Goal: Task Accomplishment & Management: Manage account settings

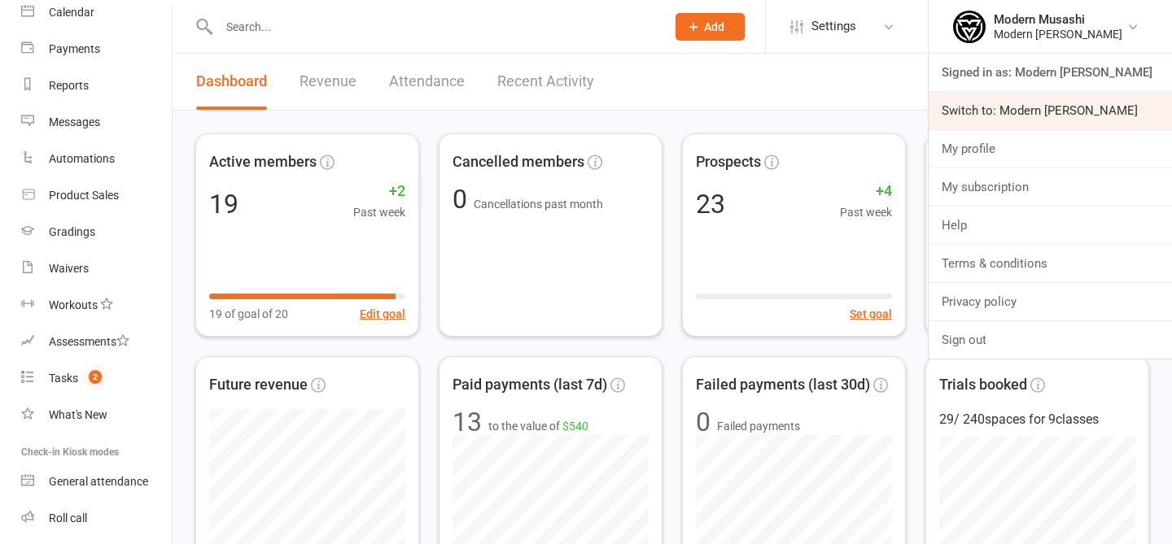
click at [1054, 109] on link "Switch to: Modern Musashi Wollongong" at bounding box center [1050, 110] width 243 height 37
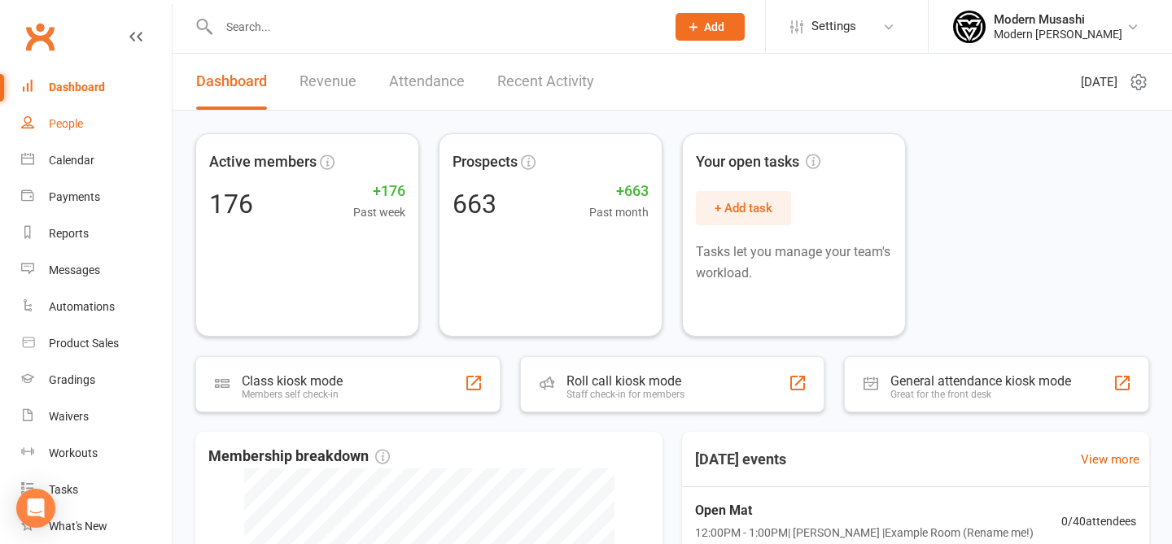
click at [40, 120] on link "People" at bounding box center [96, 124] width 151 height 37
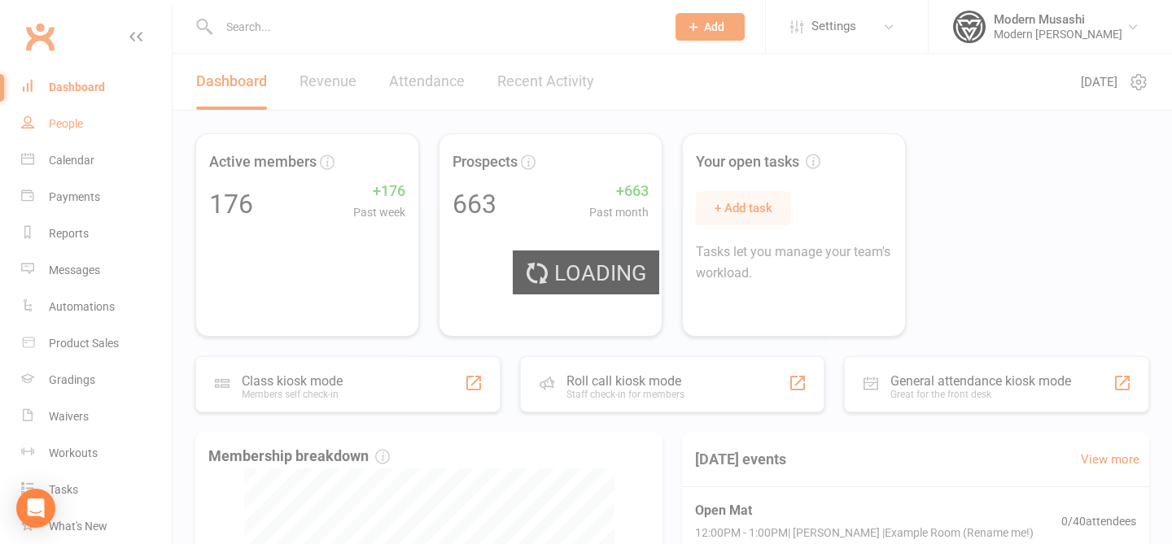
select select "50"
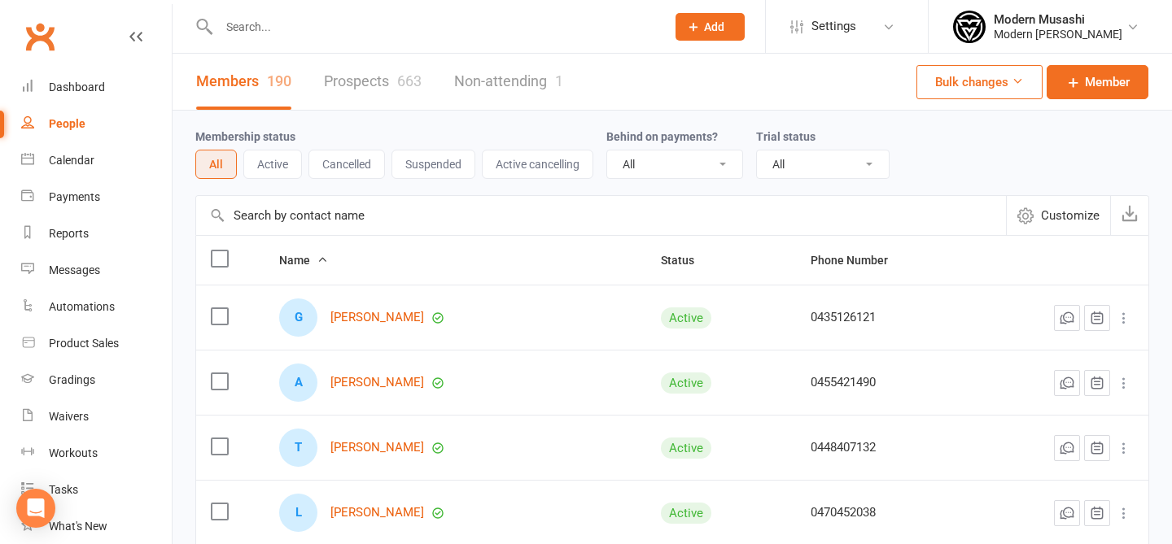
click at [352, 77] on link "Prospects 663" at bounding box center [373, 82] width 98 height 56
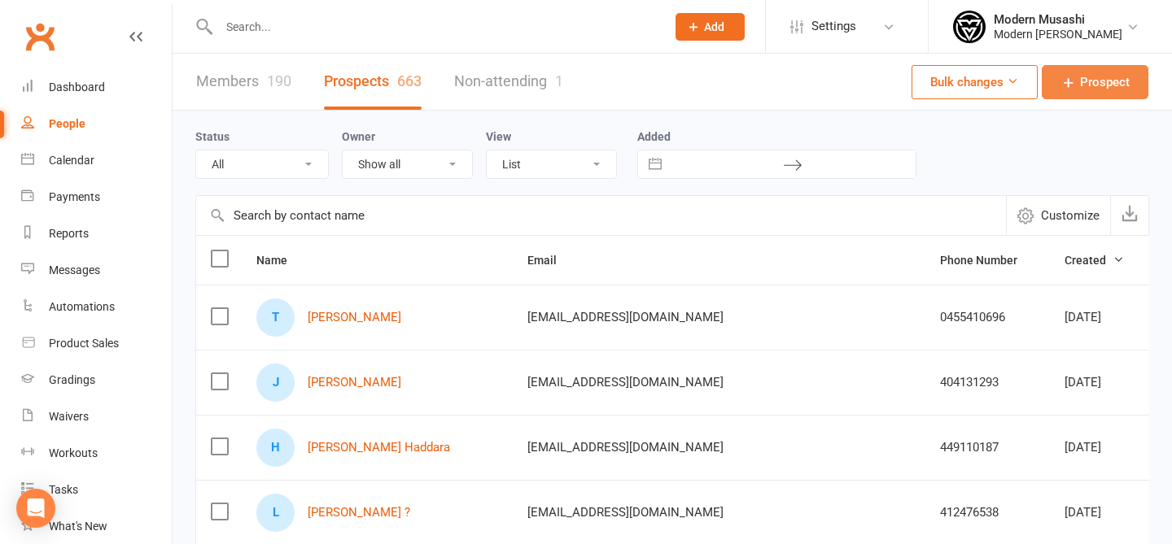
click at [1087, 93] on link "Prospect" at bounding box center [1095, 82] width 107 height 34
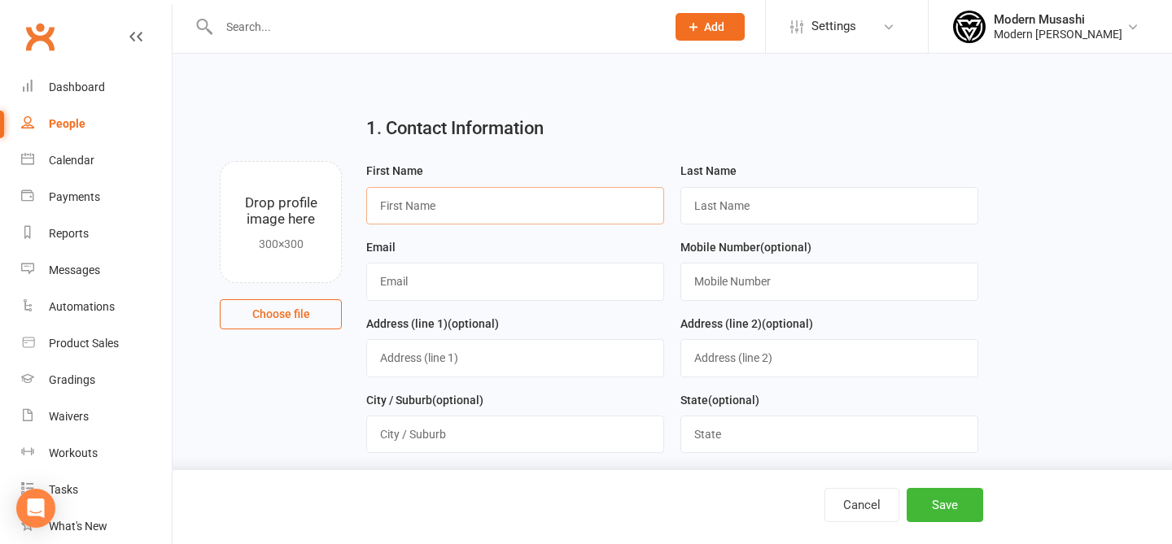
click at [559, 212] on input "text" at bounding box center [515, 205] width 298 height 37
type input "Tahera"
type input "Pitalwalla"
click at [626, 293] on input "text" at bounding box center [515, 281] width 298 height 37
type input "0"
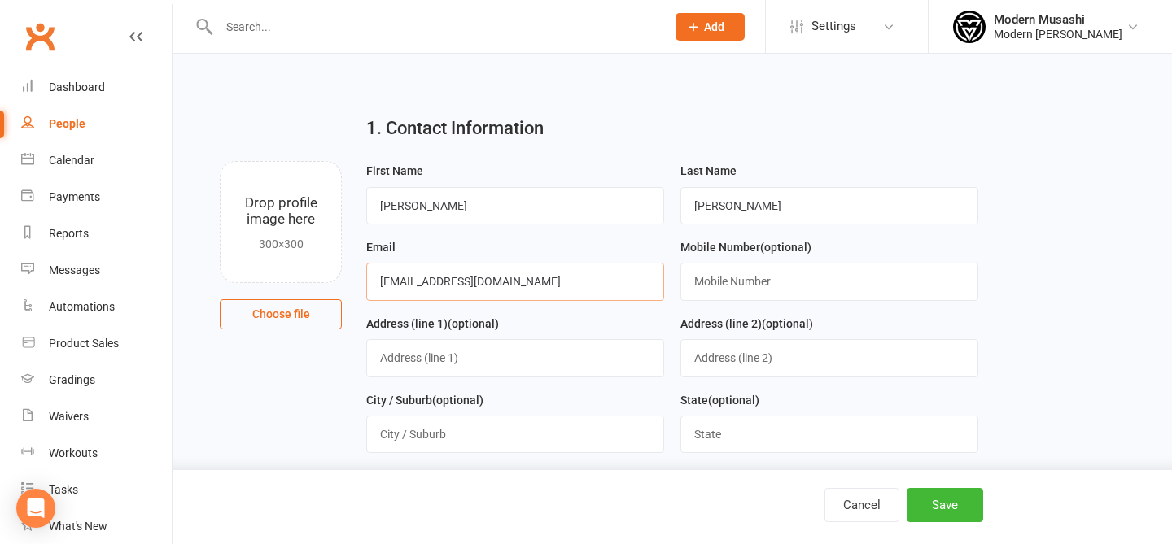
type input "tahera84@gmail.com"
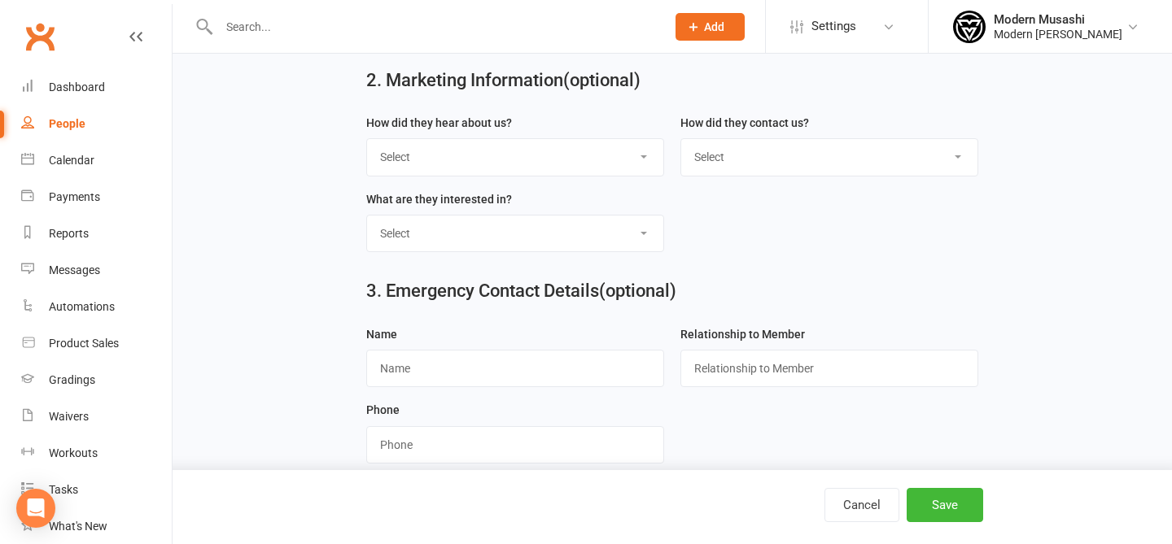
scroll to position [669, 0]
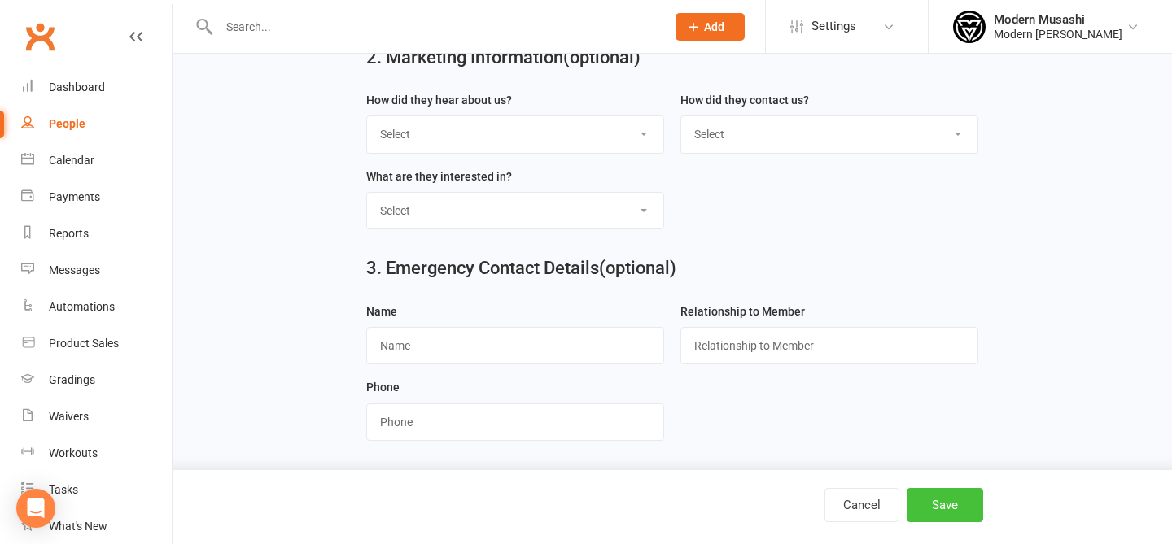
type input "0493057338"
click at [948, 494] on button "Save" at bounding box center [945, 505] width 76 height 34
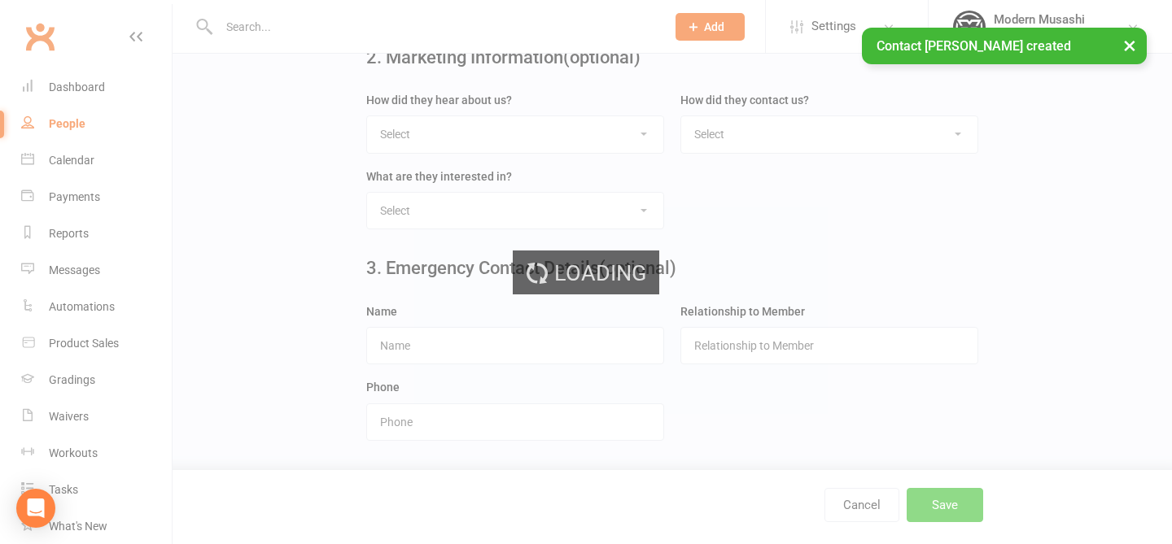
scroll to position [0, 0]
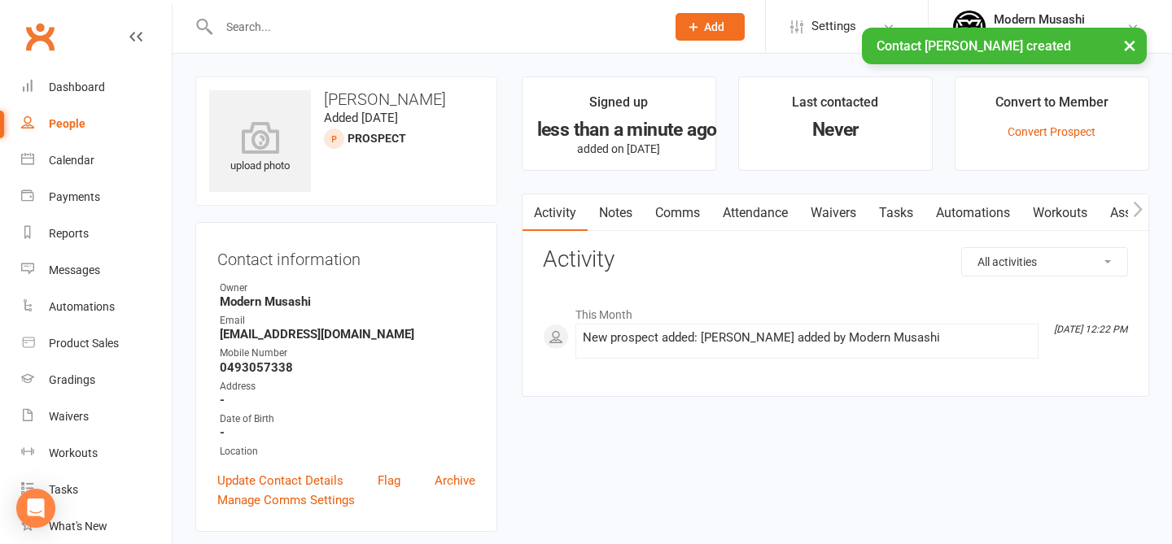
click at [619, 224] on link "Notes" at bounding box center [616, 212] width 56 height 37
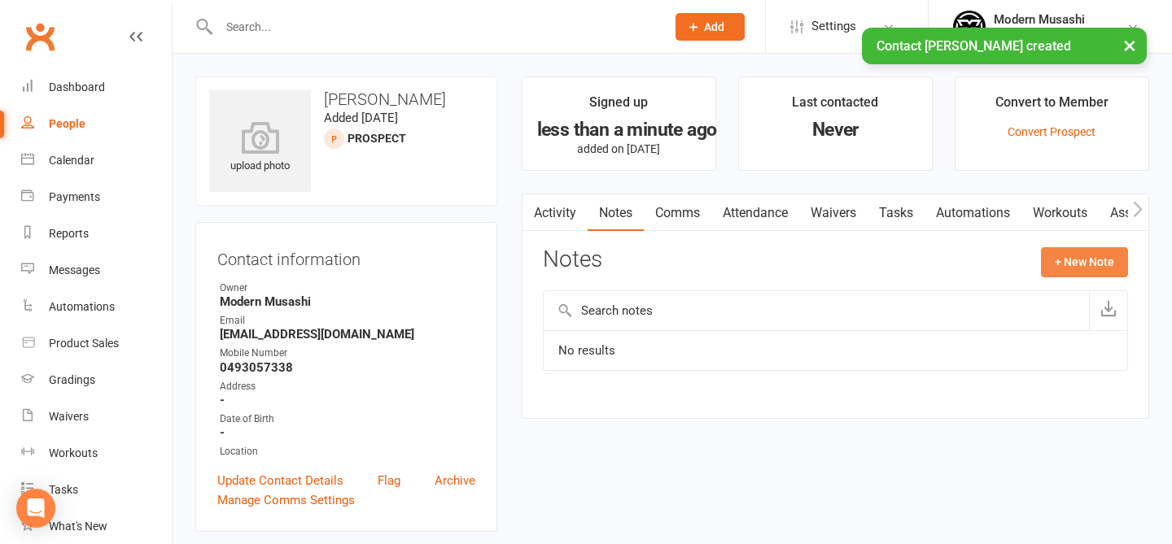
click at [1104, 256] on button "+ New Note" at bounding box center [1084, 261] width 87 height 29
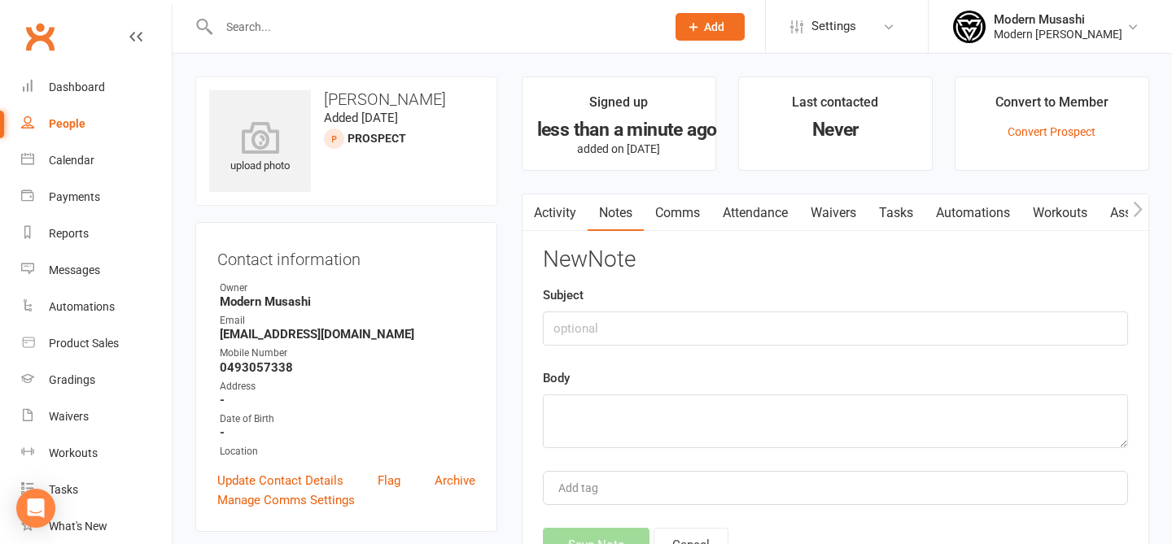
click at [705, 309] on div "Subject" at bounding box center [835, 316] width 585 height 60
click at [649, 321] on input "text" at bounding box center [835, 329] width 585 height 34
type input "M"
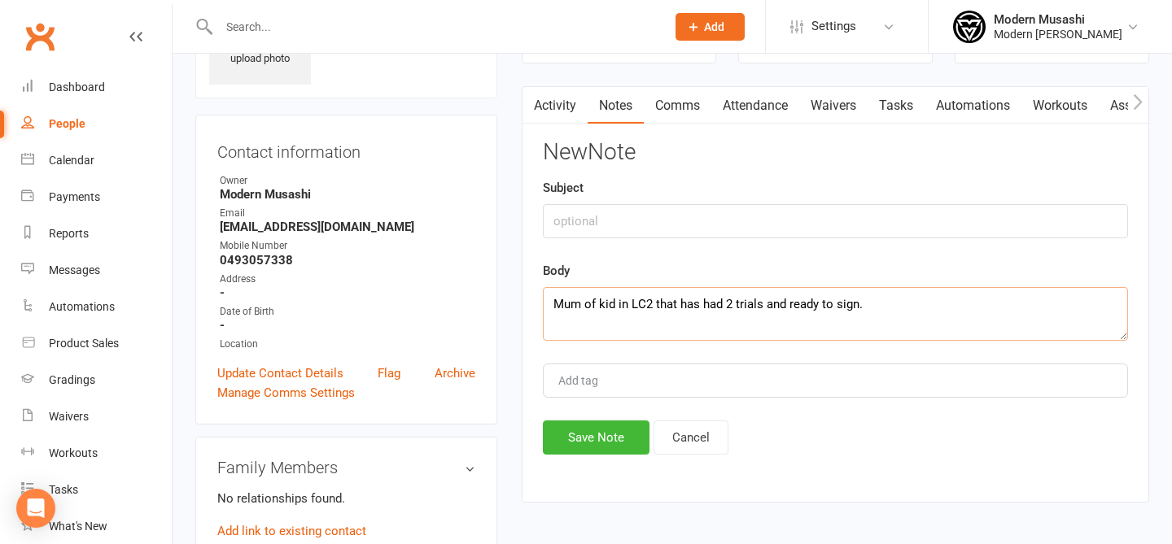
scroll to position [215, 0]
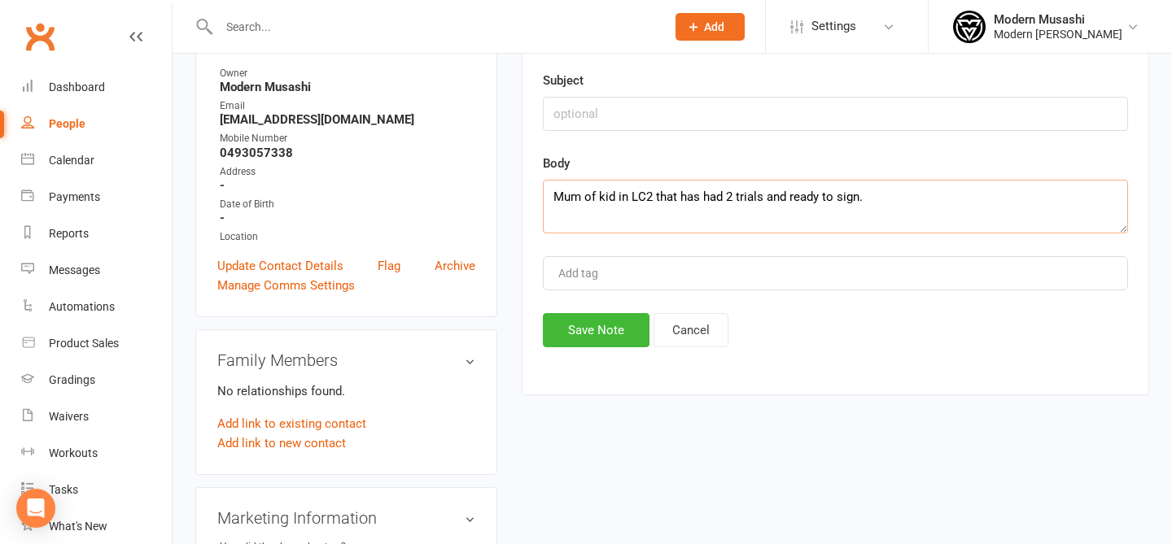
type textarea "Mum of kid in LC2 that has had 2 trials and ready to sign."
click at [601, 307] on div "New Note Subject Body Mum of kid in LC2 that has had 2 trials and ready to sign…" at bounding box center [835, 190] width 585 height 315
click at [589, 323] on button "Save Note" at bounding box center [596, 330] width 107 height 34
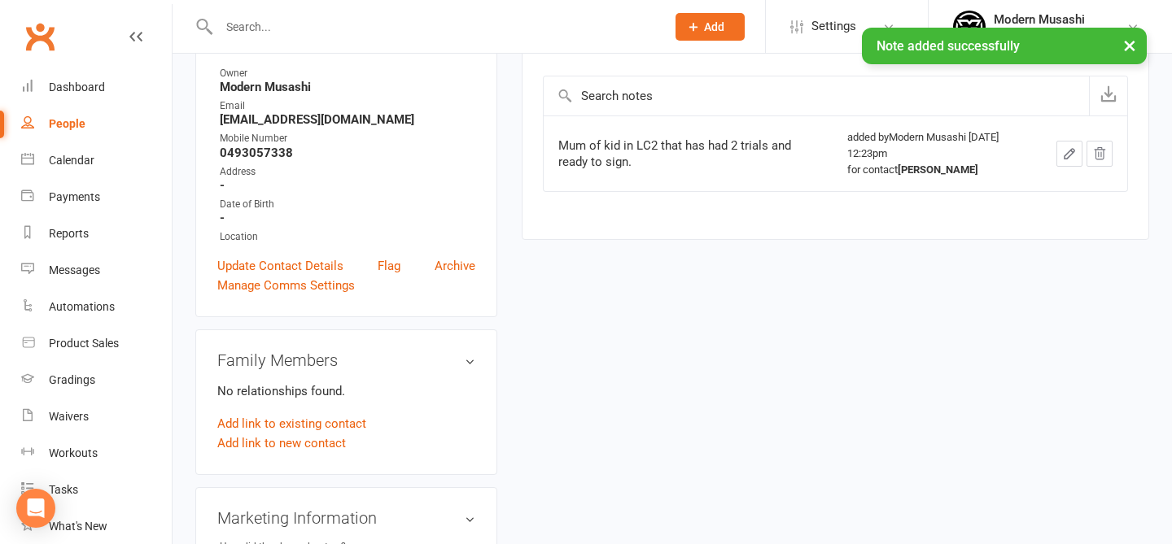
scroll to position [0, 0]
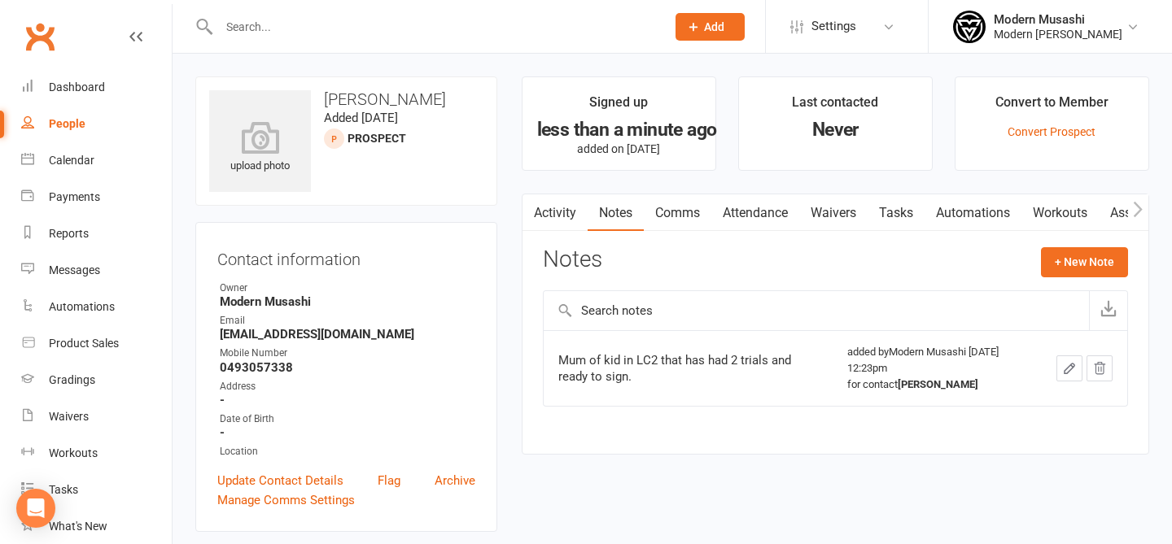
click at [337, 29] on input "text" at bounding box center [434, 26] width 440 height 23
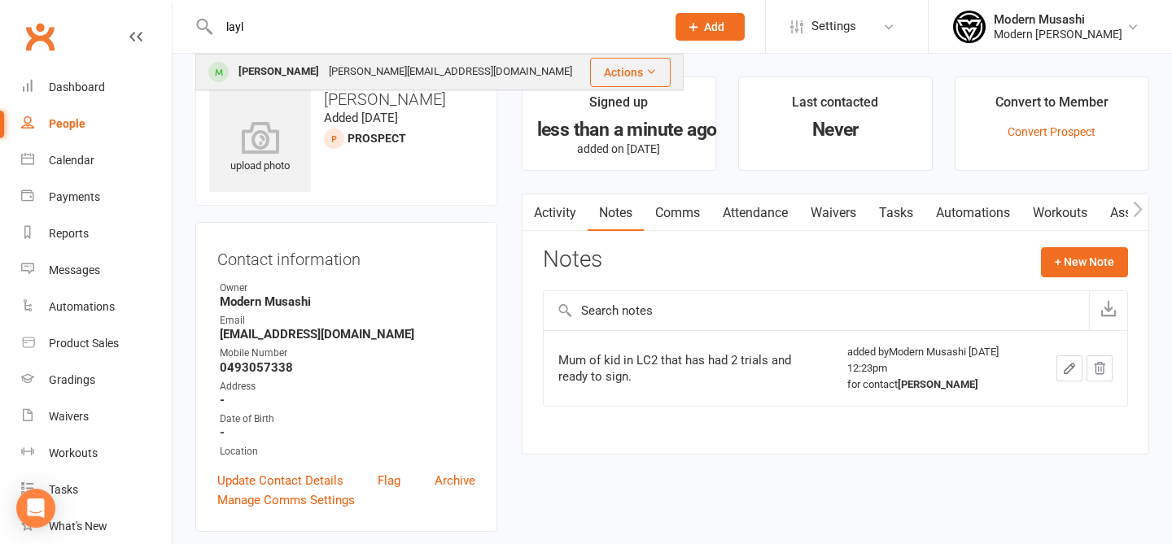
type input "layl"
click at [324, 81] on div "huynh.kimmy@gmail.com" at bounding box center [450, 72] width 253 height 24
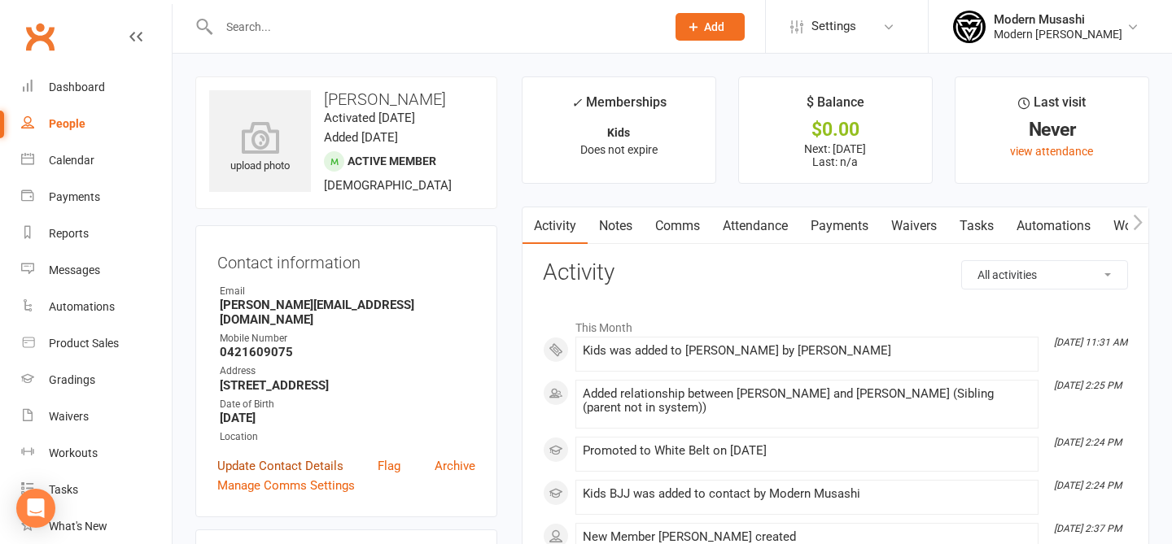
click at [301, 457] on link "Update Contact Details" at bounding box center [280, 467] width 126 height 20
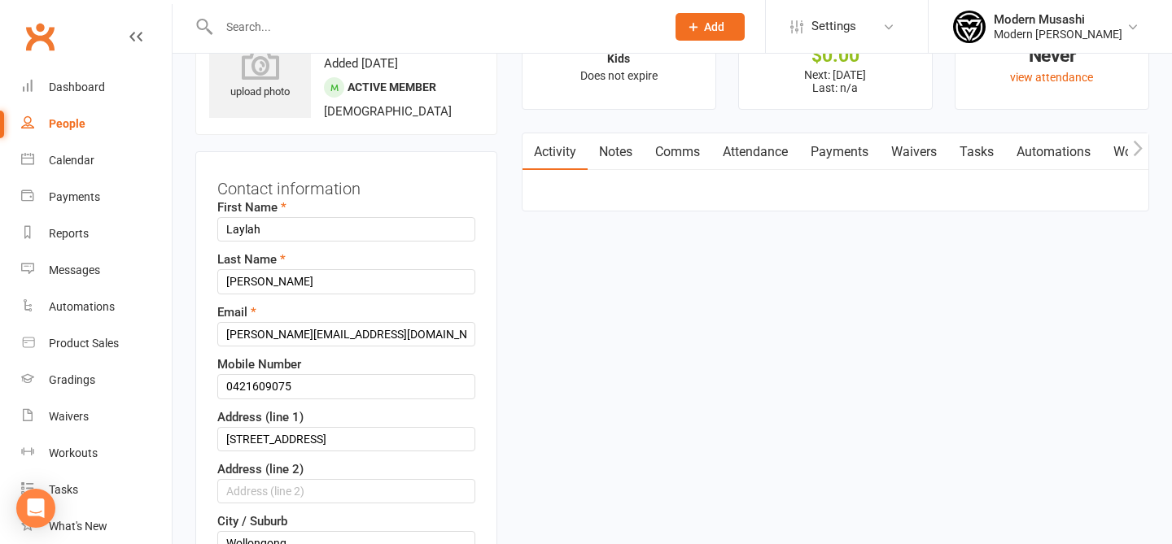
scroll to position [76, 0]
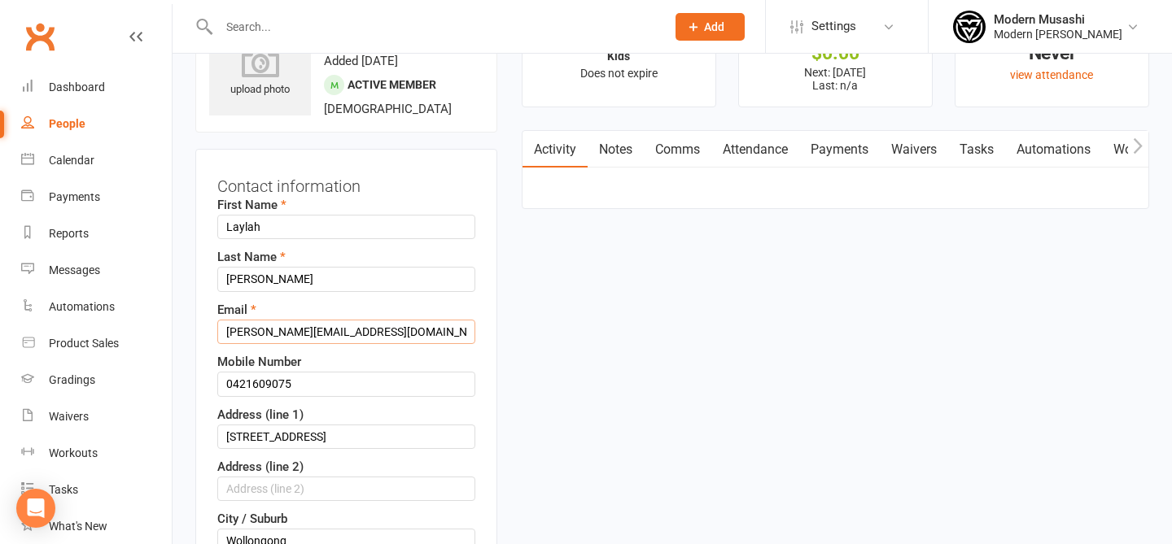
drag, startPoint x: 396, startPoint y: 338, endPoint x: 252, endPoint y: 314, distance: 146.0
click at [252, 314] on div "Email huynh.kimmy@gmail.com" at bounding box center [346, 322] width 258 height 44
type input "r"
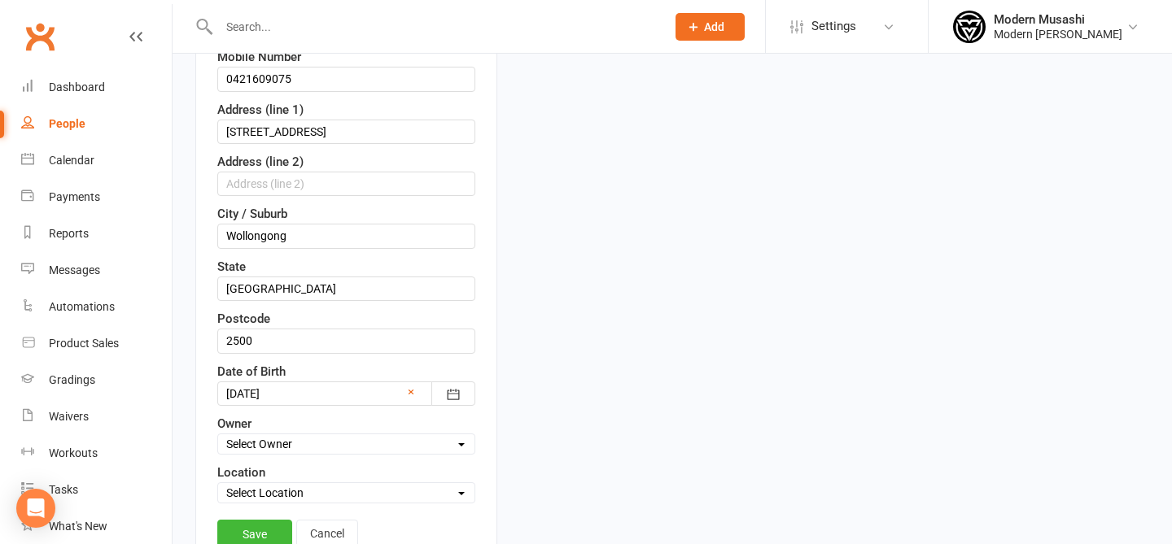
scroll to position [348, 0]
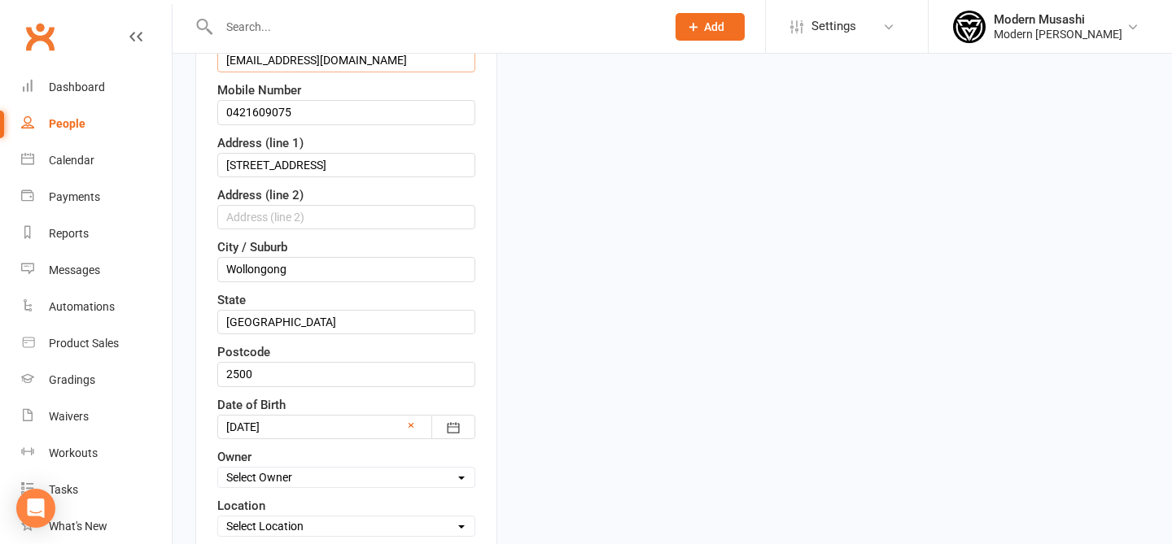
drag, startPoint x: 347, startPoint y: 60, endPoint x: 176, endPoint y: 62, distance: 170.9
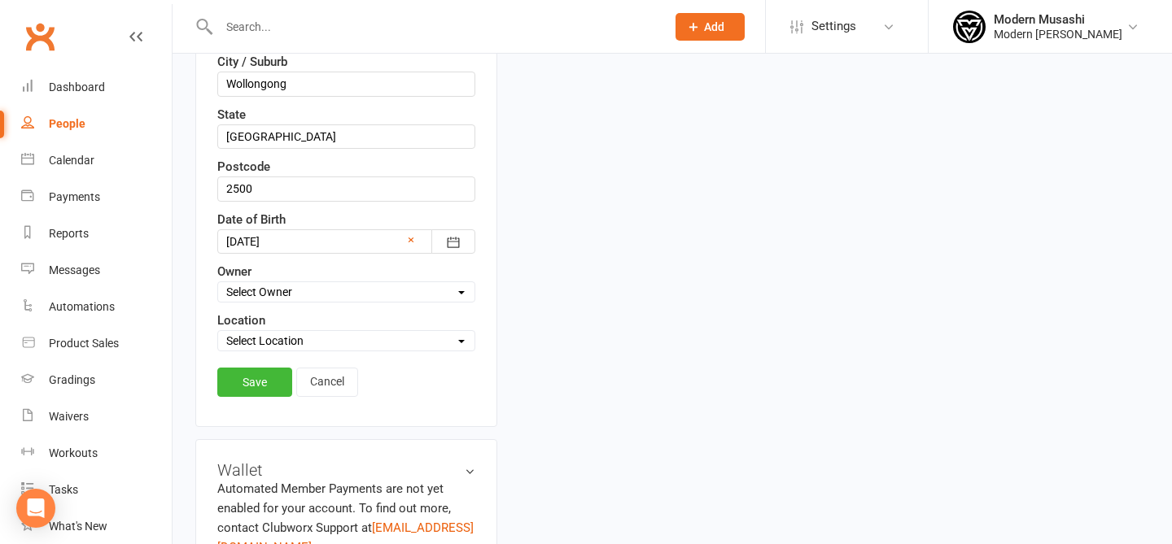
type input "fridahnh@gmail.com"
click at [251, 369] on link "Save" at bounding box center [254, 382] width 75 height 29
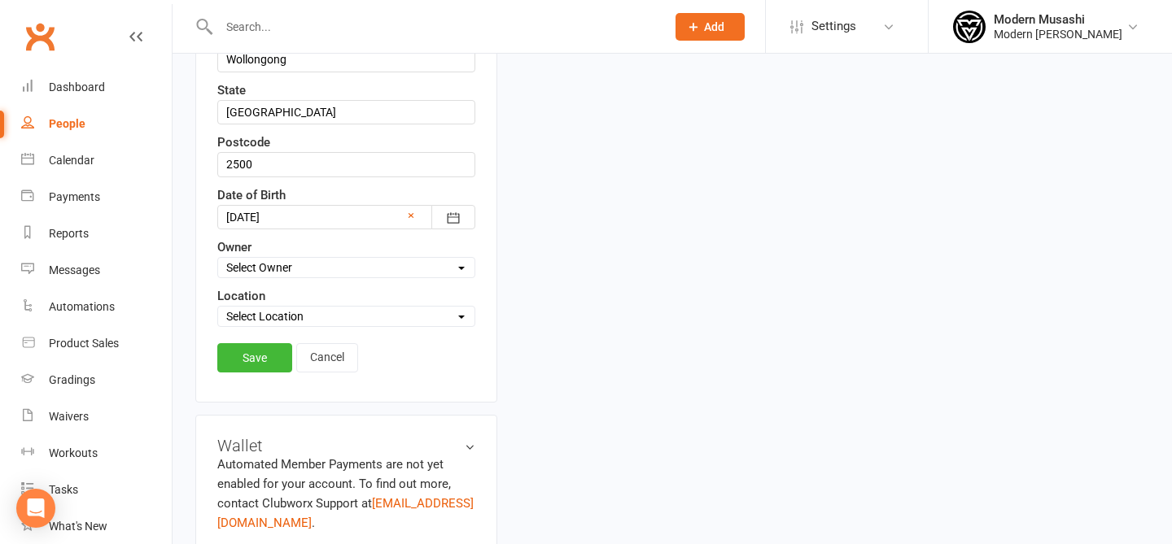
click at [0, 0] on div "Loading" at bounding box center [0, 0] width 0 height 0
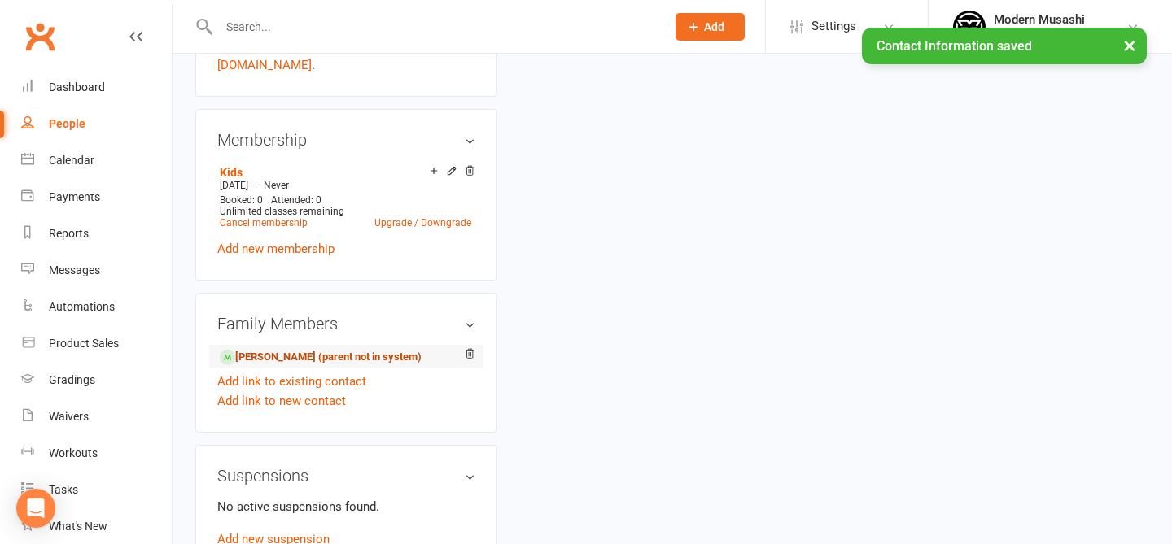
click at [329, 358] on link "Jacob Iordanidis Huynh - Sibling (parent not in system)" at bounding box center [321, 357] width 202 height 17
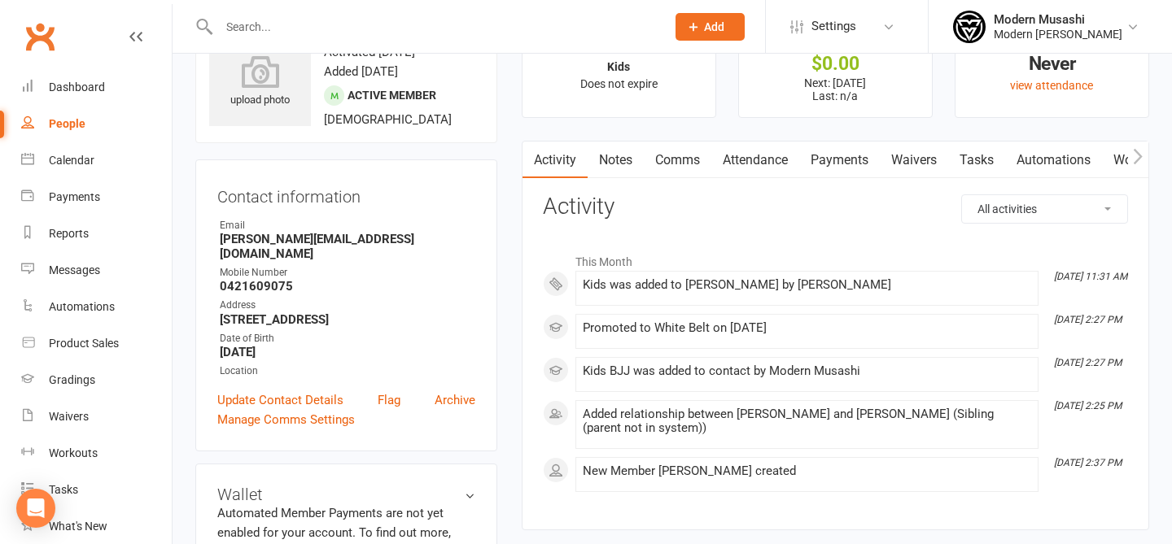
scroll to position [68, 0]
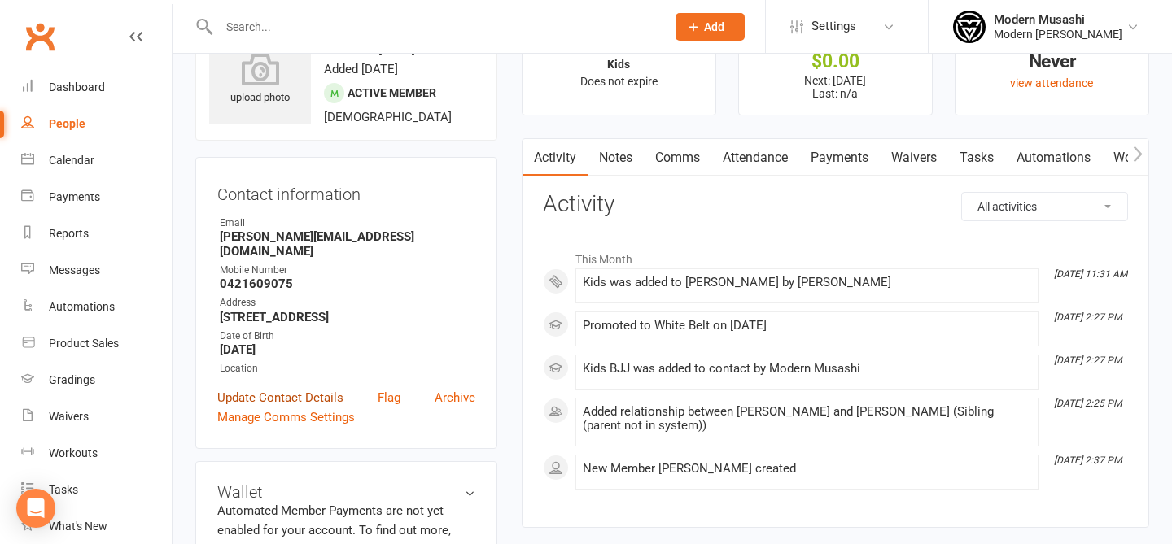
click at [306, 395] on link "Update Contact Details" at bounding box center [280, 398] width 126 height 20
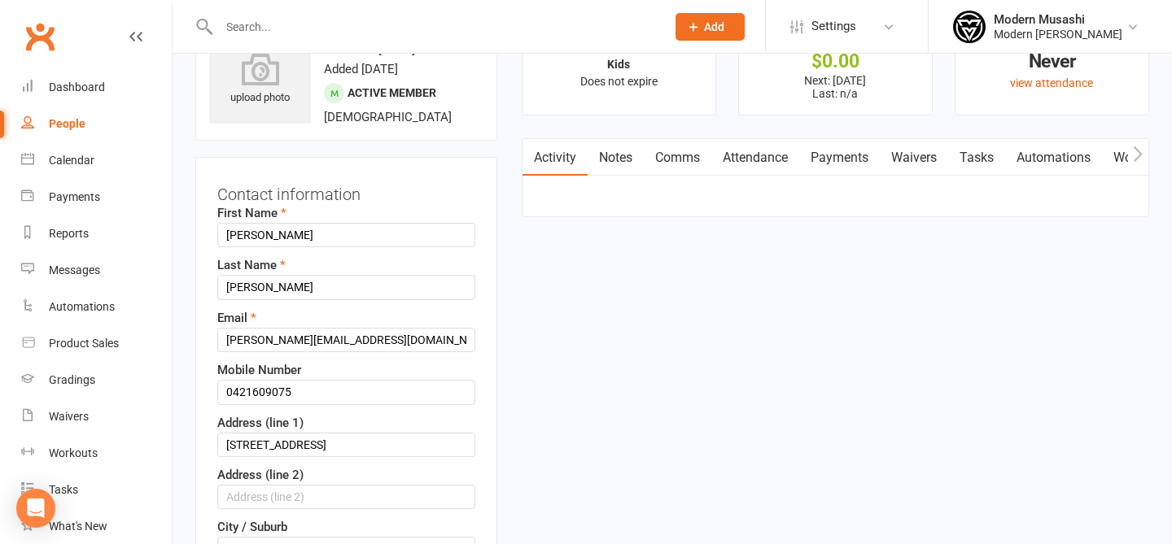
scroll to position [76, 0]
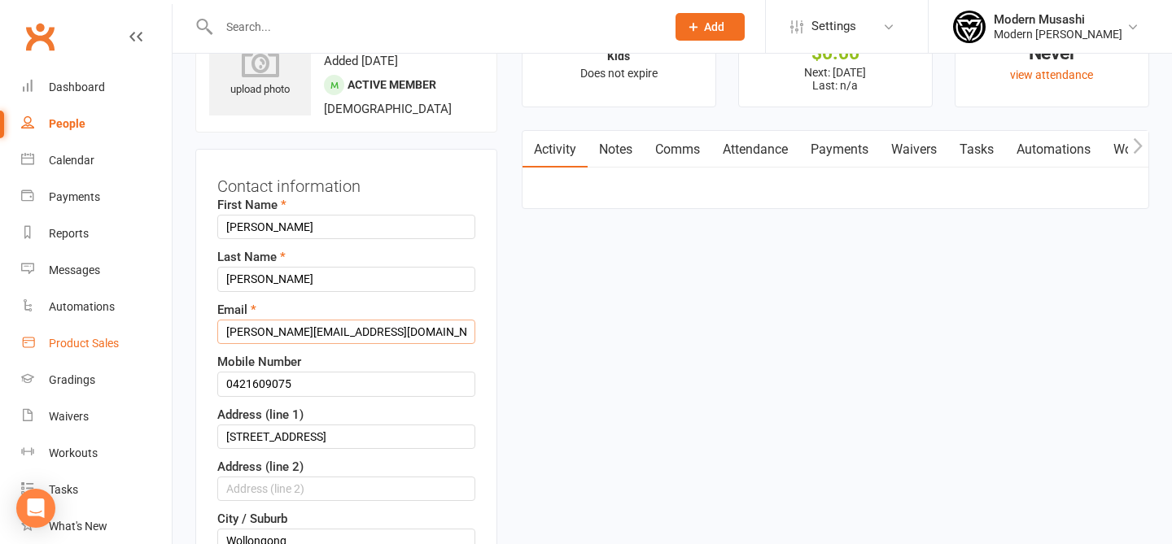
drag, startPoint x: 390, startPoint y: 356, endPoint x: 108, endPoint y: 342, distance: 281.9
paste input "fridahnh"
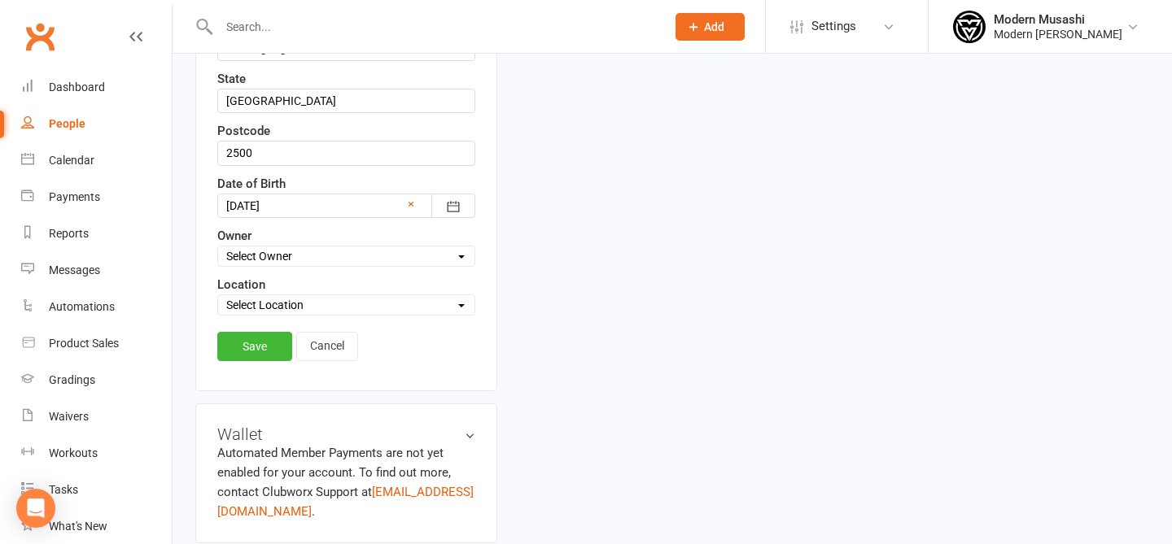
scroll to position [569, 0]
type input "fridahnh@gmail.com"
click at [269, 355] on link "Save" at bounding box center [254, 347] width 75 height 29
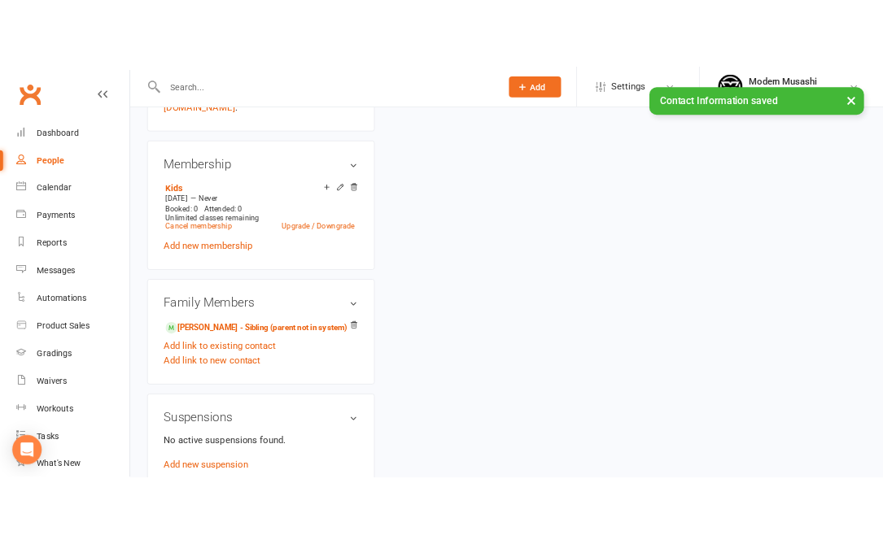
scroll to position [0, 0]
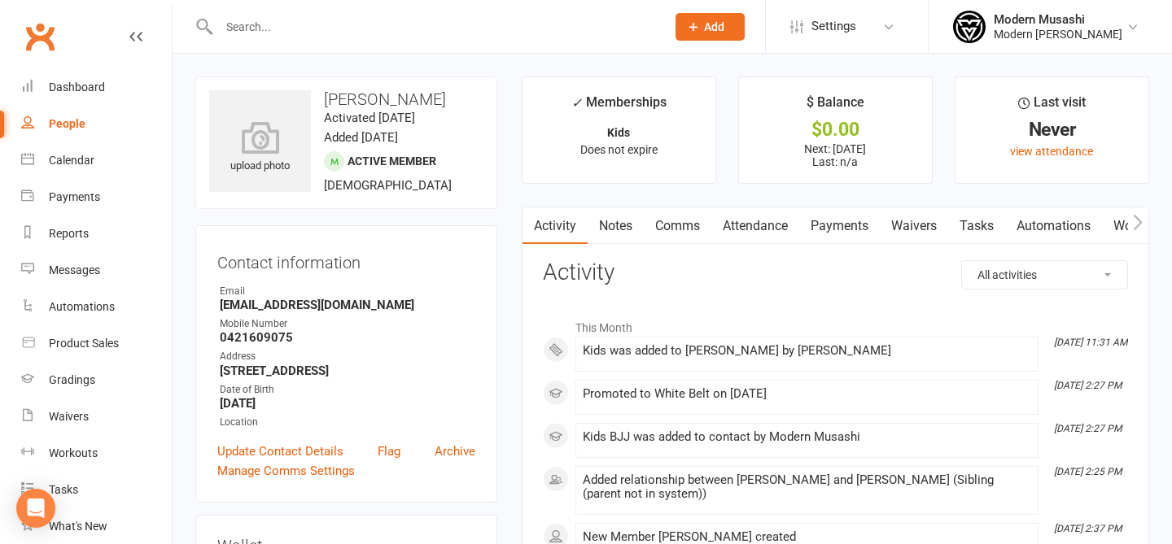
click at [278, 15] on input "text" at bounding box center [434, 26] width 440 height 23
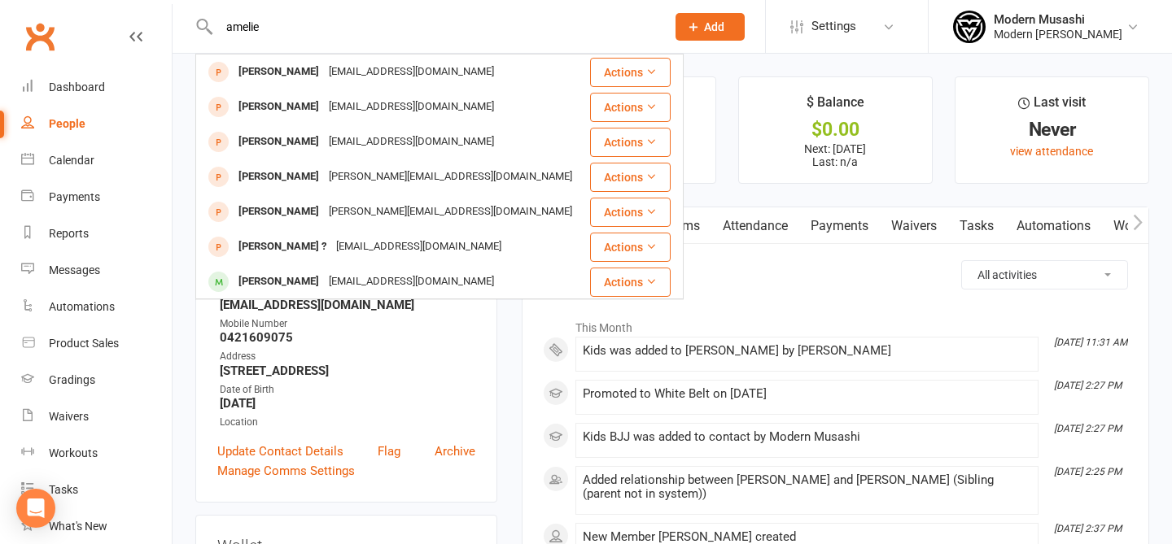
type input "amelie"
click at [704, 23] on span "Add" at bounding box center [714, 26] width 20 height 13
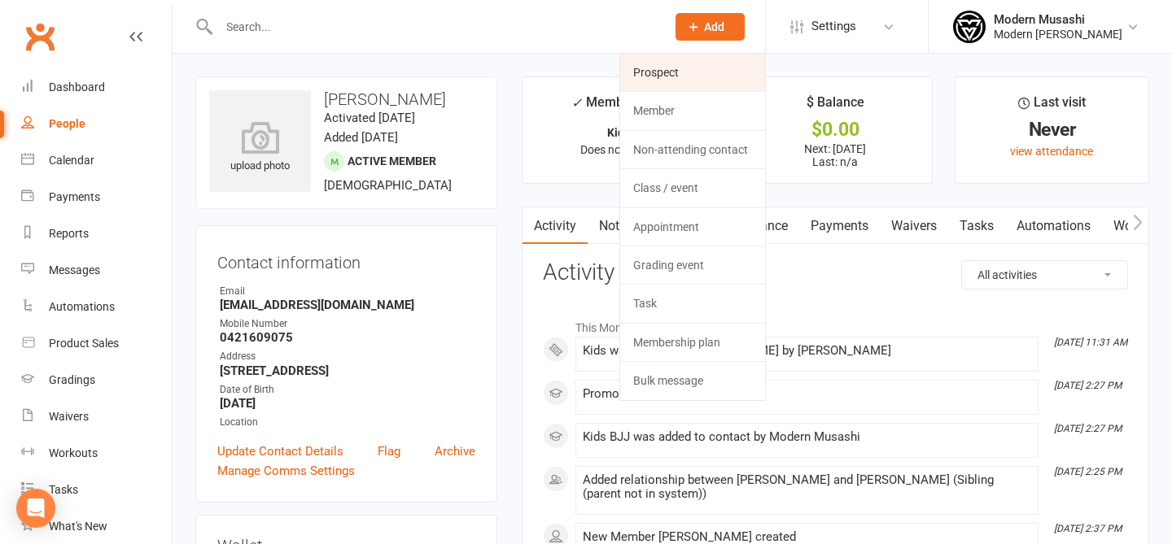
click at [692, 75] on link "Prospect" at bounding box center [692, 72] width 145 height 37
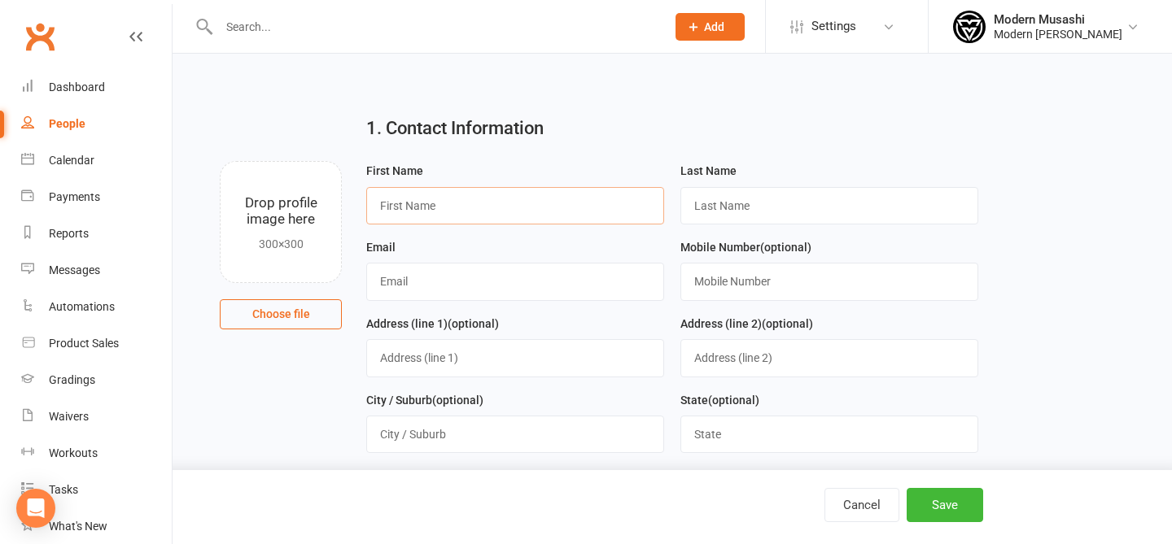
click at [462, 220] on input "text" at bounding box center [515, 205] width 298 height 37
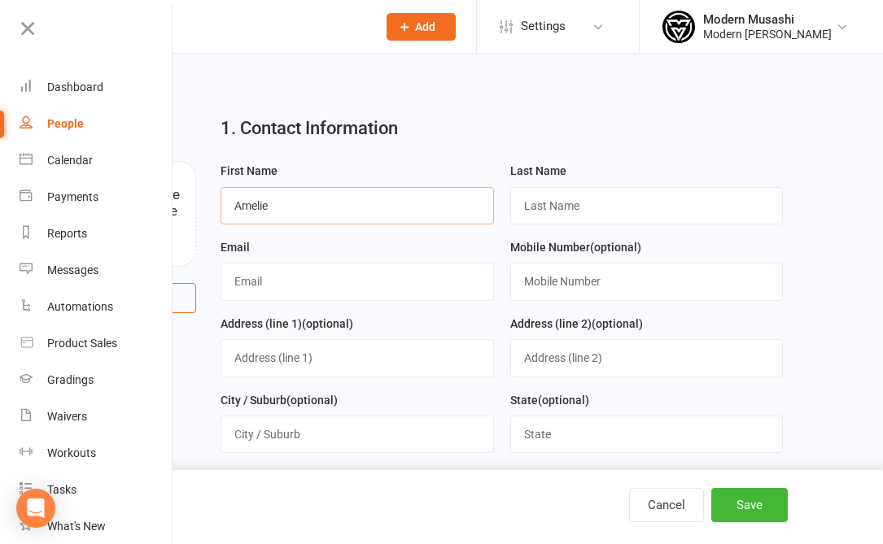
type input "Amelie"
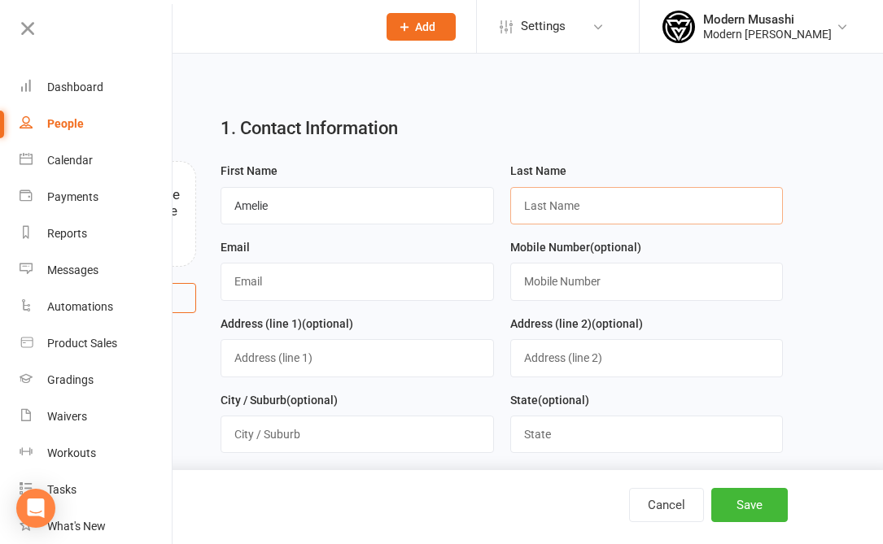
click at [532, 208] on input "text" at bounding box center [646, 205] width 273 height 37
type input "Modernal"
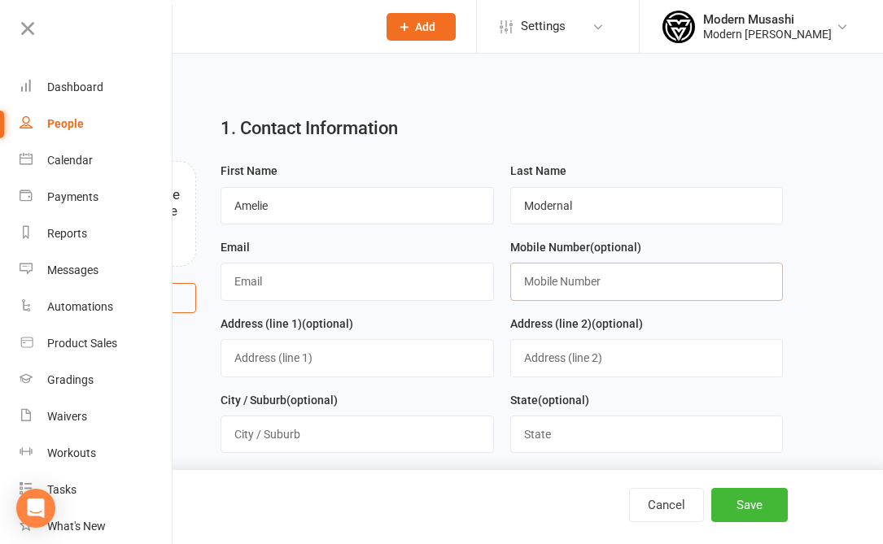
click at [557, 288] on input "text" at bounding box center [646, 281] width 273 height 37
paste input "0434578772"
type input "0434578772"
click at [287, 285] on input "text" at bounding box center [357, 281] width 273 height 37
paste input "Jeremiah_mod@hotmail.com"
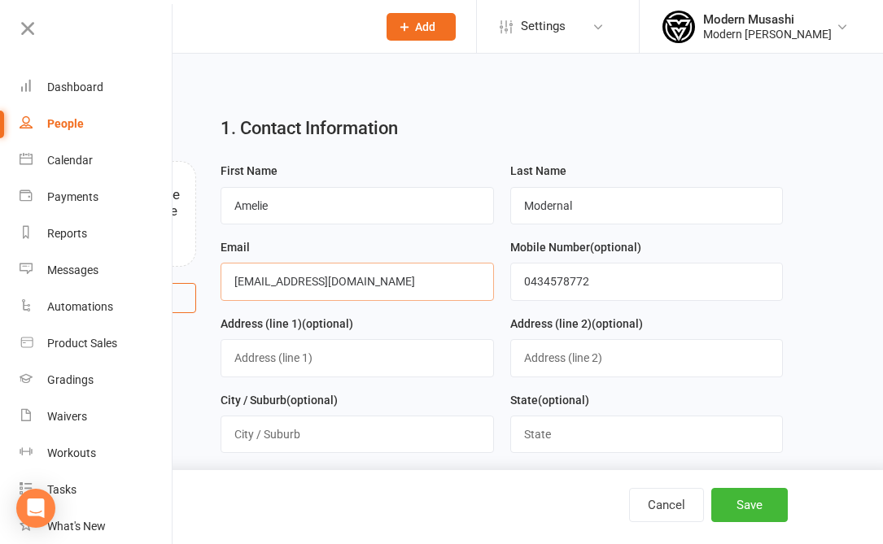
type input "Jeremiah_mod@hotmail.com"
click at [254, 352] on input "text" at bounding box center [357, 357] width 273 height 37
paste input "14 Ashley Avenue"
type input "14 Ashley Avenue"
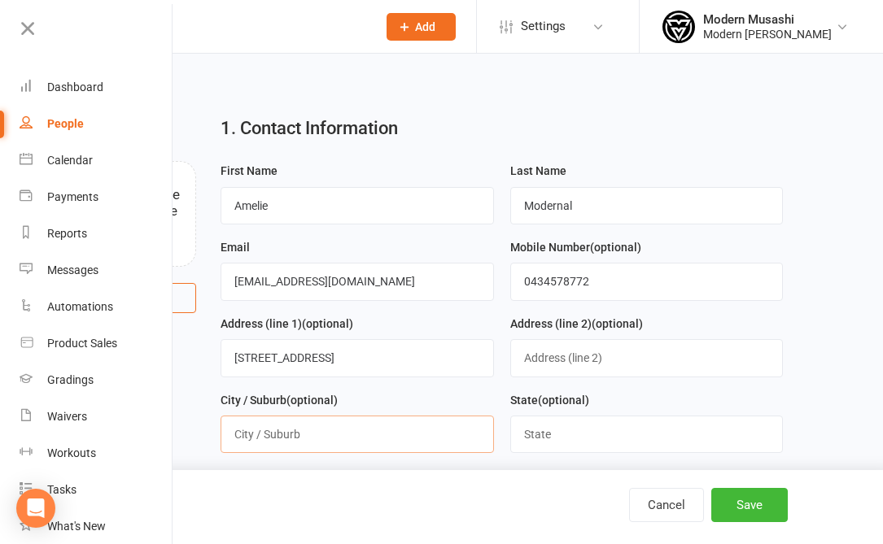
click at [339, 448] on input "text" at bounding box center [357, 434] width 273 height 37
paste input "Farmborough Heights"
type input "Farmborough Heights"
click at [561, 433] on input "text" at bounding box center [646, 434] width 273 height 37
paste input "2526"
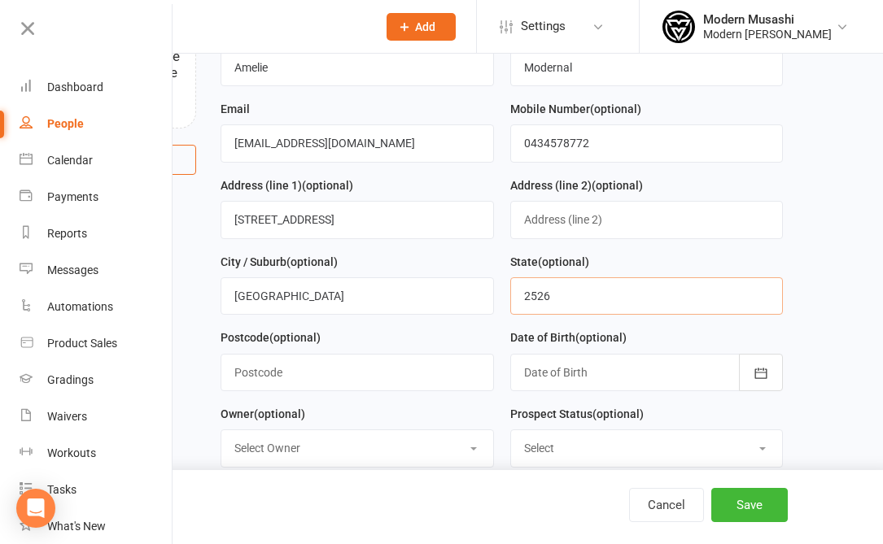
scroll to position [146, 0]
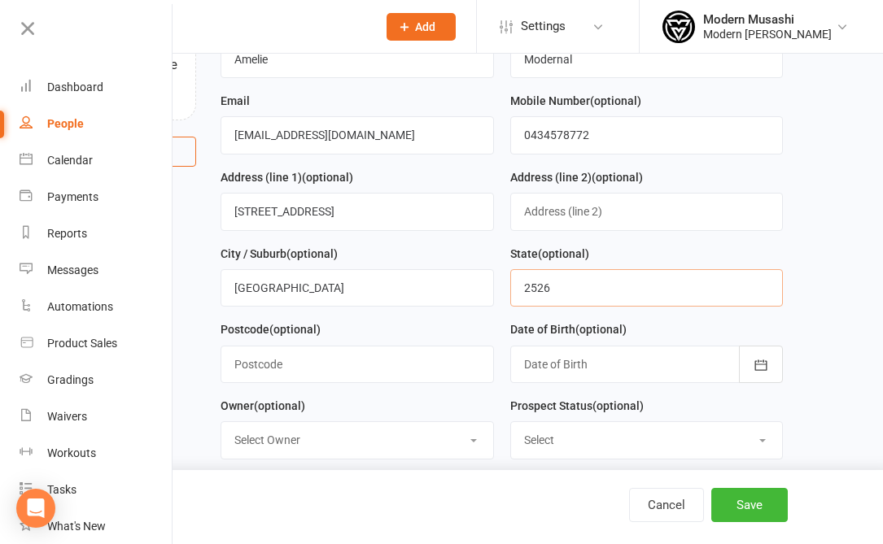
type input "2526"
click at [328, 368] on input "text" at bounding box center [357, 364] width 273 height 37
type input "NSW"
drag, startPoint x: 593, startPoint y: 286, endPoint x: 509, endPoint y: 284, distance: 83.9
click at [510, 284] on input "2526" at bounding box center [646, 287] width 273 height 37
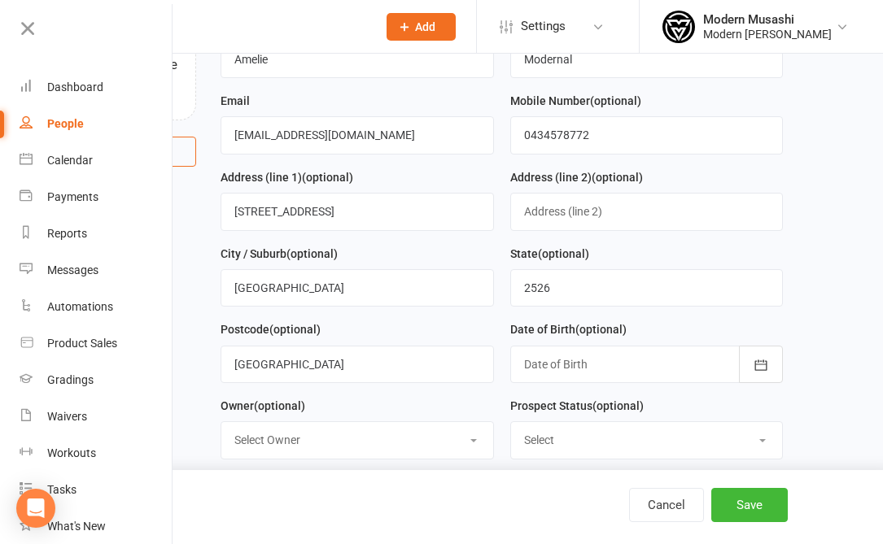
click at [575, 366] on div at bounding box center [646, 364] width 273 height 37
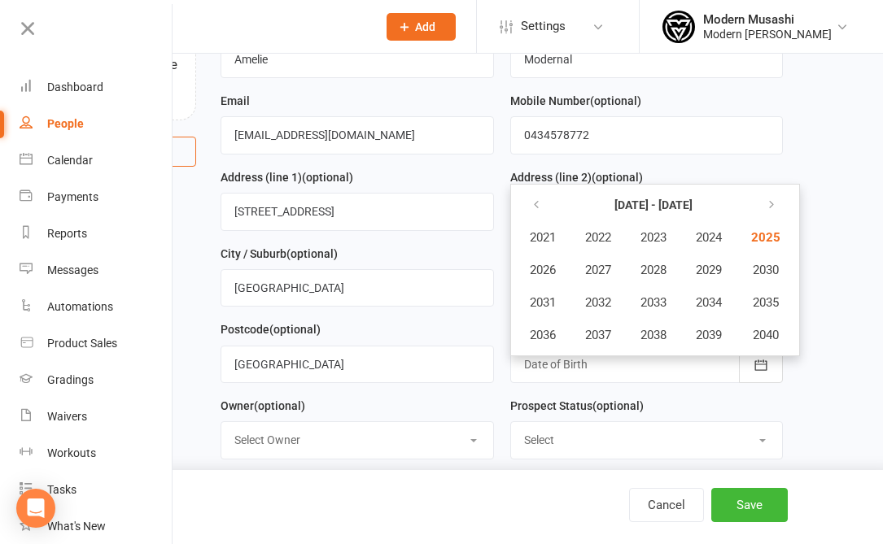
click at [784, 146] on div "Mobile Number (optional) 0434578772" at bounding box center [646, 129] width 289 height 76
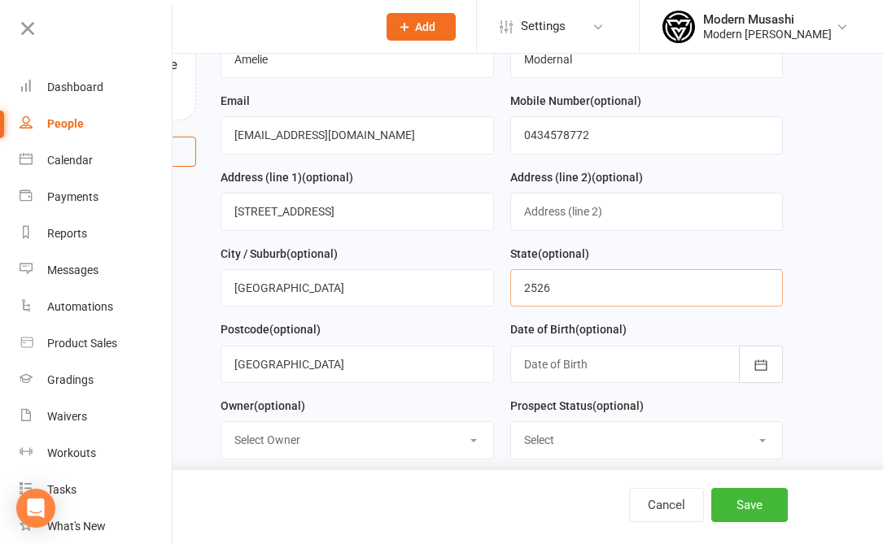
click at [599, 307] on input "2526" at bounding box center [646, 287] width 273 height 37
type input "2"
drag, startPoint x: 361, startPoint y: 373, endPoint x: 228, endPoint y: 363, distance: 133.0
click at [228, 363] on input "NSW" at bounding box center [357, 364] width 273 height 37
paste input "2526"
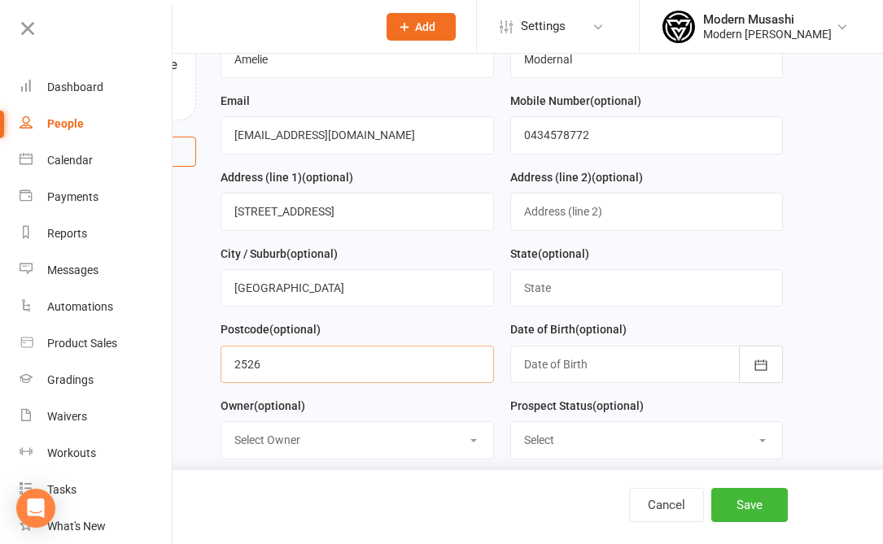
type input "2526"
click at [555, 277] on input "text" at bounding box center [646, 287] width 273 height 37
type input "nsw"
click at [559, 369] on div at bounding box center [646, 364] width 273 height 37
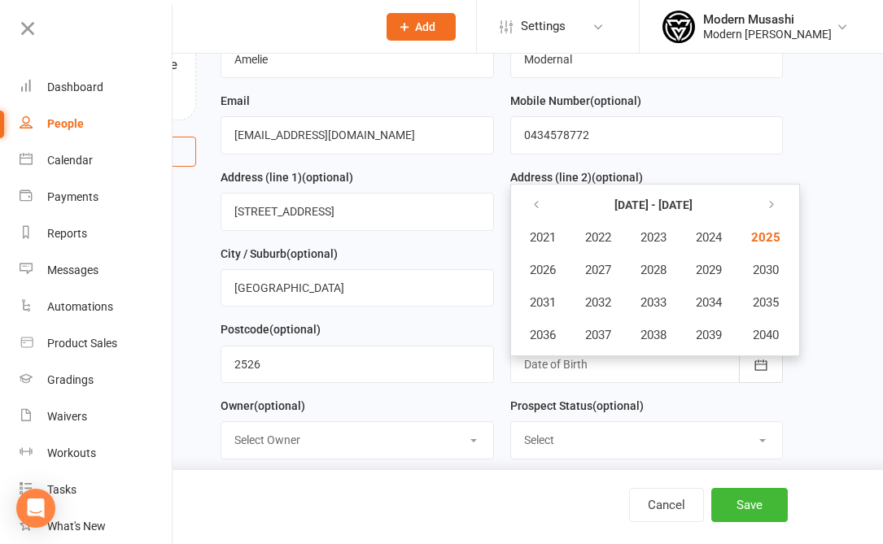
click at [837, 318] on main "1. Contact Information Drop profile image here 300×300 Choose file First Name A…" at bounding box center [469, 387] width 782 height 863
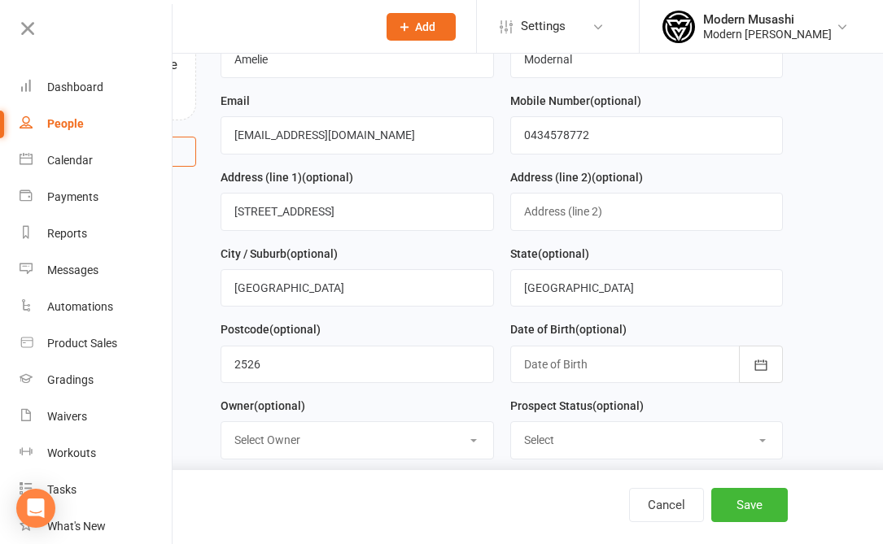
click at [614, 363] on div at bounding box center [646, 364] width 273 height 37
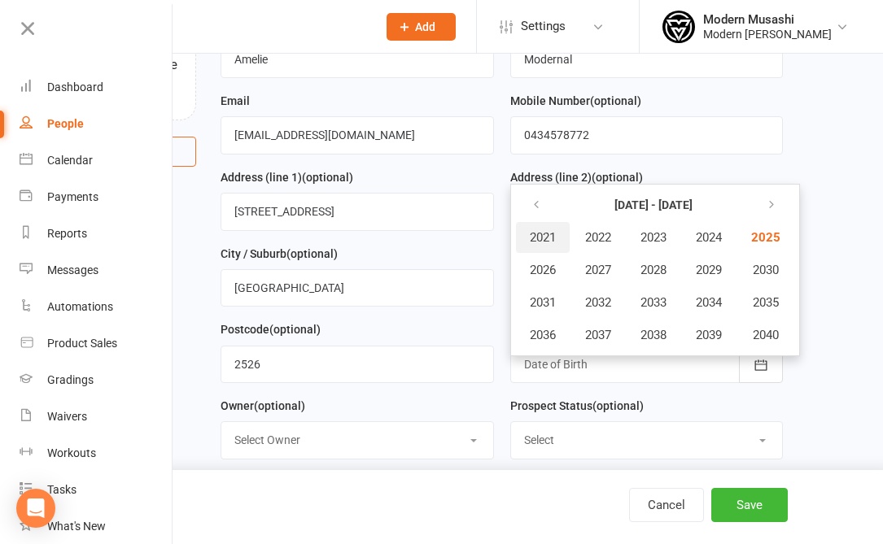
click at [537, 232] on span "2021" at bounding box center [543, 237] width 26 height 15
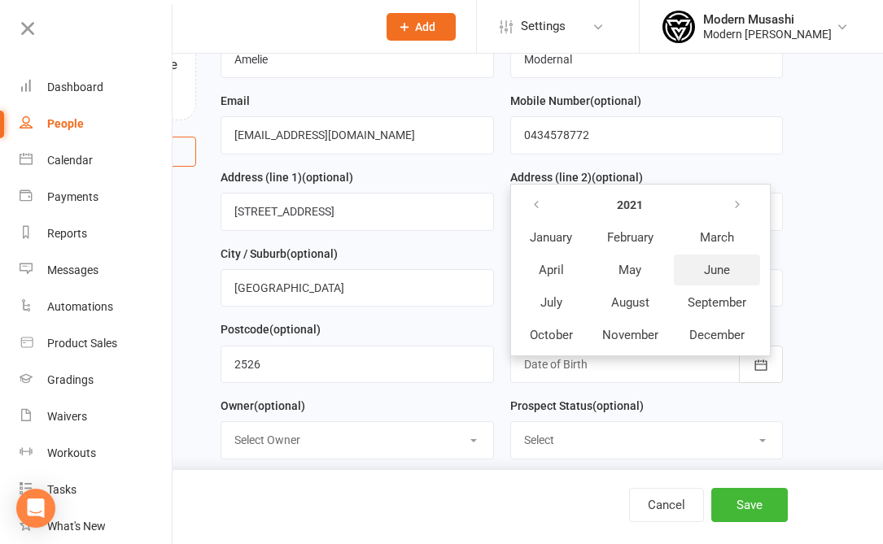
click at [708, 277] on span "June" at bounding box center [717, 270] width 26 height 15
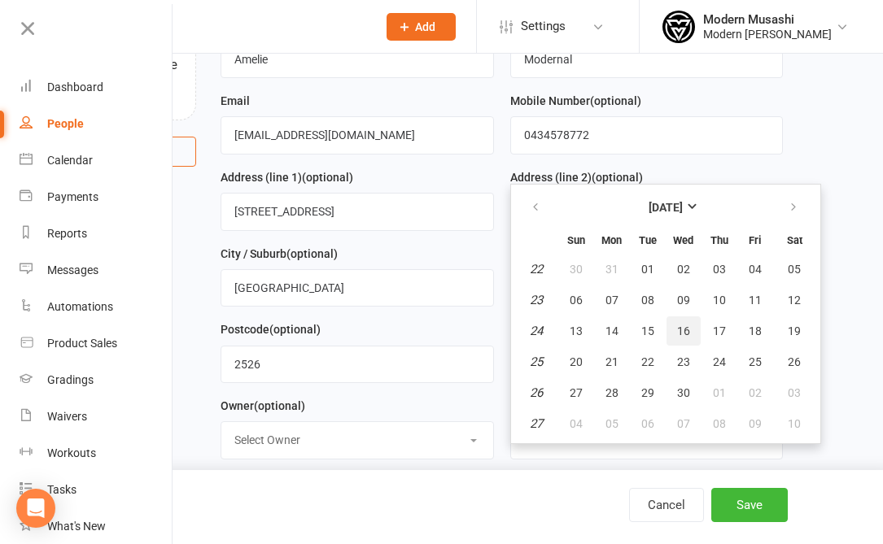
click at [685, 332] on span "16" at bounding box center [683, 331] width 13 height 13
type input "16 Jun 2021"
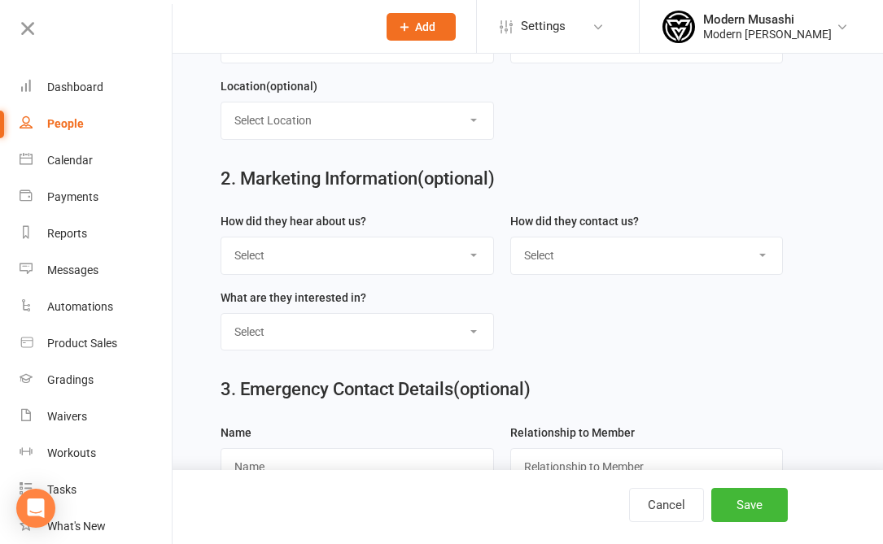
scroll to position [669, 0]
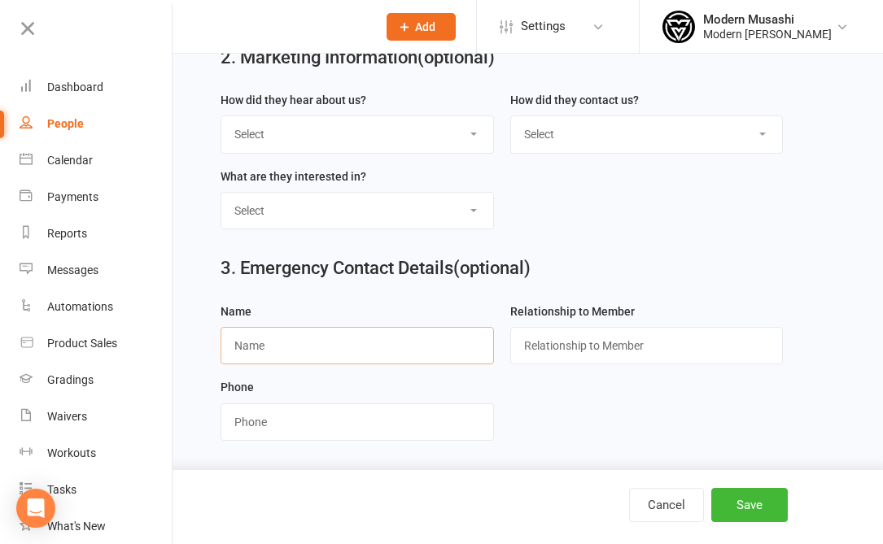
click at [282, 340] on input "text" at bounding box center [357, 345] width 273 height 37
type input "j"
paste input "Jeremiah"
type input "Jeremiah"
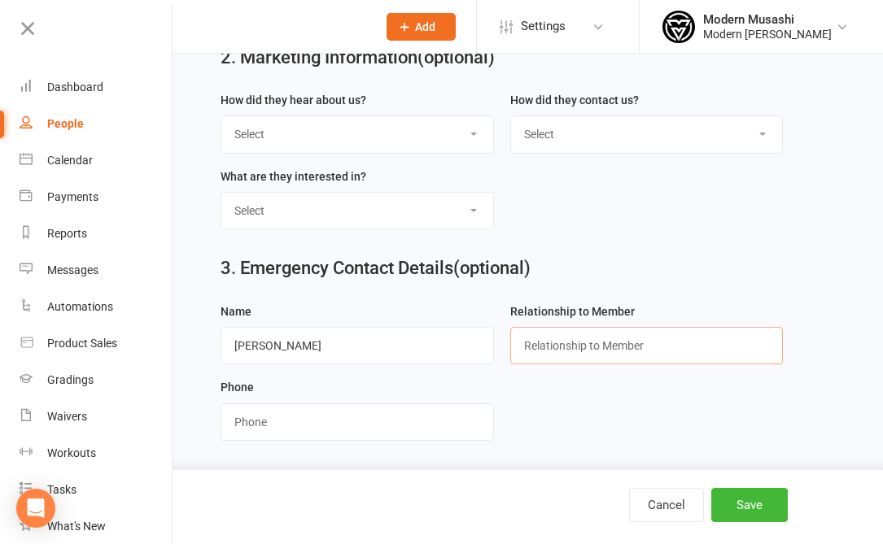
click at [546, 335] on input "text" at bounding box center [646, 345] width 273 height 37
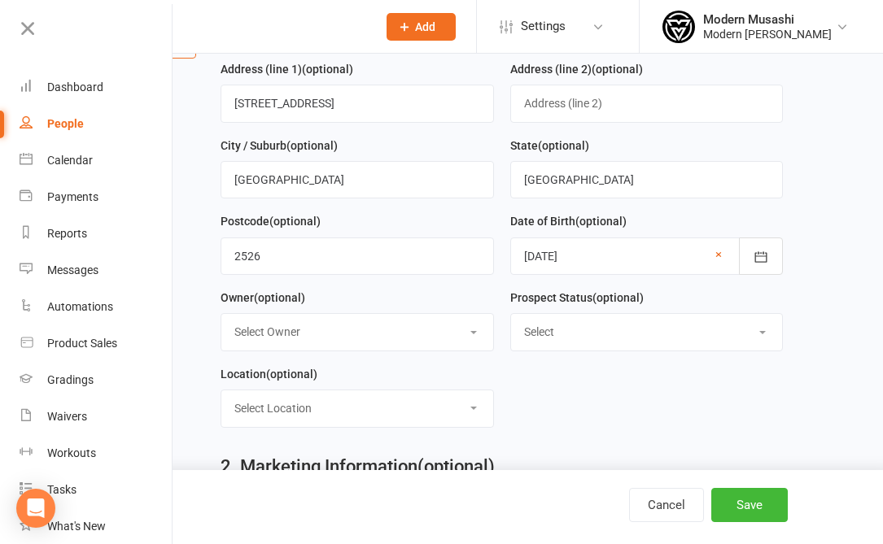
scroll to position [0, 0]
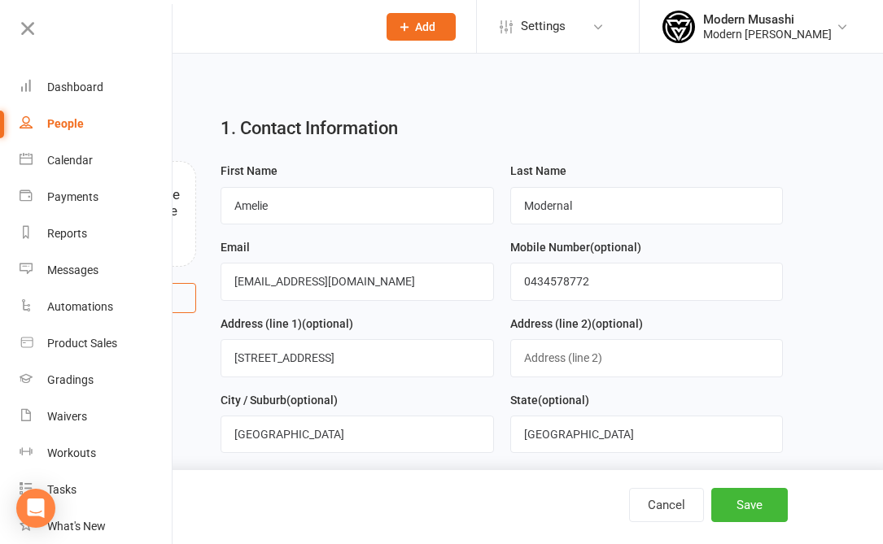
type input "father"
drag, startPoint x: 621, startPoint y: 287, endPoint x: 465, endPoint y: 262, distance: 158.3
click at [465, 262] on form "First Name Amelie Last Name Modernal Email Jeremiah_mod@hotmail.com Mobile Numb…" at bounding box center [501, 428] width 579 height 534
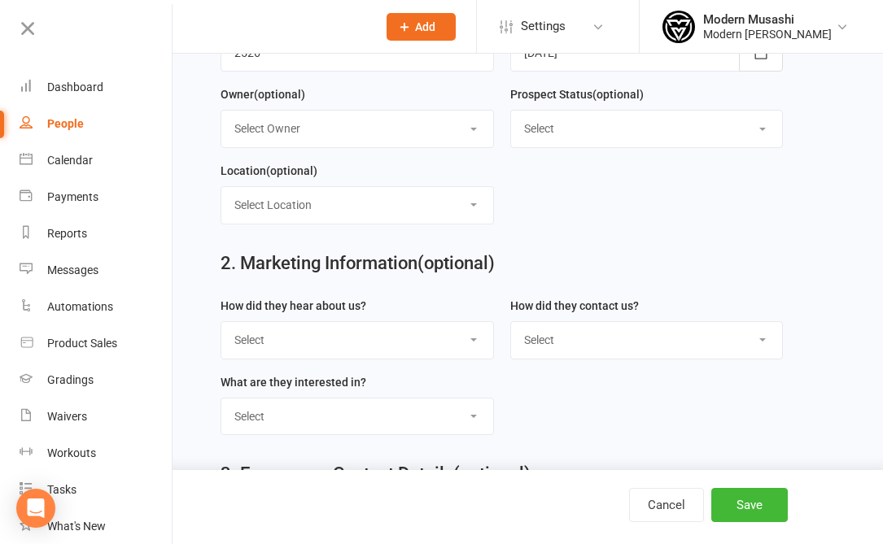
scroll to position [669, 0]
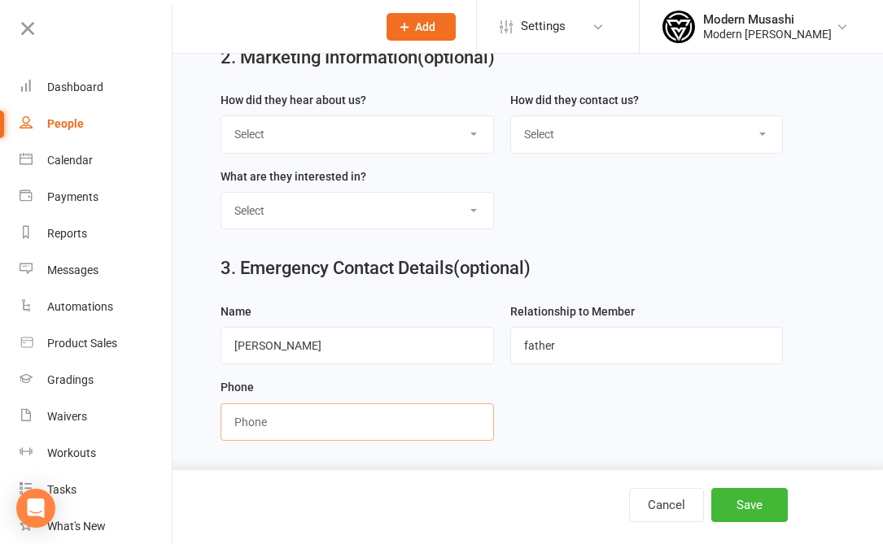
click at [273, 417] on input "string" at bounding box center [357, 422] width 273 height 37
paste input "0434578772"
type input "0434578772"
click at [747, 394] on form "Name Jeremiah Relationship to Member father Phone" at bounding box center [501, 378] width 579 height 153
click at [768, 512] on button "Save" at bounding box center [749, 505] width 76 height 34
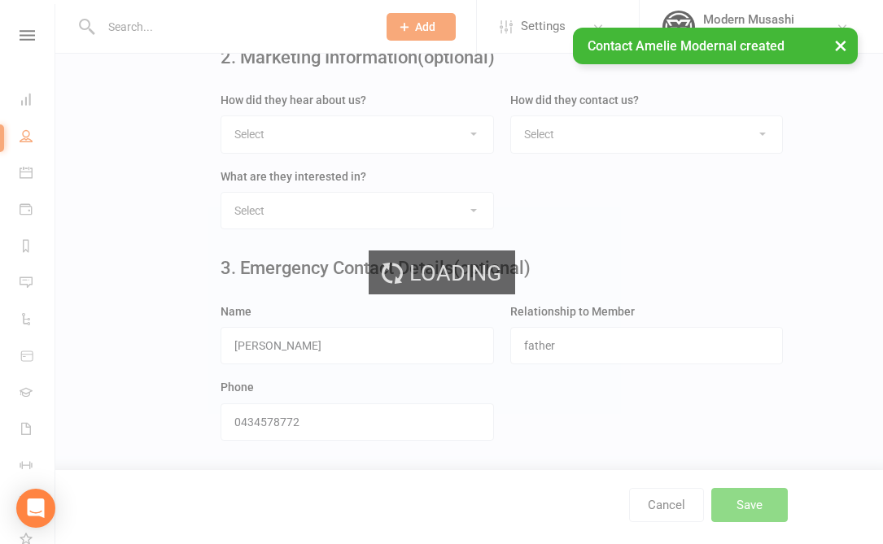
scroll to position [0, 0]
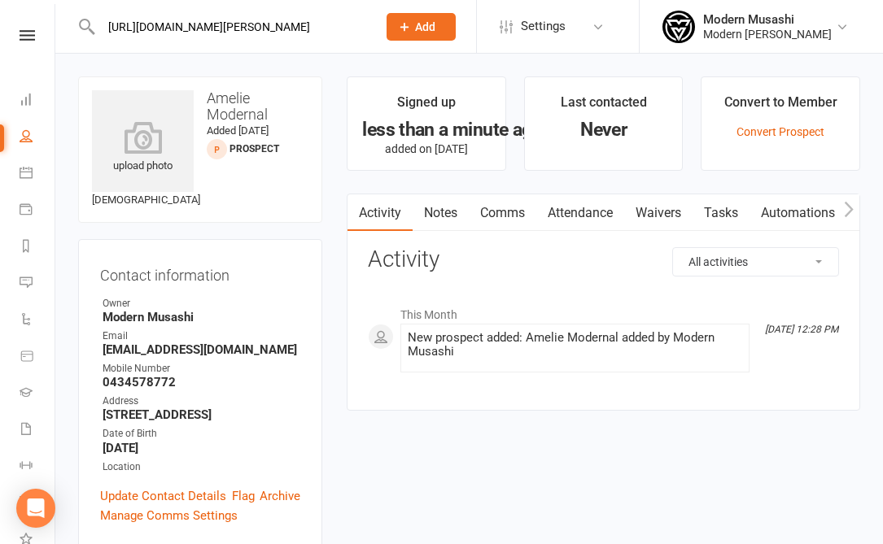
type input "https://gbwollongong.gbmembers.net/#/kapps/gbmembers/Home"
click at [312, 135] on div "upload photo Amelie Modernal Added 14 August, 2025 prospect 4 years old" at bounding box center [200, 149] width 244 height 146
click at [267, 33] on input "https://gbwollongong.gbmembers.net/#/kapps/gbmembers/Home" at bounding box center [230, 26] width 269 height 23
click at [267, 33] on input "text" at bounding box center [230, 26] width 269 height 23
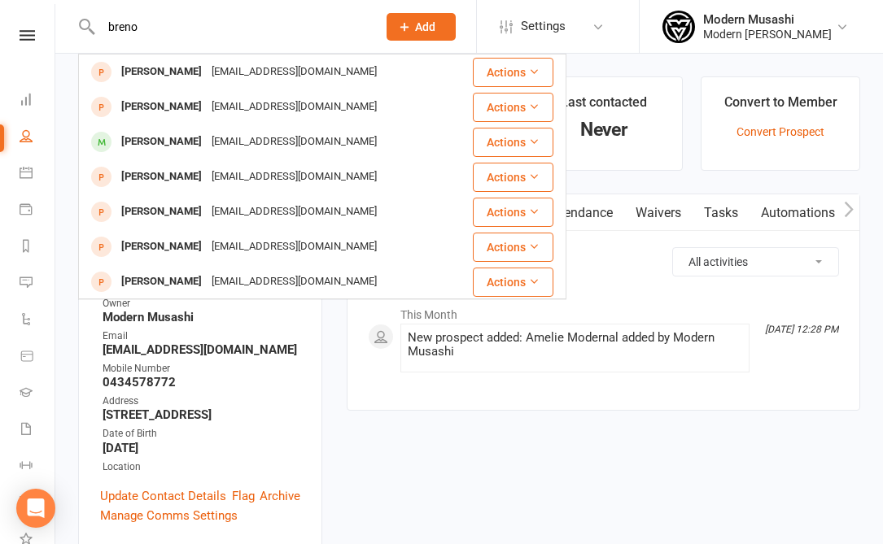
type input "breno"
click at [415, 25] on span "Add" at bounding box center [425, 26] width 20 height 13
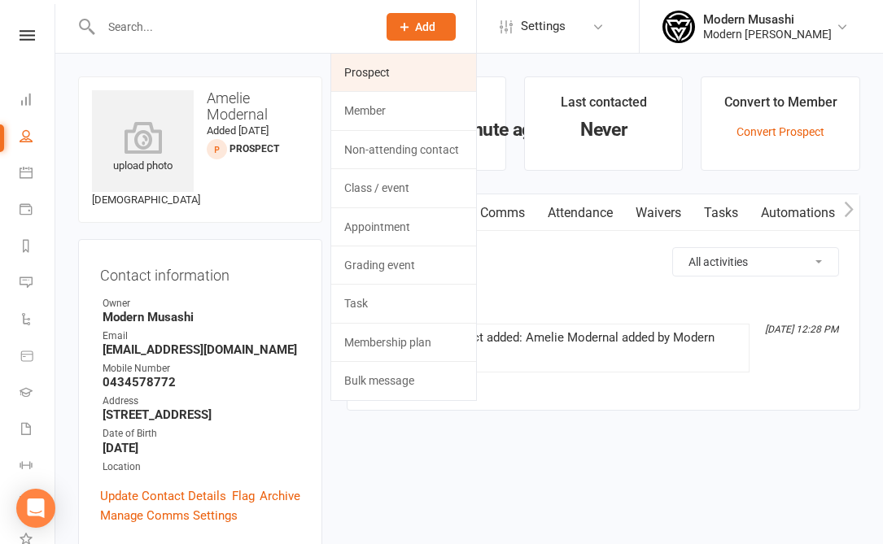
click at [378, 76] on link "Prospect" at bounding box center [403, 72] width 145 height 37
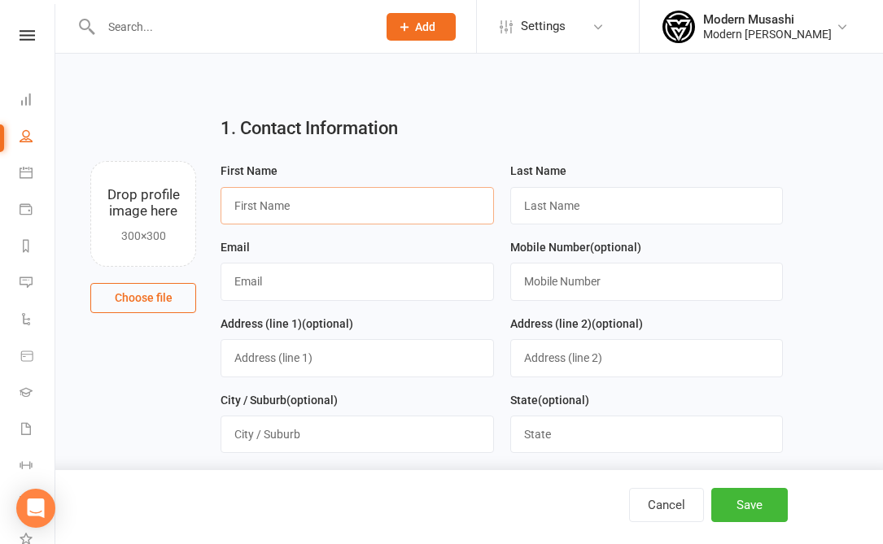
click at [365, 224] on input "text" at bounding box center [357, 205] width 273 height 37
type input "Breno"
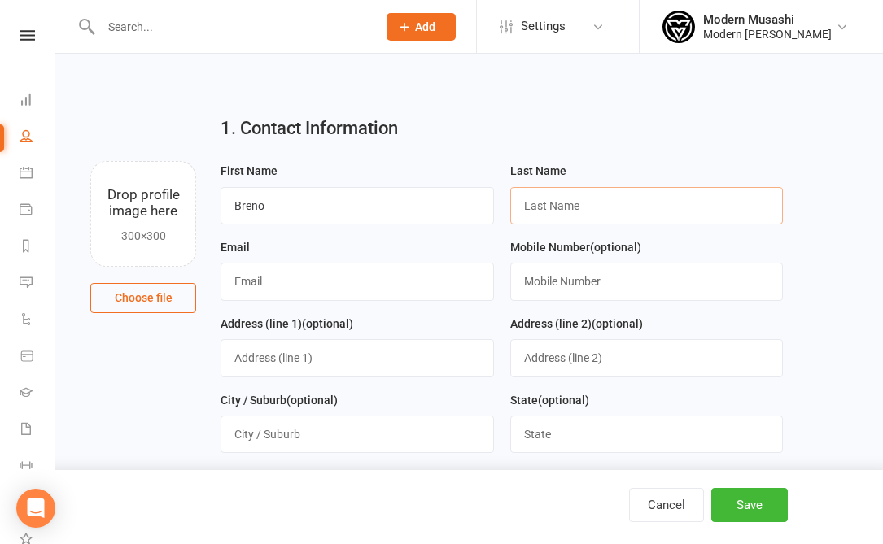
click at [601, 207] on input "text" at bounding box center [646, 205] width 273 height 37
type input "Santos martins"
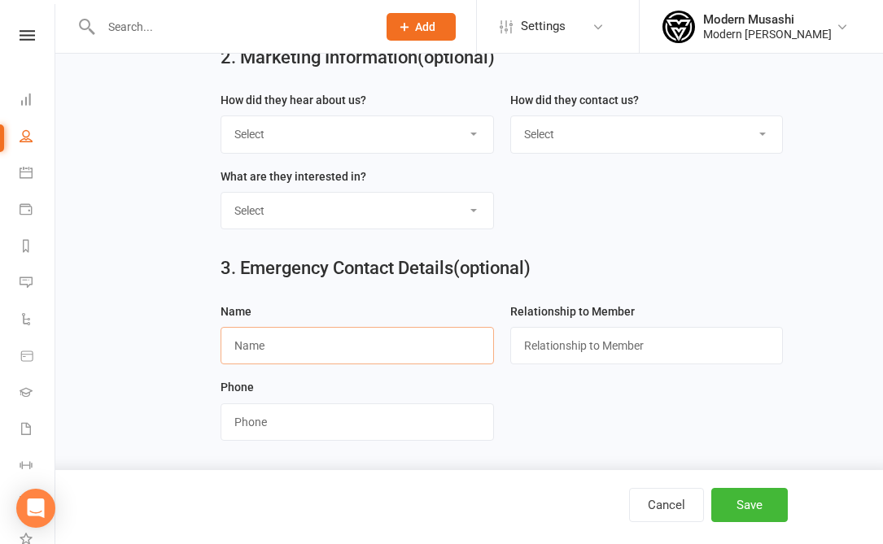
click at [316, 330] on input "text" at bounding box center [357, 345] width 273 height 37
paste input "Otavio Rey da Silva Martins"
type input "Otavio Rey da Silva Martins"
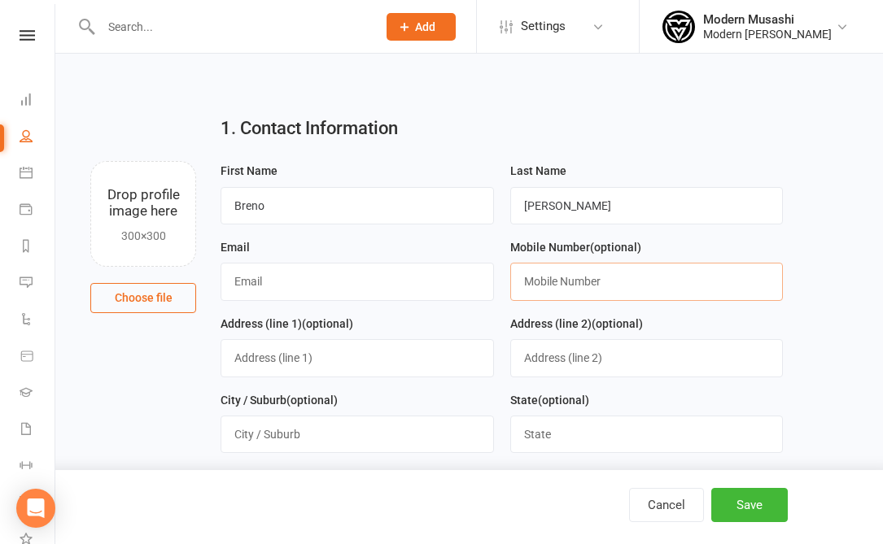
click at [618, 278] on input "text" at bounding box center [646, 281] width 273 height 37
paste input "0427811071"
type input "0427811071"
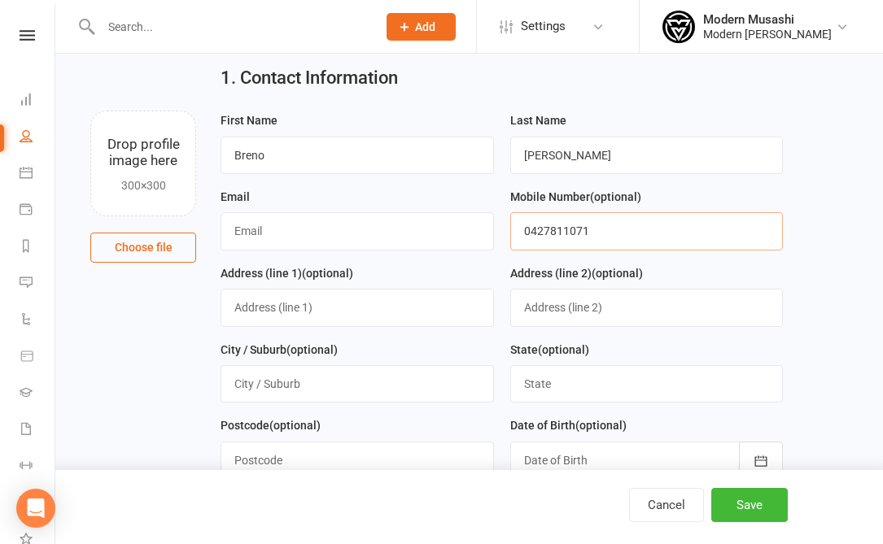
scroll to position [51, 0]
click at [808, 282] on main "1. Contact Information Drop profile image here 300×300 Choose file First Name B…" at bounding box center [469, 482] width 782 height 863
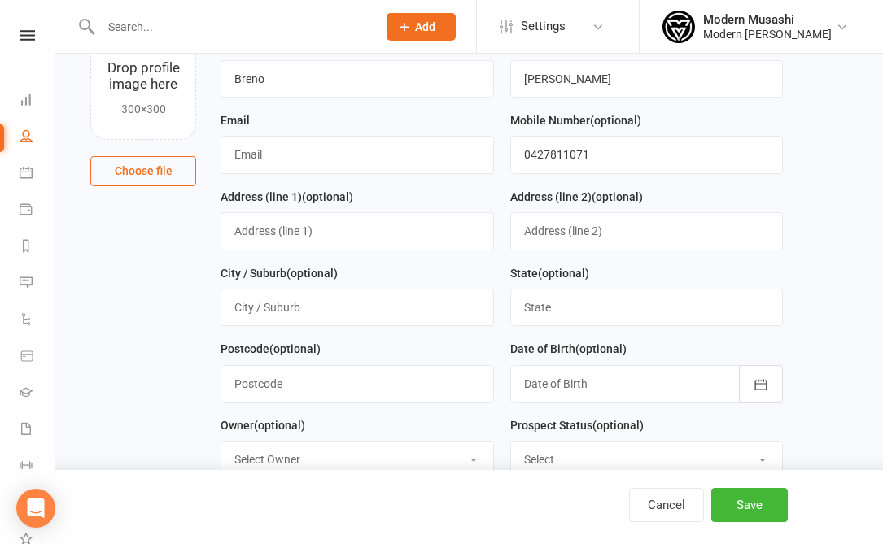
scroll to position [126, 0]
click at [334, 160] on input "text" at bounding box center [357, 155] width 273 height 37
paste input "otavio.rey.martins@gmail.com"
type input "otavio.rey.martins@gmail.com"
click at [267, 343] on label "Postcode (optional)" at bounding box center [271, 350] width 100 height 18
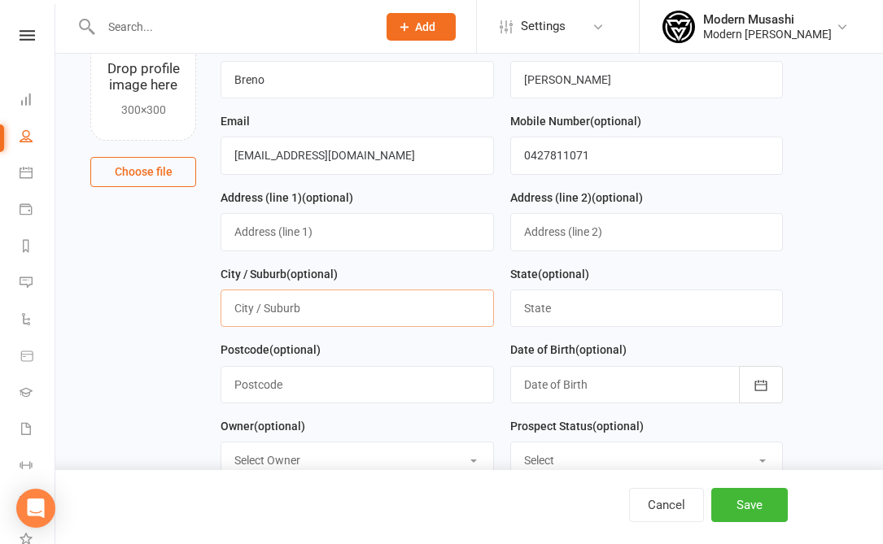
click at [259, 308] on input "text" at bounding box center [357, 308] width 273 height 37
type input "Unanderra"
click at [128, 347] on main "1. Contact Information Drop profile image here 300×300 Choose file First Name B…" at bounding box center [469, 407] width 782 height 863
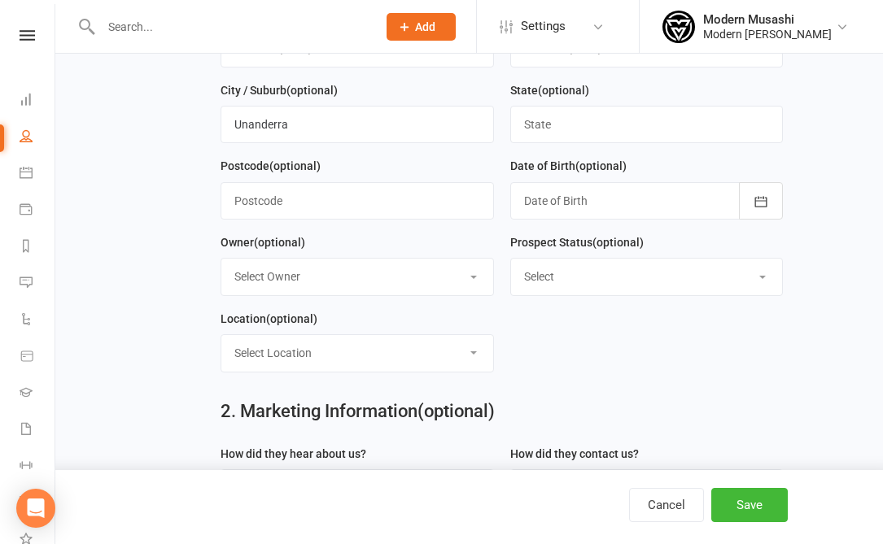
scroll to position [309, 0]
click at [630, 214] on div at bounding box center [646, 201] width 273 height 37
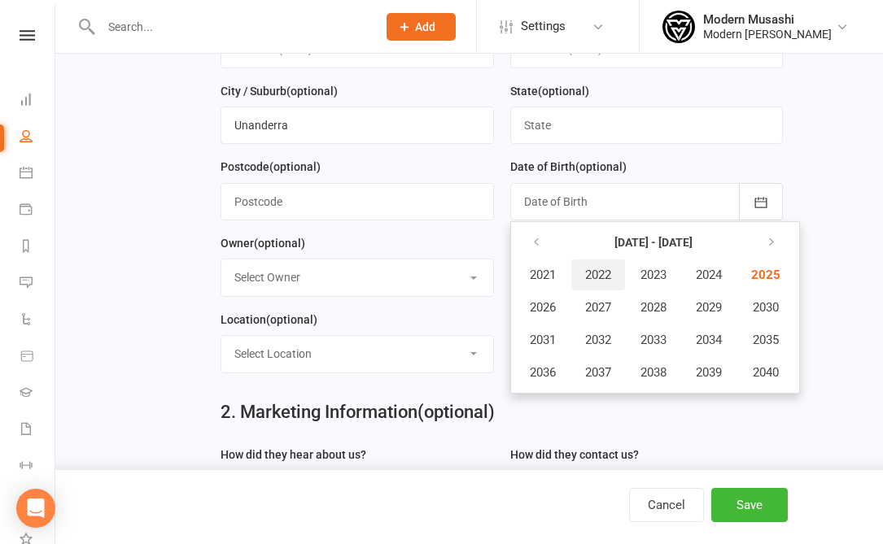
click at [592, 273] on span "2022" at bounding box center [598, 275] width 26 height 15
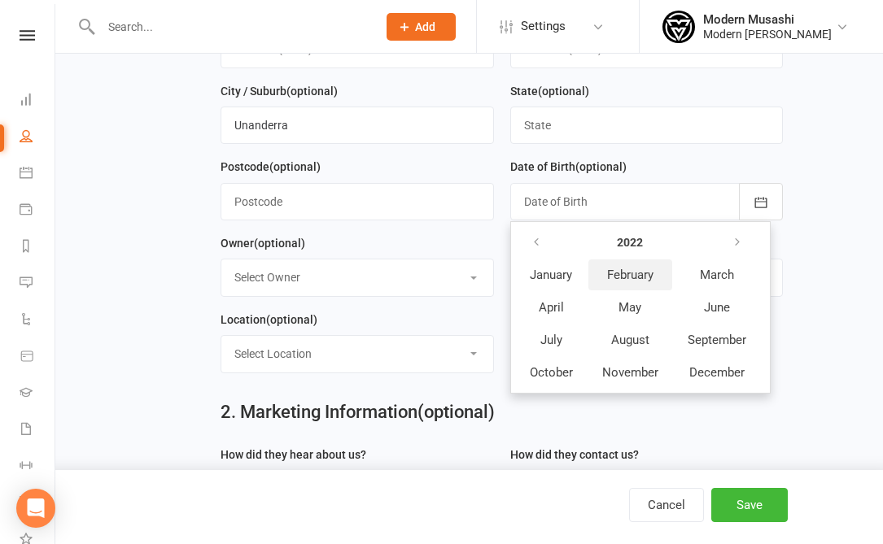
click at [629, 275] on span "February" at bounding box center [630, 275] width 46 height 15
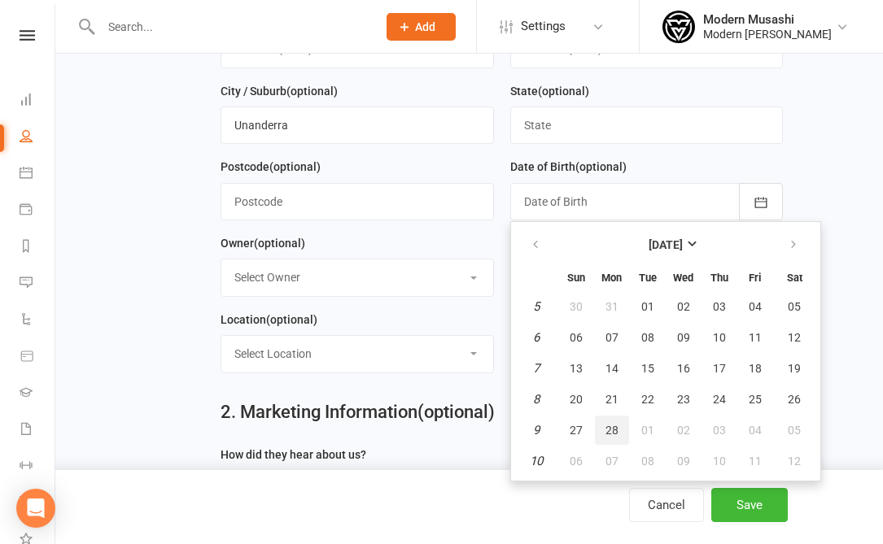
click at [606, 430] on span "28" at bounding box center [611, 430] width 13 height 13
type input "28 Feb 2022"
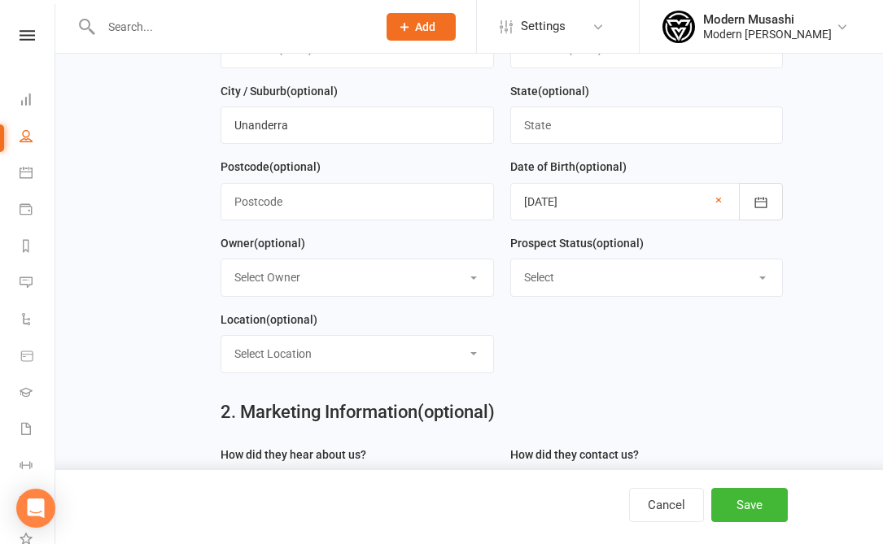
click at [734, 361] on form "First Name Breno Last Name Santos martins Email otavio.rey.martins@gmail.com Mo…" at bounding box center [501, 119] width 579 height 534
click at [743, 497] on button "Save" at bounding box center [749, 505] width 76 height 34
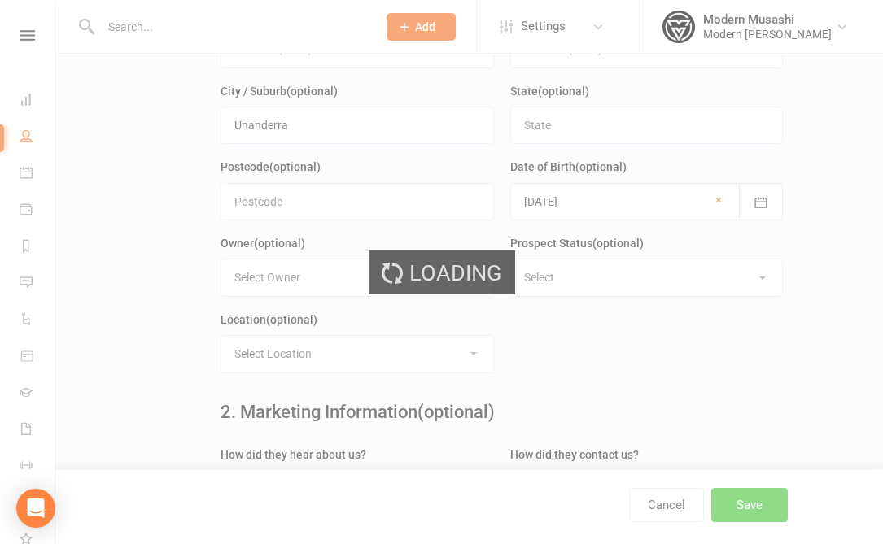
scroll to position [0, 0]
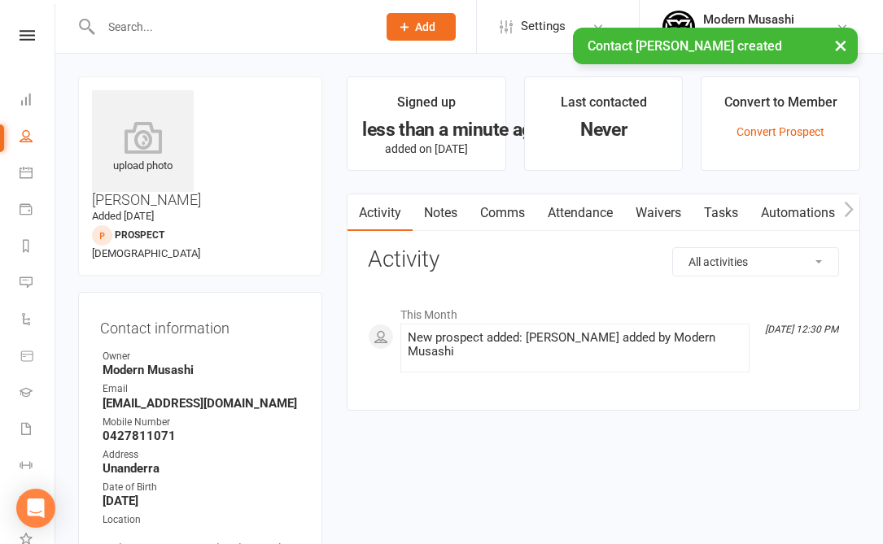
click at [438, 227] on link "Notes" at bounding box center [441, 212] width 56 height 37
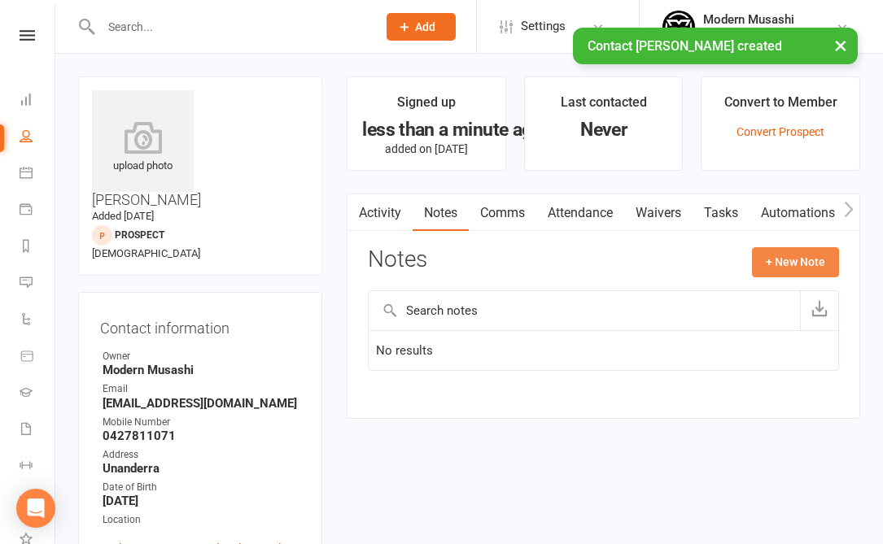
click at [767, 267] on button "+ New Note" at bounding box center [795, 261] width 87 height 29
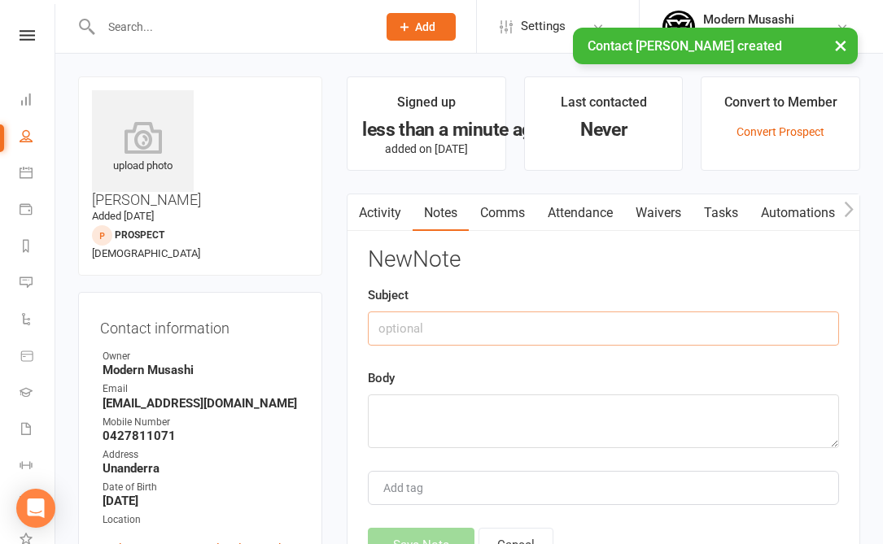
click at [517, 324] on input "text" at bounding box center [603, 329] width 471 height 34
click at [470, 404] on textarea at bounding box center [603, 422] width 471 height 54
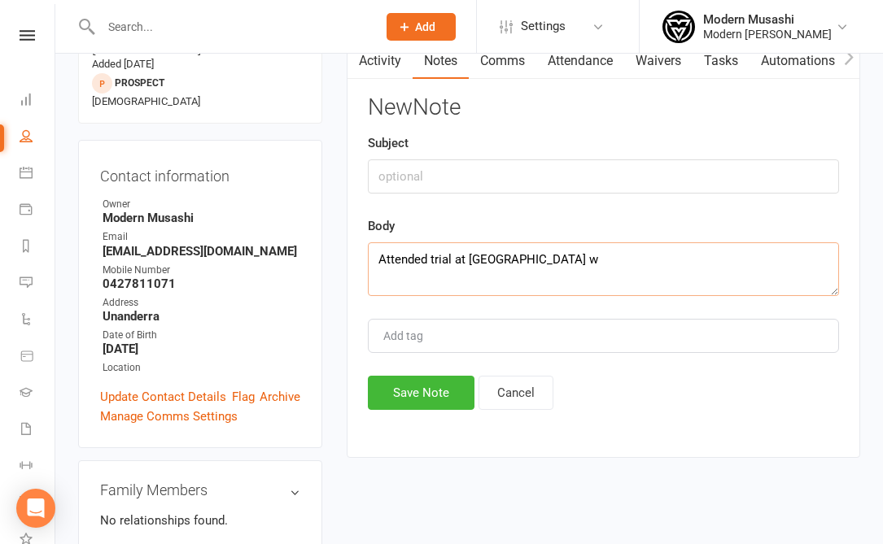
scroll to position [153, 0]
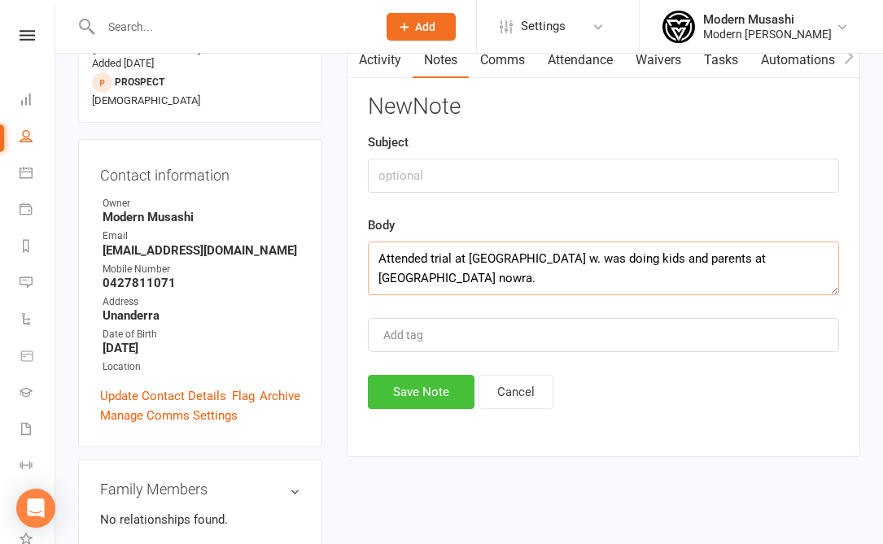
type textarea "Attended trial at GB w. was doing kids and parents at gb nowra."
click at [410, 385] on button "Save Note" at bounding box center [421, 392] width 107 height 34
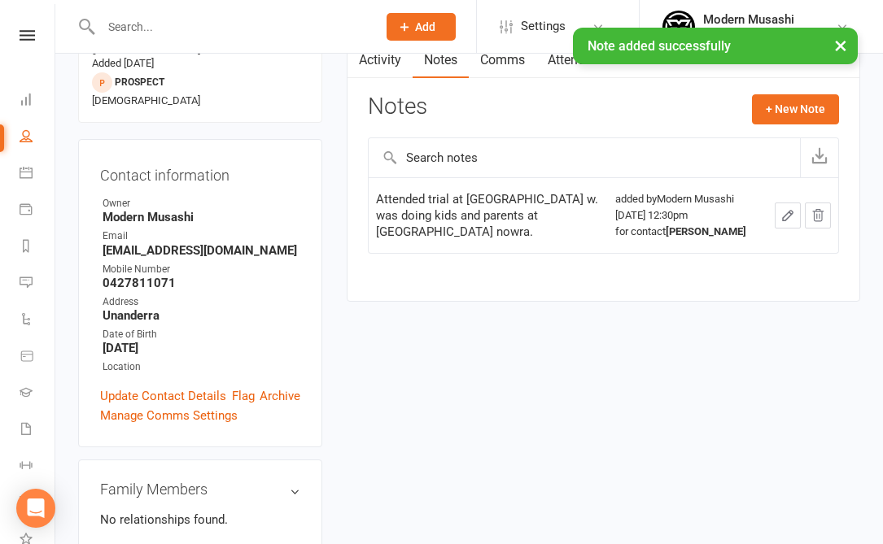
scroll to position [0, 0]
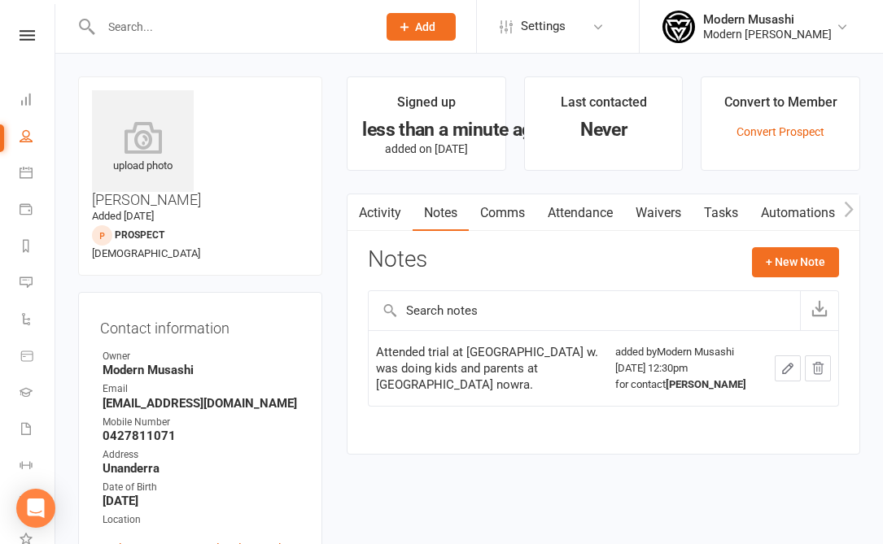
click at [143, 32] on input "text" at bounding box center [230, 26] width 269 height 23
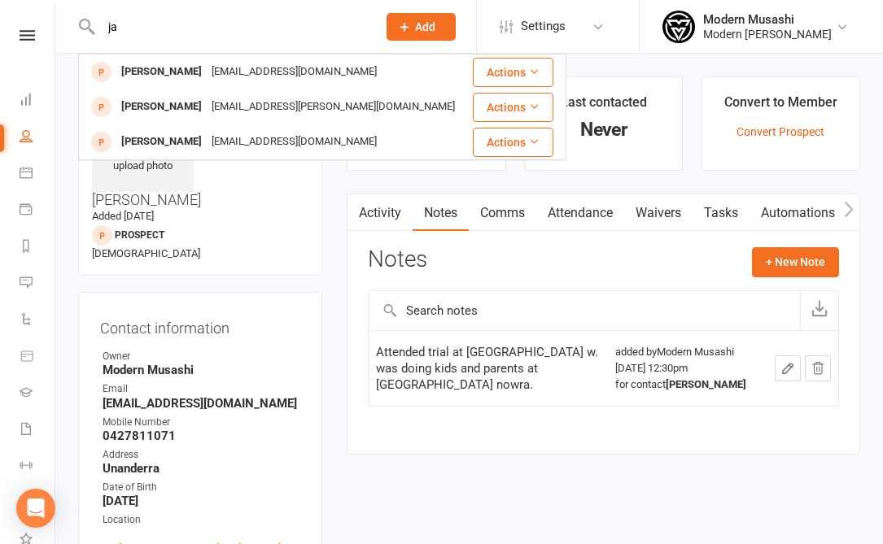
type input "j"
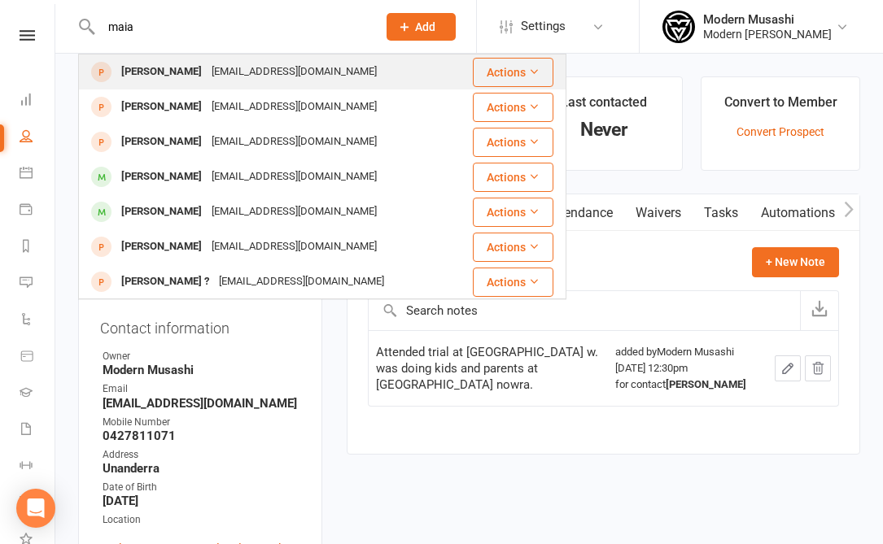
type input "maia"
click at [207, 77] on div "campbell_wilson@hotmail.com" at bounding box center [294, 72] width 175 height 24
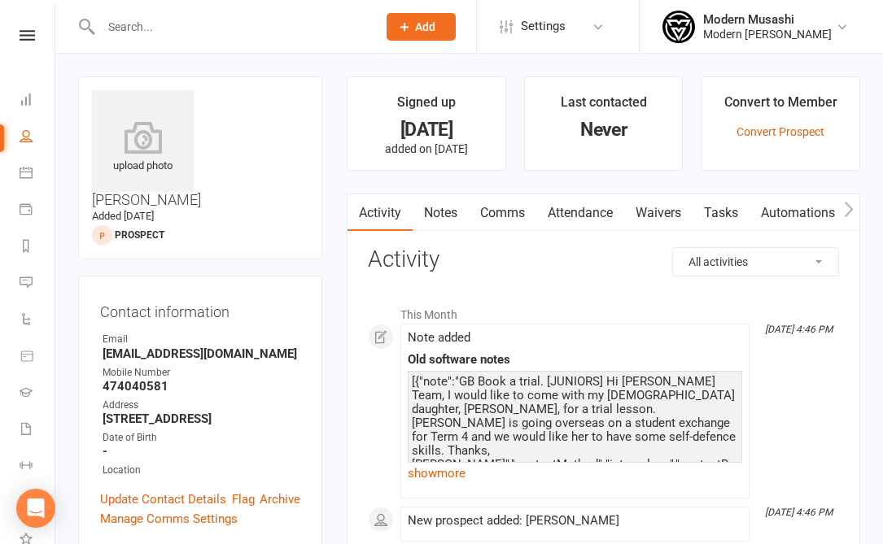
click at [447, 205] on link "Notes" at bounding box center [441, 212] width 56 height 37
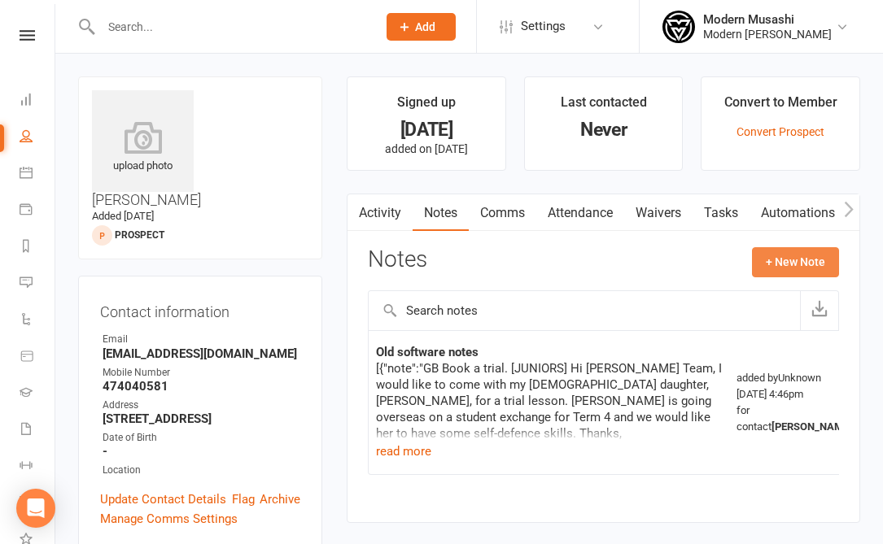
click at [809, 273] on button "+ New Note" at bounding box center [795, 261] width 87 height 29
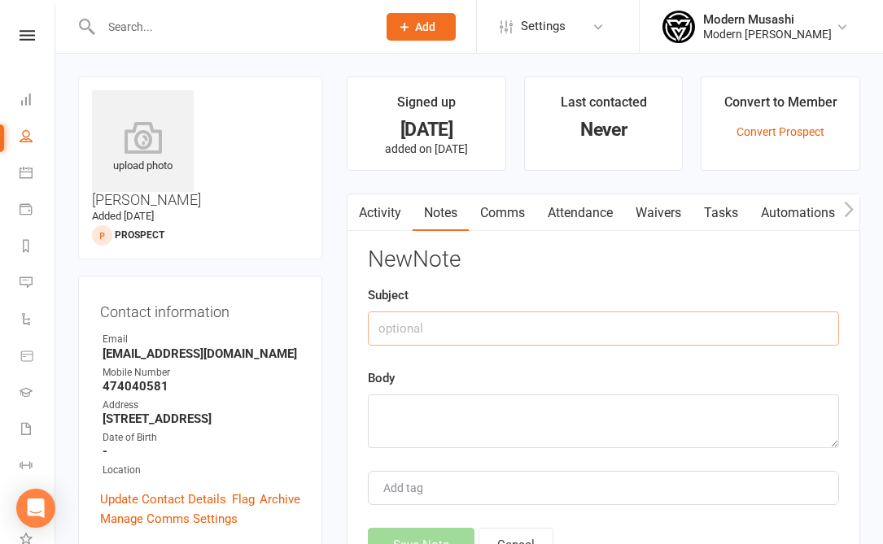
click at [553, 331] on input "text" at bounding box center [603, 329] width 471 height 34
click at [521, 395] on div "Body" at bounding box center [603, 409] width 471 height 80
click at [521, 395] on textarea at bounding box center [603, 422] width 471 height 54
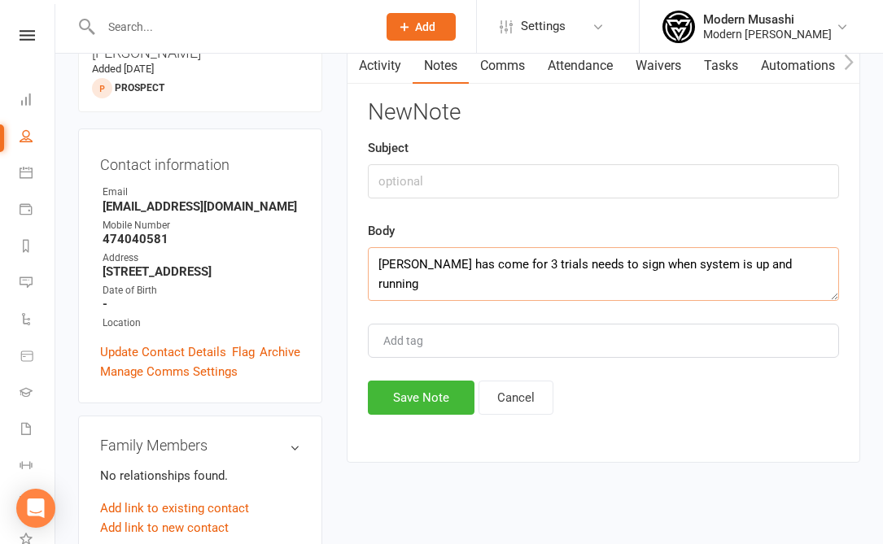
scroll to position [175, 0]
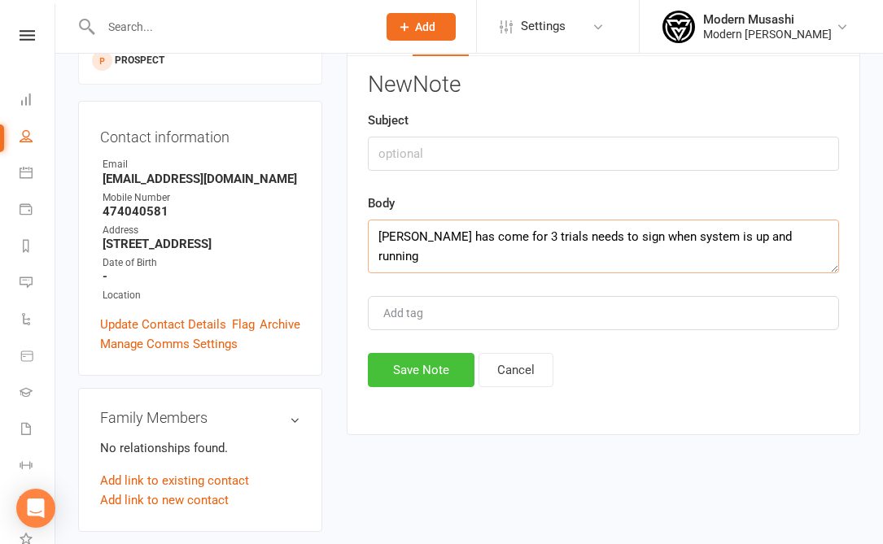
type textarea "Maia has come for 3 trials needs to sign when system is up and running"
click at [412, 381] on button "Save Note" at bounding box center [421, 370] width 107 height 34
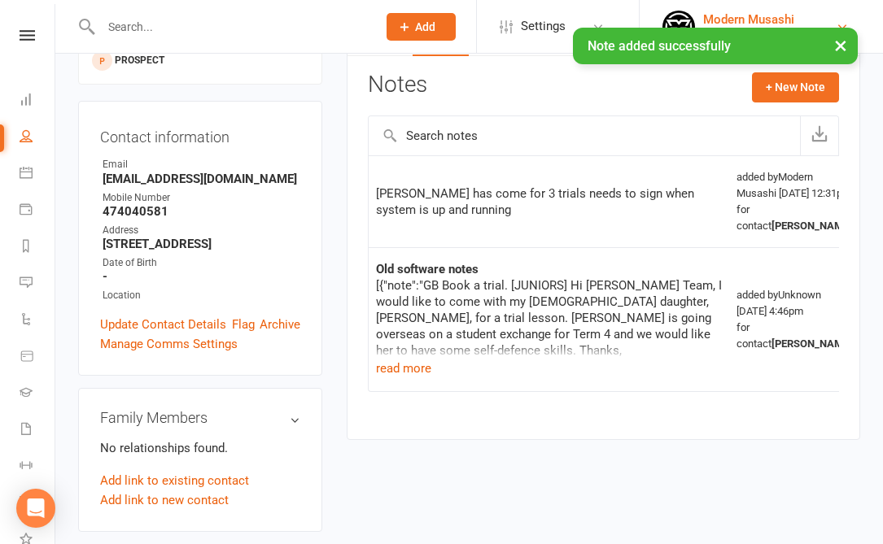
click at [759, 12] on div "Modern Musashi" at bounding box center [767, 19] width 129 height 15
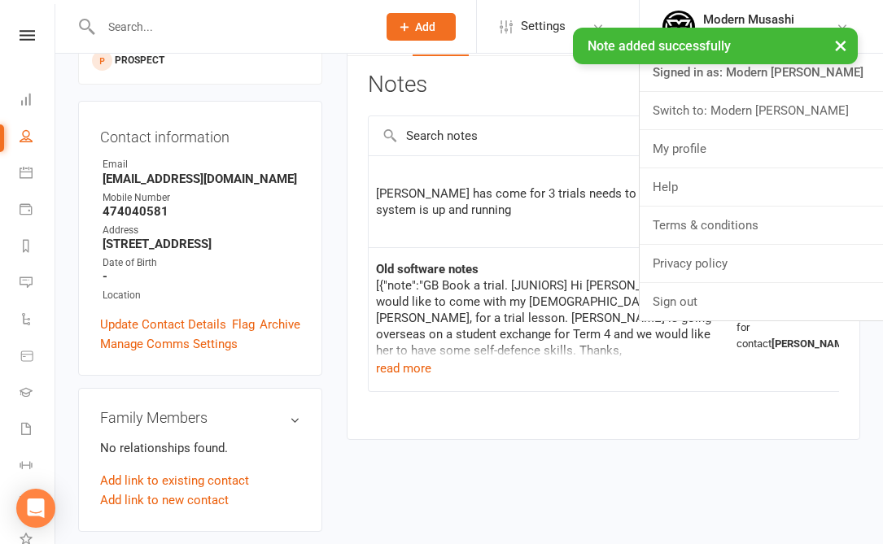
click at [548, 28] on div "× Note added successfully" at bounding box center [431, 28] width 862 height 0
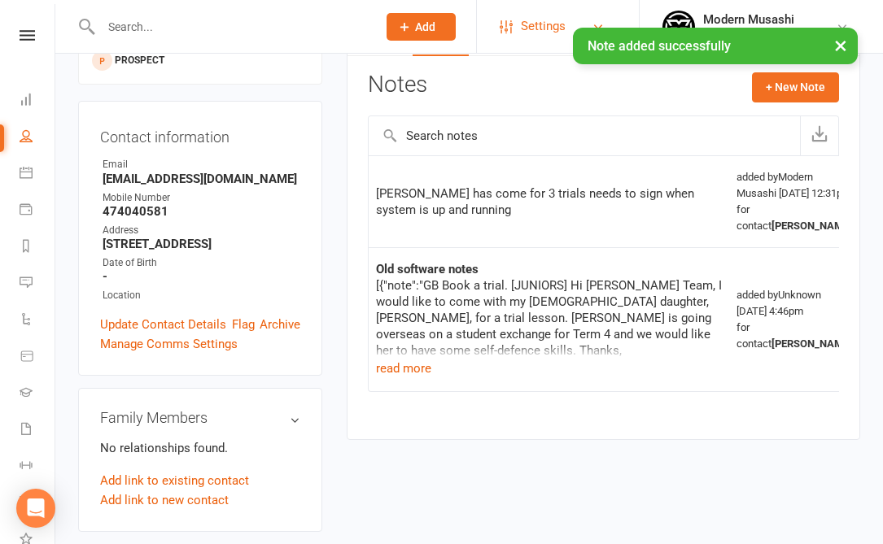
click at [526, 23] on span "Settings" at bounding box center [543, 26] width 45 height 37
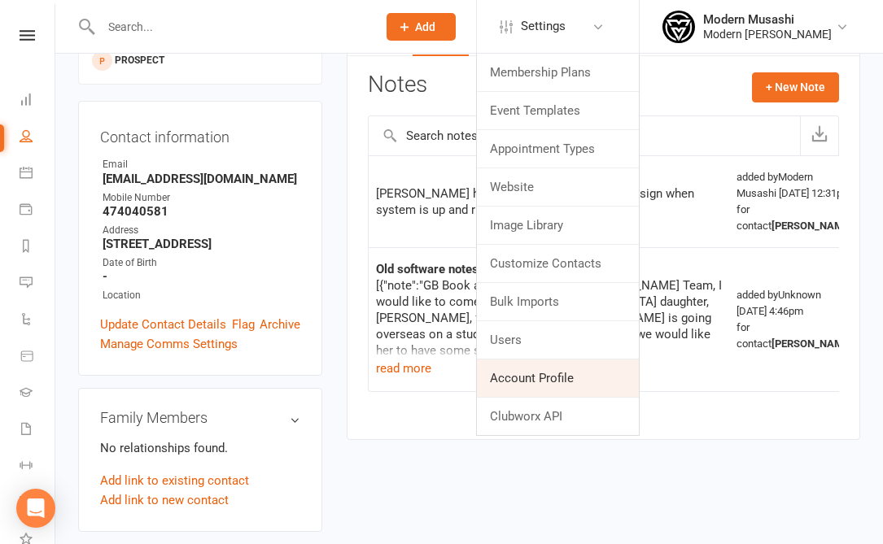
click at [535, 369] on link "Account Profile" at bounding box center [558, 378] width 162 height 37
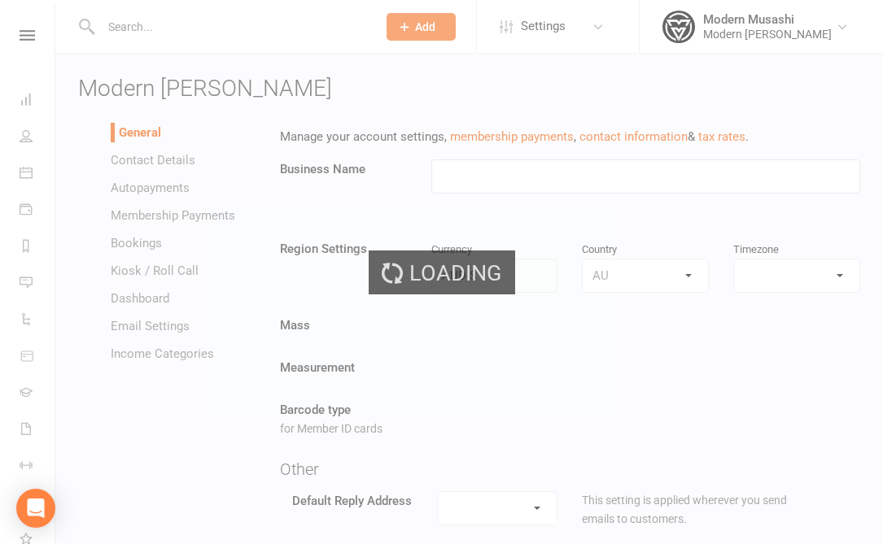
type input "Modern Musashi Wollongong"
select select "Australia/Sydney"
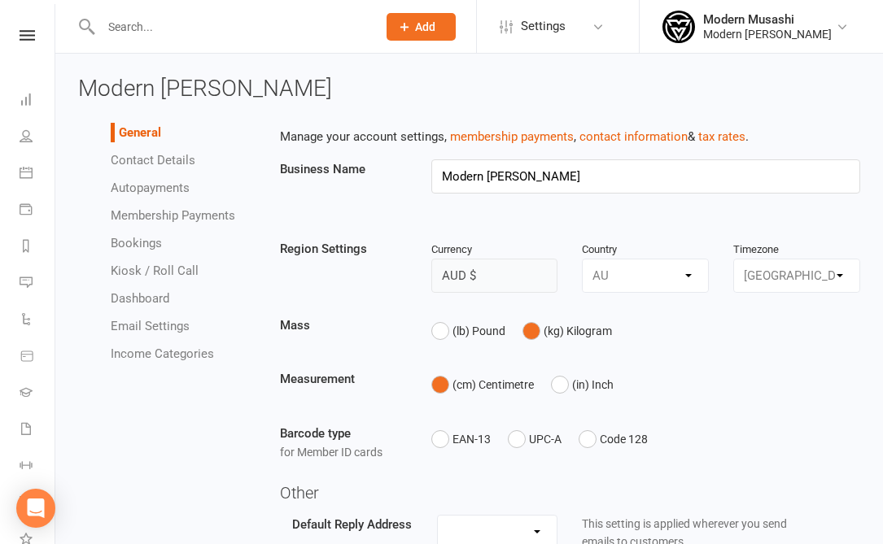
click at [155, 187] on link "Autopayments" at bounding box center [150, 188] width 79 height 15
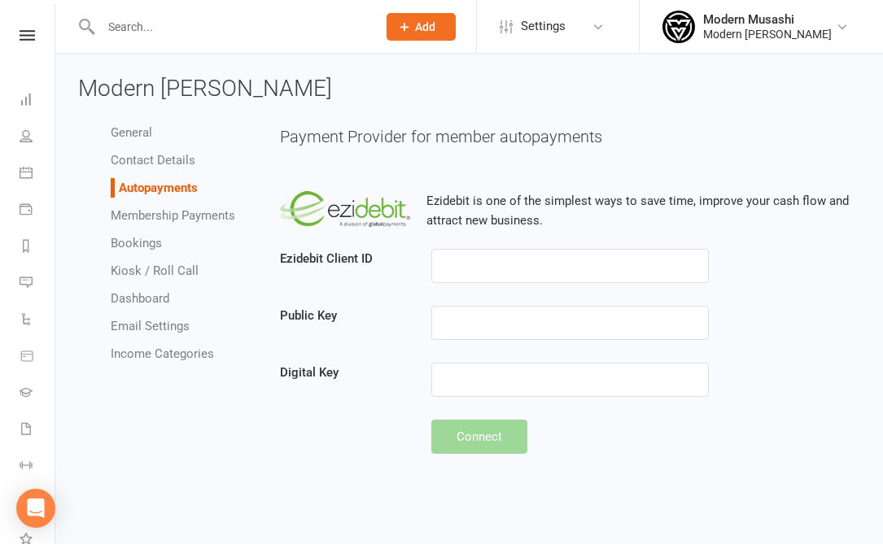
click at [248, 33] on input "text" at bounding box center [230, 26] width 269 height 23
click at [28, 39] on icon at bounding box center [27, 35] width 15 height 11
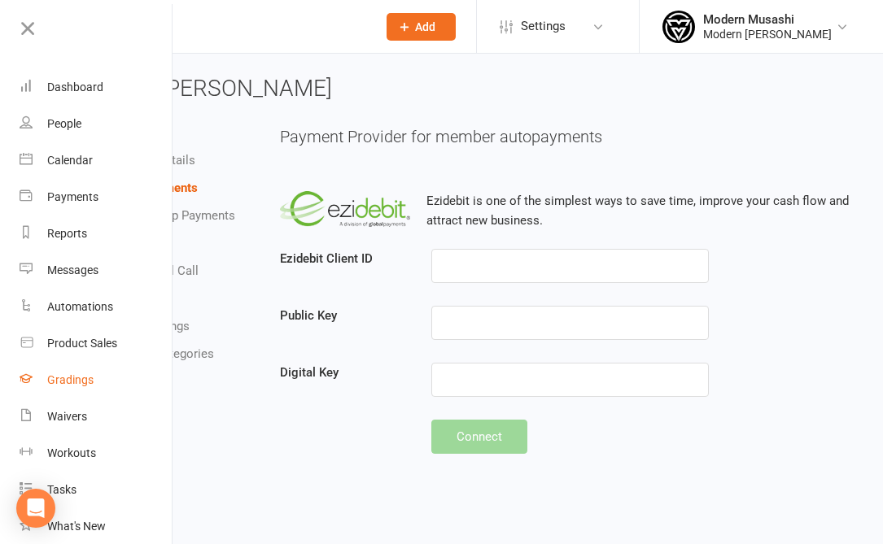
scroll to position [202, 0]
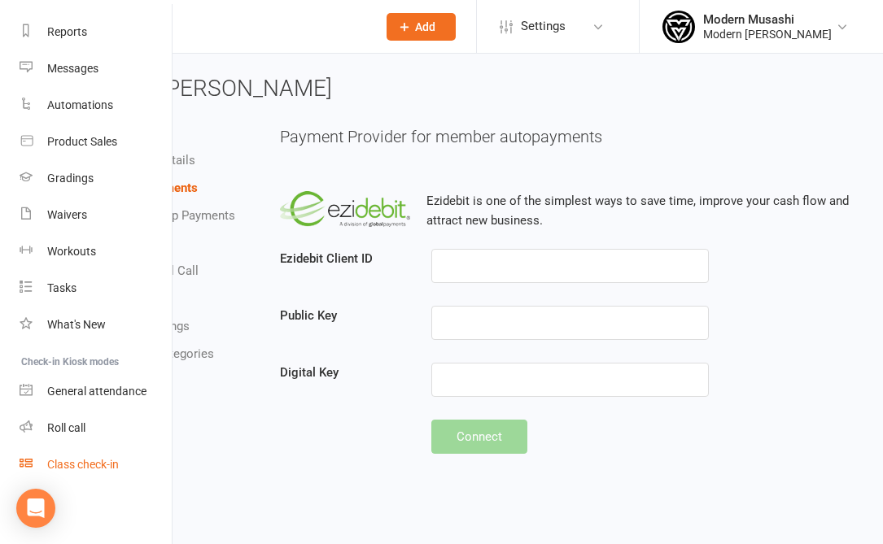
click at [100, 470] on div "Class check-in" at bounding box center [83, 464] width 72 height 13
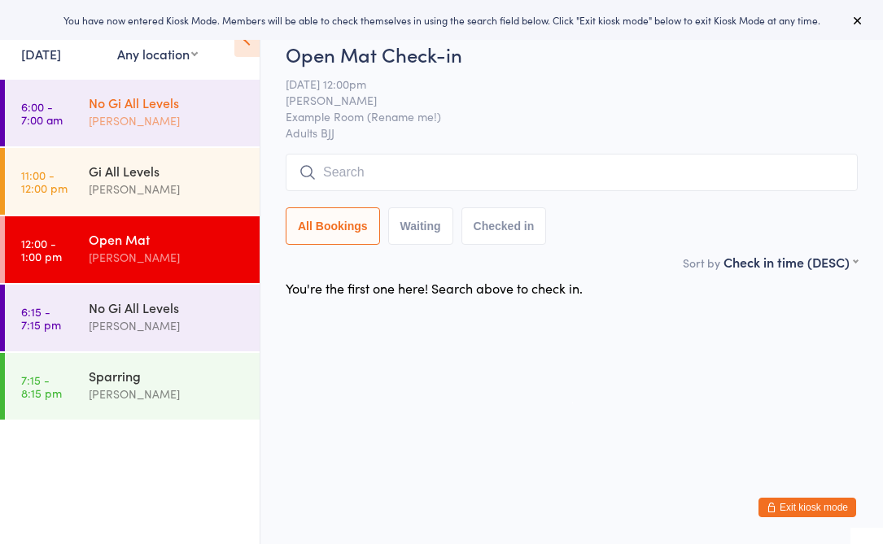
click at [203, 128] on div "[PERSON_NAME]" at bounding box center [167, 120] width 157 height 19
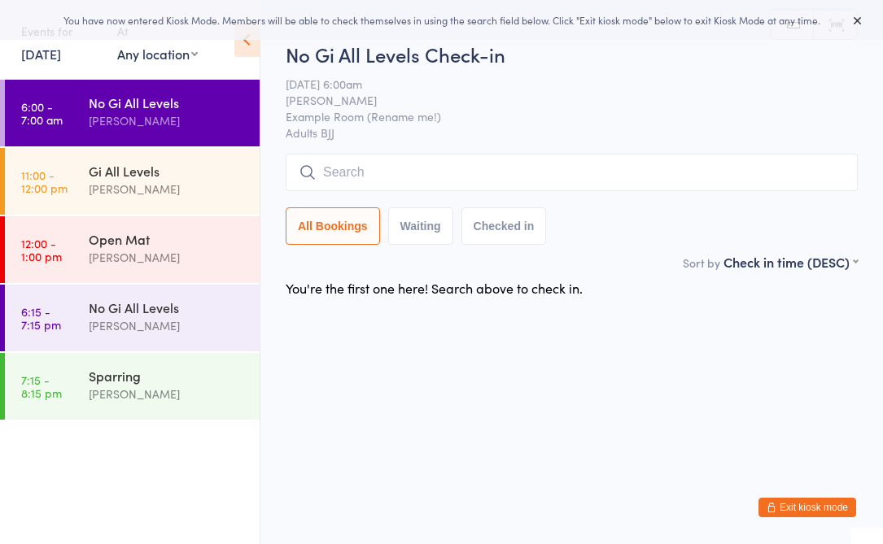
click at [377, 164] on input "search" at bounding box center [572, 172] width 572 height 37
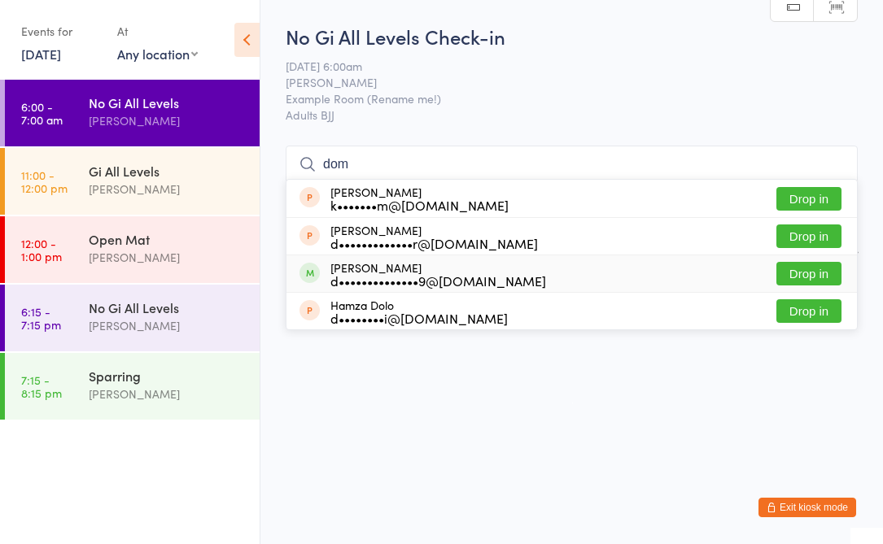
type input "dom"
click at [839, 273] on button "Drop in" at bounding box center [808, 274] width 65 height 24
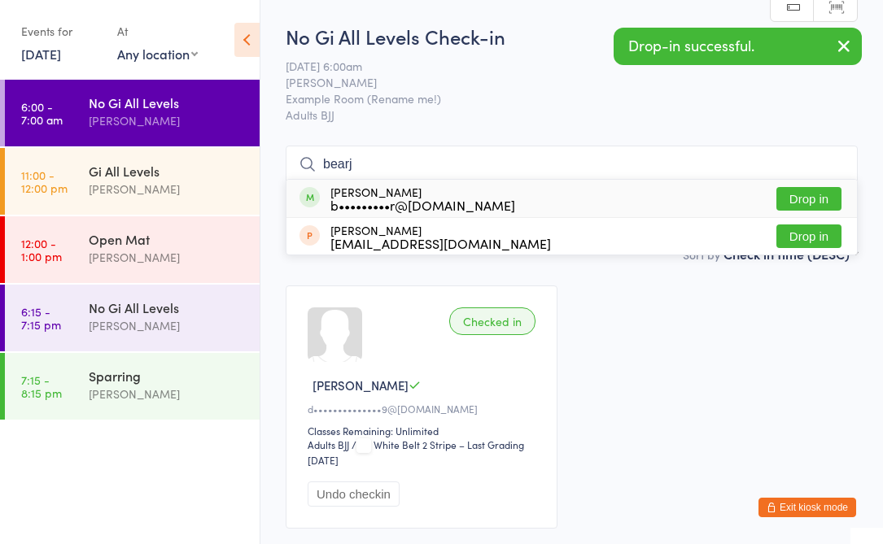
type input "bearj"
click at [794, 199] on button "Drop in" at bounding box center [808, 199] width 65 height 24
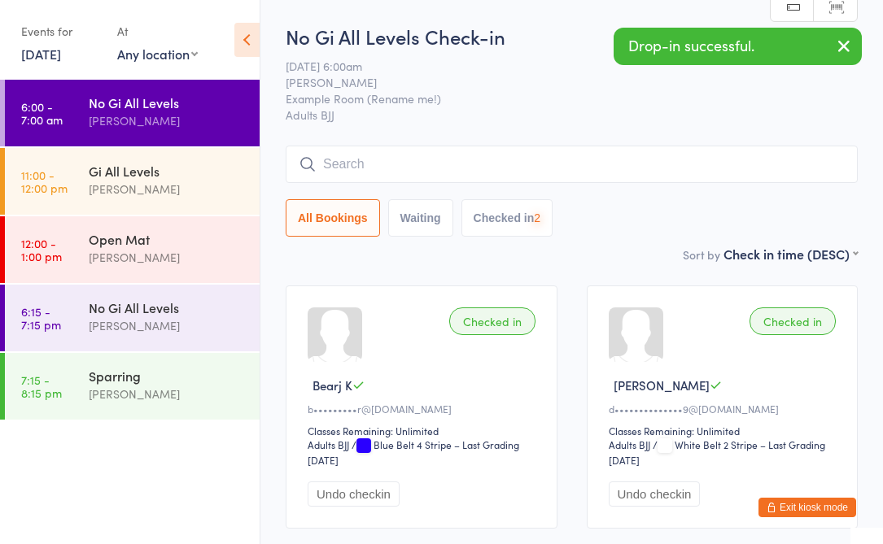
click at [495, 173] on input "search" at bounding box center [572, 164] width 572 height 37
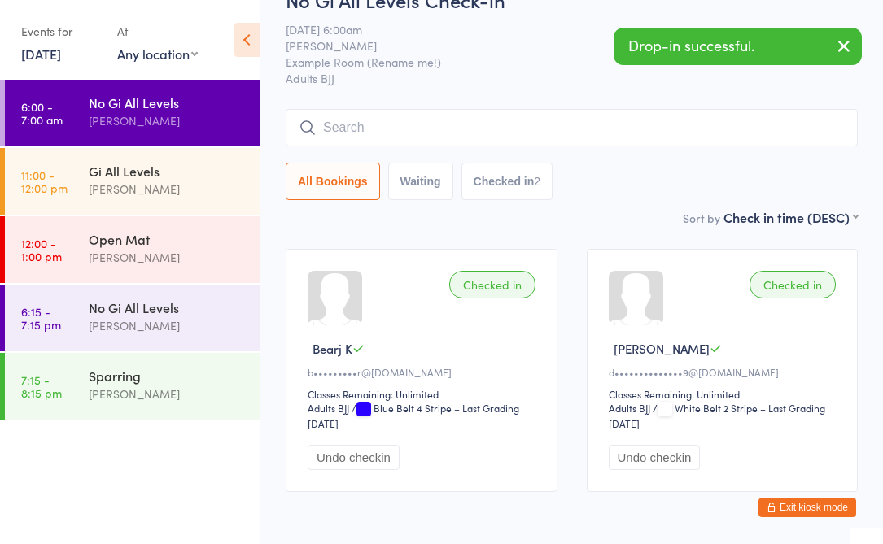
scroll to position [97, 0]
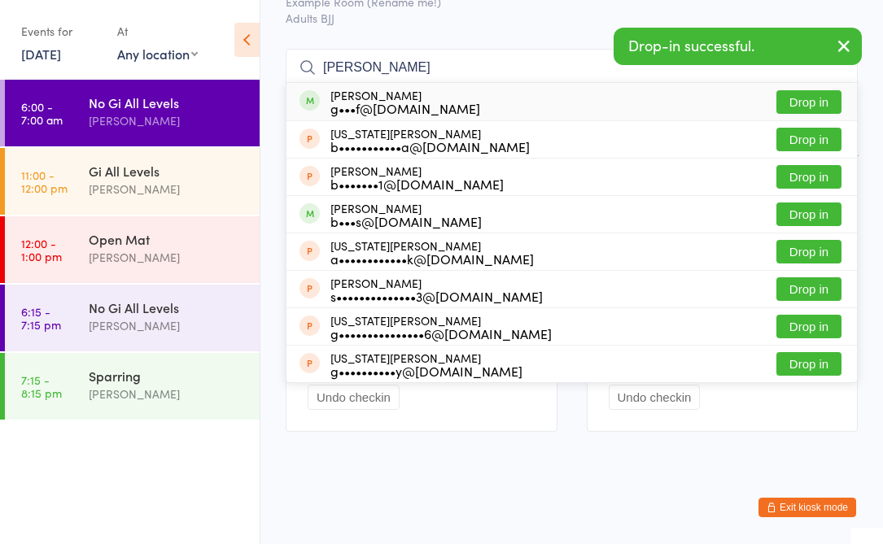
type input "geoff"
click at [837, 101] on button "Drop in" at bounding box center [808, 102] width 65 height 24
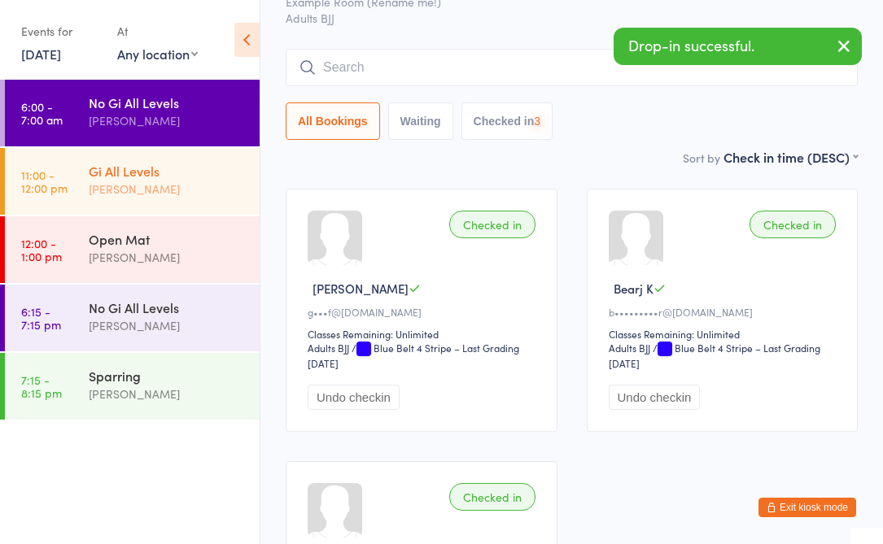
click at [147, 183] on div "[PERSON_NAME]" at bounding box center [167, 189] width 157 height 19
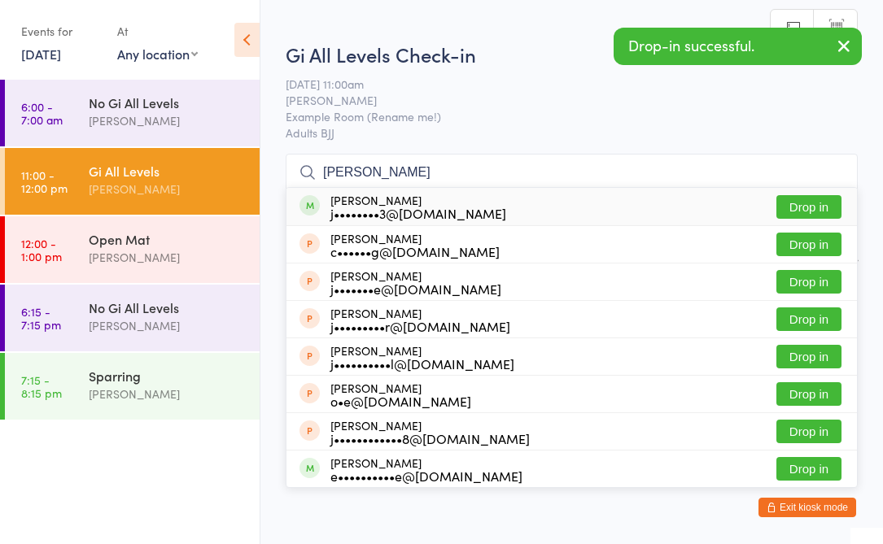
type input "jake jor"
click at [797, 209] on button "Drop in" at bounding box center [808, 207] width 65 height 24
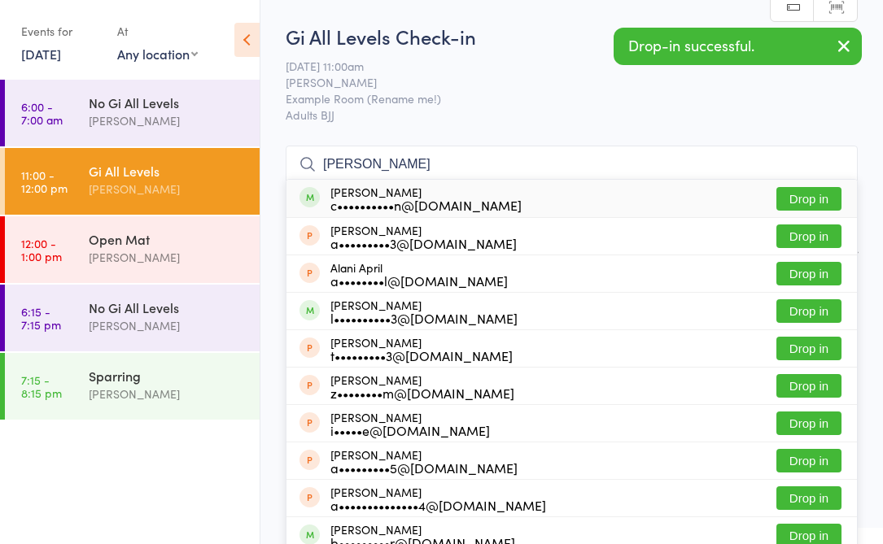
type input "alan"
click at [832, 193] on button "Drop in" at bounding box center [808, 199] width 65 height 24
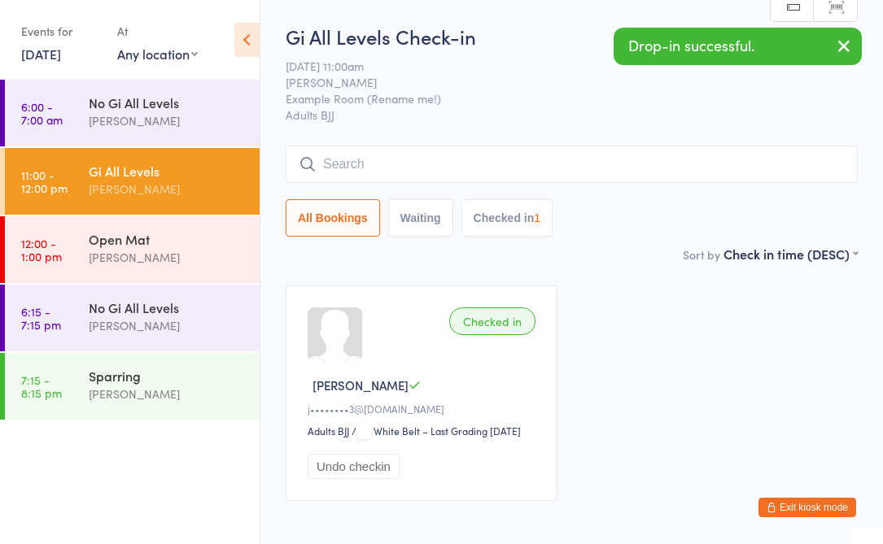
click at [490, 164] on input "search" at bounding box center [572, 164] width 572 height 37
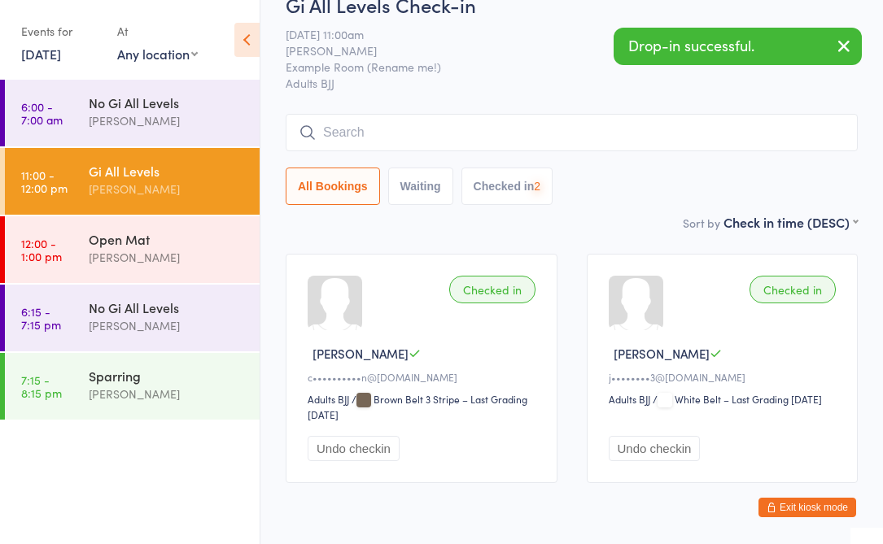
scroll to position [84, 0]
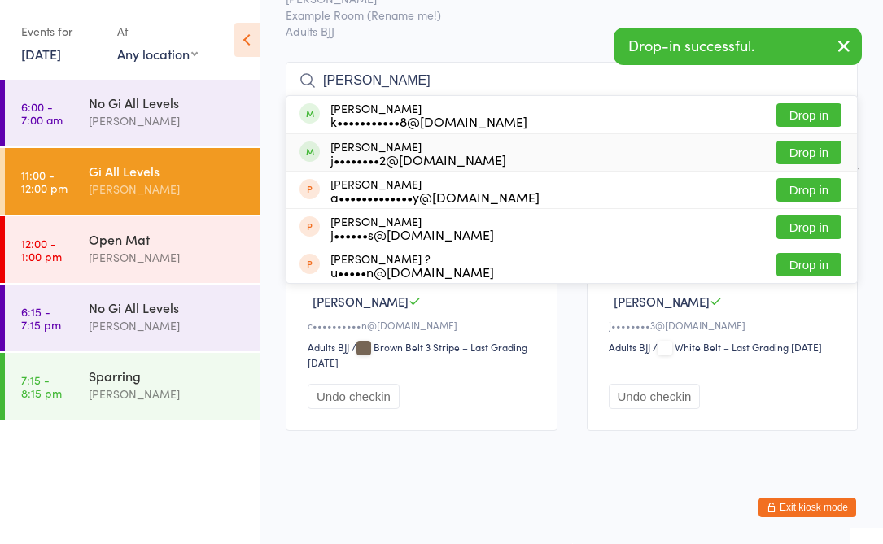
type input "jeremy"
click at [805, 158] on button "Drop in" at bounding box center [808, 153] width 65 height 24
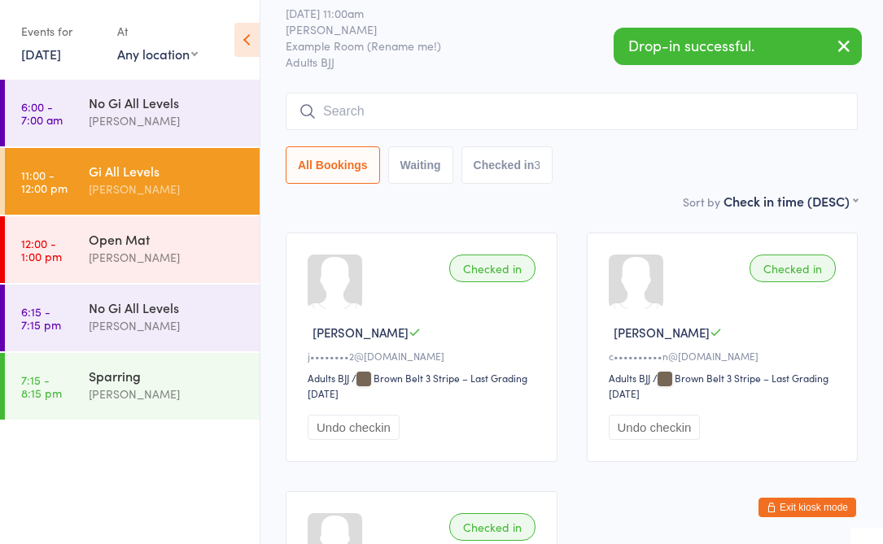
scroll to position [0, 0]
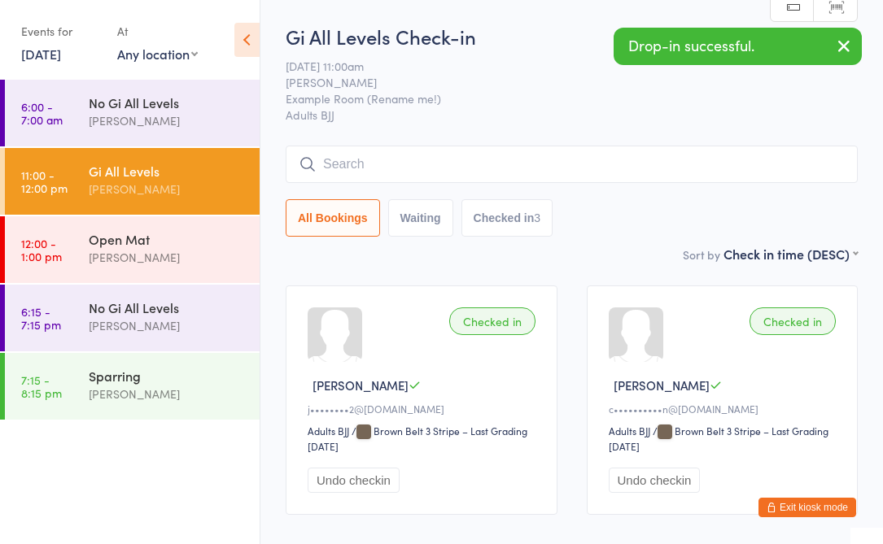
click at [53, 50] on link "14 Aug, 2025" at bounding box center [41, 54] width 40 height 18
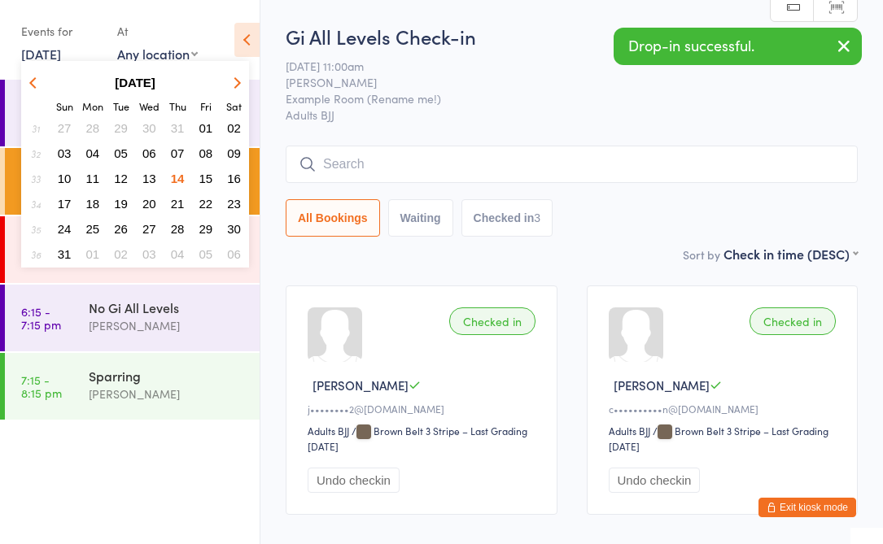
click at [148, 173] on span "13" at bounding box center [149, 179] width 14 height 14
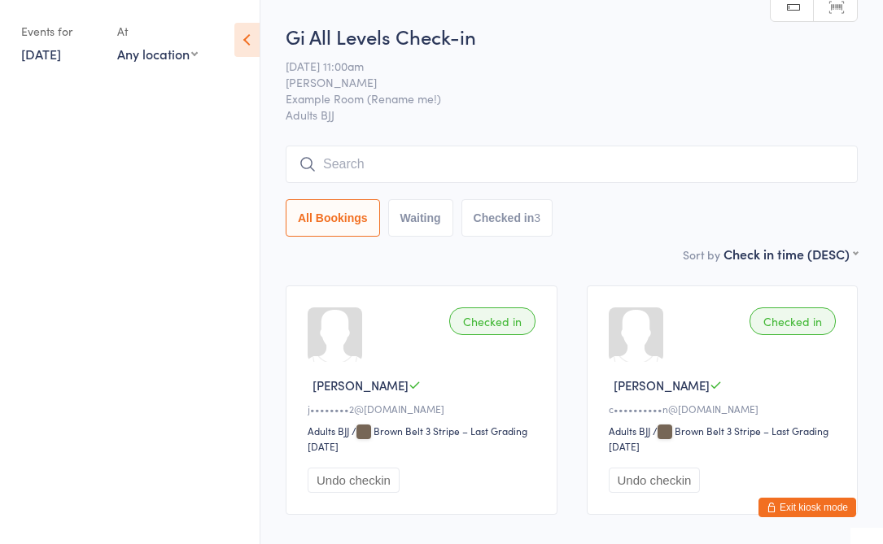
click at [247, 39] on icon at bounding box center [246, 40] width 25 height 34
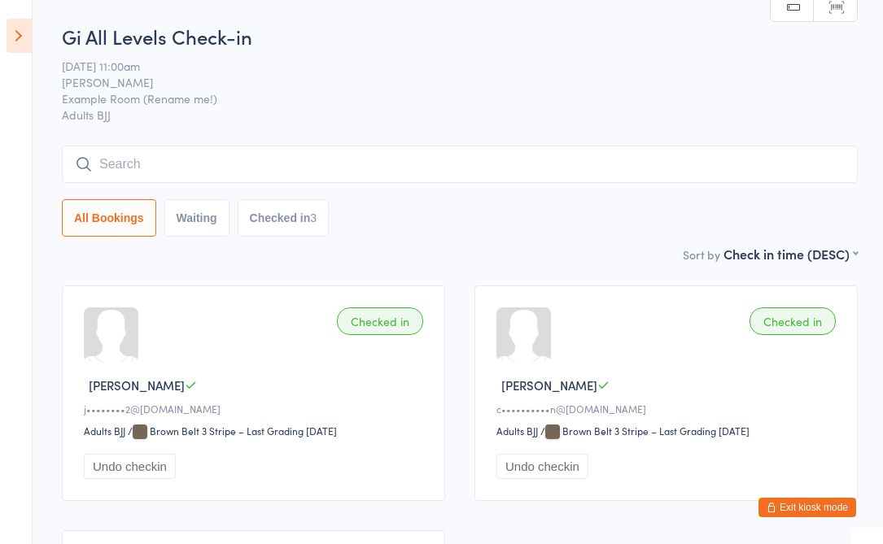
click at [12, 20] on icon at bounding box center [19, 36] width 25 height 34
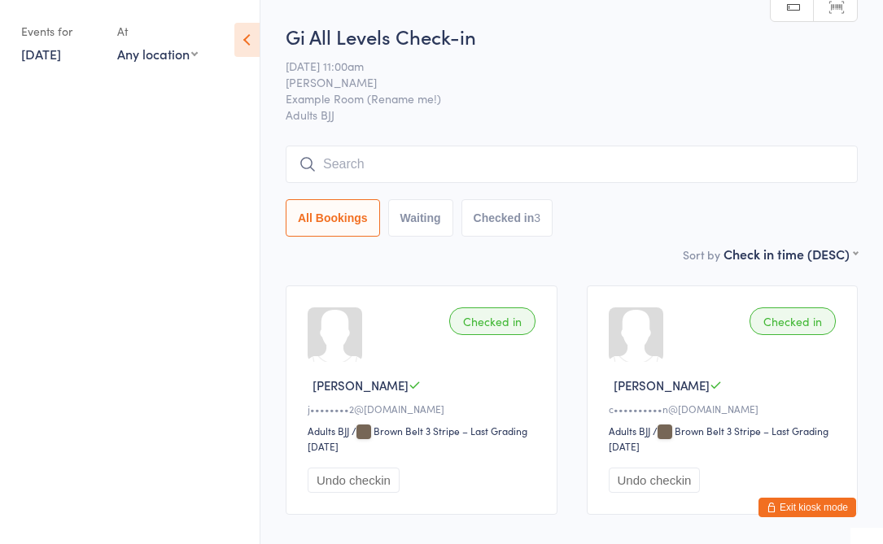
click at [44, 46] on link "13 Aug, 2025" at bounding box center [41, 54] width 40 height 18
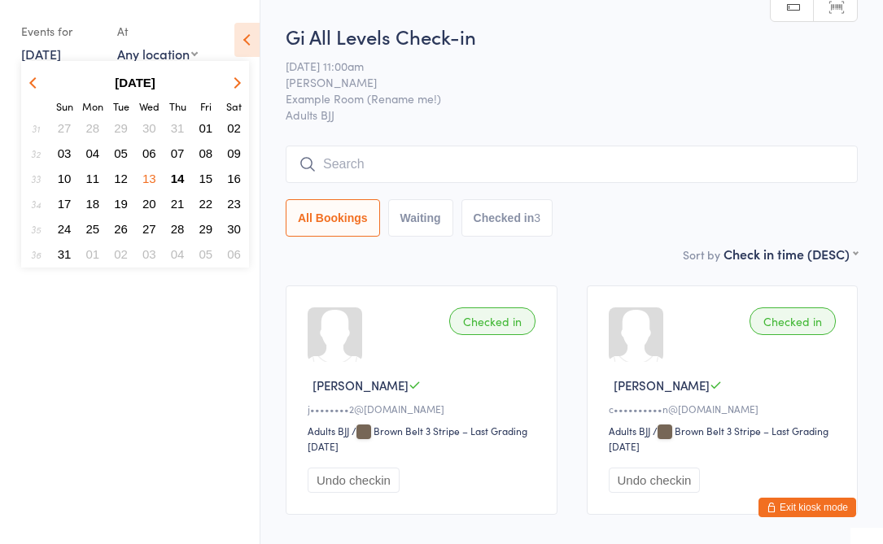
click at [144, 173] on span "13" at bounding box center [149, 179] width 14 height 14
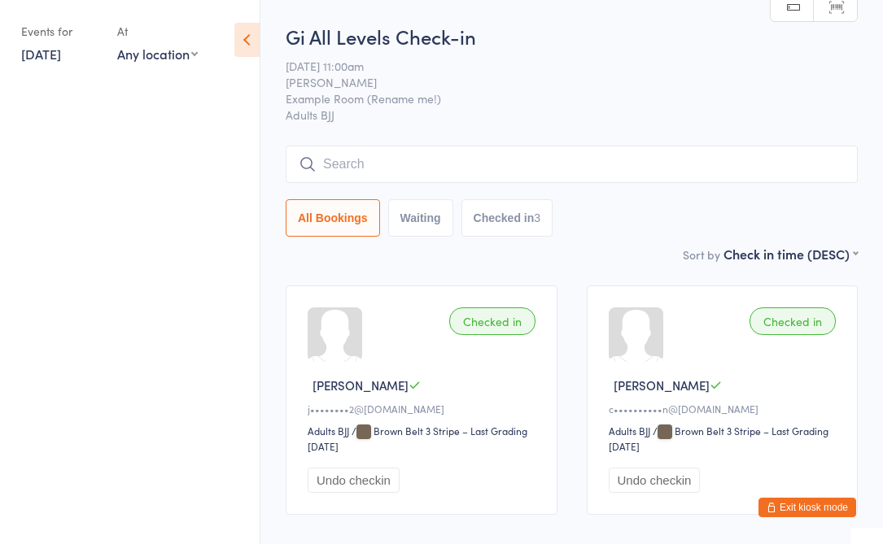
click at [151, 150] on ul at bounding box center [130, 312] width 260 height 465
click at [246, 46] on icon at bounding box center [246, 40] width 25 height 34
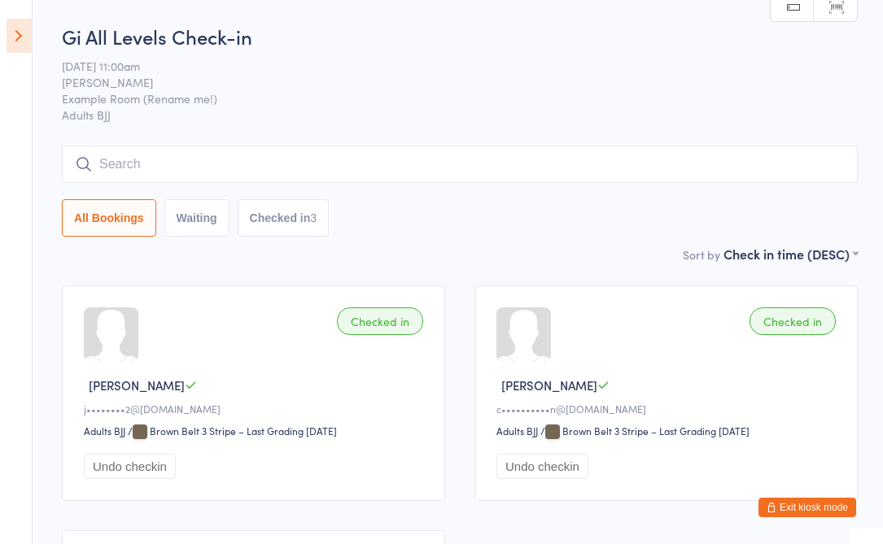
click at [799, 514] on button "Exit kiosk mode" at bounding box center [807, 508] width 98 height 20
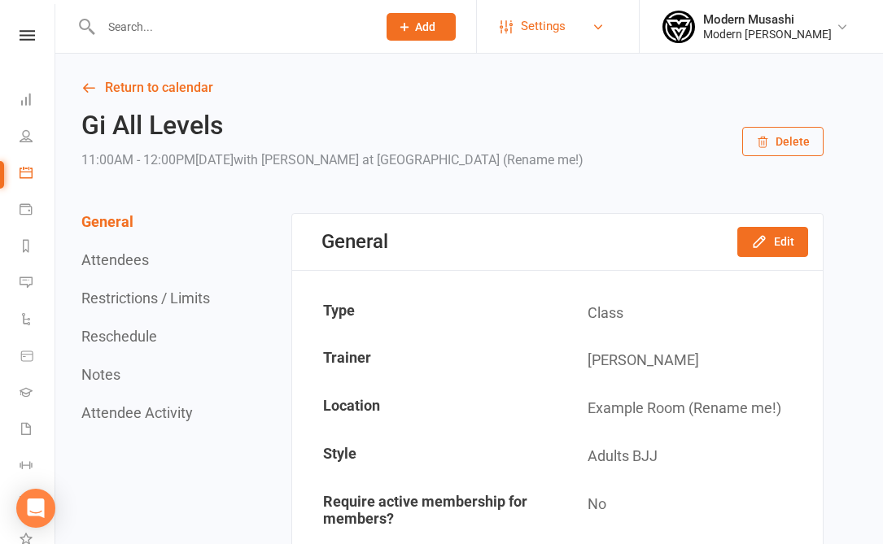
click at [540, 24] on span "Settings" at bounding box center [543, 26] width 45 height 37
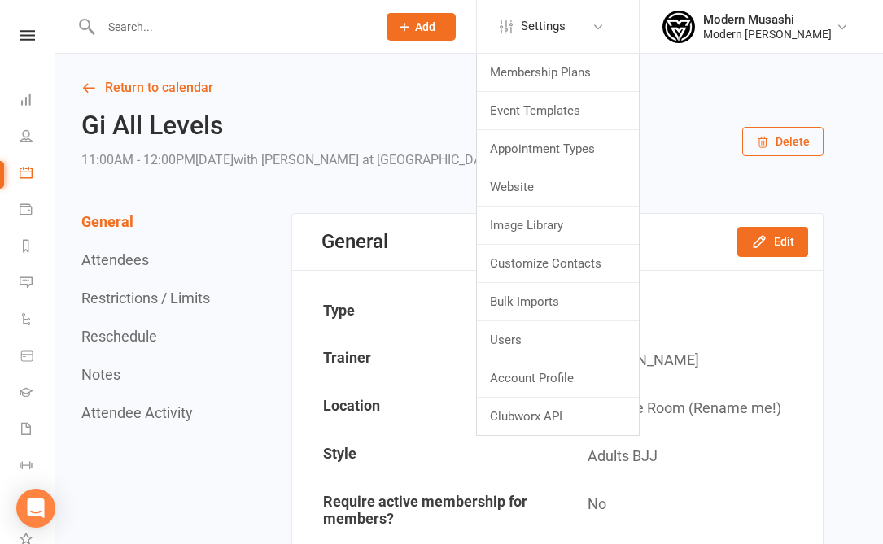
click at [279, 129] on h2 "Gi All Levels" at bounding box center [332, 125] width 502 height 28
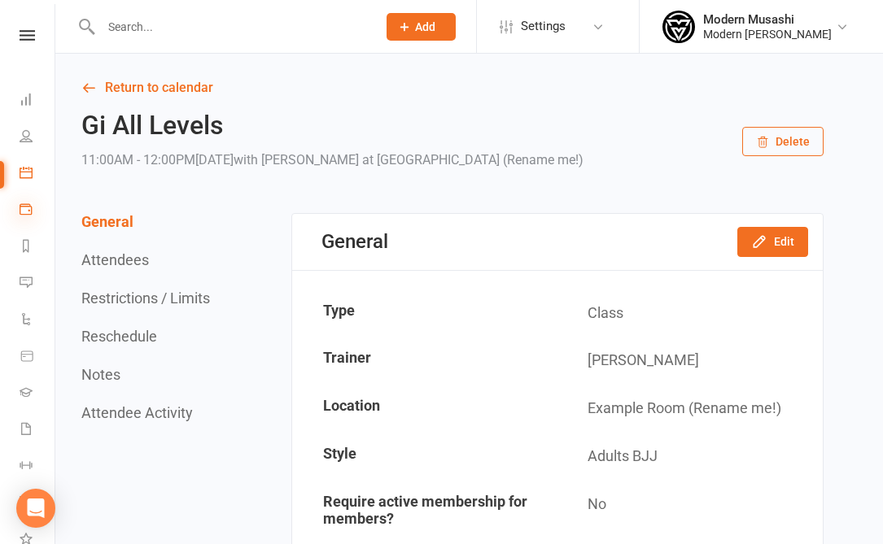
click at [24, 208] on icon at bounding box center [26, 209] width 13 height 13
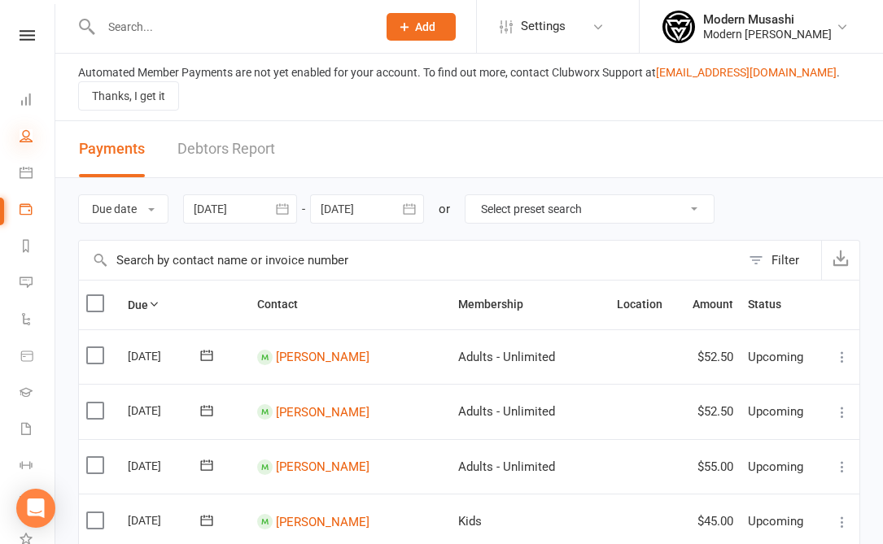
click at [28, 133] on icon at bounding box center [26, 135] width 13 height 13
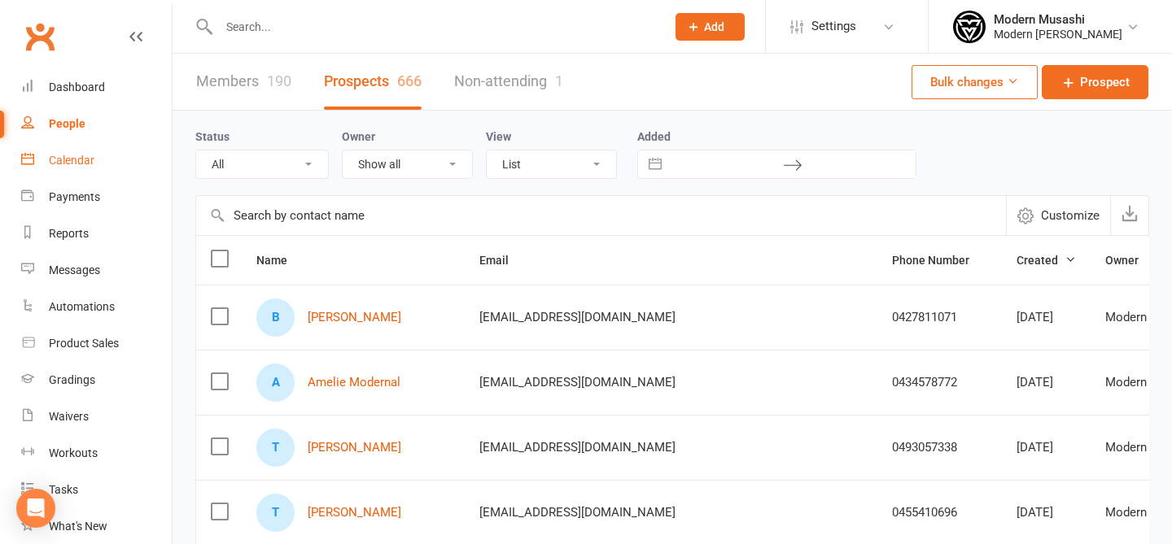
click at [80, 142] on link "Calendar" at bounding box center [96, 160] width 151 height 37
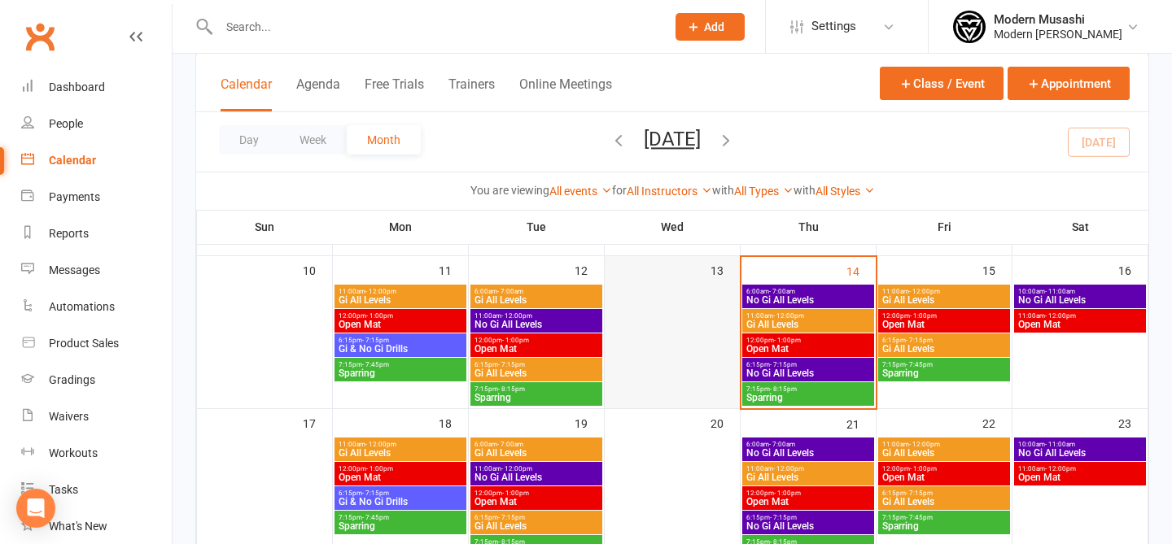
scroll to position [312, 0]
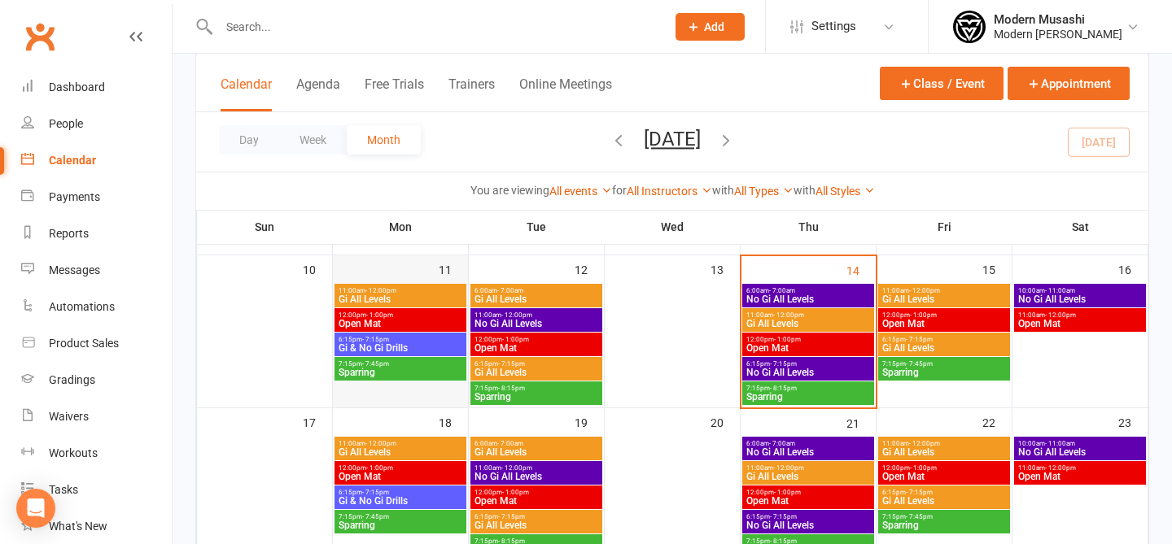
click at [357, 399] on div at bounding box center [400, 345] width 132 height 122
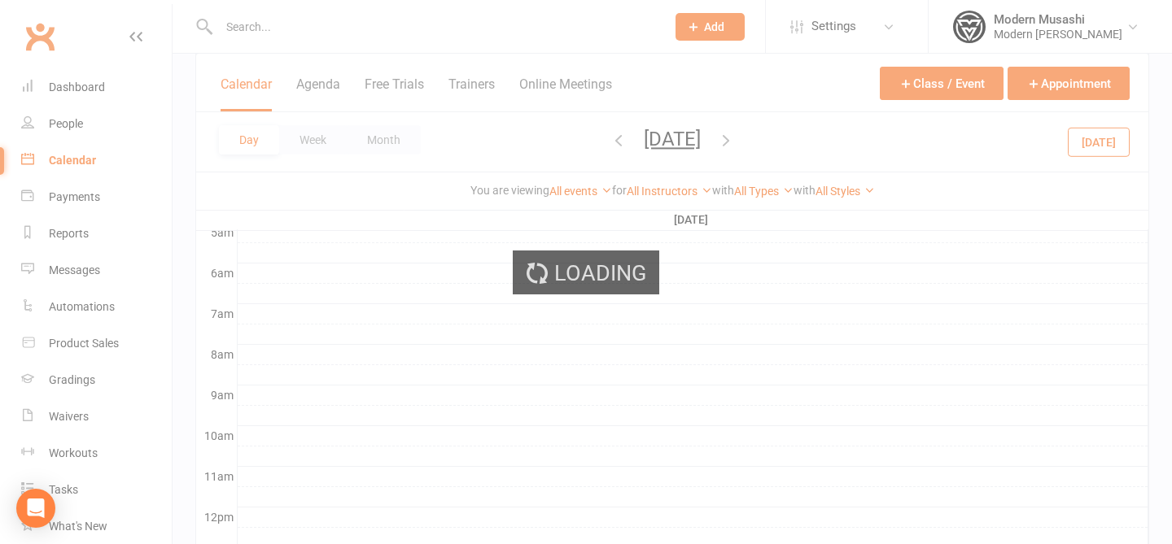
click at [357, 399] on div "Loading" at bounding box center [586, 272] width 1172 height 544
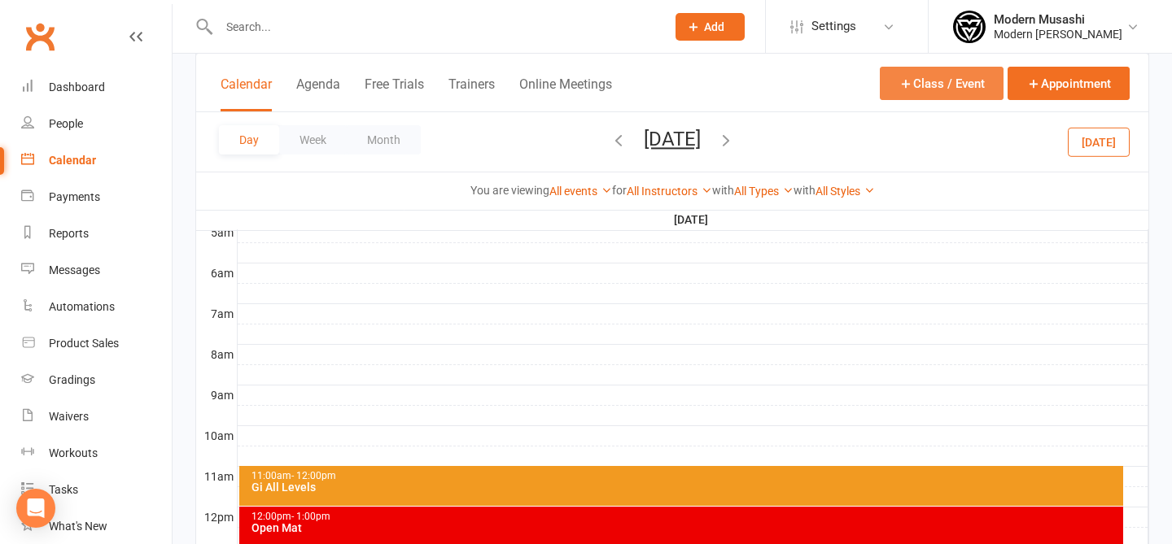
click at [882, 79] on button "Class / Event" at bounding box center [942, 83] width 124 height 33
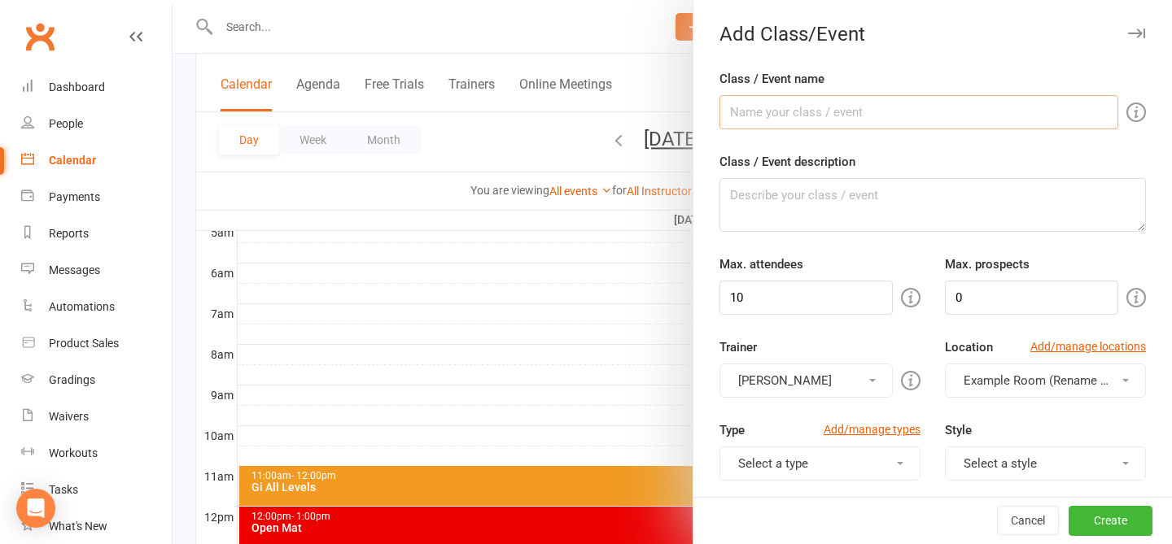
click at [793, 109] on input "Class / Event name" at bounding box center [918, 112] width 399 height 34
type input "k"
type input "Kids 4-6"
drag, startPoint x: 858, startPoint y: 296, endPoint x: 601, endPoint y: 252, distance: 260.1
click at [173, 0] on new-event-schedule "Add Class/Event Class / Event name Kids 4-6 Class / Event description Max. atte…" at bounding box center [173, 0] width 0 height 0
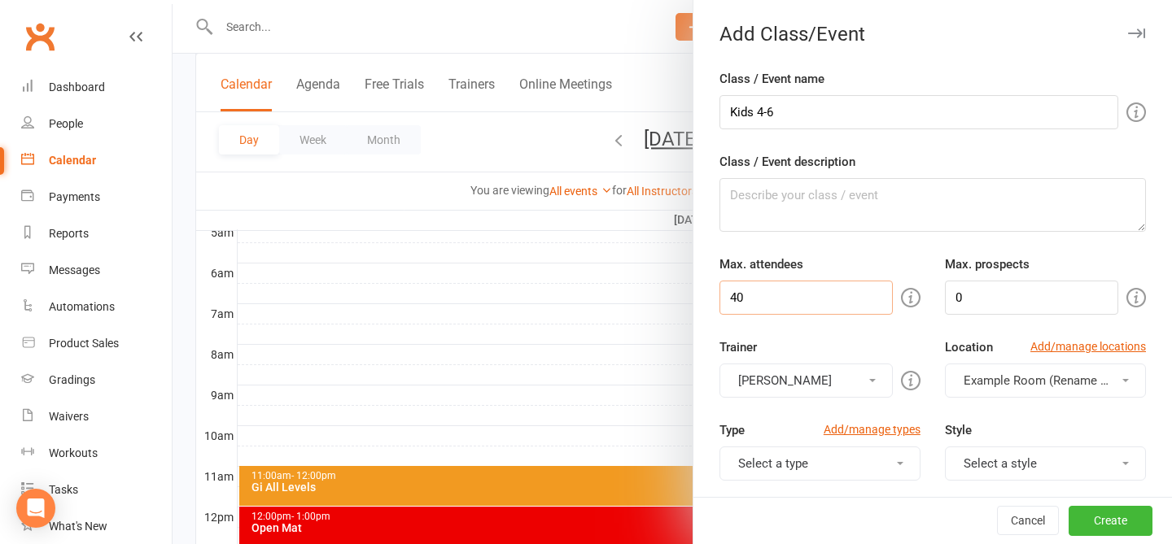
type input "40"
click at [882, 302] on input "0" at bounding box center [1031, 298] width 173 height 34
type input "5"
click at [856, 344] on div "Trainer Gabriel Oliveira Gabriel Oliveira" at bounding box center [819, 368] width 225 height 60
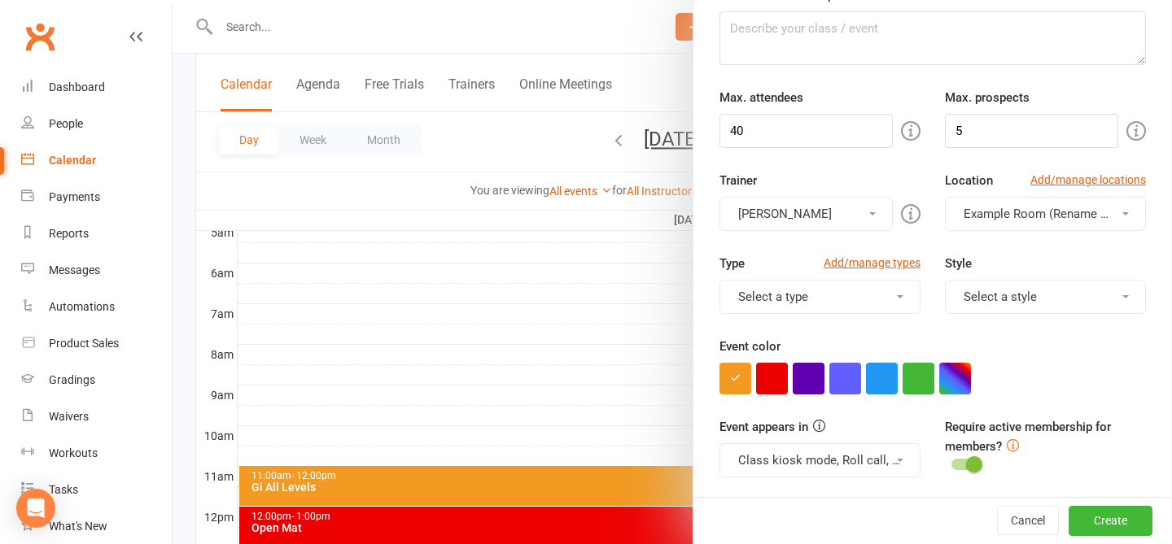
scroll to position [186, 0]
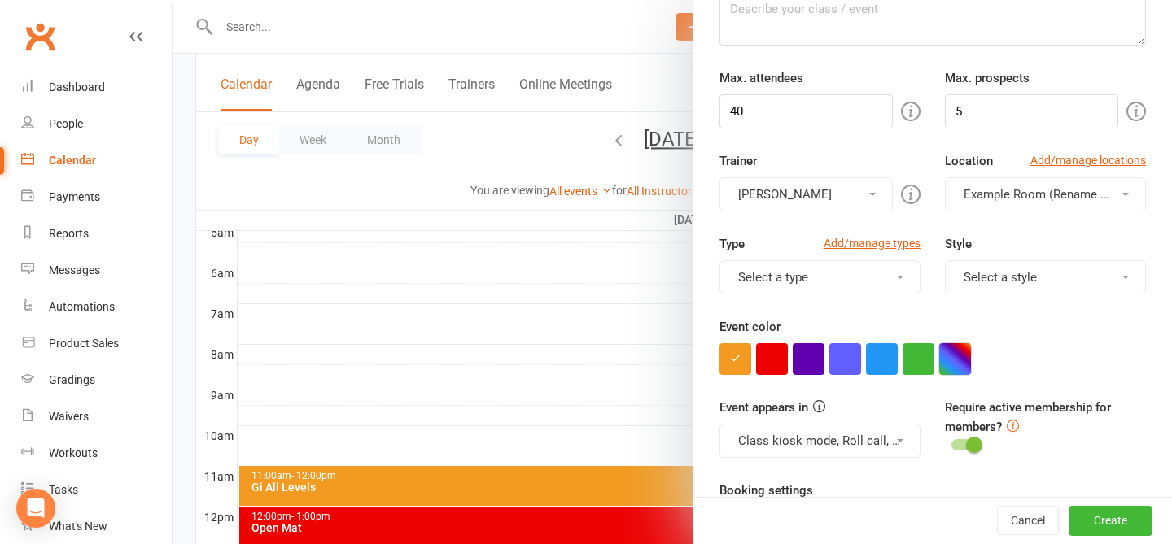
click at [882, 352] on button "button" at bounding box center [955, 359] width 32 height 32
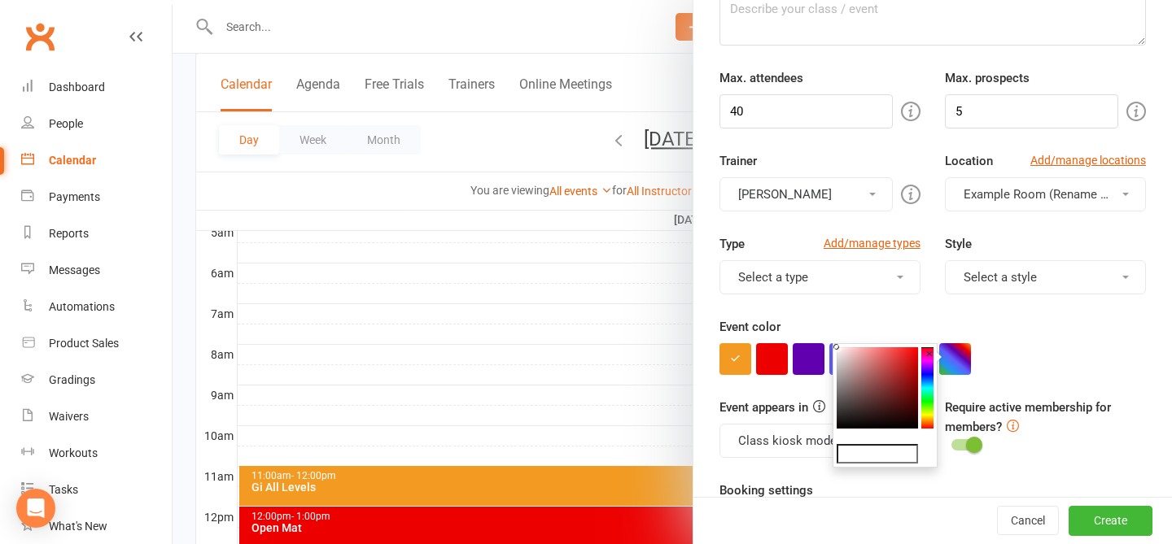
click at [882, 418] on div "×" at bounding box center [884, 405] width 105 height 125
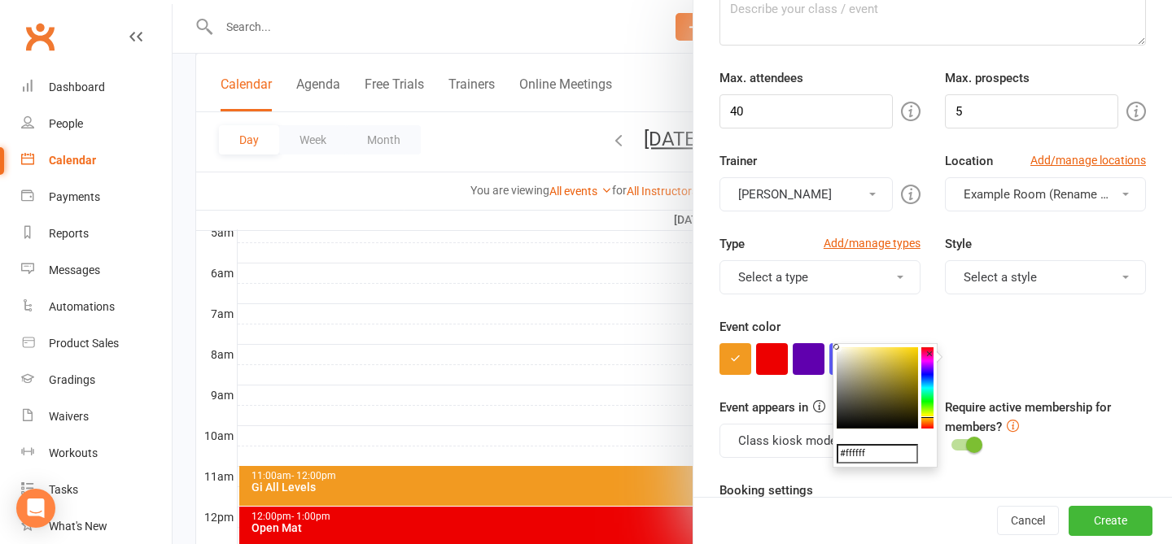
click at [882, 417] on colorpicker-hue at bounding box center [927, 387] width 12 height 81
type input "#ffdf34"
drag, startPoint x: 869, startPoint y: 348, endPoint x: 901, endPoint y: 335, distance: 34.3
click at [882, 335] on body "Prospect Member Non-attending contact Class / event Appointment Grading event T…" at bounding box center [586, 355] width 1172 height 1326
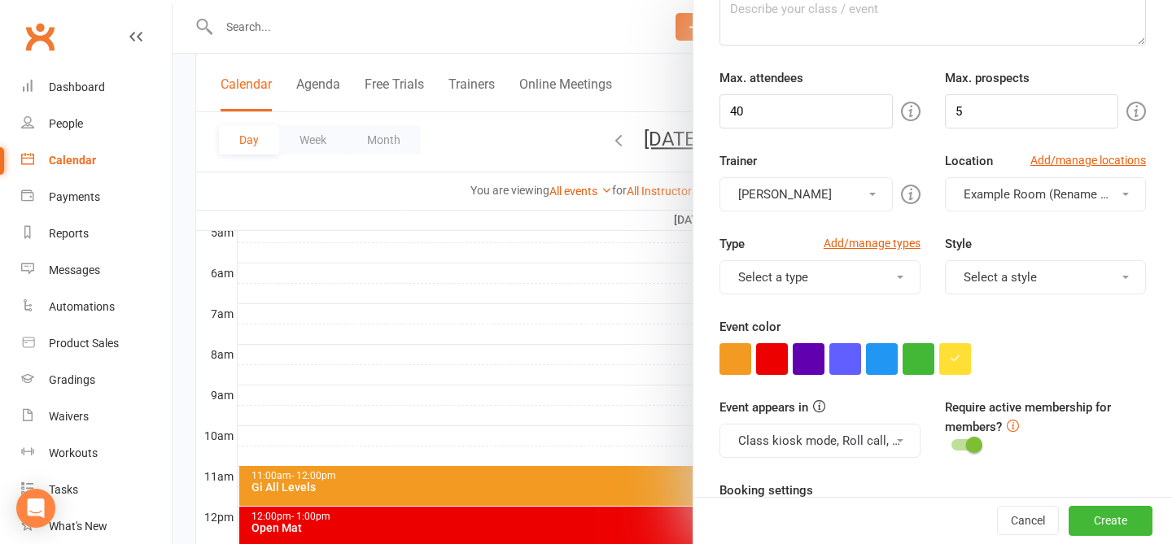
click at [882, 308] on div "Type Add/manage types Select a type Class Training Session Style Select a style…" at bounding box center [932, 275] width 451 height 83
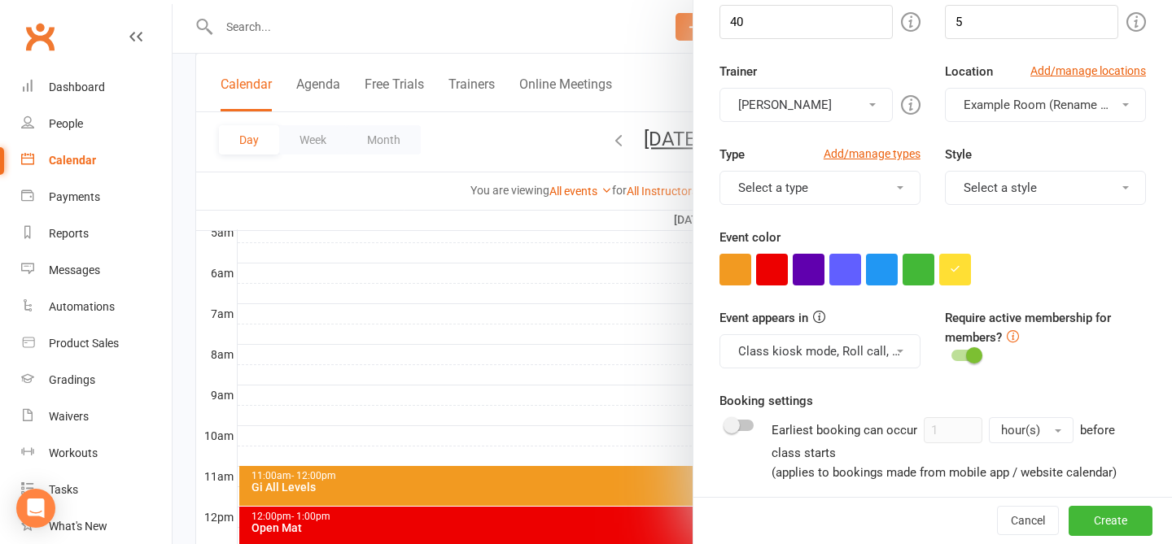
scroll to position [286, 0]
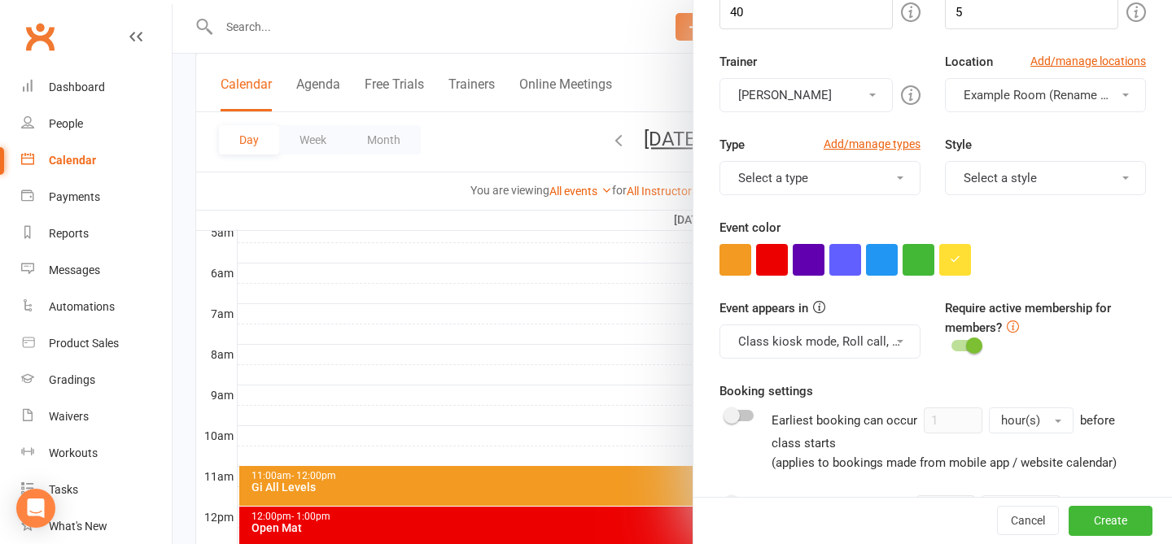
click at [882, 347] on span at bounding box center [974, 346] width 16 height 16
click at [882, 343] on input "checkbox" at bounding box center [951, 343] width 0 height 0
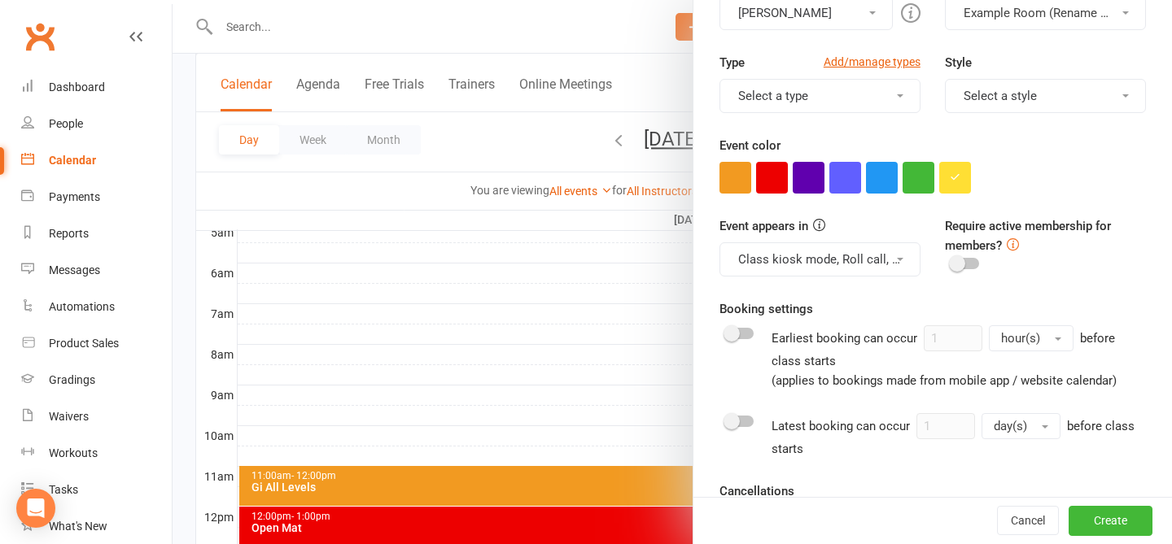
scroll to position [370, 0]
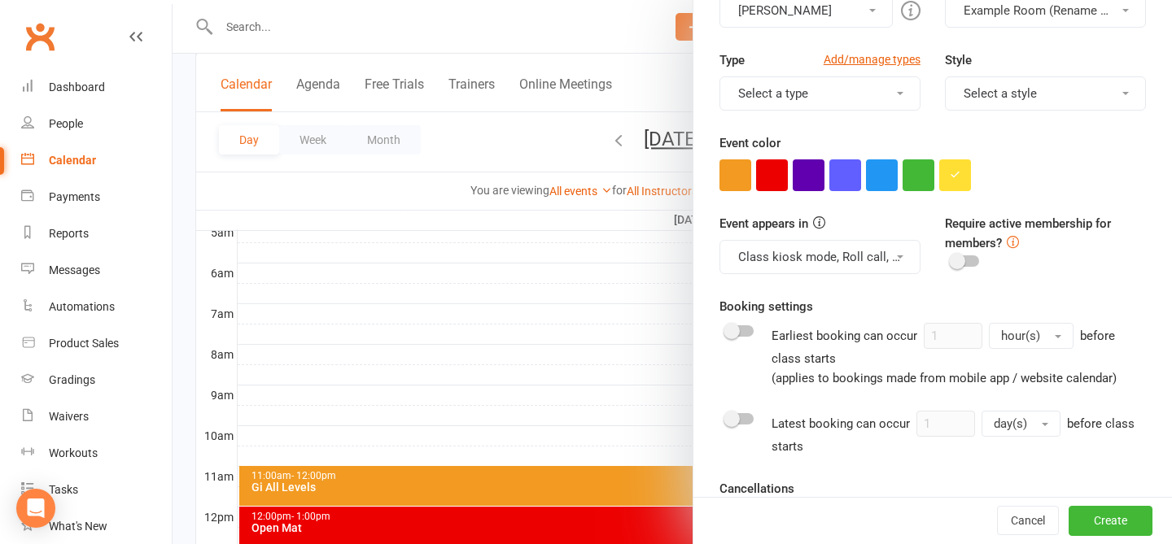
click at [860, 257] on button "Class kiosk mode, Roll call, Clubworx website calendar and Mobile app" at bounding box center [819, 257] width 201 height 34
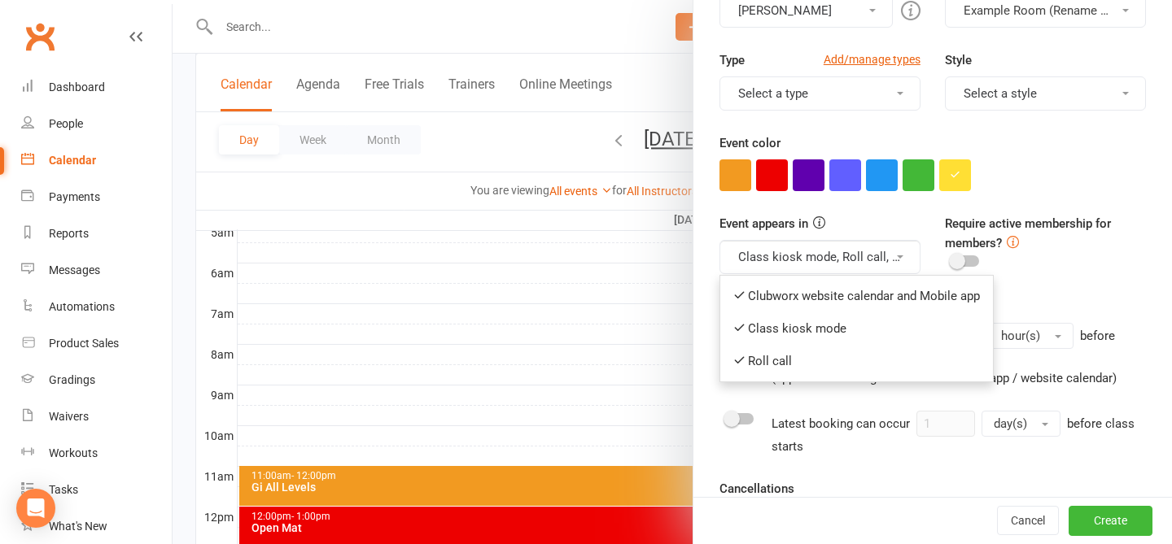
click at [882, 215] on div "Require active membership for members?" at bounding box center [1045, 243] width 225 height 59
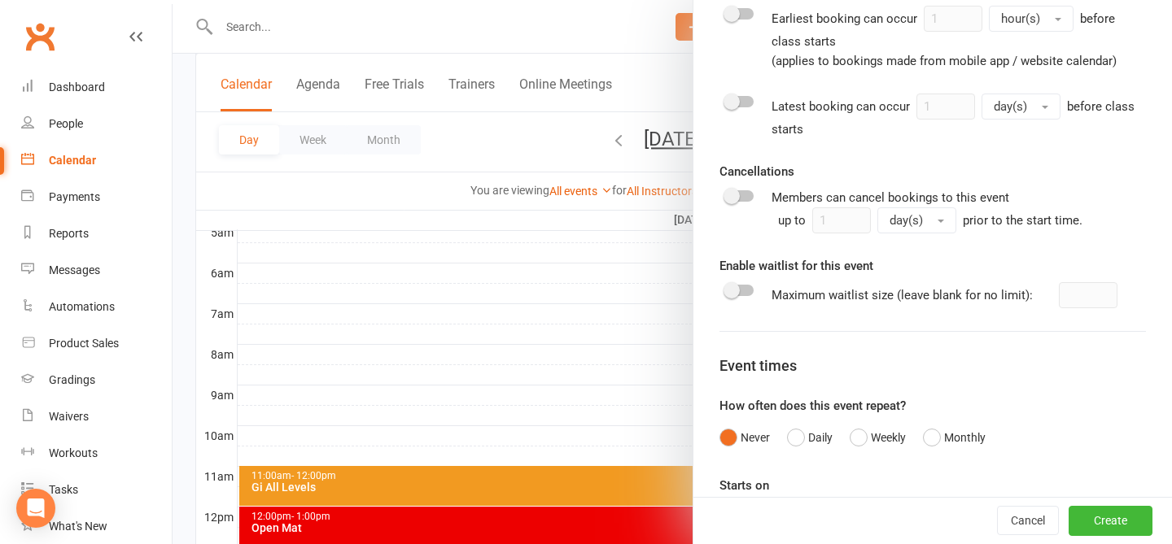
scroll to position [752, 0]
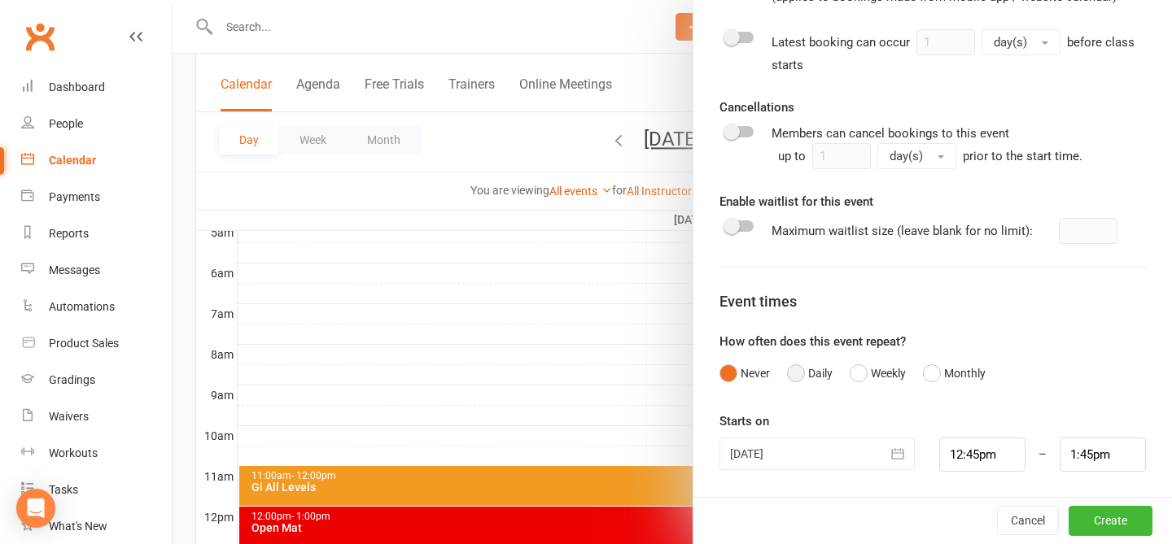
click at [813, 377] on button "Daily" at bounding box center [810, 373] width 46 height 31
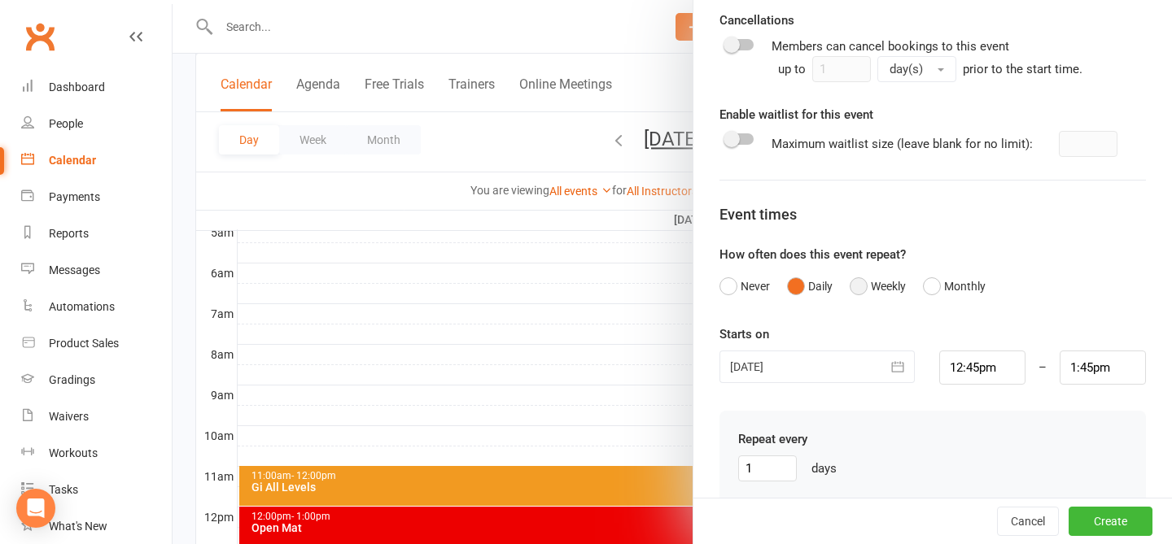
scroll to position [867, 0]
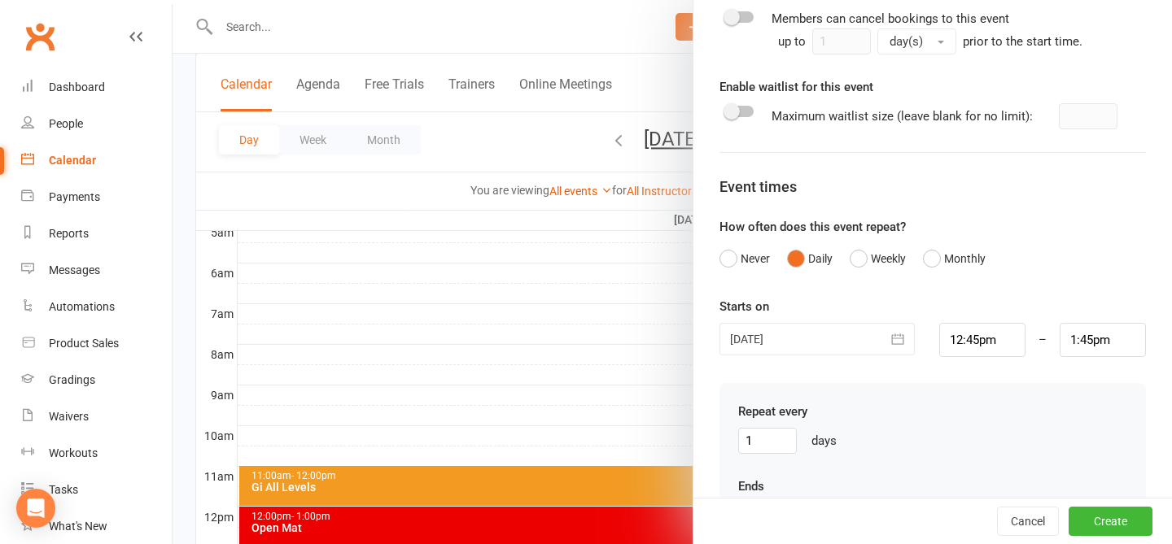
click at [841, 330] on div at bounding box center [816, 339] width 195 height 33
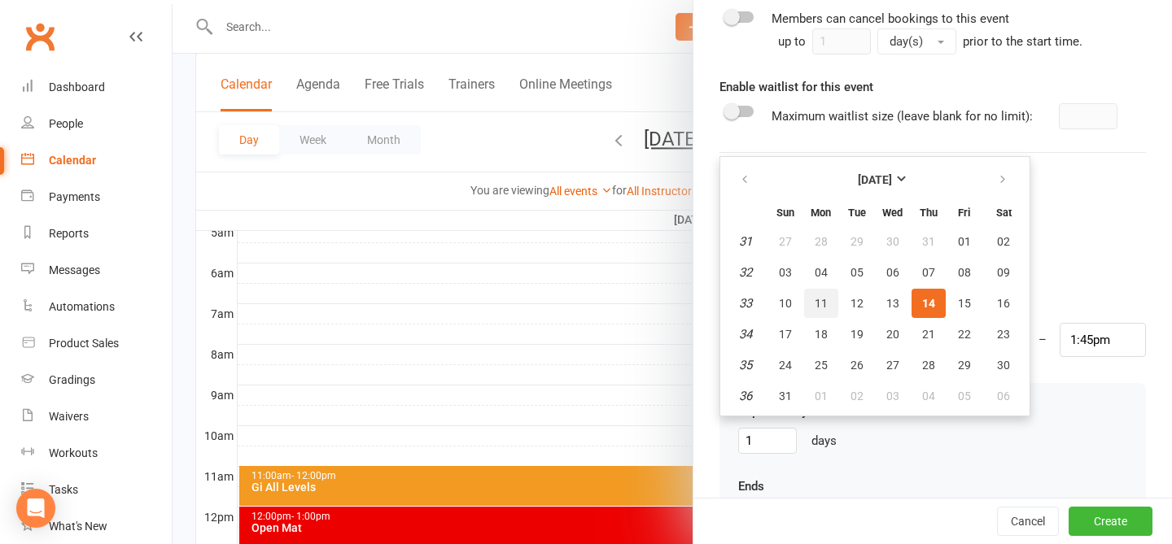
click at [823, 304] on span "11" at bounding box center [821, 303] width 13 height 13
type input "11 Aug 2025"
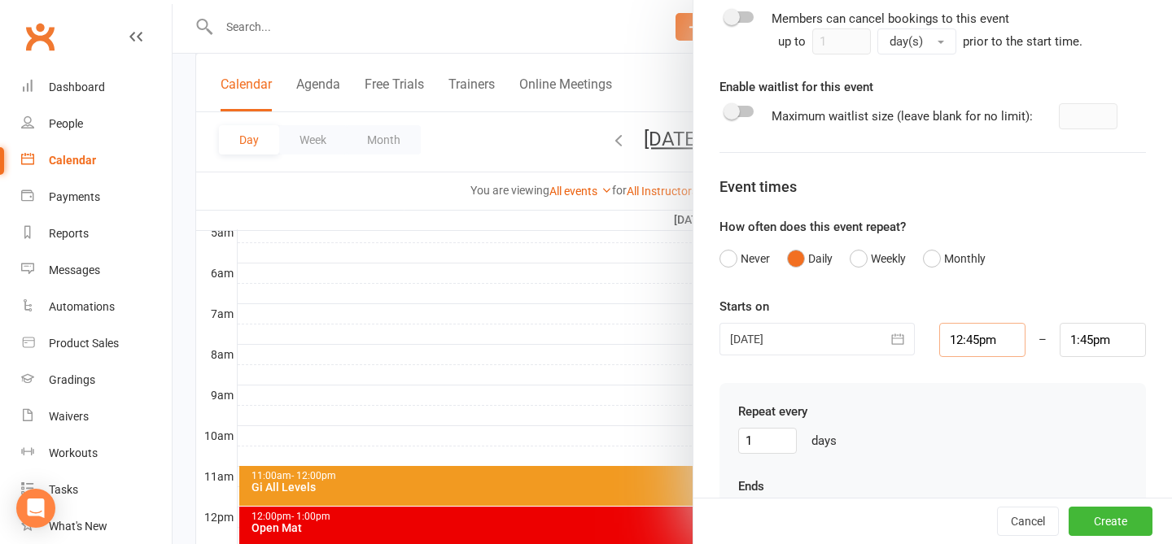
click at [882, 343] on input "12:45pm" at bounding box center [982, 340] width 86 height 34
type input "125pm"
type input "2:25pm"
type input "15pm"
type input "4:00pm"
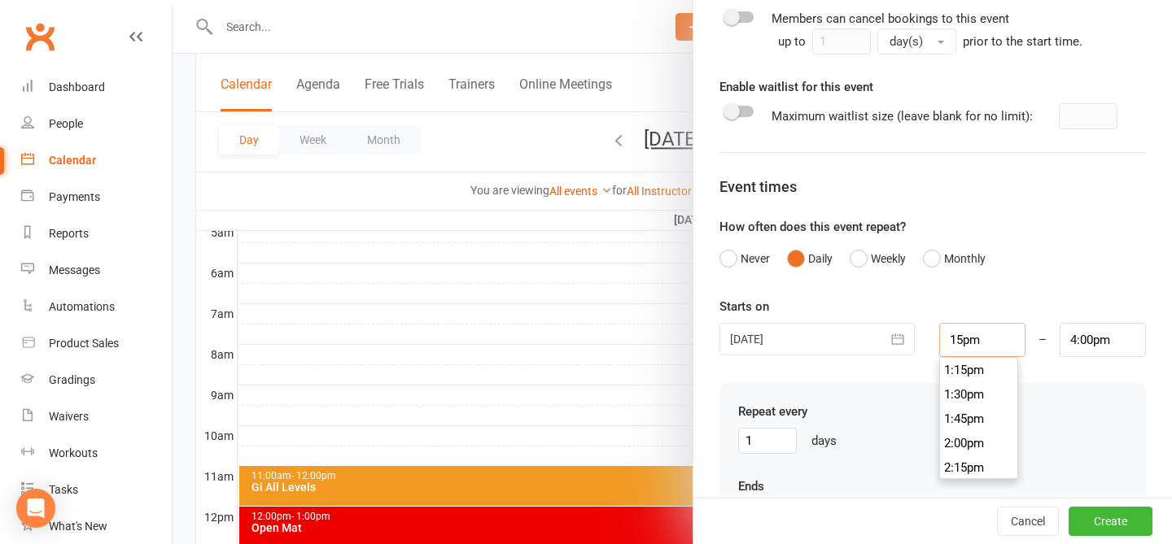
type input "5pm"
type input "6:00pm"
type input "45pm"
type input "10:00pm"
type input "5pm"
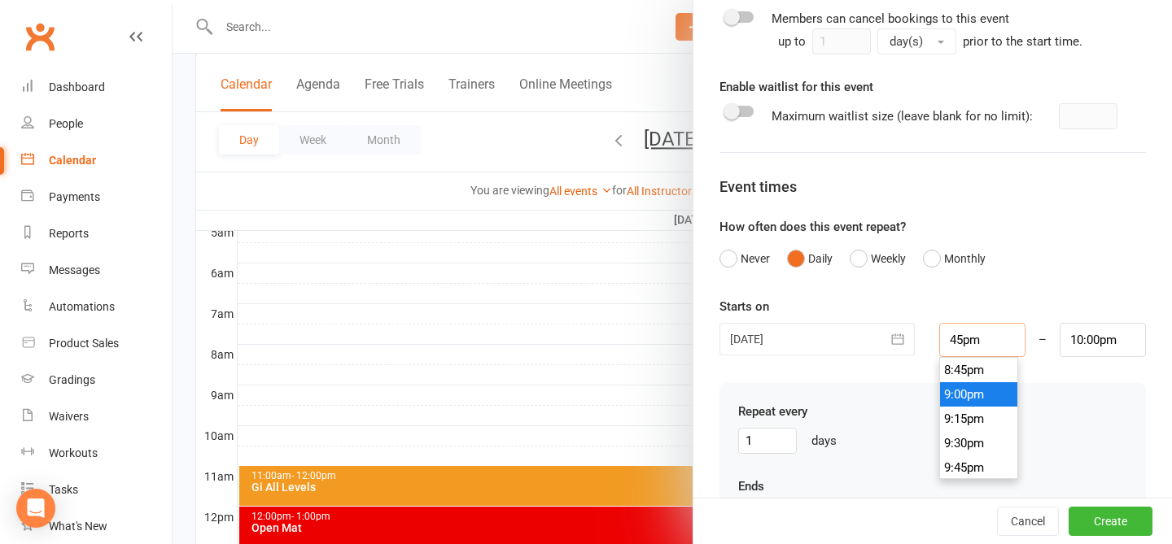
type input "6:00pm"
type input "35pm"
type input "12:00pm"
type input "3.35pm"
type input "4:35pm"
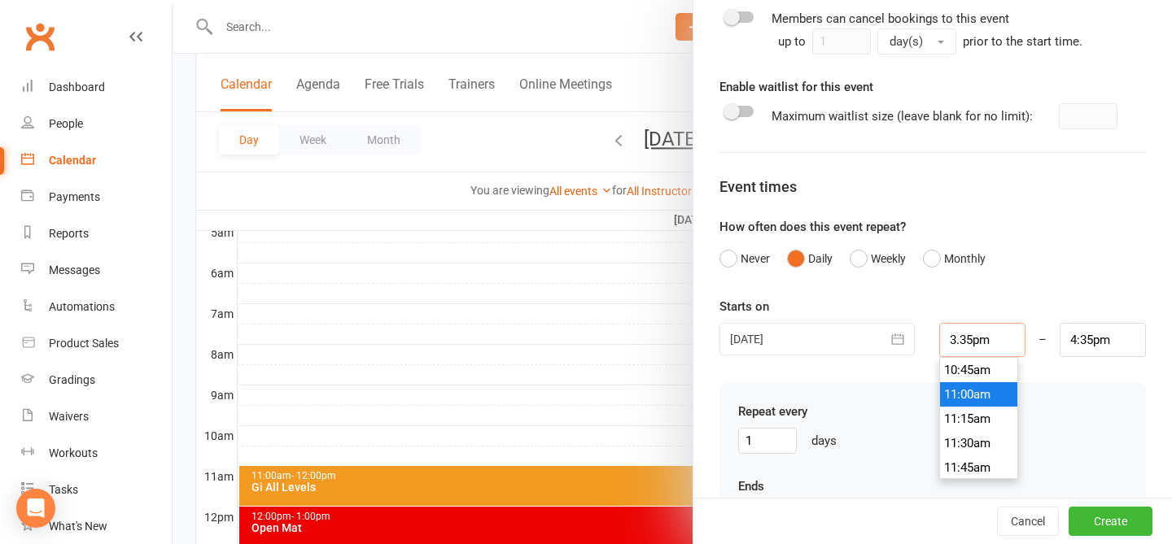
type input "3.305pm"
type input "10:05am"
type input "3.30pm"
type input "4:30pm"
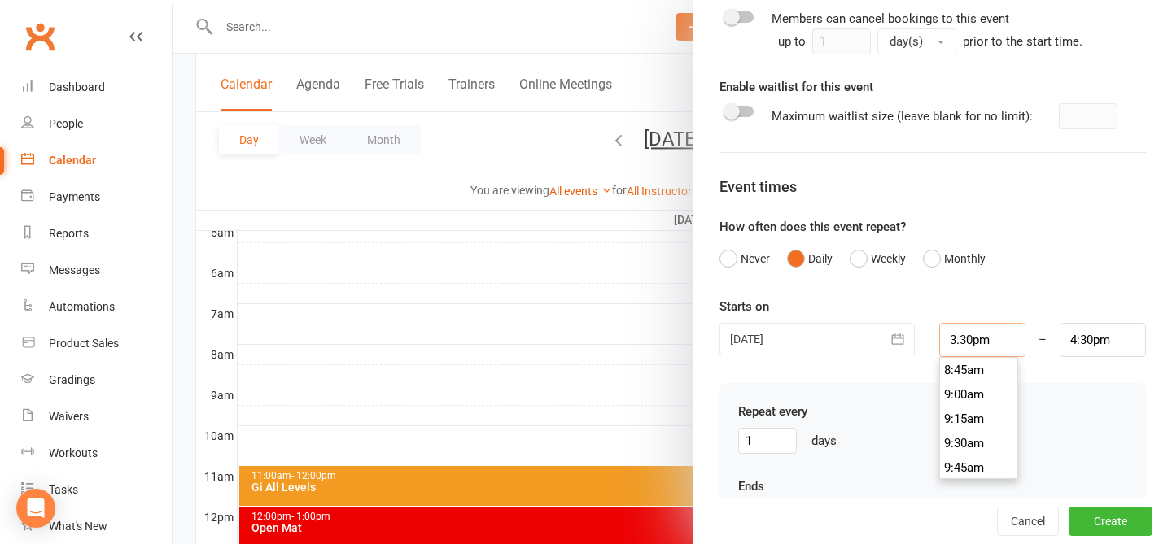
scroll to position [1489, 0]
type input "3:30pm"
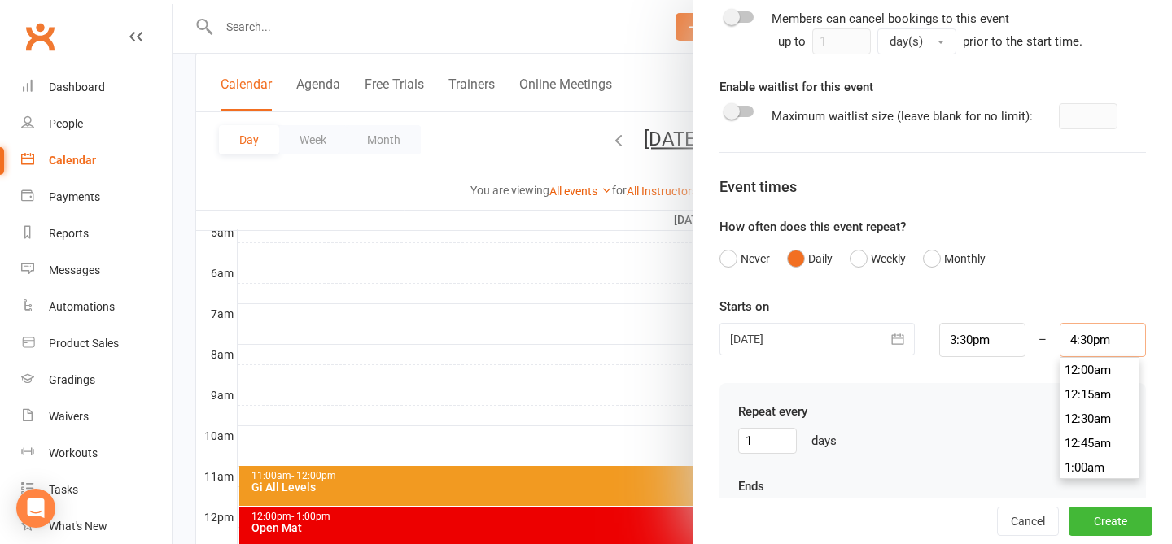
click at [882, 343] on input "4:30pm" at bounding box center [1103, 340] width 86 height 34
type input "4:10pm"
click at [882, 187] on div "Event times" at bounding box center [932, 188] width 426 height 24
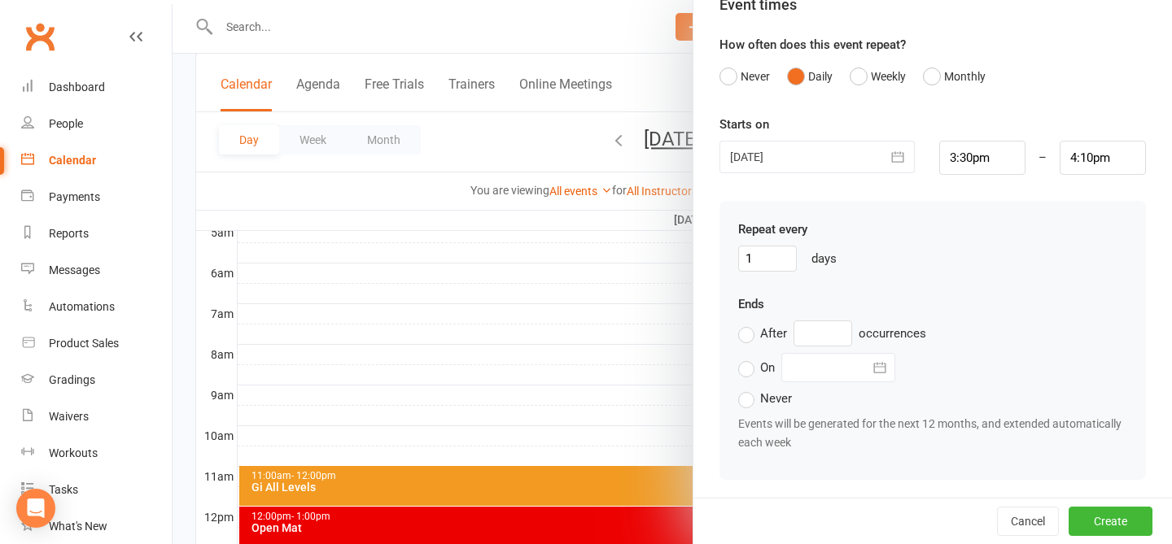
scroll to position [1050, 0]
click at [789, 251] on input "1" at bounding box center [767, 258] width 59 height 26
type input "1"
click at [880, 346] on div "Ends After occurrences On August 2025 Sun Mon Tue Wed Thu Fri Sat 31 27 28 29 3…" at bounding box center [932, 372] width 389 height 157
click at [882, 304] on div "Ends After occurrences On August 2025 Sun Mon Tue Wed Thu Fri Sat 31 27 28 29 3…" at bounding box center [932, 372] width 389 height 157
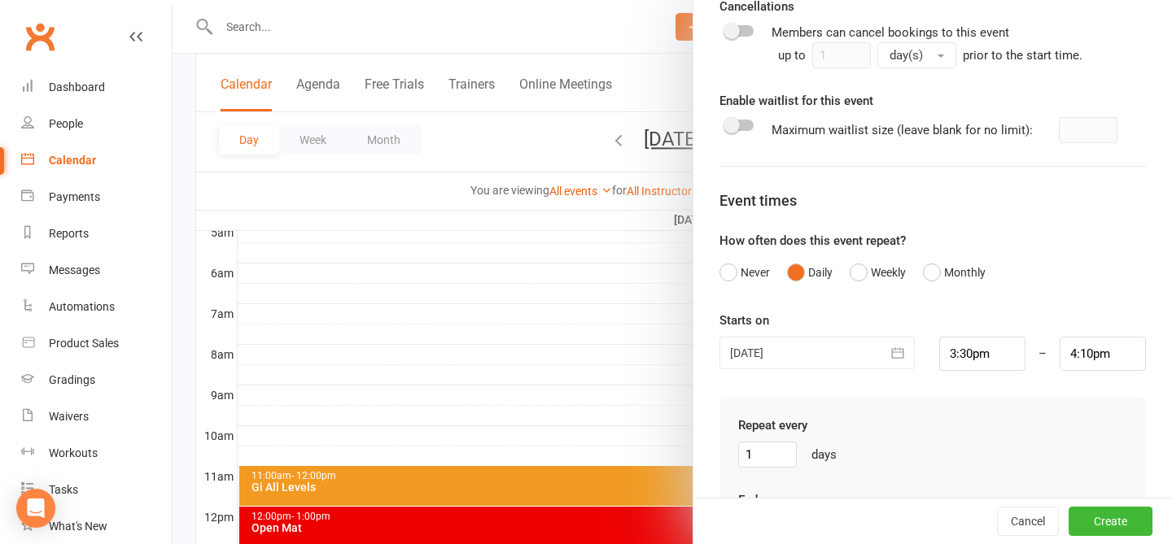
scroll to position [846, 0]
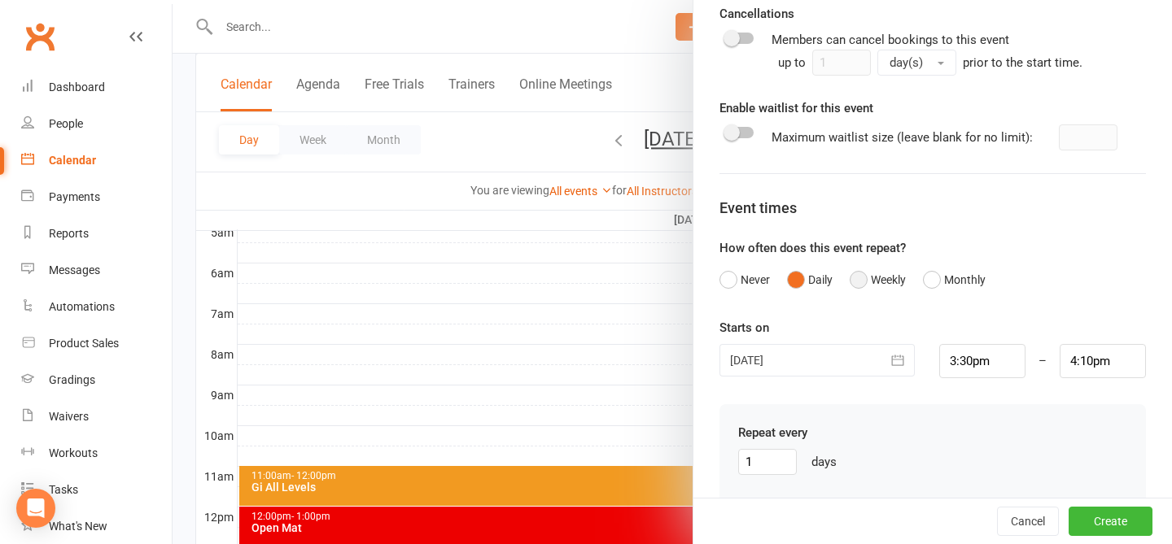
click at [871, 279] on button "Weekly" at bounding box center [878, 279] width 56 height 31
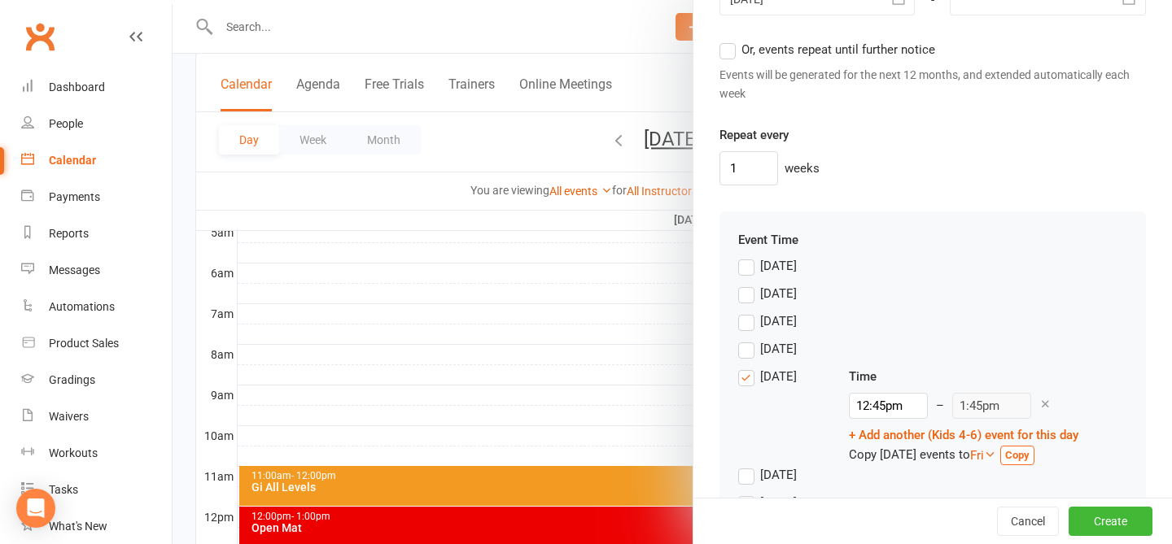
scroll to position [1293, 0]
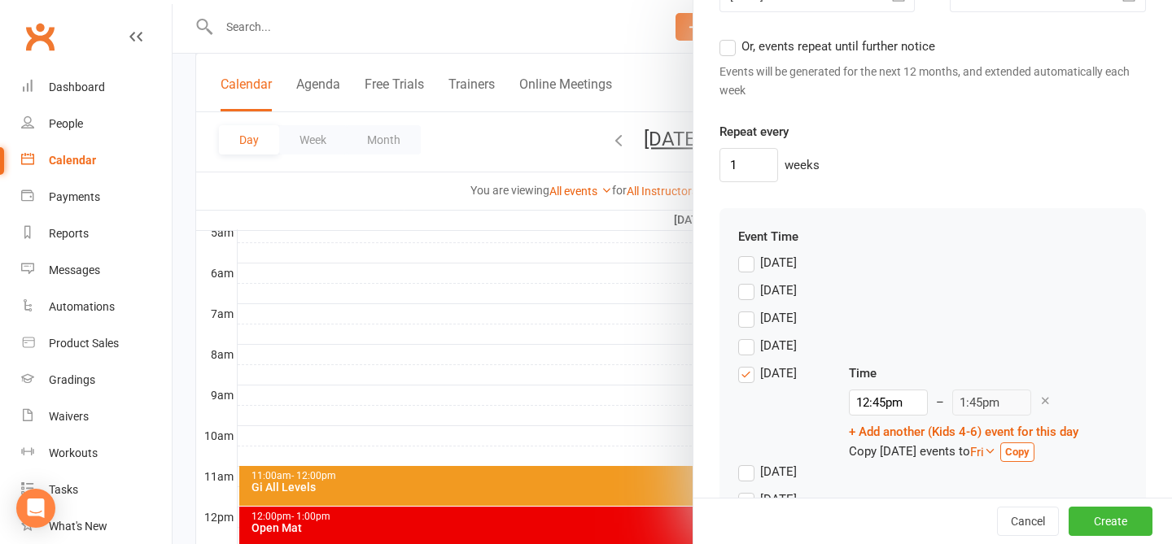
click at [749, 284] on label "Monday" at bounding box center [767, 291] width 59 height 20
click at [749, 281] on input "Monday" at bounding box center [743, 281] width 11 height 0
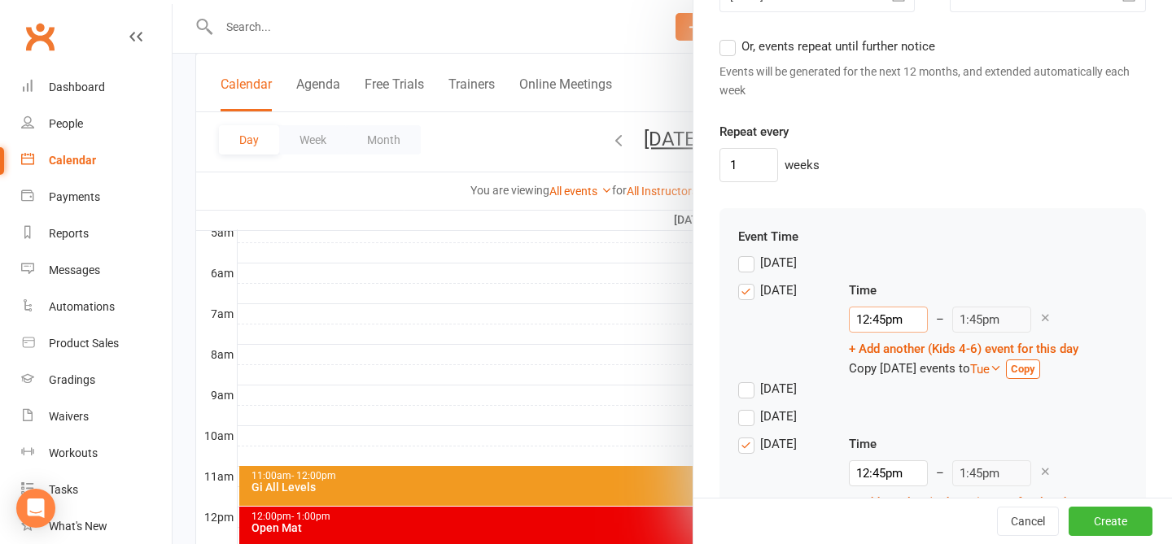
click at [878, 317] on input "12:45pm" at bounding box center [888, 320] width 79 height 26
type input "12:4pm"
type input "4:30pm"
type input "12:pm"
type input "1:00pm"
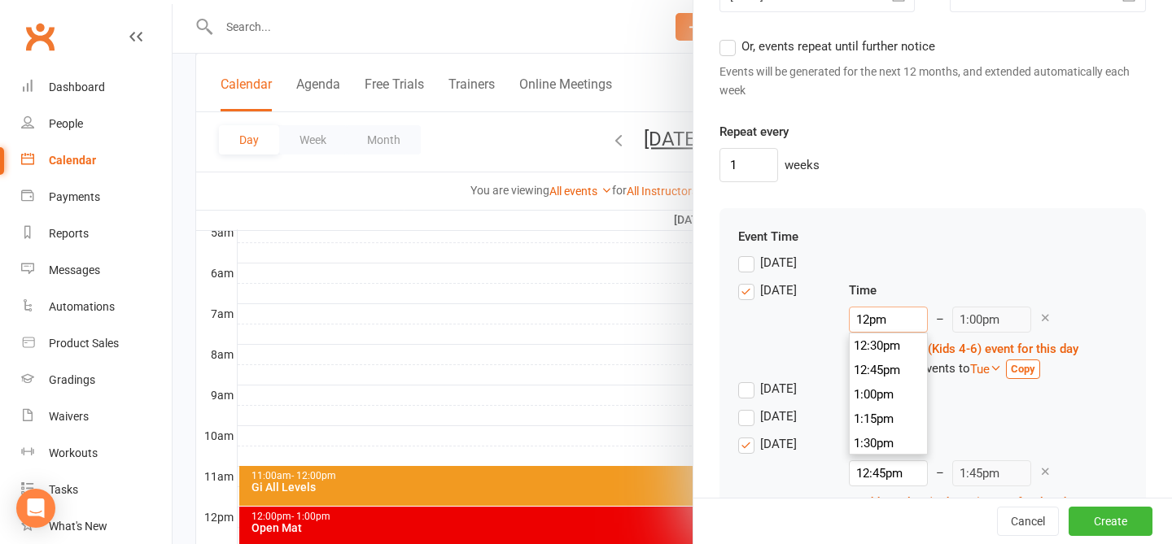
type input "1pm"
type input "2:00pm"
type input "pm"
type input "4:30pm"
type input "4pm"
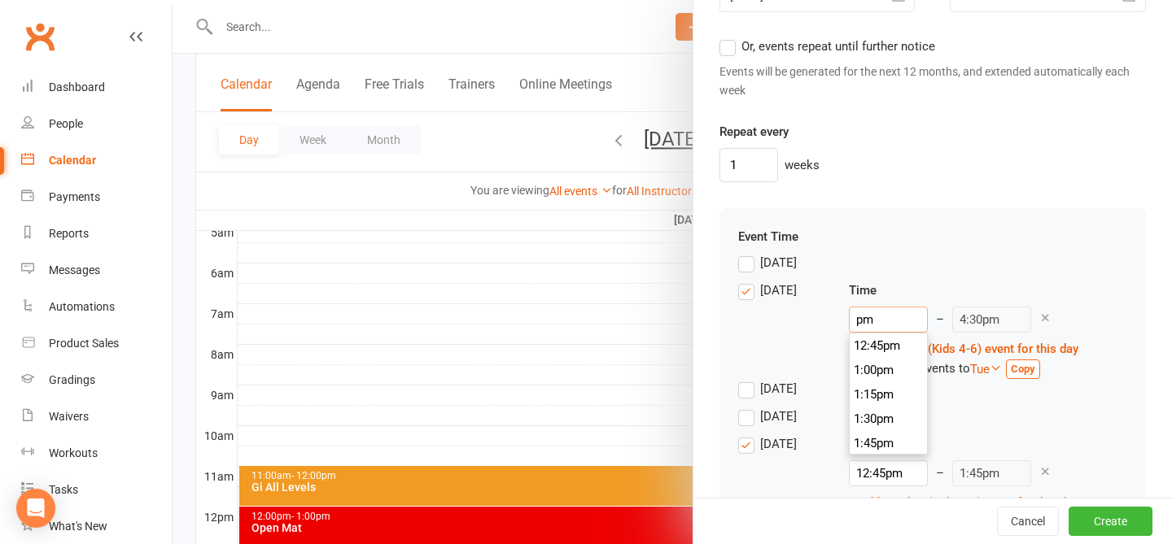
type input "5:00pm"
type input "pm"
type input "4:30pm"
type input "3pm"
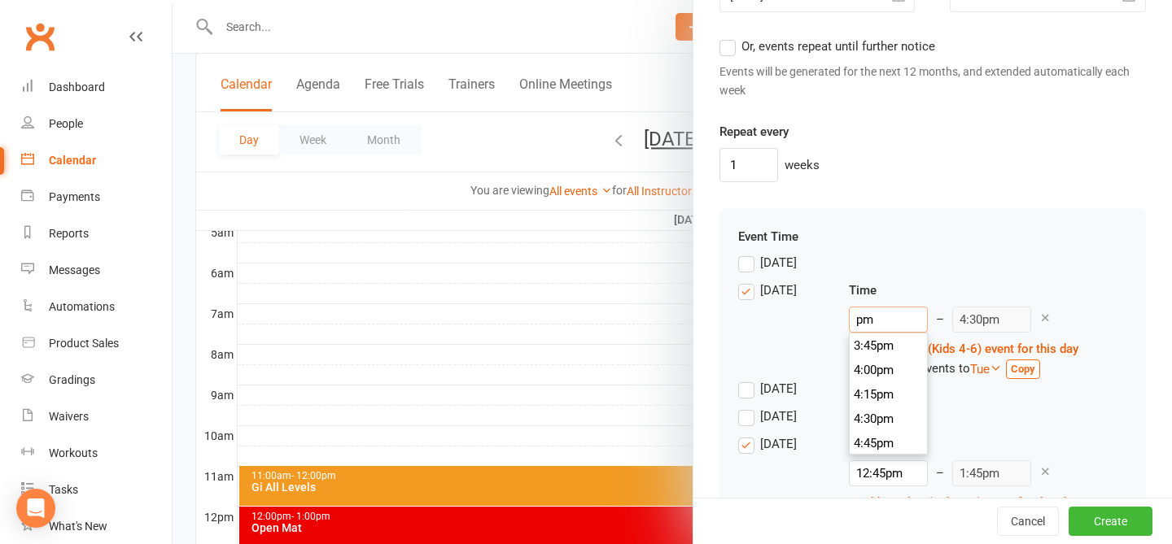
type input "4:00pm"
type input "3:3pm"
type input "4:30pm"
type input "3:30pm"
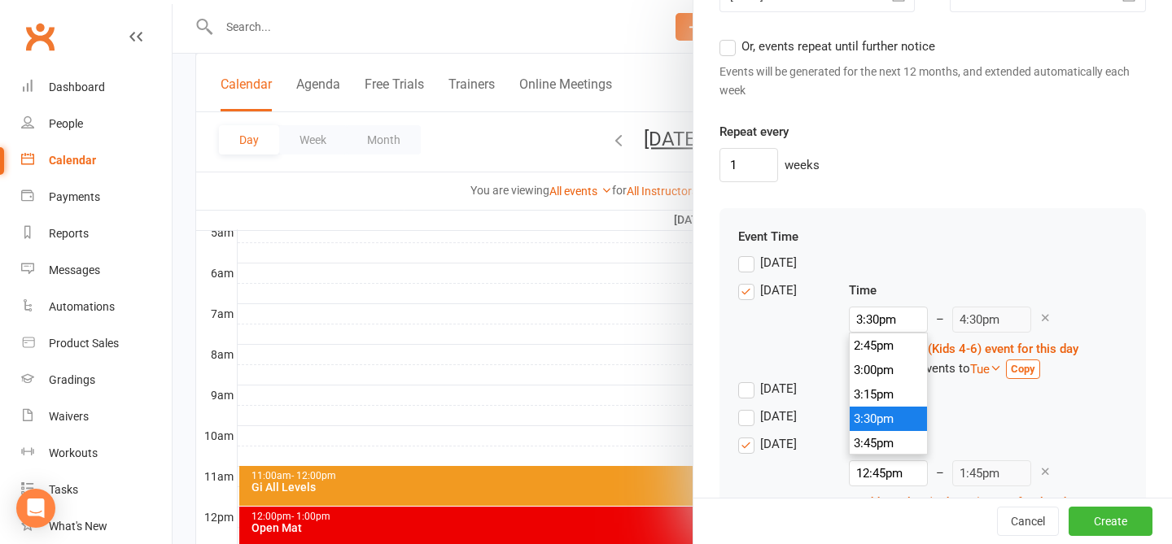
click at [882, 396] on div "Tuesday" at bounding box center [932, 393] width 389 height 28
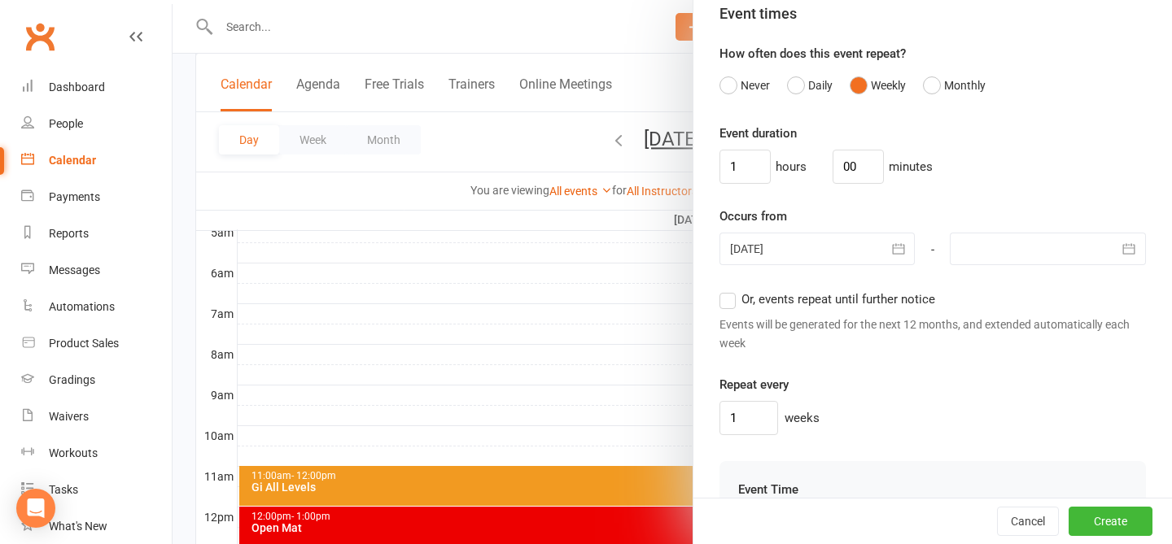
scroll to position [1035, 0]
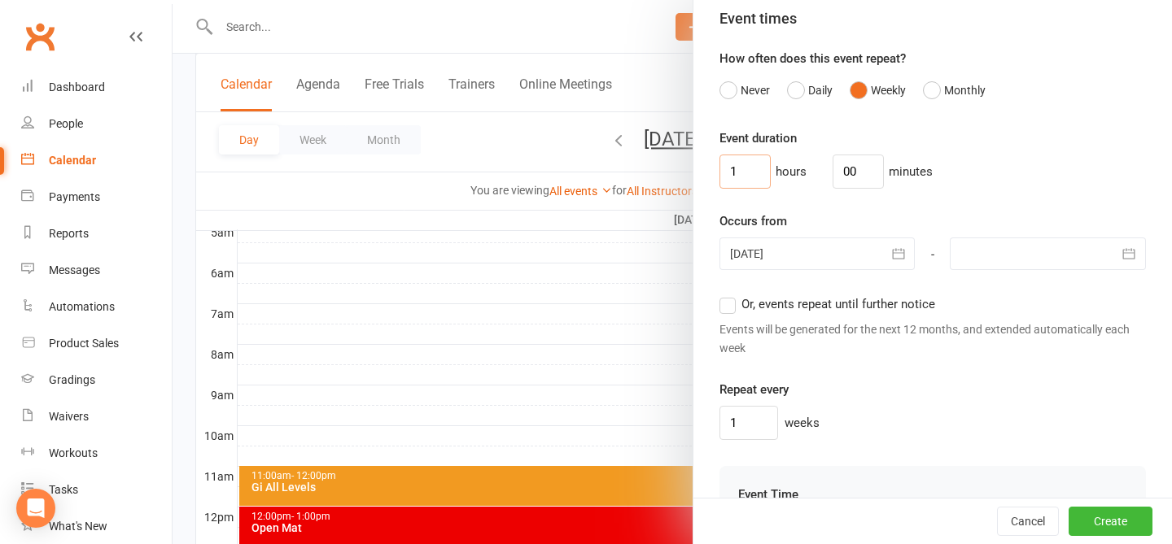
click at [741, 166] on input "1" at bounding box center [744, 172] width 51 height 34
click at [849, 177] on input "00" at bounding box center [857, 172] width 51 height 34
type input "0"
type input "40"
click at [882, 151] on div "Event duration hours 40 minutes" at bounding box center [932, 159] width 426 height 60
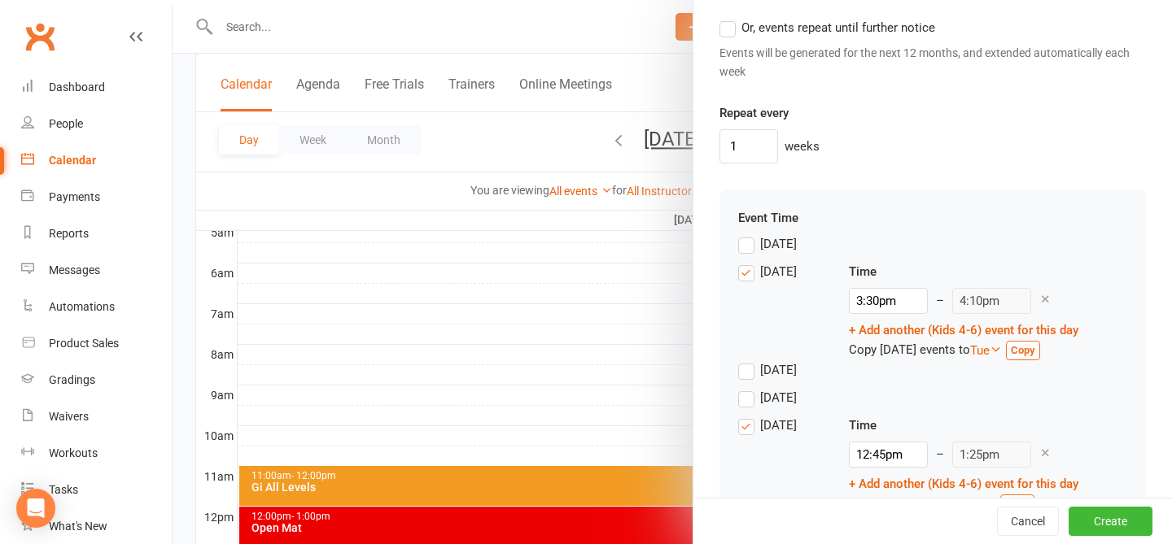
scroll to position [1313, 0]
click at [748, 374] on label "Tuesday" at bounding box center [767, 369] width 59 height 20
click at [748, 359] on input "Tuesday" at bounding box center [743, 359] width 11 height 0
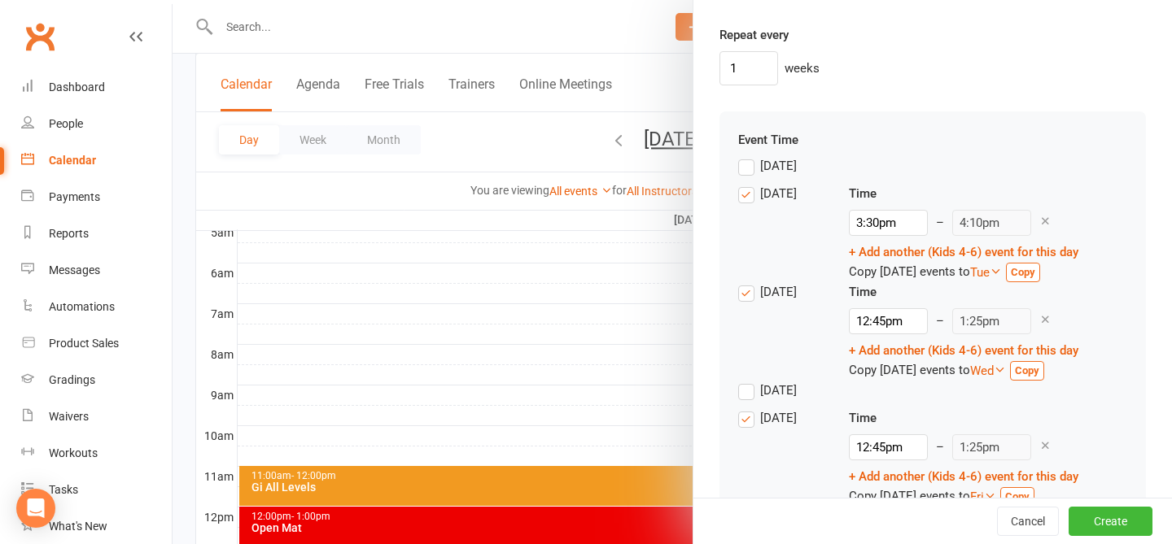
scroll to position [1399, 0]
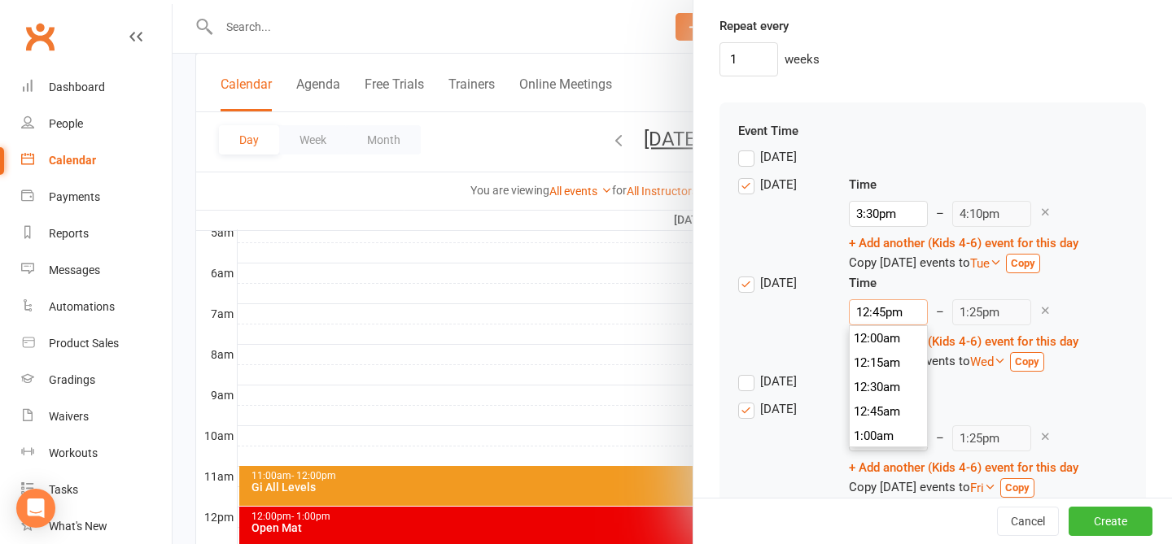
click at [882, 311] on input "12:45pm" at bounding box center [888, 312] width 79 height 26
type input "12:4pm"
type input "4:10pm"
type input "12:pm"
type input "12:40pm"
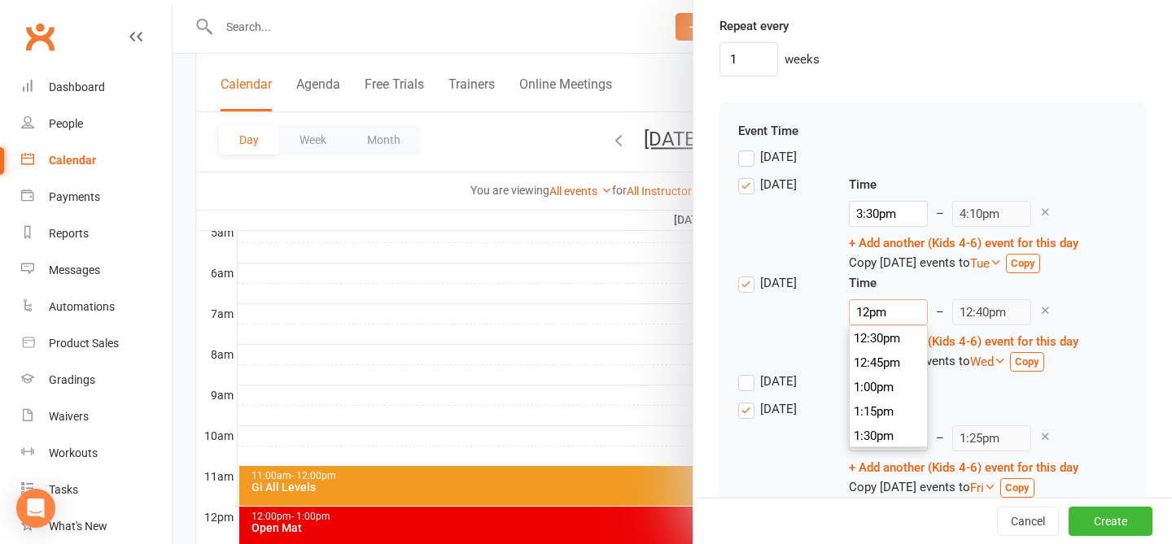
type input "1pm"
type input "1:40pm"
type input "pm"
type input "4:10pm"
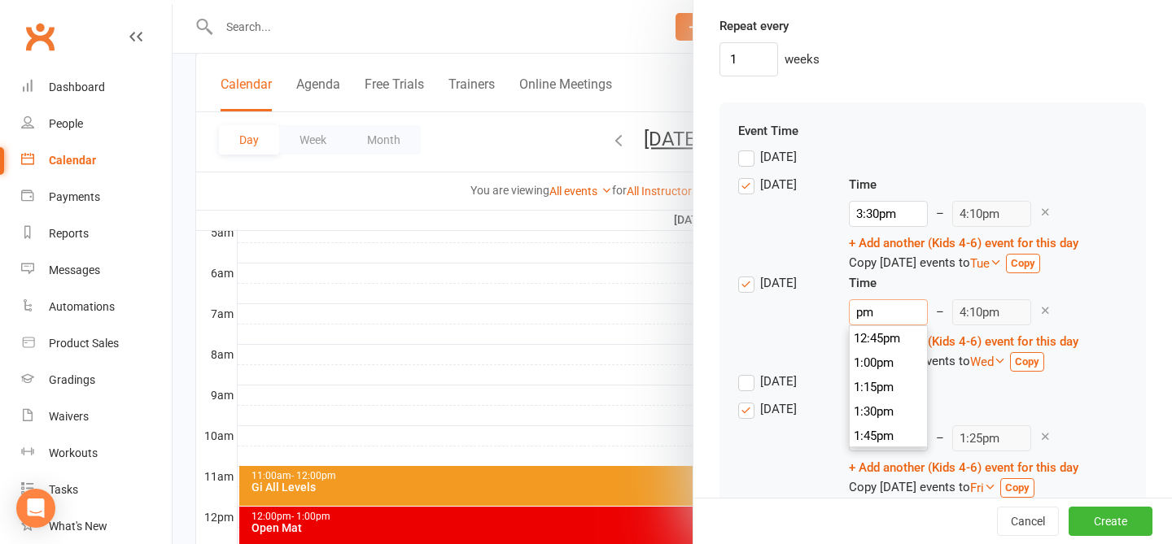
type input "4pm"
type input "4:40pm"
type input "4:3pm"
type input "4:10pm"
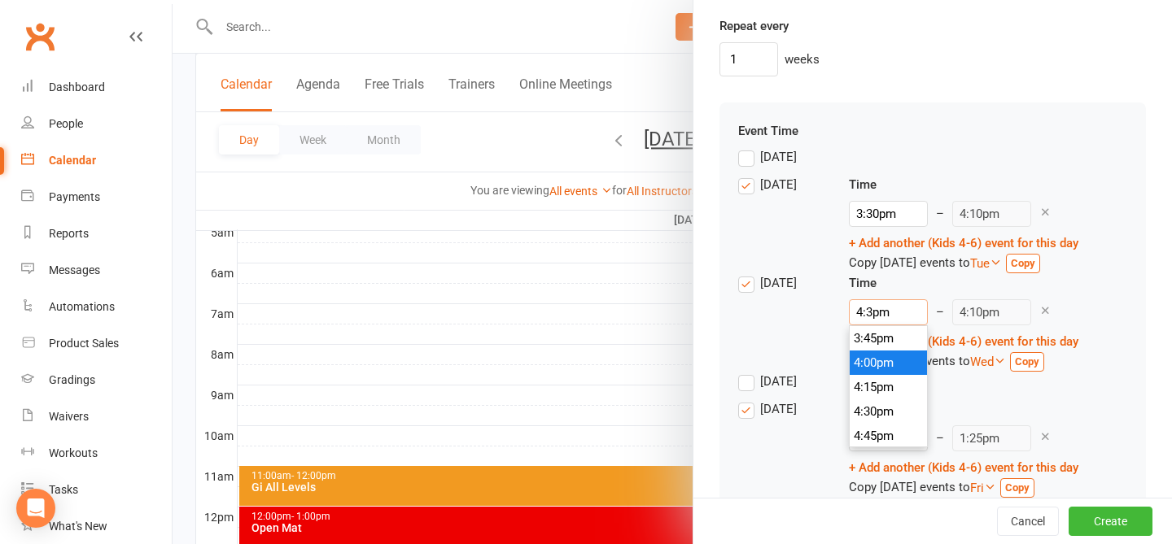
type input "4:30pm"
type input "5:10pm"
type input "4:30pm"
click at [882, 308] on div "4:30pm 12:00am 12:15am 12:30am 12:45am 1:00am 1:15am 1:30am 1:45am 2:00am 2:15a…" at bounding box center [963, 312] width 229 height 26
click at [771, 382] on div "Wednesday" at bounding box center [778, 380] width 37 height 17
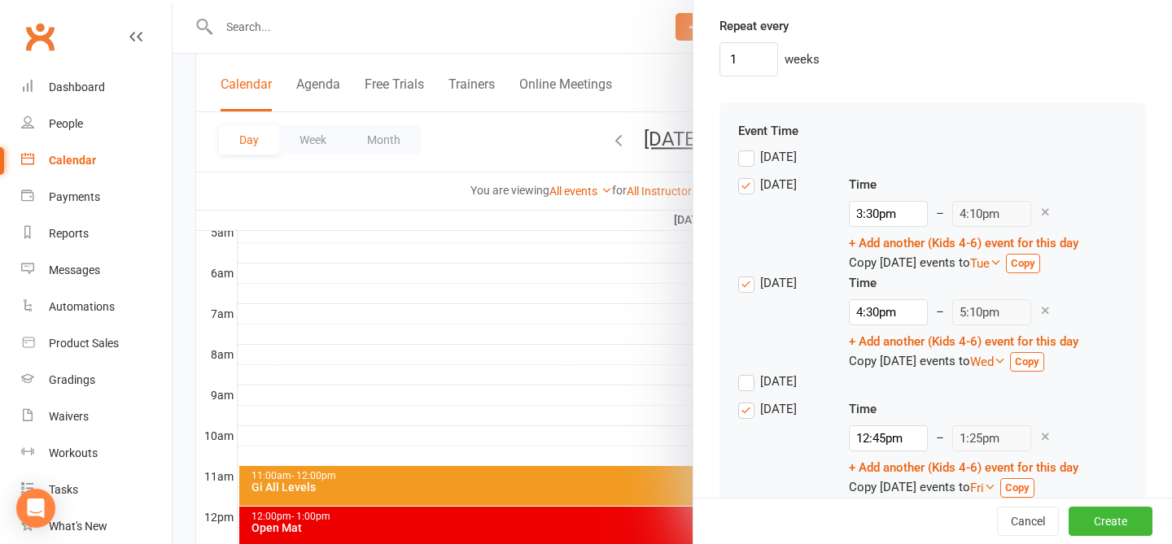
click at [749, 372] on input "Wednesday" at bounding box center [743, 372] width 11 height 0
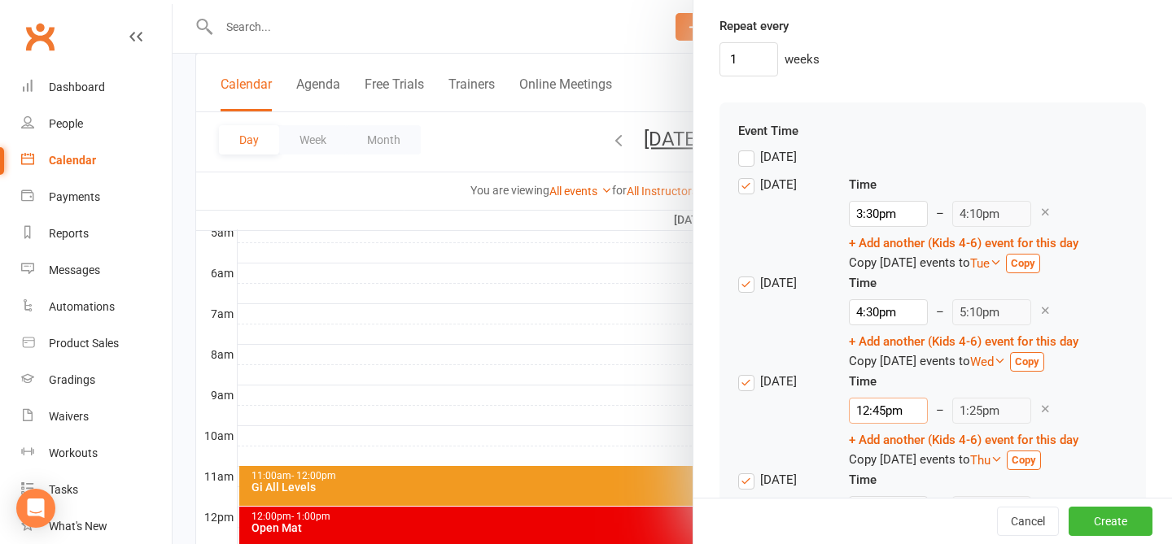
click at [881, 404] on input "12:45pm" at bounding box center [888, 411] width 79 height 26
type input "12:5pm"
type input "4:10pm"
type input "125pm"
type input "2:05pm"
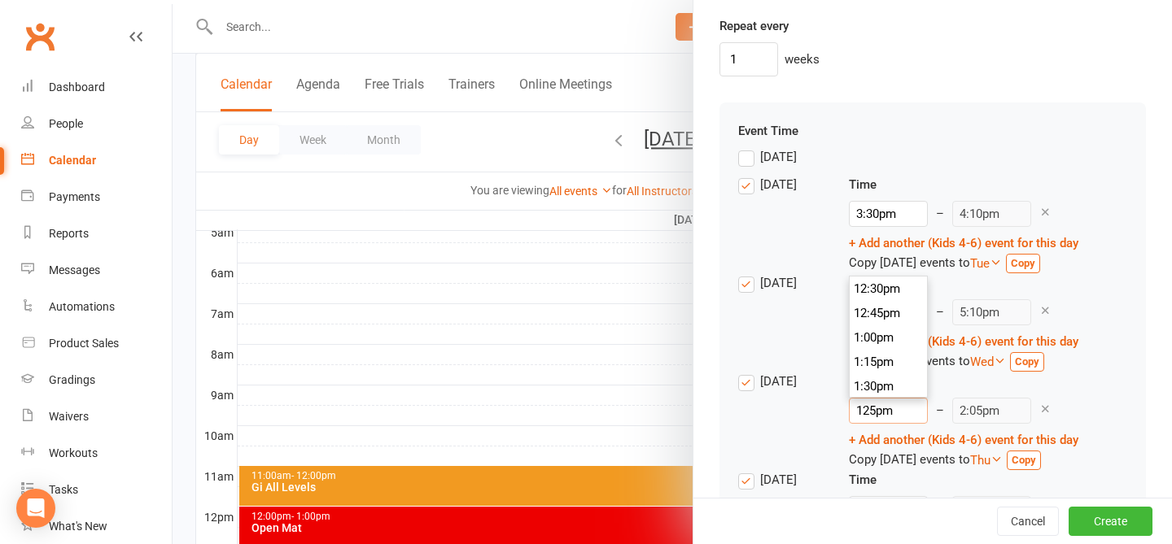
type input "15pm"
type input "3:40pm"
type input "5pm"
type input "5:40pm"
type input "35pm"
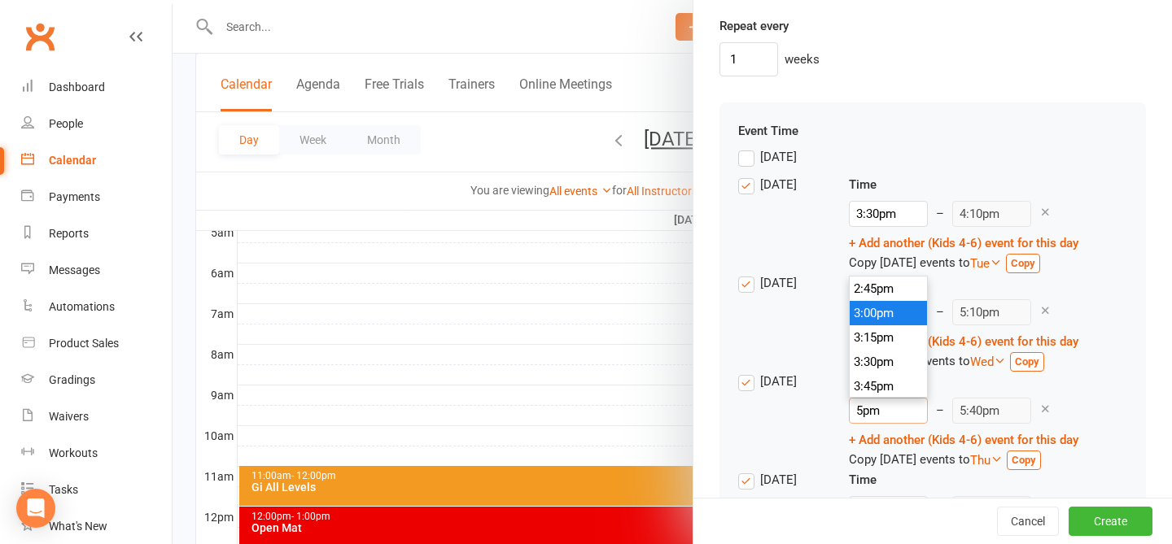
type input "11:40am"
type input "3:5pm"
type input "4:10pm"
type input "3:35pm"
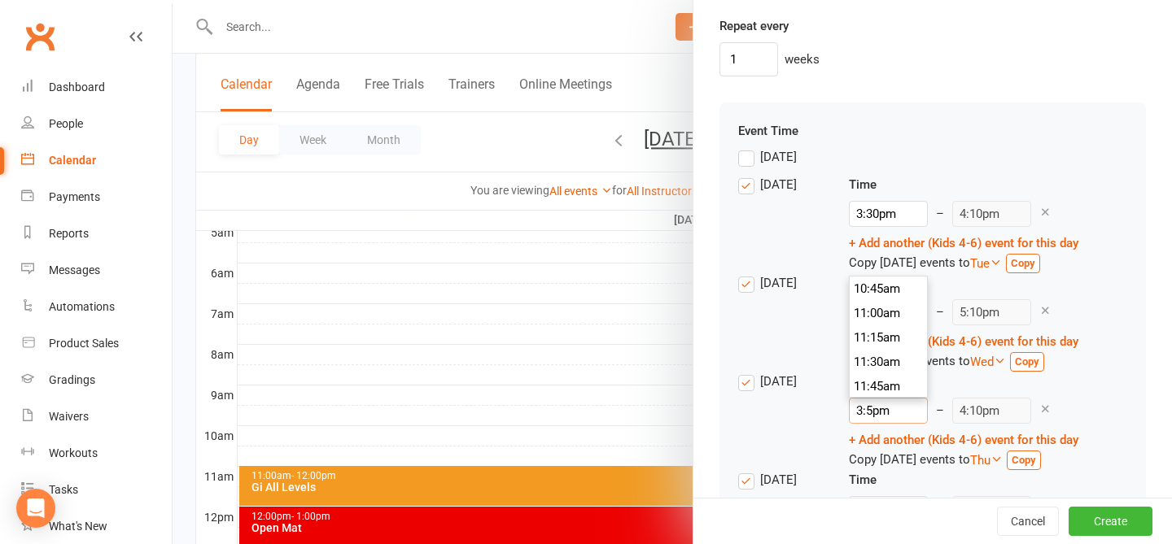
type input "4:15pm"
type input "3:3-5pm"
type input "4:10pm"
type input "3:35pm"
type input "4:15pm"
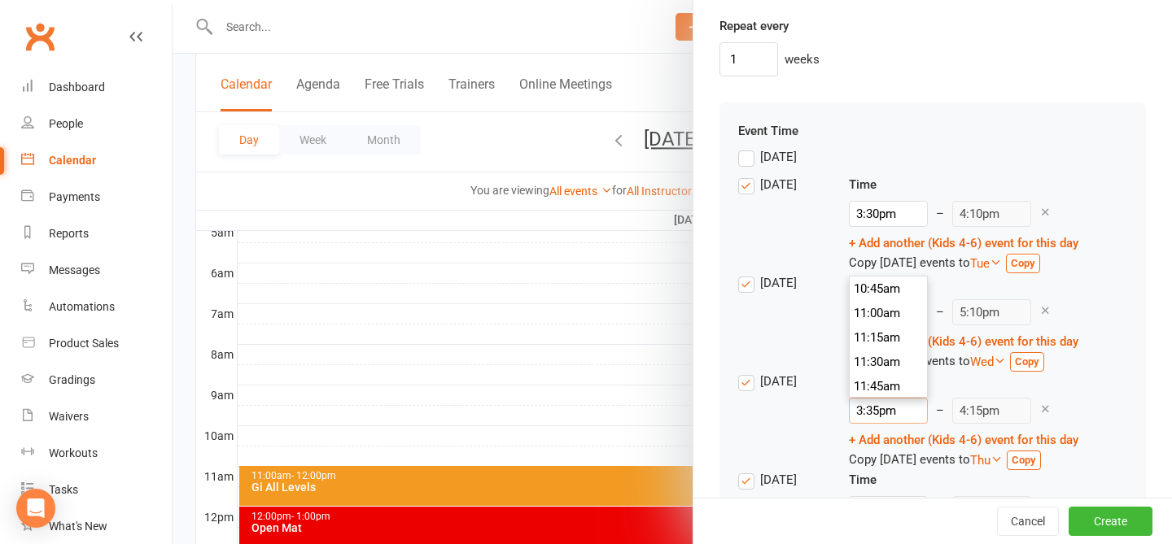
scroll to position [1489, 0]
type input "3:305pm"
type input "4:10pm"
type input "3:30pm"
click at [882, 418] on div "3:30pm 12:00am 12:15am 12:30am 12:45am 1:00am 1:15am 1:30am 1:45am 2:00am 2:15a…" at bounding box center [963, 411] width 229 height 26
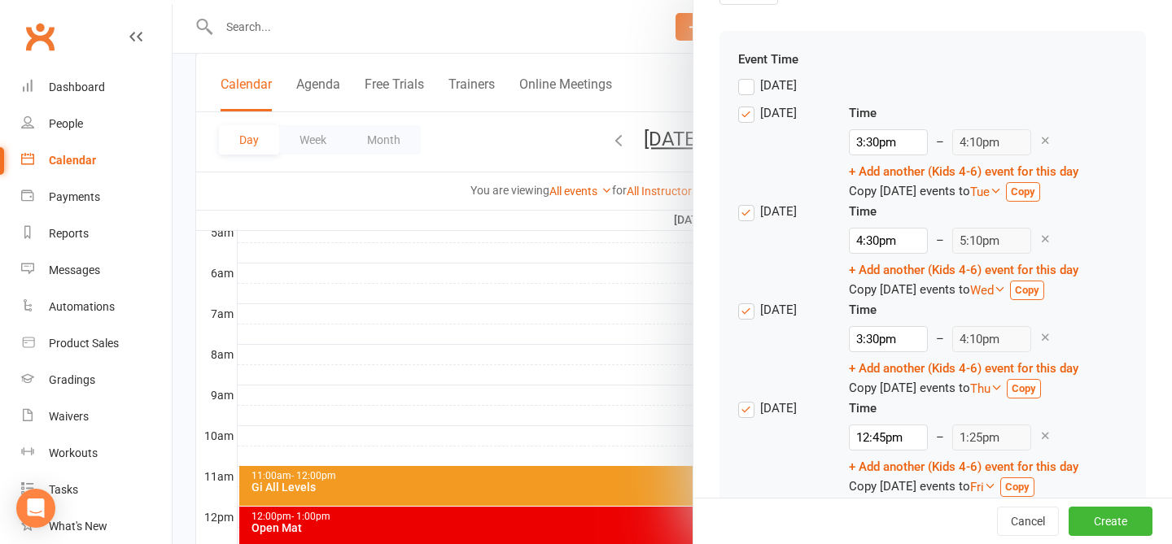
scroll to position [1495, 0]
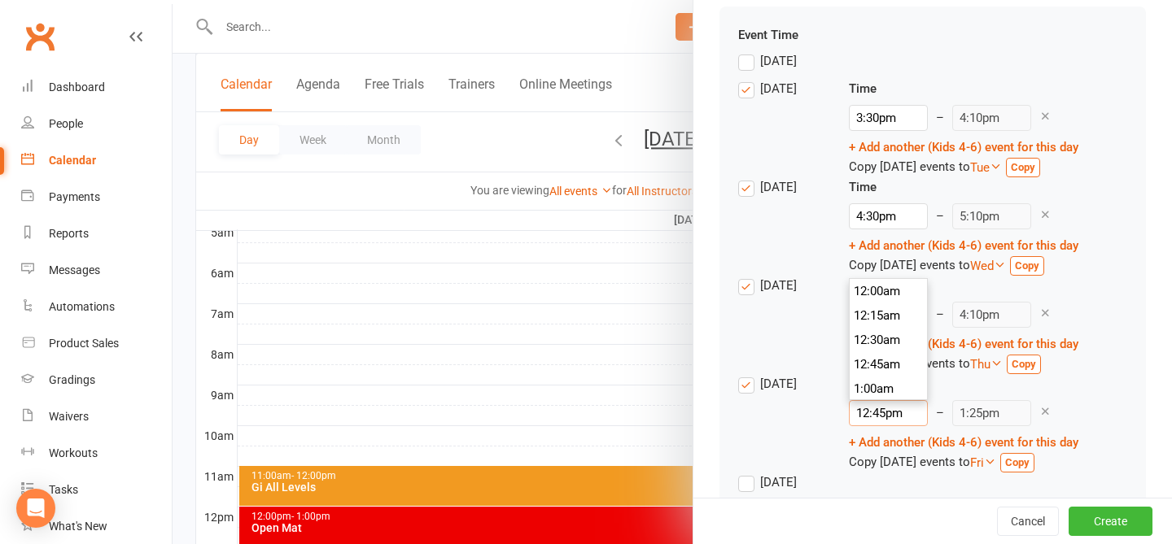
click at [882, 412] on input "12:45pm" at bounding box center [888, 413] width 79 height 26
type input "12:4pm"
type input "4:10pm"
type input "12:pm"
type input "12:40pm"
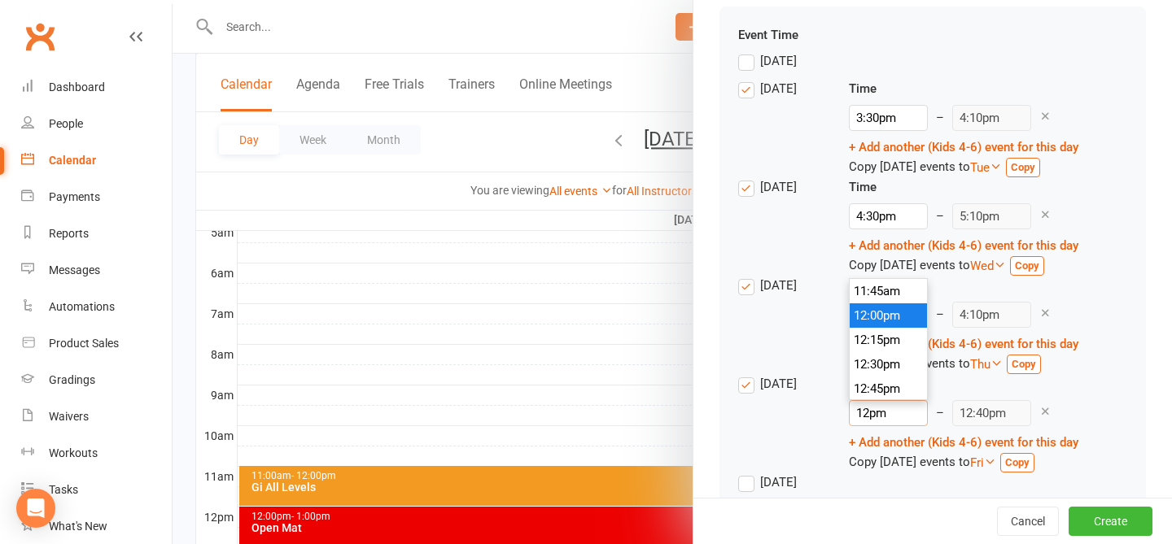
type input "1pm"
type input "1:40pm"
type input "pm"
type input "4:10pm"
type input "4pm"
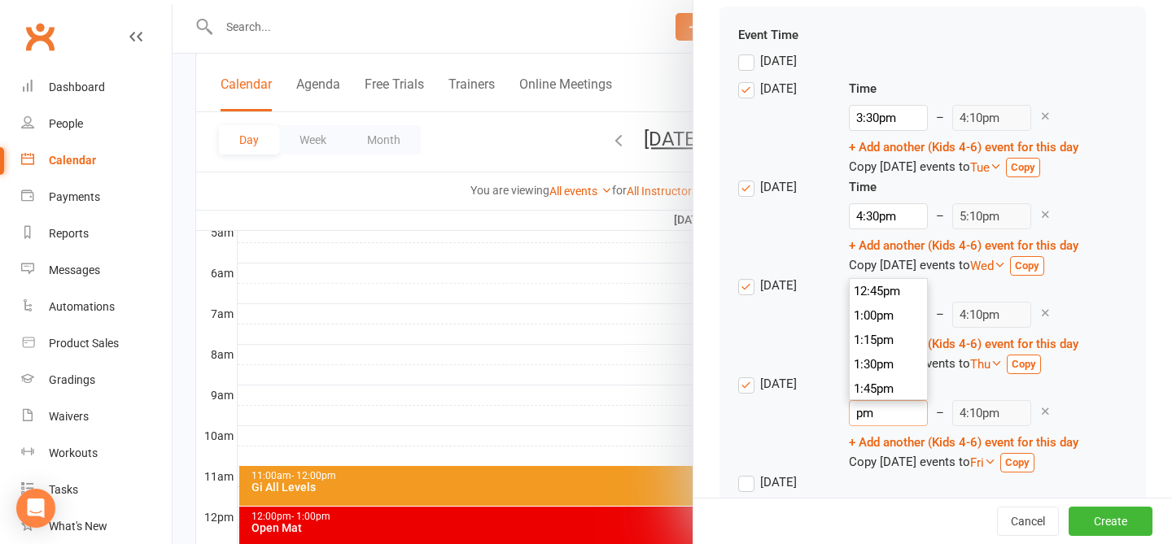
type input "4:40pm"
type input "4:3pm"
type input "4:10pm"
type input "4:30pm"
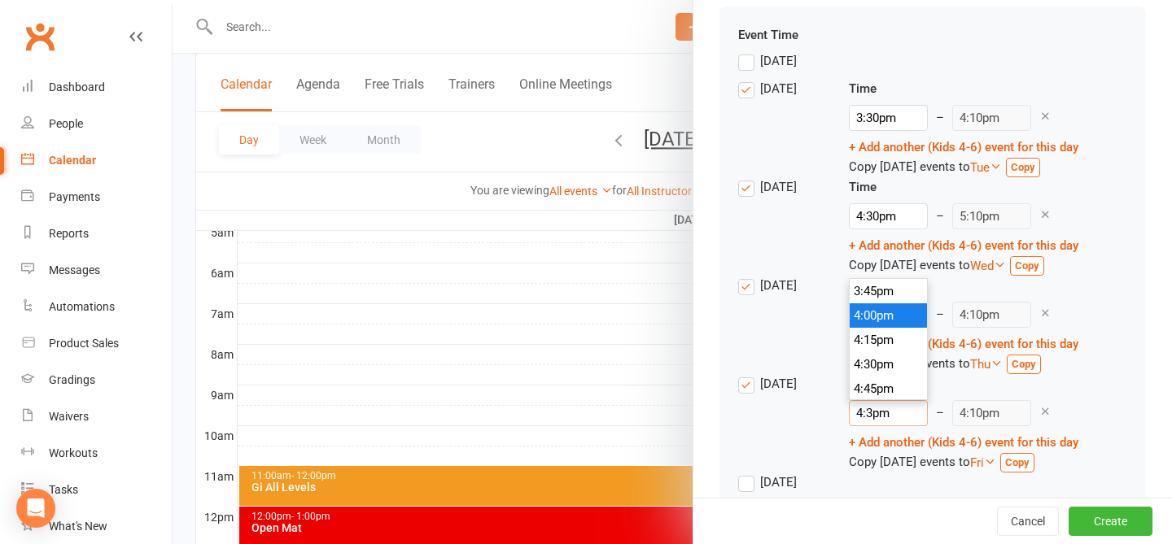
type input "5:10pm"
type input "4:30pm"
click at [882, 407] on div "Thursday Time 4:30pm 12:00am 12:15am 12:30am 12:45am 1:00am 1:15am 1:30am 1:45a…" at bounding box center [932, 423] width 389 height 98
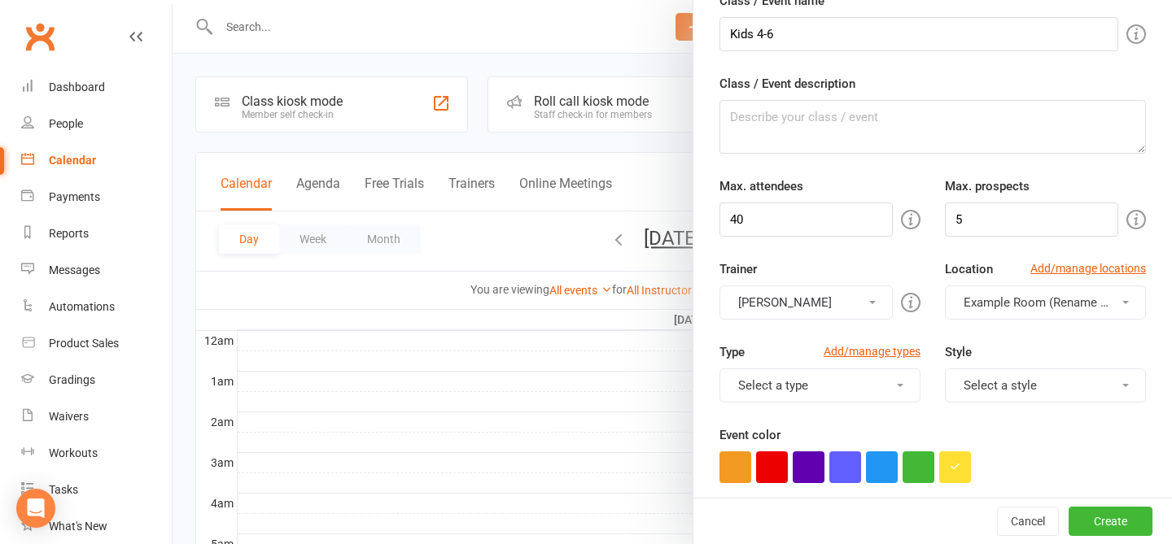
scroll to position [87, 0]
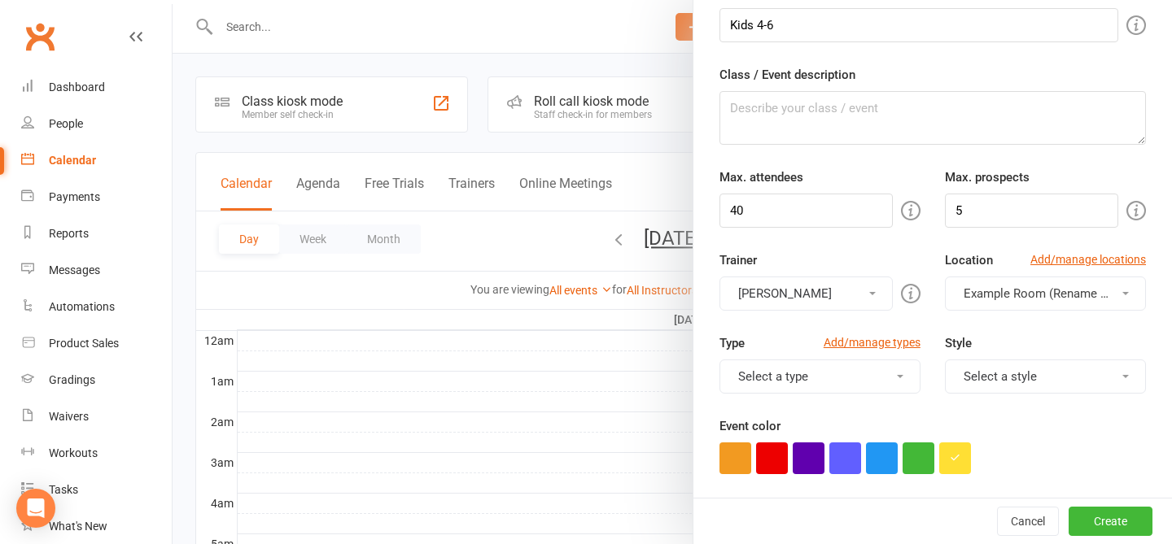
click at [882, 371] on button "Select a type" at bounding box center [819, 377] width 201 height 34
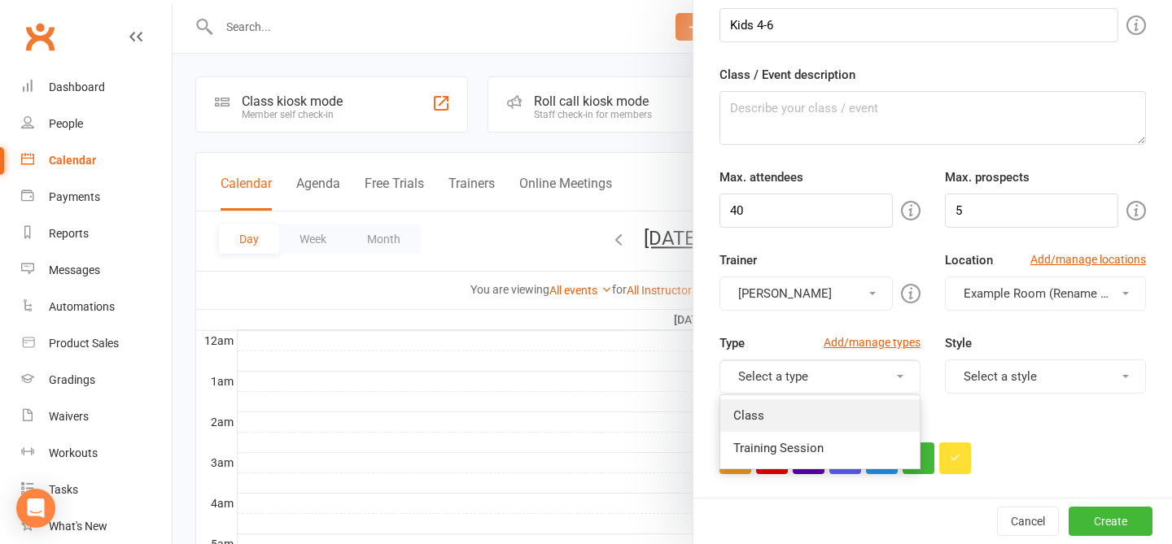
click at [865, 412] on link "Class" at bounding box center [819, 416] width 199 height 33
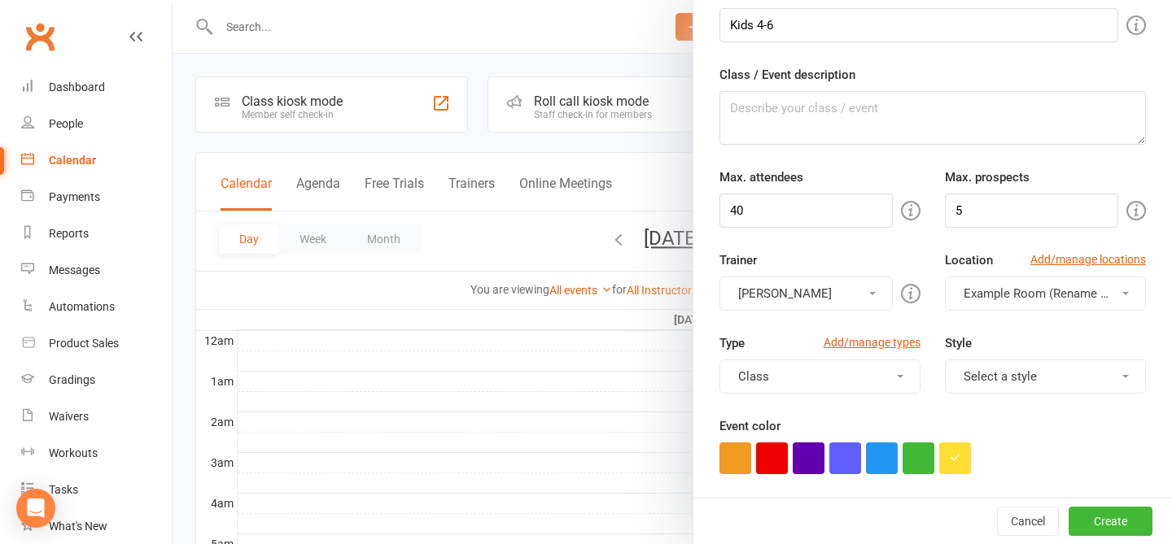
click at [882, 426] on div "Event color" at bounding box center [932, 446] width 426 height 58
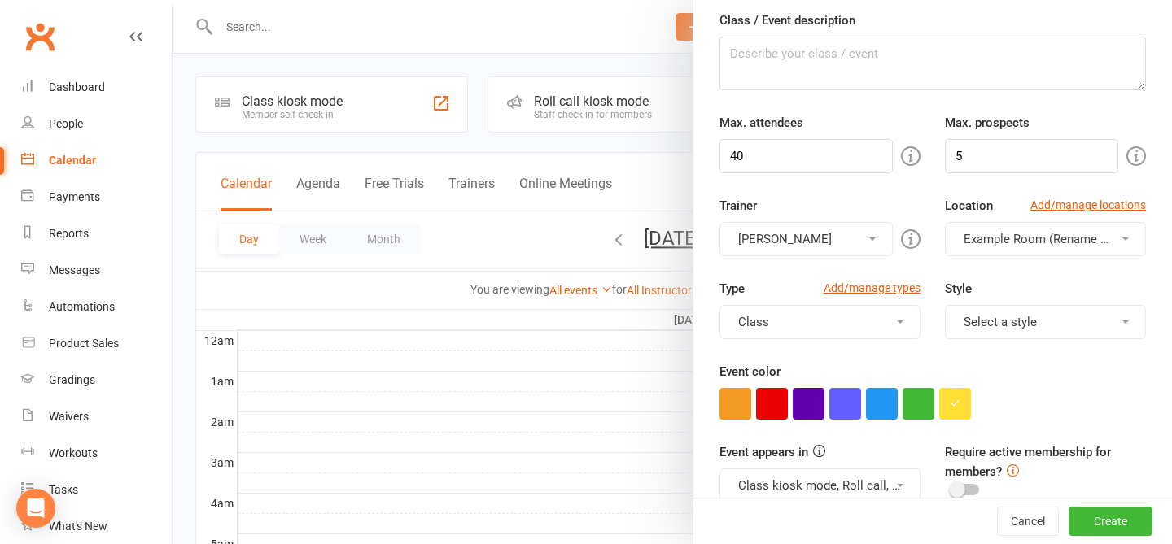
click at [882, 350] on div "Type Add/manage types Class Class Training Session Style Select a style Adults …" at bounding box center [932, 320] width 451 height 83
click at [882, 330] on button "Select a style" at bounding box center [1045, 322] width 201 height 34
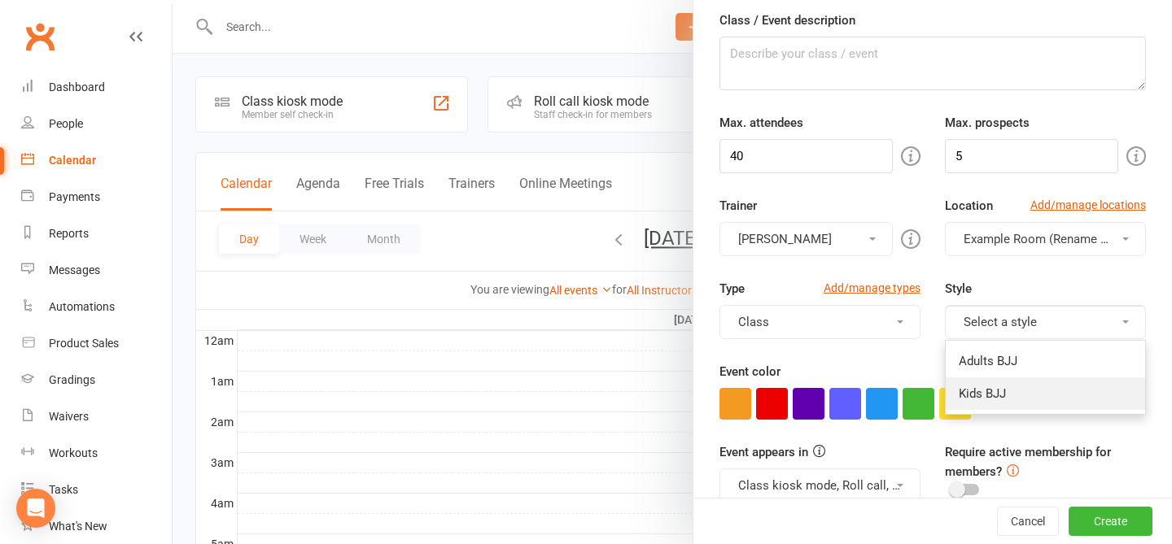
click at [882, 387] on link "Kids BJJ" at bounding box center [1045, 394] width 199 height 33
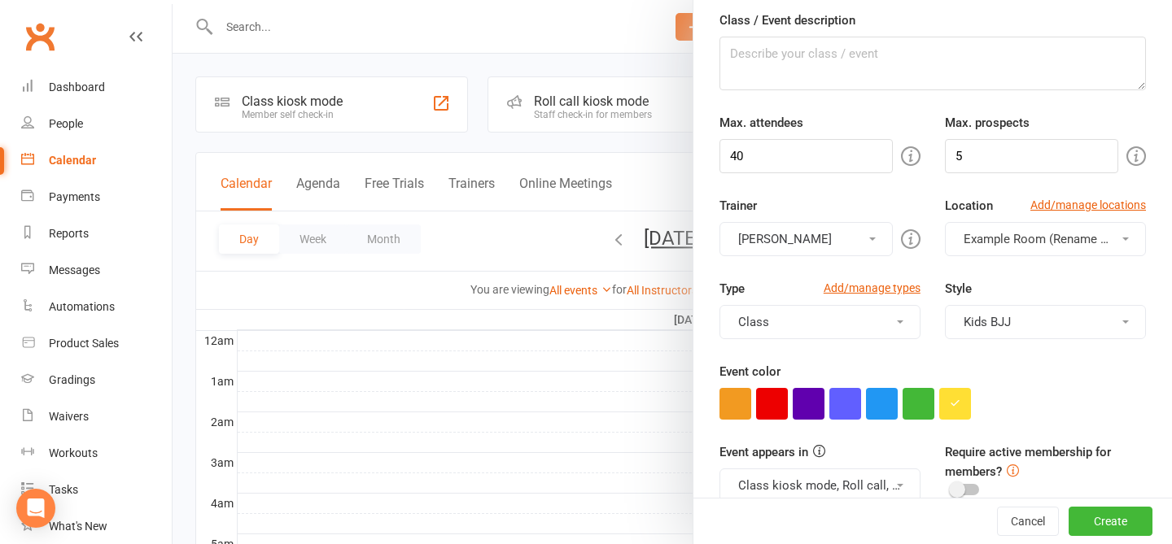
click at [882, 372] on div "Event color" at bounding box center [932, 391] width 426 height 58
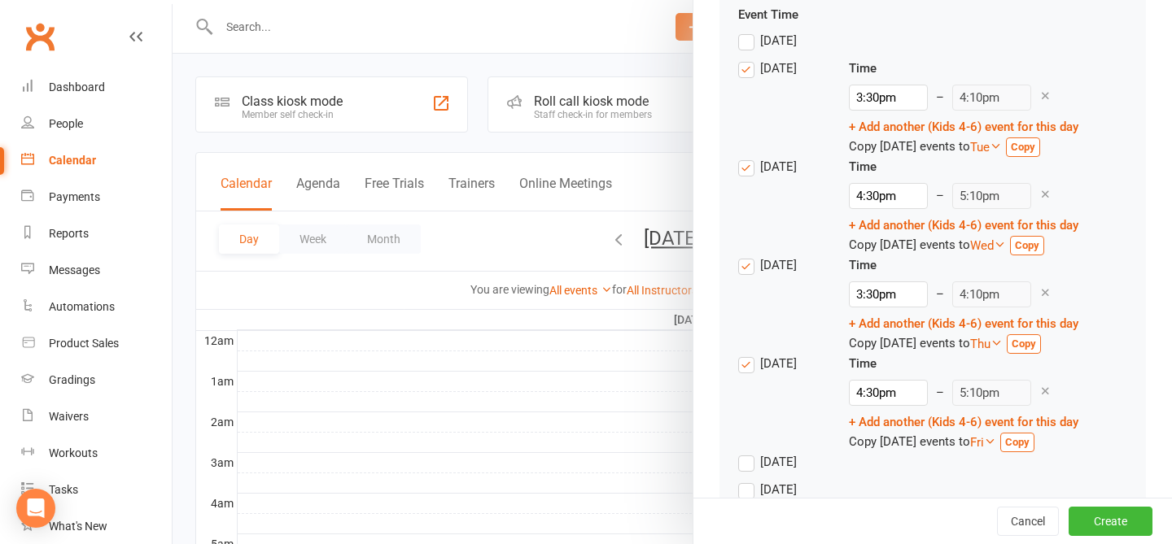
scroll to position [1510, 0]
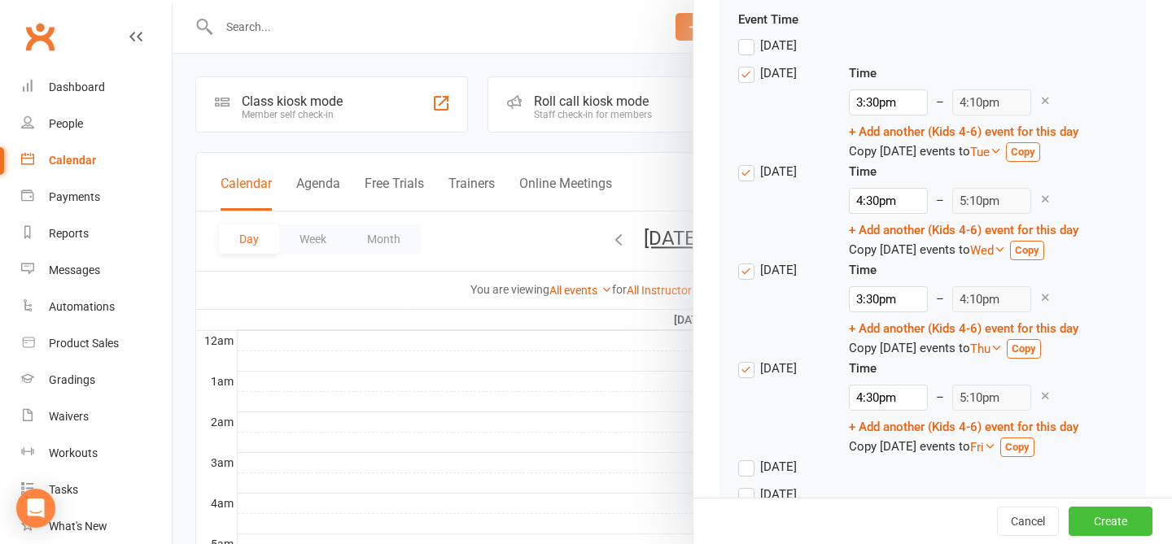
click at [882, 526] on button "Create" at bounding box center [1110, 521] width 84 height 29
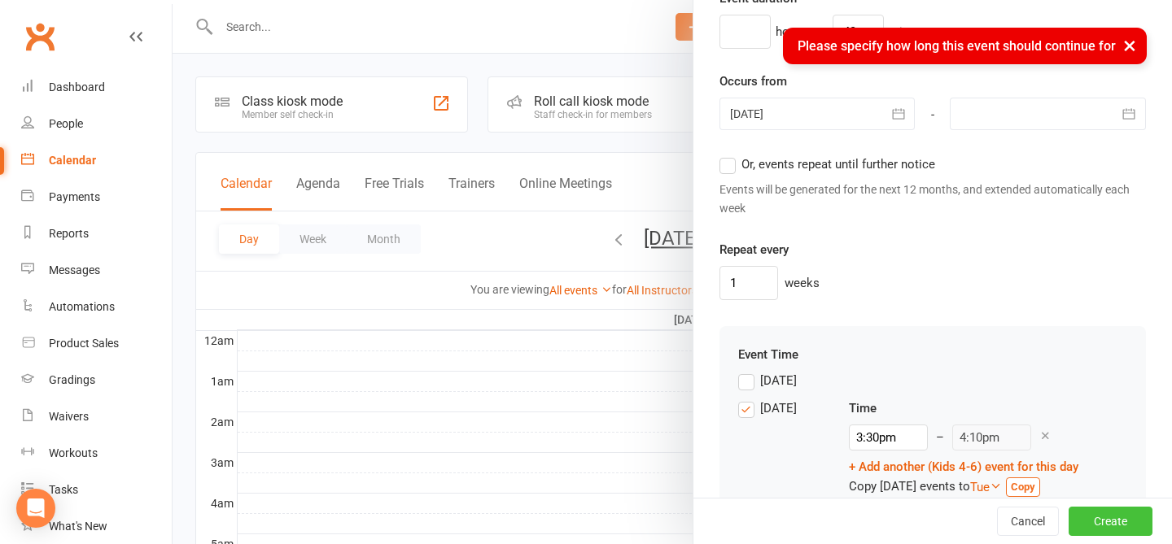
scroll to position [1175, 0]
click at [789, 158] on span "Or, events repeat until further notice" at bounding box center [838, 163] width 194 height 17
click at [730, 155] on input "Or, events repeat until further notice" at bounding box center [724, 155] width 11 height 0
click at [882, 518] on button "Create" at bounding box center [1110, 521] width 84 height 29
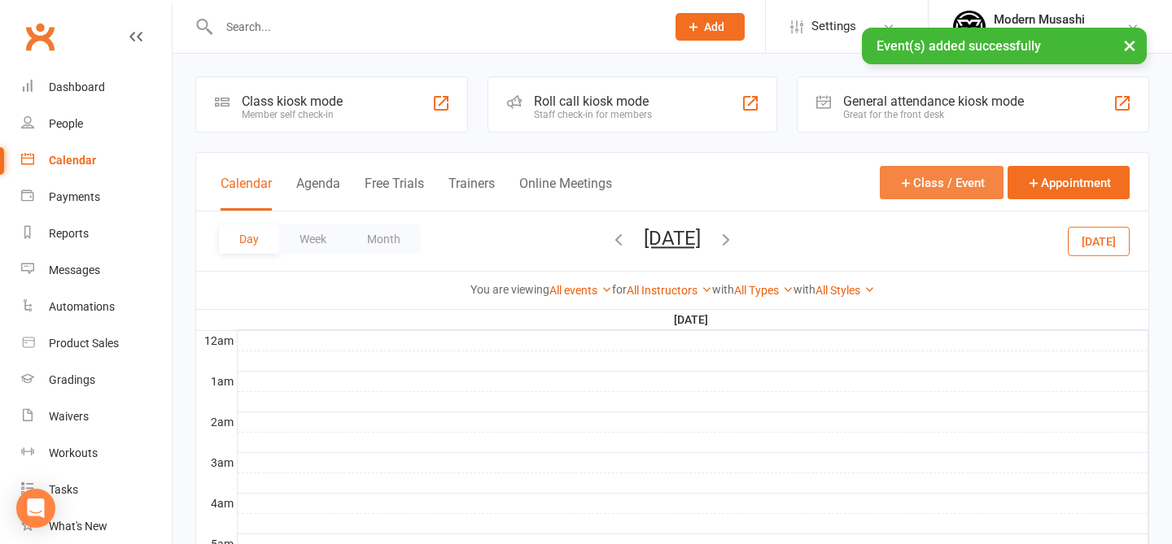
click at [882, 181] on button "Class / Event" at bounding box center [942, 182] width 124 height 33
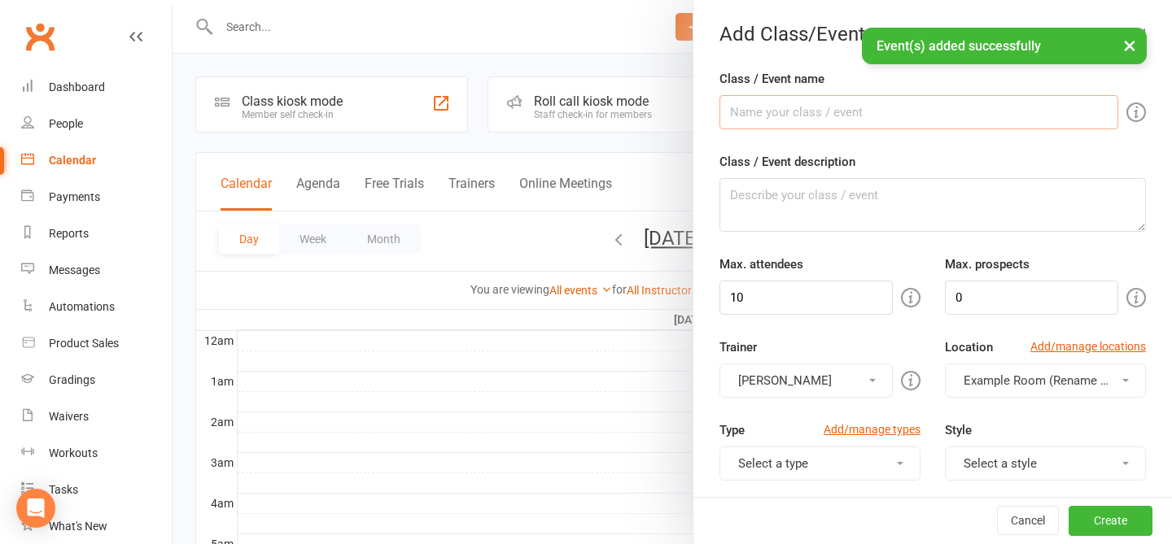
click at [819, 114] on input "Class / Event name" at bounding box center [918, 112] width 399 height 34
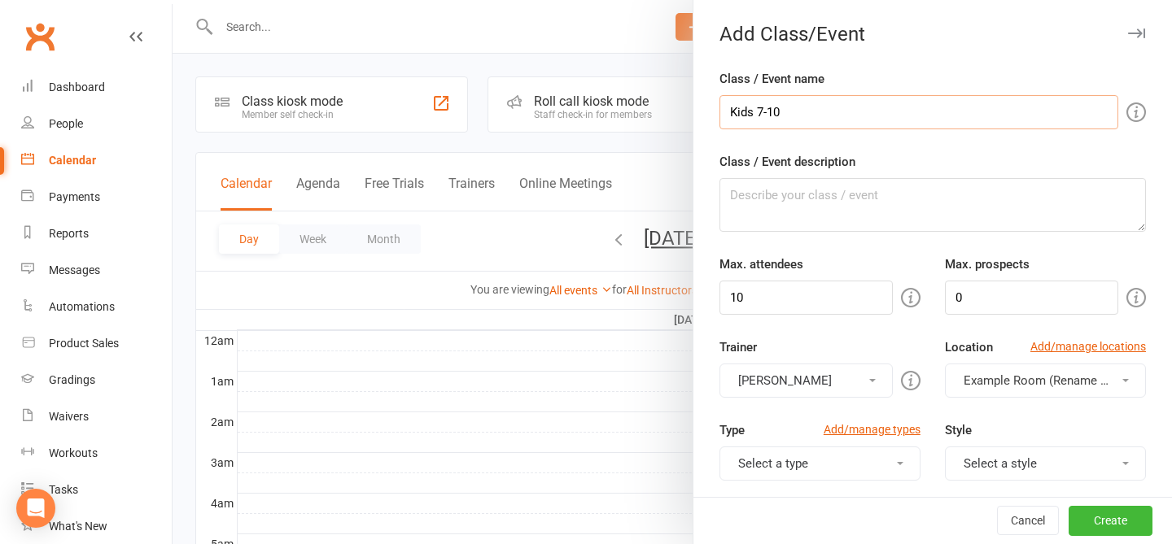
type input "Kids 7-10"
click at [764, 194] on textarea "Class / Event description" at bounding box center [932, 205] width 426 height 54
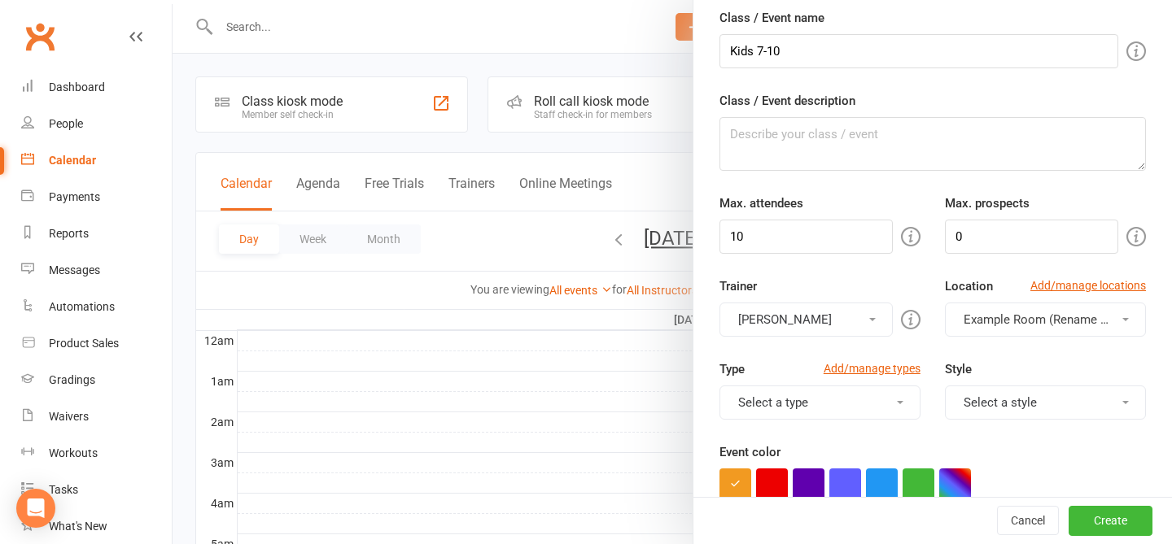
click at [819, 215] on div "Max. attendees 10" at bounding box center [819, 224] width 225 height 60
drag, startPoint x: 819, startPoint y: 223, endPoint x: 677, endPoint y: 219, distance: 141.7
click at [173, 0] on new-event-schedule "Add Class/Event Class / Event name Kids 7-10 Class / Event description Max. att…" at bounding box center [173, 0] width 0 height 0
type input "1"
type input "40"
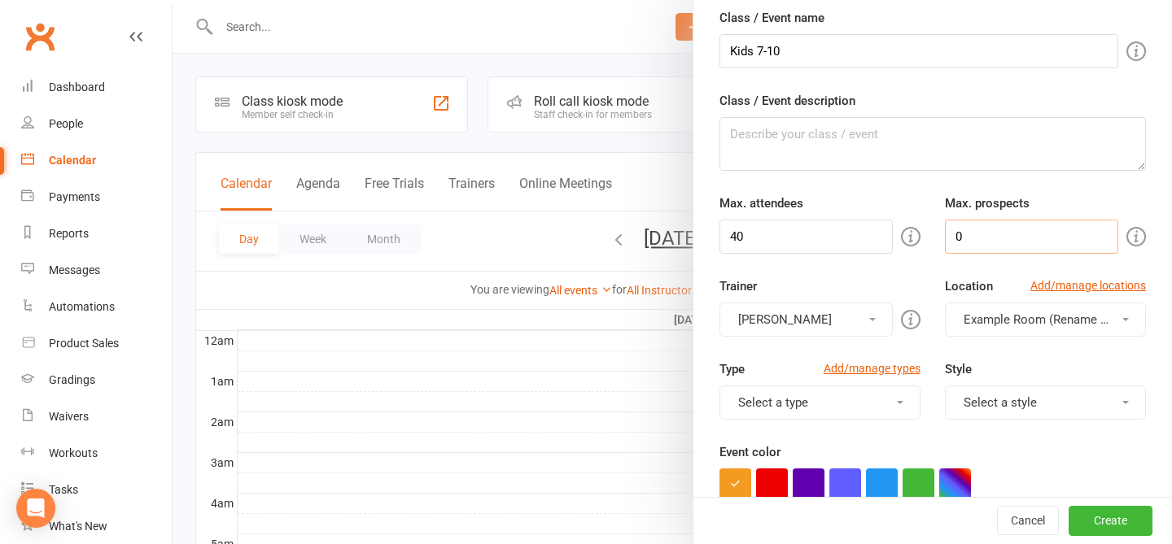
click at [882, 229] on input "0" at bounding box center [1031, 237] width 173 height 34
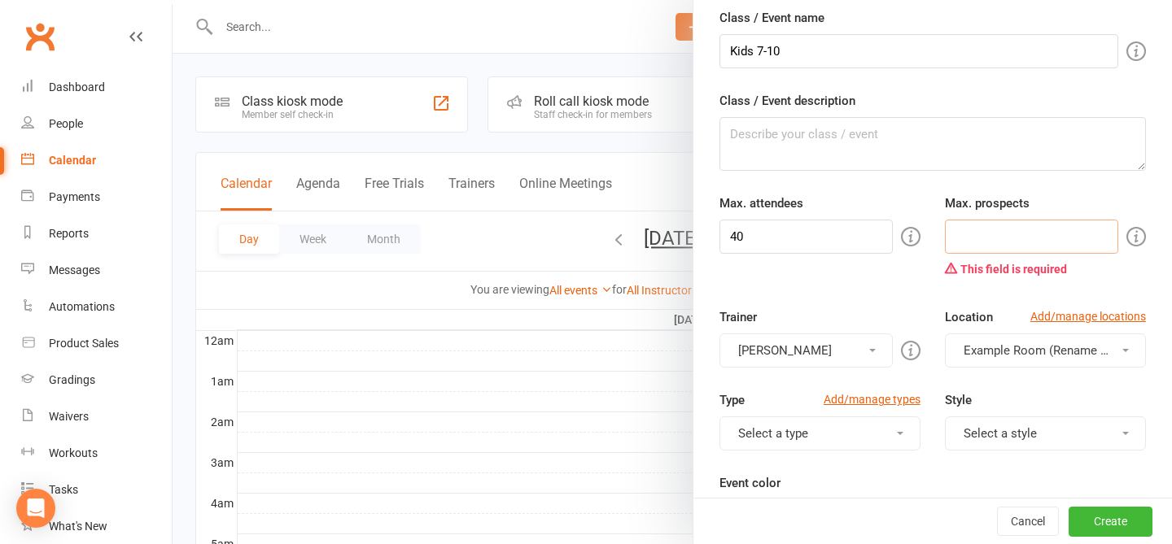
type input "6"
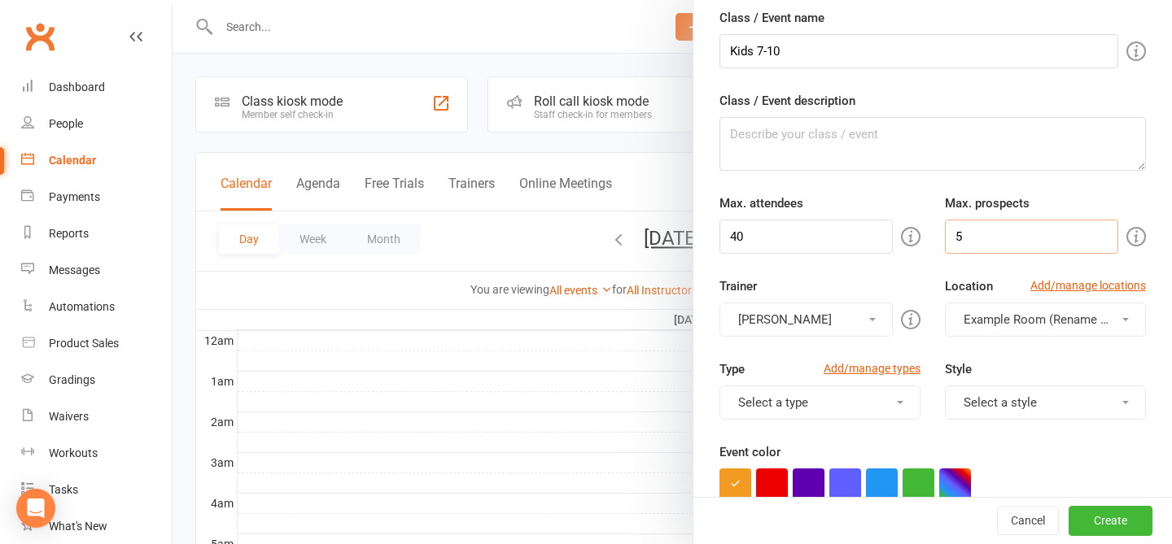
type input "5"
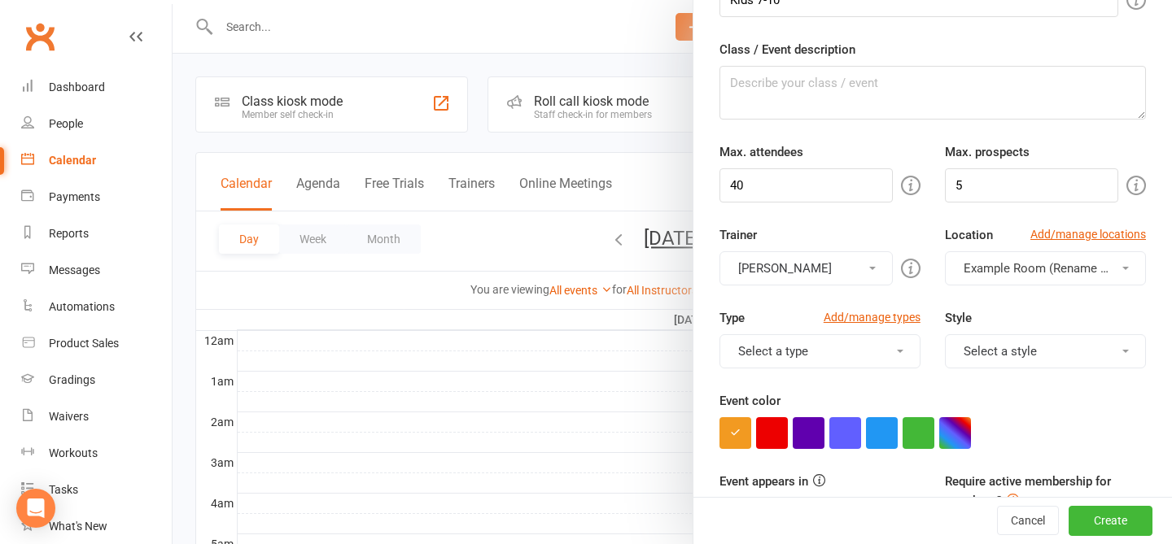
click at [862, 332] on div "Type Add/manage types" at bounding box center [819, 321] width 201 height 26
click at [821, 341] on button "Select a type" at bounding box center [819, 351] width 201 height 34
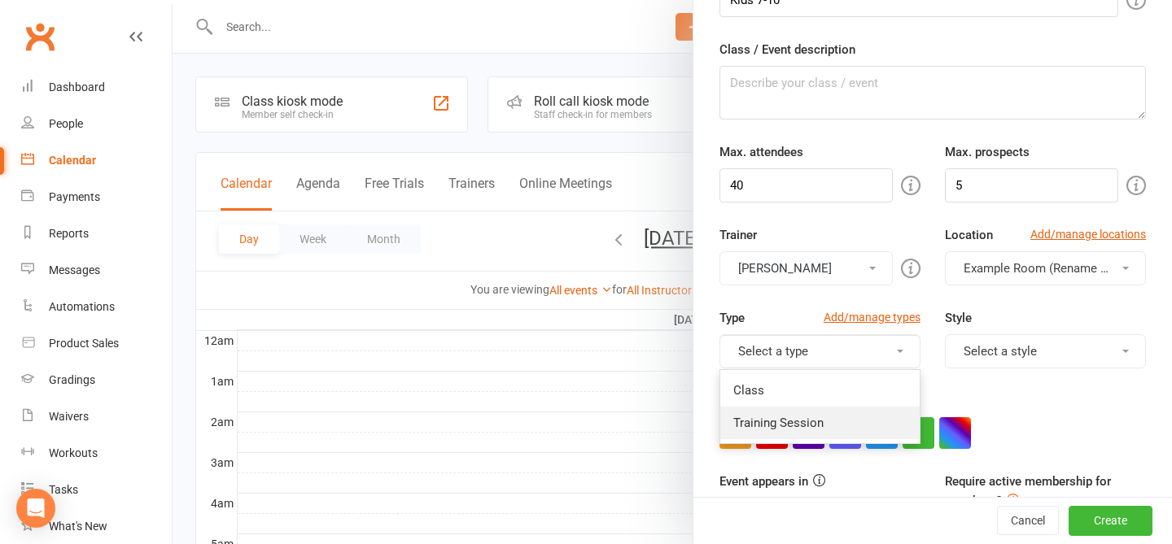
click at [765, 424] on link "Training Session" at bounding box center [819, 423] width 199 height 33
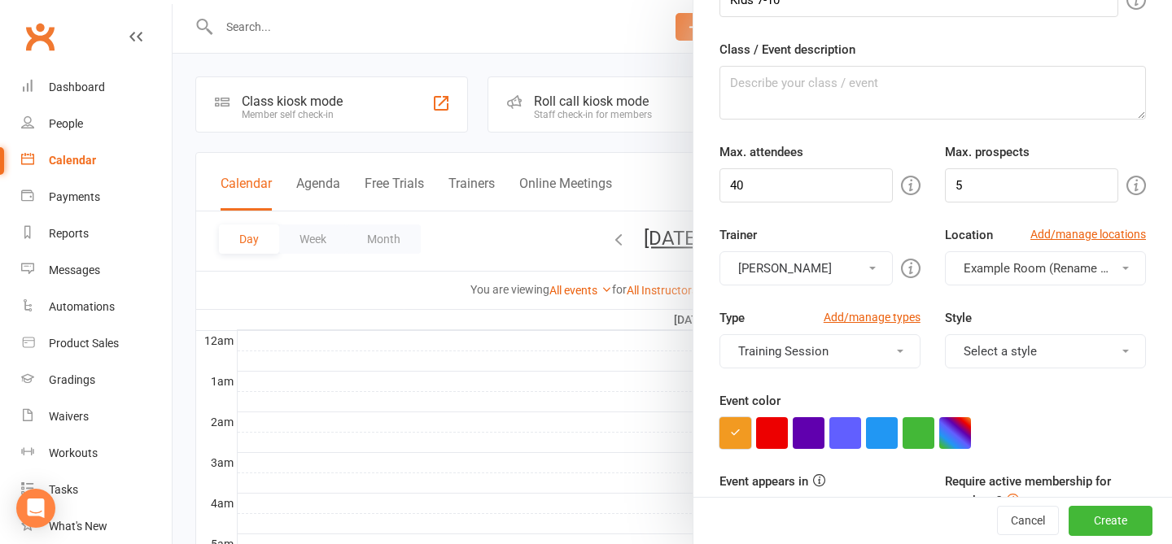
click at [739, 437] on icon "button" at bounding box center [735, 432] width 11 height 11
click at [882, 332] on div "Style Select a style Adults BJJ Kids BJJ" at bounding box center [1045, 338] width 225 height 60
click at [882, 348] on button "Select a style" at bounding box center [1045, 351] width 201 height 34
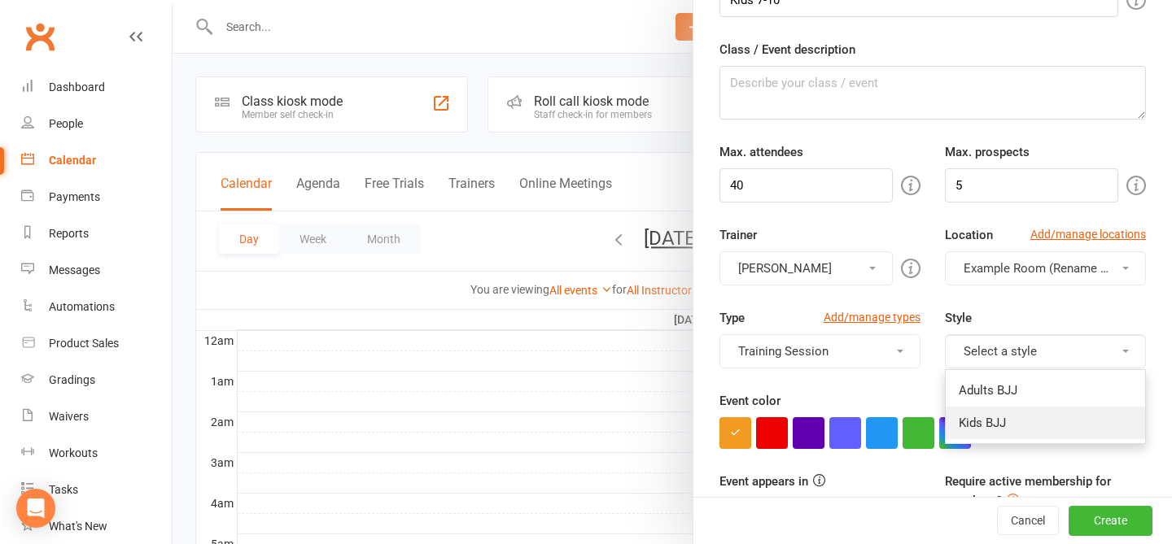
click at [882, 416] on link "Kids BJJ" at bounding box center [1045, 423] width 199 height 33
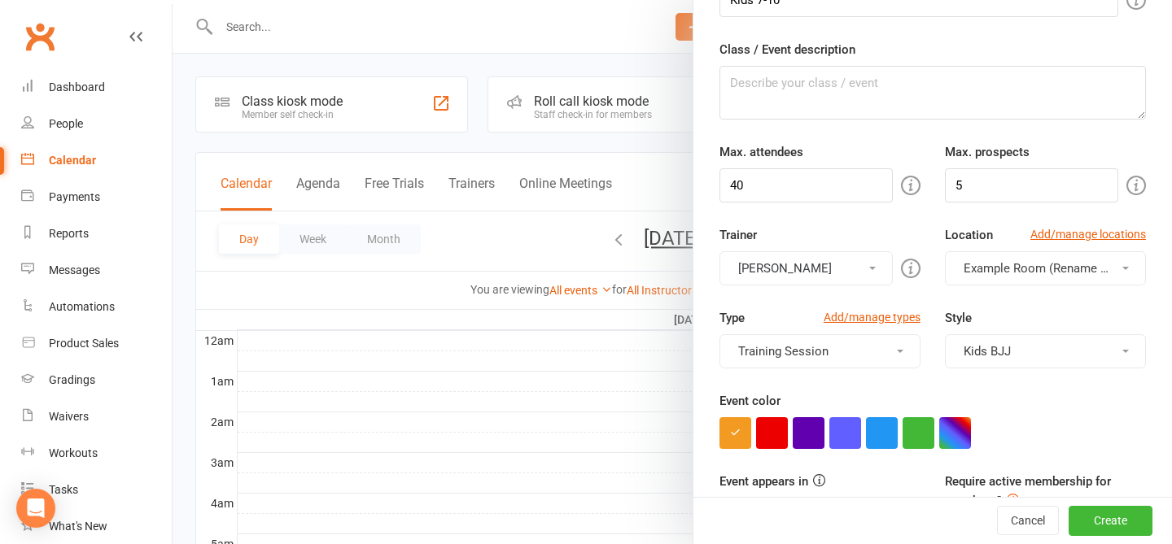
click at [882, 394] on div "Event color" at bounding box center [932, 420] width 426 height 58
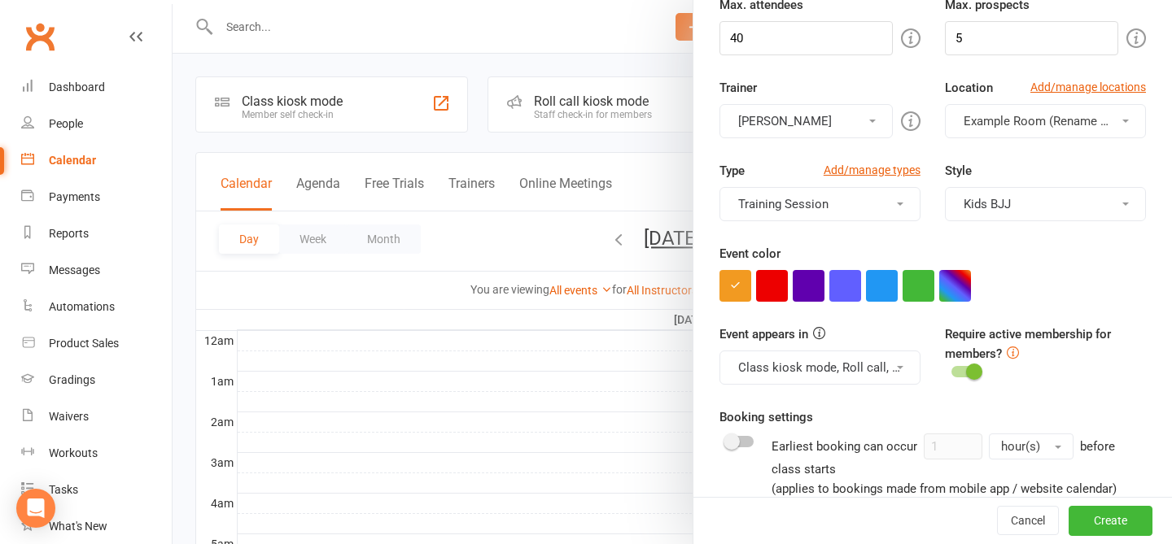
scroll to position [313, 0]
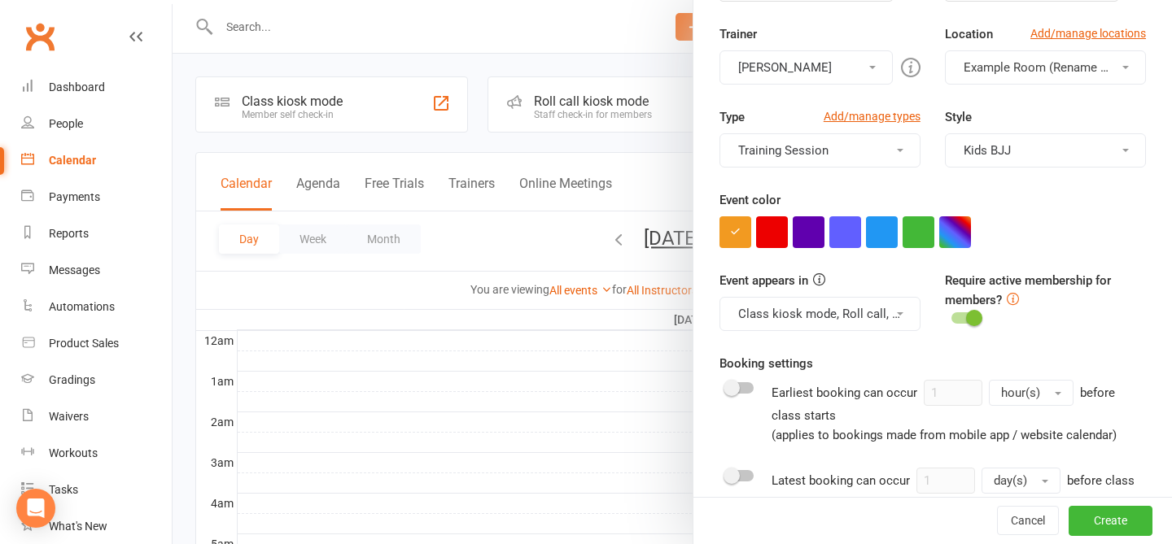
click at [882, 315] on span at bounding box center [974, 318] width 16 height 16
click at [882, 316] on input "checkbox" at bounding box center [951, 316] width 0 height 0
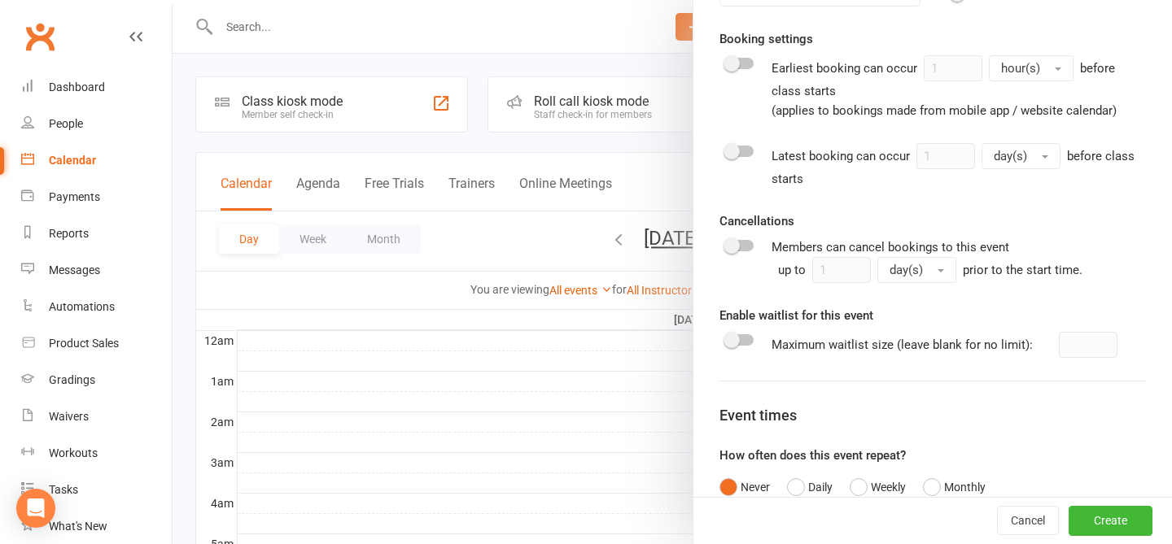
scroll to position [752, 0]
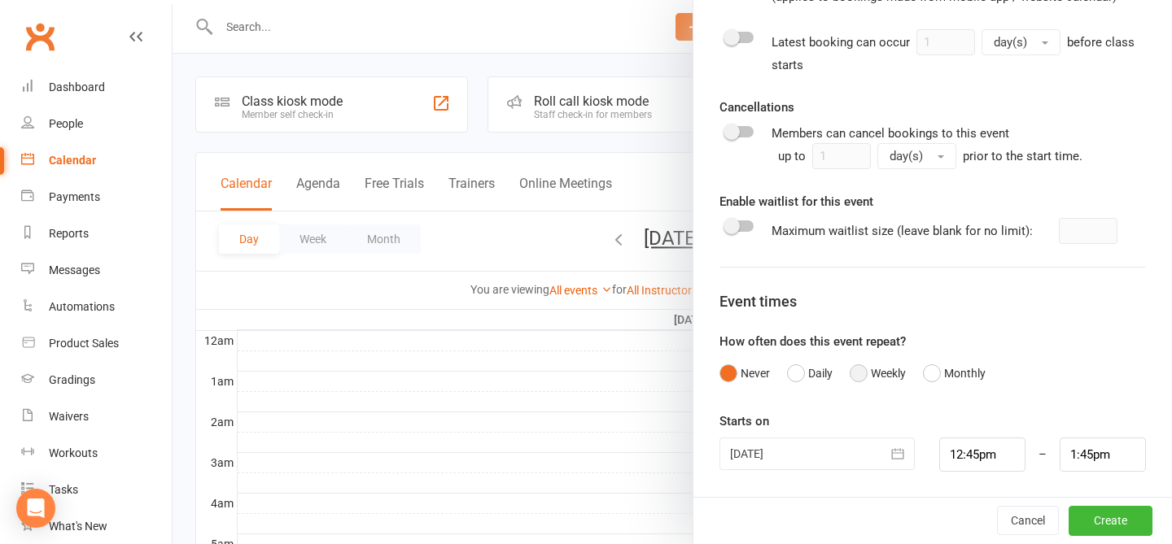
click at [882, 381] on button "Weekly" at bounding box center [878, 373] width 56 height 31
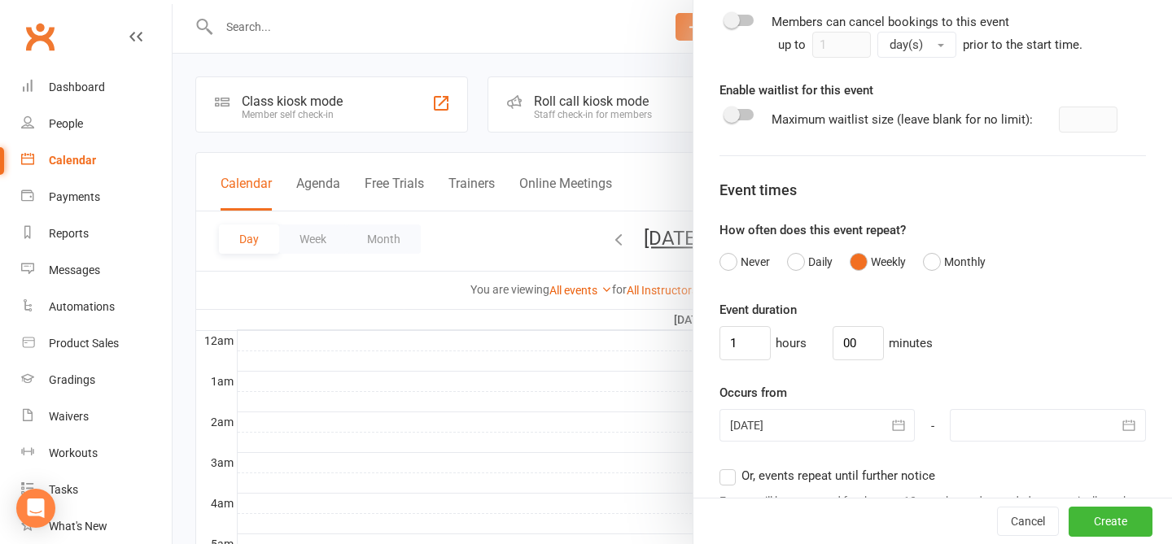
scroll to position [890, 0]
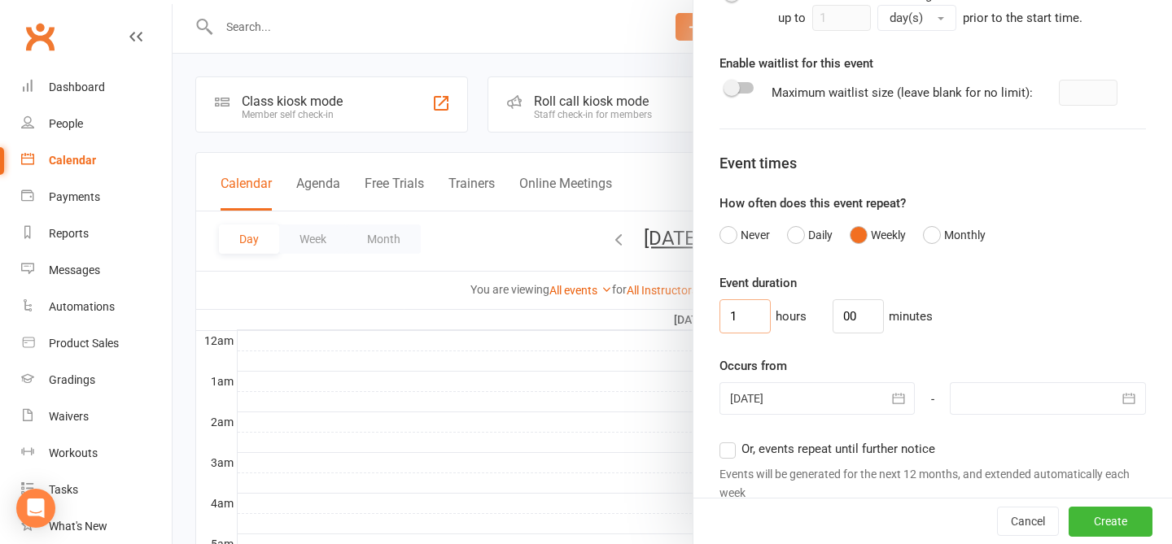
click at [745, 317] on input "1" at bounding box center [744, 316] width 51 height 34
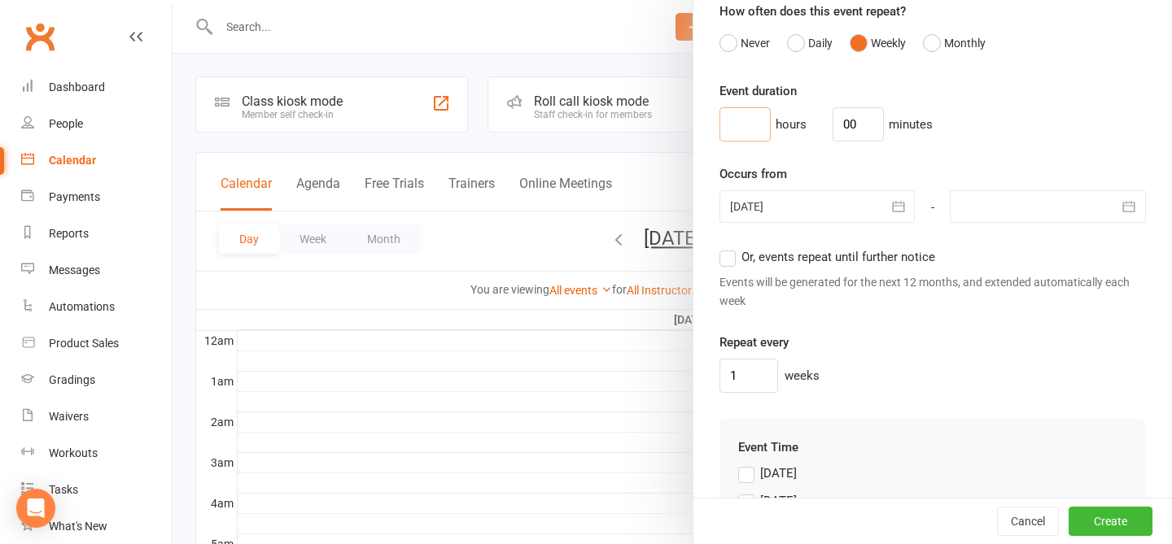
scroll to position [1082, 0]
type input "5"
click at [847, 121] on input "00" at bounding box center [857, 125] width 51 height 34
type input "0"
type input "40"
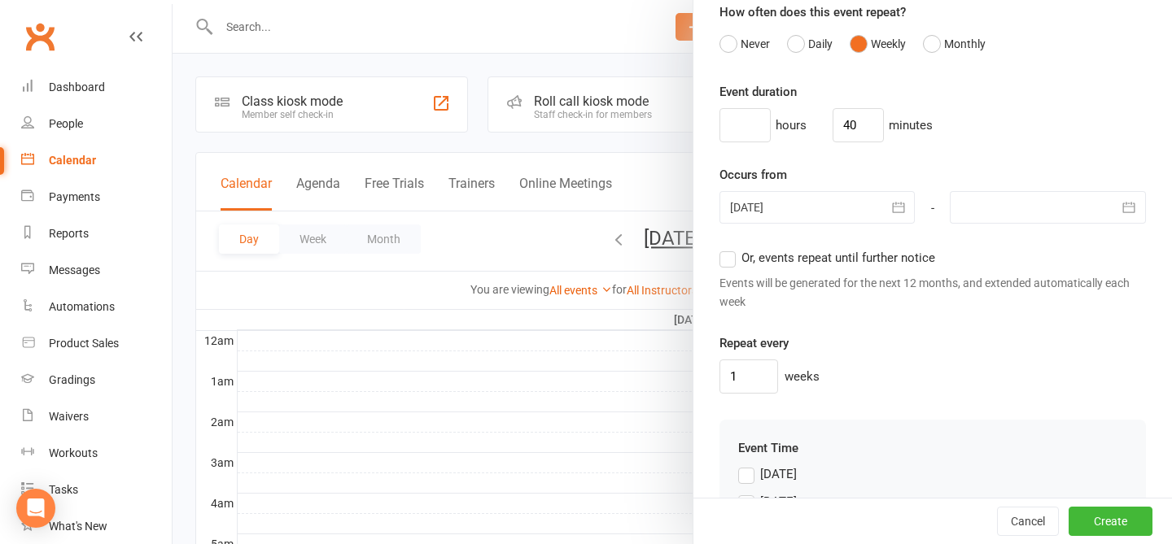
click at [882, 116] on div "hours 40 minutes" at bounding box center [932, 125] width 426 height 34
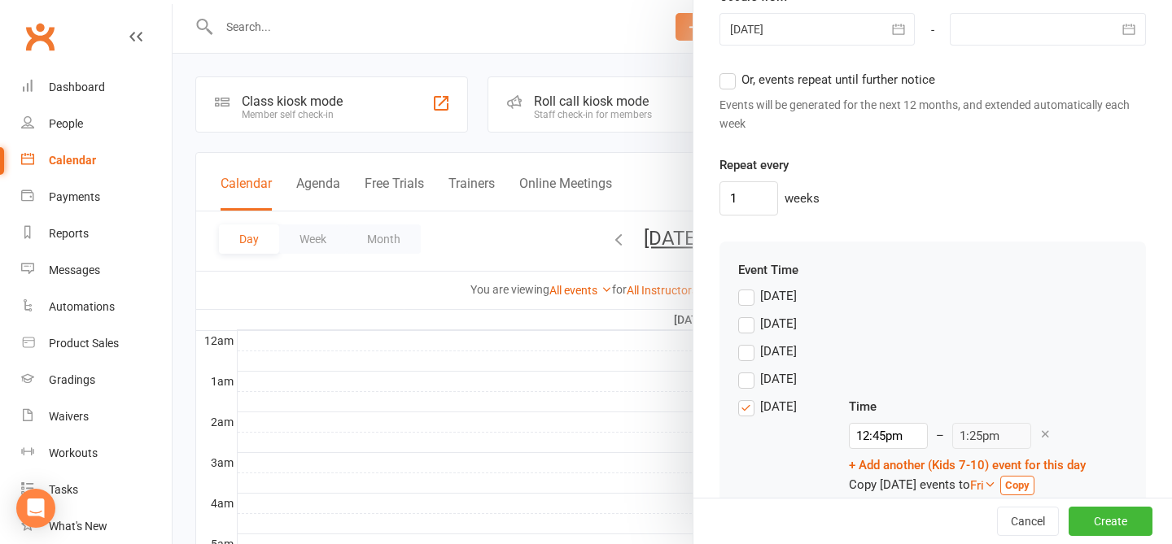
scroll to position [1265, 0]
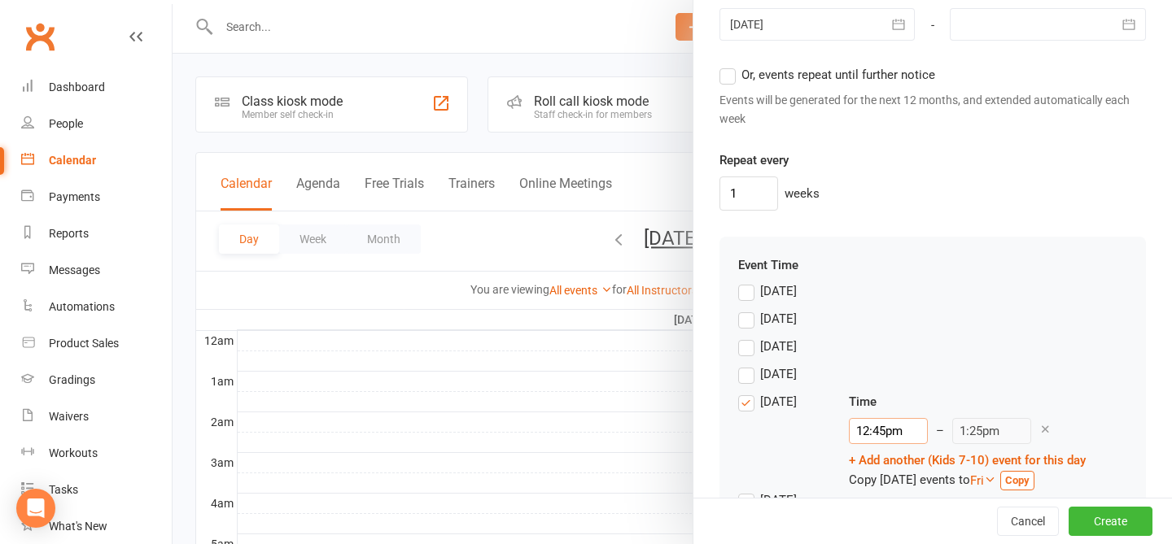
click at [876, 433] on input "12:45pm" at bounding box center [888, 431] width 79 height 26
type input "125pm"
type input "2:05pm"
type input "15pm"
type input "3:40pm"
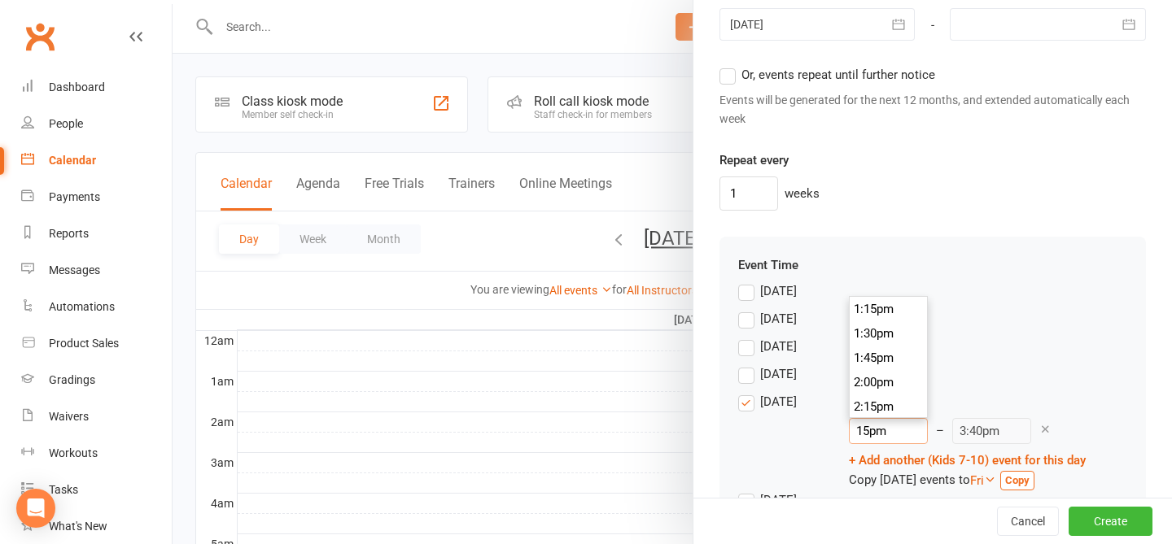
type input "5pm"
type input "5:40pm"
type input "45pm"
type input "9:40pm"
type input "5pm"
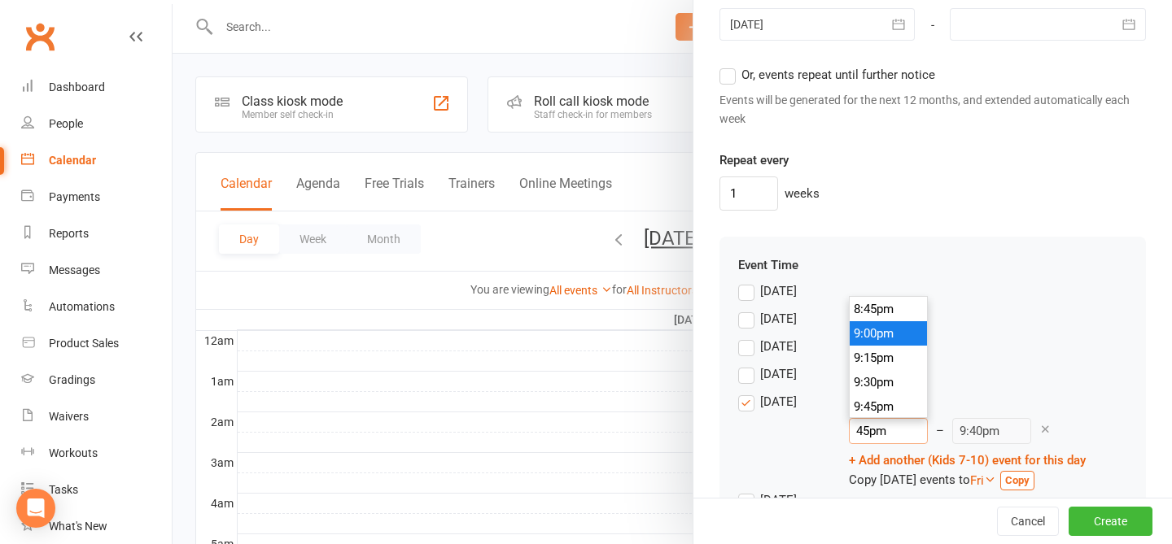
type input "5:40pm"
type input "35pm"
type input "11:40am"
type input "3.35pm"
type input "4:15pm"
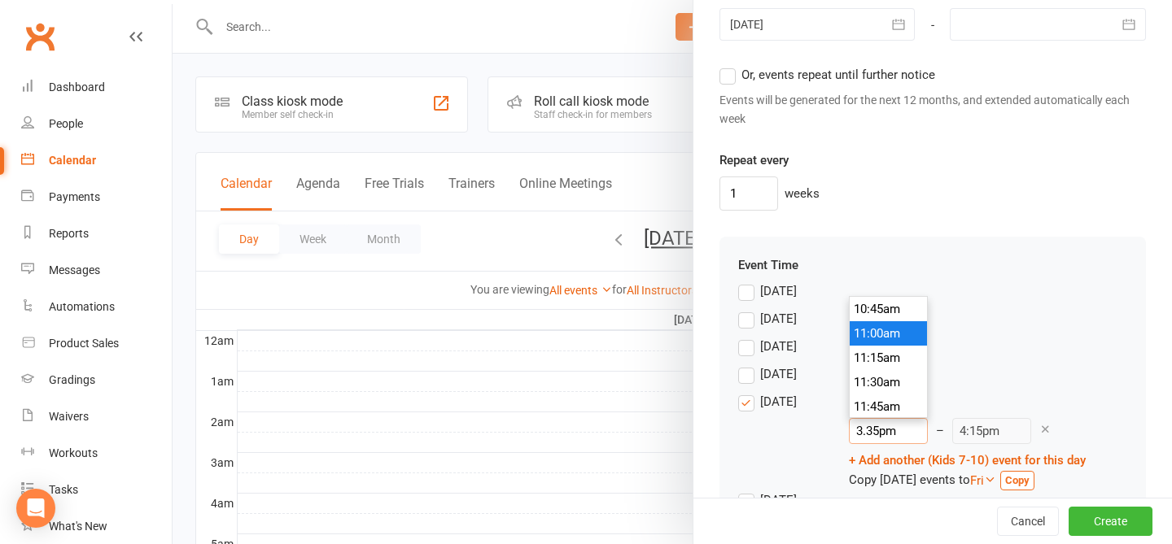
type input "3.305pm"
type input "9:45am"
type input "3.30pm"
type input "4:10pm"
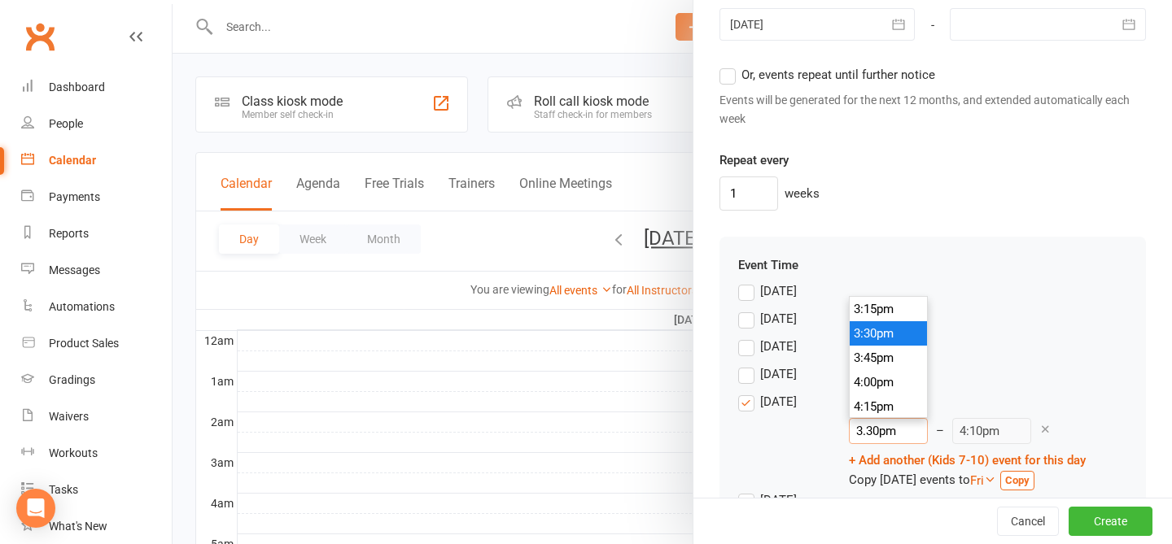
scroll to position [1191, 0]
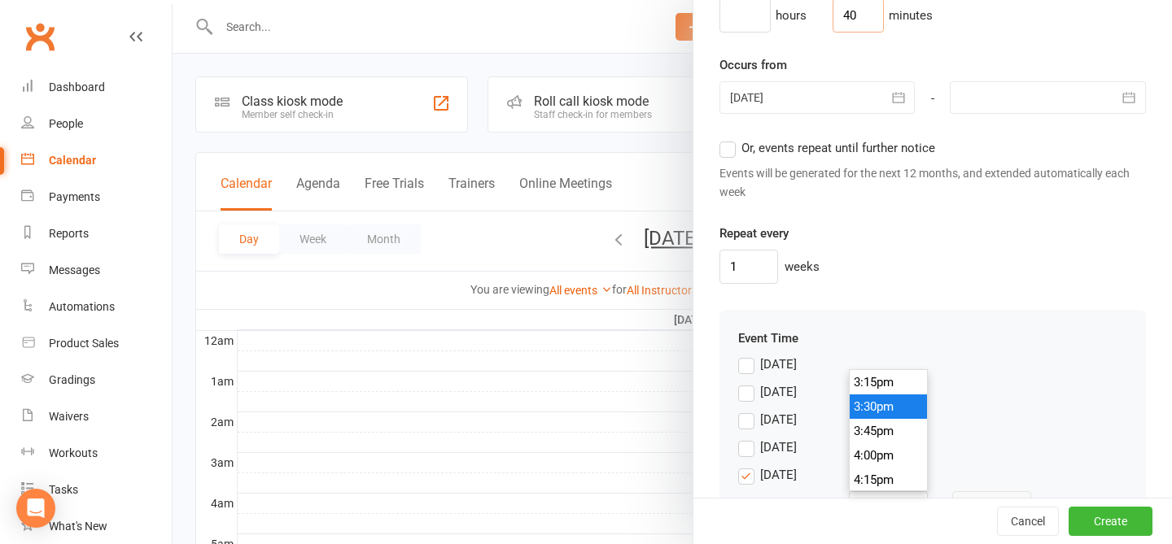
type input "3:30pm"
click at [854, 2] on input "40" at bounding box center [857, 15] width 51 height 34
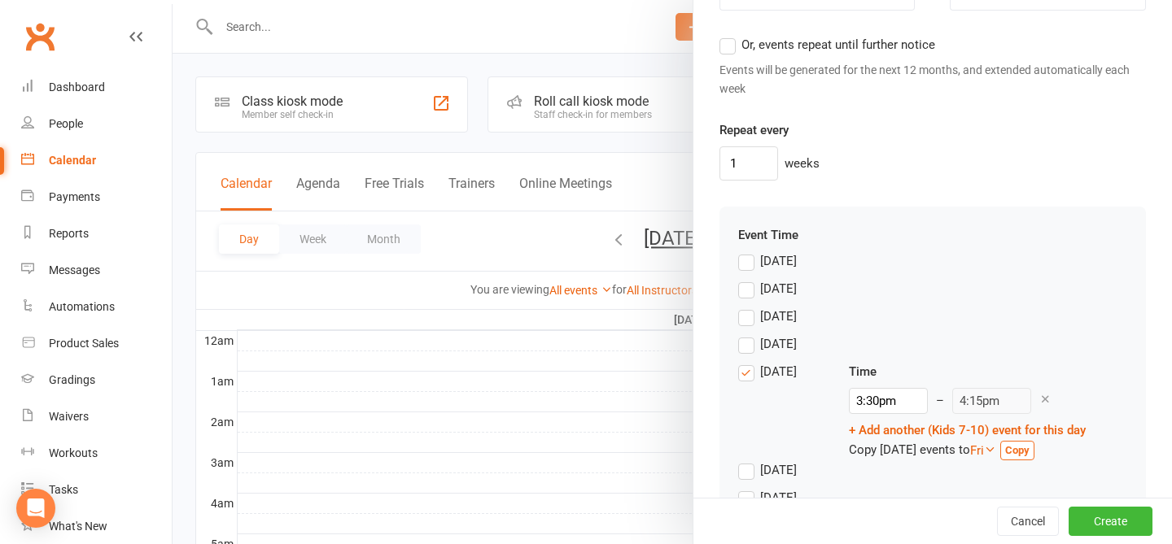
scroll to position [1307, 0]
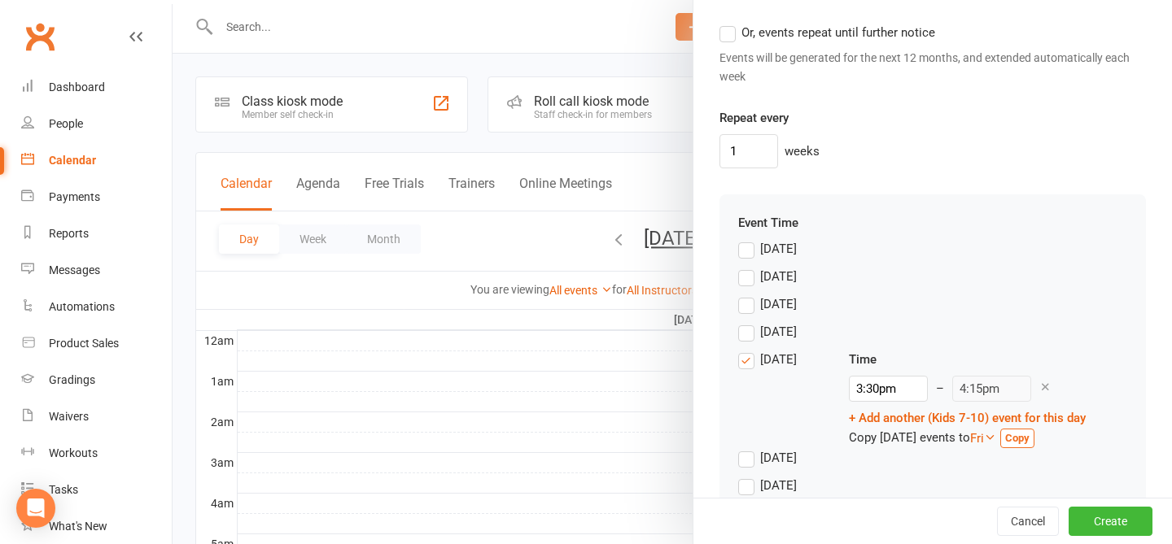
type input "45"
click at [882, 196] on div "Event Time Sunday Monday Tuesday Wednesday Thursday Time 3:30pm – 4:15pm + Add …" at bounding box center [932, 359] width 426 height 331
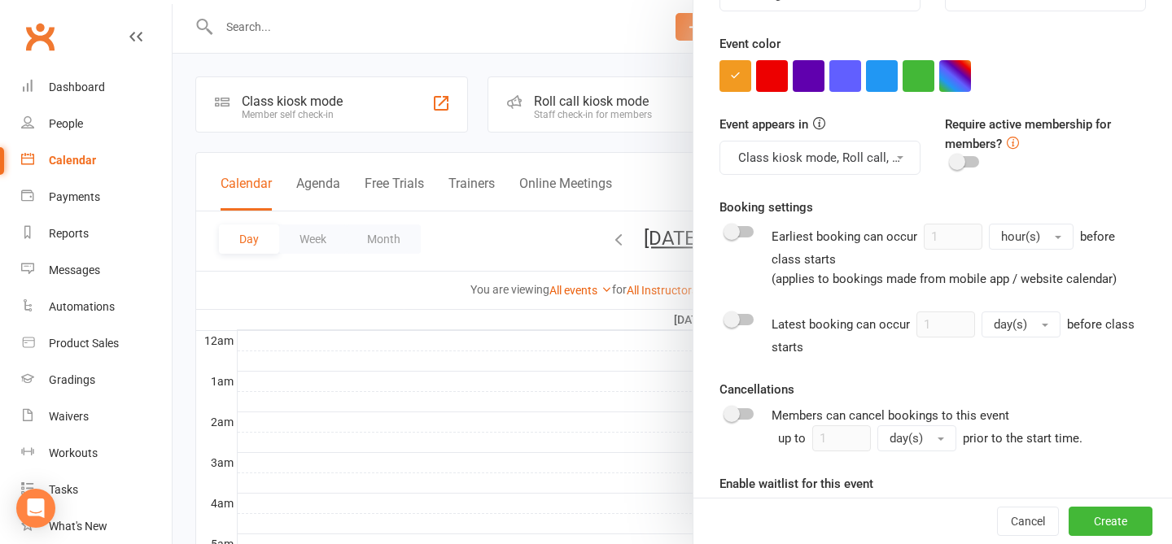
scroll to position [466, 0]
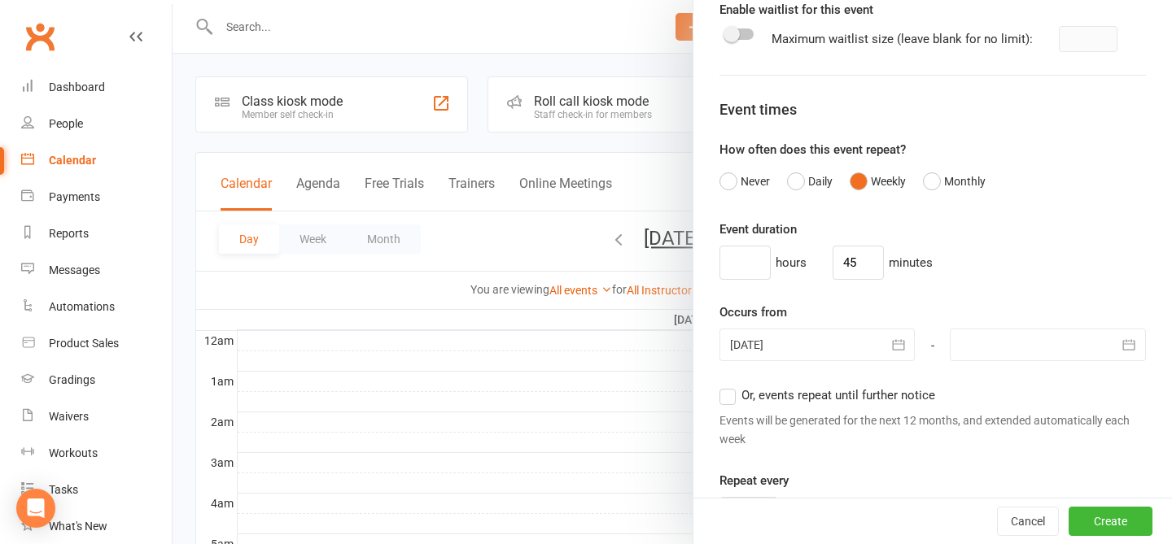
click at [882, 246] on div "hours 45 minutes" at bounding box center [932, 263] width 426 height 34
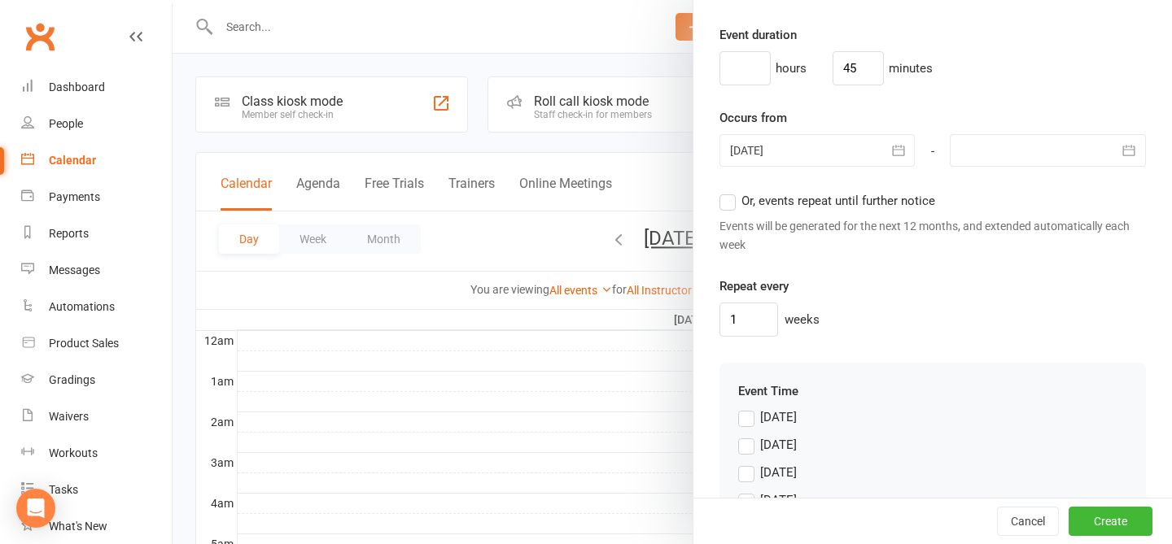
scroll to position [1142, 0]
click at [882, 154] on icon "button" at bounding box center [898, 147] width 16 height 16
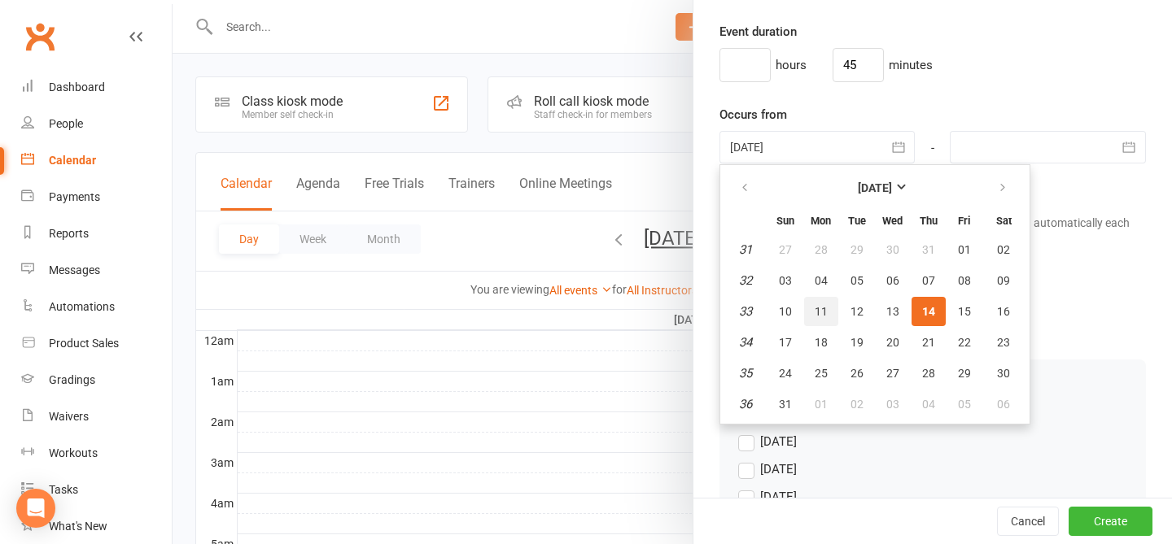
click at [818, 319] on button "11" at bounding box center [821, 311] width 34 height 29
type input "11 Aug 2025"
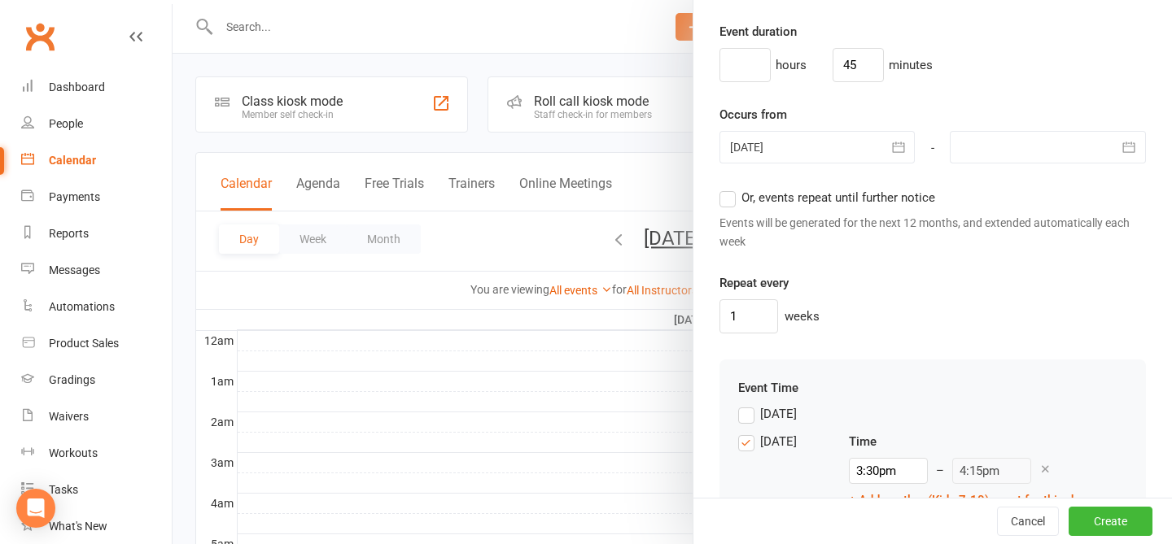
click at [882, 228] on div "Events will be generated for the next 12 months, and extended automatically eac…" at bounding box center [932, 232] width 426 height 37
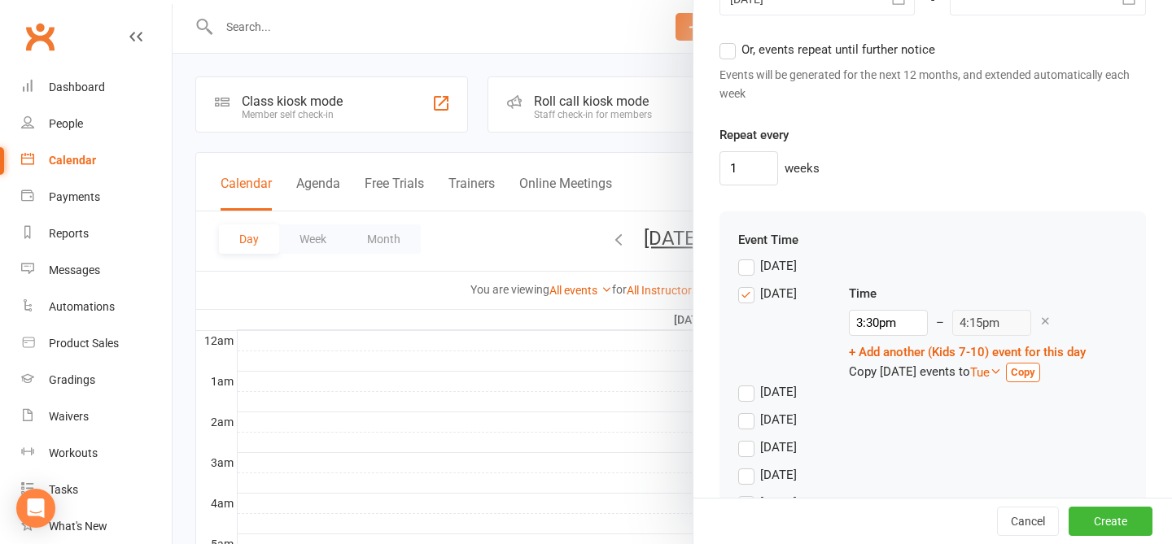
scroll to position [1305, 0]
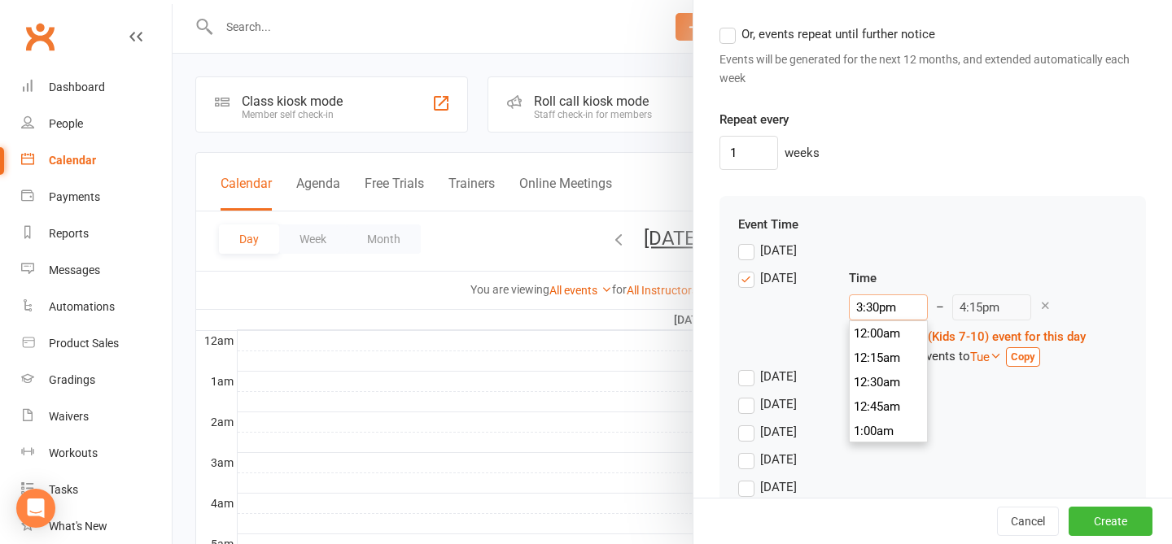
click at [873, 304] on input "3:30pm" at bounding box center [888, 308] width 79 height 26
type input "3:0pm"
type input "1:30pm"
type input "30pm"
type input "6:45am"
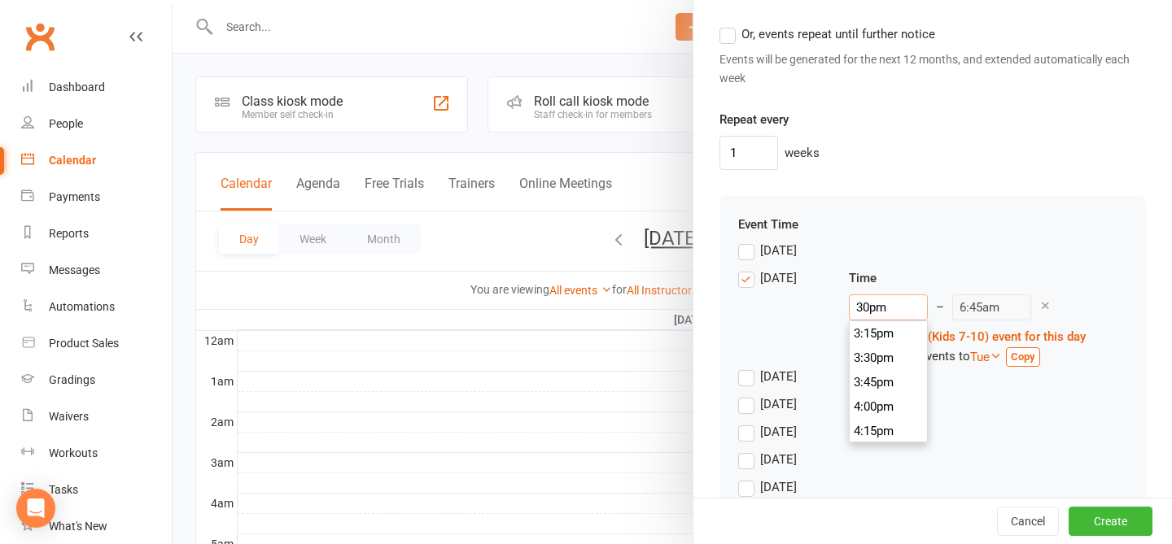
type input "0pm"
type input "12:45pm"
type input "pm"
type input "1:30pm"
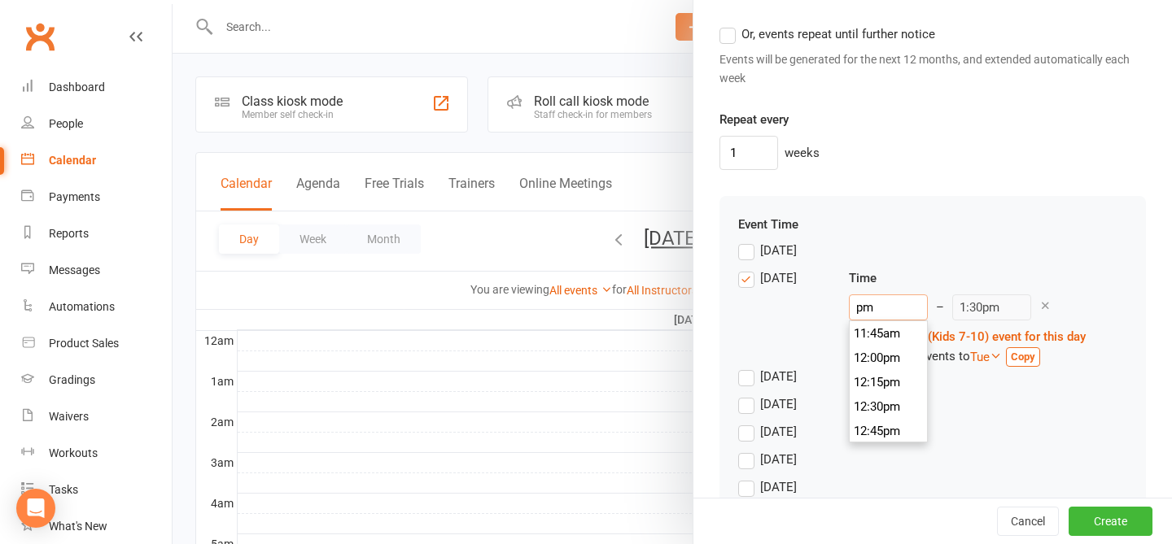
type input "4pm"
type input "4:45pm"
type input "4.2pm"
type input "6:45pm"
type input "4.24pm"
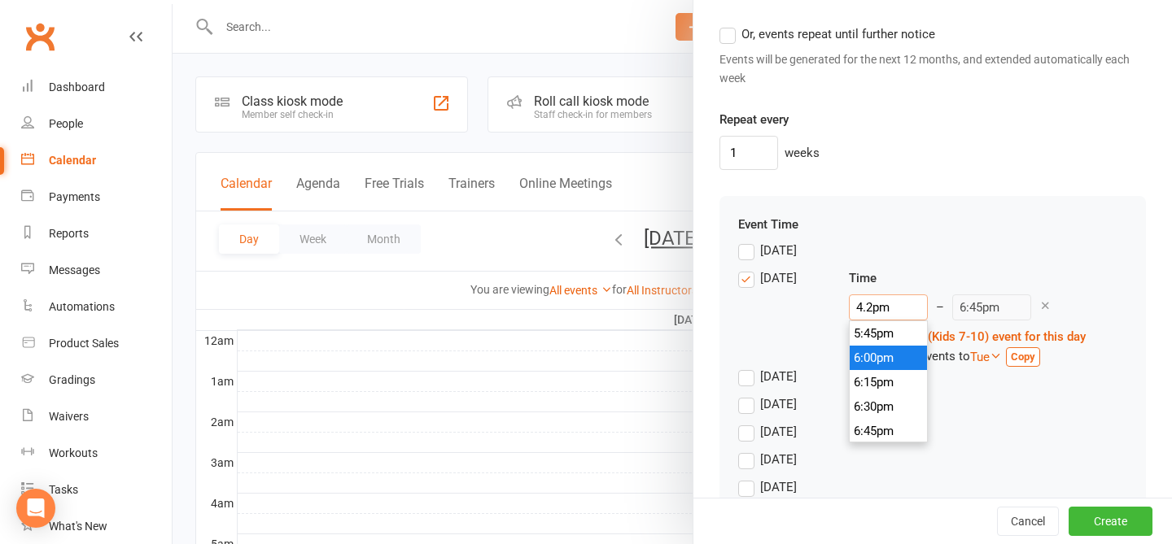
type input "5:09pm"
type input "4.2pm"
type input "6:45pm"
type input "4.25pm"
type input "5:10pm"
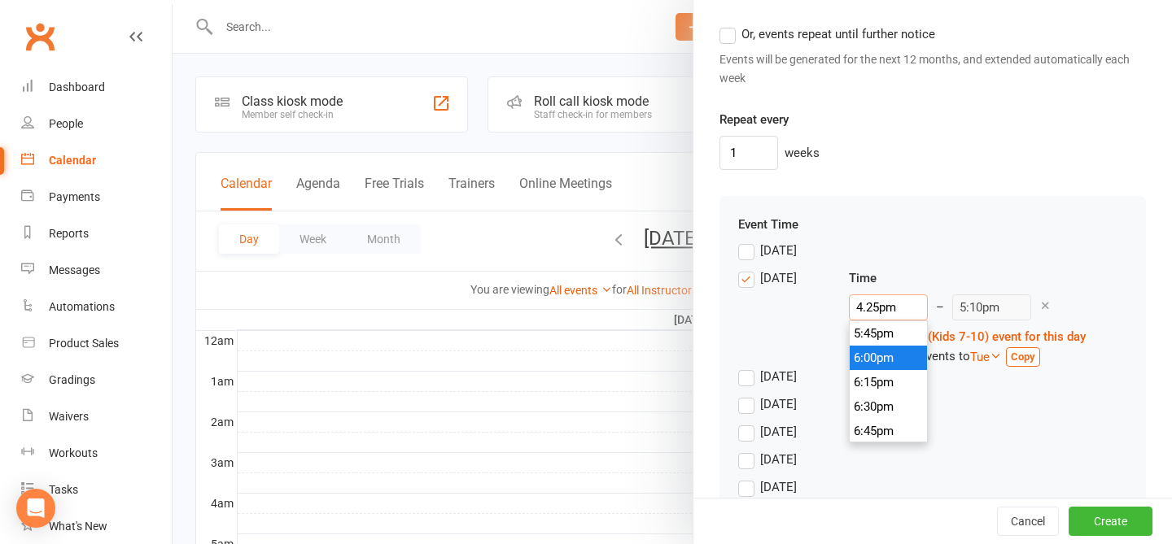
scroll to position [1587, 0]
type input "4:25pm"
click at [882, 287] on div "Time 4:25pm 12:00am 12:15am 12:30am 12:45am 1:00am 1:15am 1:30am 1:45am 2:00am …" at bounding box center [967, 318] width 237 height 98
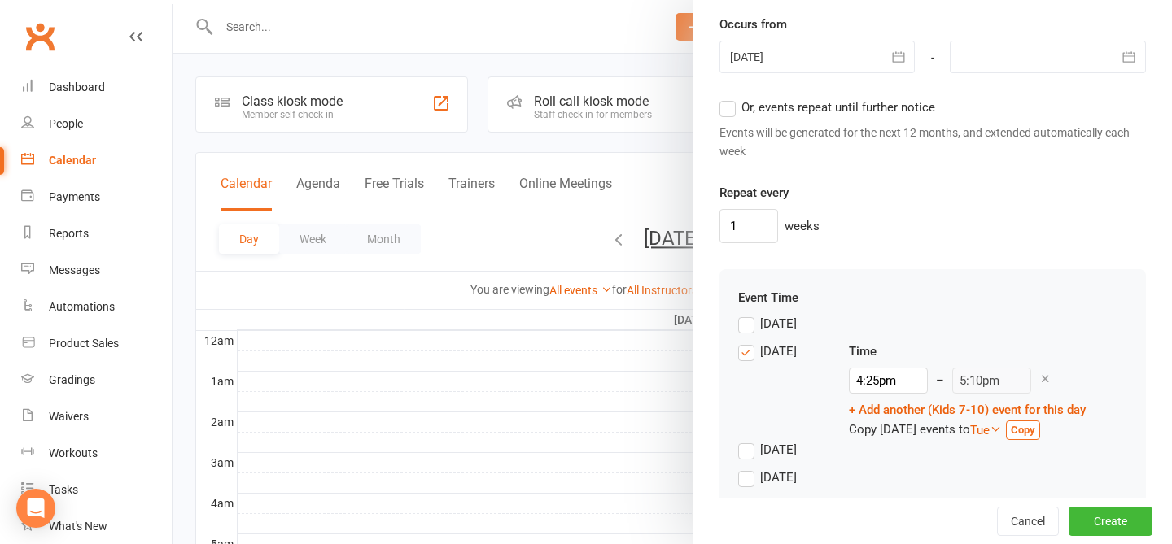
scroll to position [1151, 0]
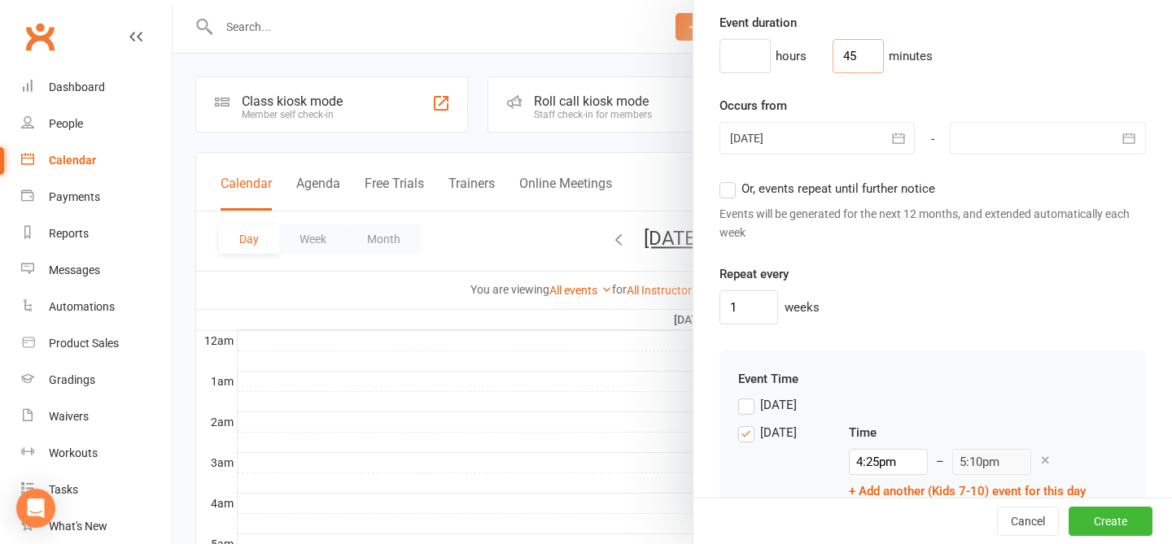
click at [846, 60] on input "45" at bounding box center [857, 56] width 51 height 34
type input "4"
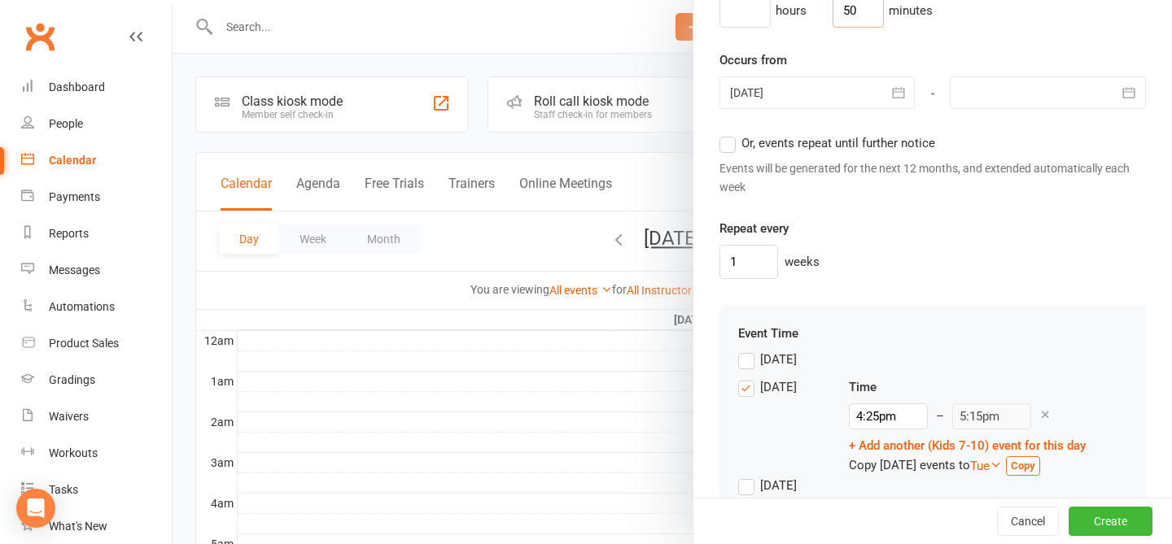
scroll to position [1207, 0]
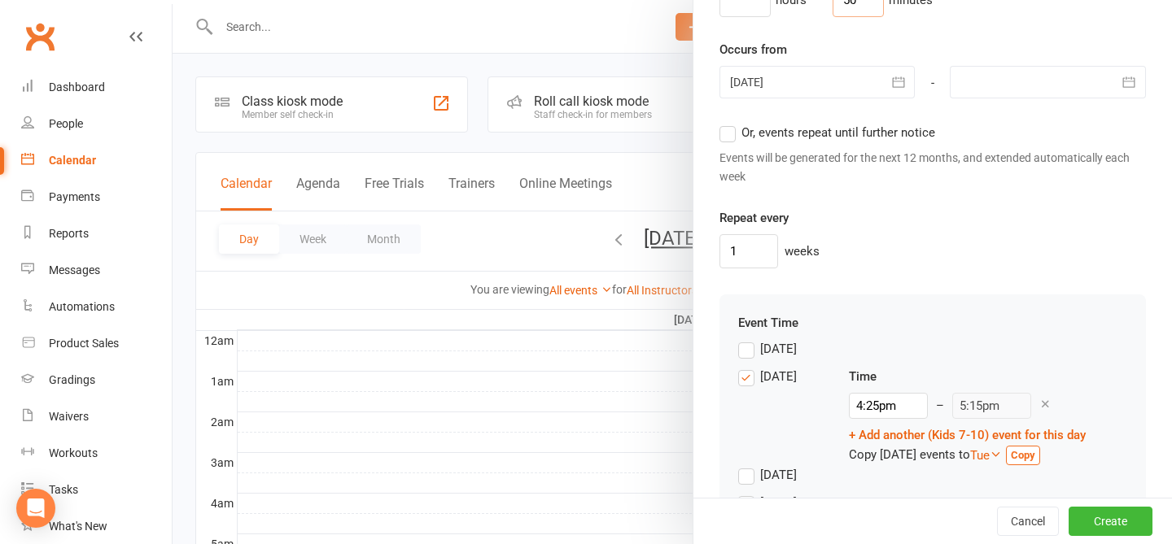
type input "50"
click at [882, 259] on div "1 weeks" at bounding box center [932, 251] width 426 height 34
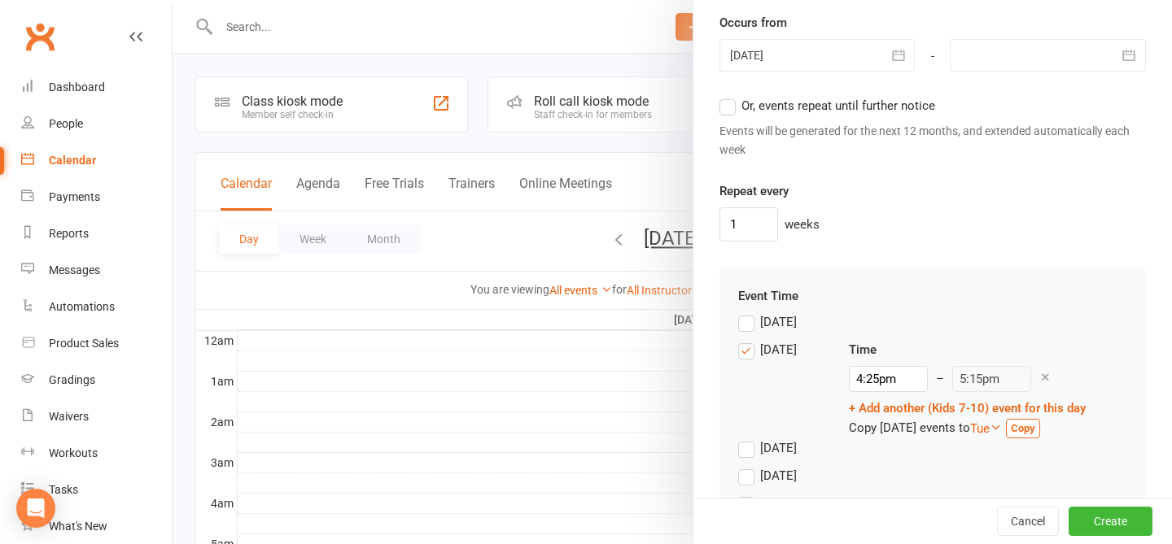
click at [773, 449] on div "Tuesday" at bounding box center [778, 447] width 37 height 17
click at [749, 439] on input "Tuesday" at bounding box center [743, 439] width 11 height 0
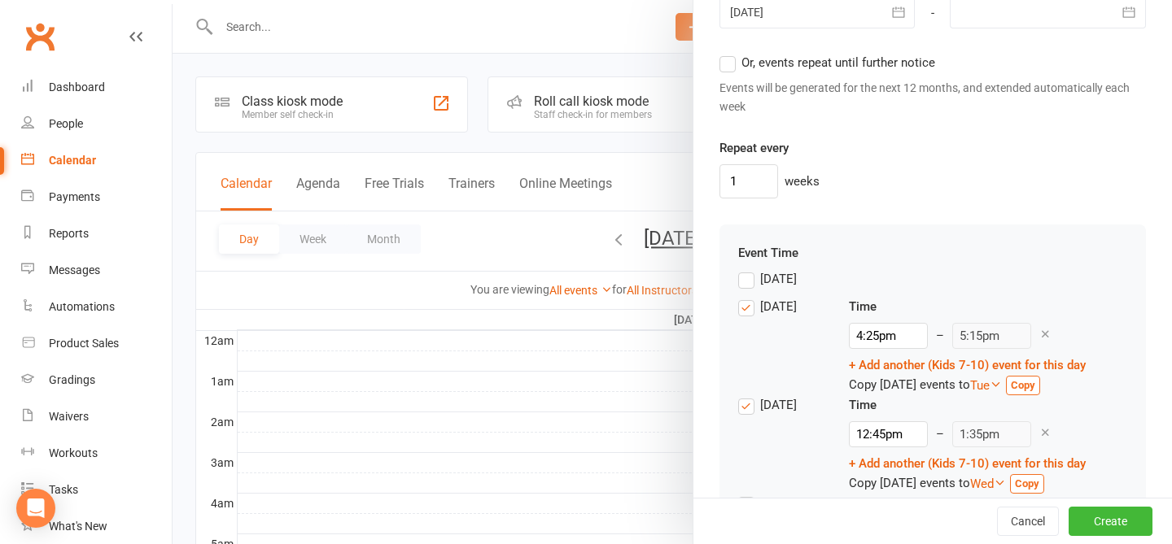
scroll to position [1296, 0]
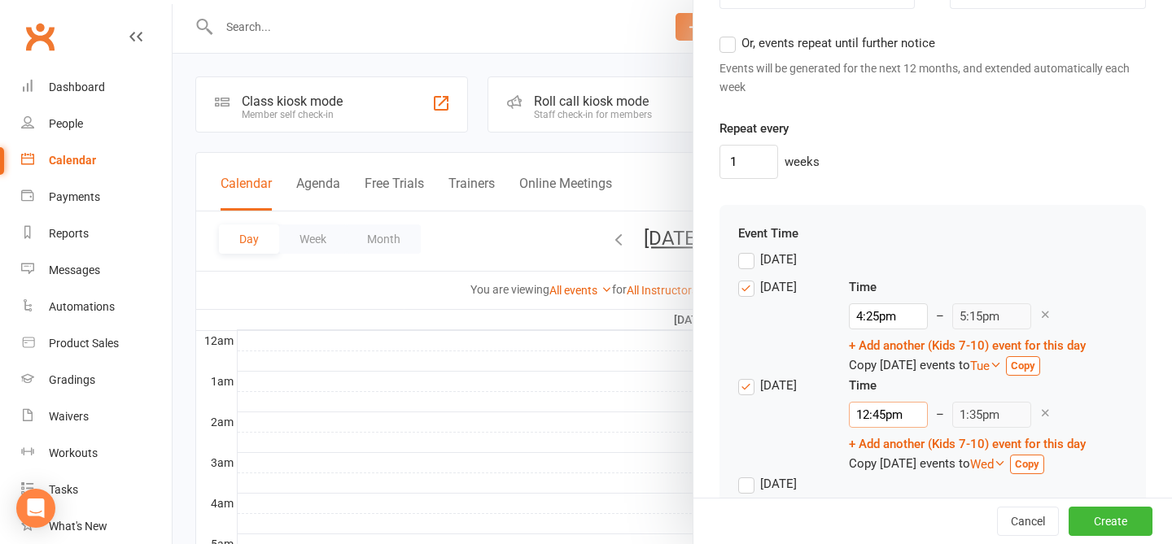
click at [882, 410] on input "12:45pm" at bounding box center [888, 415] width 79 height 26
type input "12:pm"
type input "12:50pm"
type input "1pm"
type input "1:50pm"
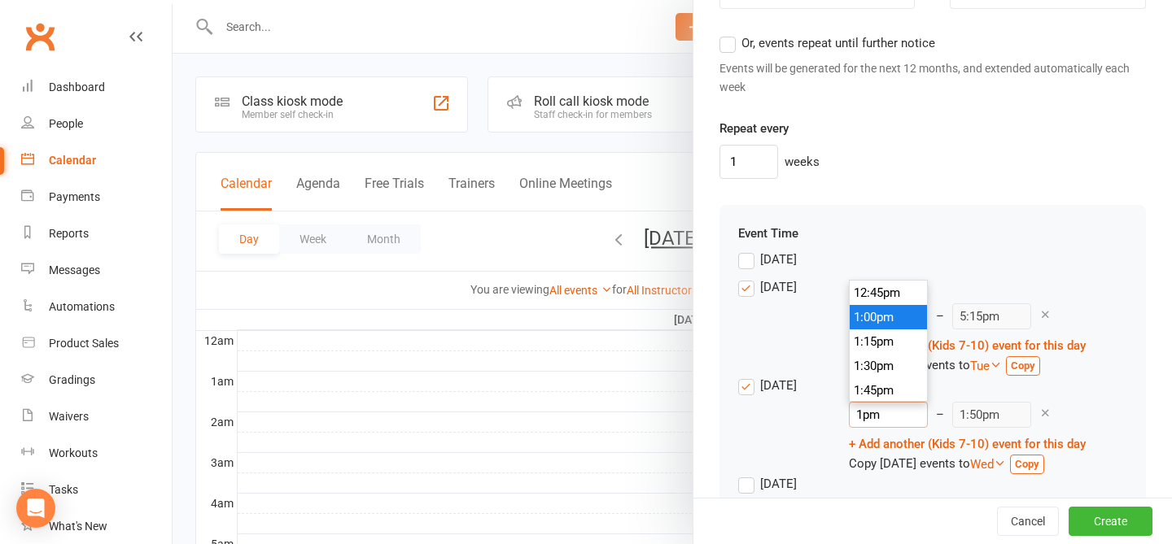
type input "pm"
type input "1:35pm"
type input "3pm"
type input "3:50pm"
type input "3.3pm"
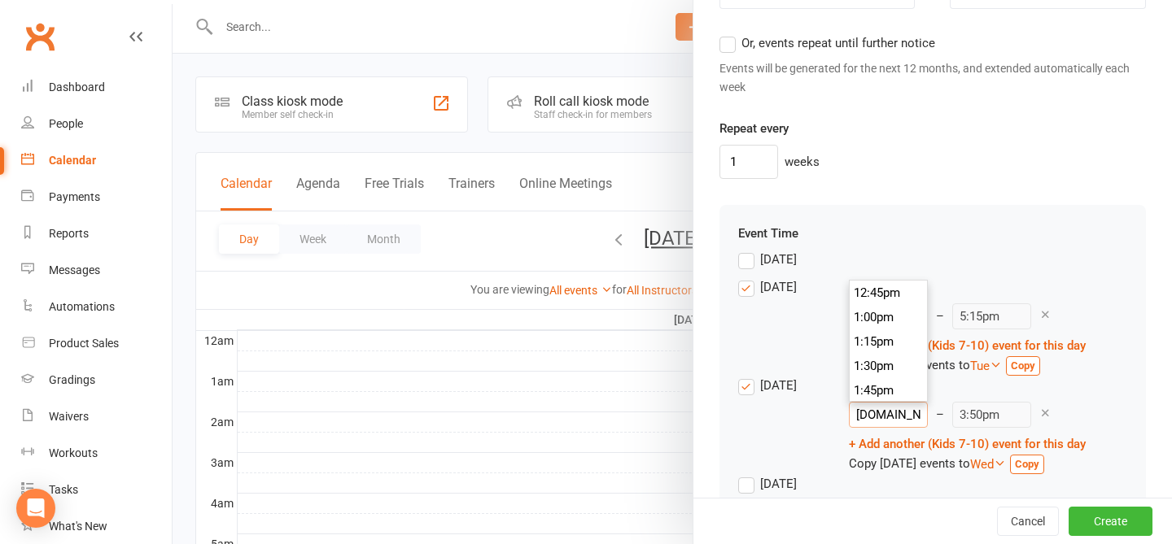
type input "9:50am"
type input "3.30pm"
type input "4:20pm"
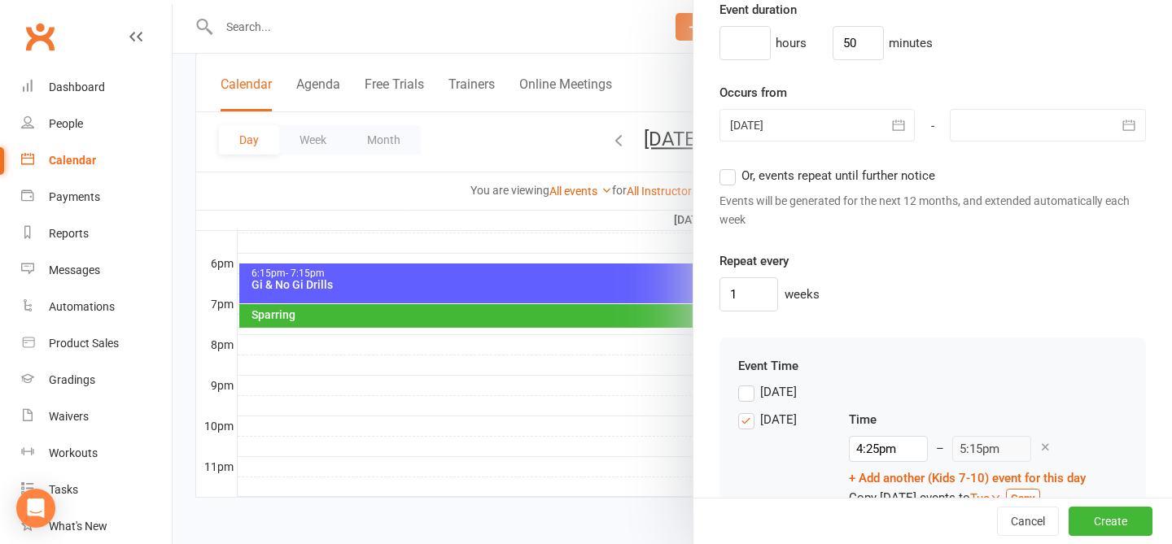
scroll to position [1167, 0]
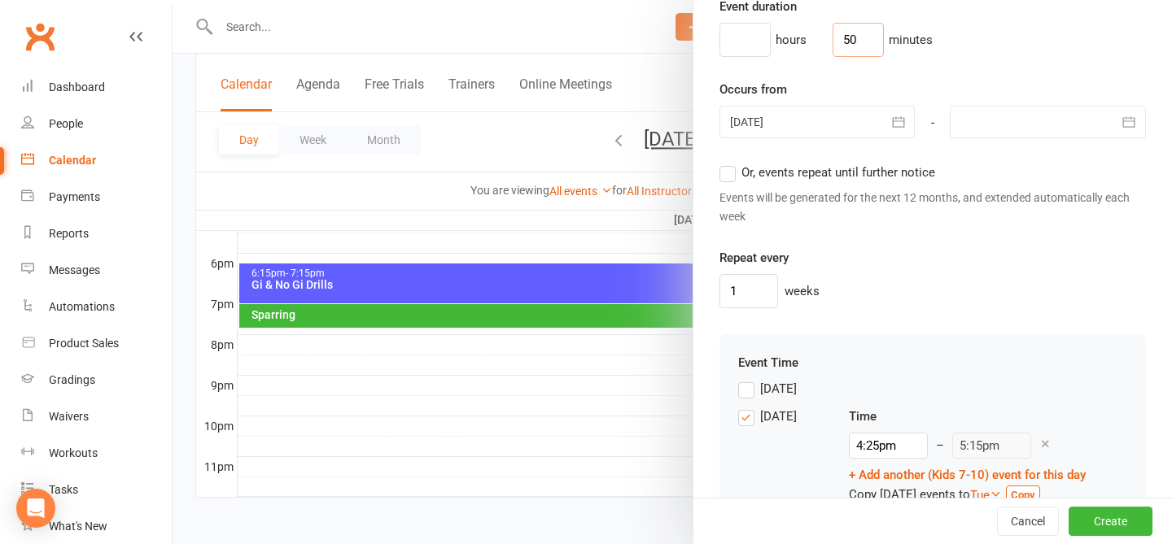
type input "3:30pm"
click at [850, 42] on input "50" at bounding box center [857, 40] width 51 height 34
type input "5"
click at [882, 273] on div "Repeat every 1 weeks" at bounding box center [932, 278] width 426 height 60
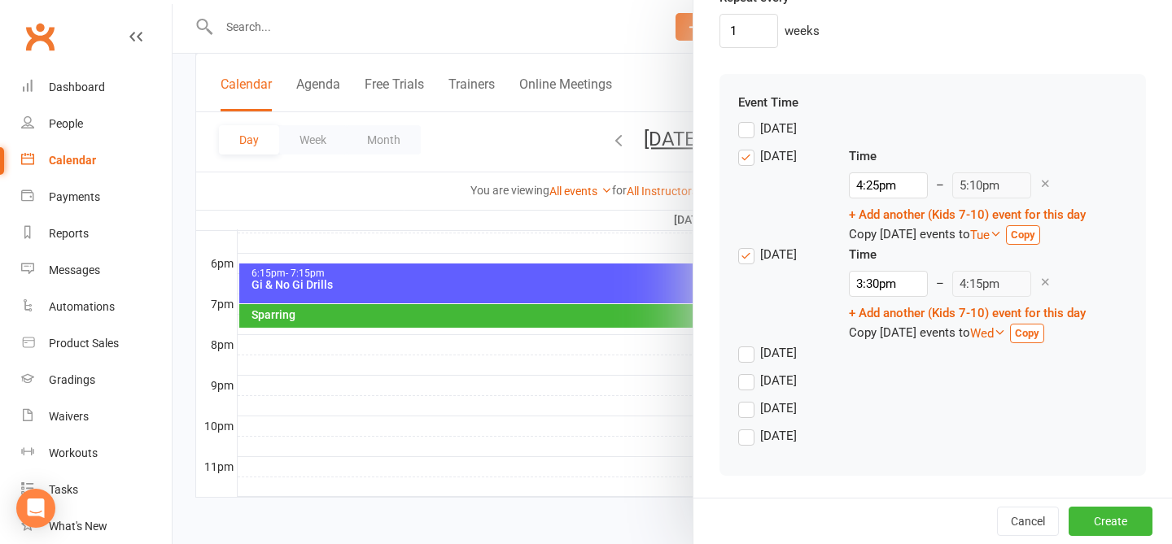
scroll to position [1428, 0]
click at [767, 351] on div "Wednesday" at bounding box center [778, 351] width 37 height 17
click at [749, 343] on input "Wednesday" at bounding box center [743, 343] width 11 height 0
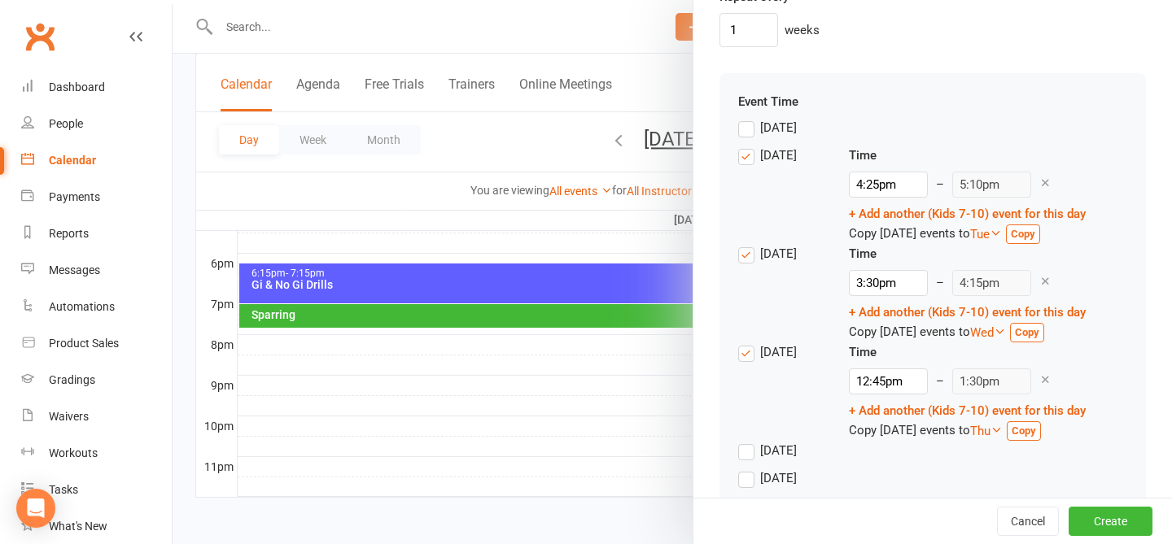
click at [733, 444] on div "Event Time Sunday Monday Time 4:25pm – 5:10pm + Add another (Kids 7-10) event f…" at bounding box center [932, 309] width 426 height 473
click at [757, 457] on label "Thursday" at bounding box center [767, 451] width 59 height 20
click at [749, 441] on input "Thursday" at bounding box center [743, 441] width 11 height 0
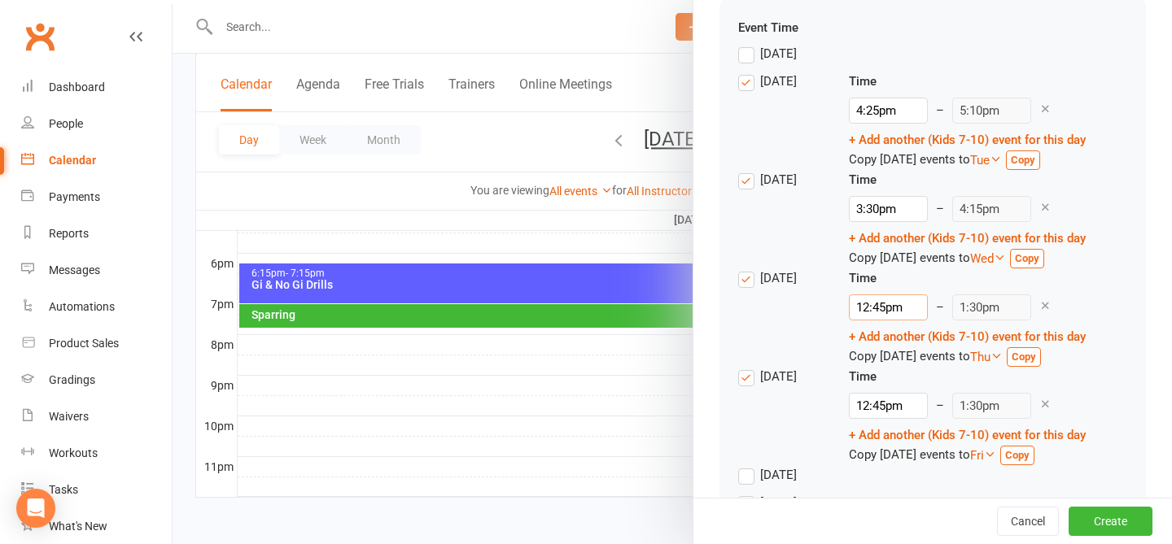
click at [880, 307] on input "12:45pm" at bounding box center [888, 308] width 79 height 26
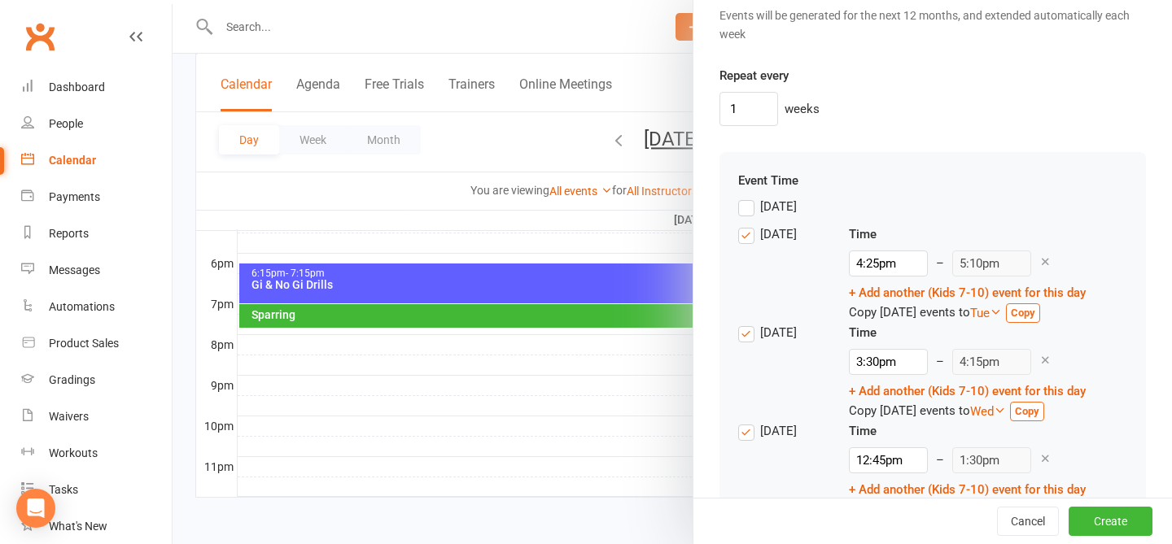
click at [882, 382] on div "Tuesday Time 3:30pm – 4:15pm + Add another (Kids 7-10) event for this day Copy …" at bounding box center [932, 372] width 389 height 98
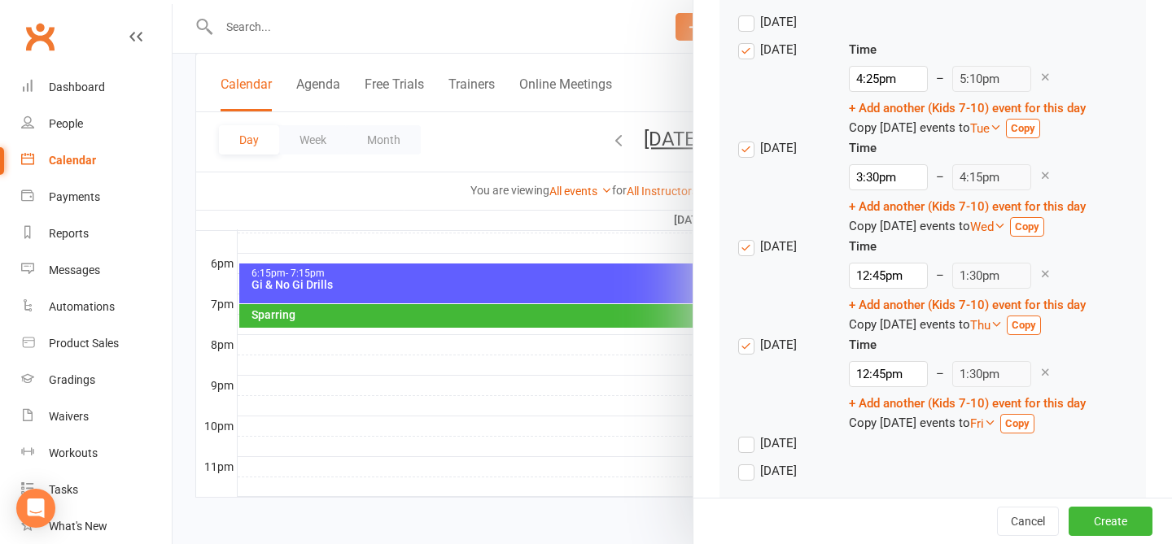
scroll to position [1535, 0]
click at [879, 273] on input "12:45pm" at bounding box center [888, 275] width 79 height 26
click at [882, 131] on div "Monday Time 4:25pm – 5:10pm + Add another (Kids 7-10) event for this day Copy M…" at bounding box center [932, 88] width 389 height 98
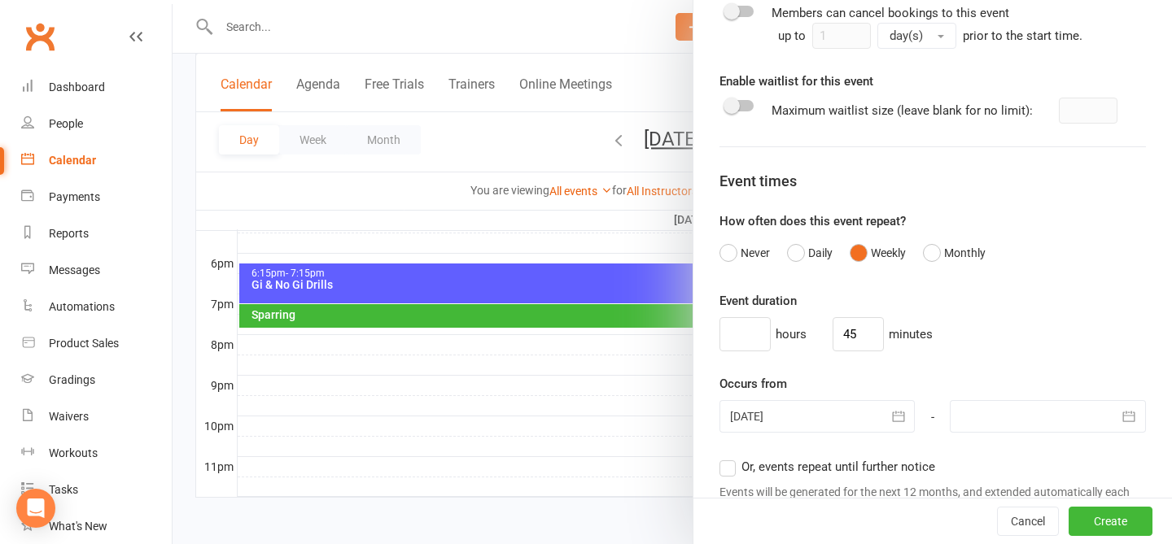
scroll to position [885, 0]
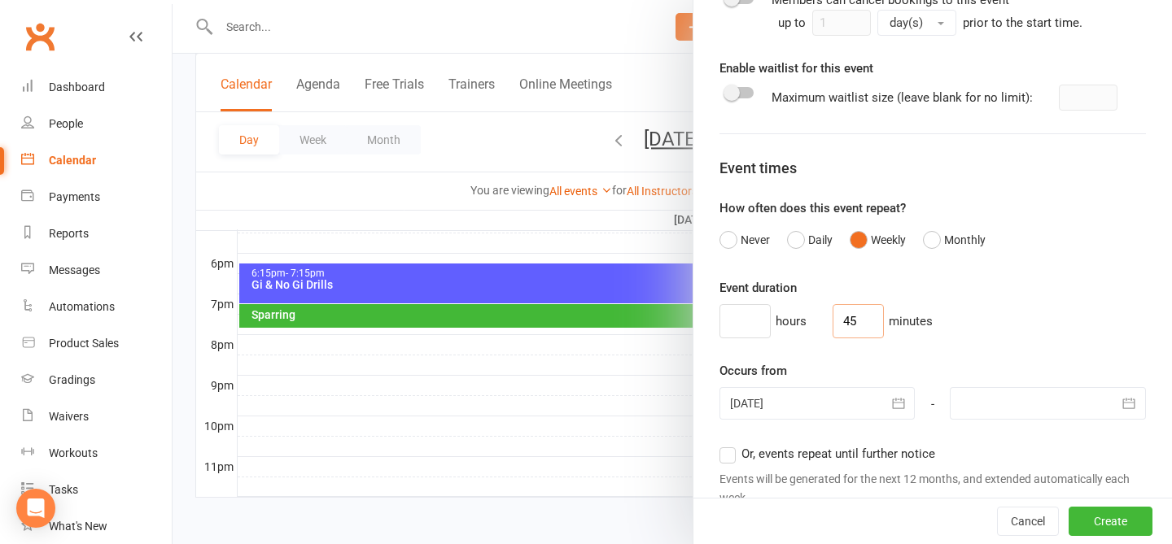
click at [847, 326] on input "45" at bounding box center [857, 321] width 51 height 34
click at [882, 319] on div "hours 45 minutes" at bounding box center [932, 321] width 426 height 34
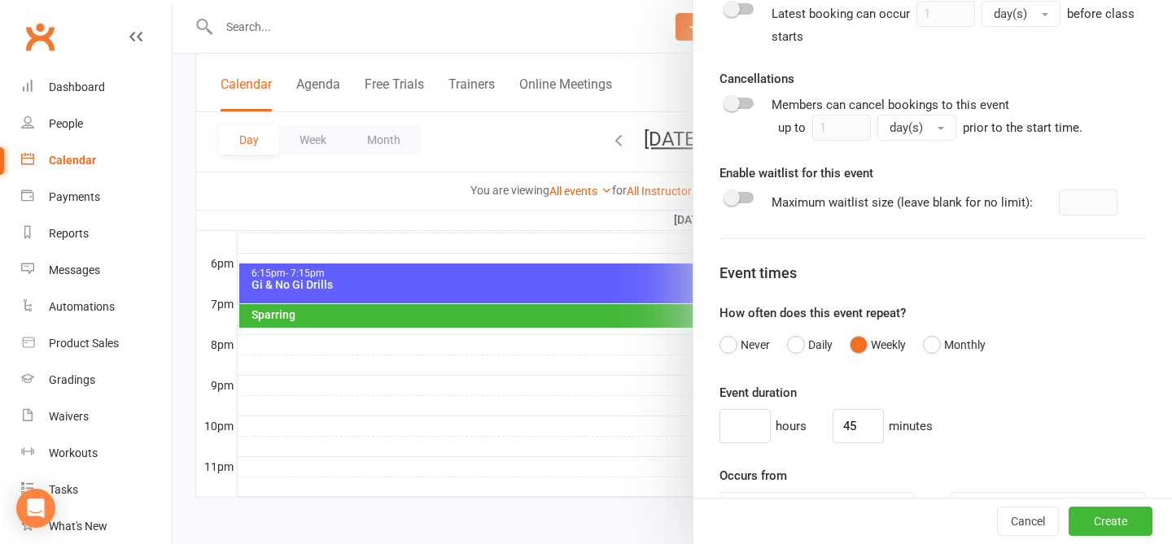
scroll to position [795, 0]
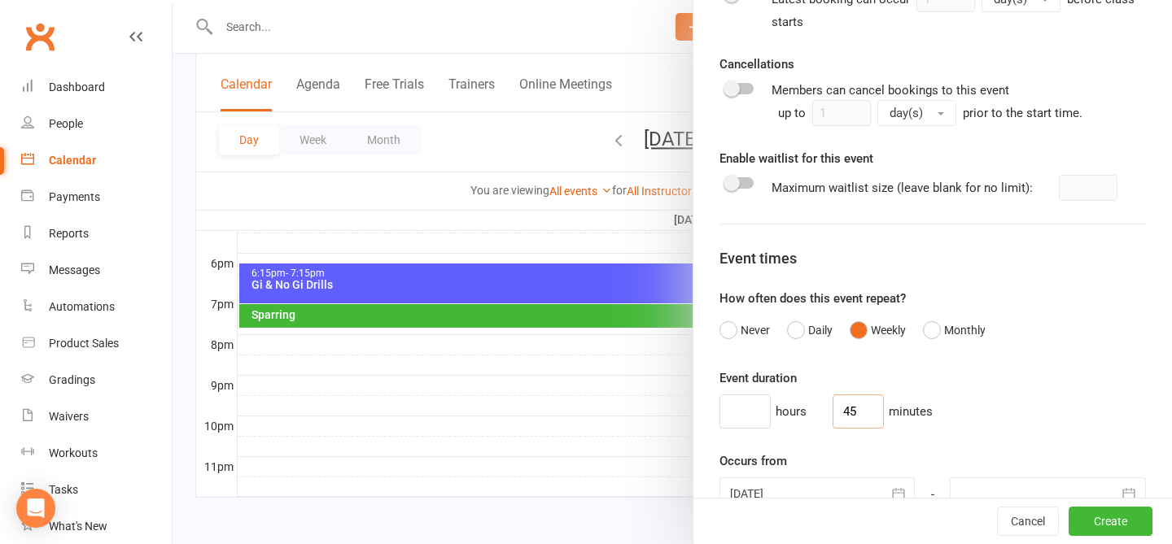
click at [840, 414] on input "45" at bounding box center [857, 412] width 51 height 34
type input "4"
type input "50"
click at [882, 432] on div "Event duration hours 50 minutes Occurs from 11 Aug 2025 August 2025 Sun Mon Tue…" at bounding box center [932, 525] width 426 height 312
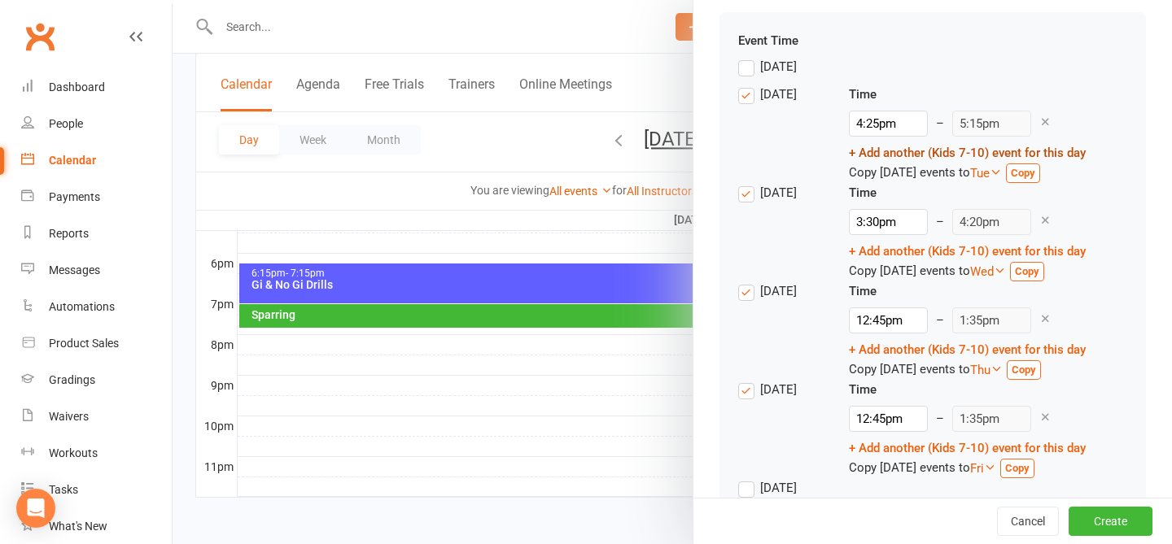
scroll to position [1505, 0]
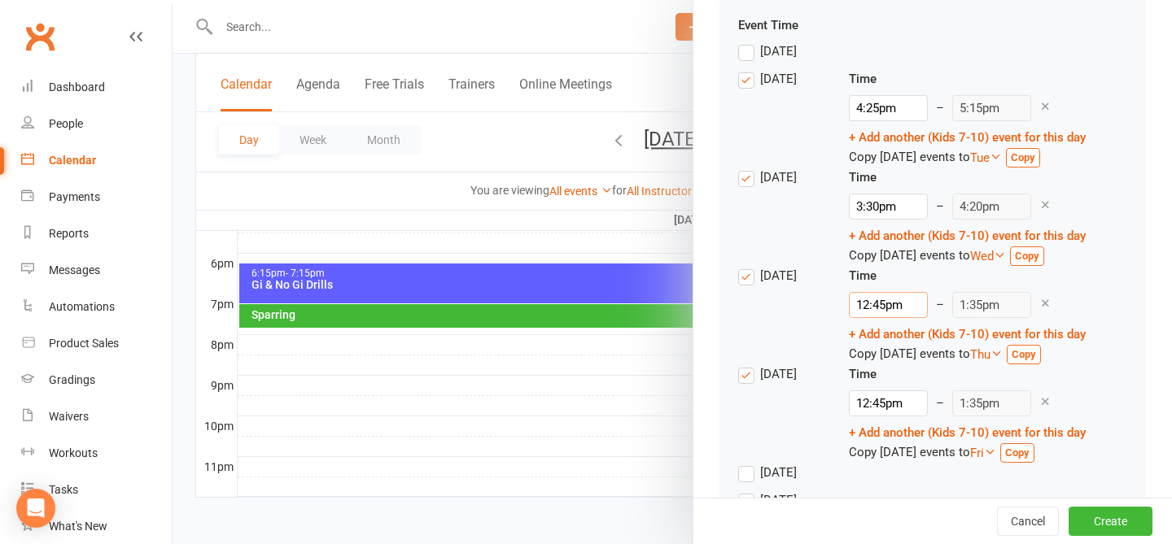
click at [882, 297] on input "12:45pm" at bounding box center [888, 305] width 79 height 26
type input "12:pm"
type input "12:50pm"
type input "1pm"
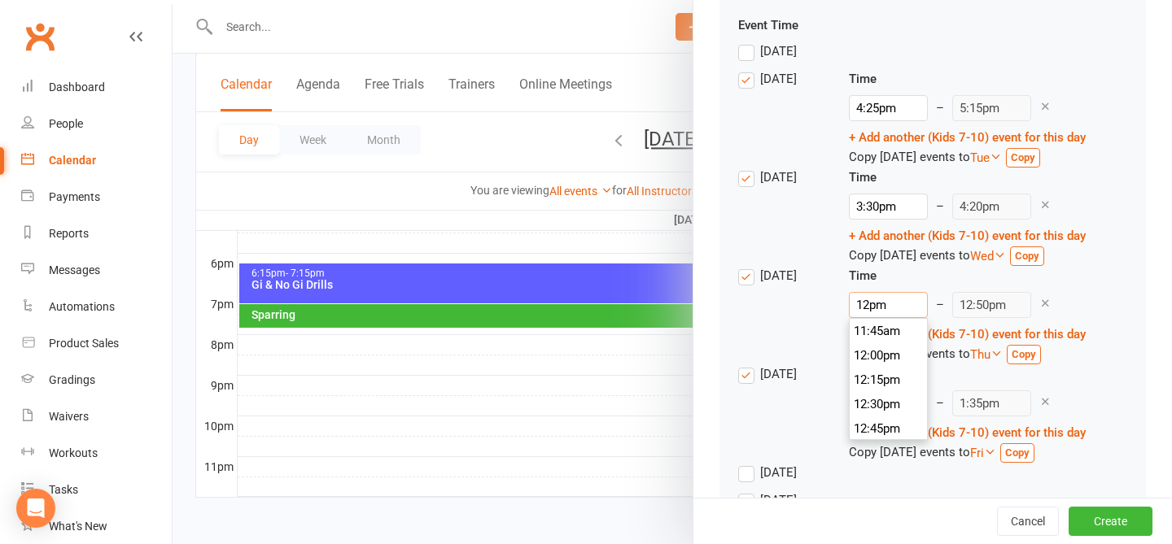
type input "1:50pm"
type input "pm"
type input "1:35pm"
type input "4pm"
type input "4:50pm"
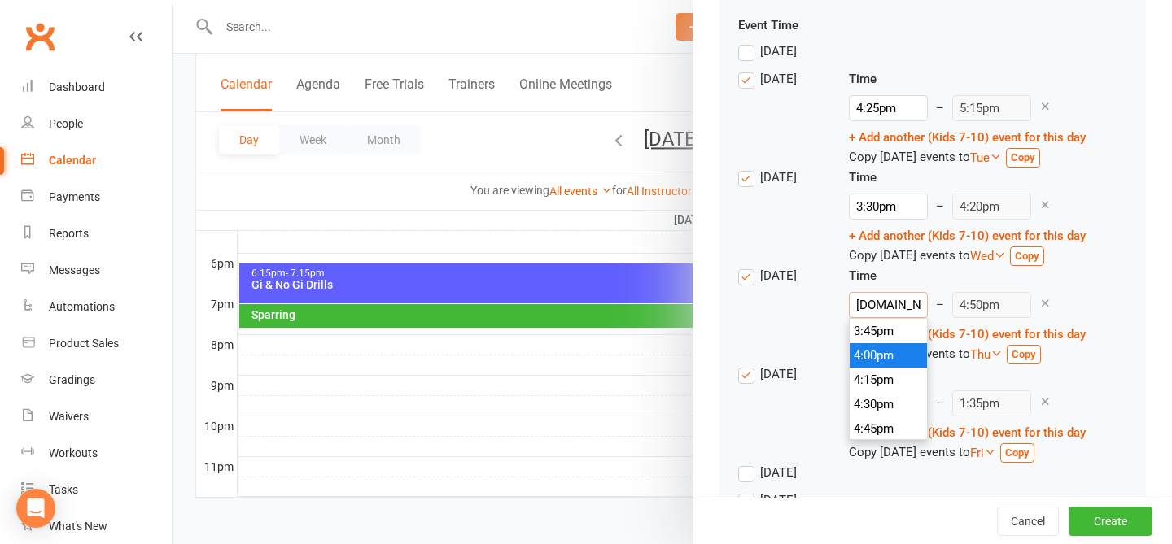
type input "4.2pm"
type input "6:50pm"
type input "4.25pm"
type input "5:15pm"
type input "4.25ppm"
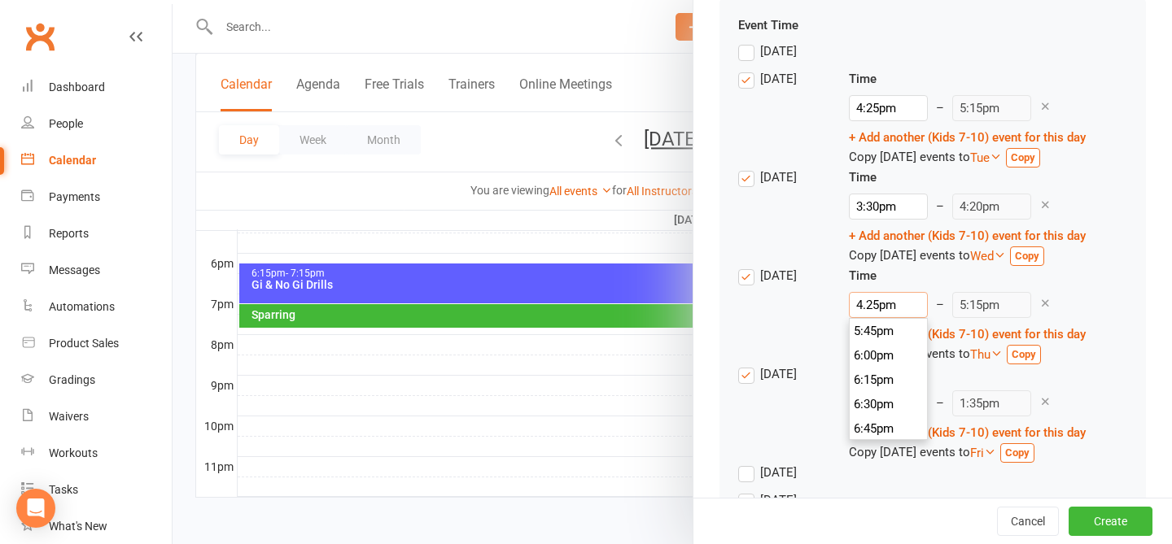
type input "1:35pm"
type input "4.25pm"
type input "5:15pm"
type input "4:25pm"
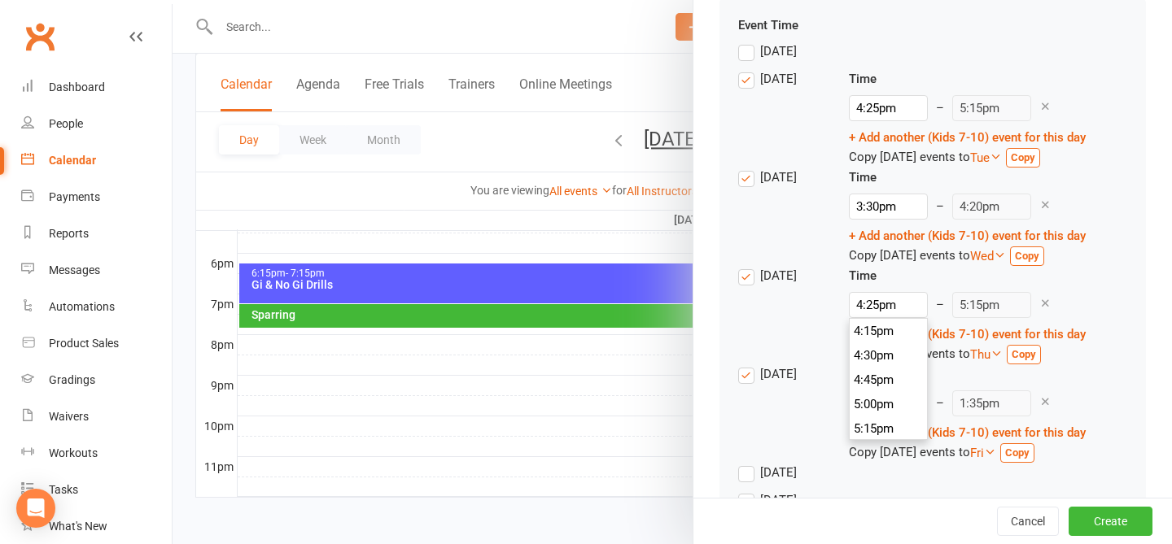
click at [882, 295] on div "Wednesday Time 4:25pm 12:00am 12:15am 12:30am 12:45am 1:00am 1:15am 1:30am 1:45…" at bounding box center [932, 315] width 389 height 98
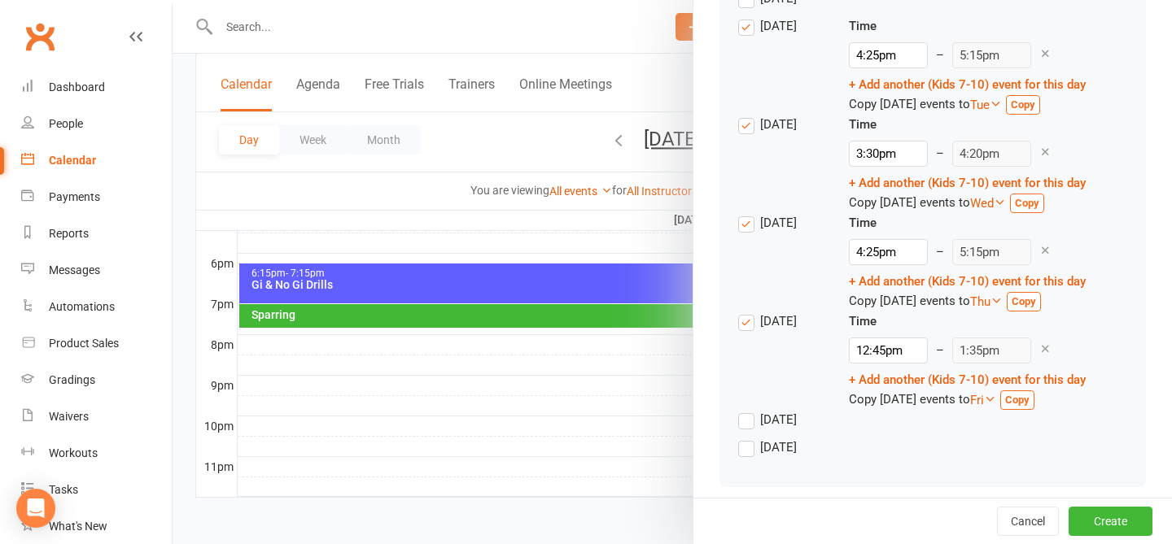
scroll to position [1570, 0]
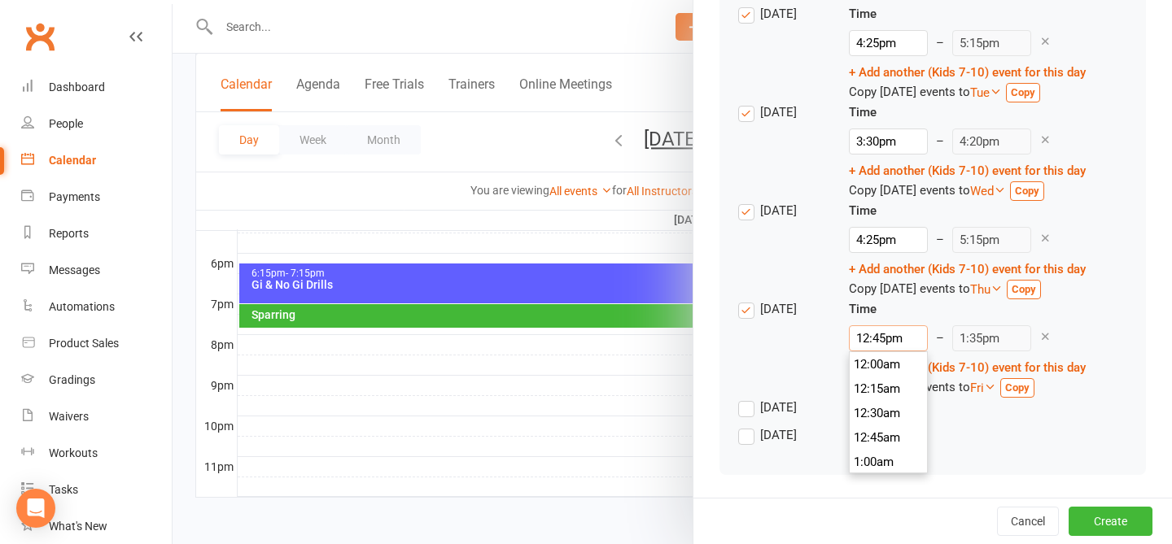
click at [882, 337] on input "12:45pm" at bounding box center [888, 339] width 79 height 26
type input "12:pm"
type input "12:50pm"
type input "1pm"
type input "1:50pm"
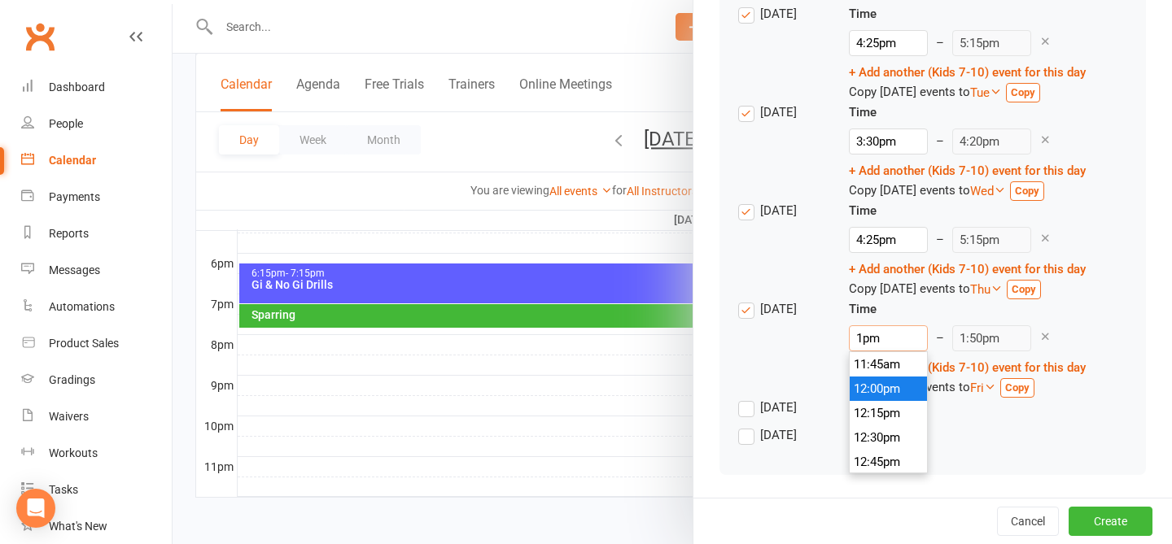
type input "pm"
type input "1:35pm"
type input "3pm"
type input "3:50pm"
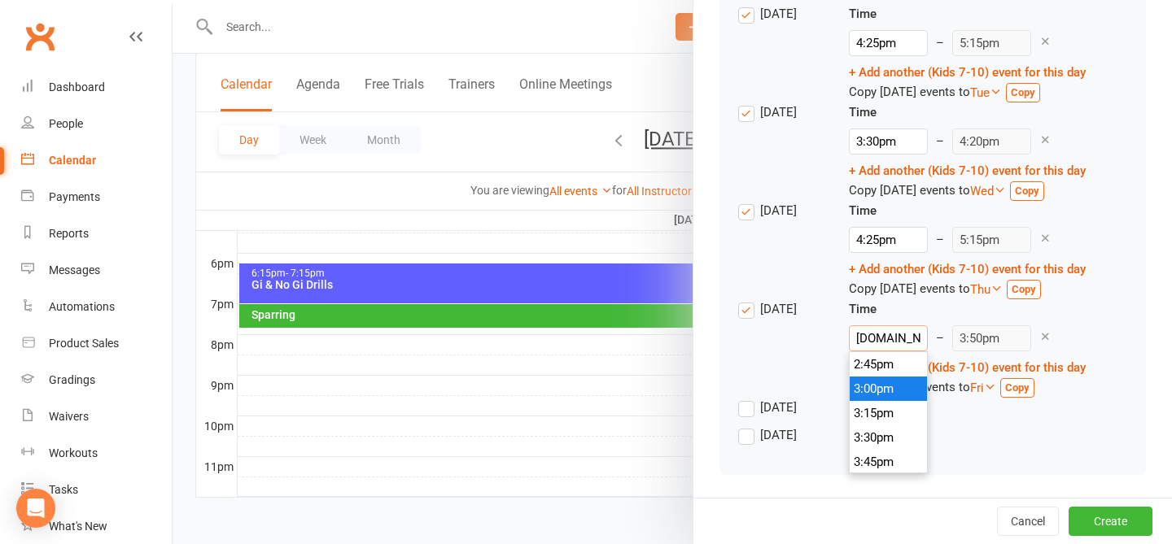
type input "3.3pm"
type input "9:50am"
type input "3.30pm"
type input "4:20pm"
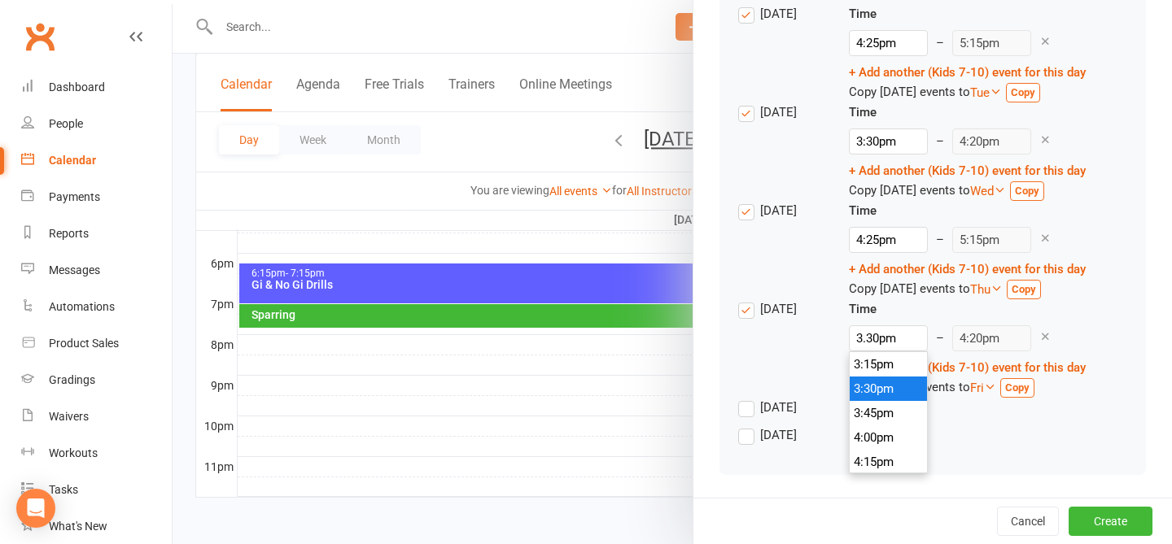
type input "3:30pm"
click at [882, 341] on div "Thursday Time 3:30pm 12:00am 12:15am 12:30am 12:45am 1:00am 1:15am 1:30am 1:45a…" at bounding box center [932, 348] width 389 height 98
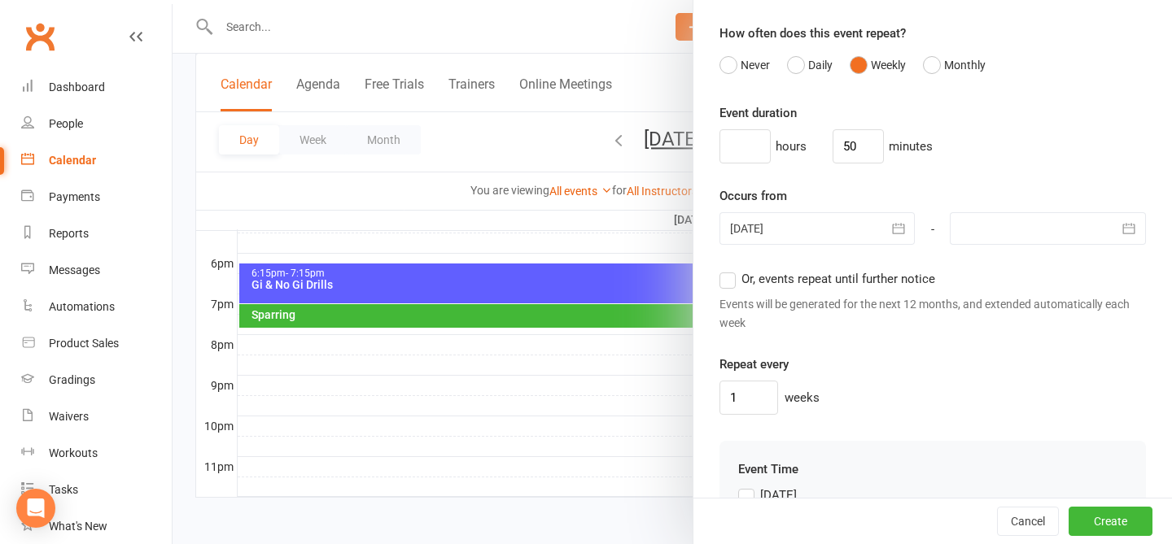
scroll to position [1058, 0]
click at [722, 304] on div "Events will be generated for the next 12 months, and extended automatically eac…" at bounding box center [932, 316] width 426 height 37
click at [763, 288] on label "Or, events repeat until further notice" at bounding box center [827, 282] width 216 height 20
click at [730, 272] on input "Or, events repeat until further notice" at bounding box center [724, 272] width 11 height 0
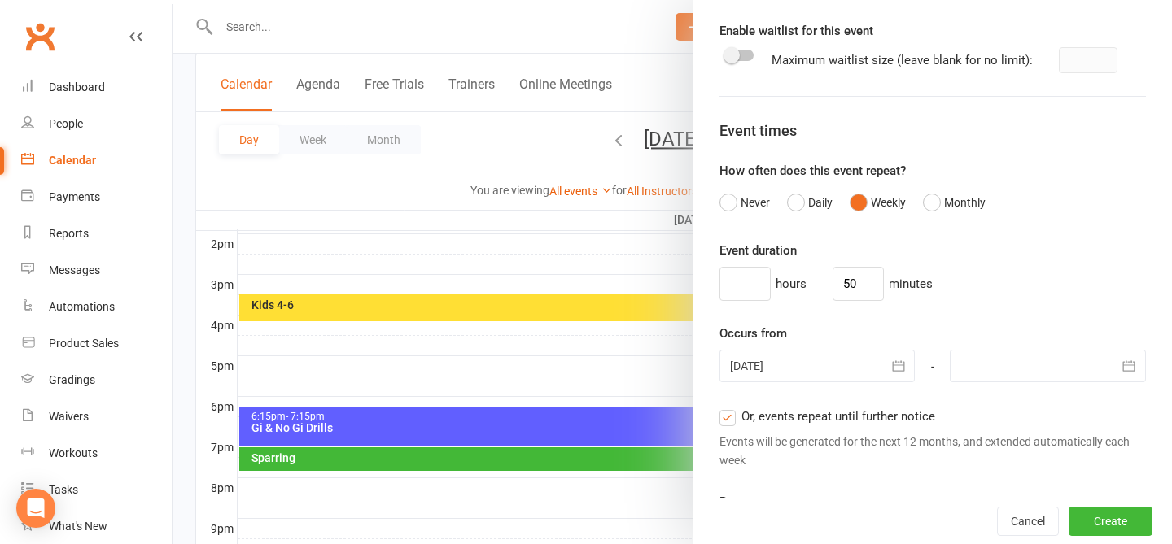
scroll to position [1570, 0]
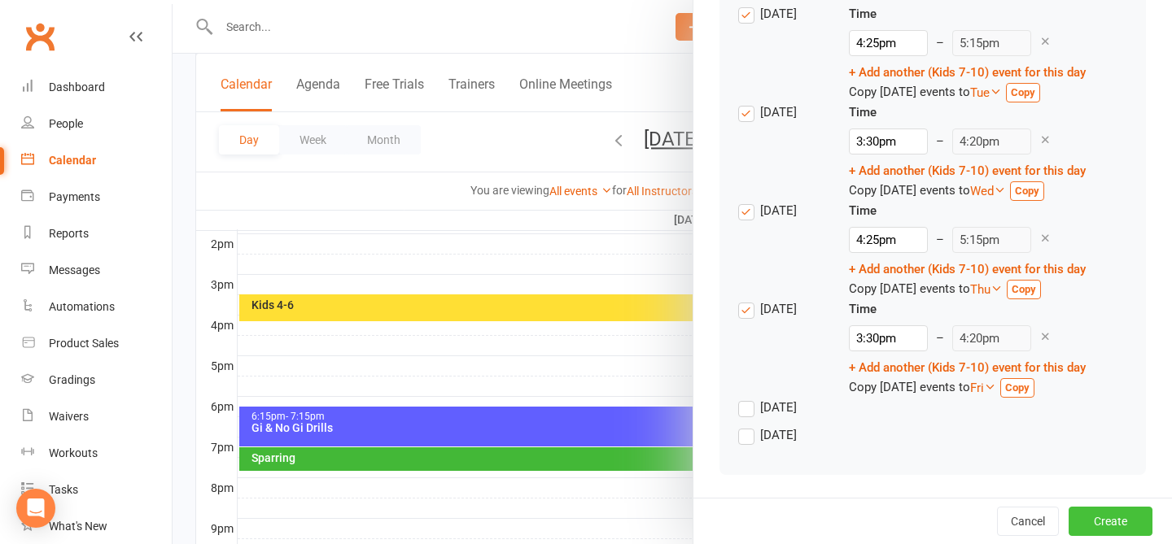
click at [882, 518] on button "Create" at bounding box center [1110, 521] width 84 height 29
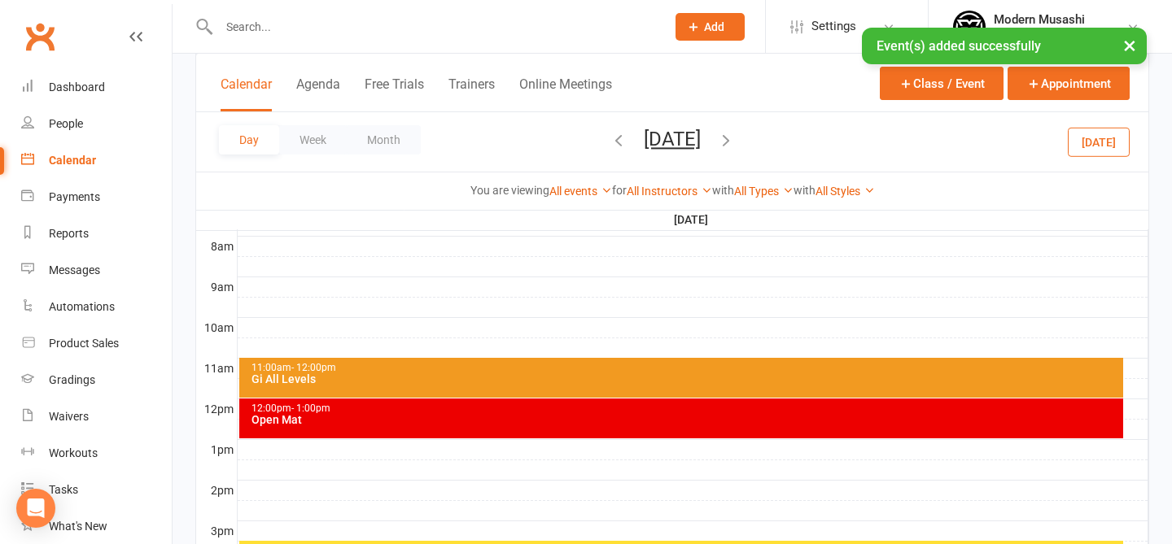
scroll to position [425, 0]
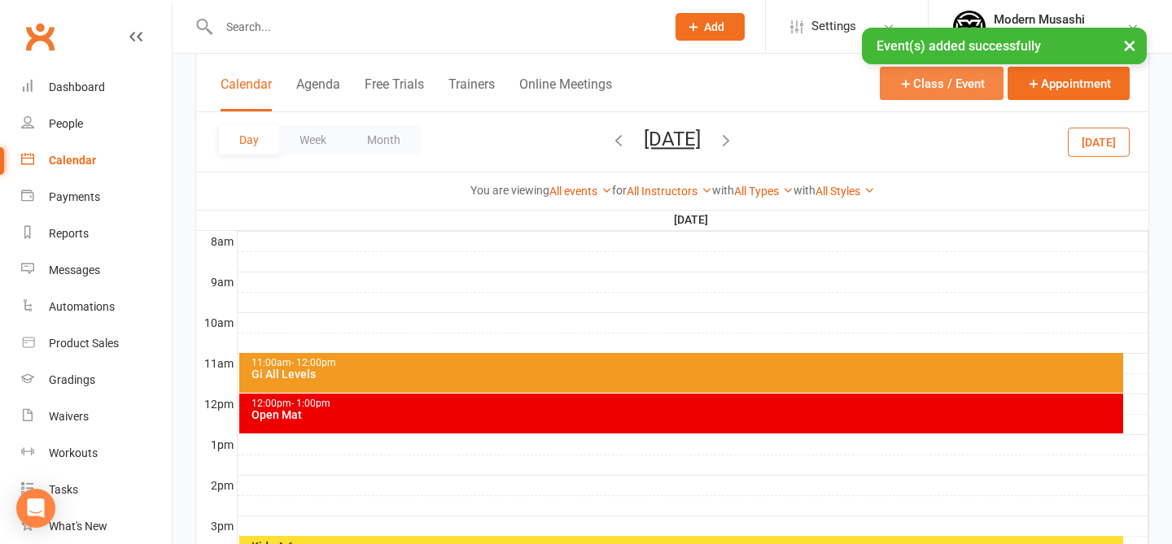
click at [882, 77] on button "Class / Event" at bounding box center [942, 83] width 124 height 33
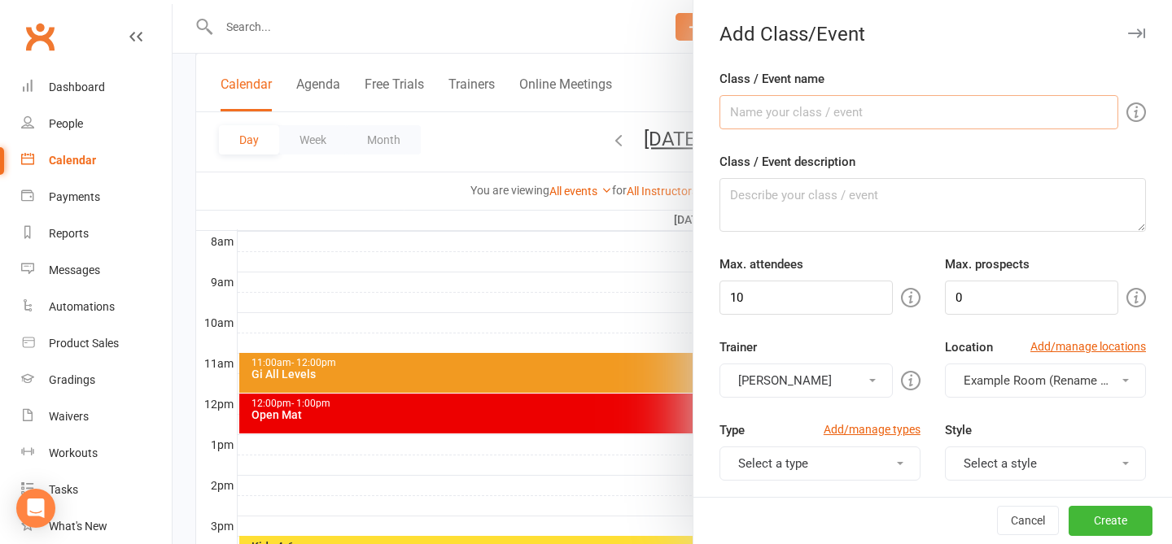
click at [858, 106] on input "Class / Event name" at bounding box center [918, 112] width 399 height 34
click at [834, 296] on input "10" at bounding box center [805, 298] width 173 height 34
click at [882, 306] on input "0" at bounding box center [1031, 298] width 173 height 34
click at [882, 347] on div "Trainer Gabriel Oliveira Gabriel Oliveira" at bounding box center [819, 368] width 225 height 60
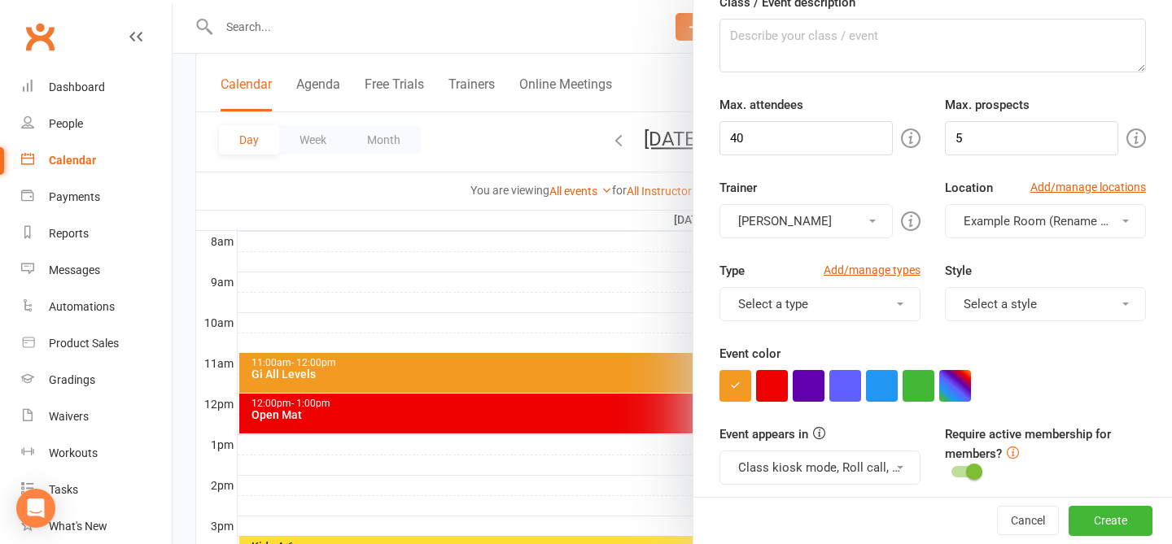
scroll to position [159, 0]
click at [768, 302] on button "Select a type" at bounding box center [819, 305] width 201 height 34
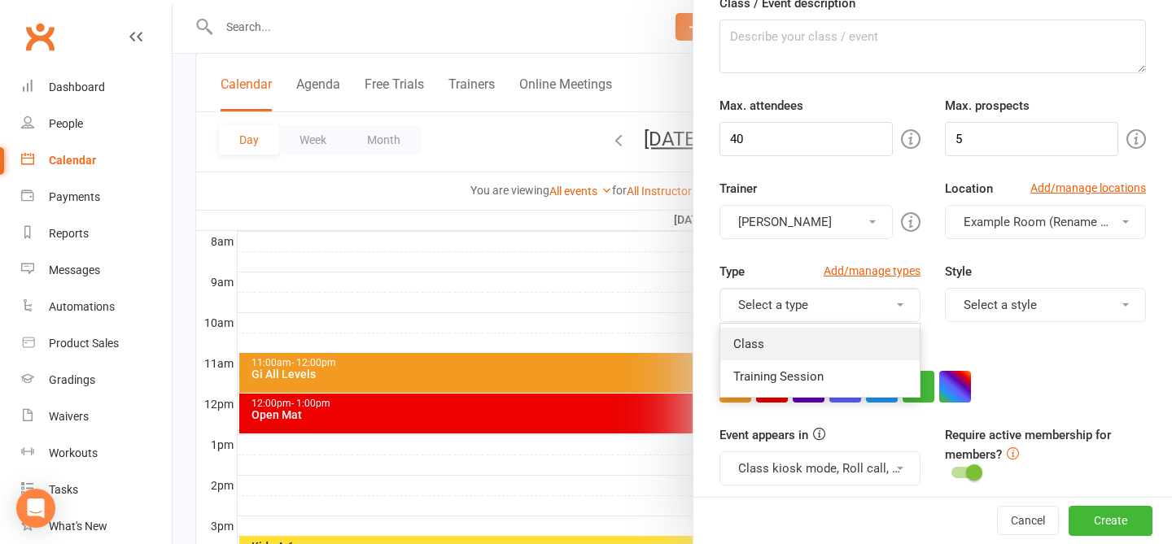
click at [801, 352] on link "Class" at bounding box center [819, 344] width 199 height 33
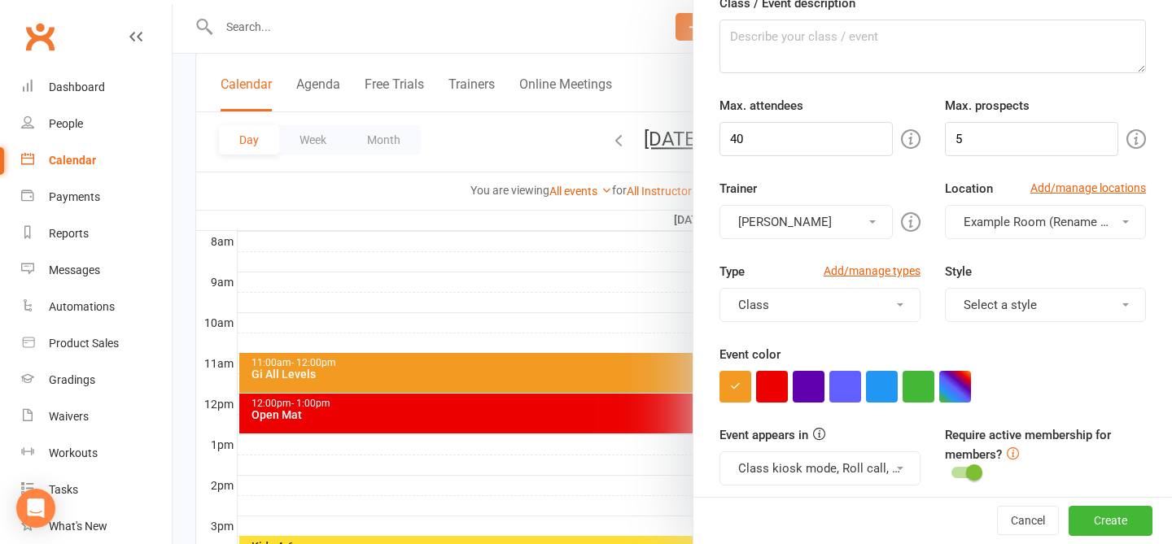
click at [882, 289] on button "Select a style" at bounding box center [1045, 305] width 201 height 34
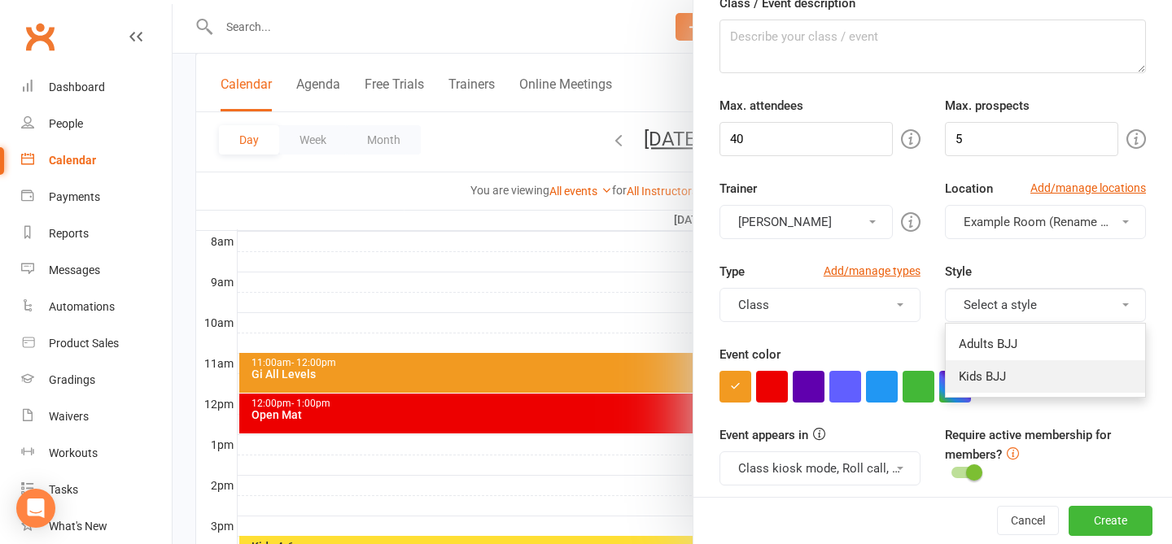
click at [882, 371] on link "Kids BJJ" at bounding box center [1045, 377] width 199 height 33
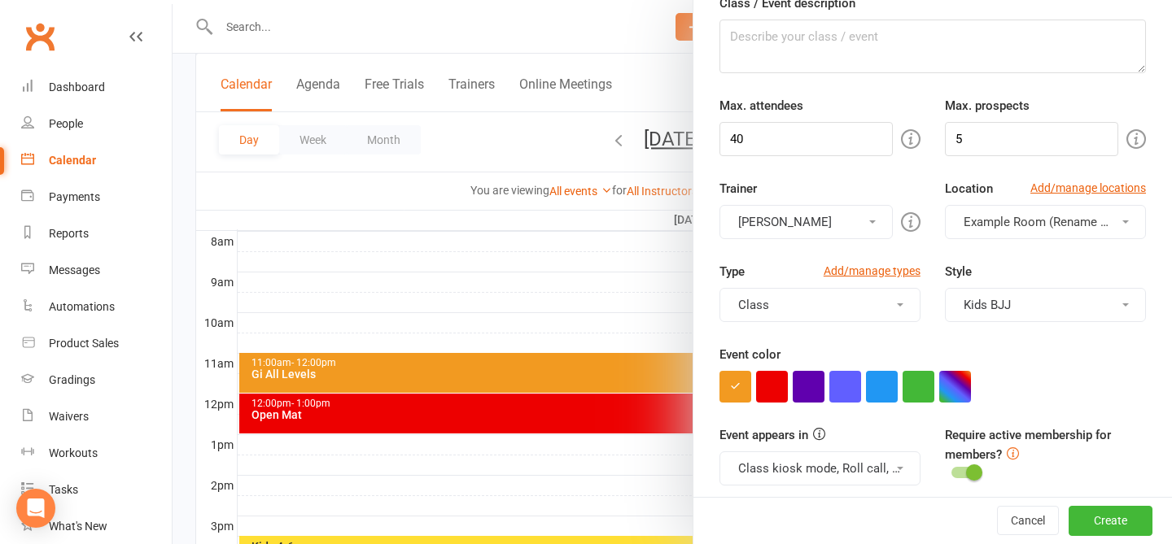
click at [882, 407] on form "Class / Event name Kids 11-15 Class / Event description Max. attendees 40 Max. …" at bounding box center [932, 487] width 426 height 1155
click at [882, 379] on div at bounding box center [932, 387] width 426 height 32
click at [882, 387] on button "button" at bounding box center [918, 387] width 32 height 32
click at [882, 362] on div "Event color" at bounding box center [932, 374] width 426 height 58
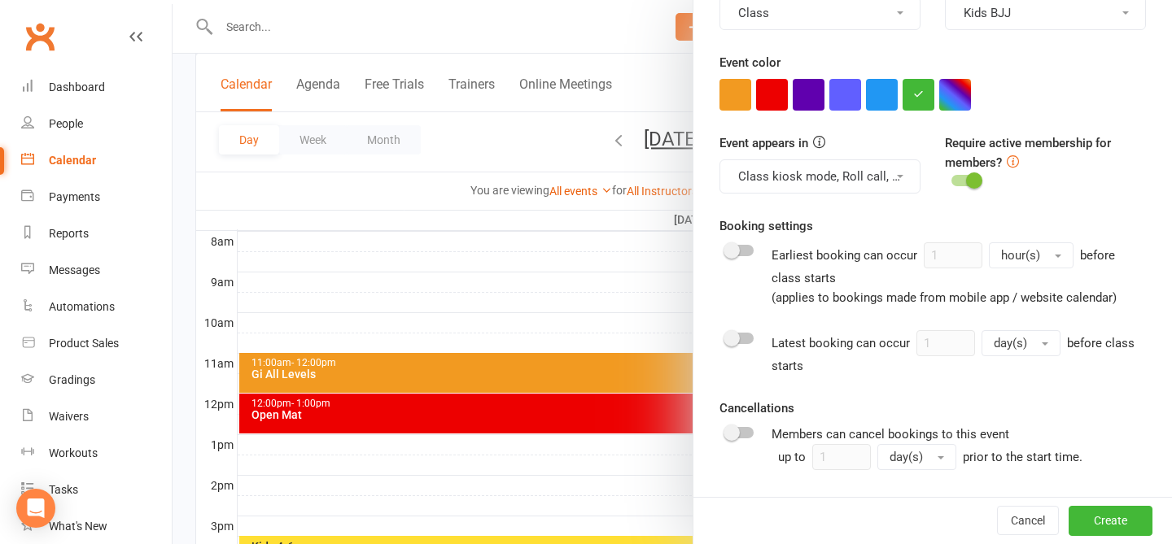
scroll to position [452, 0]
click at [882, 171] on div "Require active membership for members?" at bounding box center [1045, 162] width 225 height 59
click at [882, 180] on span at bounding box center [974, 180] width 16 height 16
click at [882, 177] on input "checkbox" at bounding box center [951, 177] width 0 height 0
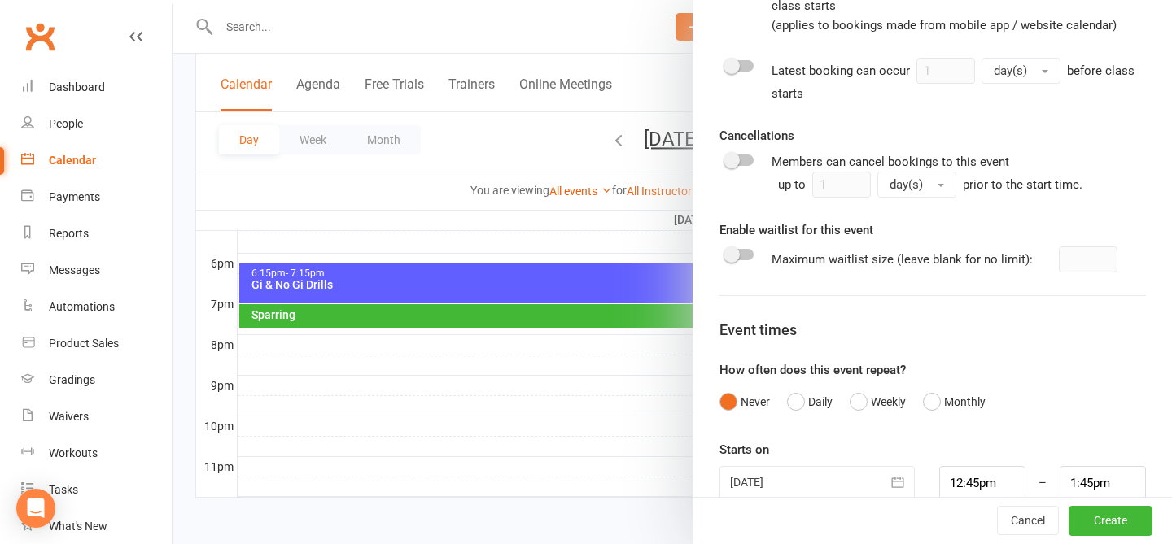
scroll to position [722, 0]
click at [880, 403] on button "Weekly" at bounding box center [878, 403] width 56 height 31
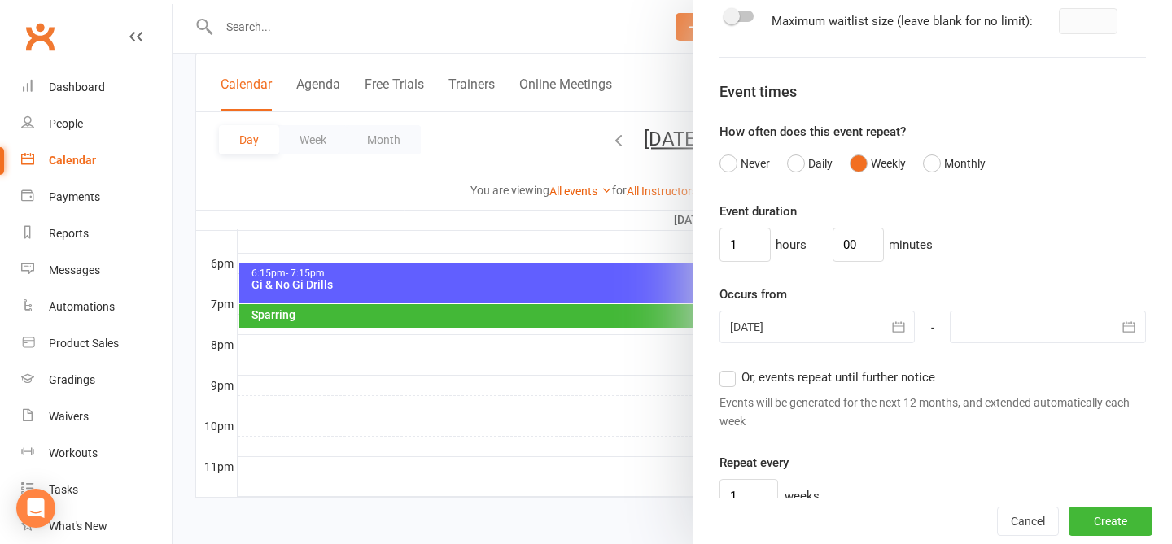
scroll to position [964, 0]
click at [781, 321] on div at bounding box center [817, 324] width 196 height 33
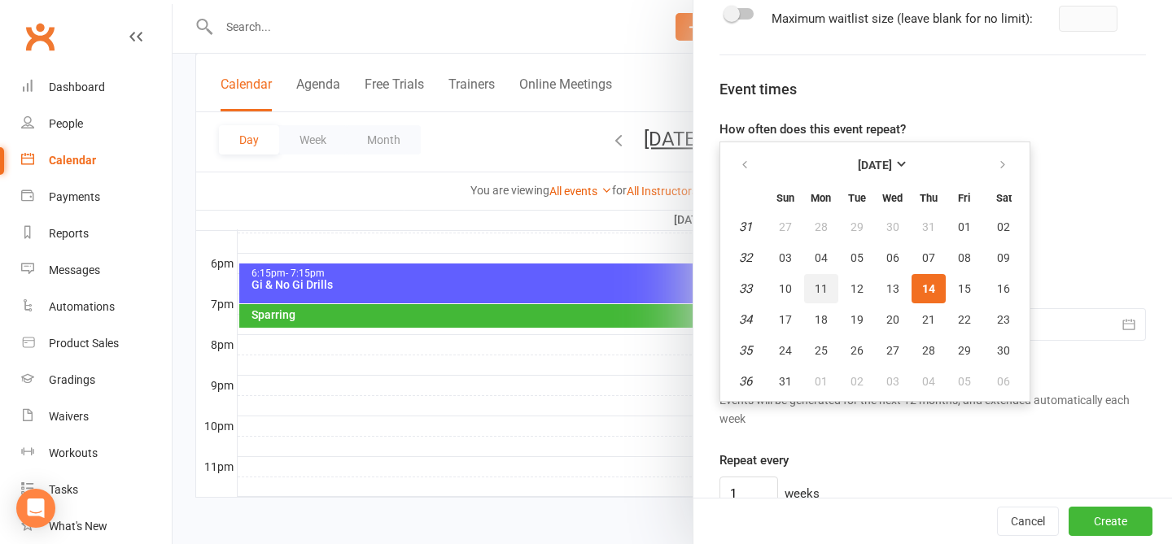
click at [821, 289] on span "11" at bounding box center [821, 288] width 13 height 13
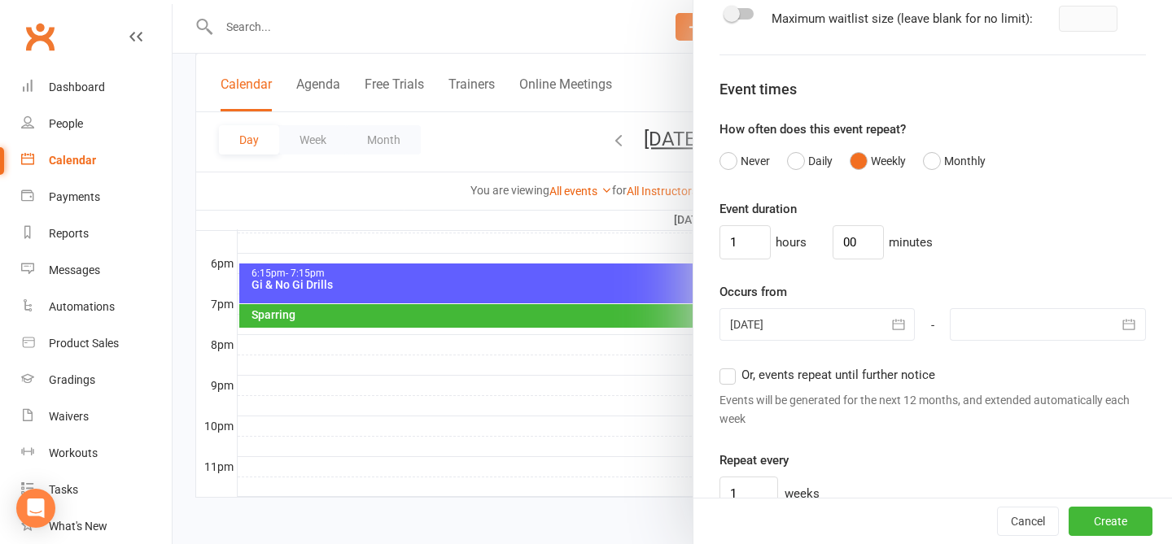
click at [882, 280] on div "Event duration 1 hours 00 minutes Occurs from 11 Aug 2025 August 2025 Sun Mon T…" at bounding box center [932, 355] width 426 height 312
click at [741, 241] on input "1" at bounding box center [744, 242] width 51 height 34
click at [844, 234] on input "00" at bounding box center [857, 242] width 51 height 34
click at [882, 294] on div "Occurs from 11 Aug 2025 August 2025 Sun Mon Tue Wed Thu Fri Sat 31 27 28 29 30 …" at bounding box center [932, 312] width 426 height 60
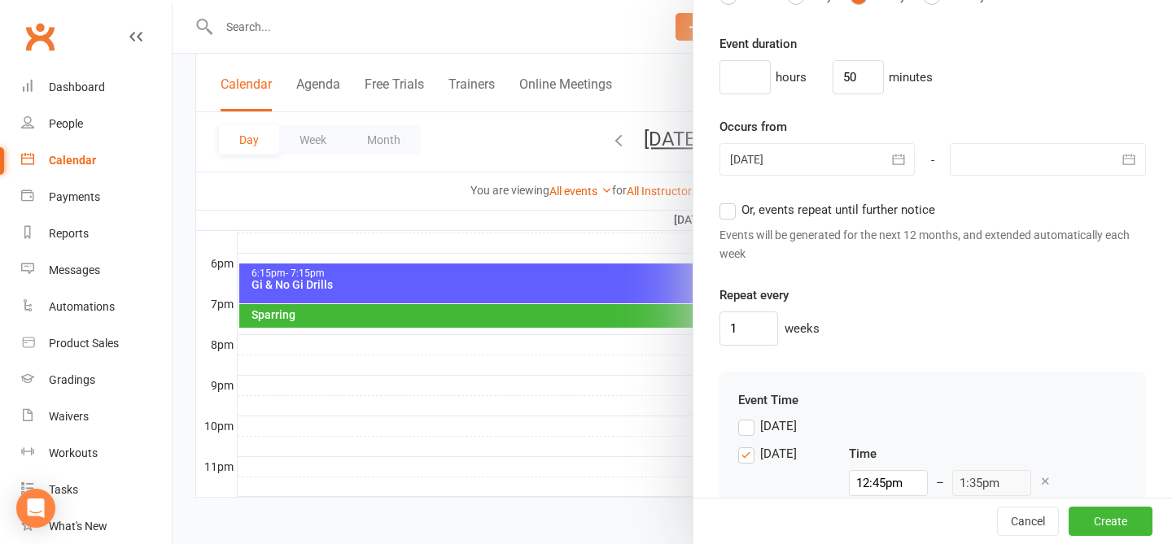
scroll to position [1182, 0]
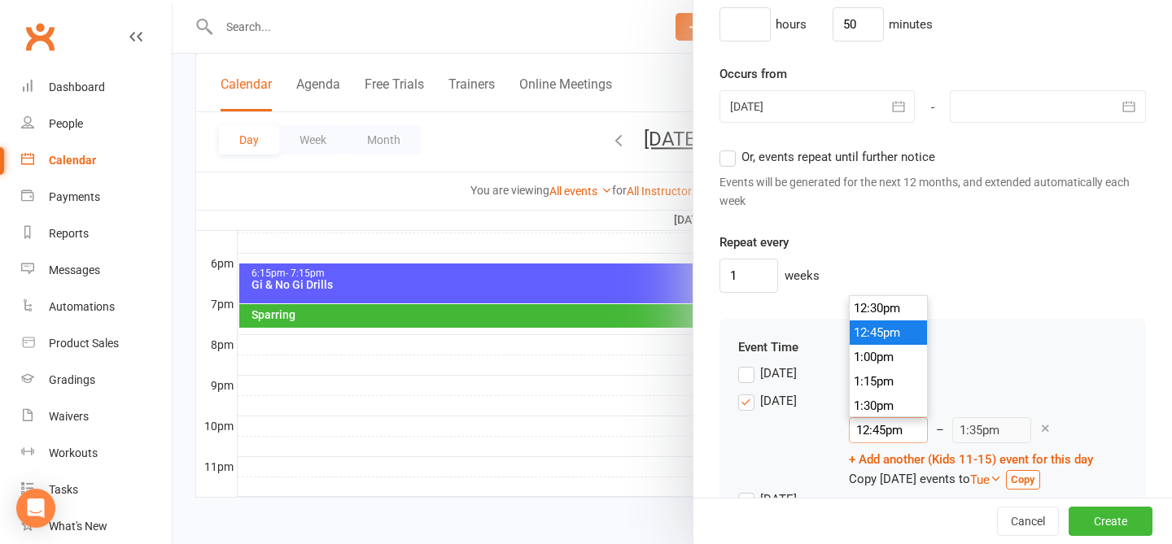
drag, startPoint x: 885, startPoint y: 431, endPoint x: 815, endPoint y: 404, distance: 74.2
click at [815, 404] on div "Monday Time 12:45pm 12:00am 12:15am 12:30am 12:45am 1:00am 1:15am 1:30am 1:45am…" at bounding box center [932, 440] width 389 height 98
click at [882, 364] on div "Sunday" at bounding box center [932, 378] width 389 height 28
click at [846, 27] on input "50" at bounding box center [857, 24] width 51 height 34
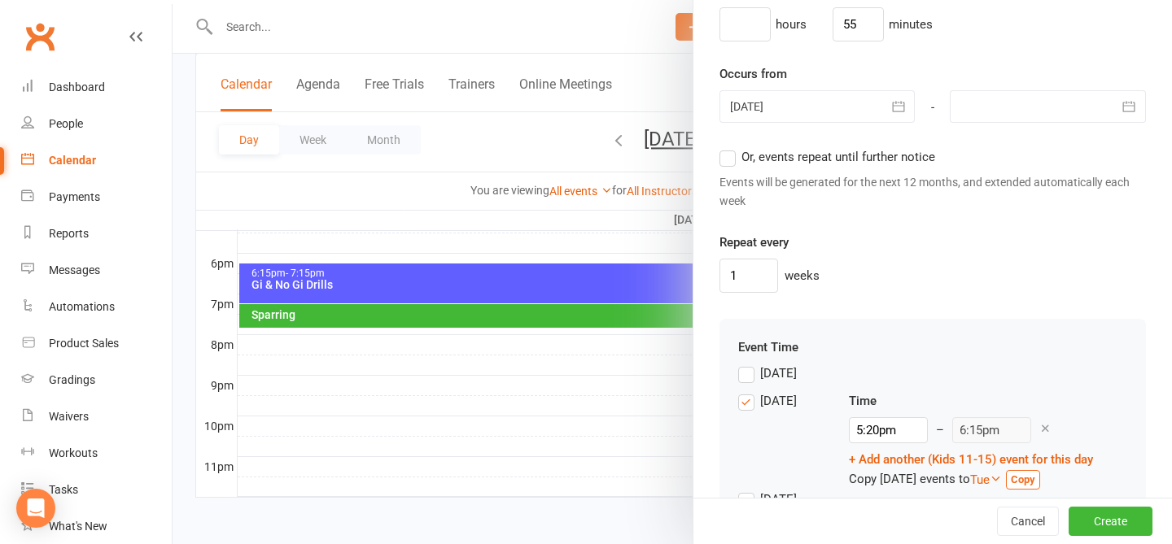
click at [882, 199] on div "Events will be generated for the next 12 months, and extended automatically eac…" at bounding box center [932, 191] width 426 height 37
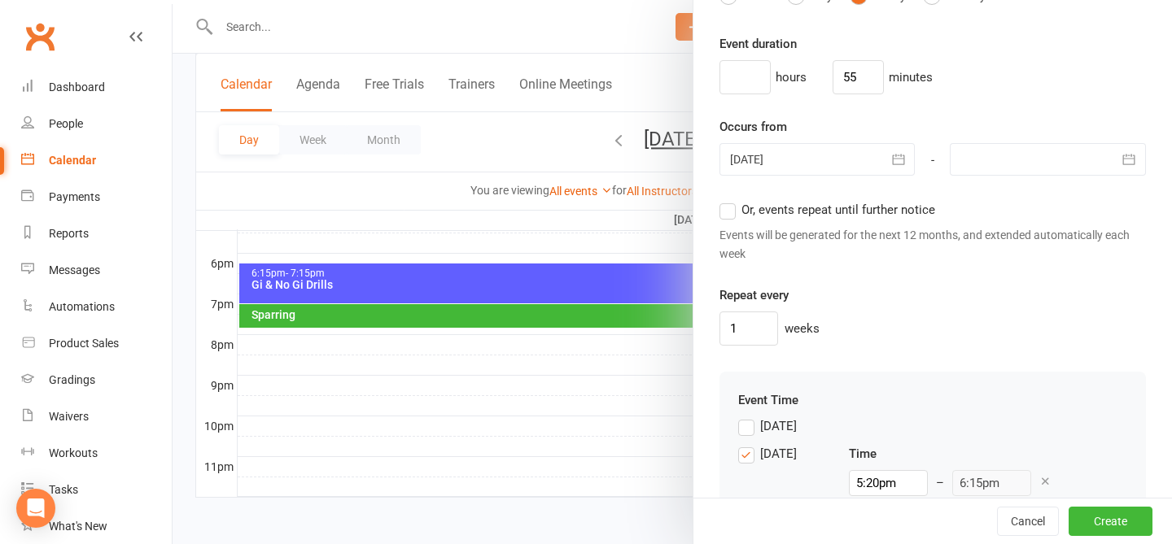
scroll to position [1128, 0]
click at [851, 76] on input "55" at bounding box center [857, 79] width 51 height 34
click at [882, 256] on div "Events will be generated for the next 12 months, and extended automatically eac…" at bounding box center [932, 246] width 426 height 37
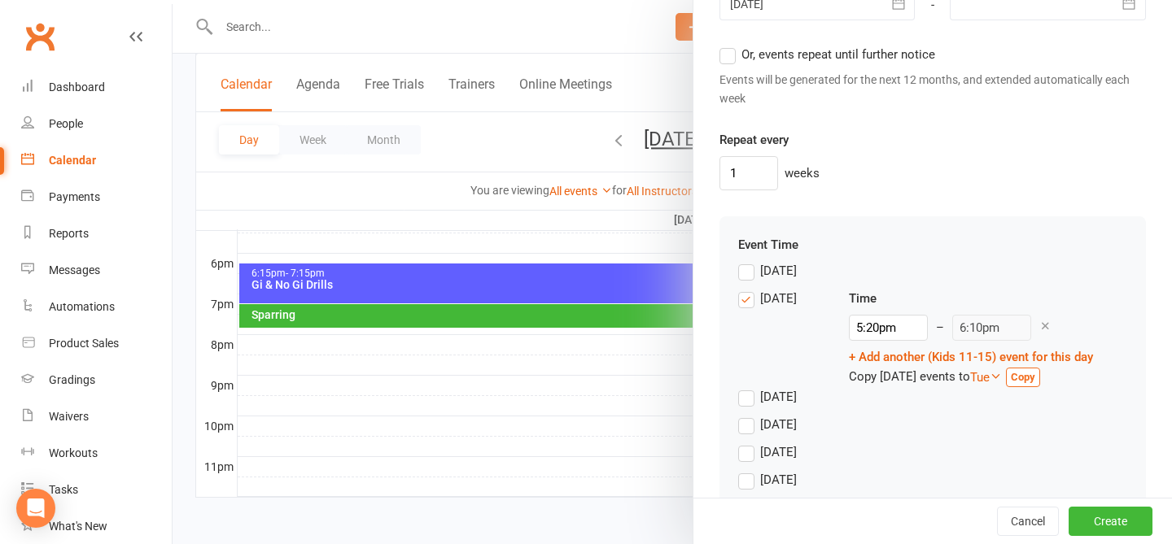
click at [766, 390] on div "Tuesday" at bounding box center [778, 395] width 37 height 17
click at [749, 387] on input "Tuesday" at bounding box center [743, 387] width 11 height 0
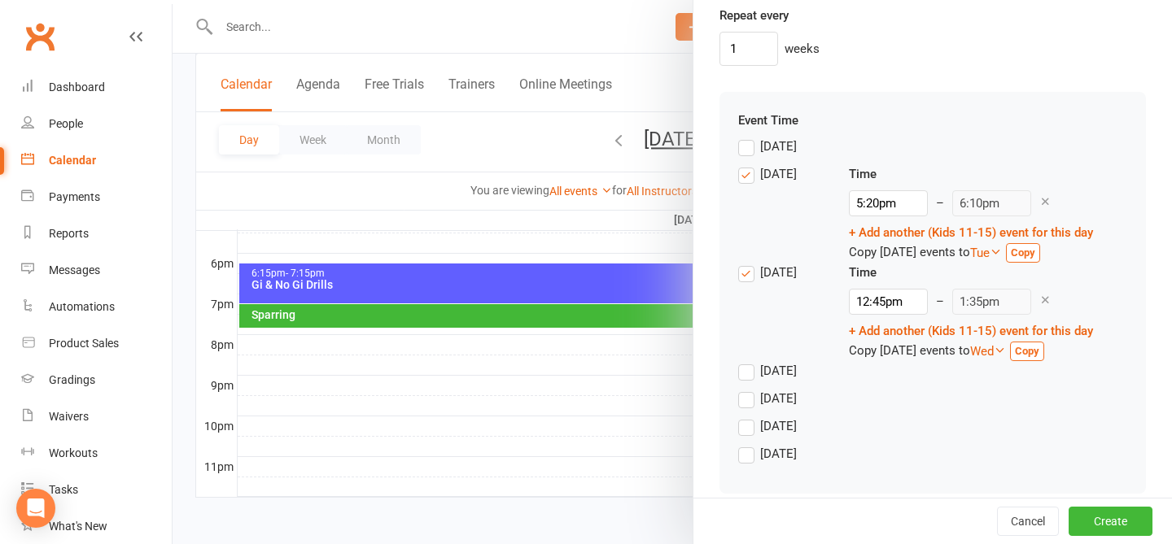
scroll to position [1428, 0]
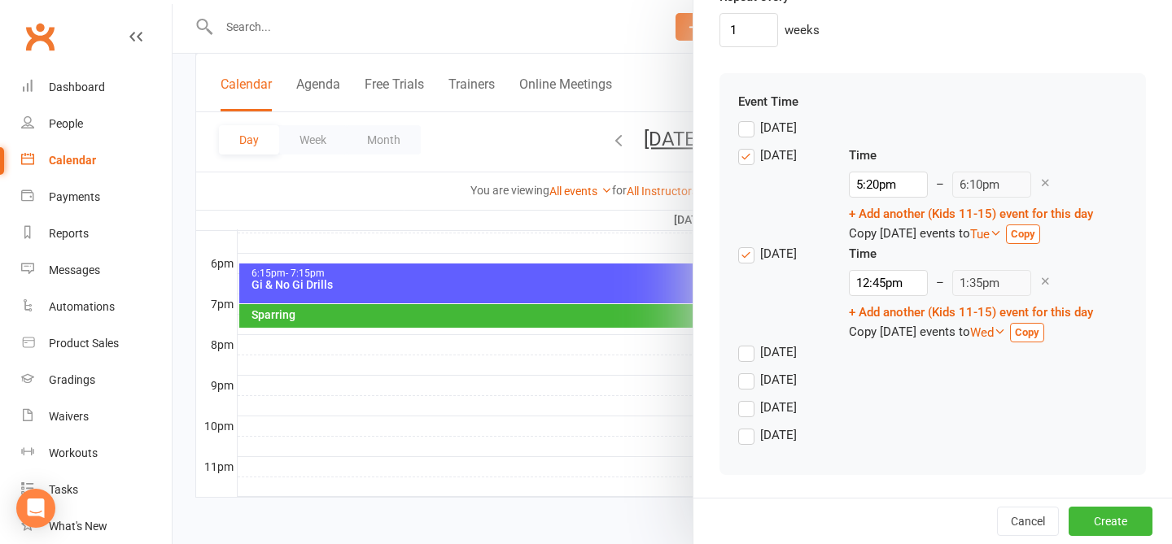
click at [797, 248] on div "Tuesday" at bounding box center [778, 252] width 37 height 17
click at [749, 244] on input "Tuesday" at bounding box center [743, 244] width 11 height 0
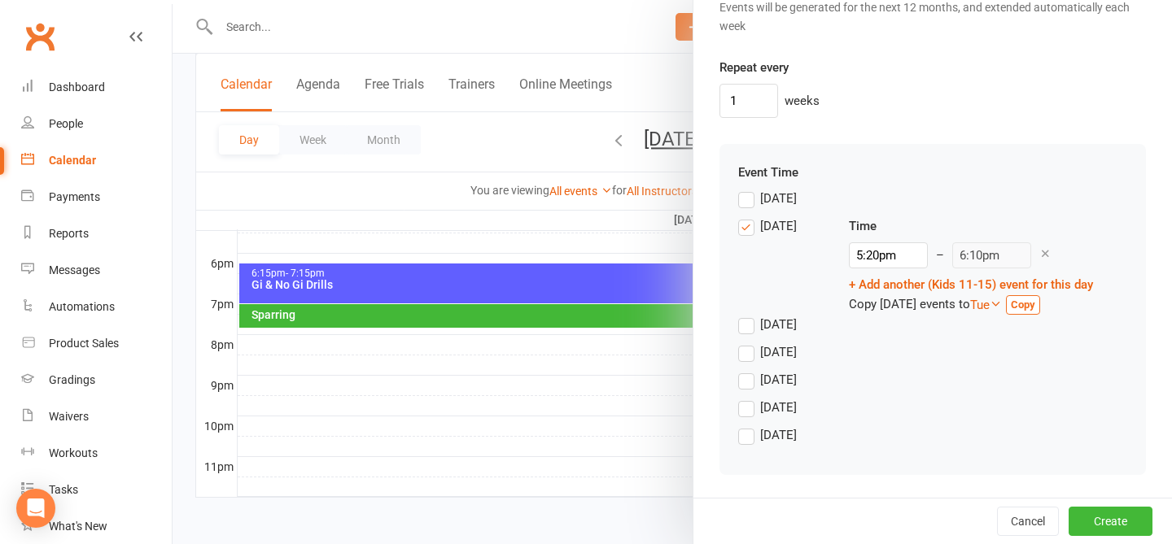
scroll to position [1357, 0]
click at [882, 307] on strong "Copy" at bounding box center [1023, 305] width 24 height 12
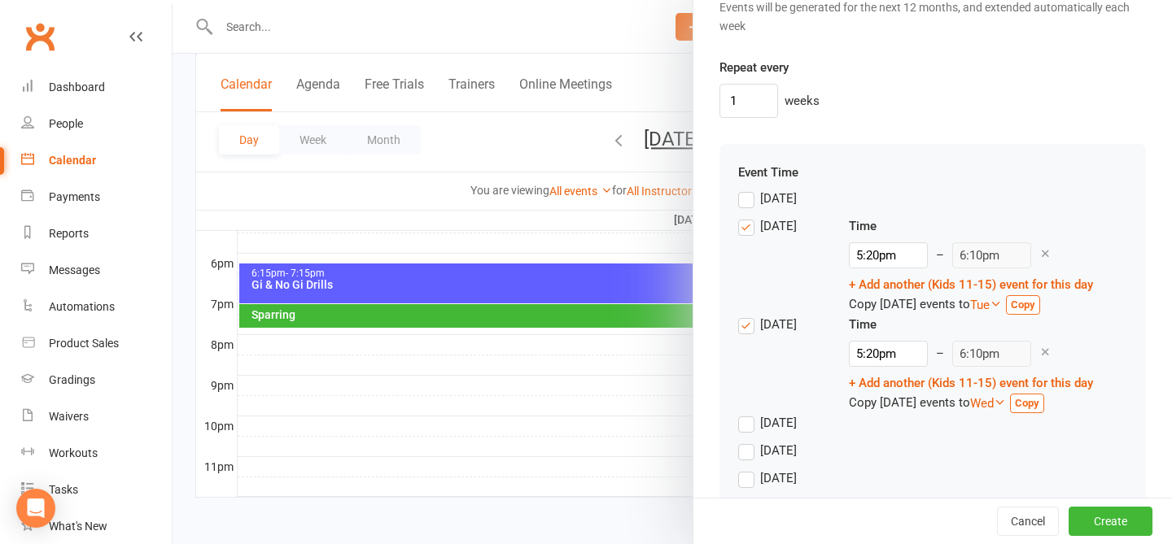
click at [882, 408] on strong "Copy" at bounding box center [1027, 403] width 24 height 12
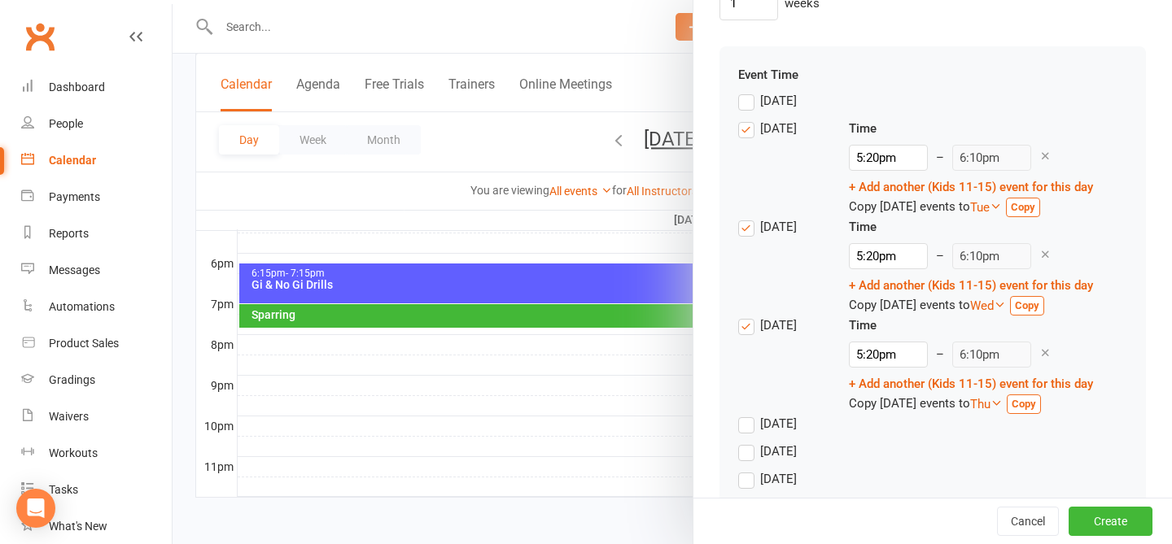
scroll to position [1491, 0]
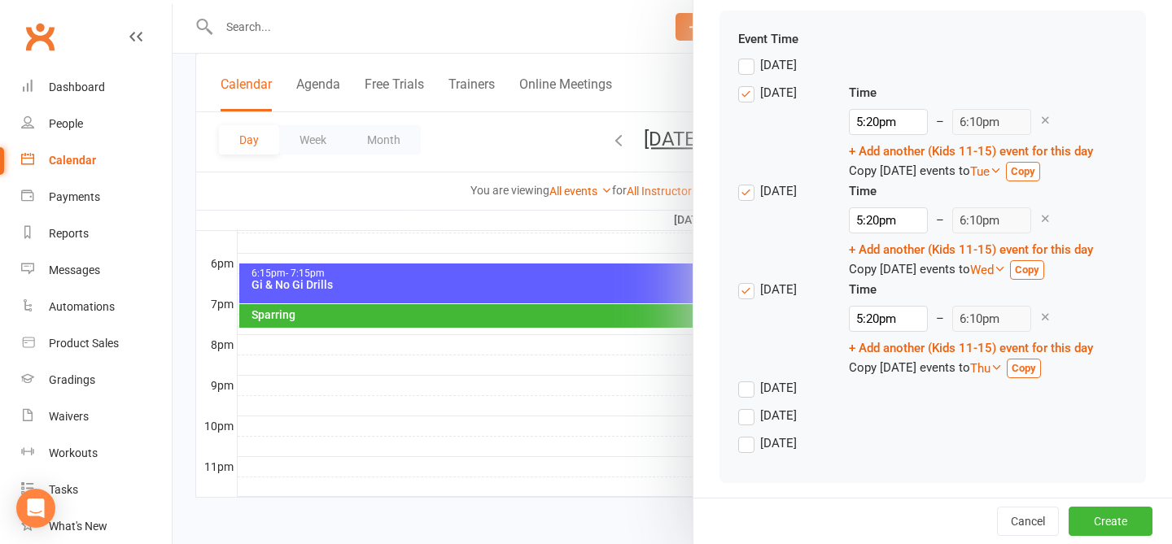
click at [882, 370] on strong "Copy" at bounding box center [1024, 368] width 24 height 12
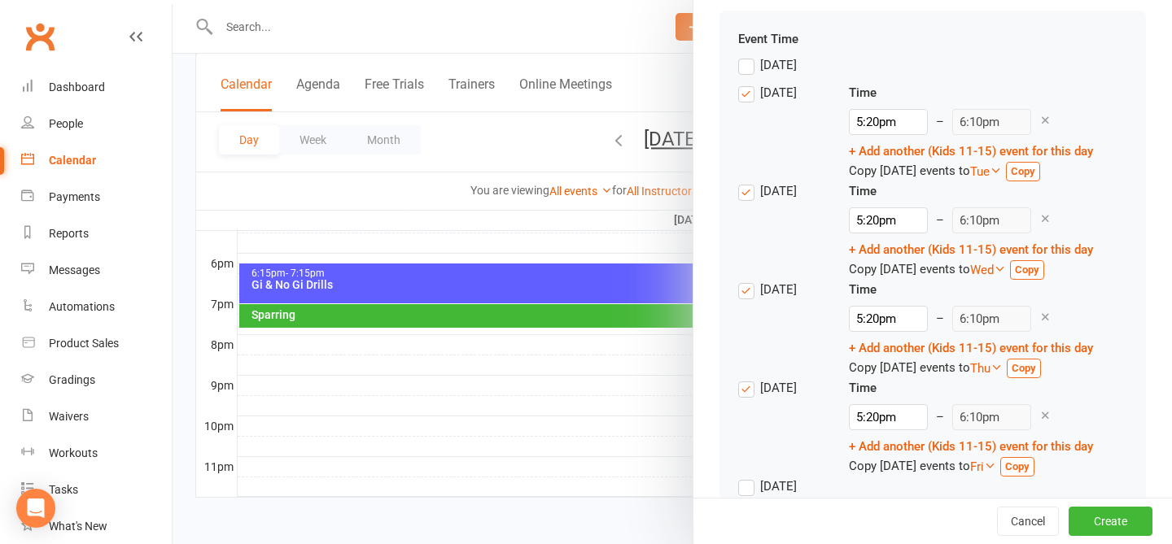
scroll to position [1570, 0]
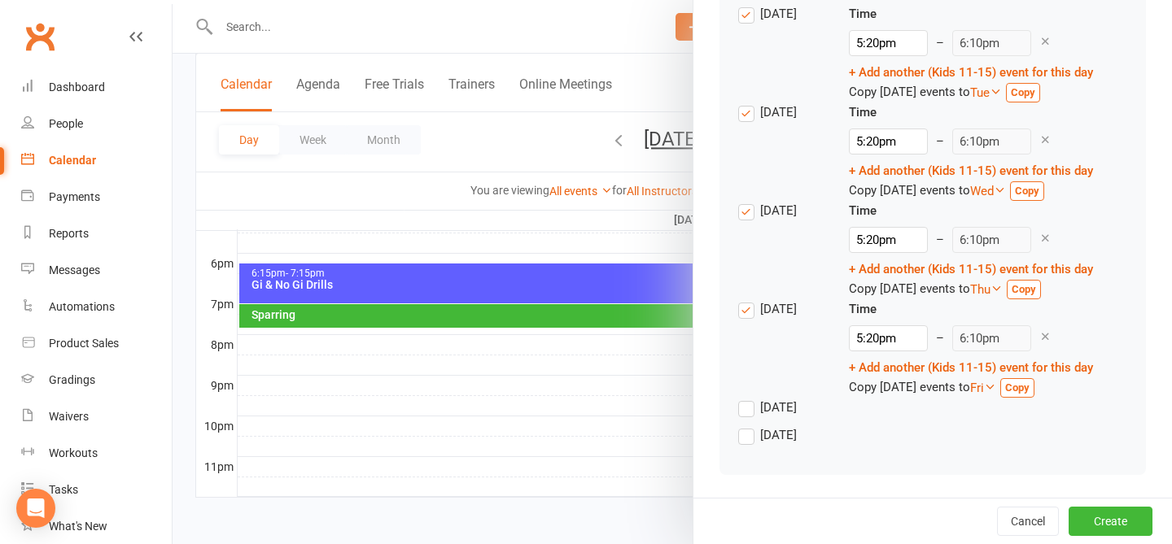
click at [882, 395] on link "Copy" at bounding box center [1017, 388] width 34 height 20
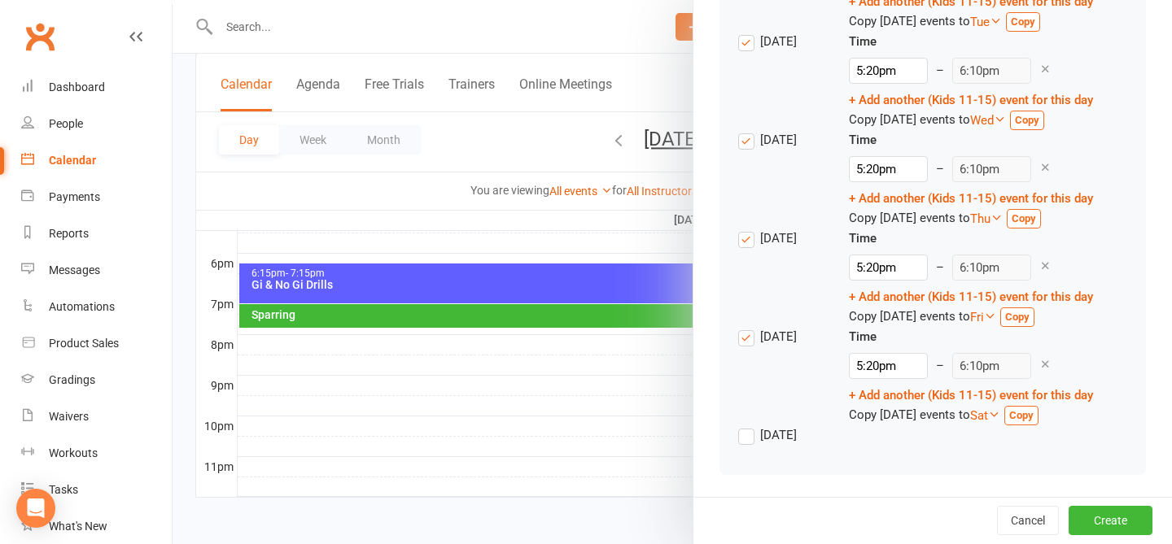
scroll to position [1639, 0]
click at [743, 354] on div "Friday" at bounding box center [780, 374] width 85 height 90
click at [743, 342] on label "Friday" at bounding box center [767, 339] width 59 height 20
click at [743, 329] on input "Friday" at bounding box center [743, 329] width 11 height 0
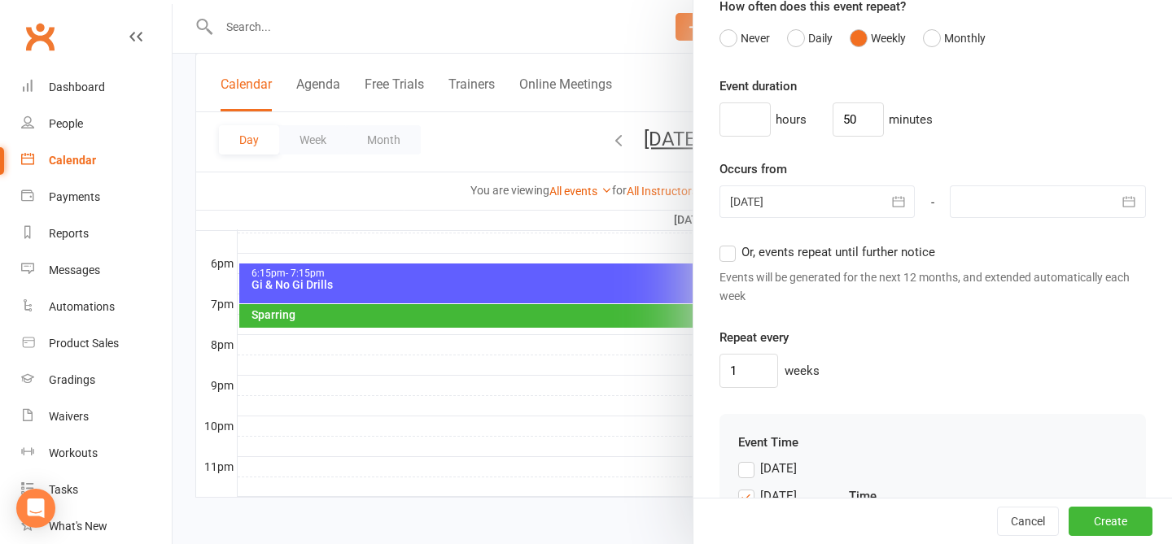
scroll to position [1103, 0]
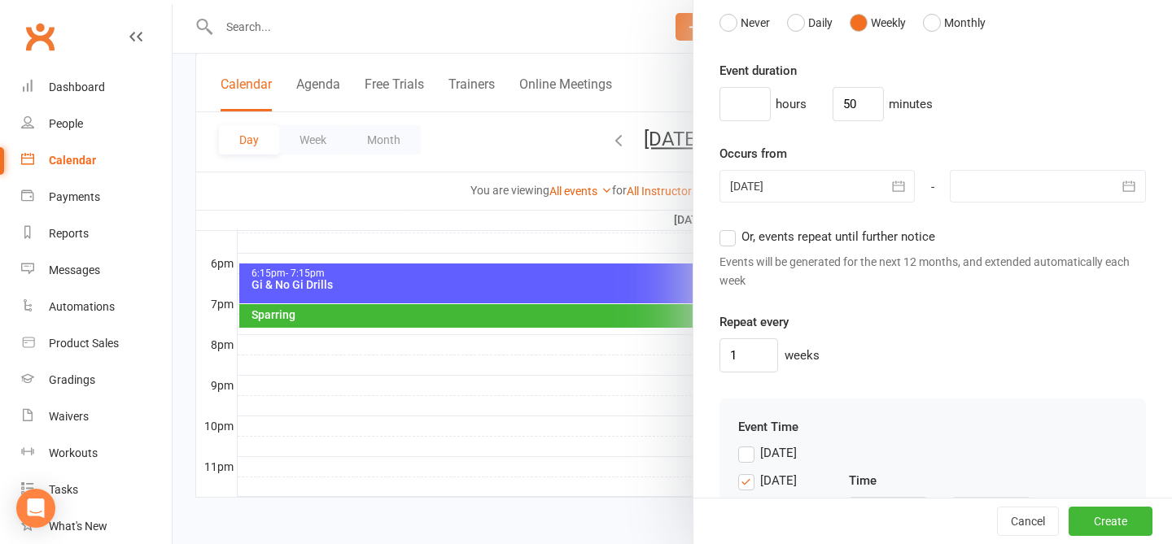
click at [863, 239] on span "Or, events repeat until further notice" at bounding box center [838, 235] width 194 height 17
click at [730, 227] on input "Or, events repeat until further notice" at bounding box center [724, 227] width 11 height 0
click at [882, 535] on button "Create" at bounding box center [1110, 521] width 84 height 29
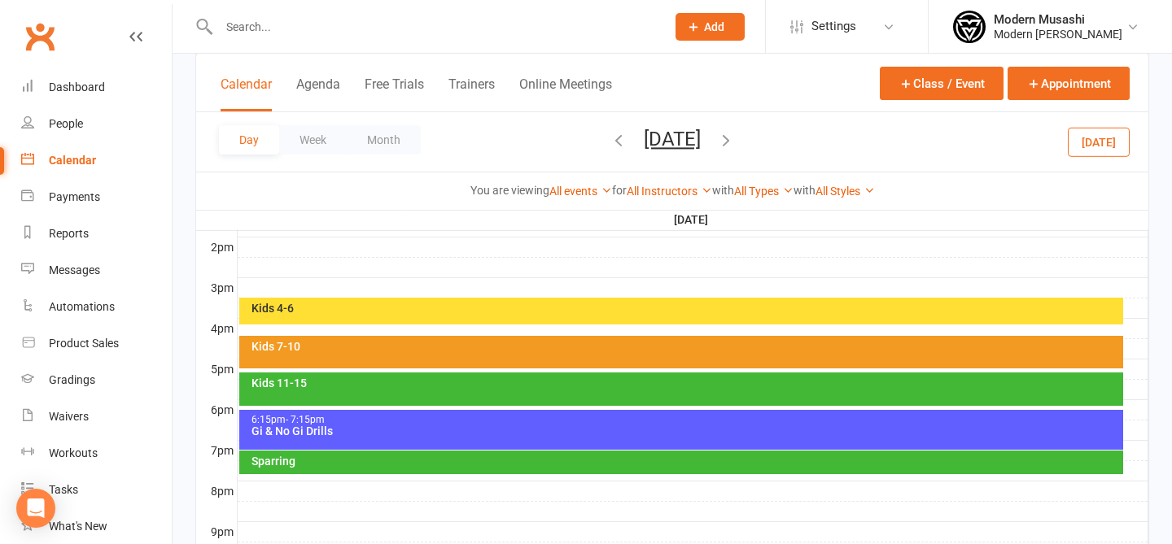
scroll to position [662, 0]
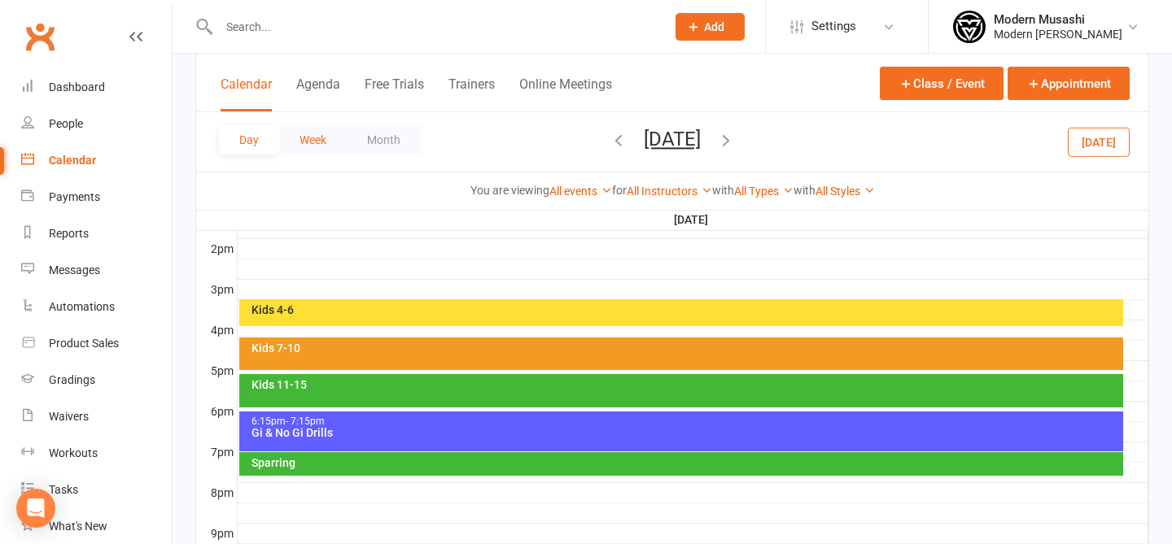
click at [319, 142] on button "Week" at bounding box center [313, 139] width 68 height 29
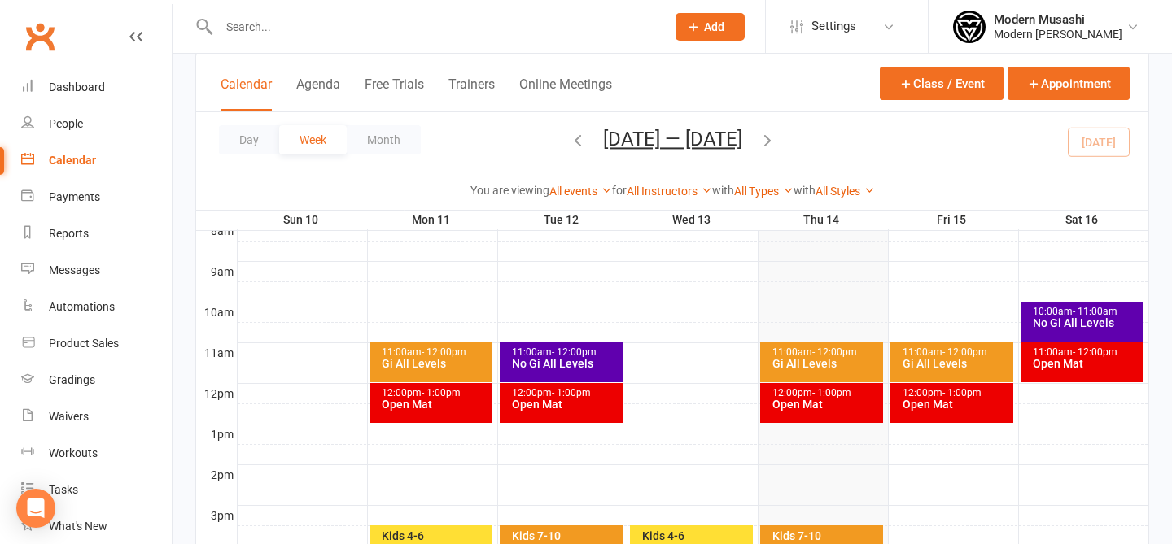
scroll to position [440, 0]
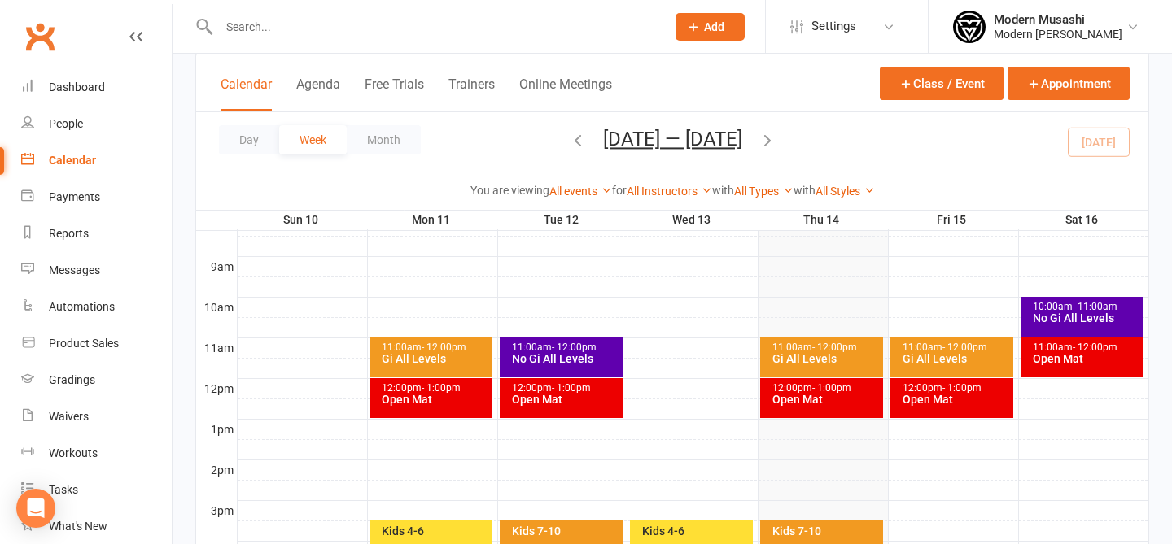
click at [458, 356] on div "Gi All Levels" at bounding box center [435, 358] width 108 height 11
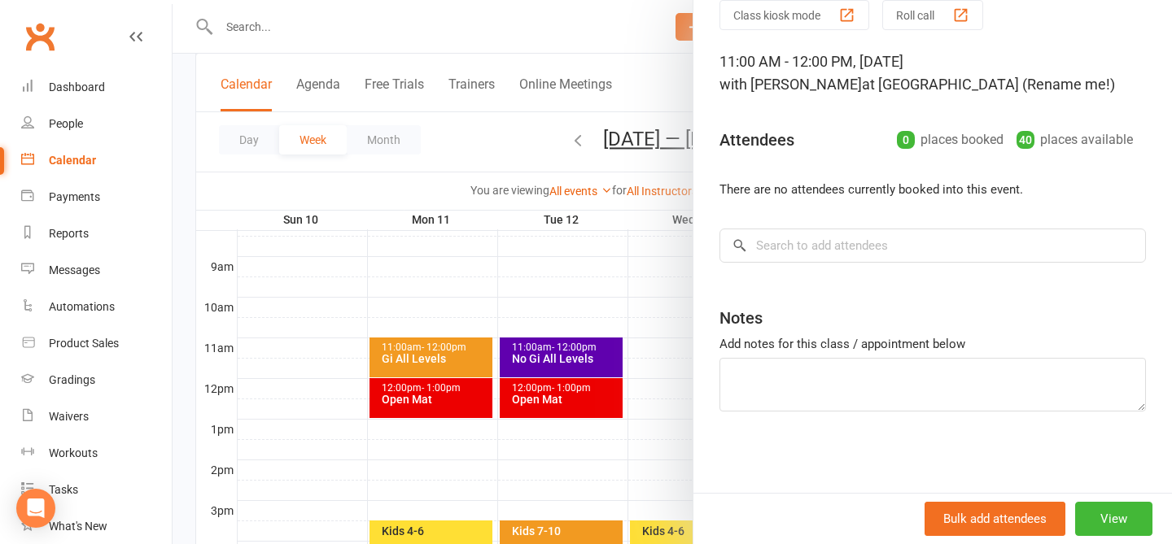
scroll to position [0, 0]
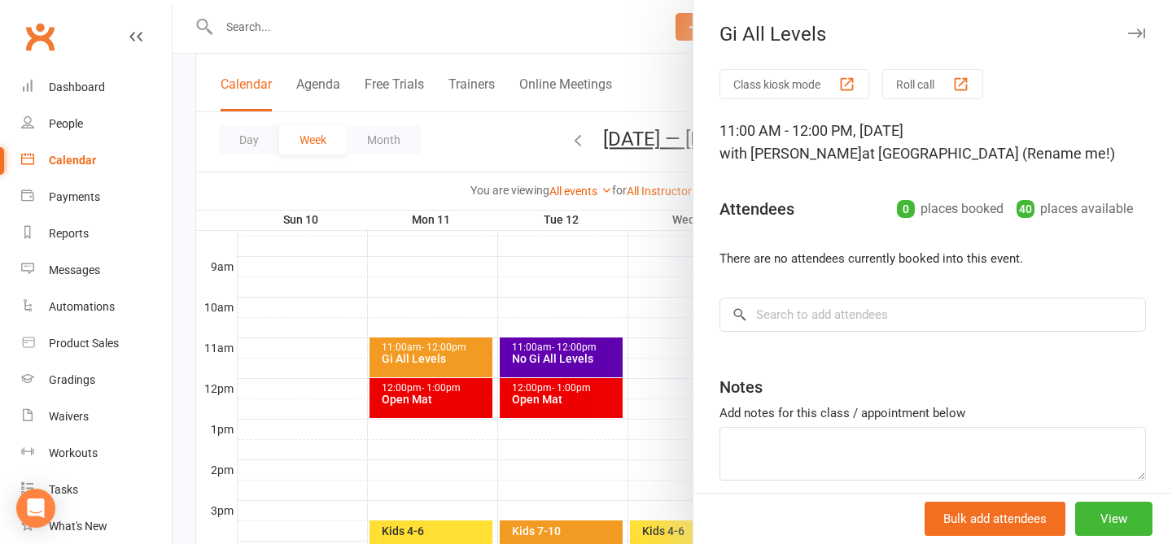
click at [519, 273] on div at bounding box center [672, 272] width 999 height 544
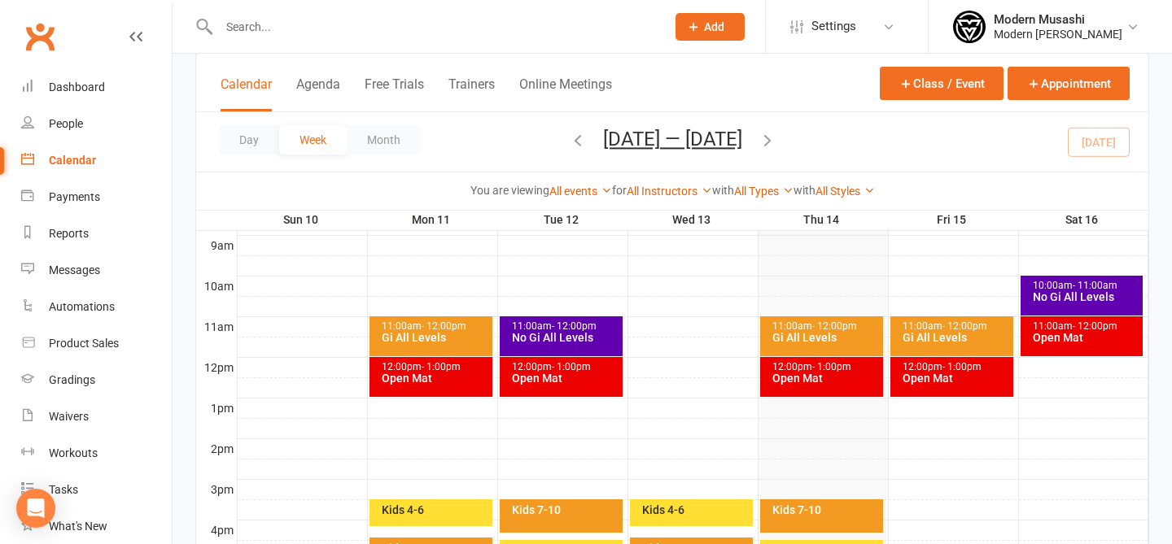
scroll to position [452, 0]
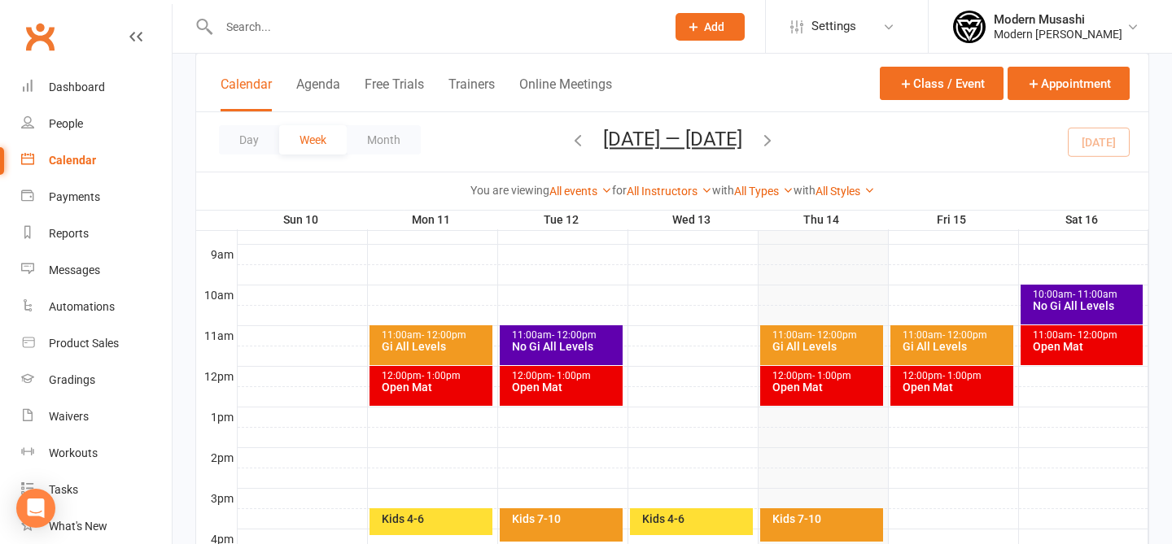
click at [427, 356] on div "11:00am - 12:00pm Gi All Levels" at bounding box center [430, 346] width 123 height 40
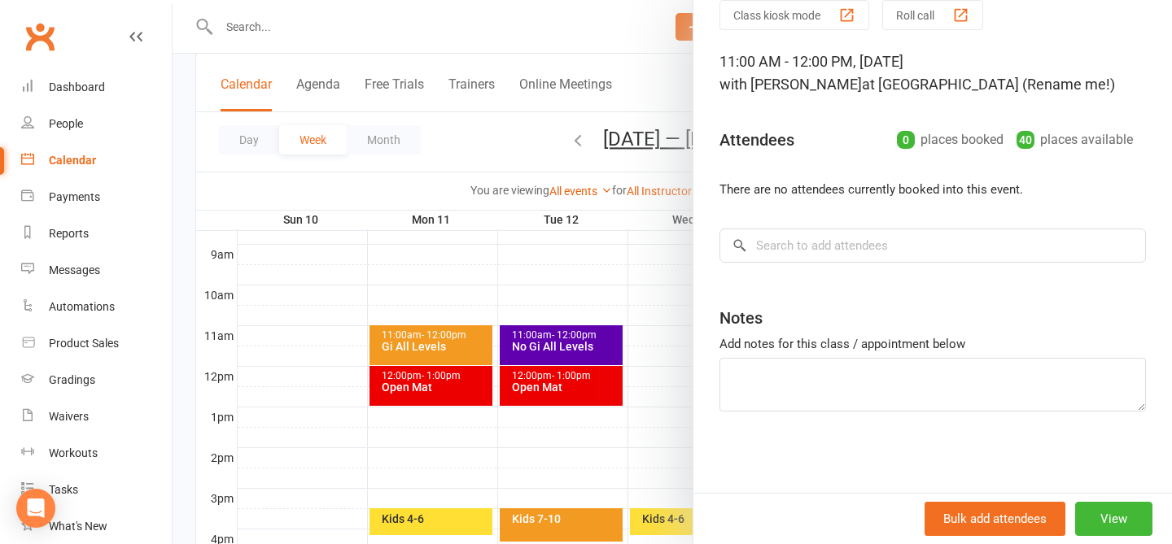
scroll to position [0, 0]
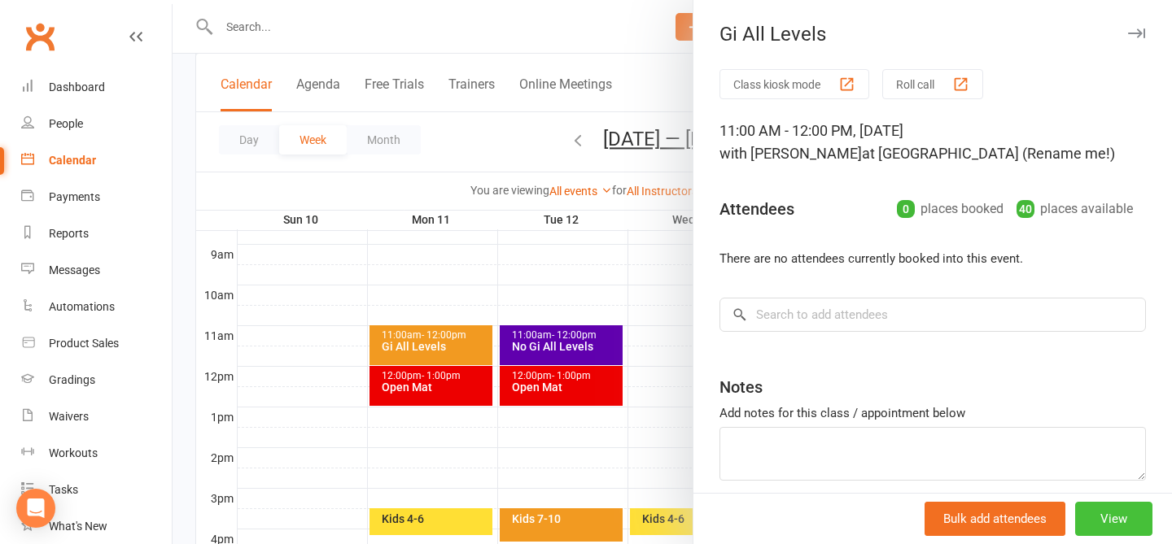
click at [882, 515] on button "View" at bounding box center [1113, 519] width 77 height 34
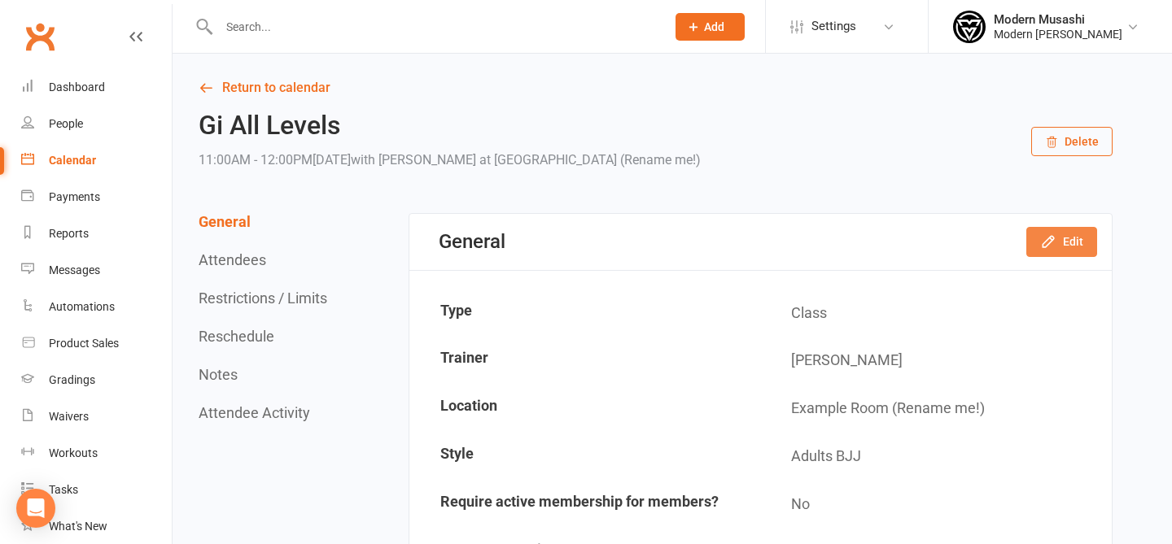
click at [882, 251] on button "Edit" at bounding box center [1061, 241] width 71 height 29
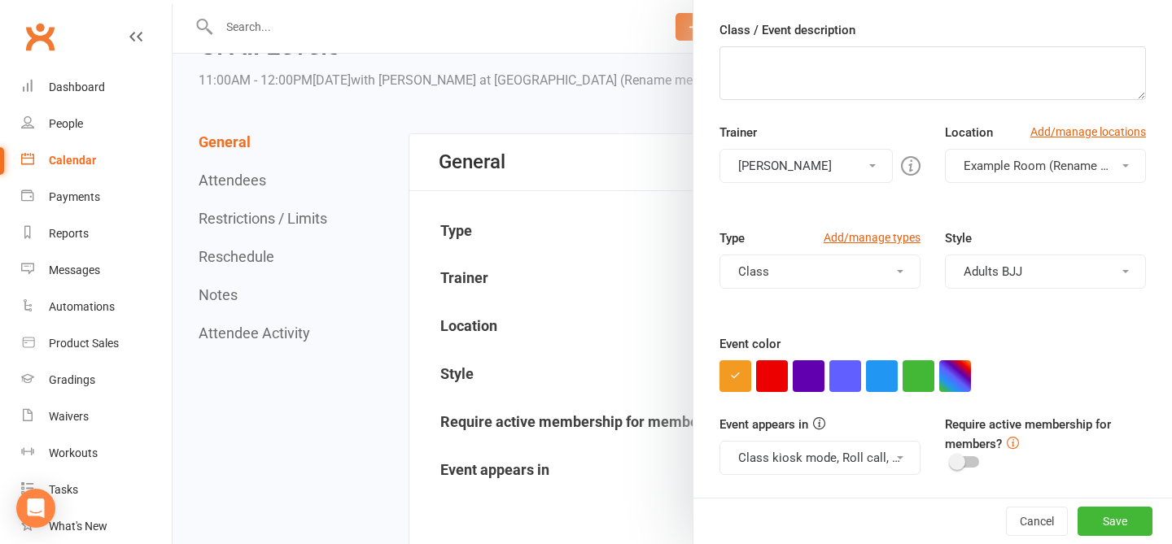
scroll to position [92, 0]
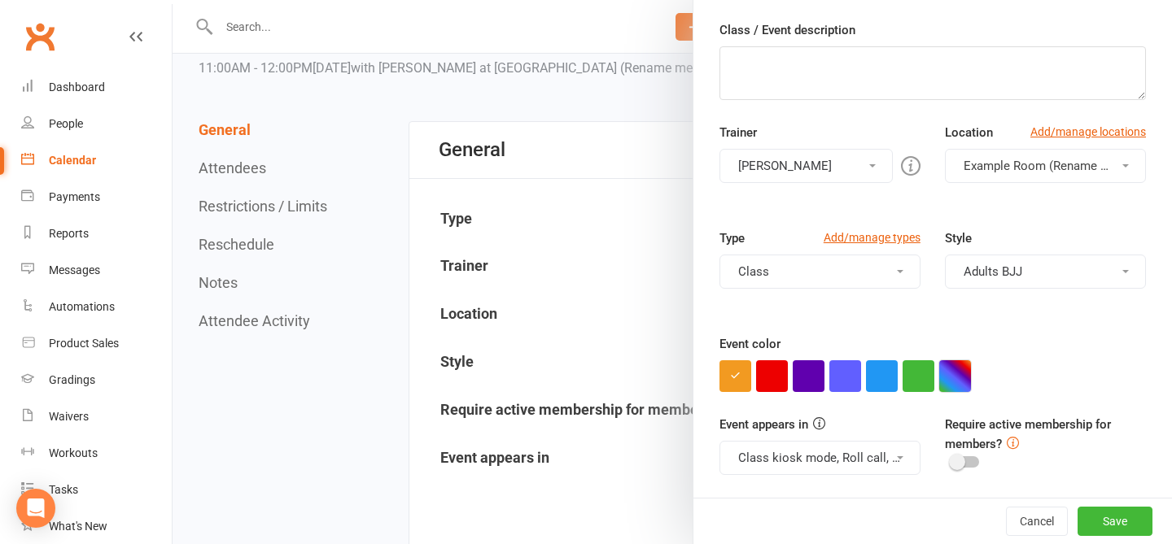
click at [882, 382] on button "button" at bounding box center [955, 377] width 32 height 32
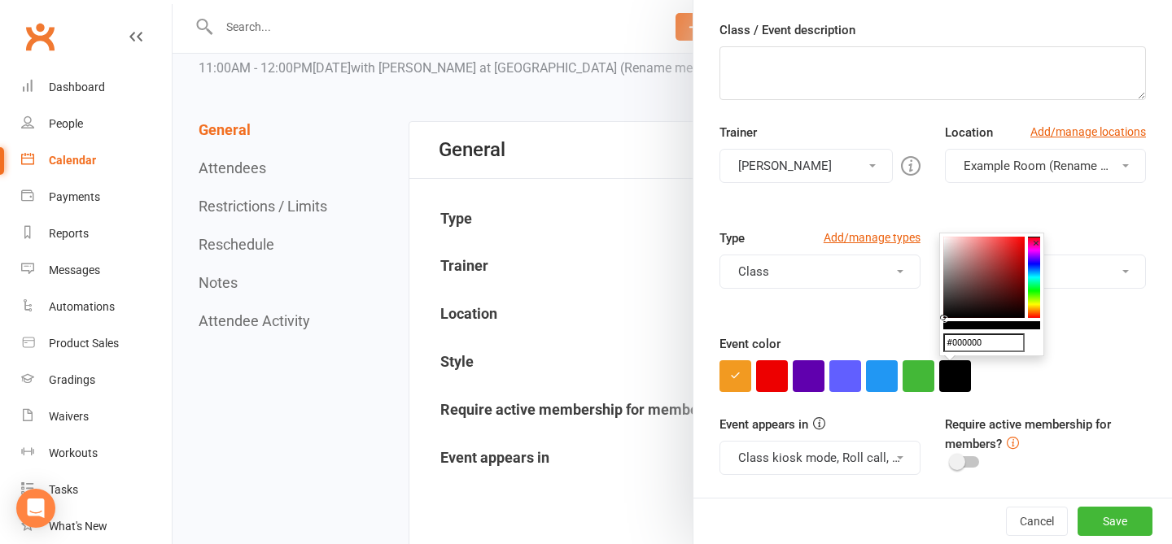
drag, startPoint x: 956, startPoint y: 307, endPoint x: 914, endPoint y: 343, distance: 55.4
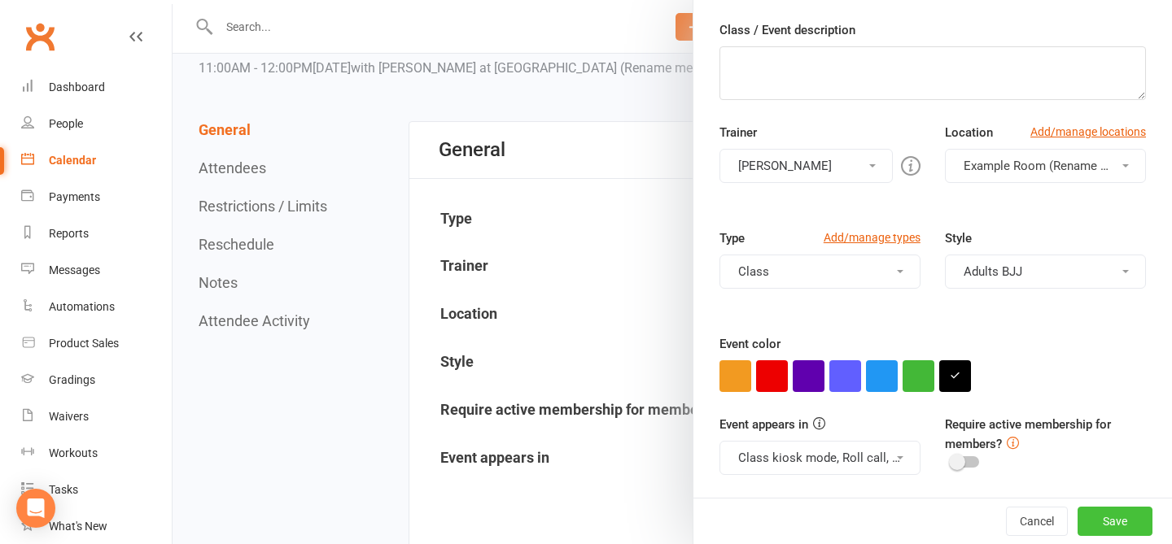
click at [882, 523] on button "Save" at bounding box center [1114, 521] width 75 height 29
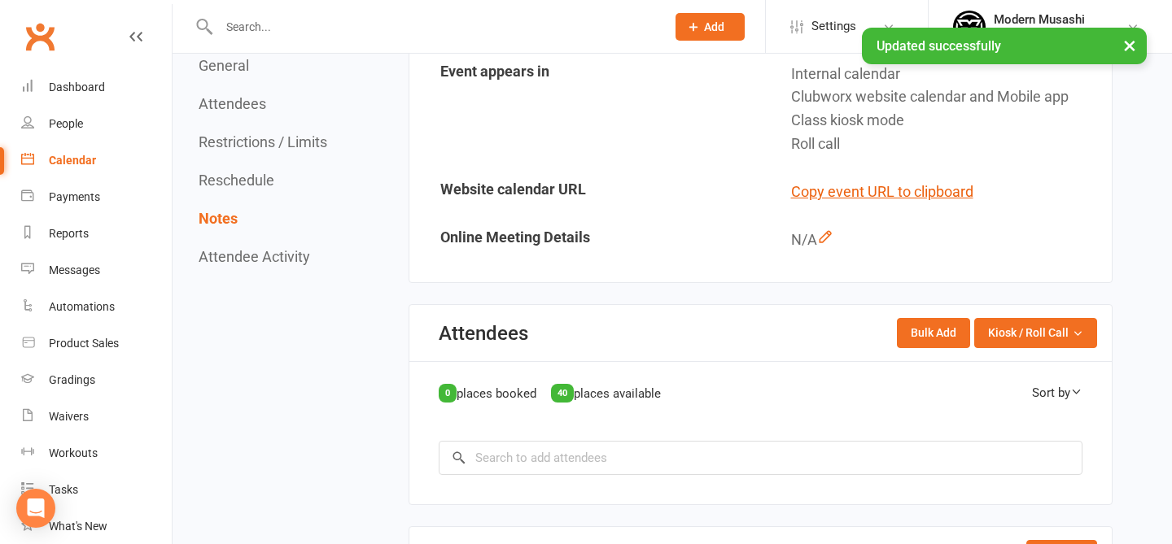
scroll to position [0, 0]
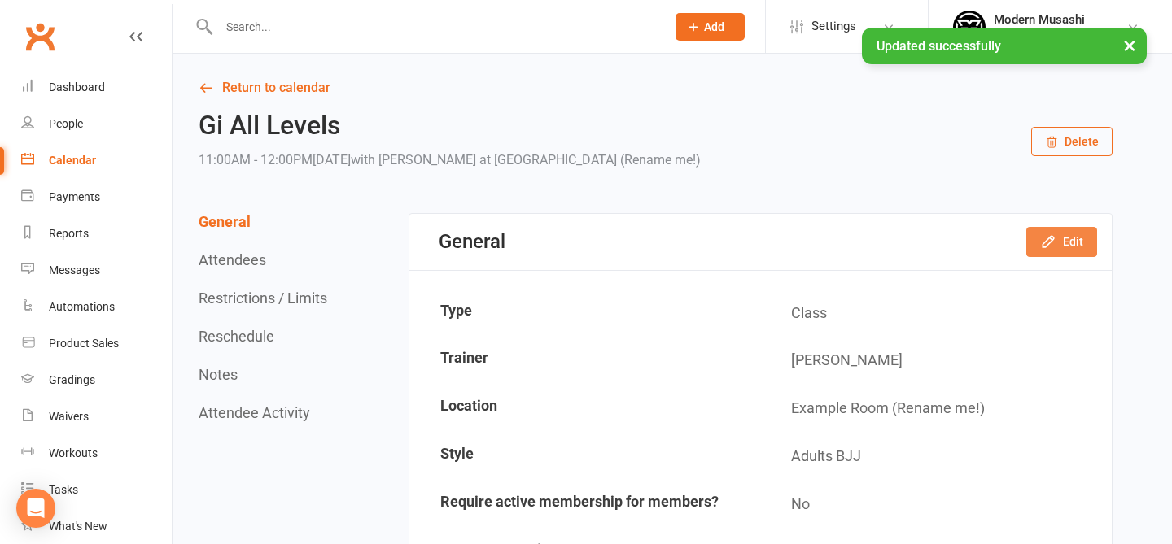
click at [882, 240] on button "Edit" at bounding box center [1061, 241] width 71 height 29
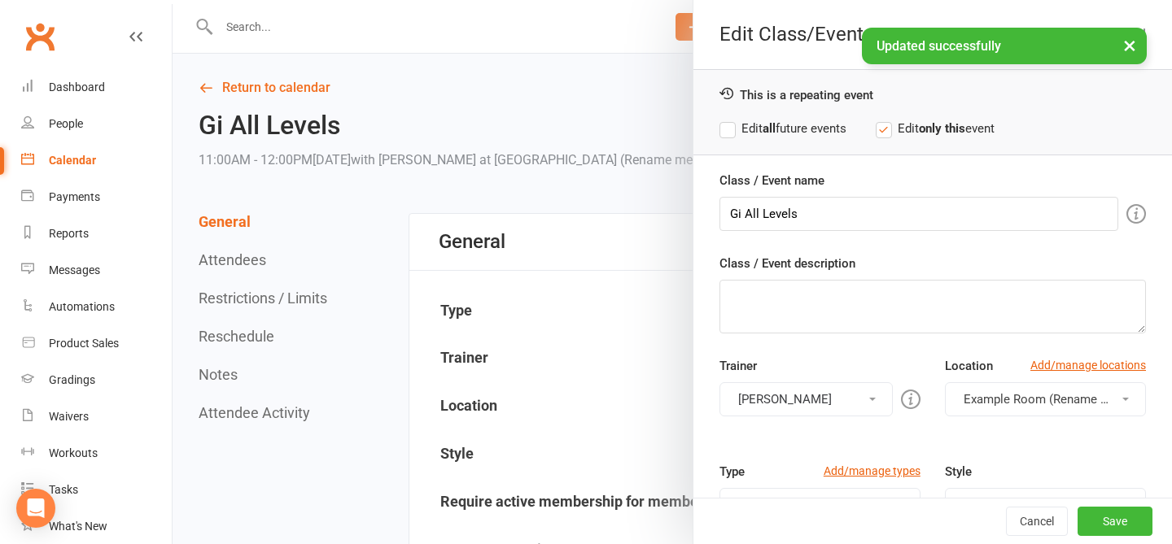
click at [810, 118] on div "This is a repeating event Edit all future events Edit only this event" at bounding box center [932, 112] width 478 height 86
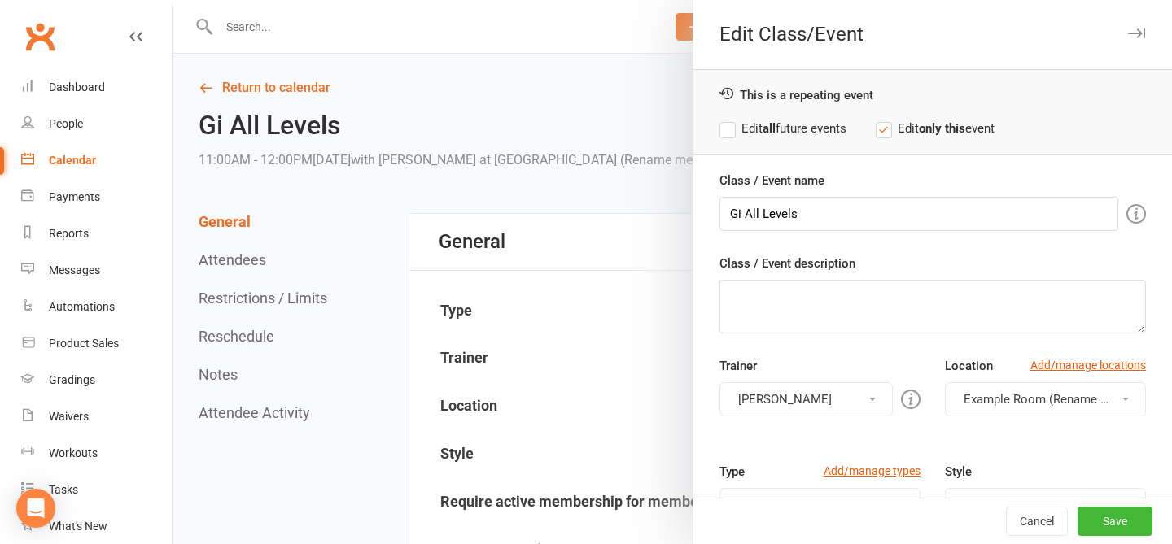
click at [812, 129] on label "Edit all future events" at bounding box center [782, 129] width 127 height 20
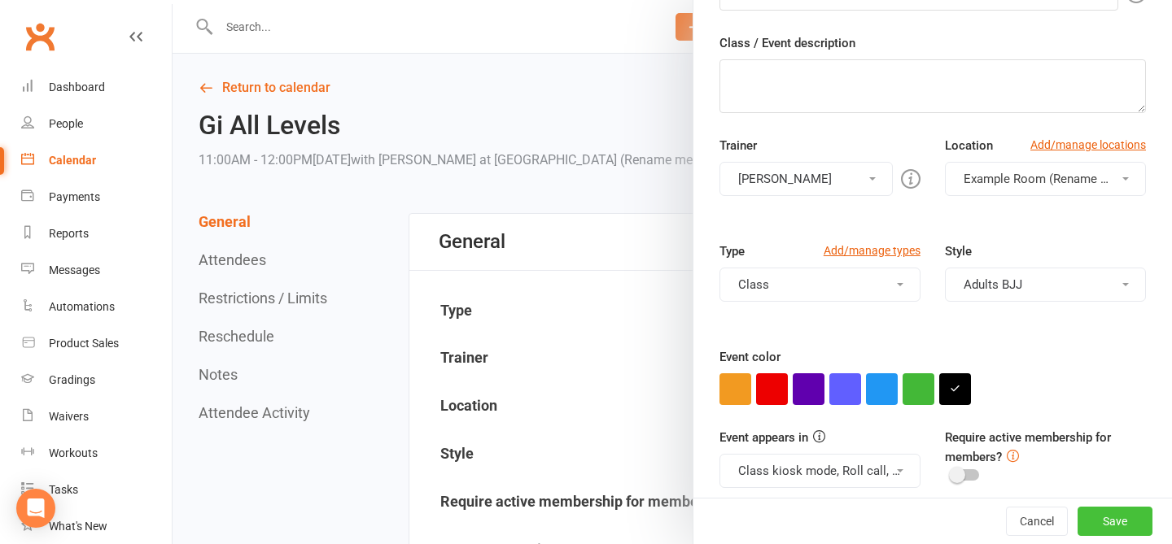
scroll to position [234, 0]
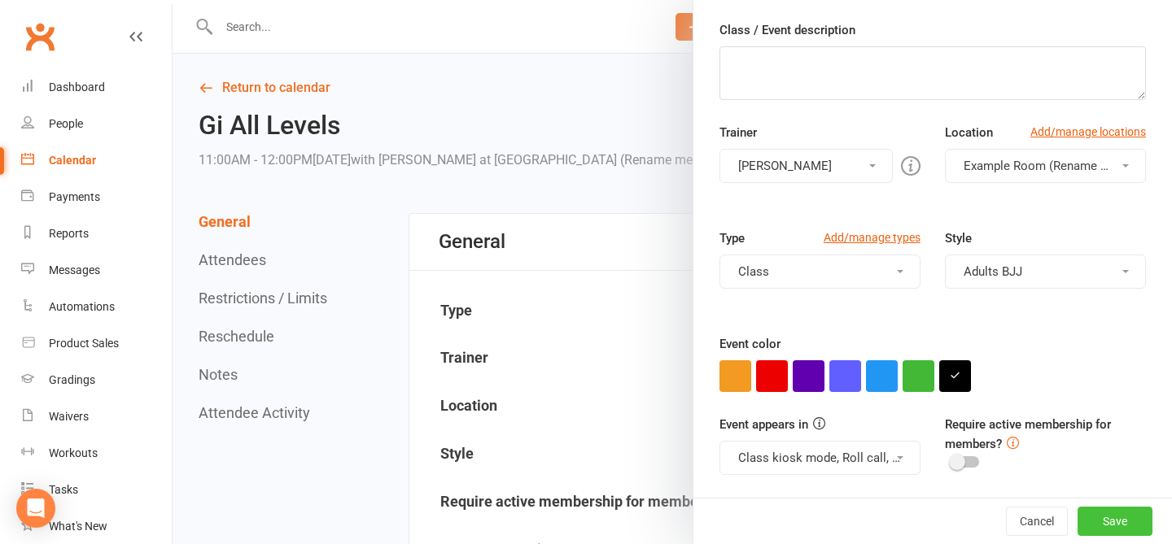
click at [882, 520] on button "Save" at bounding box center [1114, 521] width 75 height 29
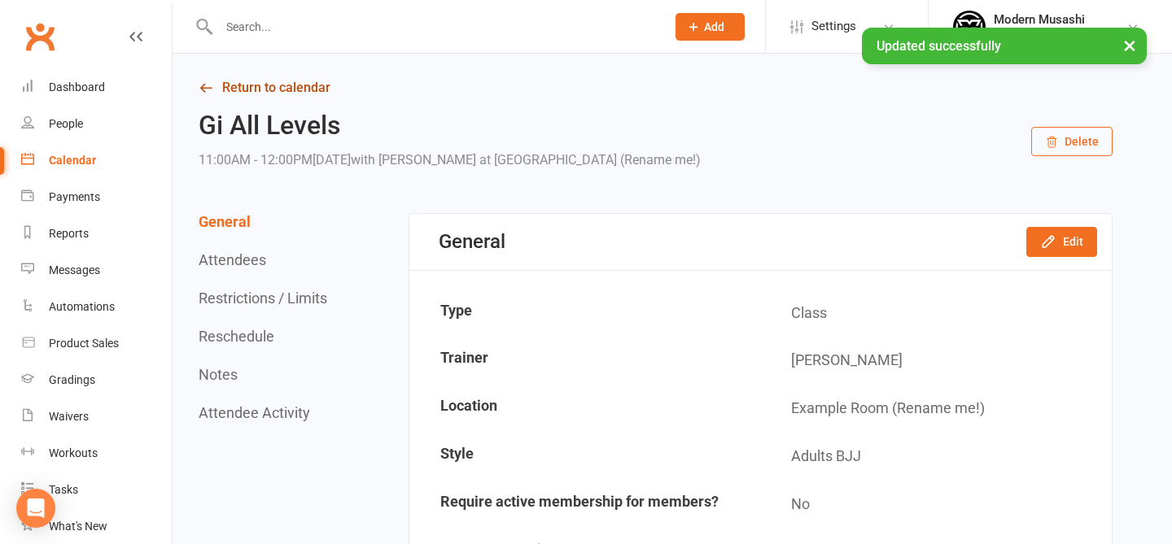
click at [280, 83] on link "Return to calendar" at bounding box center [656, 87] width 914 height 23
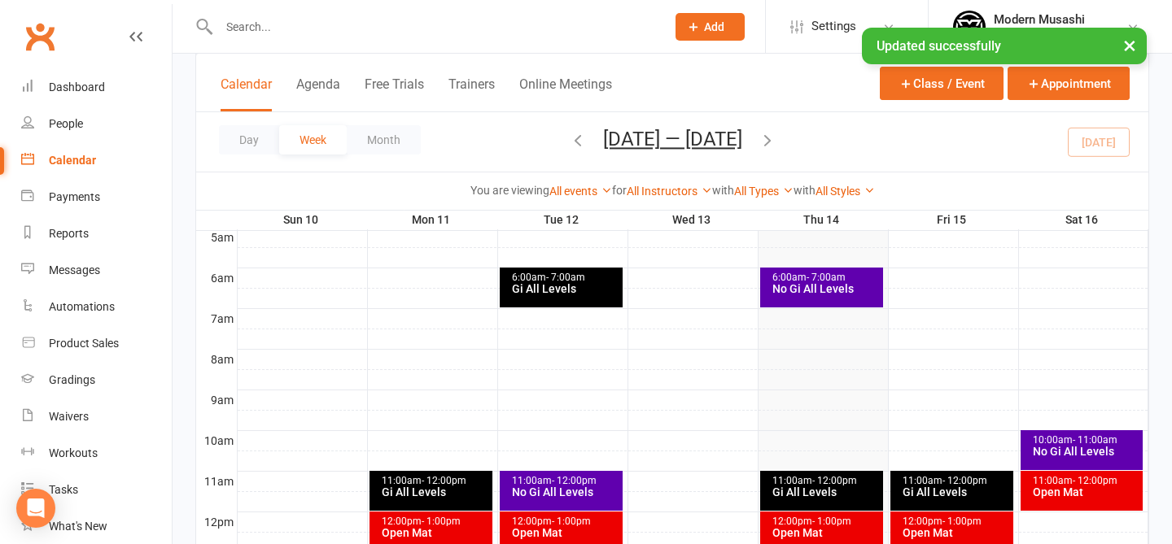
scroll to position [457, 0]
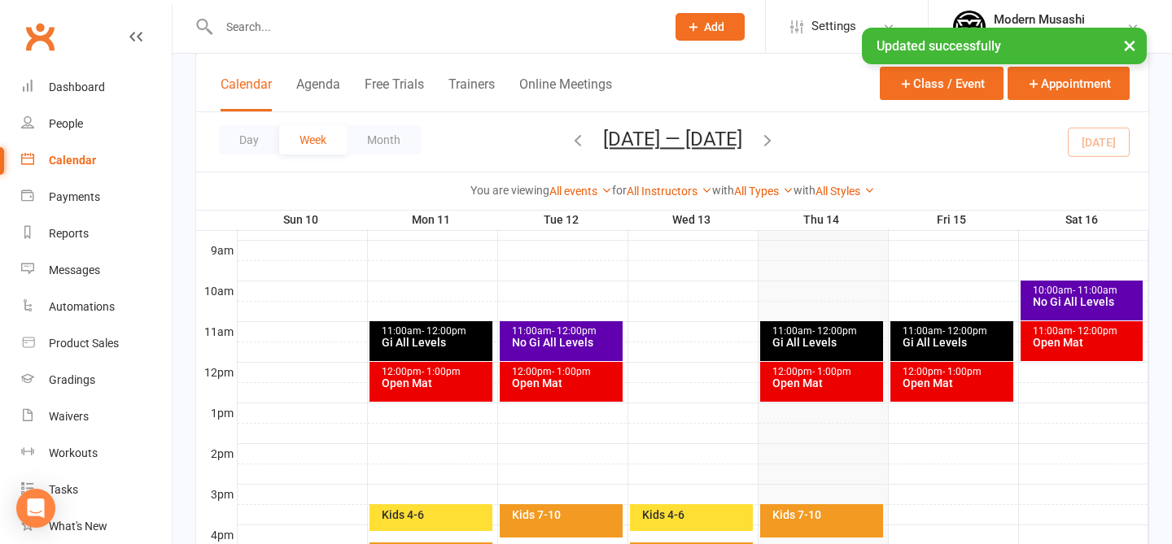
click at [562, 337] on div "No Gi All Levels" at bounding box center [565, 342] width 108 height 11
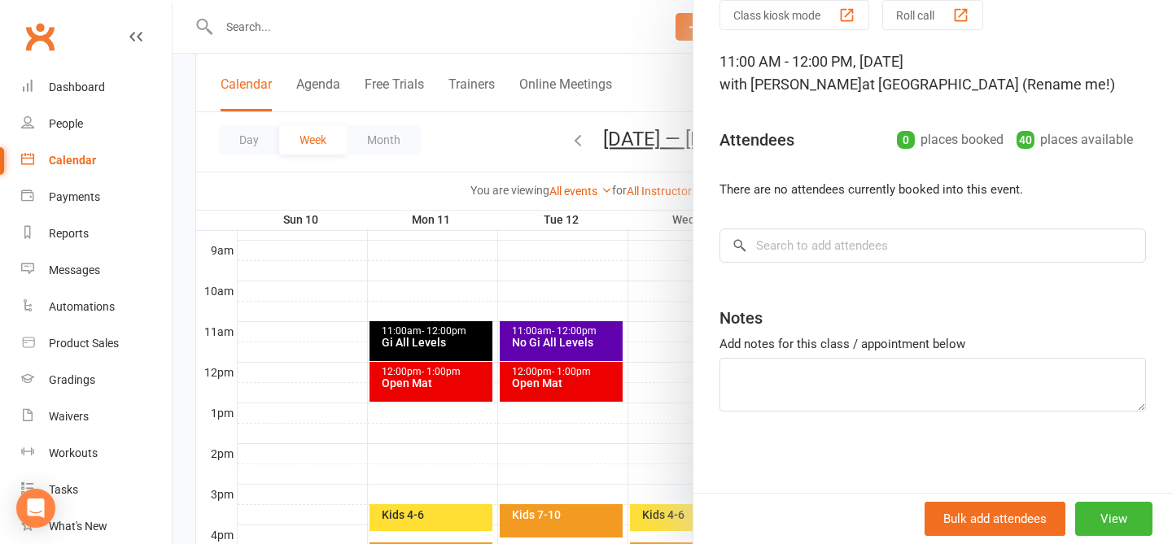
scroll to position [0, 0]
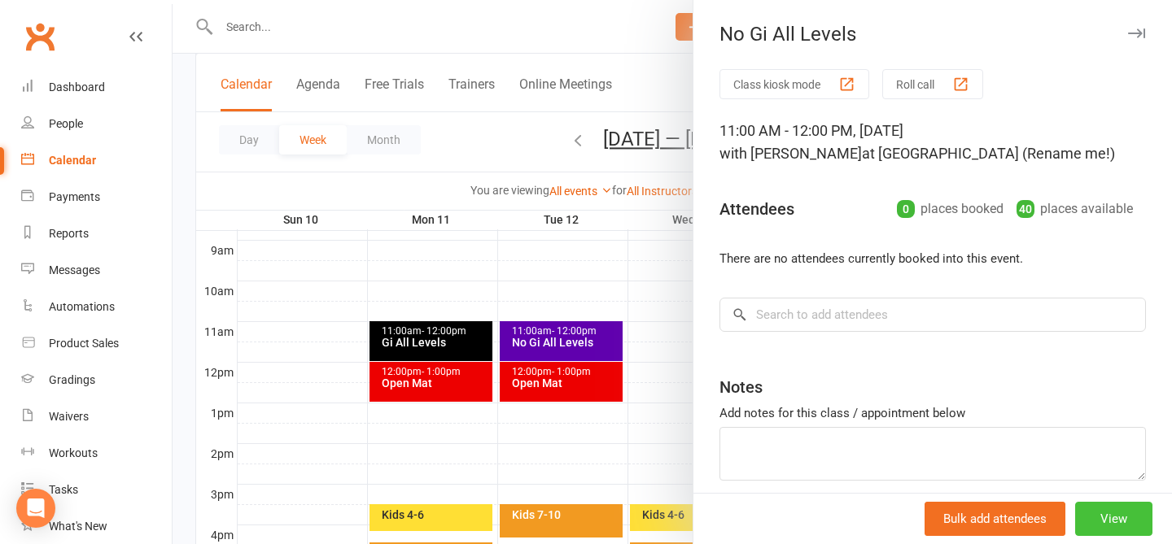
click at [882, 510] on button "View" at bounding box center [1113, 519] width 77 height 34
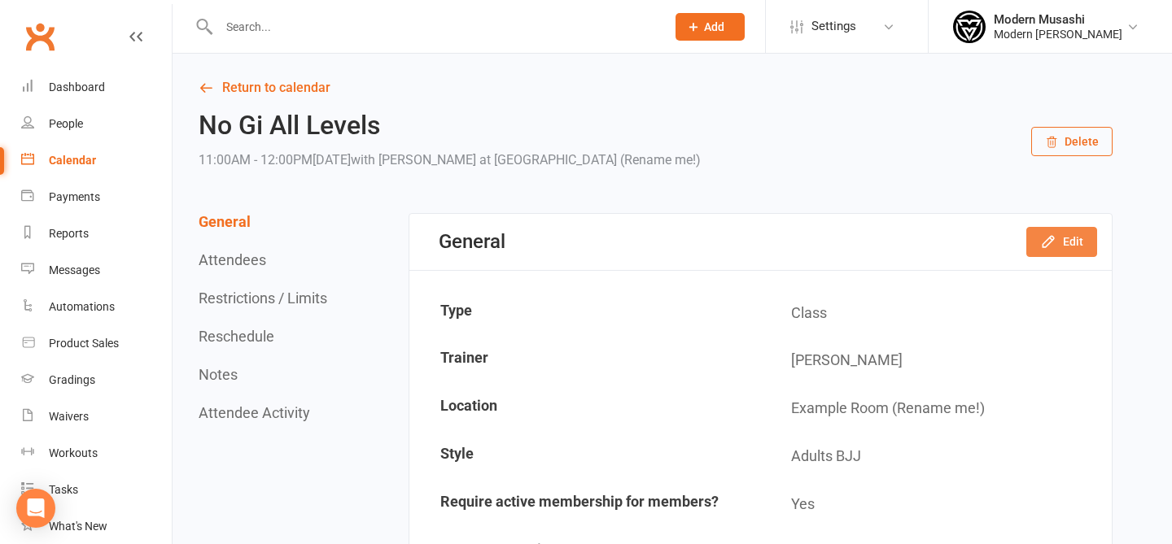
click at [882, 236] on button "Edit" at bounding box center [1061, 241] width 71 height 29
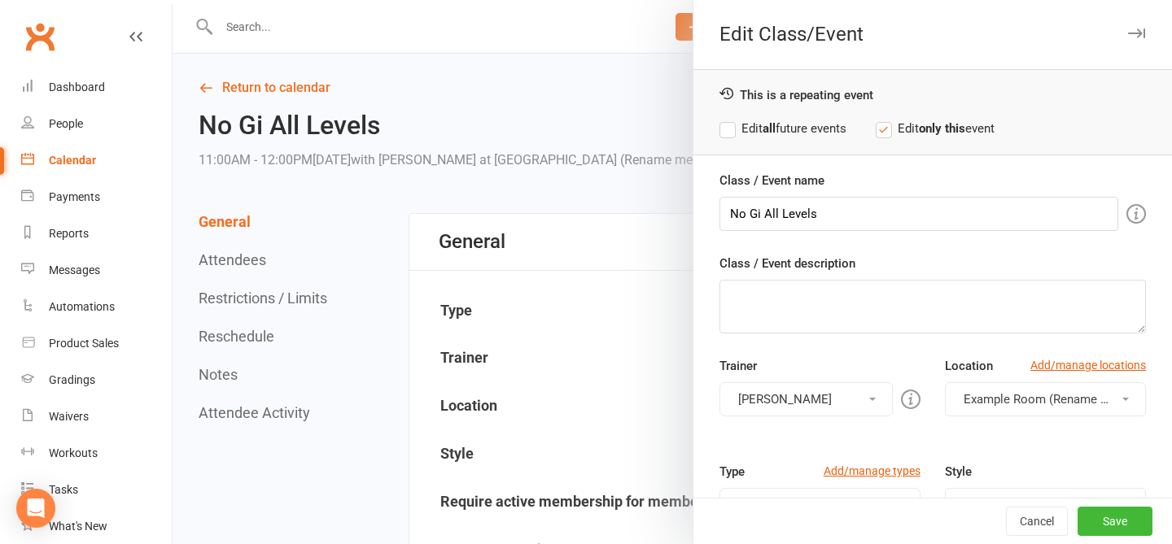
click at [766, 111] on div "This is a repeating event Edit all future events Edit only this event" at bounding box center [932, 112] width 478 height 86
click at [764, 129] on strong "all" at bounding box center [769, 128] width 13 height 15
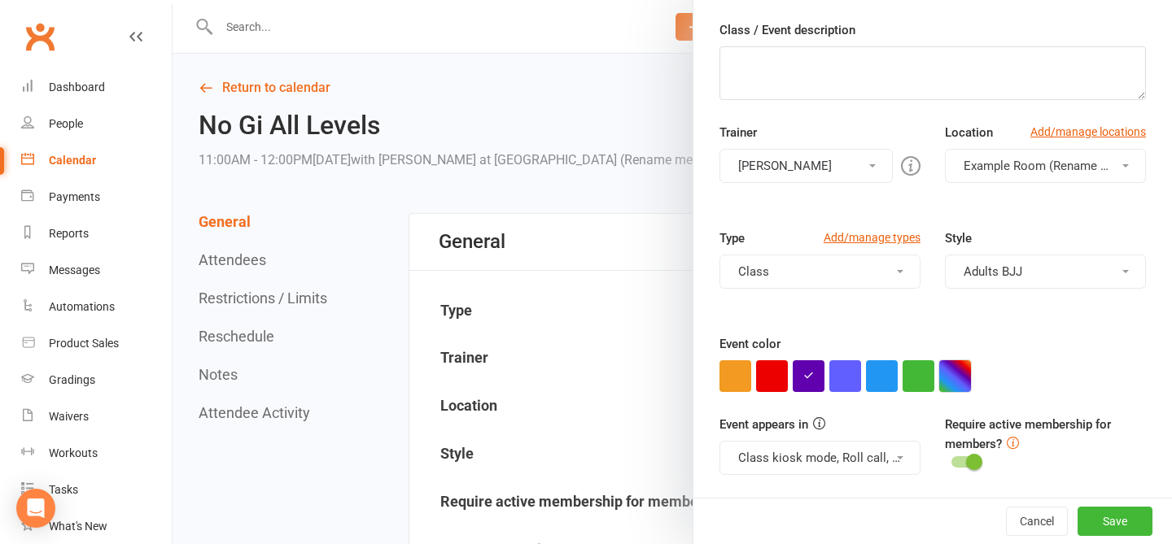
click at [882, 367] on button "button" at bounding box center [955, 377] width 32 height 32
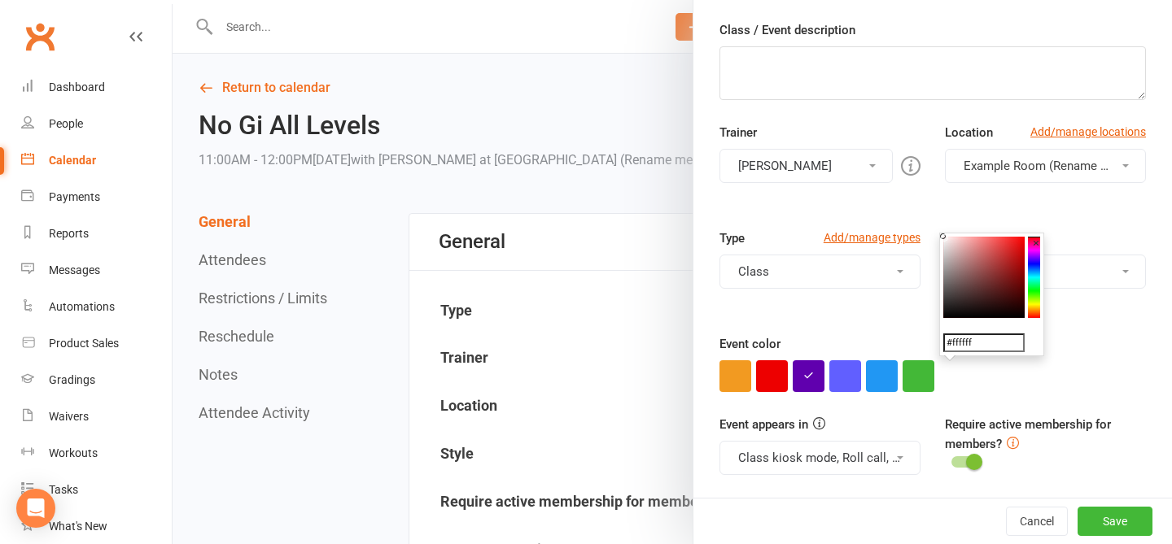
drag, startPoint x: 950, startPoint y: 295, endPoint x: 921, endPoint y: 185, distance: 113.7
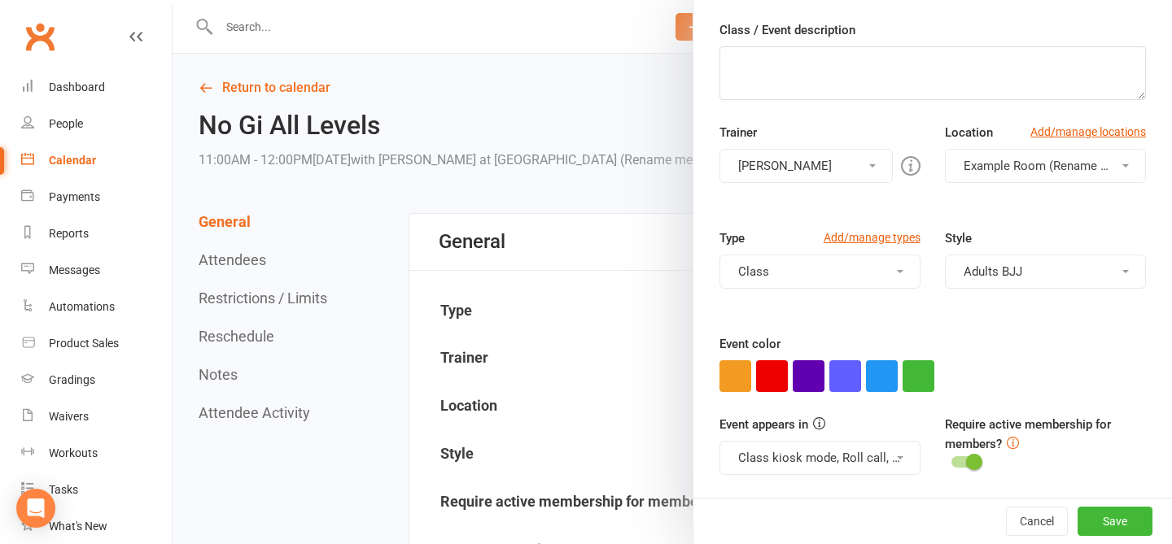
click at [882, 437] on div "Require active membership for members?" at bounding box center [1045, 444] width 225 height 59
click at [882, 522] on button "Save" at bounding box center [1114, 521] width 75 height 29
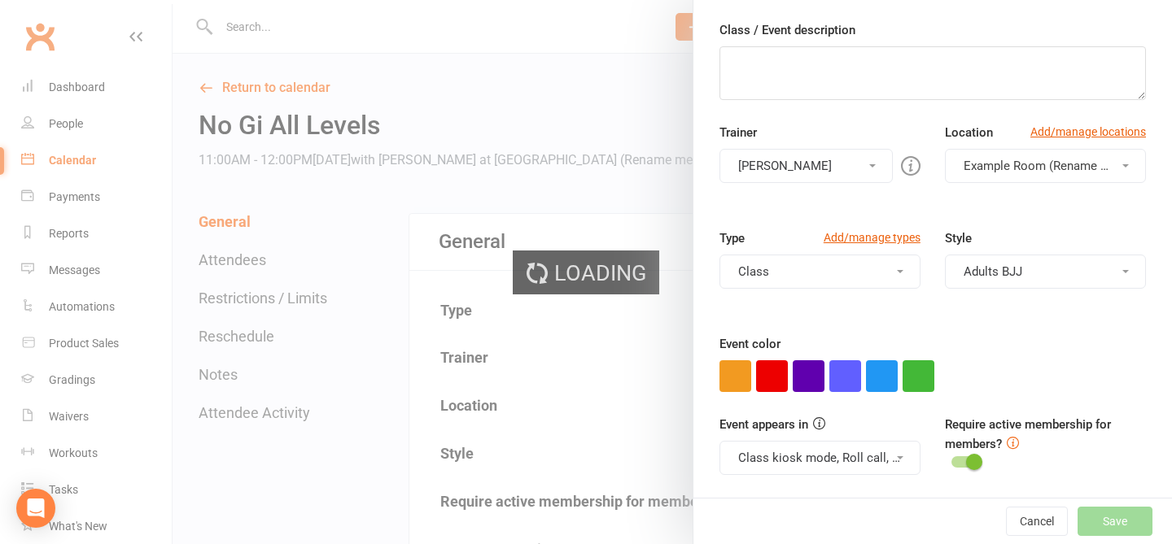
click at [882, 454] on div "Require active membership for members?" at bounding box center [1045, 444] width 225 height 59
click at [882, 462] on div at bounding box center [965, 462] width 28 height 11
click at [882, 460] on input "checkbox" at bounding box center [951, 460] width 0 height 0
click at [882, 508] on div "Cancel Save" at bounding box center [932, 521] width 478 height 46
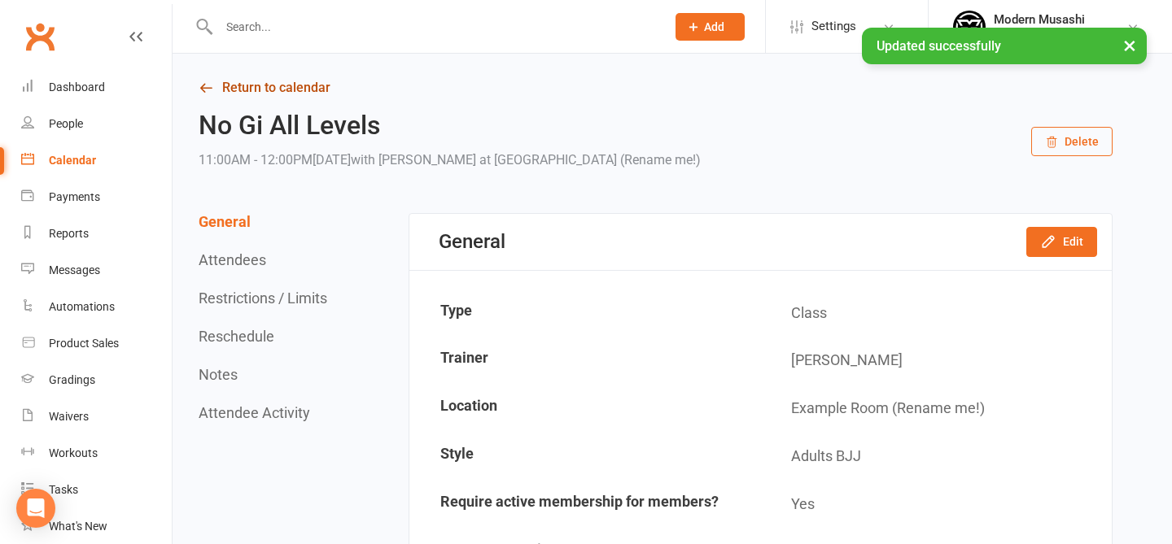
click at [309, 93] on link "Return to calendar" at bounding box center [656, 87] width 914 height 23
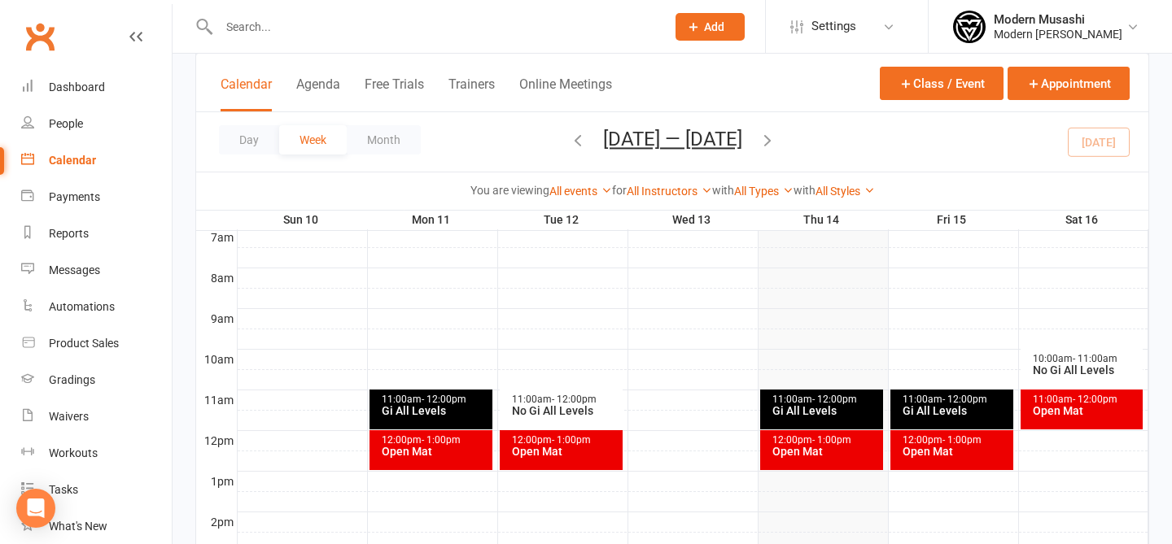
scroll to position [386, 0]
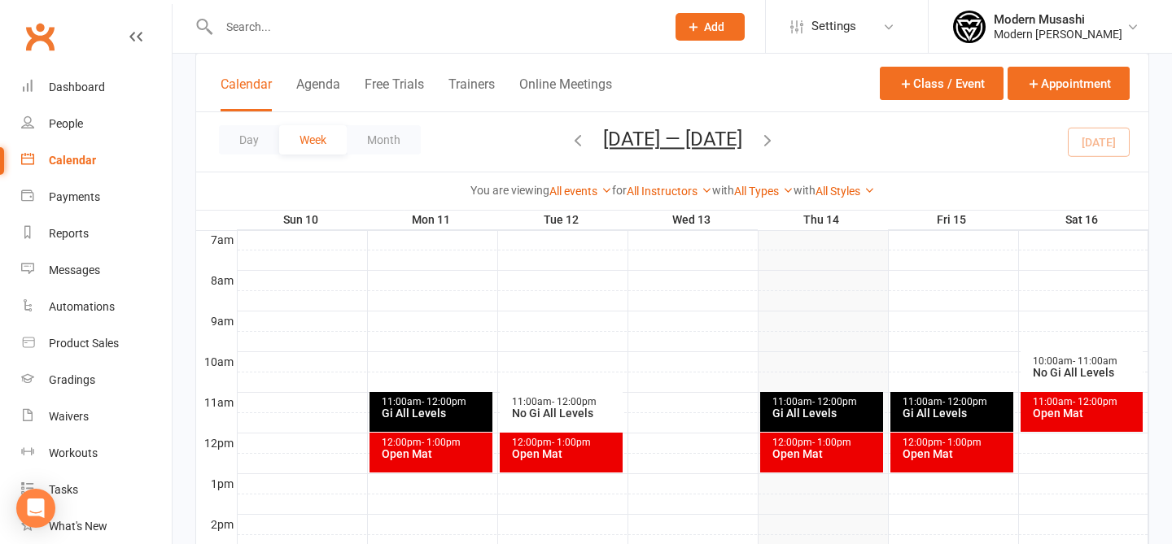
click at [409, 446] on div "12:00pm - 1:00pm" at bounding box center [435, 443] width 108 height 11
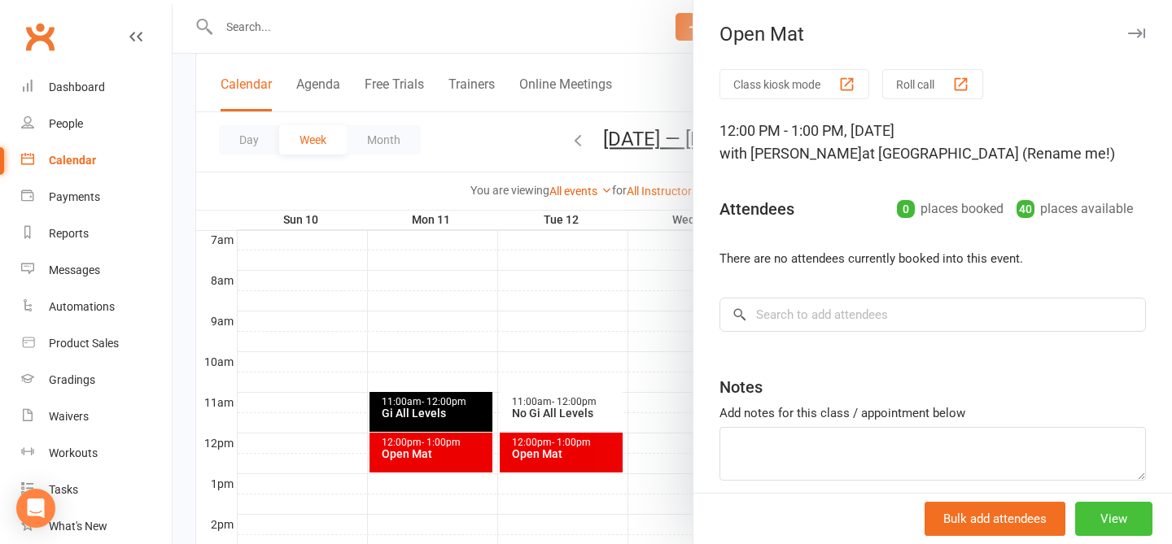
click at [882, 513] on button "View" at bounding box center [1113, 519] width 77 height 34
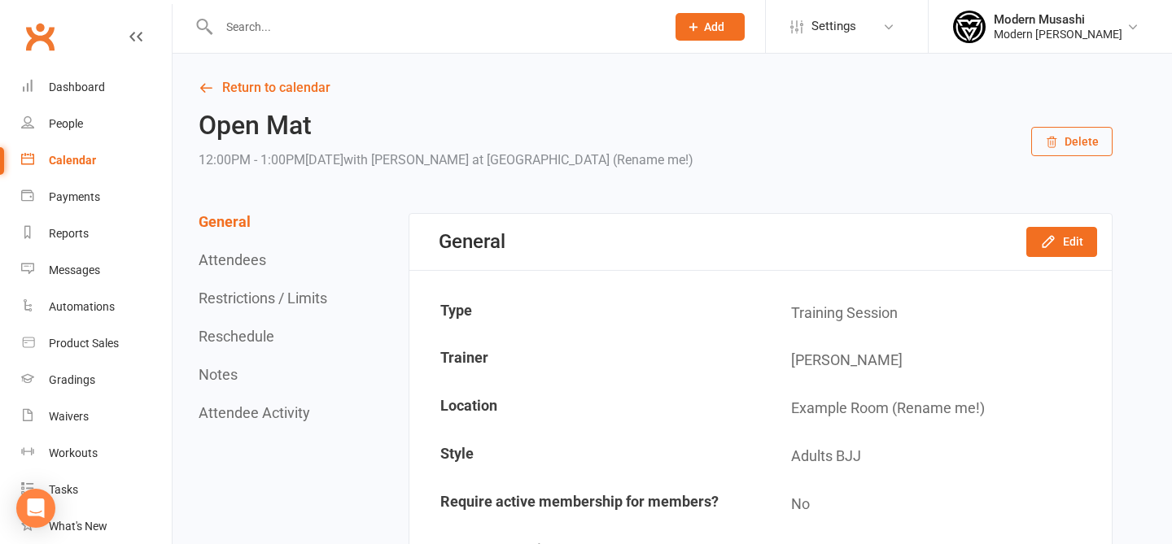
click at [882, 263] on div "General Edit" at bounding box center [760, 242] width 702 height 56
click at [882, 250] on button "Edit" at bounding box center [1061, 241] width 71 height 29
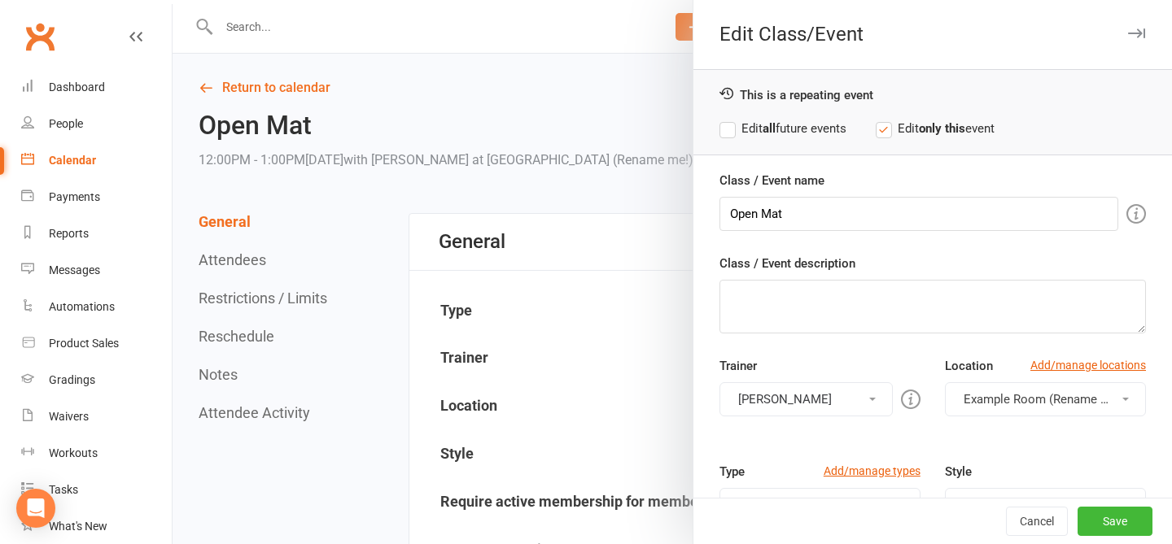
click at [750, 130] on label "Edit all future events" at bounding box center [782, 129] width 127 height 20
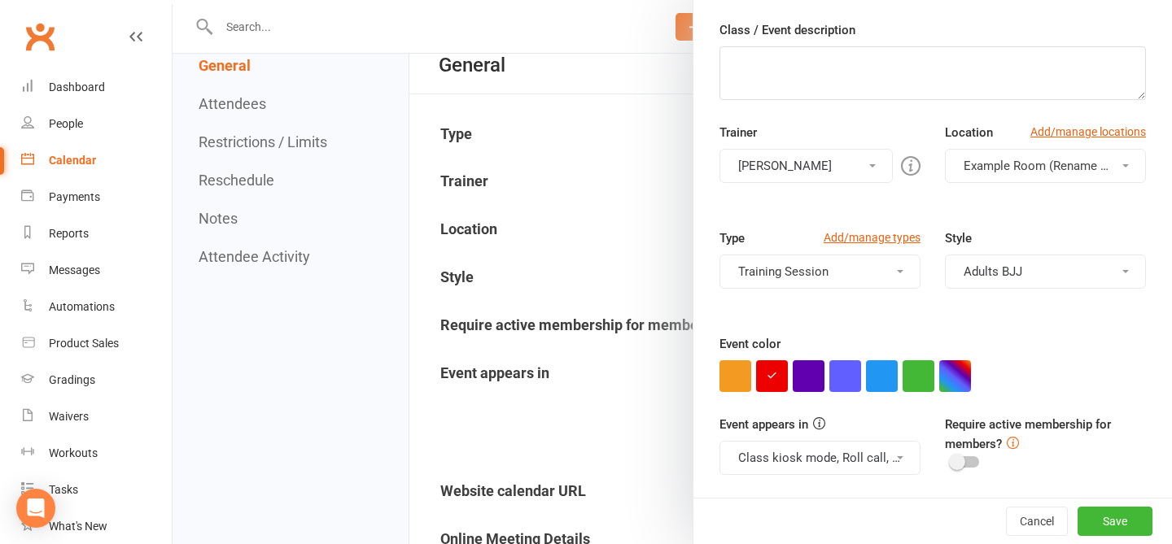
scroll to position [212, 0]
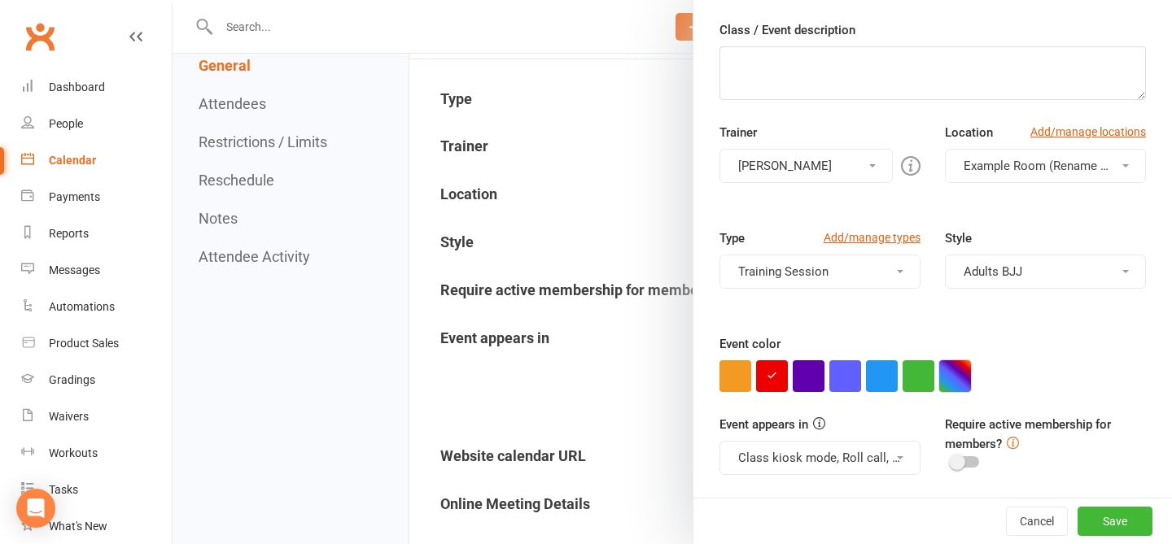
click at [882, 378] on button "button" at bounding box center [955, 377] width 32 height 32
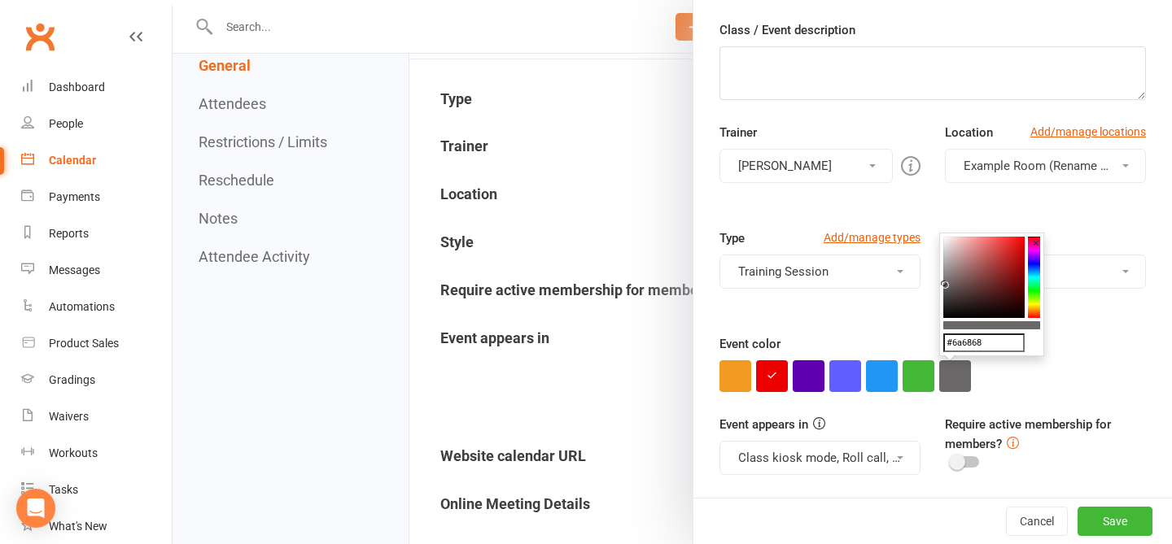
click at [882, 284] on colorpicker-saturation at bounding box center [983, 277] width 81 height 81
click at [882, 519] on button "Save" at bounding box center [1114, 521] width 75 height 29
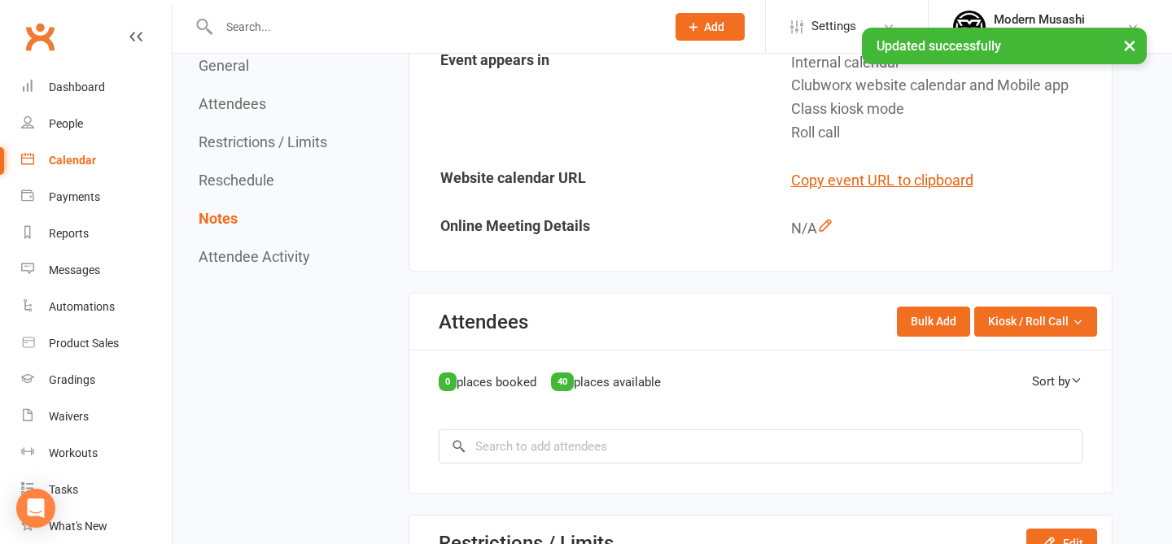
scroll to position [0, 0]
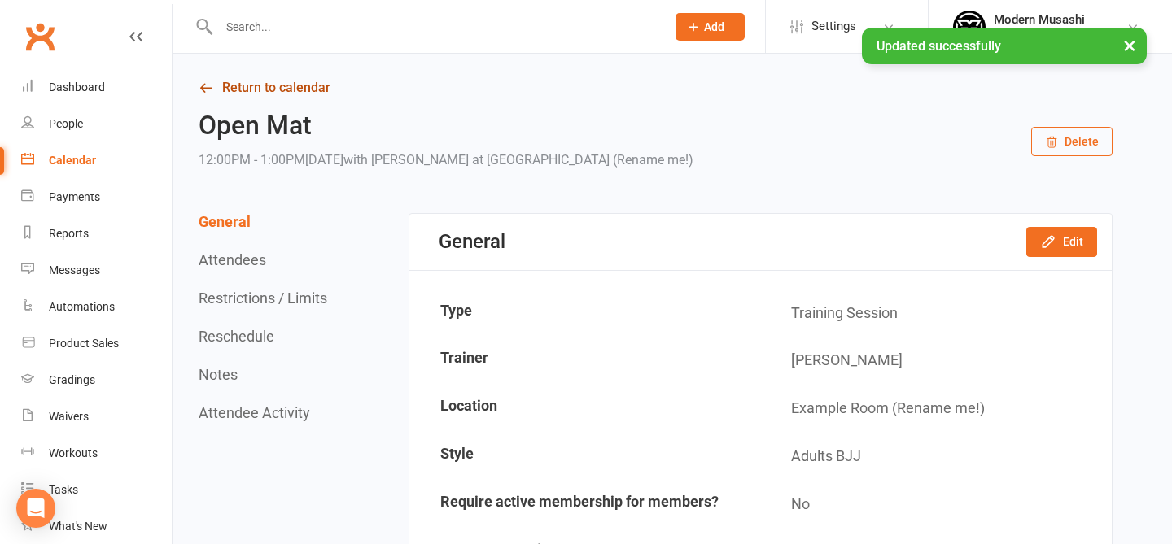
click at [262, 94] on link "Return to calendar" at bounding box center [656, 87] width 914 height 23
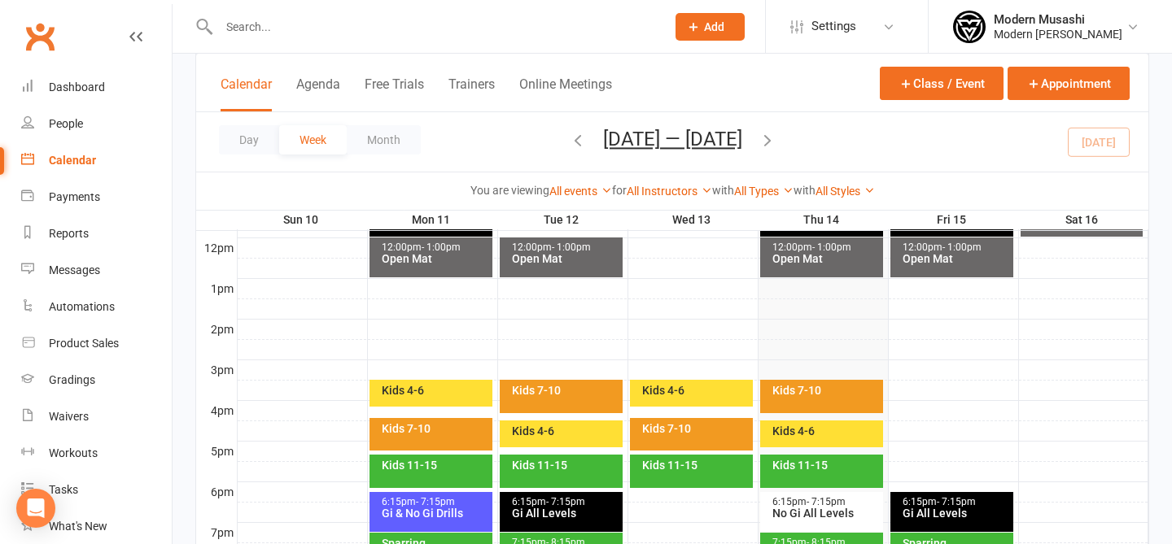
scroll to position [706, 0]
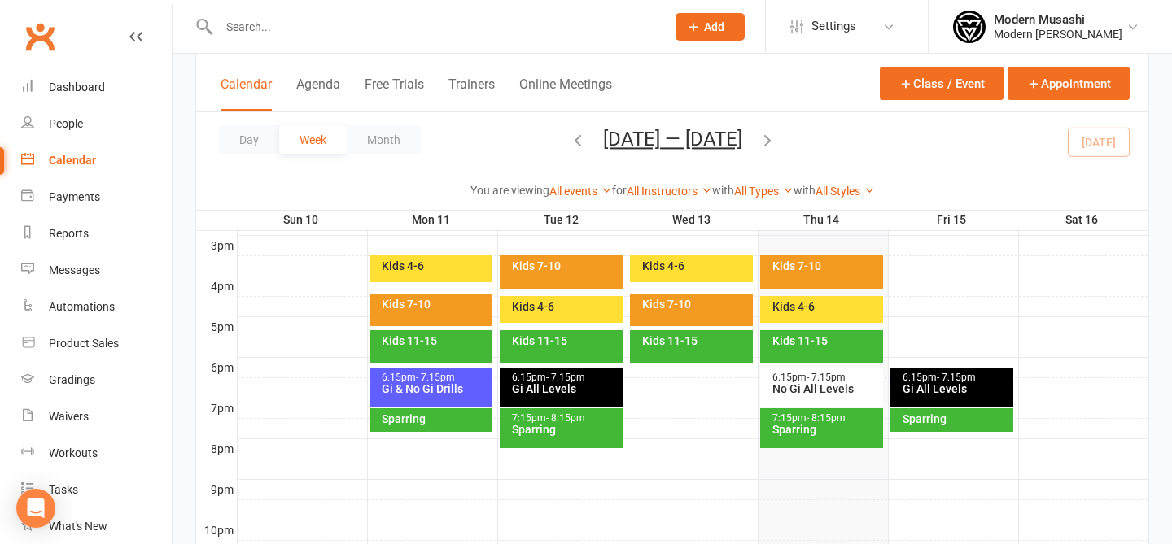
click at [451, 416] on div "Sparring" at bounding box center [435, 418] width 108 height 11
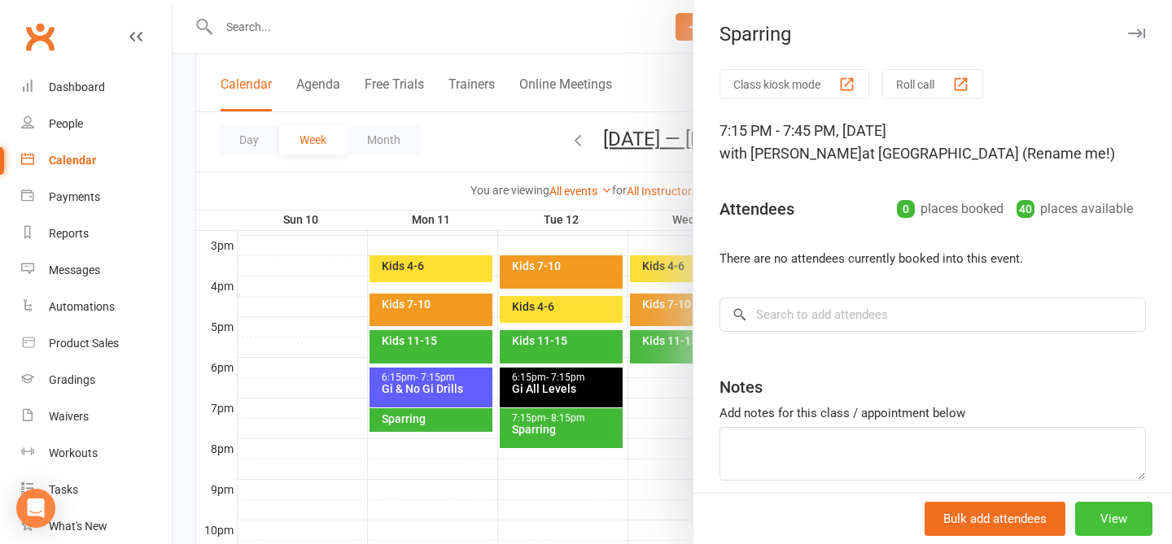
click at [882, 522] on button "View" at bounding box center [1113, 519] width 77 height 34
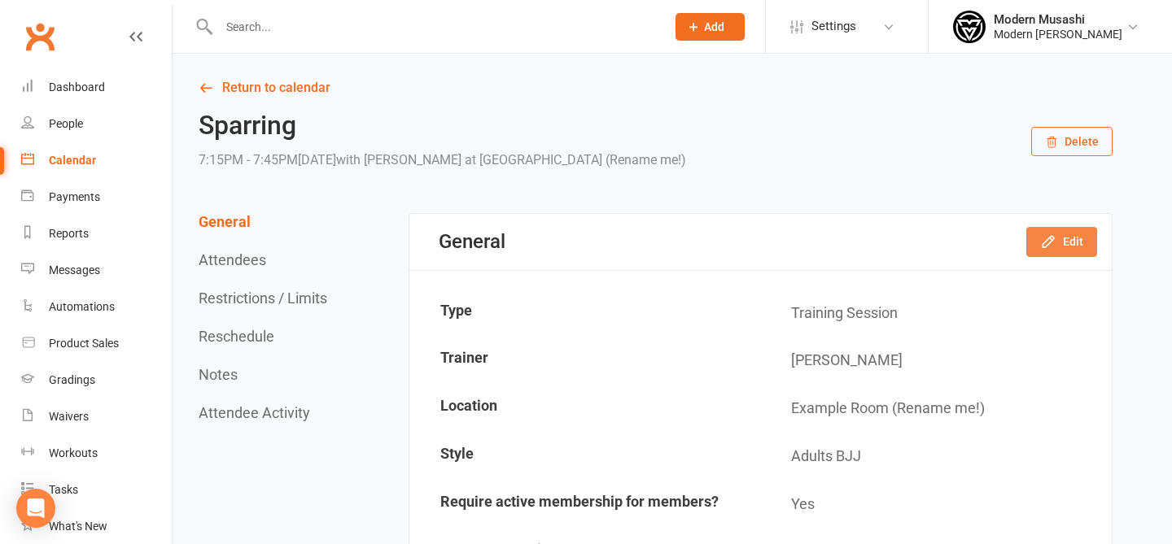
click at [882, 242] on icon "button" at bounding box center [1048, 242] width 16 height 16
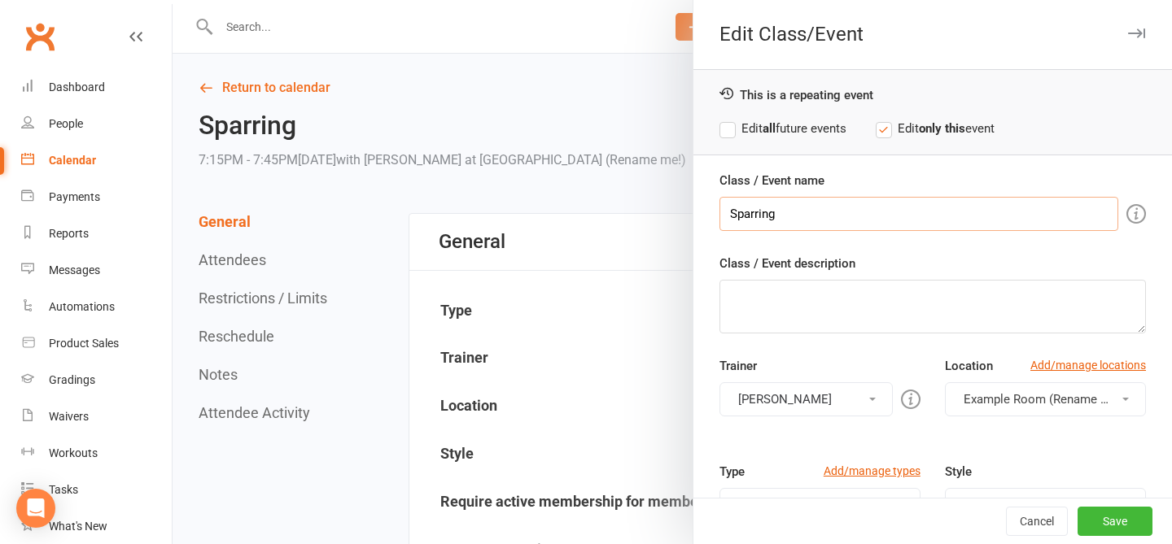
click at [881, 212] on input "Sparring" at bounding box center [918, 214] width 399 height 34
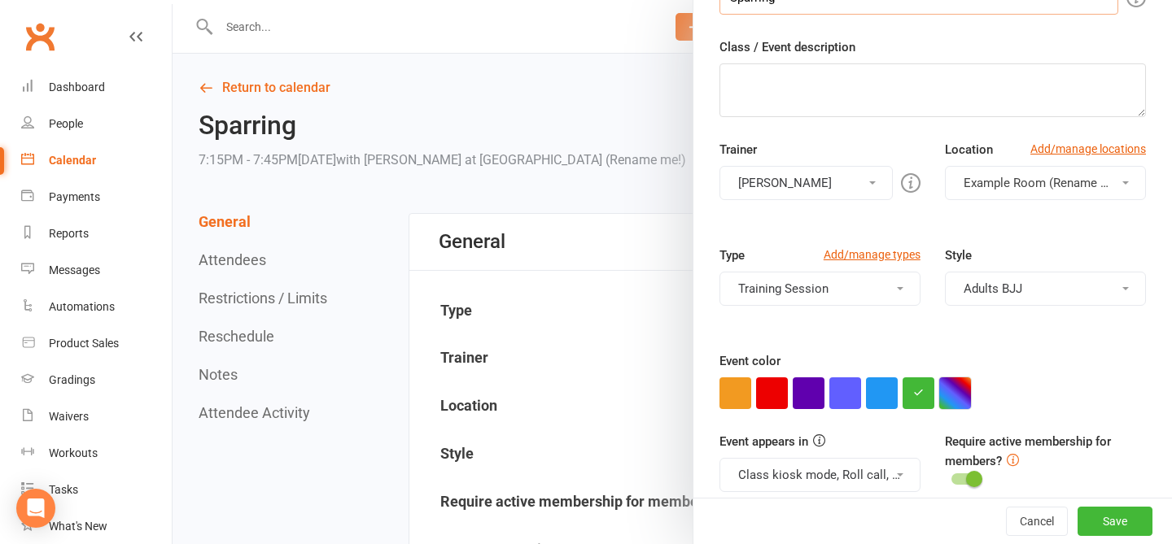
scroll to position [225, 0]
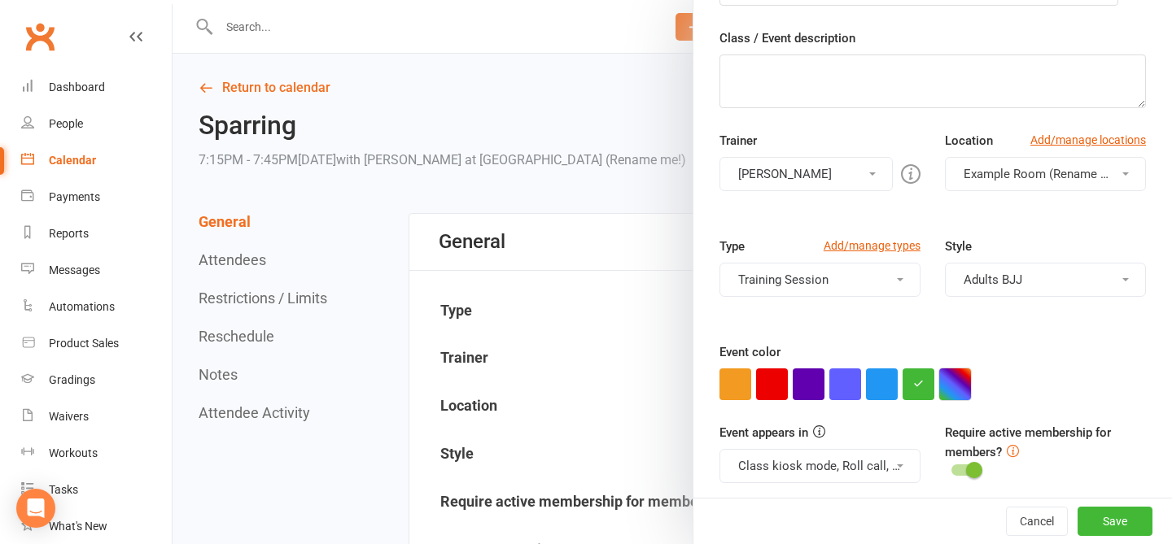
click at [882, 388] on button "button" at bounding box center [955, 385] width 32 height 32
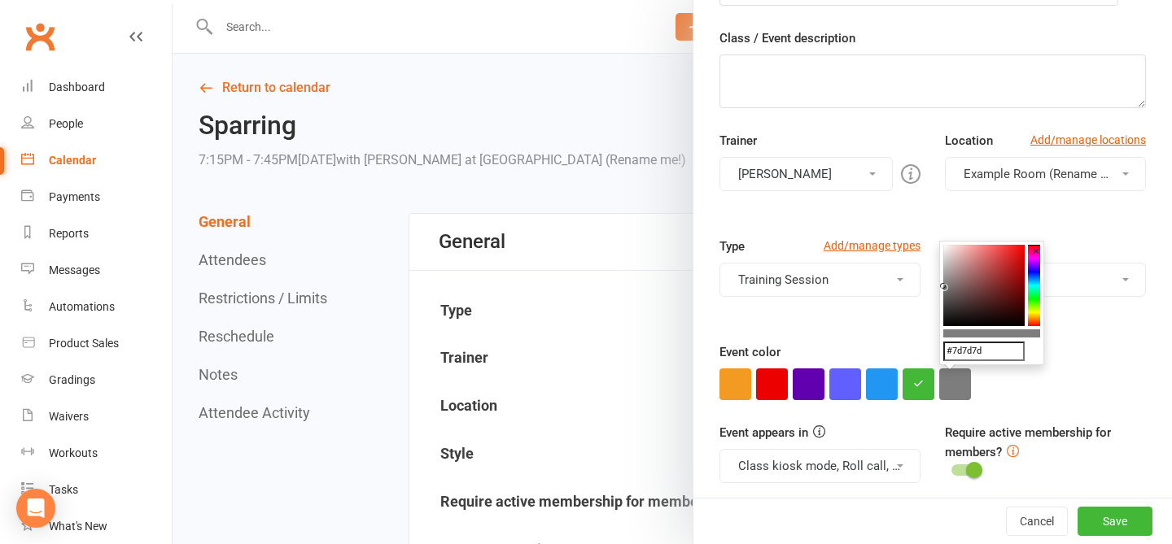
drag, startPoint x: 974, startPoint y: 304, endPoint x: 932, endPoint y: 286, distance: 45.9
click at [882, 516] on button "Save" at bounding box center [1114, 521] width 75 height 29
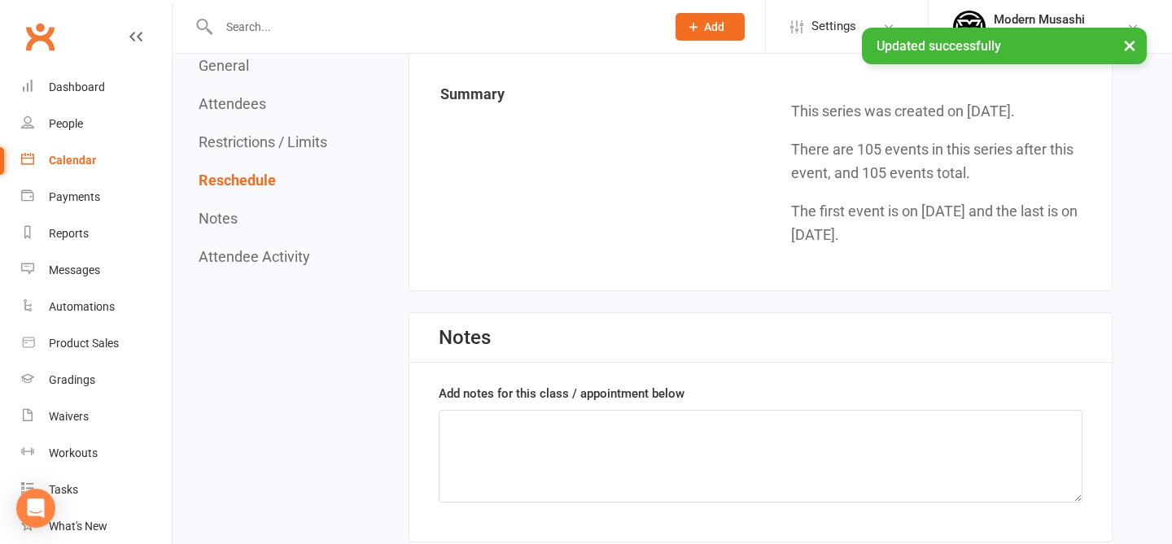
scroll to position [0, 0]
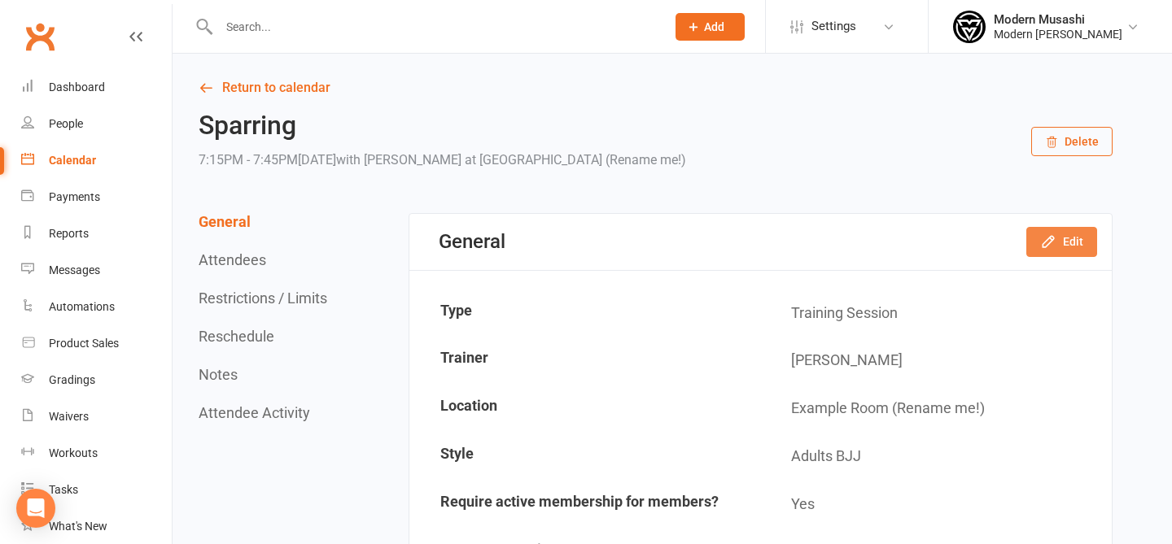
click at [882, 245] on button "Edit" at bounding box center [1061, 241] width 71 height 29
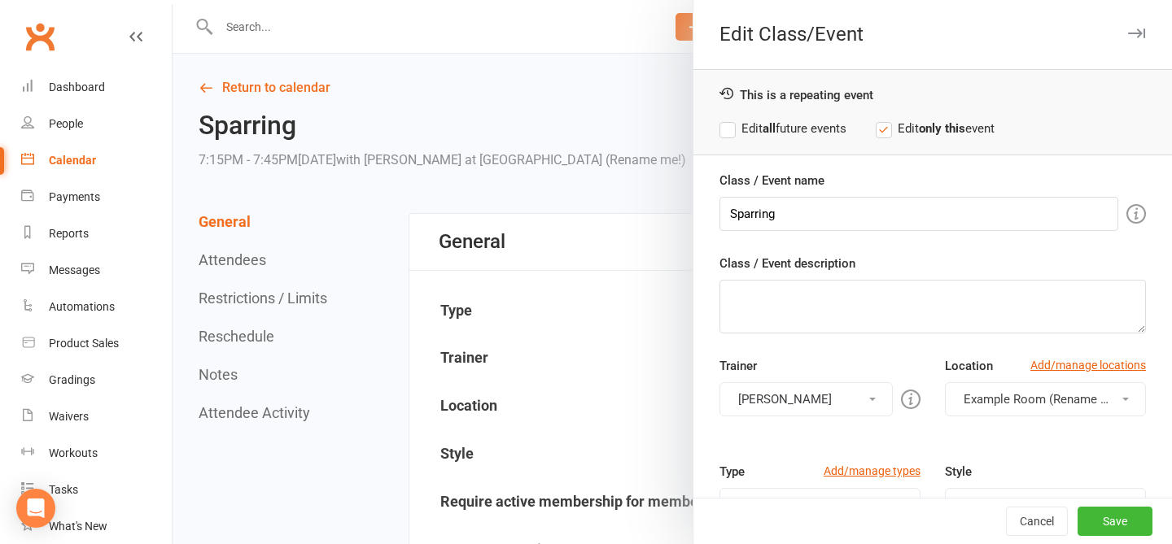
click at [768, 129] on strong "all" at bounding box center [769, 128] width 13 height 15
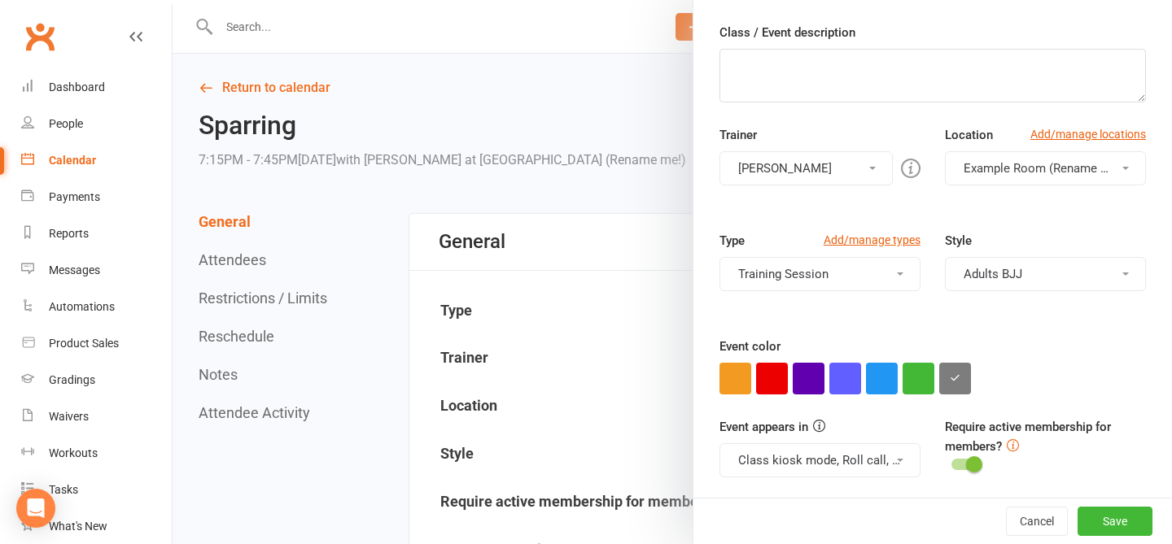
scroll to position [234, 0]
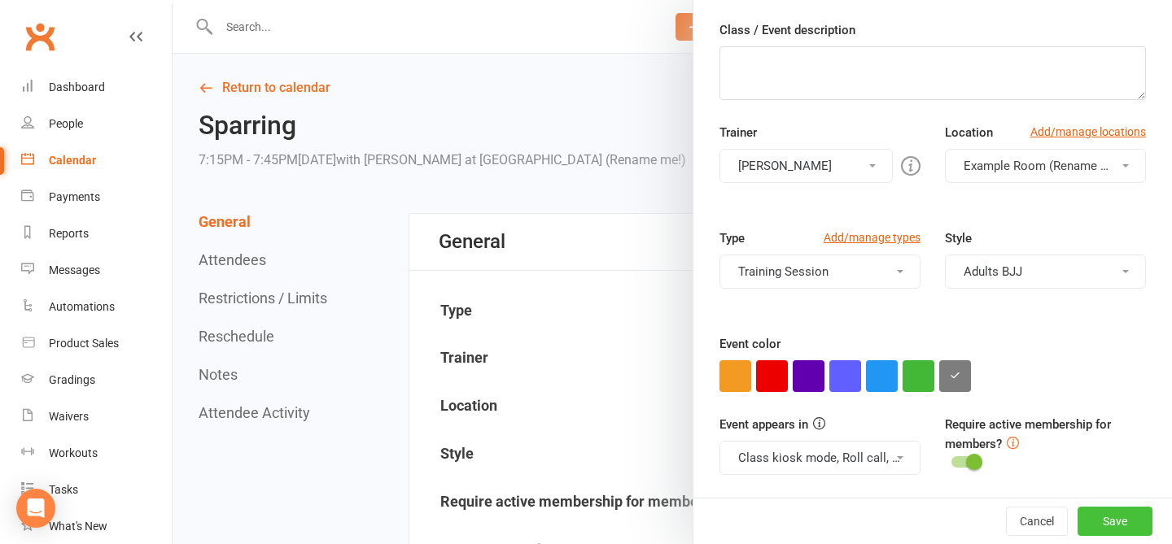
click at [882, 528] on button "Save" at bounding box center [1114, 521] width 75 height 29
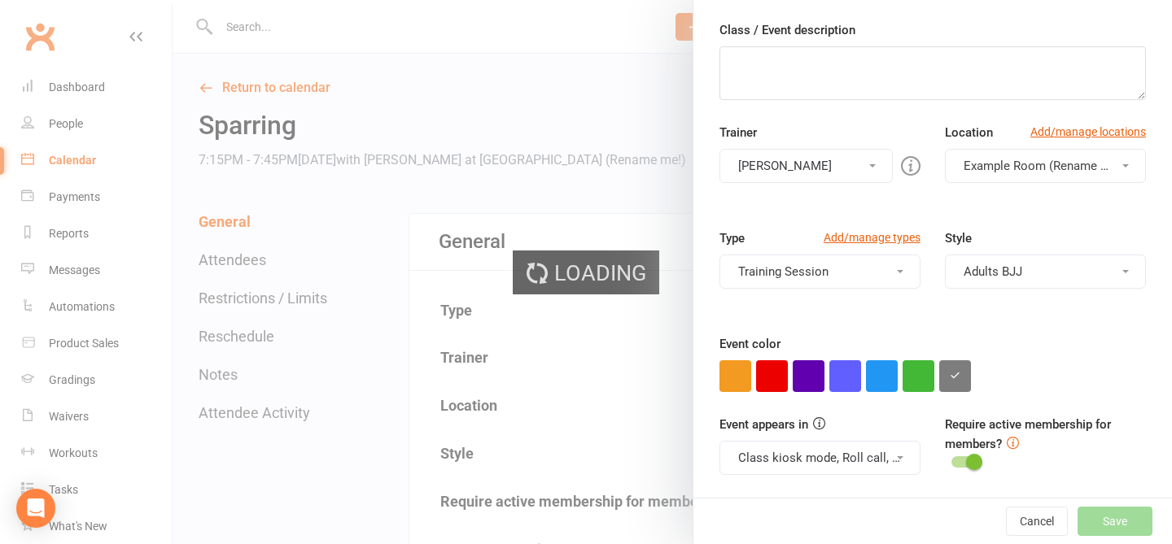
click at [882, 464] on div at bounding box center [965, 462] width 28 height 11
click at [882, 460] on input "checkbox" at bounding box center [951, 460] width 0 height 0
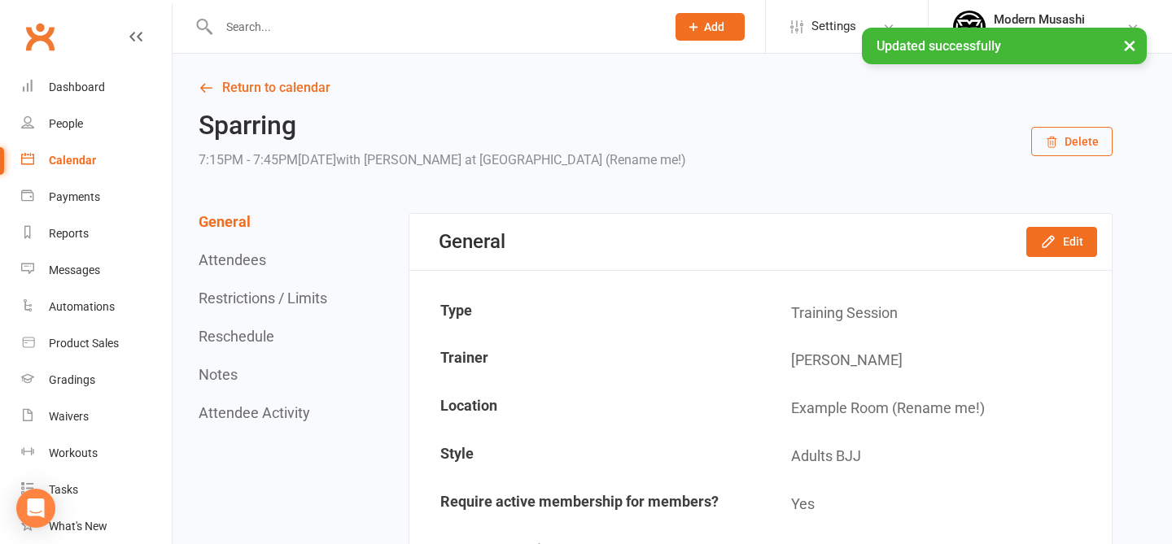
click at [882, 264] on div "General Edit" at bounding box center [760, 242] width 702 height 56
click at [882, 255] on button "Edit" at bounding box center [1061, 241] width 71 height 29
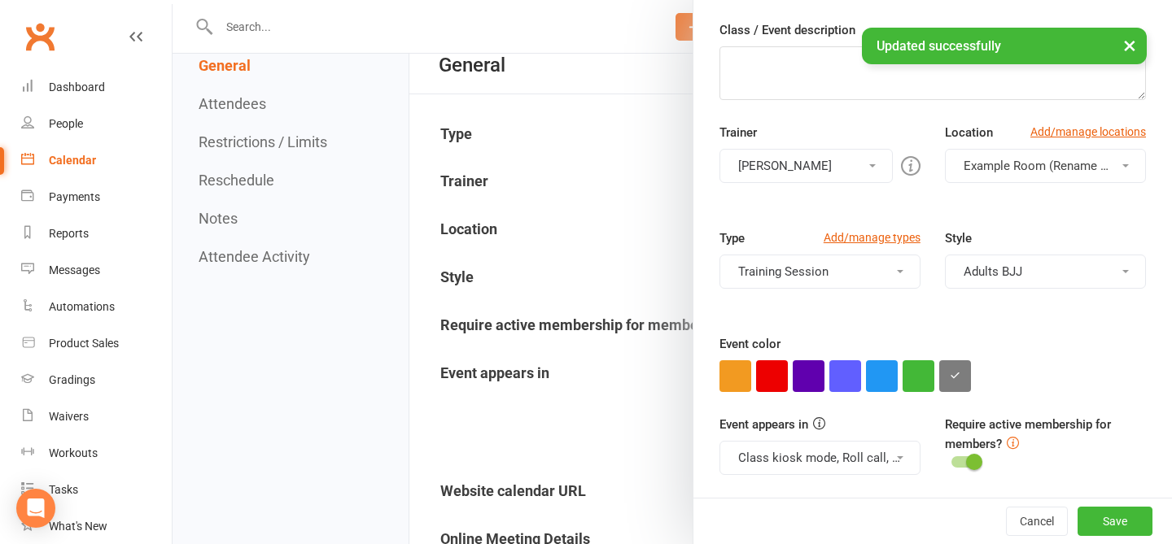
scroll to position [192, 0]
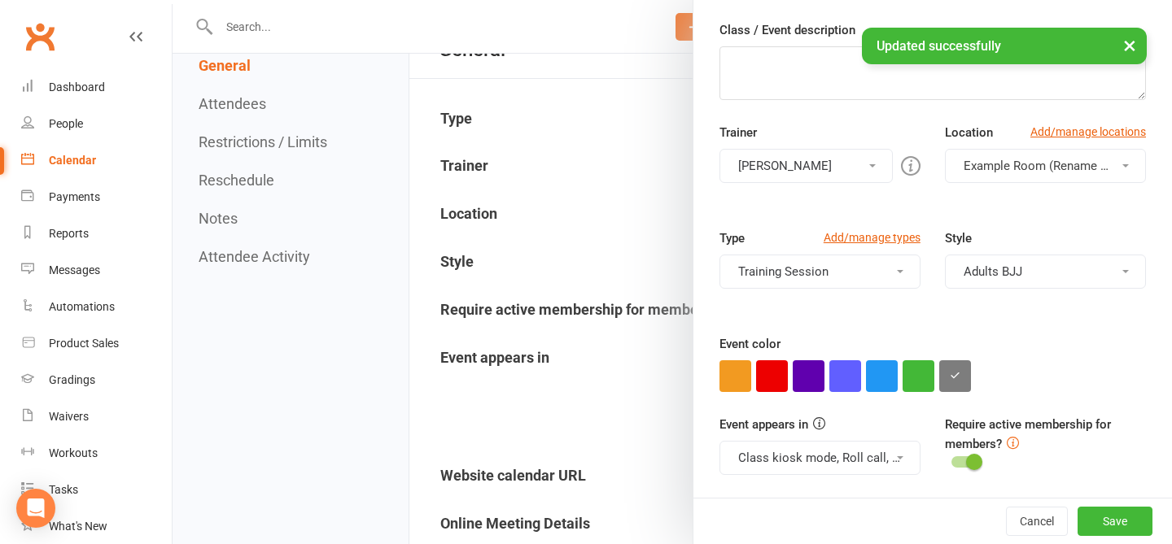
click at [882, 465] on span at bounding box center [974, 462] width 16 height 16
click at [882, 460] on input "checkbox" at bounding box center [951, 460] width 0 height 0
click at [882, 527] on button "Save" at bounding box center [1114, 521] width 75 height 29
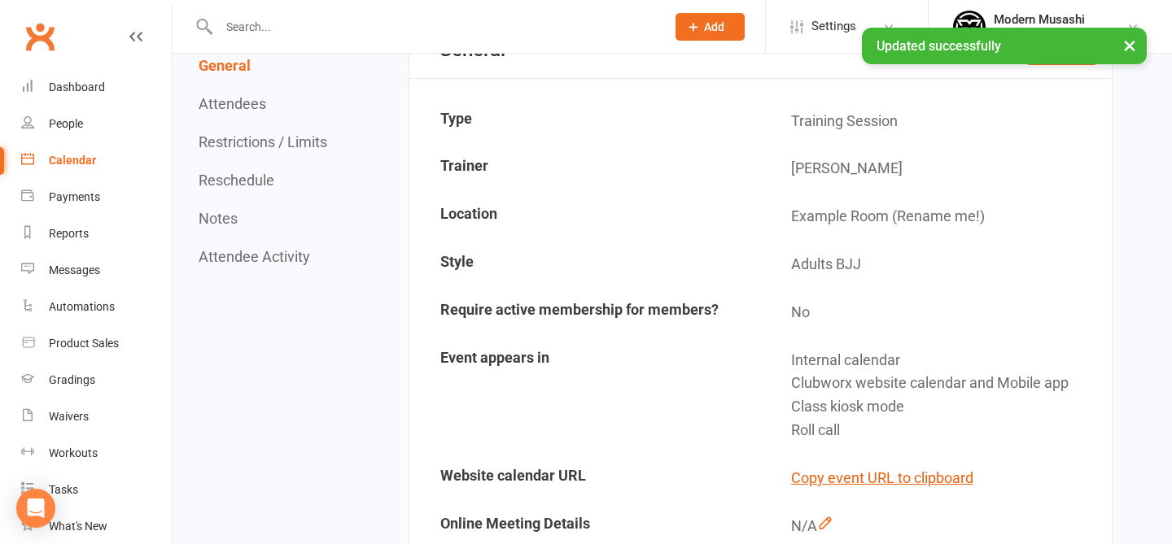
scroll to position [0, 0]
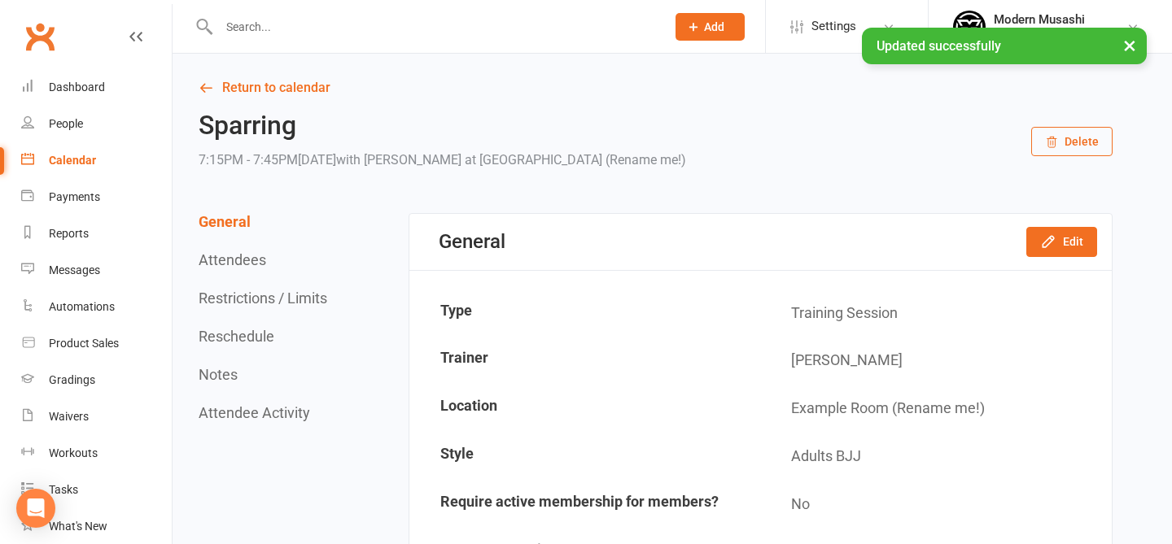
click at [882, 223] on div "General Edit" at bounding box center [760, 242] width 702 height 56
click at [882, 251] on button "Edit" at bounding box center [1061, 241] width 71 height 29
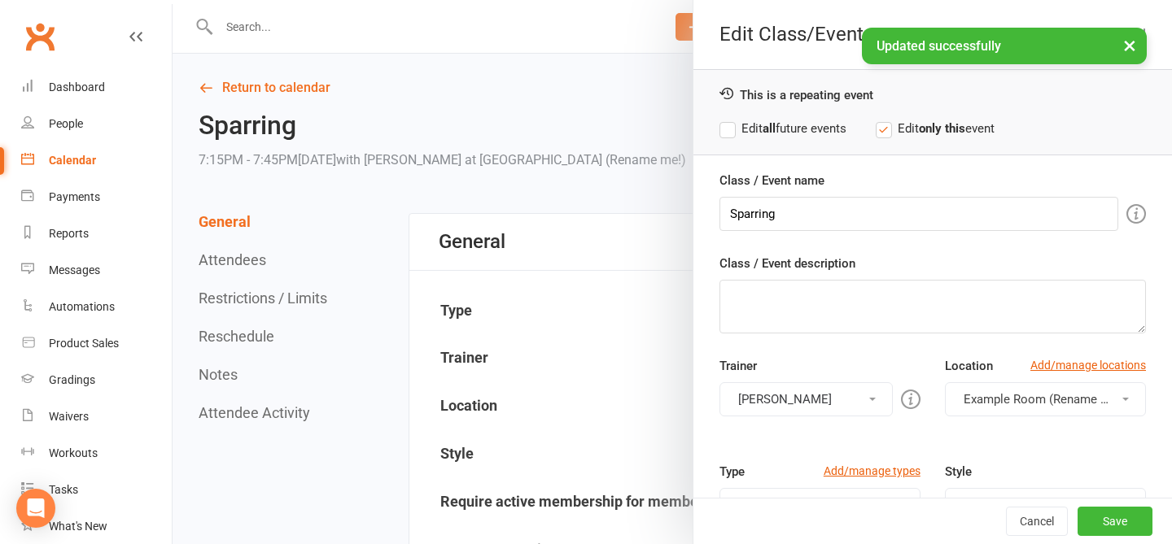
click at [822, 137] on label "Edit all future events" at bounding box center [782, 129] width 127 height 20
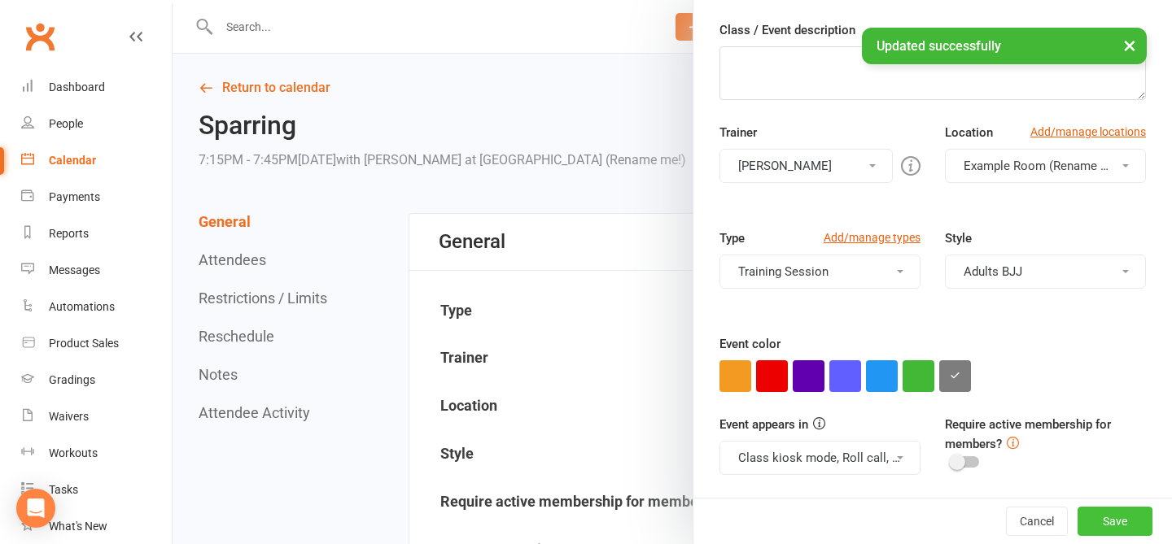
click at [882, 526] on button "Save" at bounding box center [1114, 521] width 75 height 29
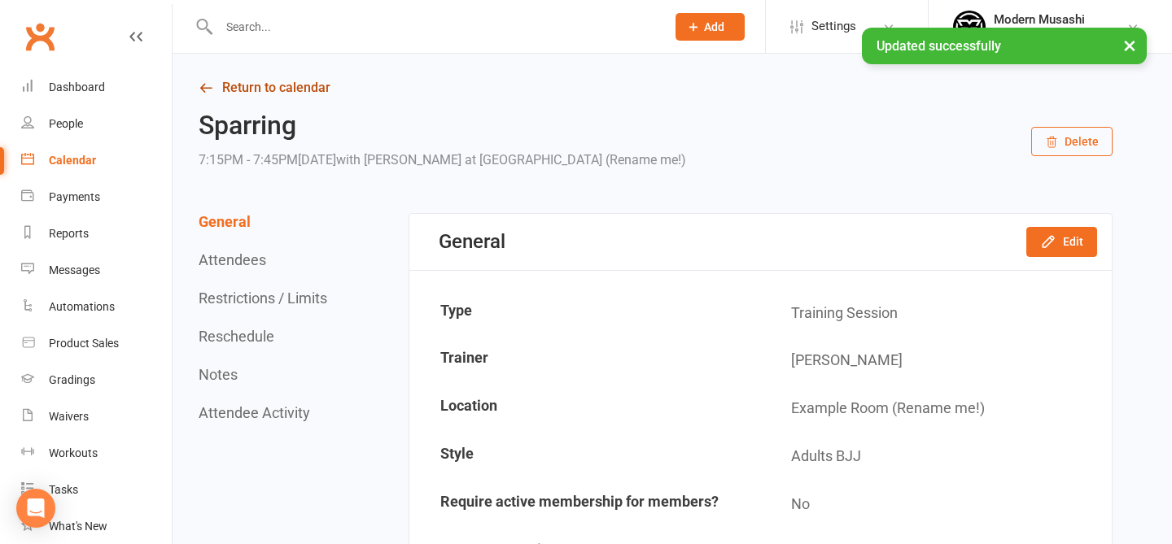
click at [253, 84] on link "Return to calendar" at bounding box center [656, 87] width 914 height 23
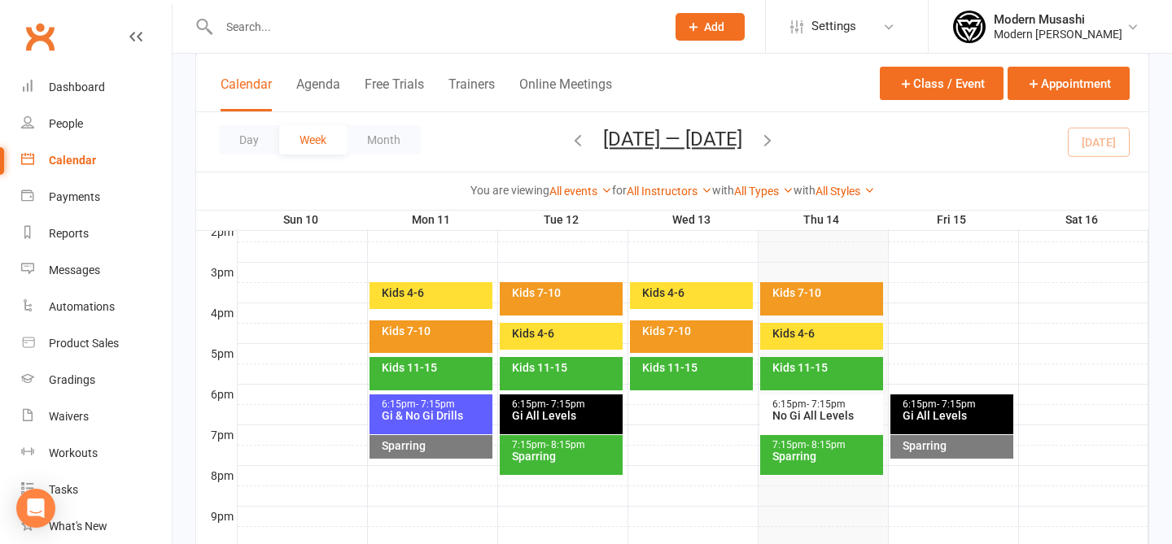
scroll to position [680, 0]
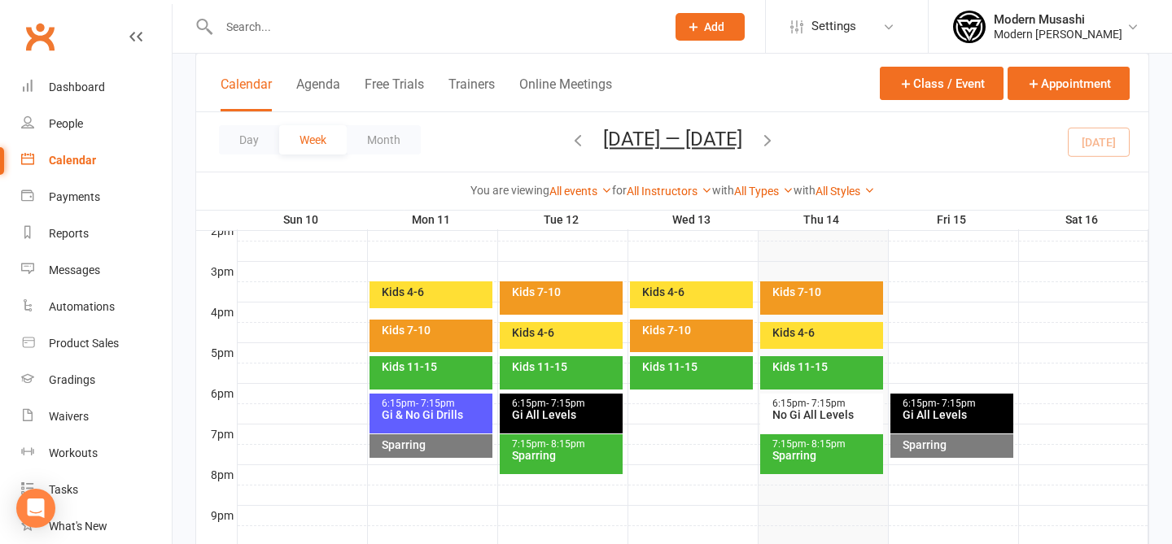
click at [569, 441] on span "- 8:15pm" at bounding box center [565, 444] width 39 height 11
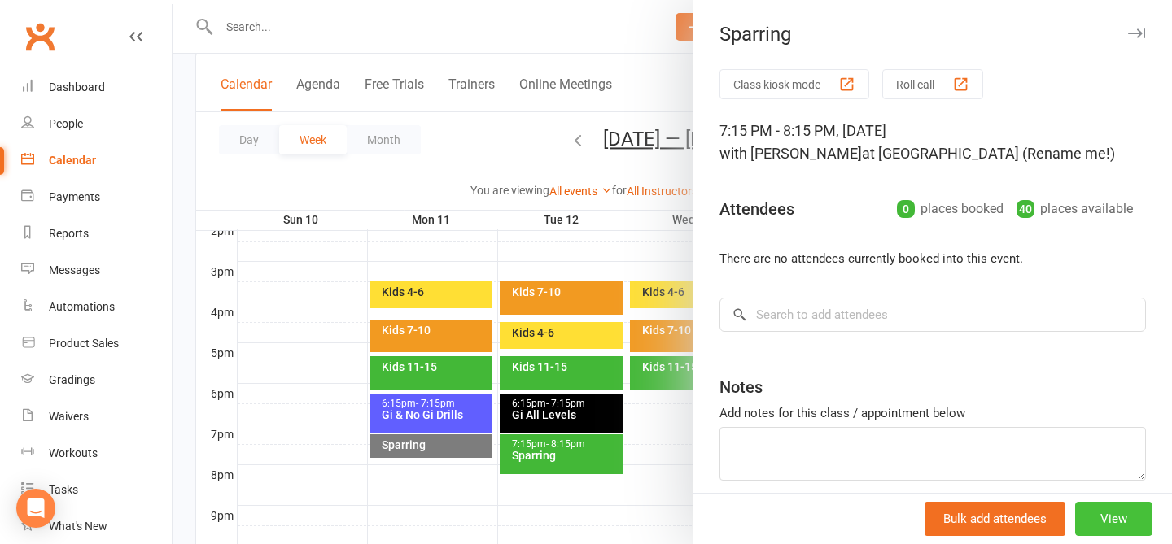
click at [882, 518] on button "View" at bounding box center [1113, 519] width 77 height 34
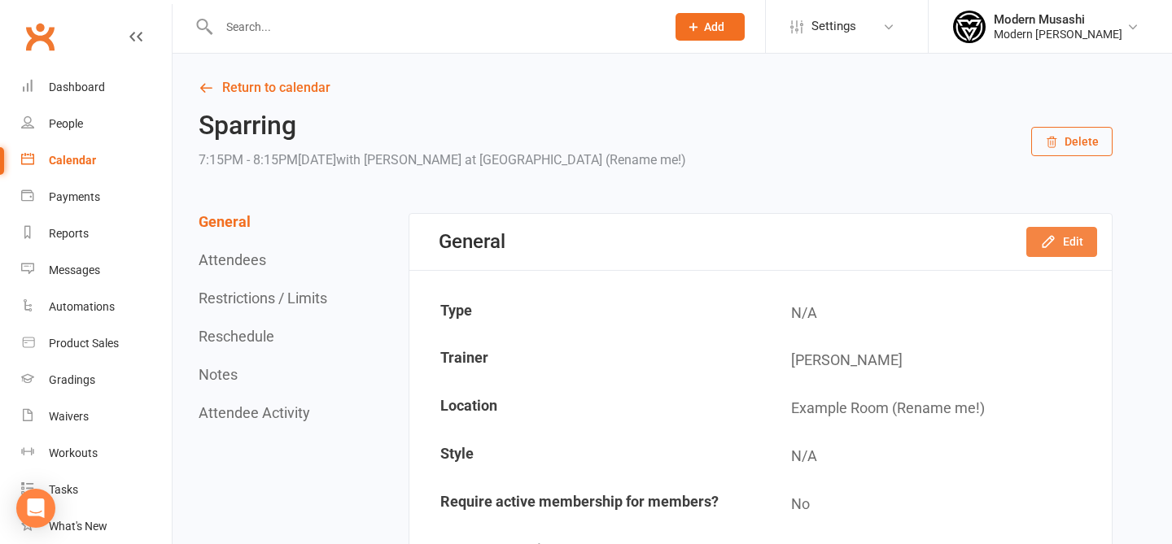
click at [882, 243] on button "Edit" at bounding box center [1061, 241] width 71 height 29
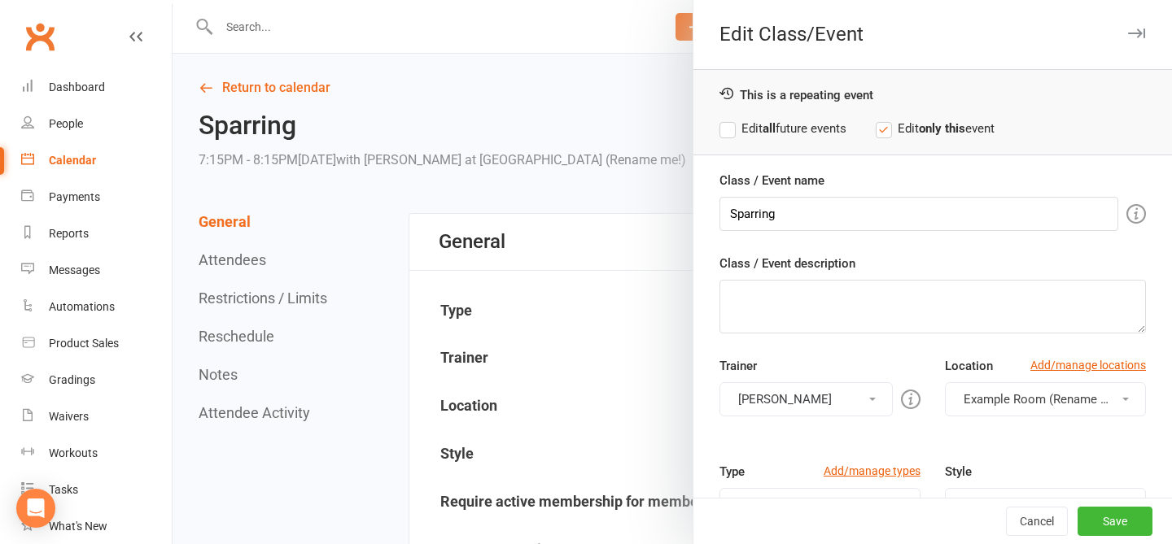
click at [807, 138] on div "This is a repeating event Edit all future events Edit only this event" at bounding box center [932, 112] width 478 height 86
click at [806, 133] on label "Edit all future events" at bounding box center [782, 129] width 127 height 20
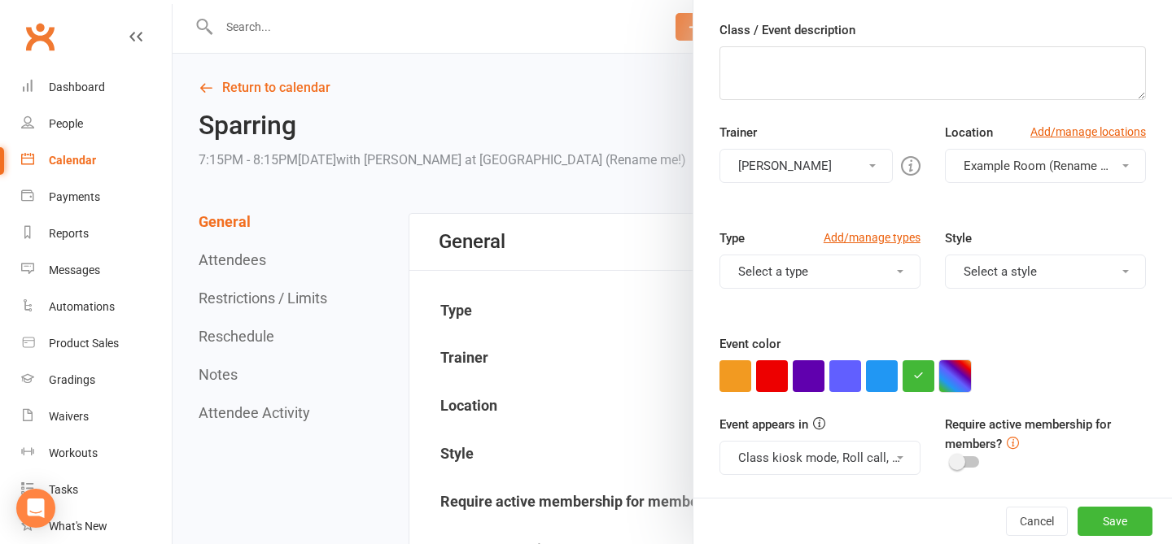
click at [882, 366] on button "button" at bounding box center [955, 377] width 32 height 32
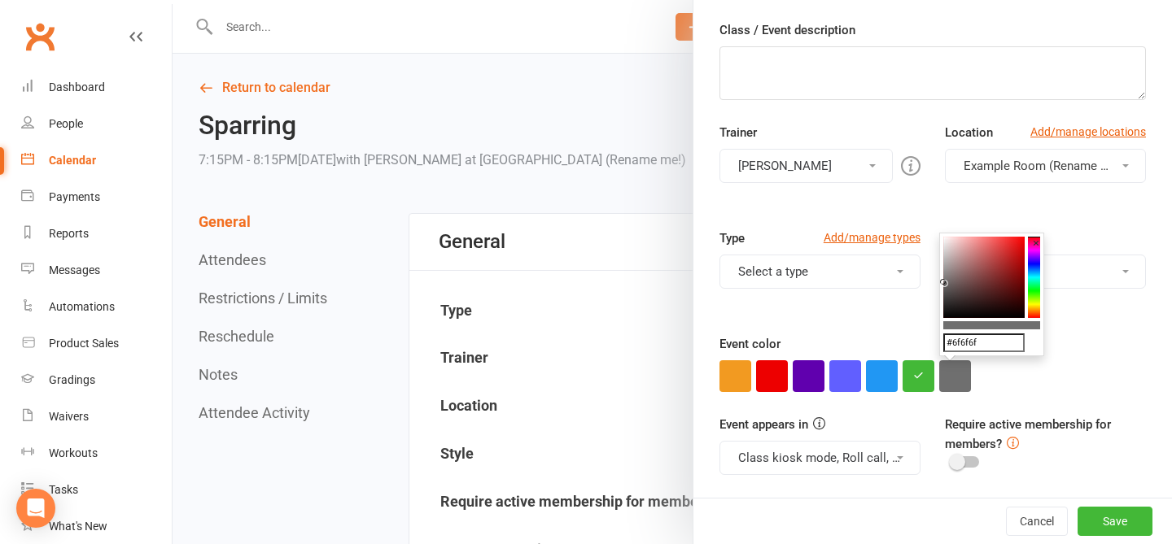
drag, startPoint x: 970, startPoint y: 298, endPoint x: 934, endPoint y: 282, distance: 39.0
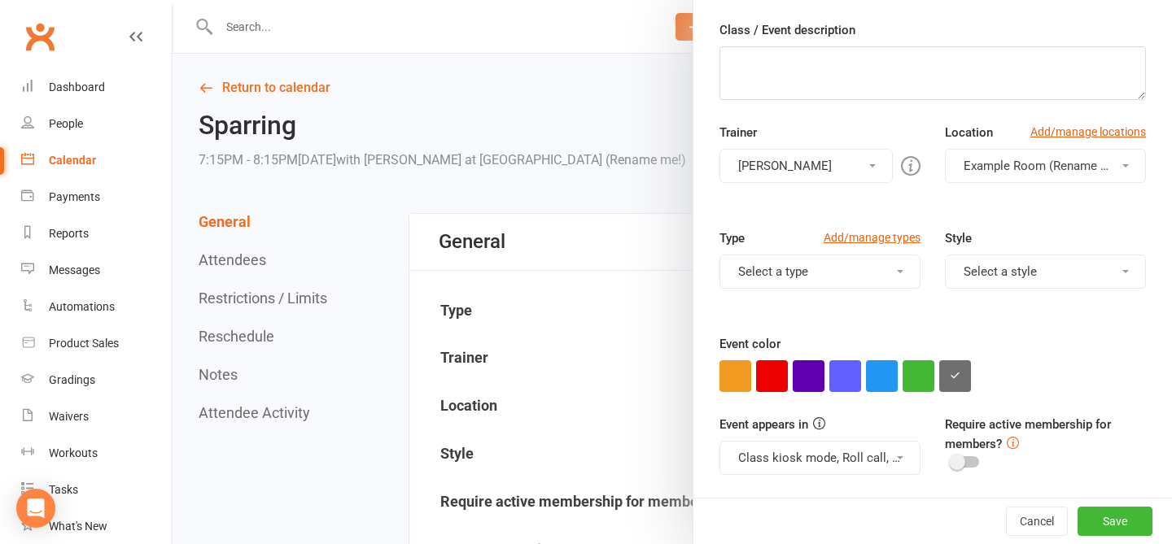
click at [882, 282] on div "Style Select a style Adults BJJ Kids BJJ" at bounding box center [1045, 270] width 225 height 83
click at [882, 518] on button "Save" at bounding box center [1114, 521] width 75 height 29
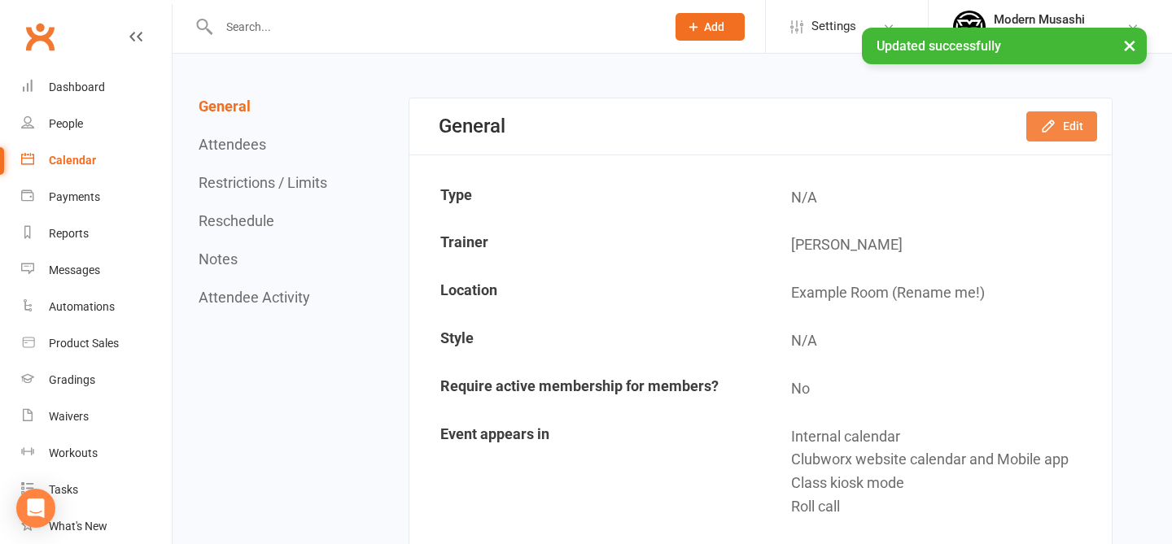
scroll to position [108, 0]
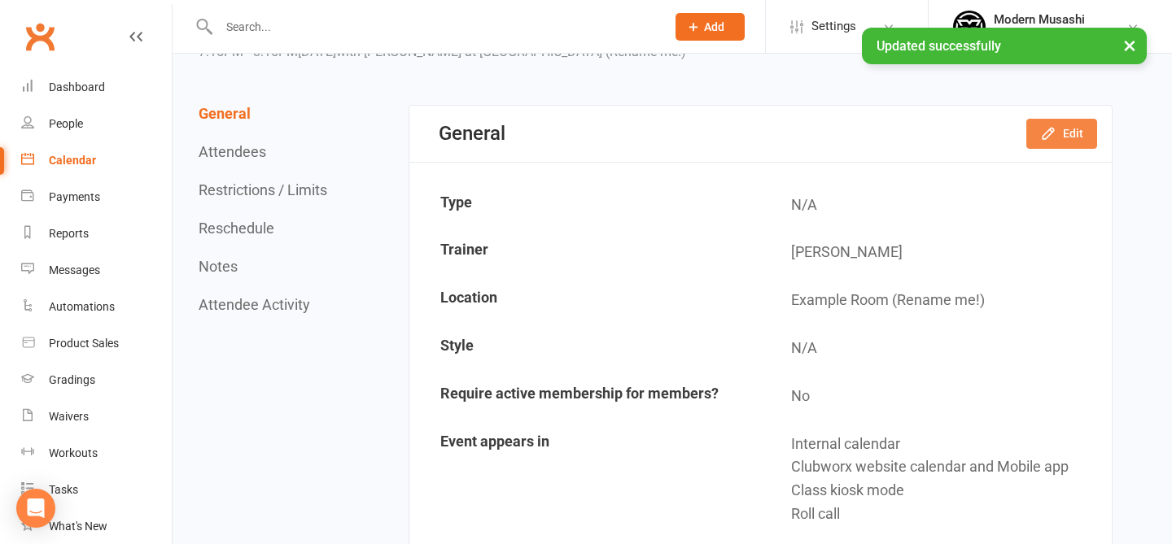
click at [882, 127] on icon "button" at bounding box center [1048, 133] width 16 height 16
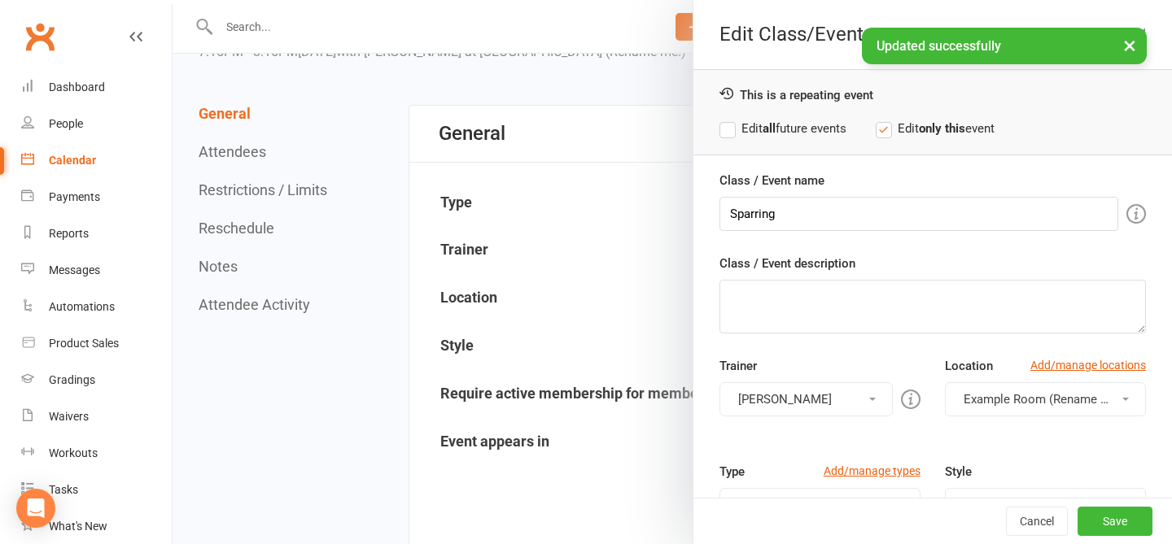
click at [806, 132] on label "Edit all future events" at bounding box center [782, 129] width 127 height 20
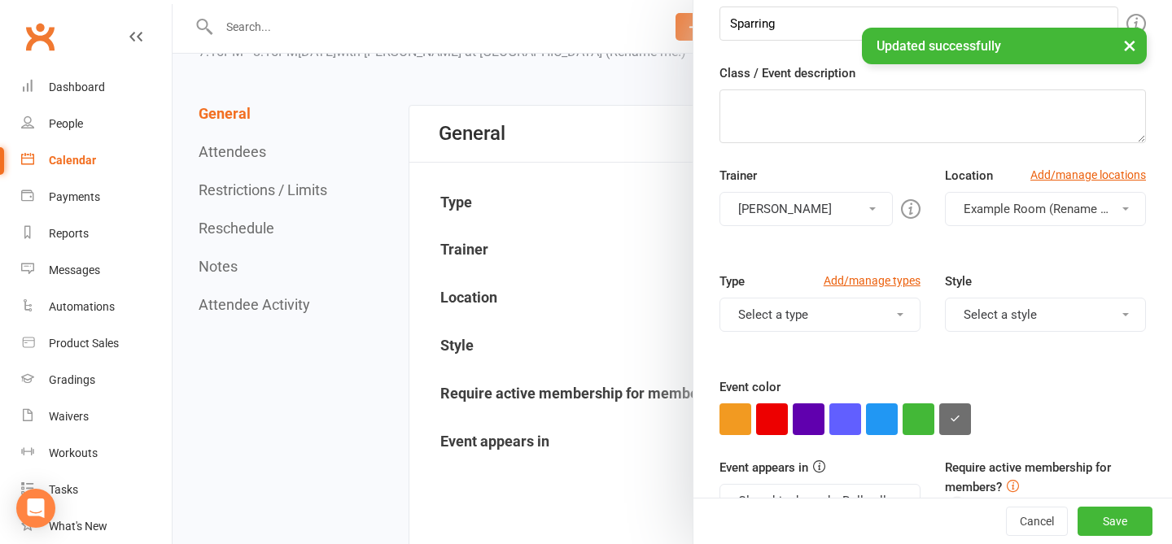
scroll to position [234, 0]
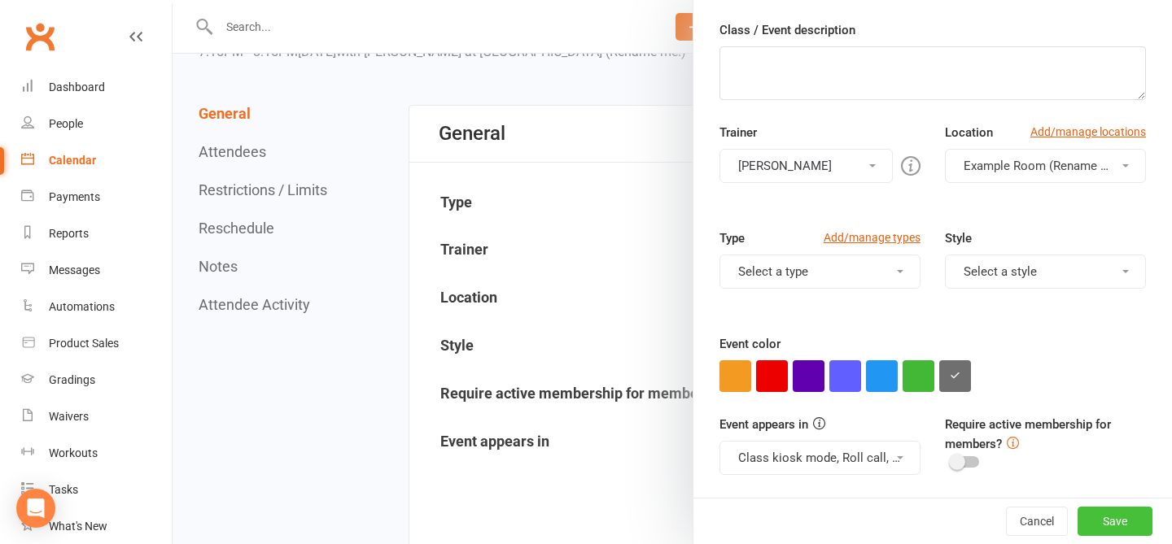
click at [882, 516] on button "Save" at bounding box center [1114, 521] width 75 height 29
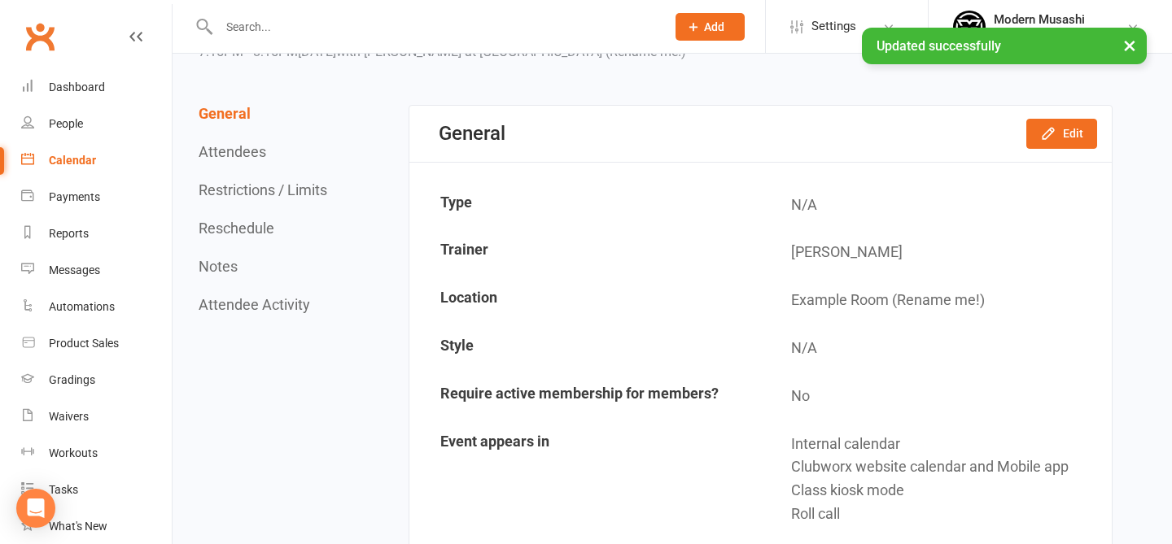
scroll to position [0, 0]
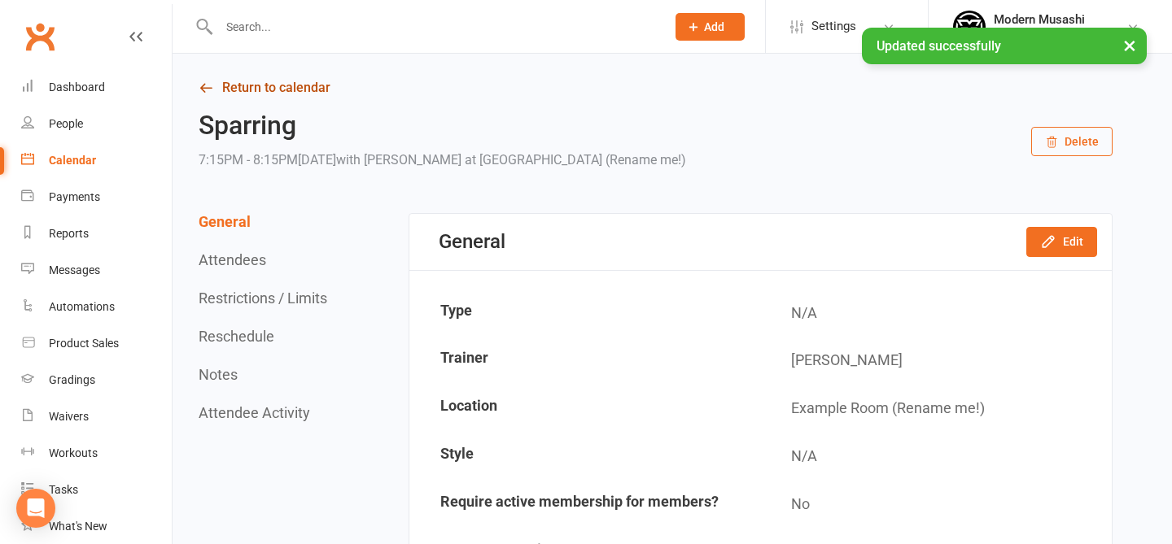
click at [288, 89] on link "Return to calendar" at bounding box center [656, 87] width 914 height 23
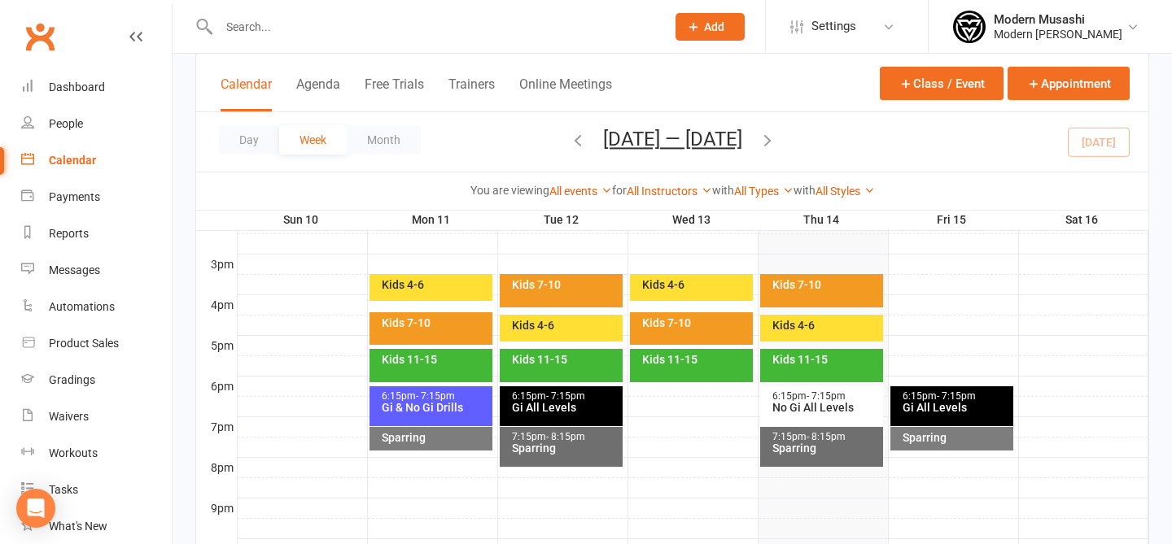
scroll to position [688, 0]
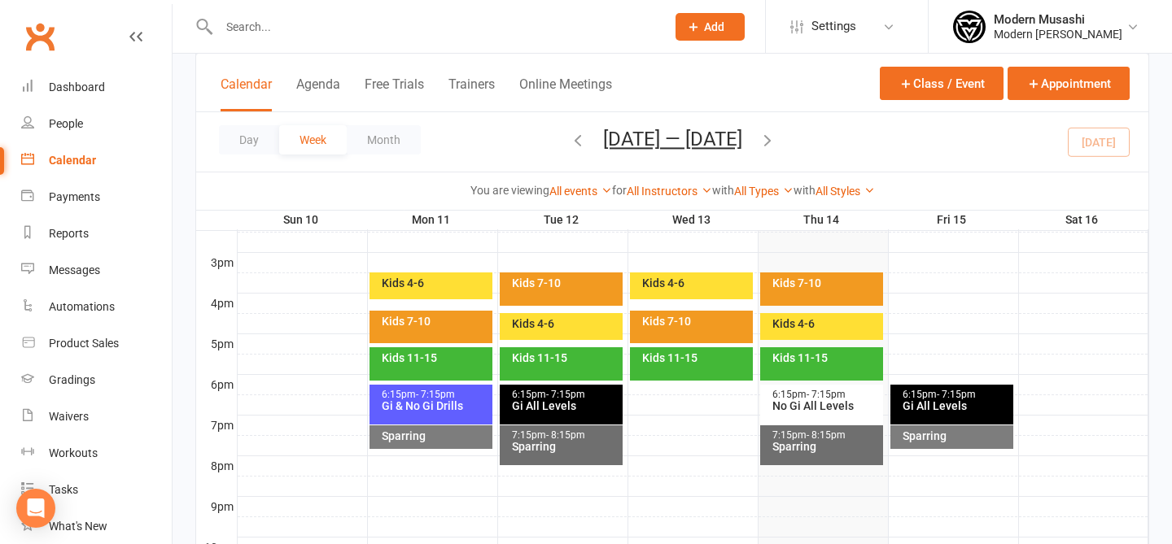
click at [451, 409] on div "Gi & No Gi Drills" at bounding box center [435, 405] width 108 height 11
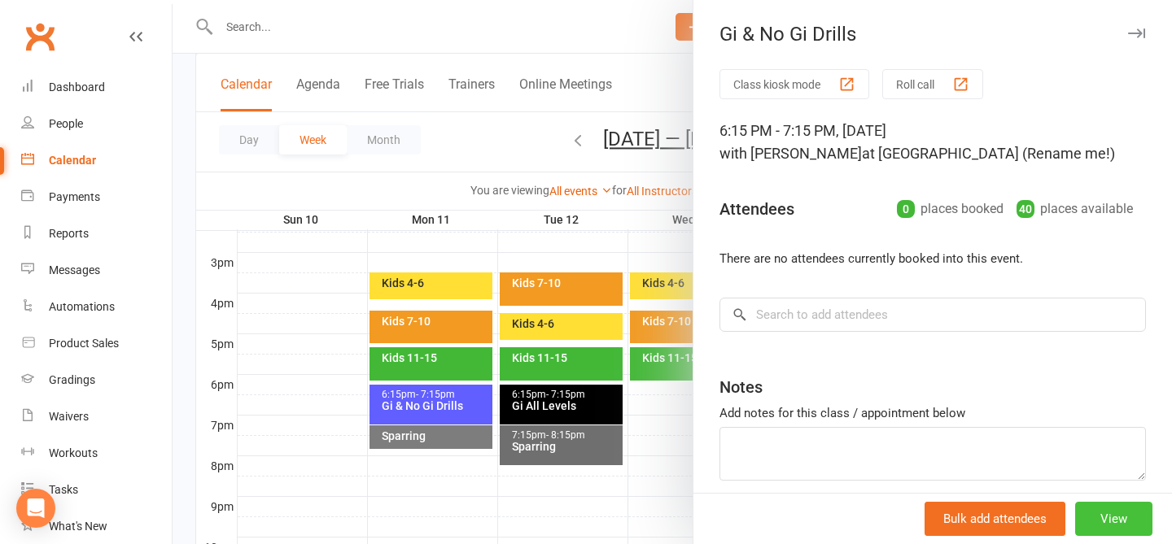
click at [882, 523] on button "View" at bounding box center [1113, 519] width 77 height 34
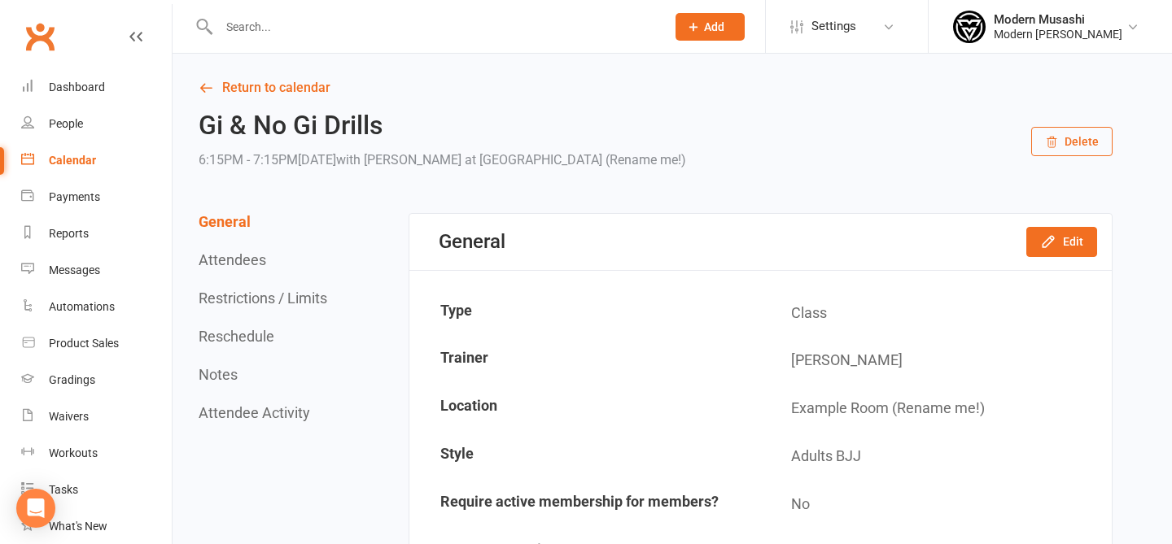
click at [882, 225] on div "General Edit" at bounding box center [760, 242] width 702 height 56
click at [882, 252] on button "Edit" at bounding box center [1061, 241] width 71 height 29
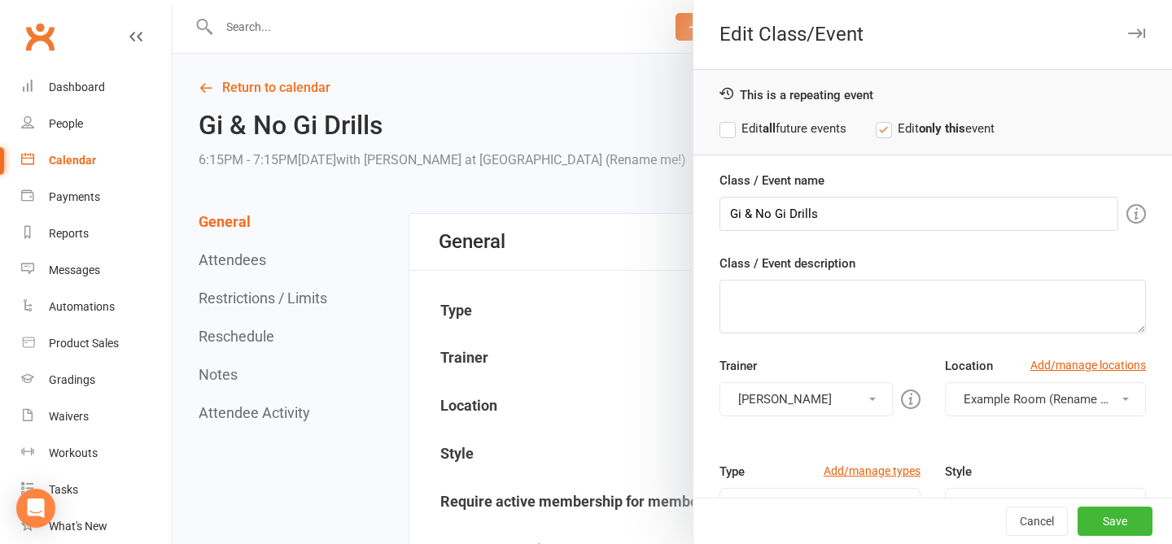
click at [801, 133] on label "Edit all future events" at bounding box center [782, 129] width 127 height 20
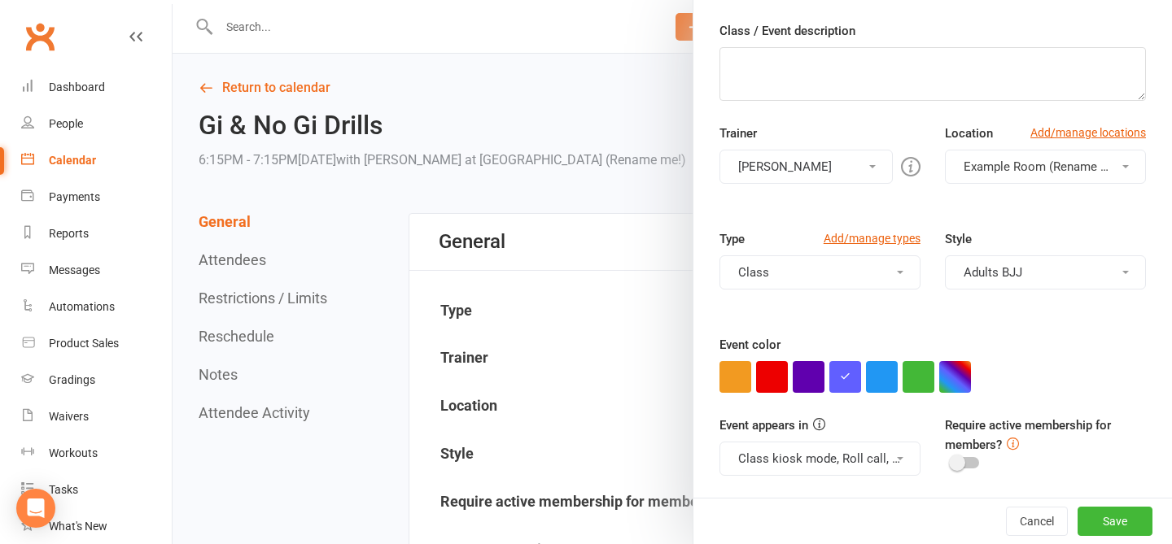
scroll to position [234, 0]
click at [882, 372] on button "button" at bounding box center [955, 377] width 32 height 32
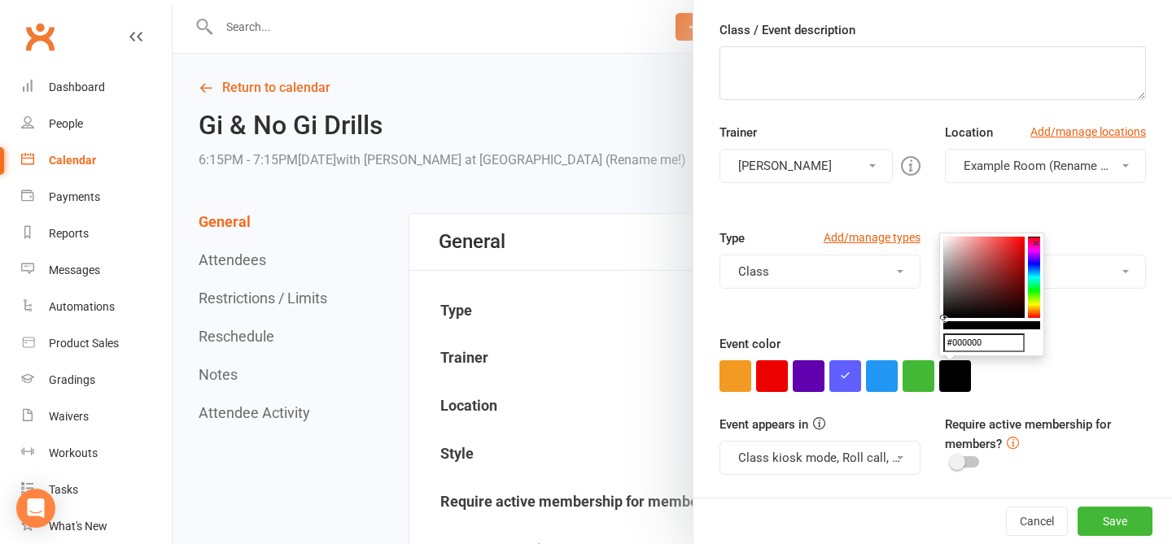
drag, startPoint x: 1005, startPoint y: 311, endPoint x: 888, endPoint y: 332, distance: 119.1
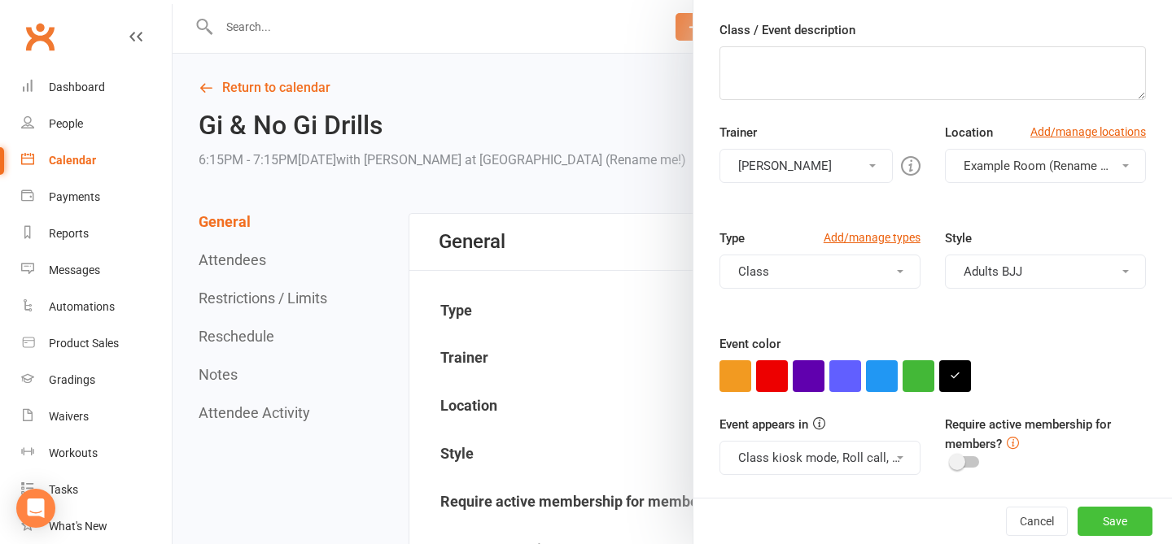
click at [882, 515] on button "Save" at bounding box center [1114, 521] width 75 height 29
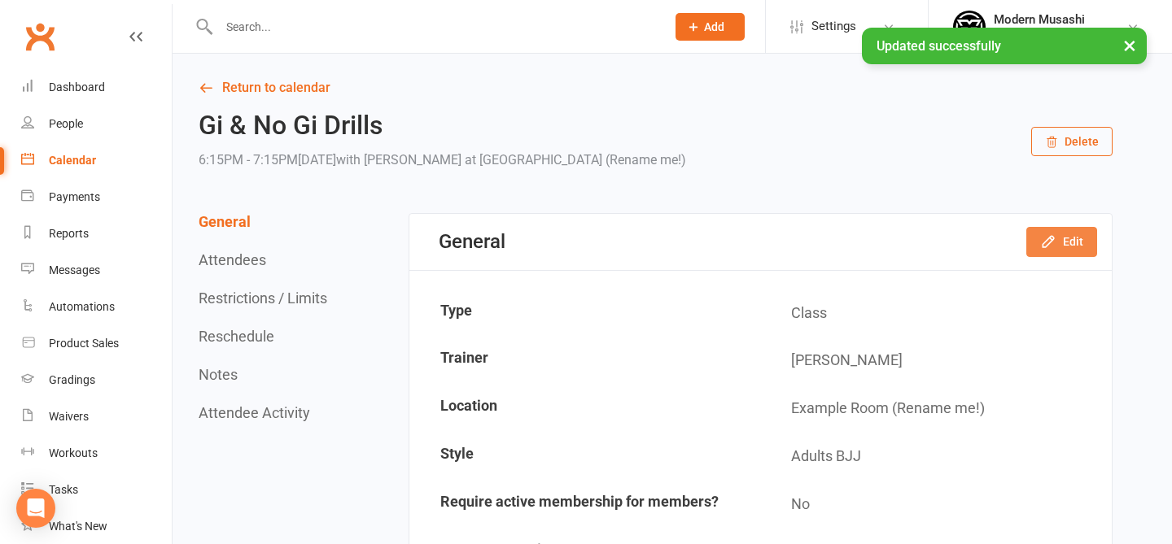
click at [882, 252] on button "Edit" at bounding box center [1061, 241] width 71 height 29
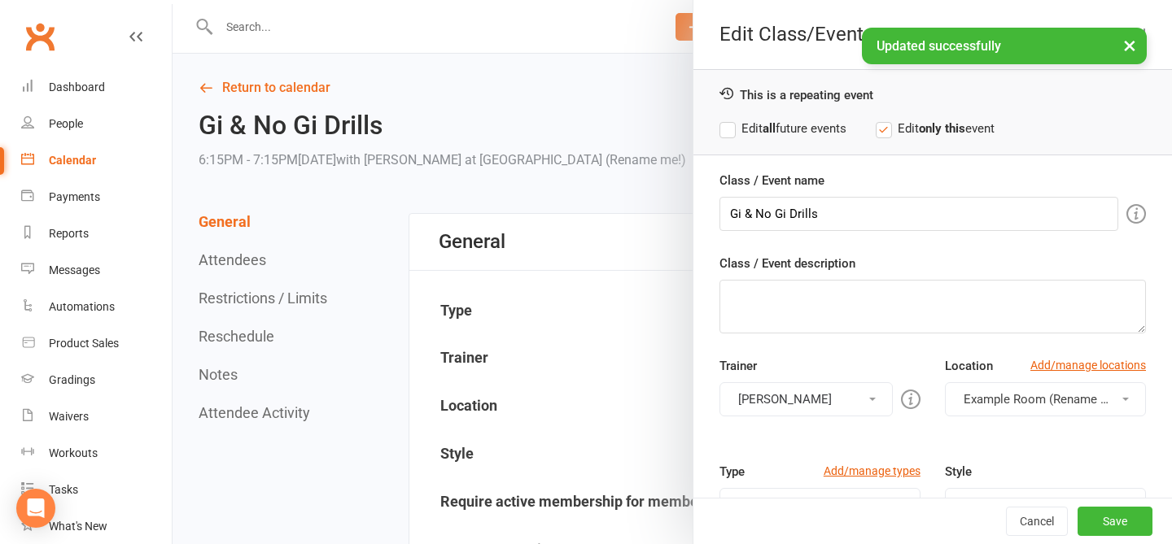
click at [798, 117] on div "This is a repeating event Edit all future events Edit only this event" at bounding box center [932, 112] width 478 height 86
click at [782, 132] on label "Edit all future events" at bounding box center [782, 129] width 127 height 20
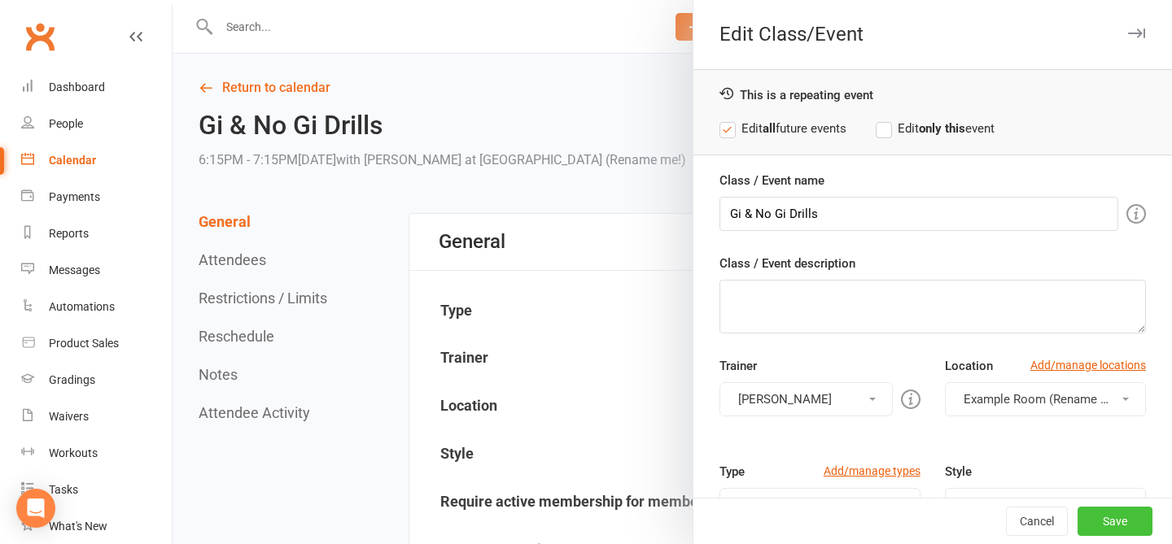
click at [882, 518] on button "Save" at bounding box center [1114, 521] width 75 height 29
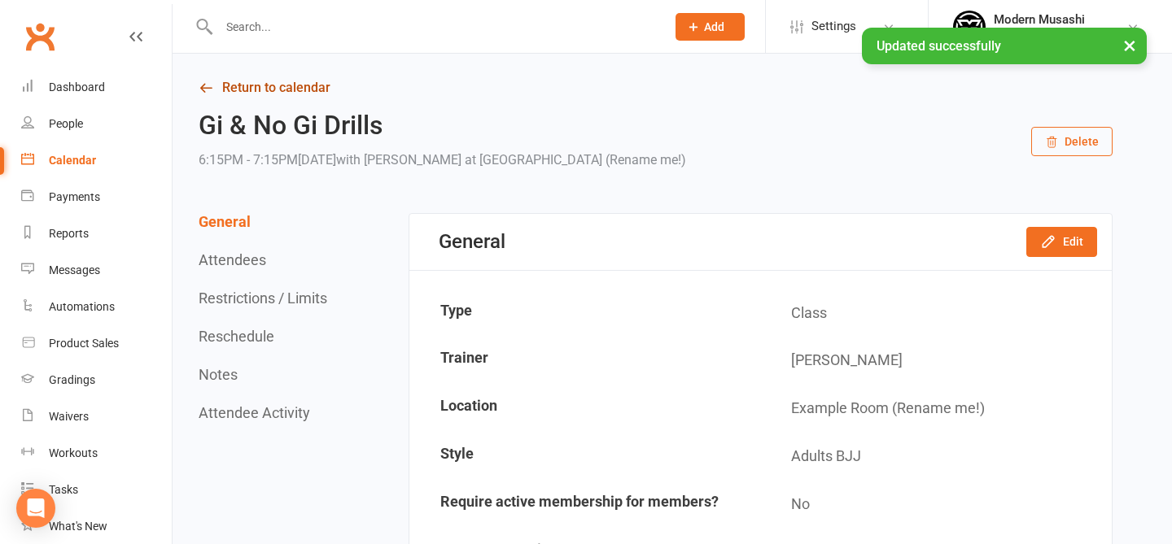
click at [270, 89] on link "Return to calendar" at bounding box center [656, 87] width 914 height 23
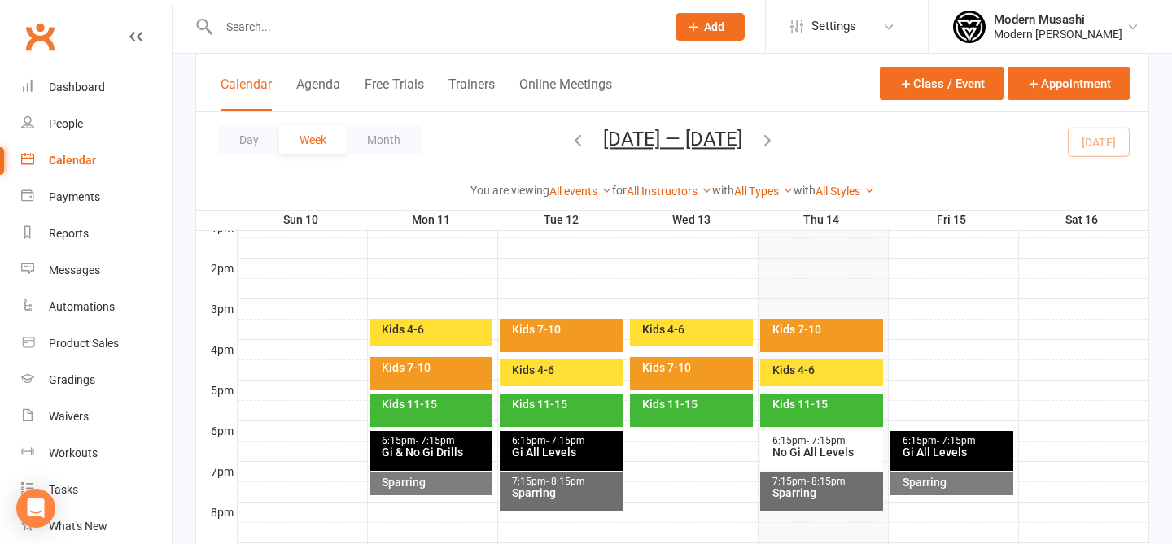
scroll to position [643, 0]
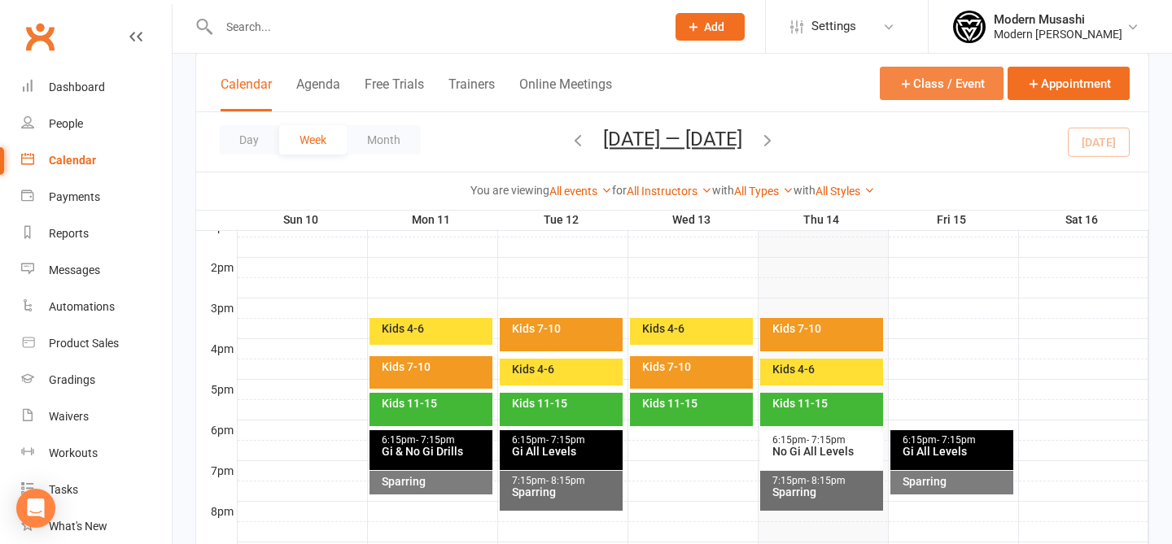
click at [882, 81] on button "Class / Event" at bounding box center [942, 83] width 124 height 33
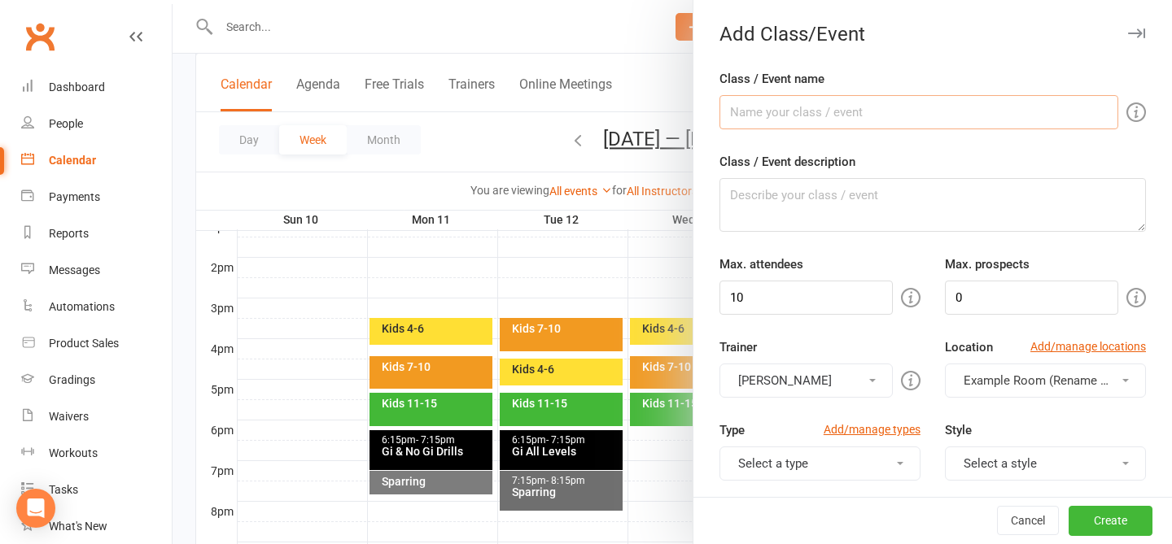
click at [782, 114] on input "Class / Event name" at bounding box center [918, 112] width 399 height 34
click at [830, 302] on div "Attendee limits help you manage class numbers if you have restricted space. If …" at bounding box center [731, 297] width 312 height 37
drag, startPoint x: 801, startPoint y: 294, endPoint x: 662, endPoint y: 267, distance: 141.7
click at [173, 0] on new-event-schedule "Add Class/Event Class / Event name Womens & Teens Class / Event description Max…" at bounding box center [173, 0] width 0 height 0
drag, startPoint x: 957, startPoint y: 297, endPoint x: 992, endPoint y: 297, distance: 35.0
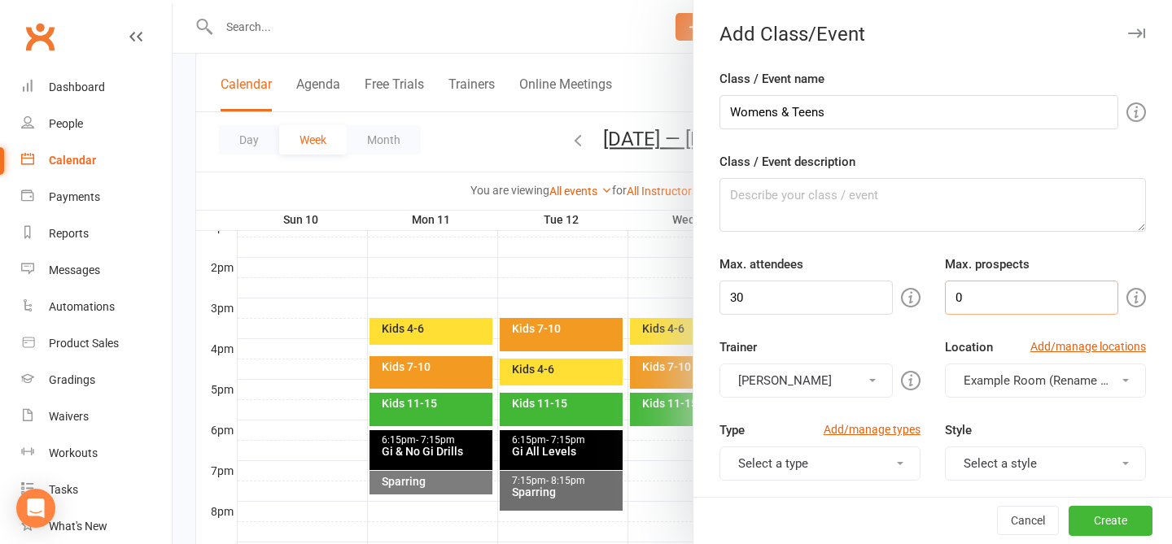
click at [882, 297] on input "0" at bounding box center [1031, 298] width 173 height 34
click at [882, 343] on div "Trainer Gabriel Oliveira Gabriel Oliveira" at bounding box center [819, 368] width 225 height 60
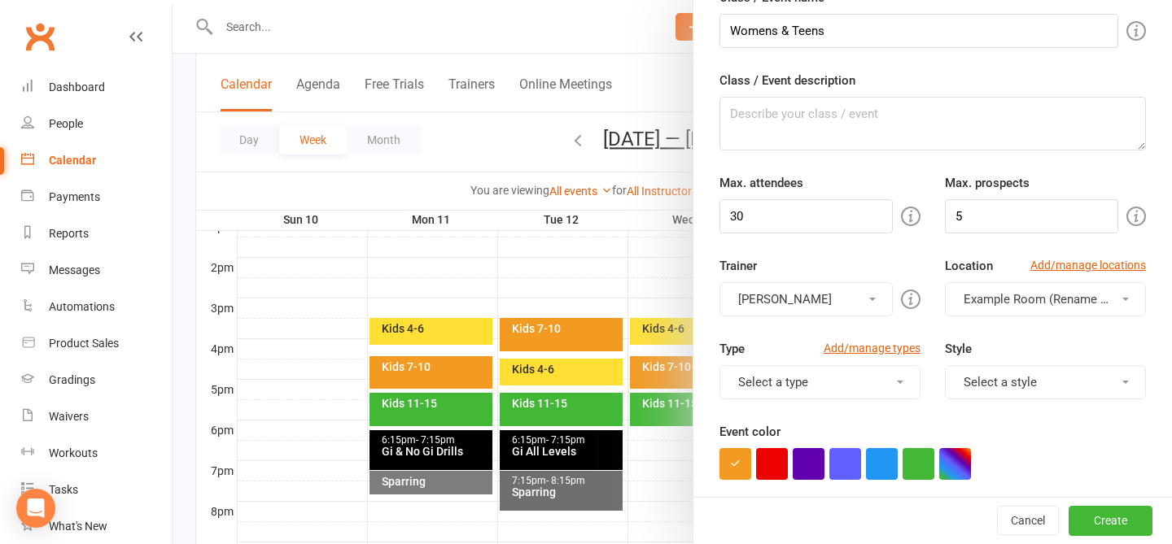
scroll to position [90, 0]
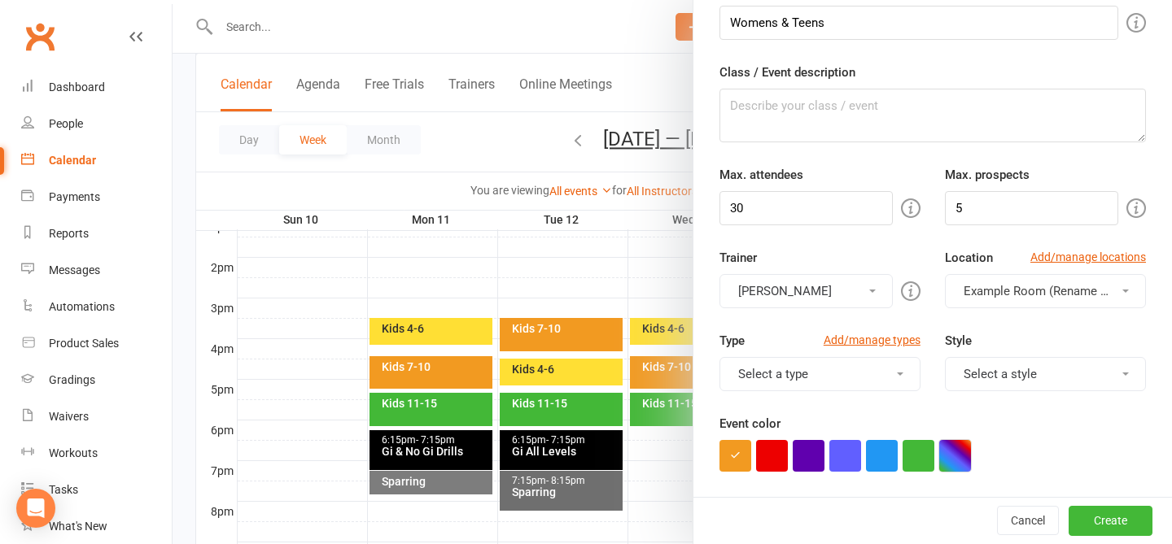
click at [882, 463] on button "button" at bounding box center [955, 456] width 32 height 32
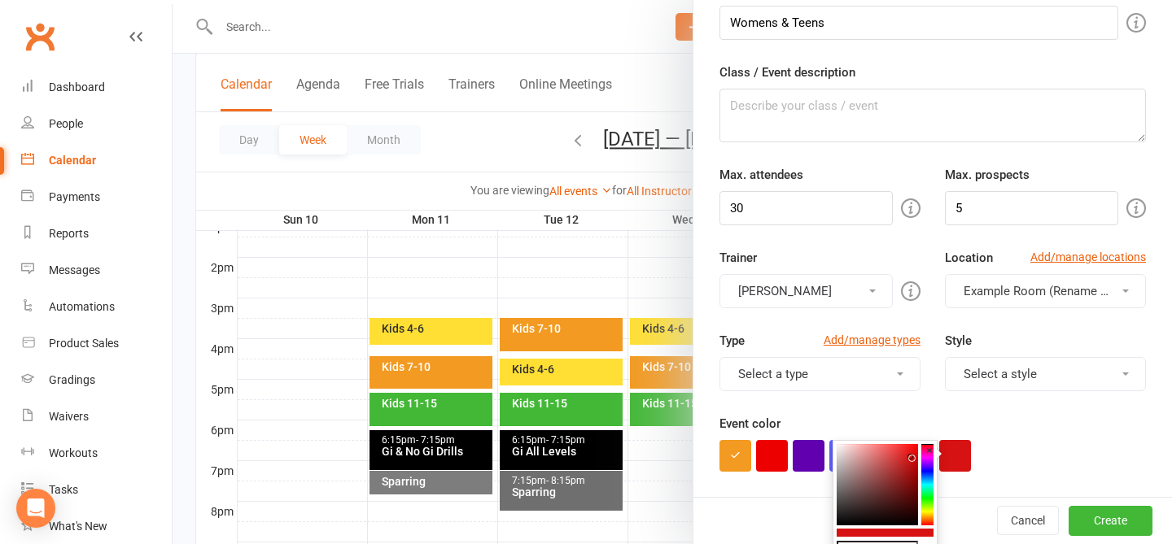
drag, startPoint x: 908, startPoint y: 480, endPoint x: 913, endPoint y: 458, distance: 22.5
click at [882, 458] on colorpicker-saturation at bounding box center [877, 484] width 81 height 81
click at [882, 458] on icon at bounding box center [912, 458] width 6 height 6
click at [882, 458] on button "×" at bounding box center [929, 450] width 16 height 21
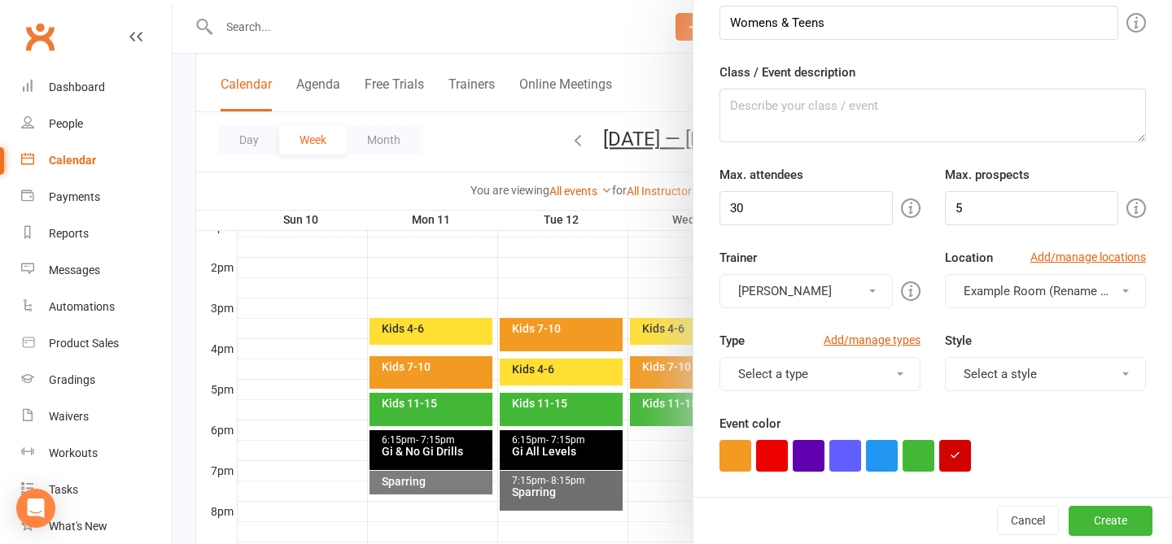
click at [882, 458] on button "button" at bounding box center [918, 456] width 32 height 32
click at [882, 457] on button "button" at bounding box center [955, 456] width 32 height 32
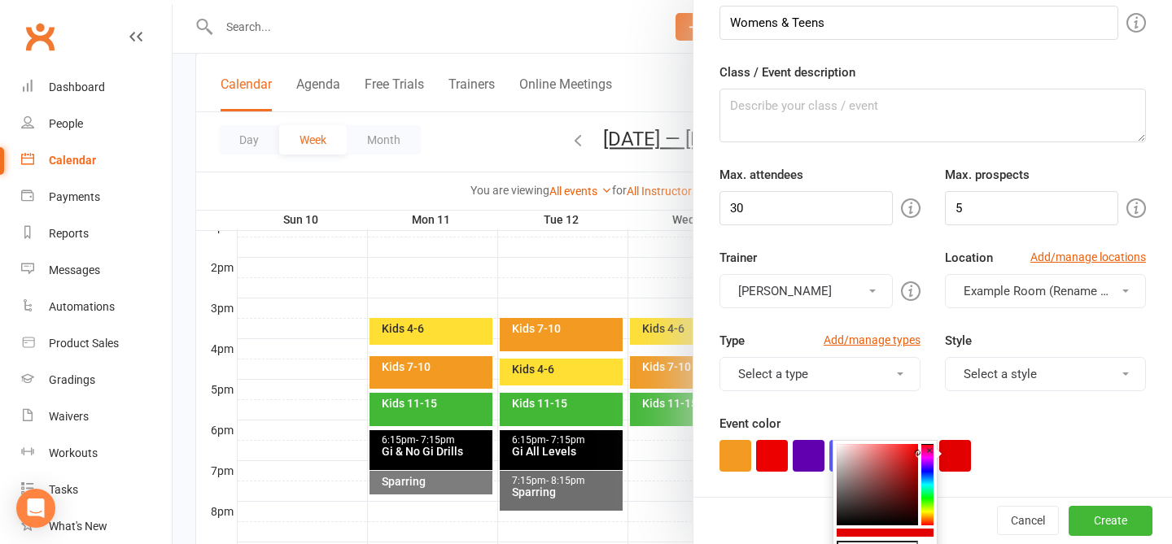
drag, startPoint x: 920, startPoint y: 459, endPoint x: 933, endPoint y: 453, distance: 15.0
click at [882, 453] on div "#e30000 ×" at bounding box center [884, 502] width 105 height 125
drag, startPoint x: 932, startPoint y: 453, endPoint x: 932, endPoint y: 470, distance: 16.3
click at [882, 470] on div "#e30000 ×" at bounding box center [884, 502] width 105 height 125
click at [882, 476] on colorpicker-hue at bounding box center [927, 484] width 12 height 81
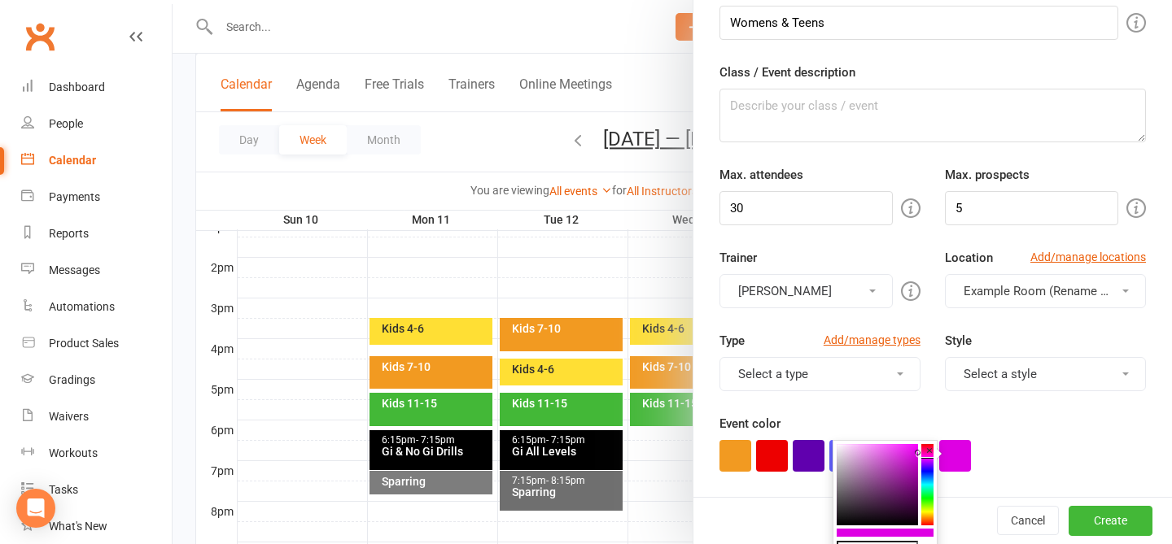
drag, startPoint x: 925, startPoint y: 489, endPoint x: 927, endPoint y: 458, distance: 31.0
click at [882, 458] on div "#de00e3 ×" at bounding box center [884, 502] width 105 height 125
drag, startPoint x: 886, startPoint y: 452, endPoint x: 876, endPoint y: 441, distance: 15.0
click at [876, 444] on colorpicker-saturation at bounding box center [877, 484] width 81 height 81
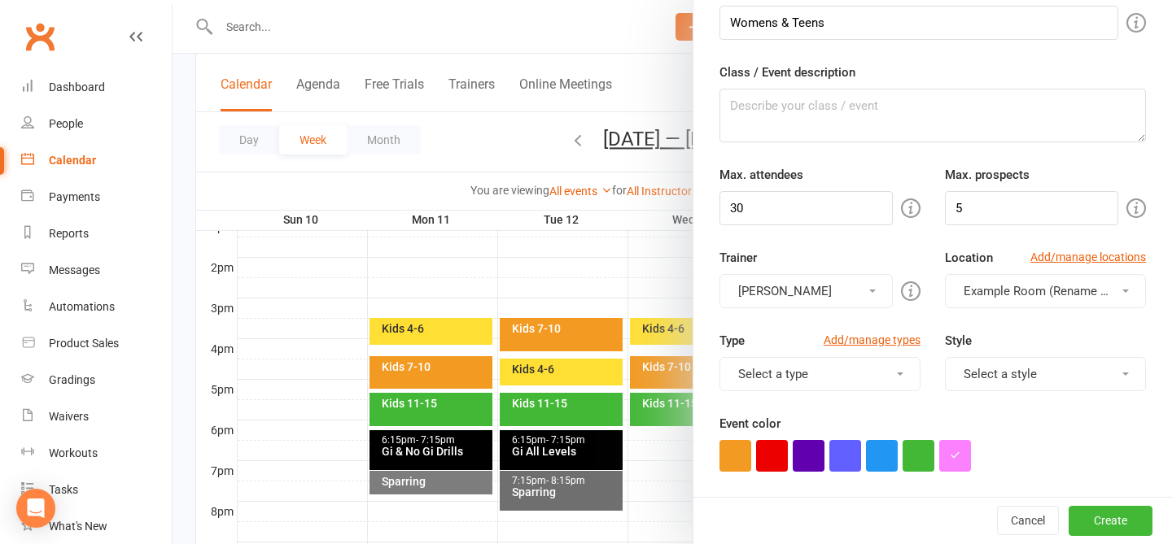
click at [882, 371] on button "Select a style" at bounding box center [1045, 374] width 201 height 34
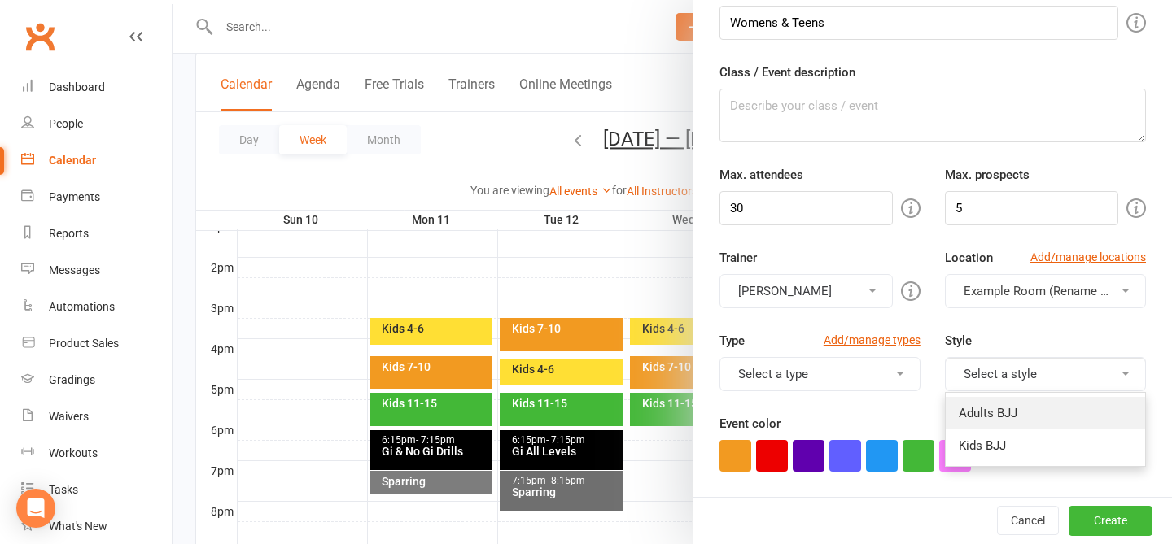
click at [882, 418] on link "Adults BJJ" at bounding box center [1045, 413] width 199 height 33
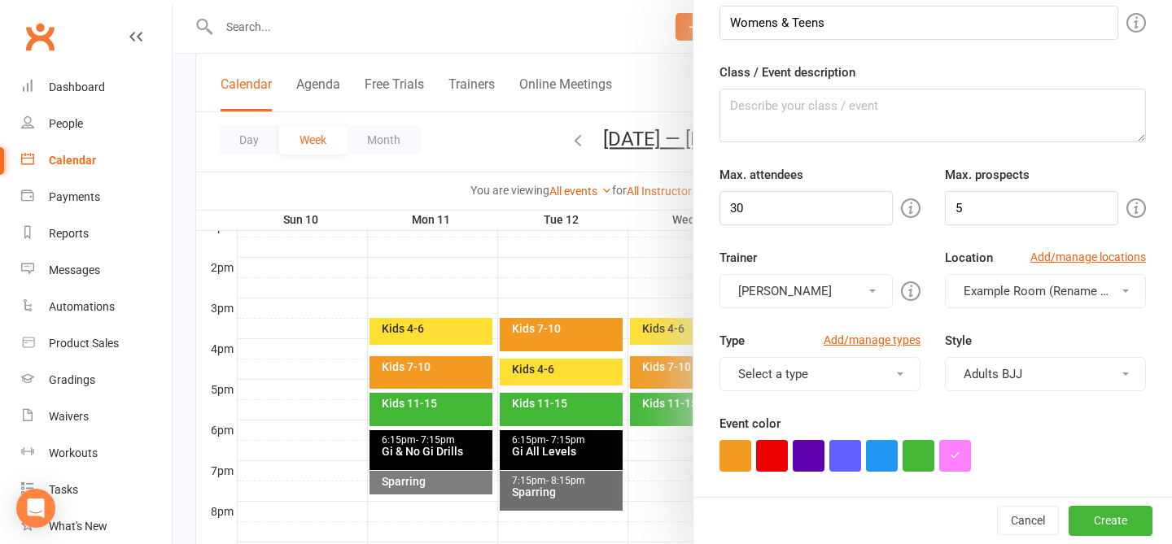
click at [882, 371] on button "Adults BJJ" at bounding box center [1045, 374] width 201 height 34
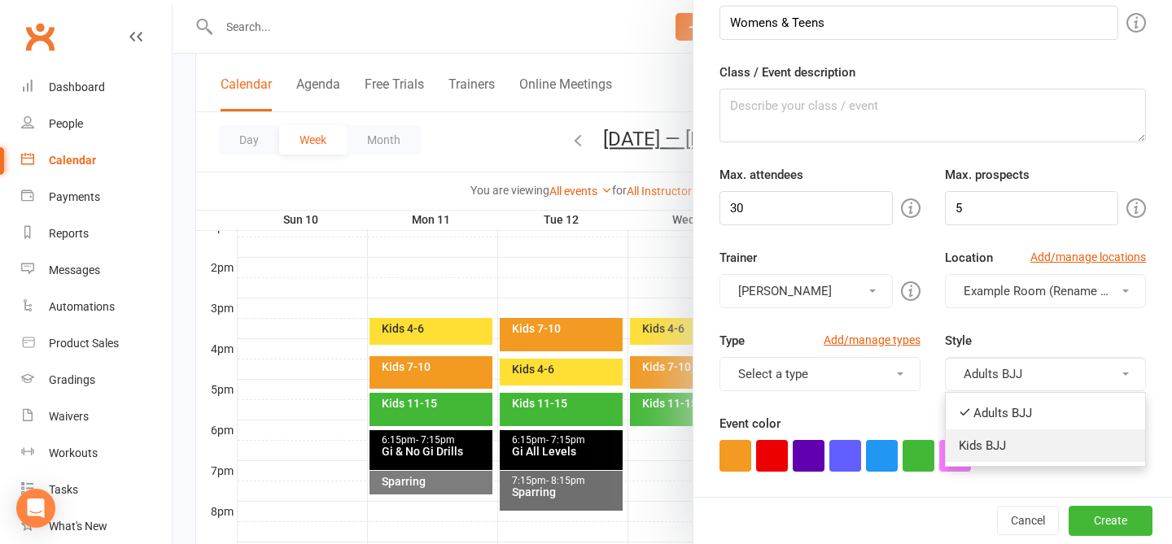
click at [882, 441] on link "Kids BJJ" at bounding box center [1045, 446] width 199 height 33
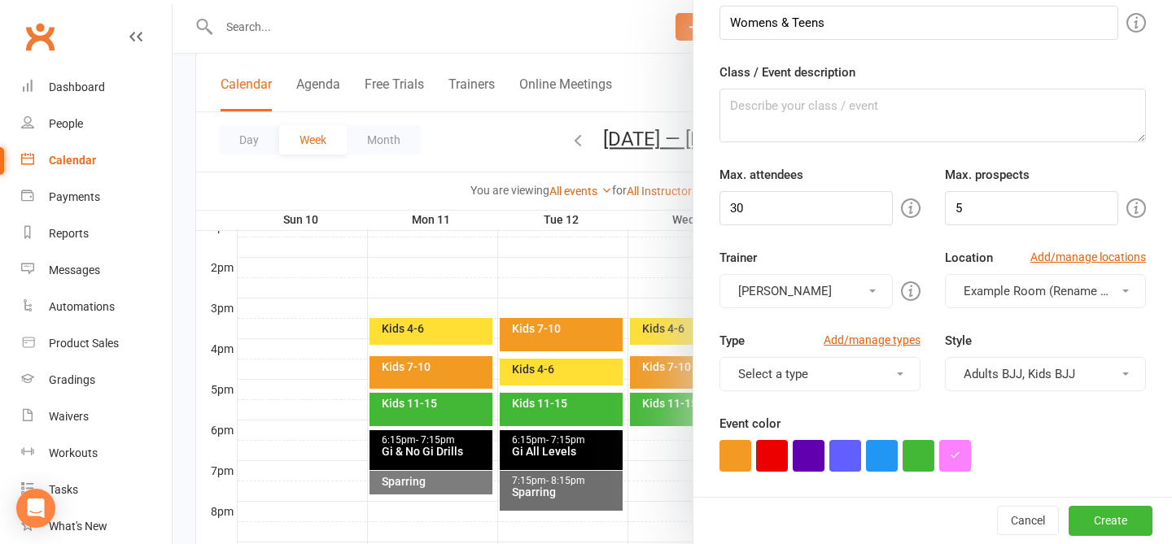
click at [791, 368] on button "Select a type" at bounding box center [819, 374] width 201 height 34
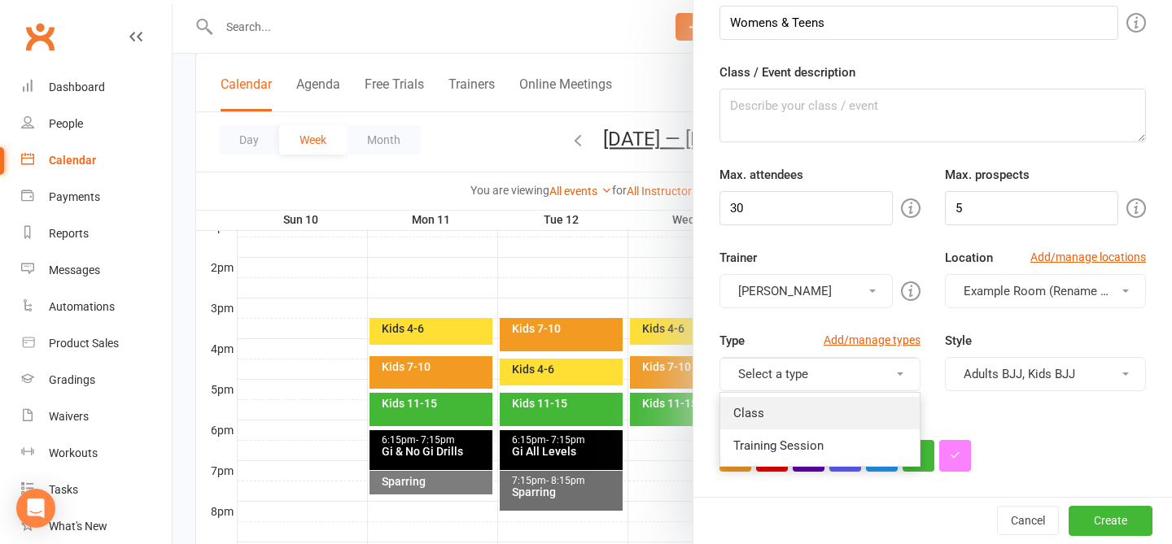
click at [798, 411] on link "Class" at bounding box center [819, 413] width 199 height 33
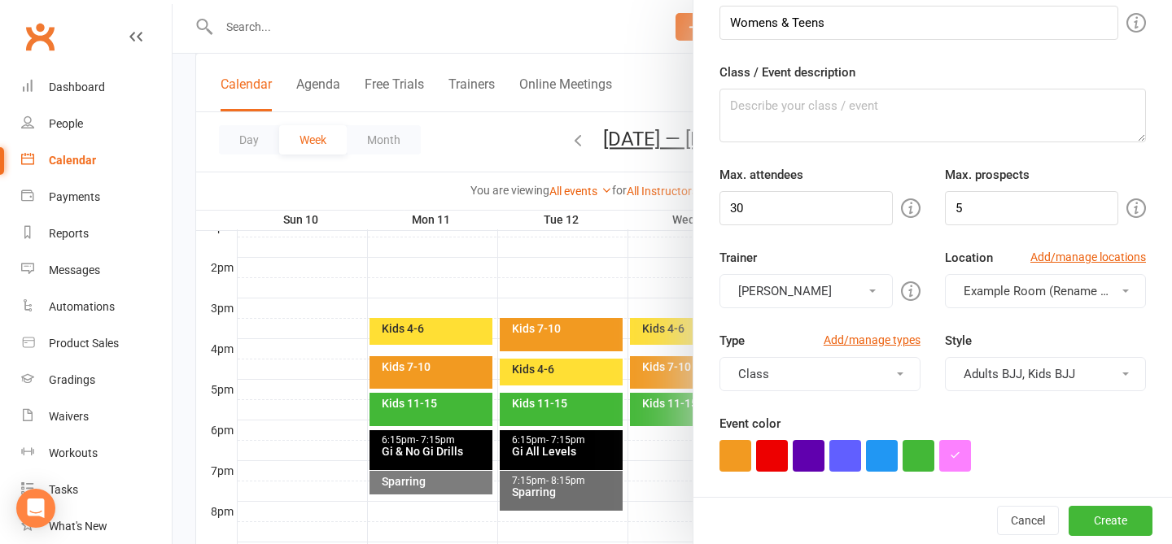
click at [882, 396] on div "Type Add/manage types Class Class Training Session Style Adults BJJ, Kids BJJ A…" at bounding box center [932, 372] width 451 height 83
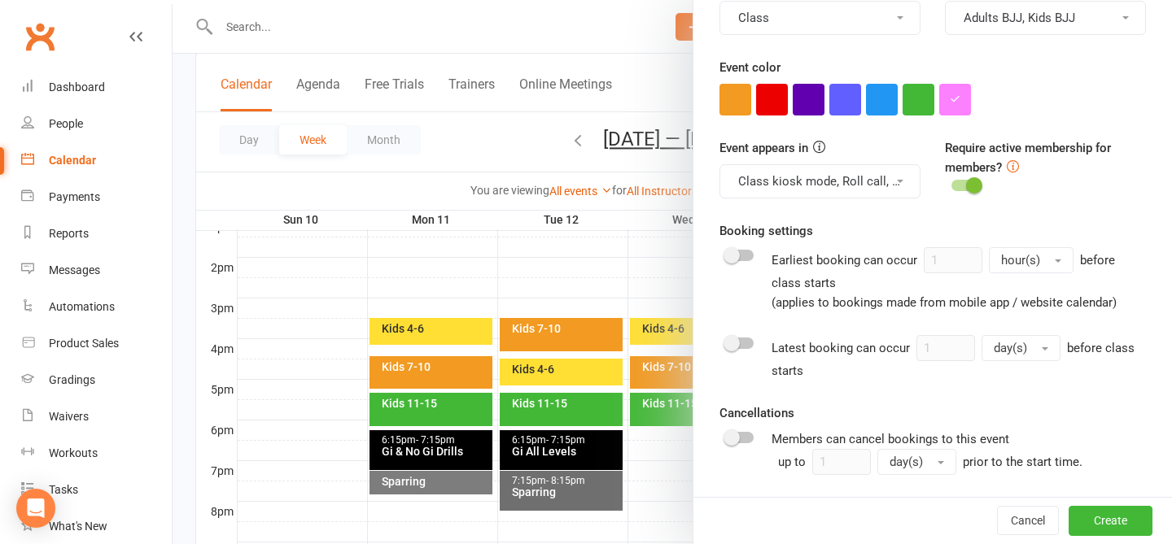
scroll to position [466, 0]
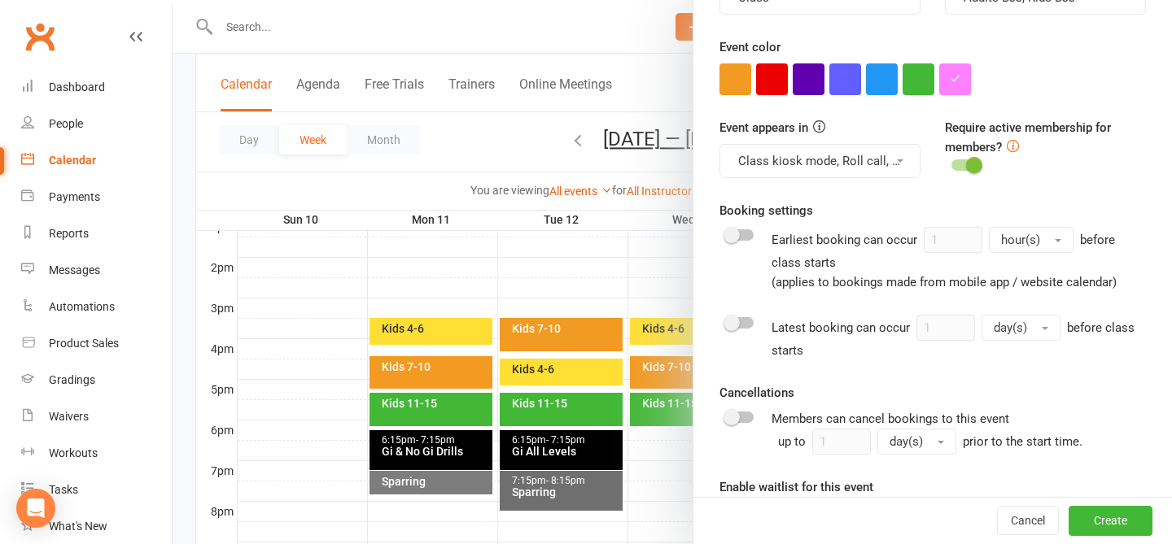
click at [882, 167] on span at bounding box center [974, 165] width 16 height 16
click at [882, 163] on input "checkbox" at bounding box center [951, 163] width 0 height 0
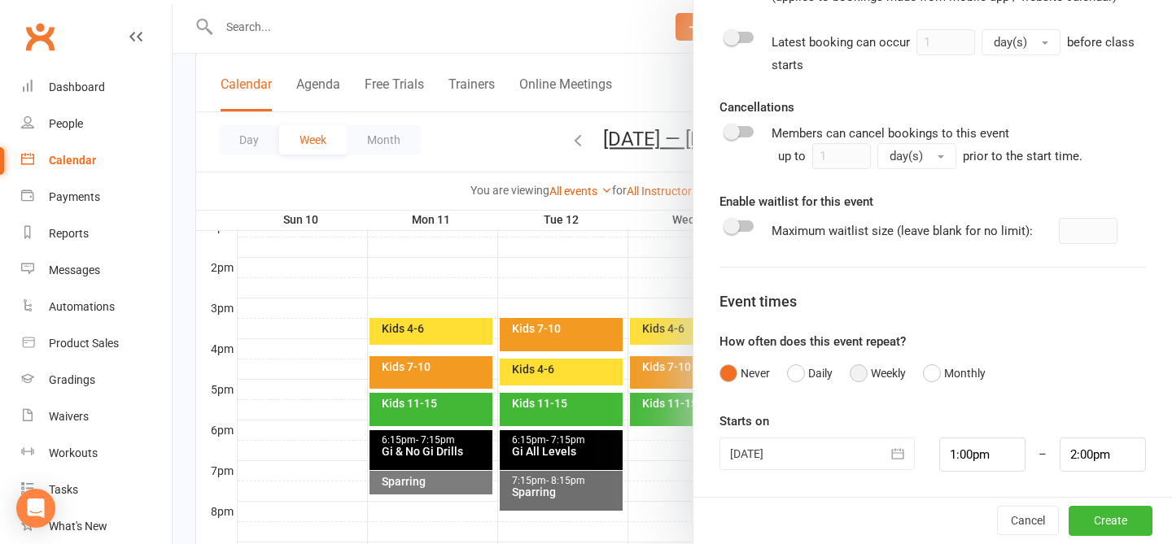
click at [873, 373] on button "Weekly" at bounding box center [878, 373] width 56 height 31
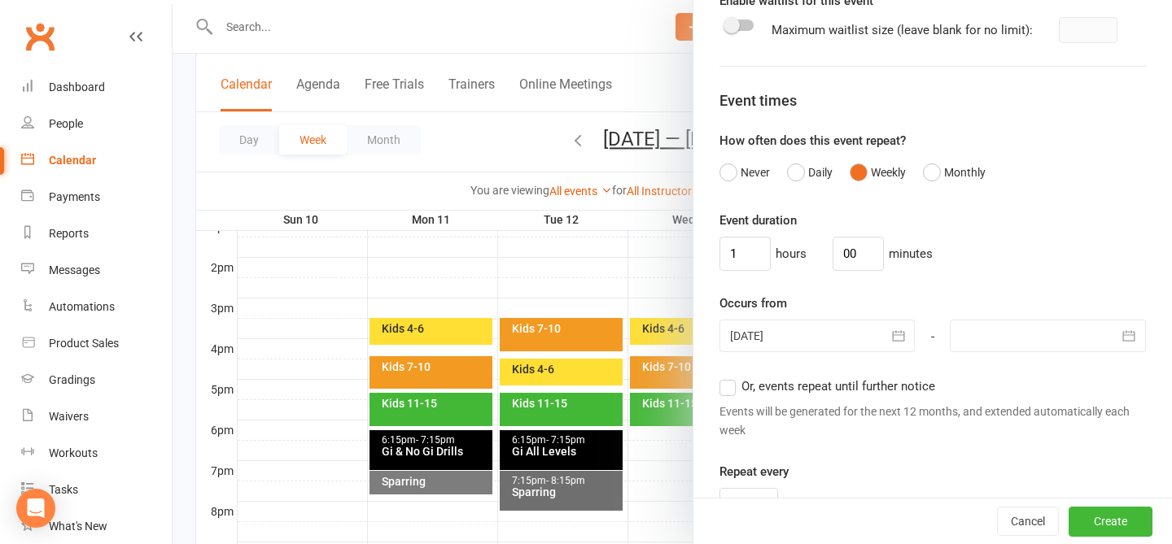
scroll to position [957, 0]
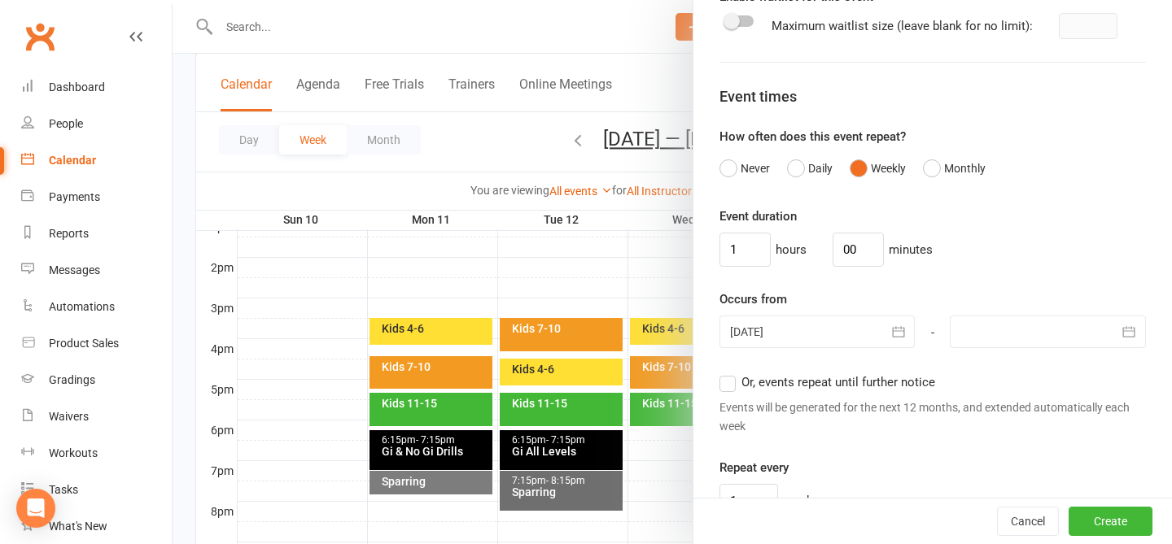
click at [882, 251] on div "1 hours 00 minutes" at bounding box center [932, 250] width 426 height 34
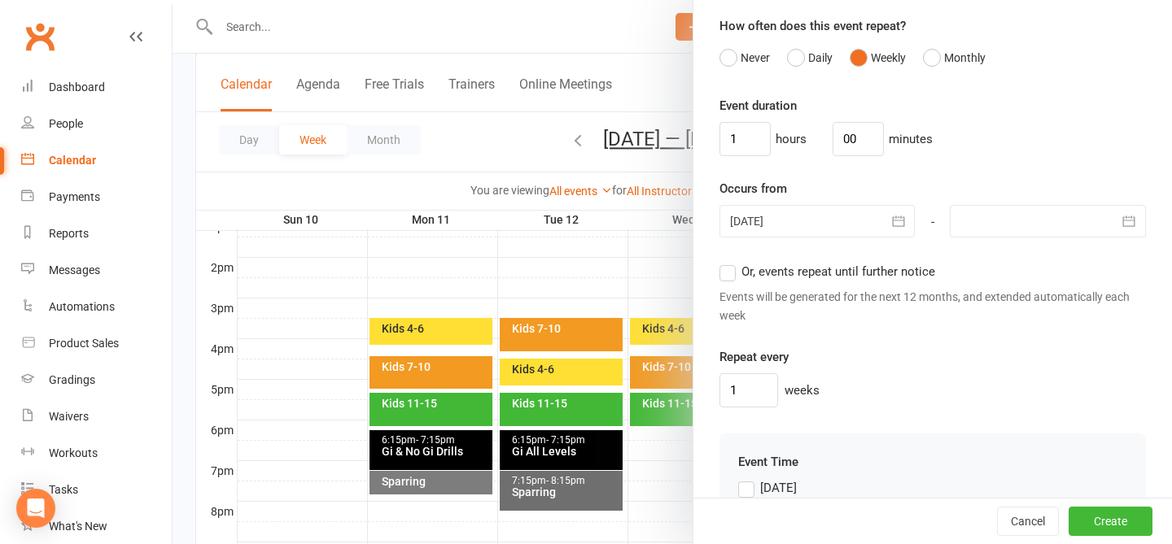
scroll to position [1070, 0]
click at [836, 221] on div at bounding box center [817, 219] width 196 height 33
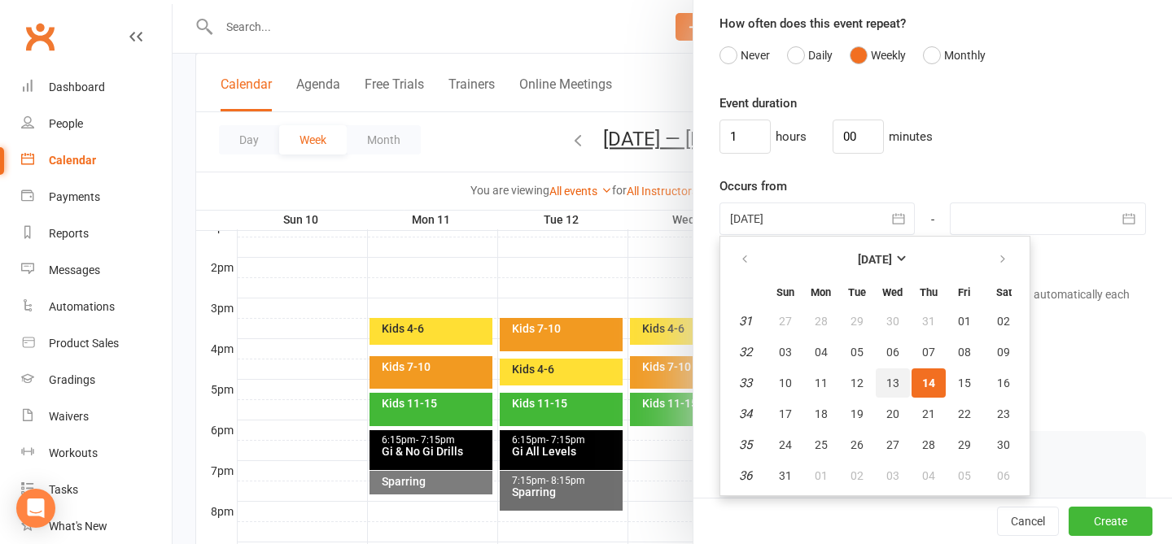
click at [882, 383] on button "13" at bounding box center [893, 383] width 34 height 29
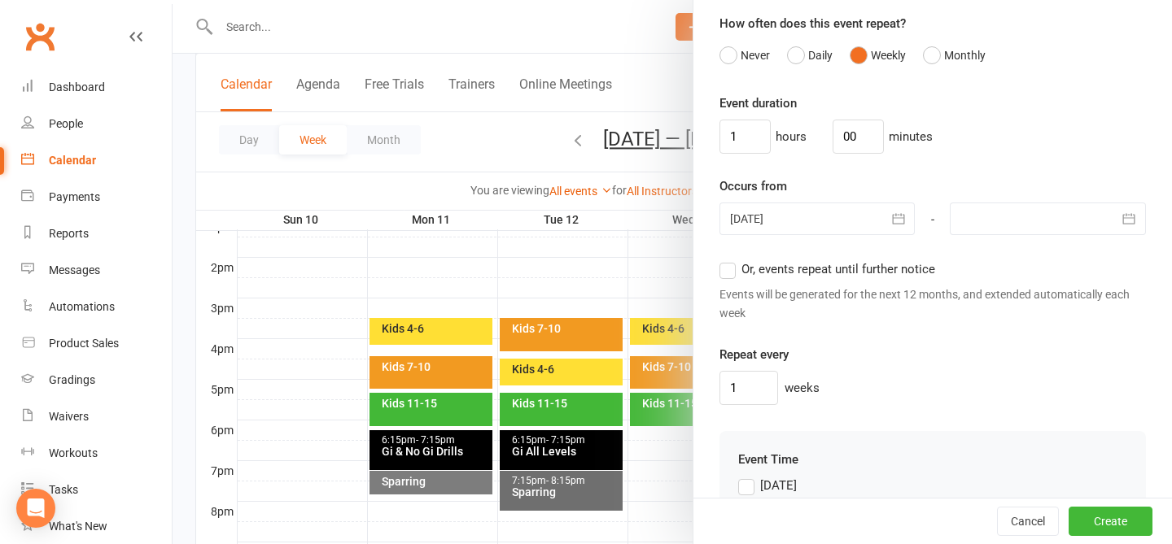
click at [882, 299] on div "Events will be generated for the next 12 months, and extended automatically eac…" at bounding box center [932, 304] width 426 height 37
click at [882, 206] on div at bounding box center [1048, 219] width 196 height 33
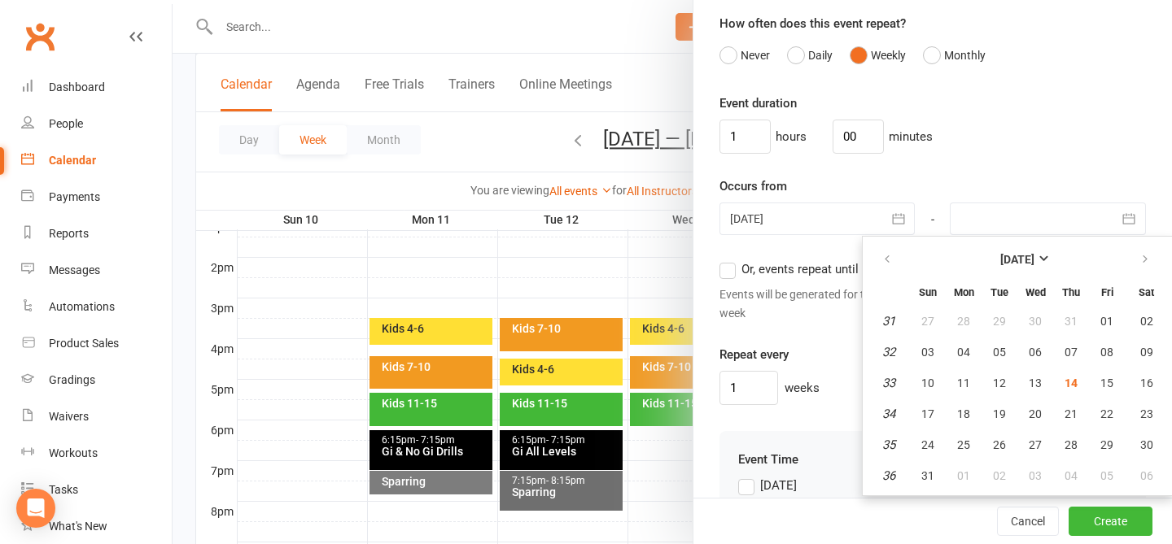
click at [882, 152] on div "1 hours 00 minutes" at bounding box center [932, 137] width 426 height 34
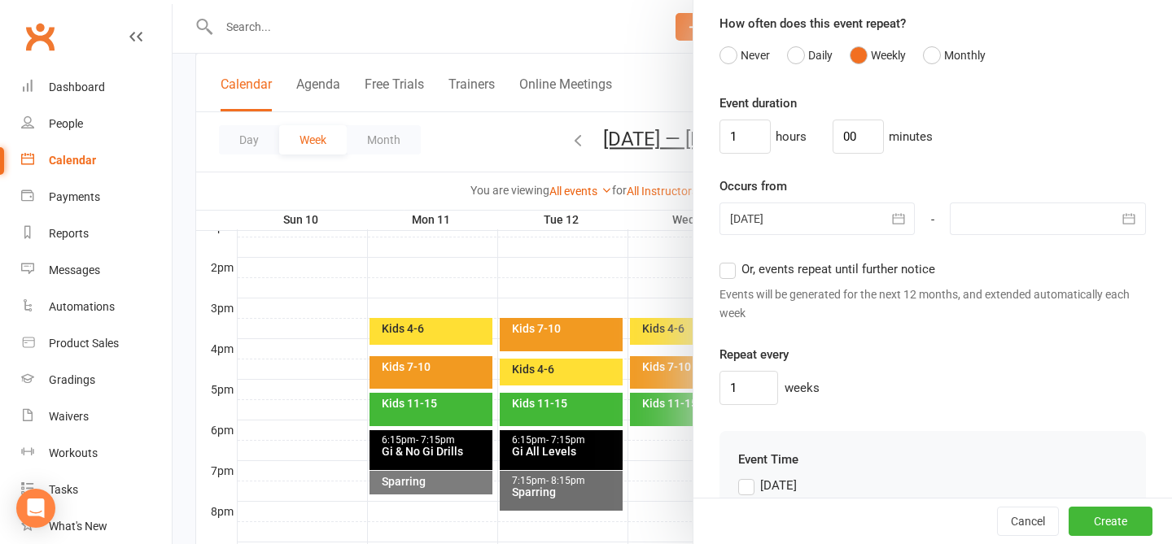
click at [794, 287] on div "Events will be generated for the next 12 months, and extended automatically eac…" at bounding box center [932, 304] width 426 height 37
click at [787, 278] on div "Or, events repeat until further notice Events will be generated for the next 12…" at bounding box center [932, 291] width 426 height 63
click at [763, 269] on span "Or, events repeat until further notice" at bounding box center [838, 268] width 194 height 17
click at [730, 260] on input "Or, events repeat until further notice" at bounding box center [724, 260] width 11 height 0
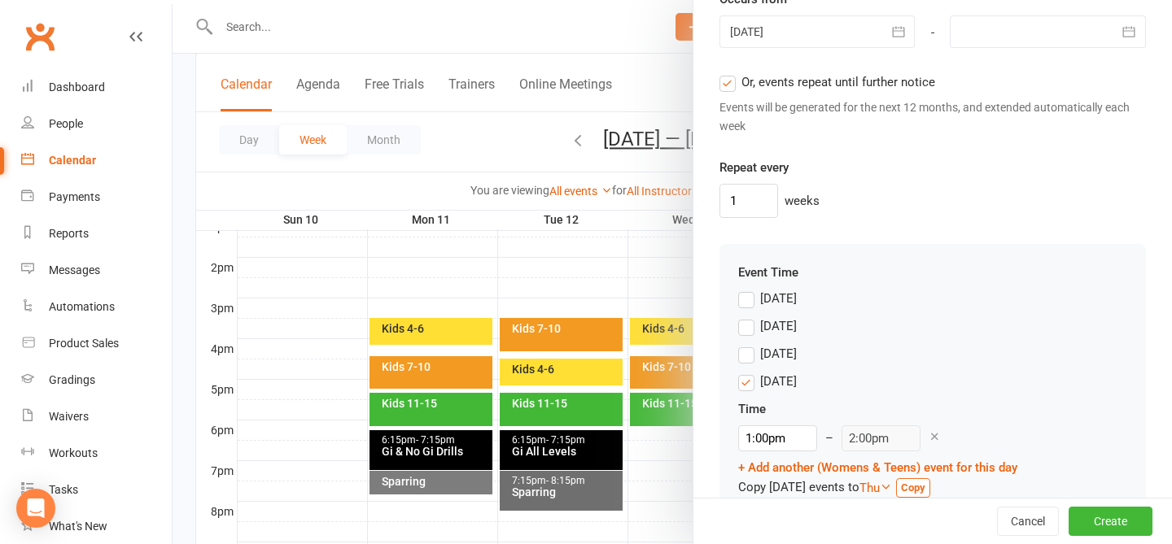
scroll to position [1259, 0]
drag, startPoint x: 767, startPoint y: 436, endPoint x: 709, endPoint y: 420, distance: 60.8
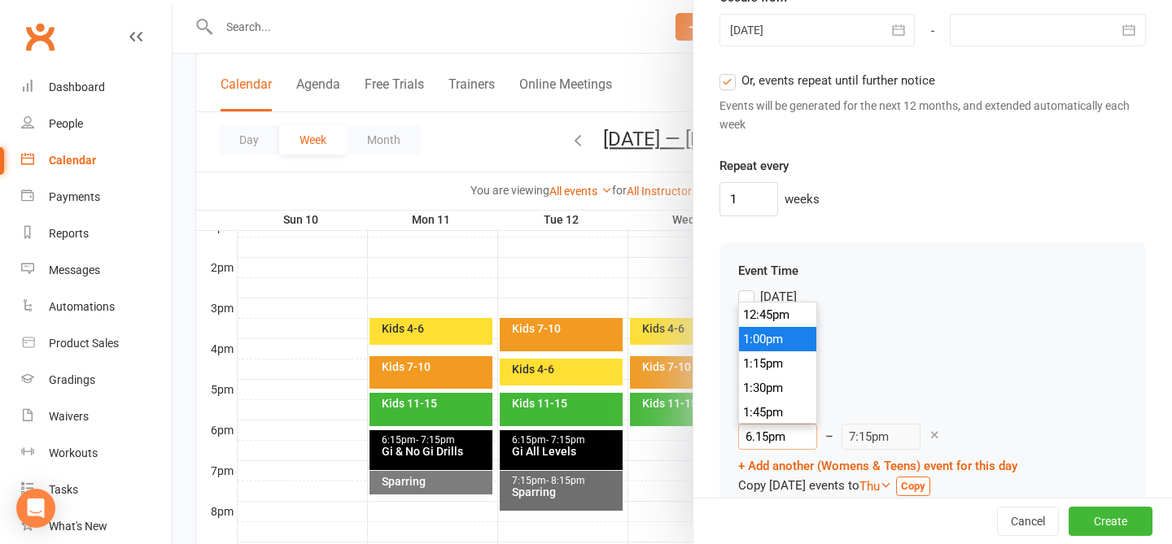
scroll to position [1758, 0]
click at [882, 387] on div "Wednesday Time 6:15pm 12:00am 12:15am 12:30am 12:45am 1:00am 1:15am 1:30am 1:45…" at bounding box center [932, 433] width 389 height 126
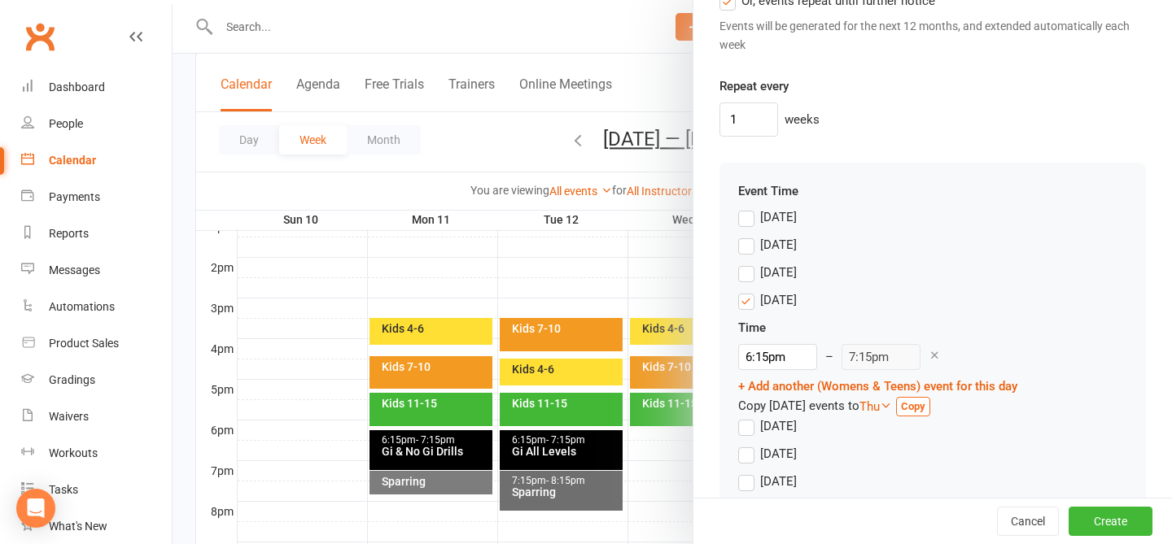
scroll to position [1385, 0]
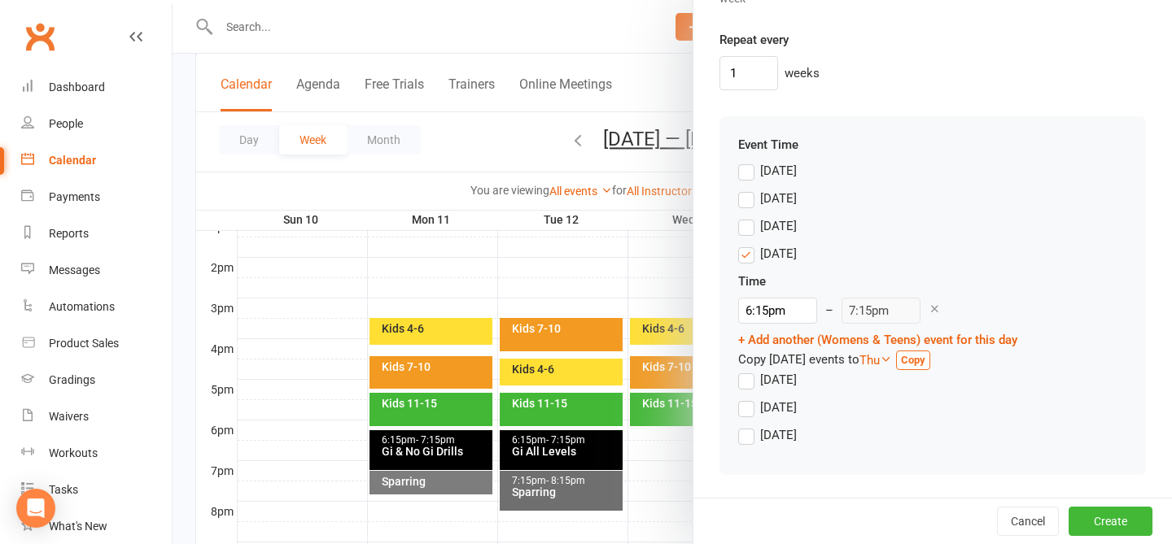
click at [774, 410] on div "Friday" at bounding box center [778, 406] width 37 height 17
click at [749, 398] on input "Friday" at bounding box center [743, 398] width 11 height 0
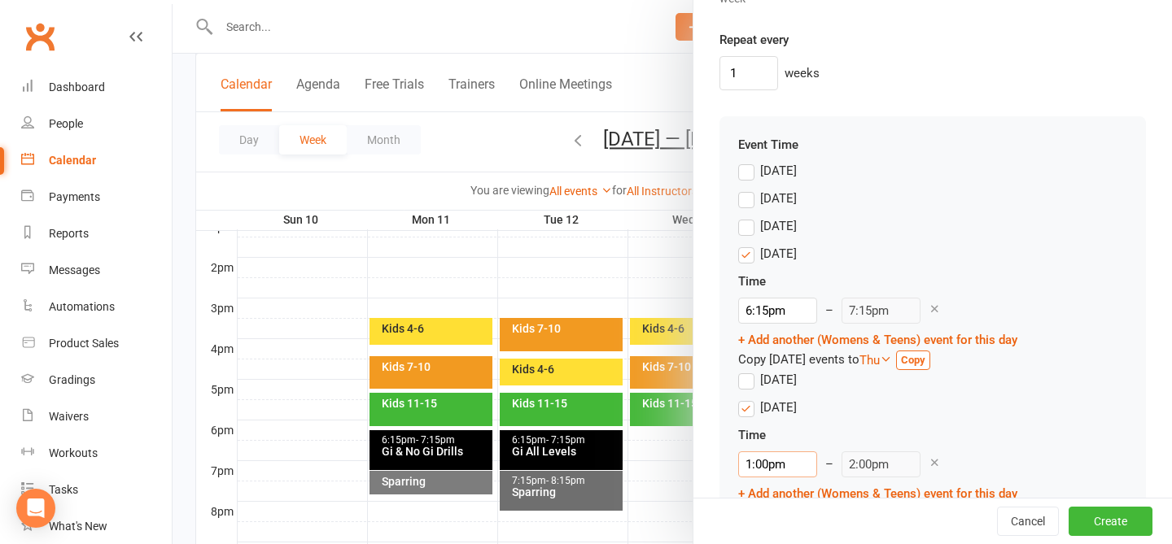
click at [785, 469] on input "1:00pm" at bounding box center [777, 465] width 79 height 26
drag, startPoint x: 767, startPoint y: 469, endPoint x: 707, endPoint y: 459, distance: 60.2
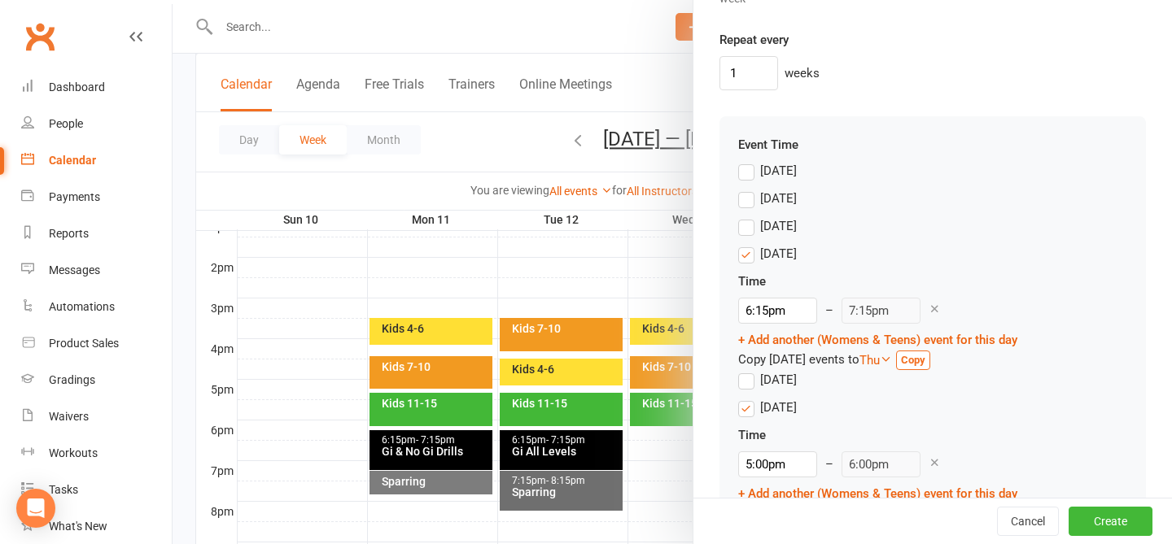
click at [882, 422] on div "Friday Time 5:00pm 12:00am 12:15am 12:30am 12:45am 1:00am 1:15am 1:30am 1:45am …" at bounding box center [932, 461] width 389 height 126
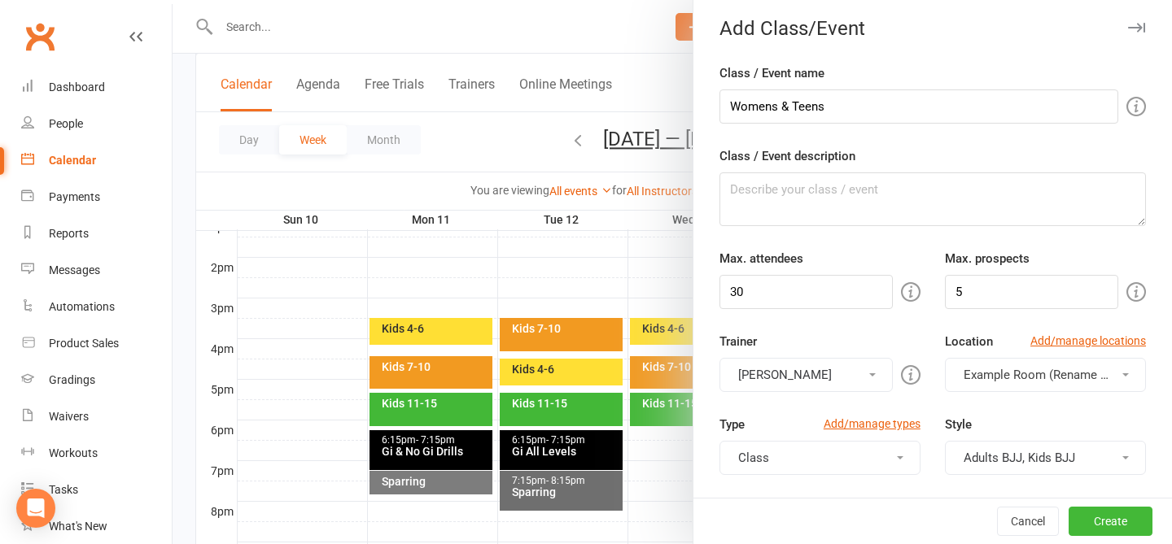
scroll to position [0, 0]
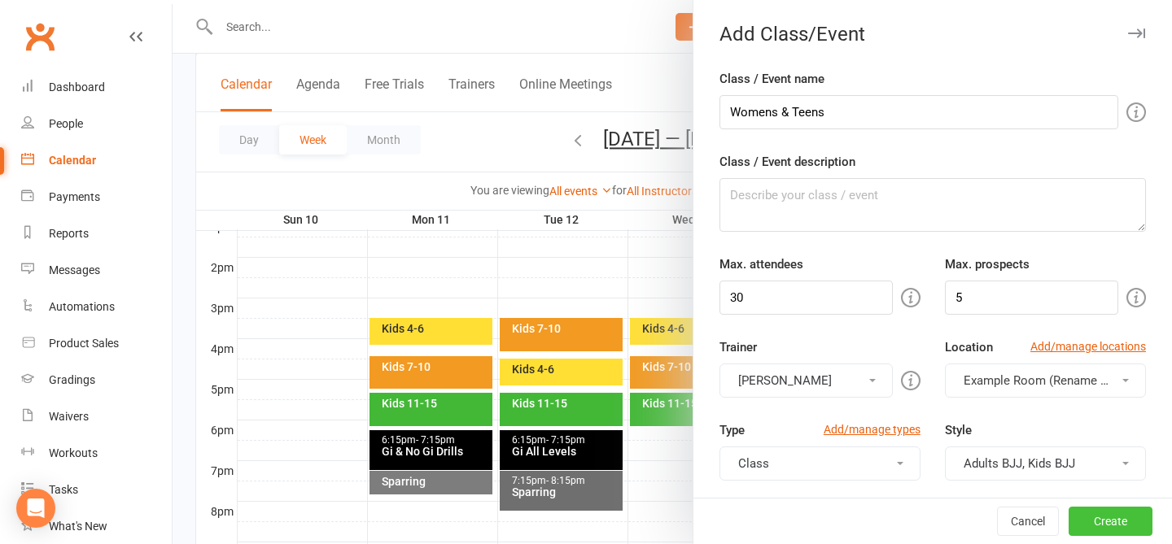
click at [882, 531] on button "Create" at bounding box center [1110, 521] width 84 height 29
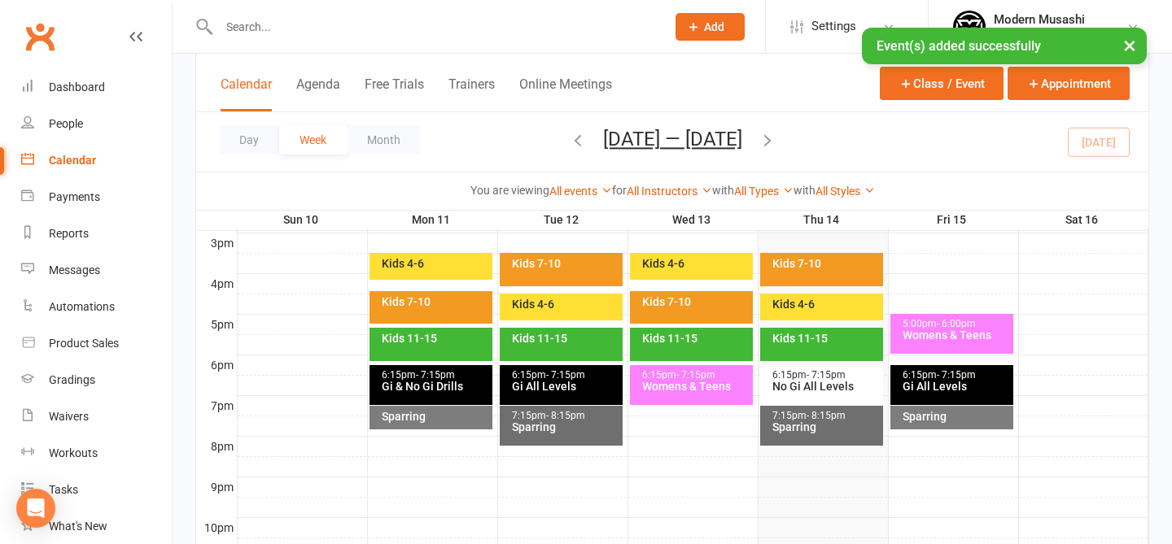
scroll to position [707, 0]
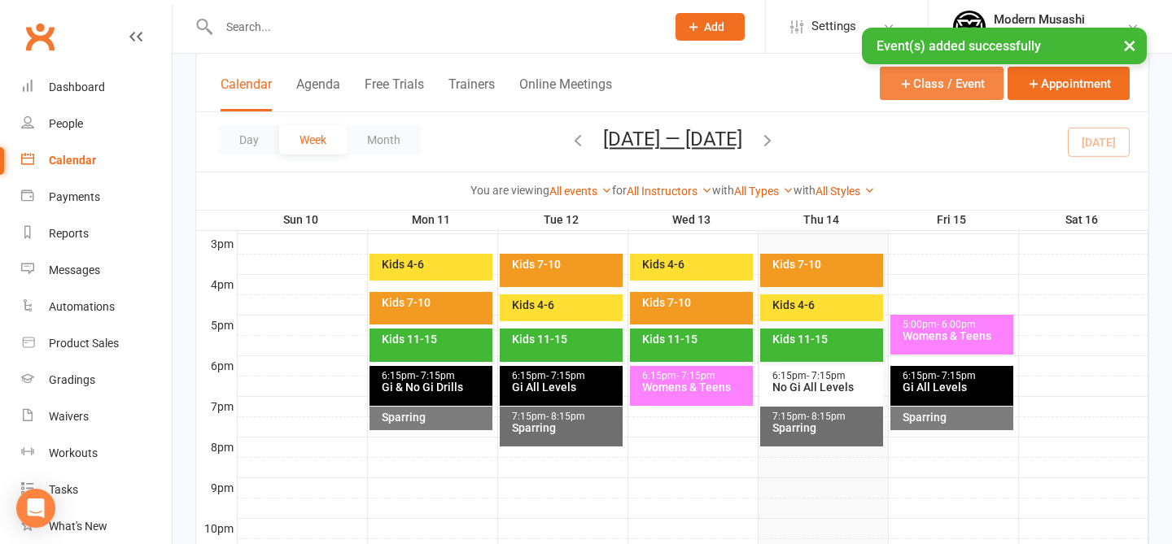
click at [882, 97] on button "Class / Event" at bounding box center [942, 83] width 124 height 33
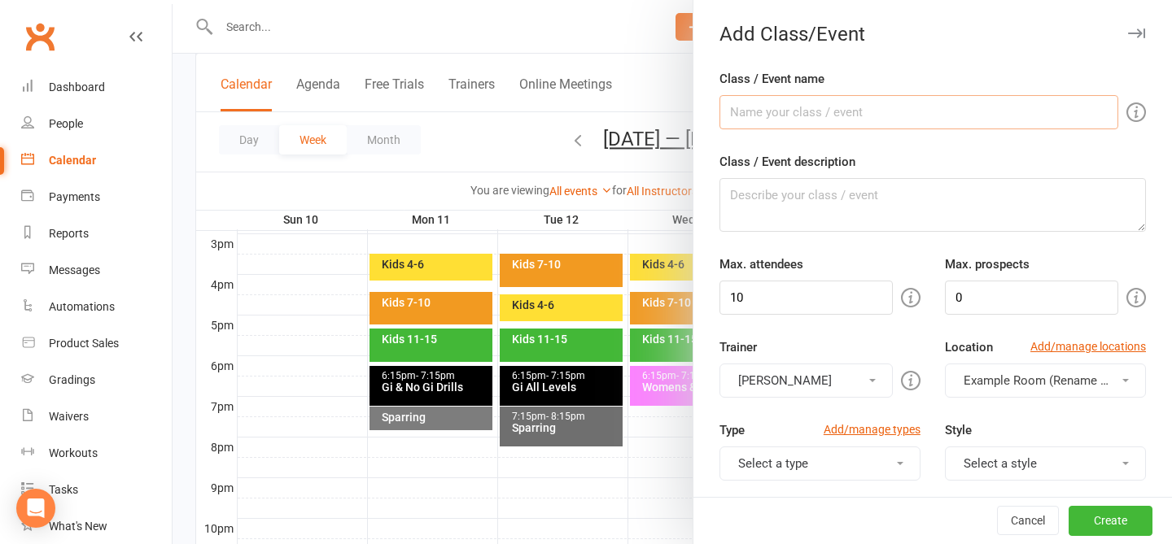
click at [842, 110] on input "Class / Event name" at bounding box center [918, 112] width 399 height 34
click at [772, 305] on input "10" at bounding box center [805, 298] width 173 height 34
click at [882, 285] on input "0" at bounding box center [1031, 298] width 173 height 34
click at [882, 351] on div "Trainer Gabriel Oliveira Gabriel Oliveira" at bounding box center [819, 368] width 225 height 60
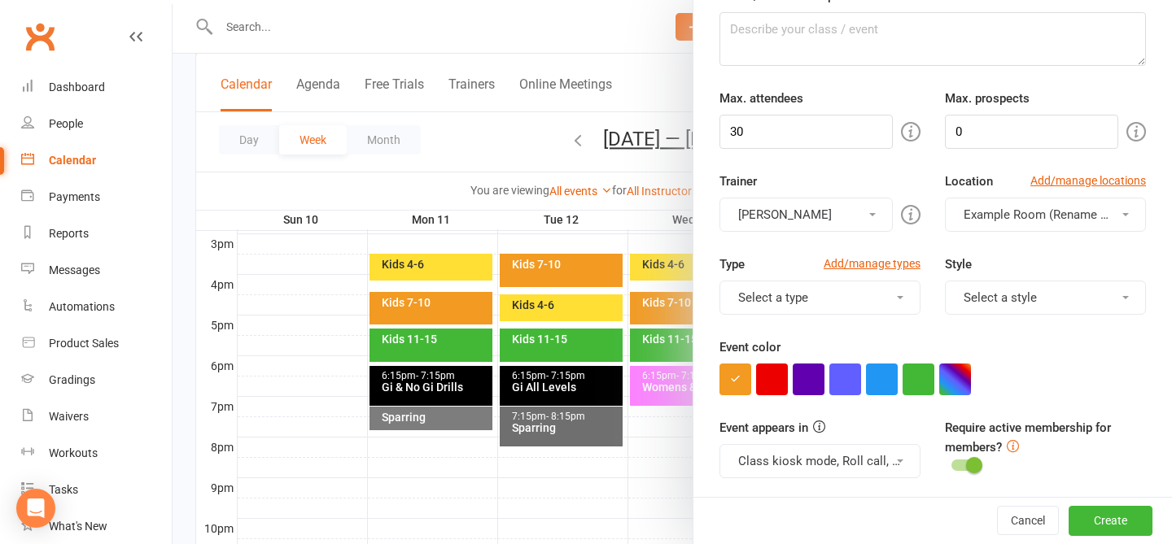
scroll to position [190, 0]
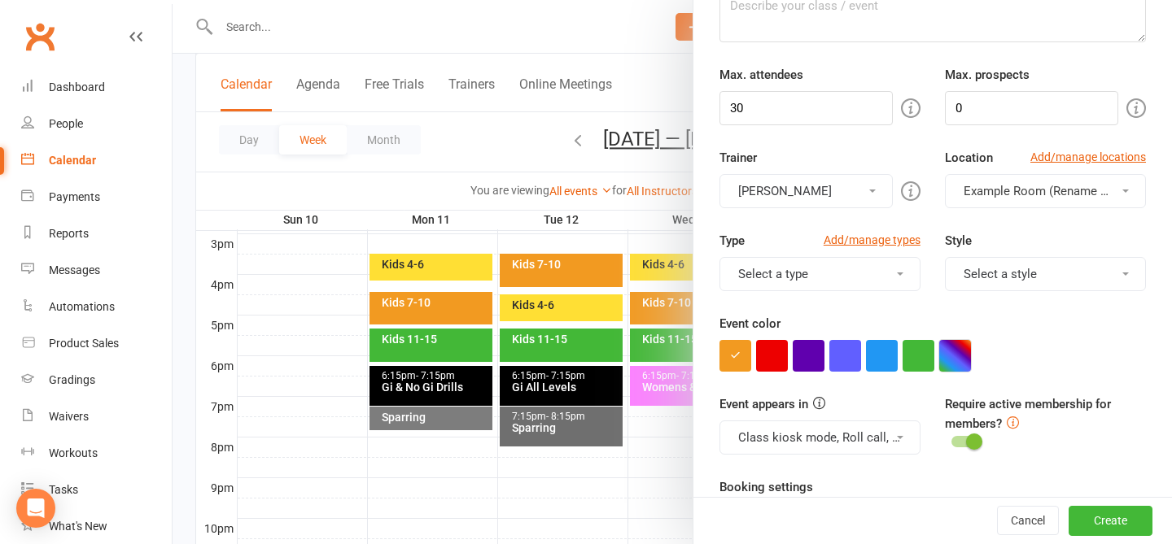
click at [882, 356] on button "button" at bounding box center [955, 356] width 32 height 32
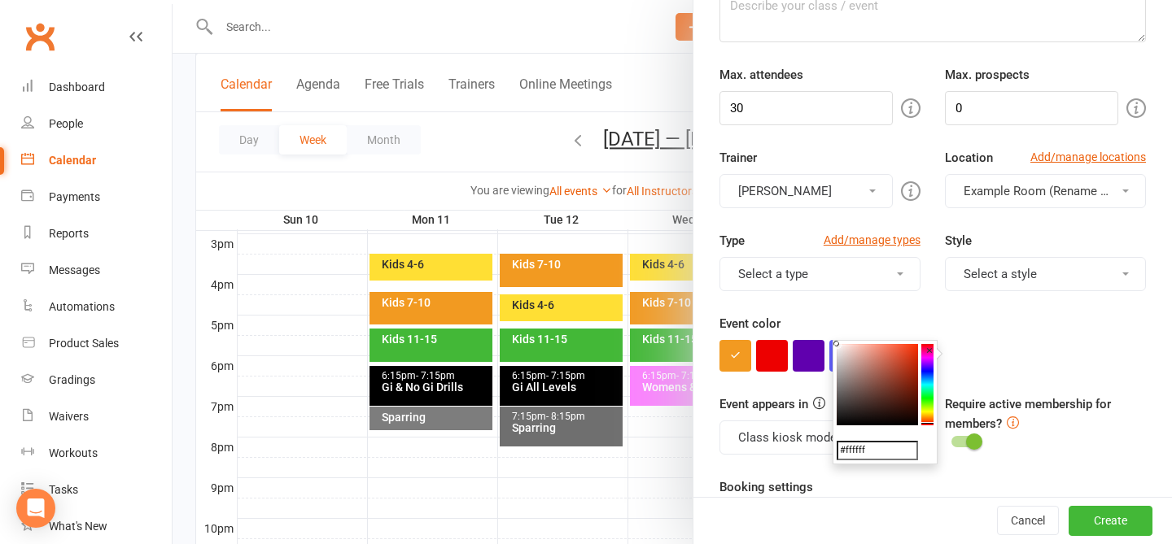
drag, startPoint x: 929, startPoint y: 370, endPoint x: 924, endPoint y: 423, distance: 53.1
click at [882, 423] on colorpicker-hue at bounding box center [927, 384] width 12 height 81
drag, startPoint x: 882, startPoint y: 377, endPoint x: 868, endPoint y: 374, distance: 14.2
click at [868, 374] on colorpicker-saturation at bounding box center [877, 384] width 81 height 81
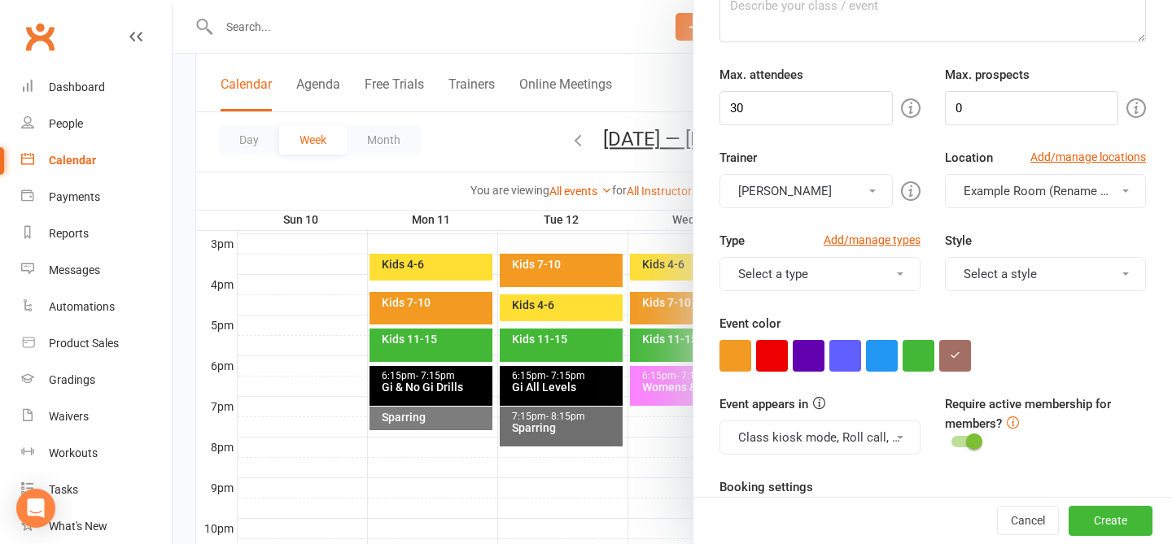
click at [882, 355] on div at bounding box center [932, 356] width 426 height 32
click at [846, 268] on button "Select a type" at bounding box center [819, 274] width 201 height 34
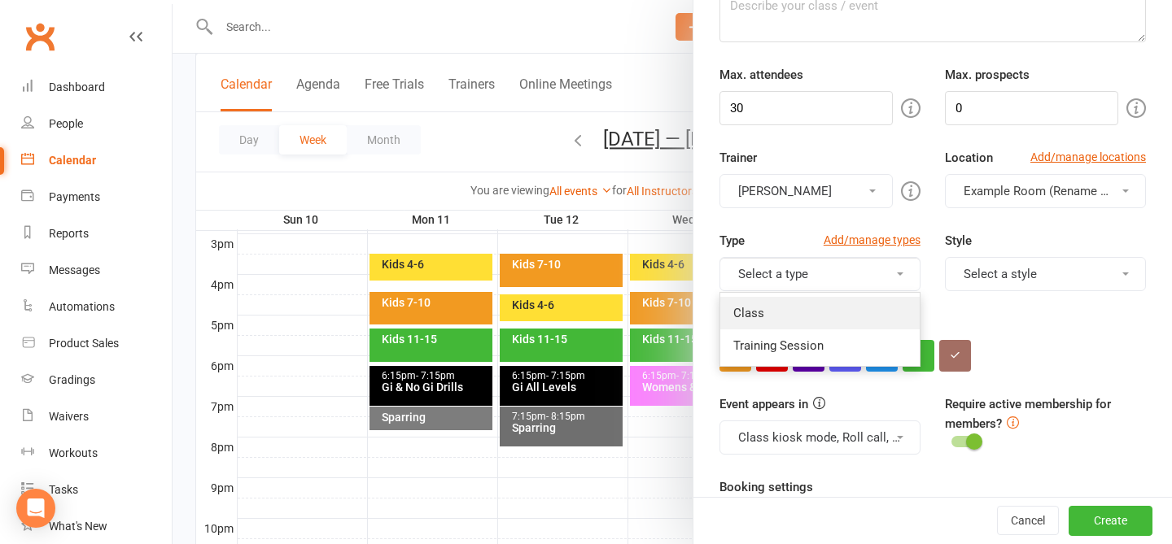
click at [811, 307] on link "Class" at bounding box center [819, 313] width 199 height 33
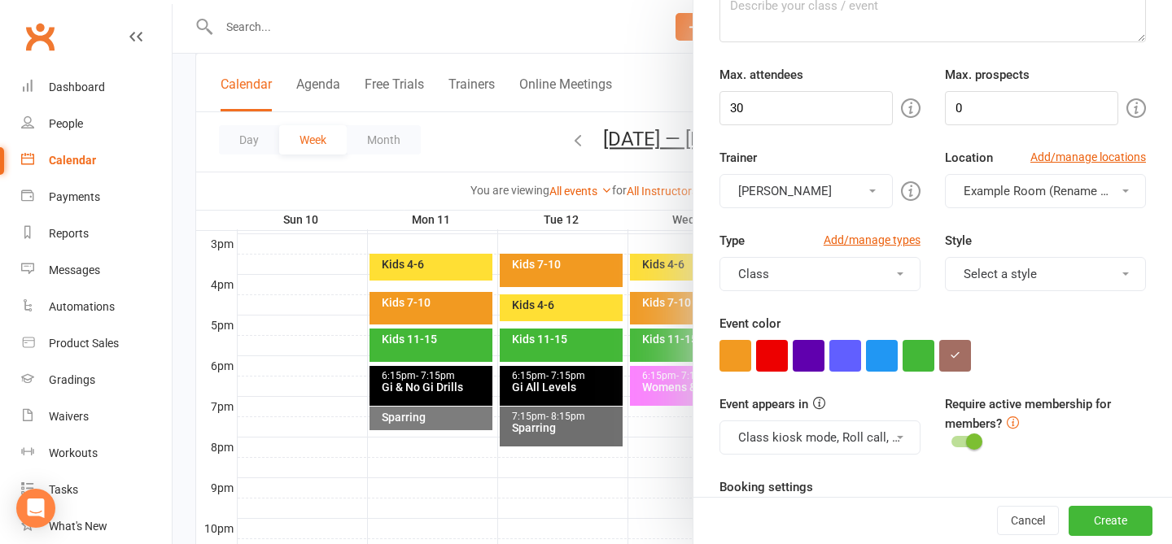
click at [841, 277] on button "Class" at bounding box center [819, 274] width 201 height 34
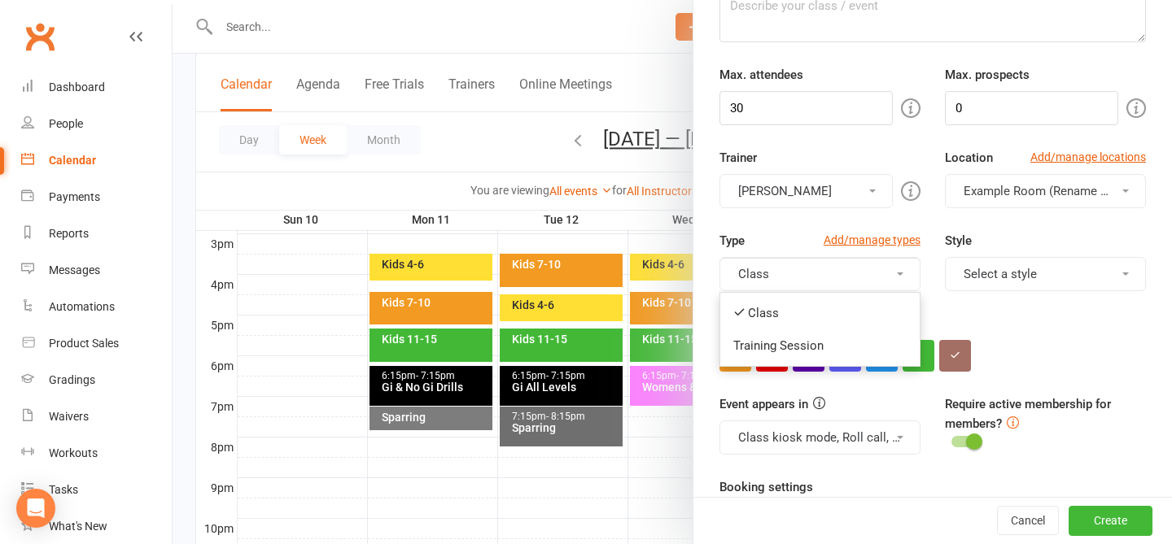
click at [882, 311] on div "Type Add/manage types Class Class Training Session Style Select a style Adults …" at bounding box center [932, 272] width 451 height 83
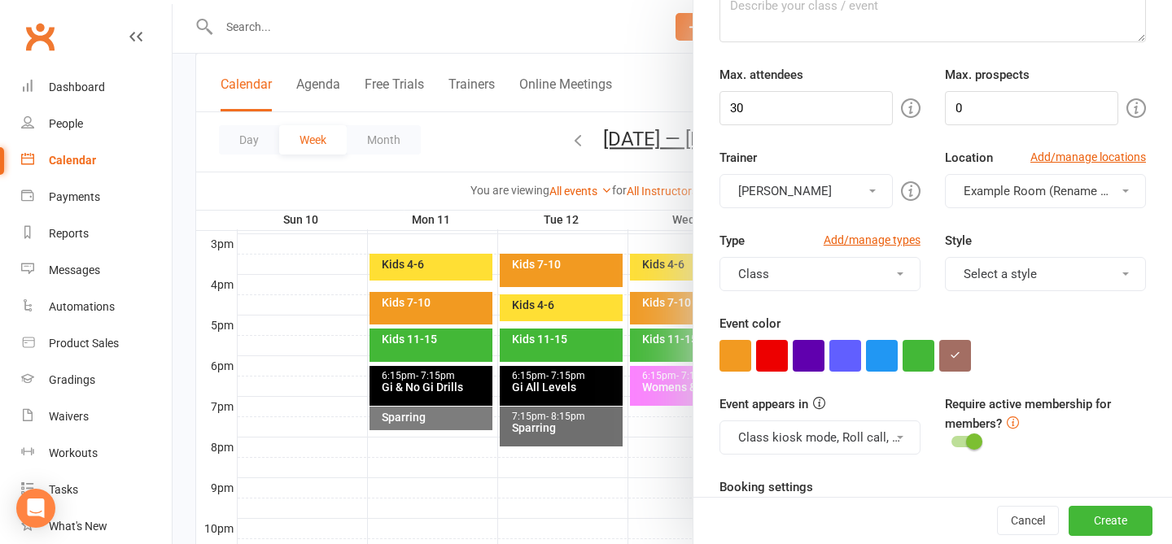
click at [882, 284] on button "Select a style" at bounding box center [1045, 274] width 201 height 34
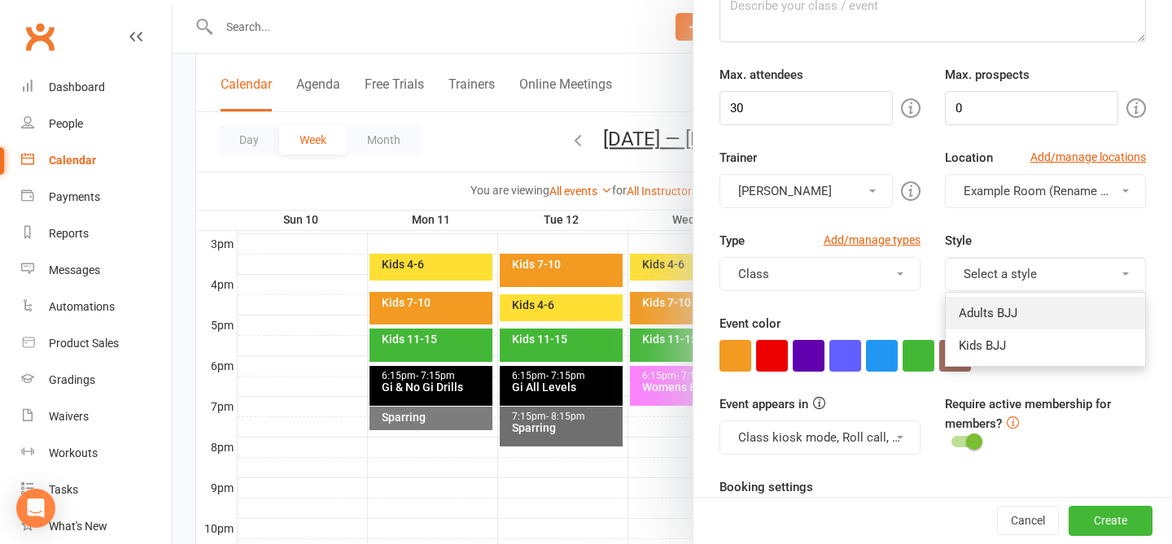
click at [882, 321] on link "Adults BJJ" at bounding box center [1045, 313] width 199 height 33
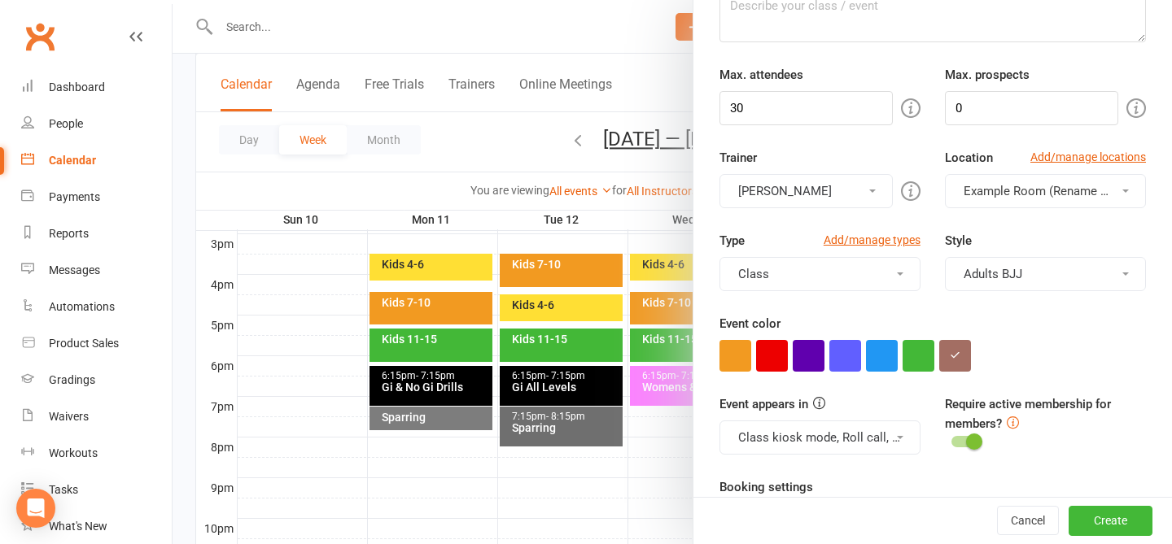
click at [882, 354] on div at bounding box center [932, 356] width 426 height 32
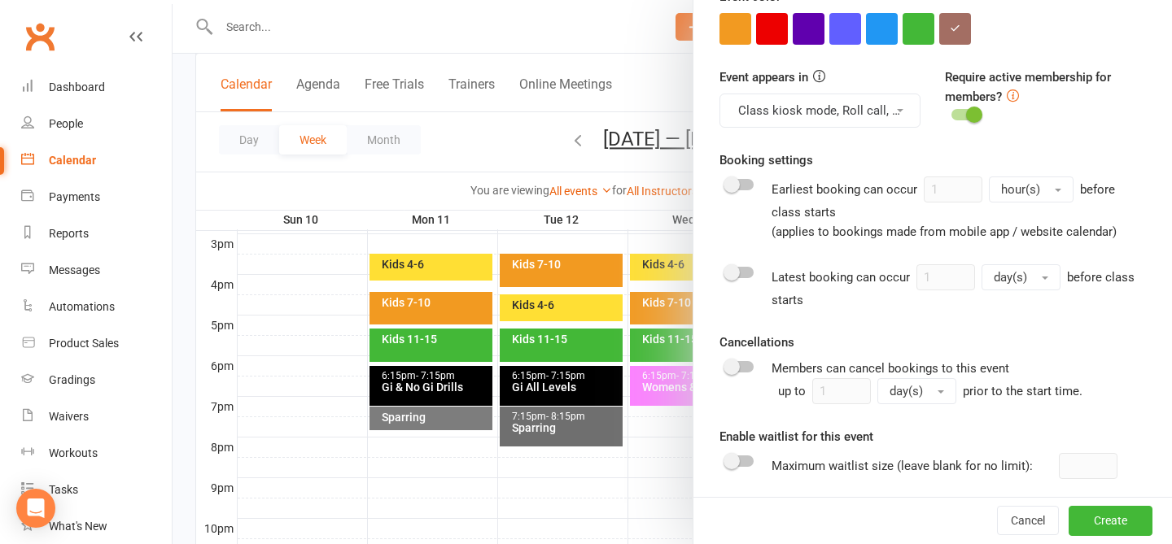
scroll to position [522, 0]
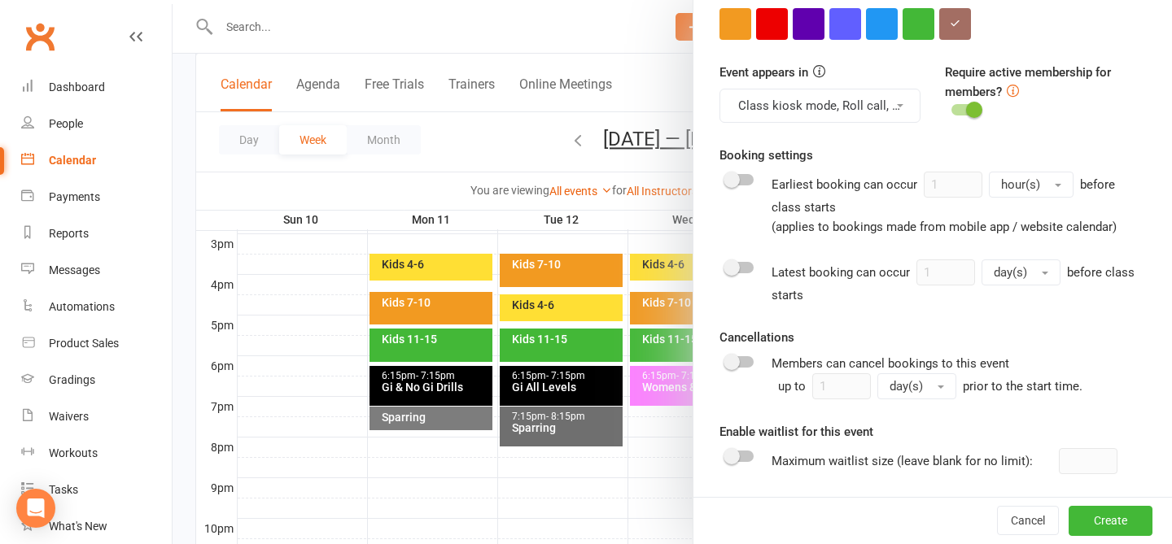
click at [882, 110] on div at bounding box center [965, 109] width 28 height 11
click at [882, 107] on input "checkbox" at bounding box center [951, 107] width 0 height 0
click at [882, 110] on span at bounding box center [957, 110] width 16 height 16
click at [882, 107] on input "checkbox" at bounding box center [951, 107] width 0 height 0
click at [882, 100] on div "Require active membership for members?" at bounding box center [1045, 92] width 225 height 59
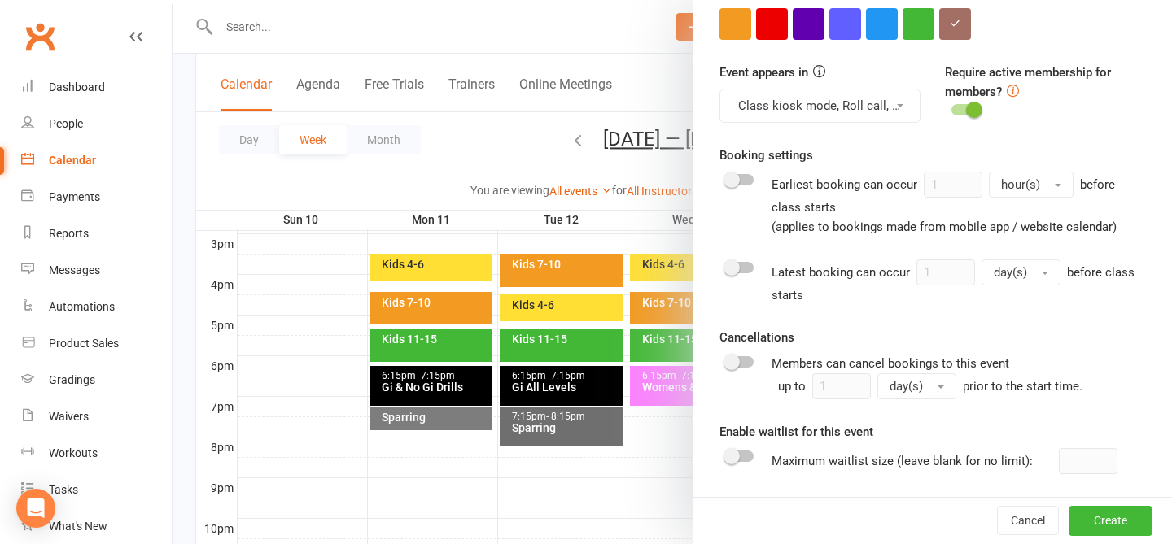
click at [882, 105] on span at bounding box center [974, 110] width 16 height 16
click at [882, 107] on input "checkbox" at bounding box center [951, 107] width 0 height 0
click at [882, 105] on div at bounding box center [965, 109] width 28 height 11
click at [882, 107] on input "checkbox" at bounding box center [951, 107] width 0 height 0
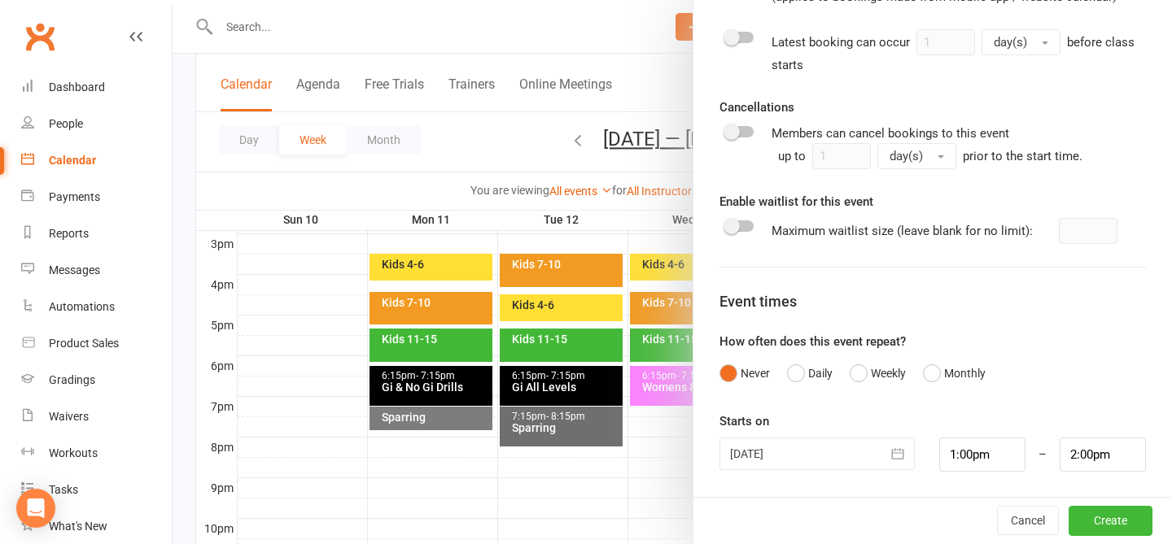
scroll to position [810, 0]
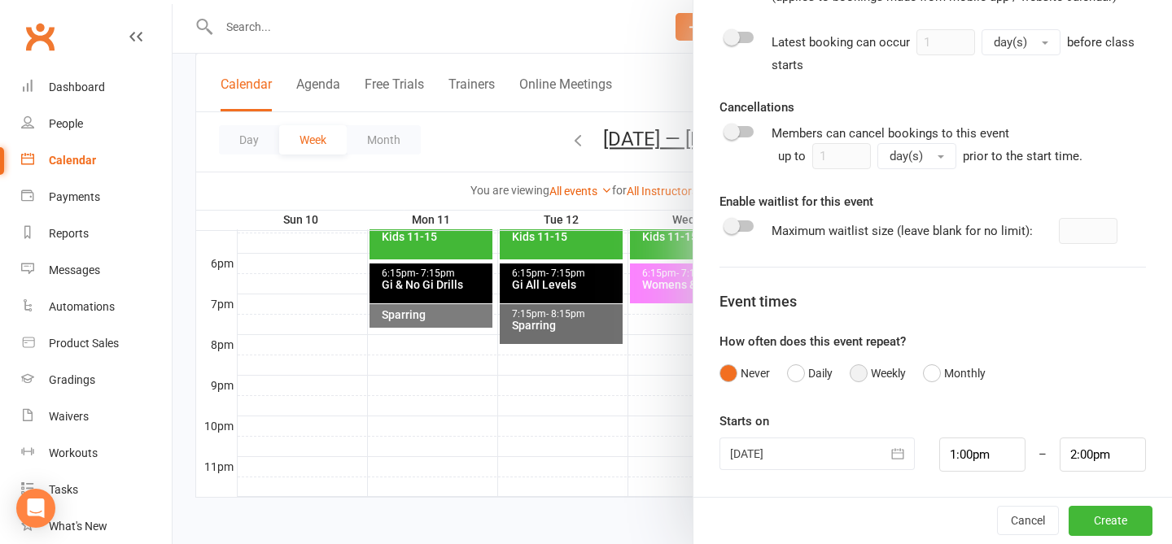
click at [882, 368] on button "Weekly" at bounding box center [878, 373] width 56 height 31
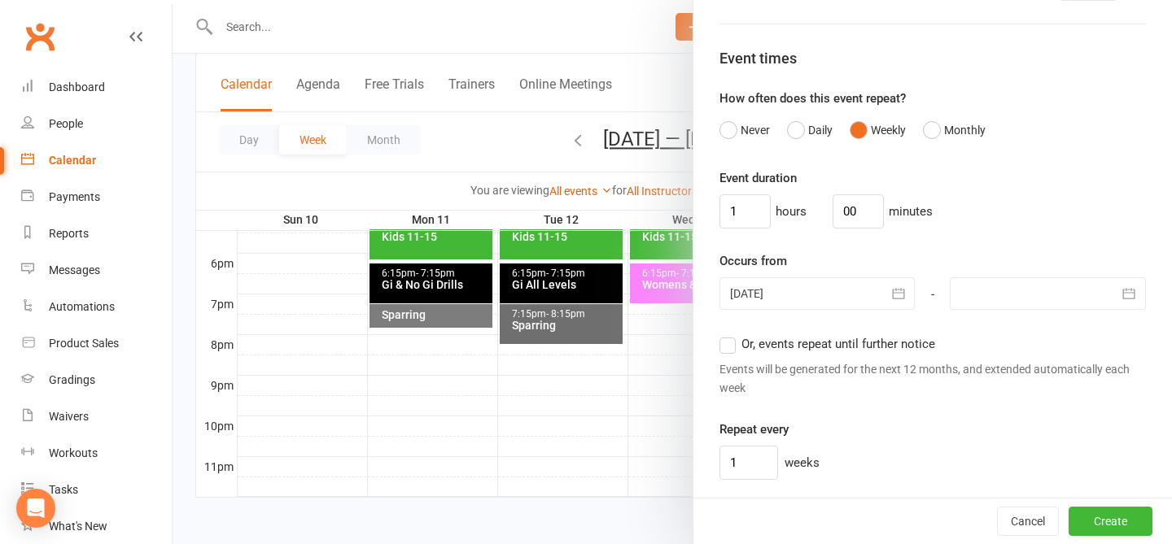
scroll to position [1108, 0]
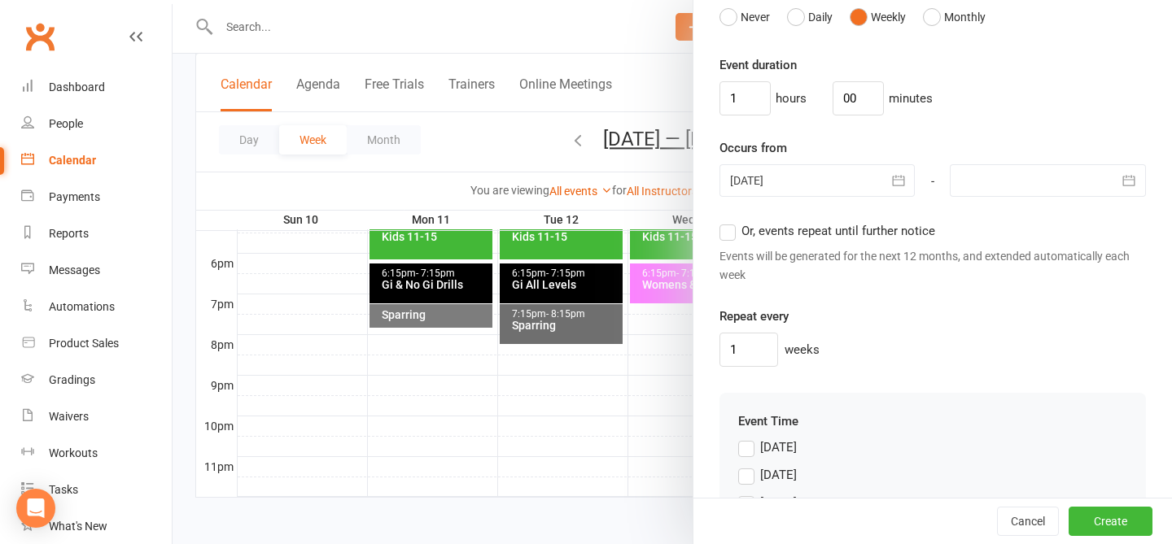
click at [735, 216] on div "Event duration 1 hours 00 minutes Occurs from 14 Aug 2025 August 2025 Sun Mon T…" at bounding box center [932, 211] width 426 height 312
click at [735, 220] on div "Event duration 1 hours 00 minutes Occurs from 14 Aug 2025 August 2025 Sun Mon T…" at bounding box center [932, 211] width 426 height 312
click at [731, 228] on label "Or, events repeat until further notice" at bounding box center [827, 231] width 216 height 20
click at [730, 221] on input "Or, events repeat until further notice" at bounding box center [724, 221] width 11 height 0
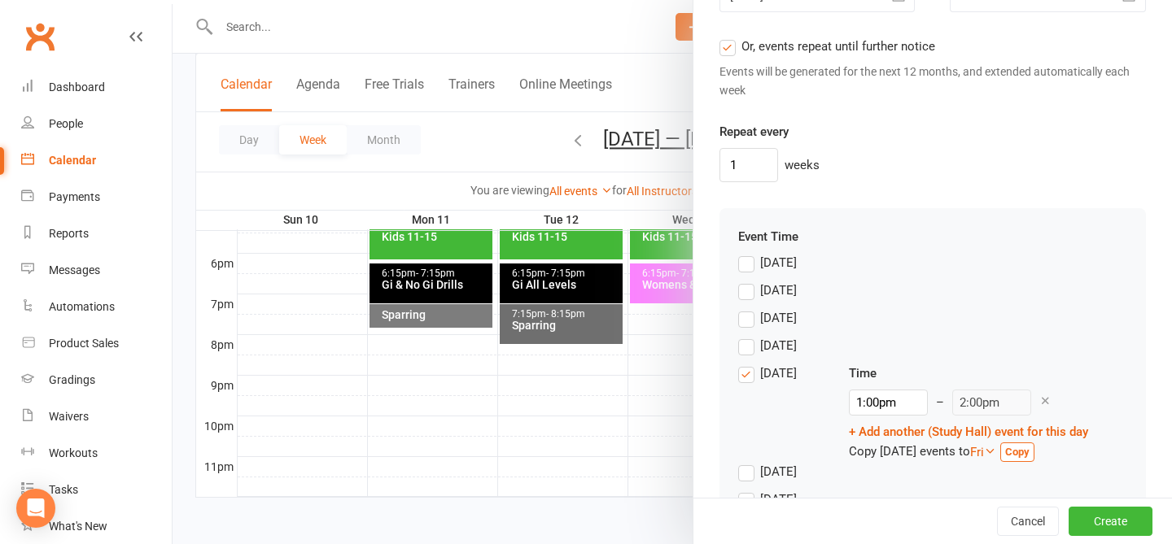
click at [765, 374] on div "Thursday" at bounding box center [778, 372] width 37 height 17
click at [749, 364] on input "Thursday" at bounding box center [743, 364] width 11 height 0
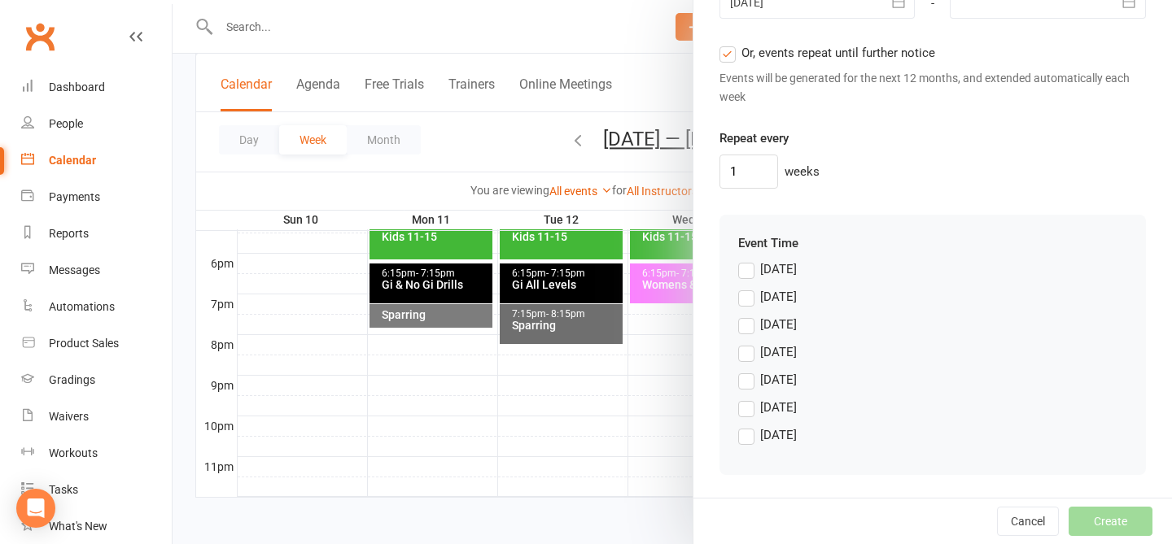
scroll to position [1287, 0]
click at [745, 349] on label "Wednesday" at bounding box center [767, 353] width 59 height 20
click at [745, 343] on input "Wednesday" at bounding box center [743, 343] width 11 height 0
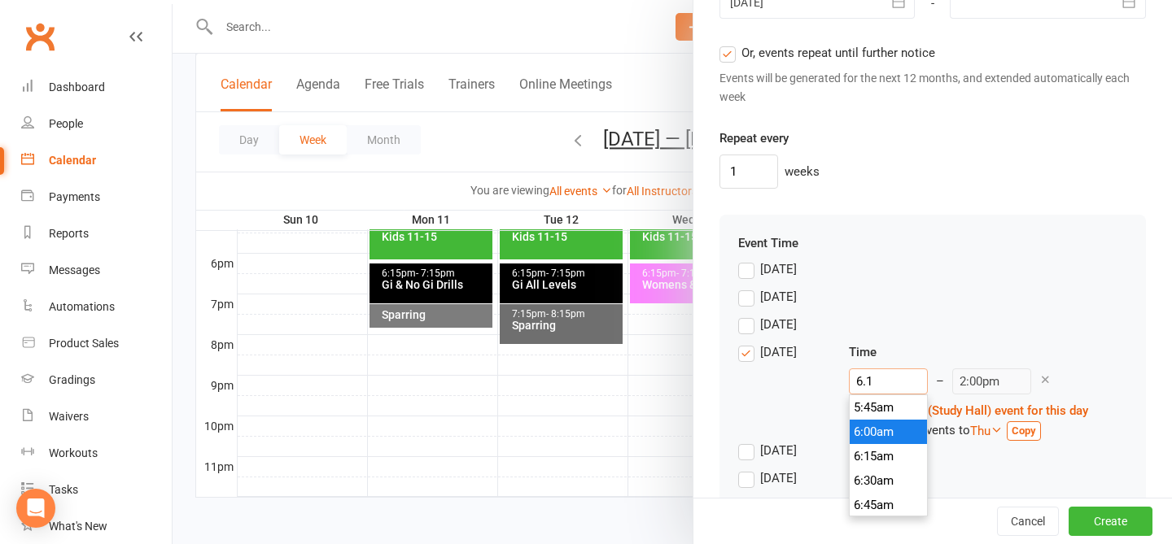
scroll to position [1245, 0]
click at [875, 379] on input "6.1mp5" at bounding box center [888, 382] width 79 height 26
click at [882, 261] on div "Sunday" at bounding box center [932, 274] width 389 height 28
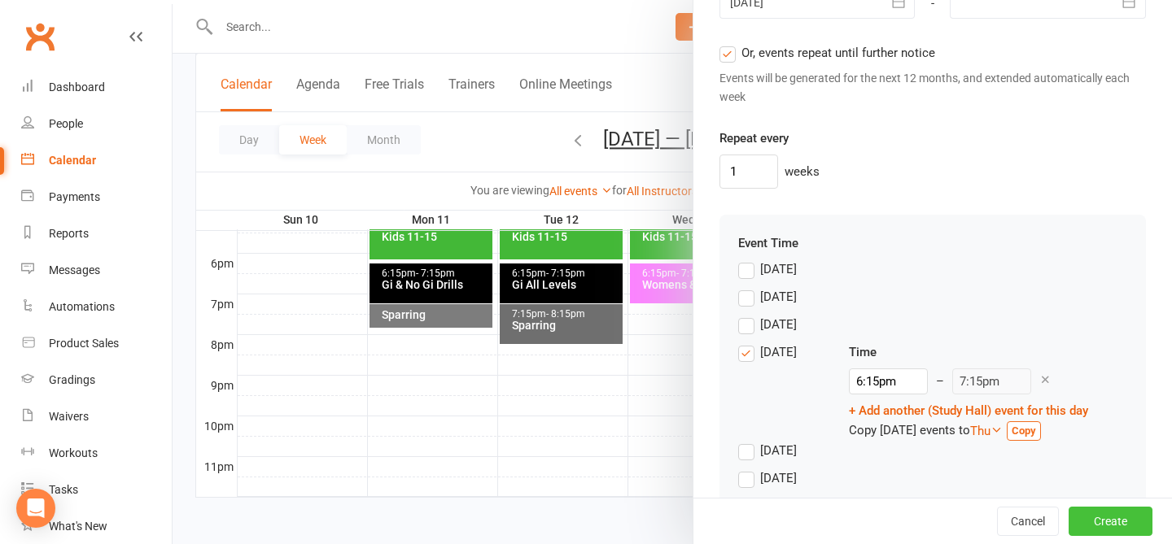
click at [882, 522] on button "Create" at bounding box center [1110, 521] width 84 height 29
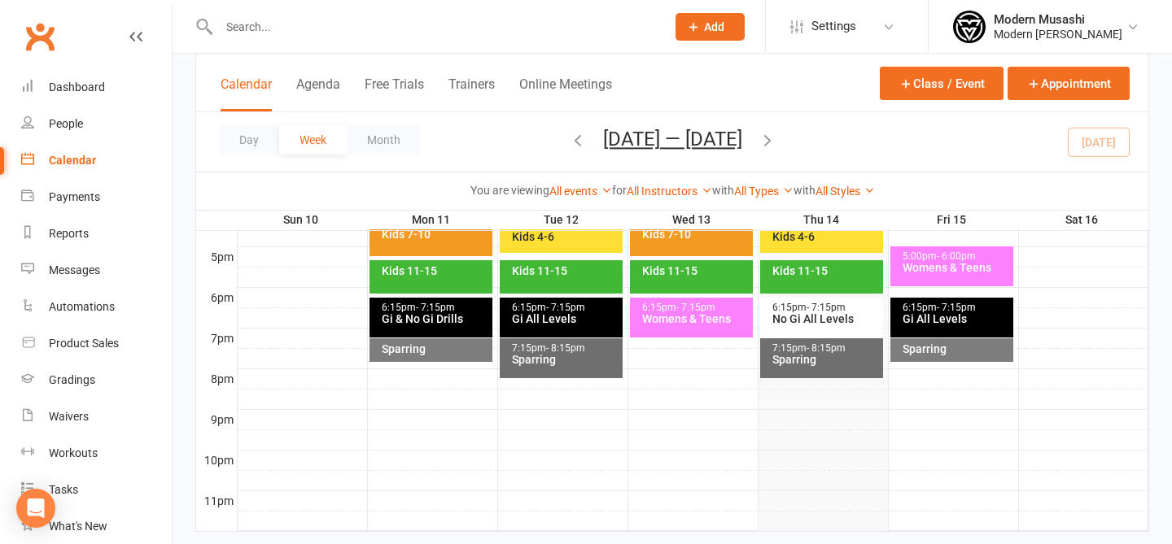
scroll to position [800, 0]
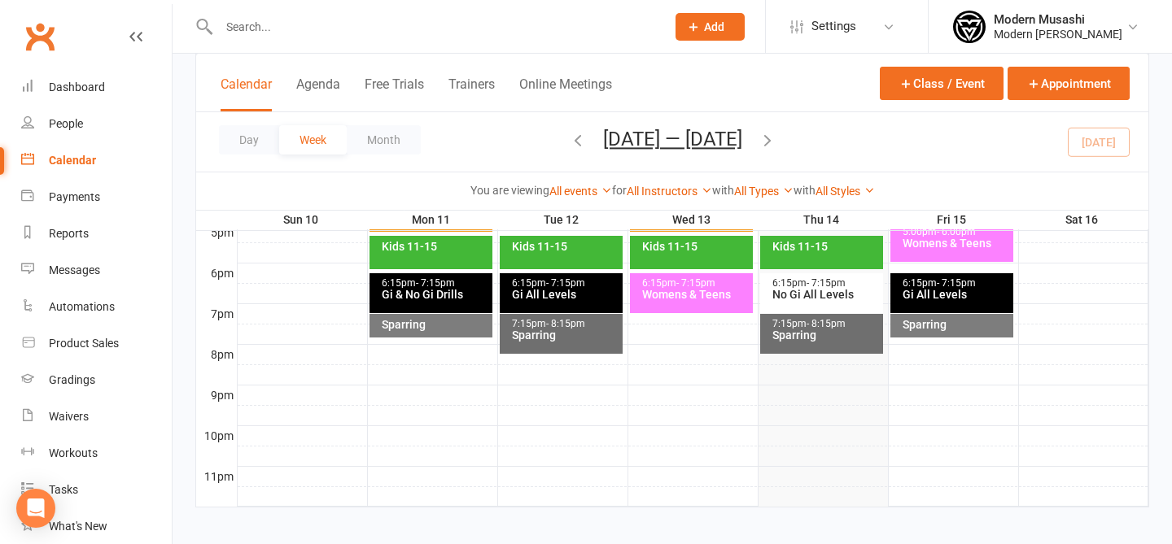
click at [717, 319] on div at bounding box center [693, 314] width 911 height 20
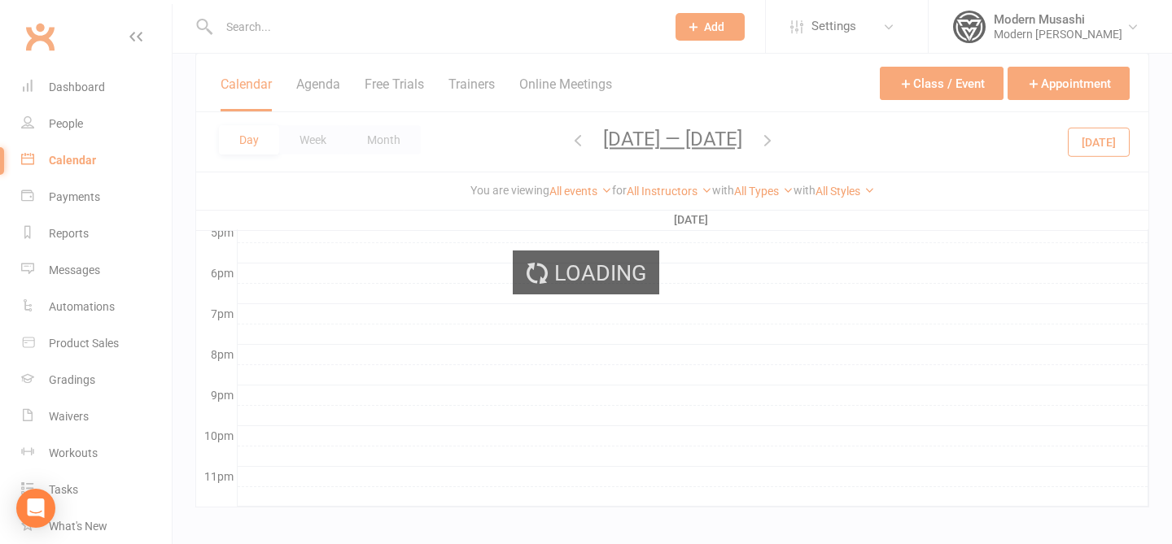
click at [705, 303] on div "Loading" at bounding box center [586, 272] width 1172 height 544
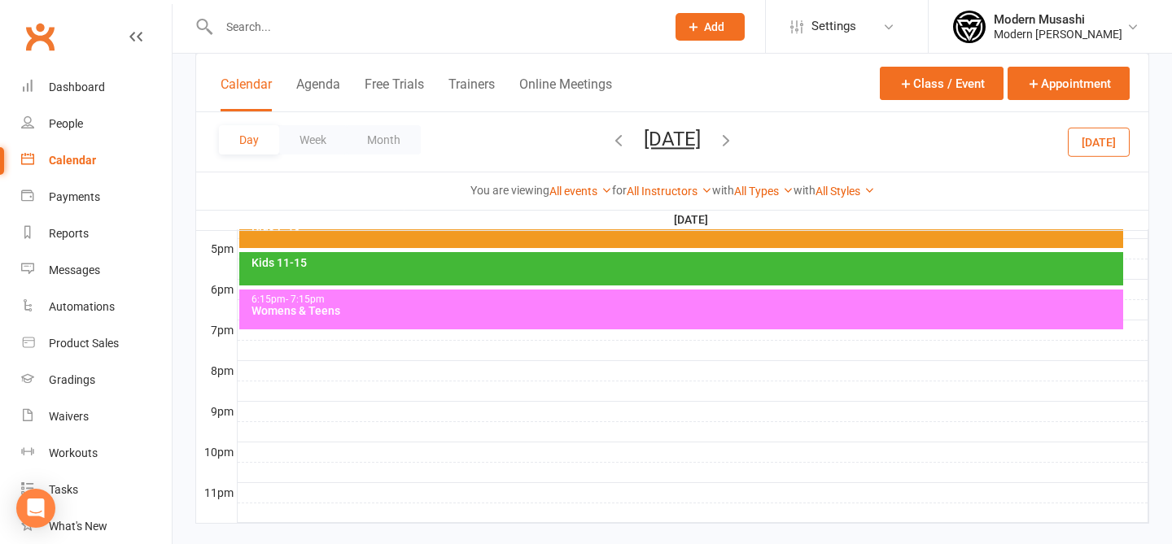
scroll to position [780, 0]
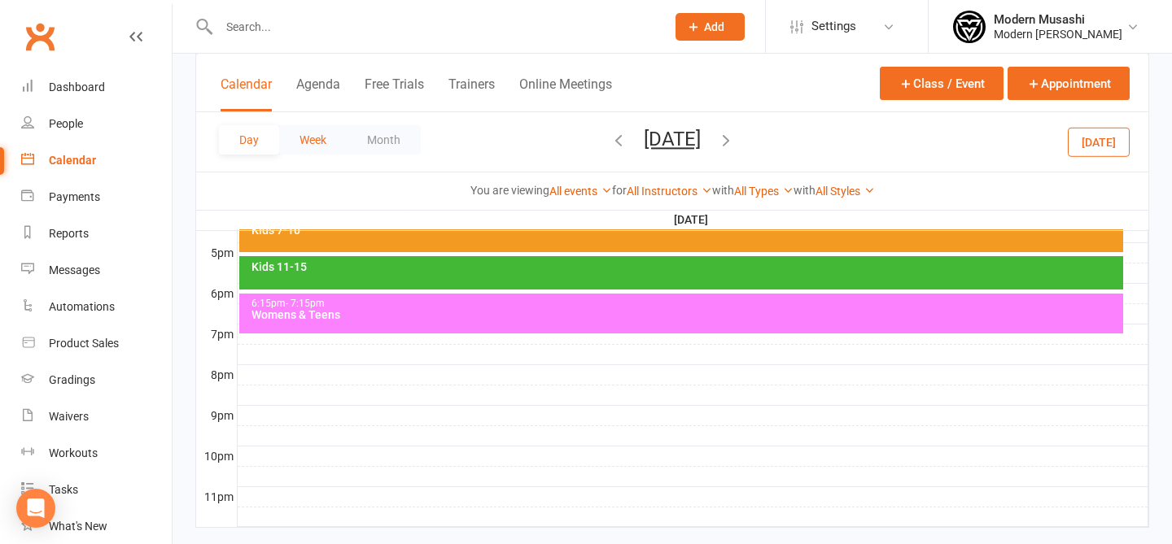
click at [321, 130] on button "Week" at bounding box center [313, 139] width 68 height 29
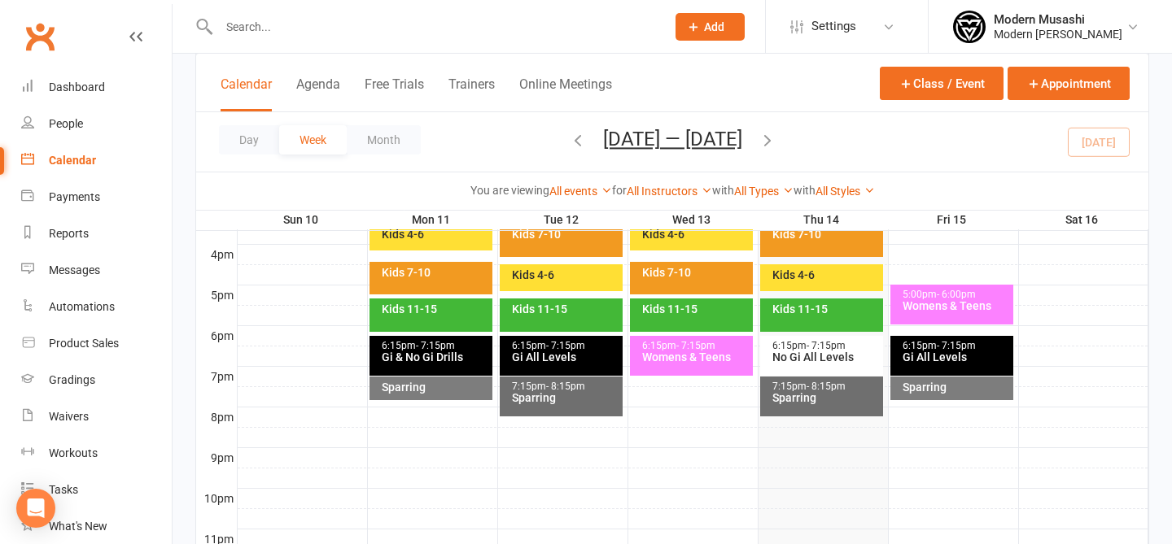
scroll to position [740, 0]
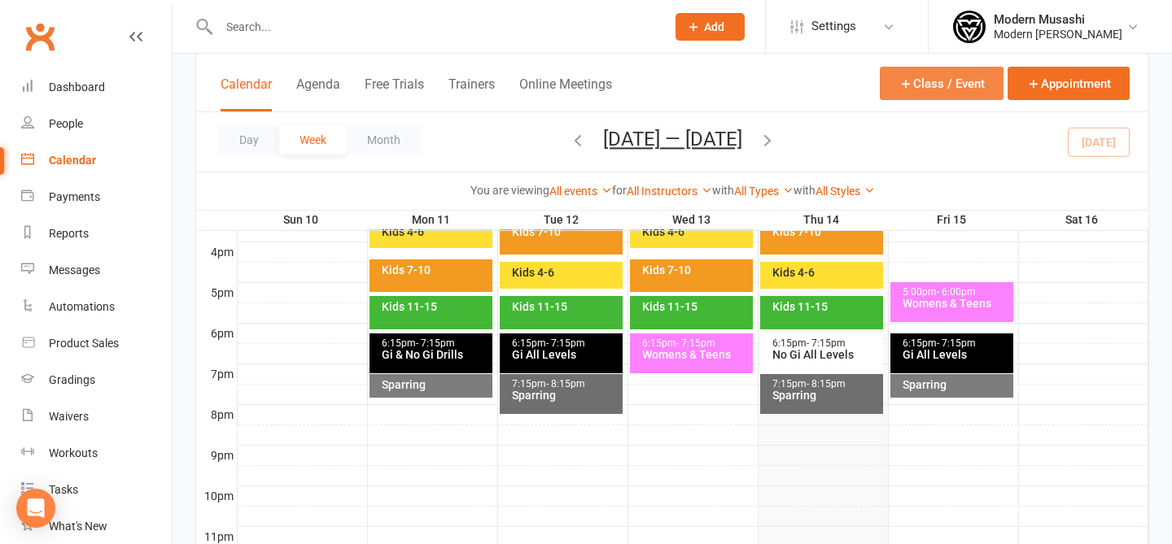
click at [882, 81] on button "Class / Event" at bounding box center [942, 83] width 124 height 33
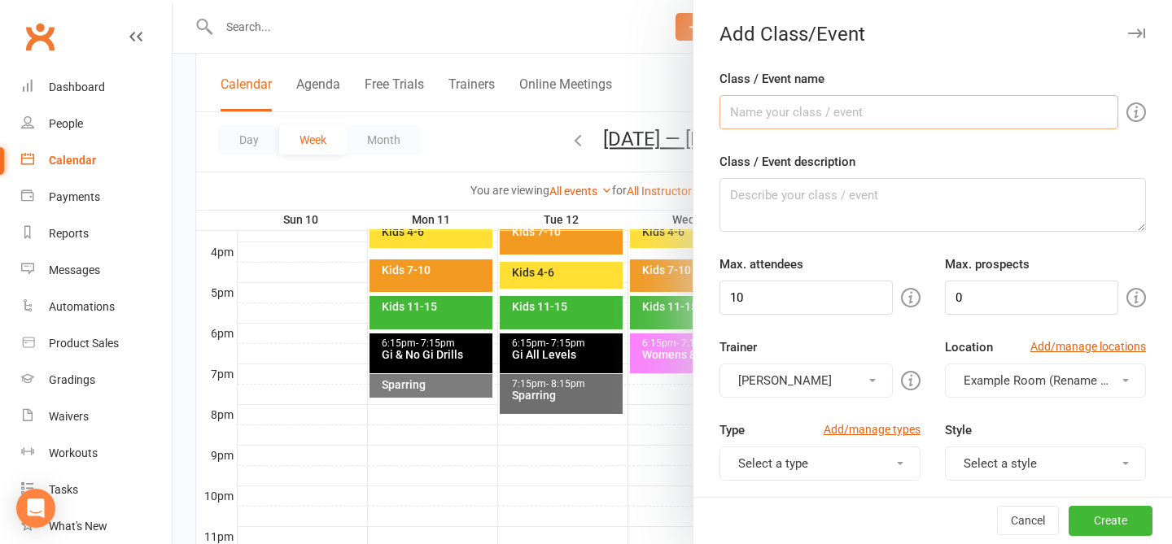
click at [801, 111] on input "Class / Event name" at bounding box center [918, 112] width 399 height 34
click at [821, 291] on input "10" at bounding box center [805, 298] width 173 height 34
click at [393, 102] on div at bounding box center [672, 272] width 999 height 544
click at [761, 293] on input "10" at bounding box center [805, 298] width 173 height 34
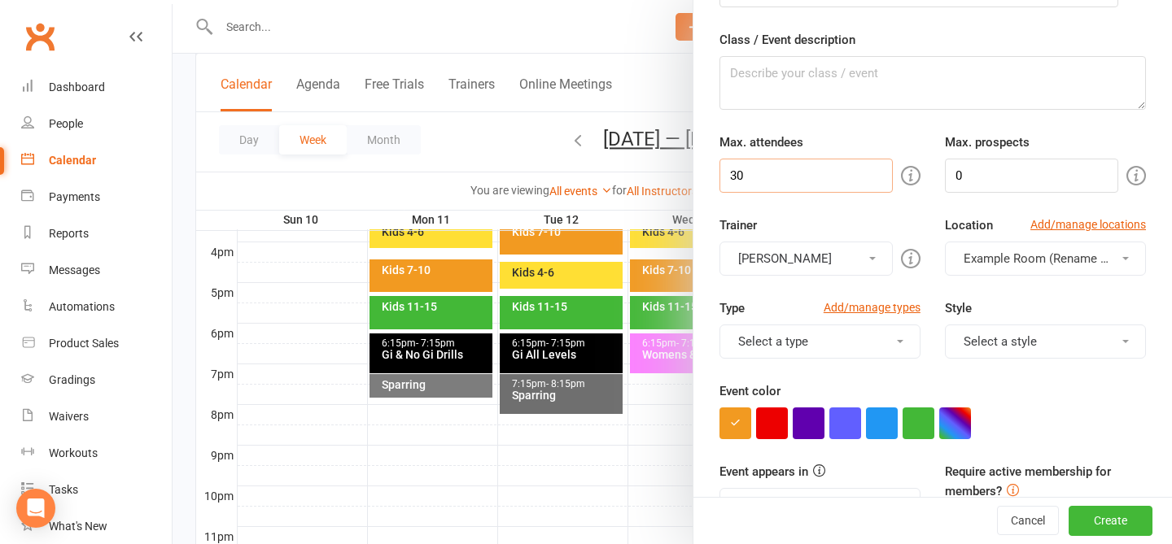
scroll to position [141, 0]
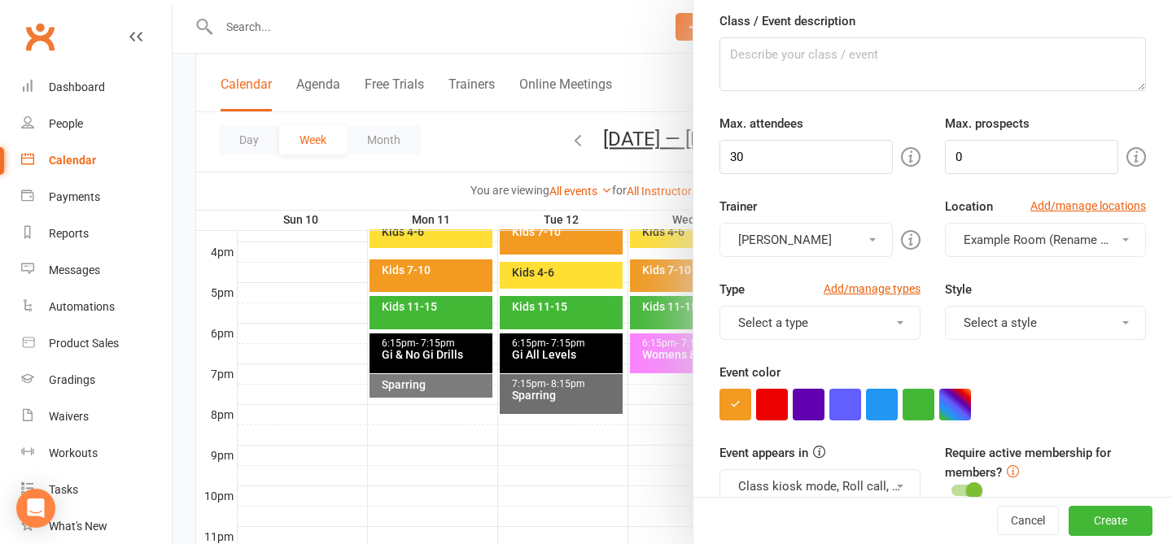
click at [819, 323] on button "Select a type" at bounding box center [819, 323] width 201 height 34
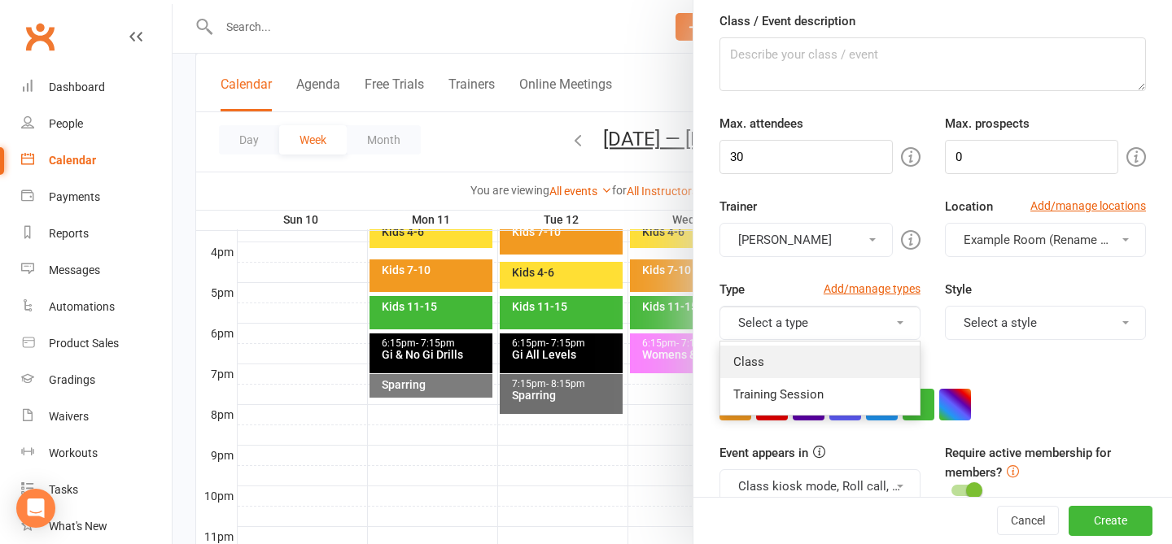
click at [819, 363] on link "Class" at bounding box center [819, 362] width 199 height 33
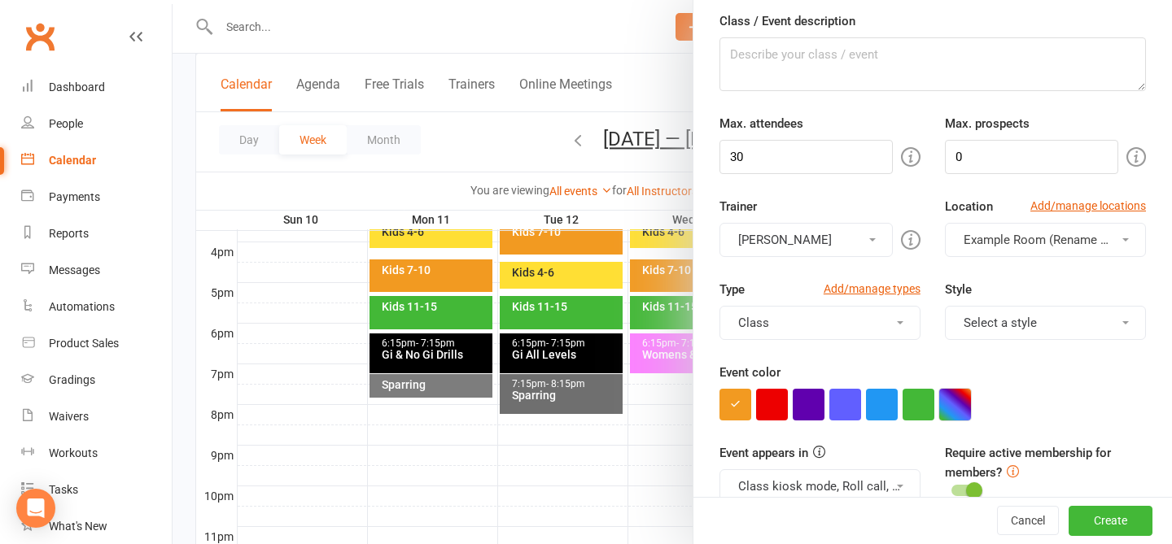
drag, startPoint x: 983, startPoint y: 411, endPoint x: 959, endPoint y: 408, distance: 24.6
click at [882, 411] on div at bounding box center [932, 405] width 426 height 32
click at [882, 408] on button "button" at bounding box center [955, 405] width 32 height 32
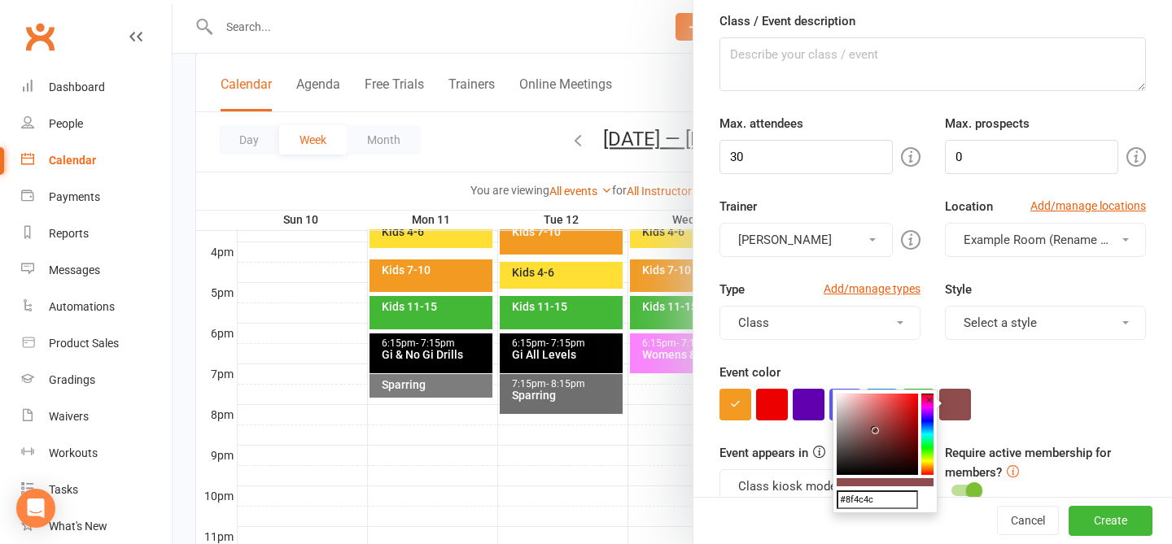
drag, startPoint x: 899, startPoint y: 431, endPoint x: 874, endPoint y: 430, distance: 25.3
click at [874, 430] on colorpicker-saturation at bounding box center [877, 434] width 81 height 81
click at [882, 370] on div "Event color" at bounding box center [932, 392] width 426 height 58
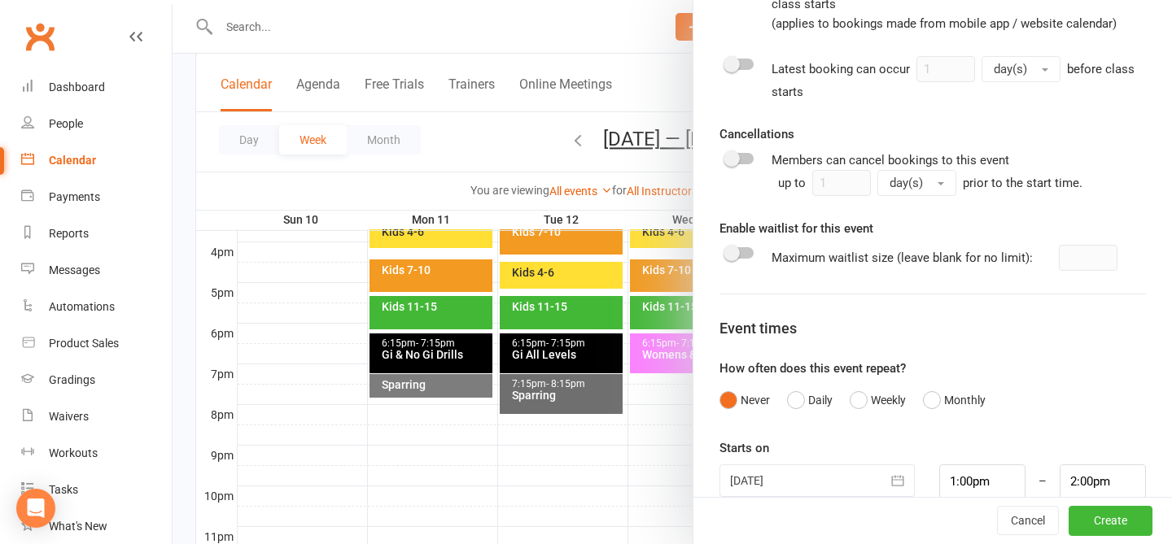
scroll to position [752, 0]
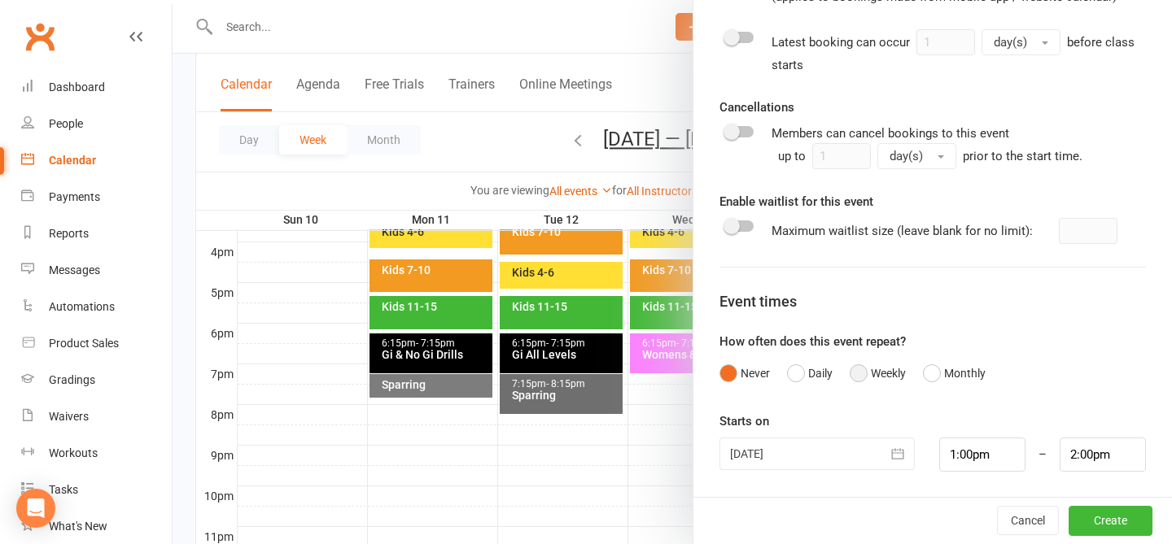
click at [872, 375] on button "Weekly" at bounding box center [878, 373] width 56 height 31
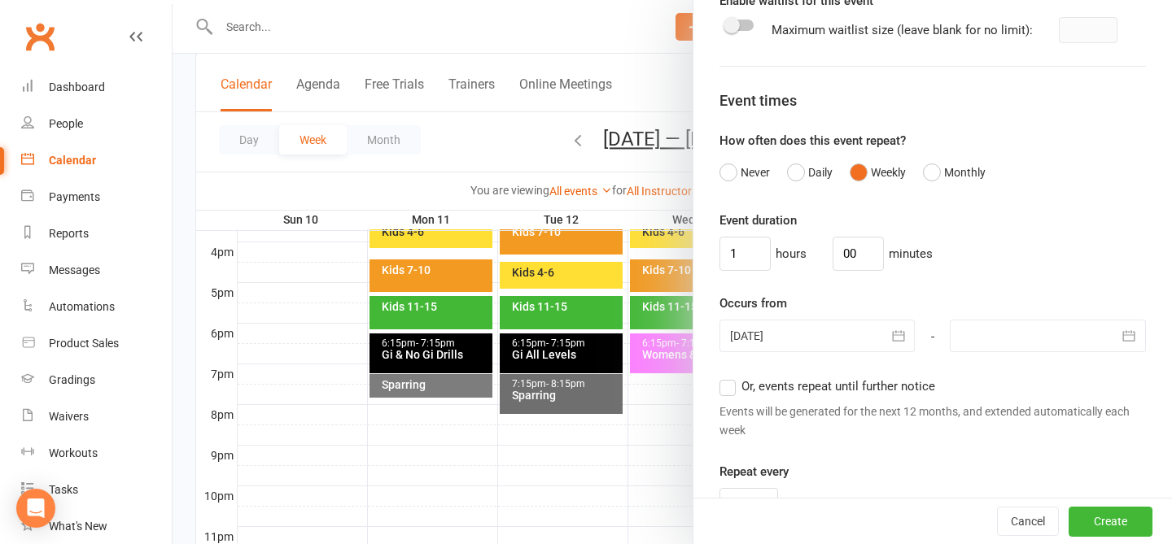
scroll to position [990, 0]
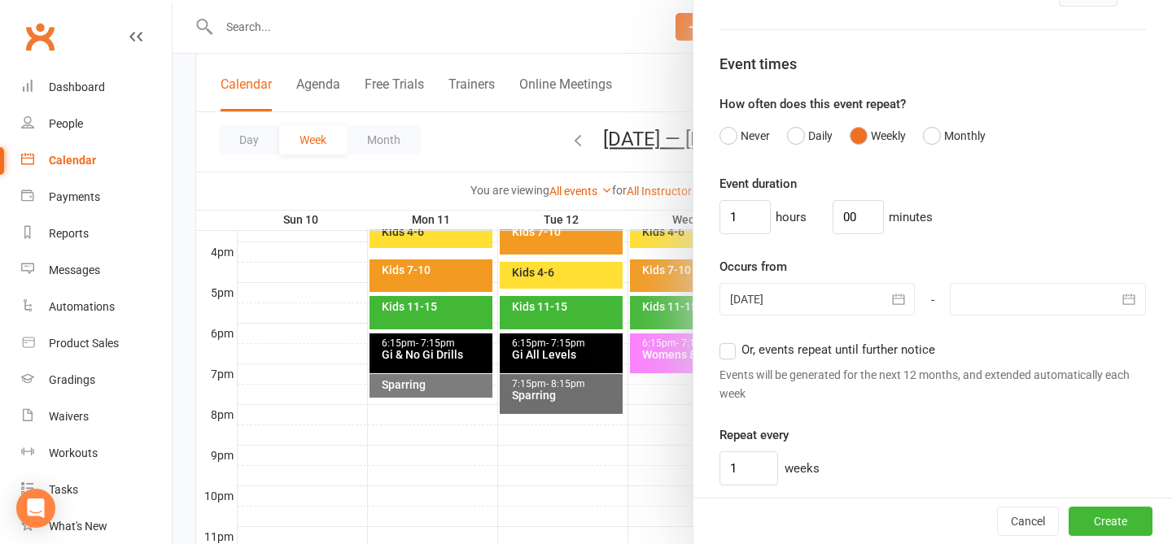
click at [741, 295] on div at bounding box center [817, 299] width 196 height 33
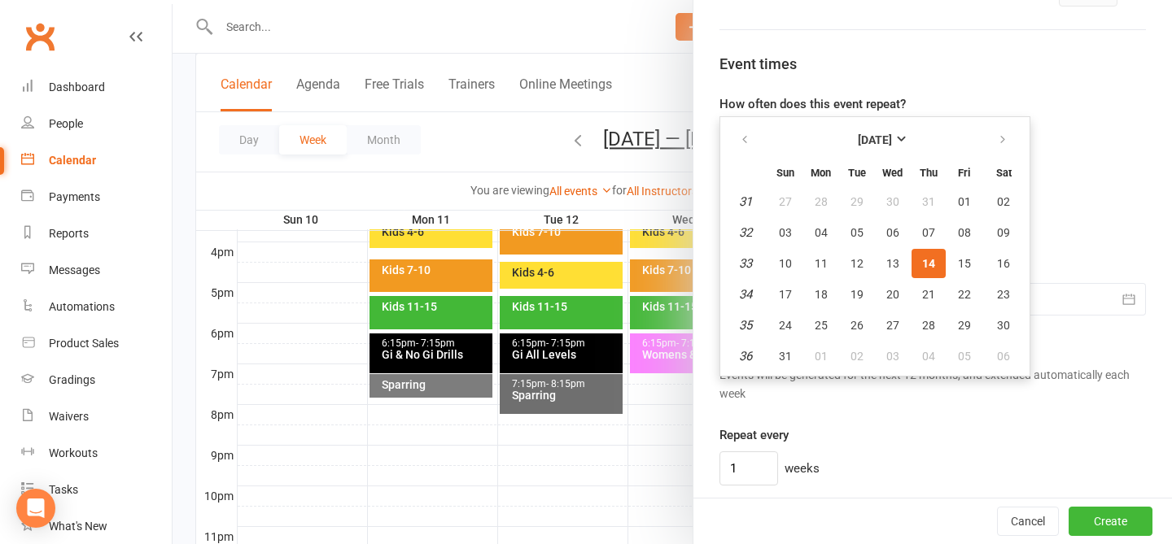
click at [873, 269] on table "August 2025 Sun Mon Tue Wed Thu Fri Sat 31 27 28 29 30 31 01 02 32 03 04 05 06 …" at bounding box center [874, 246] width 303 height 252
click at [882, 268] on span "13" at bounding box center [892, 263] width 13 height 13
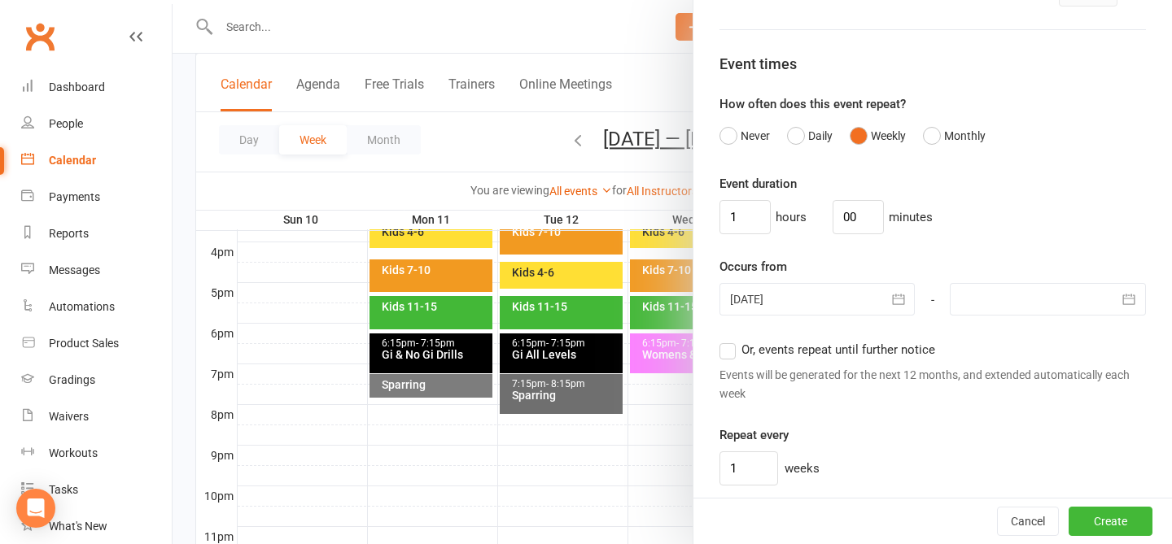
click at [882, 420] on div "Event duration 1 hours 00 minutes Occurs from 13 Aug 2025 August 2025 Sun Mon T…" at bounding box center [932, 330] width 426 height 312
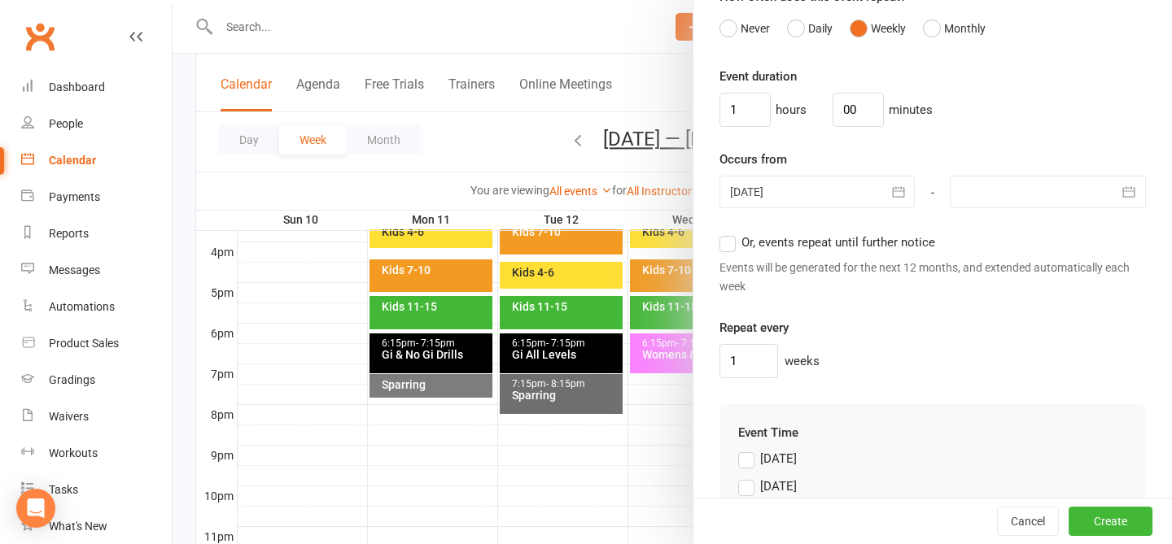
scroll to position [1121, 0]
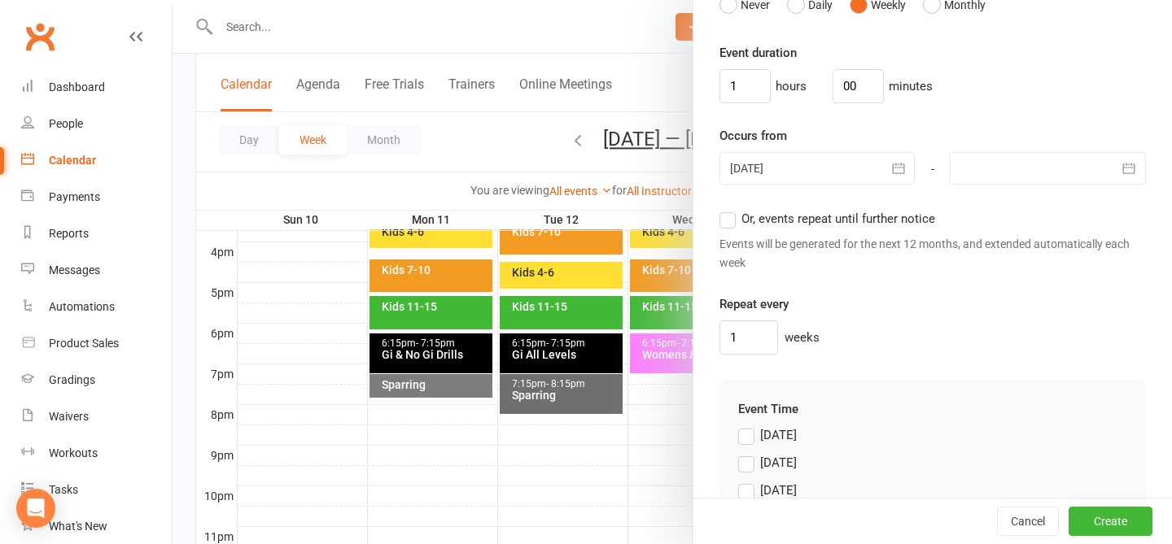
click at [775, 212] on span "Or, events repeat until further notice" at bounding box center [838, 217] width 194 height 17
click at [730, 209] on input "Or, events repeat until further notice" at bounding box center [724, 209] width 11 height 0
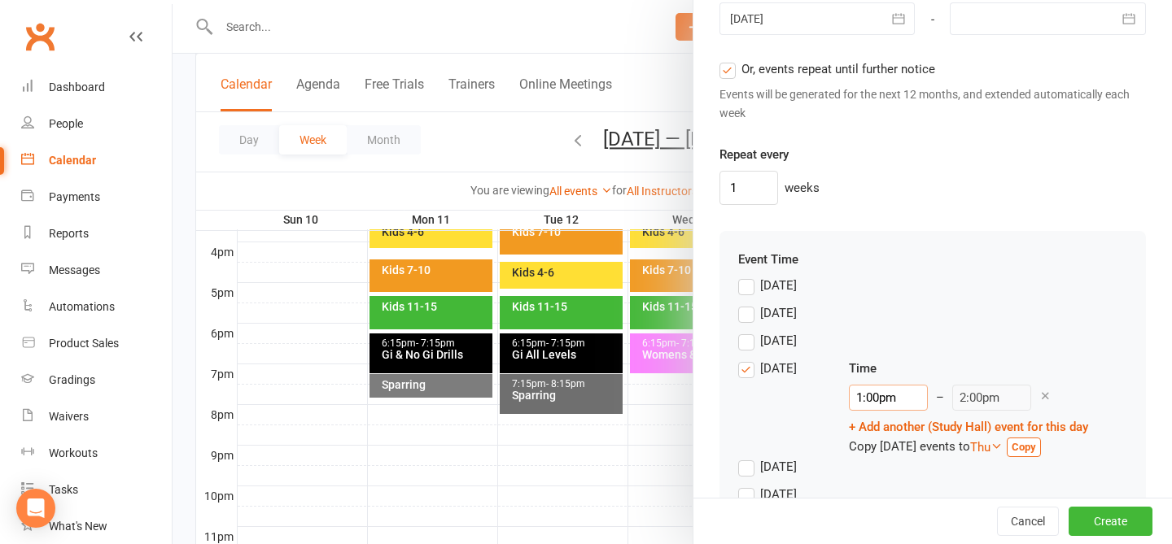
click at [880, 397] on input "1:00pm" at bounding box center [888, 398] width 79 height 26
click at [882, 365] on div "Time" at bounding box center [968, 369] width 239 height 20
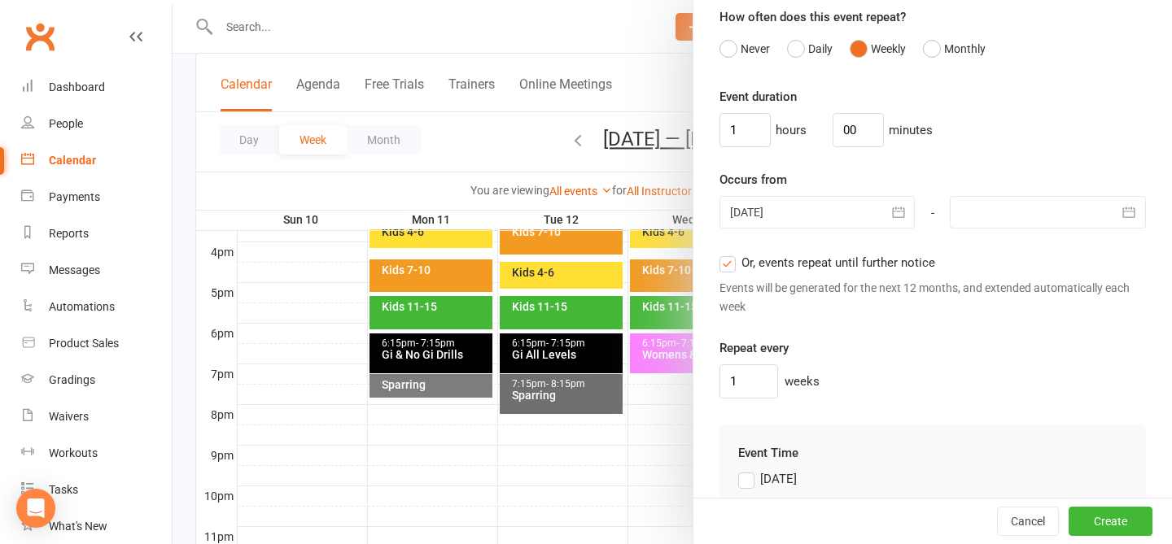
scroll to position [1075, 0]
click at [882, 522] on button "Create" at bounding box center [1110, 521] width 84 height 29
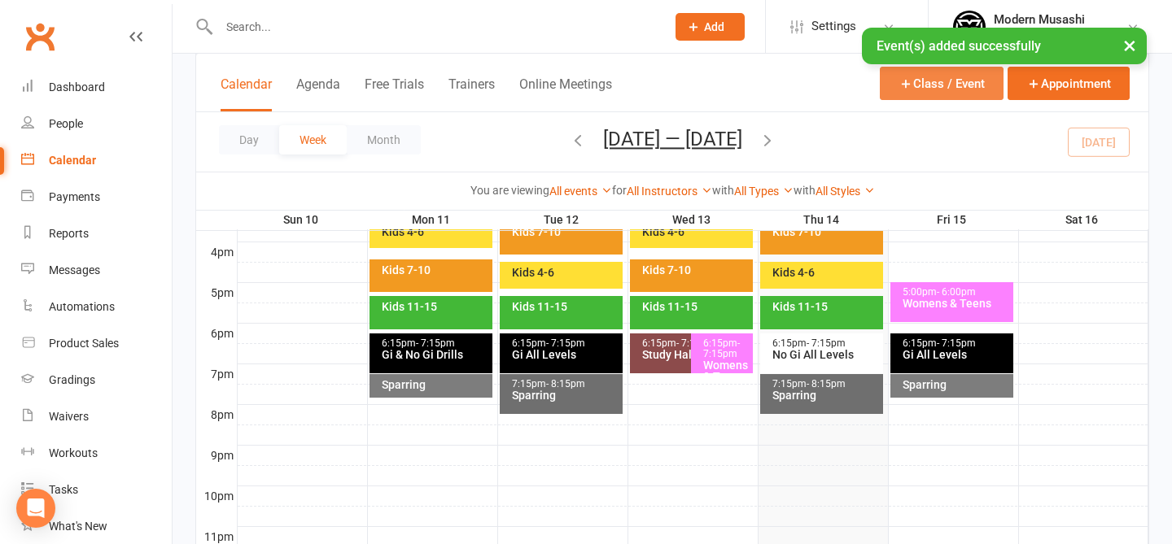
click at [882, 72] on button "Class / Event" at bounding box center [942, 83] width 124 height 33
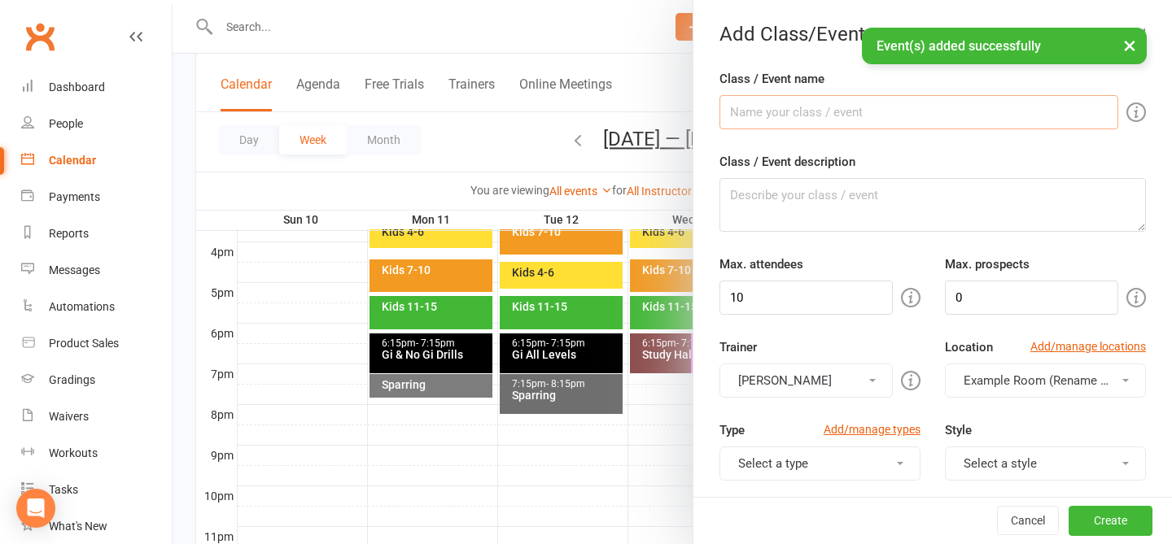
click at [776, 107] on input "Class / Event name" at bounding box center [918, 112] width 399 height 34
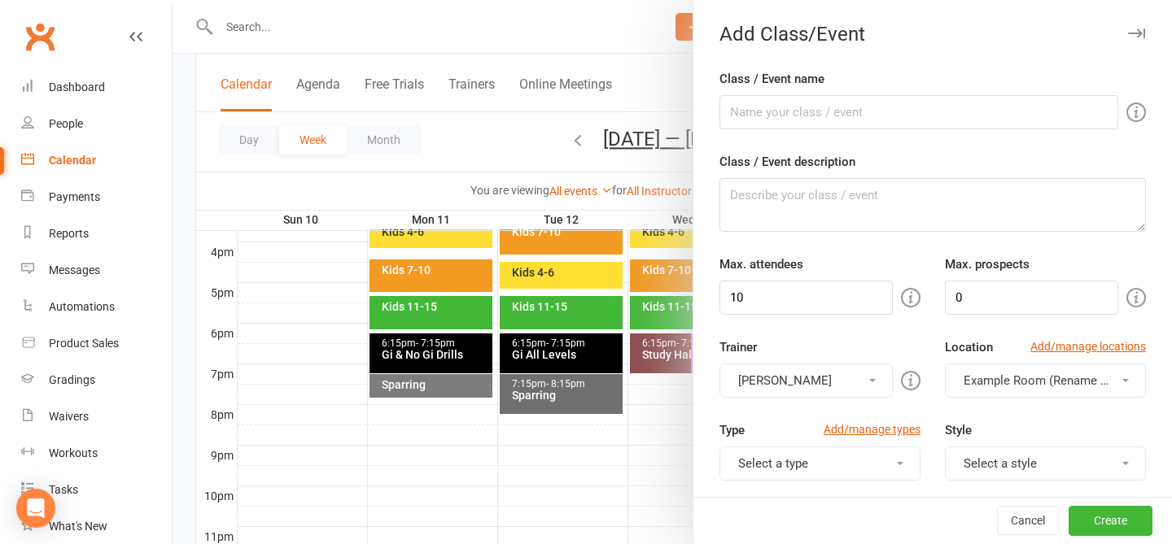
click at [819, 72] on label "Class / Event name" at bounding box center [771, 79] width 105 height 20
click at [819, 95] on input "Class / Event name" at bounding box center [918, 112] width 399 height 34
click at [802, 108] on input "Class / Event name" at bounding box center [918, 112] width 399 height 34
drag, startPoint x: 809, startPoint y: 303, endPoint x: 688, endPoint y: 282, distance: 122.3
click at [173, 0] on new-event-schedule "Add Class/Event Class / Event name Gi Fundamentals Class / Event description Ma…" at bounding box center [173, 0] width 0 height 0
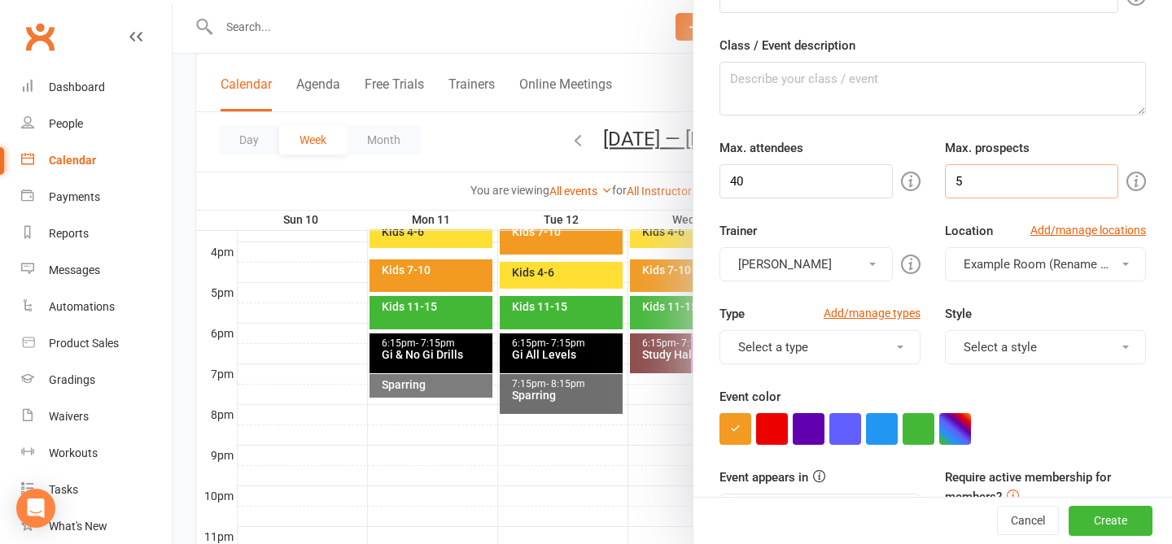
scroll to position [163, 0]
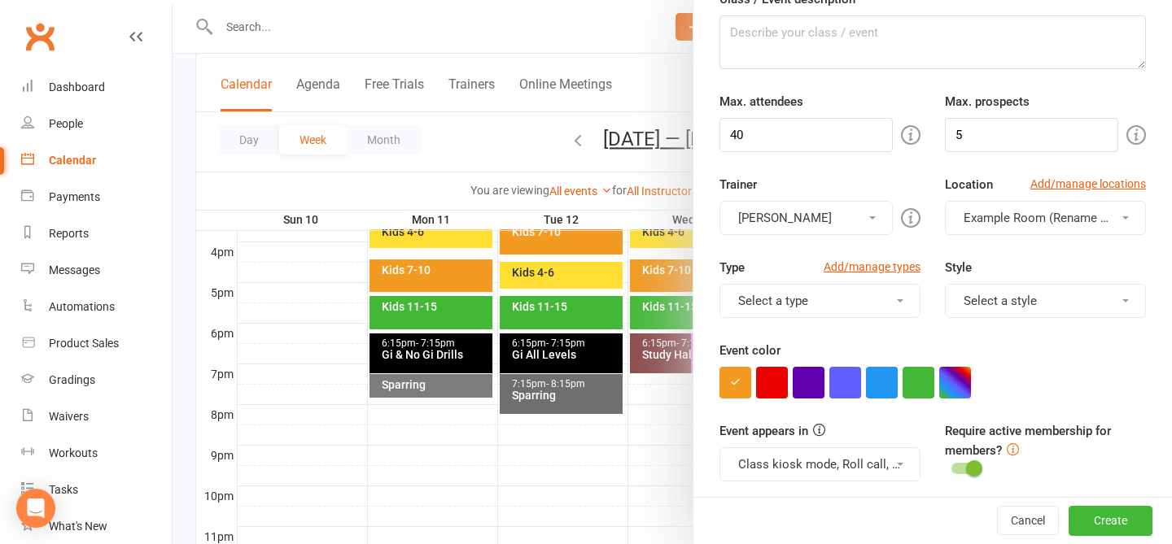
click at [779, 298] on button "Select a type" at bounding box center [819, 301] width 201 height 34
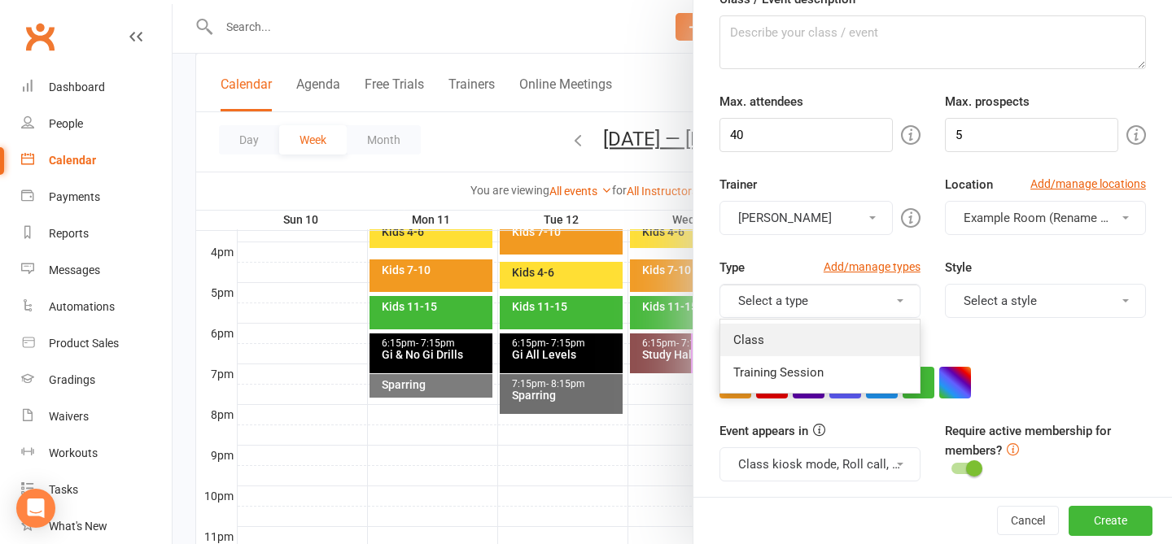
click at [757, 350] on link "Class" at bounding box center [819, 340] width 199 height 33
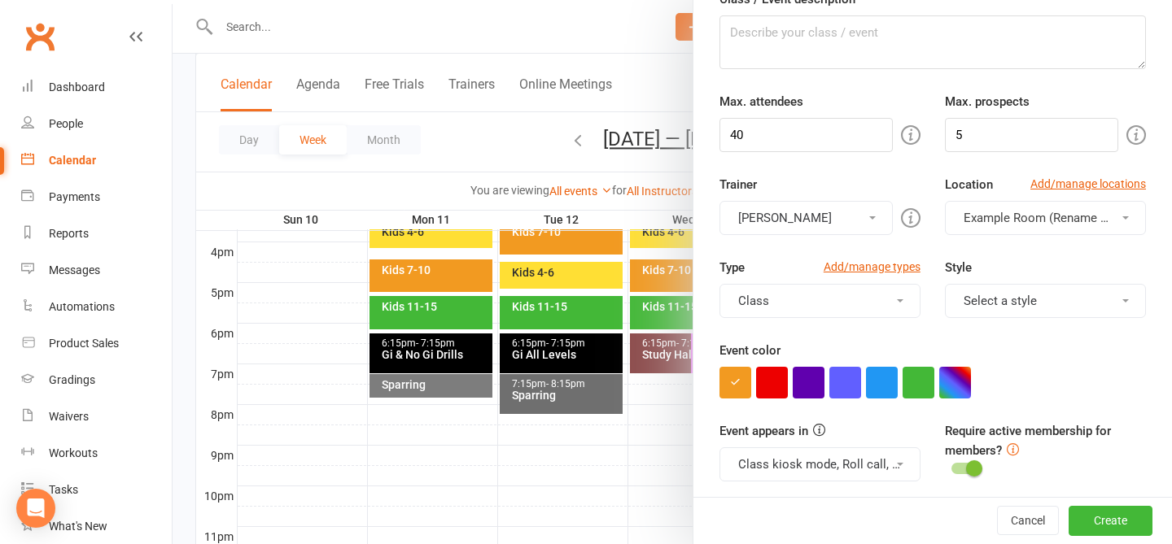
click at [882, 293] on button "Select a style" at bounding box center [1045, 301] width 201 height 34
click at [882, 346] on link "Adults BJJ" at bounding box center [1045, 340] width 199 height 33
click at [882, 374] on div at bounding box center [932, 383] width 426 height 32
click at [882, 378] on button "button" at bounding box center [955, 383] width 32 height 32
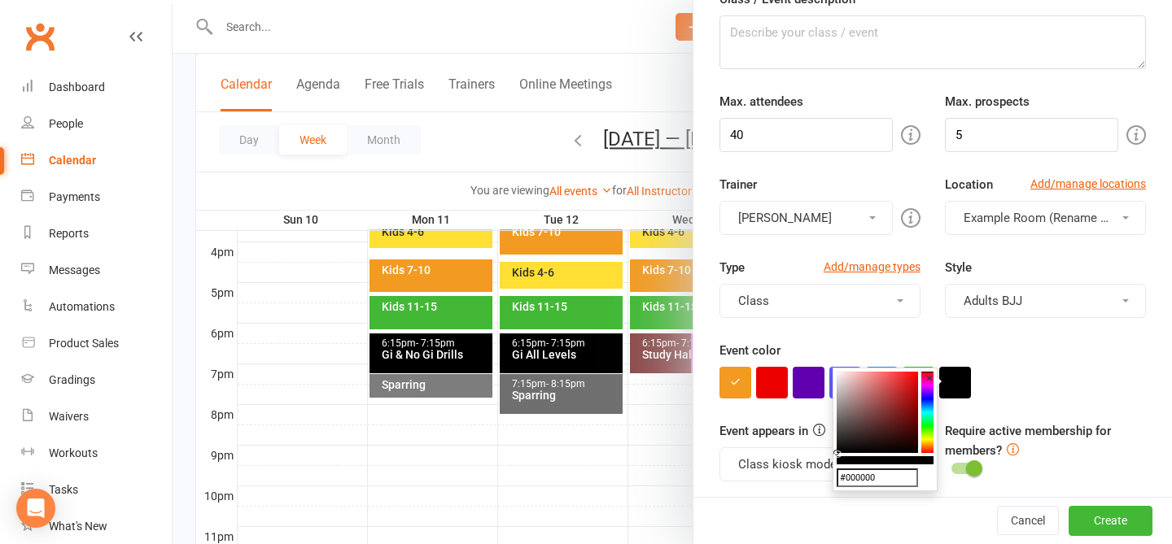
drag, startPoint x: 875, startPoint y: 434, endPoint x: 766, endPoint y: 498, distance: 126.6
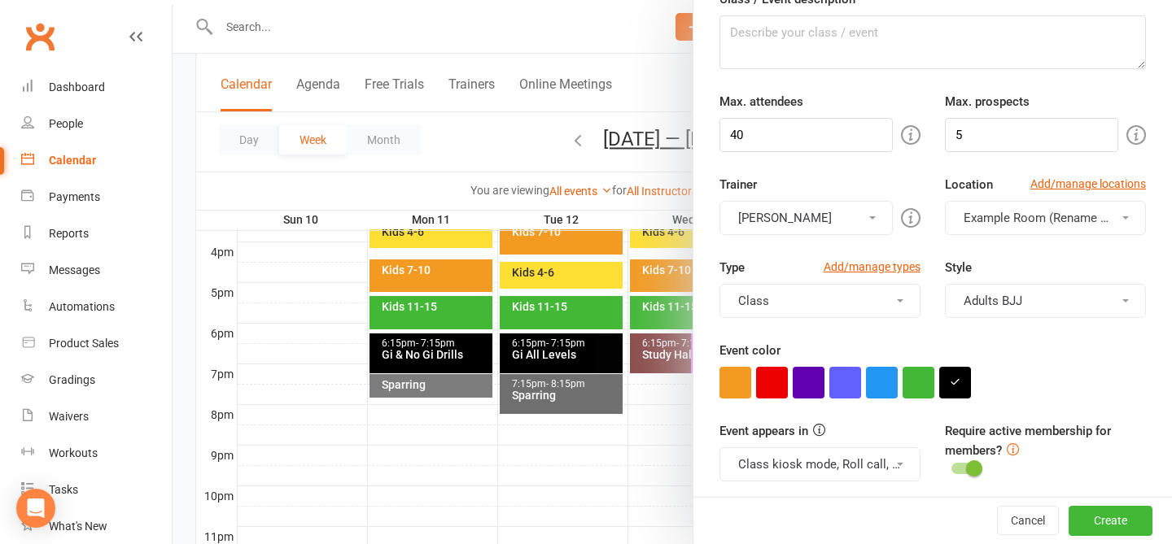
click at [882, 339] on div "Type Add/manage types Class Class Training Session Style Adults BJJ Adults BJJ …" at bounding box center [932, 299] width 451 height 83
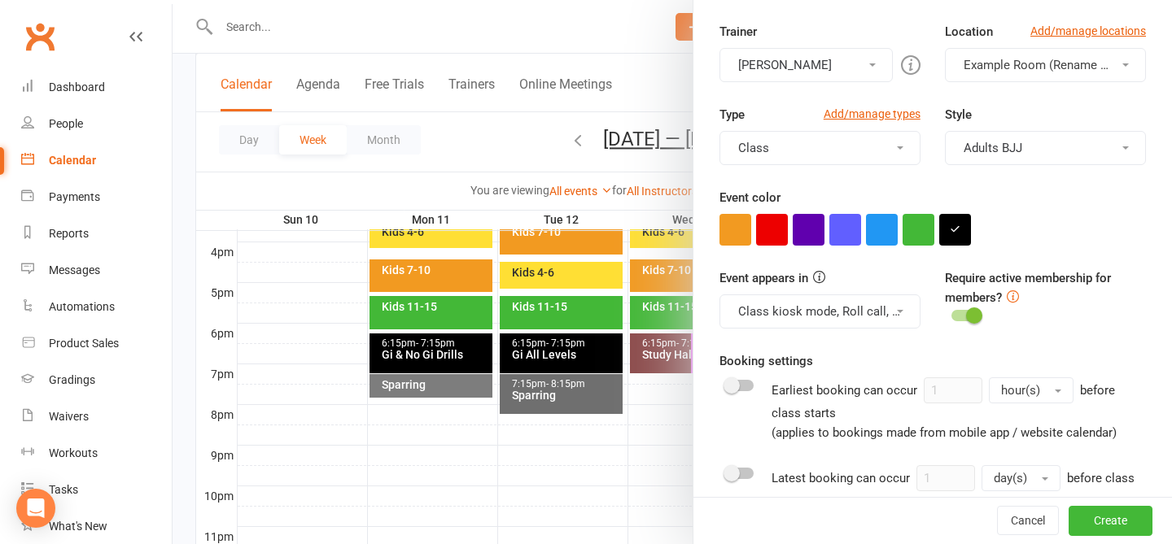
scroll to position [352, 0]
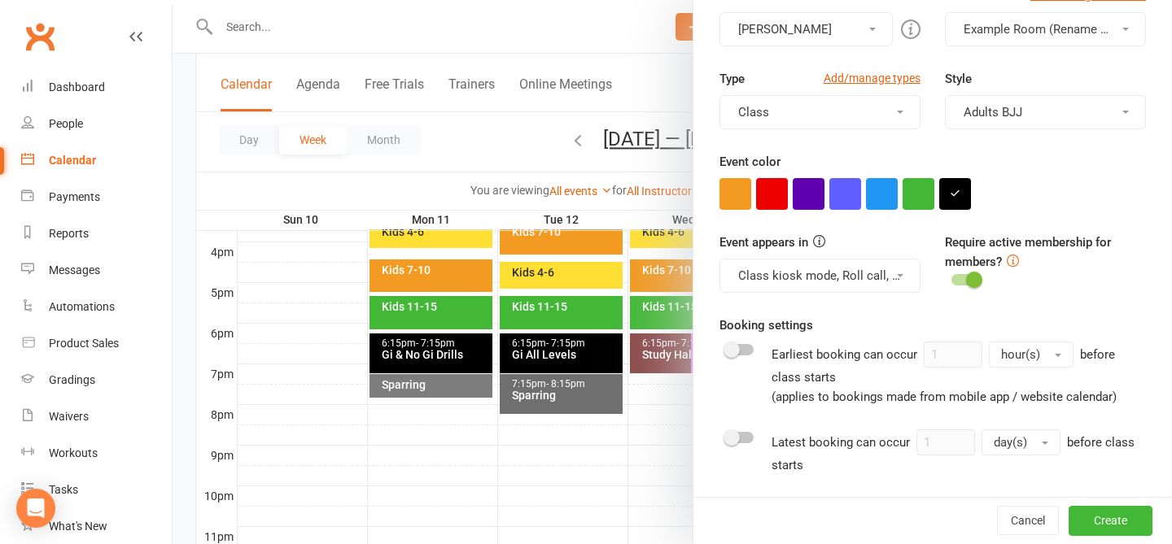
click at [882, 285] on div at bounding box center [965, 279] width 28 height 11
click at [882, 277] on input "checkbox" at bounding box center [951, 277] width 0 height 0
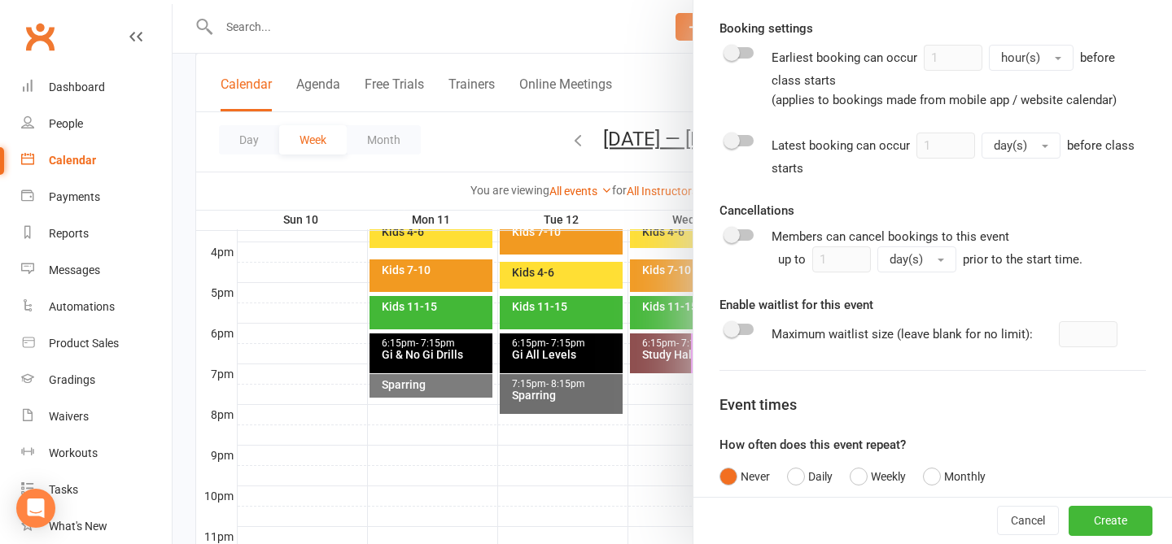
scroll to position [751, 0]
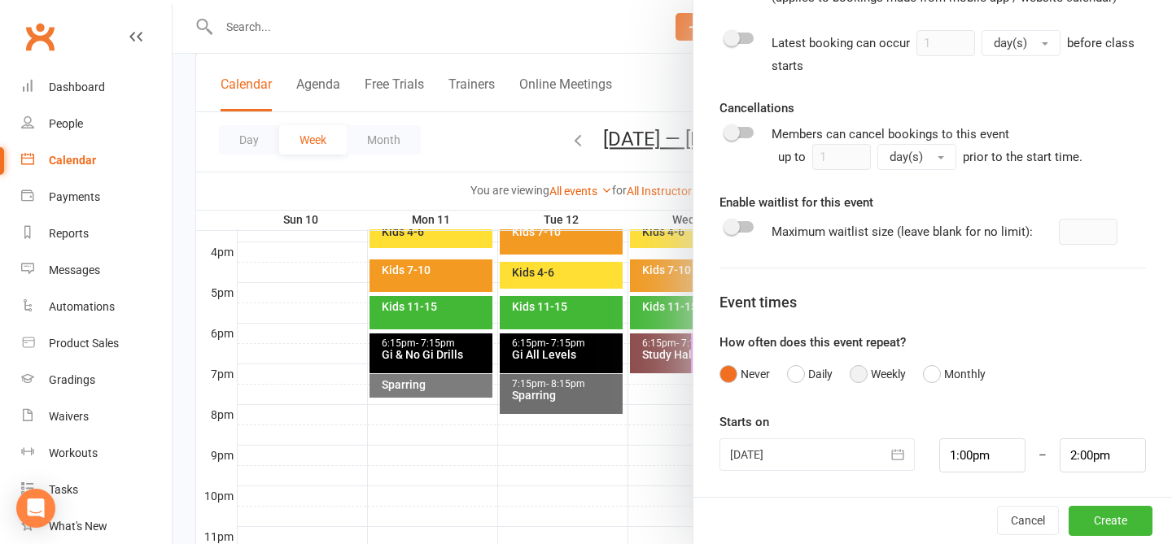
click at [863, 369] on button "Weekly" at bounding box center [878, 374] width 56 height 31
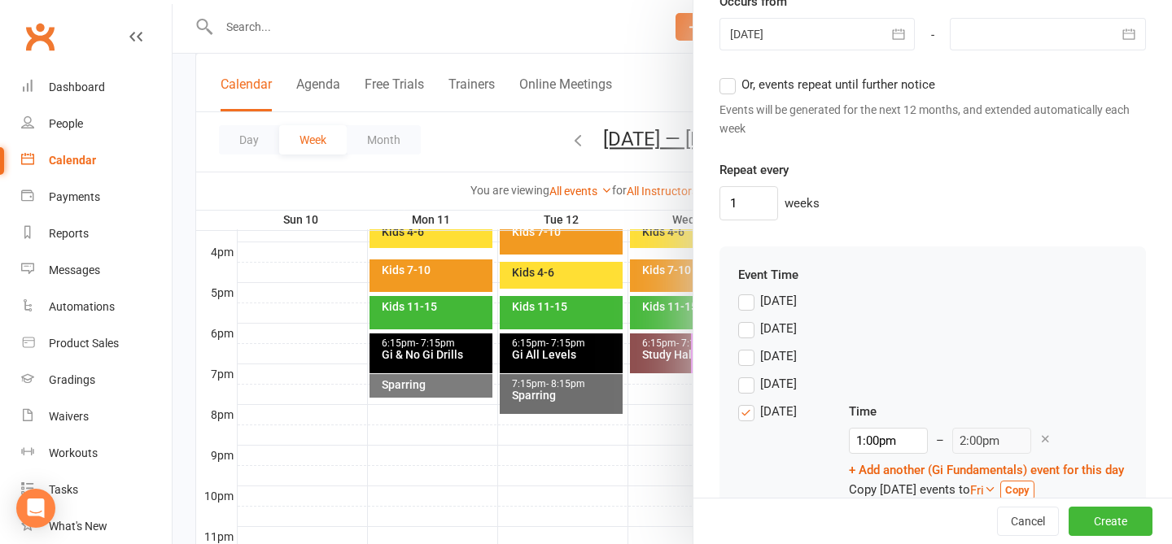
scroll to position [1254, 0]
click at [747, 382] on label "Wednesday" at bounding box center [767, 385] width 59 height 20
click at [747, 375] on input "Wednesday" at bounding box center [743, 375] width 11 height 0
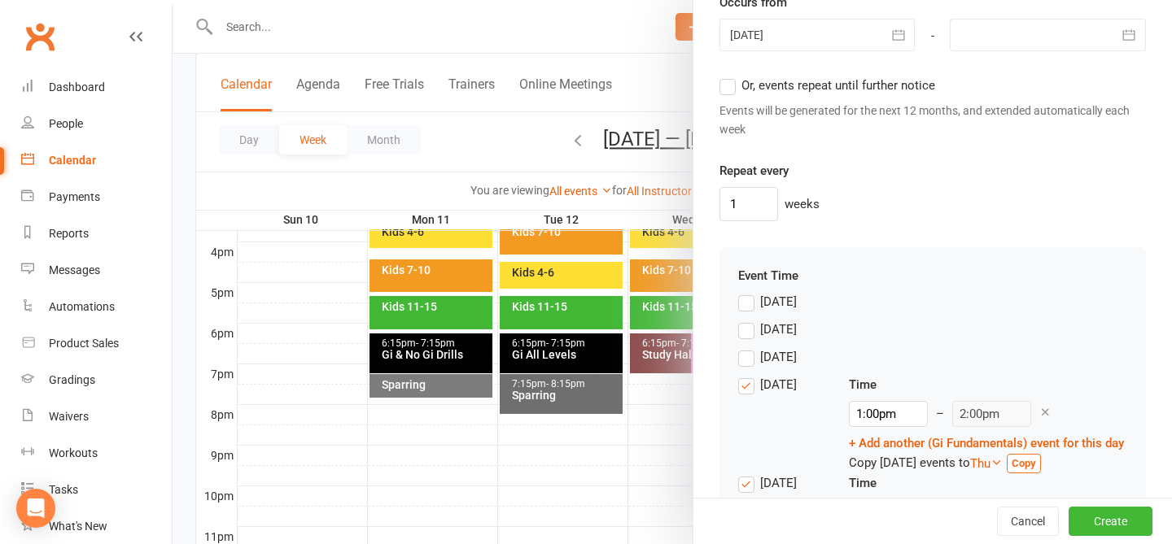
click at [749, 483] on label "Thursday" at bounding box center [767, 484] width 59 height 20
click at [749, 474] on input "Thursday" at bounding box center [743, 474] width 11 height 0
click at [877, 409] on input "1:00pm" at bounding box center [888, 414] width 79 height 26
click at [773, 20] on div at bounding box center [817, 35] width 196 height 33
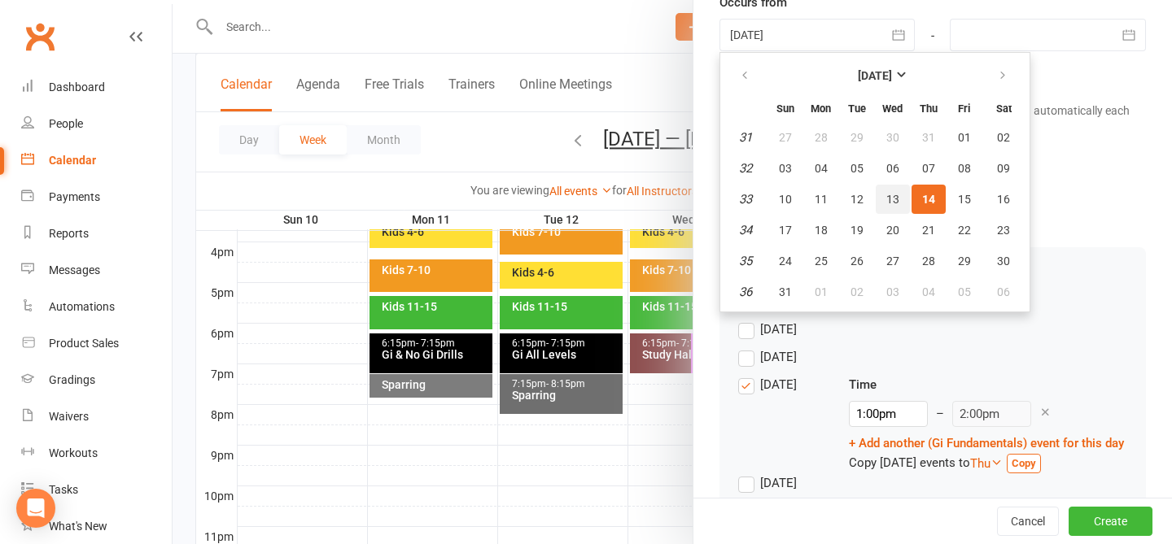
click at [882, 186] on button "13" at bounding box center [893, 199] width 34 height 29
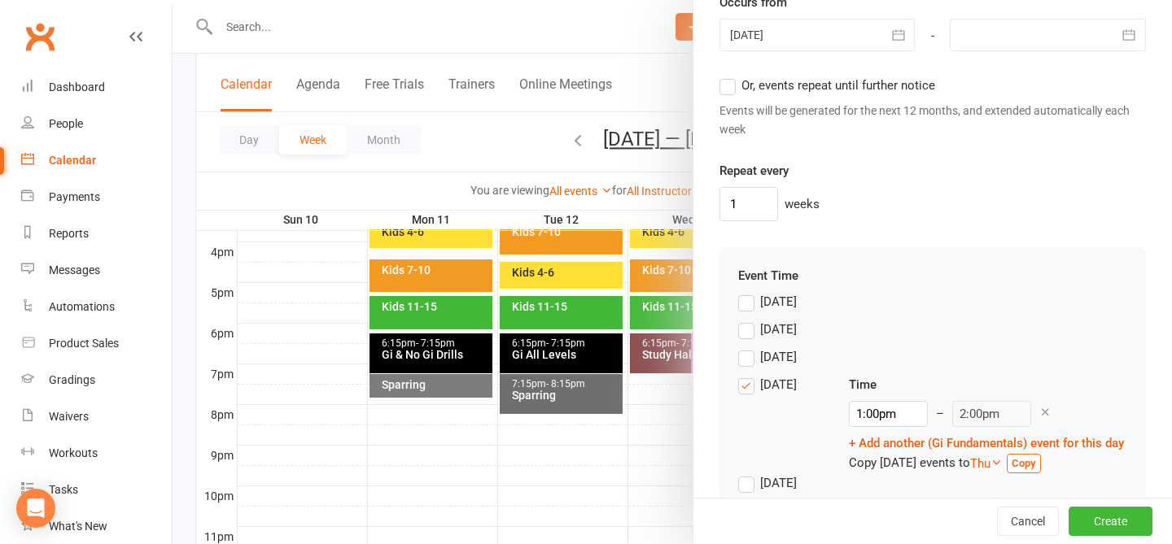
click at [882, 199] on div "1 weeks" at bounding box center [932, 204] width 426 height 34
drag, startPoint x: 879, startPoint y: 414, endPoint x: 806, endPoint y: 400, distance: 74.5
click at [806, 400] on div "Wednesday Time 1:00pm 12:00am 12:15am 12:30am 12:45am 1:00am 1:15am 1:30am 1:45…" at bounding box center [932, 424] width 389 height 98
click at [882, 340] on div "Monday" at bounding box center [932, 334] width 389 height 28
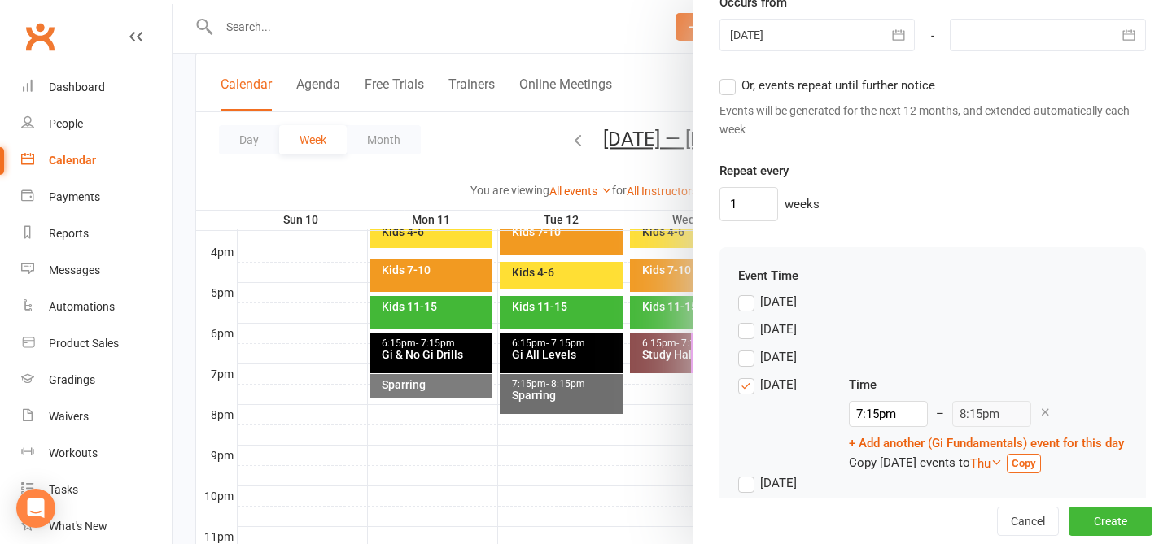
scroll to position [1357, 0]
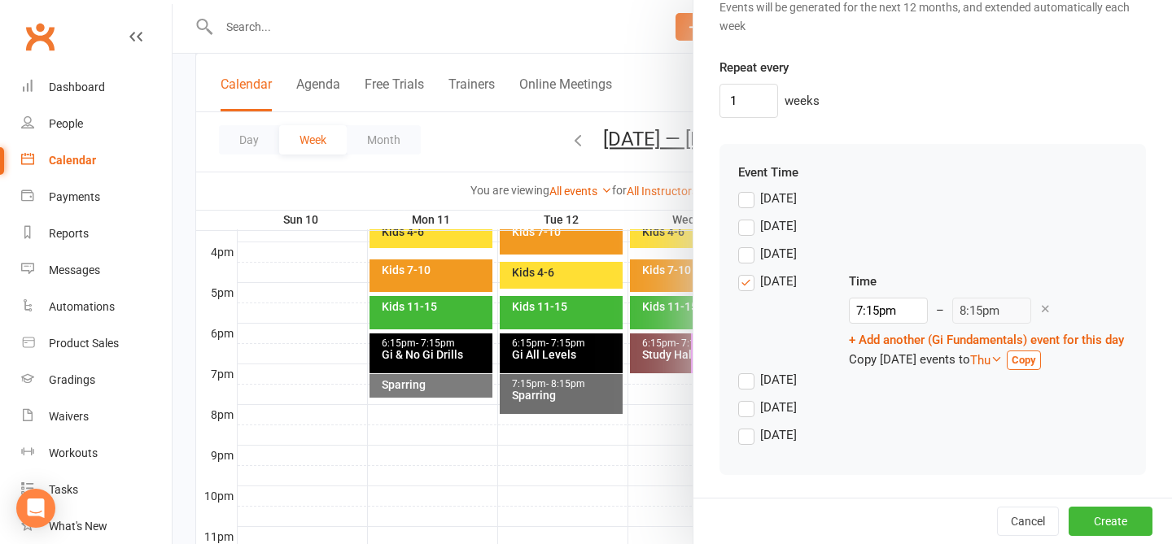
click at [763, 409] on div "Friday" at bounding box center [778, 406] width 37 height 17
click at [749, 398] on input "Friday" at bounding box center [743, 398] width 11 height 0
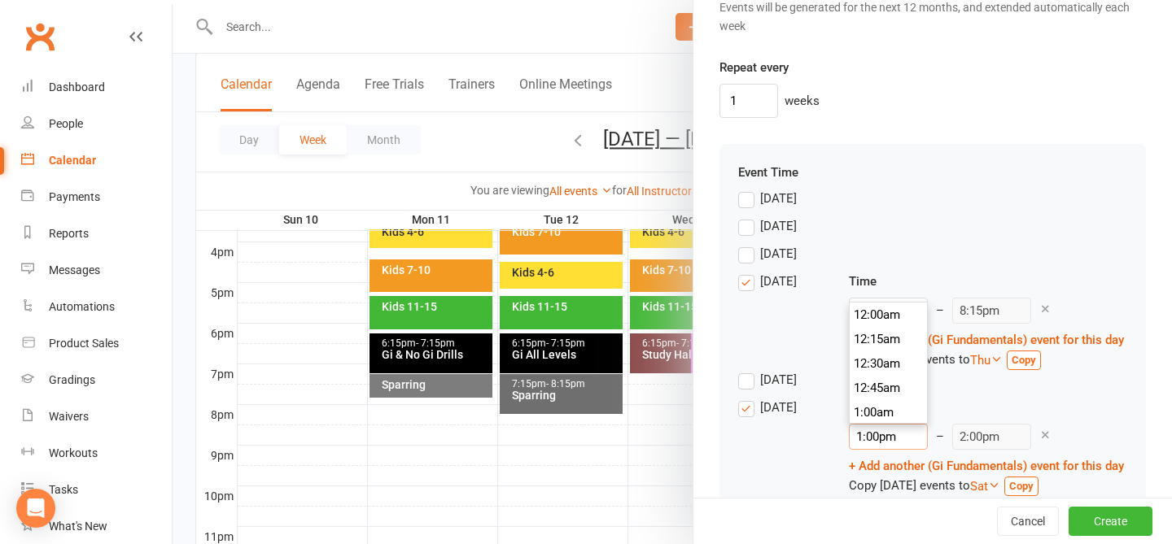
drag, startPoint x: 878, startPoint y: 439, endPoint x: 751, endPoint y: 405, distance: 131.5
click at [751, 405] on div "Friday Time 1:00pm 12:00am 12:15am 12:30am 12:45am 1:00am 1:15am 1:30am 1:45am …" at bounding box center [932, 447] width 389 height 98
click at [882, 429] on div "6:15pm 12:00am 12:15am 12:30am 12:45am 1:00am 1:15am 1:30am 1:45am 2:00am 2:15a…" at bounding box center [986, 437] width 275 height 26
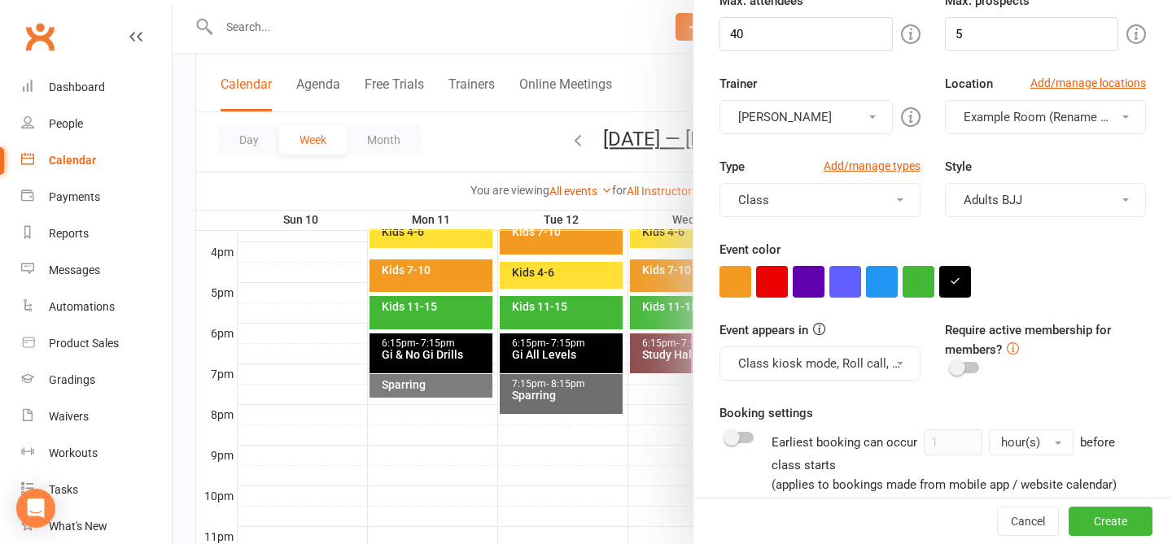
scroll to position [1428, 0]
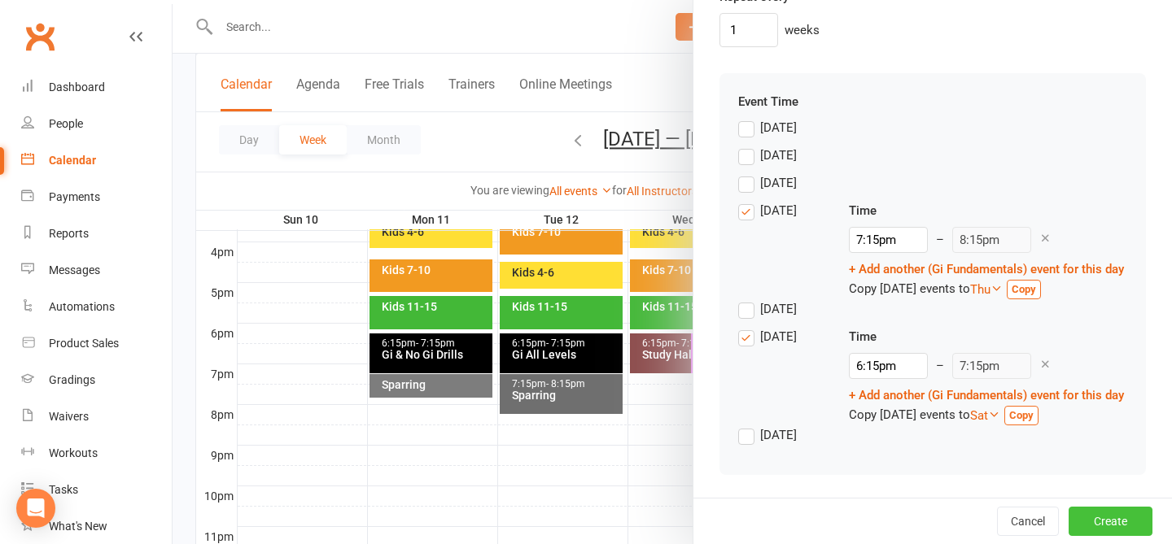
click at [882, 526] on button "Create" at bounding box center [1110, 521] width 84 height 29
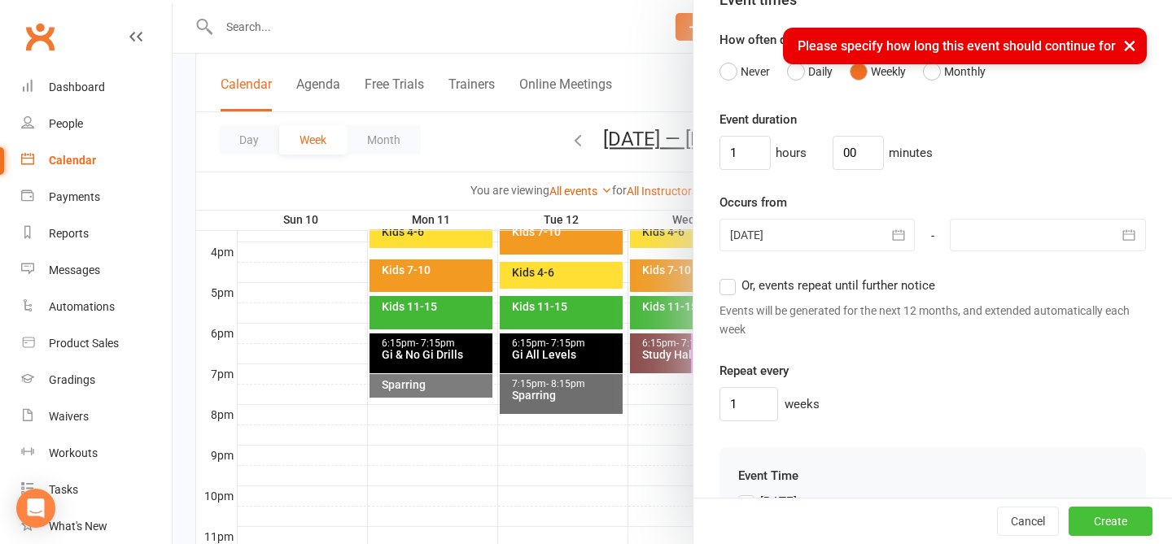
scroll to position [1043, 0]
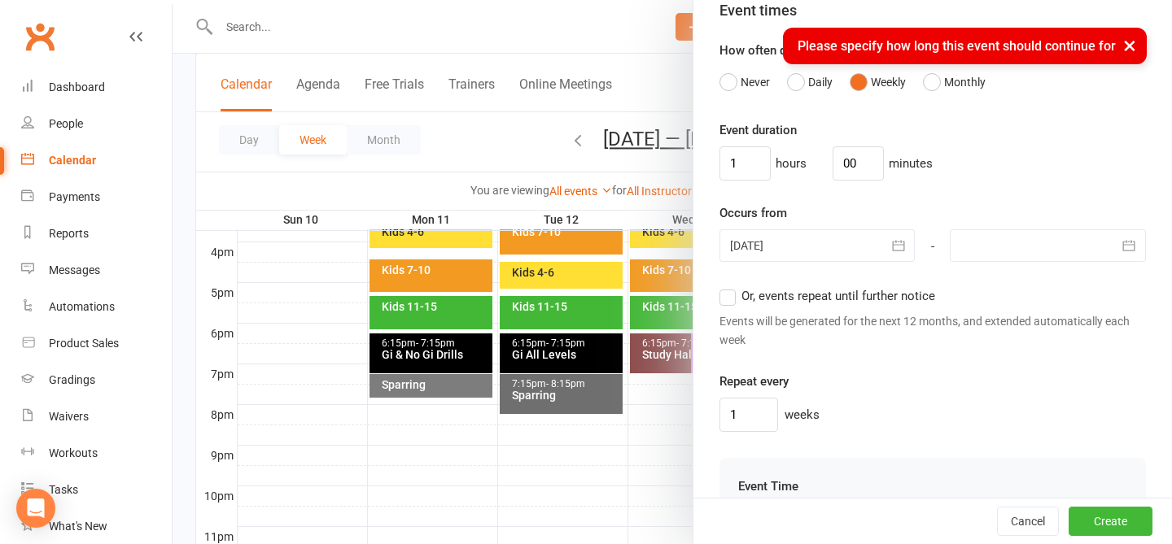
click at [747, 308] on div "Or, events repeat until further notice Events will be generated for the next 12…" at bounding box center [932, 317] width 426 height 63
click at [737, 294] on label "Or, events repeat until further notice" at bounding box center [827, 296] width 216 height 20
click at [730, 286] on input "Or, events repeat until further notice" at bounding box center [724, 286] width 11 height 0
click at [882, 519] on button "Create" at bounding box center [1110, 521] width 84 height 29
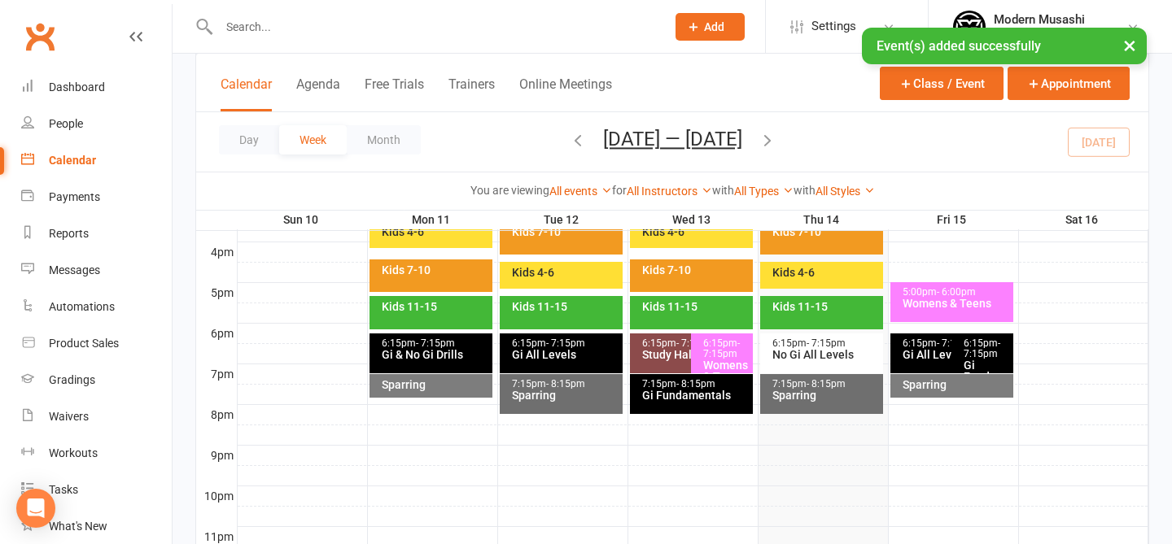
click at [882, 354] on div "Gi All Levels" at bounding box center [948, 354] width 92 height 11
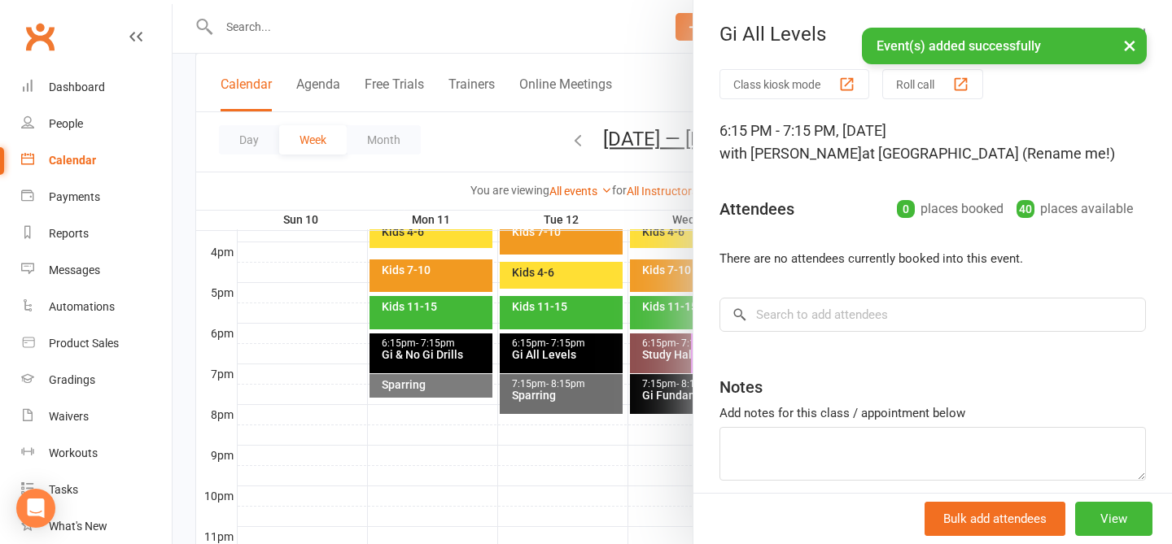
click at [882, 48] on button "×" at bounding box center [1129, 45] width 29 height 35
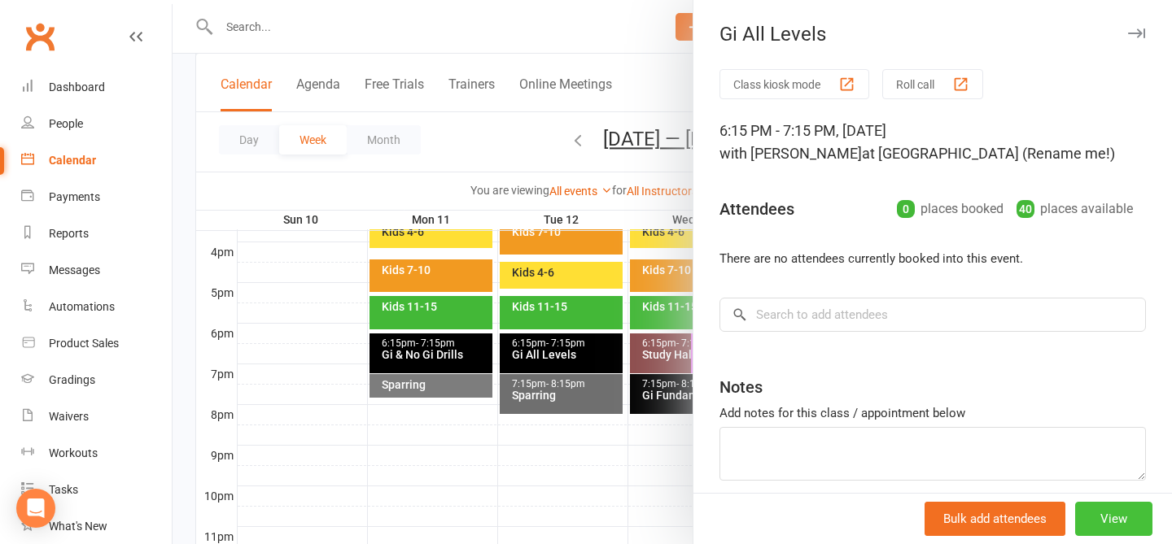
click at [882, 502] on button "View" at bounding box center [1113, 519] width 77 height 34
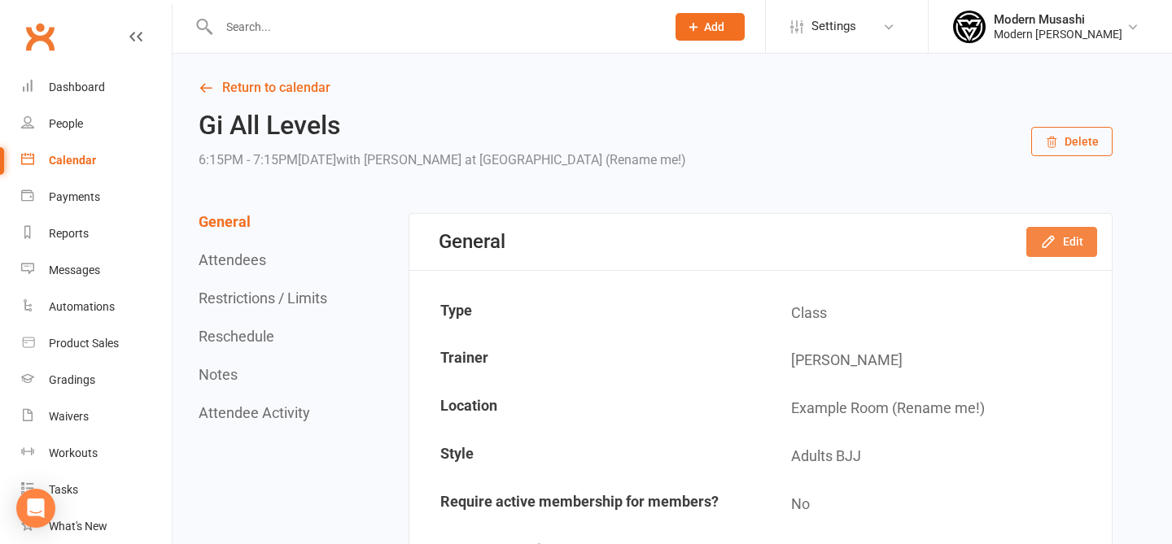
click at [882, 251] on button "Edit" at bounding box center [1061, 241] width 71 height 29
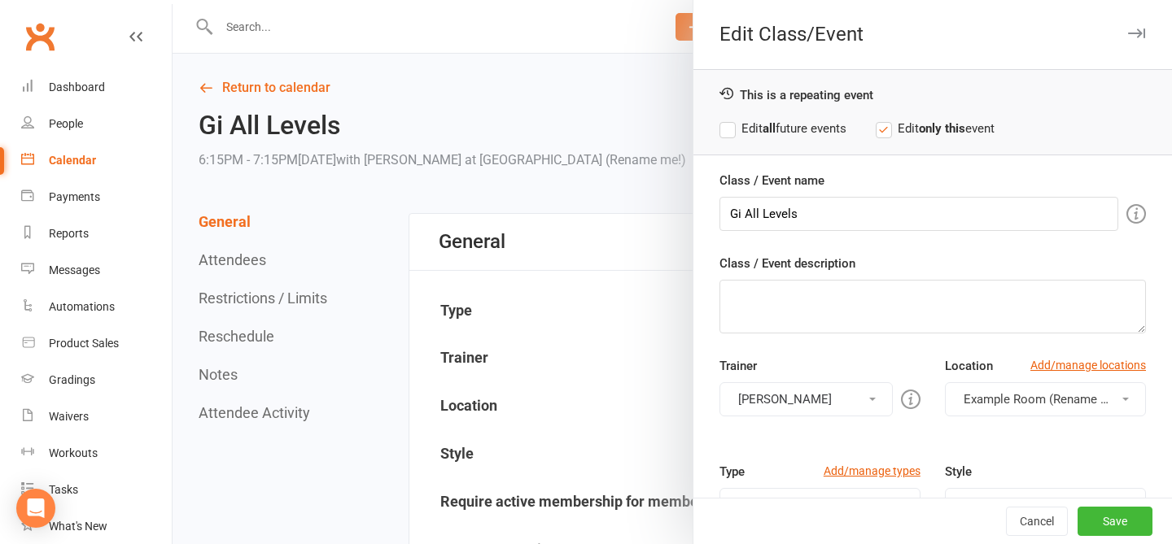
click at [786, 120] on label "Edit all future events" at bounding box center [782, 129] width 127 height 20
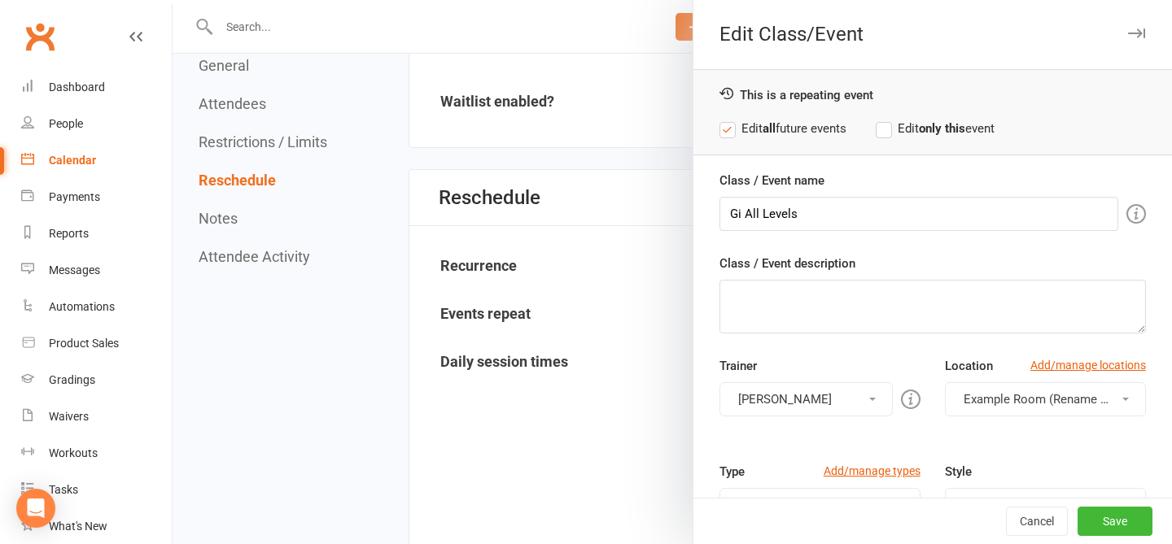
scroll to position [1217, 0]
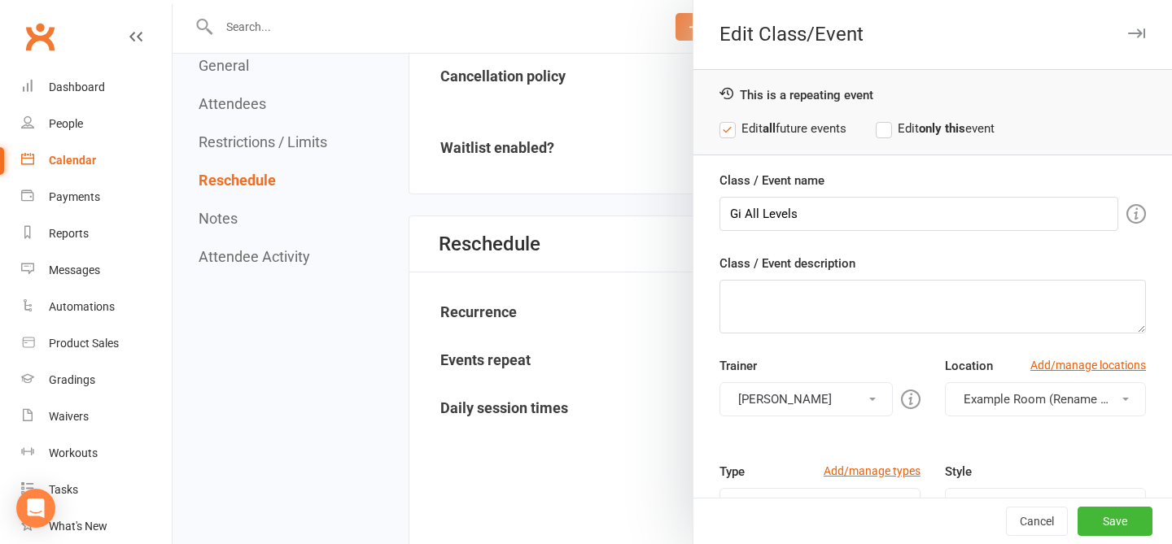
click at [426, 286] on div at bounding box center [672, 272] width 999 height 544
click at [882, 532] on button "Cancel" at bounding box center [1037, 521] width 62 height 29
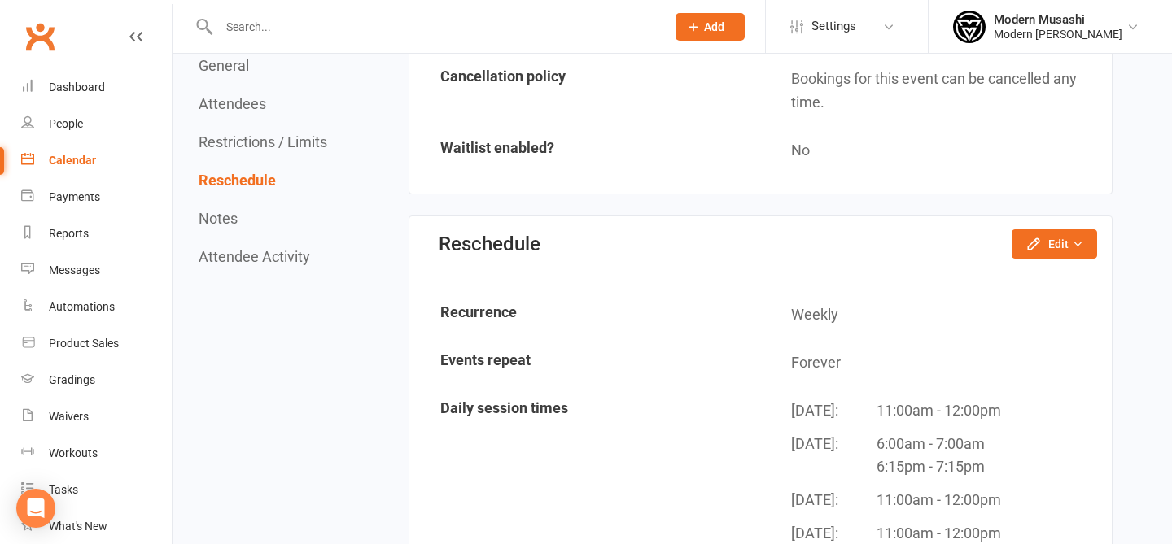
click at [882, 226] on div "Reschedule Edit Reschedule this event only Move weekly session times Change rec…" at bounding box center [760, 244] width 702 height 56
click at [882, 240] on icon "button" at bounding box center [1033, 244] width 16 height 16
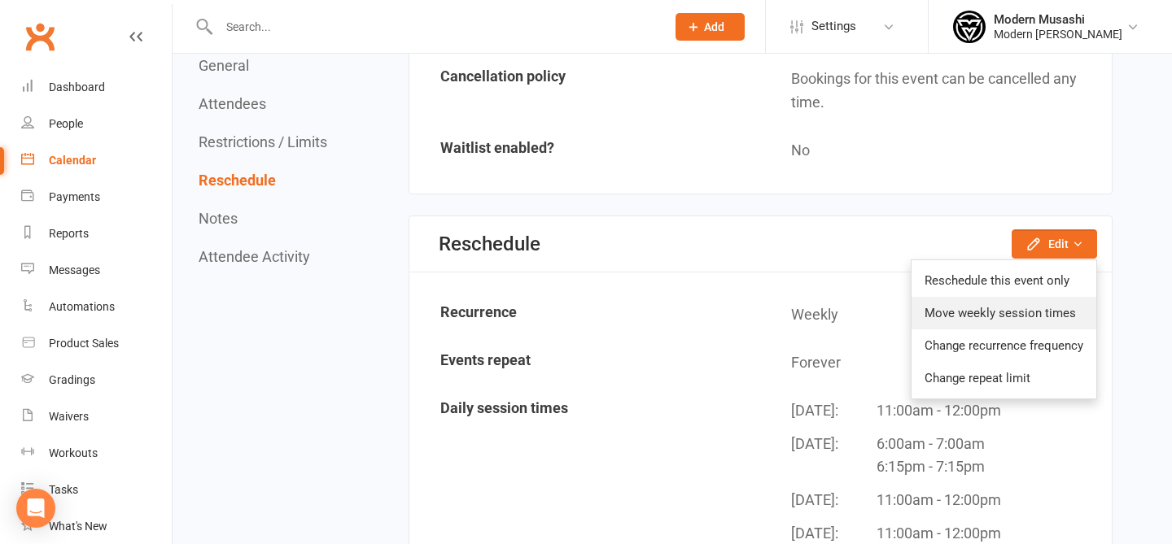
click at [882, 309] on link "Move weekly session times" at bounding box center [1003, 313] width 185 height 33
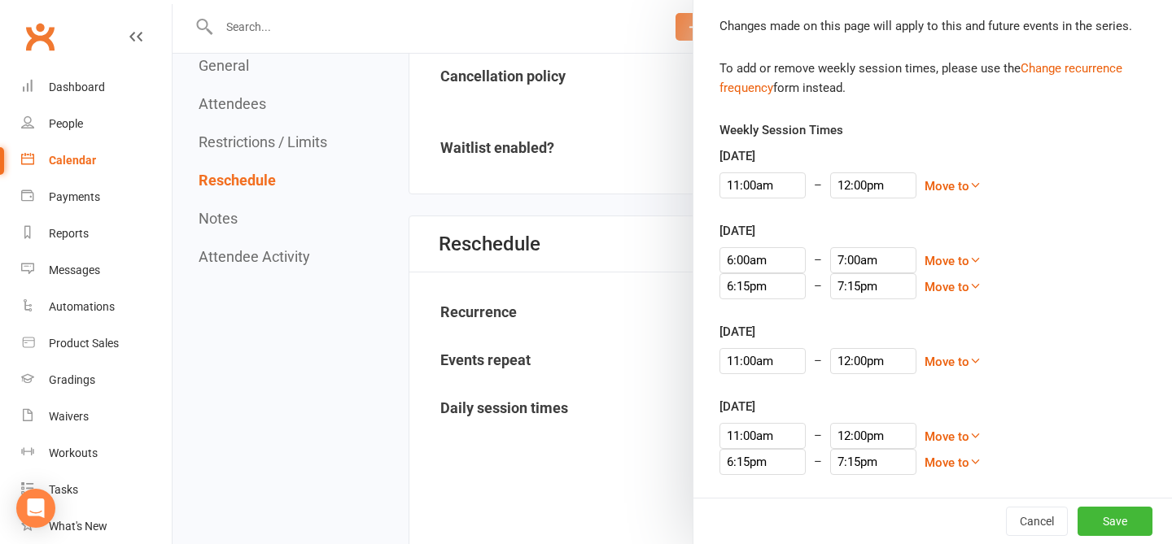
scroll to position [51, 0]
click at [612, 475] on div at bounding box center [672, 272] width 999 height 544
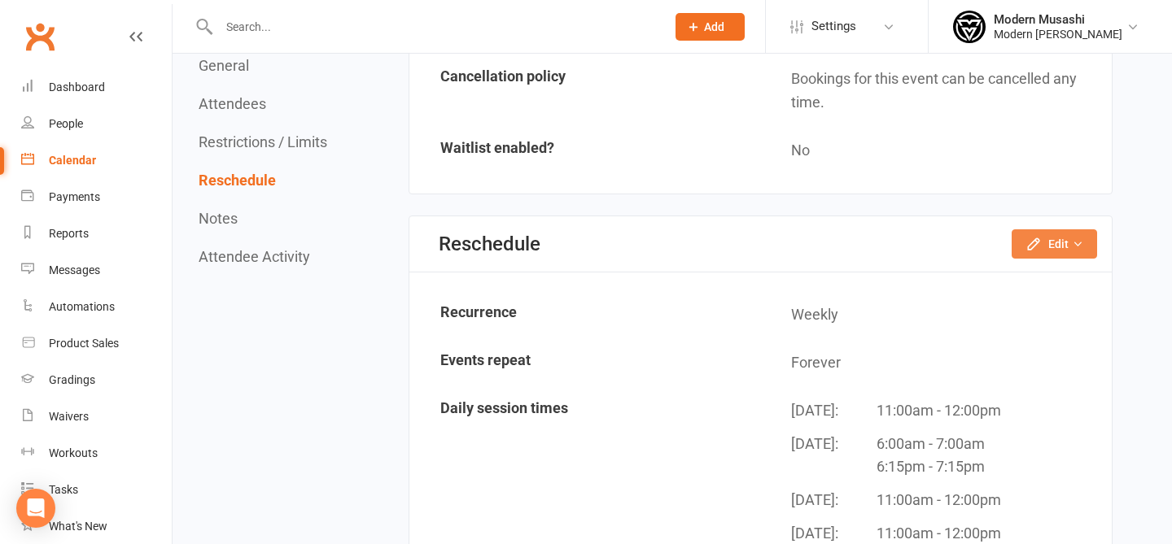
click at [882, 251] on button "Edit" at bounding box center [1054, 243] width 85 height 29
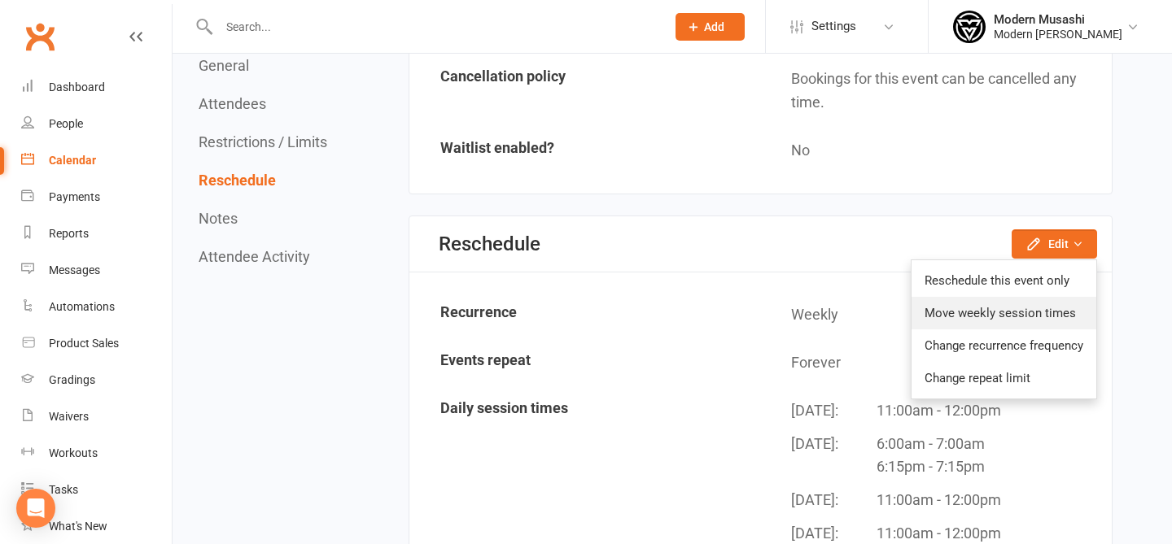
click at [882, 308] on link "Move weekly session times" at bounding box center [1003, 313] width 185 height 33
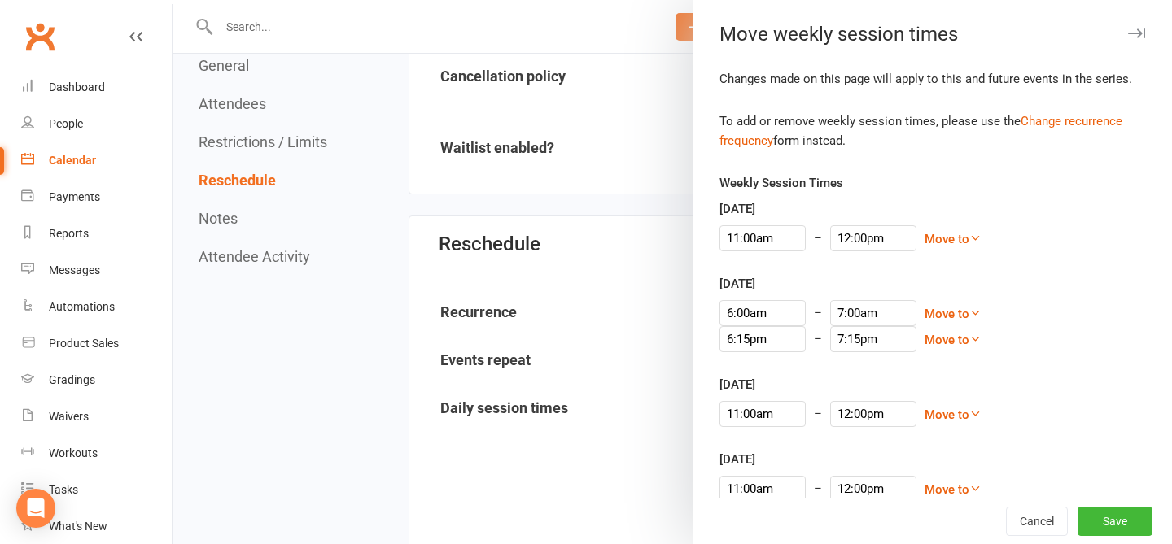
scroll to position [53, 0]
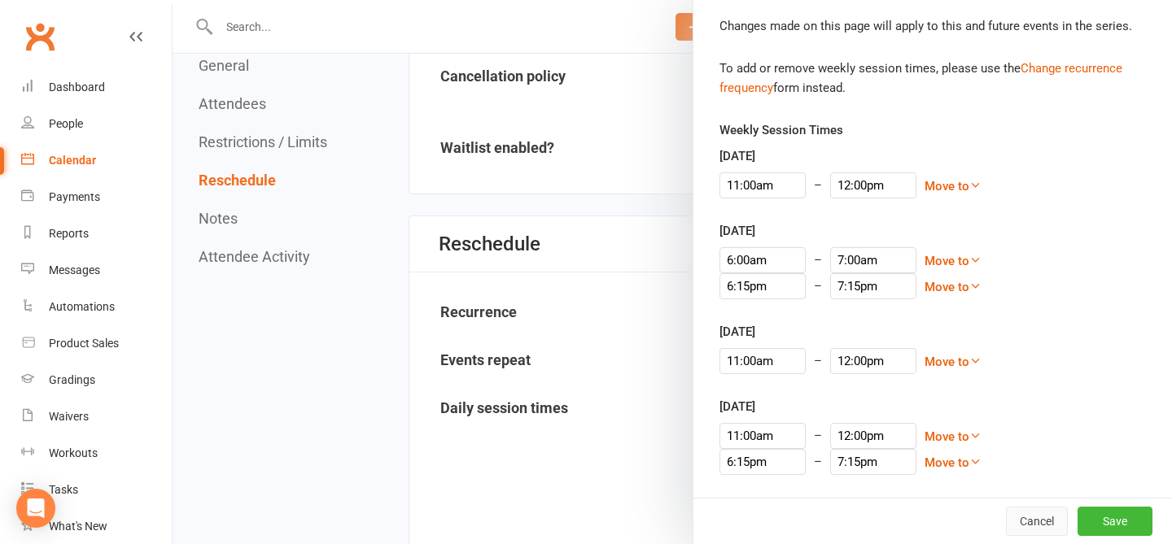
click at [882, 514] on button "Cancel" at bounding box center [1037, 521] width 62 height 29
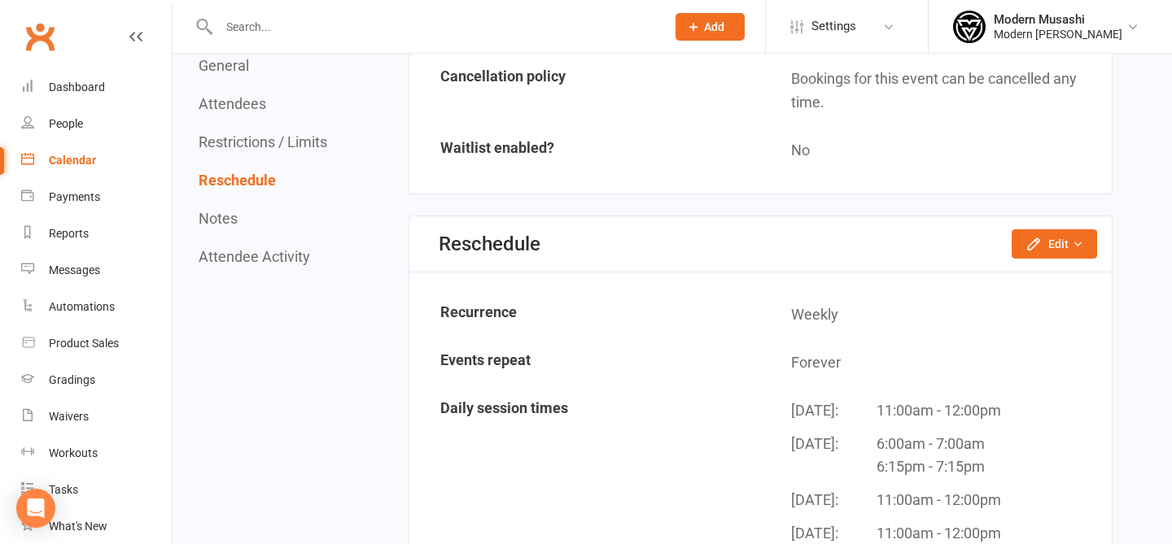
click at [882, 259] on div "Reschedule Edit Reschedule this event only Move weekly session times Change rec…" at bounding box center [760, 244] width 702 height 56
click at [882, 241] on icon "button" at bounding box center [1033, 244] width 16 height 16
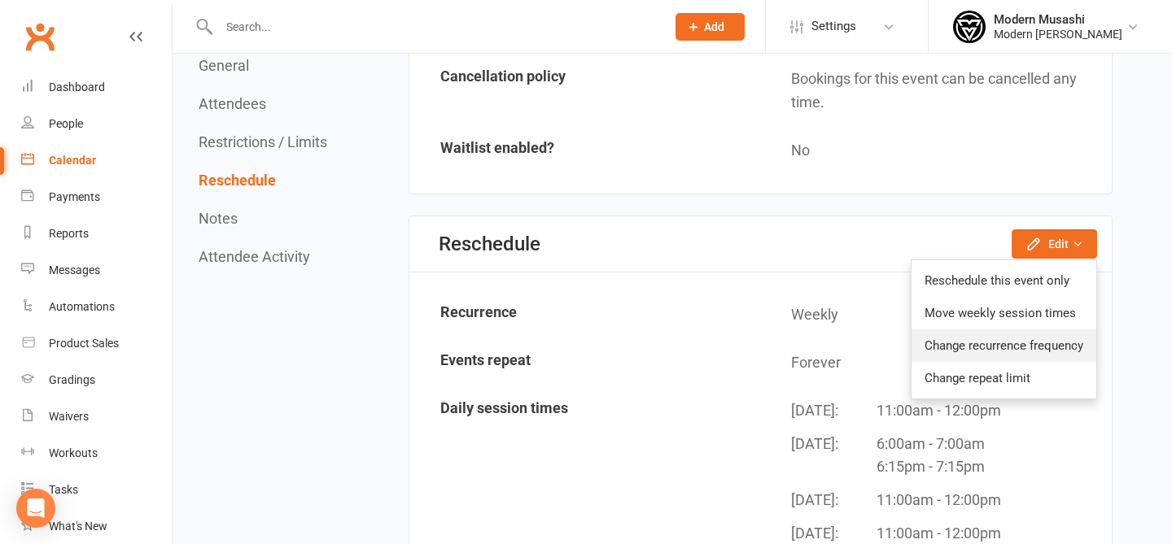
click at [882, 346] on link "Change recurrence frequency" at bounding box center [1003, 346] width 185 height 33
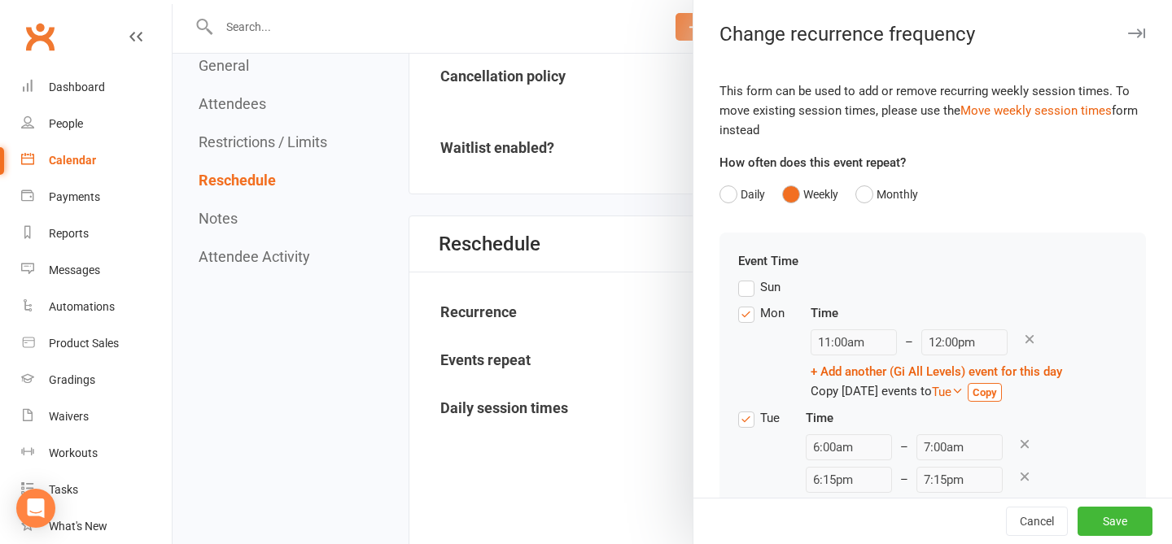
scroll to position [388, 0]
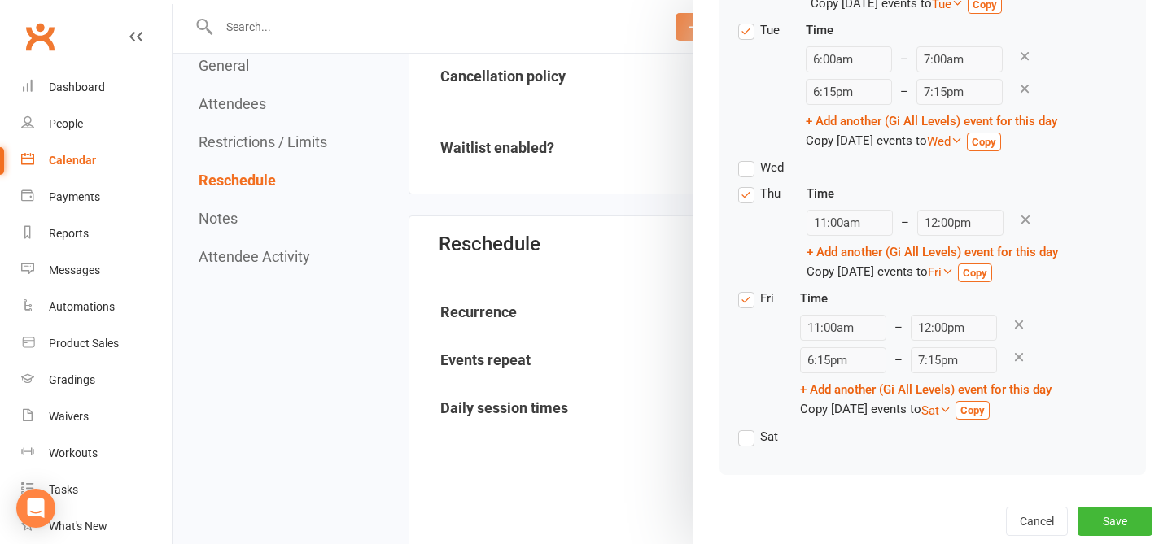
click at [882, 358] on icon at bounding box center [1019, 357] width 15 height 15
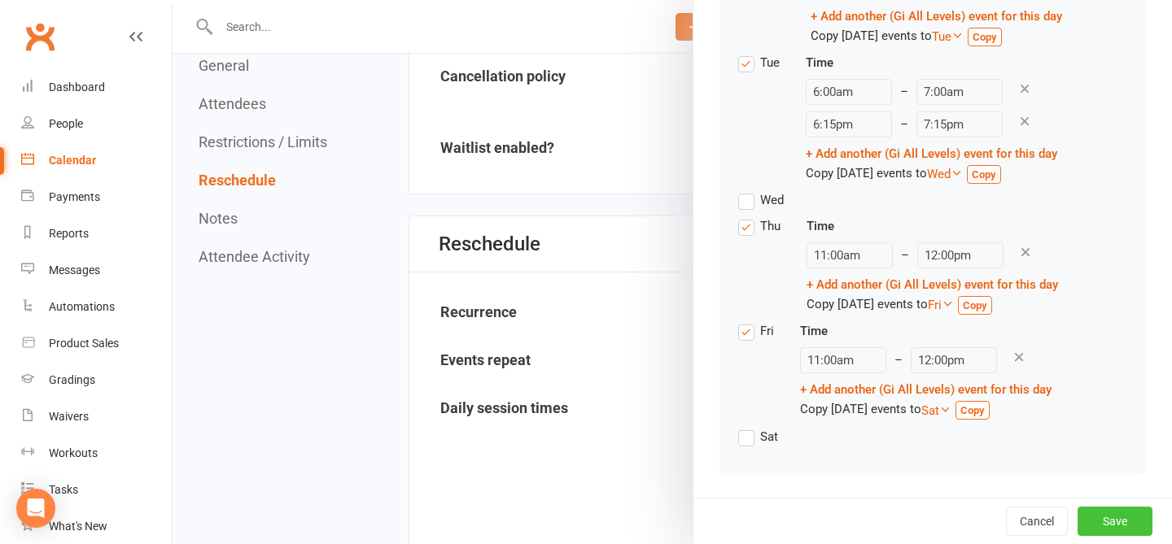
click at [882, 519] on button "Save" at bounding box center [1114, 521] width 75 height 29
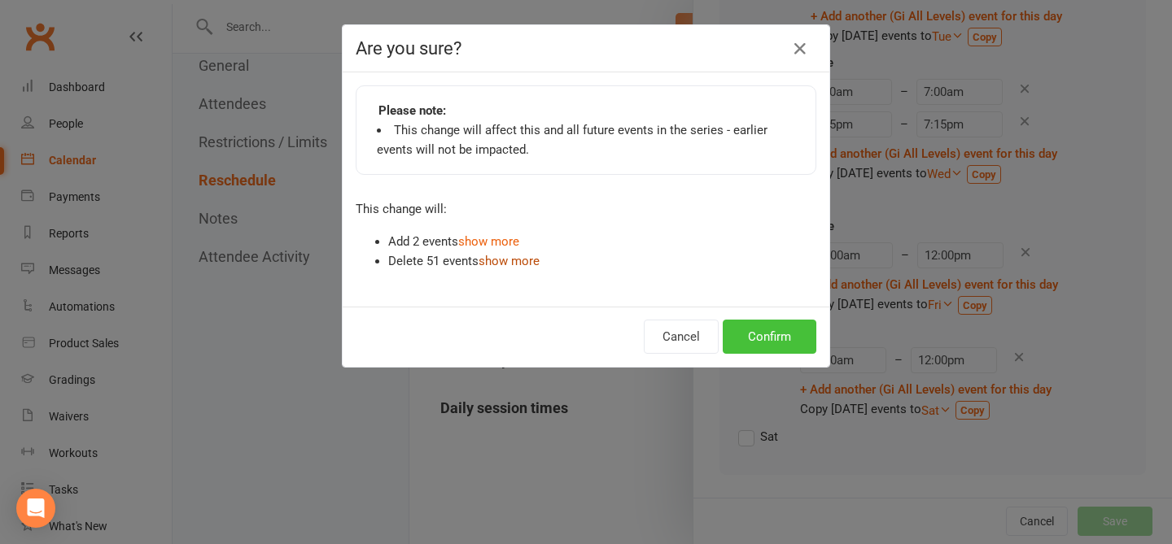
drag, startPoint x: 802, startPoint y: 334, endPoint x: 516, endPoint y: 264, distance: 294.1
click at [516, 264] on div "Are you sure? Please note: This change will affect this and all future events i…" at bounding box center [586, 195] width 488 height 343
click at [477, 236] on link "show more" at bounding box center [488, 241] width 61 height 15
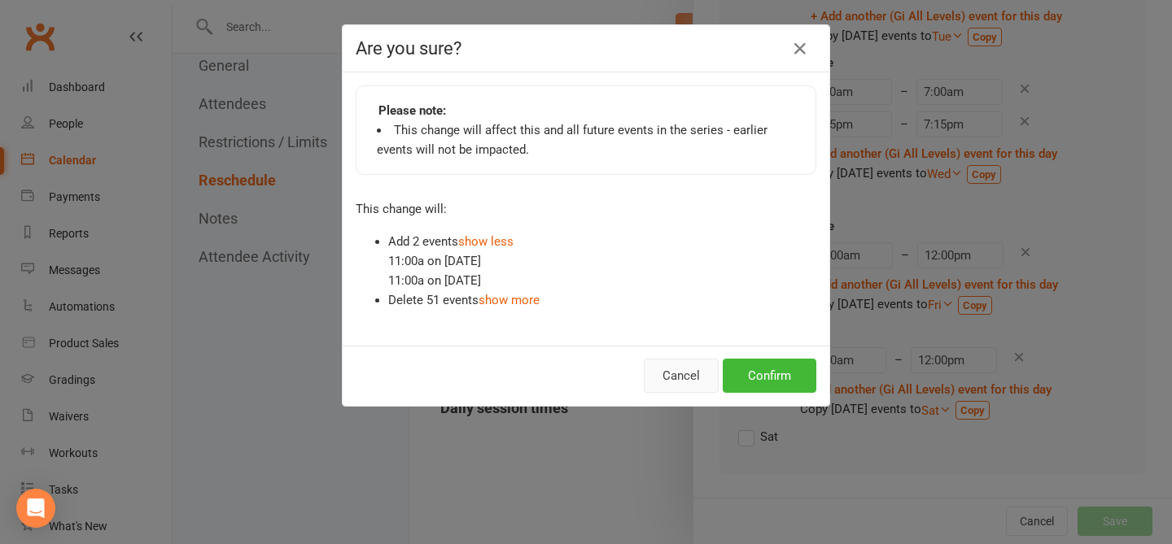
click at [671, 371] on button "Cancel" at bounding box center [681, 376] width 75 height 34
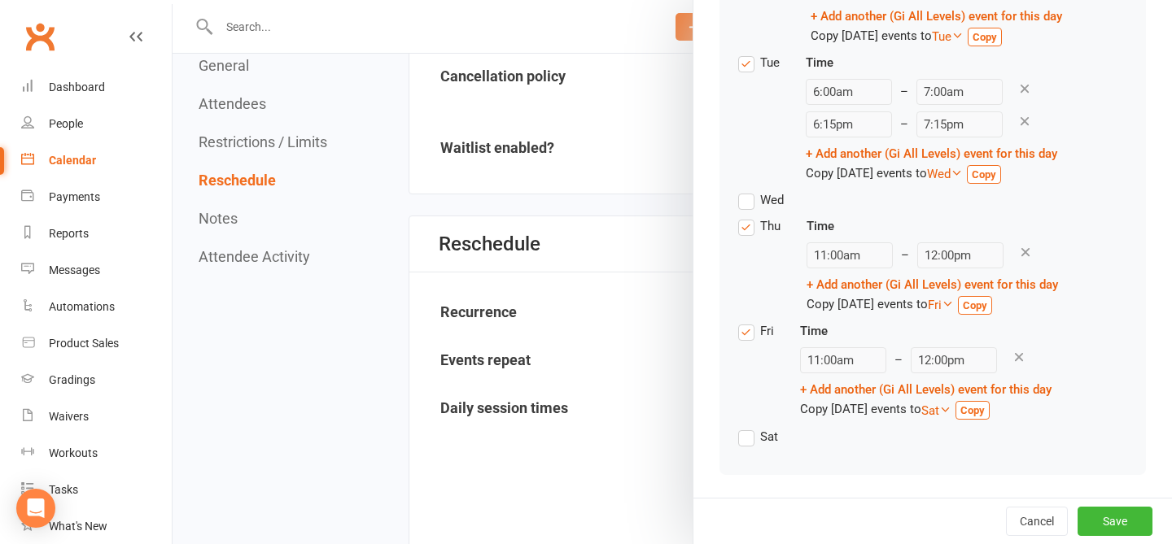
scroll to position [312, 0]
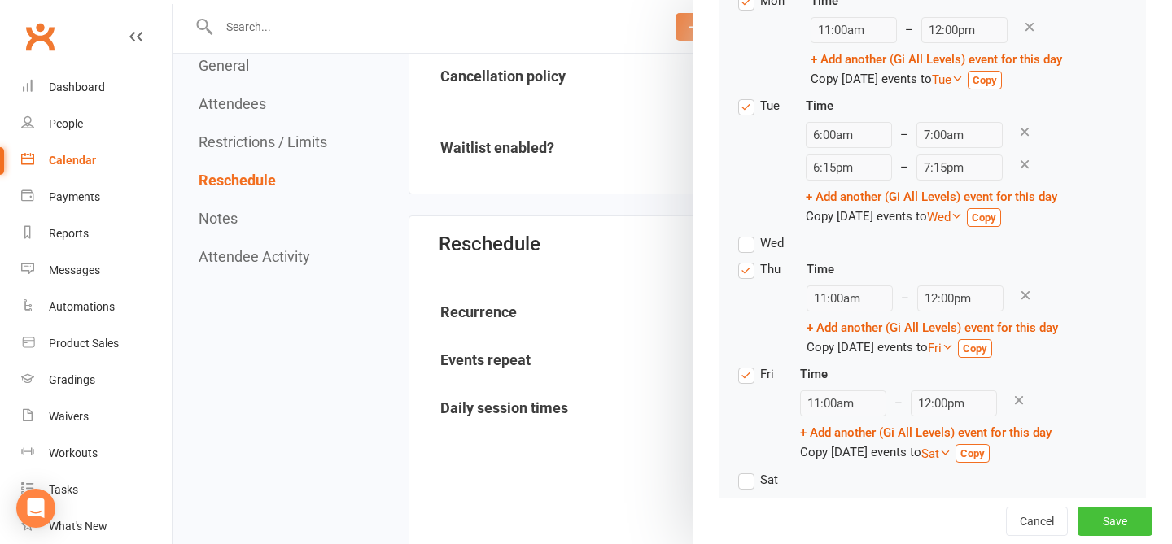
click at [882, 535] on button "Save" at bounding box center [1114, 521] width 75 height 29
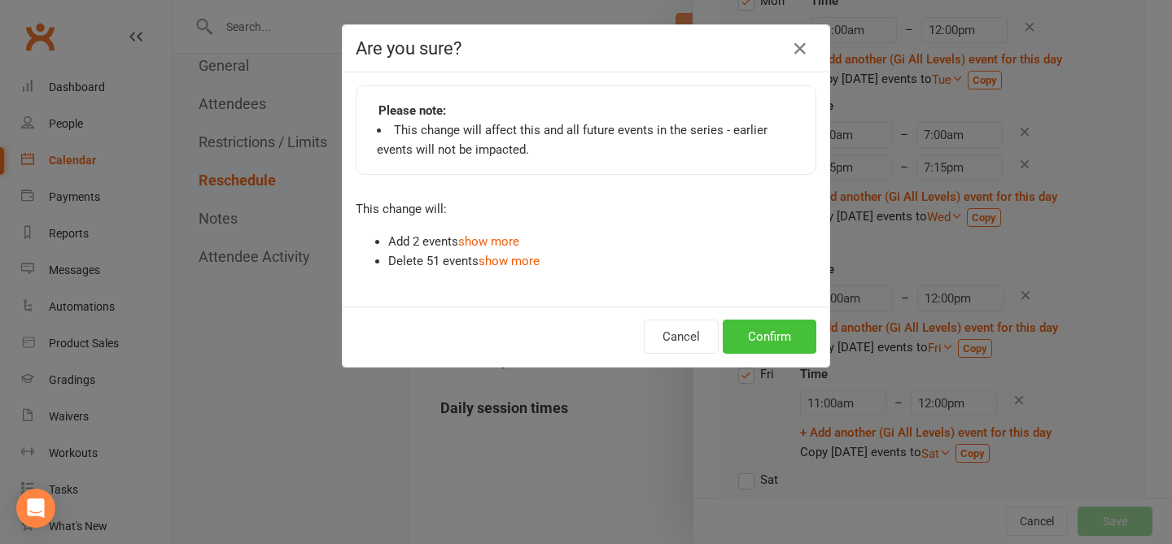
click at [756, 337] on button "Confirm" at bounding box center [770, 337] width 94 height 34
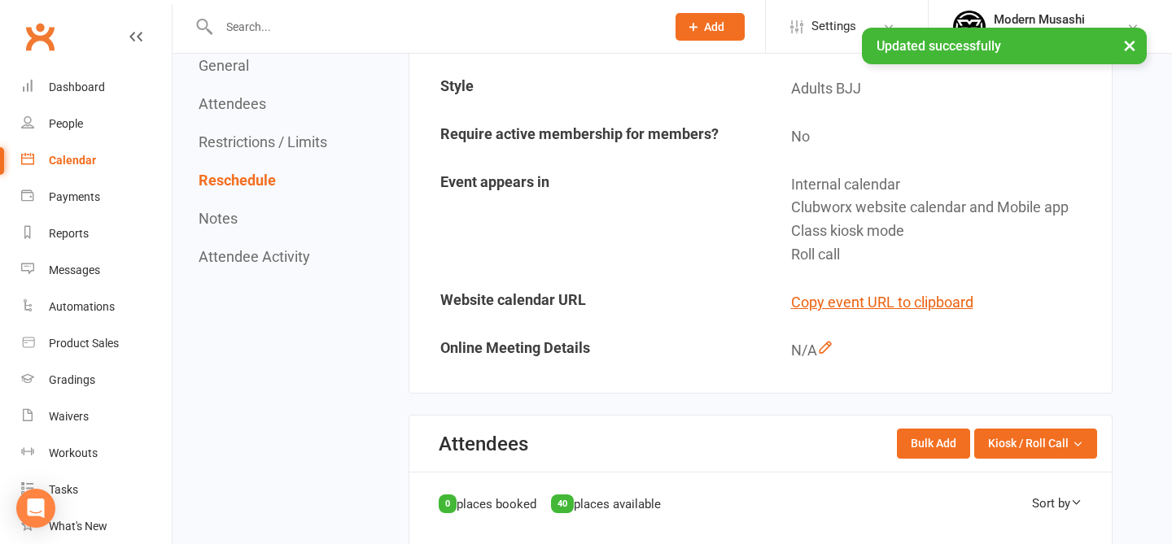
scroll to position [0, 0]
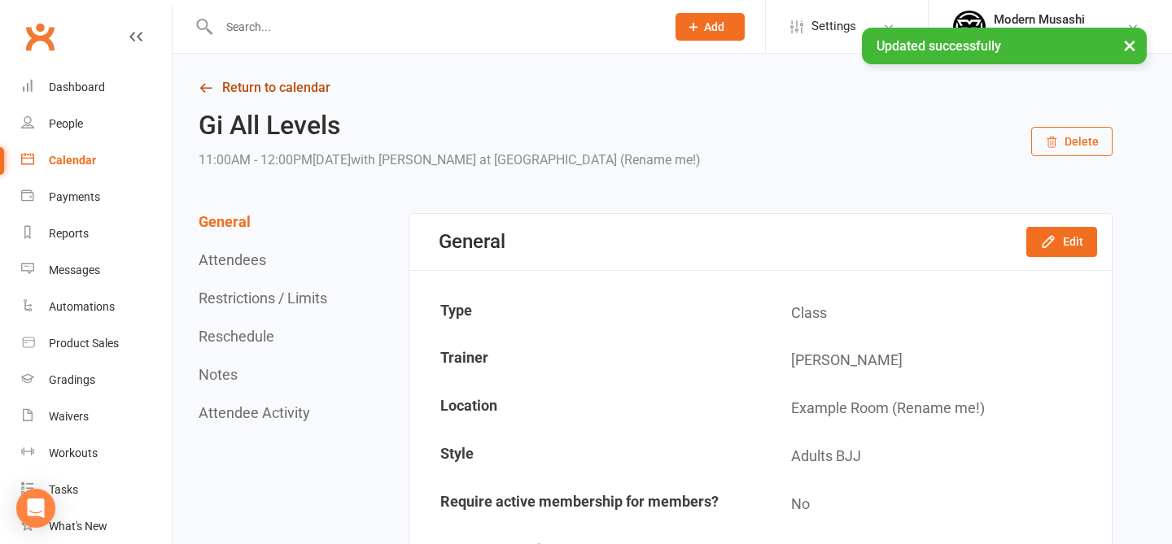
click at [262, 91] on link "Return to calendar" at bounding box center [656, 87] width 914 height 23
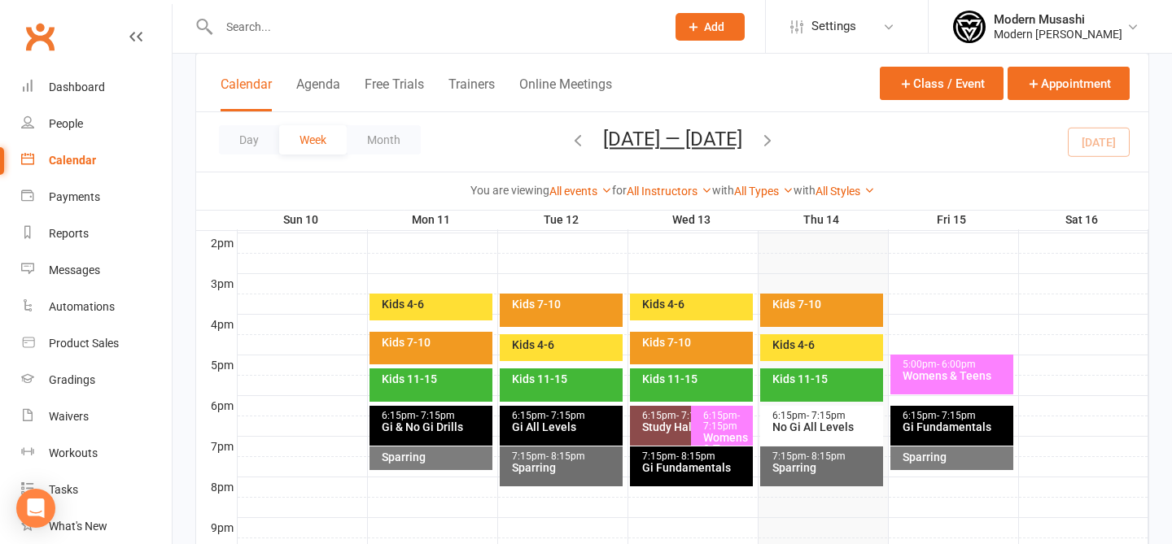
scroll to position [669, 0]
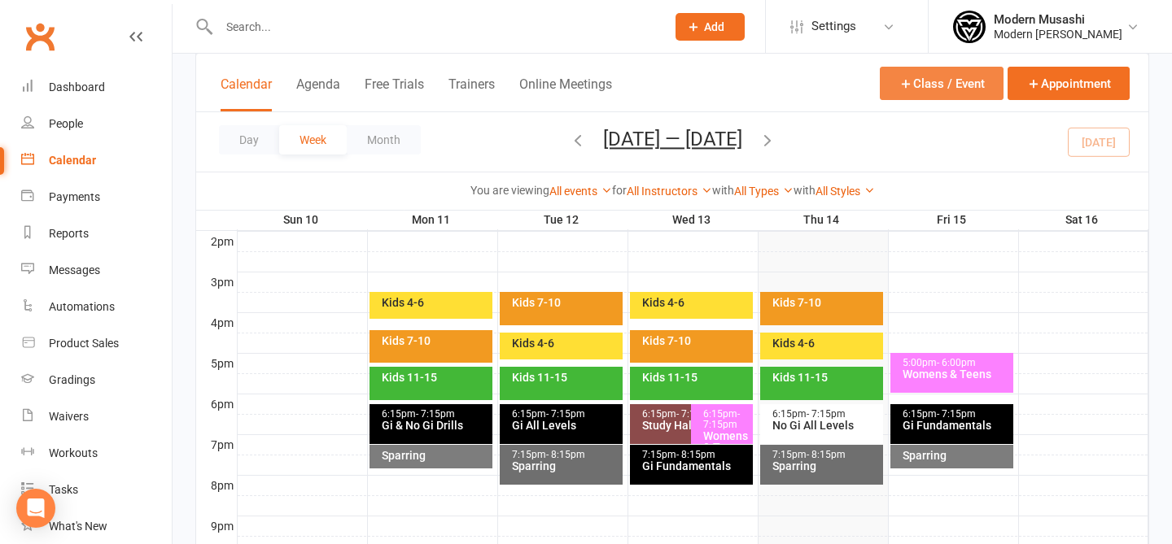
click at [882, 86] on button "Class / Event" at bounding box center [942, 83] width 124 height 33
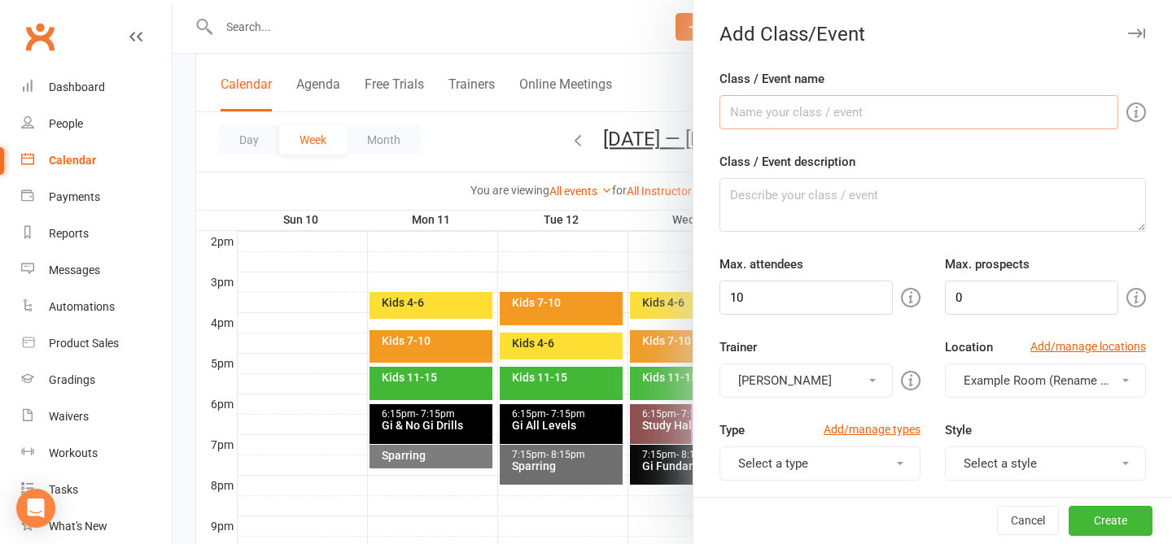
click at [798, 110] on input "Class / Event name" at bounding box center [918, 112] width 399 height 34
click at [814, 291] on input "10" at bounding box center [805, 298] width 173 height 34
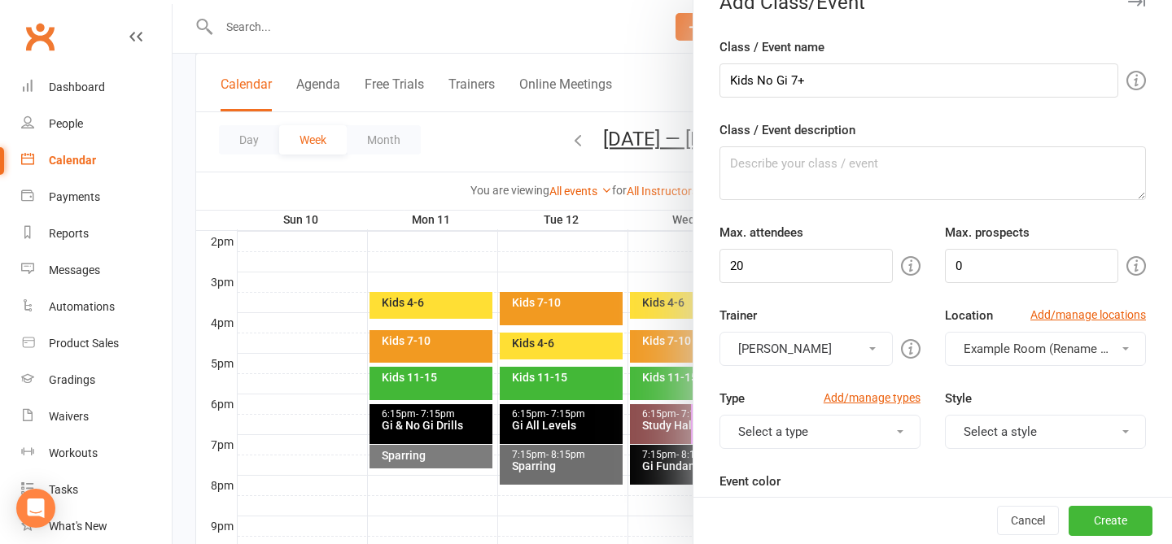
click at [860, 428] on button "Select a type" at bounding box center [819, 432] width 201 height 34
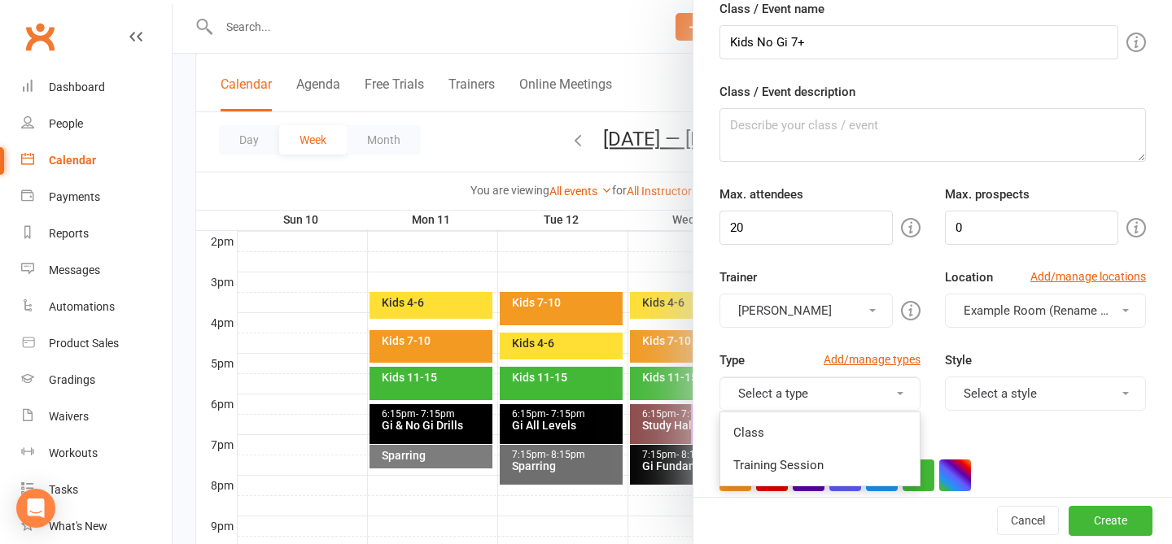
scroll to position [74, 0]
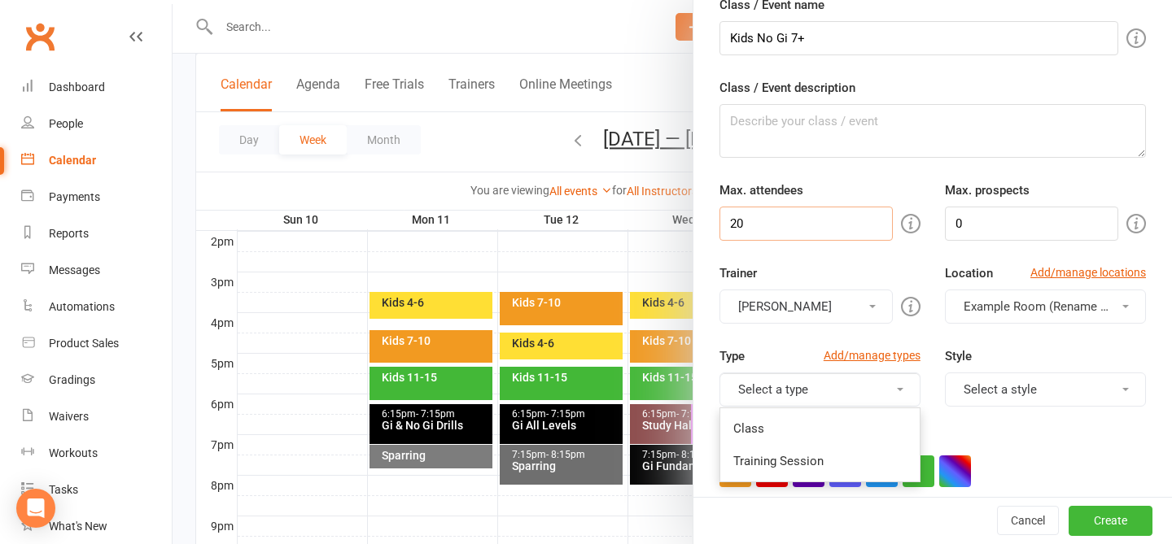
click at [815, 224] on input "20" at bounding box center [805, 224] width 173 height 34
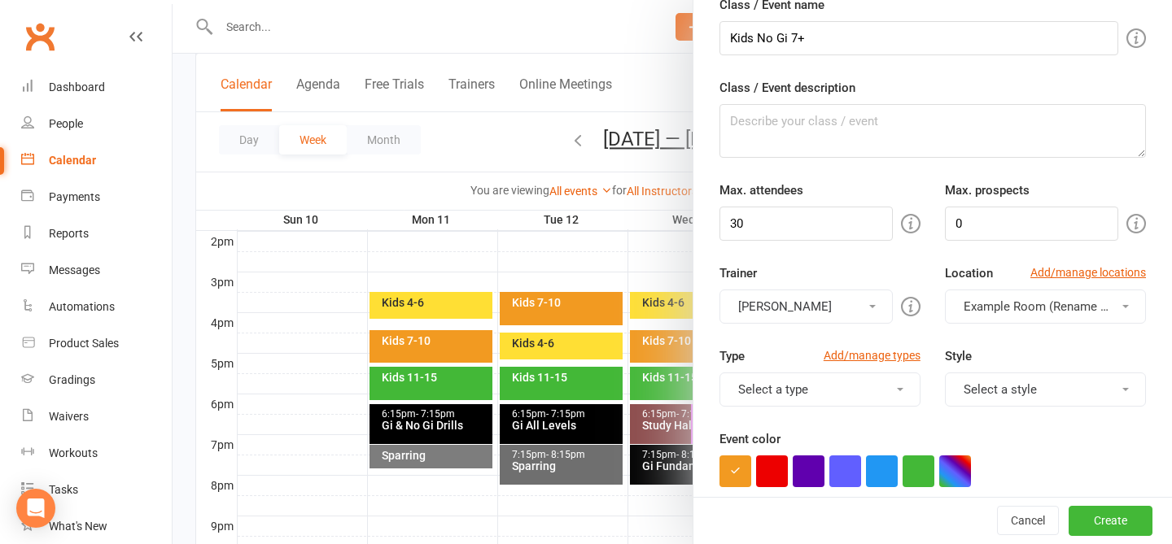
click at [763, 388] on button "Select a type" at bounding box center [819, 390] width 201 height 34
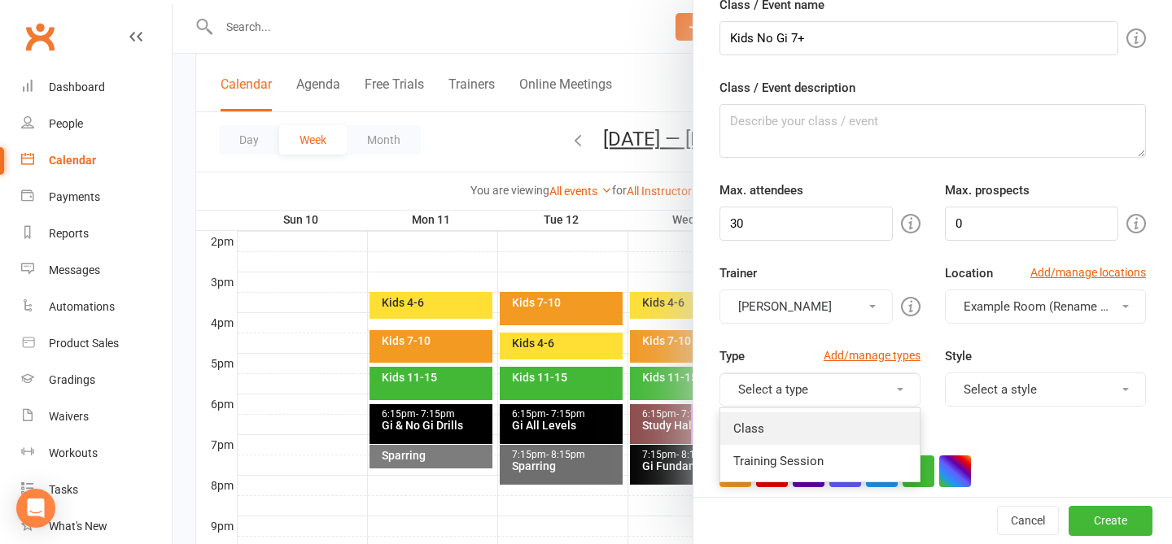
click at [771, 426] on link "Class" at bounding box center [819, 429] width 199 height 33
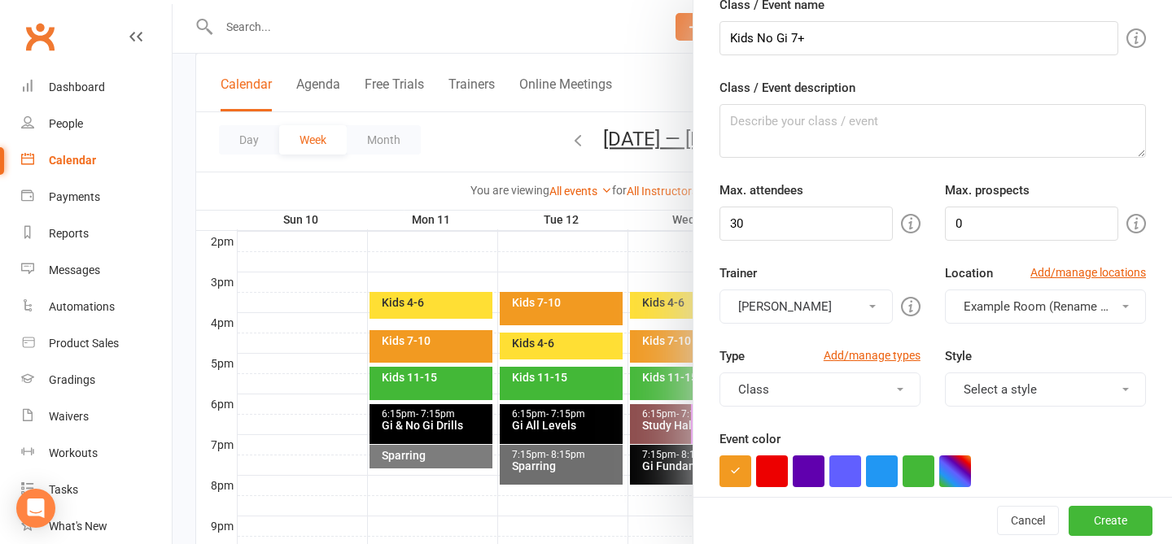
click at [882, 390] on button "Select a style" at bounding box center [1045, 390] width 201 height 34
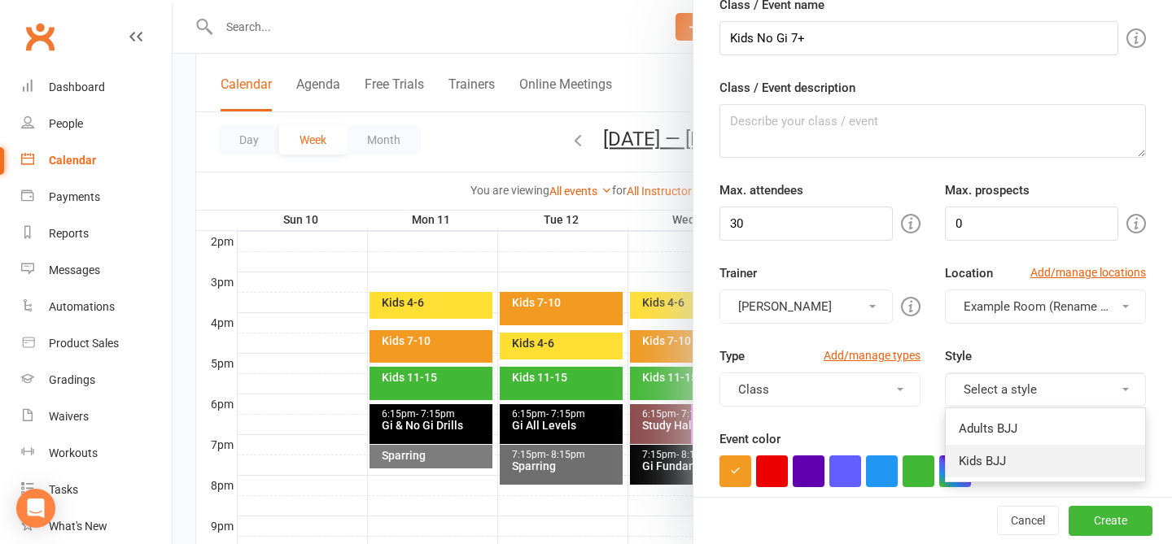
click at [882, 452] on link "Kids BJJ" at bounding box center [1045, 461] width 199 height 33
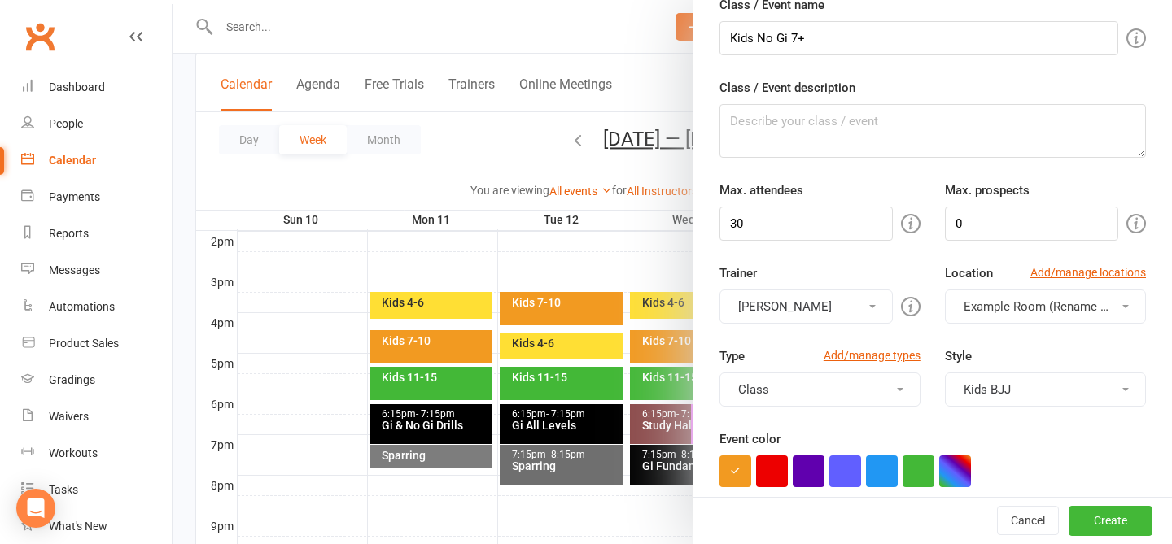
click at [882, 446] on div "Event color" at bounding box center [932, 459] width 426 height 58
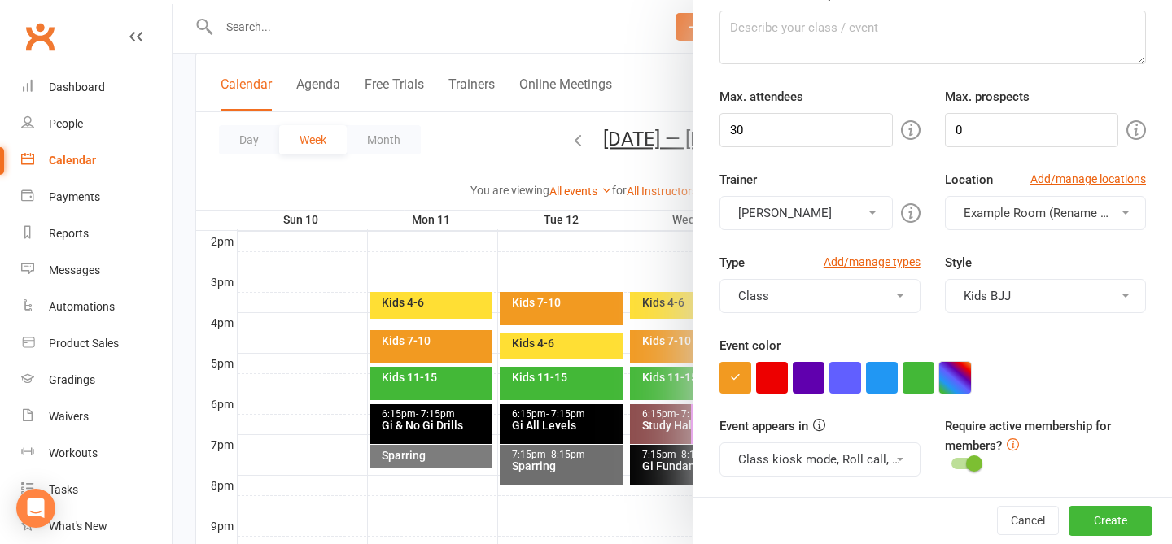
click at [882, 378] on button "button" at bounding box center [955, 378] width 32 height 32
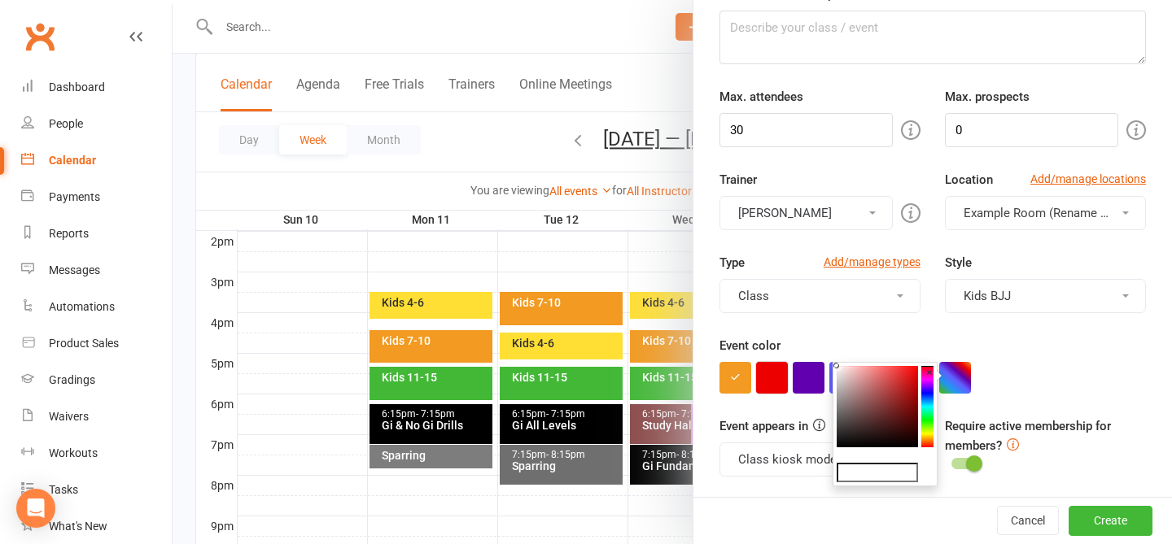
click at [776, 386] on button "button" at bounding box center [772, 378] width 32 height 32
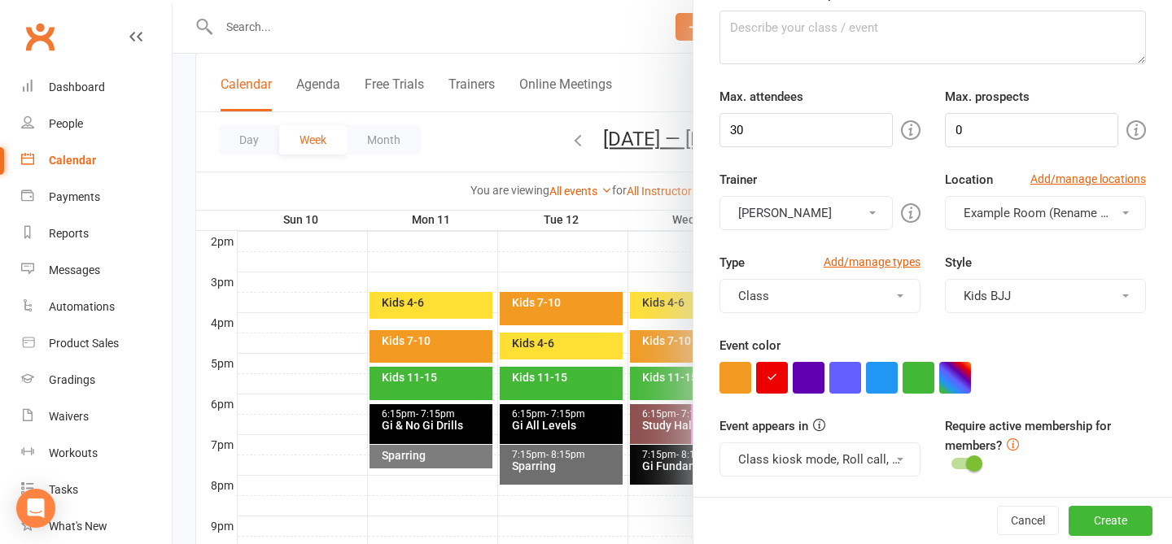
click at [882, 312] on button "Kids BJJ" at bounding box center [1045, 296] width 201 height 34
click at [882, 360] on div "Class / Event name Kids No Gi 7+ Class / Event description Max. attendees 30 Ma…" at bounding box center [932, 492] width 478 height 1181
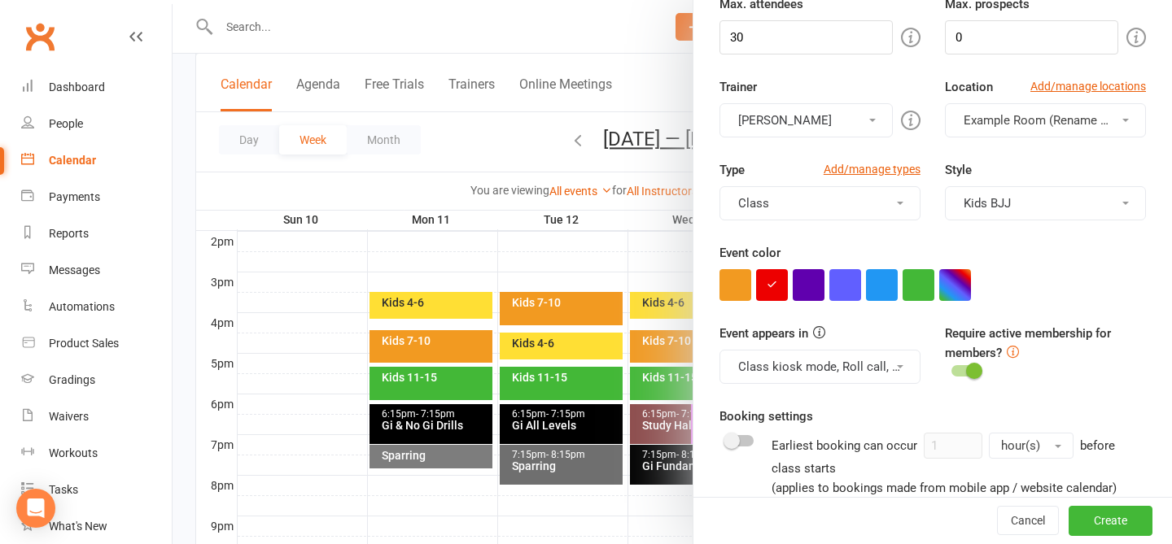
scroll to position [279, 0]
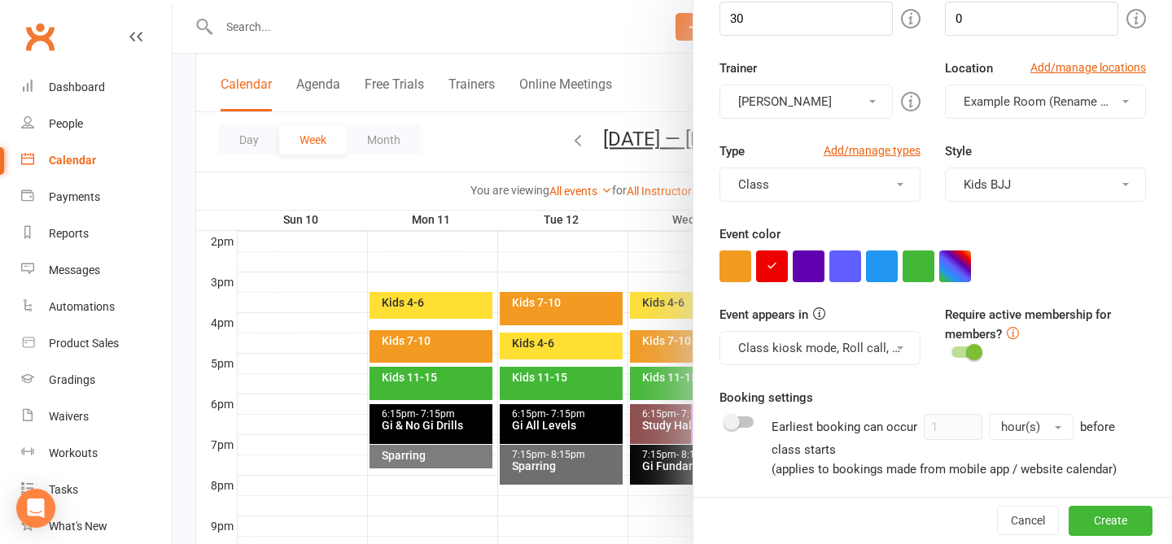
click at [882, 356] on span at bounding box center [974, 352] width 16 height 16
click at [882, 350] on input "checkbox" at bounding box center [951, 350] width 0 height 0
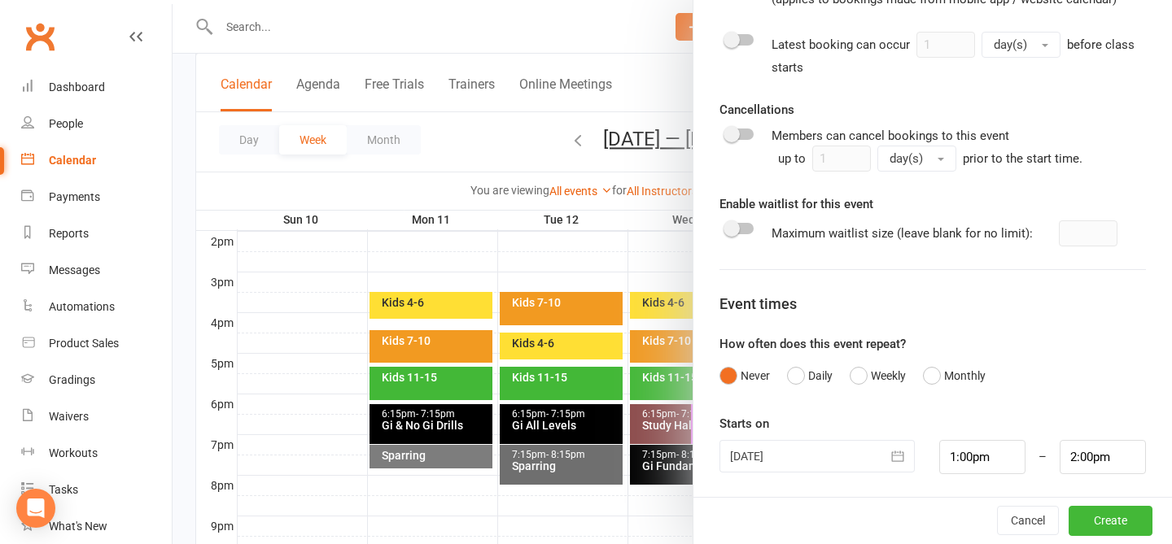
scroll to position [752, 0]
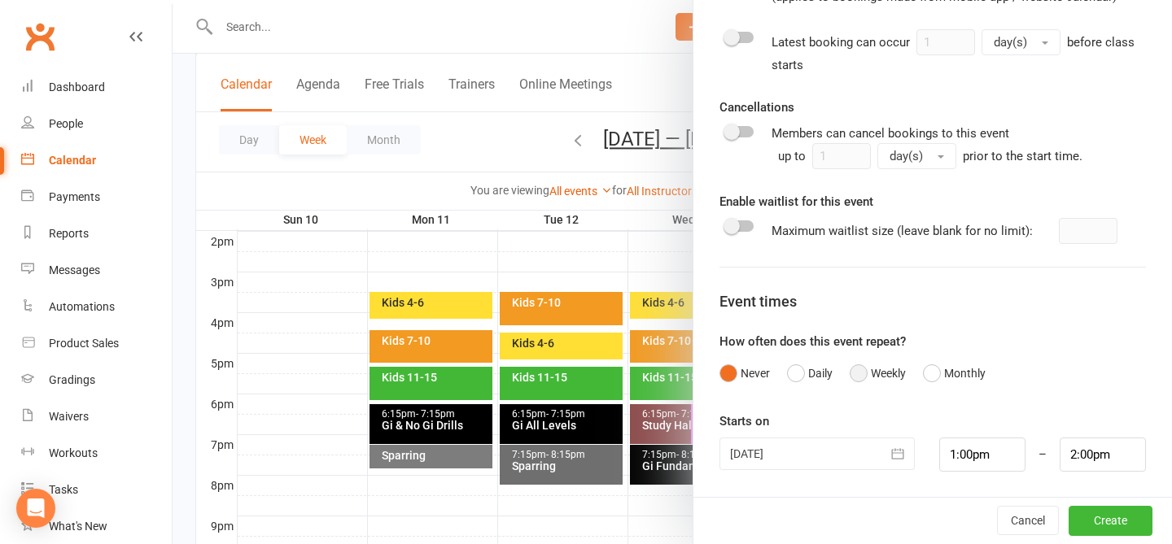
click at [872, 377] on button "Weekly" at bounding box center [878, 373] width 56 height 31
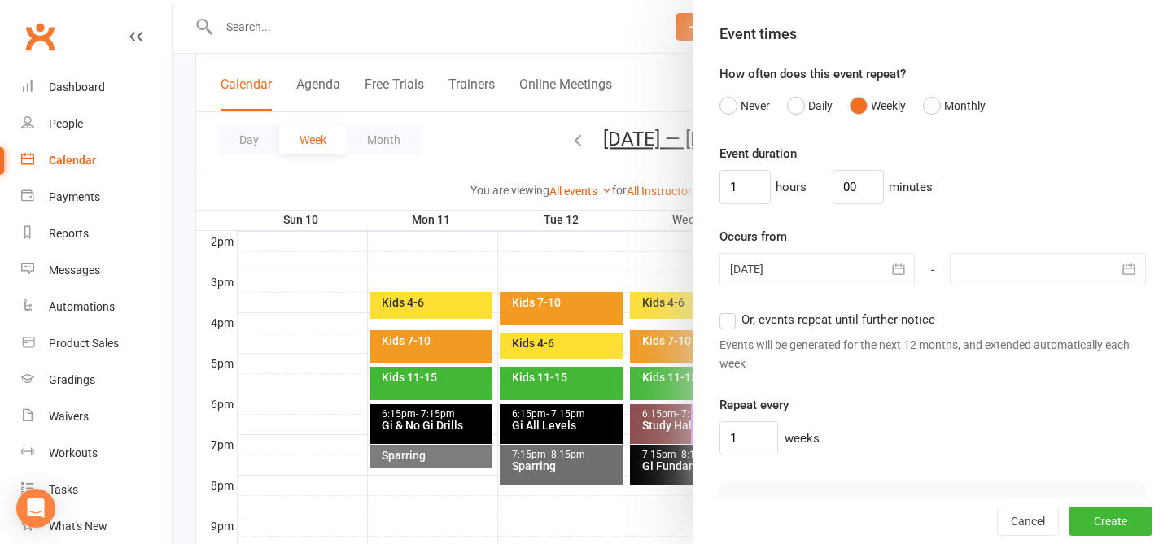
scroll to position [1020, 0]
click at [745, 190] on input "1" at bounding box center [744, 186] width 51 height 34
click at [882, 195] on div "50 hours 00 minutes" at bounding box center [932, 186] width 426 height 34
click at [854, 255] on div at bounding box center [817, 268] width 196 height 33
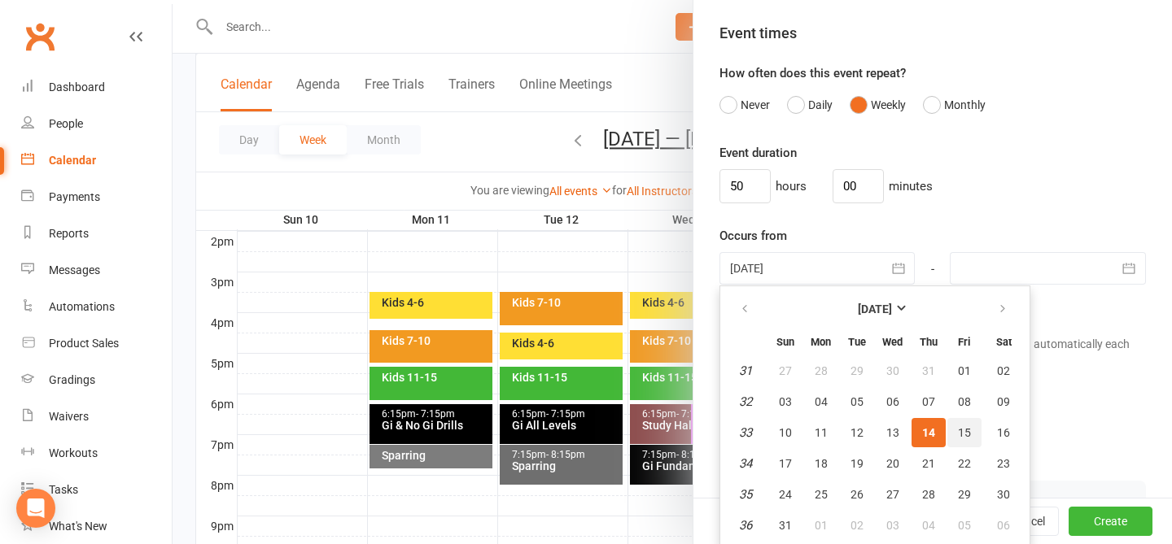
click at [882, 422] on button "15" at bounding box center [964, 432] width 34 height 29
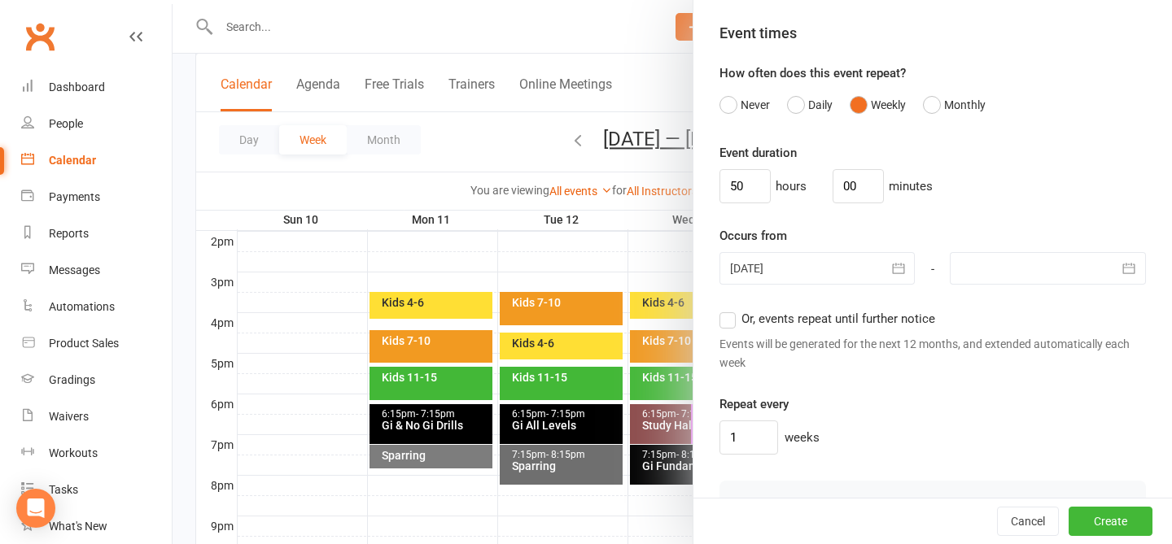
click at [882, 206] on div "Event duration 50 hours 00 minutes Occurs from 15 Aug 2025 August 2025 Sun Mon …" at bounding box center [932, 299] width 426 height 312
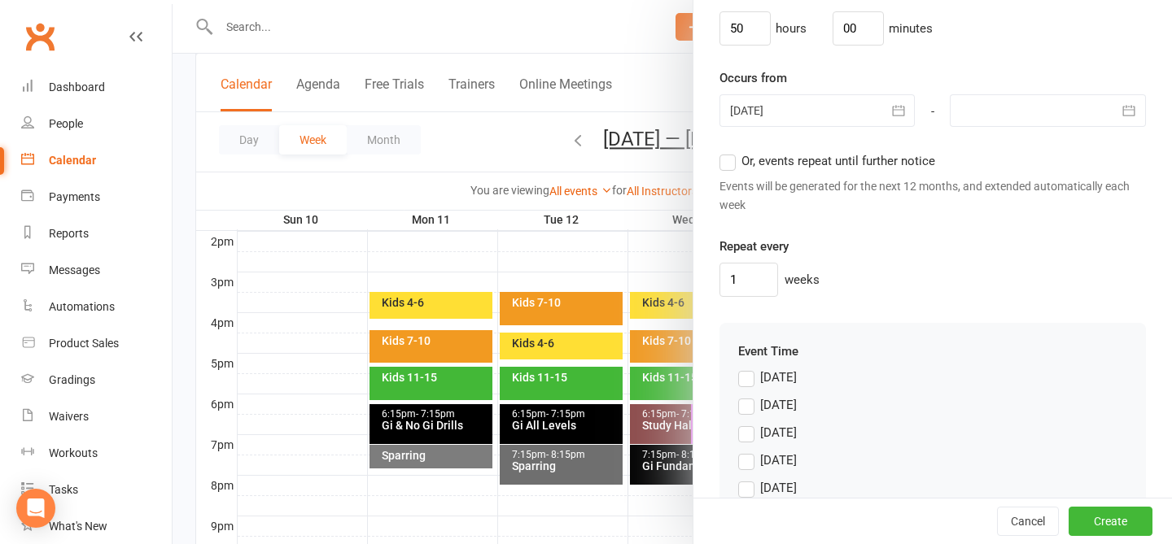
click at [784, 156] on span "Or, events repeat until further notice" at bounding box center [838, 159] width 194 height 17
click at [730, 151] on input "Or, events repeat until further notice" at bounding box center [724, 151] width 11 height 0
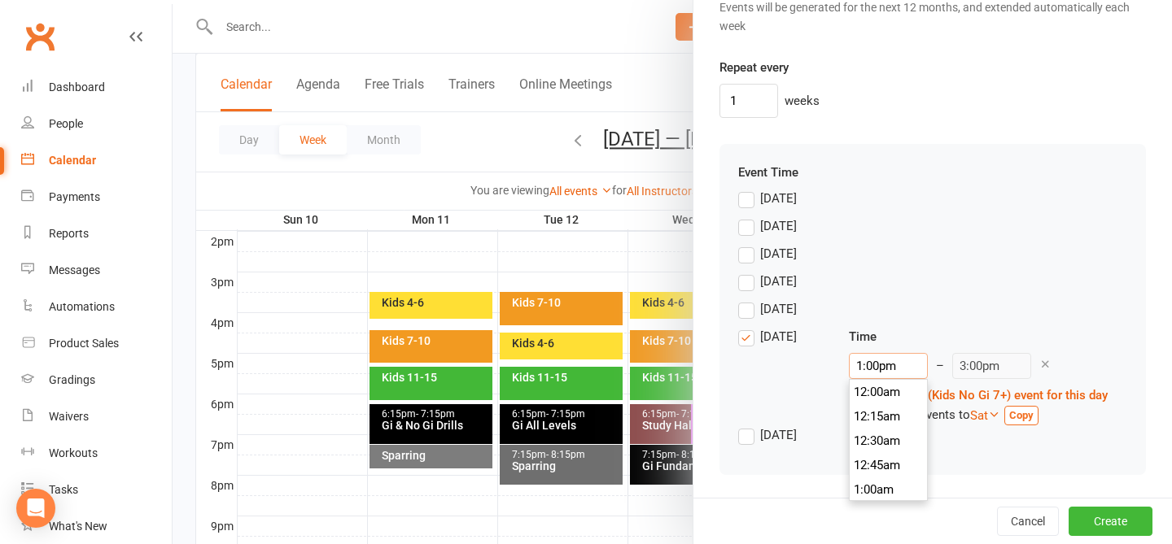
drag, startPoint x: 877, startPoint y: 363, endPoint x: 811, endPoint y: 342, distance: 69.2
click at [811, 342] on div "Friday Time 1:00pm 12:00am 12:15am 12:30am 12:45am 1:00am 1:15am 1:30am 1:45am …" at bounding box center [932, 376] width 389 height 98
click at [882, 265] on div "Tuesday" at bounding box center [932, 258] width 389 height 28
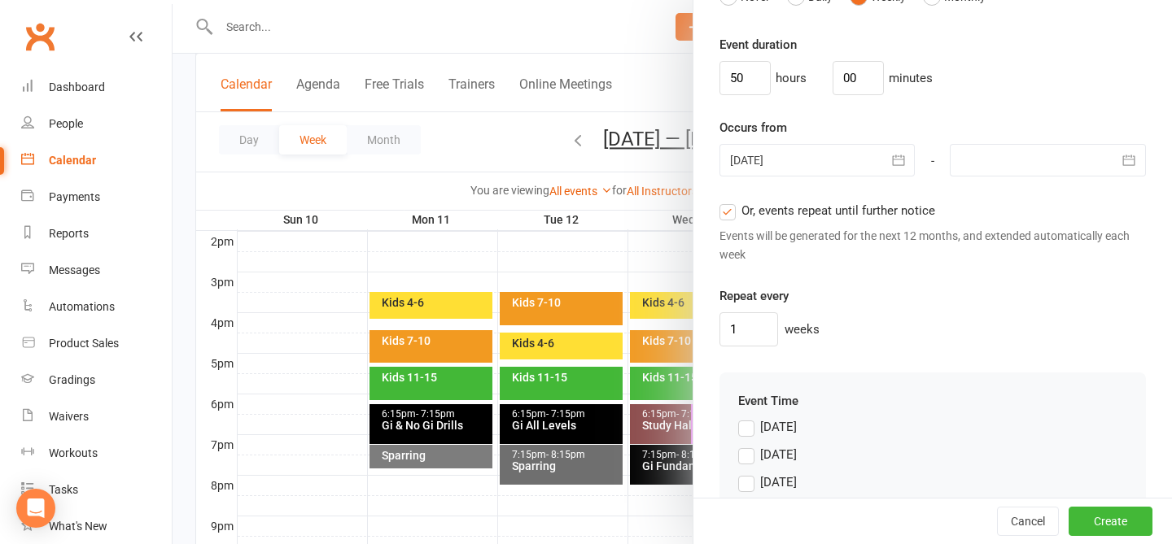
scroll to position [1118, 0]
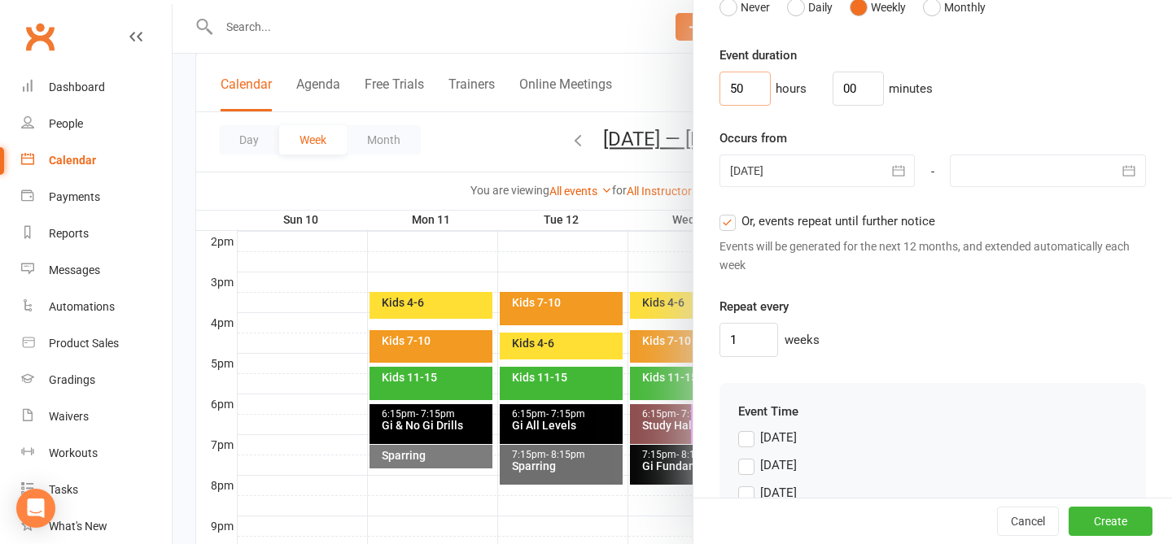
drag, startPoint x: 745, startPoint y: 81, endPoint x: 685, endPoint y: 66, distance: 62.0
click at [173, 0] on new-event-schedule "Add Class/Event Class / Event name Kids No Gi 7+ Class / Event description Max.…" at bounding box center [173, 0] width 0 height 0
click at [844, 90] on input "00" at bounding box center [857, 89] width 51 height 34
click at [882, 79] on div "0 hours 50 minutes" at bounding box center [932, 89] width 426 height 34
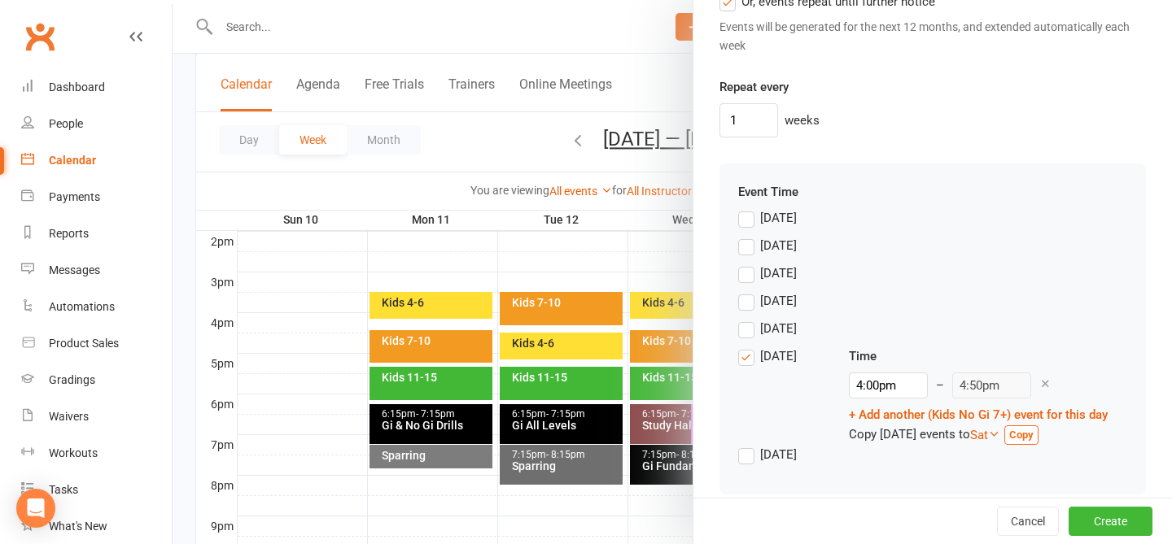
scroll to position [1357, 0]
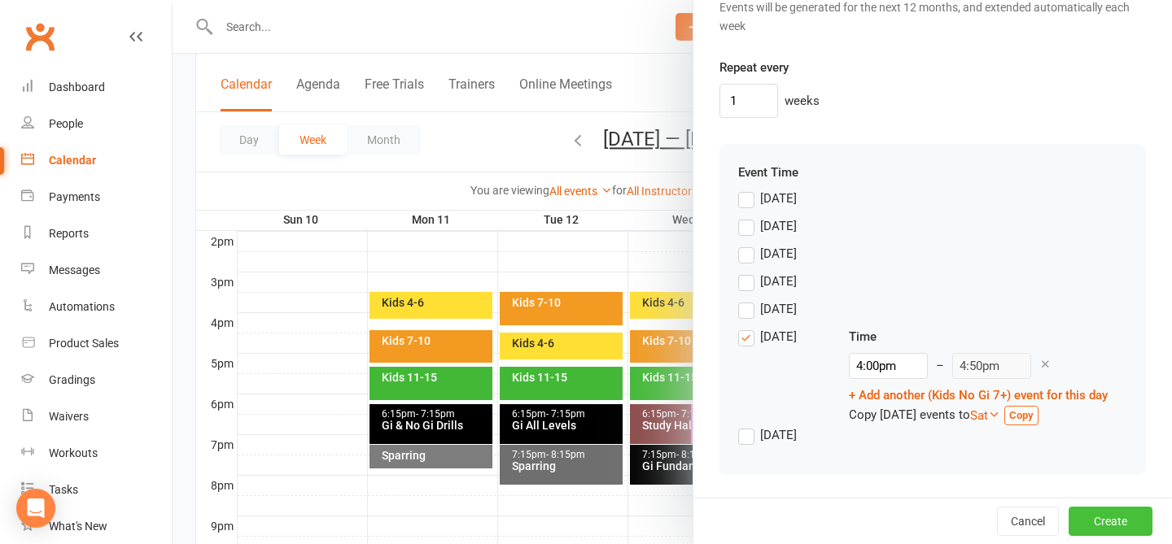
click at [882, 527] on button "Create" at bounding box center [1110, 521] width 84 height 29
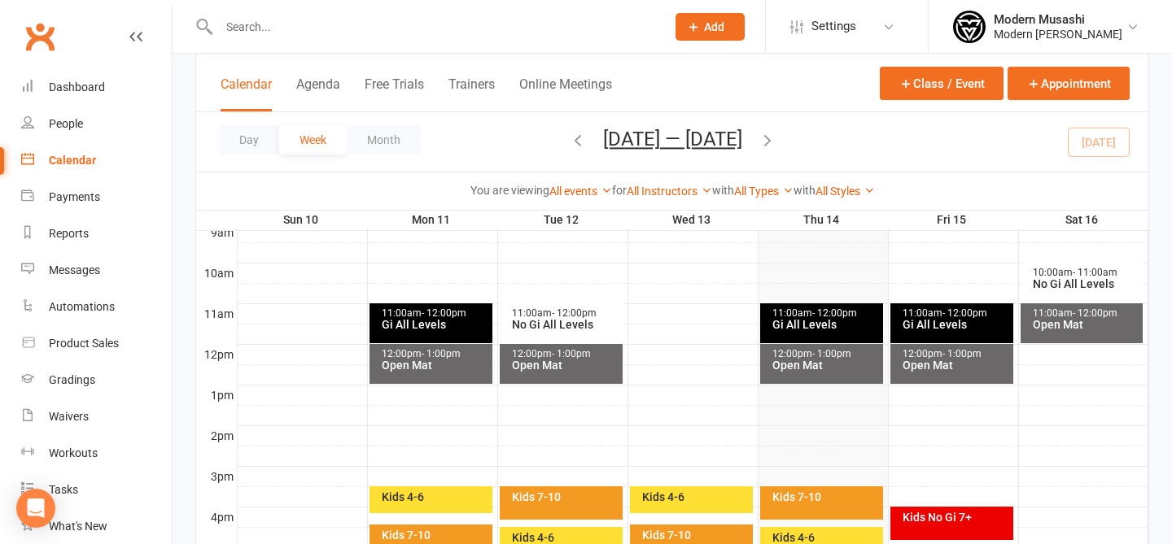
scroll to position [448, 0]
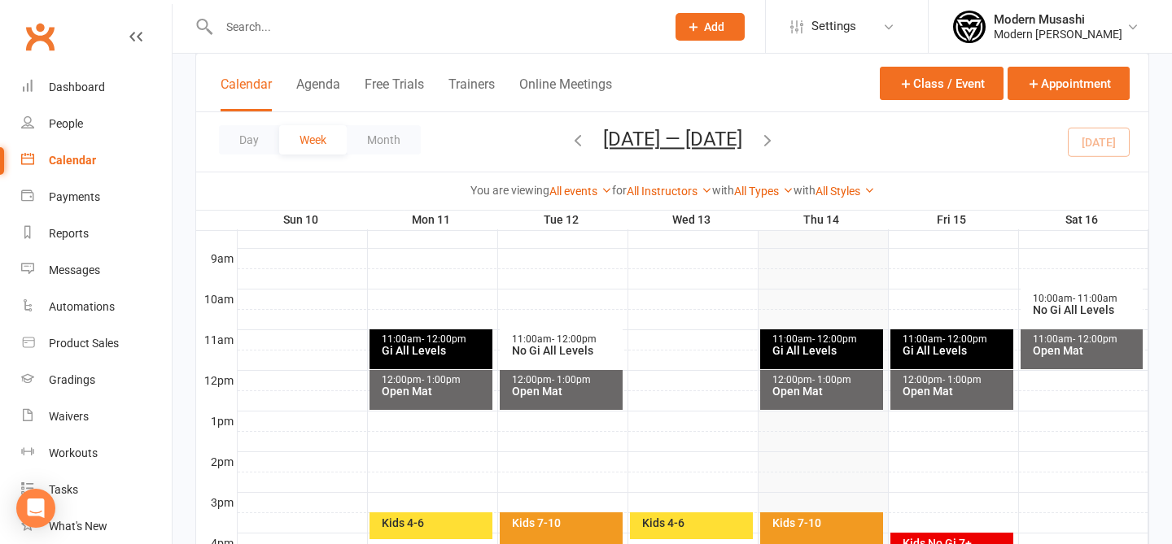
click at [882, 261] on div at bounding box center [693, 259] width 911 height 20
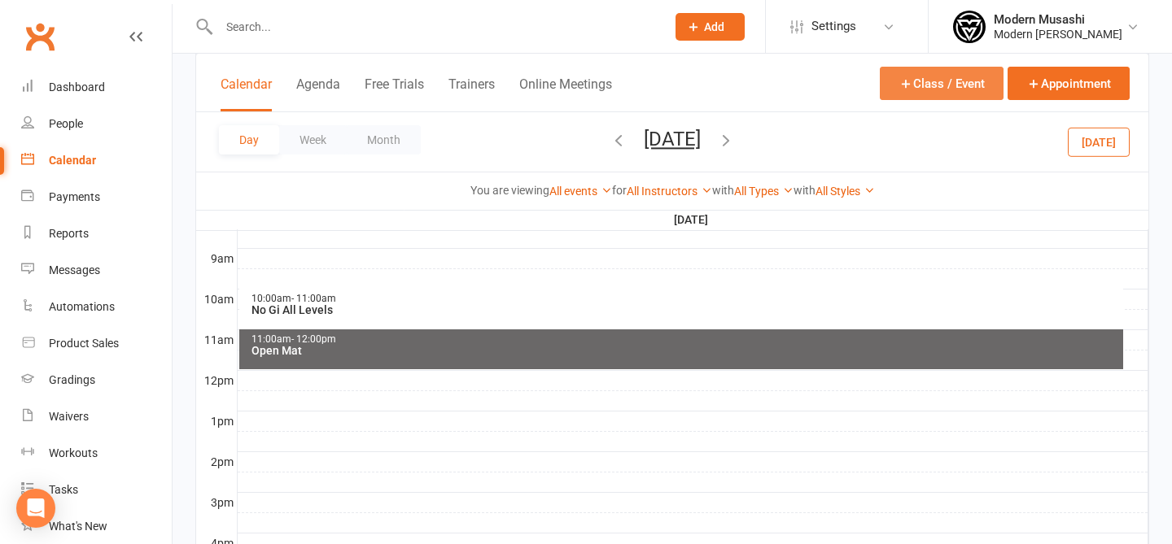
click at [882, 90] on button "Class / Event" at bounding box center [942, 83] width 124 height 33
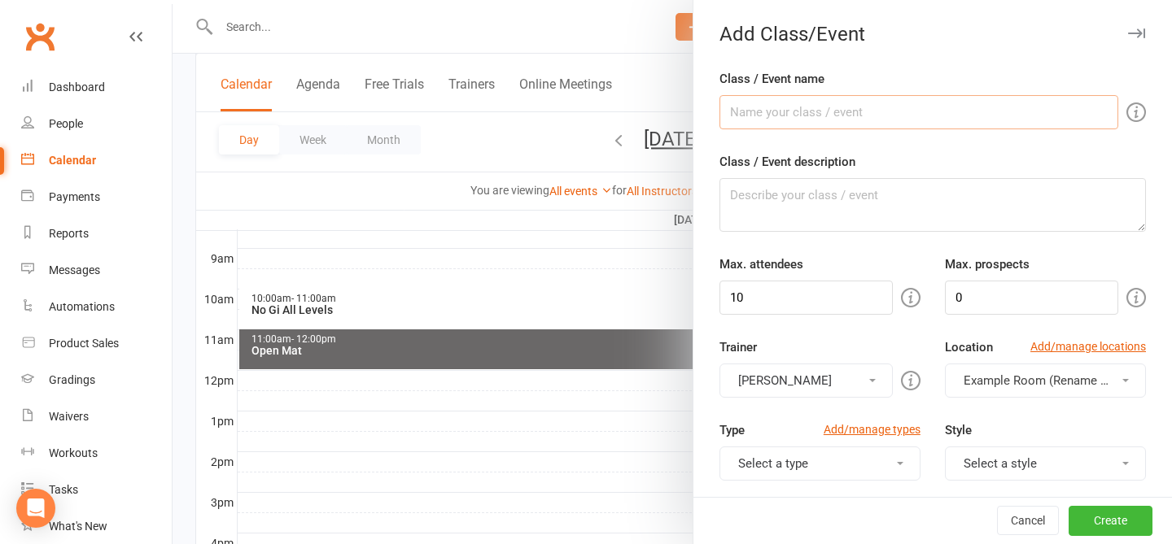
click at [820, 107] on input "Class / Event name" at bounding box center [918, 112] width 399 height 34
click at [847, 206] on textarea "Class / Event description" at bounding box center [932, 205] width 426 height 54
drag, startPoint x: 701, startPoint y: 286, endPoint x: 669, endPoint y: 281, distance: 32.2
click at [173, 0] on new-event-schedule "Add Class/Event Class / Event name Kids and Parents Class / Event description M…" at bounding box center [173, 0] width 0 height 0
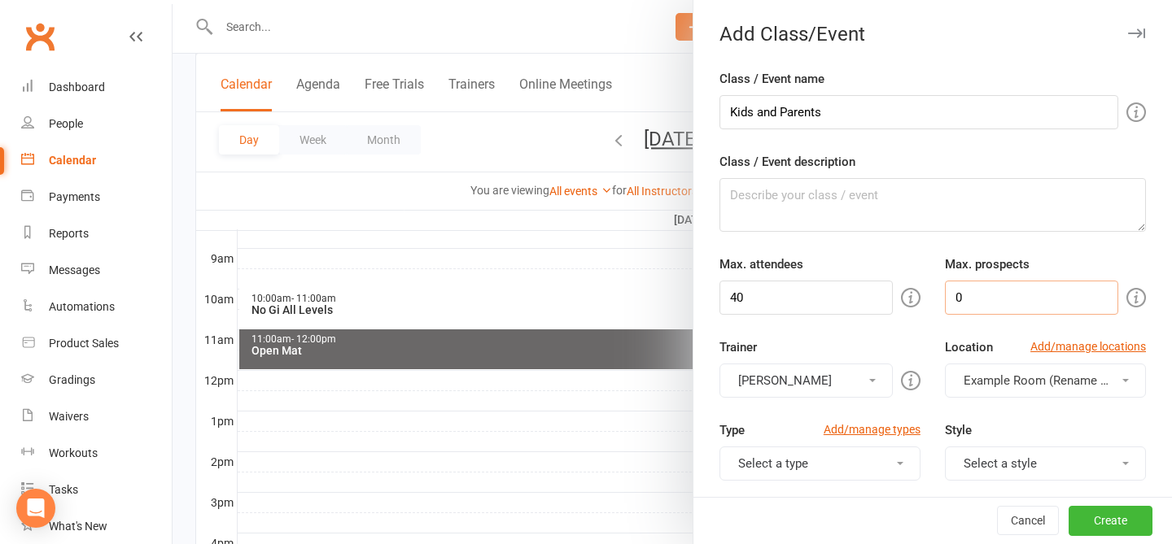
drag, startPoint x: 990, startPoint y: 300, endPoint x: 893, endPoint y: 269, distance: 102.4
click at [882, 269] on div "Max. attendees 40 Max. prospects 0" at bounding box center [932, 285] width 451 height 60
click at [882, 360] on div "Trainer Gabriel Oliveira Gabriel Oliveira" at bounding box center [819, 368] width 225 height 60
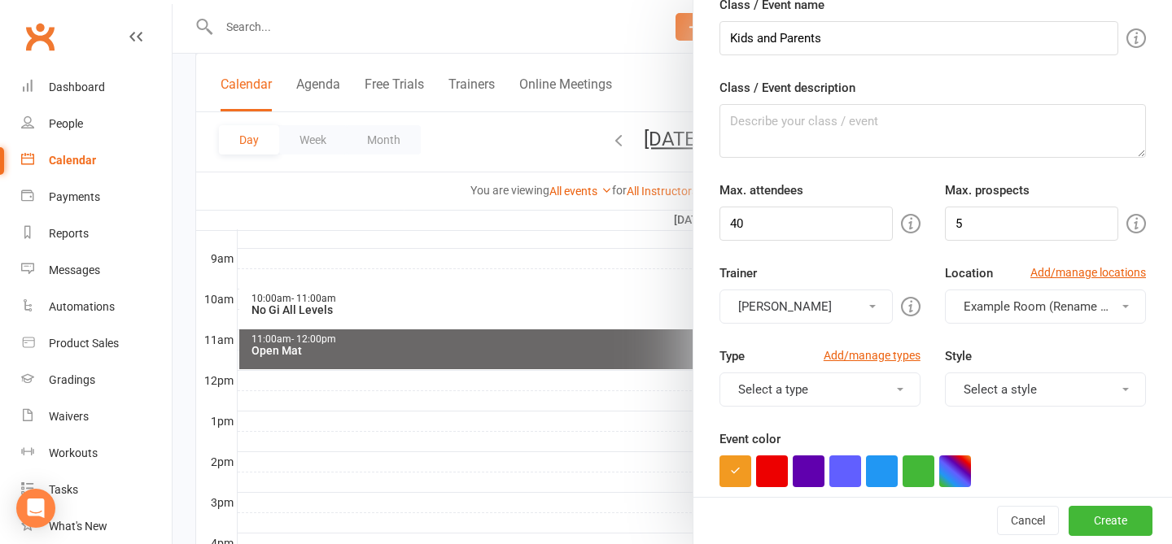
scroll to position [84, 0]
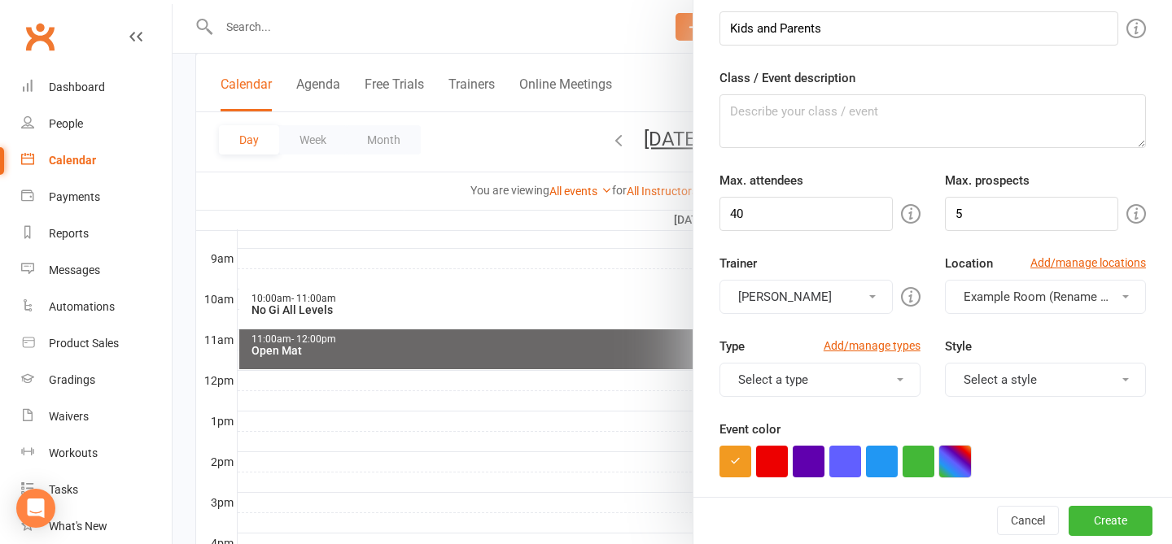
click at [882, 465] on button "button" at bounding box center [955, 462] width 32 height 32
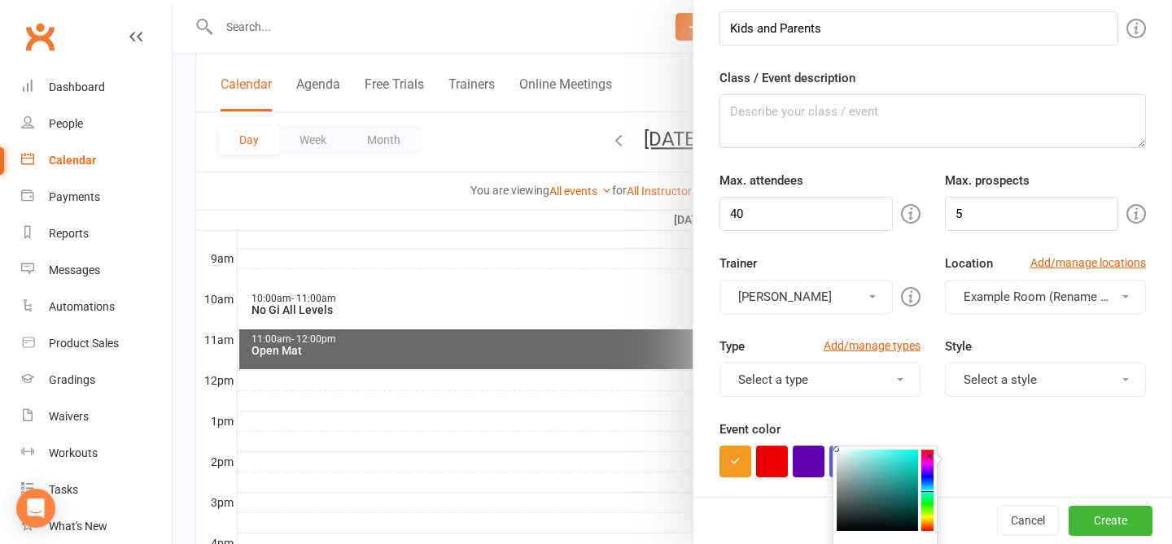
click at [882, 492] on colorpicker-hue at bounding box center [927, 490] width 12 height 81
drag, startPoint x: 886, startPoint y: 450, endPoint x: 875, endPoint y: 439, distance: 16.1
click at [875, 439] on body "Prospect Member Non-attending contact Class / event Appointment Grading event T…" at bounding box center [586, 219] width 1172 height 1326
click at [882, 440] on div "Event color" at bounding box center [932, 449] width 426 height 58
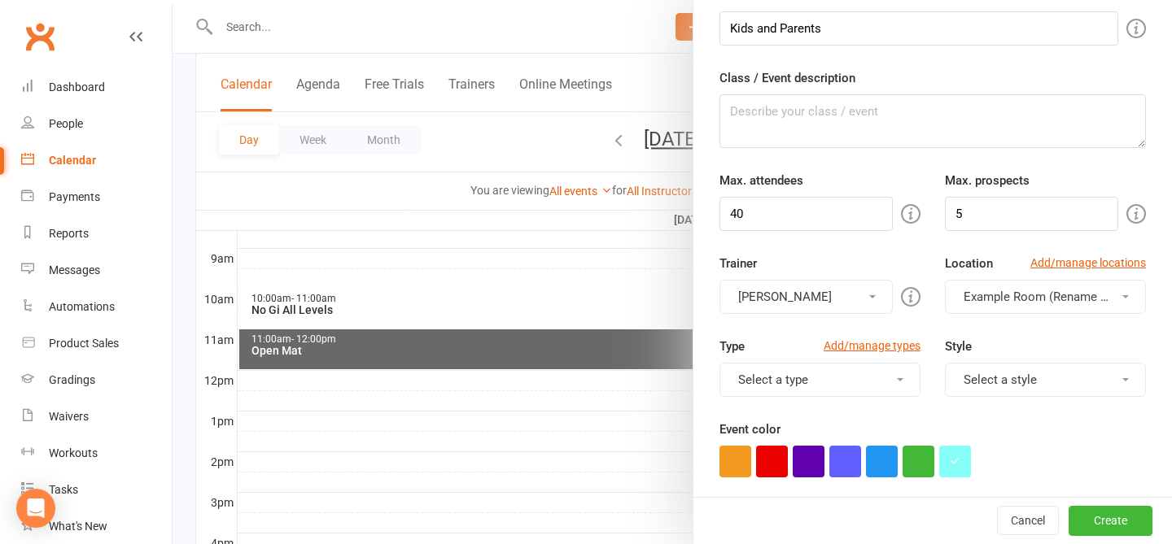
click at [863, 378] on button "Select a type" at bounding box center [819, 380] width 201 height 34
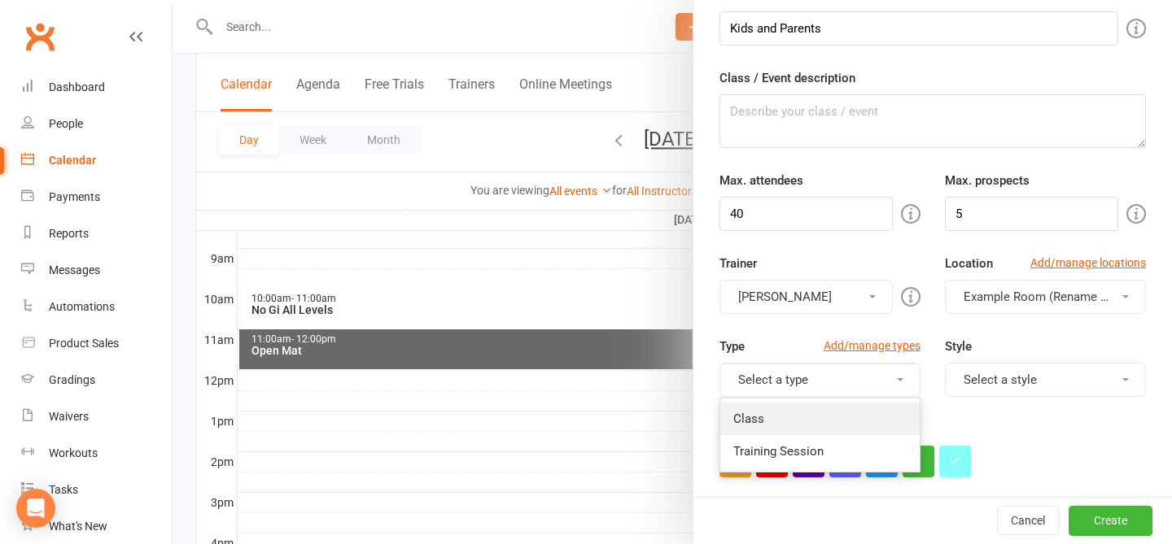
click at [772, 417] on link "Class" at bounding box center [819, 419] width 199 height 33
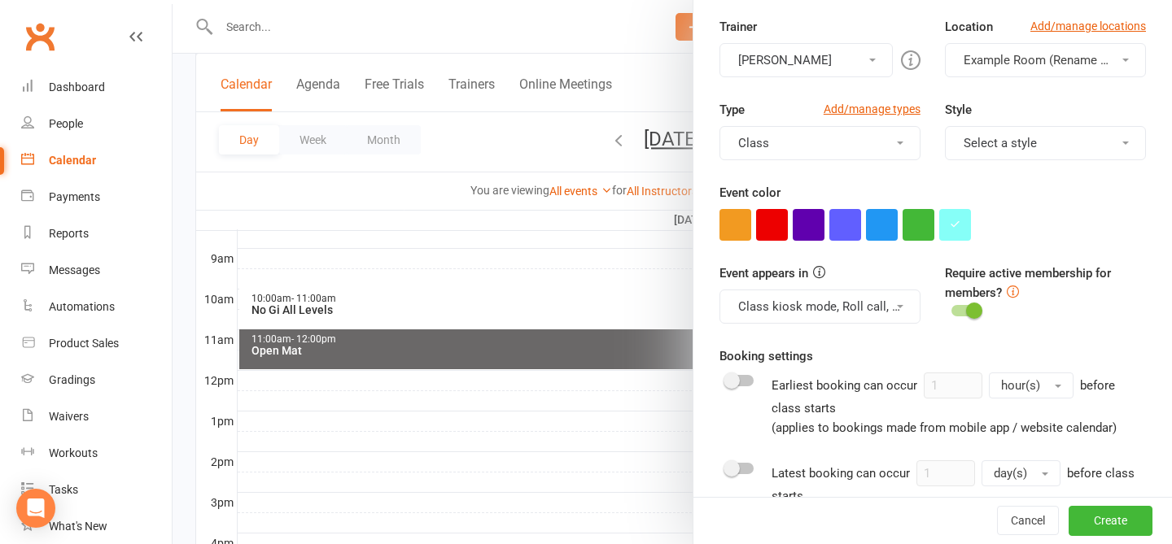
scroll to position [332, 0]
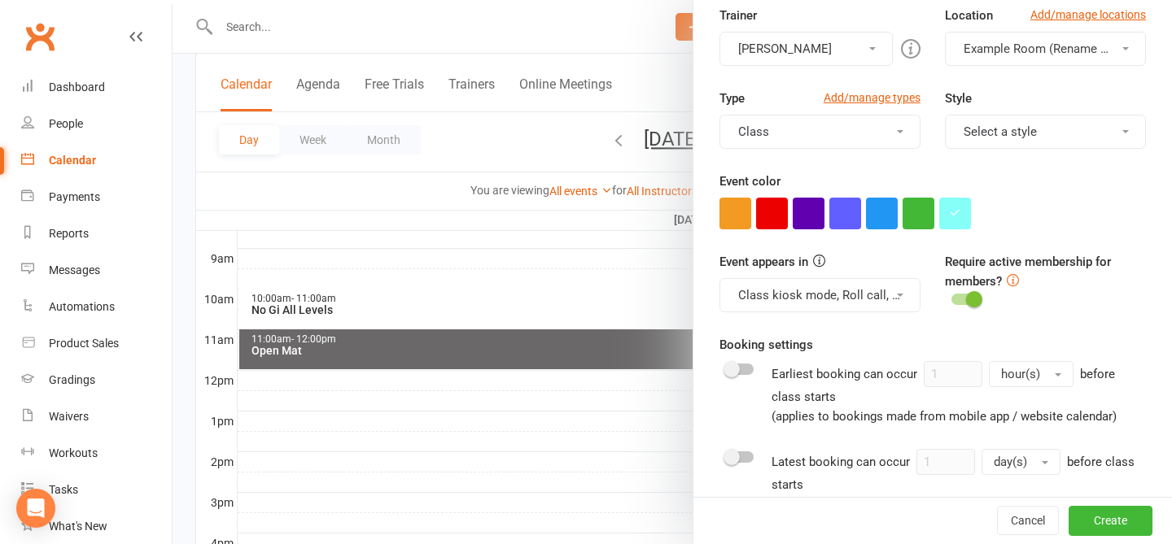
click at [882, 142] on button "Select a style" at bounding box center [1045, 132] width 201 height 34
click at [882, 169] on link "Adults BJJ" at bounding box center [1045, 171] width 199 height 33
click at [882, 186] on div "Event color" at bounding box center [932, 201] width 426 height 58
click at [882, 142] on button "Adults BJJ" at bounding box center [1045, 132] width 201 height 34
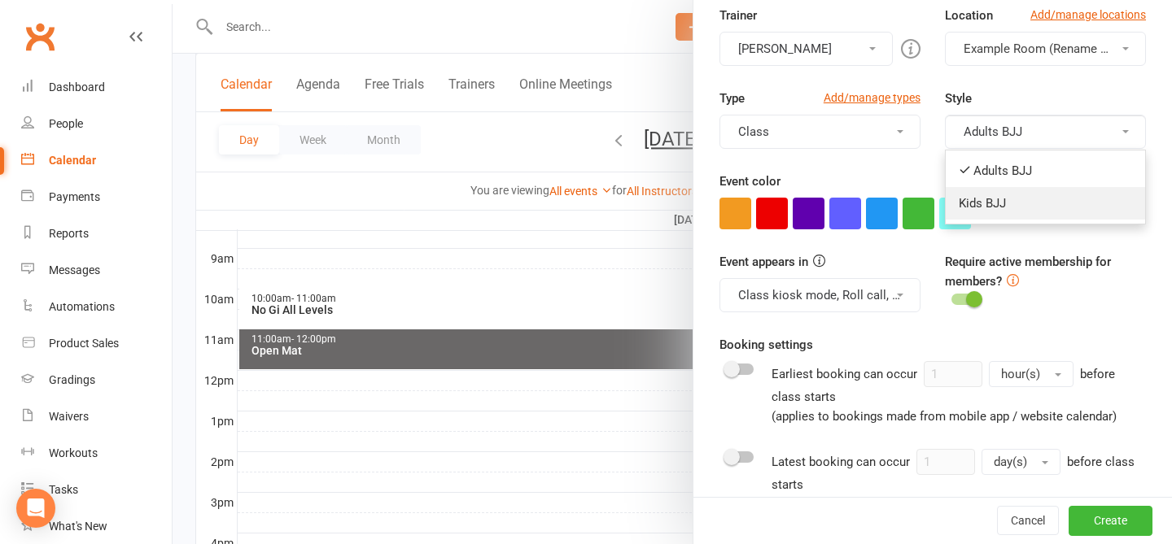
click at [882, 188] on link "Kids BJJ" at bounding box center [1045, 203] width 199 height 33
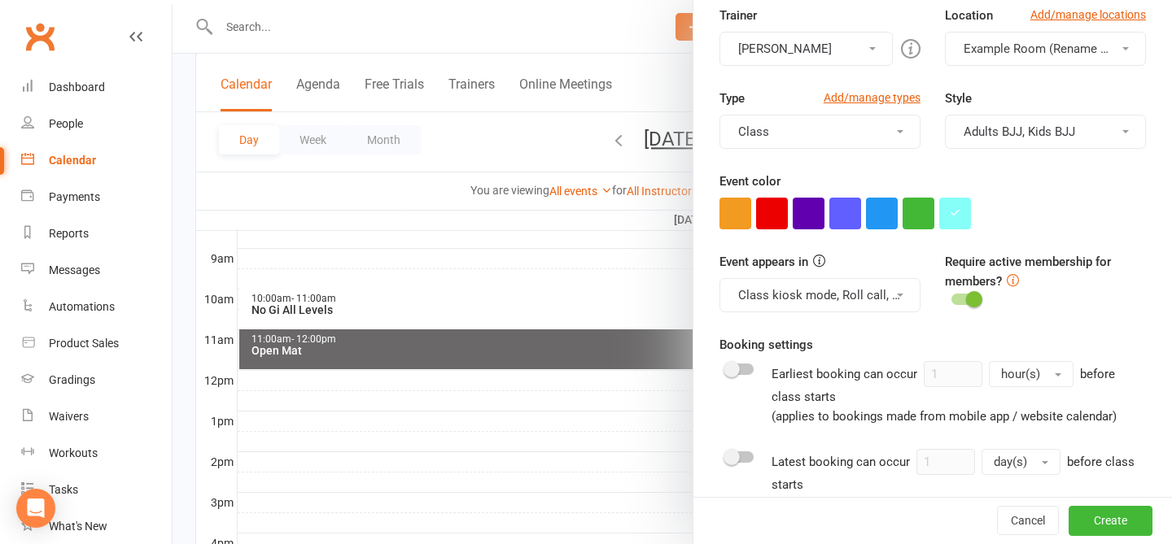
click at [882, 216] on div at bounding box center [932, 214] width 426 height 32
click at [882, 298] on span at bounding box center [974, 299] width 16 height 16
click at [882, 297] on input "checkbox" at bounding box center [951, 297] width 0 height 0
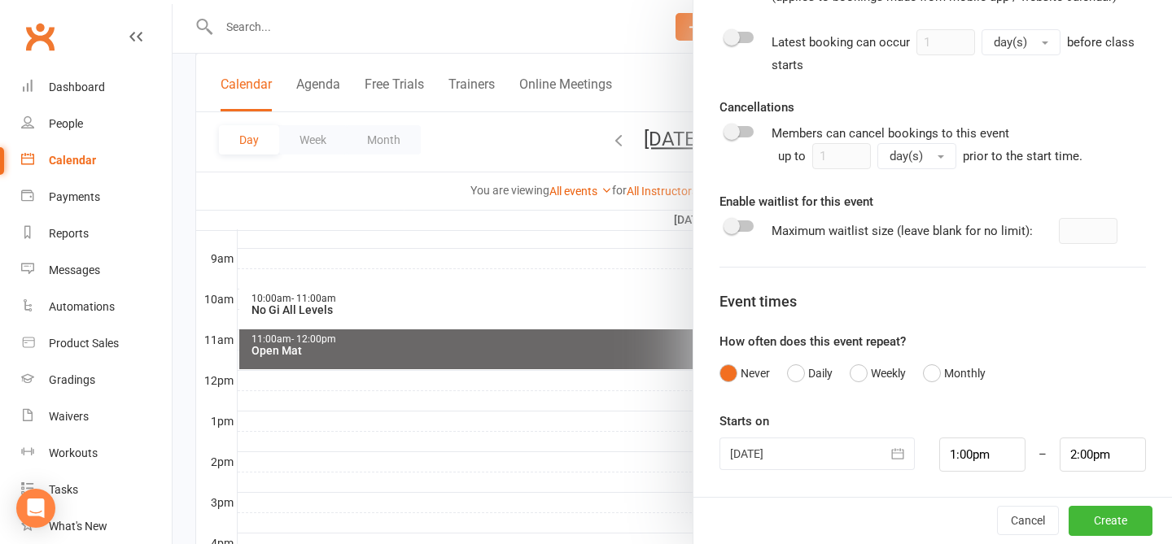
scroll to position [751, 0]
click at [882, 378] on button "Weekly" at bounding box center [878, 374] width 56 height 31
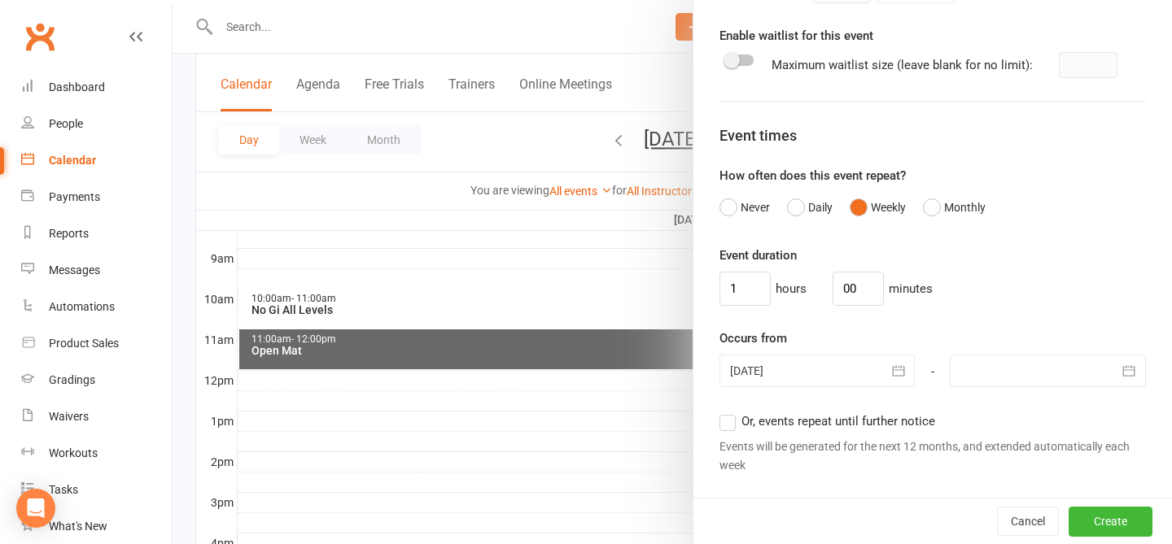
scroll to position [940, 0]
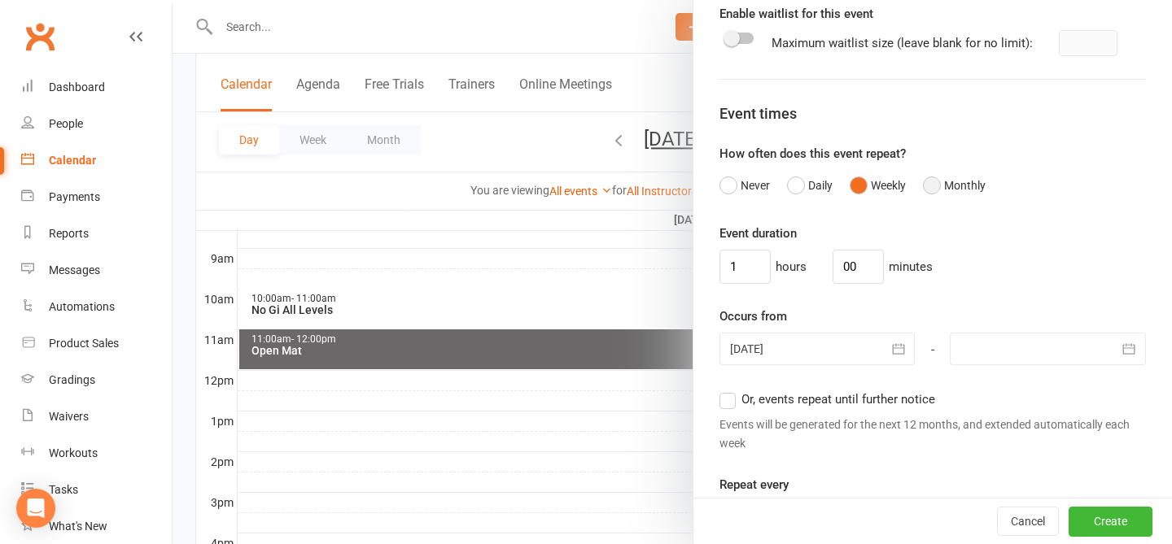
click at [882, 182] on button "Monthly" at bounding box center [954, 185] width 63 height 31
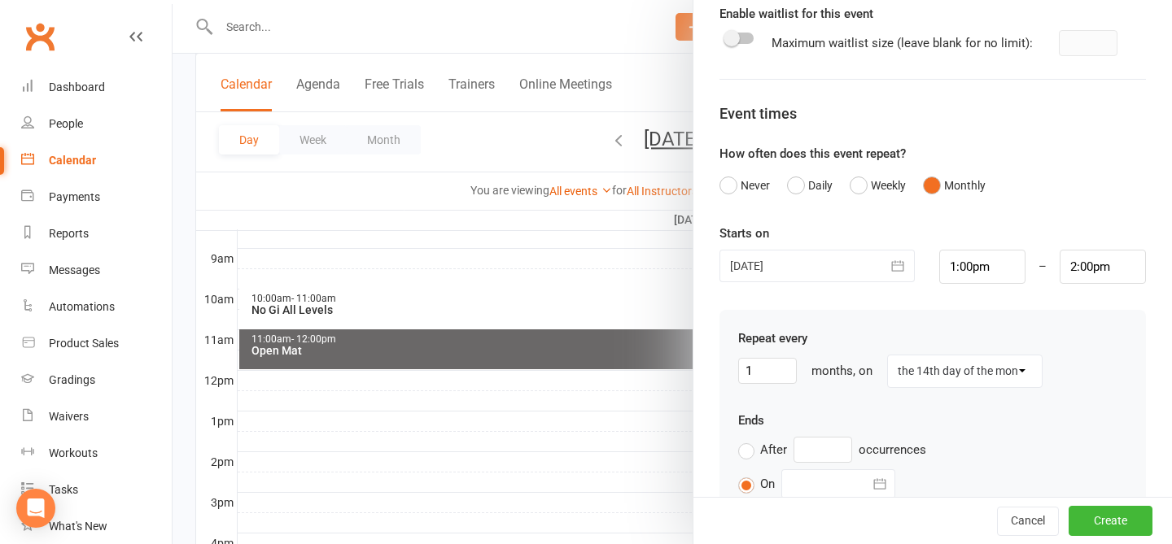
click at [882, 375] on select "the 14th day of the month the 2nd Thursday of the month" at bounding box center [965, 371] width 154 height 31
click at [881, 181] on button "Weekly" at bounding box center [878, 185] width 56 height 31
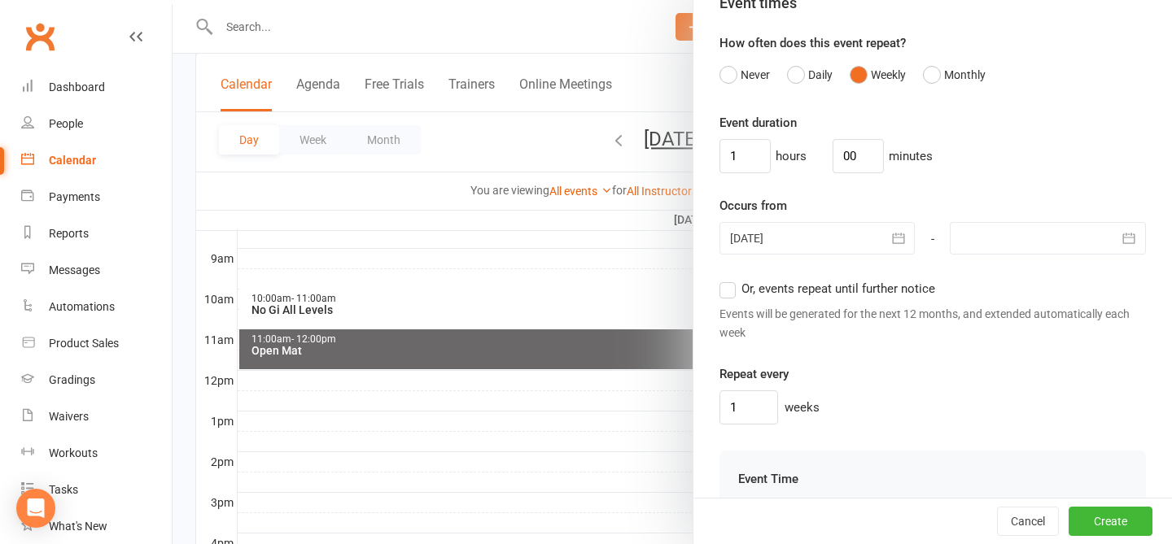
scroll to position [1108, 0]
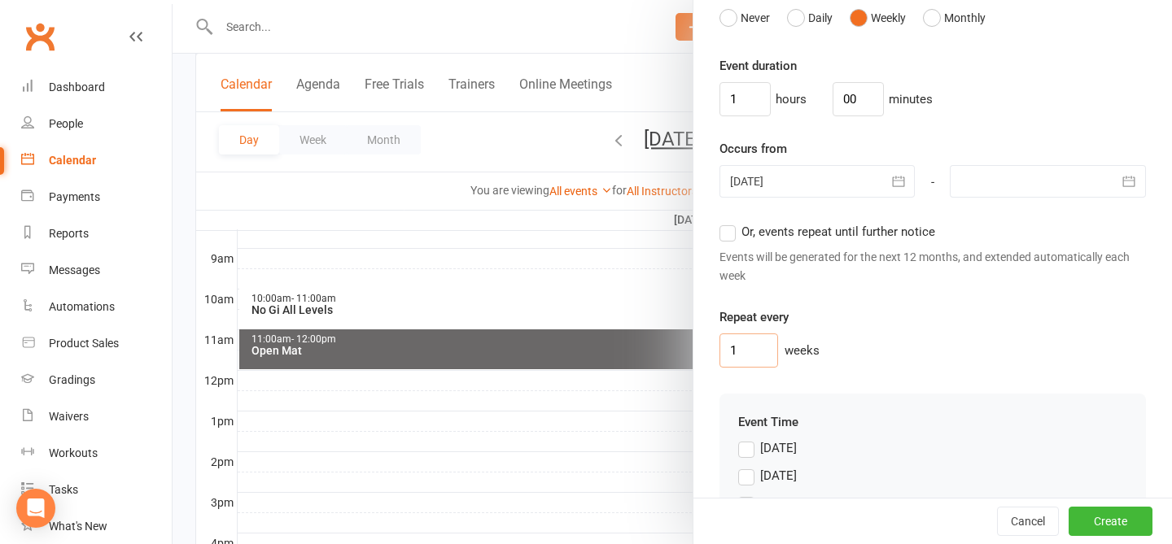
click at [748, 366] on input "1" at bounding box center [748, 351] width 59 height 34
click at [882, 351] on div "2 weeks" at bounding box center [932, 351] width 426 height 34
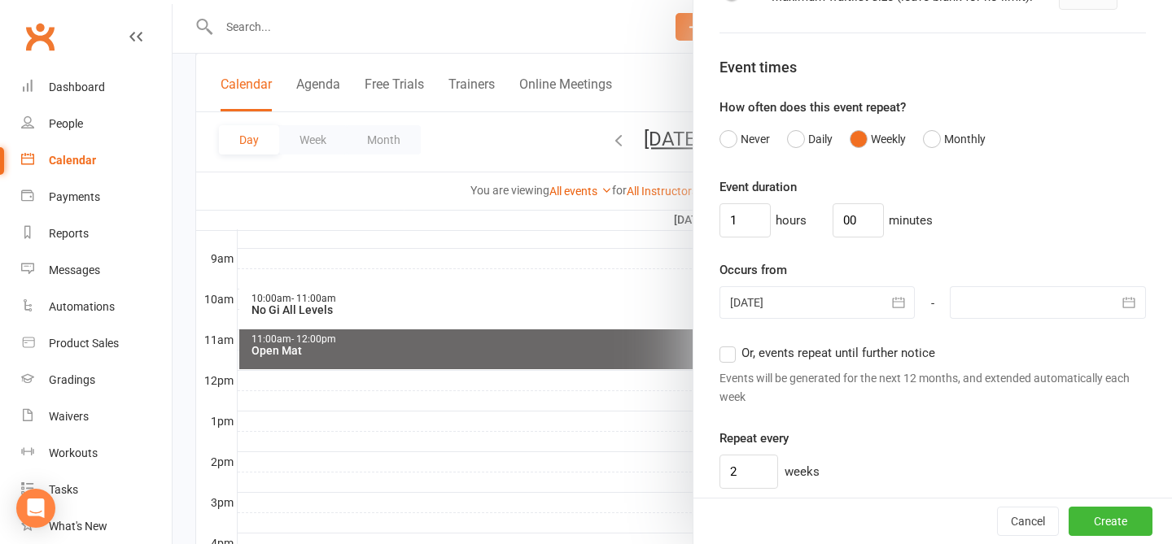
scroll to position [987, 0]
click at [741, 221] on input "1" at bounding box center [744, 220] width 51 height 34
click at [882, 210] on div "1 hours 00 minutes" at bounding box center [932, 220] width 426 height 34
click at [753, 220] on input "1" at bounding box center [744, 220] width 51 height 34
click at [882, 232] on div "0 hours 45 minutes" at bounding box center [932, 220] width 426 height 34
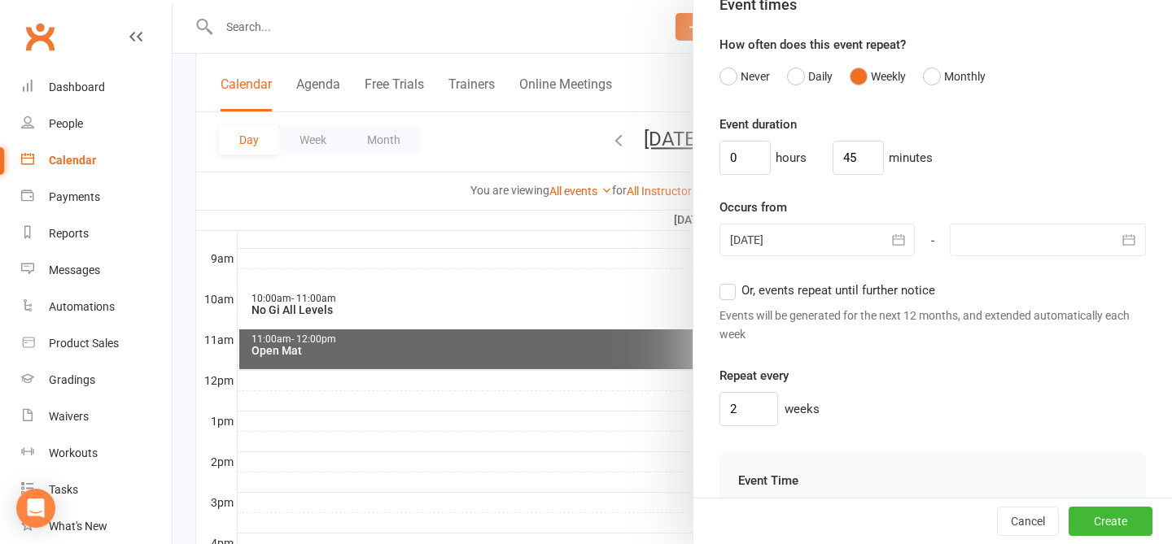
scroll to position [1053, 0]
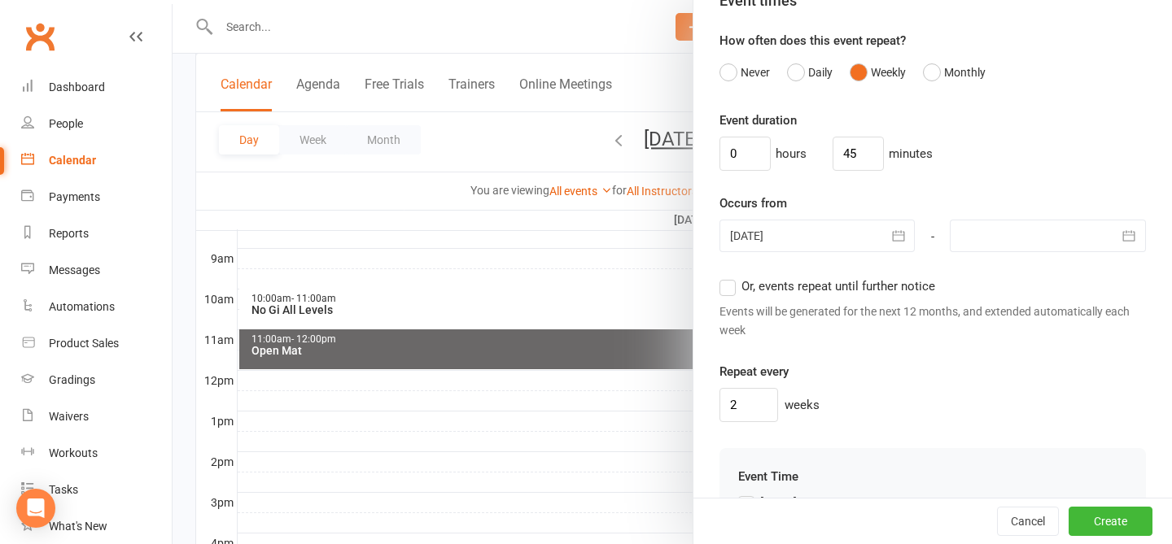
click at [806, 237] on div at bounding box center [817, 236] width 196 height 33
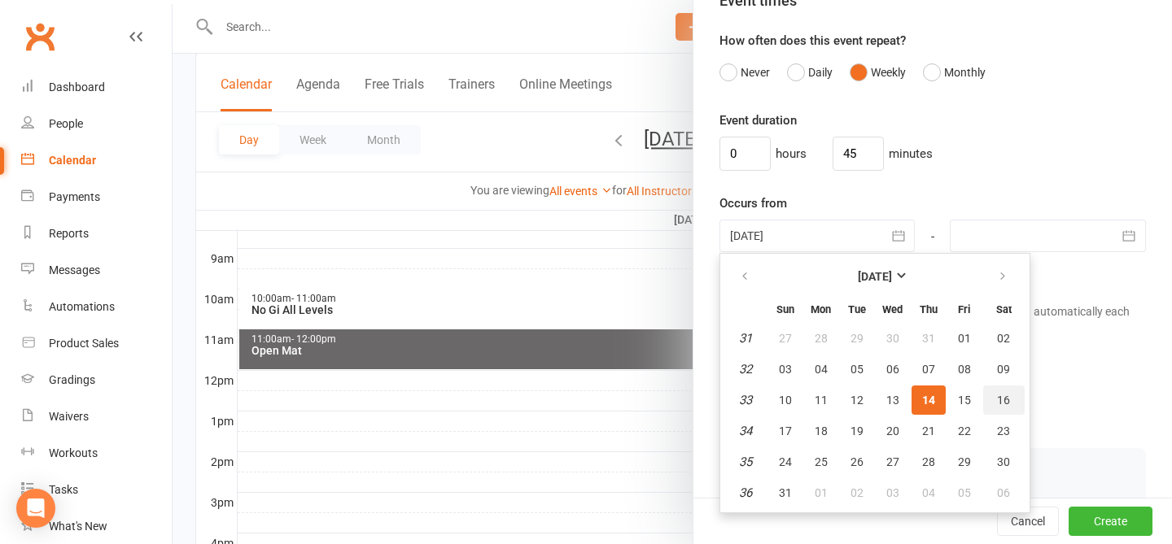
click at [882, 397] on button "16" at bounding box center [1004, 400] width 42 height 29
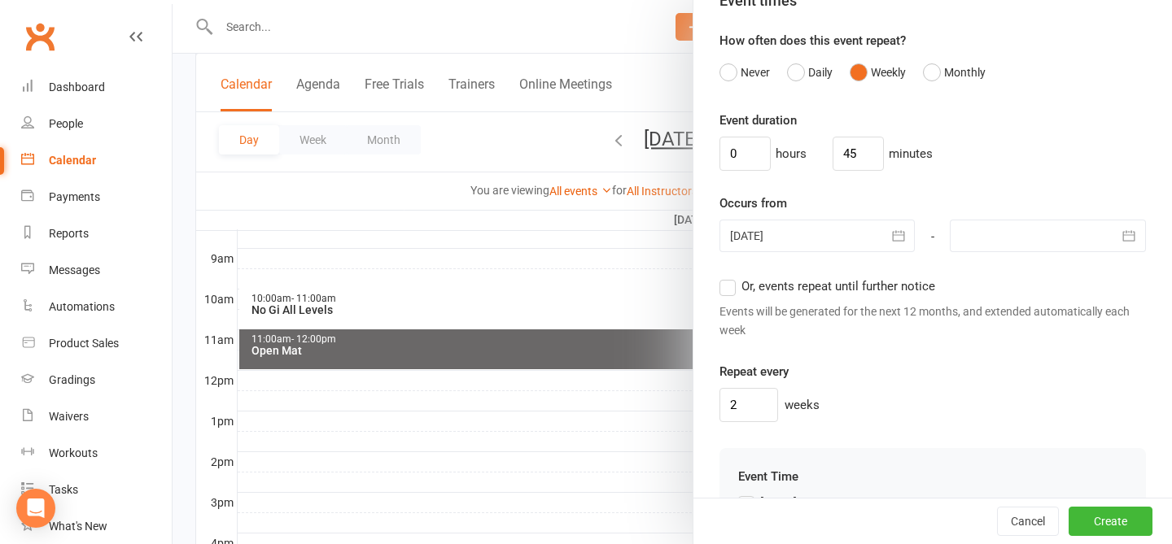
click at [882, 383] on div "Repeat every 2 weeks" at bounding box center [932, 392] width 426 height 60
click at [815, 252] on div "16 Aug 2025 August 2025 Sun Mon Tue Wed Thu Fri Sat 31 27 28 29 30 31 01 02 32 …" at bounding box center [817, 237] width 221 height 34
click at [813, 236] on div at bounding box center [817, 236] width 196 height 33
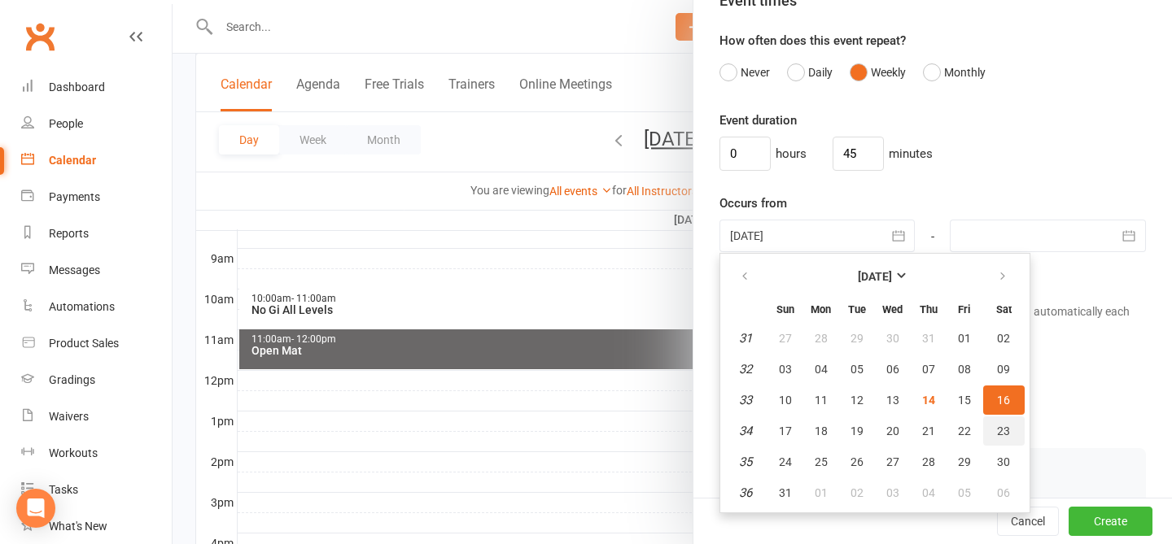
click at [882, 439] on button "23" at bounding box center [1004, 431] width 42 height 29
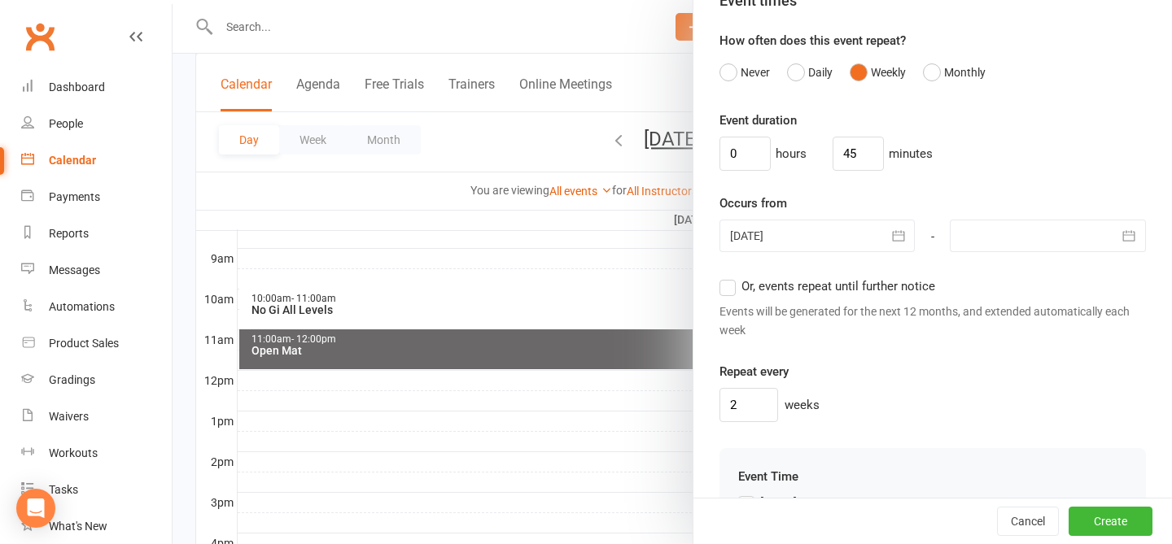
click at [882, 203] on div "Occurs from 23 Aug 2025 August 2025 Sun Mon Tue Wed Thu Fri Sat 31 27 28 29 30 …" at bounding box center [932, 224] width 426 height 60
click at [840, 227] on div at bounding box center [817, 236] width 196 height 33
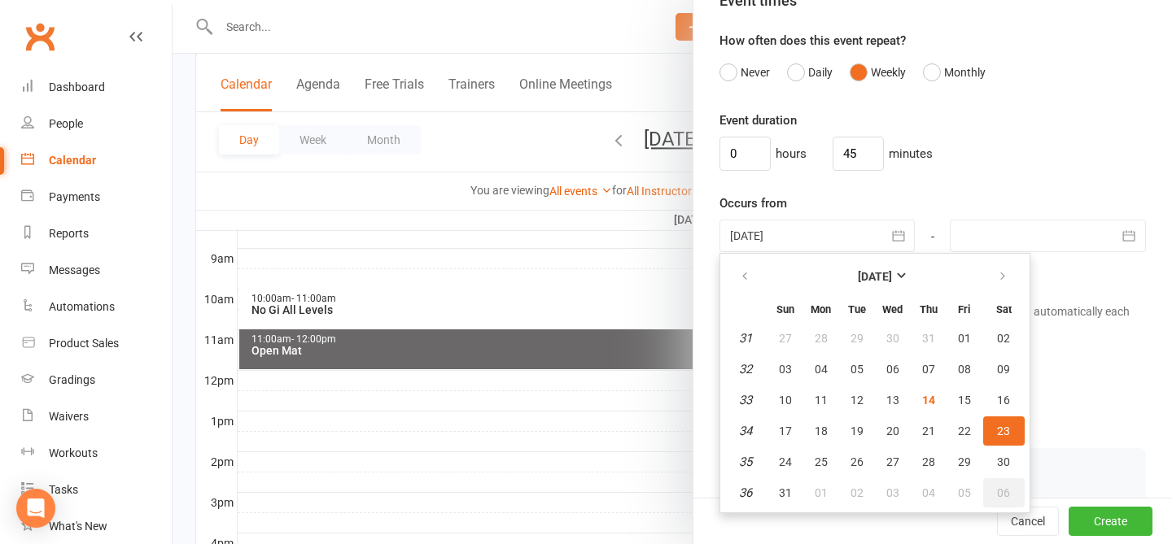
click at [882, 491] on span "06" at bounding box center [1003, 493] width 13 height 13
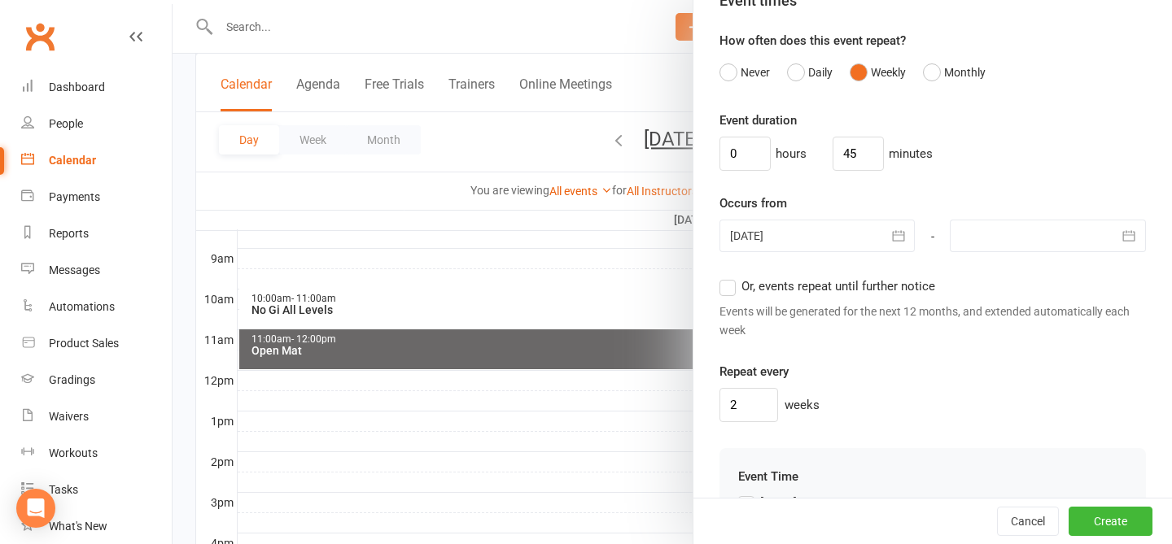
click at [882, 177] on div "Event duration 0 hours 45 minutes Occurs from 06 Sep 2025 September 2025 Sun Mo…" at bounding box center [932, 267] width 426 height 312
click at [882, 146] on div "0 hours 45 minutes" at bounding box center [932, 154] width 426 height 34
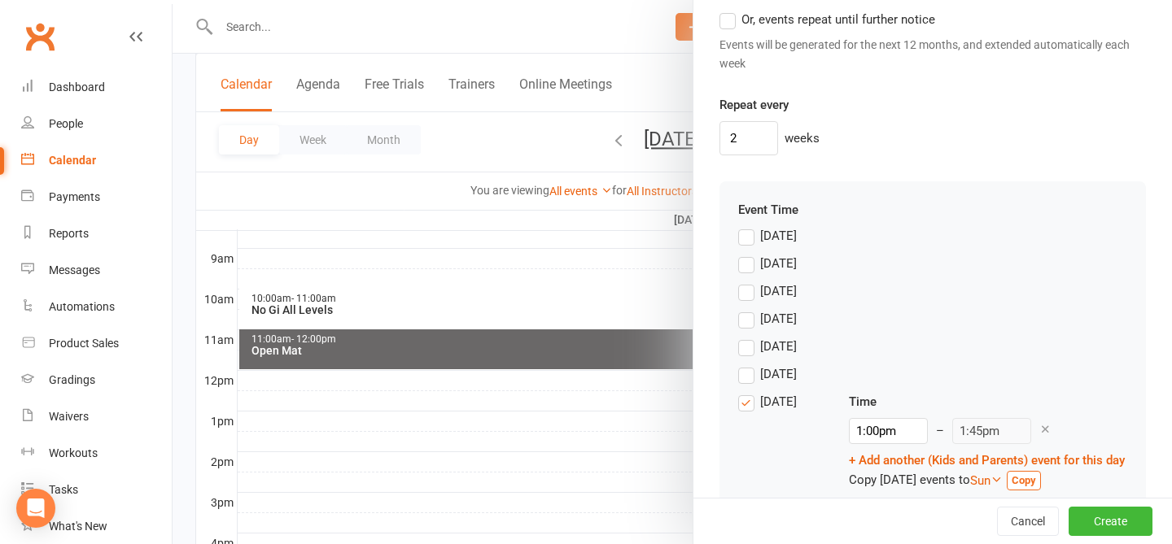
scroll to position [1331, 0]
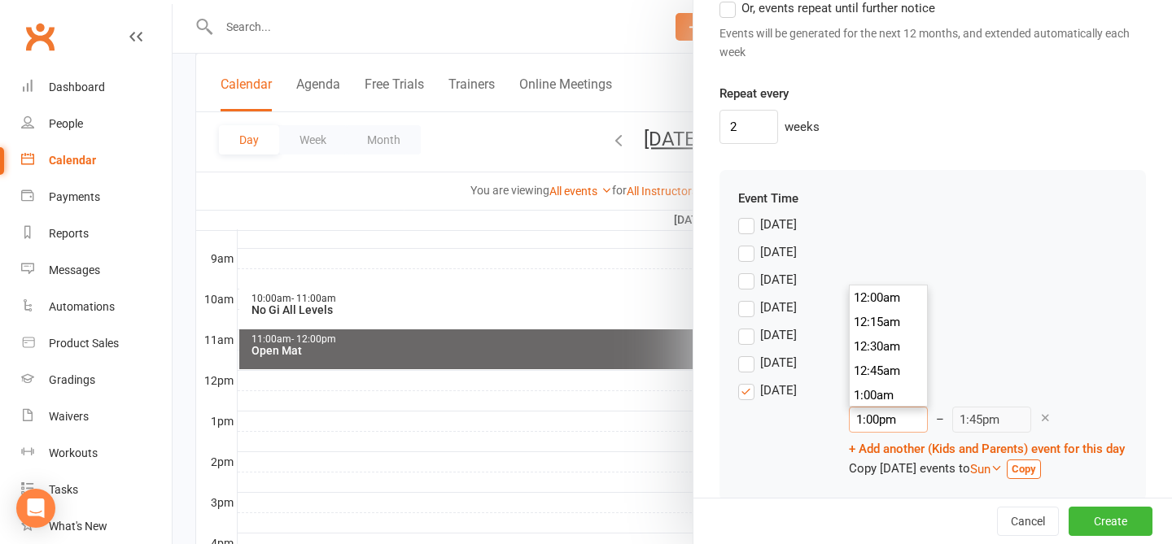
drag, startPoint x: 879, startPoint y: 418, endPoint x: 783, endPoint y: 393, distance: 99.3
click at [783, 393] on div "Saturday Time 1:00pm 12:00am 12:15am 12:30am 12:45am 1:00am 1:15am 1:30am 1:45a…" at bounding box center [932, 430] width 389 height 98
click at [882, 313] on div "Wednesday" at bounding box center [932, 312] width 389 height 28
click at [882, 416] on input "9:00pm" at bounding box center [888, 420] width 79 height 26
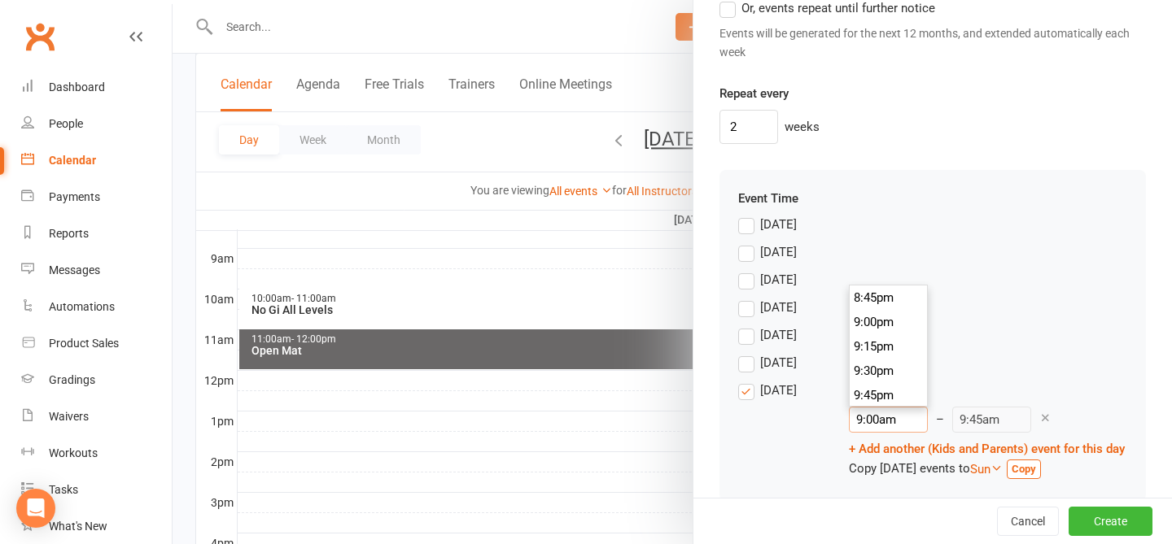
scroll to position [854, 0]
click at [882, 357] on div "Friday" at bounding box center [932, 367] width 389 height 28
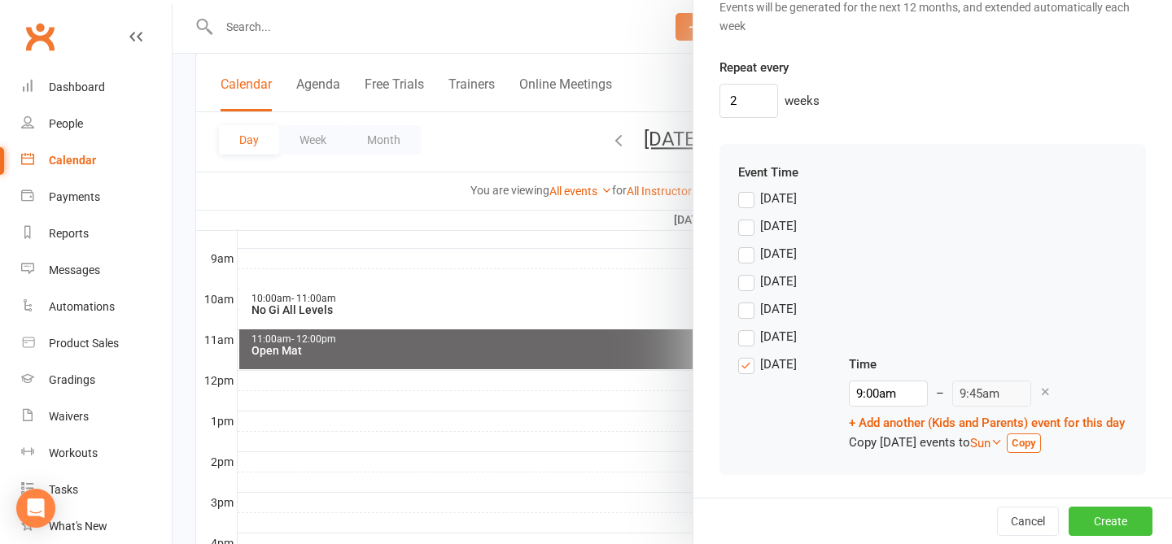
click at [882, 522] on button "Create" at bounding box center [1110, 521] width 84 height 29
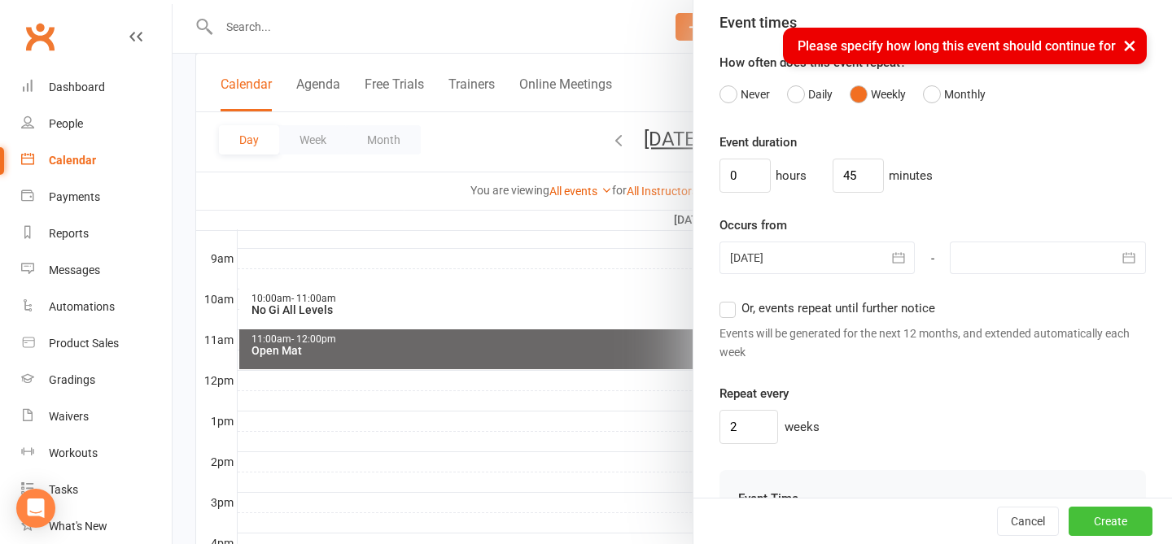
scroll to position [1012, 0]
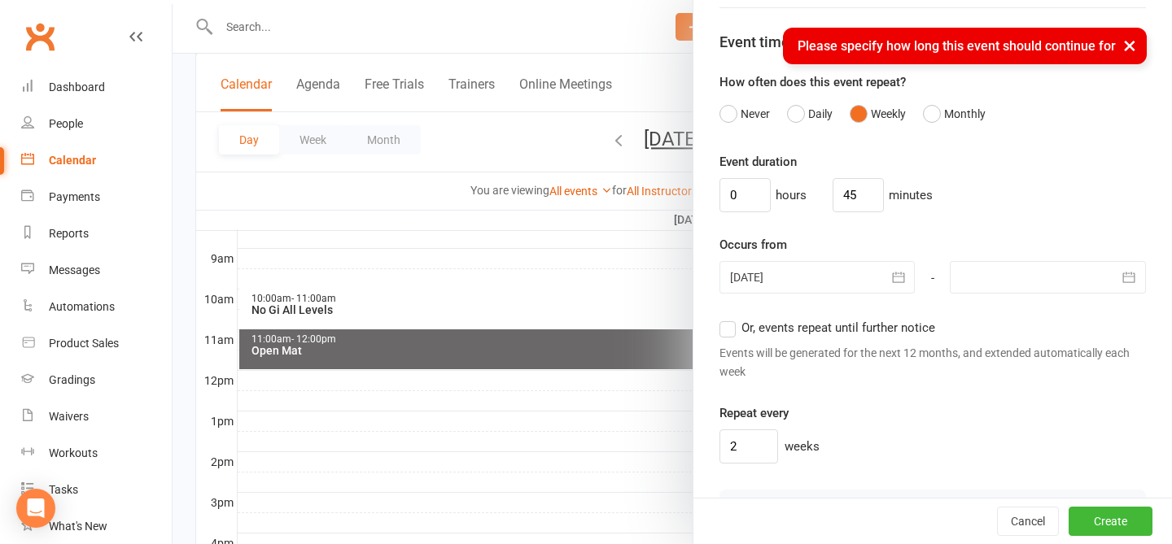
click at [778, 324] on span "Or, events repeat until further notice" at bounding box center [838, 326] width 194 height 17
click at [730, 318] on input "Or, events repeat until further notice" at bounding box center [724, 318] width 11 height 0
click at [882, 523] on button "Create" at bounding box center [1110, 521] width 84 height 29
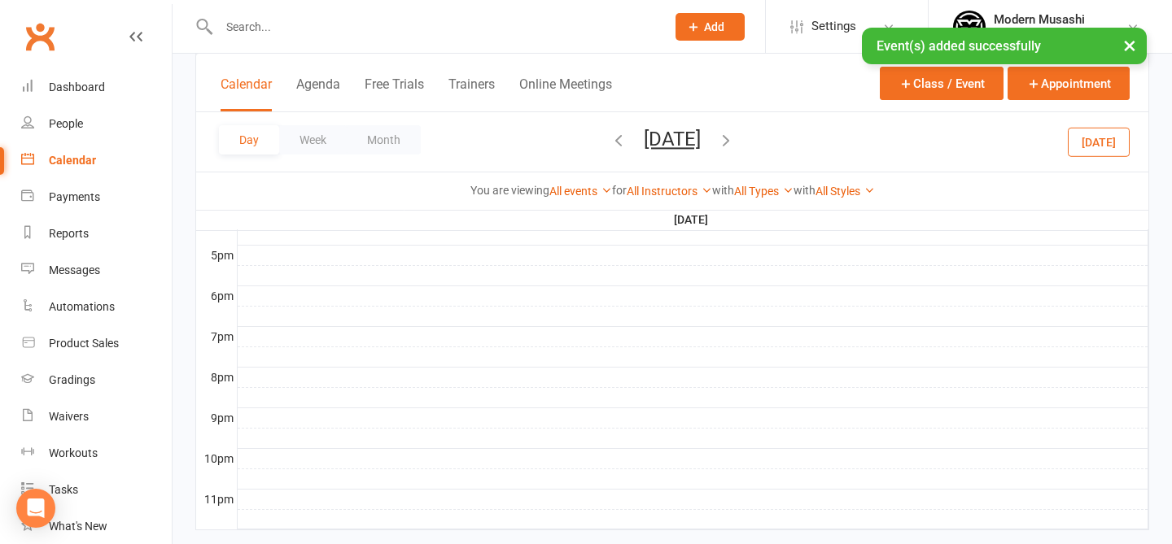
scroll to position [784, 0]
click at [336, 142] on button "Week" at bounding box center [313, 139] width 68 height 29
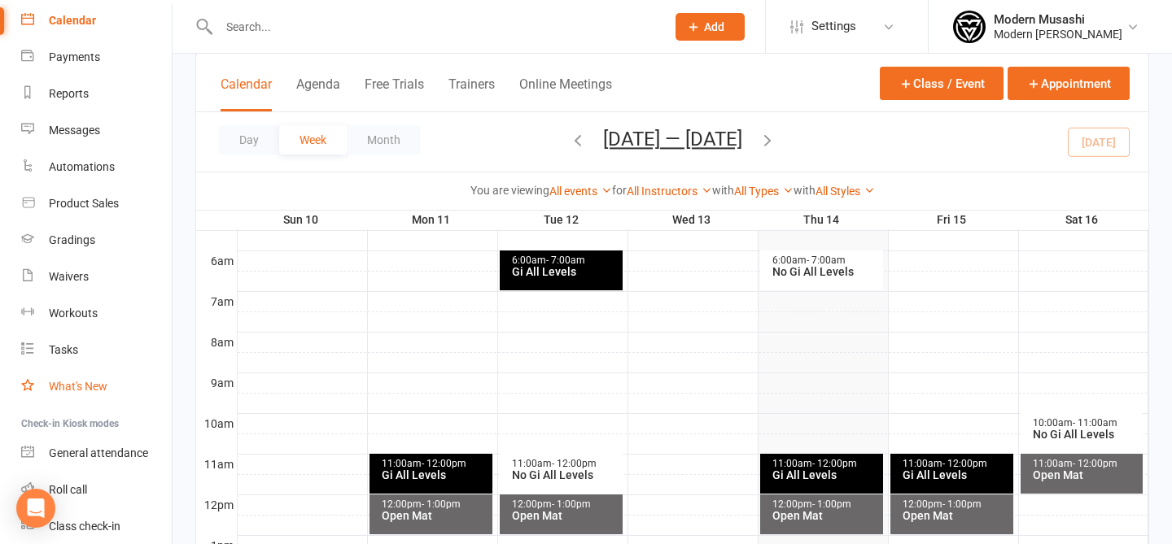
scroll to position [202, 0]
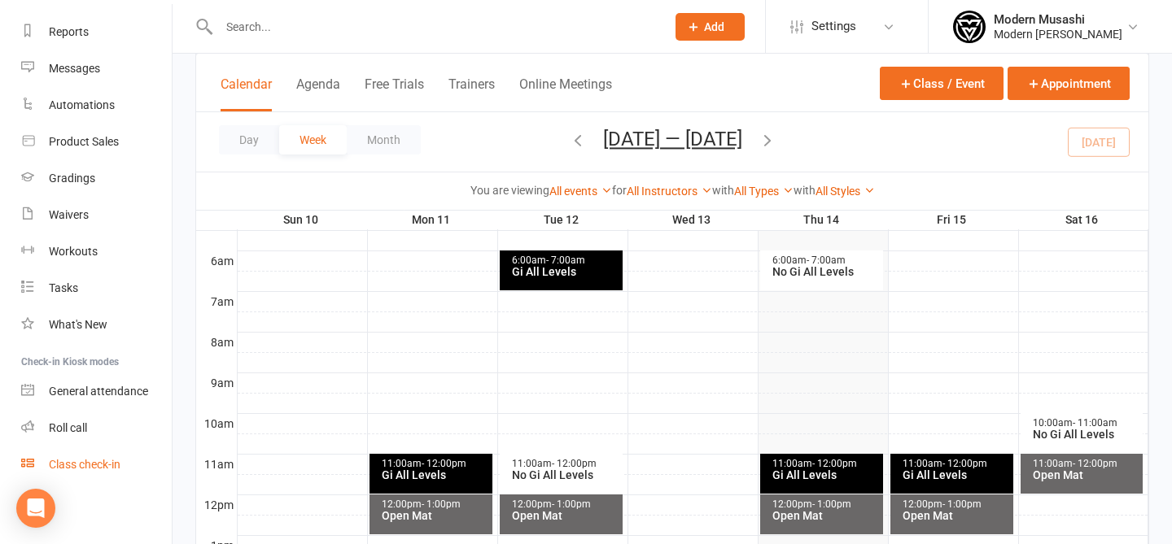
click at [96, 461] on div "Class check-in" at bounding box center [85, 464] width 72 height 13
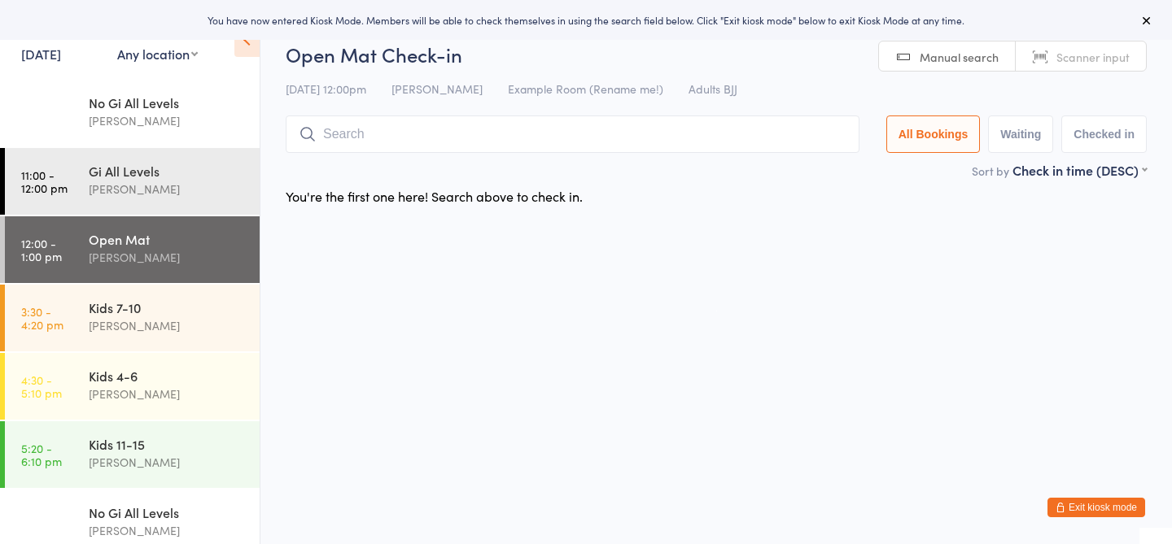
click at [46, 65] on div "Events for [DATE] [DATE] [DATE] Sun Mon Tue Wed Thu Fri Sat 31 27 28 29 30 31 0…" at bounding box center [61, 42] width 80 height 48
click at [44, 55] on link "[DATE]" at bounding box center [41, 54] width 40 height 18
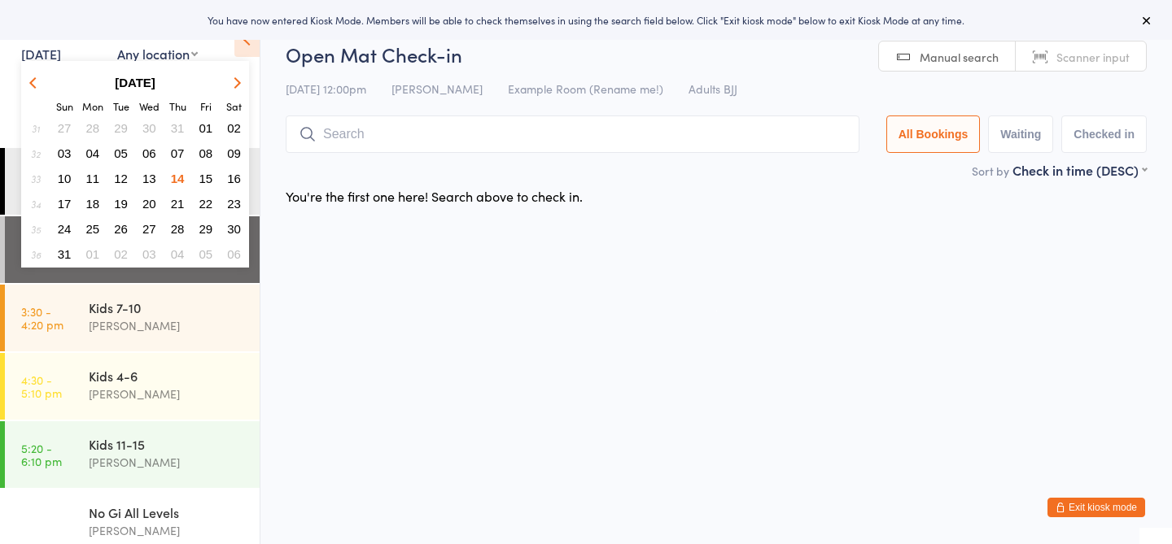
click at [153, 178] on span "13" at bounding box center [149, 179] width 14 height 14
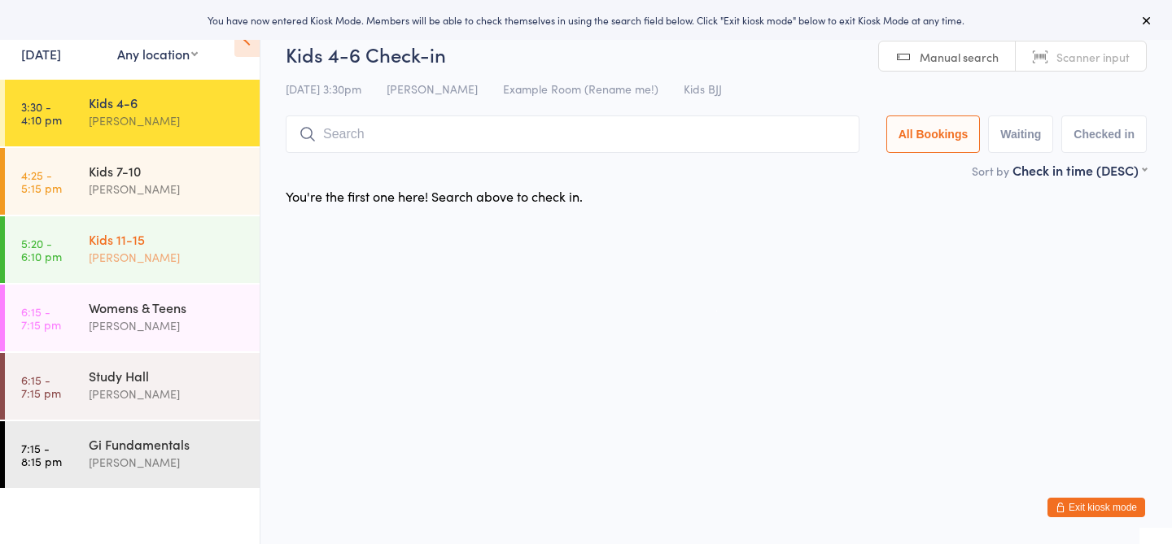
click at [171, 242] on div "Kids 11-15" at bounding box center [167, 239] width 157 height 18
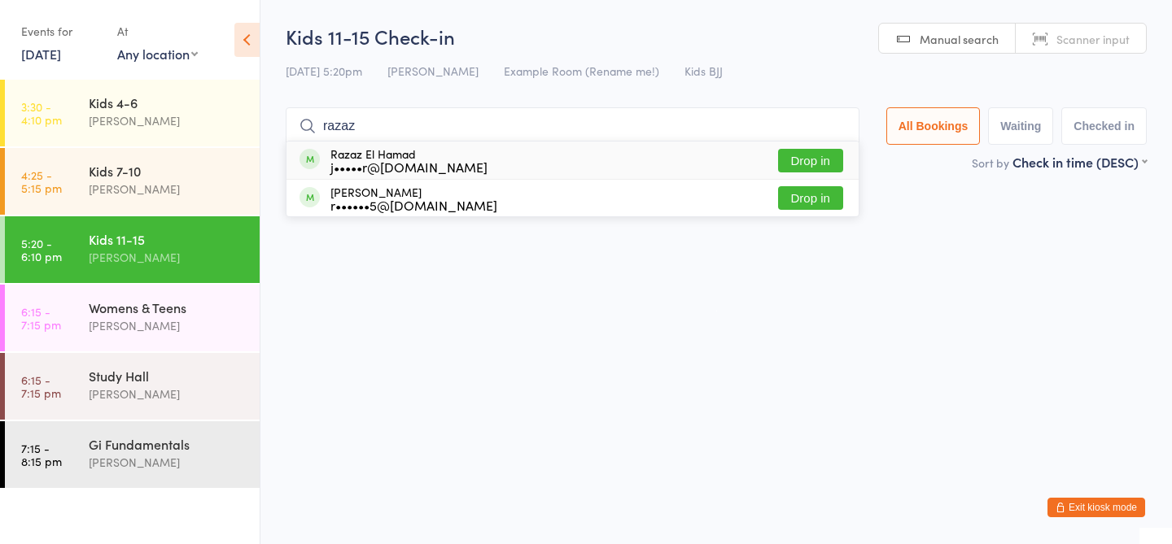
type input "razaz"
click at [811, 164] on button "Drop in" at bounding box center [810, 161] width 65 height 24
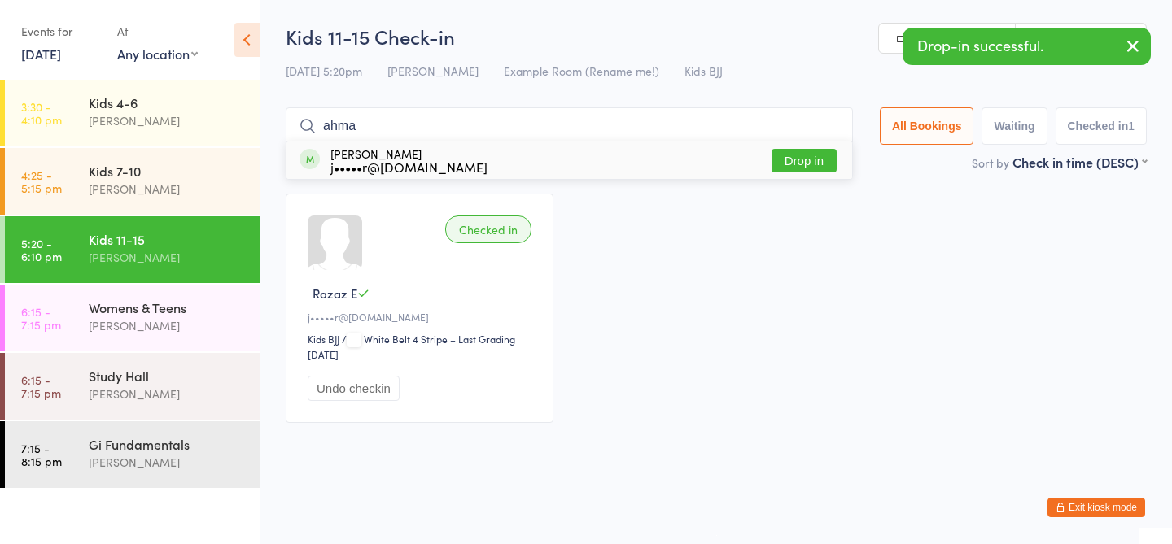
type input "ahma"
click at [785, 161] on button "Drop in" at bounding box center [803, 161] width 65 height 24
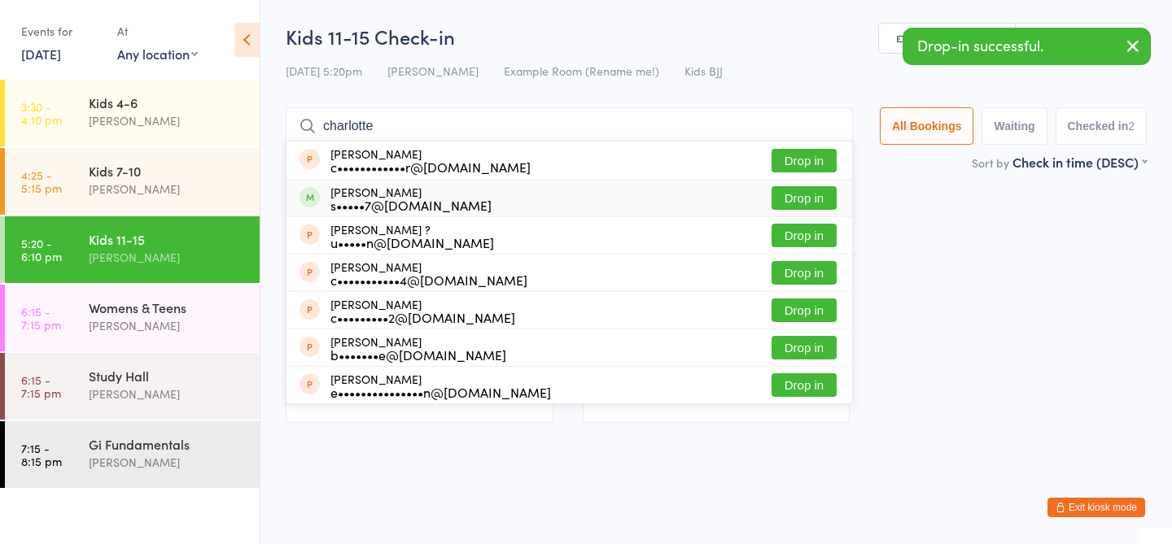
type input "charlotte"
click at [816, 204] on button "Drop in" at bounding box center [803, 198] width 65 height 24
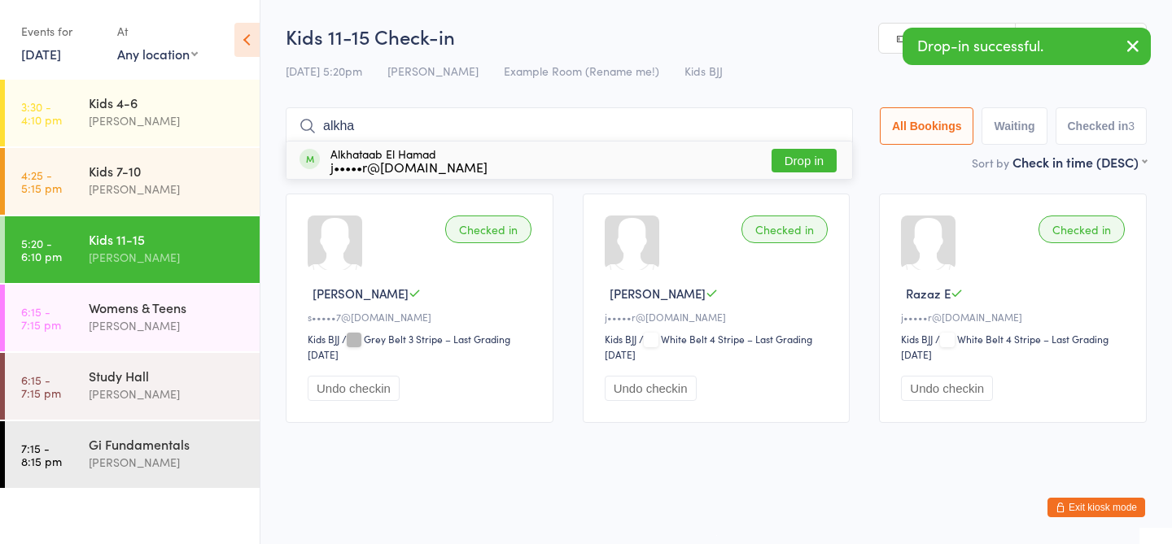
type input "alkha"
click at [809, 159] on button "Drop in" at bounding box center [803, 161] width 65 height 24
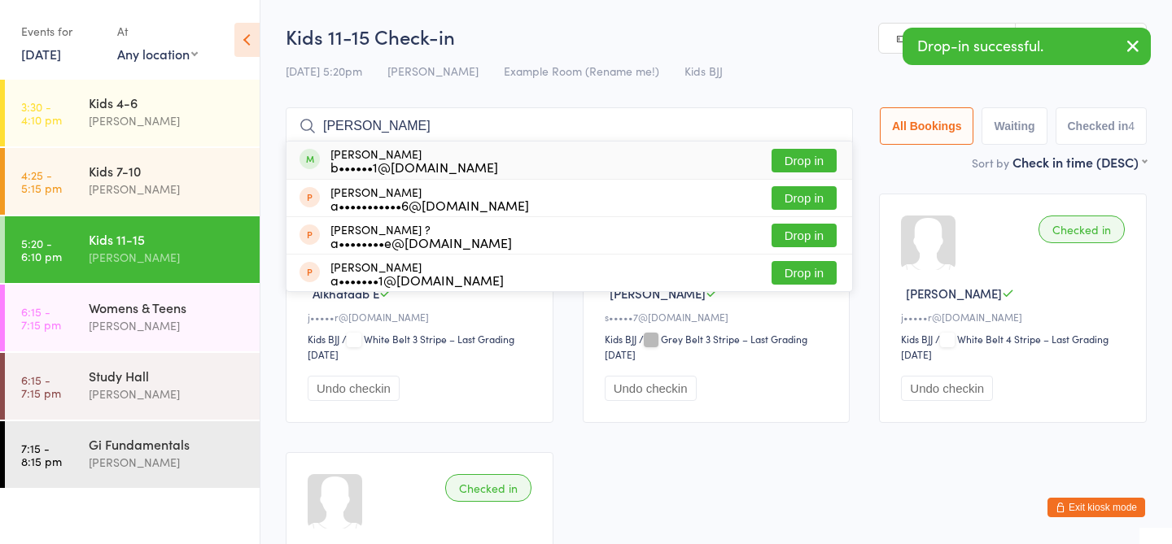
type input "[PERSON_NAME]"
drag, startPoint x: 800, startPoint y: 179, endPoint x: 800, endPoint y: 169, distance: 9.8
click at [800, 176] on div "[PERSON_NAME] b••••••1@[DOMAIN_NAME] Drop in" at bounding box center [569, 160] width 566 height 37
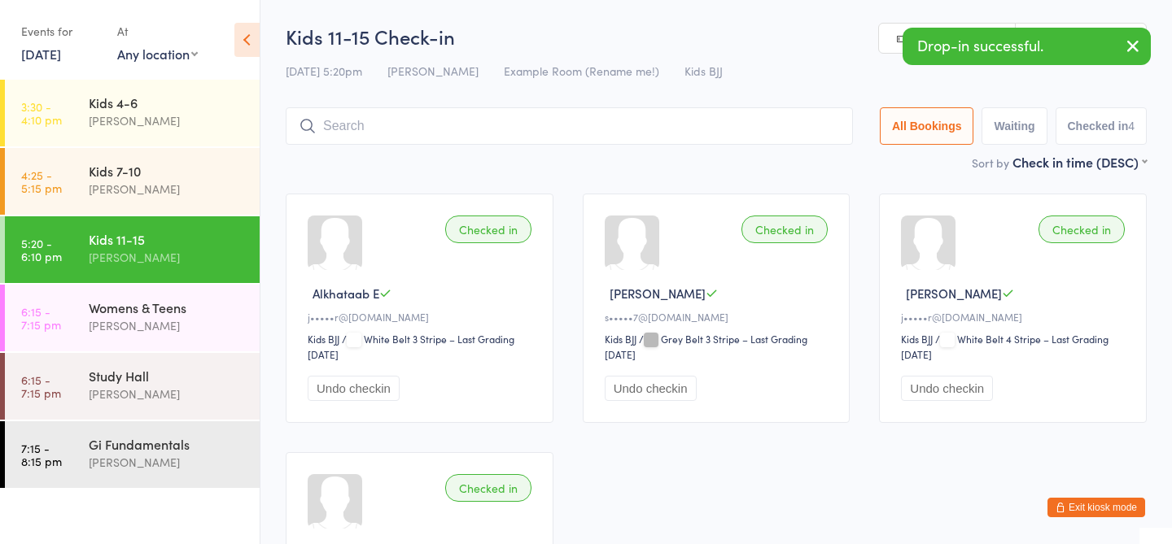
click at [799, 163] on div "Sort by Check in time (DESC) First name (ASC) First name (DESC) Last name (ASC)…" at bounding box center [716, 162] width 861 height 18
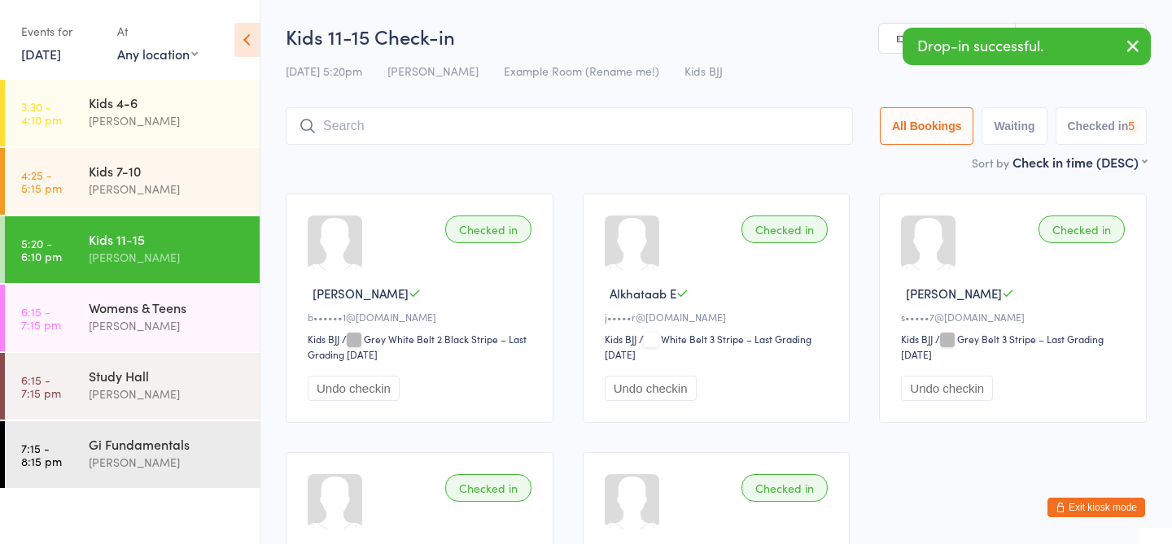
click at [691, 114] on input "search" at bounding box center [569, 125] width 567 height 37
type input "d"
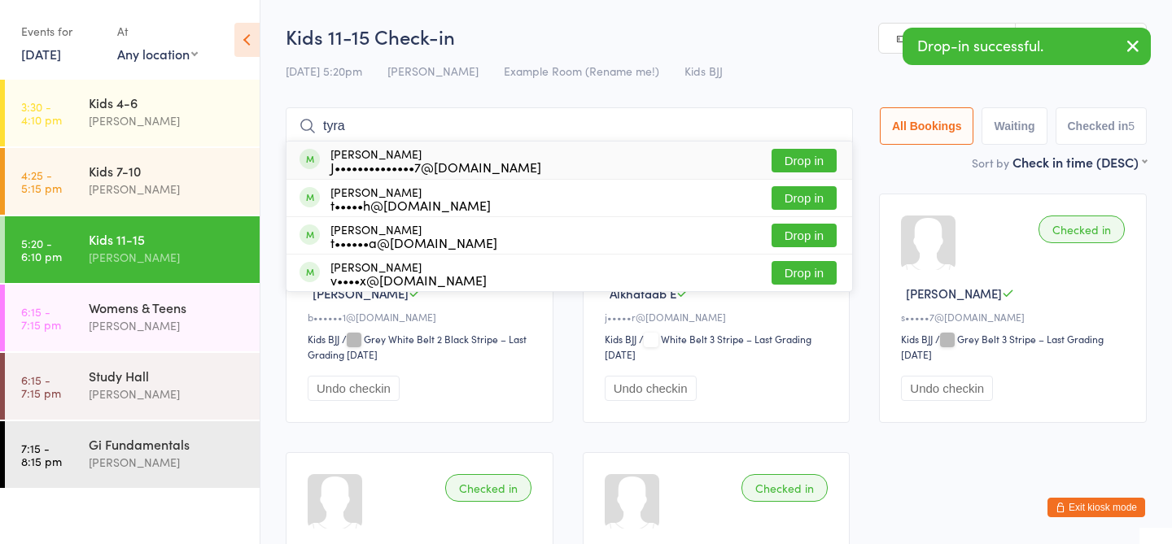
type input "tyra"
click at [804, 163] on button "Drop in" at bounding box center [803, 161] width 65 height 24
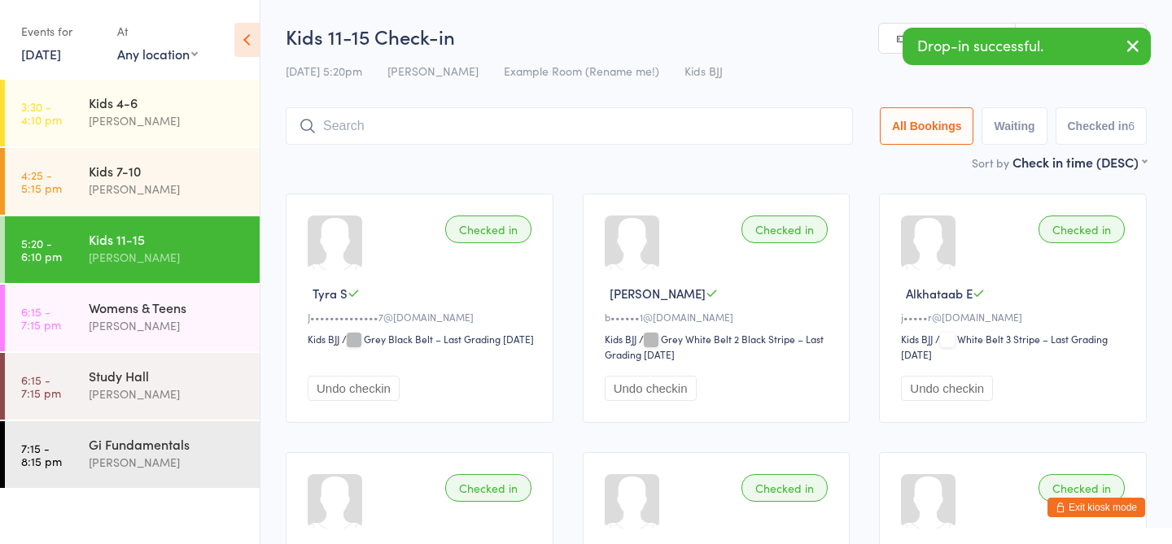
type input "f"
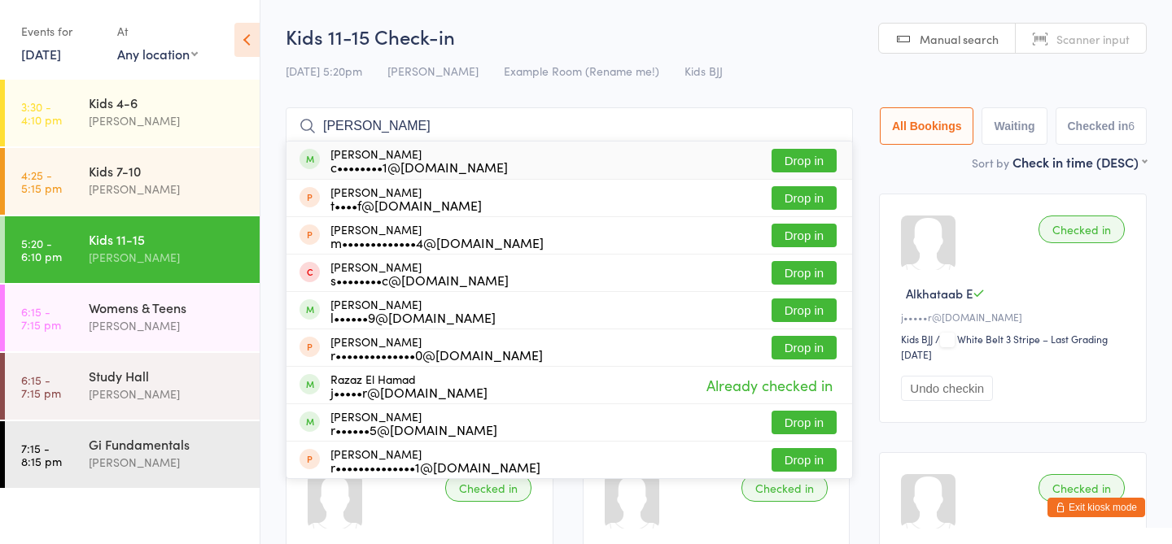
type input "[PERSON_NAME]"
click at [814, 163] on button "Drop in" at bounding box center [803, 161] width 65 height 24
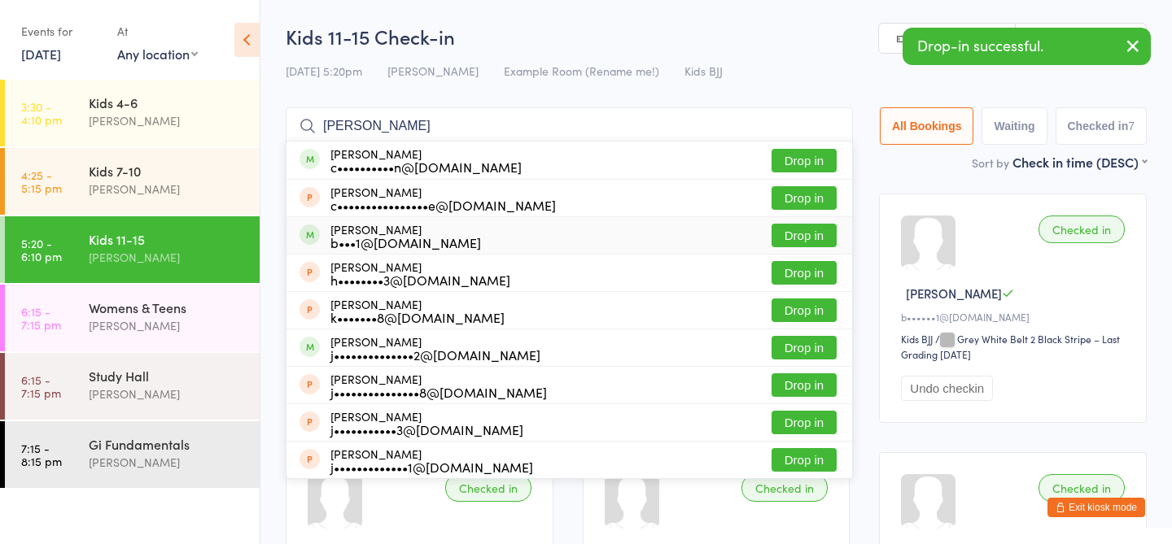
type input "james"
click at [791, 241] on button "Drop in" at bounding box center [803, 236] width 65 height 24
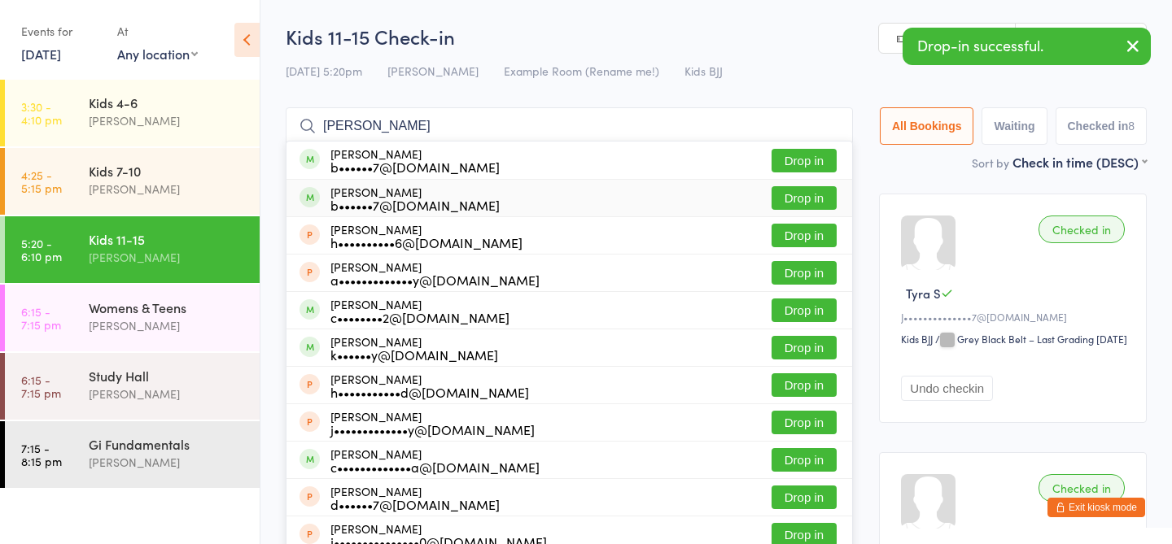
type input "healey"
click at [798, 203] on button "Drop in" at bounding box center [803, 198] width 65 height 24
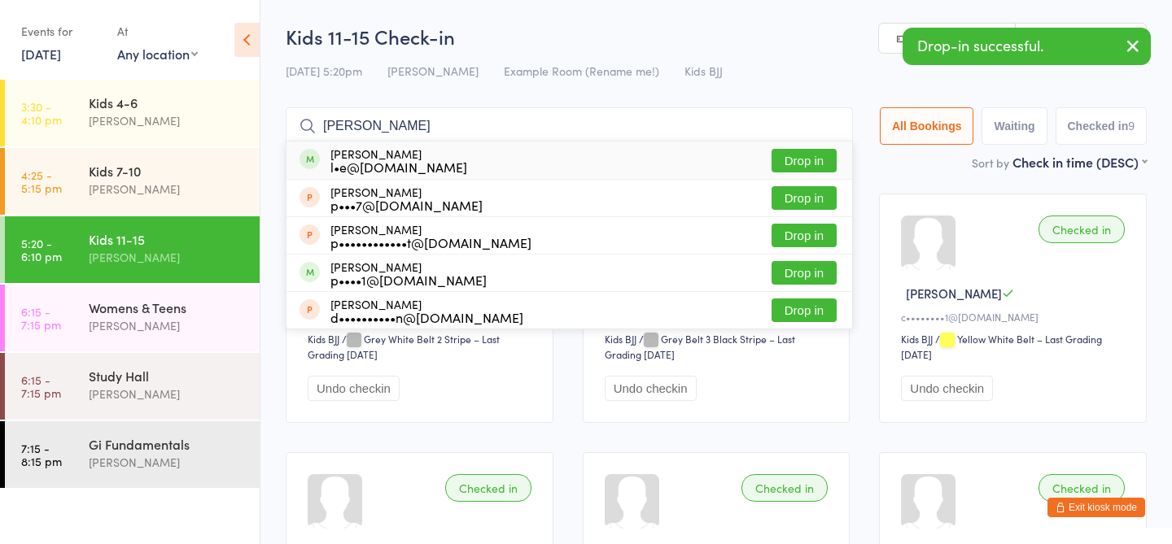
type input "patrick"
click at [792, 156] on button "Drop in" at bounding box center [803, 161] width 65 height 24
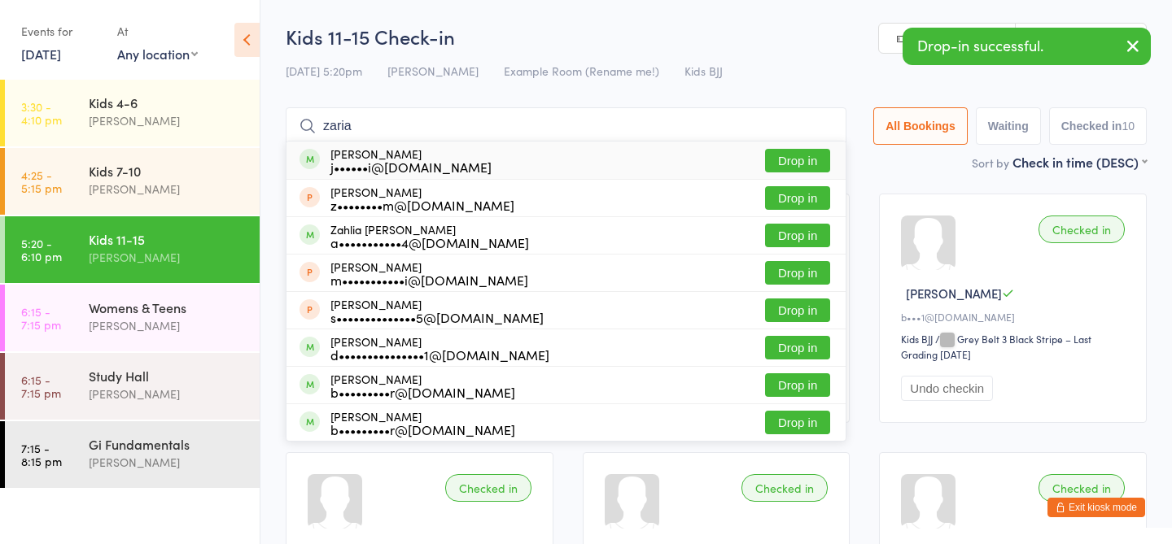
type input "zaria"
click at [790, 160] on button "Drop in" at bounding box center [797, 161] width 65 height 24
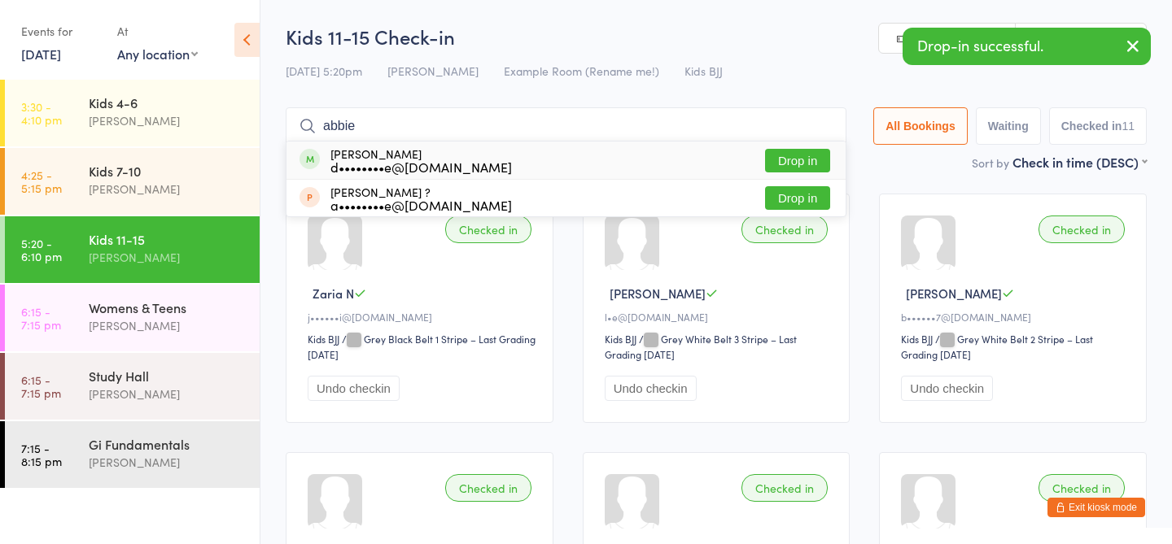
type input "abbie"
click at [774, 160] on button "Drop in" at bounding box center [797, 161] width 65 height 24
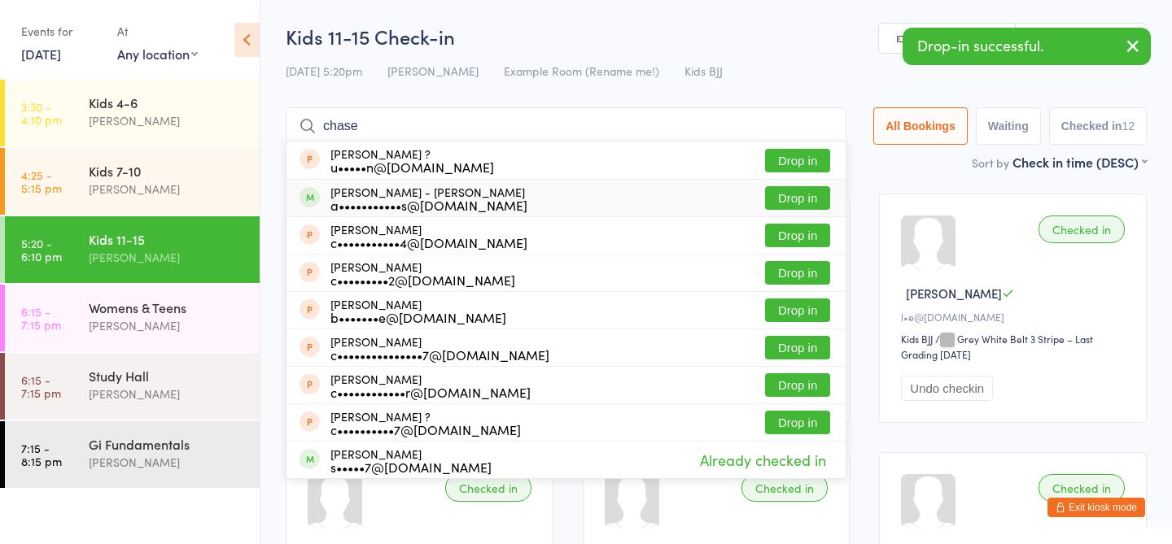
type input "chase"
click at [778, 198] on button "Drop in" at bounding box center [797, 198] width 65 height 24
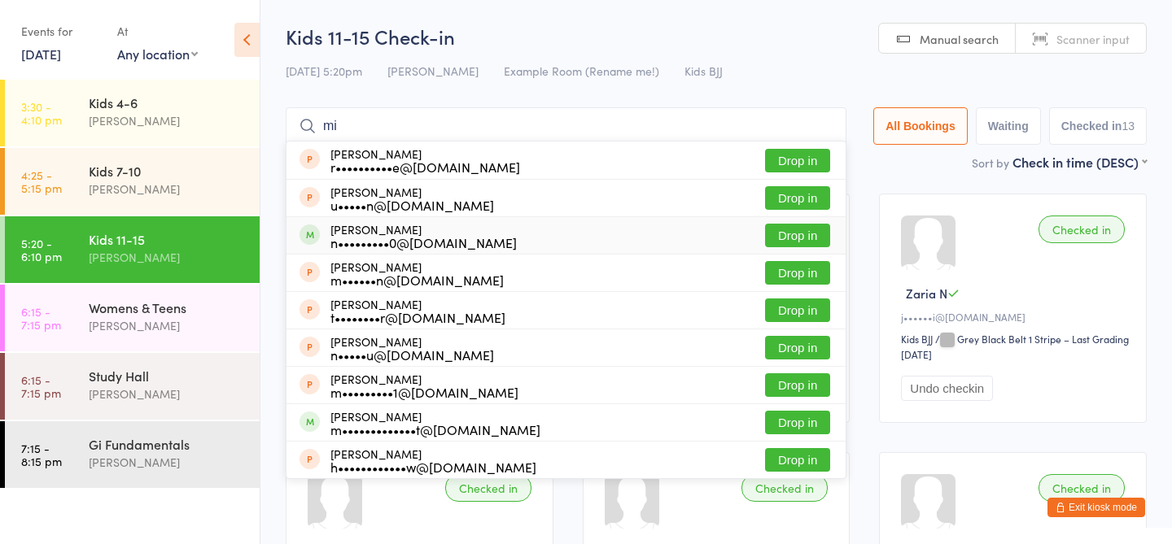
type input "m"
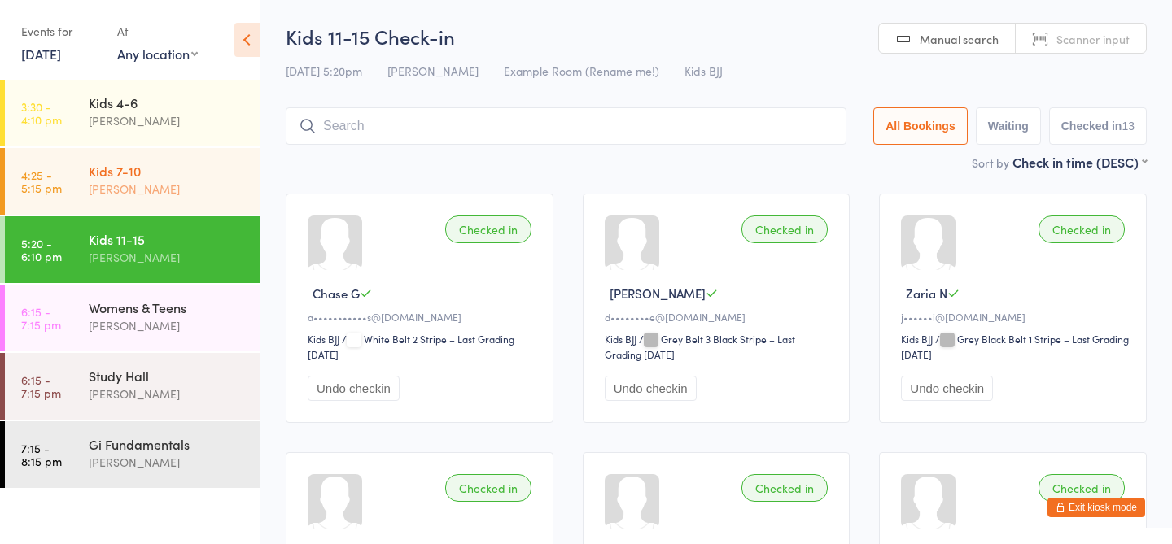
click at [212, 181] on div "Gabriel Oliveira" at bounding box center [167, 189] width 157 height 19
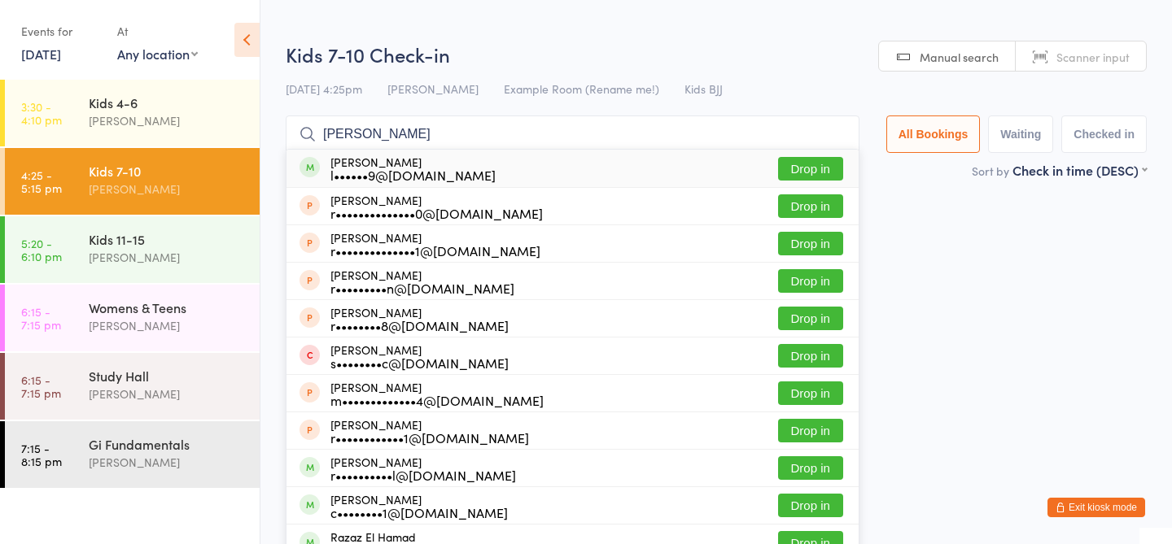
type input "rachel"
click at [828, 171] on button "Drop in" at bounding box center [810, 169] width 65 height 24
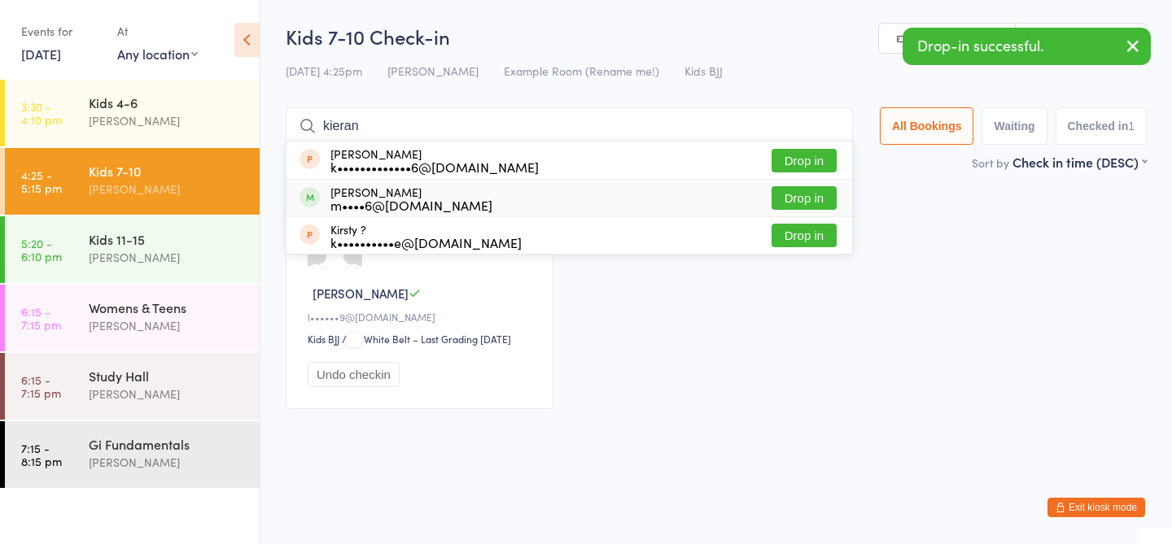
type input "kieran"
click at [789, 194] on button "Drop in" at bounding box center [803, 198] width 65 height 24
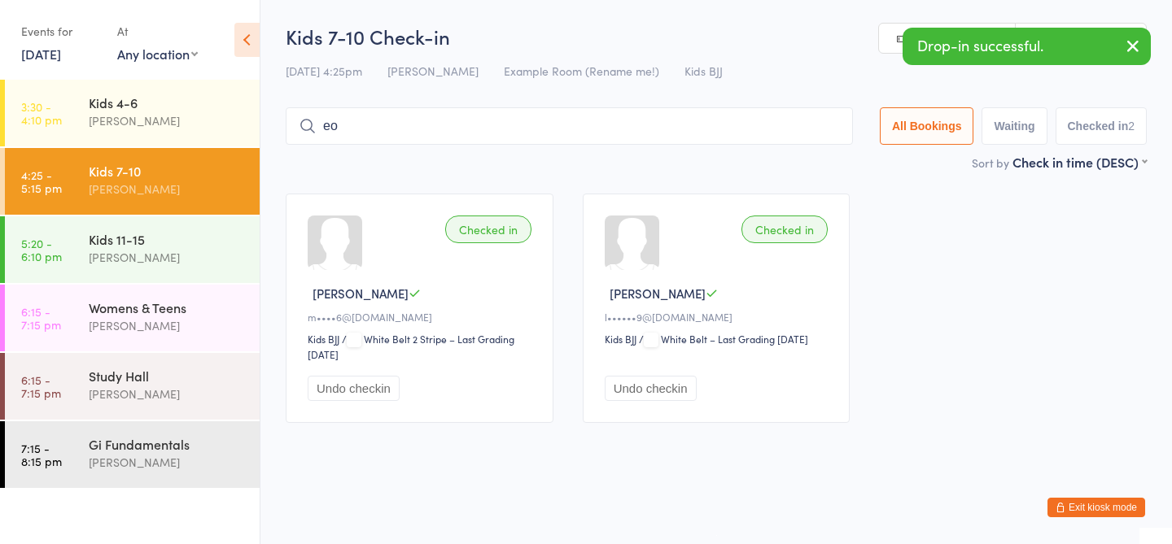
type input "e"
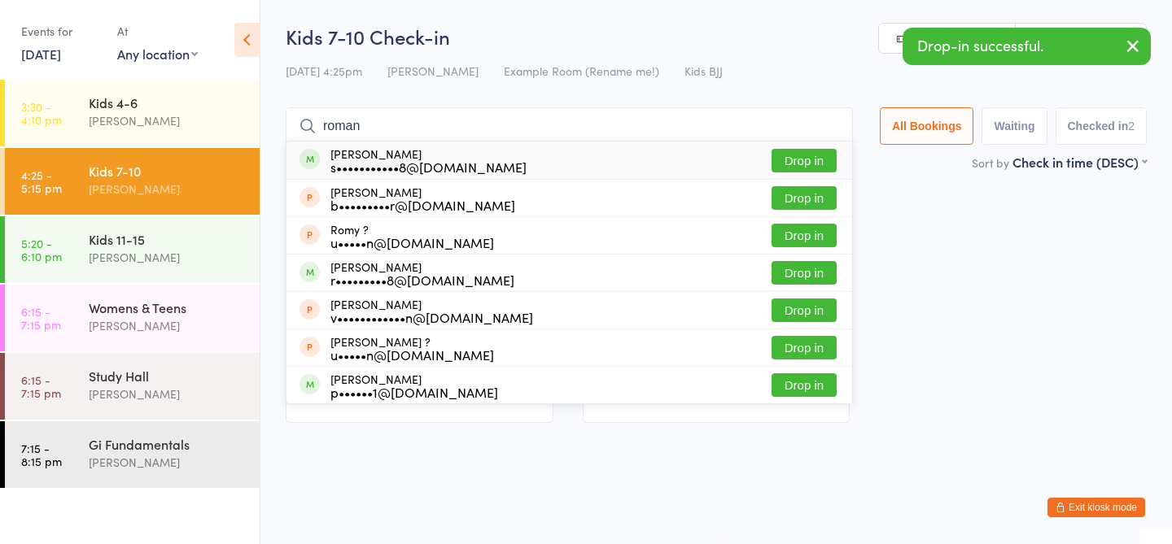
type input "roman"
click at [782, 161] on button "Drop in" at bounding box center [803, 161] width 65 height 24
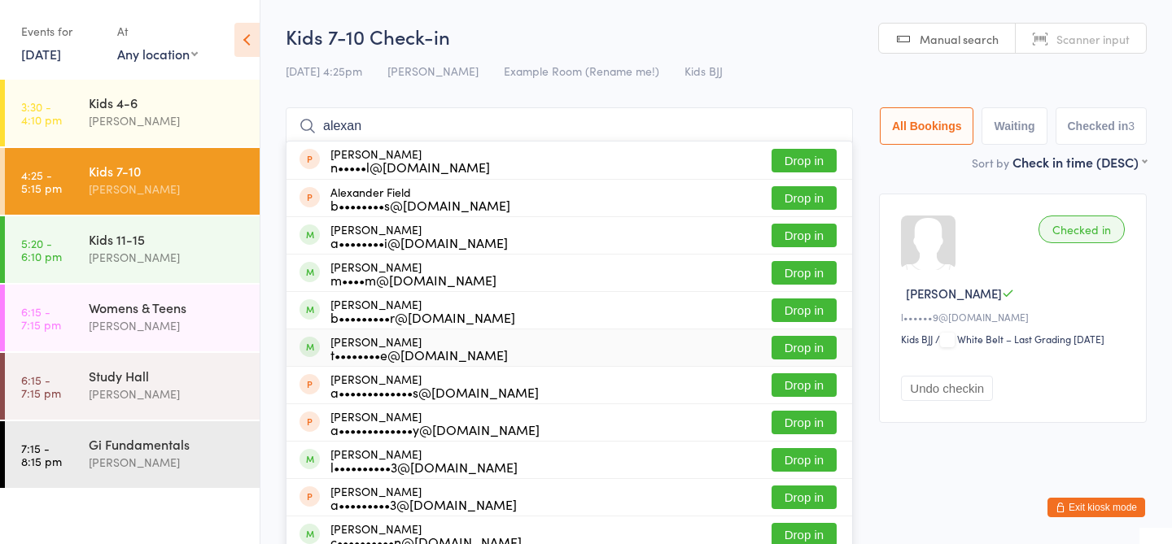
type input "alexan"
click at [807, 349] on button "Drop in" at bounding box center [803, 348] width 65 height 24
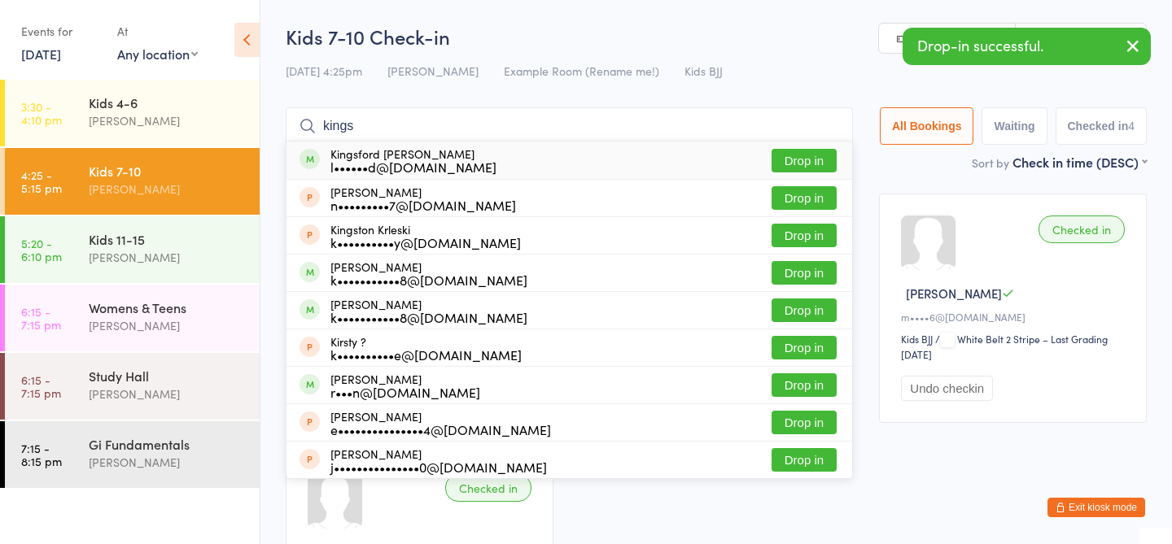
type input "kings"
click at [810, 163] on button "Drop in" at bounding box center [803, 161] width 65 height 24
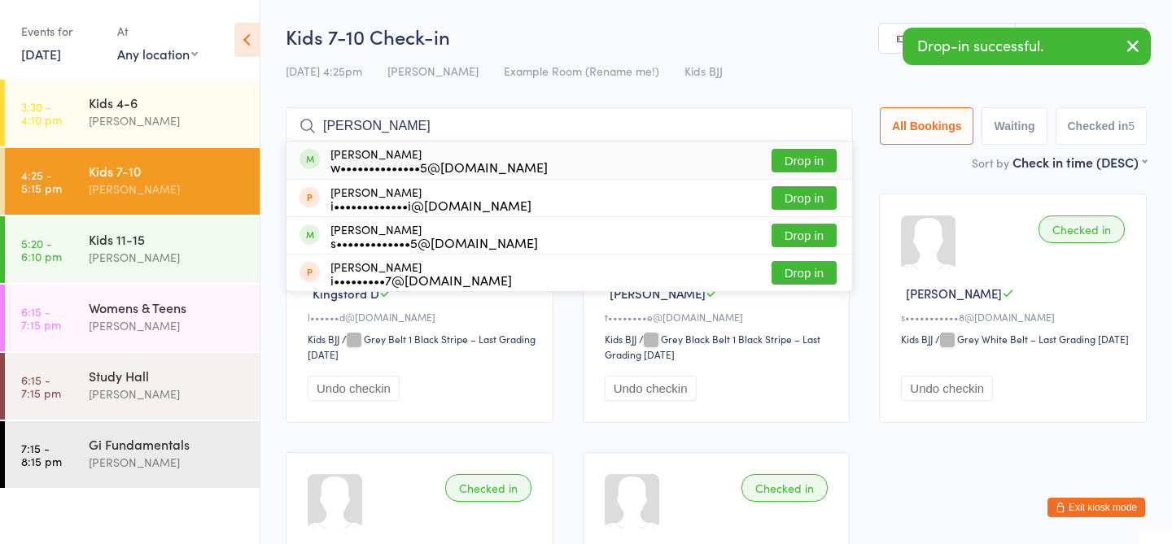
type input "ivan"
click at [835, 161] on div "Ivan HU w••••••••••••••5@163.com Drop in" at bounding box center [569, 160] width 566 height 37
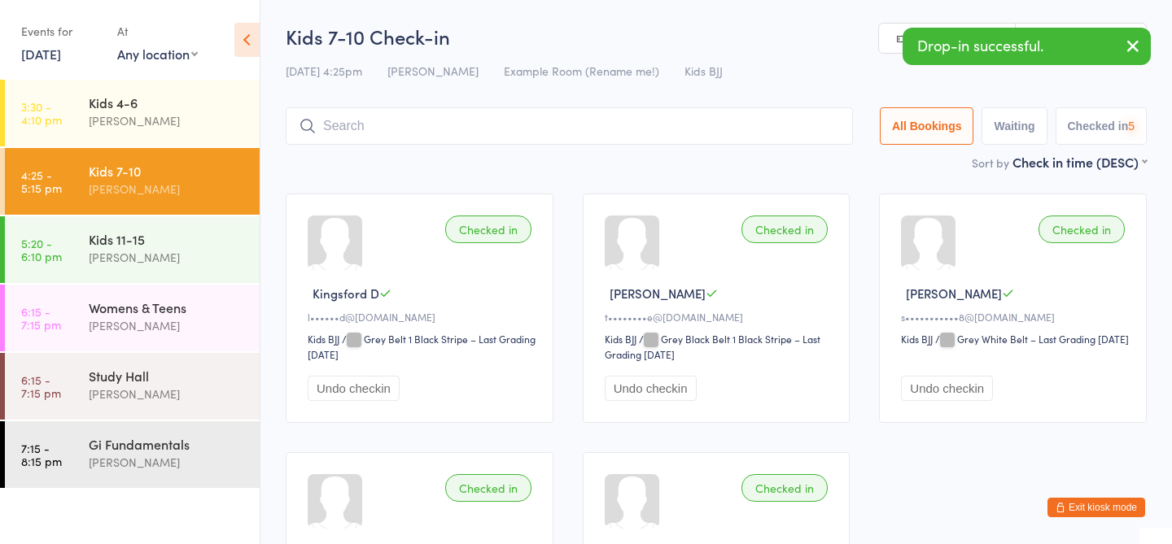
click at [801, 147] on div "Kids 7-10 Check-in 13 Aug 4:25pm Gabriel Oliveira Example Room (Rename me!) Kid…" at bounding box center [716, 88] width 861 height 130
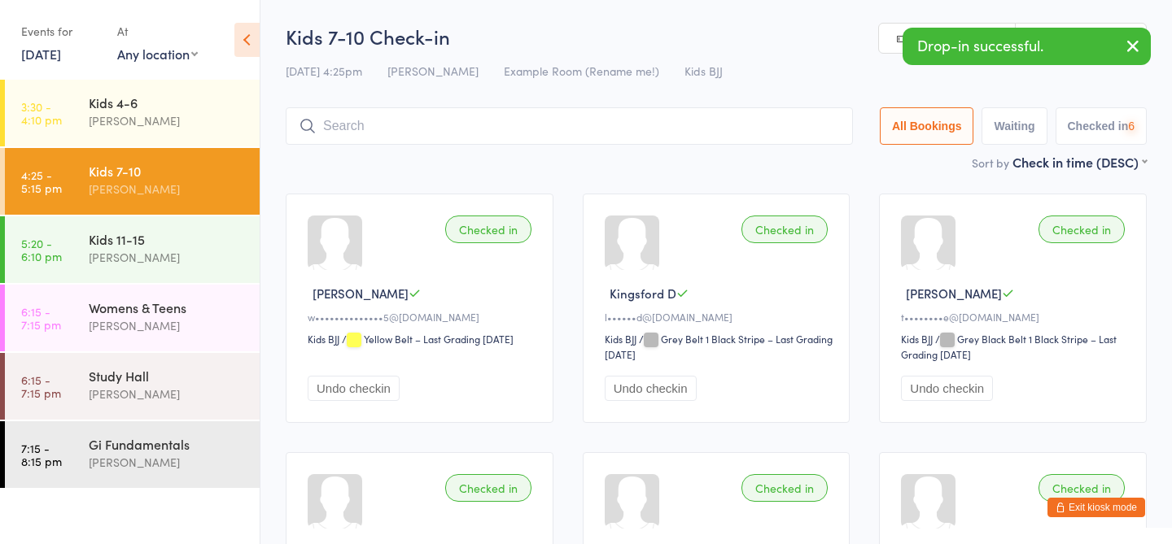
click at [775, 133] on input "search" at bounding box center [569, 125] width 567 height 37
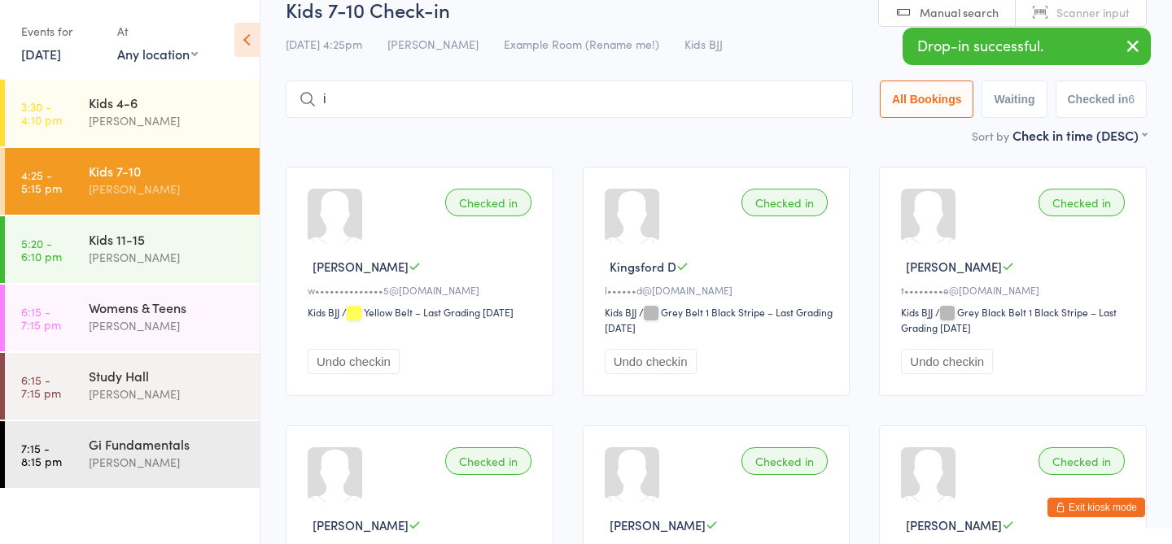
scroll to position [43, 0]
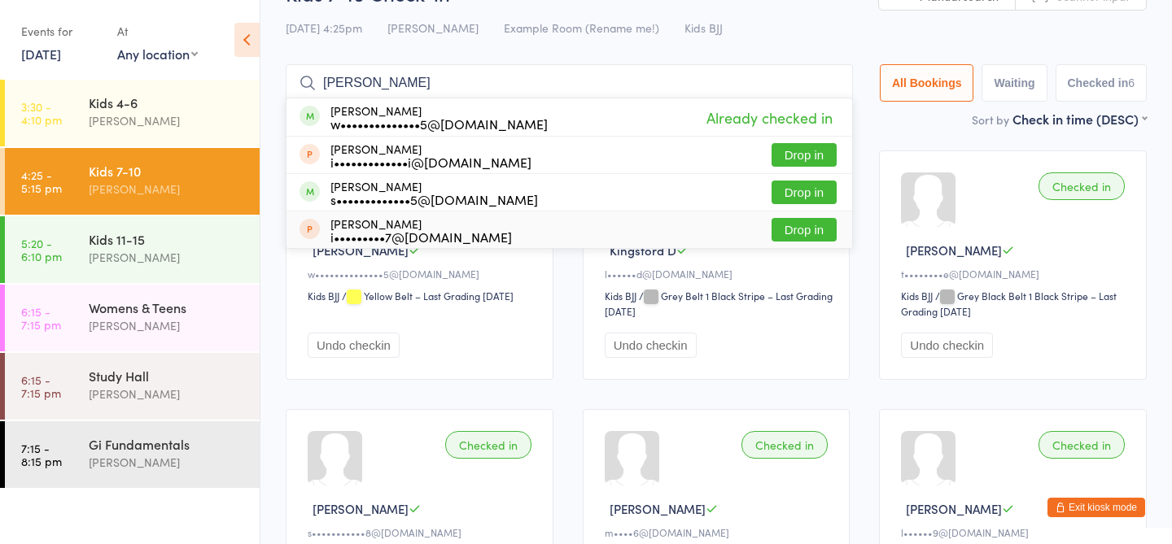
click at [356, 78] on input "ivan" at bounding box center [569, 82] width 567 height 37
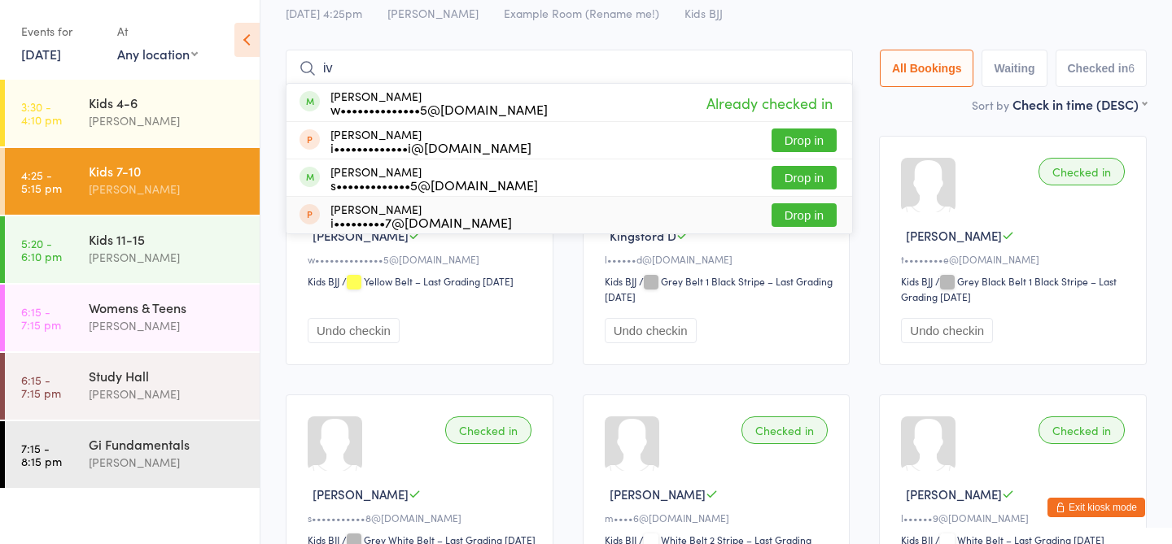
type input "i"
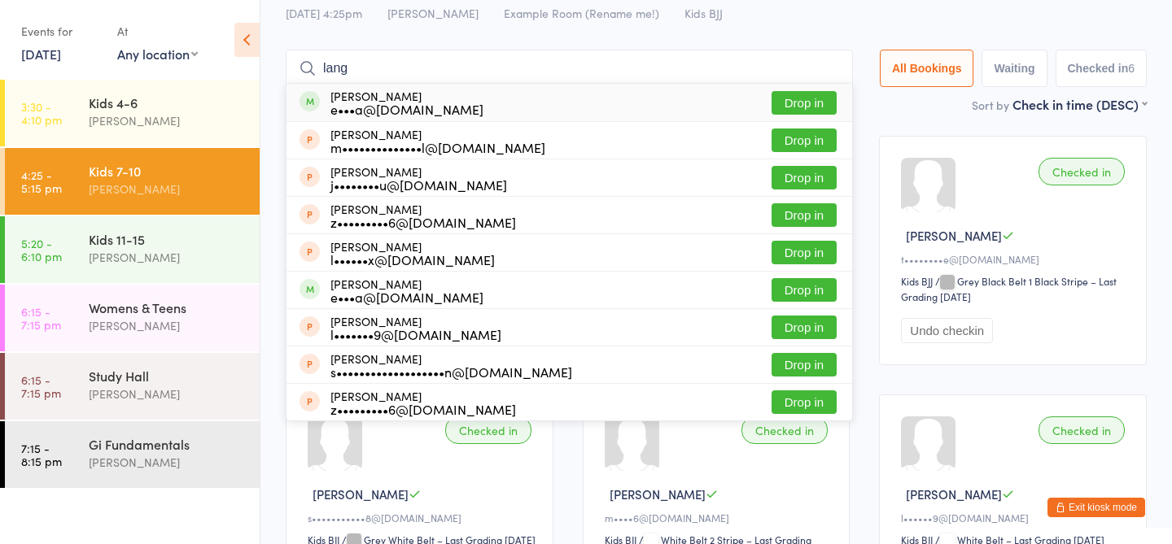
type input "lang"
click at [802, 104] on button "Drop in" at bounding box center [803, 103] width 65 height 24
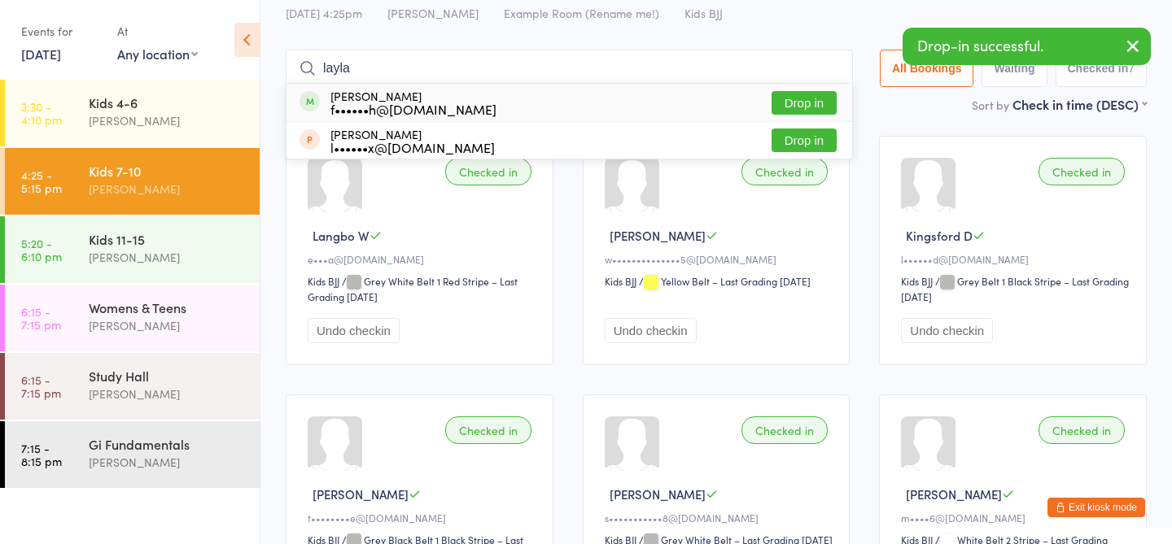
type input "layla"
drag, startPoint x: 356, startPoint y: 78, endPoint x: 812, endPoint y: 98, distance: 456.1
click at [812, 98] on button "Drop in" at bounding box center [803, 103] width 65 height 24
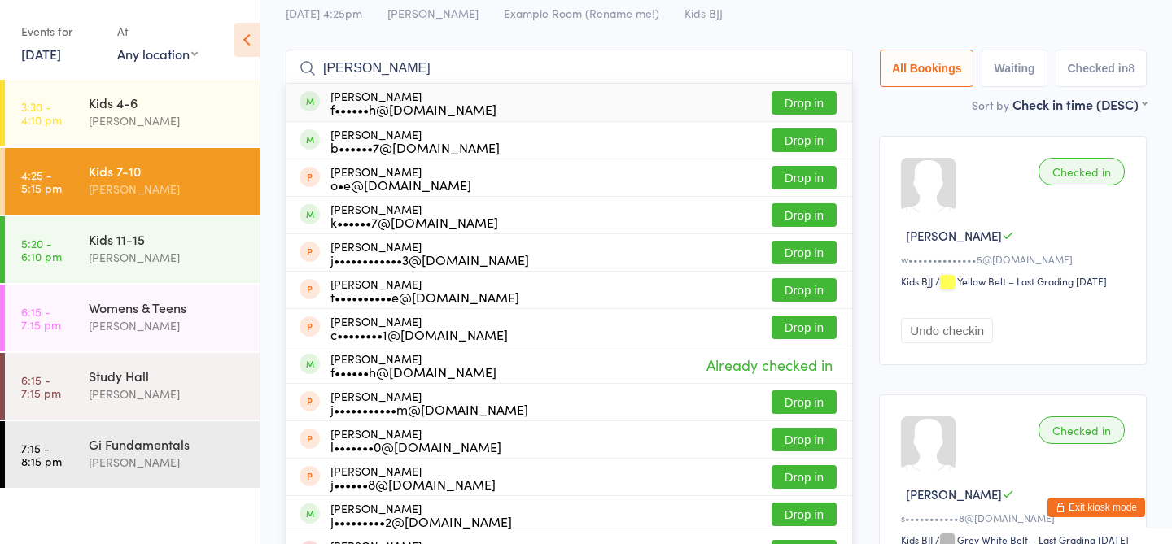
type input "jacob huyn"
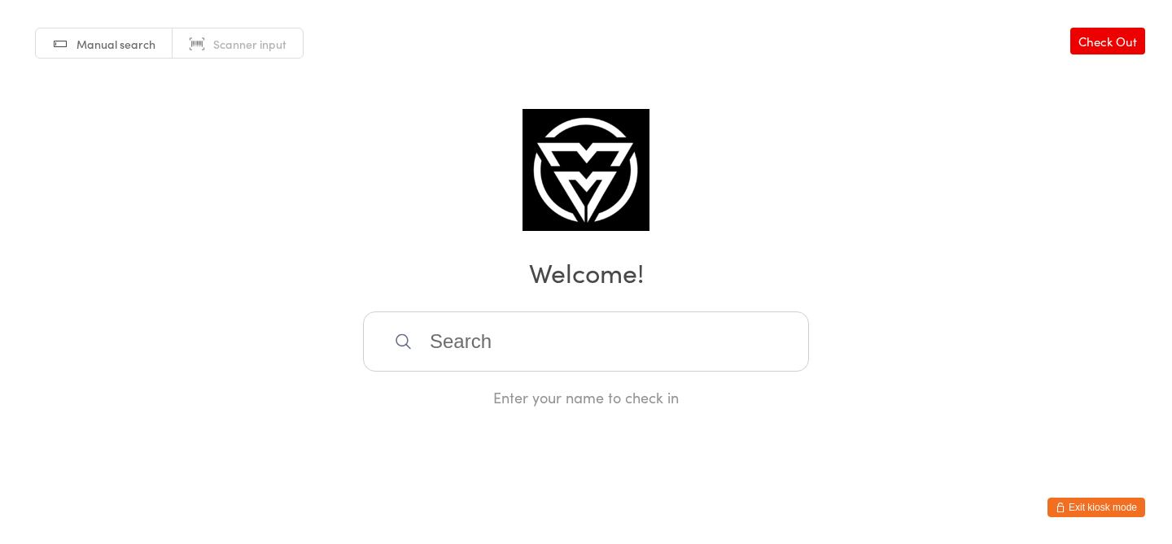
click at [1103, 511] on button "Exit kiosk mode" at bounding box center [1096, 508] width 98 height 20
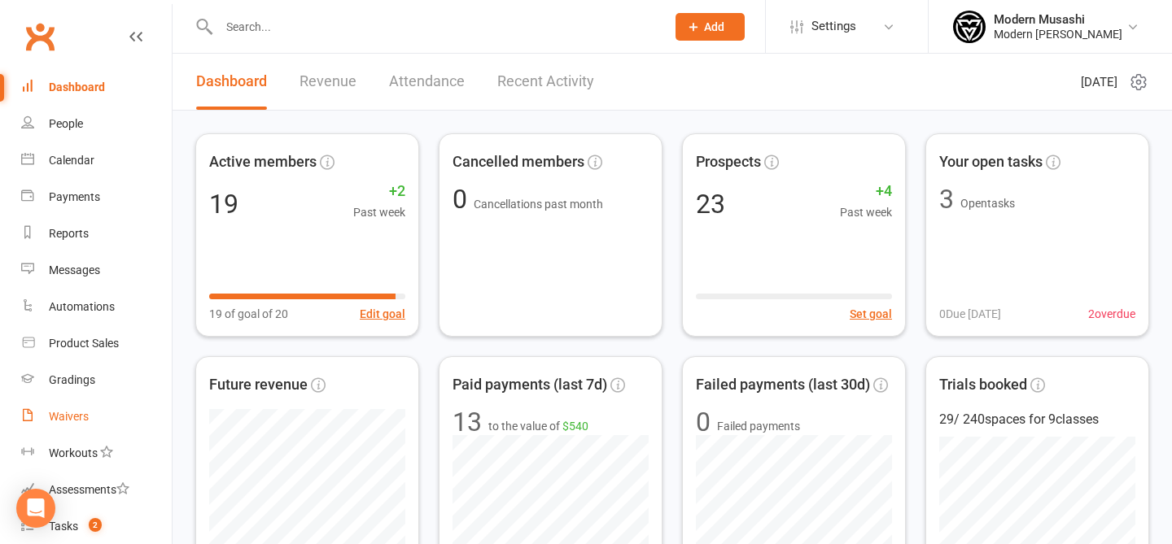
click at [93, 415] on link "Waivers" at bounding box center [96, 417] width 151 height 37
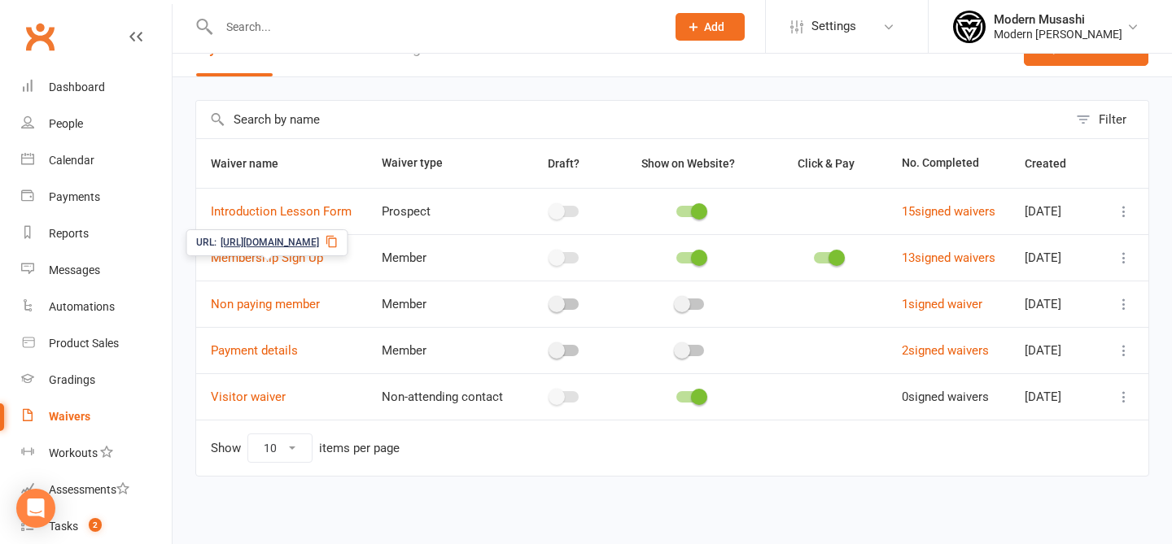
scroll to position [49, 0]
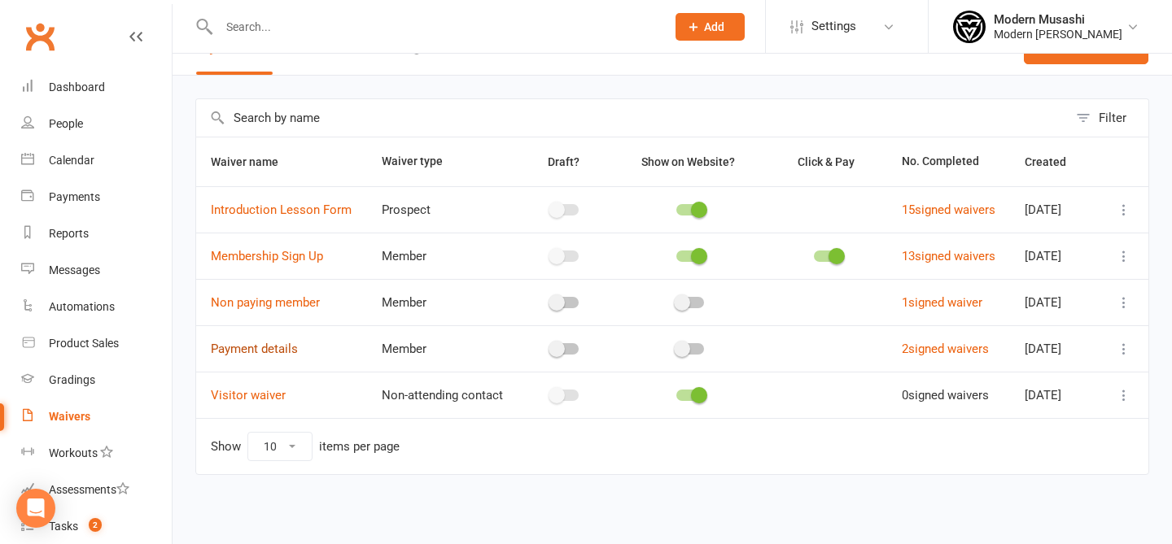
click at [270, 356] on link "Payment details" at bounding box center [254, 349] width 87 height 15
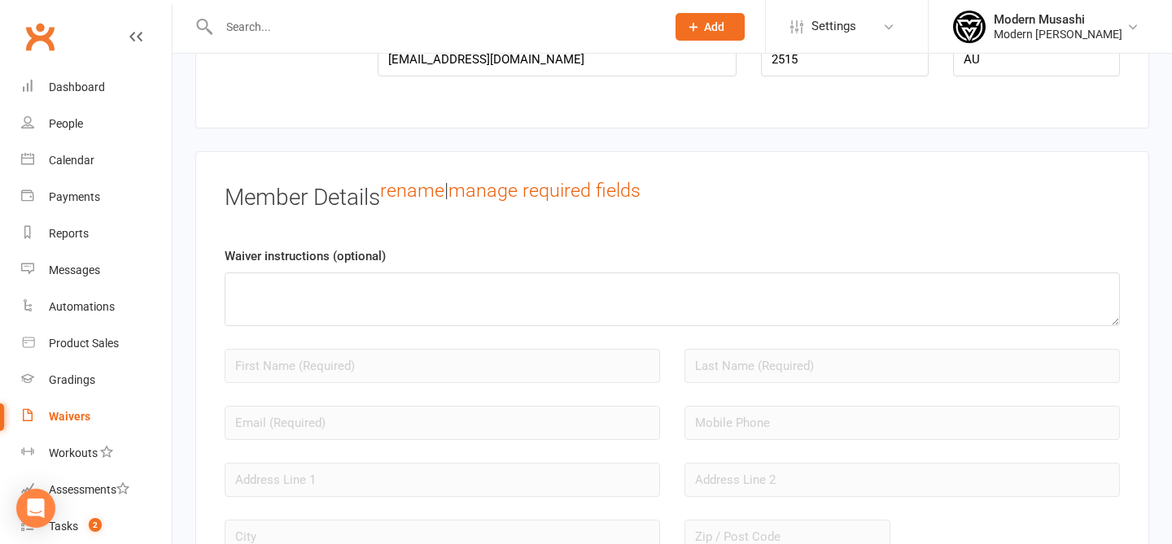
scroll to position [731, 0]
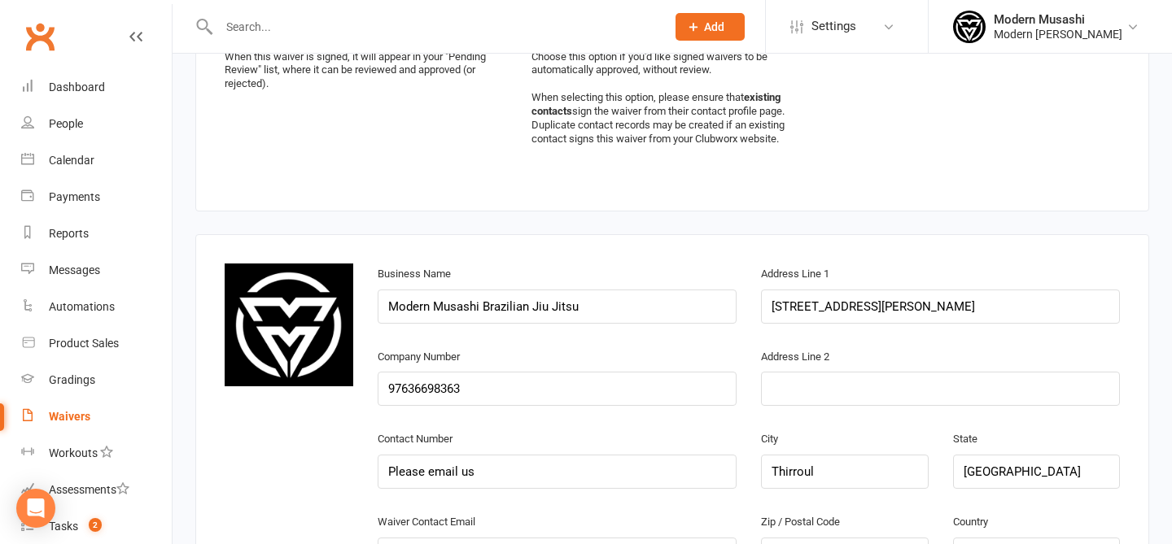
click at [55, 417] on div "Waivers" at bounding box center [70, 416] width 42 height 13
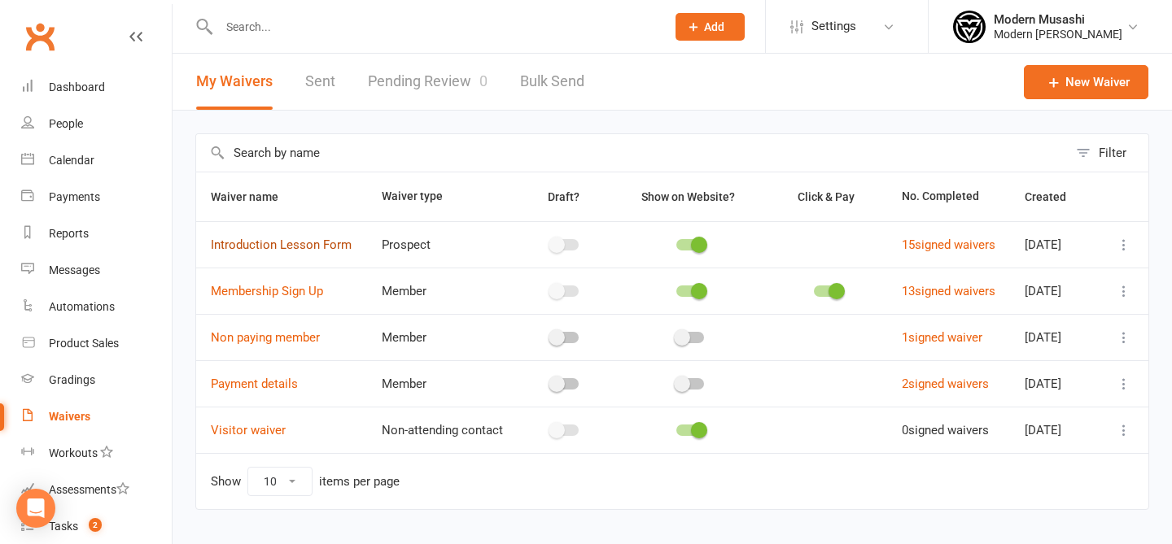
click at [256, 238] on link "Introduction Lesson Form" at bounding box center [281, 245] width 141 height 15
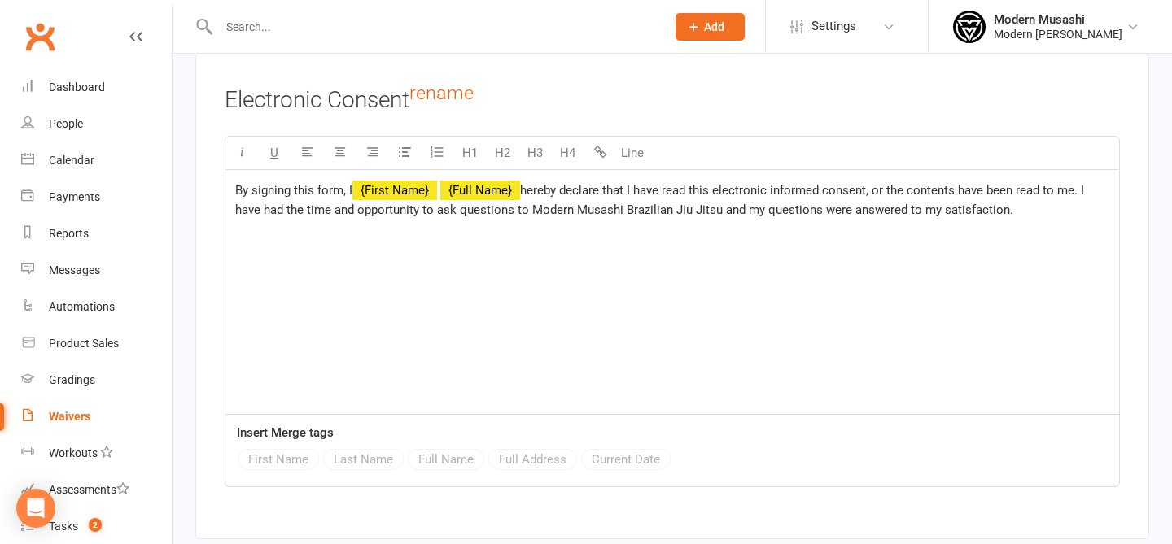
scroll to position [6937, 0]
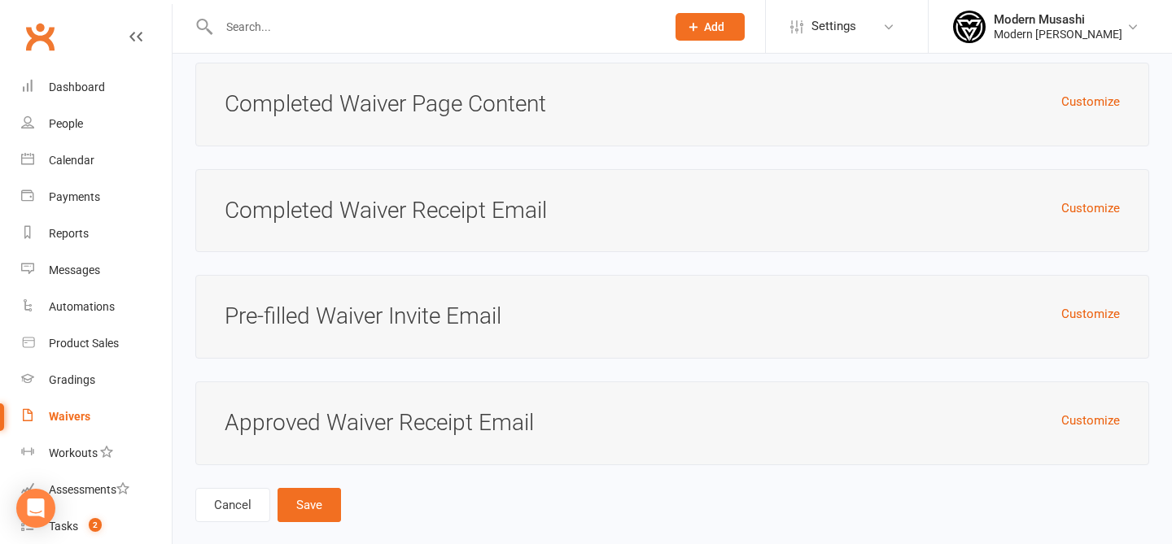
drag, startPoint x: 468, startPoint y: 327, endPoint x: 549, endPoint y: 613, distance: 297.0
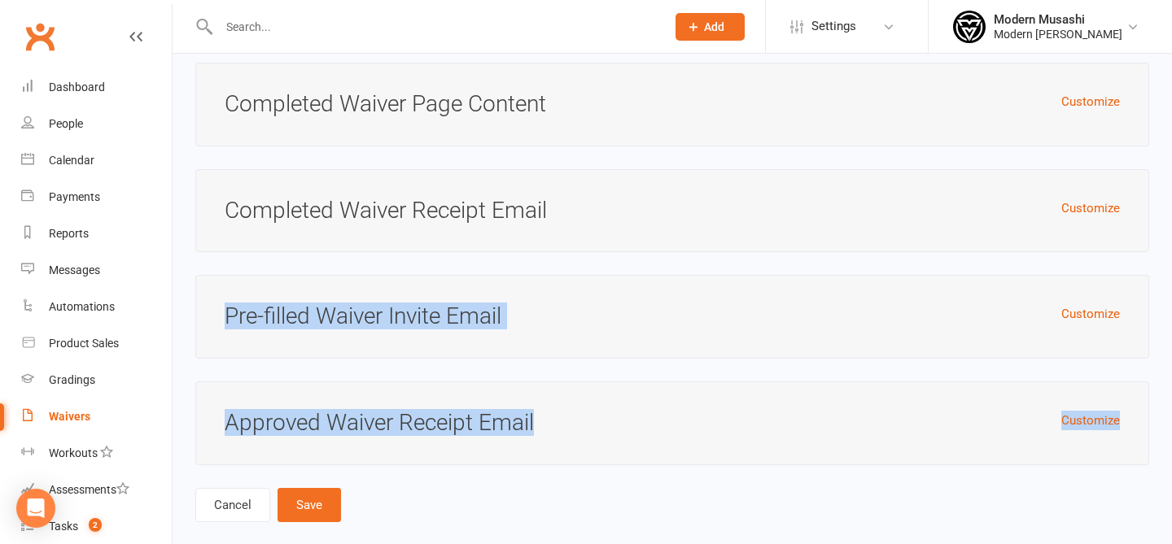
drag, startPoint x: 486, startPoint y: 278, endPoint x: 556, endPoint y: 406, distance: 145.7
click at [556, 411] on h3 "Approved Waiver Receipt Email" at bounding box center [672, 423] width 895 height 25
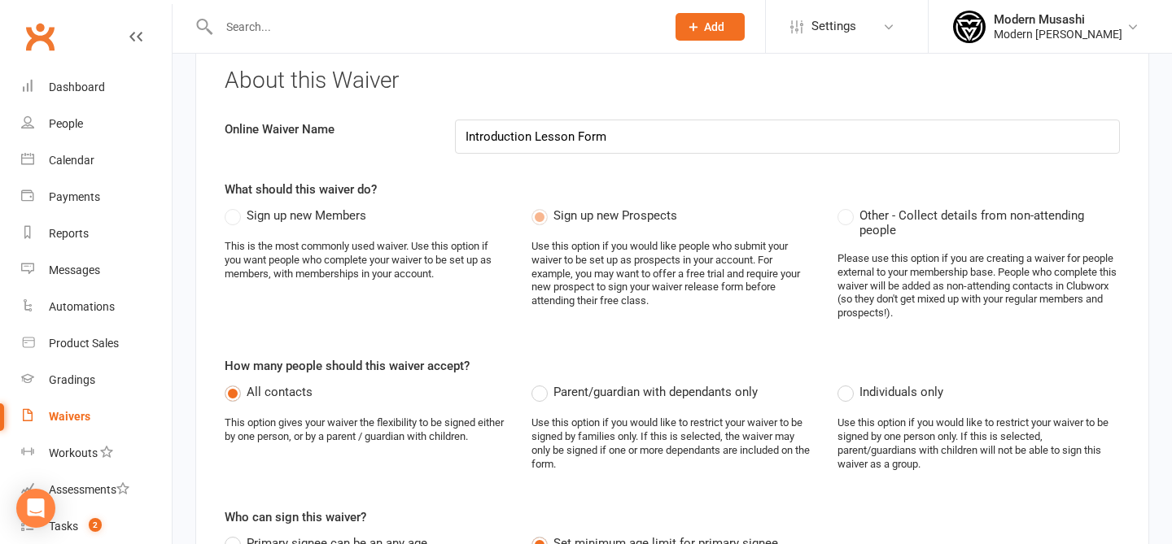
scroll to position [94, 0]
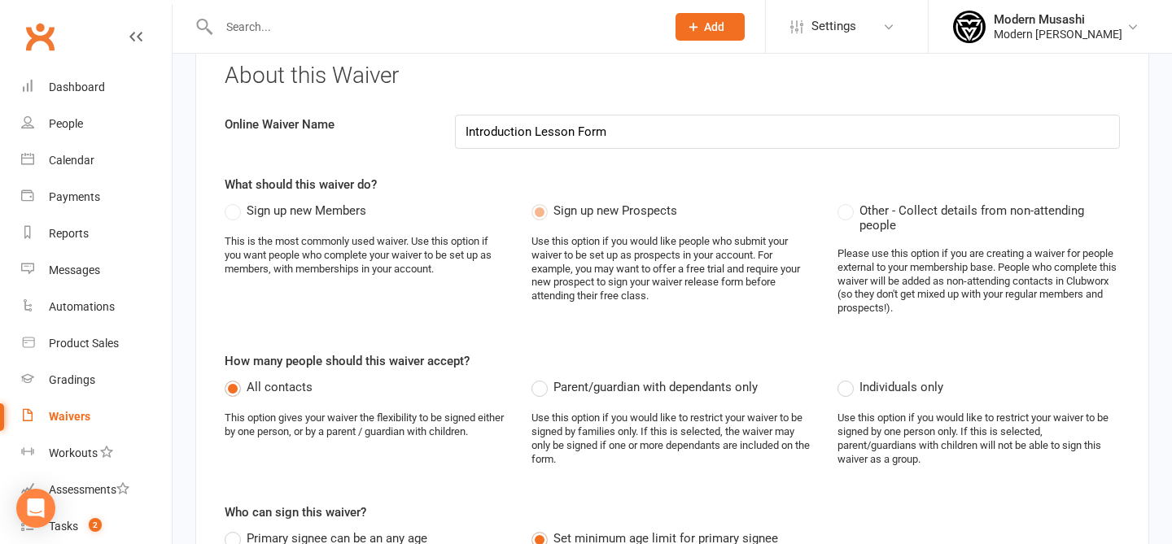
click at [96, 410] on link "Waivers" at bounding box center [96, 417] width 151 height 37
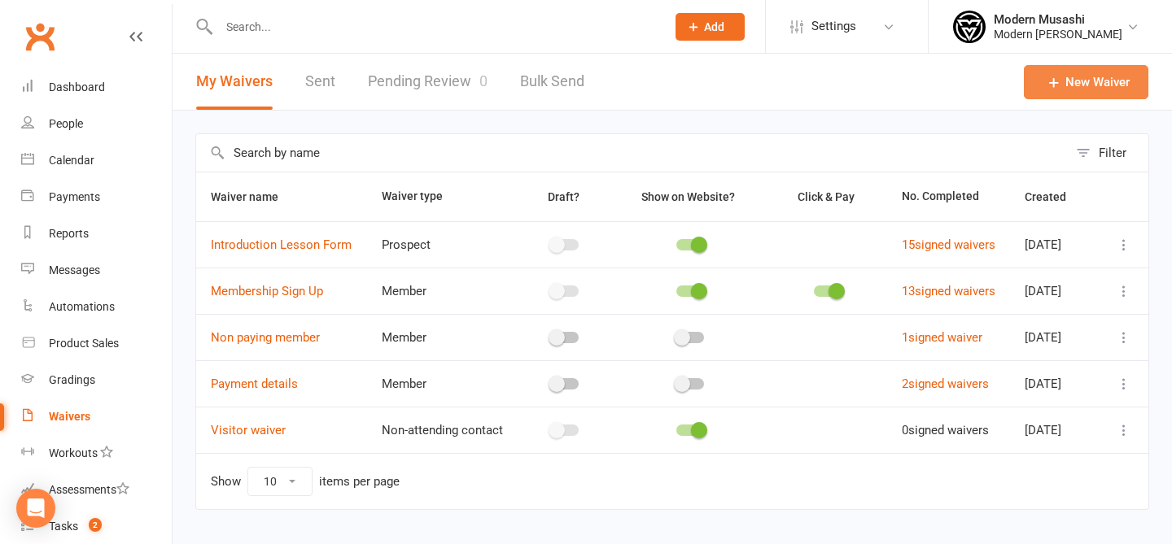
click at [1084, 76] on link "New Waiver" at bounding box center [1086, 82] width 125 height 34
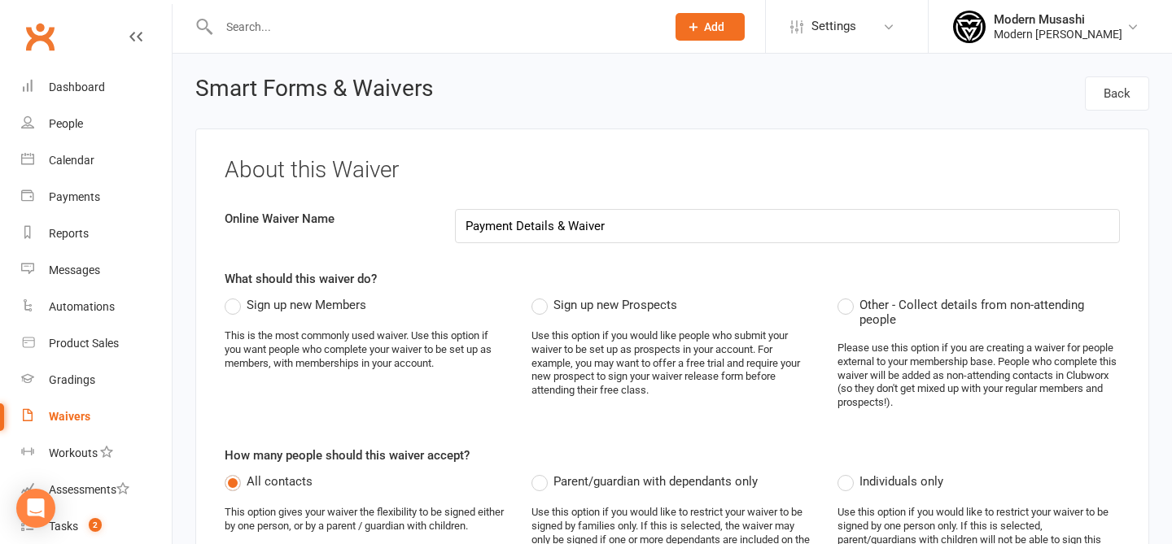
type input "Payment Details & Waiver"
click at [587, 138] on div "About this Waiver Online Waiver Name Payment Details & Waiver What should this …" at bounding box center [672, 536] width 954 height 814
click at [1103, 24] on div "Modern Musashi" at bounding box center [1058, 19] width 129 height 15
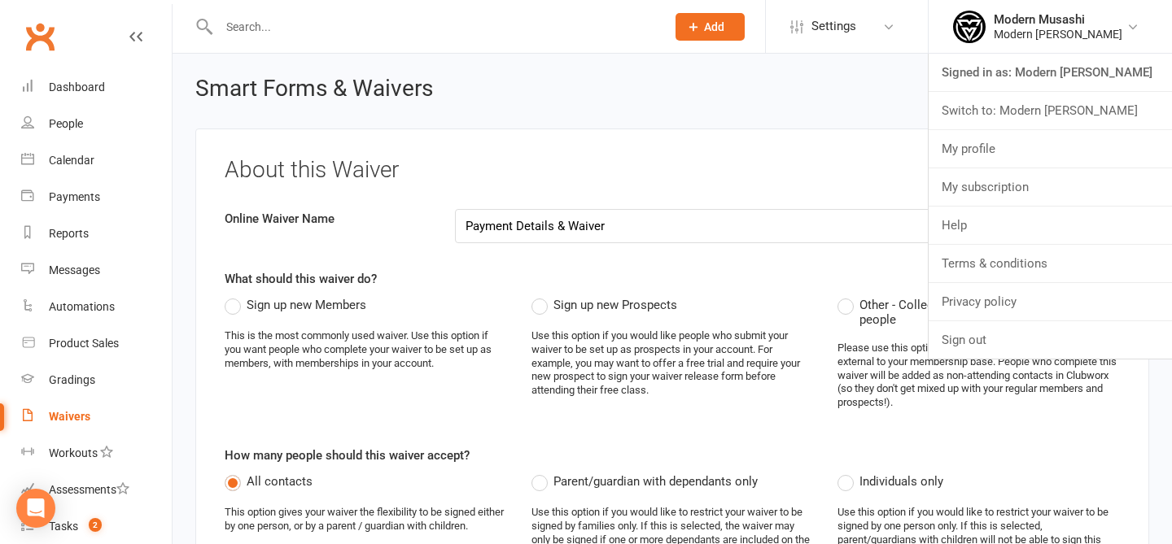
click at [705, 116] on header "Smart Forms & Waivers Back" at bounding box center [672, 102] width 954 height 52
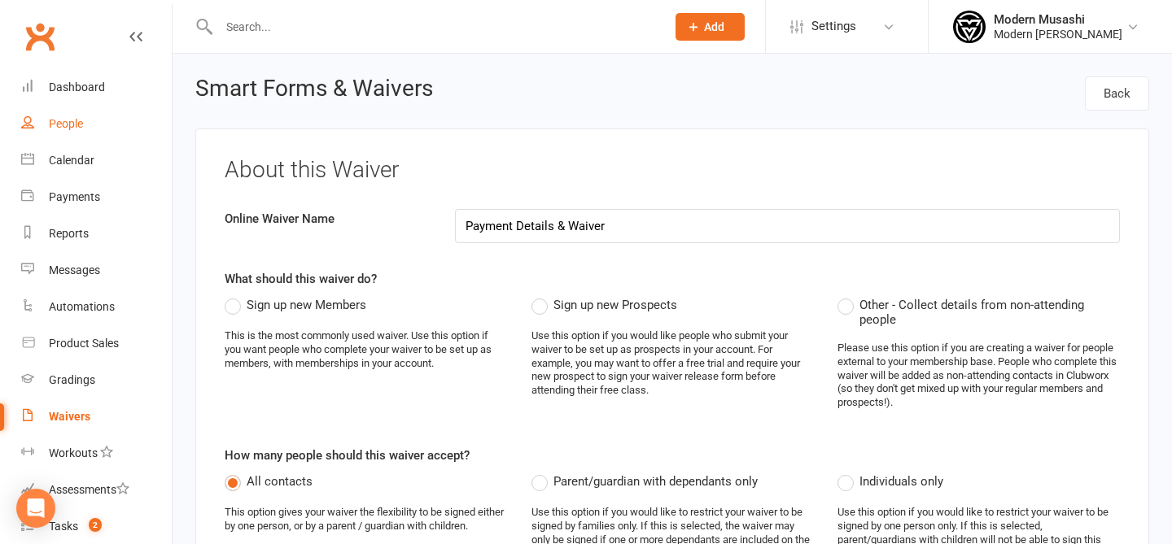
click at [54, 129] on div "People" at bounding box center [66, 123] width 34 height 13
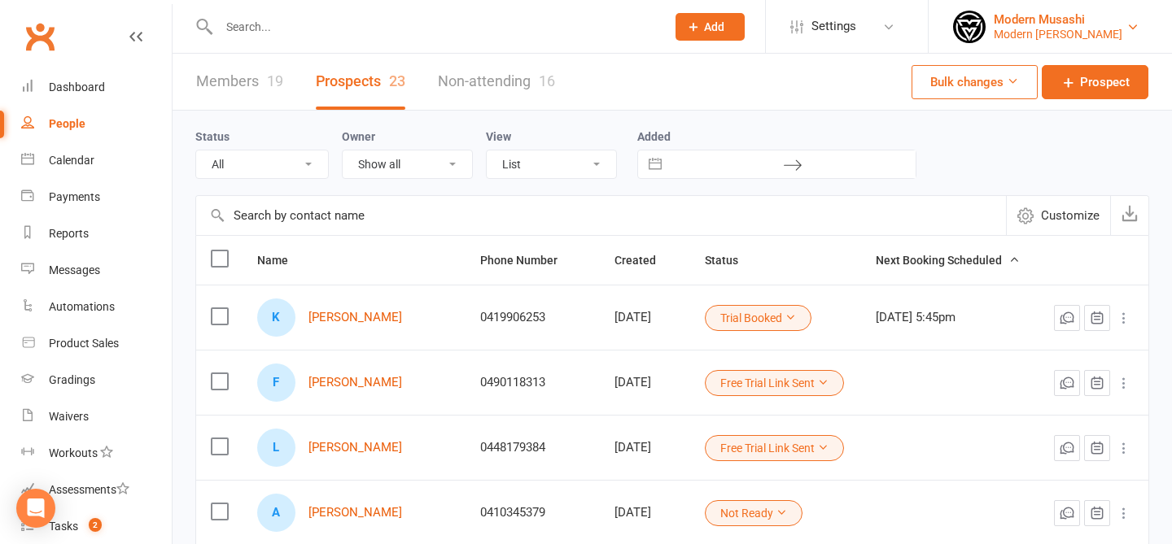
click at [1125, 33] on link "Modern Musashi Modern Musashi Thirroul" at bounding box center [1050, 27] width 194 height 33
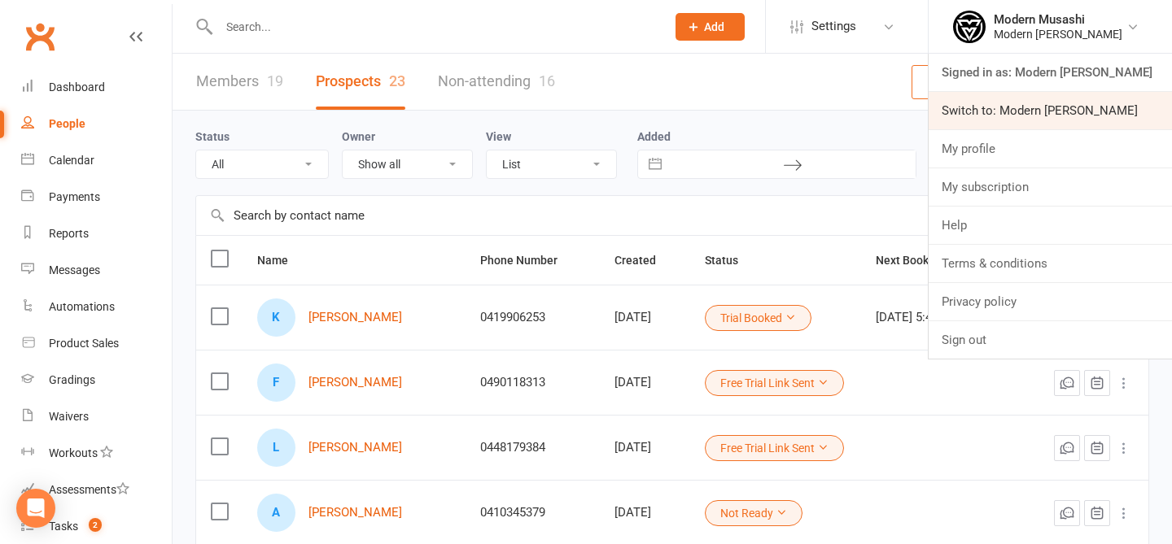
click at [999, 110] on link "Switch to: Modern Musashi Wollongong" at bounding box center [1050, 110] width 243 height 37
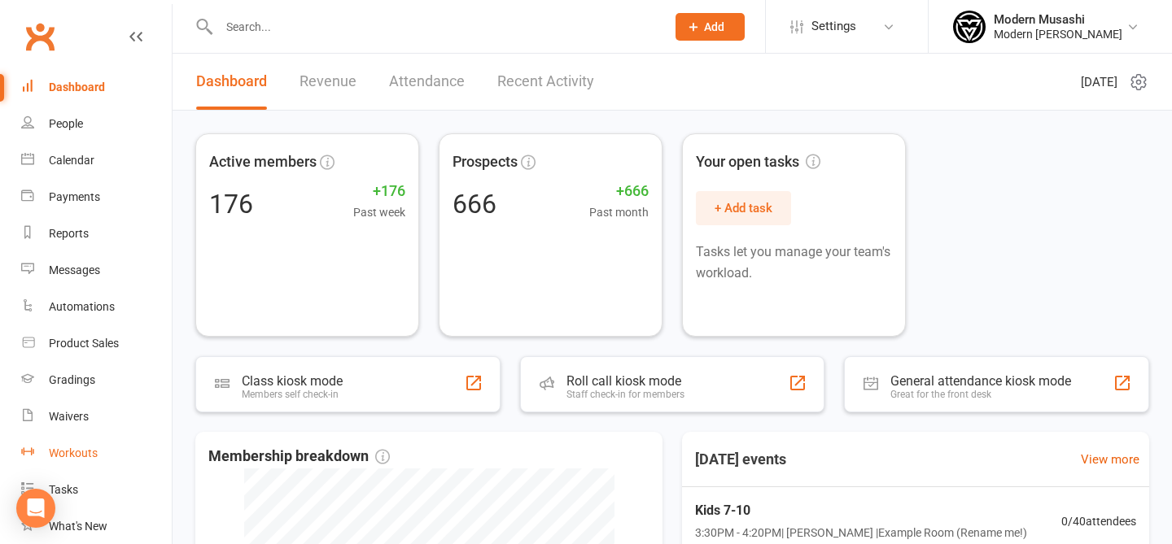
scroll to position [202, 0]
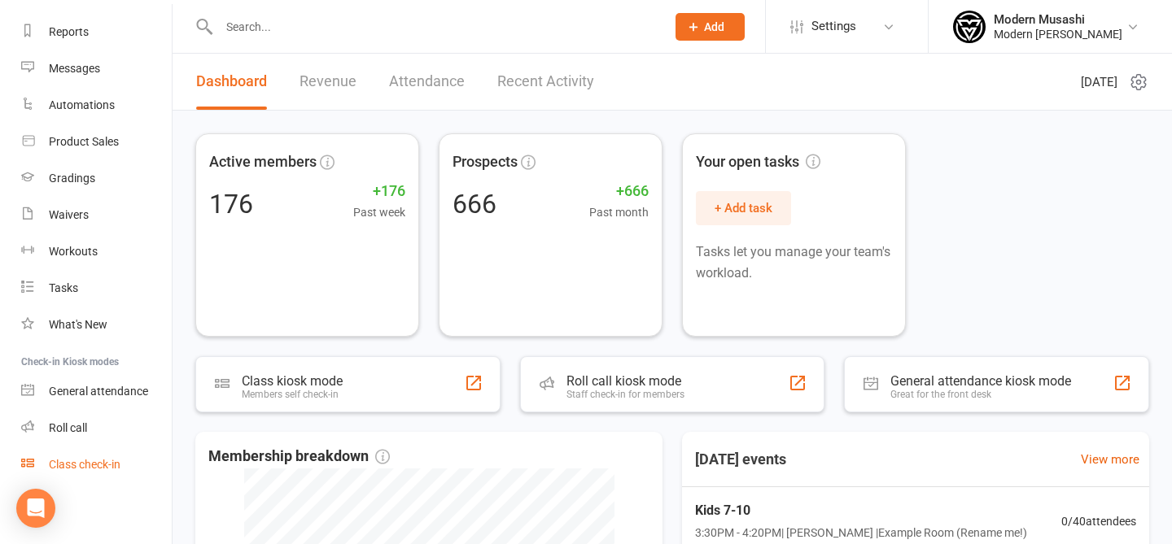
click at [81, 465] on div "Class check-in" at bounding box center [85, 464] width 72 height 13
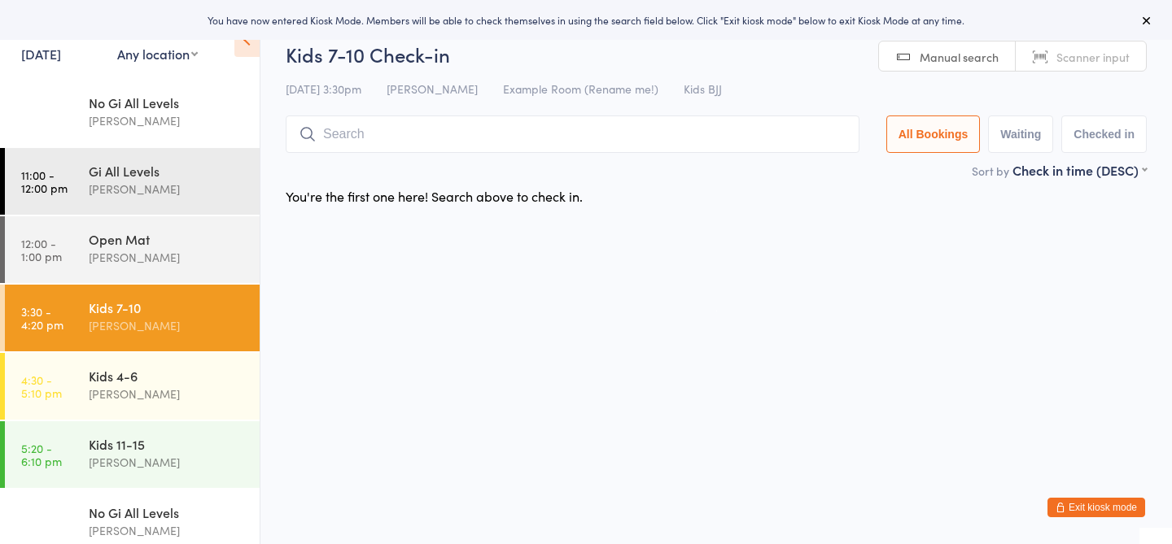
click at [59, 56] on link "[DATE]" at bounding box center [41, 54] width 40 height 18
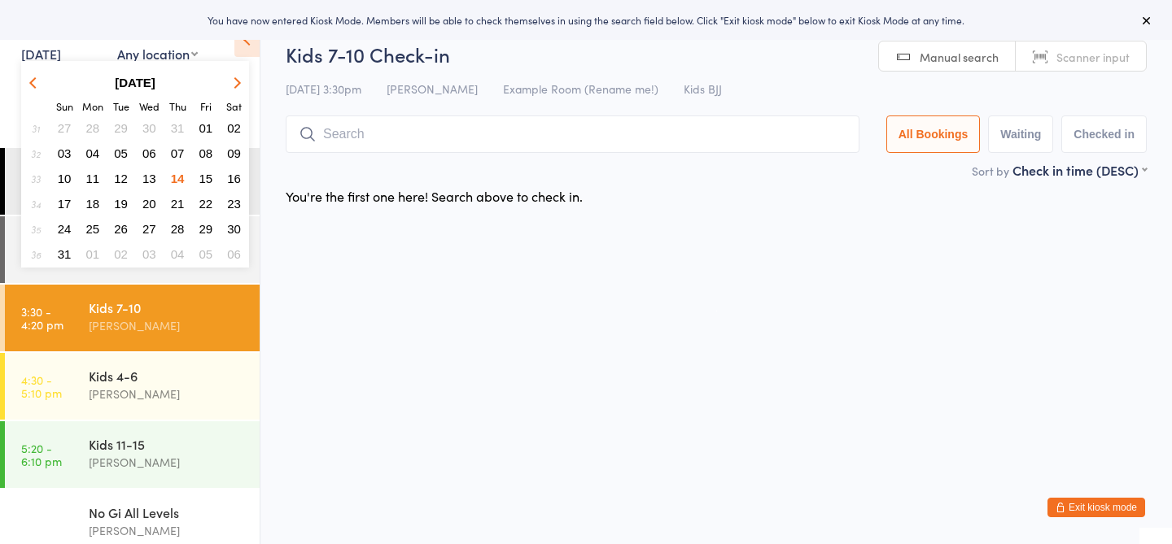
click at [147, 179] on span "13" at bounding box center [149, 179] width 14 height 14
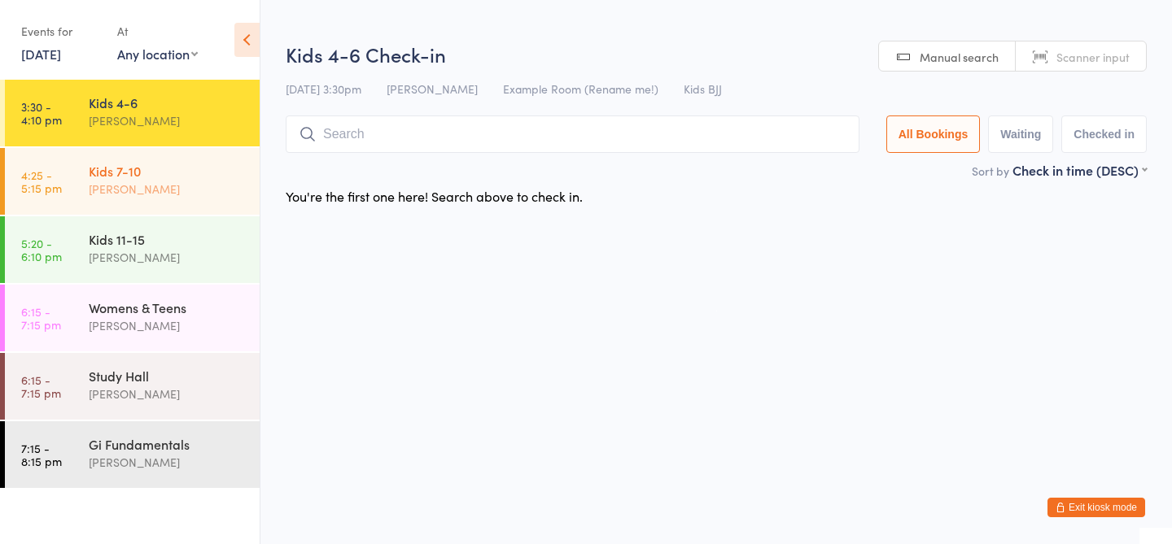
click at [147, 183] on div "[PERSON_NAME]" at bounding box center [167, 189] width 157 height 19
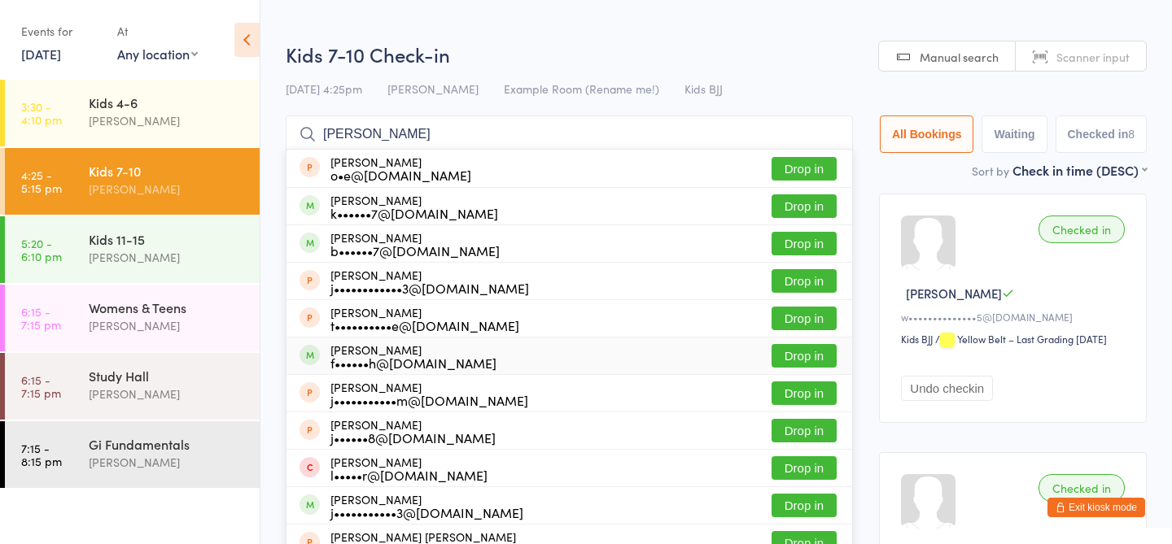
type input "[PERSON_NAME]"
click at [810, 356] on button "Drop in" at bounding box center [803, 356] width 65 height 24
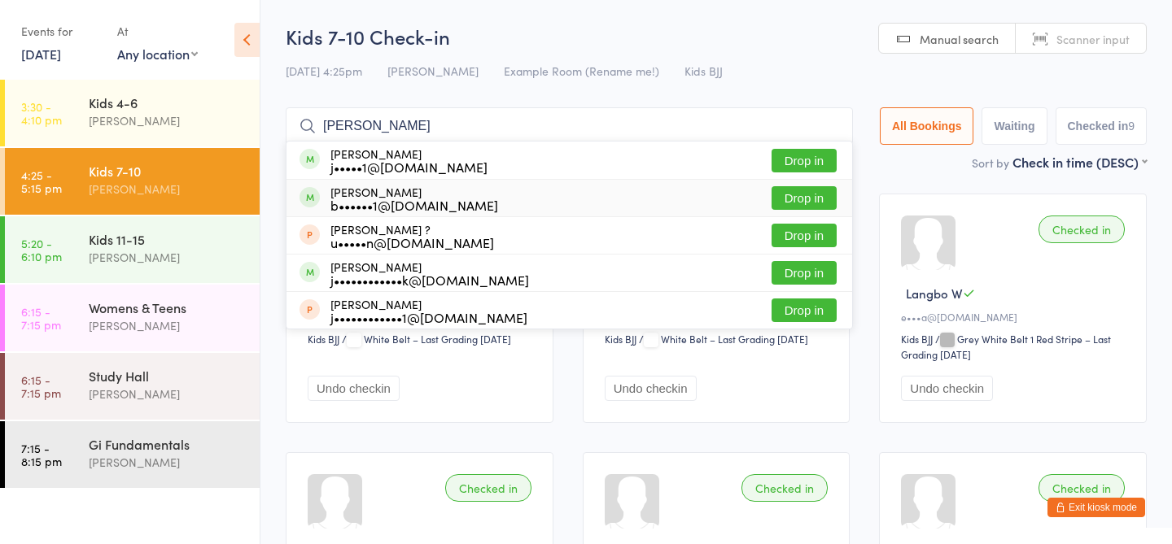
type input "[PERSON_NAME]"
click at [799, 199] on button "Drop in" at bounding box center [803, 198] width 65 height 24
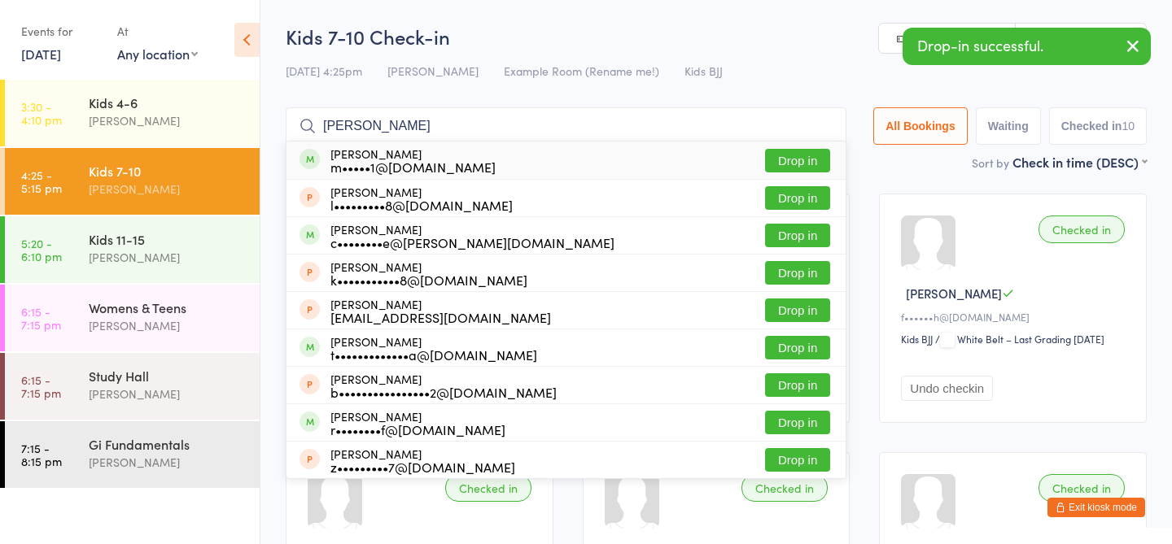
type input "[PERSON_NAME]"
click at [800, 159] on button "Drop in" at bounding box center [797, 161] width 65 height 24
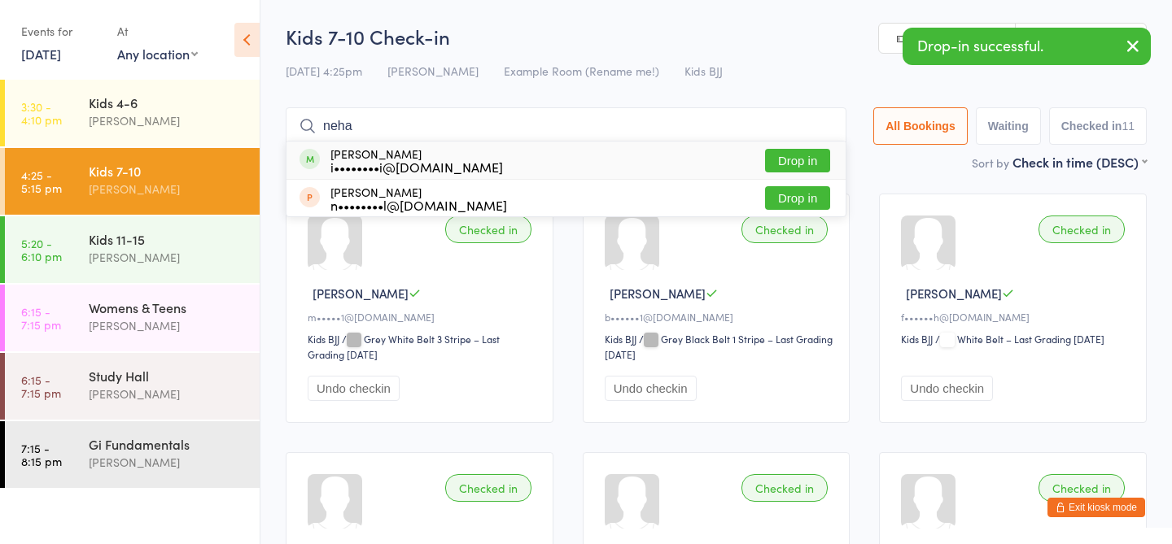
type input "neha"
click at [781, 168] on button "Drop in" at bounding box center [797, 161] width 65 height 24
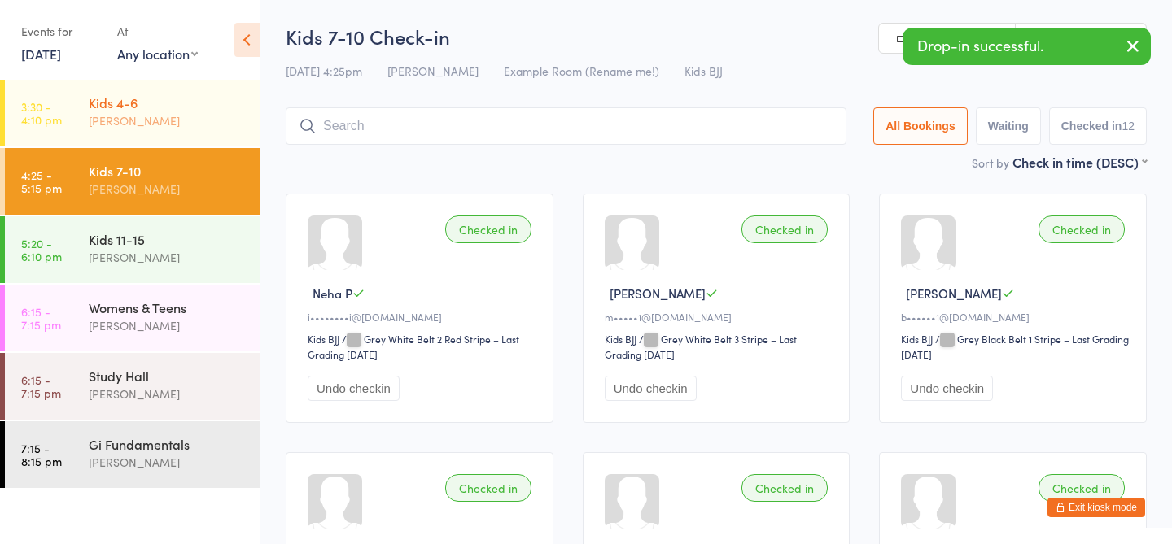
click at [235, 116] on div "[PERSON_NAME]" at bounding box center [167, 120] width 157 height 19
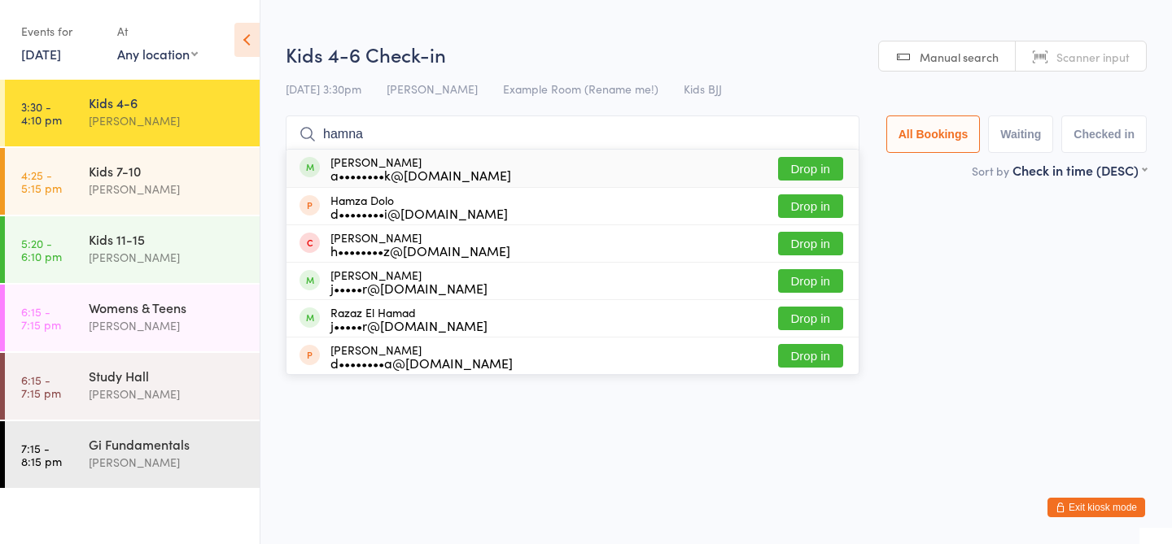
type input "hamna"
click at [833, 168] on button "Drop in" at bounding box center [810, 169] width 65 height 24
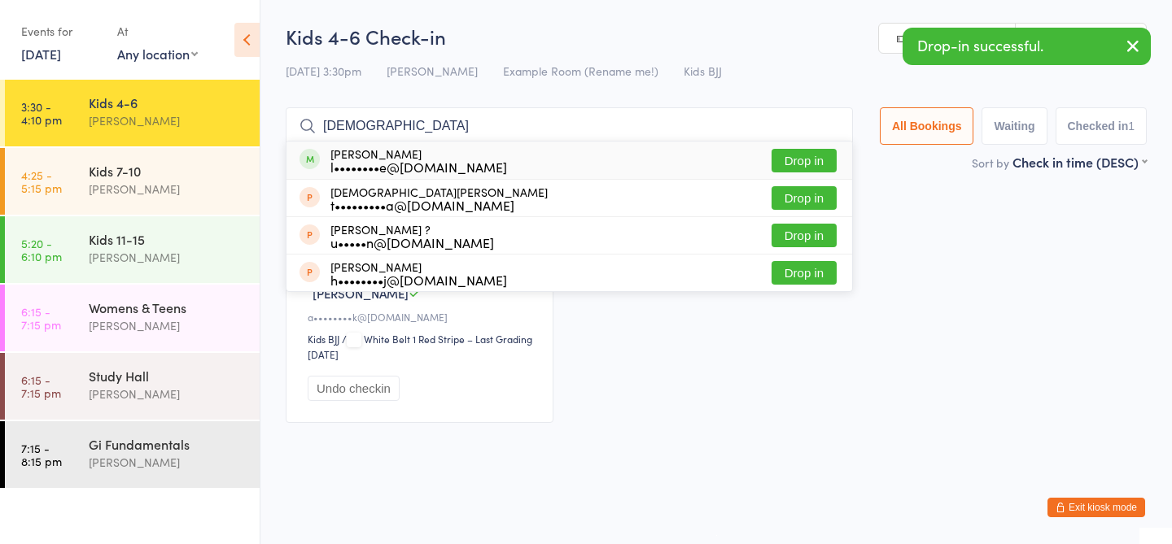
type input "[DEMOGRAPHIC_DATA]"
click at [794, 164] on button "Drop in" at bounding box center [803, 161] width 65 height 24
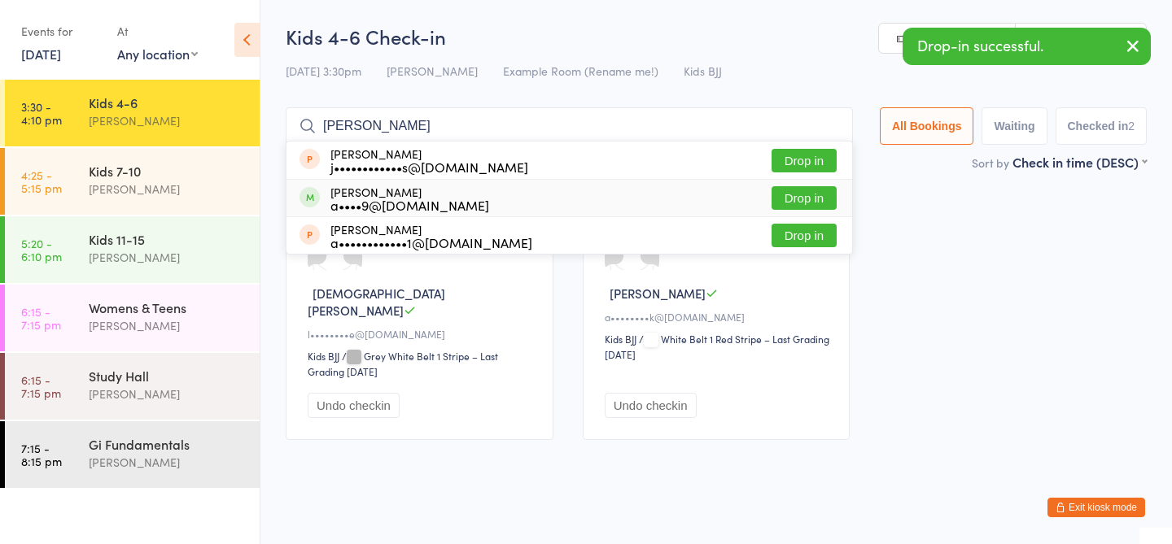
type input "[PERSON_NAME]"
click at [793, 198] on button "Drop in" at bounding box center [803, 198] width 65 height 24
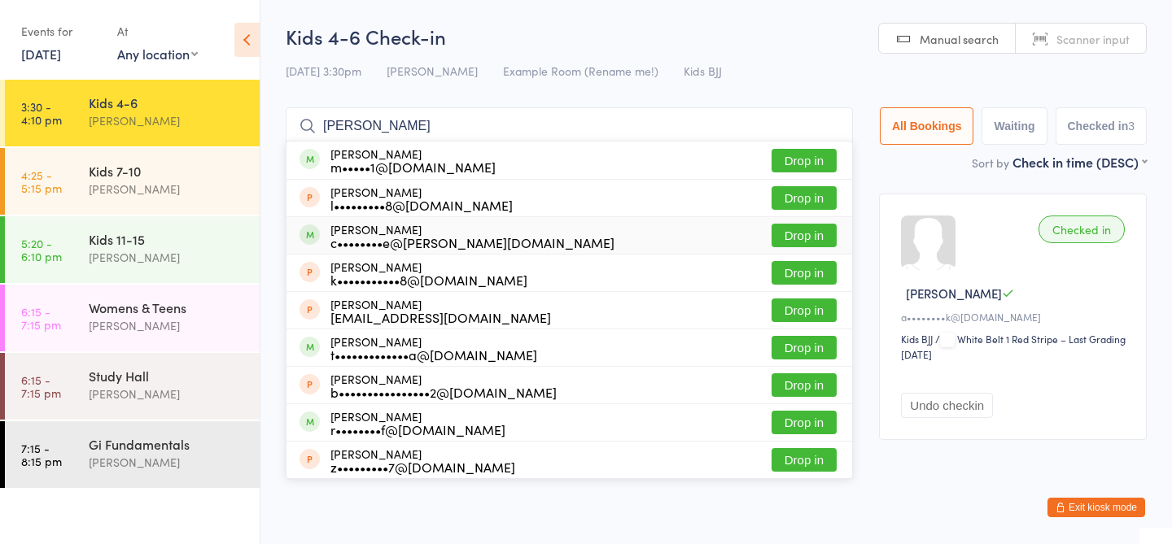
type input "[PERSON_NAME]"
click at [801, 240] on button "Drop in" at bounding box center [803, 236] width 65 height 24
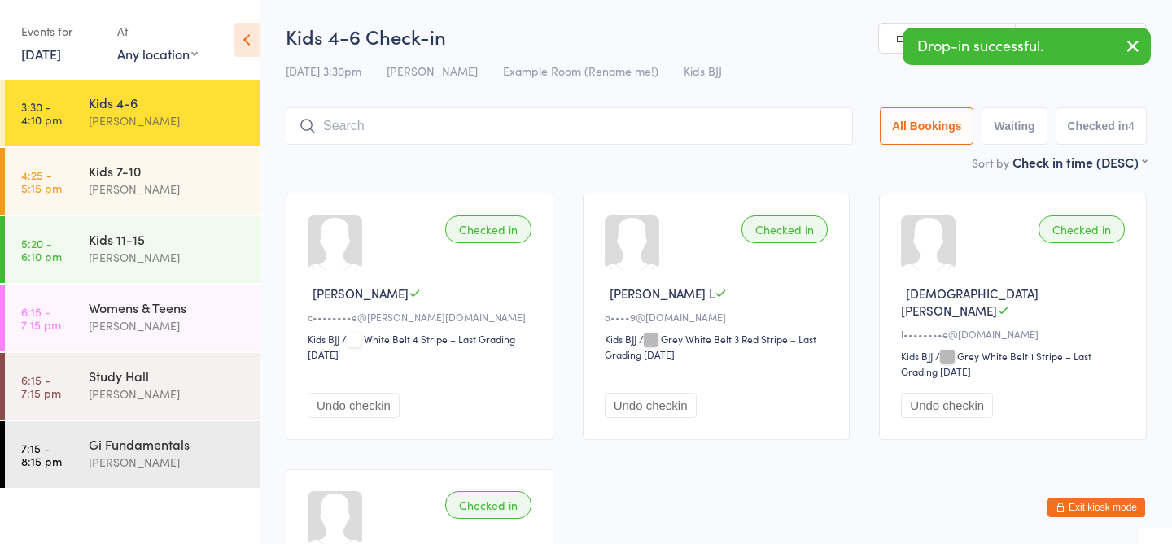
type input "r"
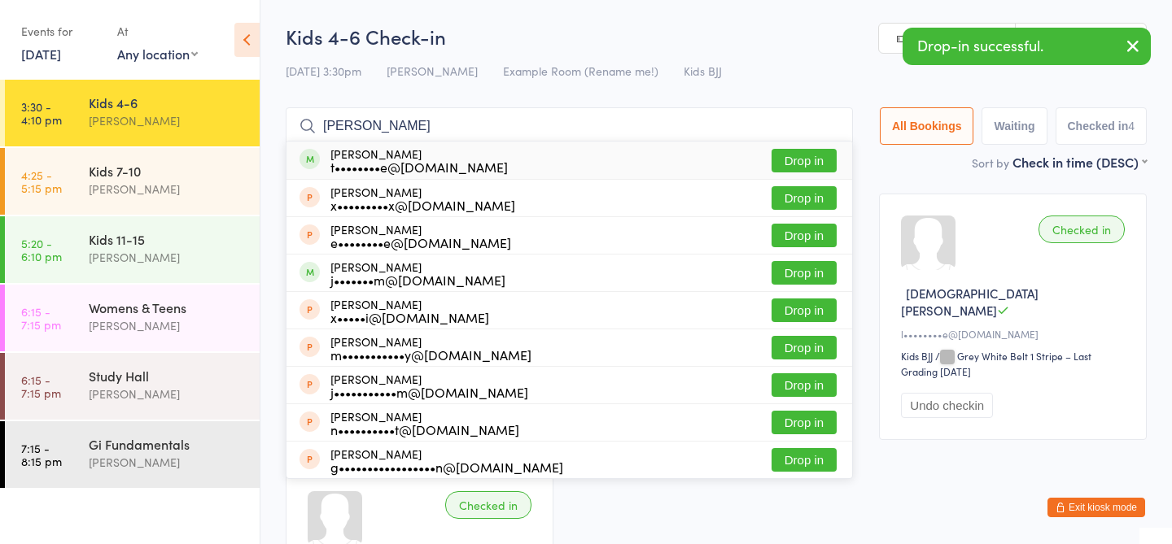
type input "[PERSON_NAME]"
click at [794, 157] on button "Drop in" at bounding box center [803, 161] width 65 height 24
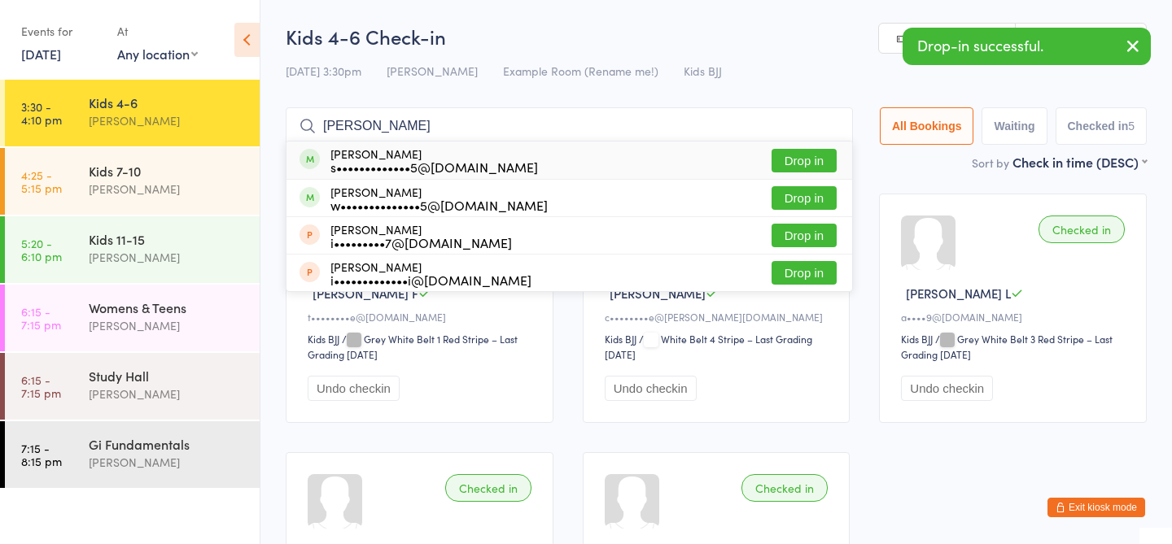
type input "[PERSON_NAME]"
click at [819, 160] on button "Drop in" at bounding box center [803, 161] width 65 height 24
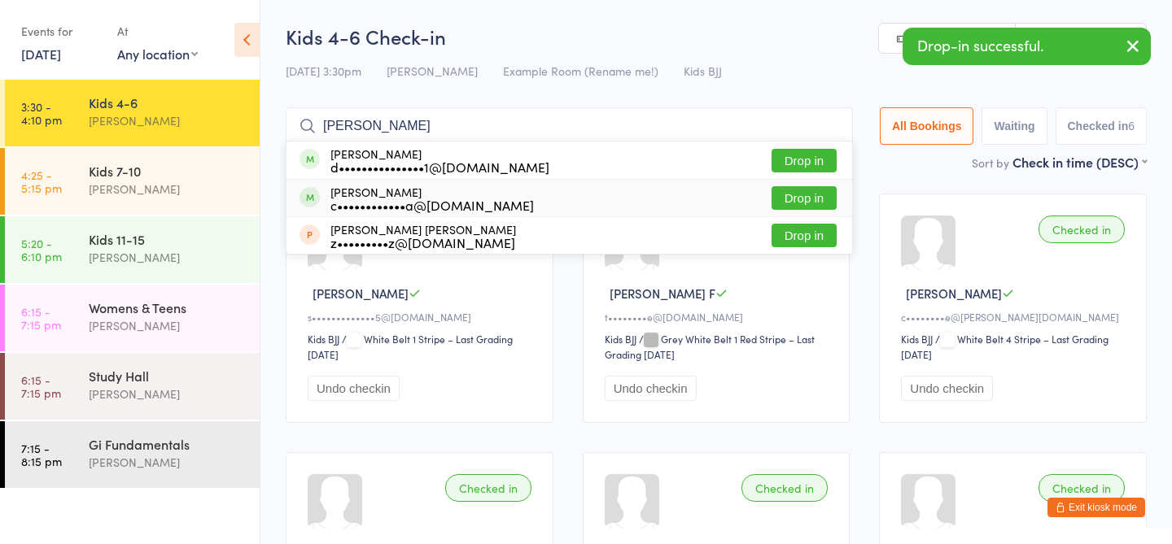
type input "[PERSON_NAME]"
click at [802, 200] on button "Drop in" at bounding box center [803, 198] width 65 height 24
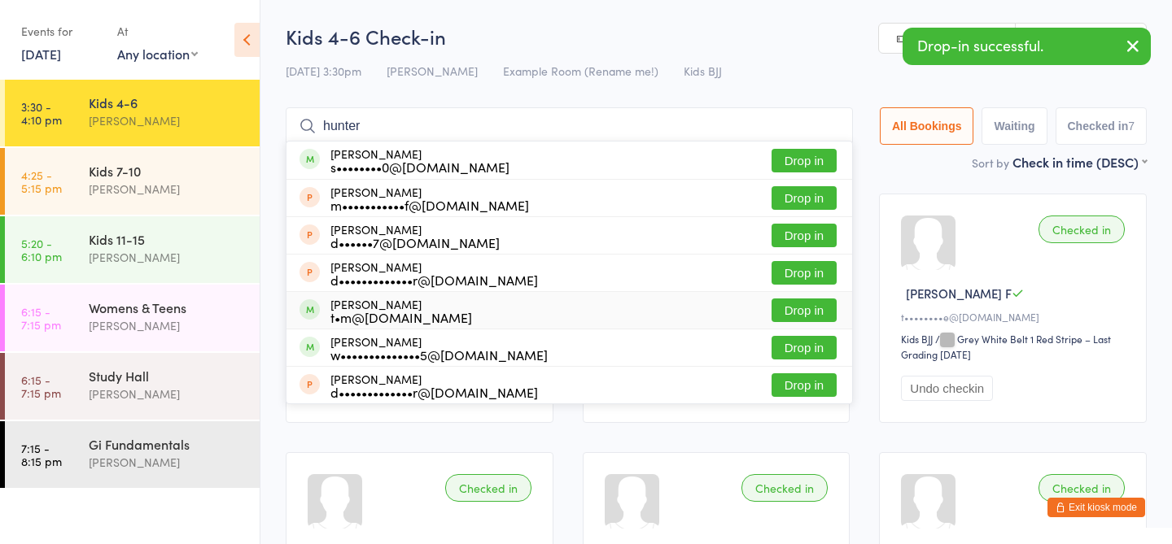
type input "hunter"
click at [796, 317] on button "Drop in" at bounding box center [803, 311] width 65 height 24
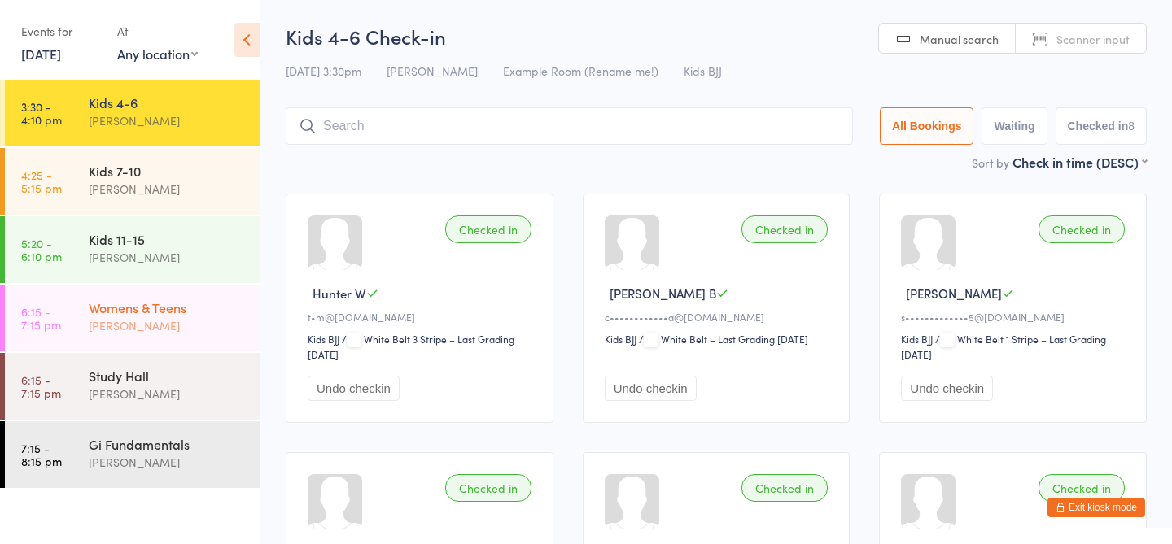
click at [174, 320] on div "[PERSON_NAME]" at bounding box center [167, 326] width 157 height 19
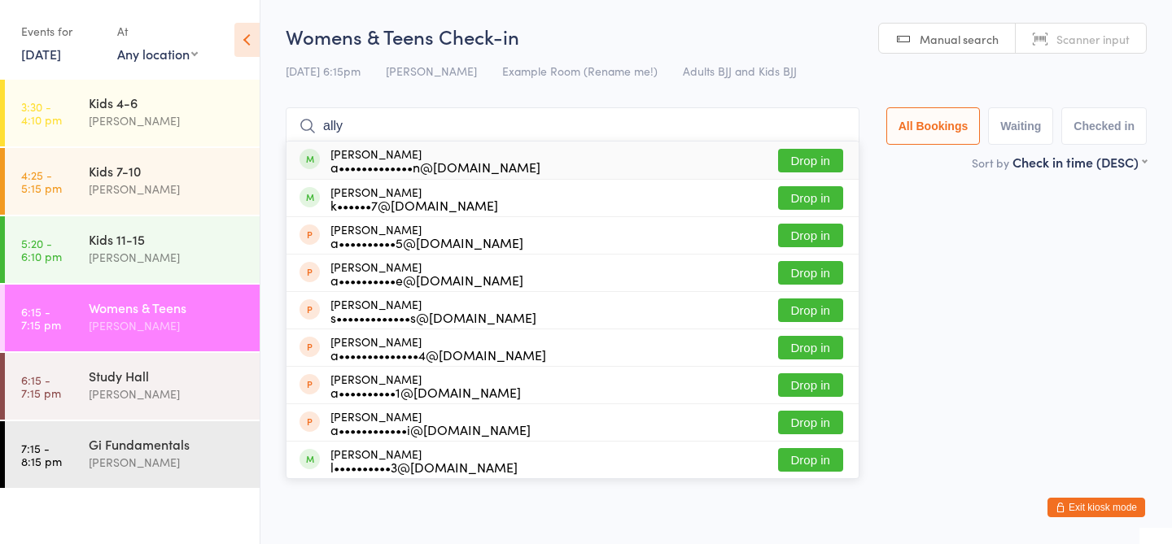
type input "ally"
click at [811, 151] on button "Drop in" at bounding box center [810, 161] width 65 height 24
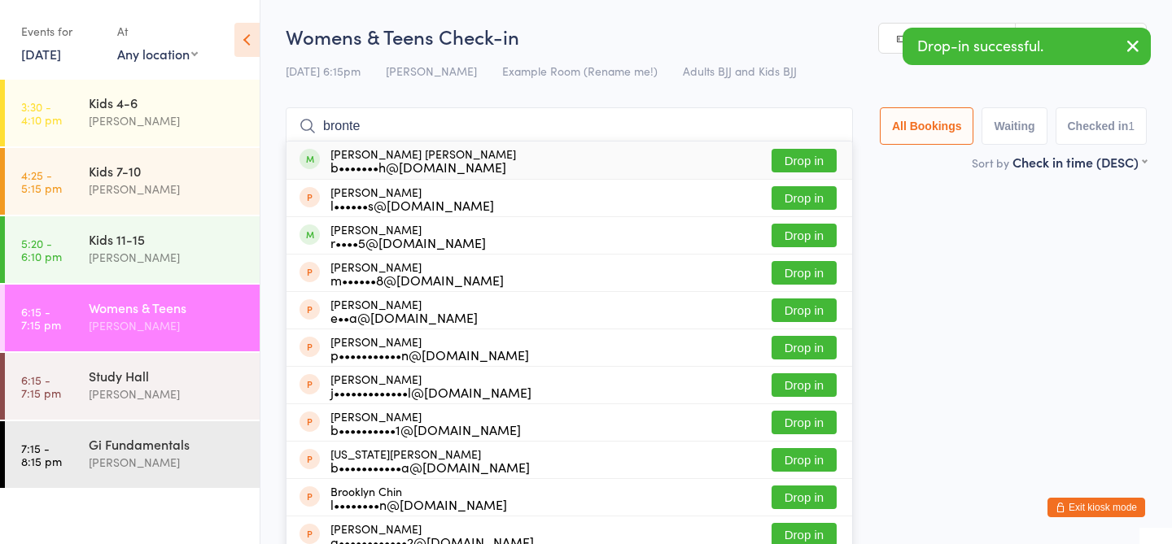
type input "bronte"
click at [804, 149] on button "Drop in" at bounding box center [803, 161] width 65 height 24
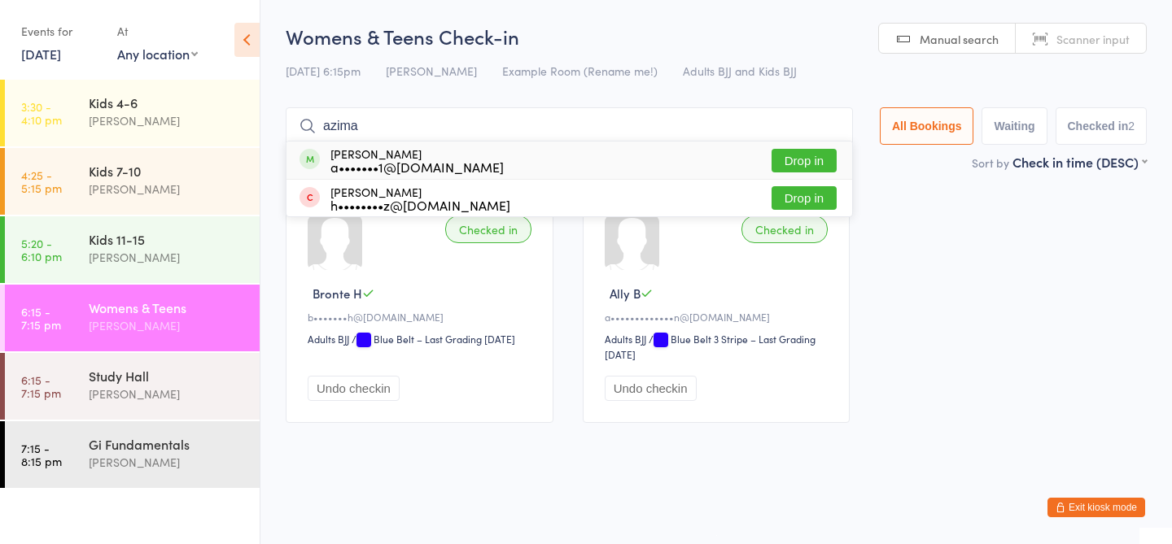
type input "azima"
click at [809, 160] on button "Drop in" at bounding box center [803, 161] width 65 height 24
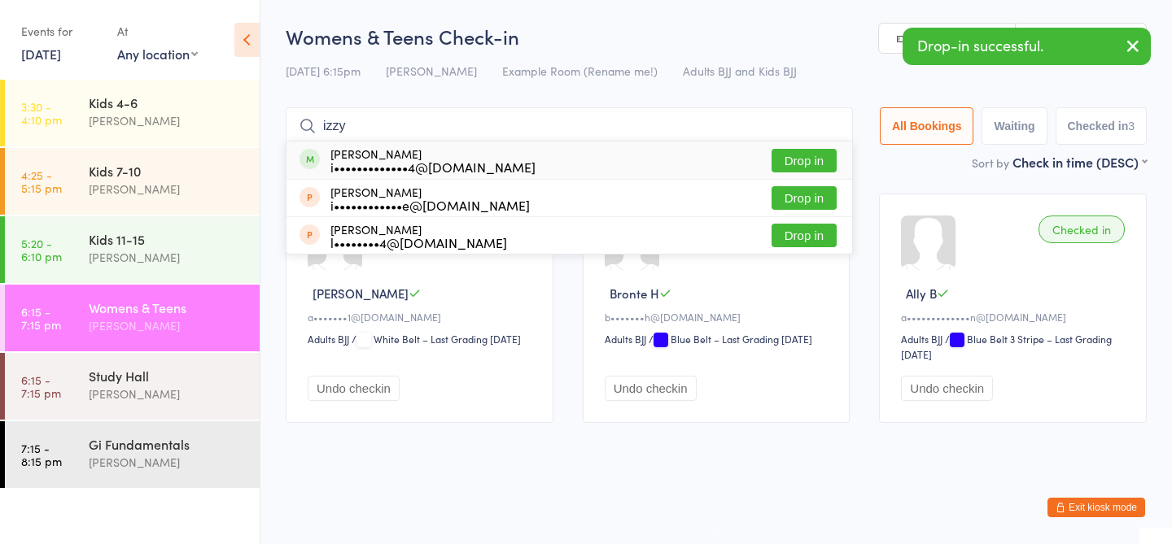
type input "izzy"
click at [800, 157] on button "Drop in" at bounding box center [803, 161] width 65 height 24
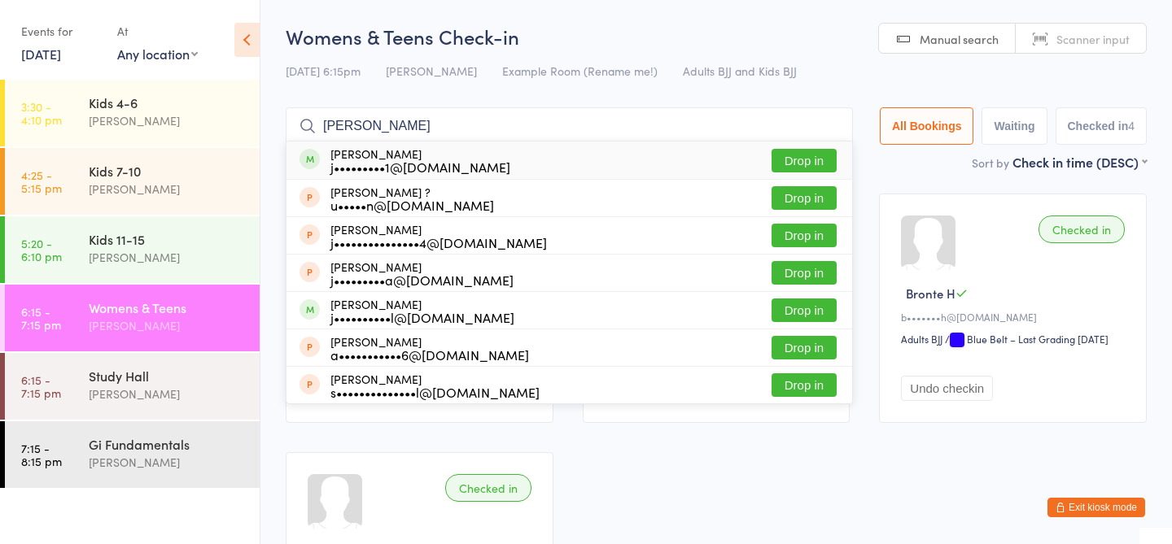
type input "[PERSON_NAME]"
click at [802, 155] on button "Drop in" at bounding box center [803, 161] width 65 height 24
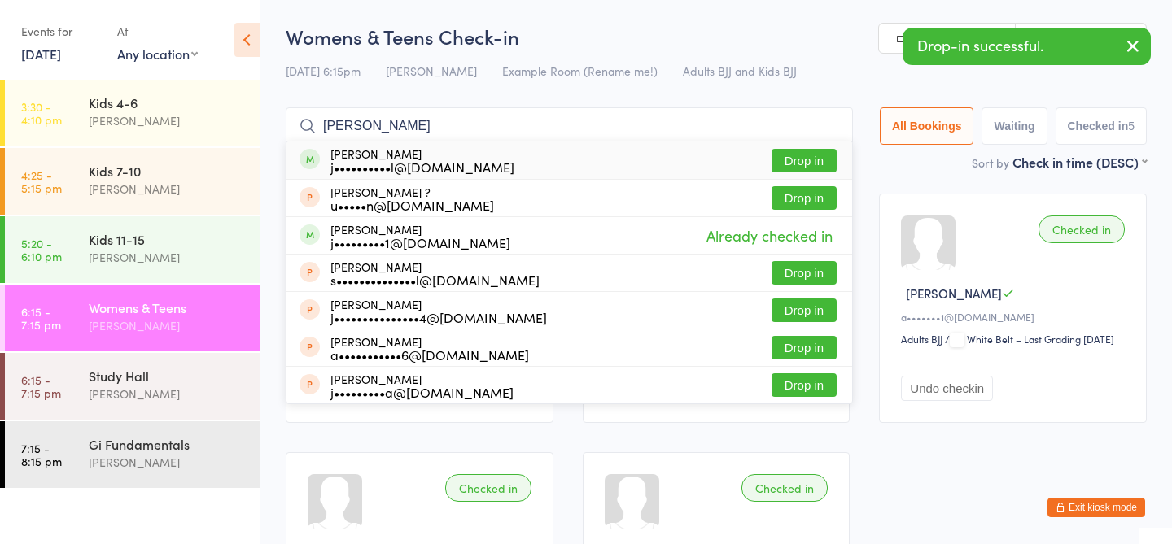
type input "[PERSON_NAME]"
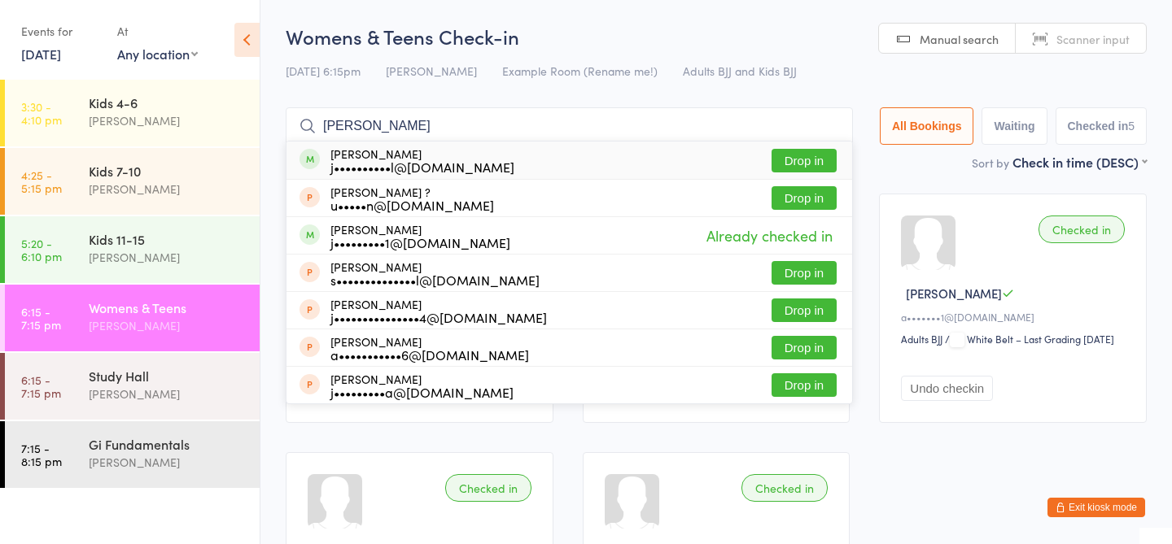
click at [777, 164] on button "Drop in" at bounding box center [803, 161] width 65 height 24
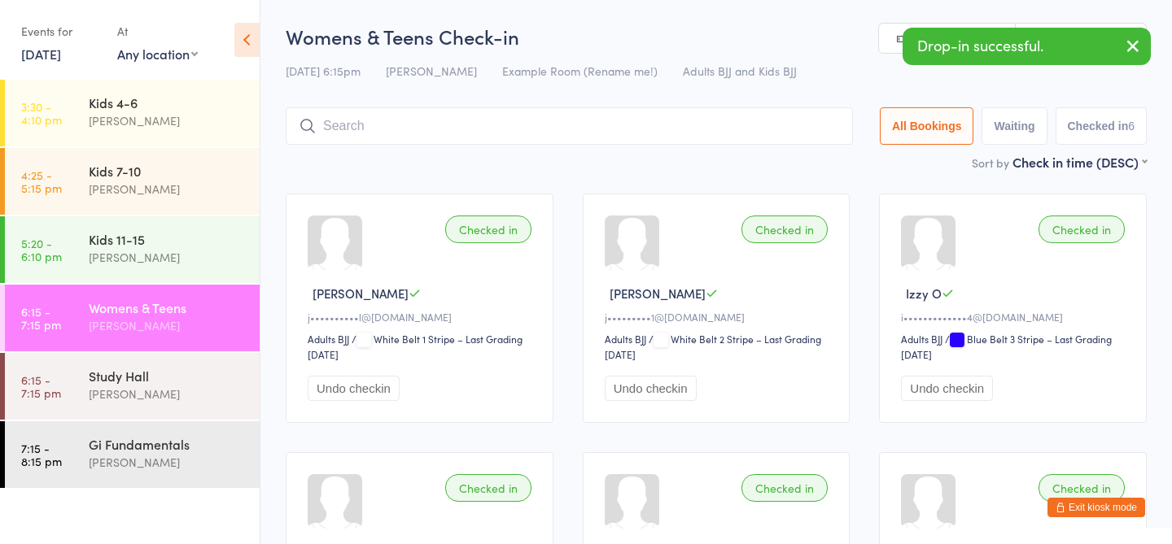
click at [61, 50] on link "[DATE]" at bounding box center [41, 54] width 40 height 18
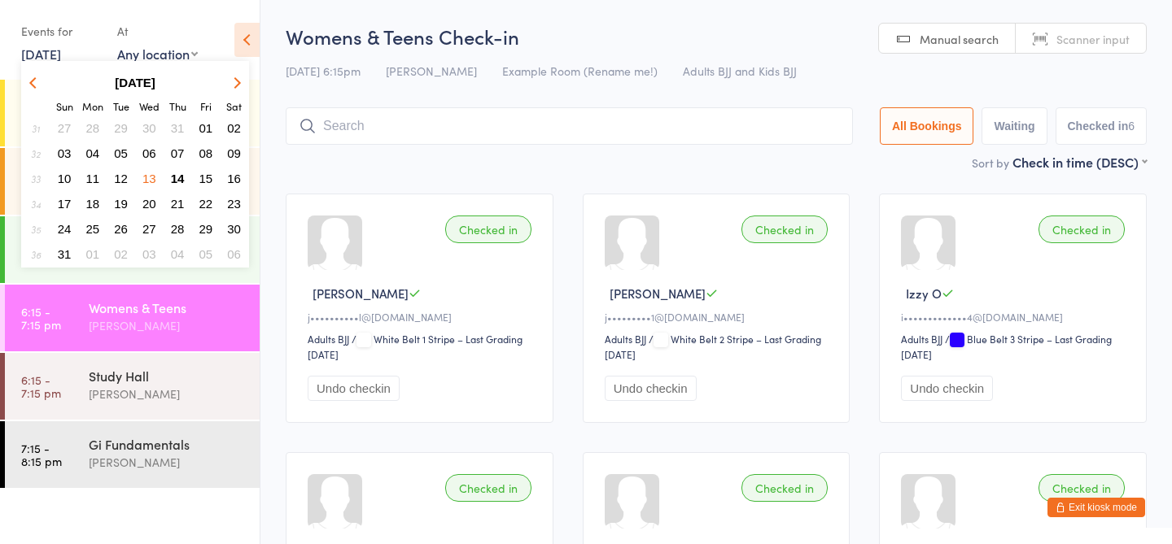
click at [123, 179] on span "12" at bounding box center [121, 179] width 14 height 14
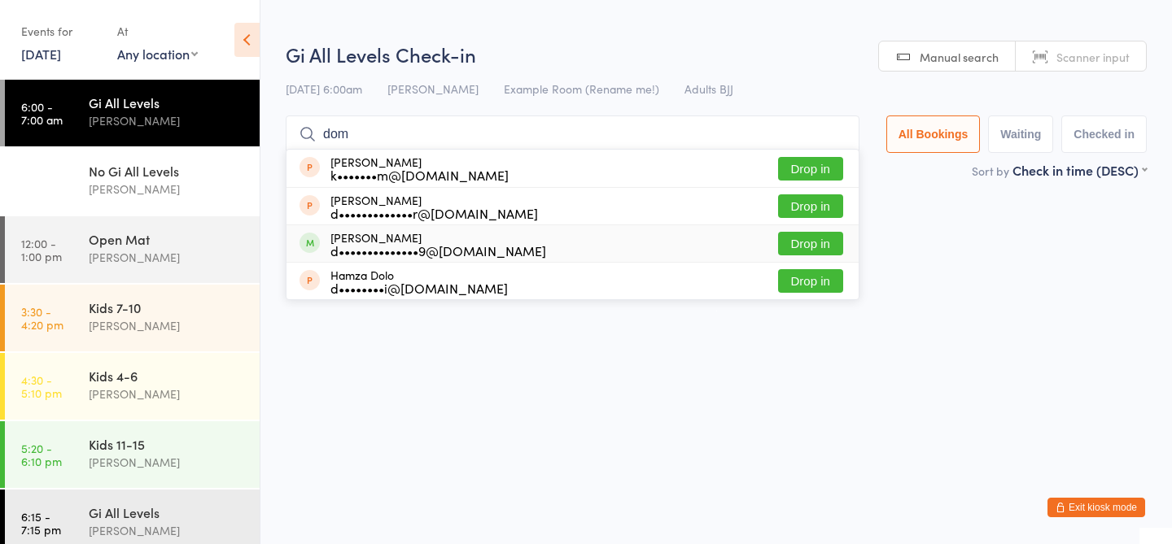
type input "dom"
click at [807, 242] on button "Drop in" at bounding box center [810, 244] width 65 height 24
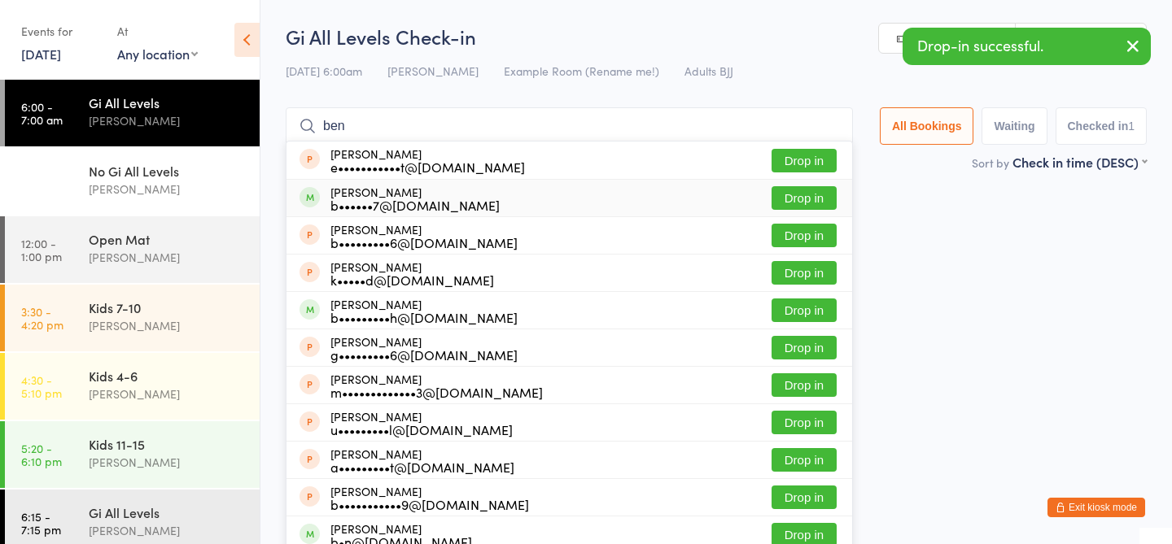
type input "ben"
click at [788, 190] on button "Drop in" at bounding box center [803, 198] width 65 height 24
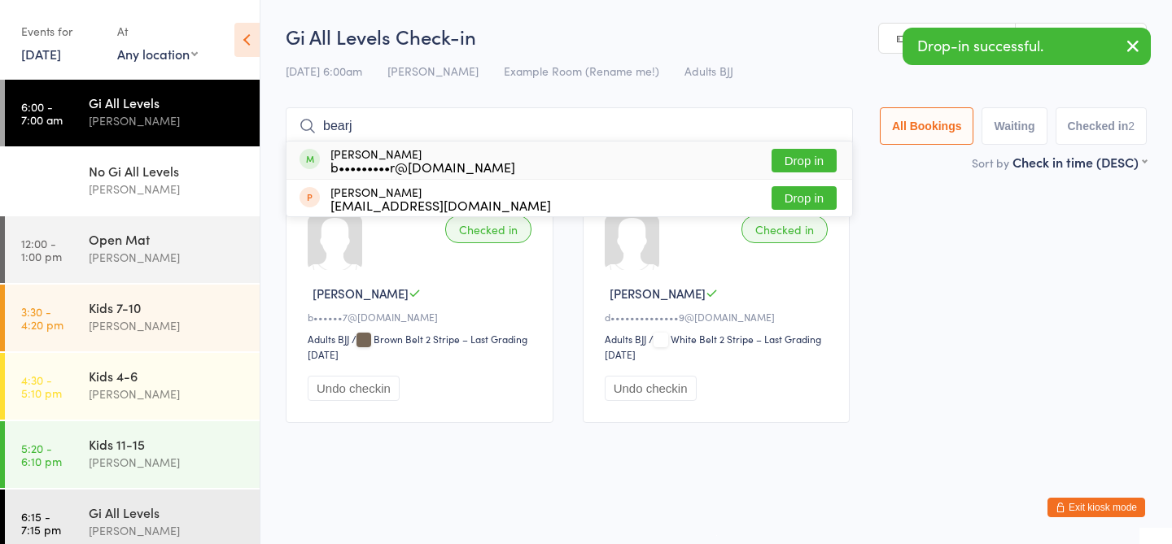
type input "bearj"
click at [798, 163] on button "Drop in" at bounding box center [803, 161] width 65 height 24
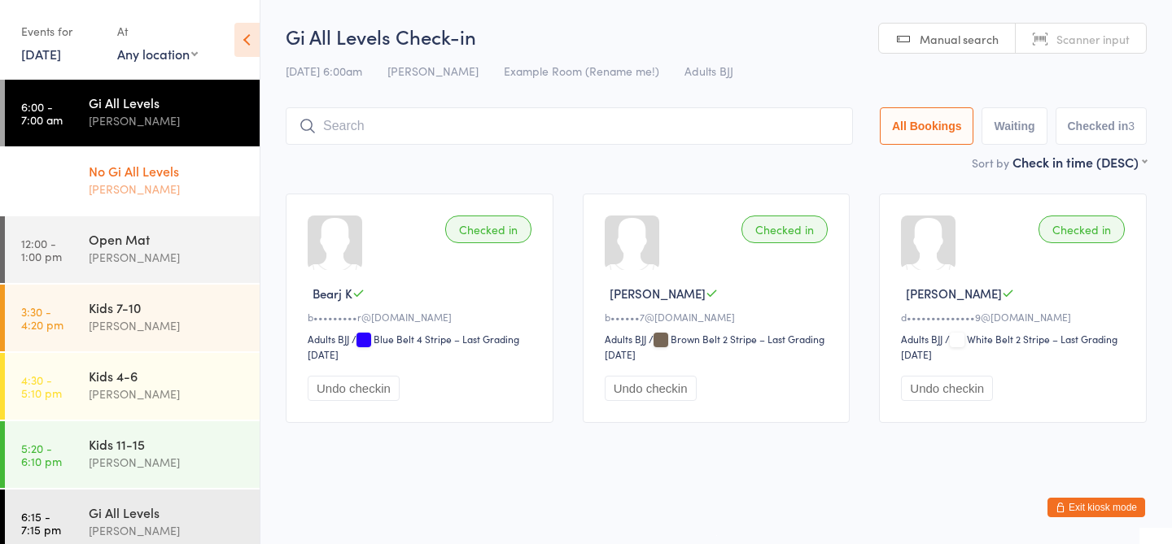
click at [199, 196] on div "[PERSON_NAME]" at bounding box center [167, 189] width 157 height 19
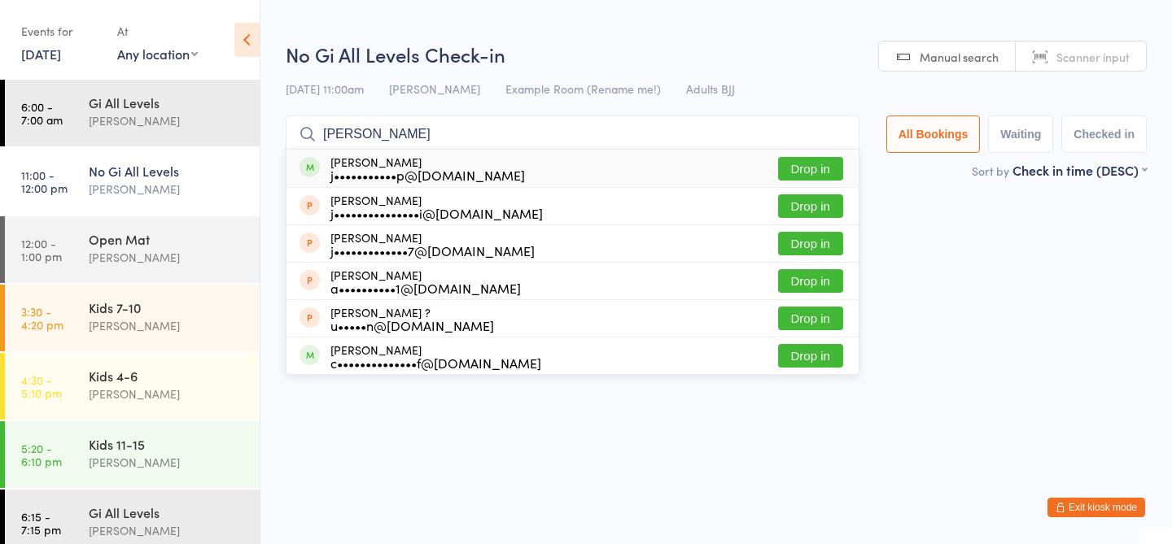
type input "[PERSON_NAME]"
click at [819, 176] on button "Drop in" at bounding box center [810, 169] width 65 height 24
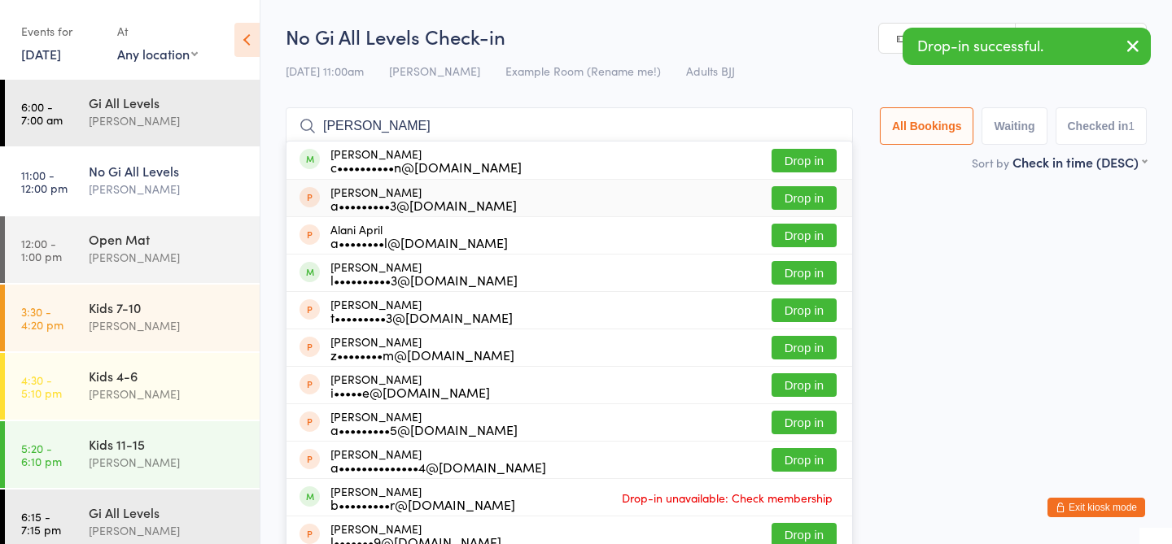
type input "[PERSON_NAME]"
click at [813, 167] on button "Drop in" at bounding box center [803, 161] width 65 height 24
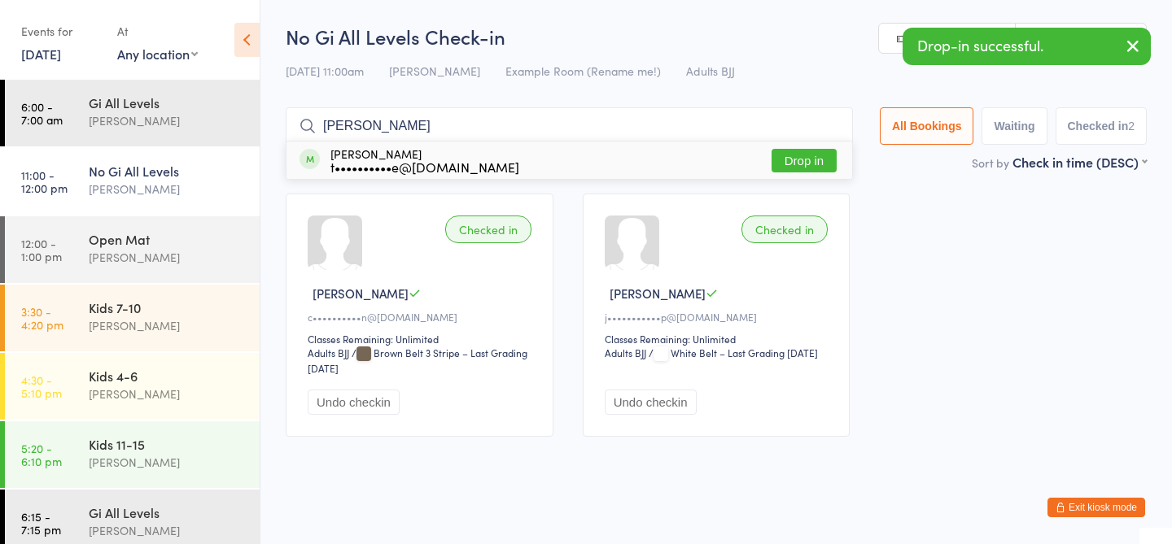
type input "[PERSON_NAME]"
click at [824, 160] on button "Drop in" at bounding box center [803, 161] width 65 height 24
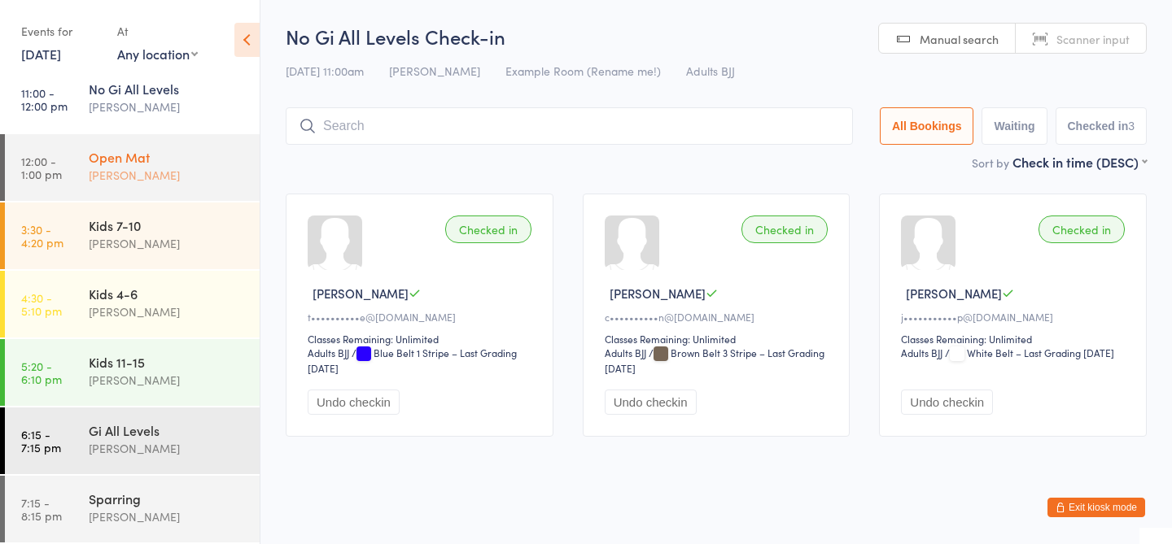
scroll to position [5, 0]
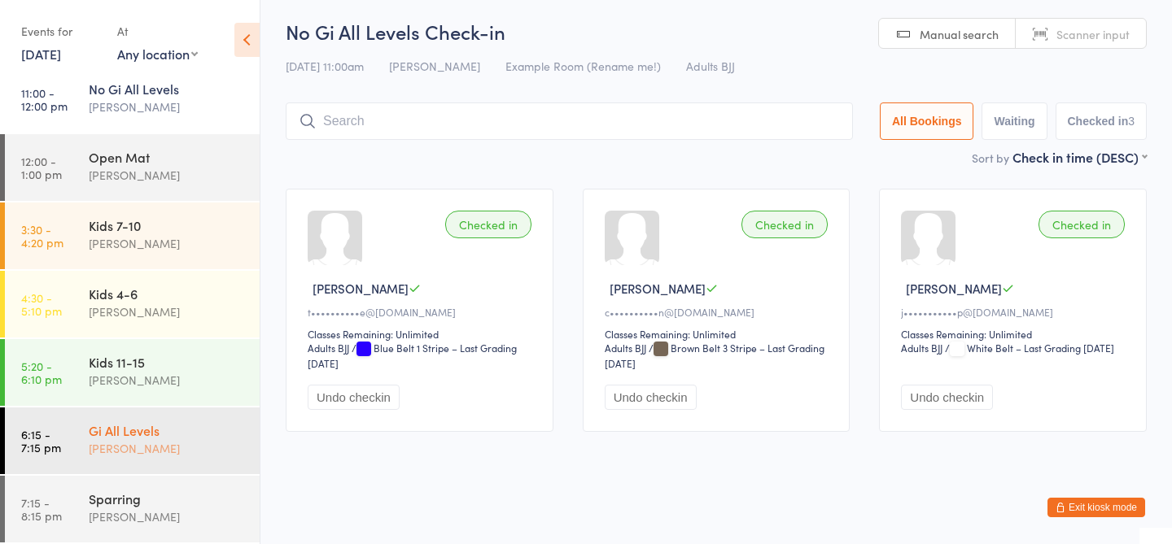
click at [191, 440] on div "[PERSON_NAME]" at bounding box center [167, 448] width 157 height 19
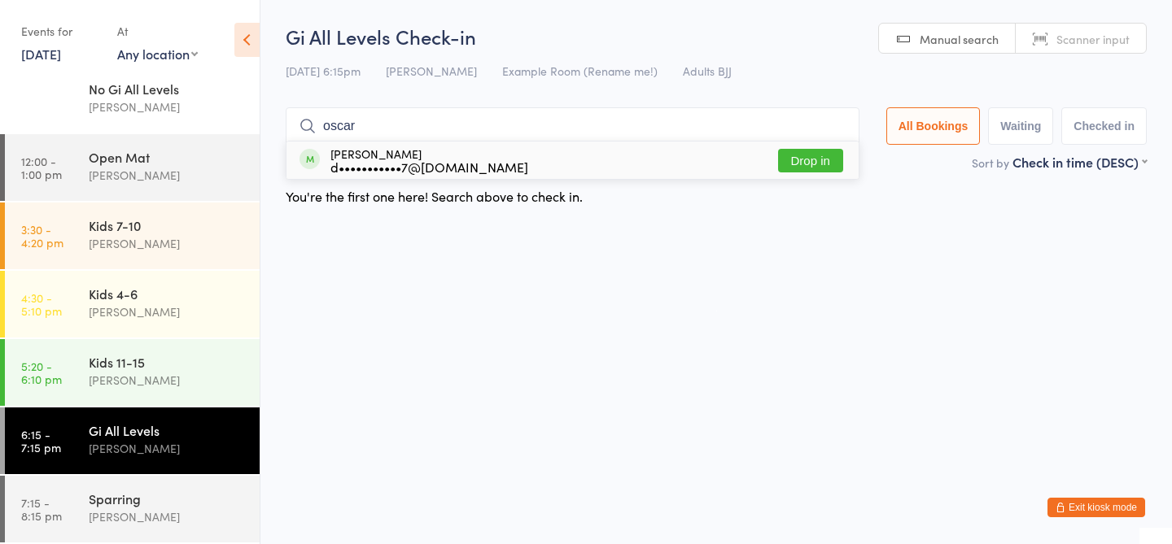
type input "oscar"
click at [804, 164] on button "Drop in" at bounding box center [810, 161] width 65 height 24
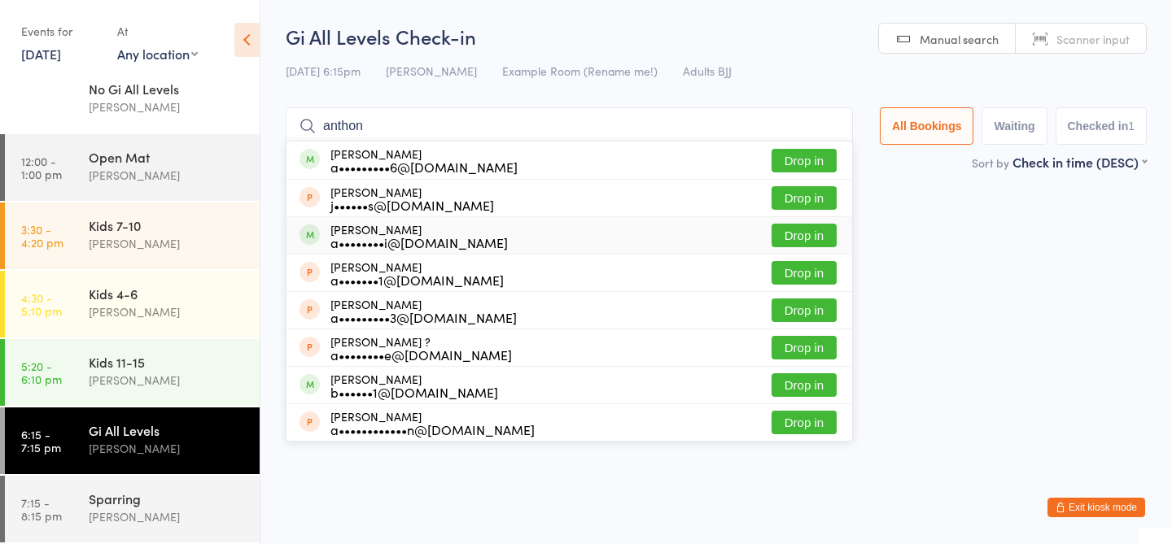
type input "anthon"
click at [819, 238] on button "Drop in" at bounding box center [803, 236] width 65 height 24
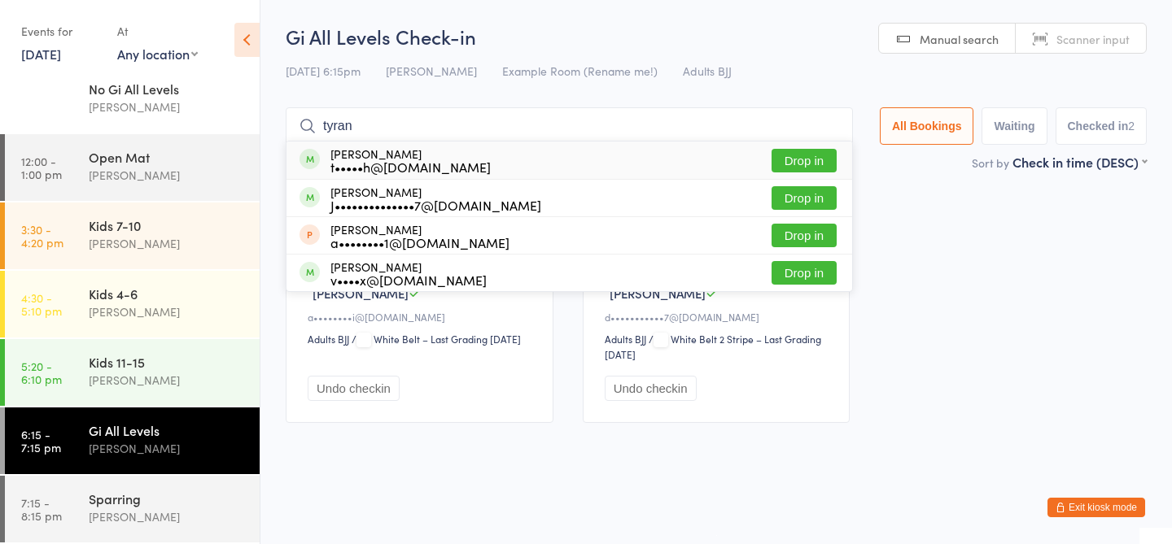
type input "tyran"
click at [812, 159] on button "Drop in" at bounding box center [803, 161] width 65 height 24
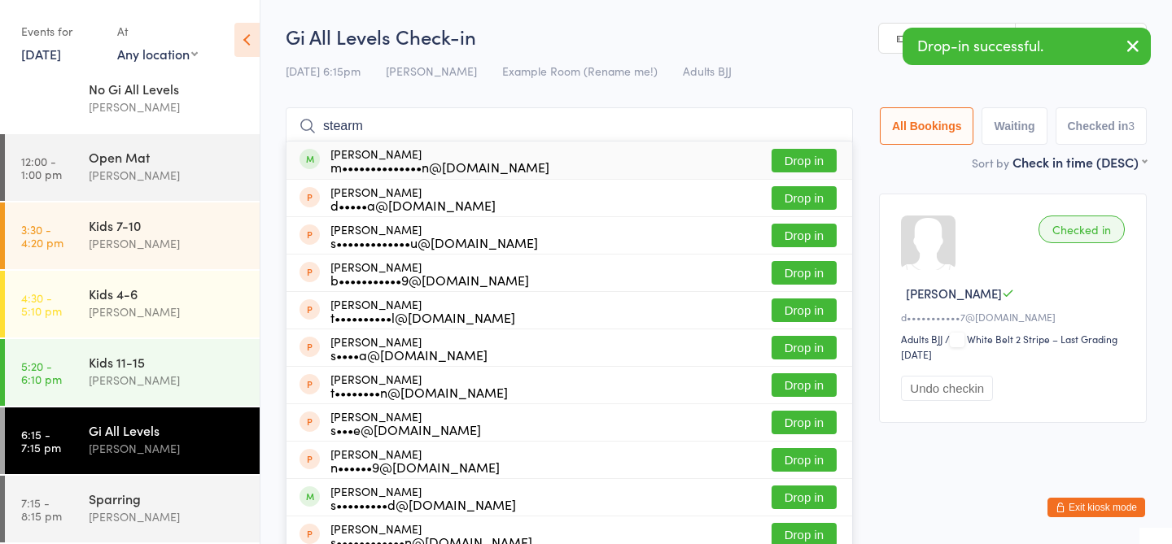
type input "stearm"
click at [800, 151] on button "Drop in" at bounding box center [803, 161] width 65 height 24
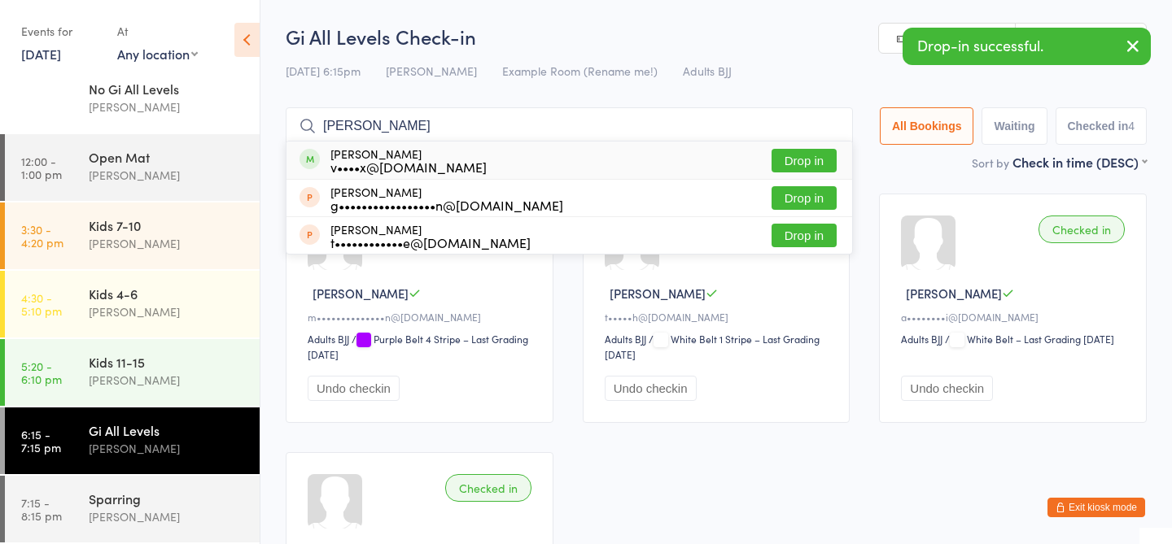
type input "[PERSON_NAME]"
click at [802, 155] on button "Drop in" at bounding box center [803, 161] width 65 height 24
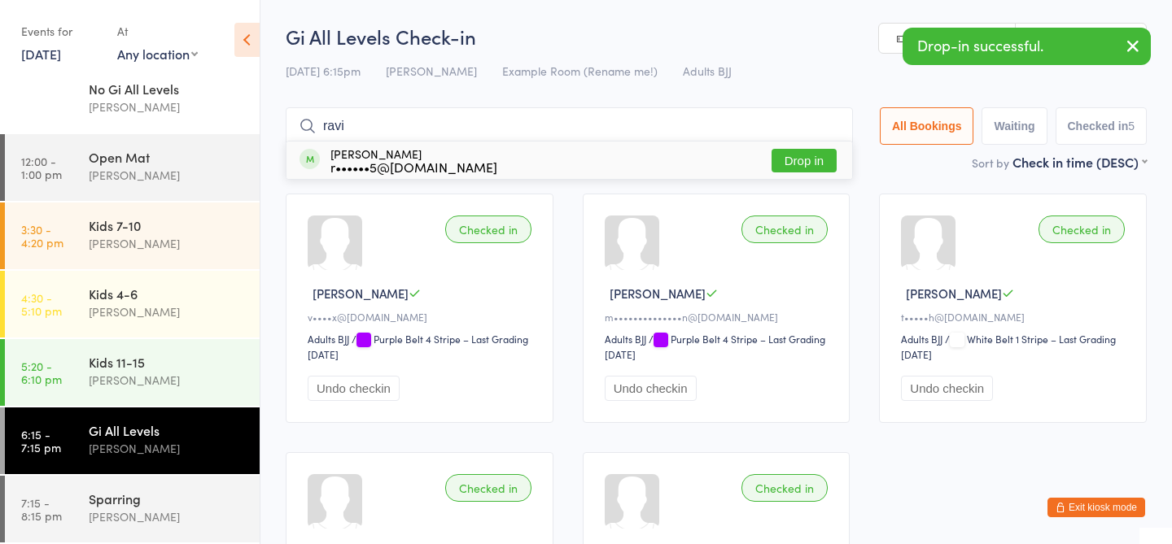
type input "ravi"
click at [788, 166] on button "Drop in" at bounding box center [803, 161] width 65 height 24
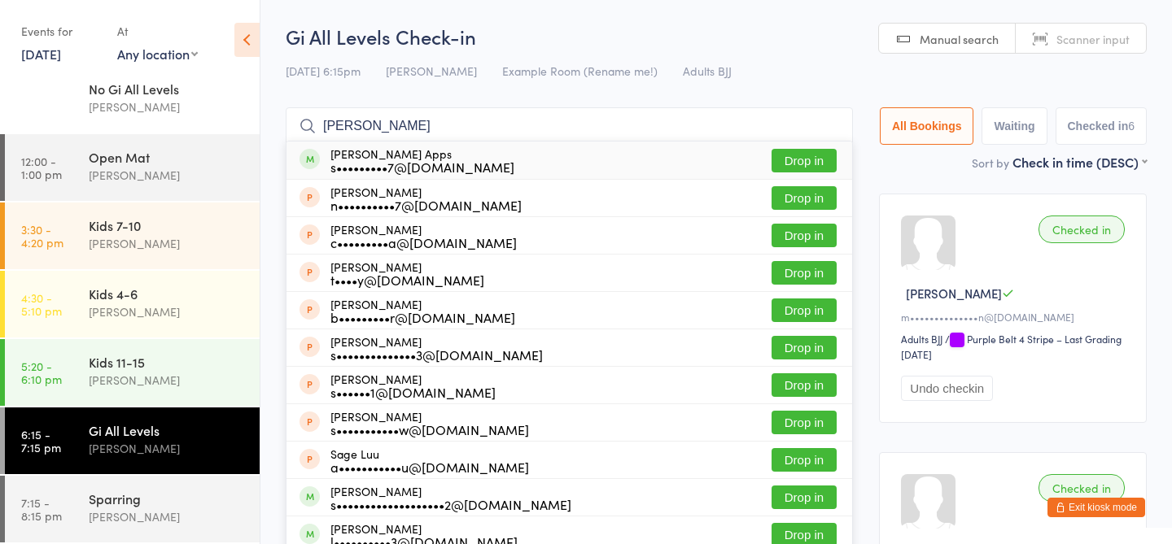
type input "[PERSON_NAME]"
click at [800, 162] on button "Drop in" at bounding box center [803, 161] width 65 height 24
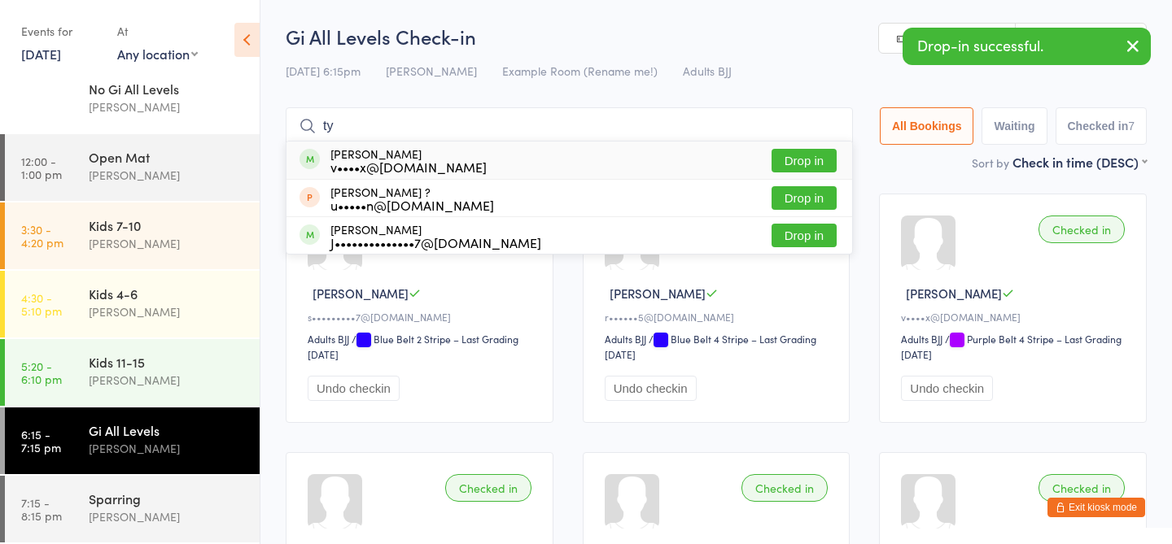
type input "ty"
click at [815, 164] on button "Drop in" at bounding box center [803, 161] width 65 height 24
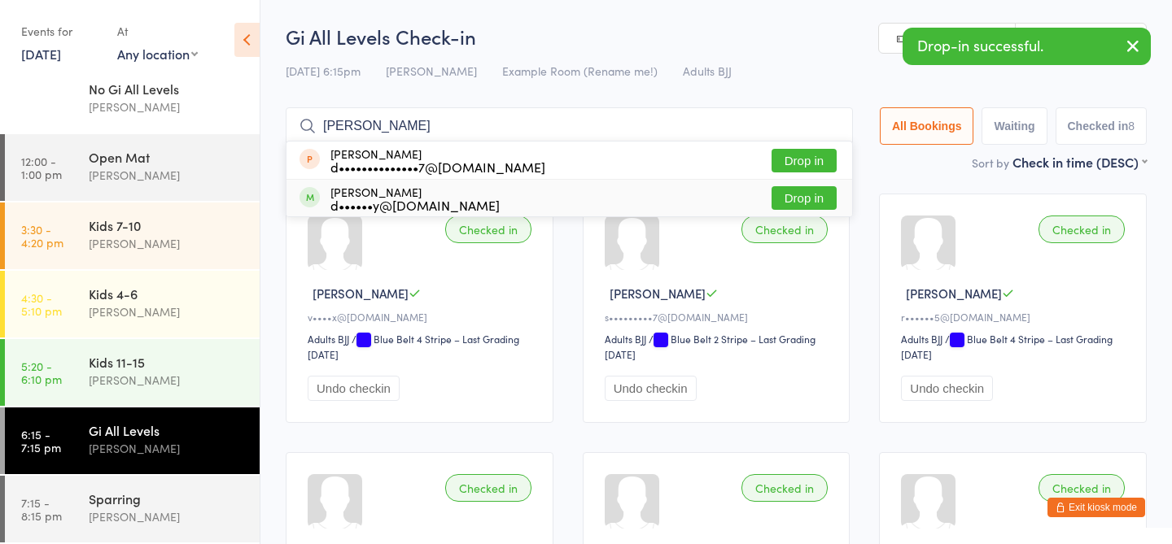
type input "[PERSON_NAME]"
click at [791, 191] on button "Drop in" at bounding box center [803, 198] width 65 height 24
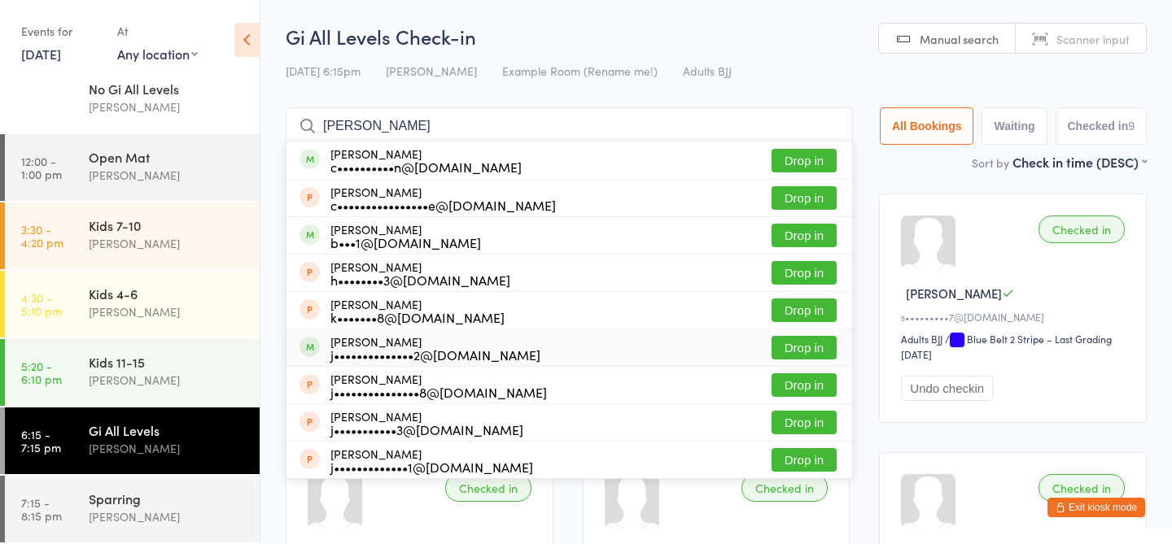
type input "[PERSON_NAME]"
click at [817, 353] on button "Drop in" at bounding box center [803, 348] width 65 height 24
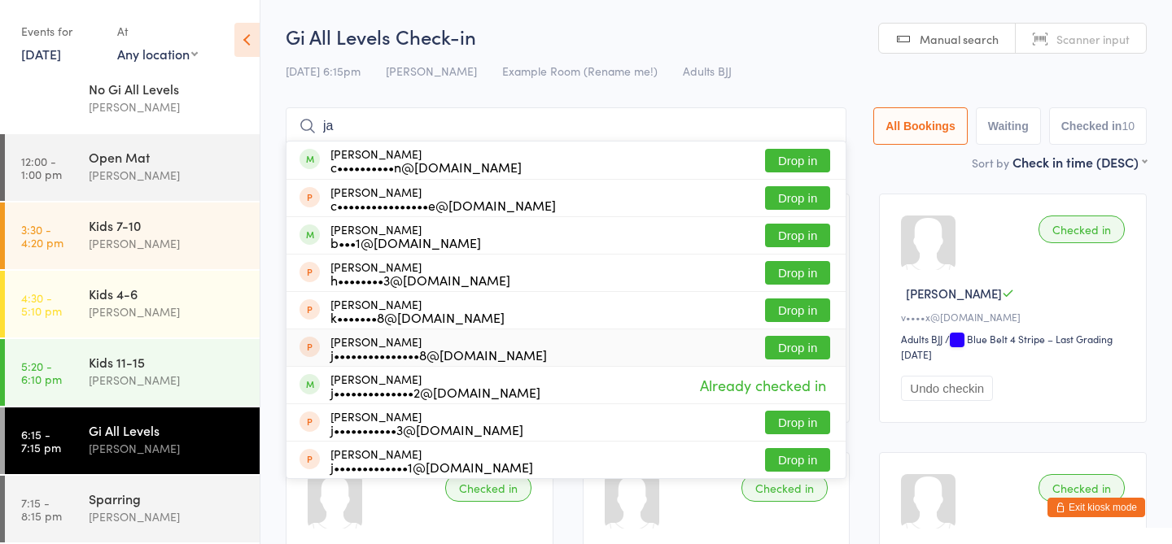
type input "j"
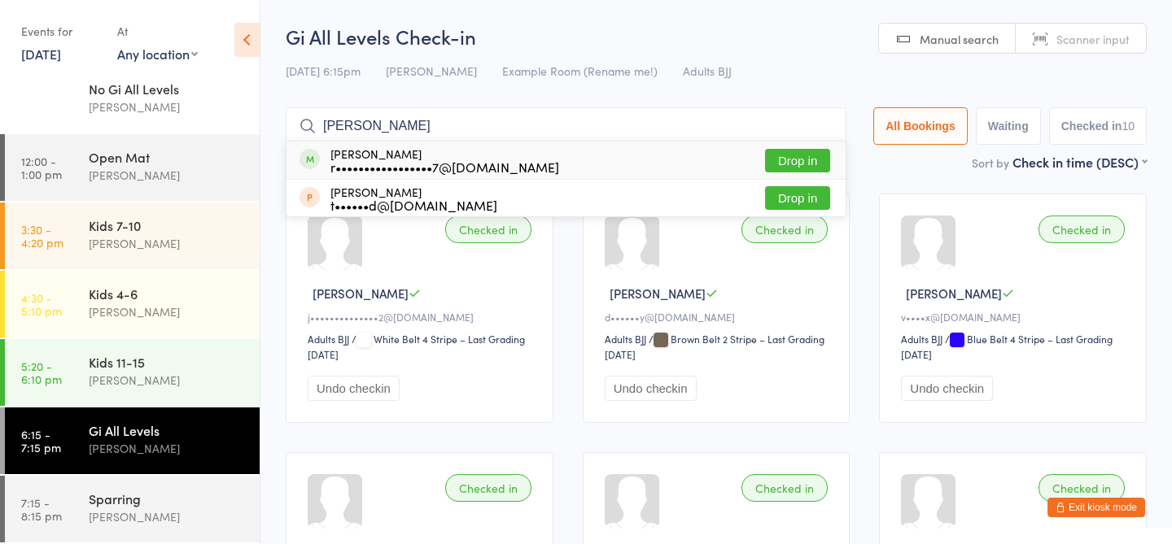
type input "[PERSON_NAME]"
click at [813, 159] on button "Drop in" at bounding box center [797, 161] width 65 height 24
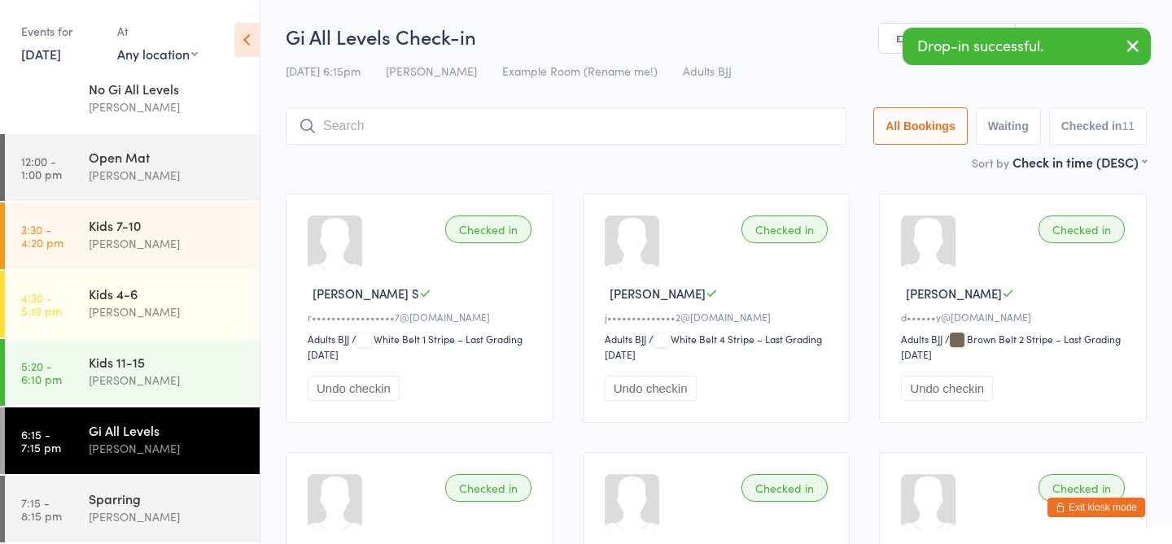
type input "n"
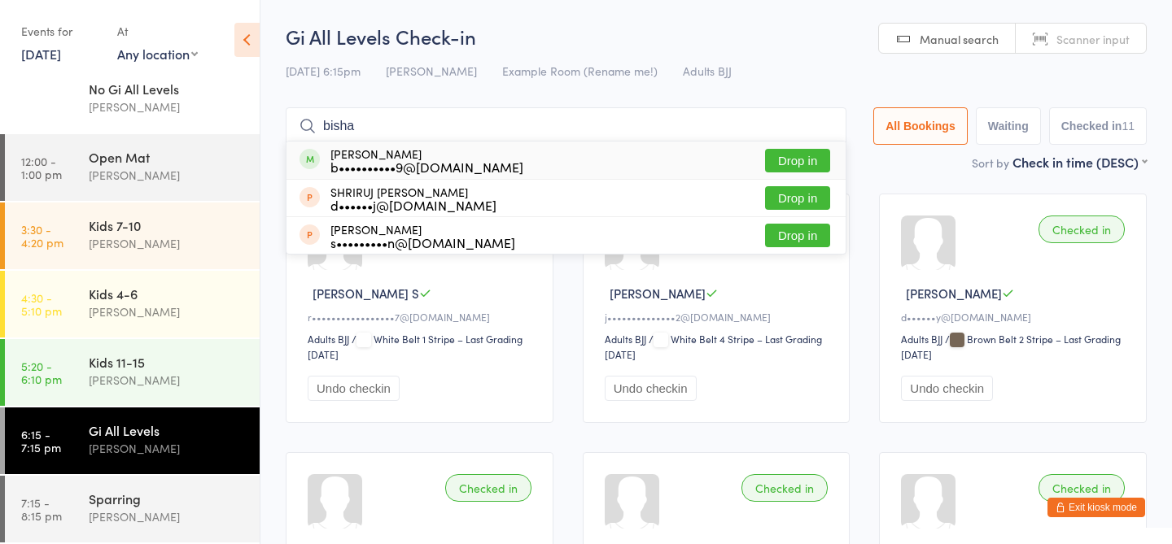
type input "bisha"
click at [793, 159] on button "Drop in" at bounding box center [797, 161] width 65 height 24
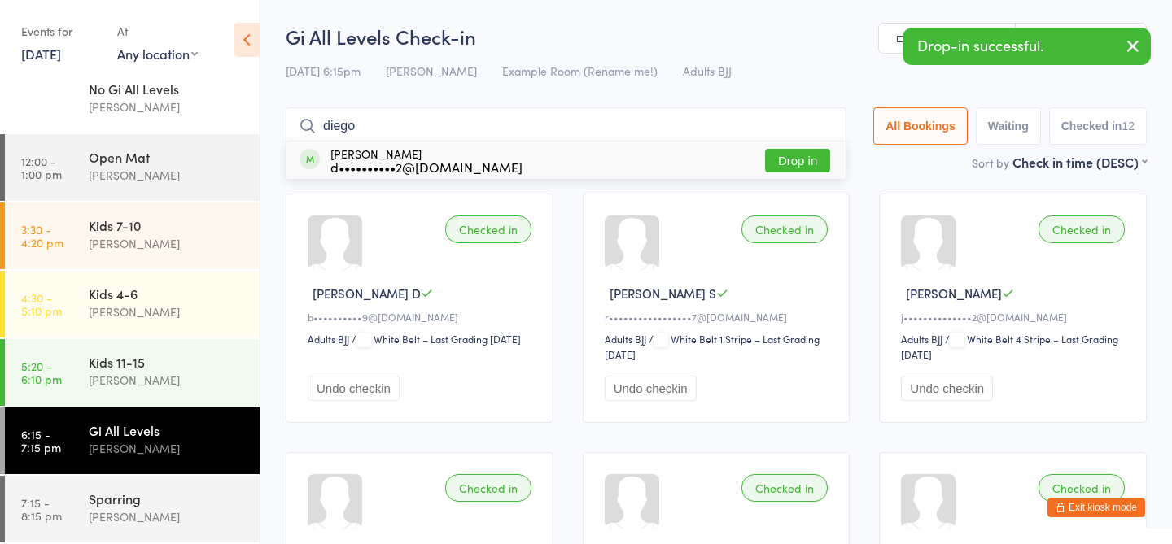
type input "diego"
click at [800, 172] on button "Drop in" at bounding box center [797, 161] width 65 height 24
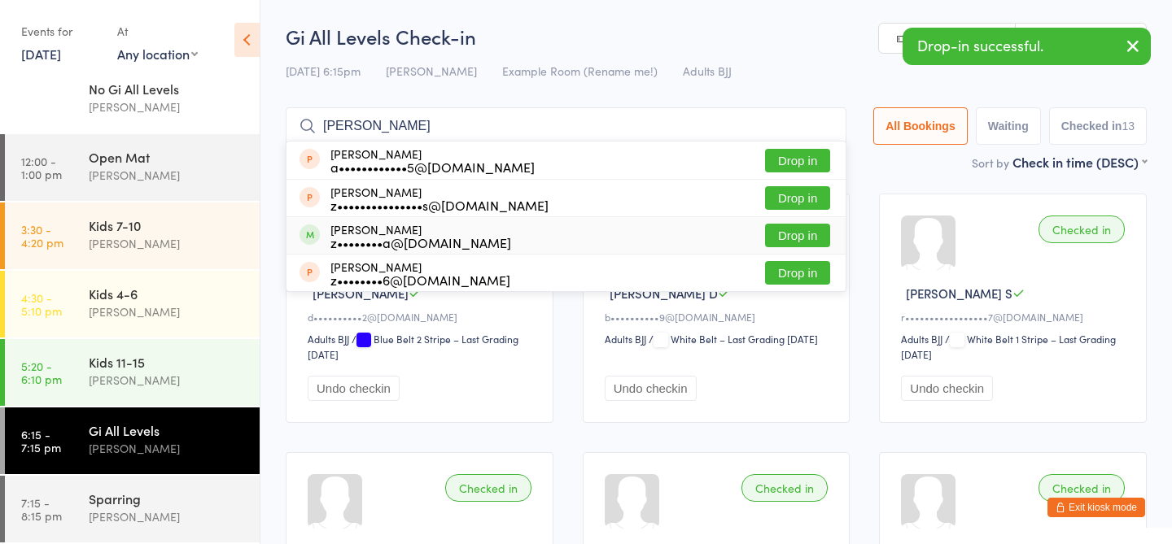
type input "[PERSON_NAME]"
click at [798, 234] on button "Drop in" at bounding box center [797, 236] width 65 height 24
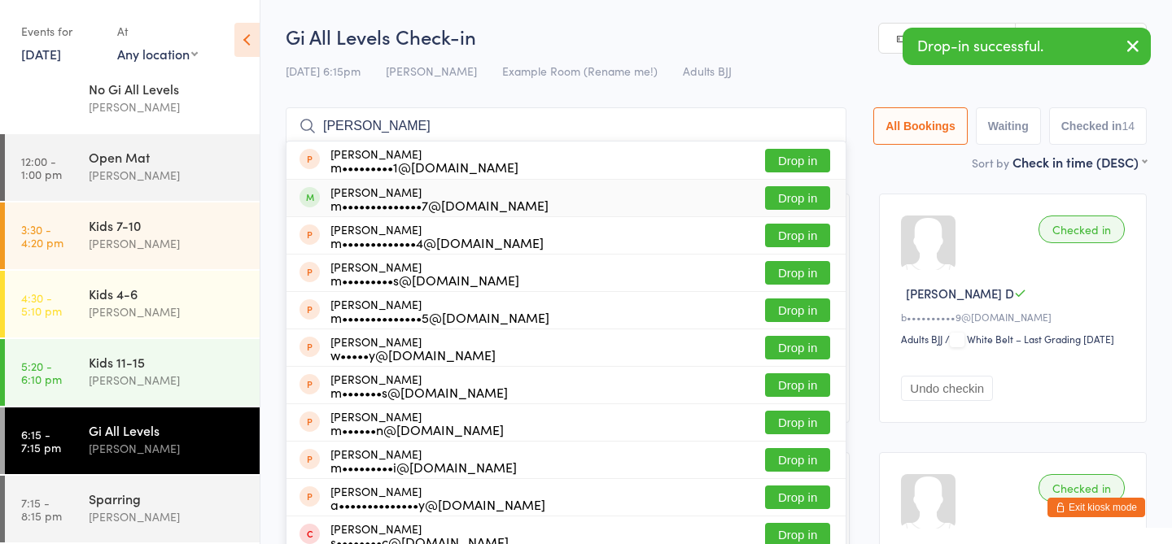
type input "[PERSON_NAME]"
click at [810, 205] on button "Drop in" at bounding box center [797, 198] width 65 height 24
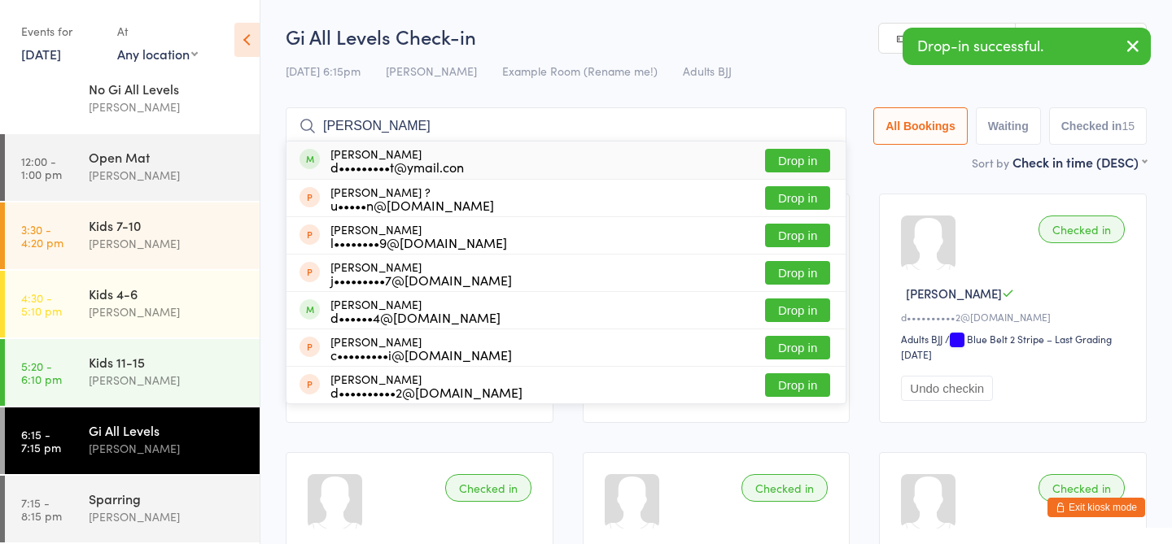
type input "[PERSON_NAME]"
click at [784, 165] on button "Drop in" at bounding box center [797, 161] width 65 height 24
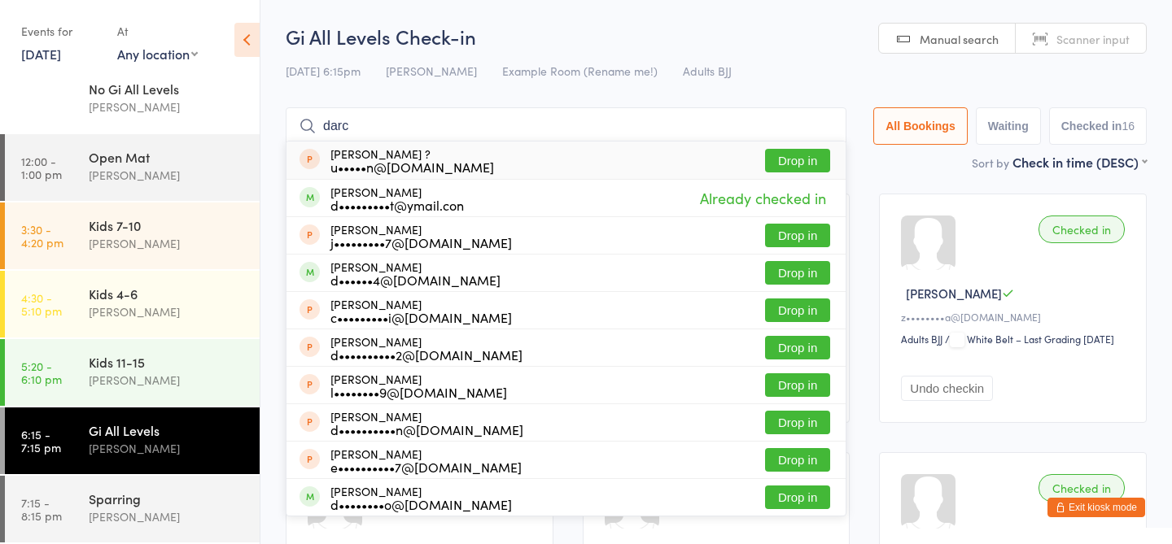
drag, startPoint x: 526, startPoint y: 113, endPoint x: 518, endPoint y: 120, distance: 9.8
click at [522, 116] on input "darc" at bounding box center [566, 125] width 561 height 37
drag, startPoint x: 509, startPoint y: 128, endPoint x: 298, endPoint y: 119, distance: 211.8
click at [298, 119] on input "darc" at bounding box center [566, 125] width 561 height 37
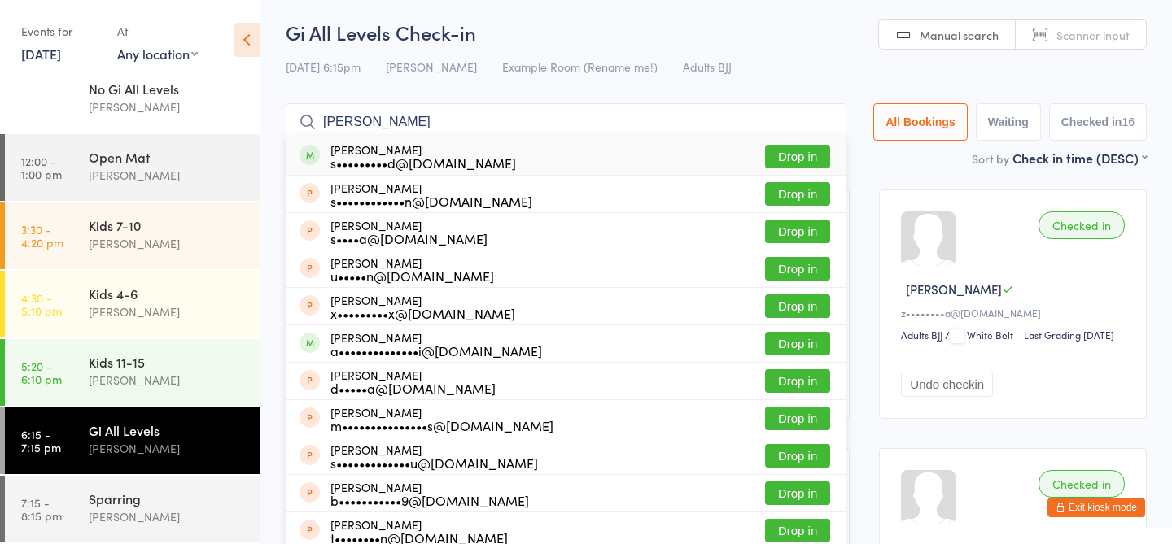
type input "[PERSON_NAME]"
click at [781, 155] on button "Drop in" at bounding box center [797, 157] width 65 height 24
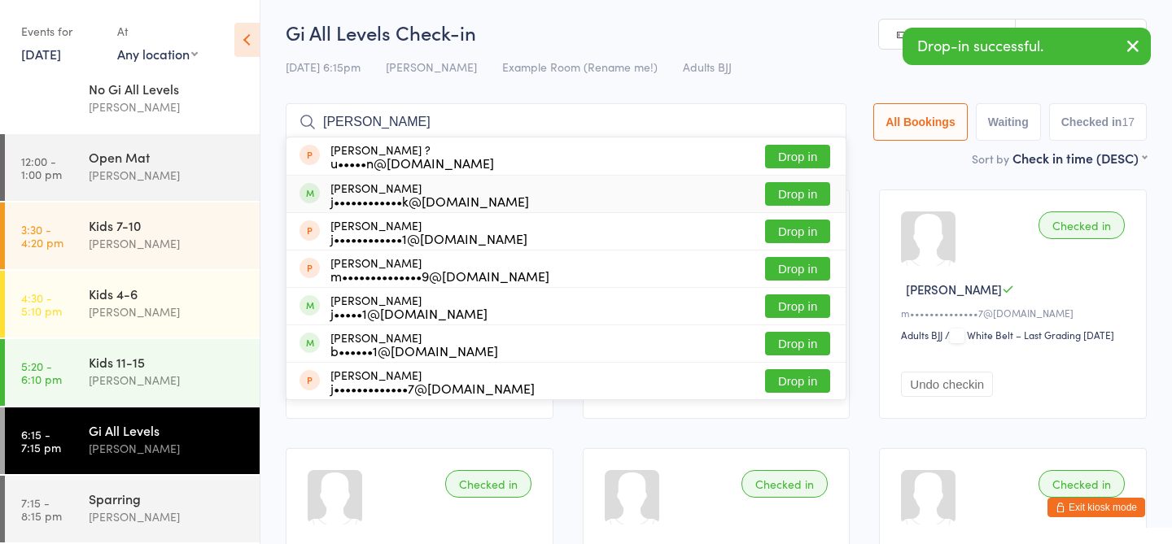
type input "[PERSON_NAME]"
click at [789, 200] on button "Drop in" at bounding box center [797, 194] width 65 height 24
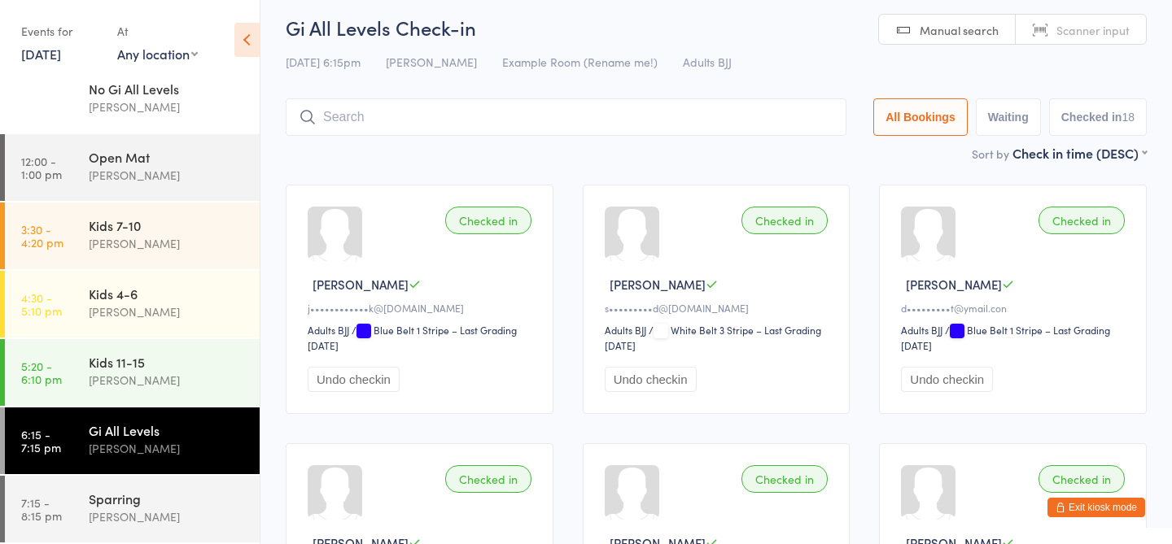
scroll to position [7, 0]
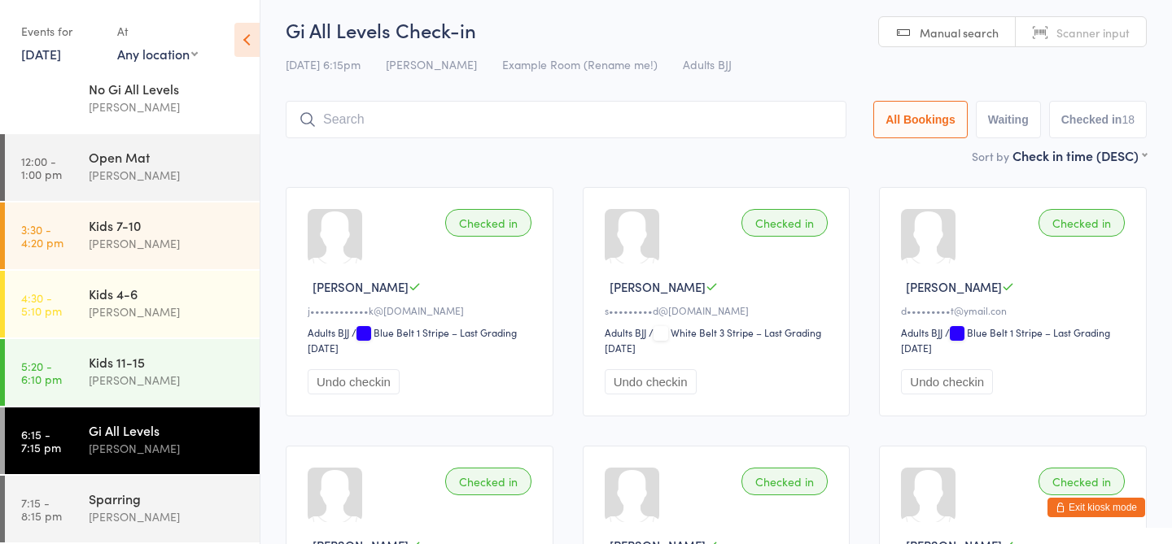
click at [240, 46] on icon at bounding box center [246, 40] width 25 height 34
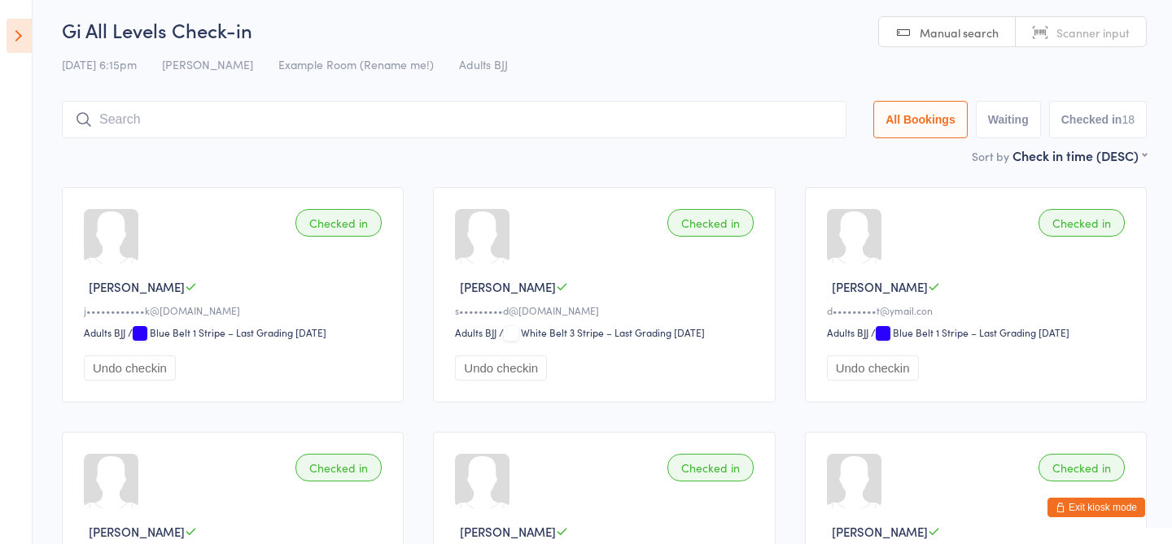
scroll to position [0, 0]
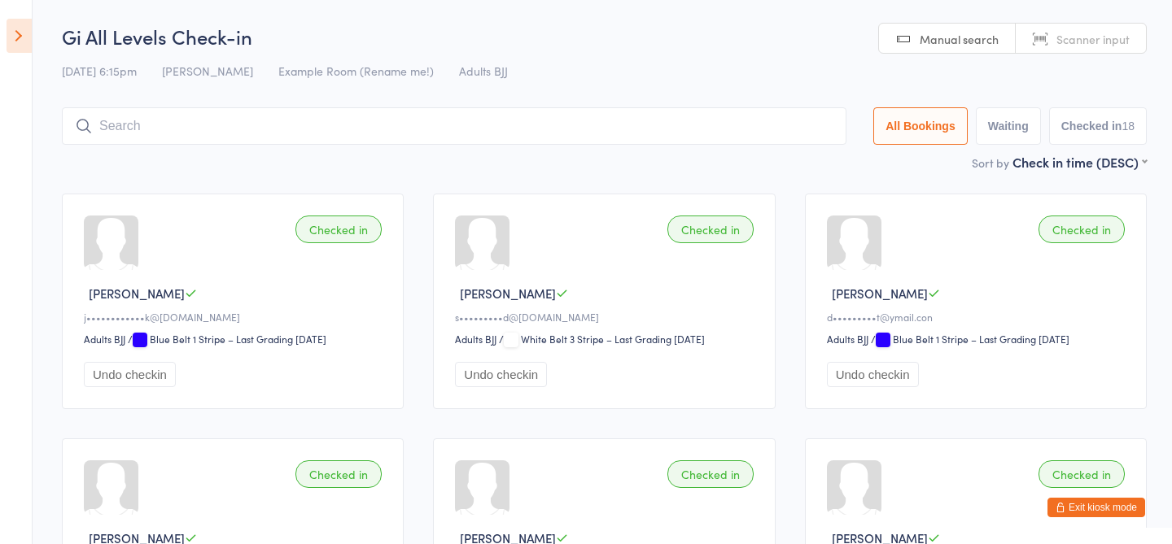
click at [1093, 509] on button "Exit kiosk mode" at bounding box center [1096, 508] width 98 height 20
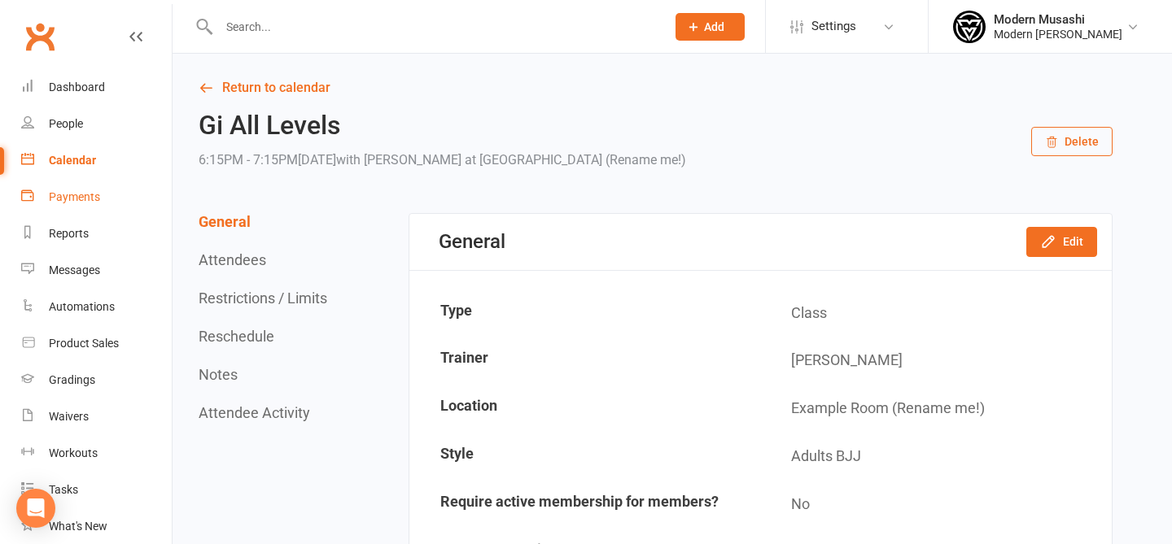
click at [94, 188] on link "Payments" at bounding box center [96, 197] width 151 height 37
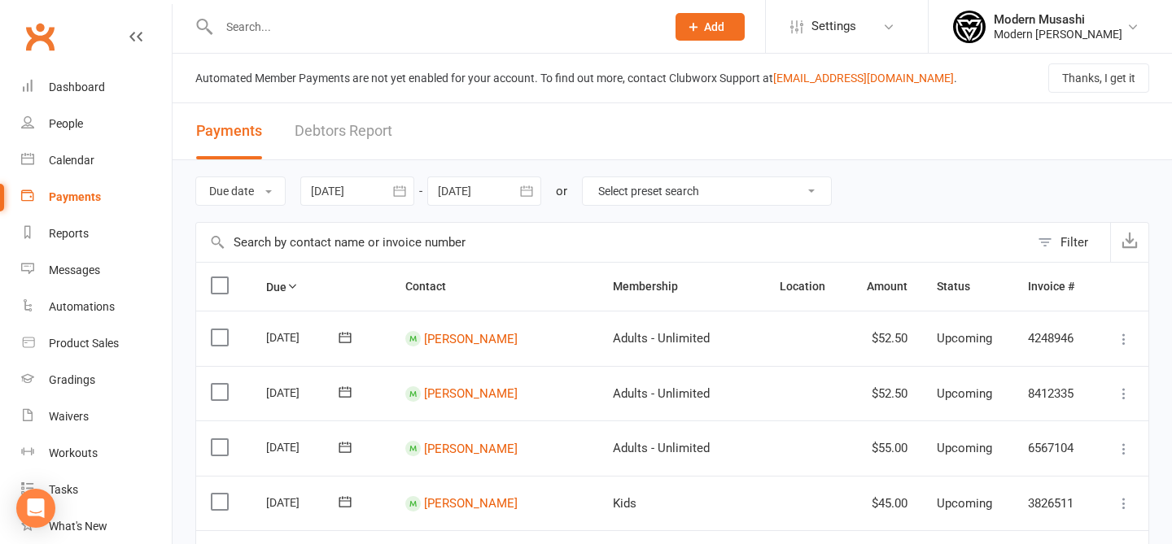
click at [344, 194] on div at bounding box center [357, 191] width 114 height 29
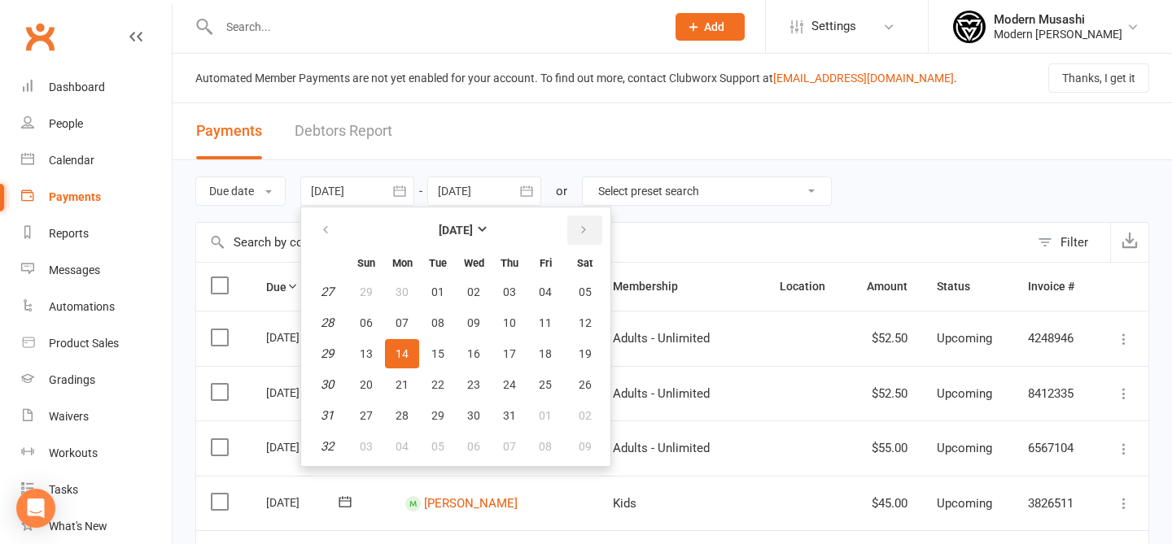
click at [578, 238] on button "button" at bounding box center [584, 230] width 35 height 29
click at [544, 418] on span "29" at bounding box center [545, 415] width 13 height 13
type input "[DATE]"
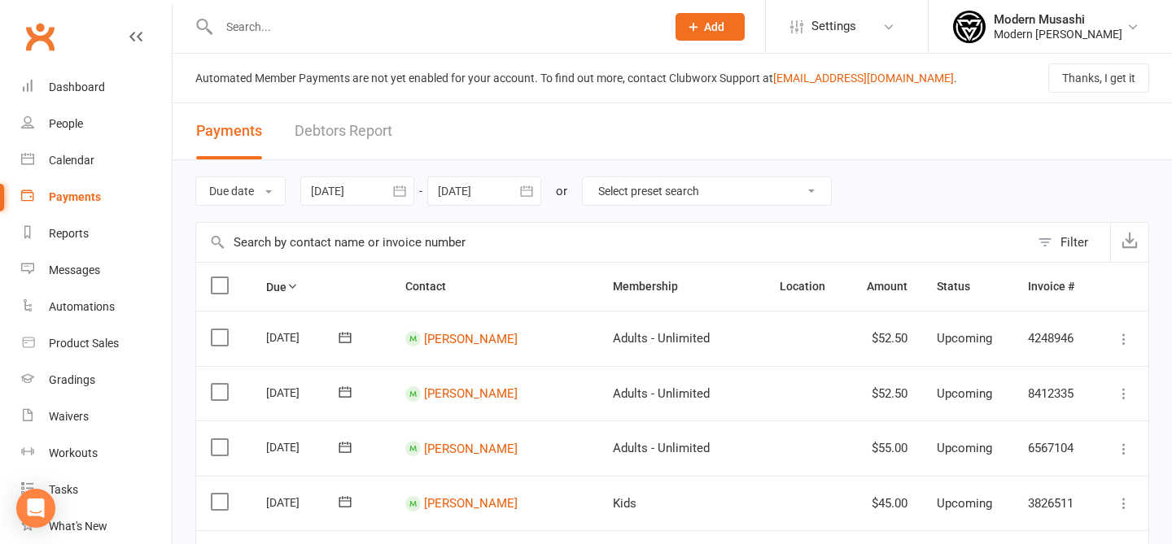
click at [495, 181] on div at bounding box center [484, 191] width 114 height 29
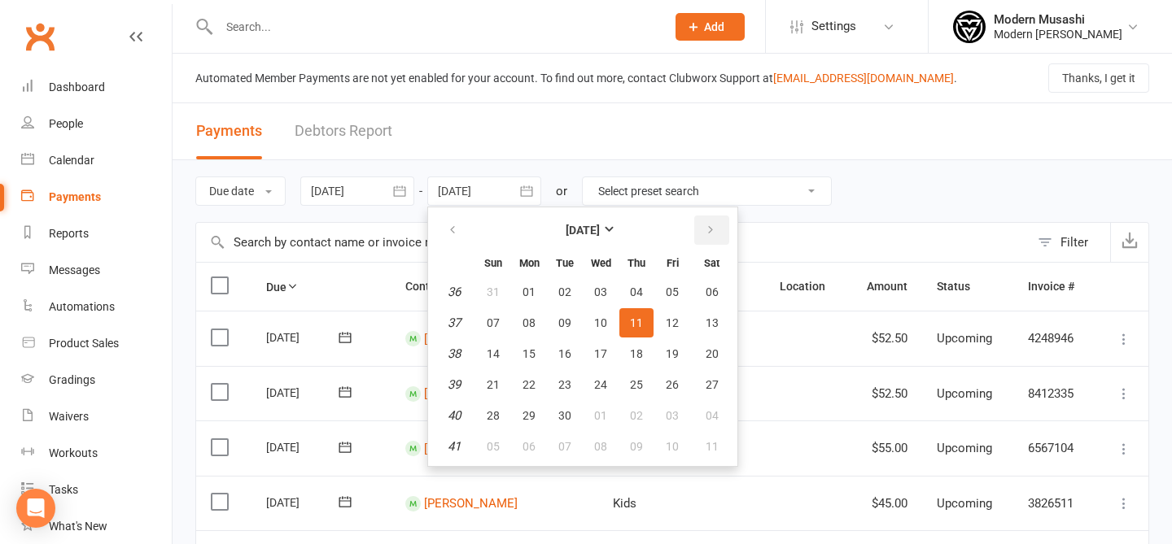
click at [698, 225] on button "button" at bounding box center [711, 230] width 35 height 29
click at [454, 222] on button "button" at bounding box center [453, 230] width 35 height 29
click at [457, 227] on icon "button" at bounding box center [452, 230] width 11 height 13
click at [687, 414] on button "29" at bounding box center [672, 415] width 34 height 29
type input "[DATE]"
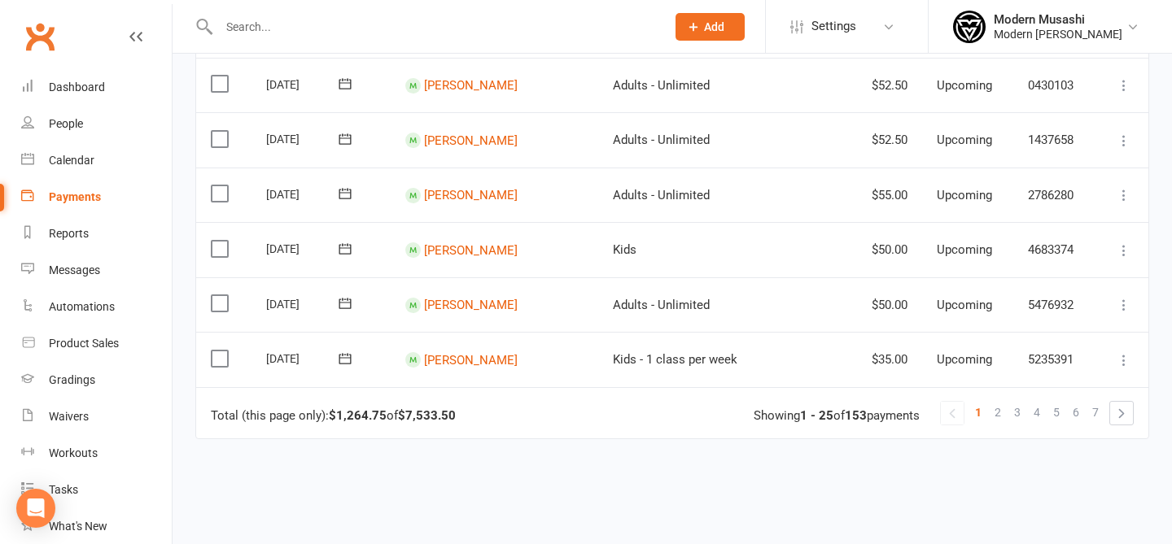
scroll to position [1295, 0]
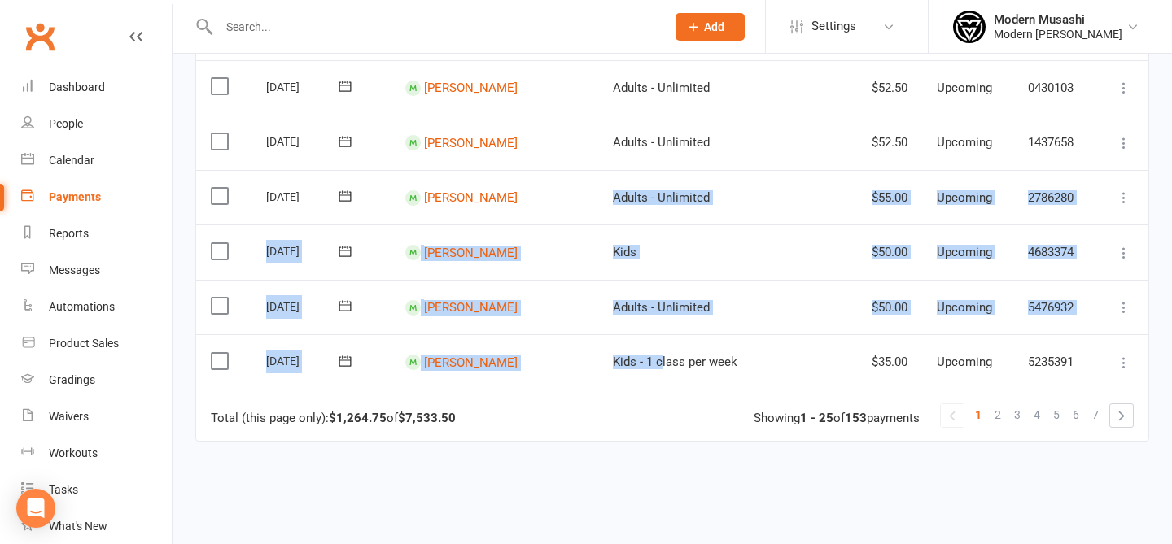
drag, startPoint x: 590, startPoint y: 180, endPoint x: 638, endPoint y: 350, distance: 176.7
click at [638, 355] on span "Kids - 1 class per week" at bounding box center [675, 362] width 125 height 15
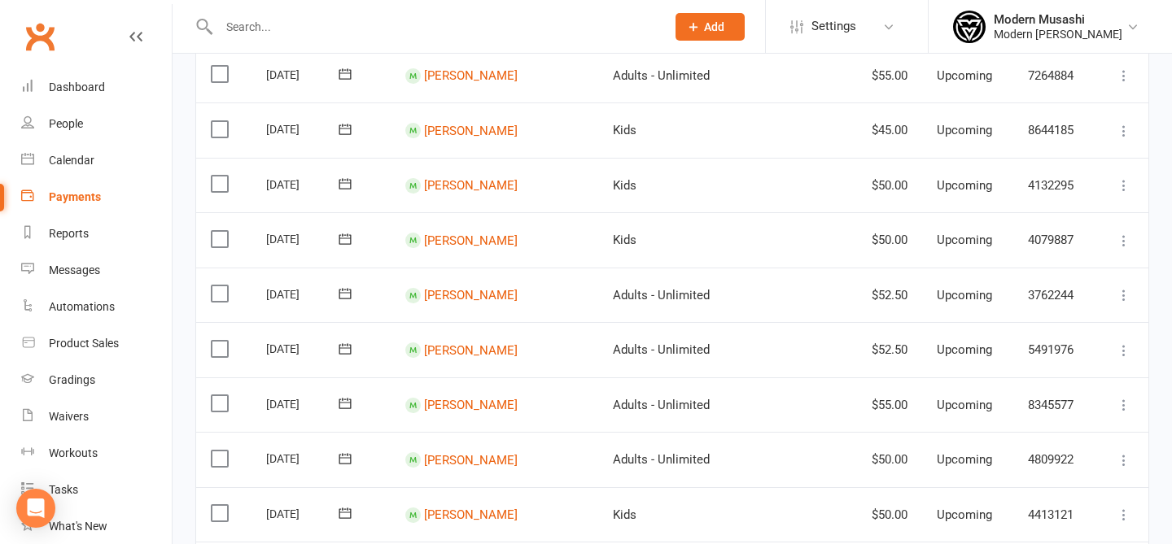
scroll to position [1415, 0]
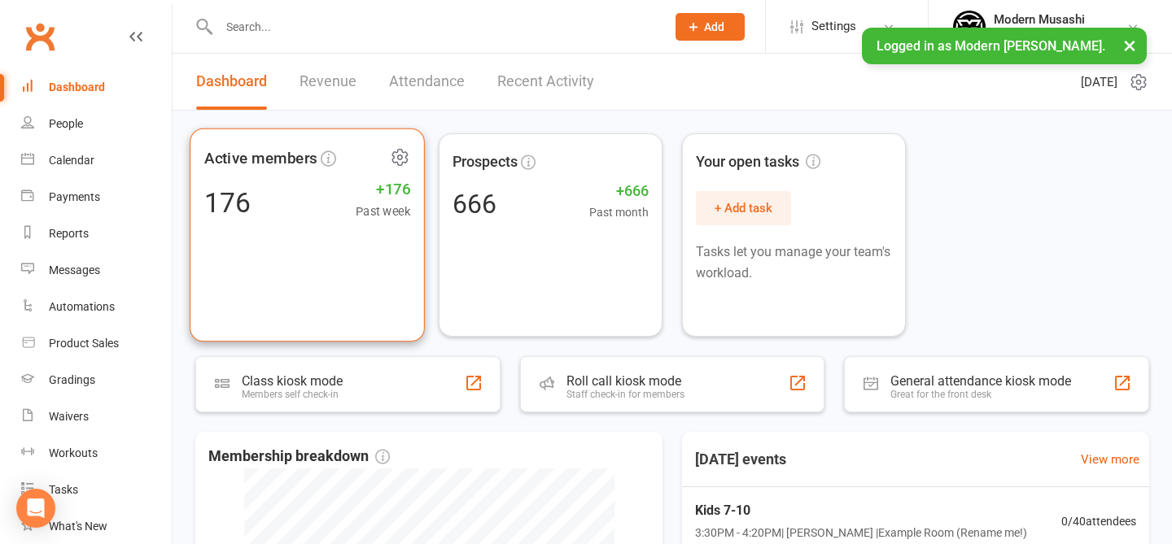
click at [334, 194] on div "176 +176 Past week" at bounding box center [307, 202] width 206 height 37
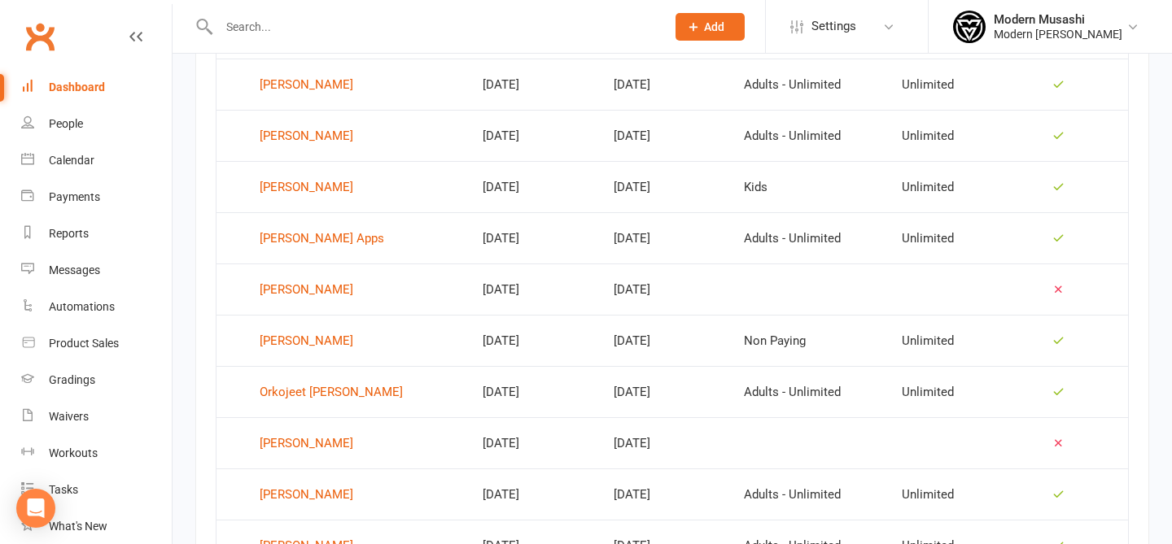
scroll to position [834, 0]
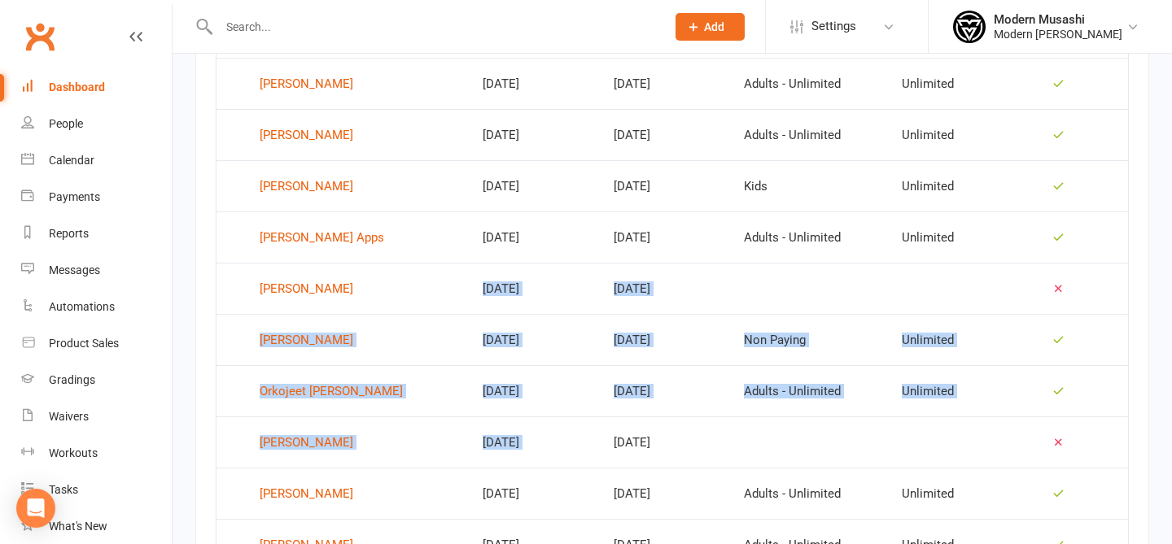
drag, startPoint x: 443, startPoint y: 277, endPoint x: 561, endPoint y: 420, distance: 185.6
click at [561, 420] on tbody "[PERSON_NAME] [DATE] [DATE] Adults - Unlimited Unlimited [PERSON_NAME] [DATE] […" at bounding box center [671, 339] width 911 height 769
click at [599, 420] on td "[DATE]" at bounding box center [664, 442] width 130 height 51
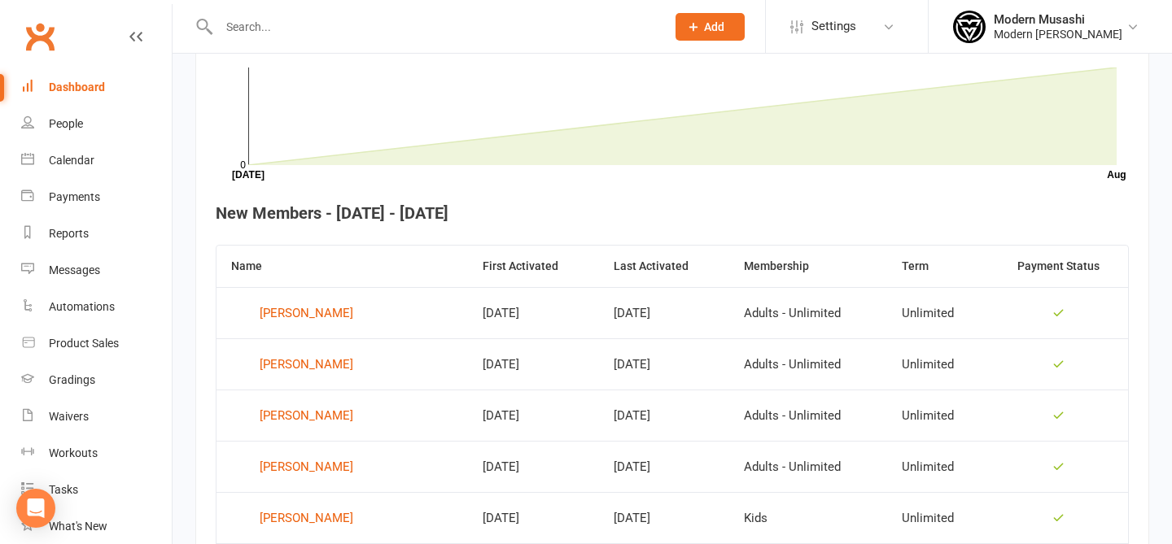
scroll to position [0, 0]
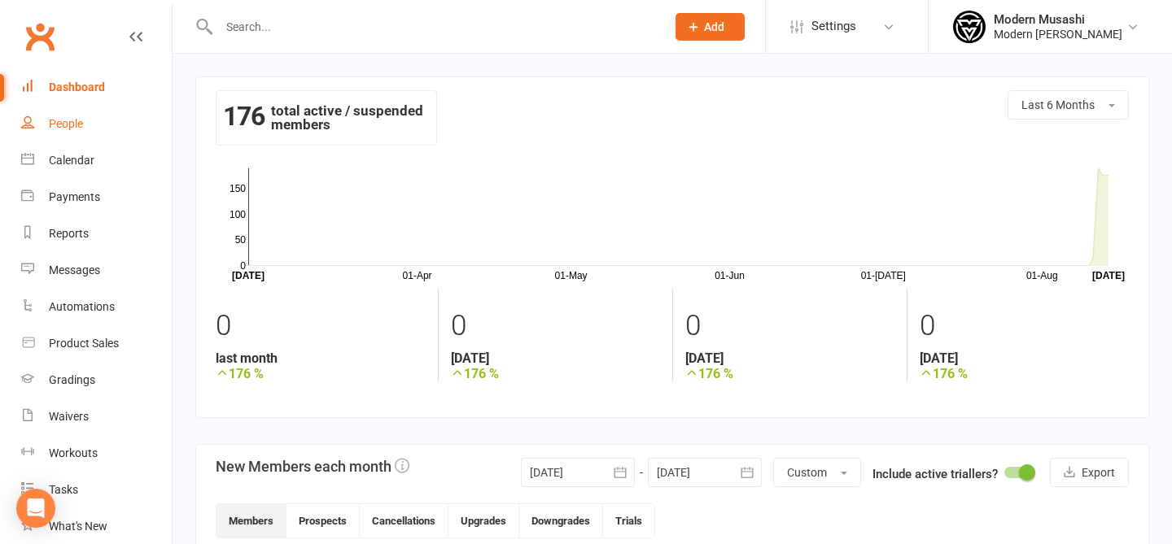
click at [64, 129] on div "People" at bounding box center [66, 123] width 34 height 13
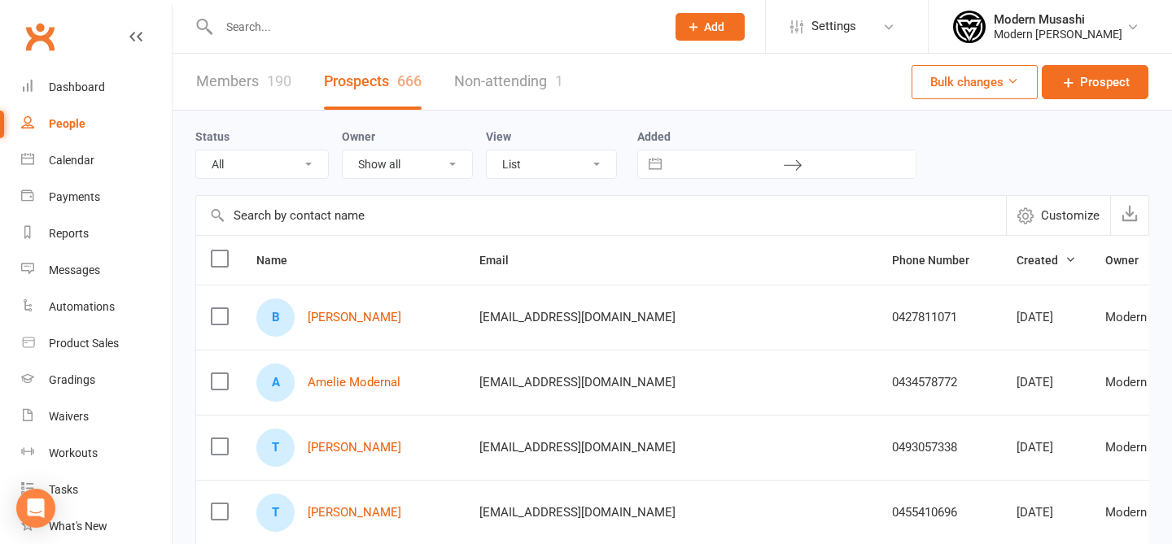
click at [276, 86] on div "190" at bounding box center [279, 80] width 24 height 17
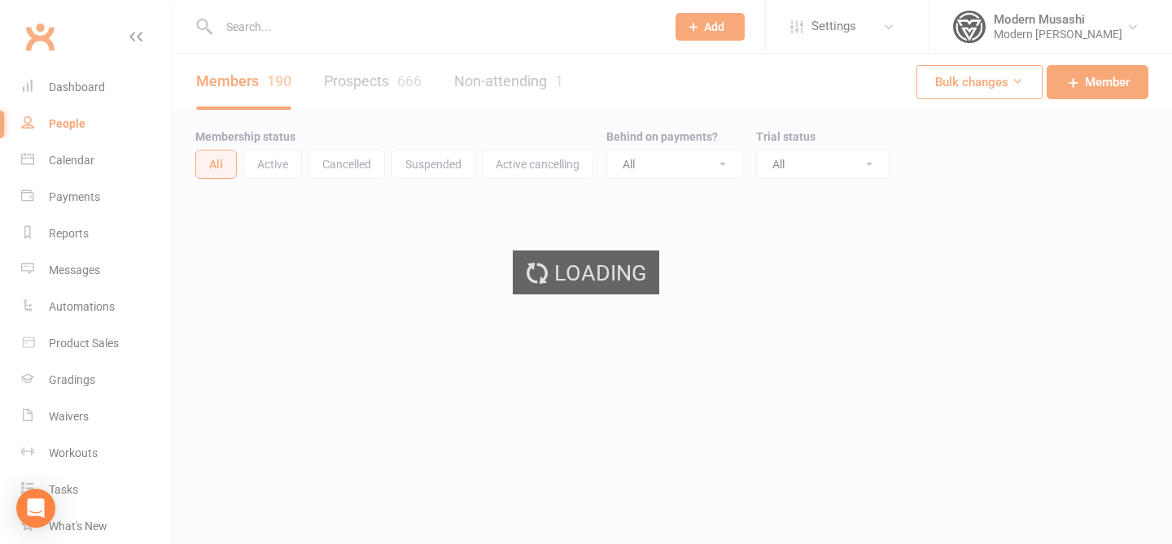
select select "50"
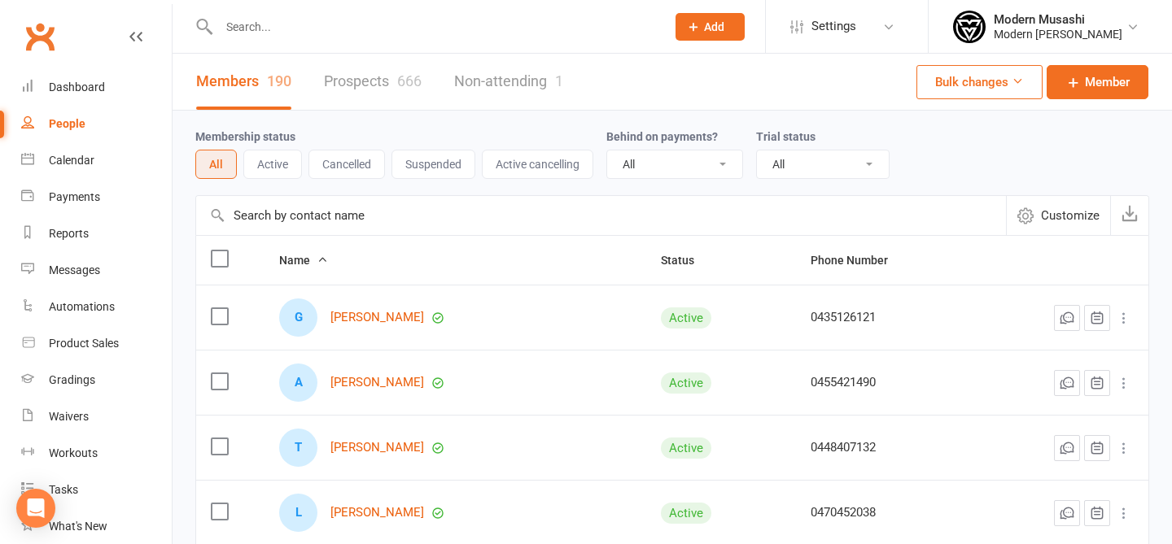
click at [277, 22] on input "text" at bounding box center [434, 26] width 440 height 23
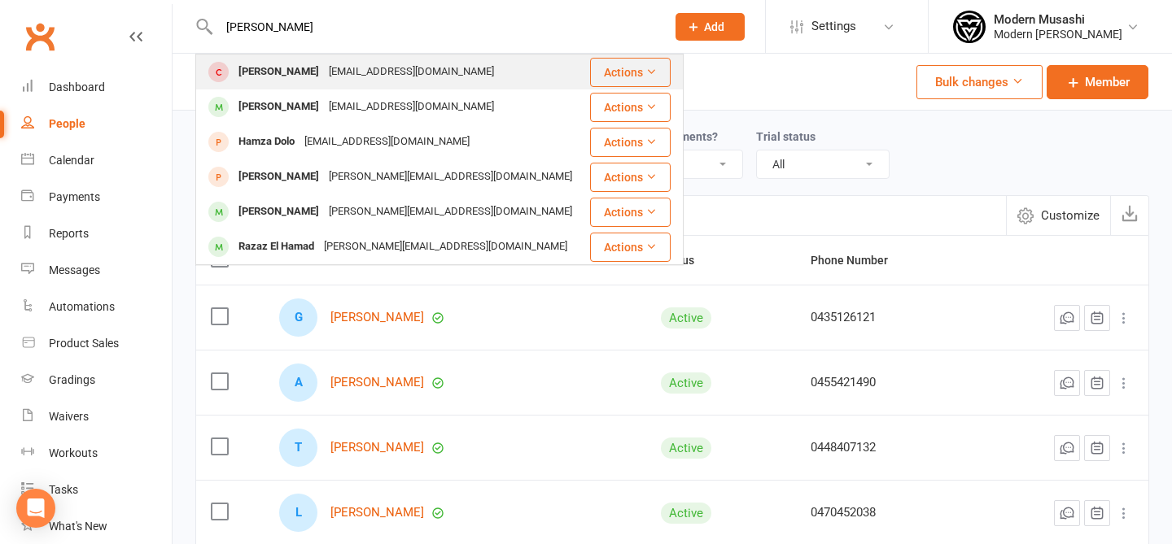
type input "hamm"
click at [331, 60] on div "hammadaziz@live.com" at bounding box center [411, 72] width 175 height 24
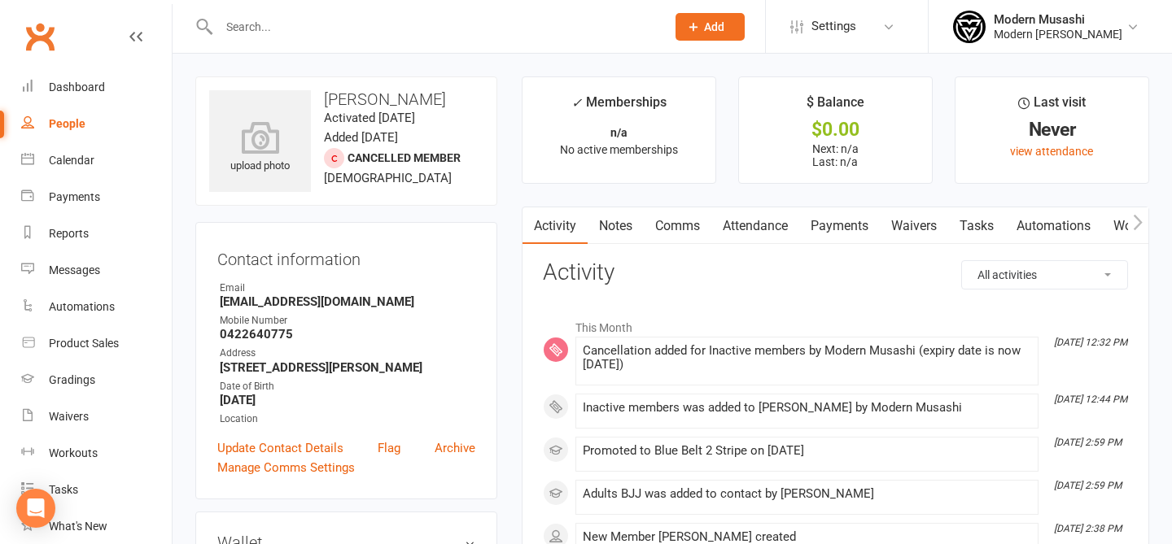
select select "50"
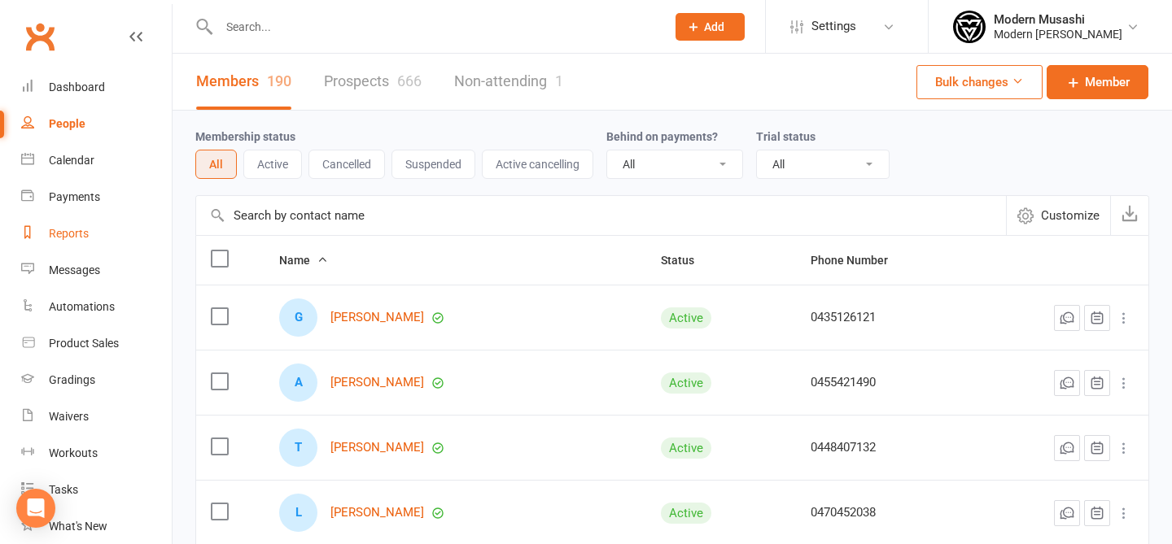
click at [108, 223] on link "Reports" at bounding box center [96, 234] width 151 height 37
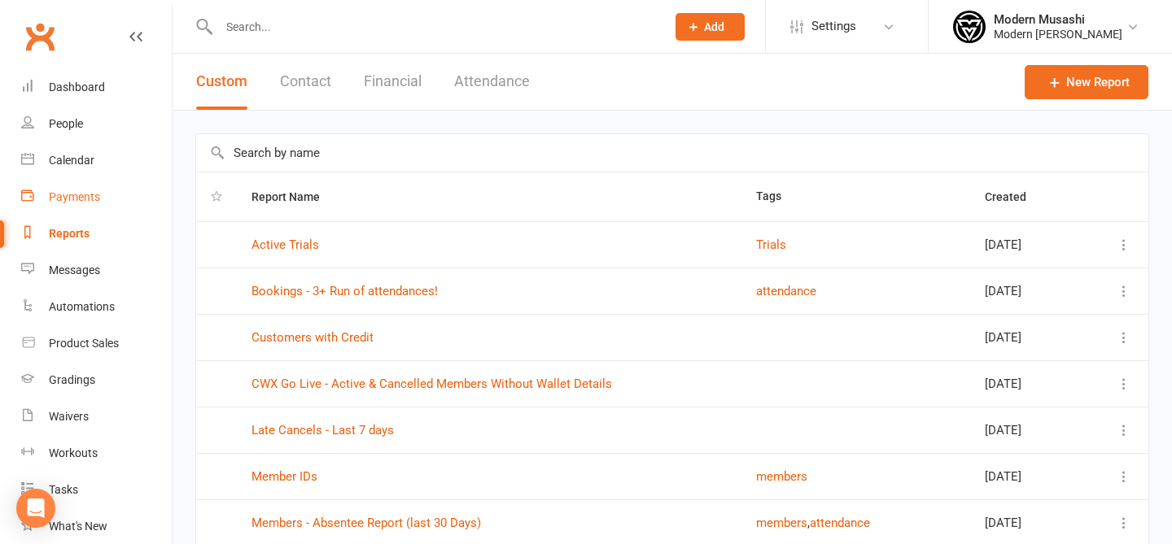
click at [102, 201] on link "Payments" at bounding box center [96, 197] width 151 height 37
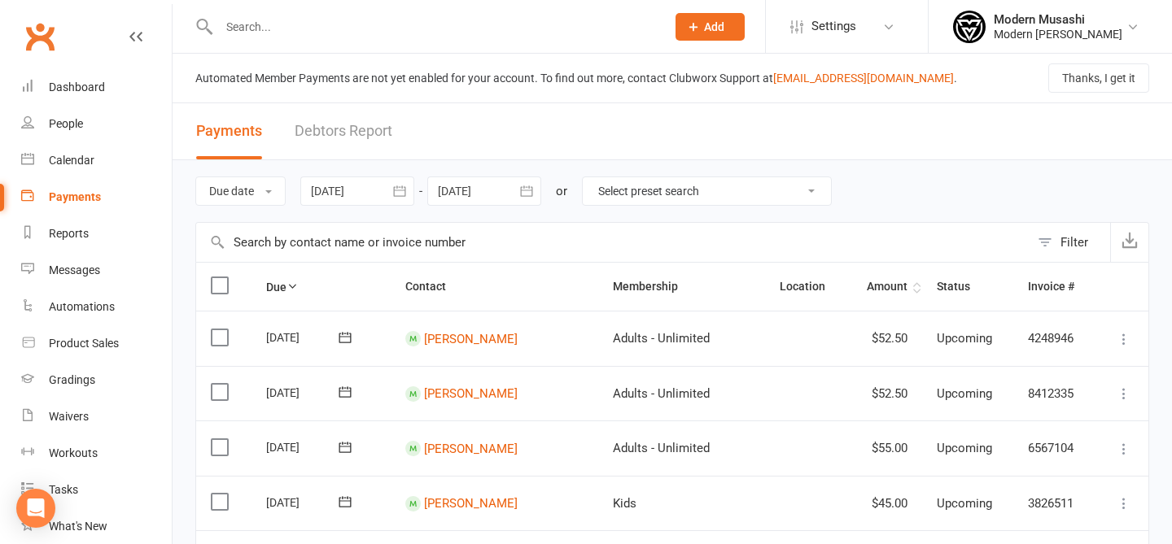
click at [890, 282] on th "Amount" at bounding box center [884, 287] width 76 height 48
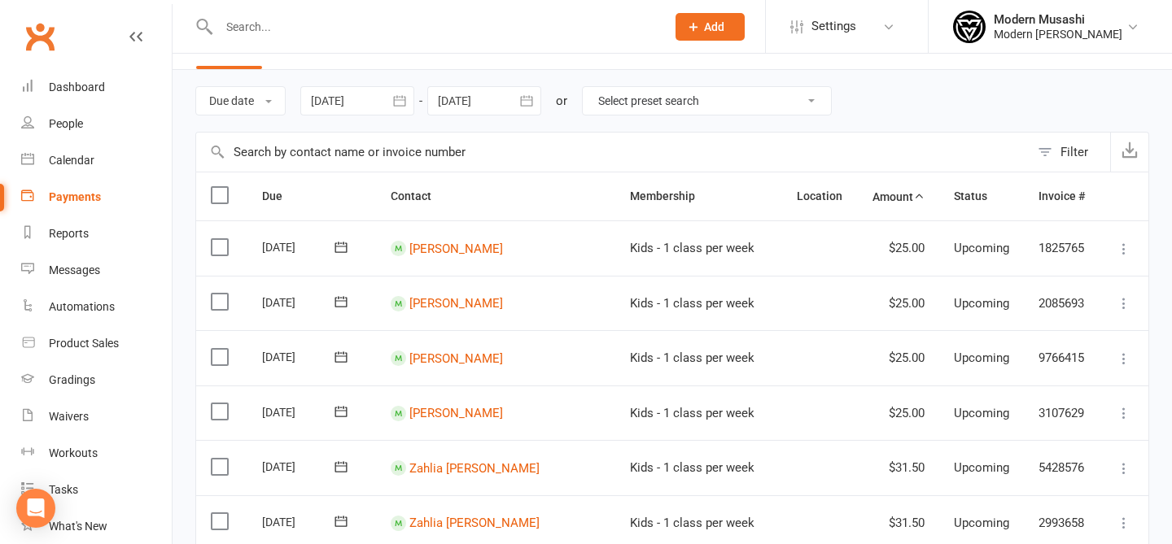
scroll to position [104, 0]
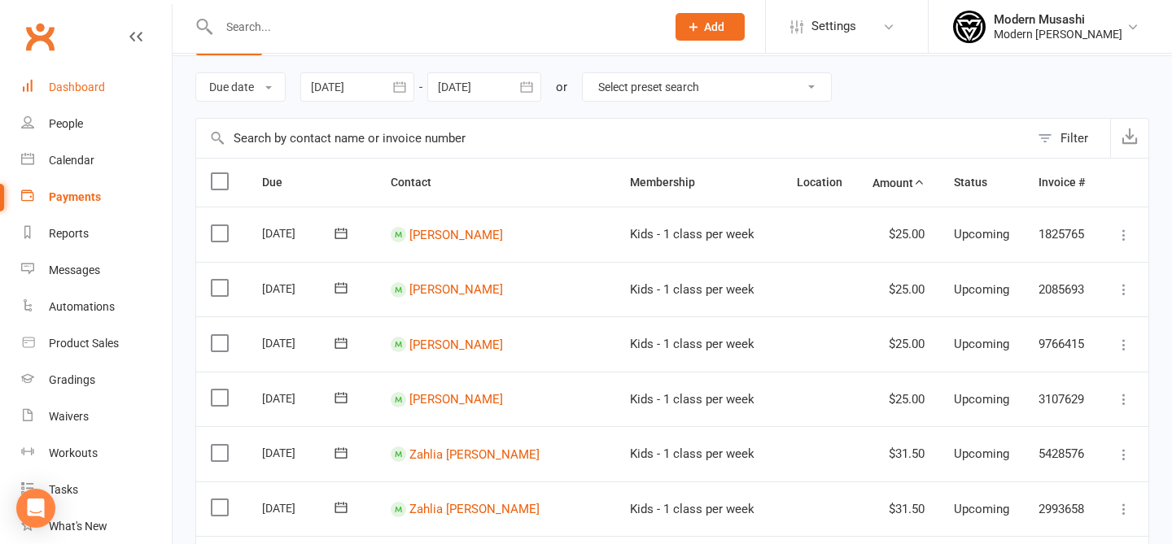
click at [59, 75] on link "Dashboard" at bounding box center [96, 87] width 151 height 37
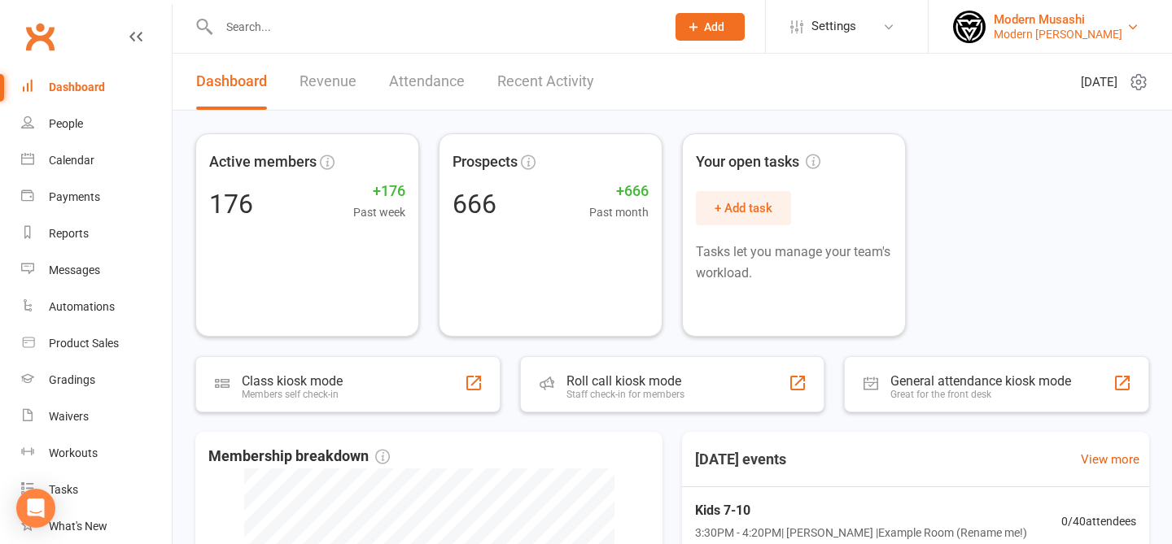
click at [1067, 11] on link "Modern Musashi Modern Musashi Wollongong" at bounding box center [1050, 27] width 194 height 33
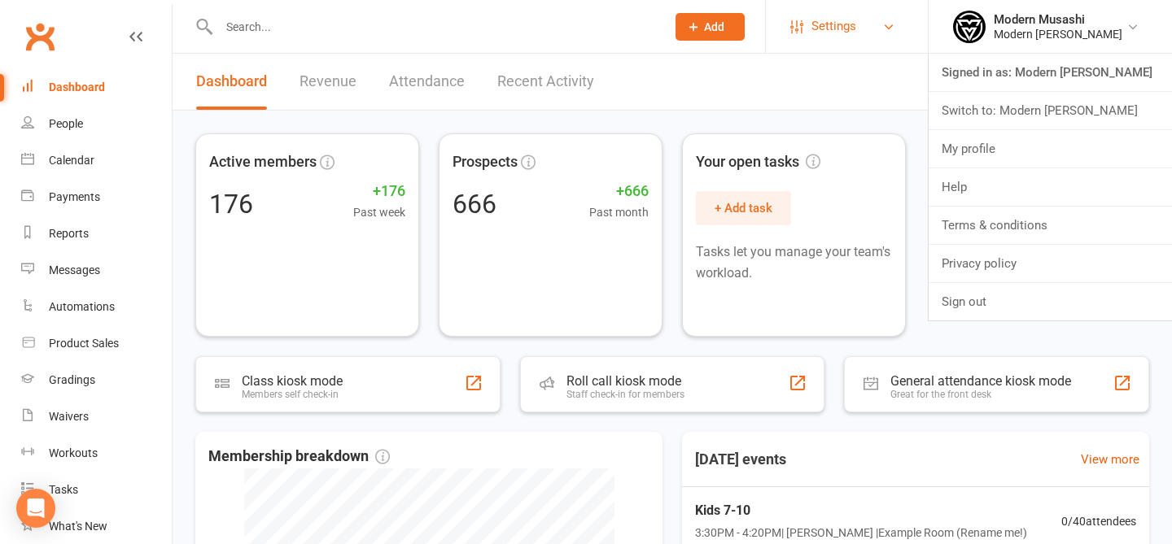
click at [884, 38] on link "Settings" at bounding box center [846, 26] width 113 height 37
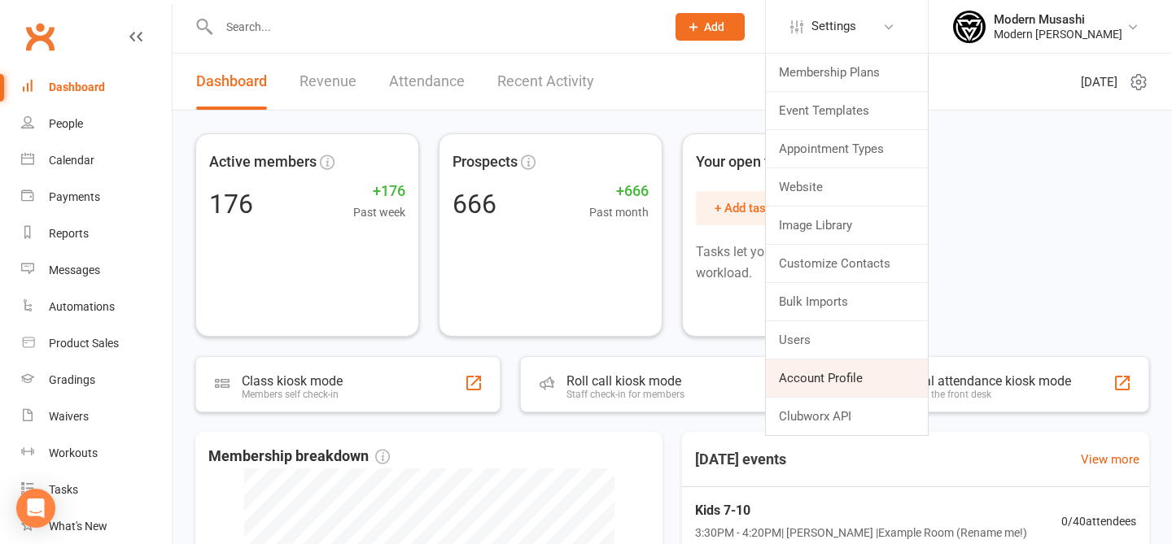
click at [814, 363] on link "Account Profile" at bounding box center [847, 378] width 162 height 37
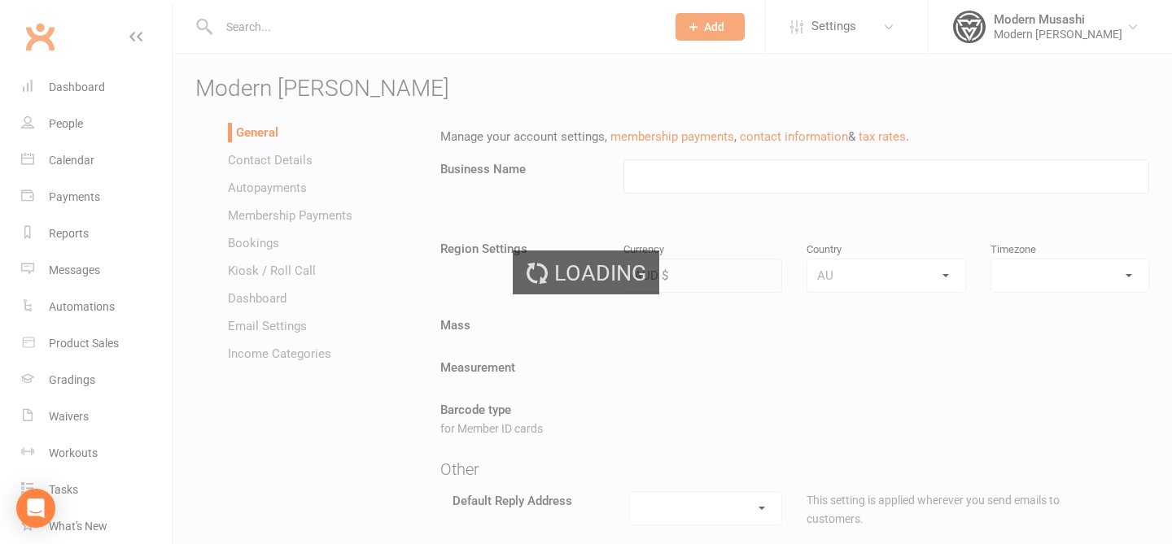
type input "Modern Musashi Wollongong"
select select "Australia/Sydney"
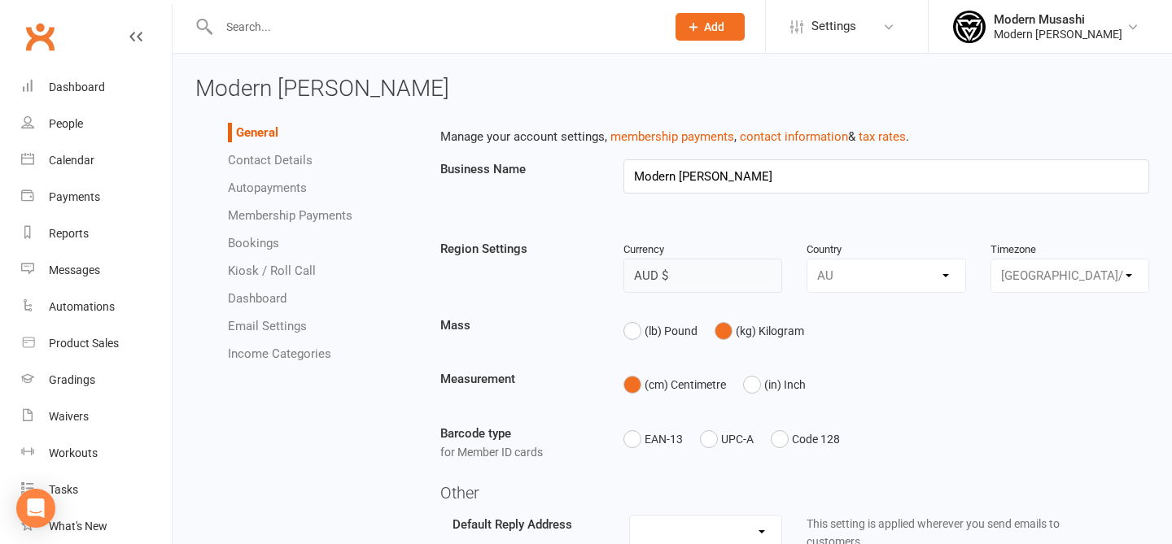
click at [271, 188] on link "Autopayments" at bounding box center [267, 188] width 79 height 15
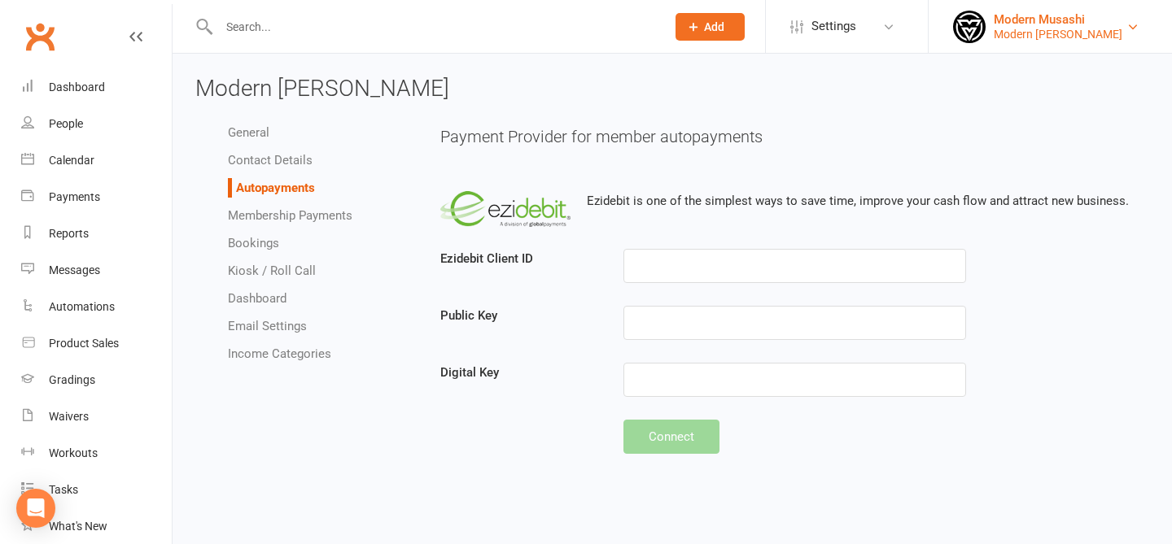
click at [1042, 23] on div "Modern Musashi" at bounding box center [1058, 19] width 129 height 15
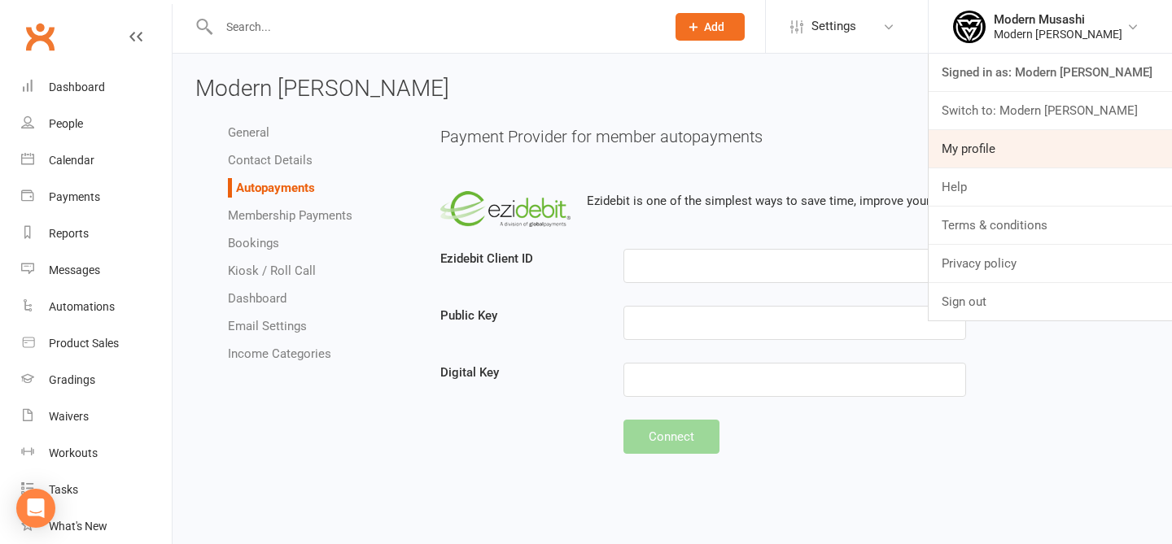
click at [963, 144] on link "My profile" at bounding box center [1050, 148] width 243 height 37
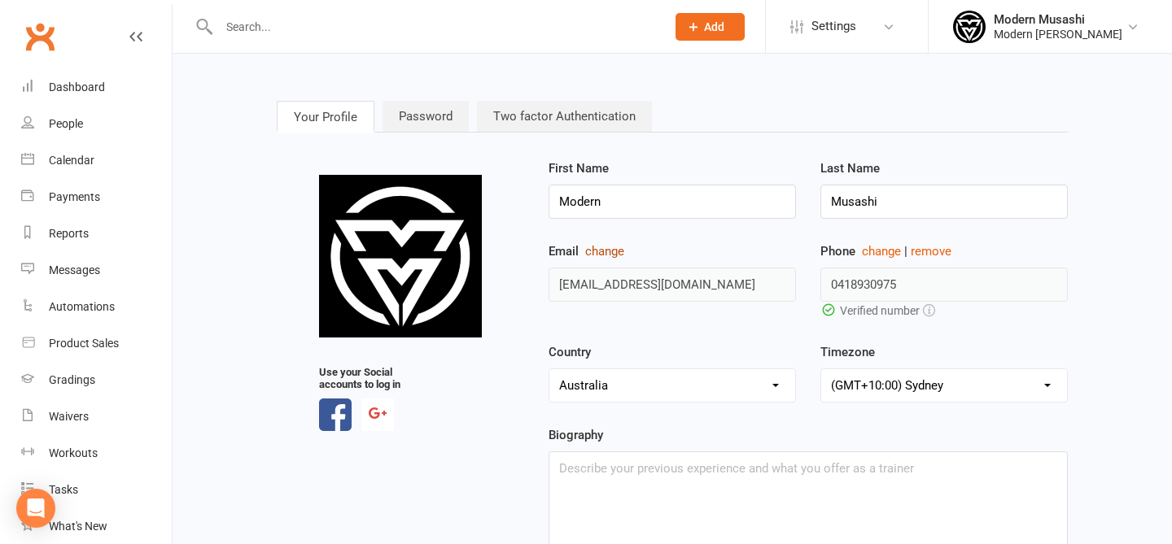
click at [618, 254] on button "change" at bounding box center [604, 252] width 39 height 20
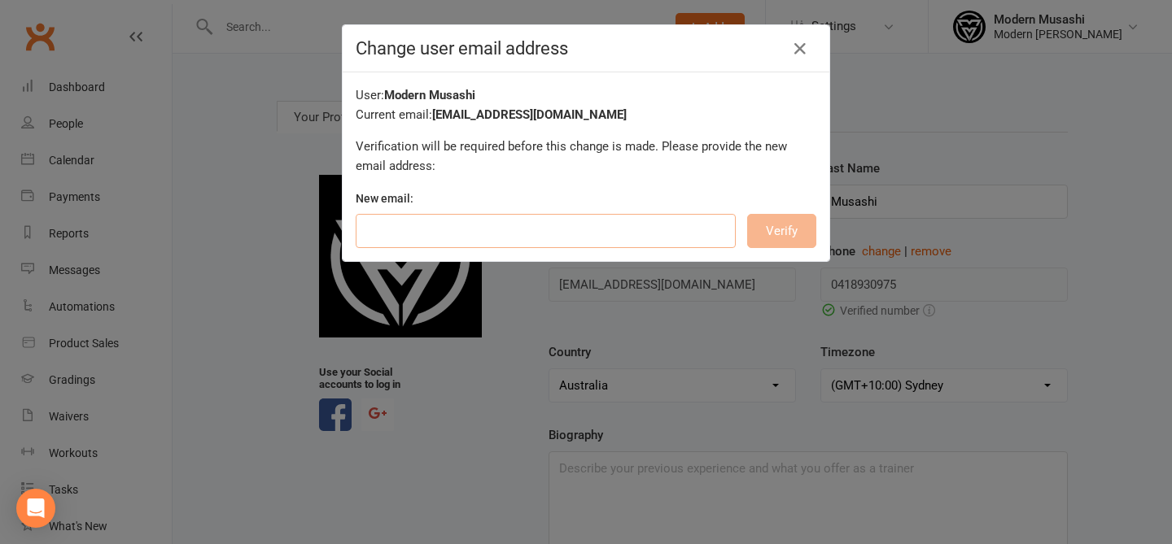
click at [566, 218] on input "email" at bounding box center [546, 231] width 380 height 34
type input "wollongong@modernmusashibjj.com.au"
click at [777, 219] on button "Verify" at bounding box center [781, 231] width 69 height 34
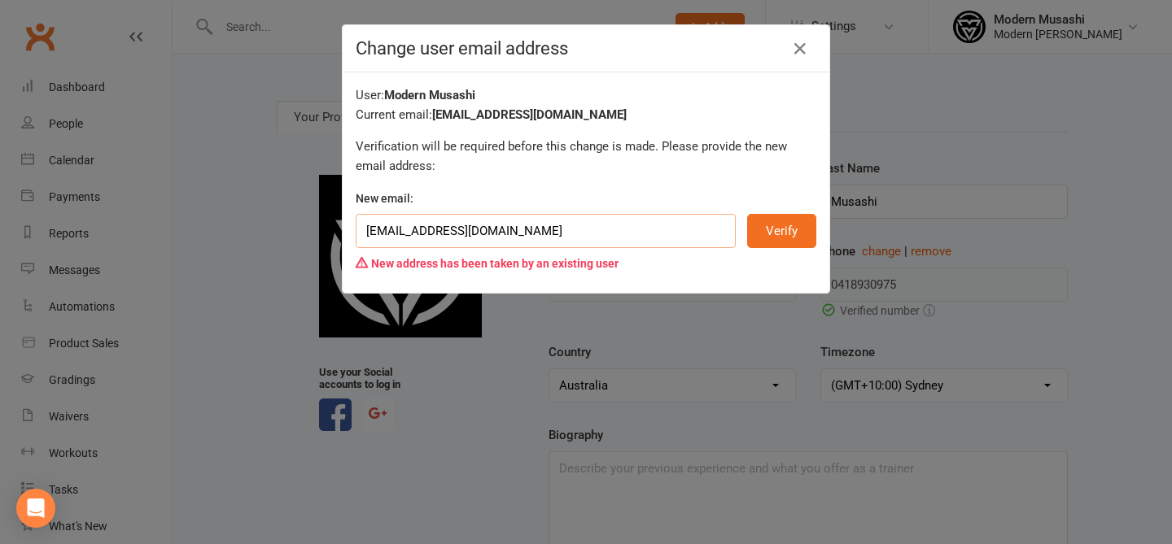
click at [587, 225] on input "[EMAIL_ADDRESS][DOMAIN_NAME]" at bounding box center [546, 231] width 380 height 34
click at [644, 227] on input "[EMAIL_ADDRESS][DOMAIN_NAME]" at bounding box center [546, 231] width 380 height 34
click at [805, 45] on icon at bounding box center [800, 49] width 20 height 20
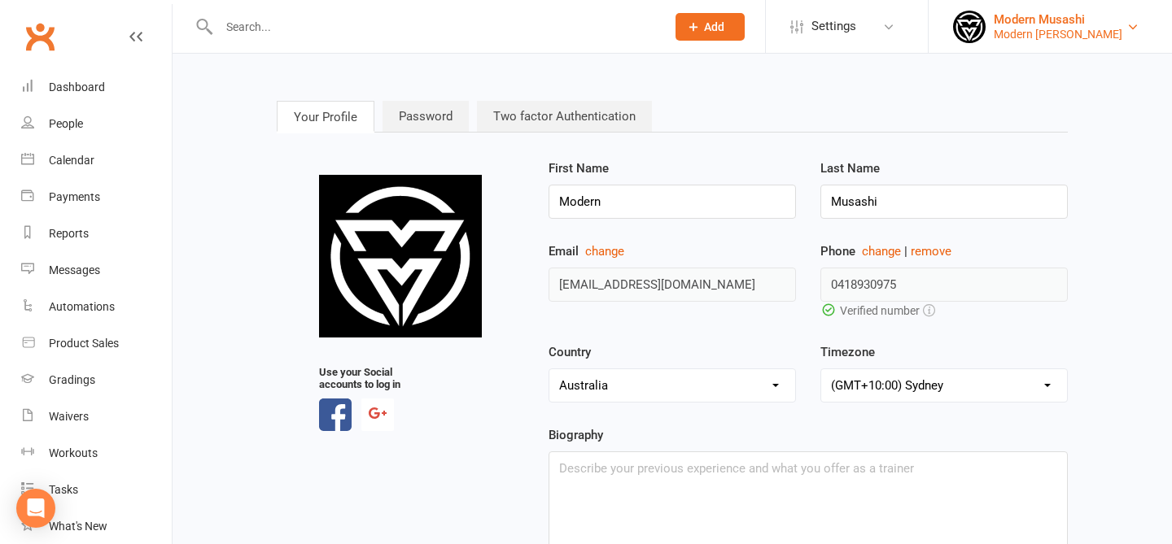
click at [1041, 31] on div "Modern [PERSON_NAME]" at bounding box center [1058, 34] width 129 height 15
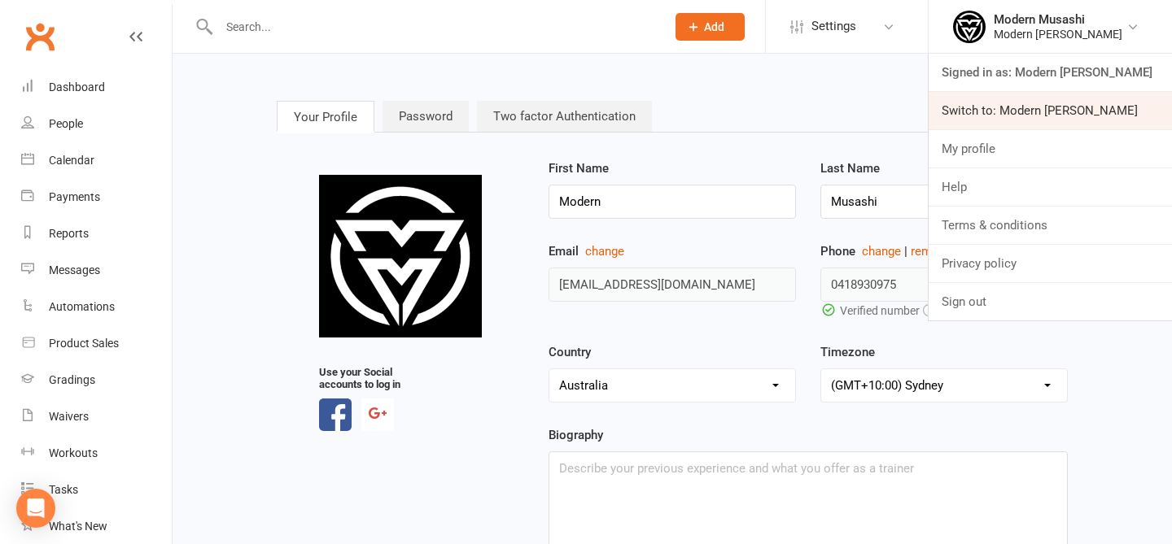
click at [1042, 111] on link "Switch to: Modern [PERSON_NAME]" at bounding box center [1050, 110] width 243 height 37
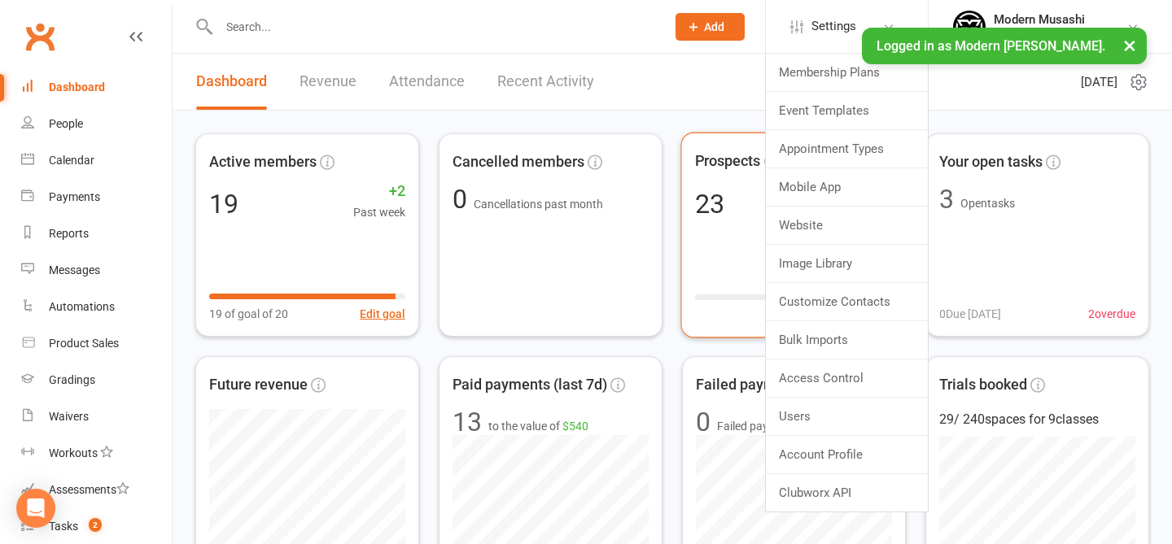
click at [694, 150] on div "Prospects 23 +4 Past week Set goal" at bounding box center [793, 236] width 226 height 206
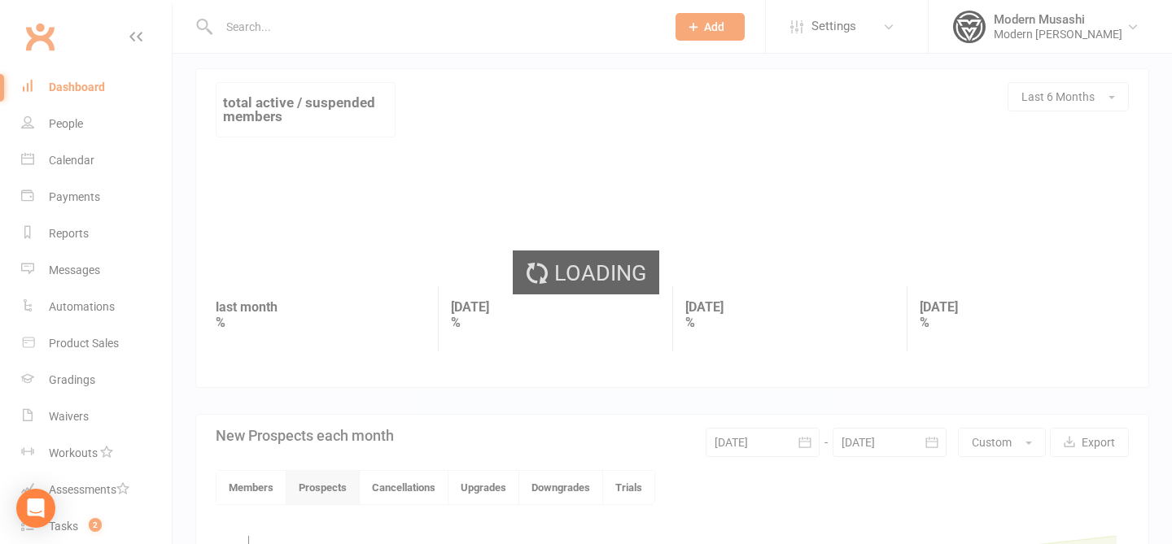
scroll to position [94, 0]
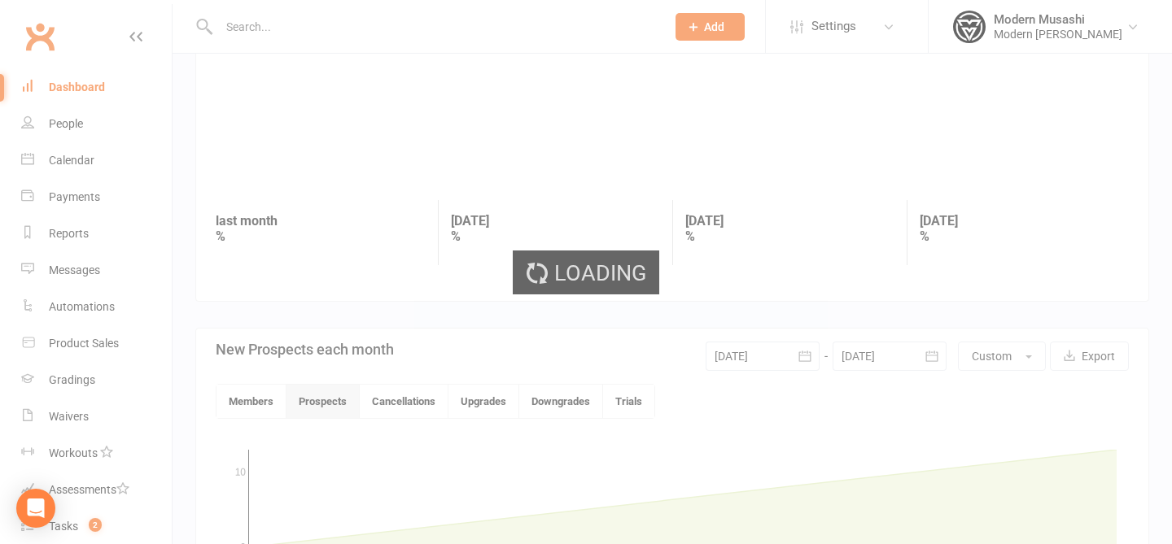
click at [1084, 27] on div "Loading" at bounding box center [586, 272] width 1172 height 544
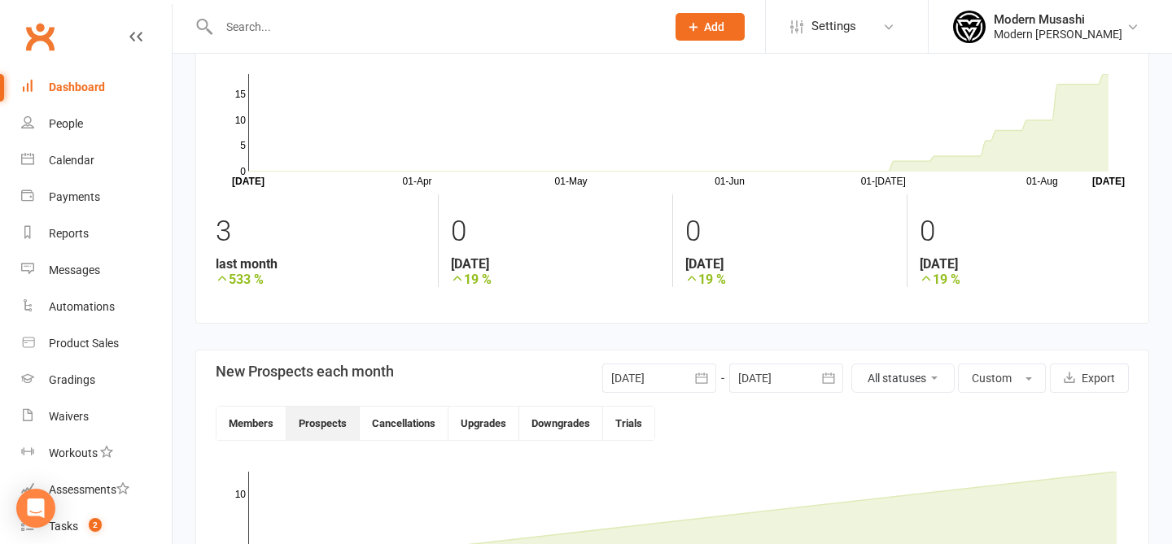
click at [1084, 27] on div "Modern [PERSON_NAME]" at bounding box center [1058, 34] width 129 height 15
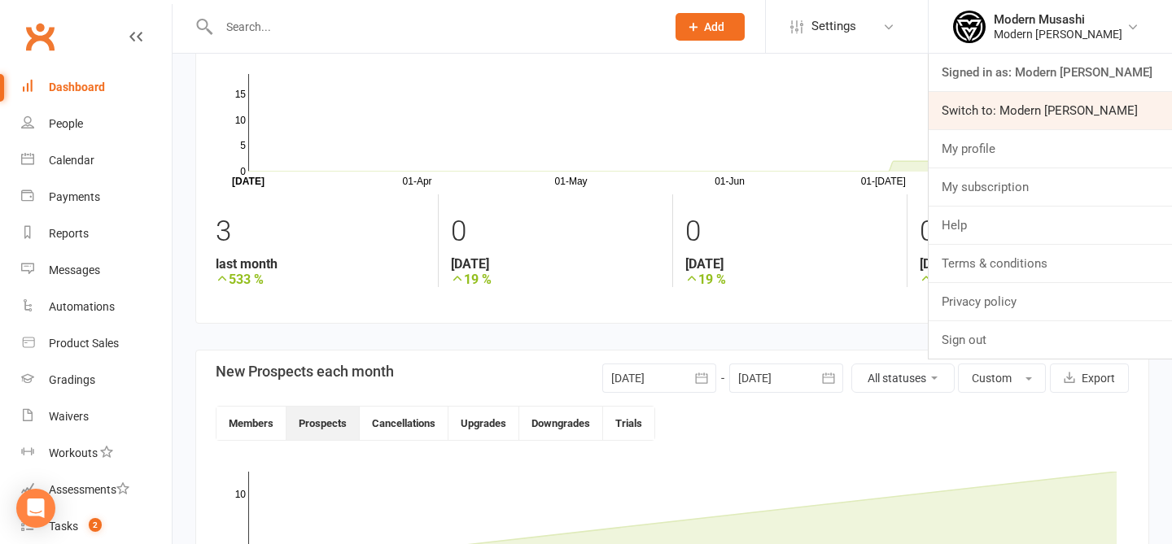
click at [1029, 104] on link "Switch to: Modern [PERSON_NAME]" at bounding box center [1050, 110] width 243 height 37
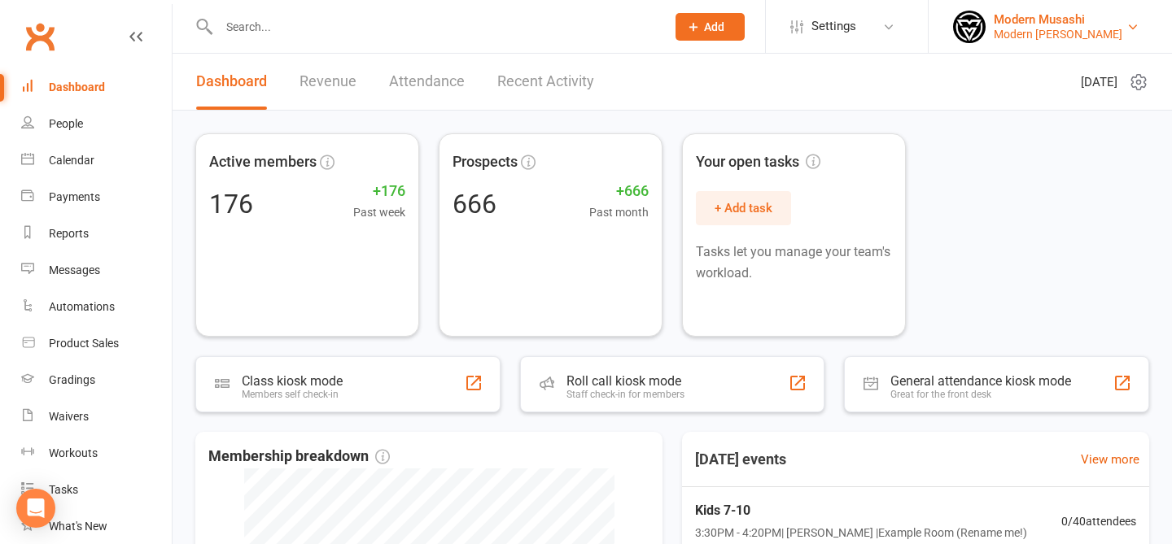
click at [1042, 13] on div "Modern Musashi" at bounding box center [1058, 19] width 129 height 15
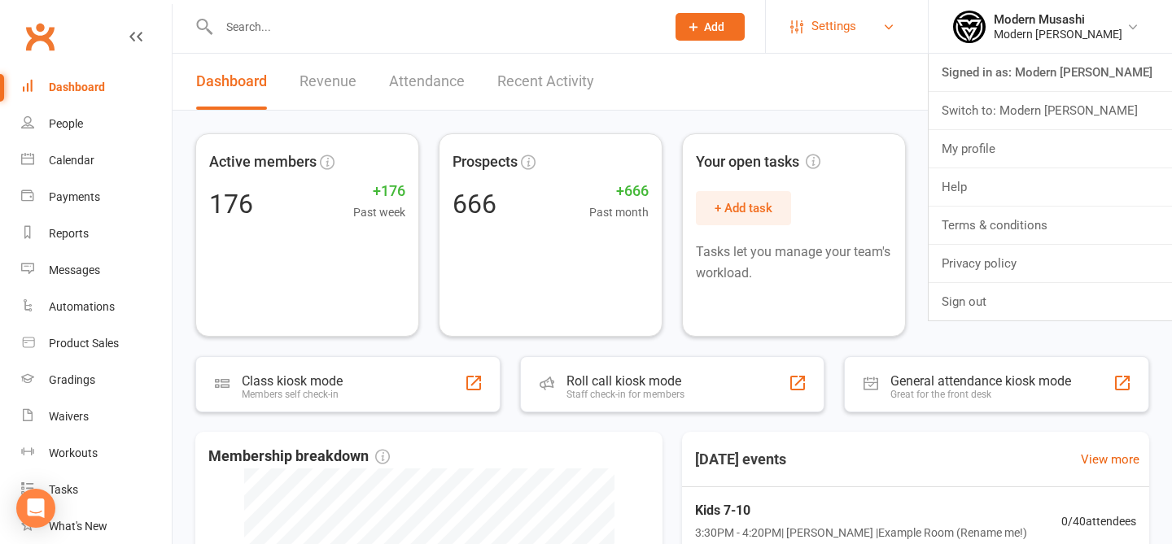
click at [850, 28] on link "Settings" at bounding box center [846, 26] width 113 height 37
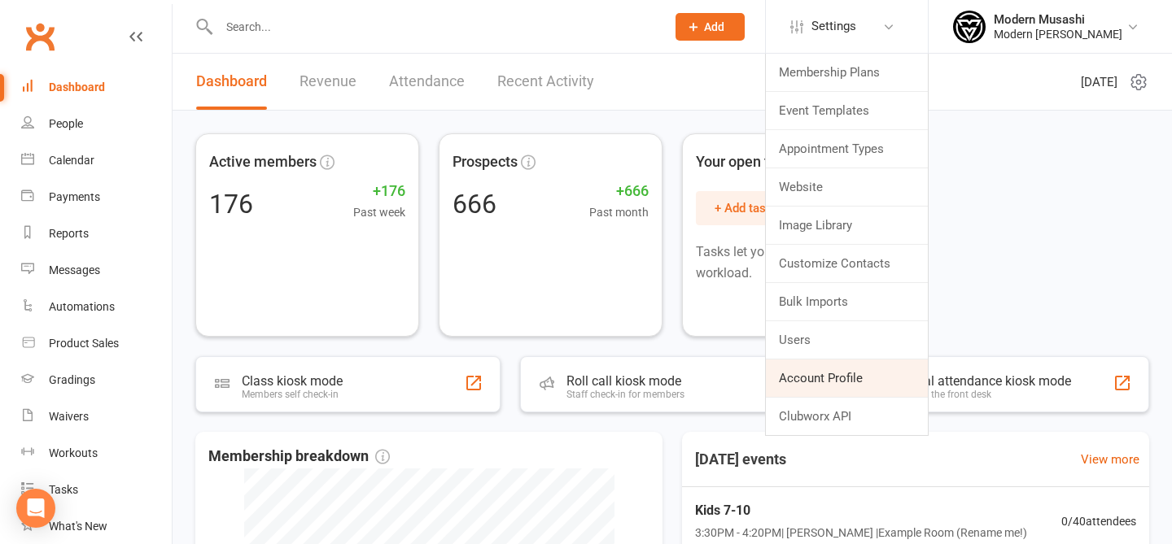
click at [836, 378] on link "Account Profile" at bounding box center [847, 378] width 162 height 37
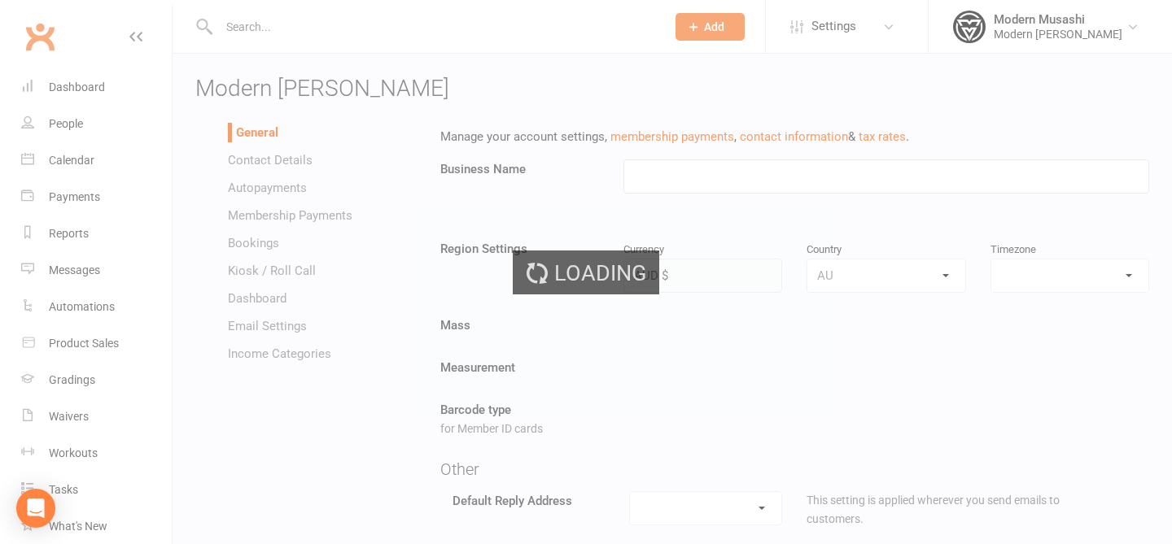
type input "Modern [PERSON_NAME]"
select select "[GEOGRAPHIC_DATA]/[GEOGRAPHIC_DATA]"
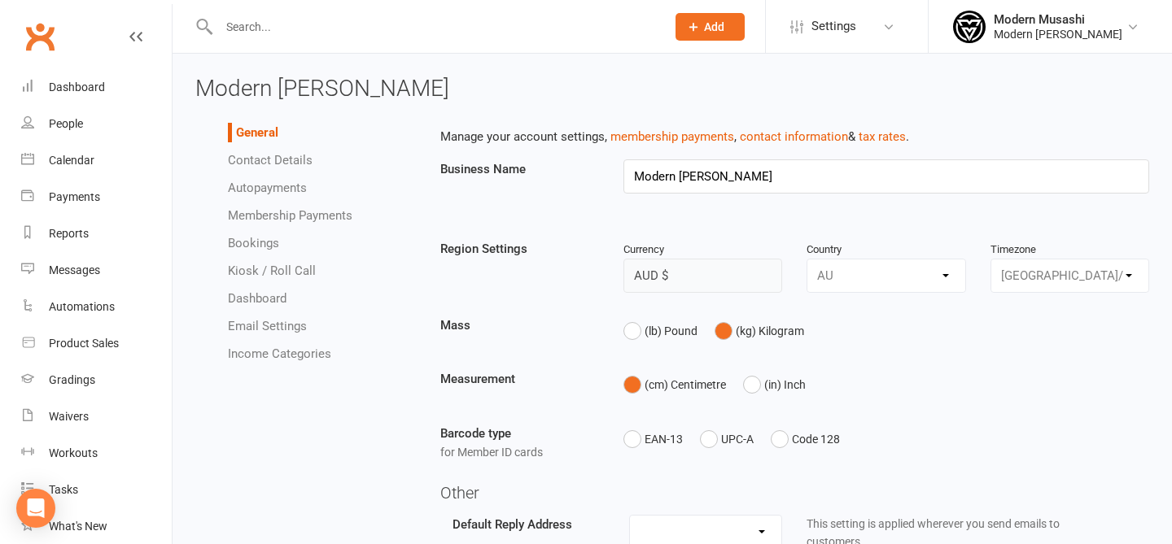
click at [260, 163] on link "Contact Details" at bounding box center [270, 160] width 85 height 15
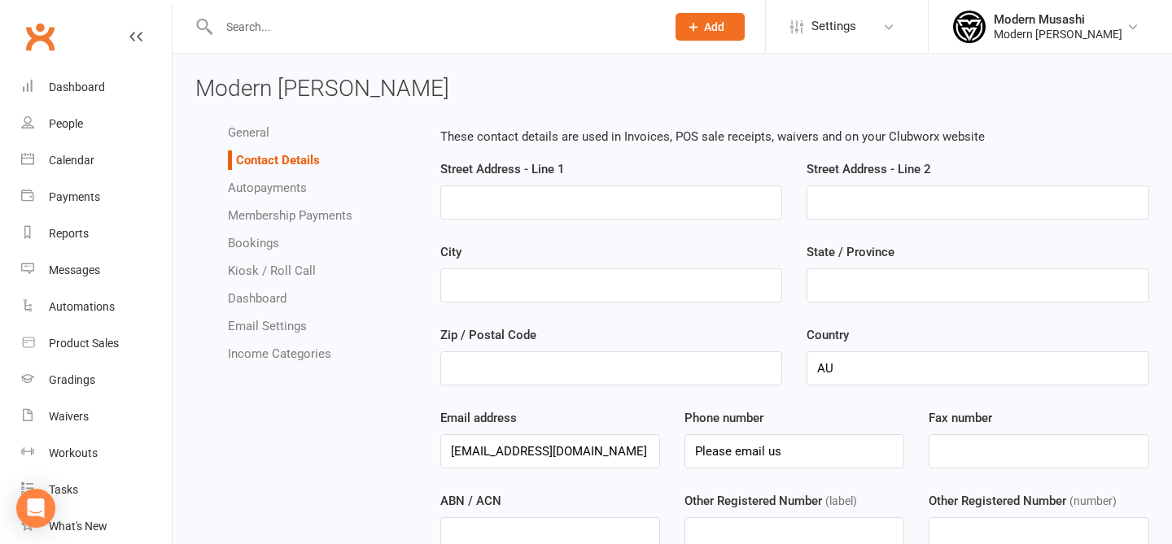
scroll to position [59, 0]
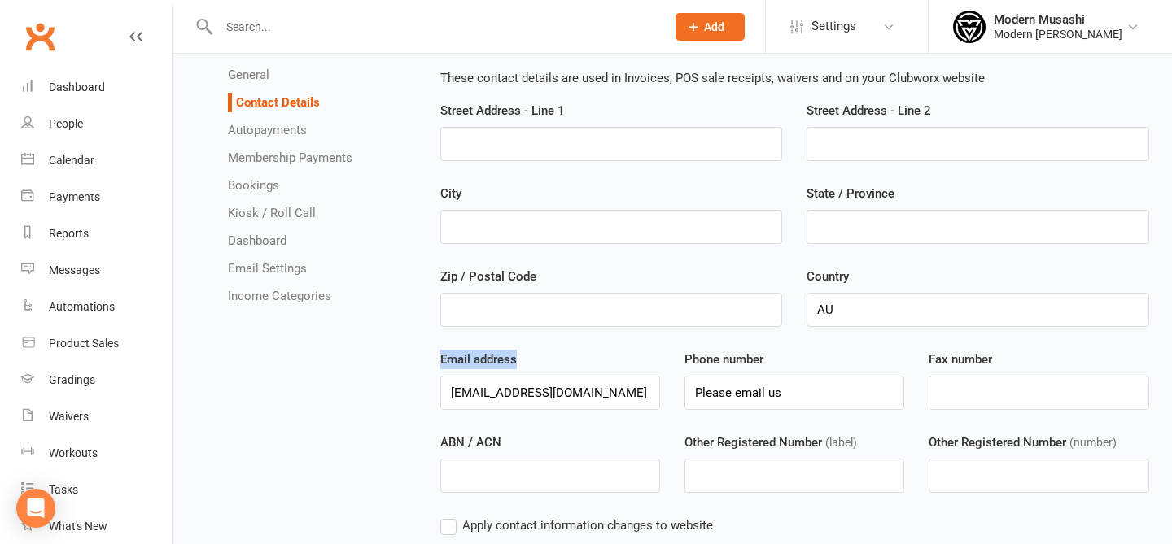
drag, startPoint x: 521, startPoint y: 370, endPoint x: 601, endPoint y: 380, distance: 81.2
click at [601, 380] on div "Email address [EMAIL_ADDRESS][DOMAIN_NAME]" at bounding box center [550, 380] width 244 height 60
click at [1020, 73] on p "These contact details are used in Invoices, POS sale receipts, waivers and on y…" at bounding box center [795, 78] width 710 height 20
drag, startPoint x: 839, startPoint y: 27, endPoint x: 872, endPoint y: 33, distance: 33.0
click at [838, 27] on span "Settings" at bounding box center [833, 26] width 45 height 37
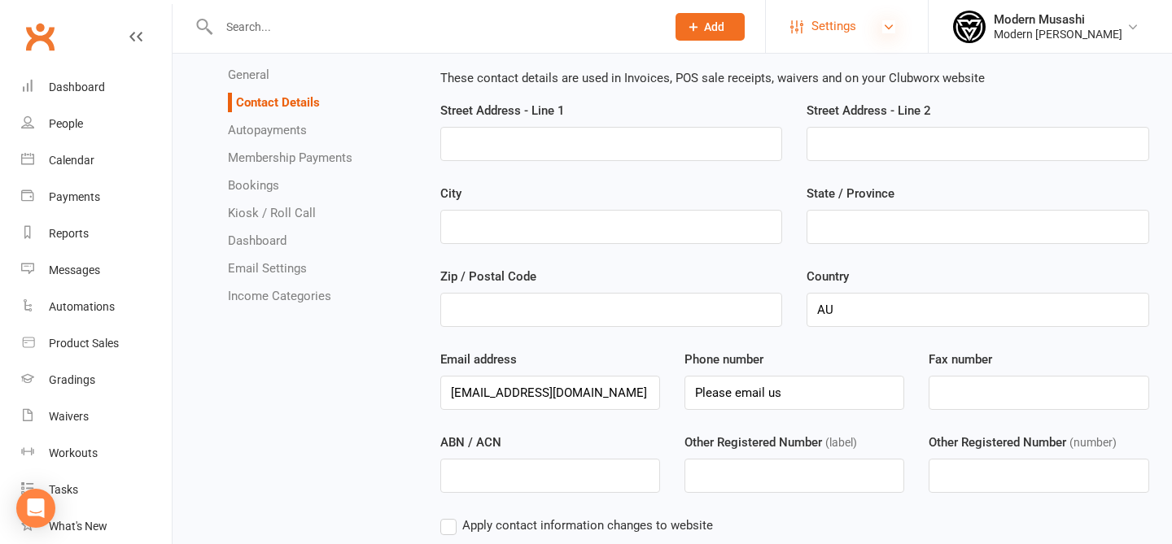
click at [865, 25] on link "Settings" at bounding box center [846, 26] width 113 height 37
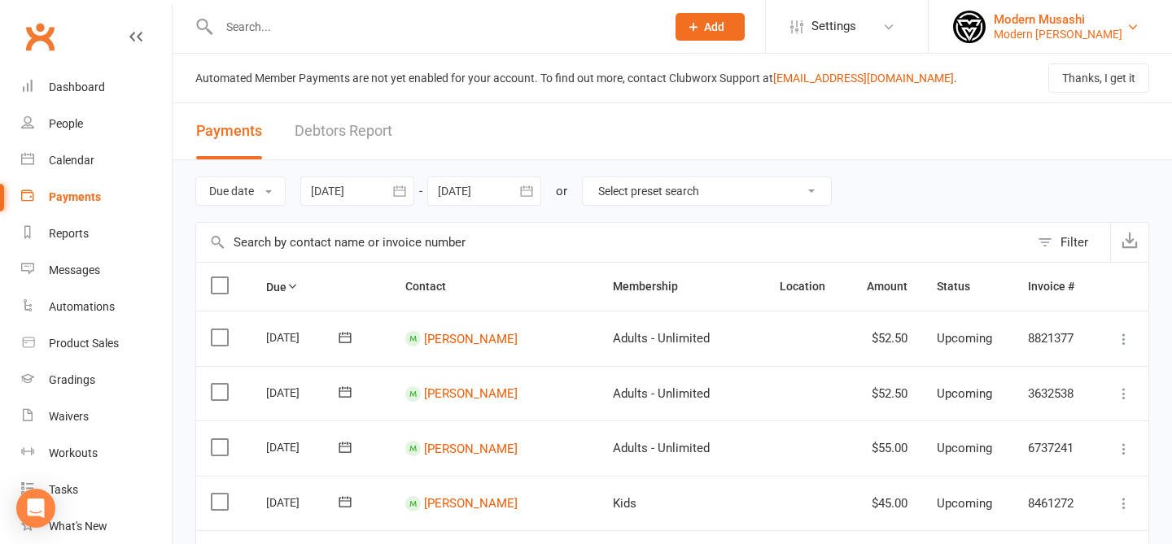
click at [1060, 29] on div "Modern [PERSON_NAME]" at bounding box center [1058, 34] width 129 height 15
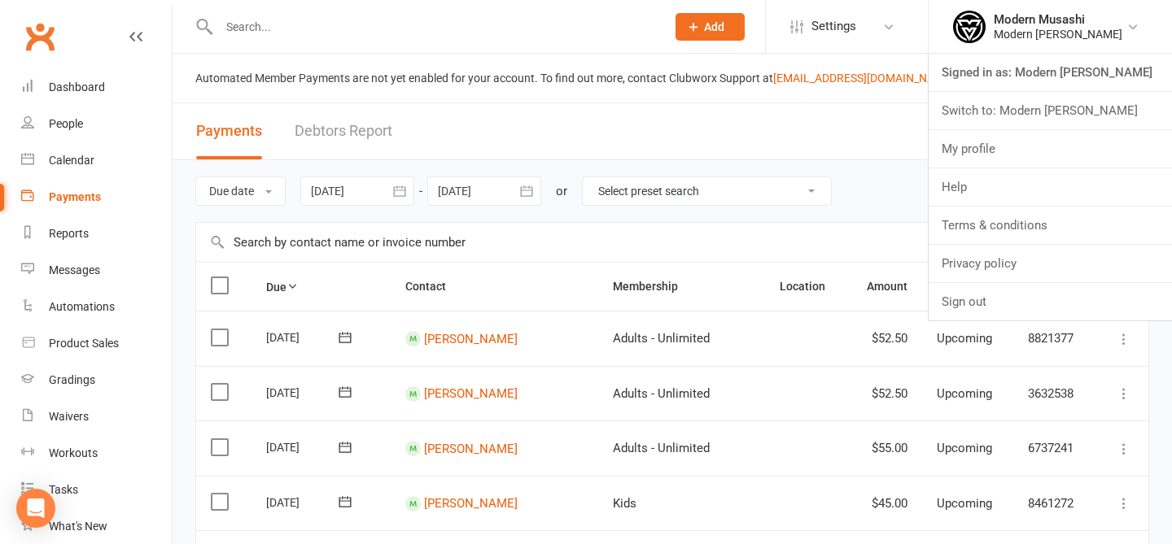
click at [573, 137] on header "Payments Debtors Report" at bounding box center [672, 131] width 999 height 57
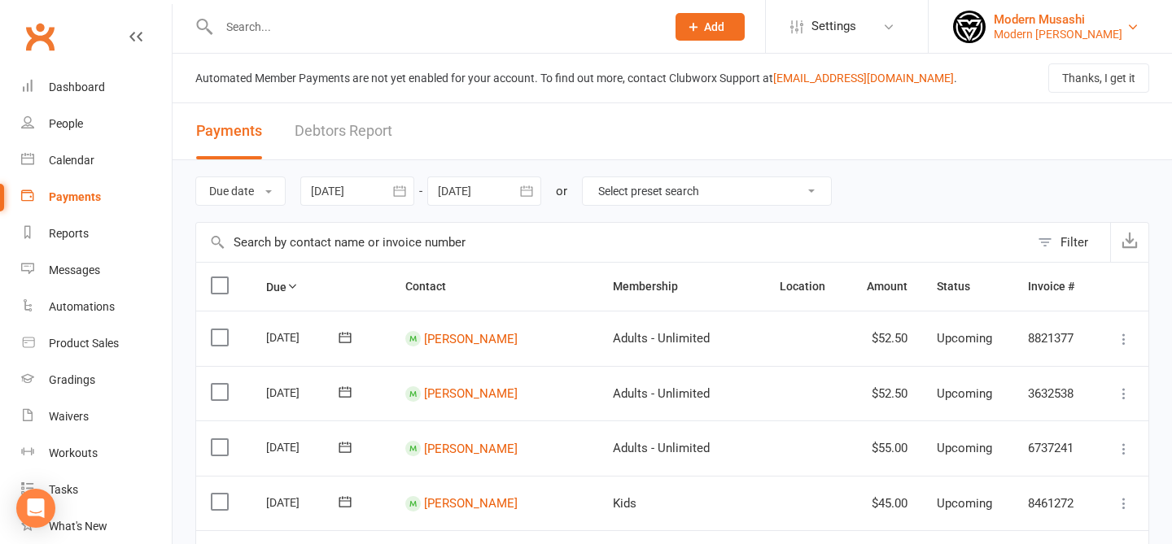
click at [1030, 27] on div "Modern [PERSON_NAME]" at bounding box center [1058, 34] width 129 height 15
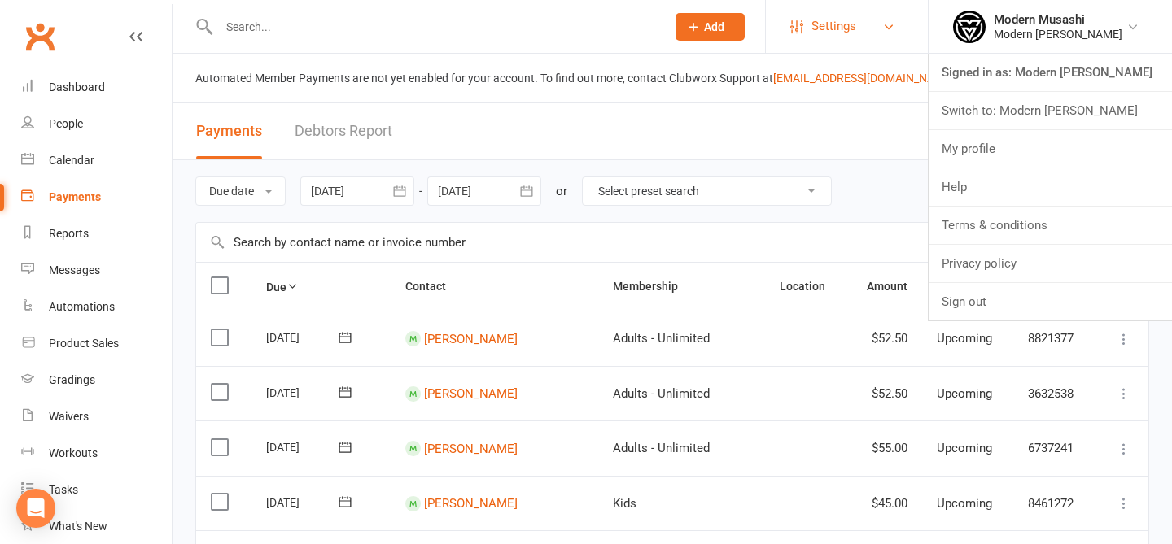
click at [838, 28] on span "Settings" at bounding box center [833, 26] width 45 height 37
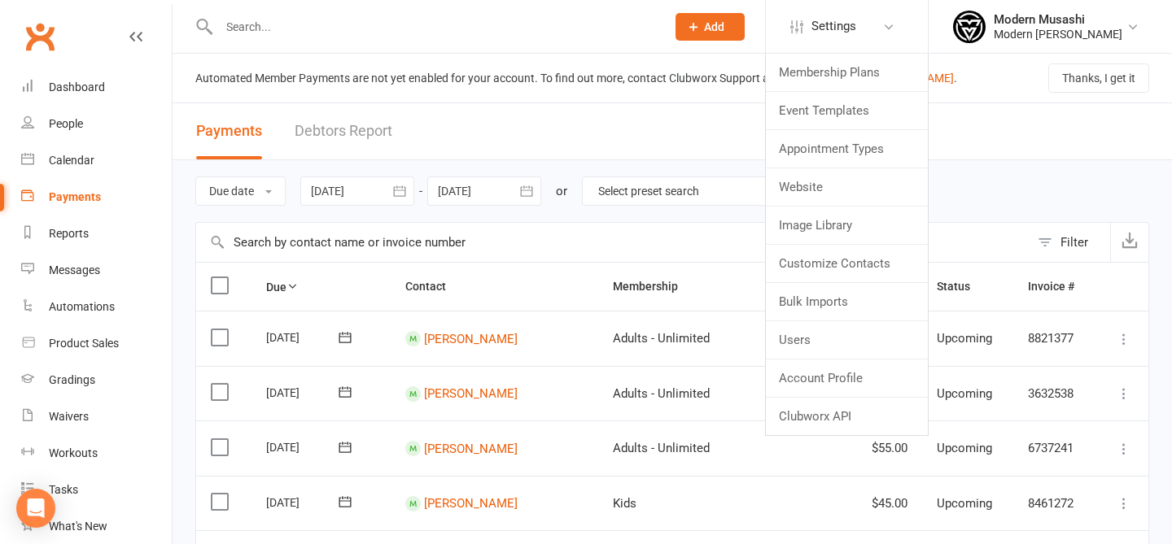
click at [1009, 91] on div "Automated Member Payments are not yet enabled for your account. To find out mor…" at bounding box center [672, 79] width 999 height 50
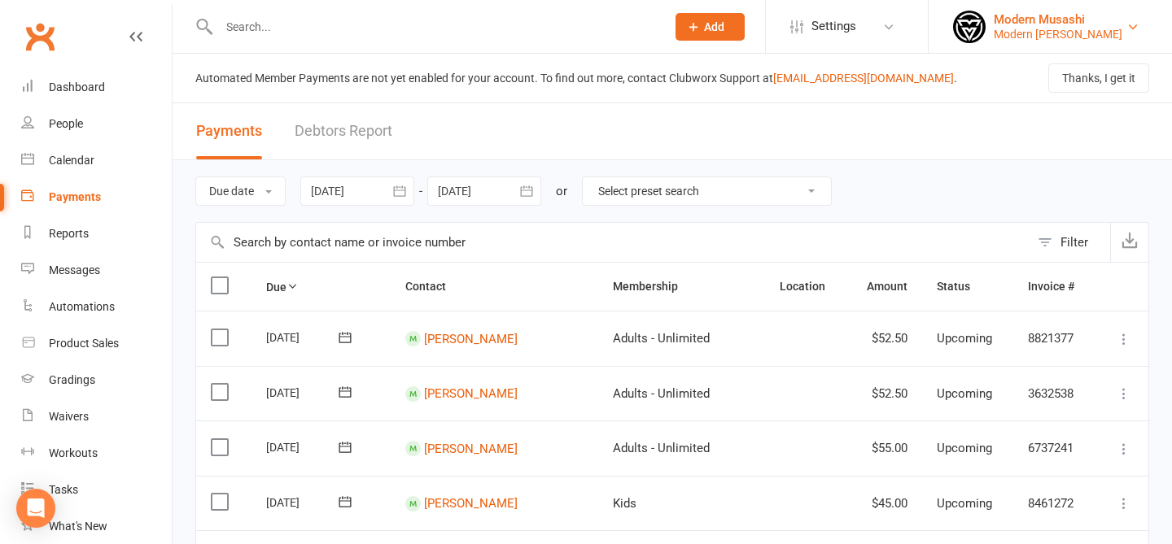
click at [1007, 32] on div "Modern [PERSON_NAME]" at bounding box center [1058, 34] width 129 height 15
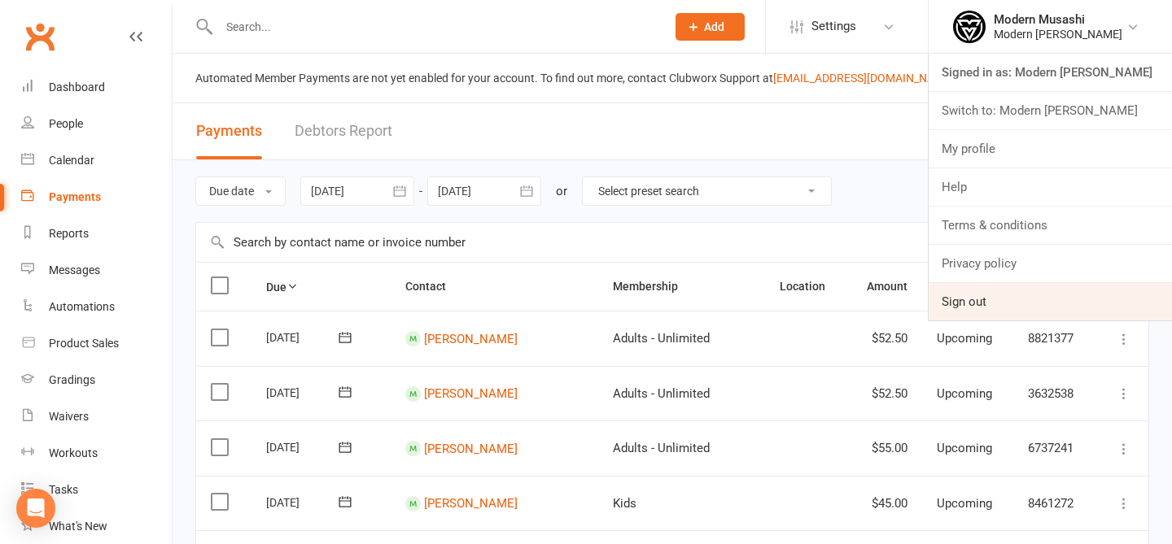
click at [975, 304] on link "Sign out" at bounding box center [1050, 301] width 243 height 37
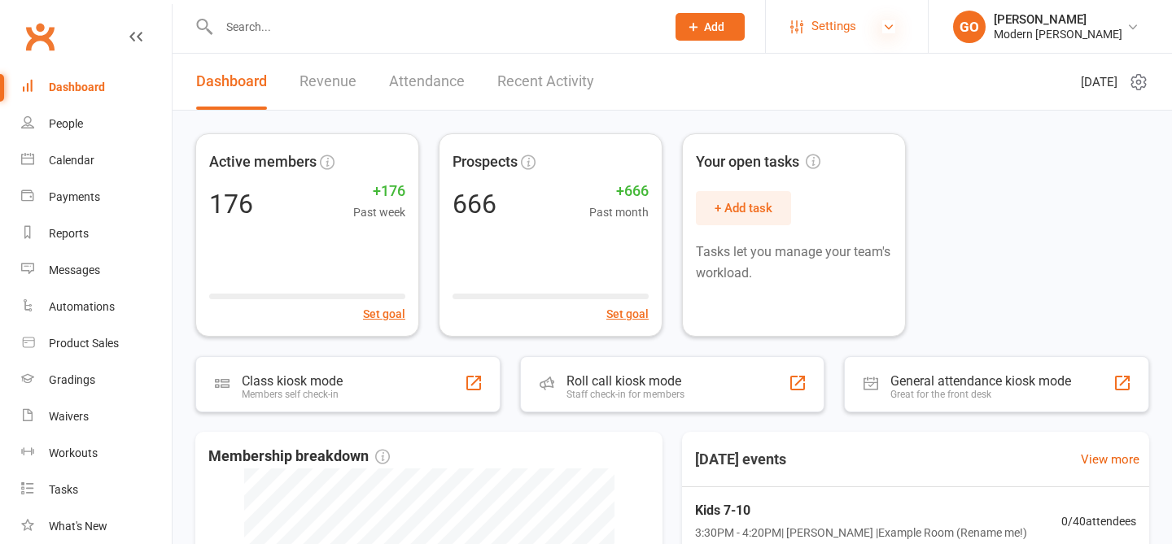
click at [830, 33] on span "Settings" at bounding box center [833, 26] width 45 height 37
click at [882, 28] on icon at bounding box center [888, 26] width 13 height 13
click at [855, 26] on link "Settings" at bounding box center [846, 26] width 113 height 37
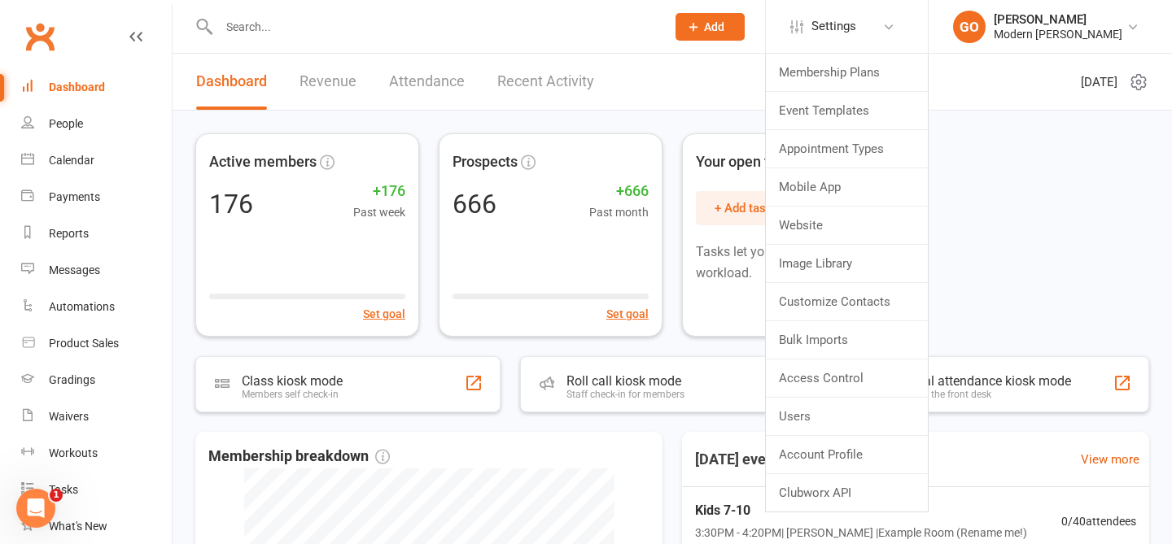
click at [1052, 195] on div "Active members 176 +176 Past week Set goal Prospects 666 +666 Past month Set go…" at bounding box center [672, 234] width 954 height 203
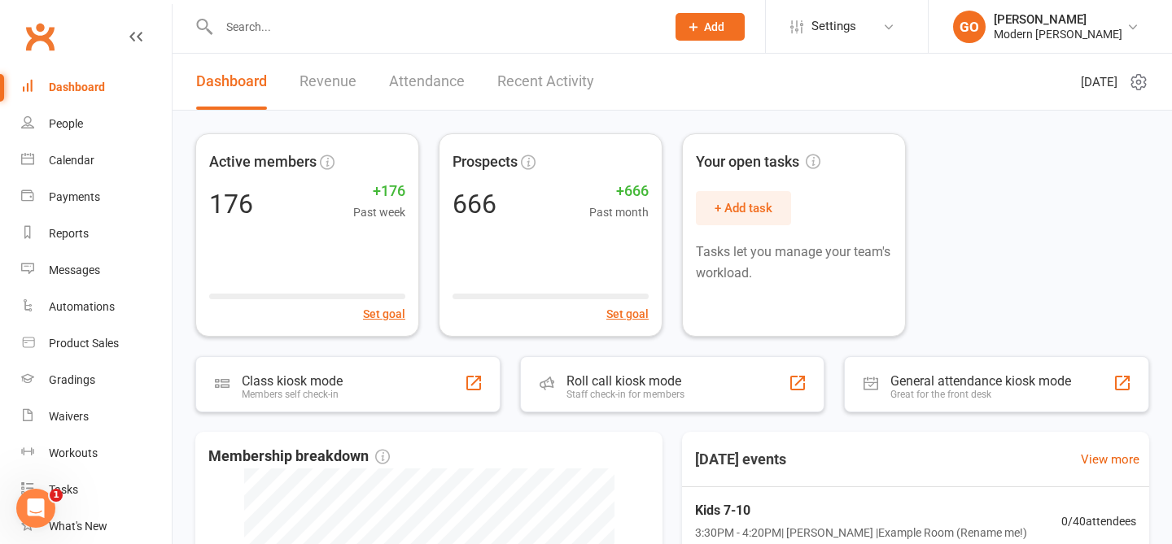
click at [879, 2] on li "Settings Membership Plans Event Templates Appointment Types Mobile App Website …" at bounding box center [846, 26] width 163 height 53
click at [871, 18] on link "Settings" at bounding box center [846, 26] width 113 height 37
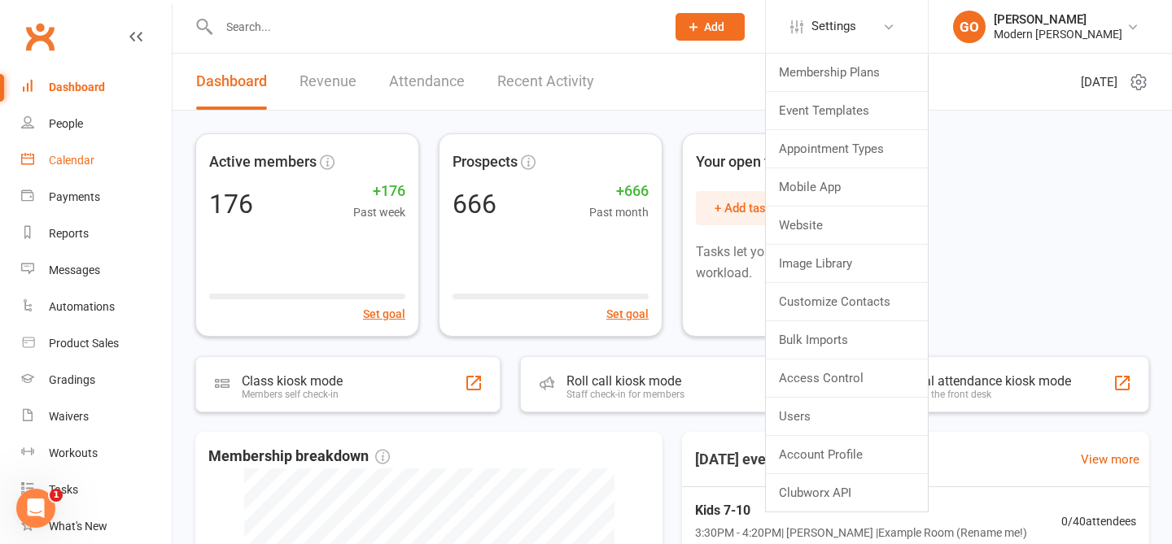
click at [52, 174] on link "Calendar" at bounding box center [96, 160] width 151 height 37
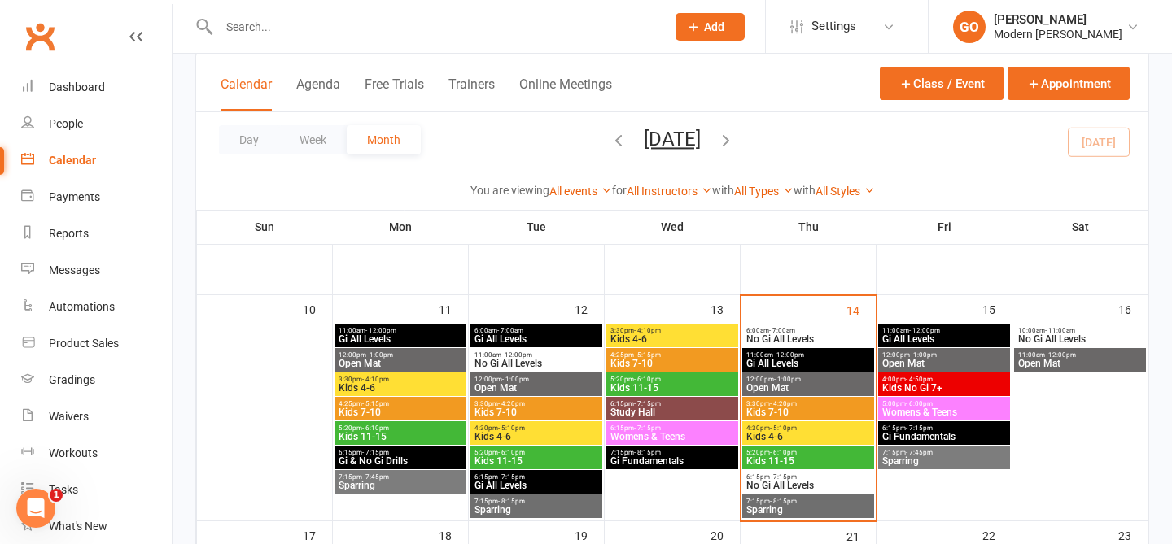
scroll to position [354, 0]
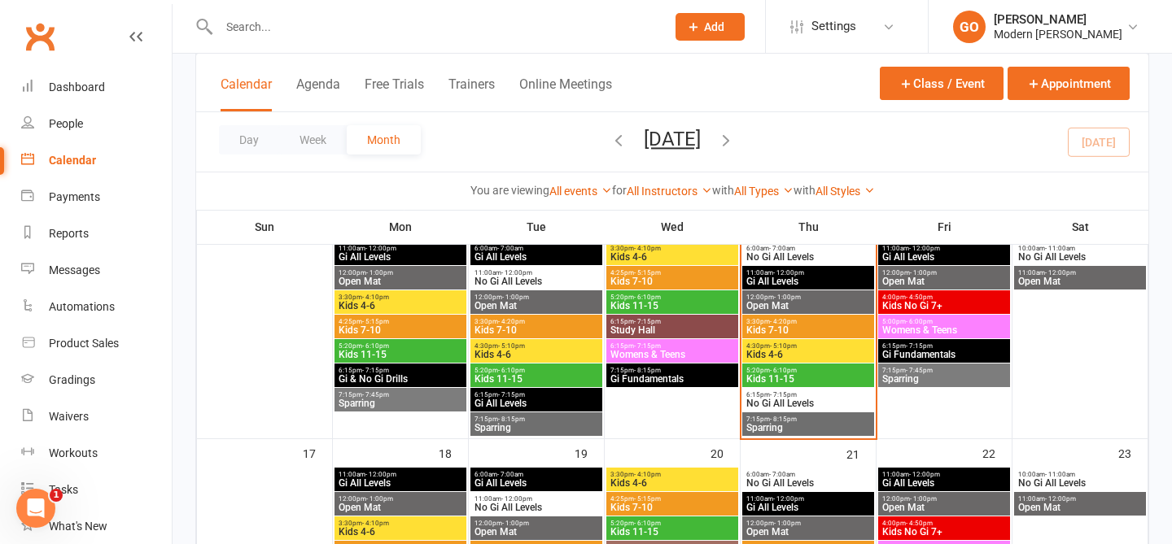
click at [389, 367] on span "6:15pm - 7:15pm" at bounding box center [400, 370] width 125 height 7
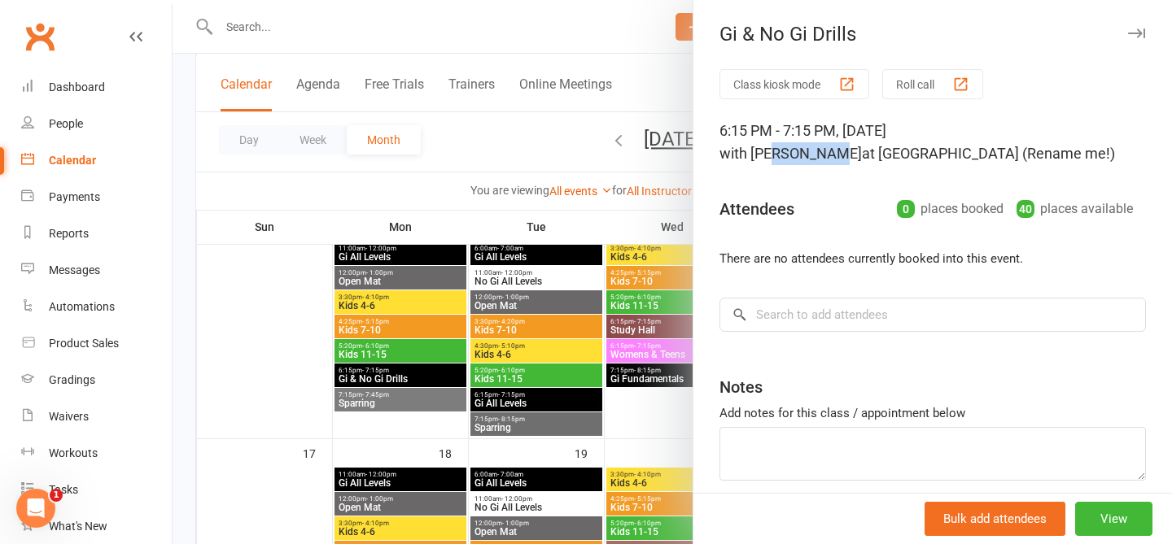
drag, startPoint x: 819, startPoint y: 159, endPoint x: 775, endPoint y: 150, distance: 44.8
click at [775, 150] on span "with Gabriel Oliveira" at bounding box center [790, 153] width 142 height 17
click at [503, 213] on div at bounding box center [672, 272] width 999 height 544
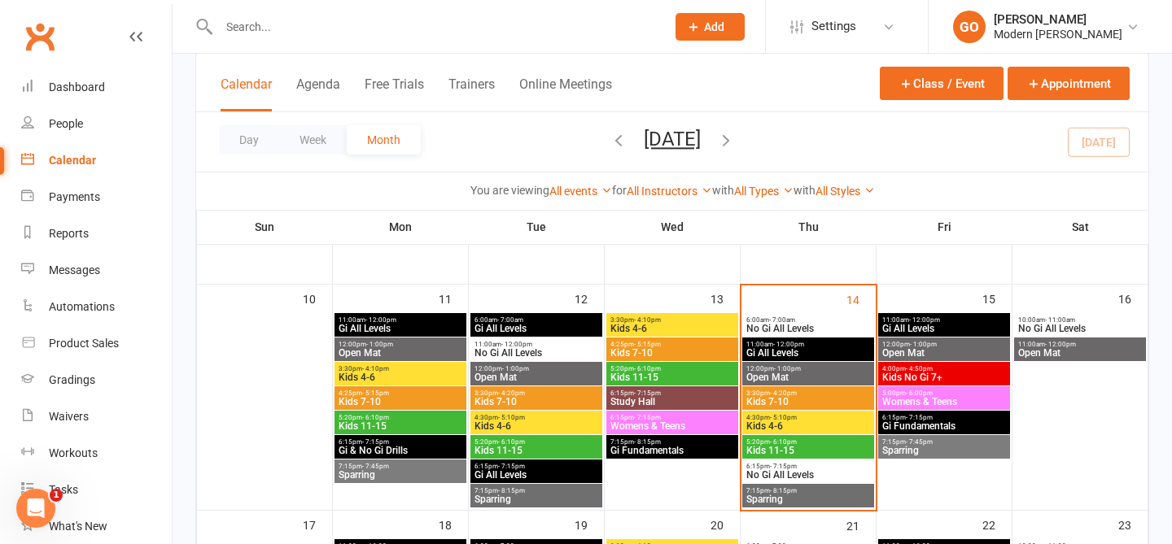
scroll to position [281, 0]
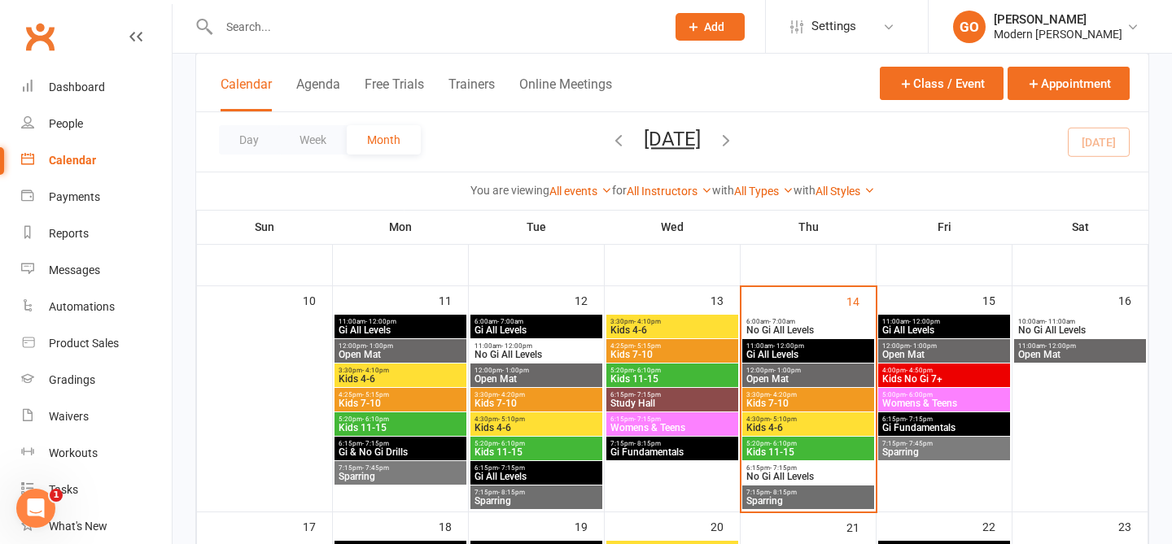
click at [648, 179] on div "You are viewing All events All events Empty events Full events Non-empty events…" at bounding box center [672, 190] width 952 height 37
click at [668, 190] on link "All Instructors" at bounding box center [669, 191] width 85 height 13
click at [1083, 328] on span "No Gi All Levels" at bounding box center [1079, 331] width 125 height 10
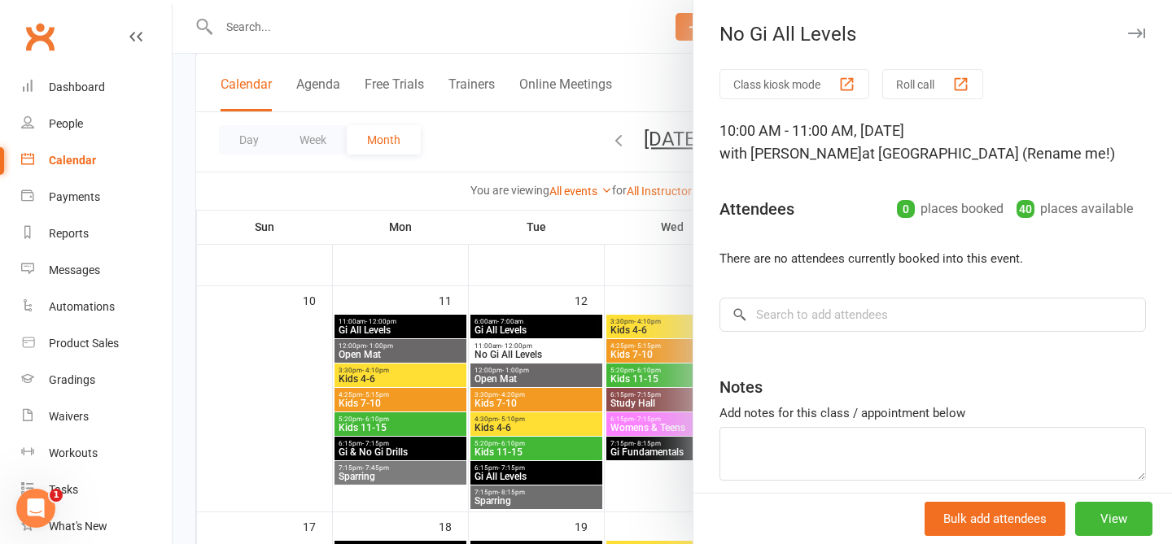
click at [598, 264] on div at bounding box center [672, 272] width 999 height 544
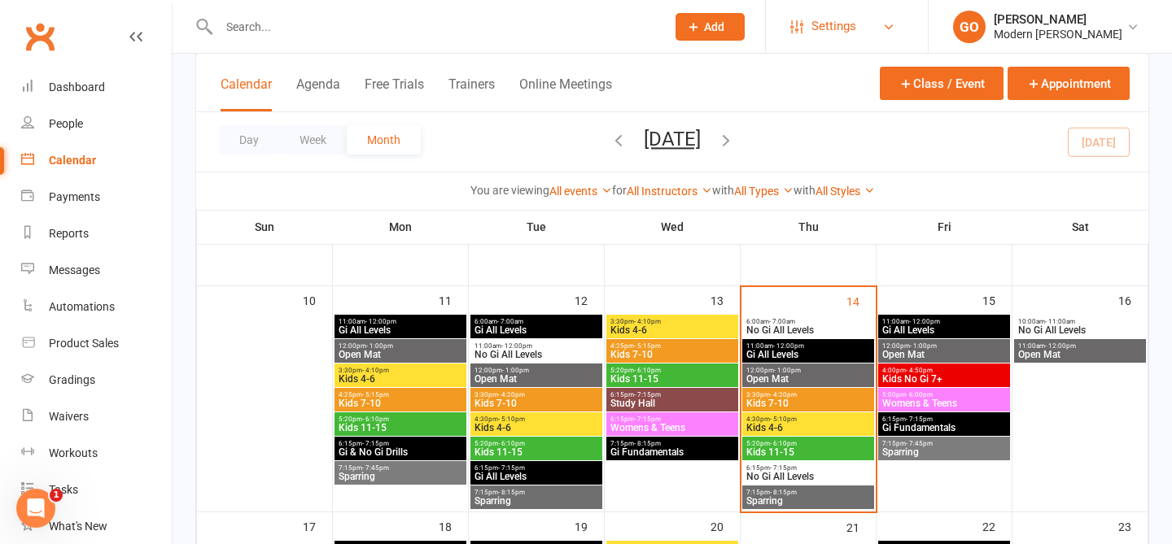
click at [854, 11] on link "Settings" at bounding box center [846, 26] width 113 height 37
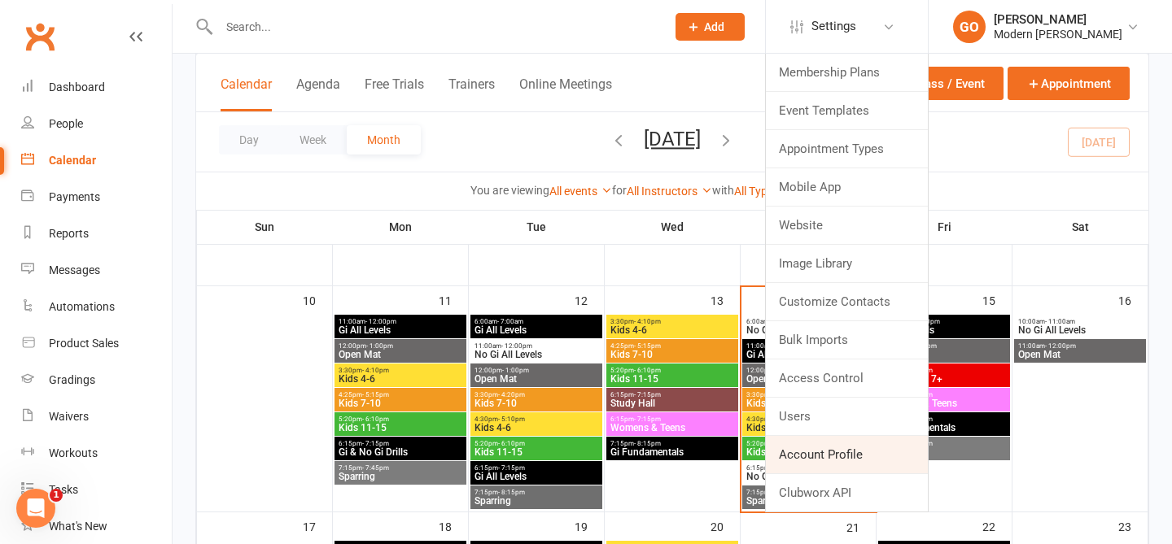
click at [823, 444] on link "Account Profile" at bounding box center [847, 454] width 162 height 37
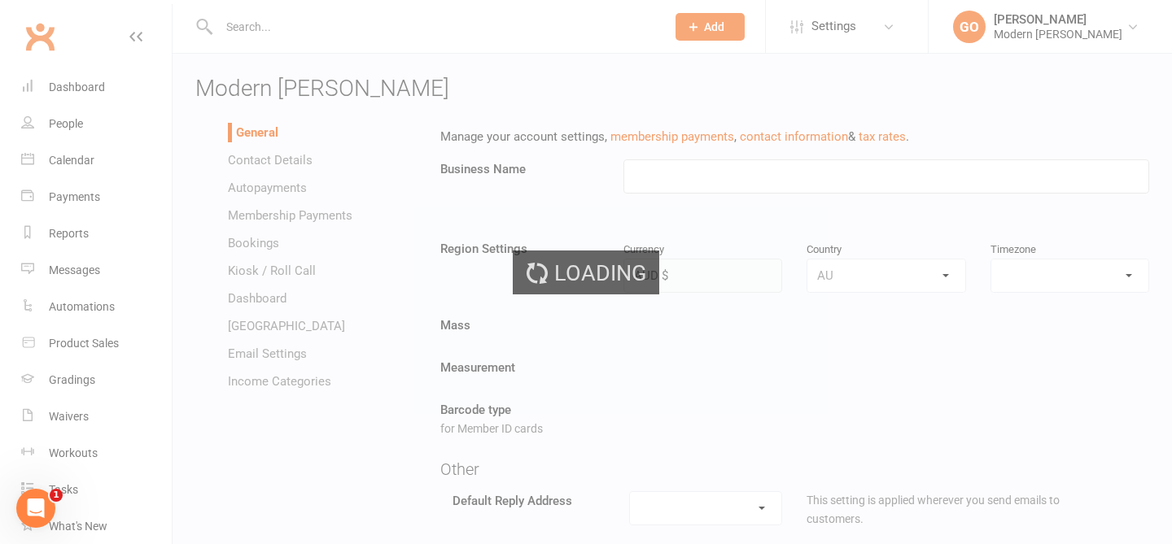
type input "Modern [PERSON_NAME]"
select select "Australia/Sydney"
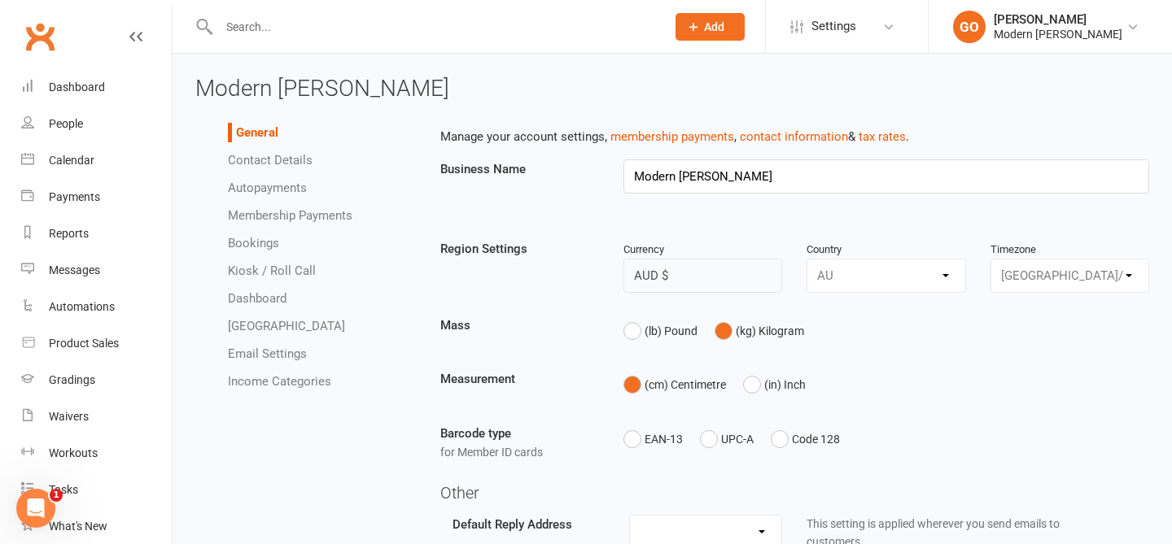
click at [289, 185] on link "Autopayments" at bounding box center [267, 188] width 79 height 15
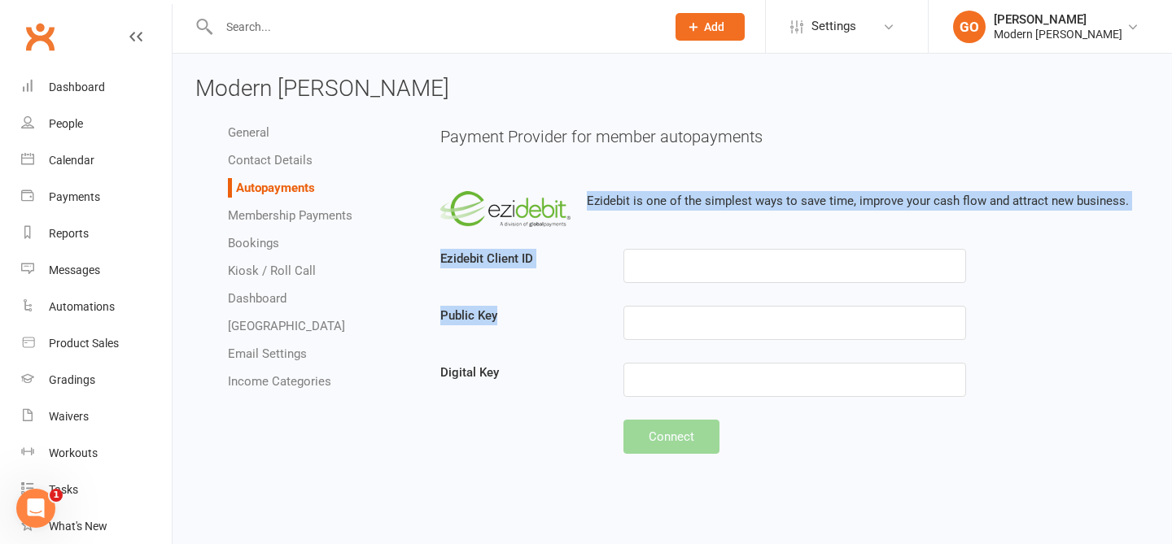
drag, startPoint x: 657, startPoint y: 186, endPoint x: 600, endPoint y: 306, distance: 132.5
click at [600, 306] on div "Ezidebit is one of the simplest ways to save time, improve your cash flow and a…" at bounding box center [795, 314] width 710 height 279
click at [600, 306] on label "Public Key" at bounding box center [519, 316] width 183 height 20
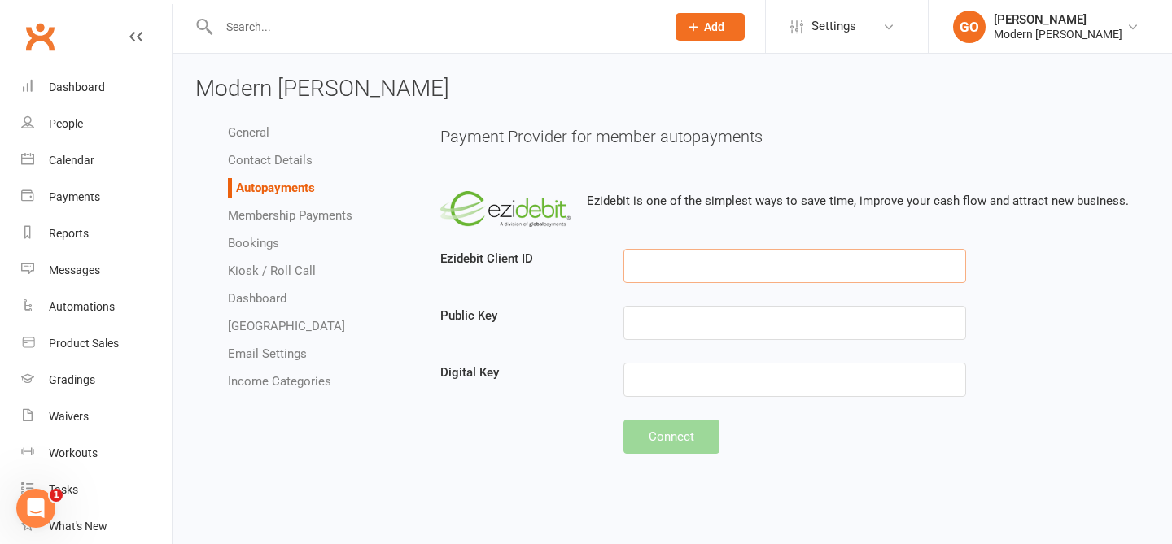
click at [736, 274] on input "text" at bounding box center [794, 266] width 343 height 34
click at [1033, 32] on div "Modern [PERSON_NAME]" at bounding box center [1058, 34] width 129 height 15
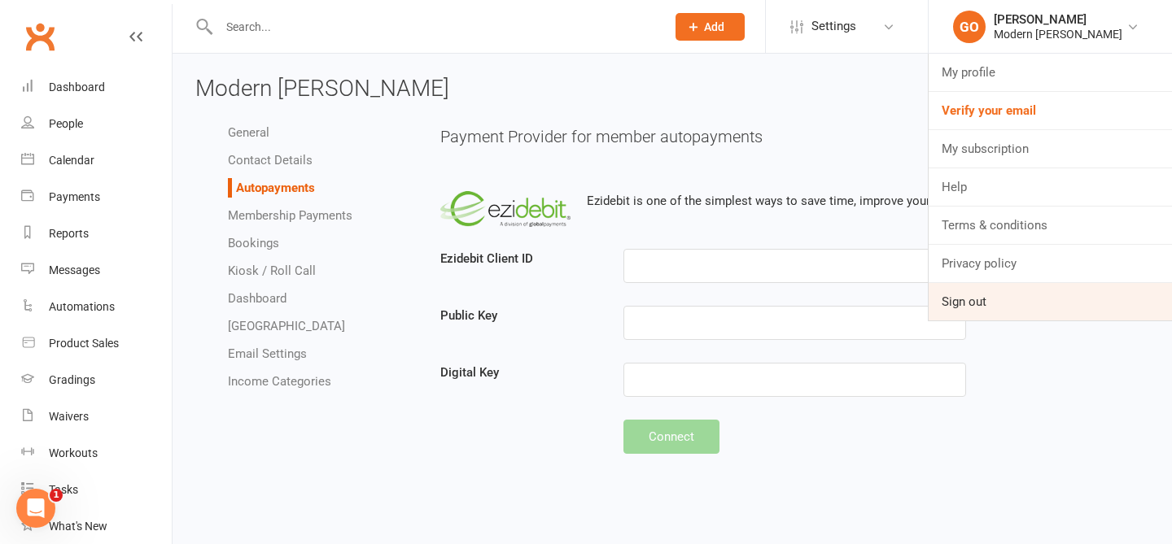
click at [971, 300] on link "Sign out" at bounding box center [1050, 301] width 243 height 37
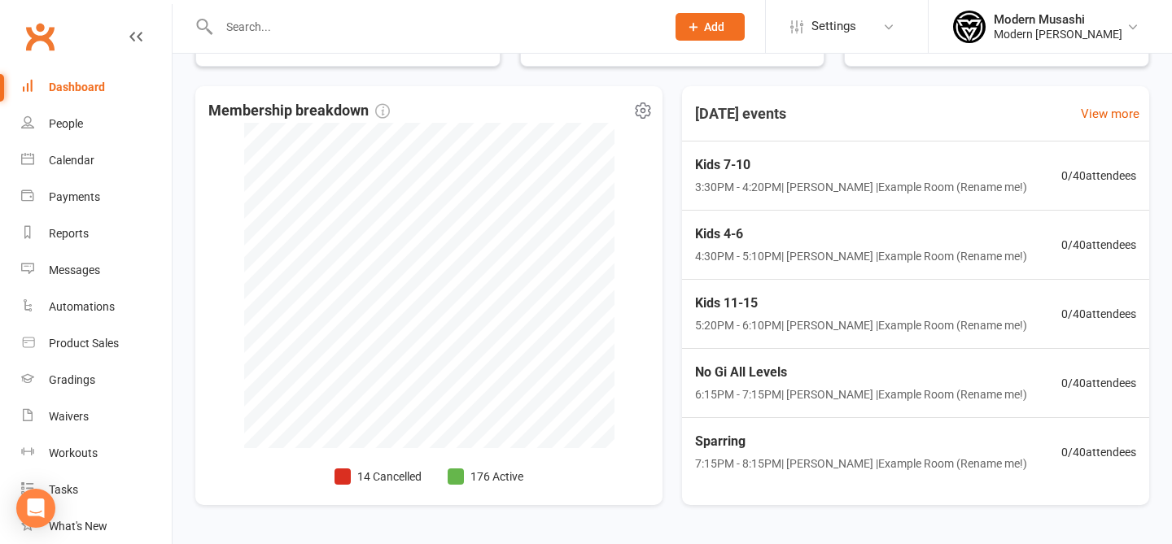
scroll to position [344, 0]
click at [640, 103] on icon at bounding box center [643, 113] width 20 height 20
click at [576, 174] on link "Refresh cached data" at bounding box center [571, 180] width 161 height 33
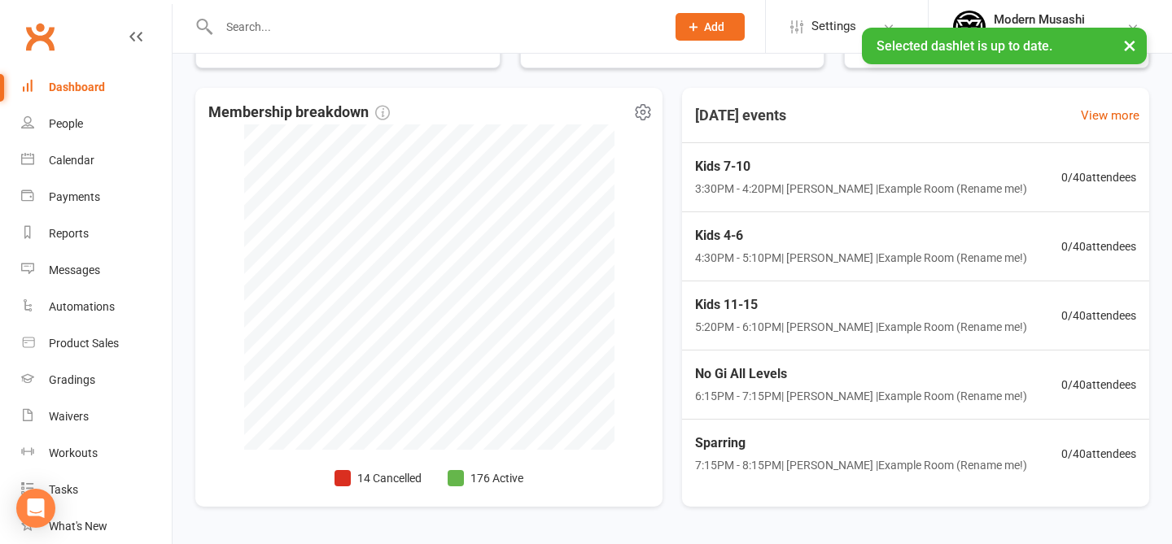
scroll to position [392, 0]
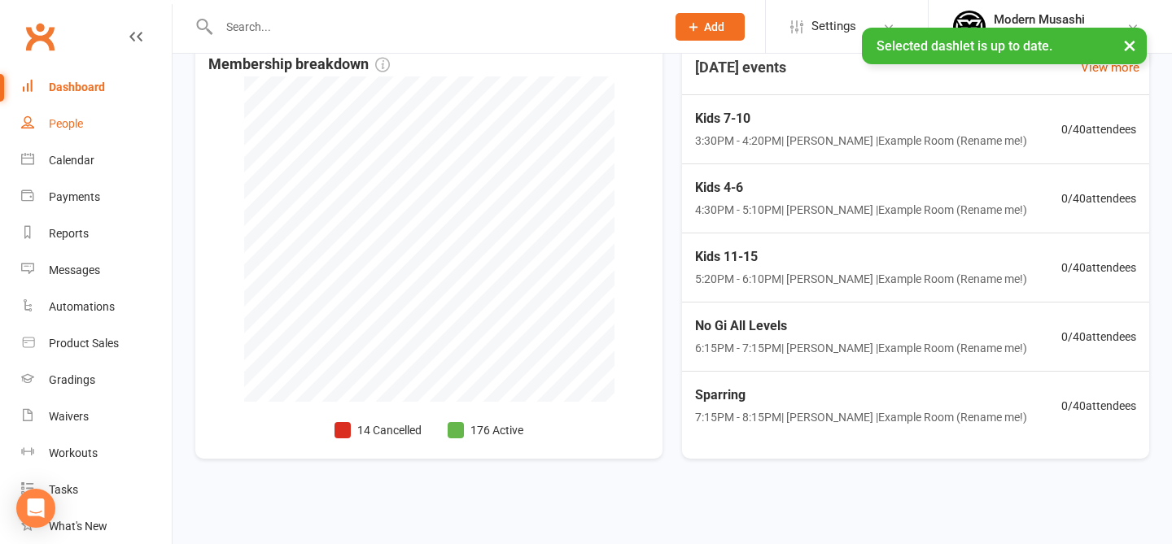
click at [103, 132] on link "People" at bounding box center [96, 124] width 151 height 37
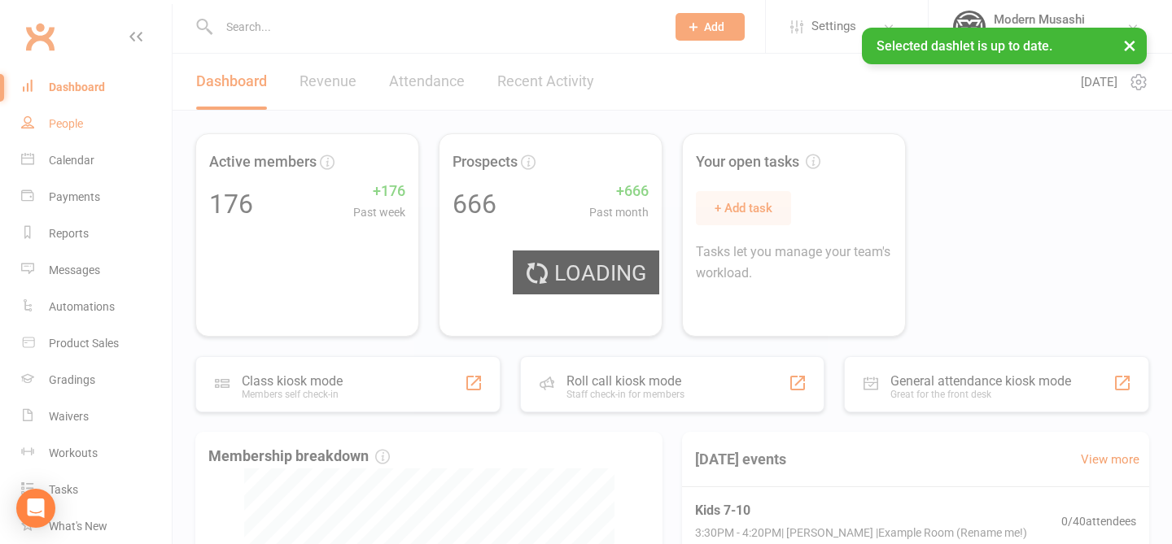
select select "50"
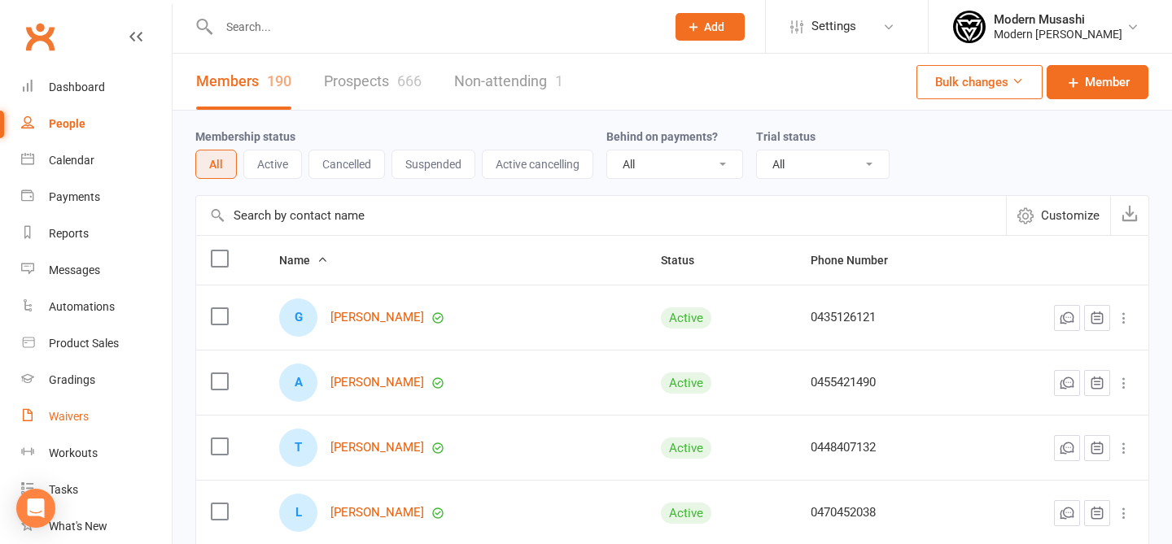
click at [73, 408] on link "Waivers" at bounding box center [96, 417] width 151 height 37
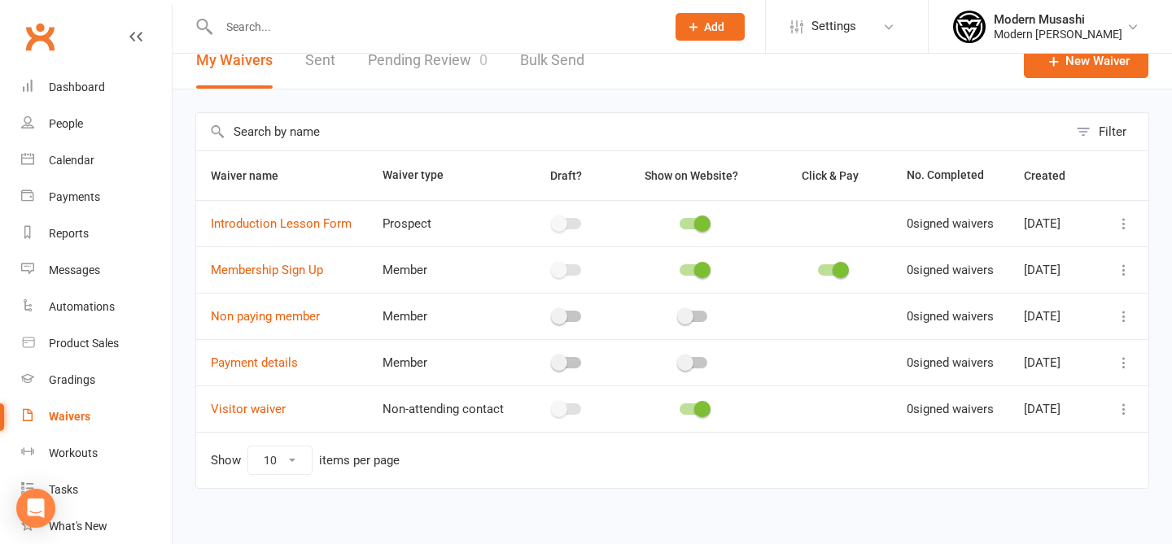
scroll to position [31, 0]
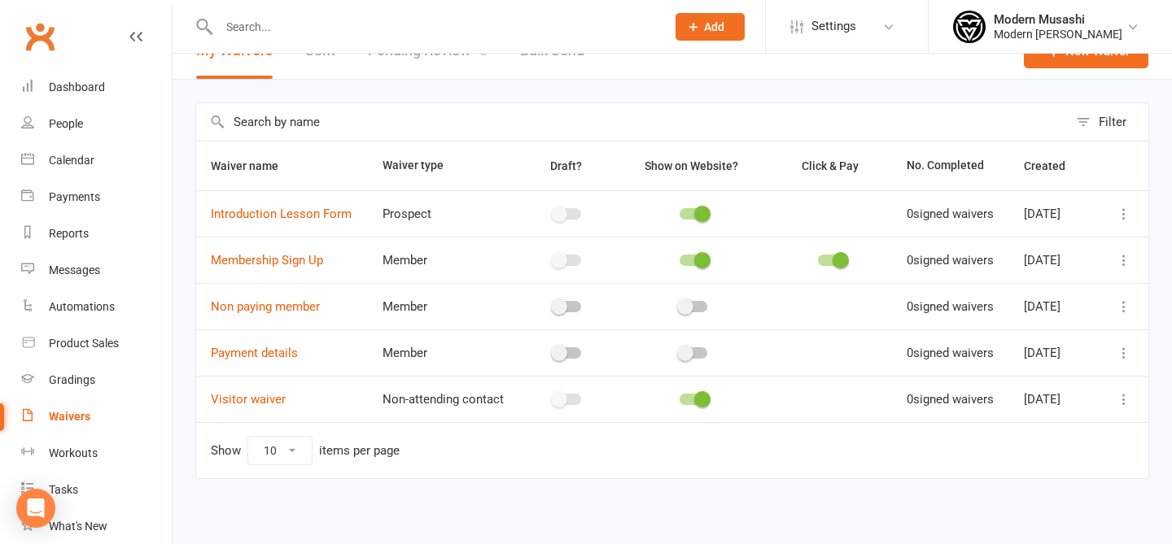
click at [1121, 361] on icon at bounding box center [1124, 353] width 16 height 16
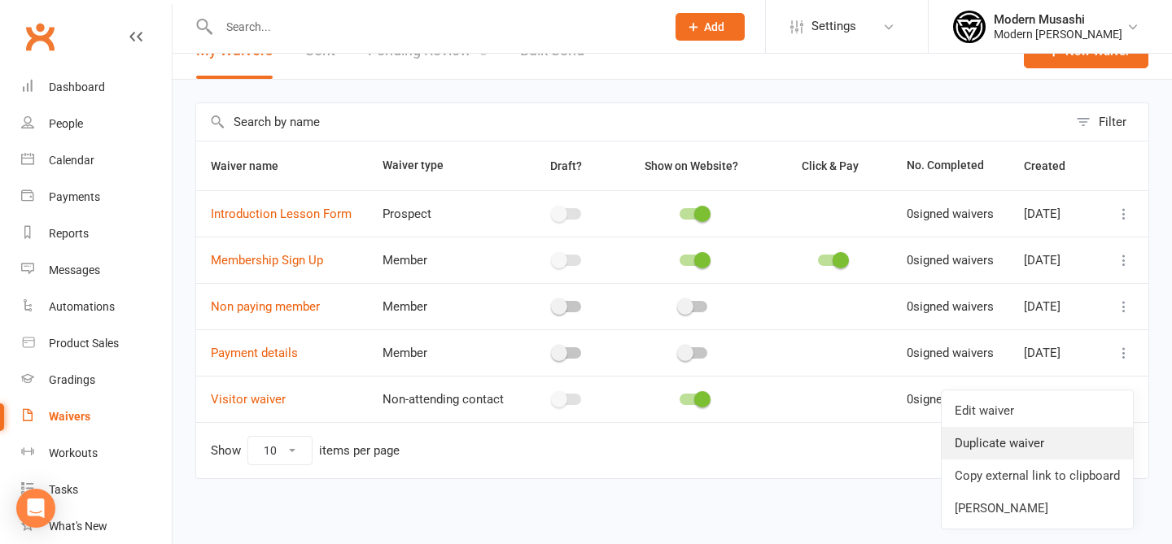
click at [1031, 435] on link "Duplicate waiver" at bounding box center [1037, 443] width 191 height 33
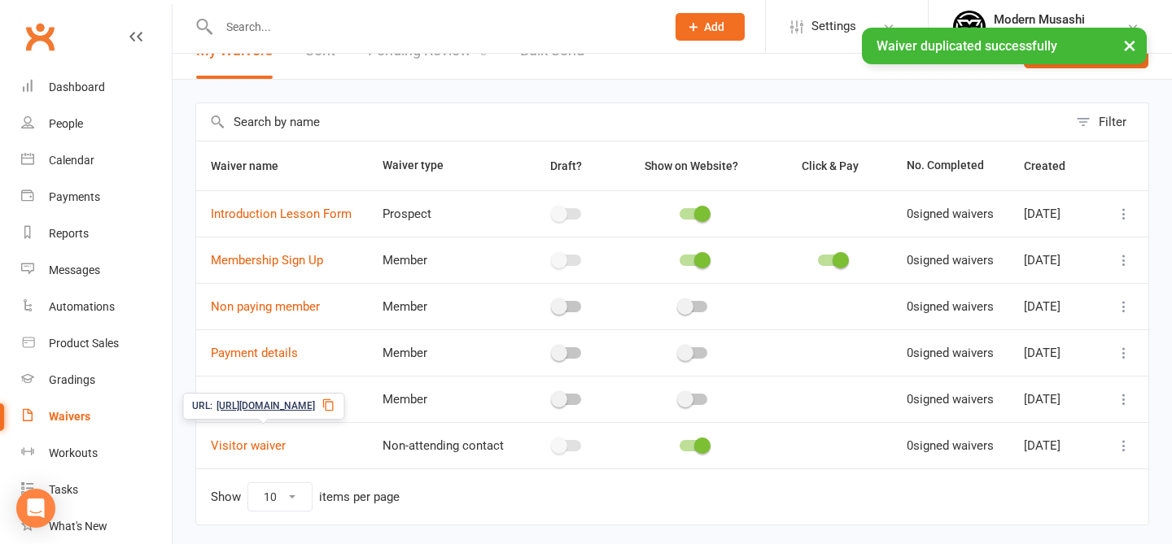
click at [290, 407] on link "Payment details (1)" at bounding box center [263, 399] width 105 height 15
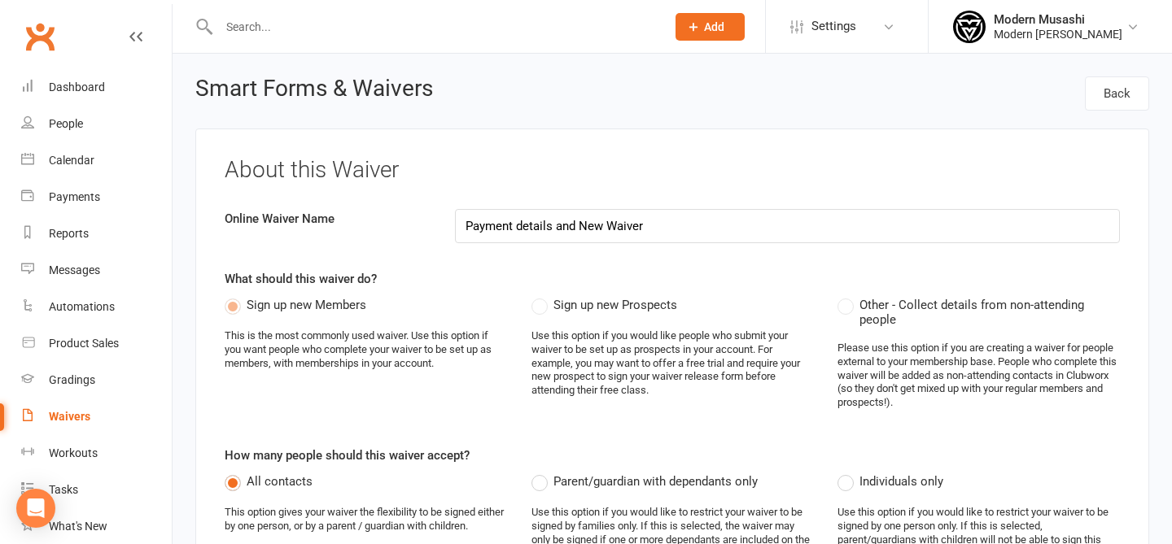
type input "Payment details and New Waiver"
click at [431, 349] on div "This is the most commonly used waiver. Use this option if you want people who c…" at bounding box center [366, 351] width 282 height 42
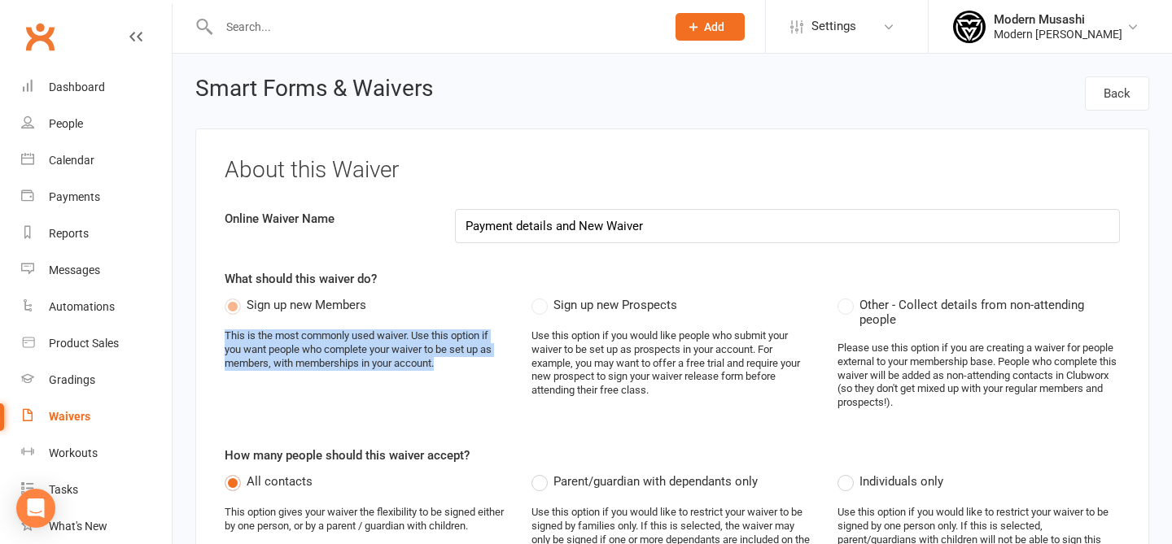
drag, startPoint x: 440, startPoint y: 327, endPoint x: 442, endPoint y: 379, distance: 52.1
click at [442, 379] on div "Sign up new Members This is the most commonly used waiver. Use this option if y…" at bounding box center [366, 339] width 282 height 89
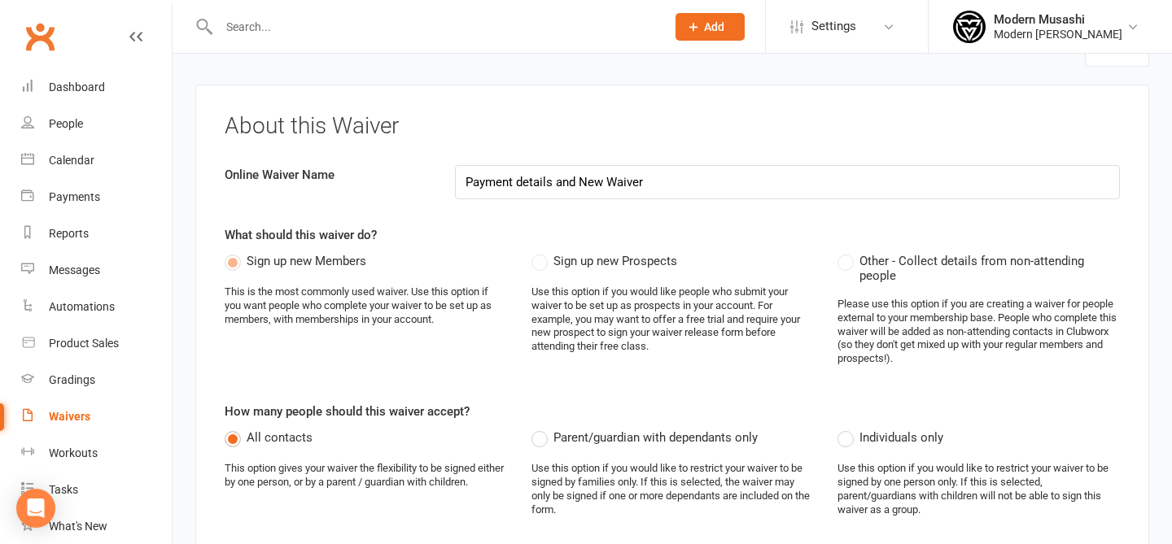
scroll to position [65, 0]
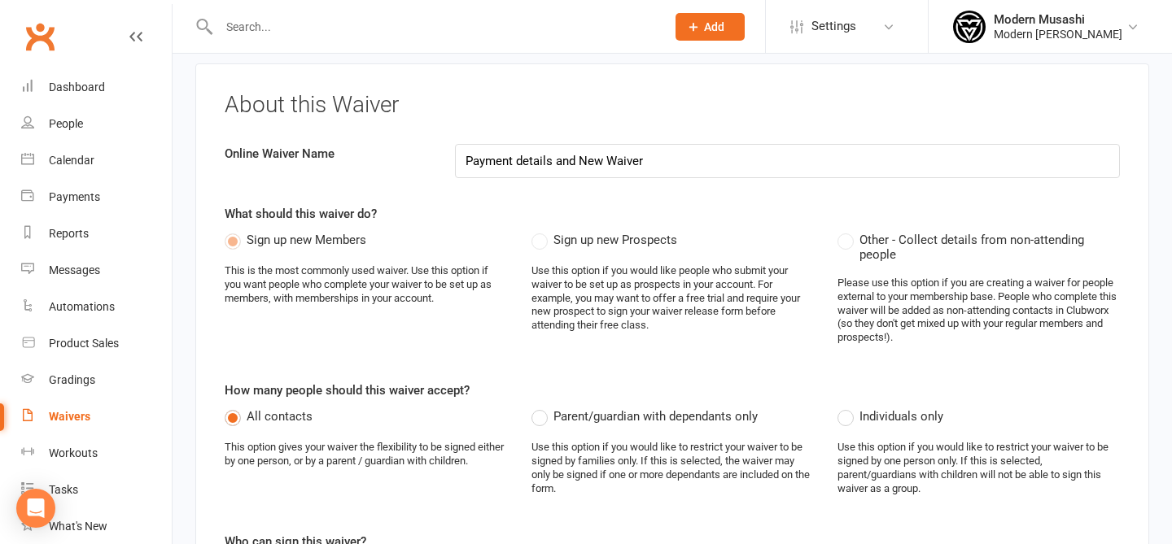
drag, startPoint x: 867, startPoint y: 358, endPoint x: 880, endPoint y: 366, distance: 14.7
click at [880, 366] on div "About this Waiver Online Waiver Name Payment details and New Waiver What should…" at bounding box center [672, 470] width 954 height 814
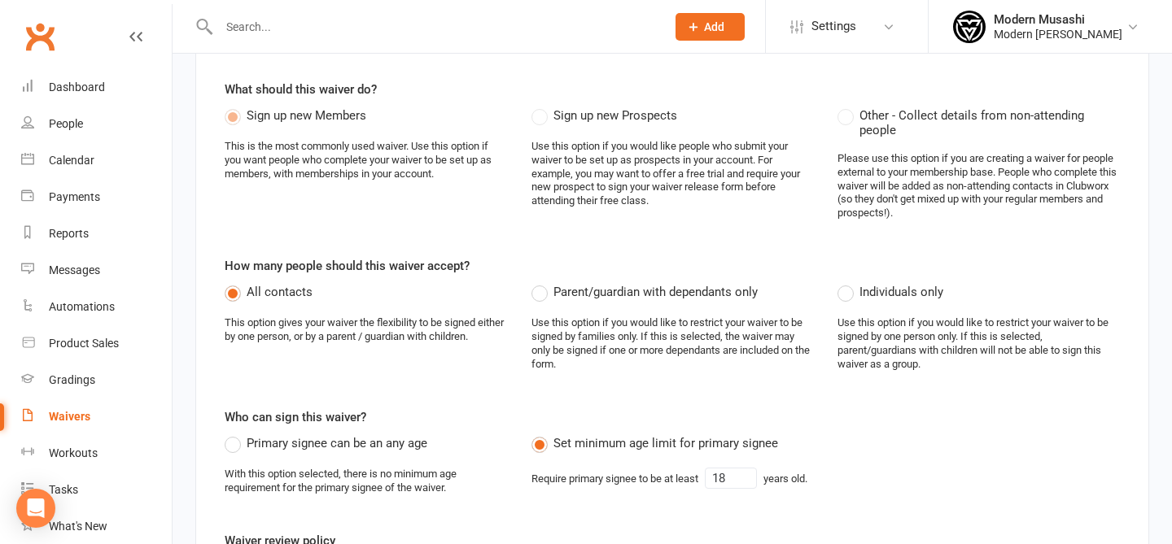
scroll to position [194, 0]
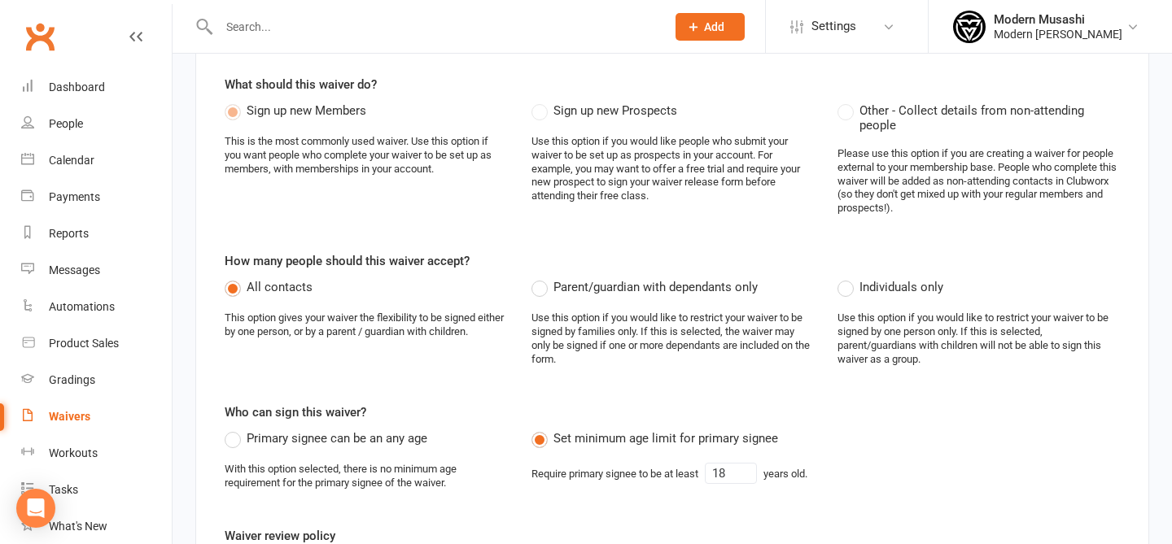
click at [361, 439] on span "Primary signee can be an any age" at bounding box center [337, 437] width 181 height 17
click at [235, 429] on input "Primary signee can be an any age" at bounding box center [230, 429] width 11 height 0
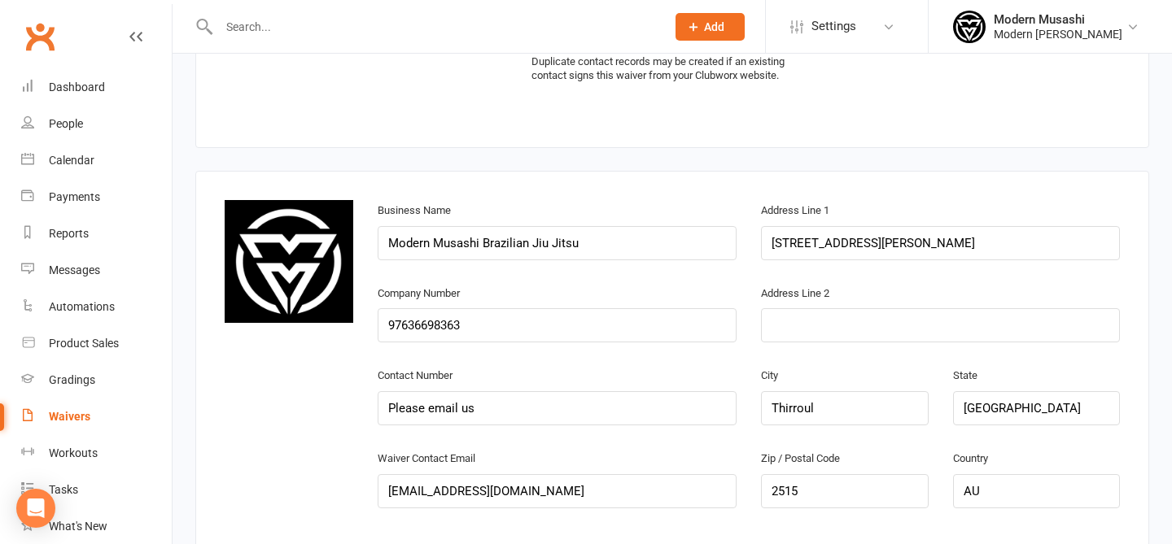
scroll to position [797, 0]
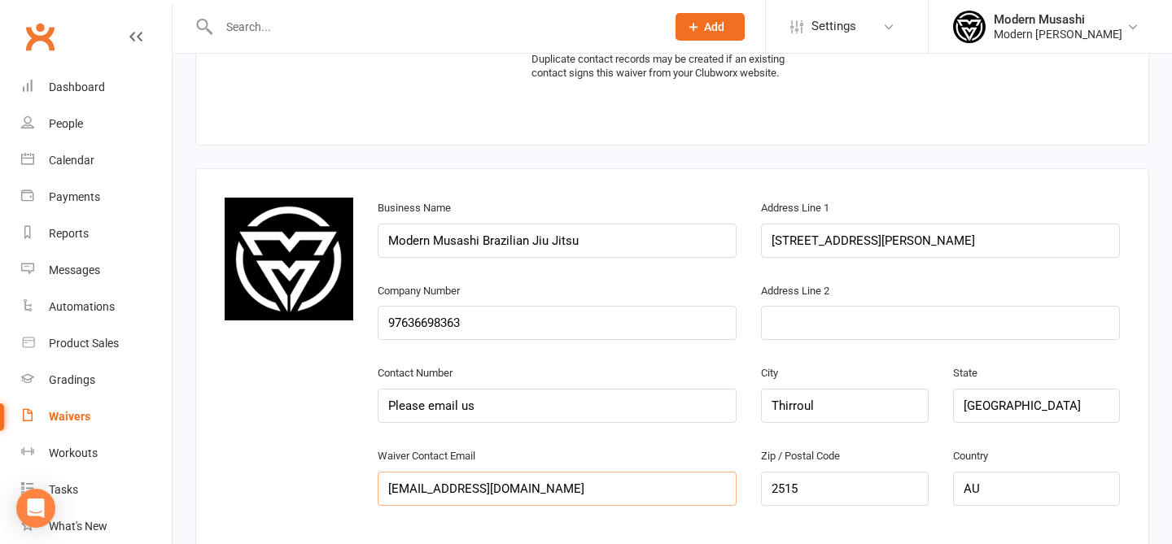
drag, startPoint x: 408, startPoint y: 484, endPoint x: 330, endPoint y: 444, distance: 87.0
click at [330, 444] on div "change image Business Name Modern Musashi Brazilian Jiu Jitsu Address Line 1 1A…" at bounding box center [672, 363] width 920 height 331
type input "wollongong@modernmusashibjj.com.au"
drag, startPoint x: 909, startPoint y: 239, endPoint x: 606, endPoint y: 165, distance: 311.6
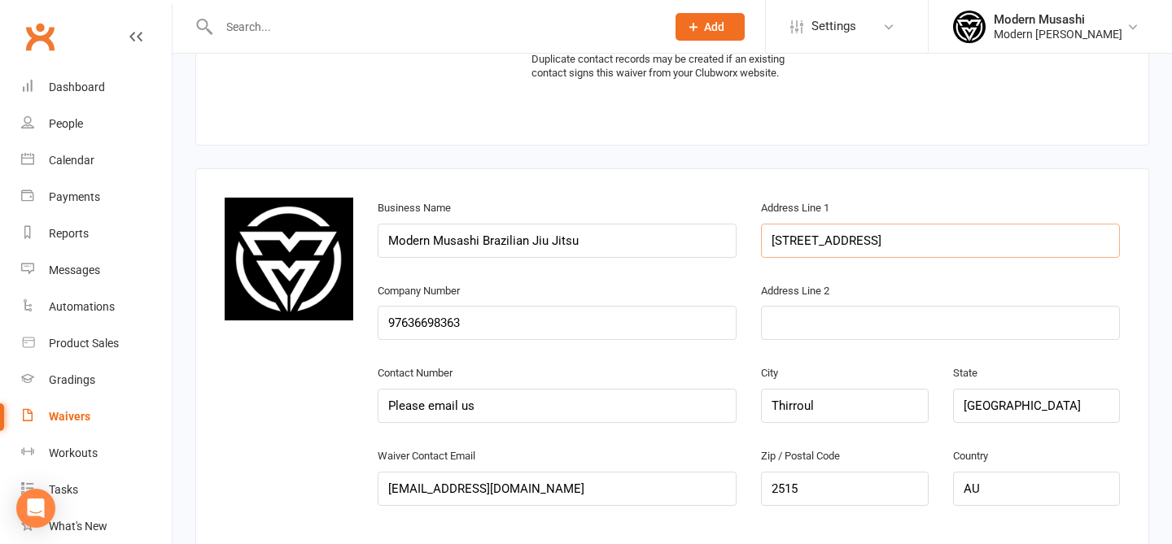
drag, startPoint x: 889, startPoint y: 231, endPoint x: 1143, endPoint y: 232, distance: 254.7
click at [1143, 232] on div "change image Business Name Modern Musashi Brazilian Jiu Jitsu Address Line 1 2/…" at bounding box center [672, 363] width 954 height 390
type input "2/214 Corrimal Street"
click at [837, 427] on div "City Thirroul" at bounding box center [844, 404] width 191 height 83
click at [837, 395] on input "Thirroul" at bounding box center [844, 406] width 167 height 34
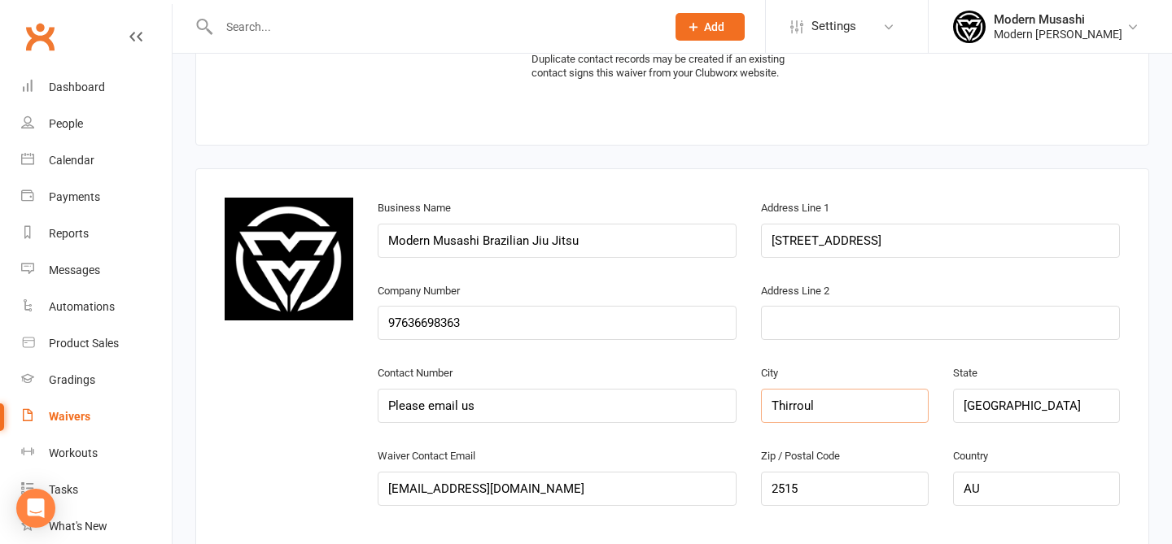
drag, startPoint x: 819, startPoint y: 400, endPoint x: 662, endPoint y: 390, distance: 157.4
click at [662, 390] on div "Contact Number Please email us City Thirroul State NSW" at bounding box center [748, 404] width 767 height 83
type input "Wollongong"
click at [817, 485] on input "2515" at bounding box center [844, 489] width 167 height 34
type input "2500"
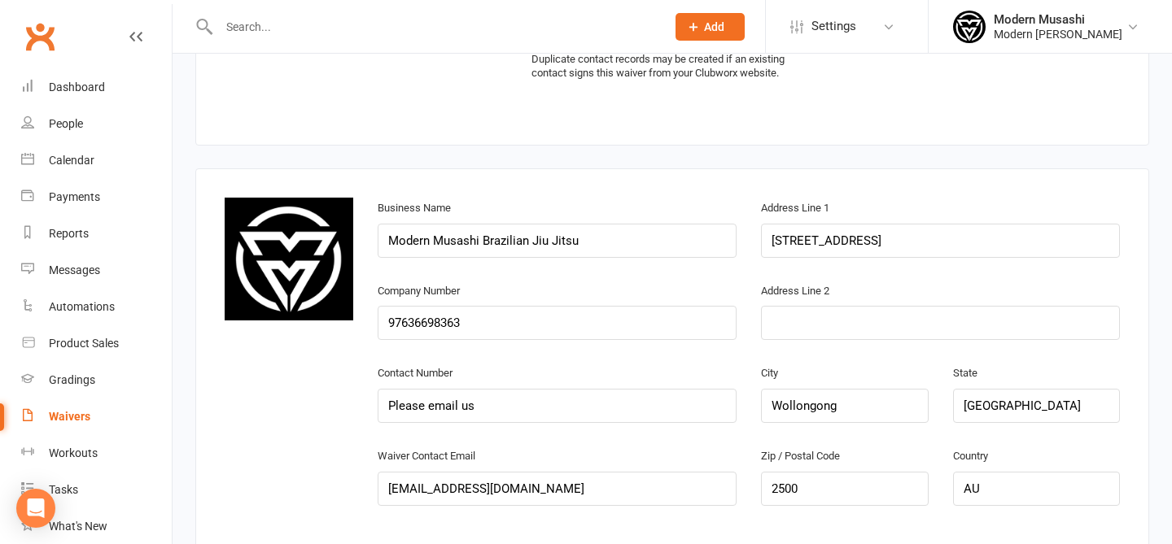
click at [725, 460] on div "Waiver Contact Email wollongong@modernmusashibjj.com.au" at bounding box center [557, 476] width 359 height 60
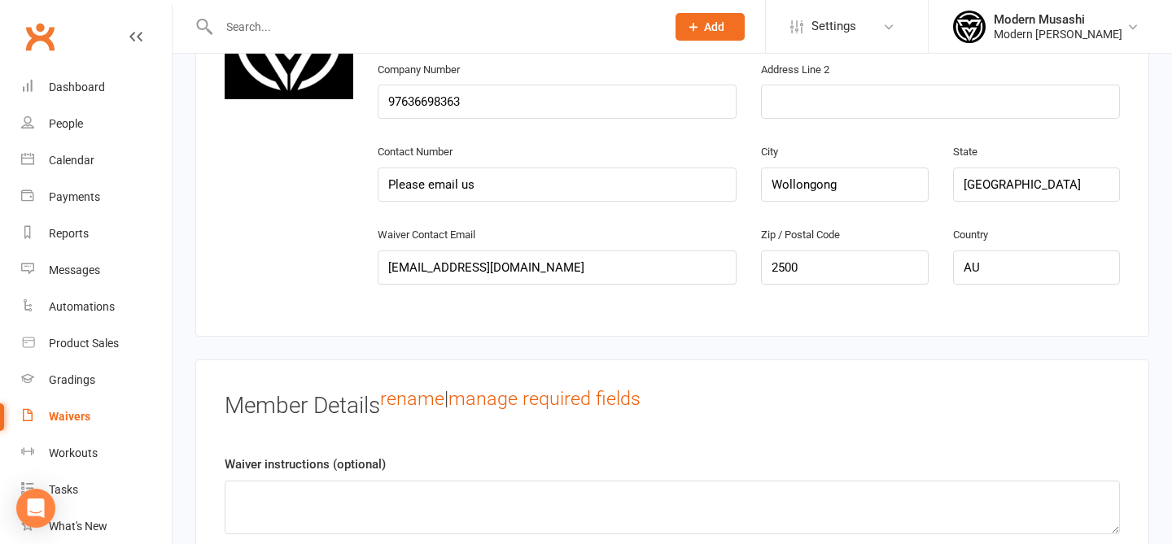
scroll to position [996, 0]
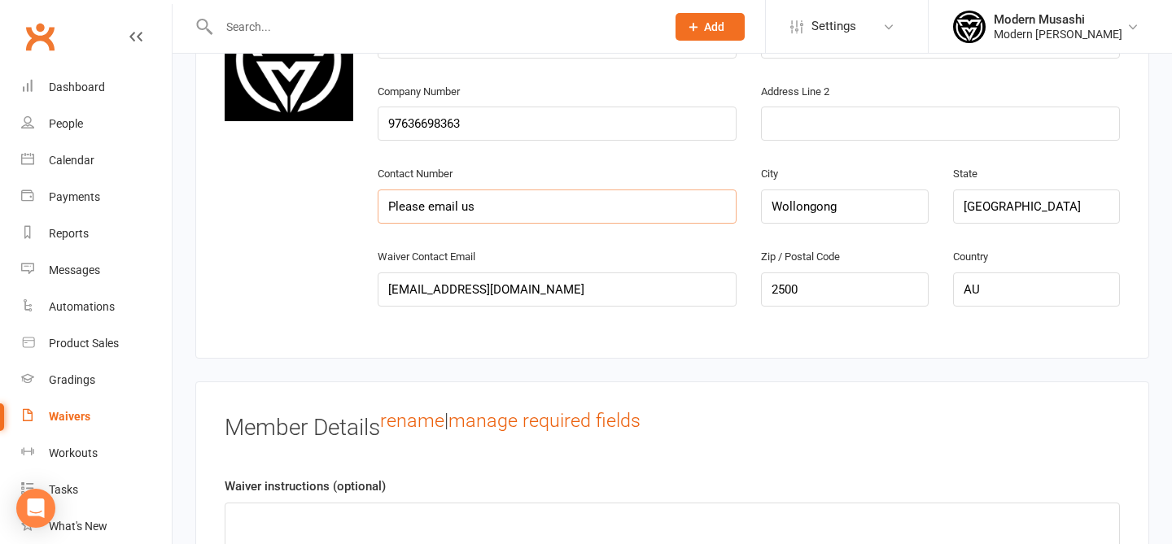
drag, startPoint x: 548, startPoint y: 217, endPoint x: 347, endPoint y: 188, distance: 203.9
click at [347, 188] on div "change image Business Name Modern Musashi Brazilian Jiu Jitsu Address Line 1 2/…" at bounding box center [672, 163] width 920 height 331
type input "0424697249"
click at [330, 304] on div "change image Business Name Modern Musashi Brazilian Jiu Jitsu Address Line 1 2/…" at bounding box center [672, 163] width 920 height 331
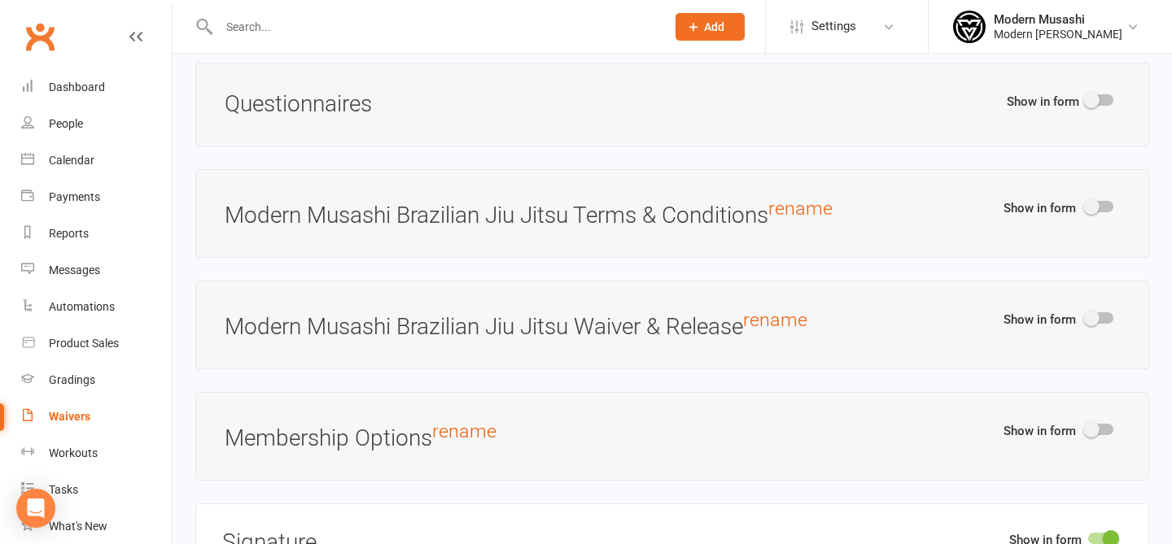
scroll to position [1983, 0]
click at [1090, 314] on span at bounding box center [1091, 316] width 16 height 16
click at [1086, 313] on input "checkbox" at bounding box center [1086, 313] width 0 height 0
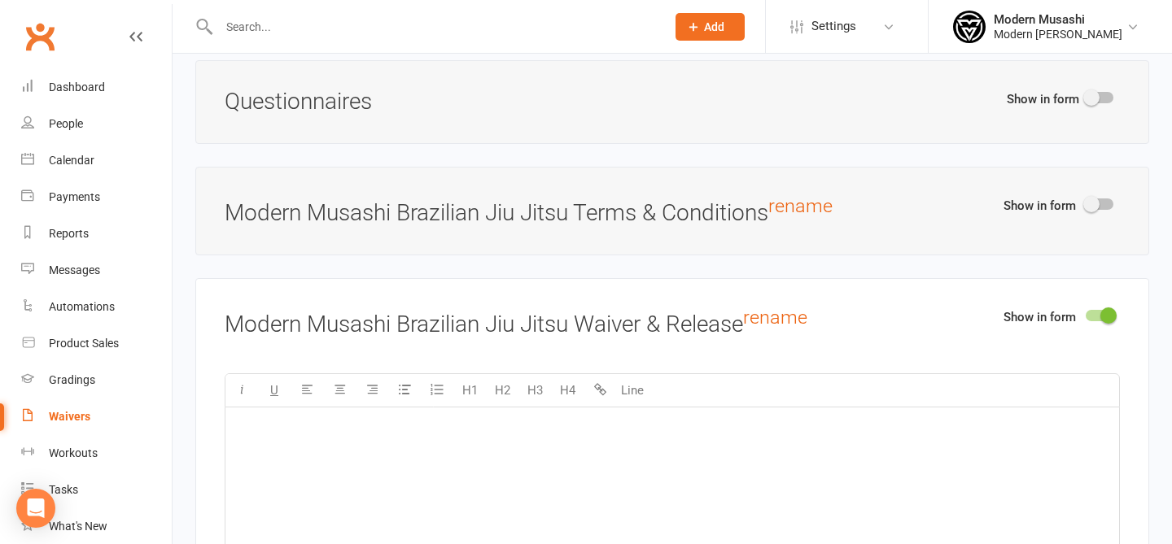
click at [857, 438] on div "﻿" at bounding box center [672, 530] width 894 height 244
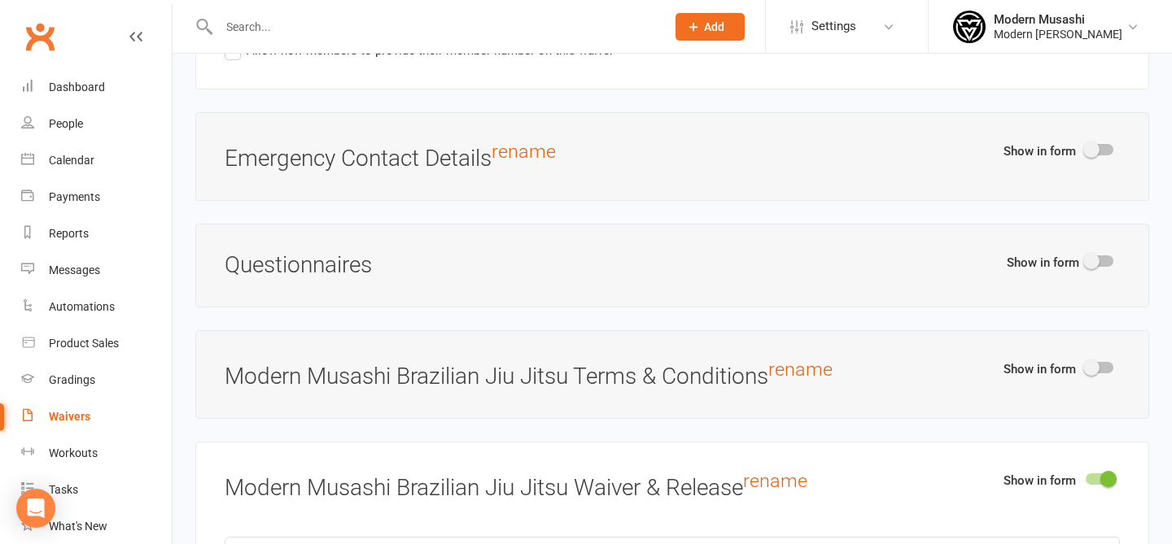
scroll to position [1817, 0]
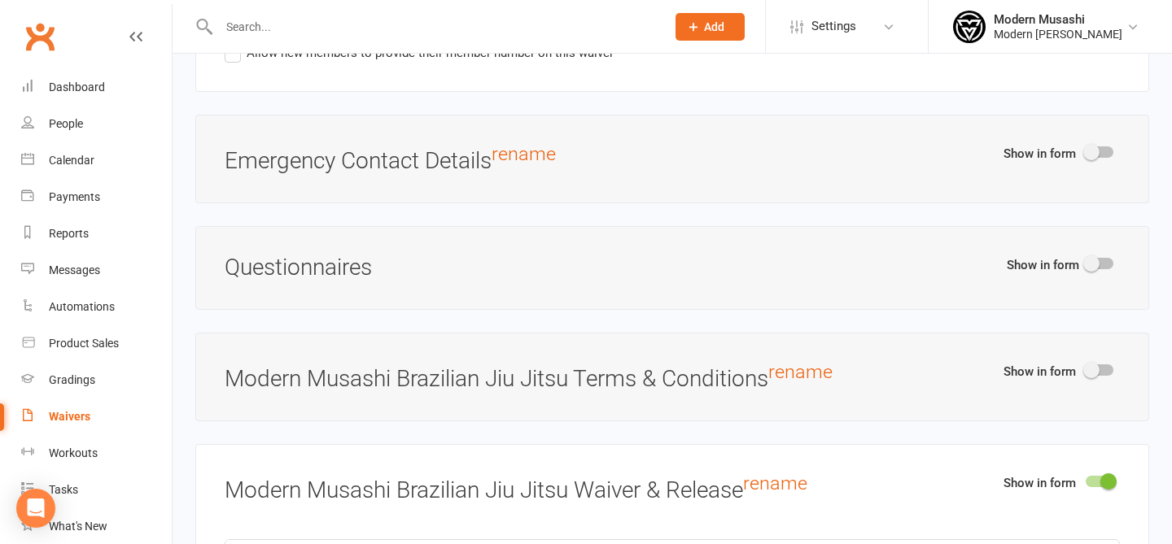
click at [1090, 368] on span at bounding box center [1091, 370] width 16 height 16
click at [1086, 368] on input "checkbox" at bounding box center [1086, 368] width 0 height 0
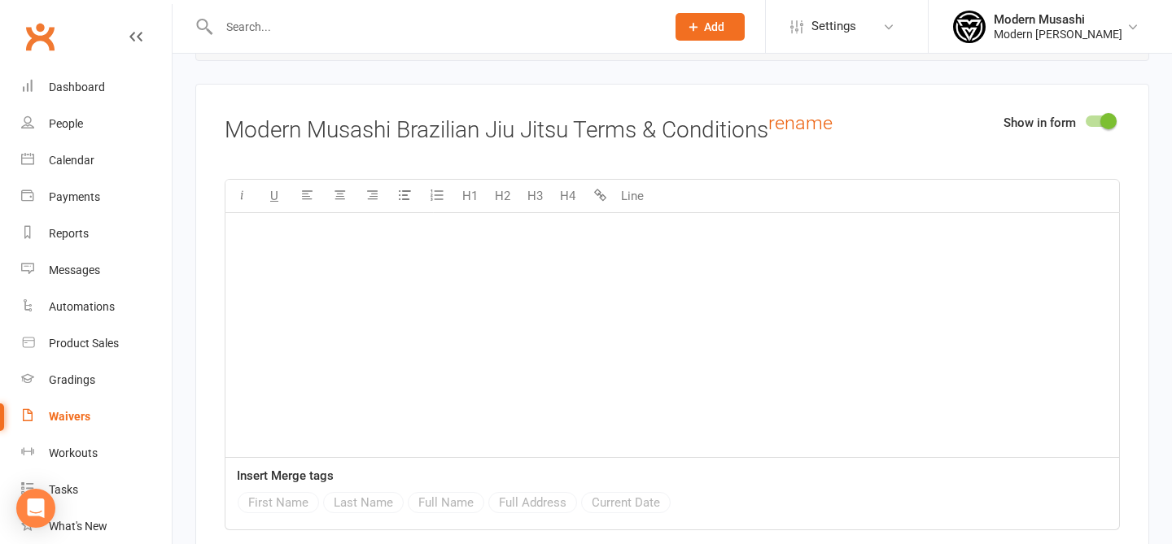
scroll to position [2091, 0]
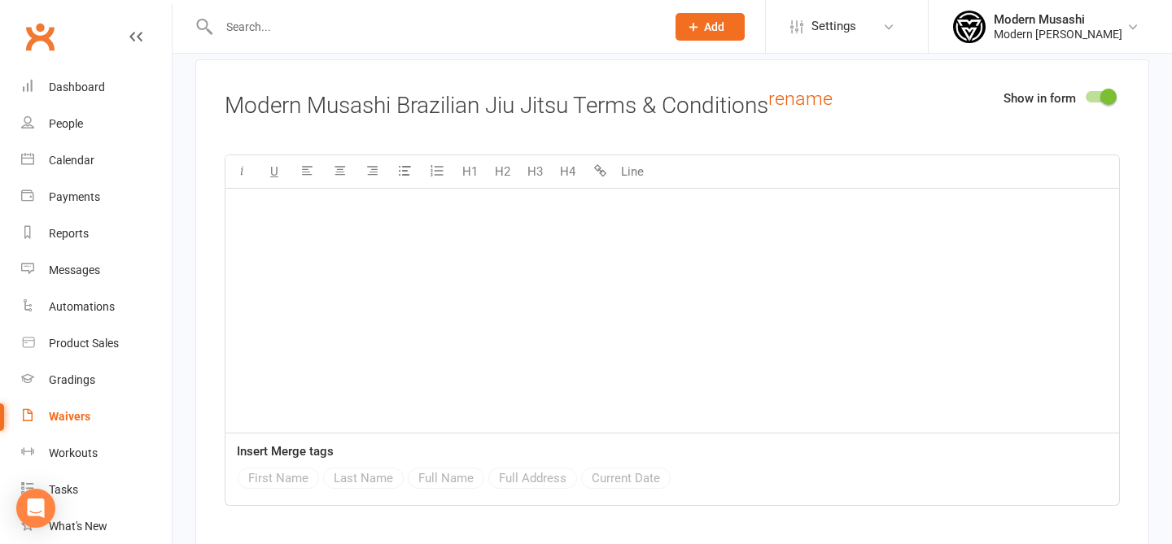
click at [473, 273] on div "﻿" at bounding box center [672, 311] width 894 height 244
click at [1103, 102] on switch at bounding box center [1099, 98] width 41 height 15
click at [1103, 99] on span at bounding box center [1108, 97] width 16 height 16
click at [1086, 94] on input "checkbox" at bounding box center [1086, 94] width 0 height 0
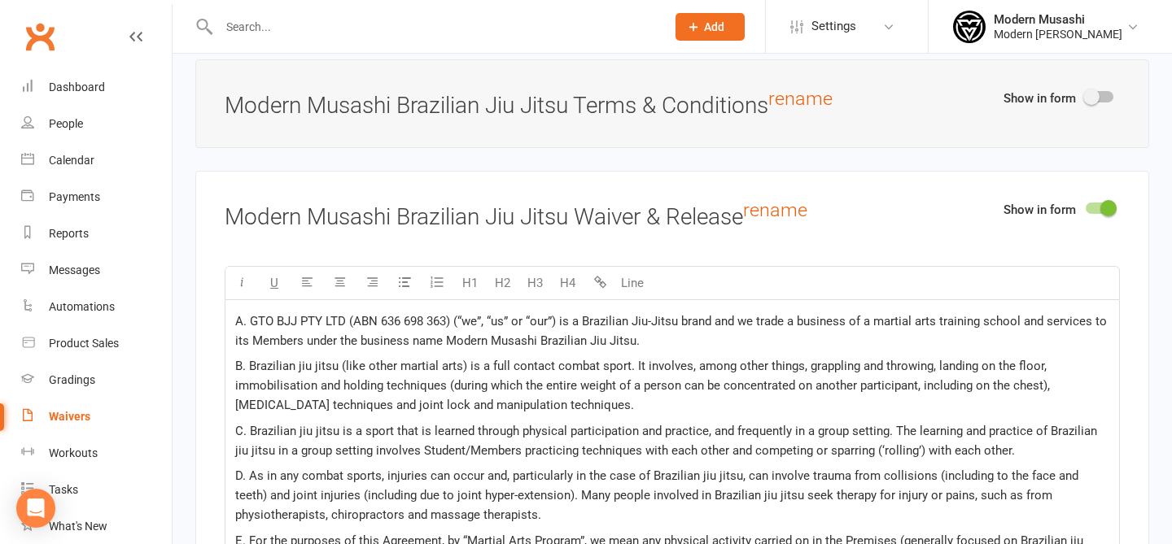
click at [766, 375] on span "B. Brazilian jiu jitsu (like other martial arts) is a full contact combat sport…" at bounding box center [644, 386] width 818 height 54
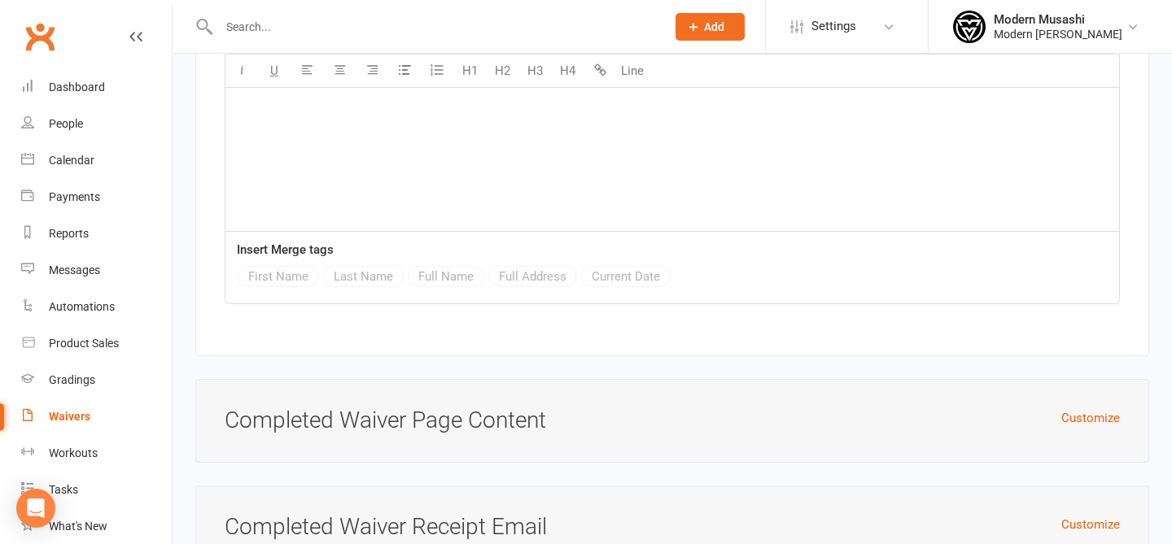
scroll to position [6861, 0]
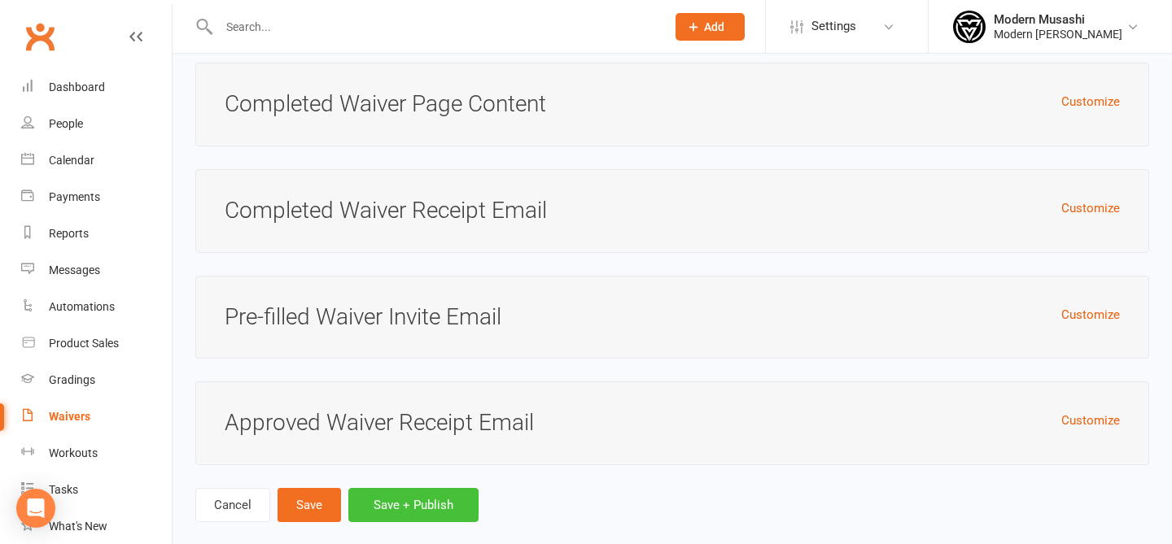
click at [435, 488] on button "Save + Publish" at bounding box center [413, 505] width 130 height 34
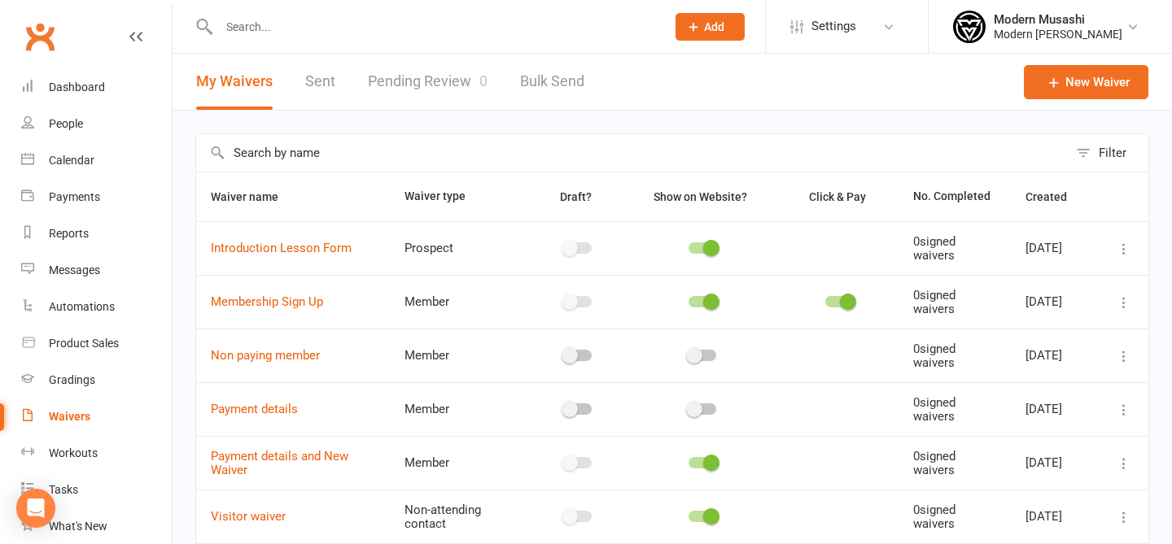
scroll to position [45, 0]
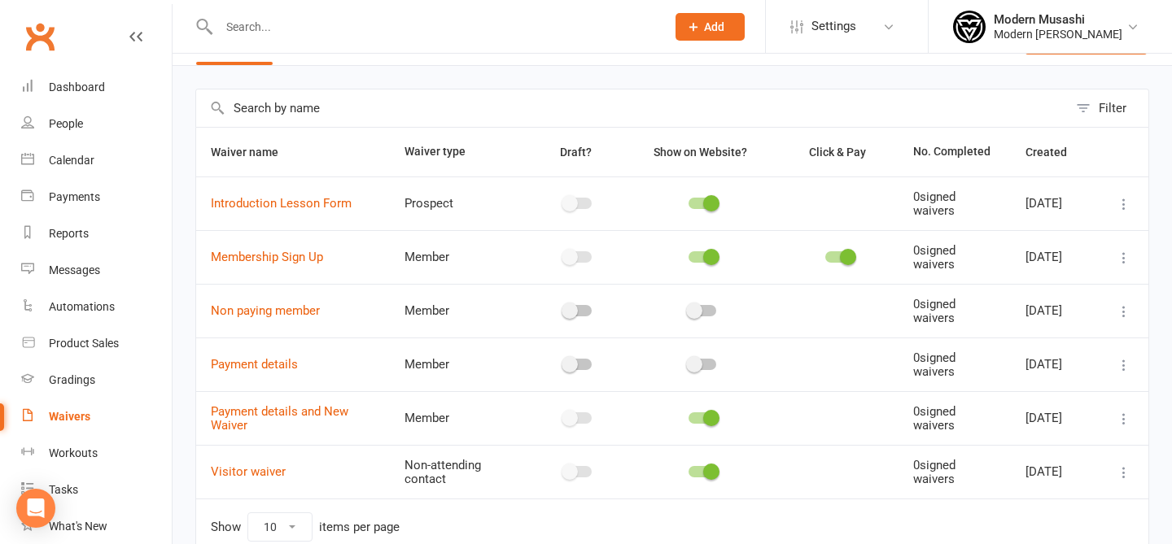
click at [1131, 417] on icon at bounding box center [1124, 419] width 16 height 16
click at [690, 425] on div at bounding box center [702, 418] width 126 height 17
click at [693, 424] on div at bounding box center [702, 418] width 28 height 11
click at [688, 416] on input "checkbox" at bounding box center [688, 416] width 0 height 0
click at [308, 411] on link "Payment details and New Waiver" at bounding box center [280, 418] width 138 height 28
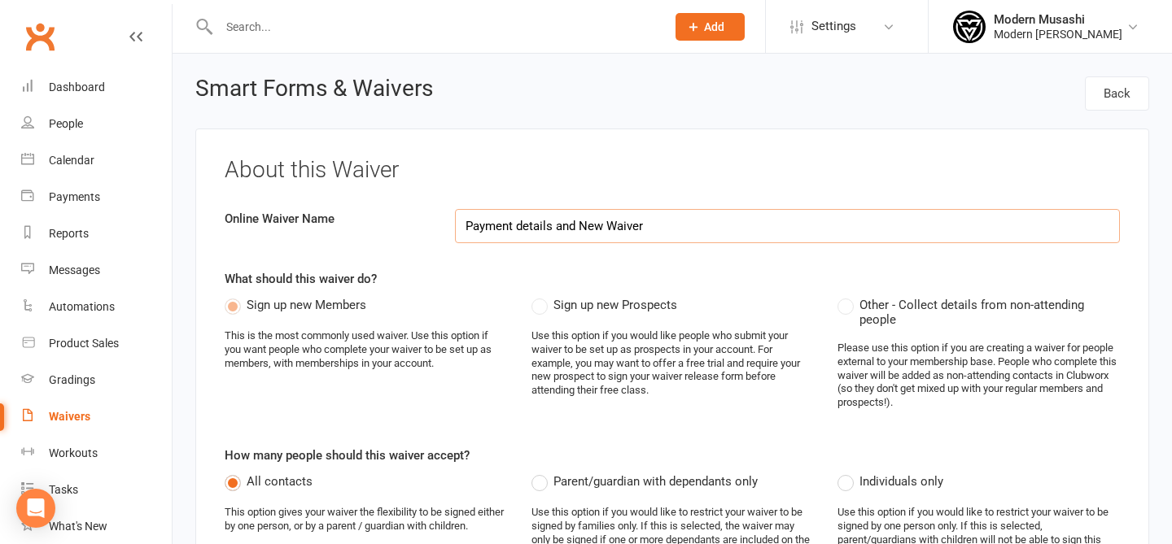
scroll to position [73, 0]
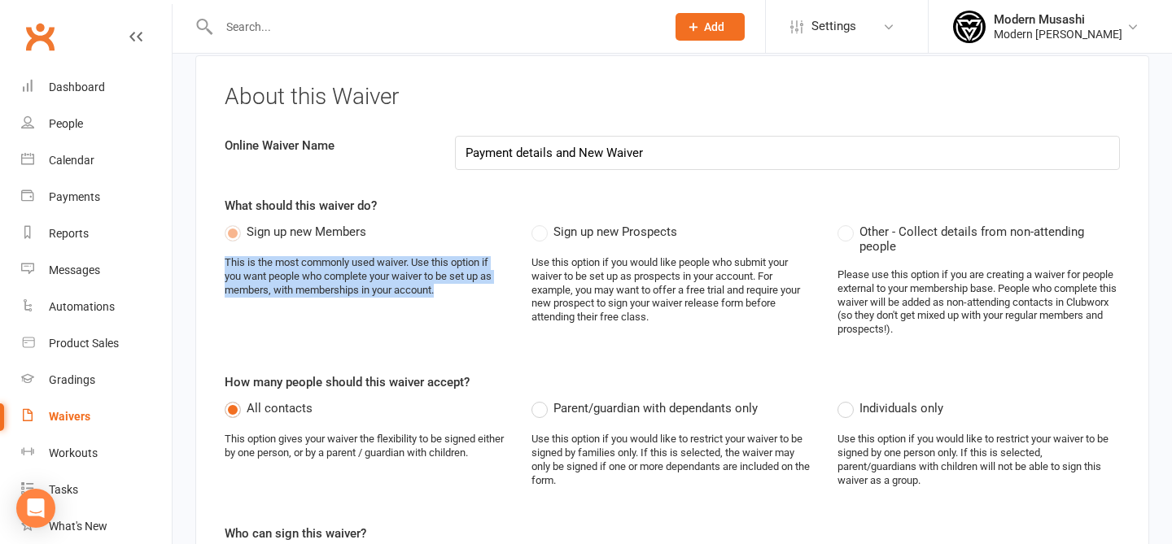
drag, startPoint x: 415, startPoint y: 248, endPoint x: 417, endPoint y: 308, distance: 60.3
click at [417, 308] on div "Sign up new Members This is the most commonly used waiver. Use this option if y…" at bounding box center [366, 266] width 282 height 89
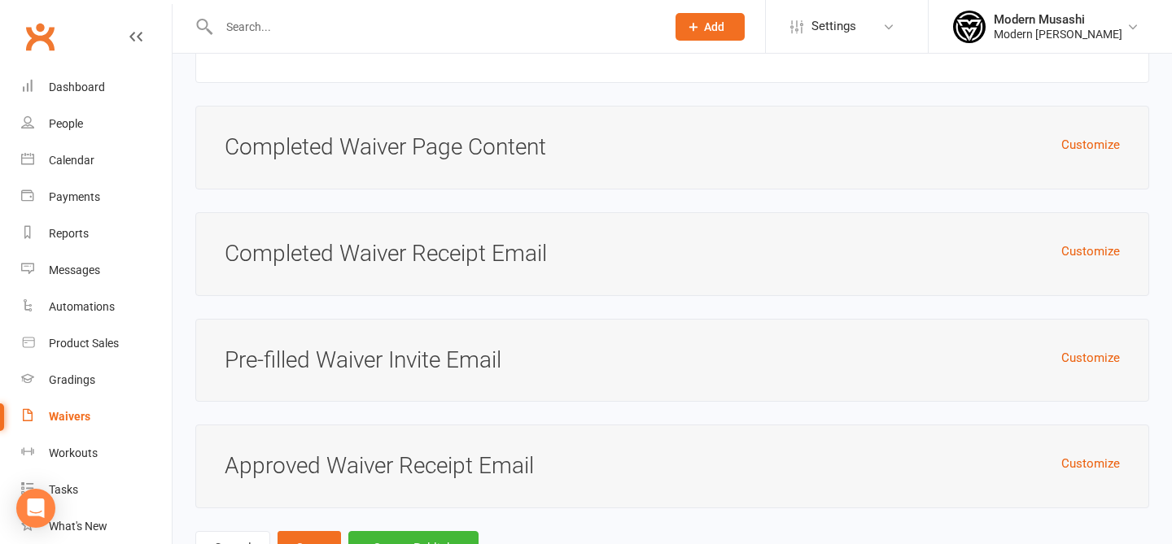
scroll to position [6861, 0]
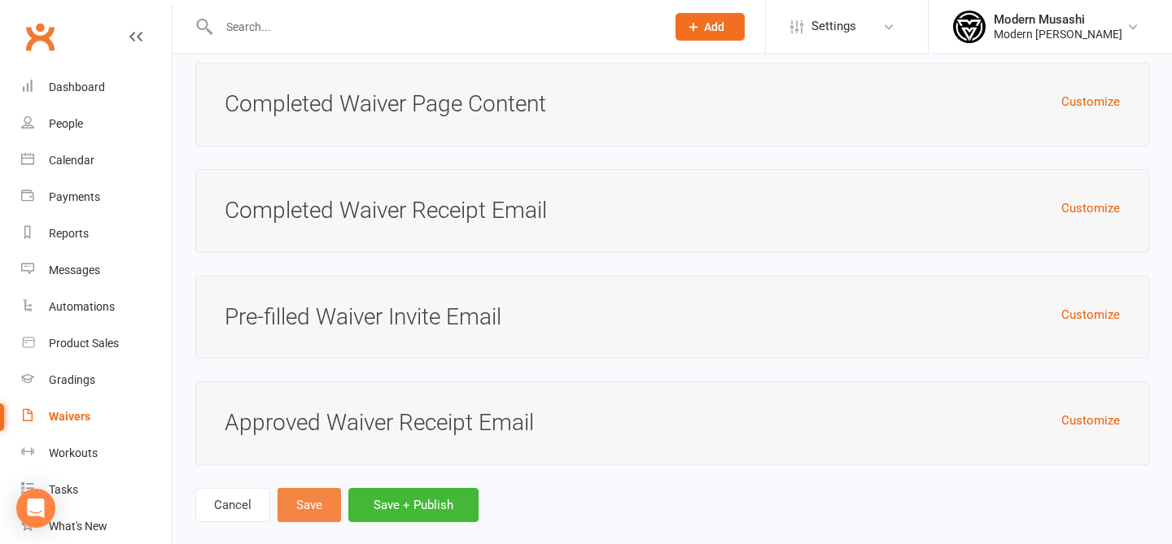
click at [286, 488] on button "Save" at bounding box center [308, 505] width 63 height 34
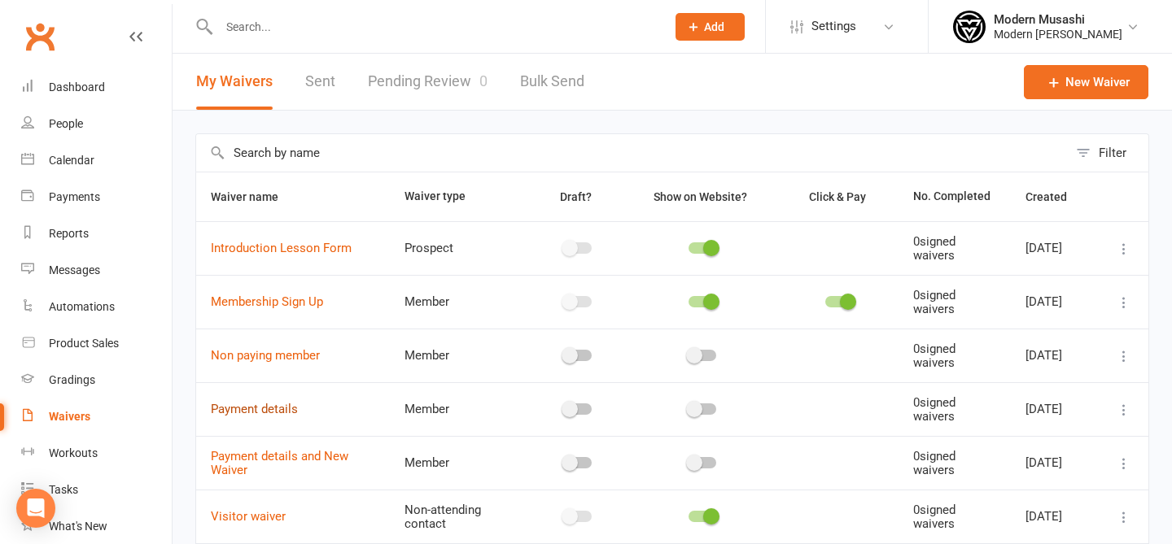
click at [246, 407] on link "Payment details" at bounding box center [254, 409] width 87 height 15
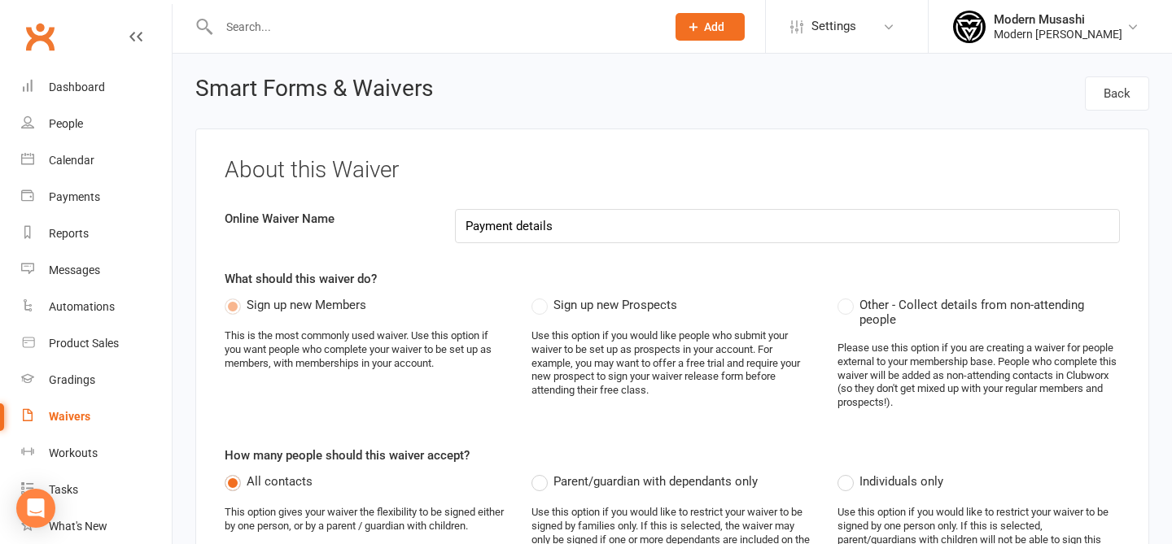
click at [492, 149] on div "About this Waiver Online Waiver Name Payment details What should this waiver do…" at bounding box center [672, 536] width 954 height 814
click at [89, 123] on link "People" at bounding box center [96, 124] width 151 height 37
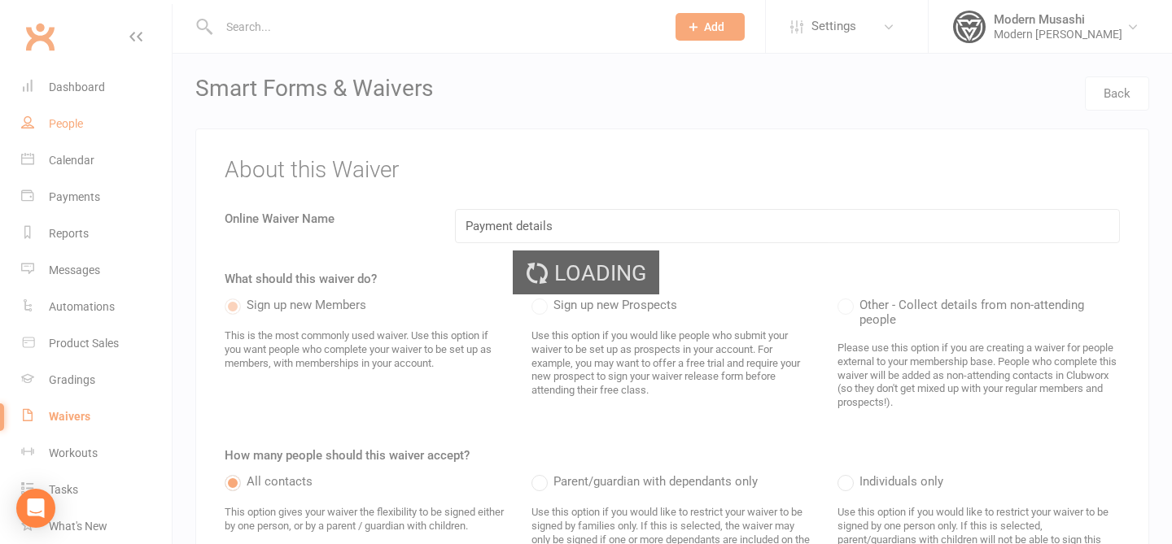
select select "50"
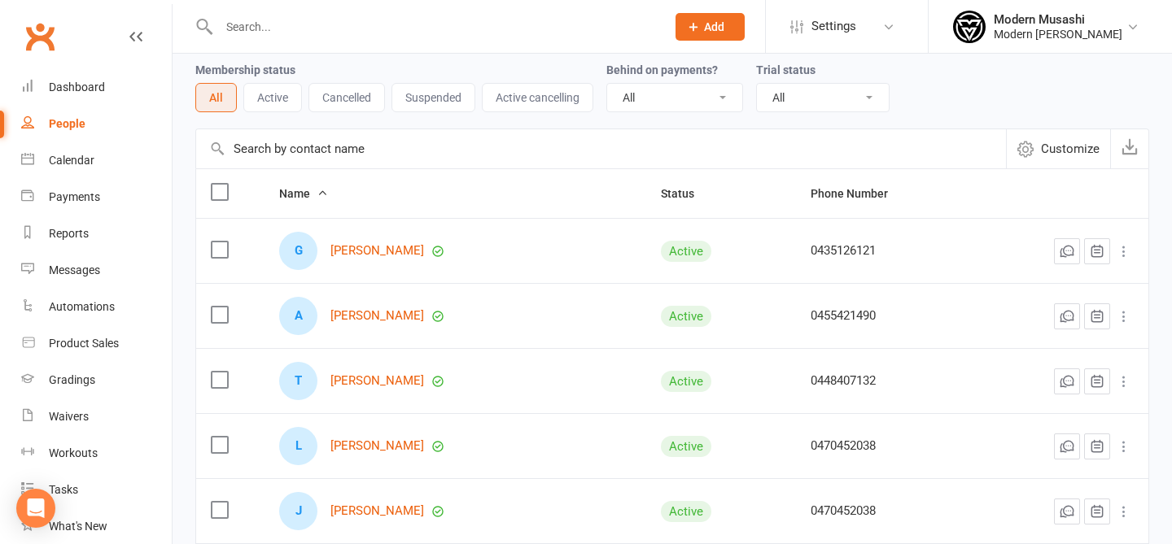
scroll to position [77, 0]
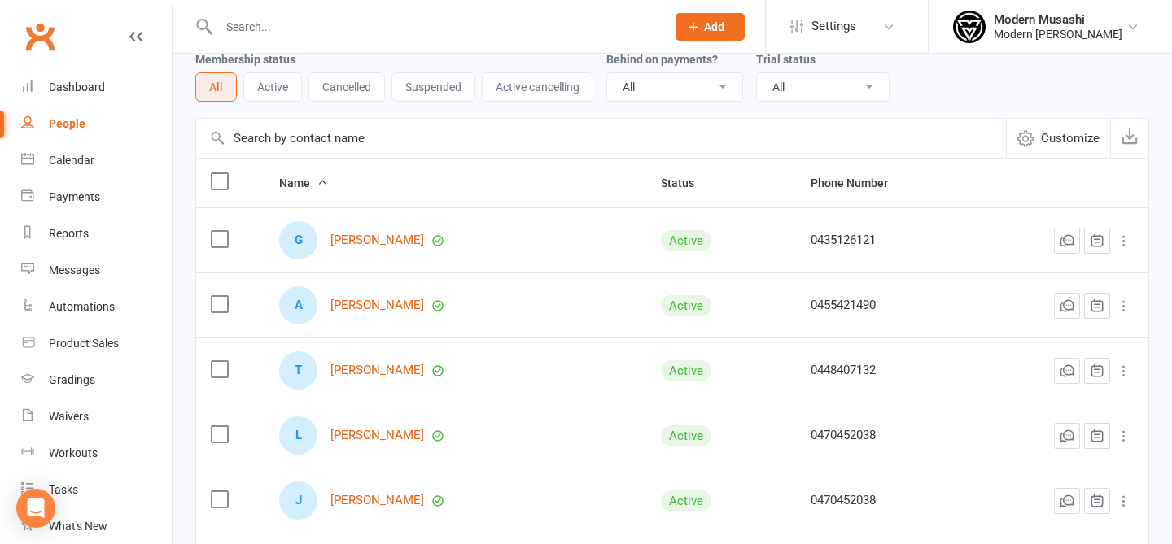
click at [429, 99] on button "Suspended" at bounding box center [433, 86] width 84 height 29
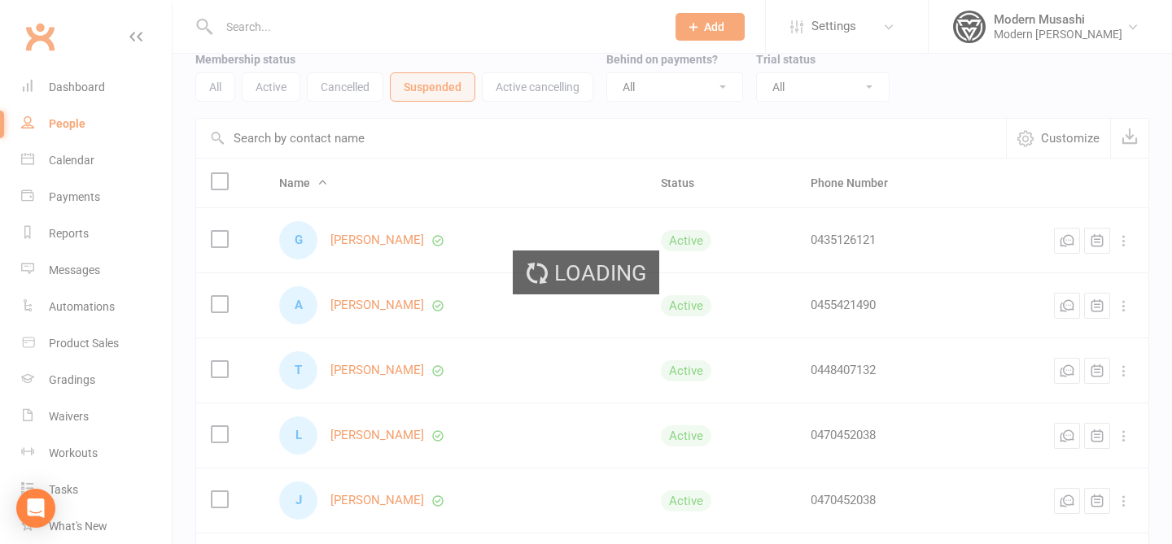
scroll to position [0, 0]
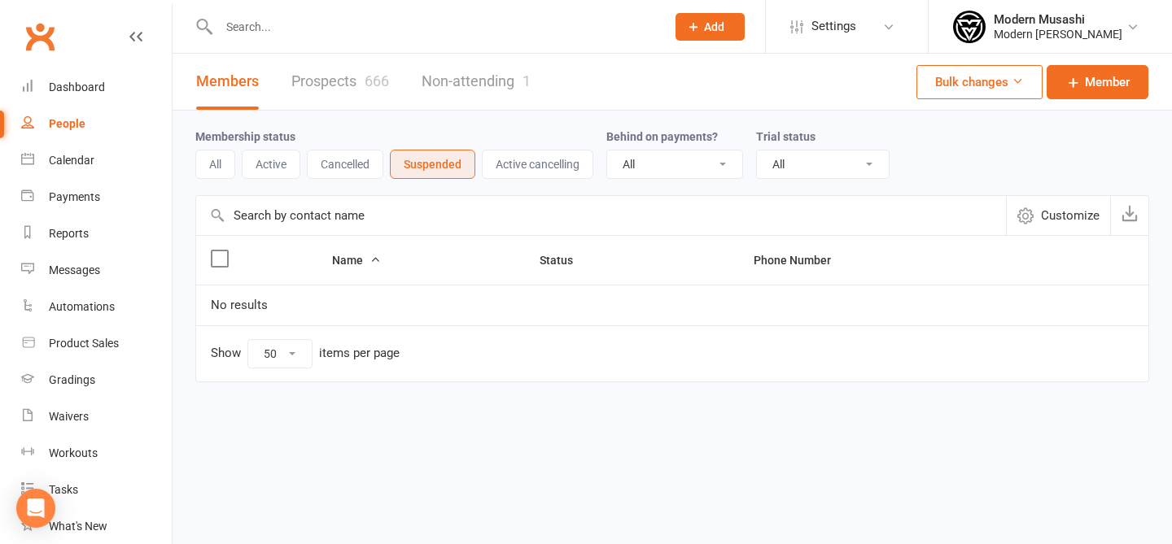
click at [217, 169] on button "All" at bounding box center [215, 164] width 40 height 29
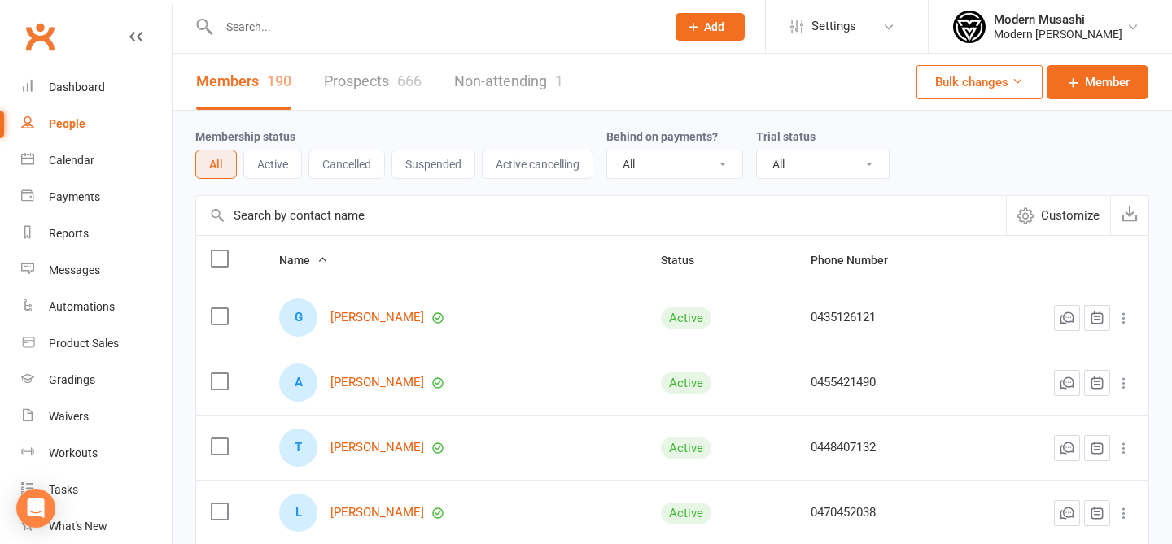
click at [300, 37] on input "text" at bounding box center [434, 26] width 440 height 23
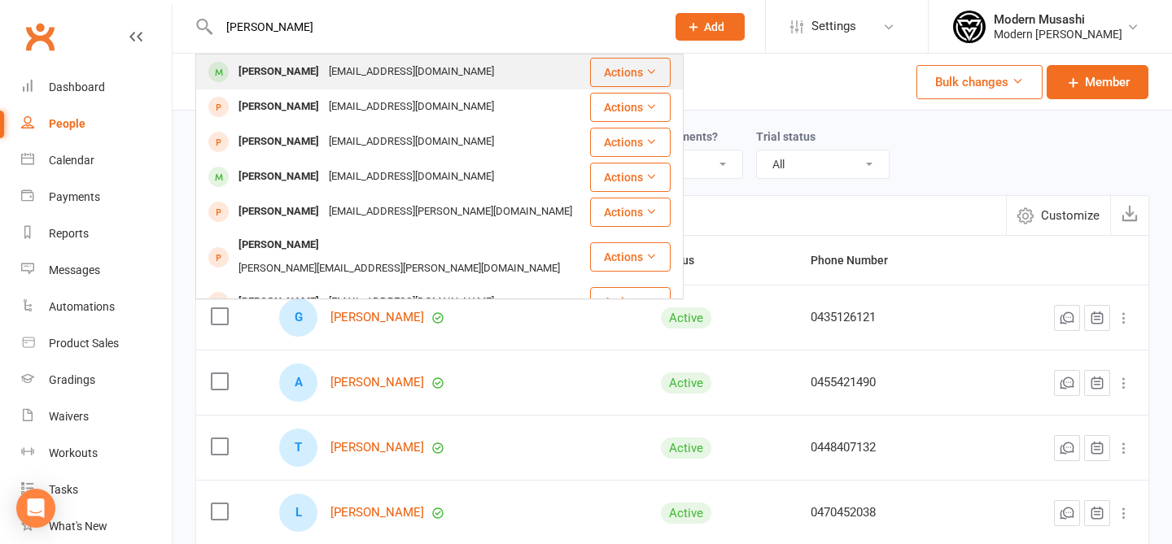
type input "jacob dall"
click at [415, 68] on div "kyles_d7@hotmail.com" at bounding box center [411, 72] width 175 height 24
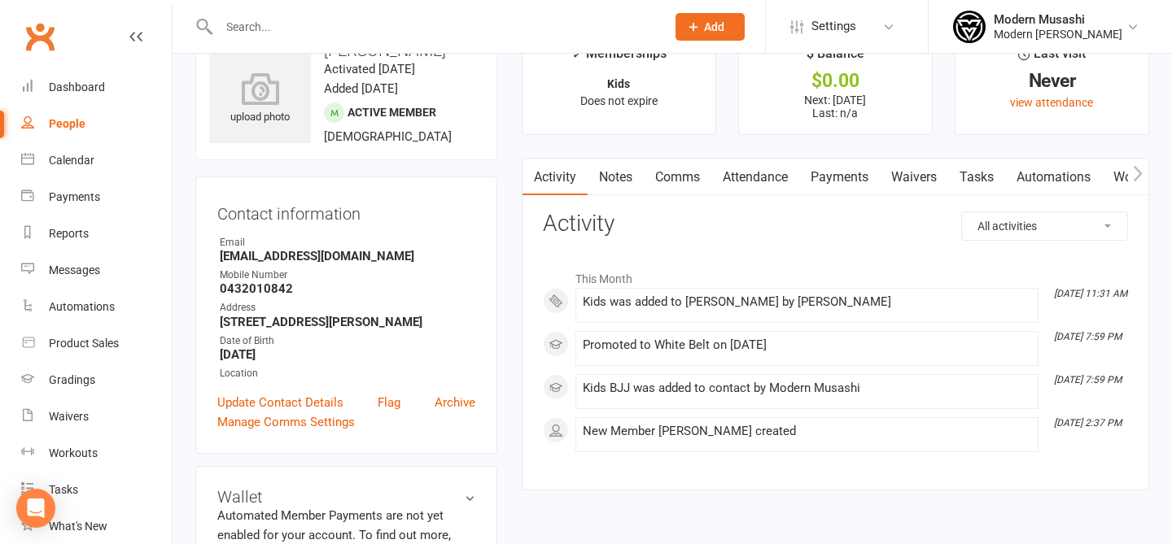
scroll to position [51, 0]
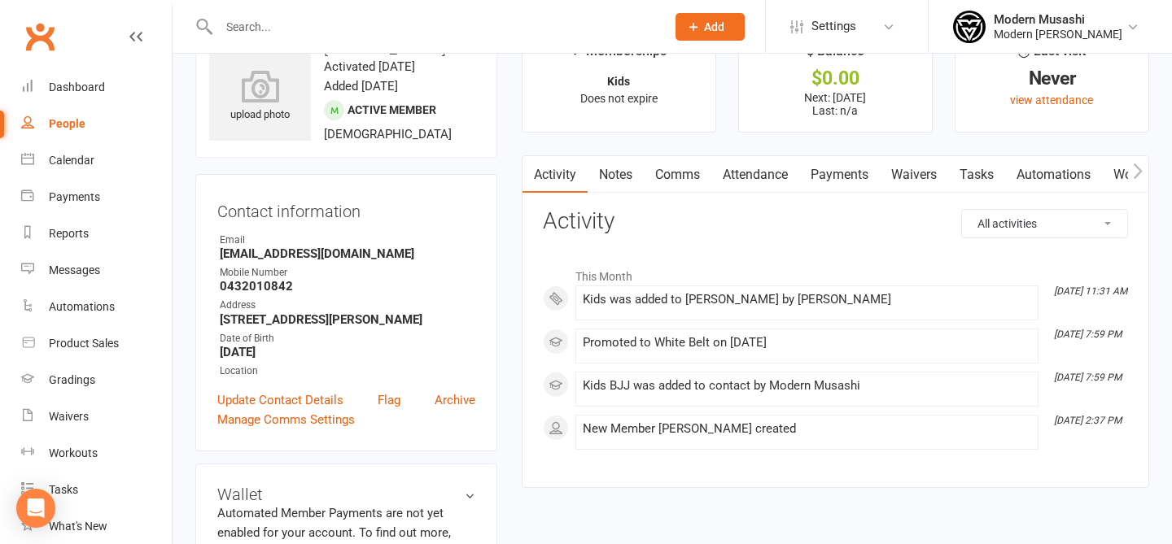
click at [833, 172] on link "Payments" at bounding box center [839, 174] width 81 height 37
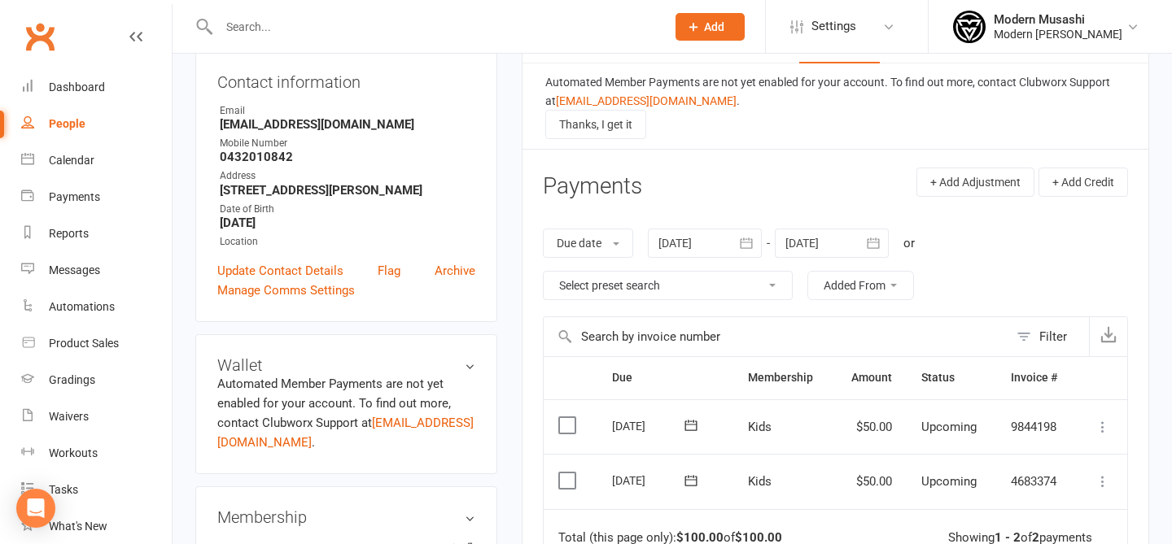
scroll to position [294, 0]
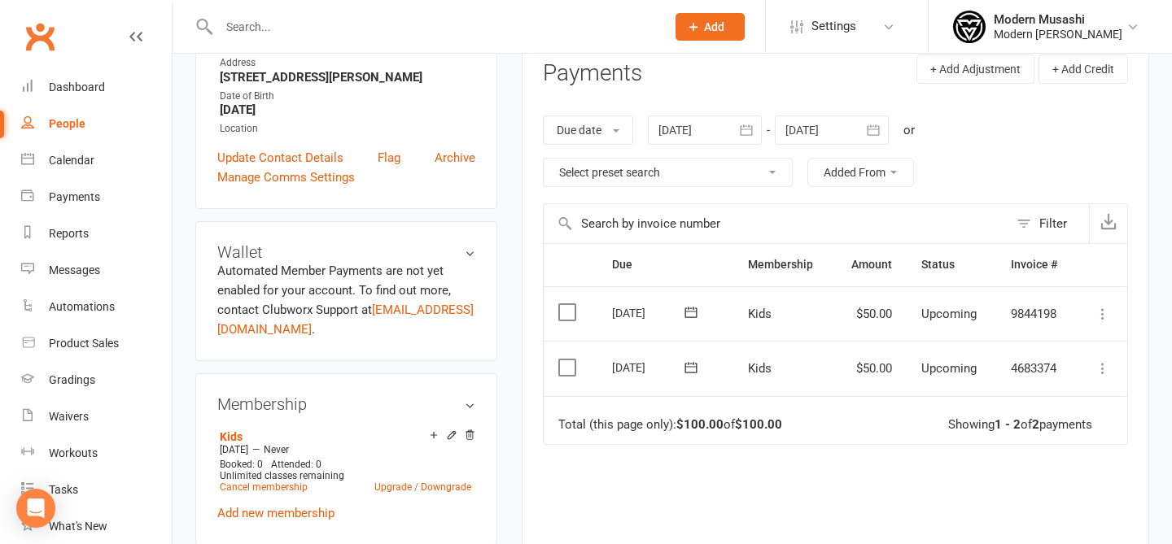
click at [678, 141] on div at bounding box center [705, 130] width 114 height 29
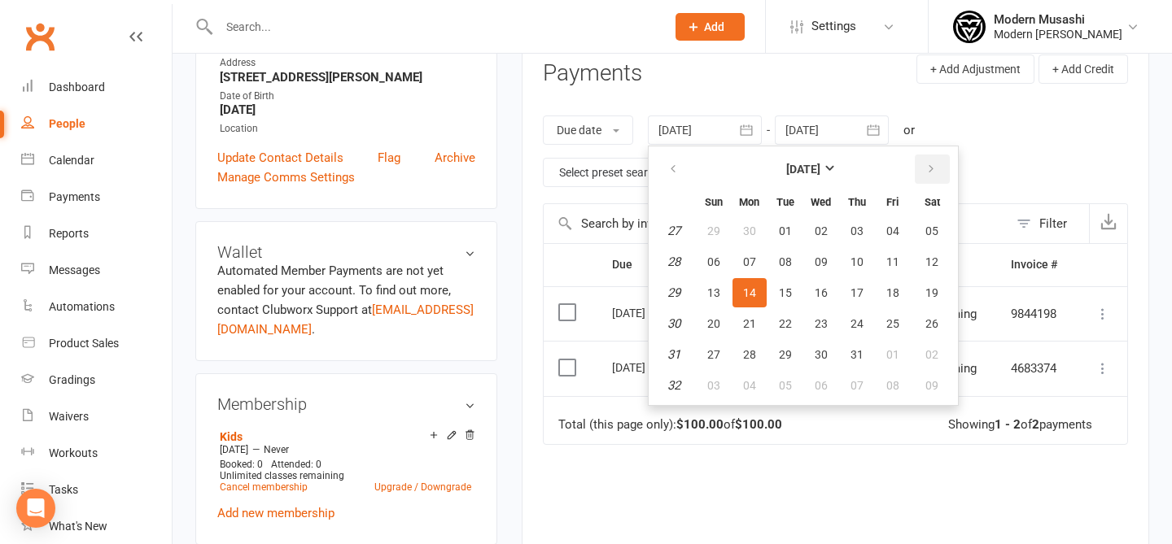
click at [935, 177] on button "button" at bounding box center [932, 169] width 35 height 29
click at [936, 173] on icon "button" at bounding box center [930, 169] width 11 height 13
click at [897, 294] on span "19" at bounding box center [892, 292] width 13 height 13
type input "19 Sep 2025"
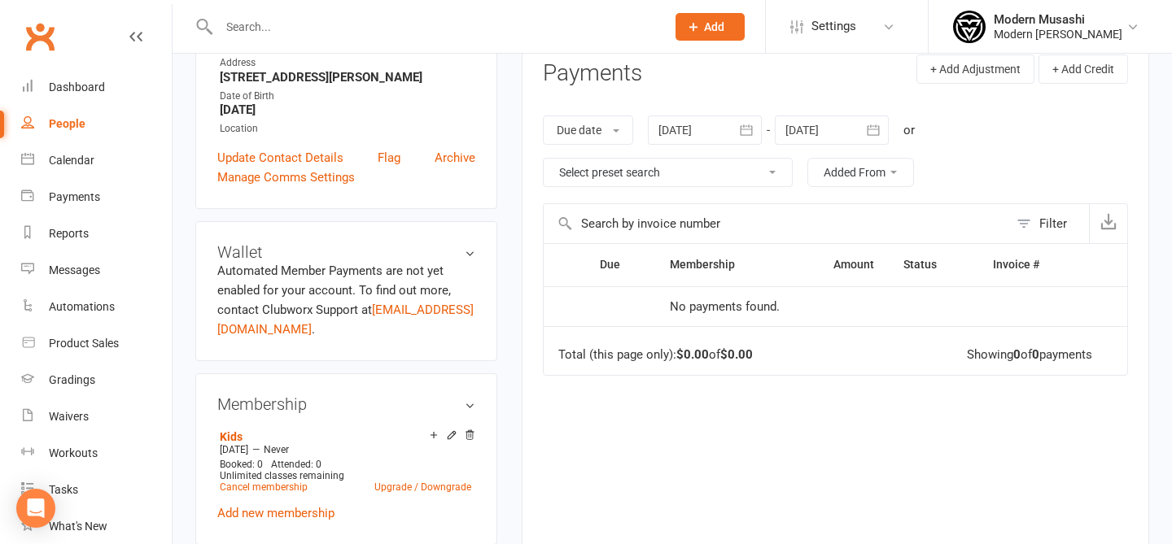
click at [850, 129] on div at bounding box center [832, 130] width 114 height 29
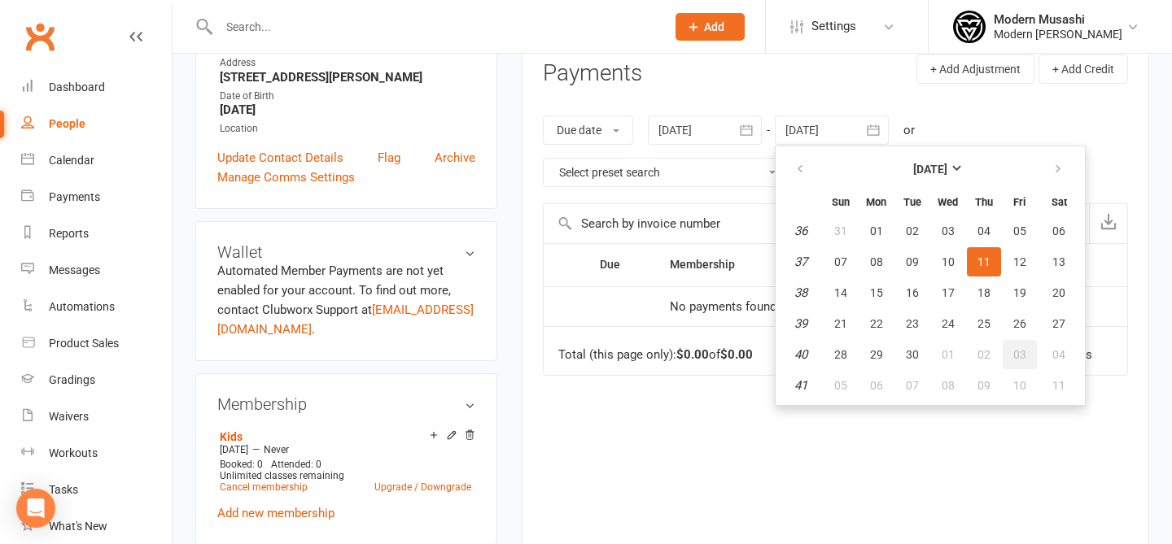
click at [1022, 356] on span "03" at bounding box center [1019, 354] width 13 height 13
type input "03 Oct 2025"
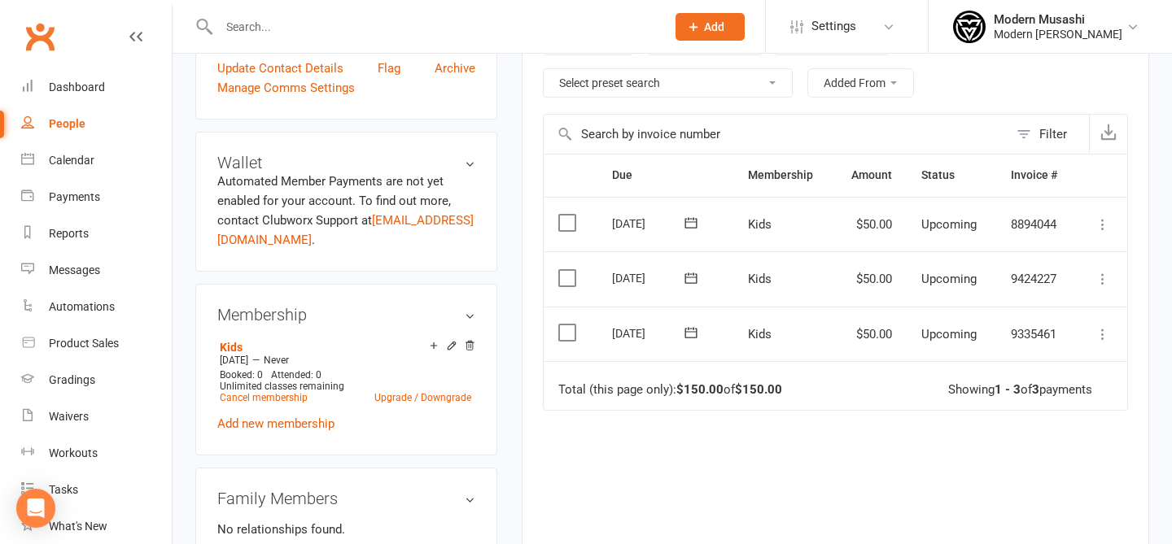
scroll to position [397, 0]
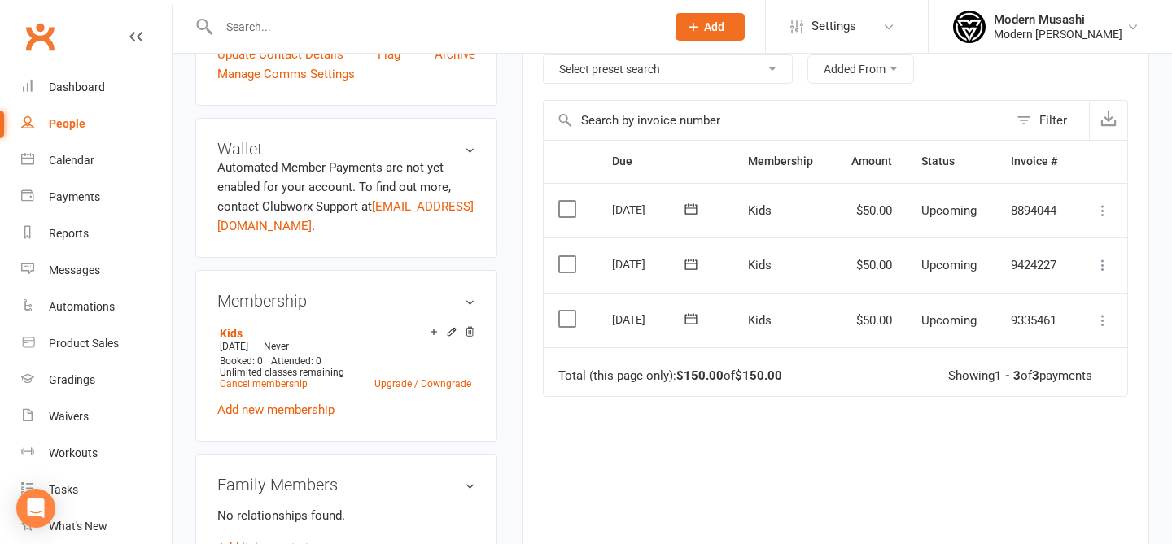
click at [1108, 216] on icon at bounding box center [1103, 211] width 16 height 16
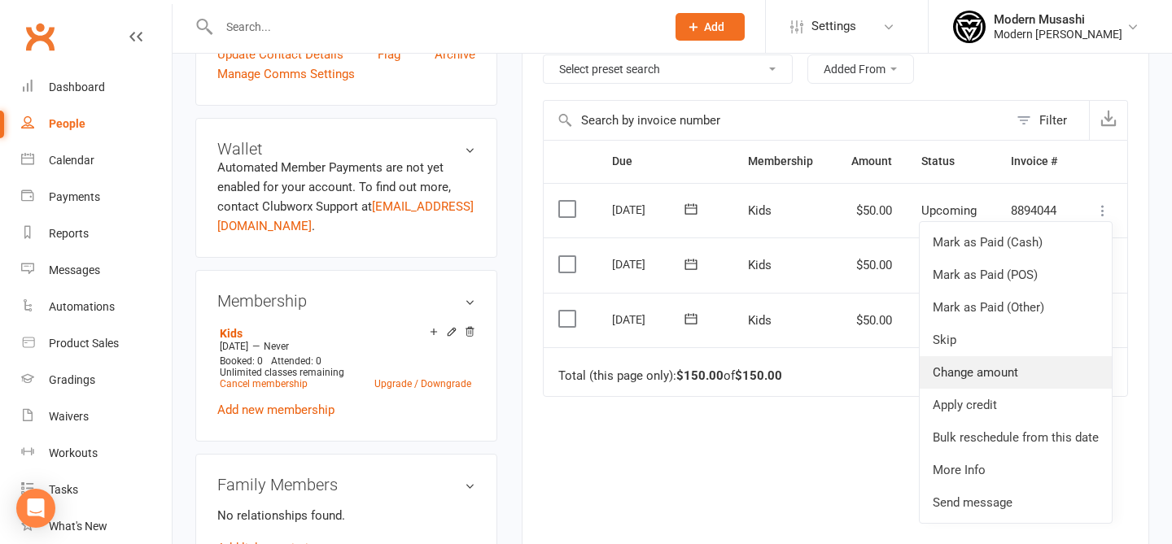
click at [1026, 373] on link "Change amount" at bounding box center [1016, 372] width 192 height 33
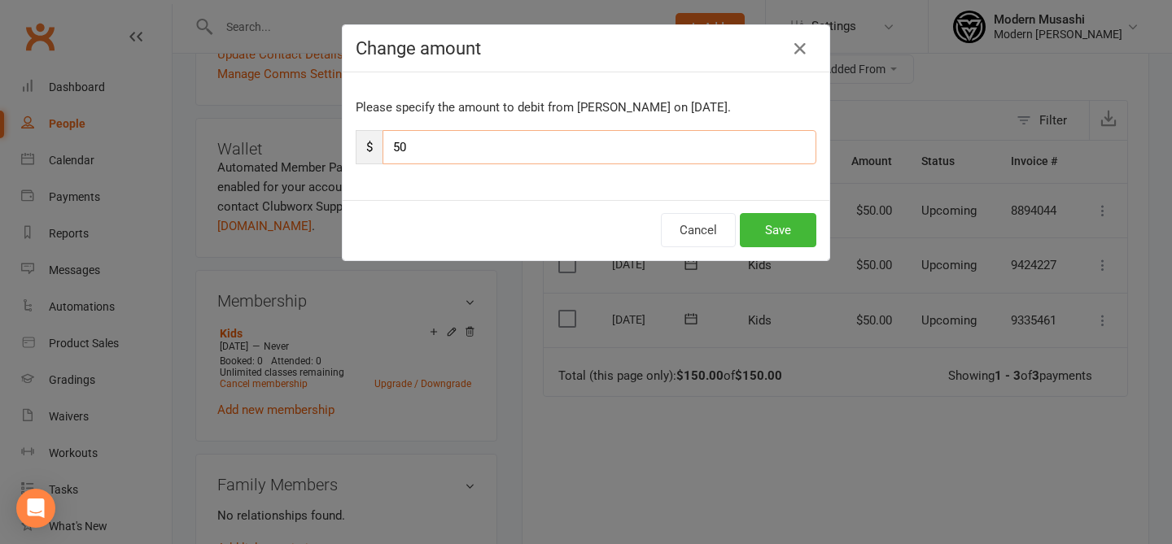
click at [509, 155] on input "50" at bounding box center [599, 147] width 434 height 34
type input "5"
click at [771, 231] on button "Save" at bounding box center [778, 230] width 76 height 34
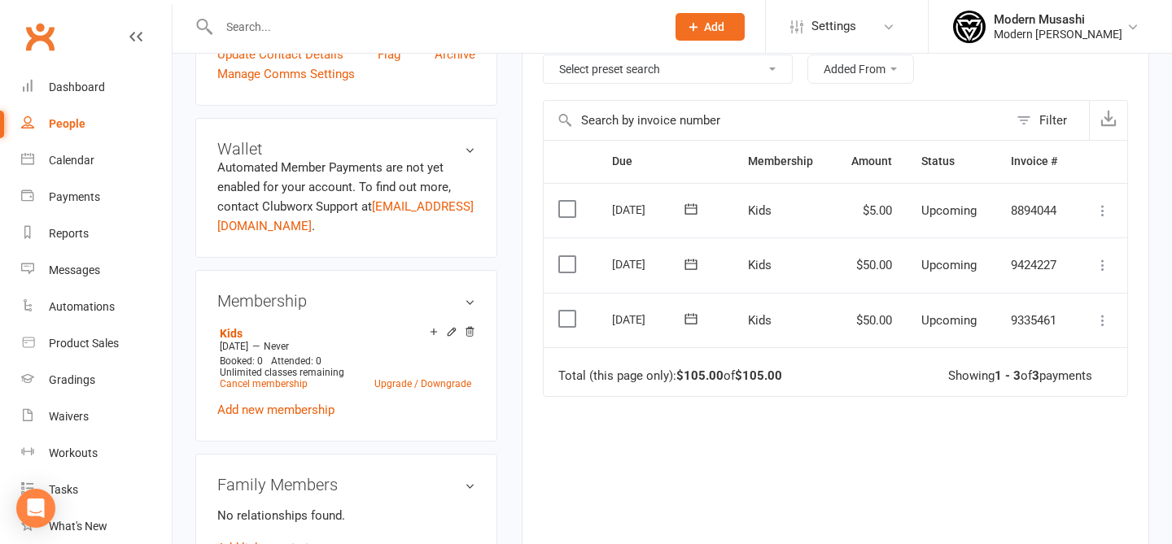
click at [1105, 259] on icon at bounding box center [1103, 265] width 16 height 16
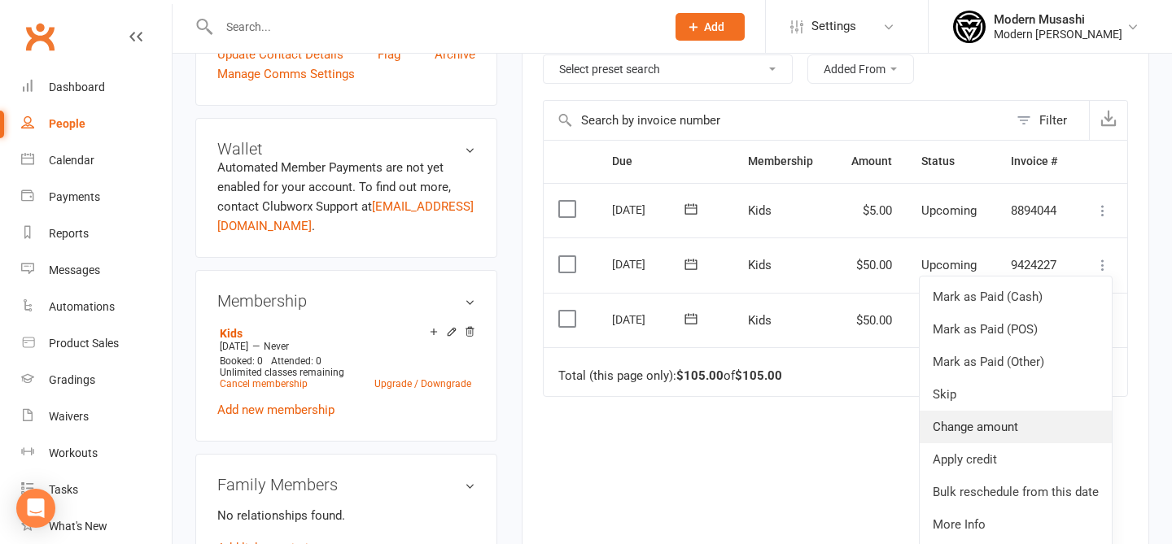
click at [1012, 429] on link "Change amount" at bounding box center [1016, 427] width 192 height 33
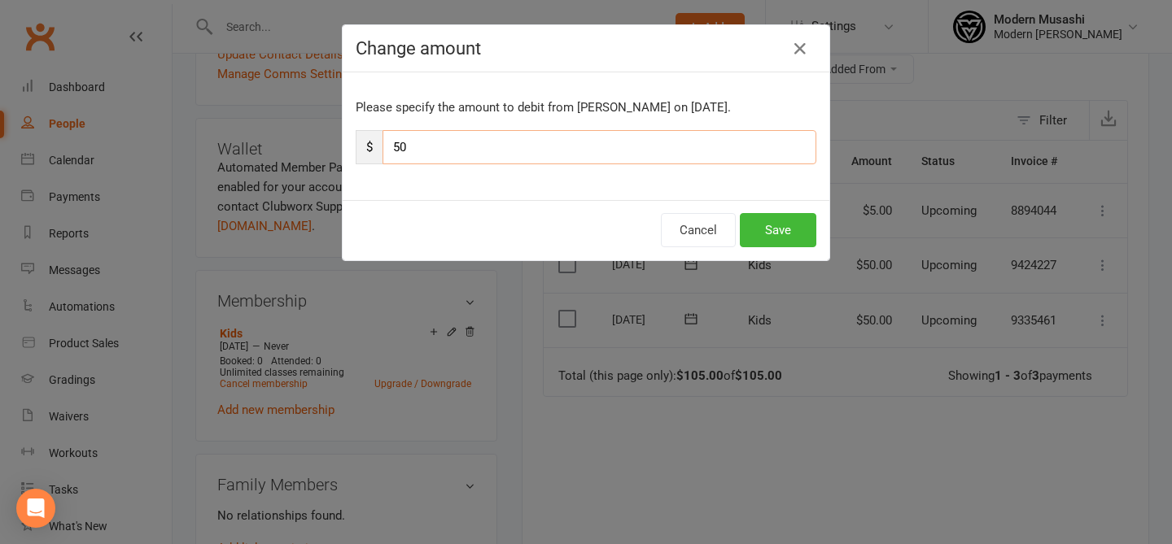
click at [555, 147] on input "50" at bounding box center [599, 147] width 434 height 34
type input "5"
click at [771, 240] on button "Save" at bounding box center [778, 230] width 76 height 34
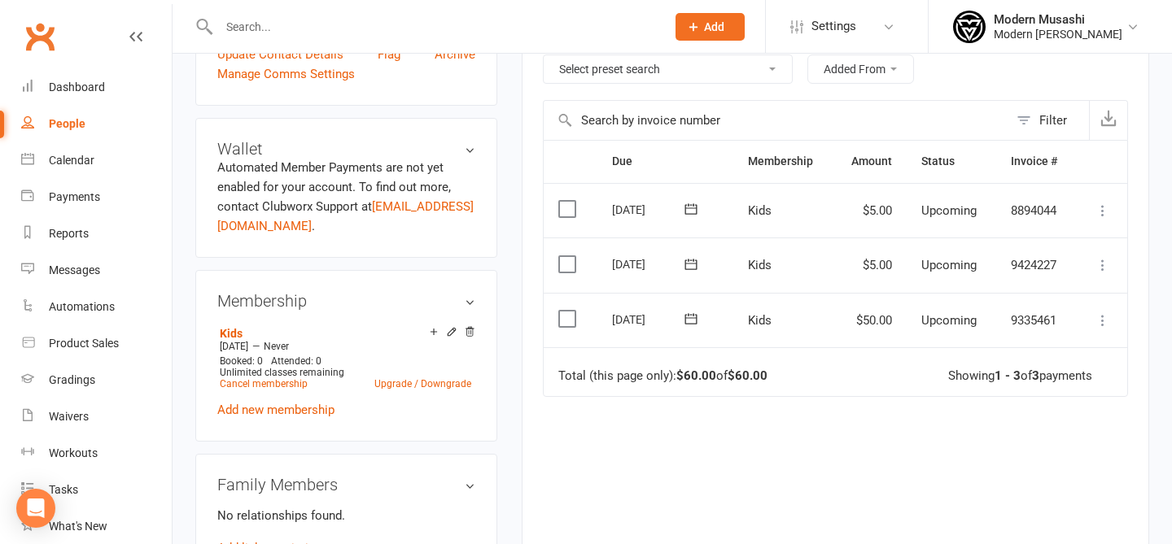
click at [1100, 320] on icon at bounding box center [1103, 320] width 16 height 16
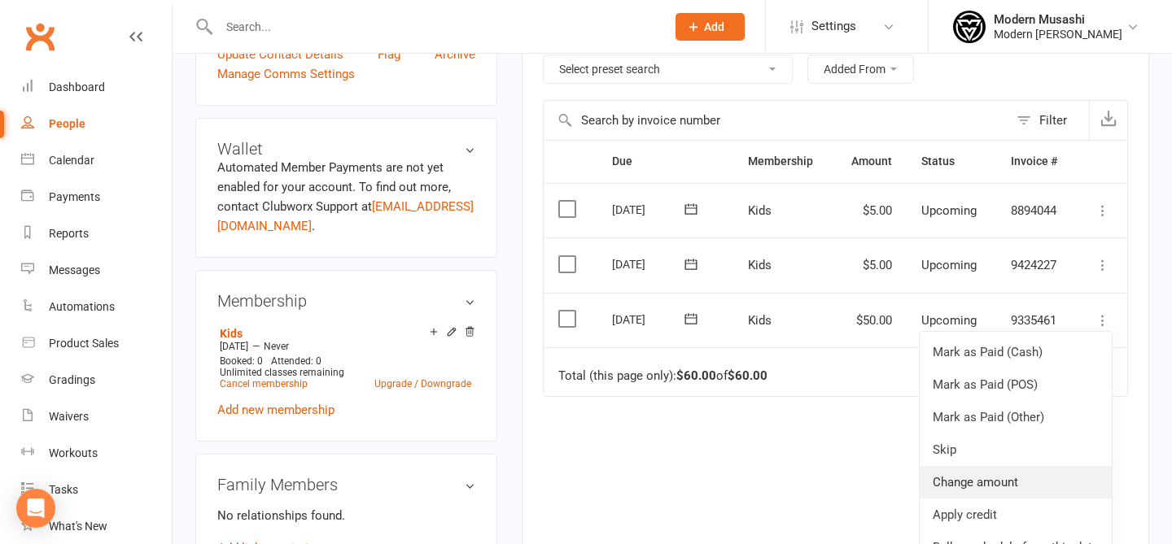
click at [982, 484] on link "Change amount" at bounding box center [1016, 482] width 192 height 33
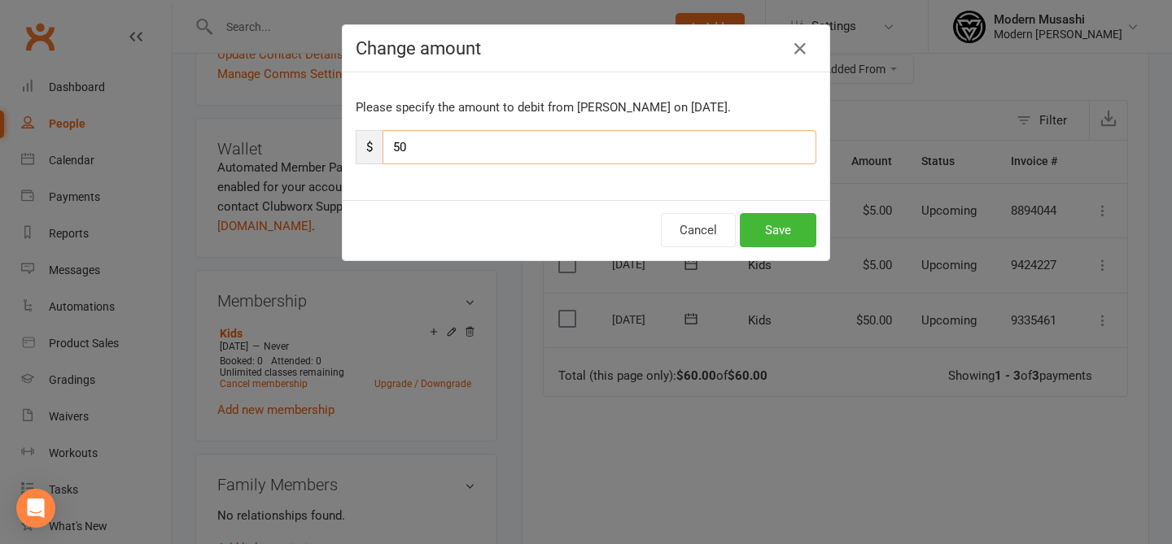
click at [570, 138] on input "50" at bounding box center [599, 147] width 434 height 34
type input "5"
click at [768, 229] on button "Save" at bounding box center [778, 230] width 76 height 34
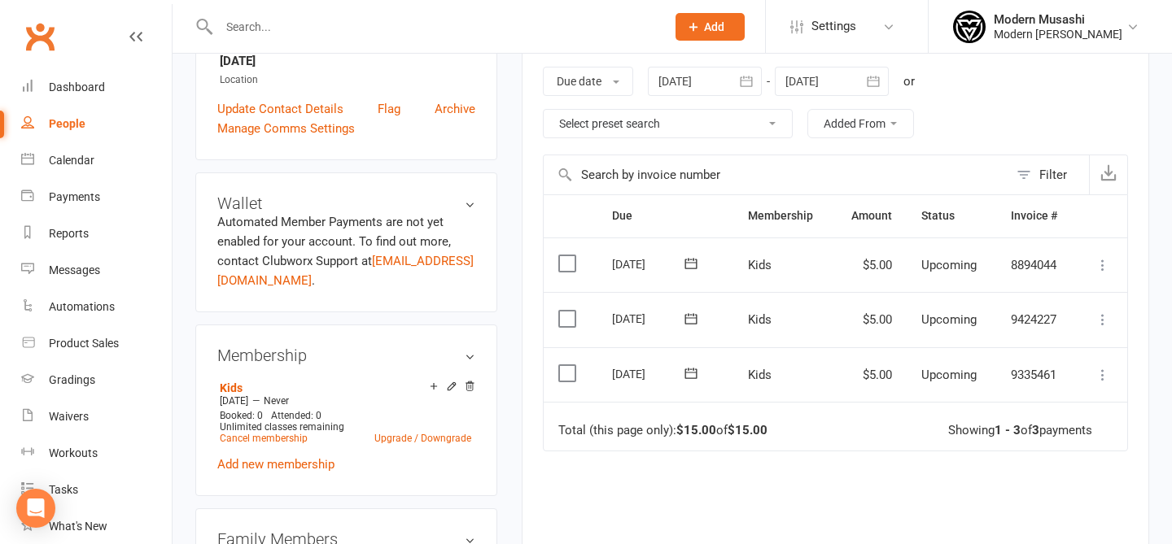
scroll to position [342, 0]
click at [106, 190] on link "Payments" at bounding box center [96, 197] width 151 height 37
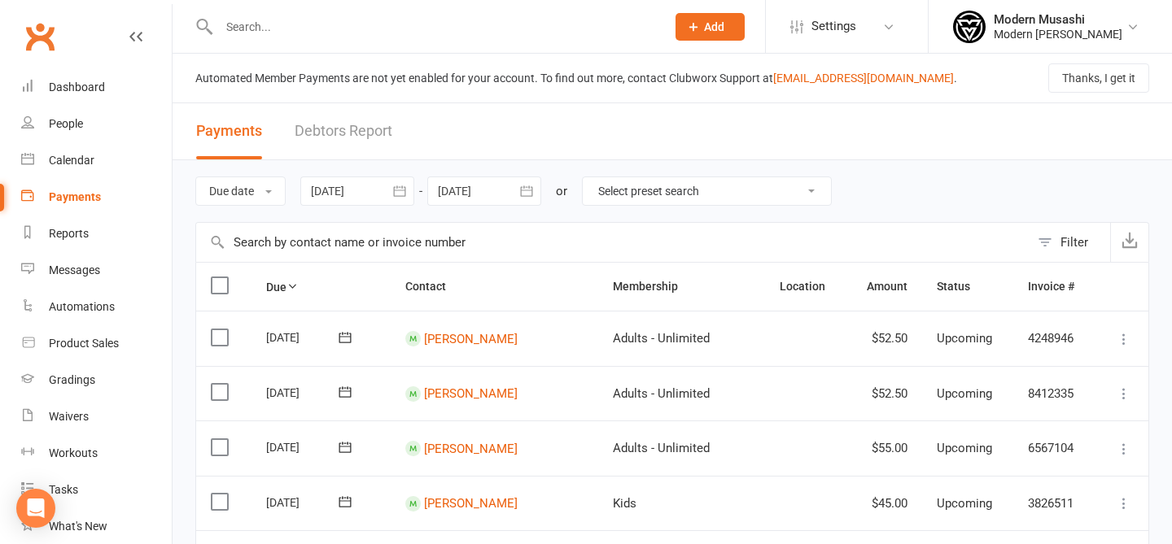
click at [334, 183] on div at bounding box center [357, 191] width 114 height 29
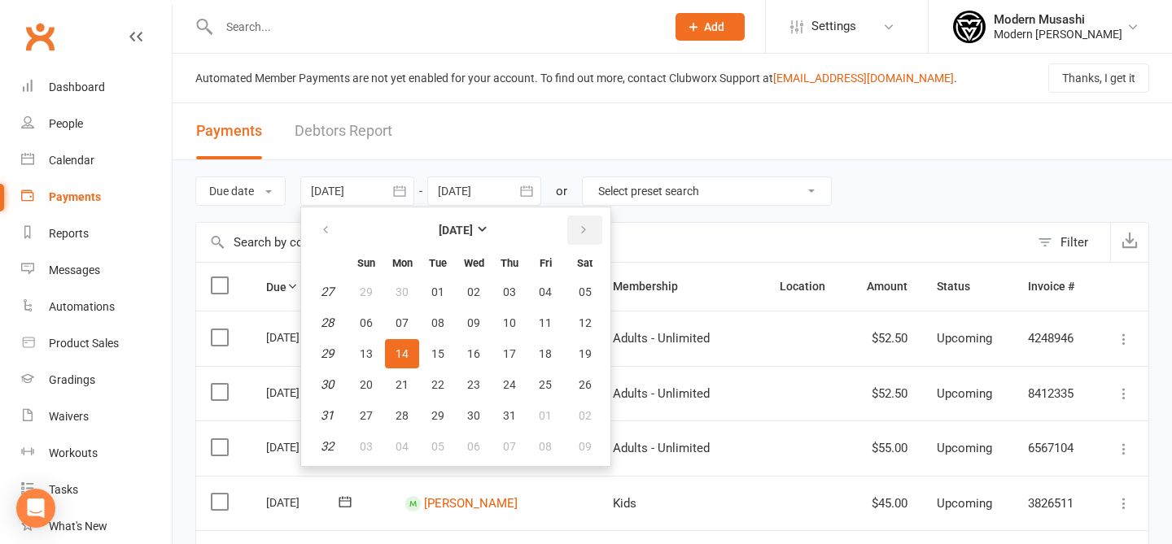
click at [582, 231] on icon "button" at bounding box center [583, 230] width 11 height 13
click at [588, 234] on icon "button" at bounding box center [583, 230] width 11 height 13
click at [547, 349] on span "19" at bounding box center [545, 353] width 13 height 13
type input "19 Sep 2025"
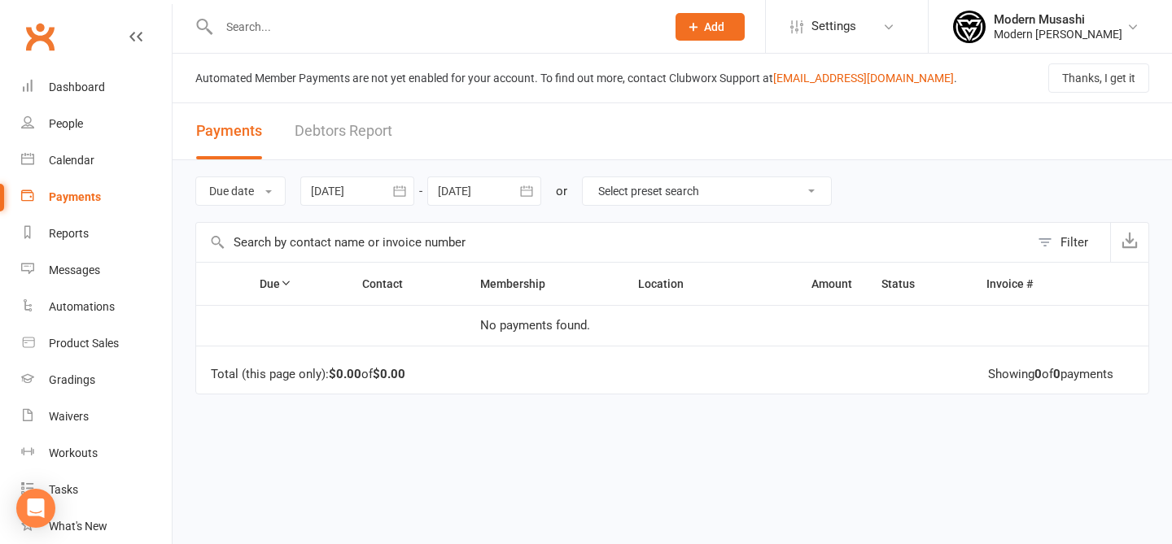
click at [482, 196] on div at bounding box center [484, 191] width 114 height 29
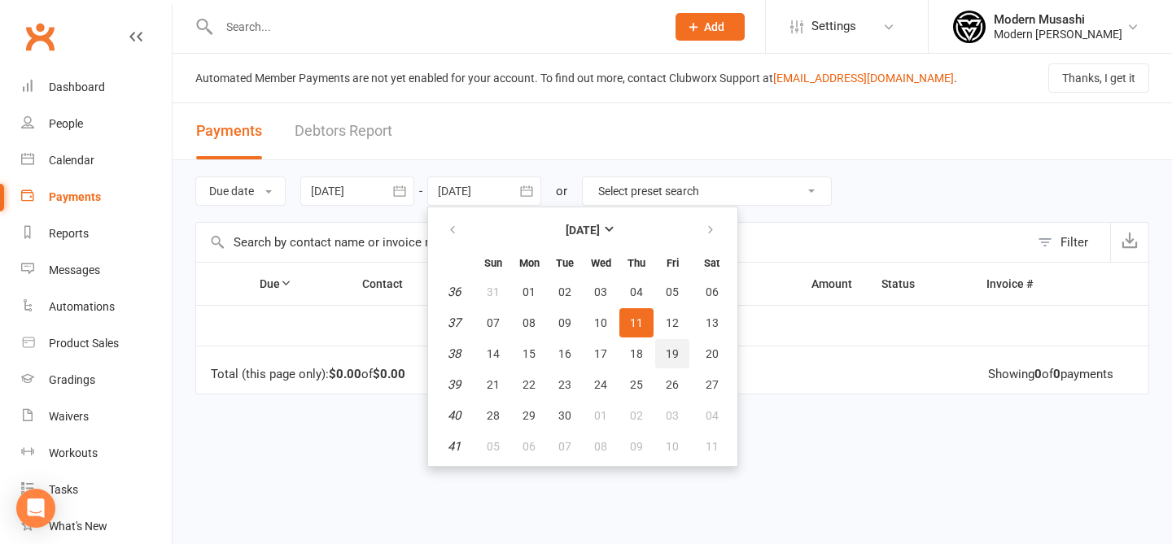
click at [673, 343] on button "19" at bounding box center [672, 353] width 34 height 29
type input "19 Sep 2025"
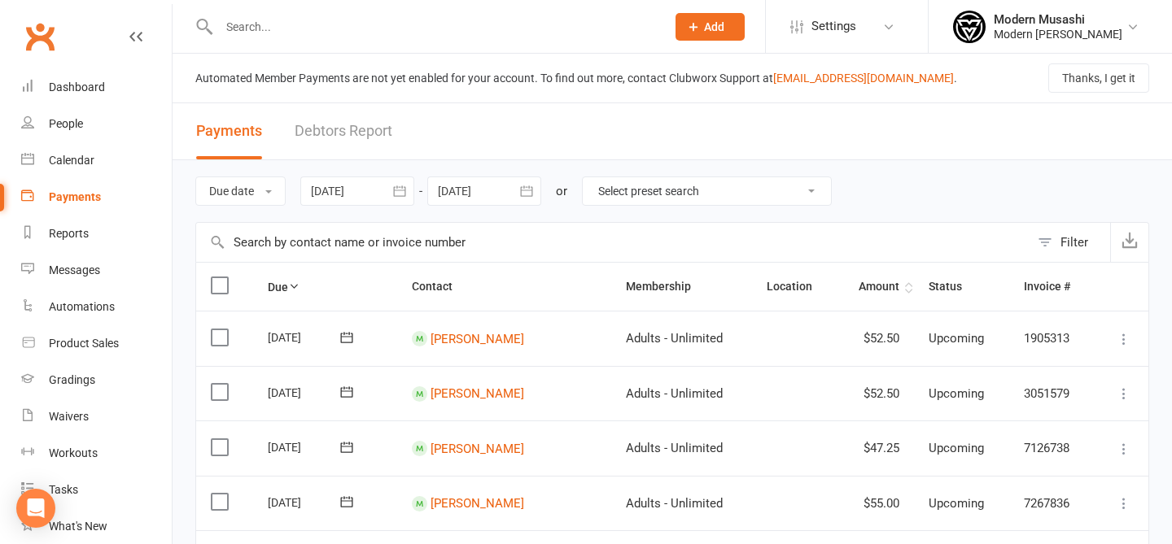
click at [883, 287] on th "Amount" at bounding box center [875, 287] width 78 height 48
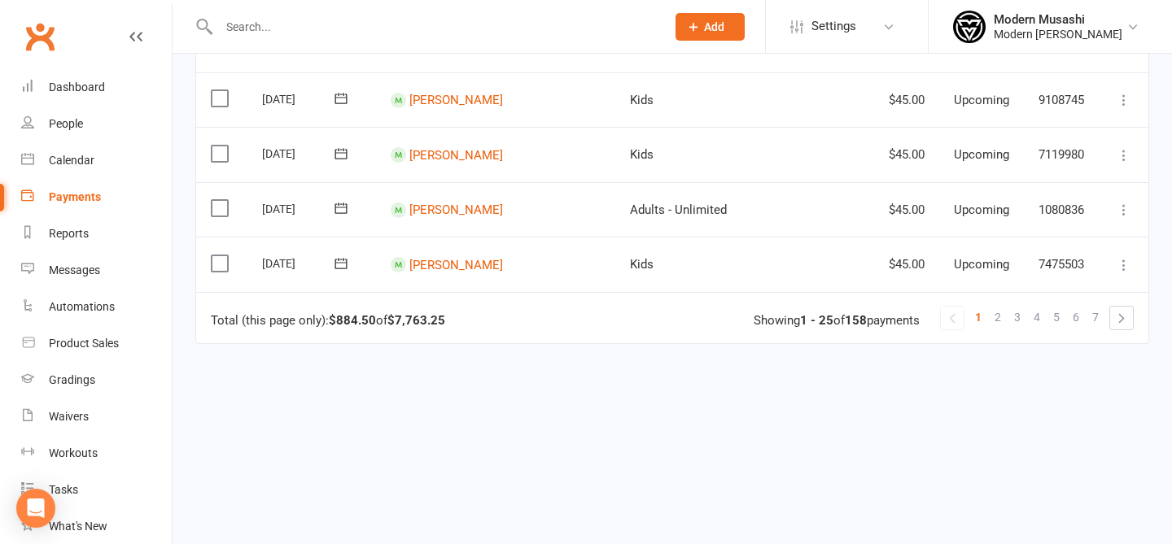
scroll to position [1357, 0]
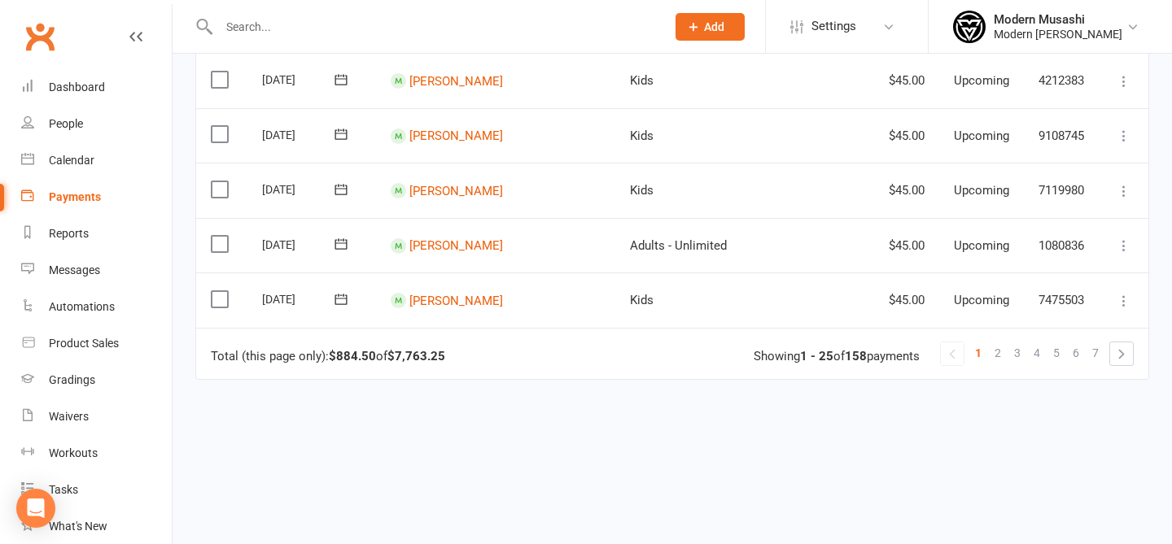
drag, startPoint x: 374, startPoint y: 243, endPoint x: 413, endPoint y: 443, distance: 204.1
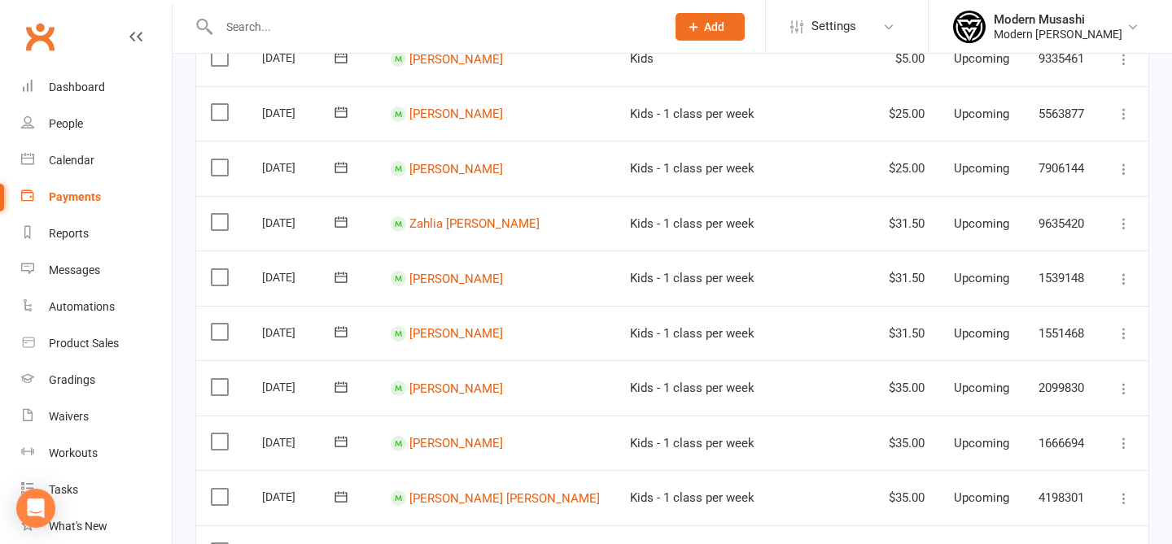
scroll to position [260, 0]
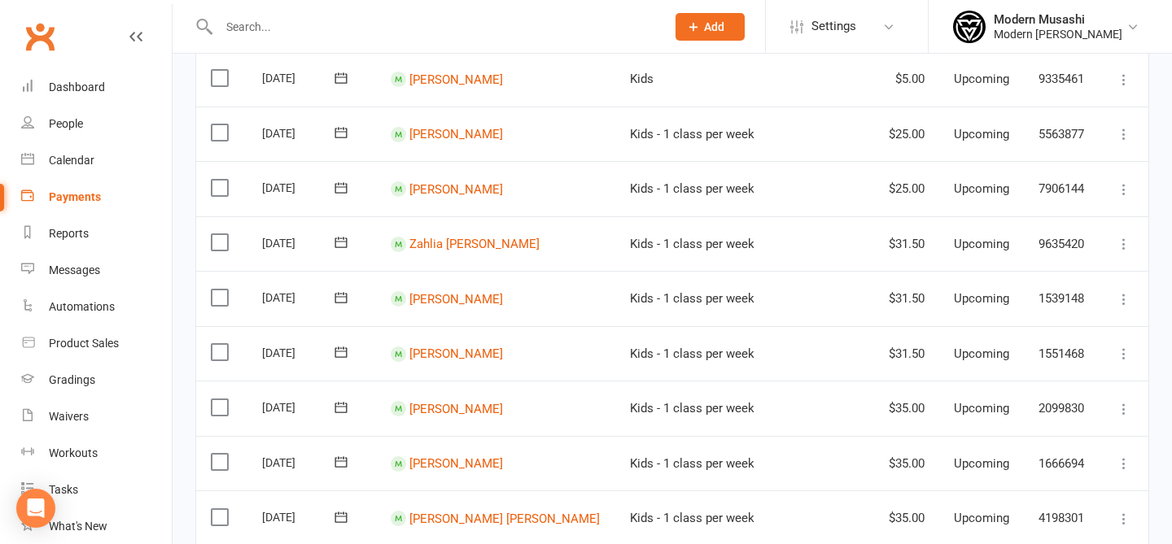
click at [270, 30] on input "text" at bounding box center [434, 26] width 440 height 23
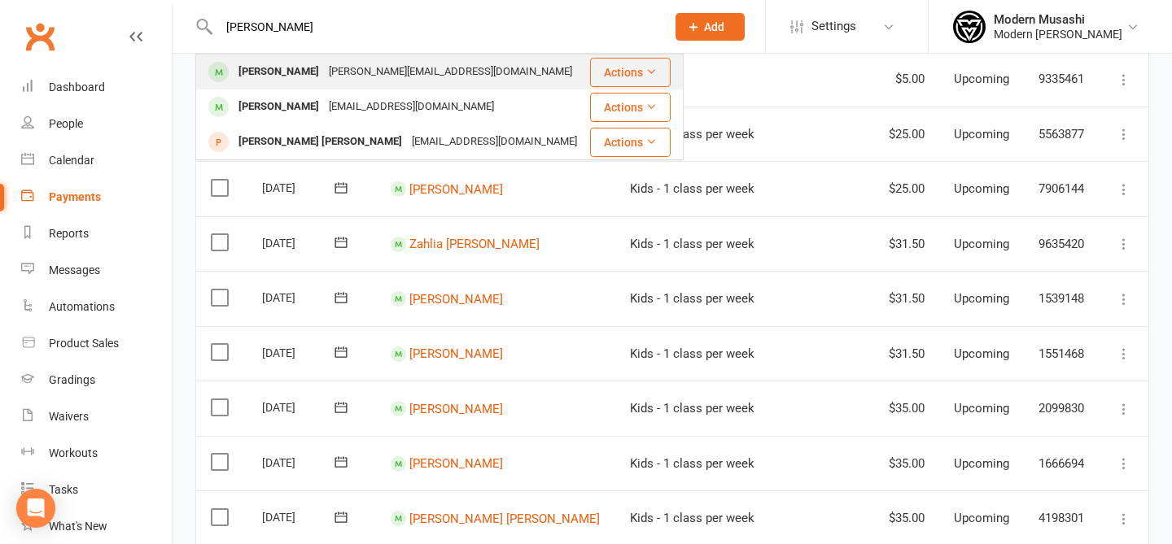
type input "Zane"
click at [474, 77] on div "daniel.lamacchia1@gmail.com" at bounding box center [450, 72] width 253 height 24
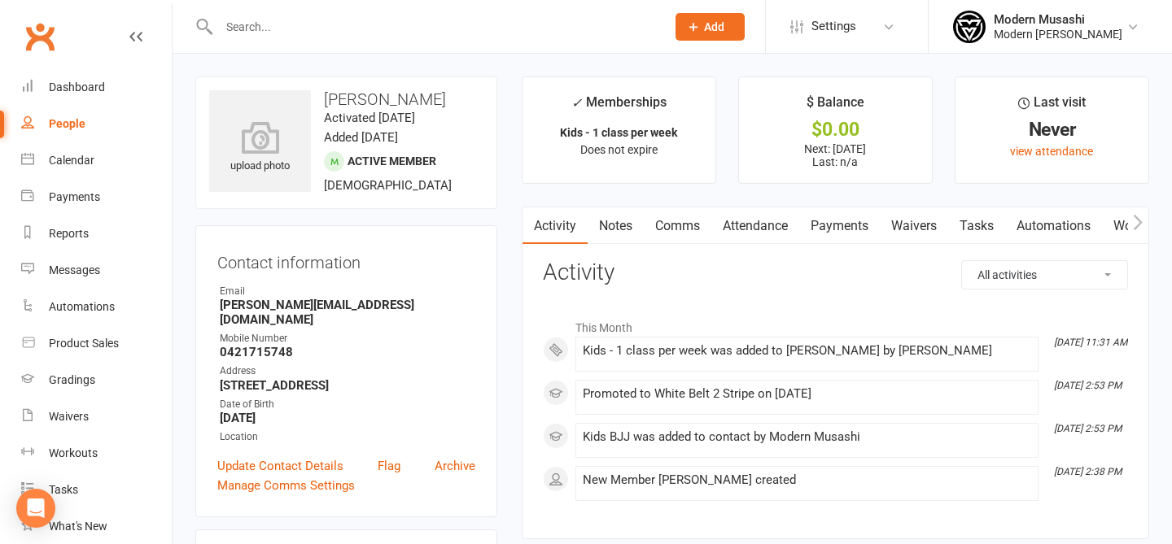
click at [828, 221] on link "Payments" at bounding box center [839, 226] width 81 height 37
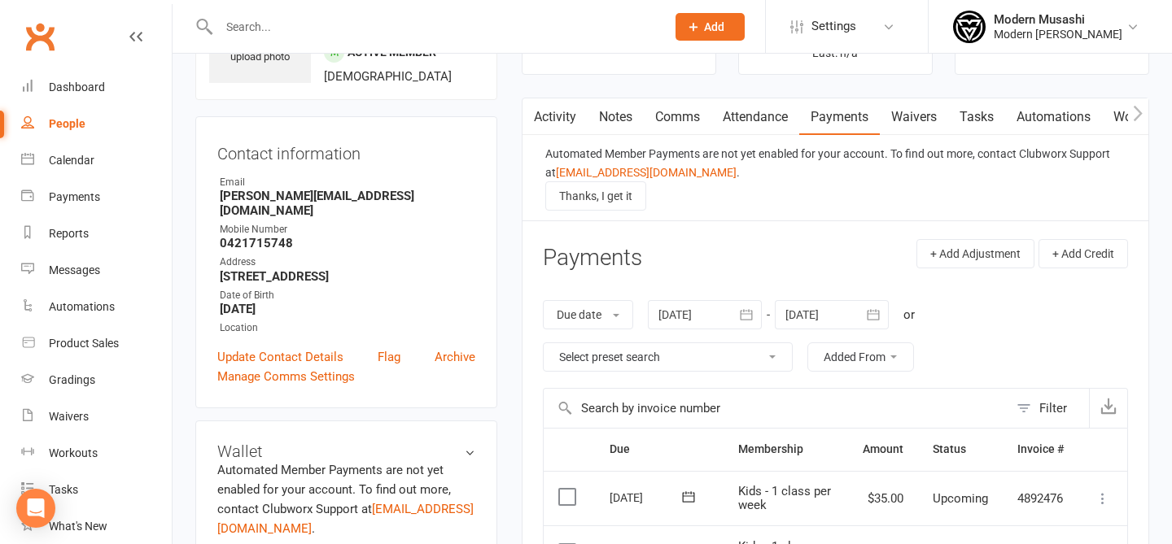
scroll to position [120, 0]
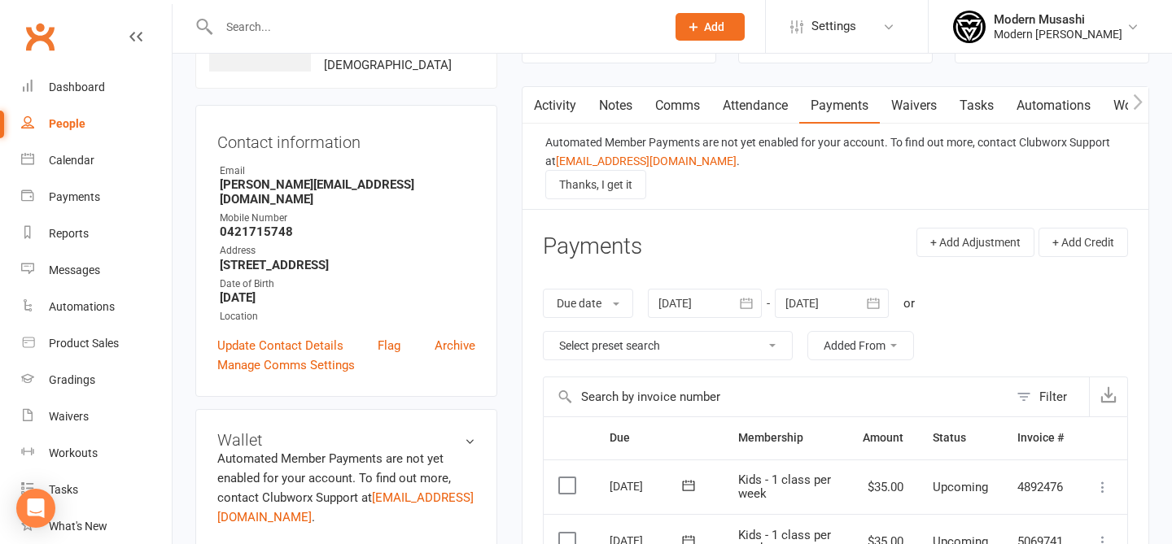
click at [708, 304] on div at bounding box center [705, 303] width 114 height 29
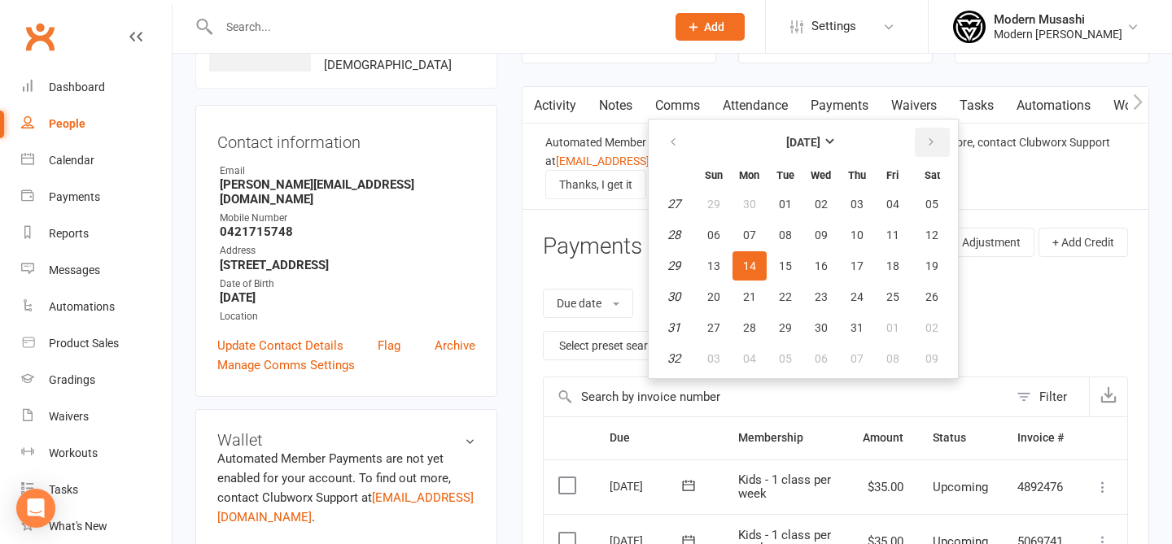
click at [942, 139] on button "button" at bounding box center [932, 142] width 35 height 29
click at [903, 232] on button "12" at bounding box center [893, 235] width 34 height 29
type input "12 Sep 2025"
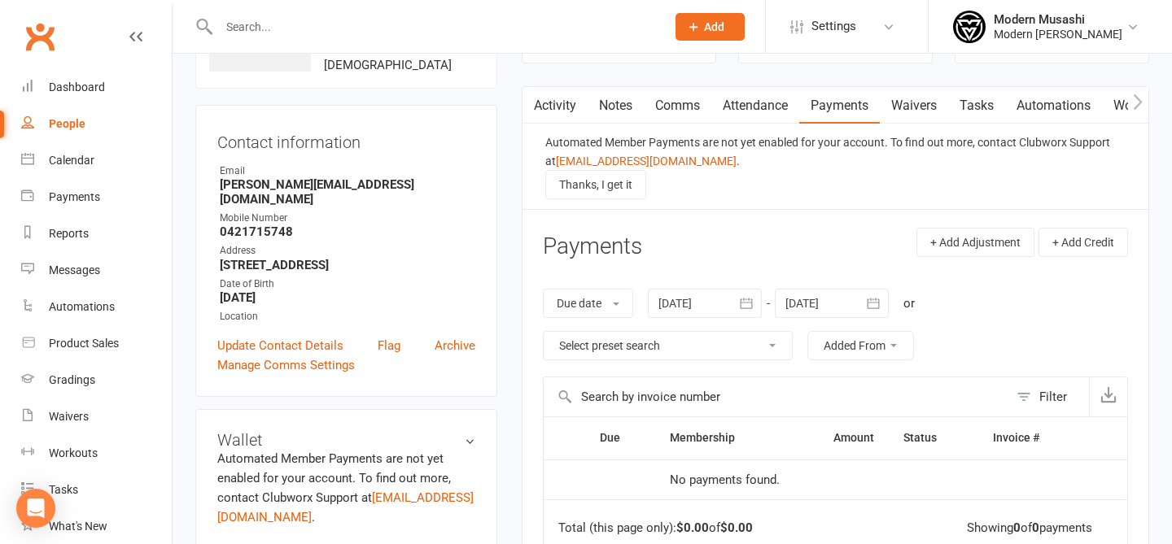
click at [874, 332] on button "Added From" at bounding box center [860, 345] width 107 height 29
click at [945, 338] on div "Due date Due date Date paid Date failed 12 Sep 2025 September 2025 Sun Mon Tue …" at bounding box center [835, 325] width 585 height 104
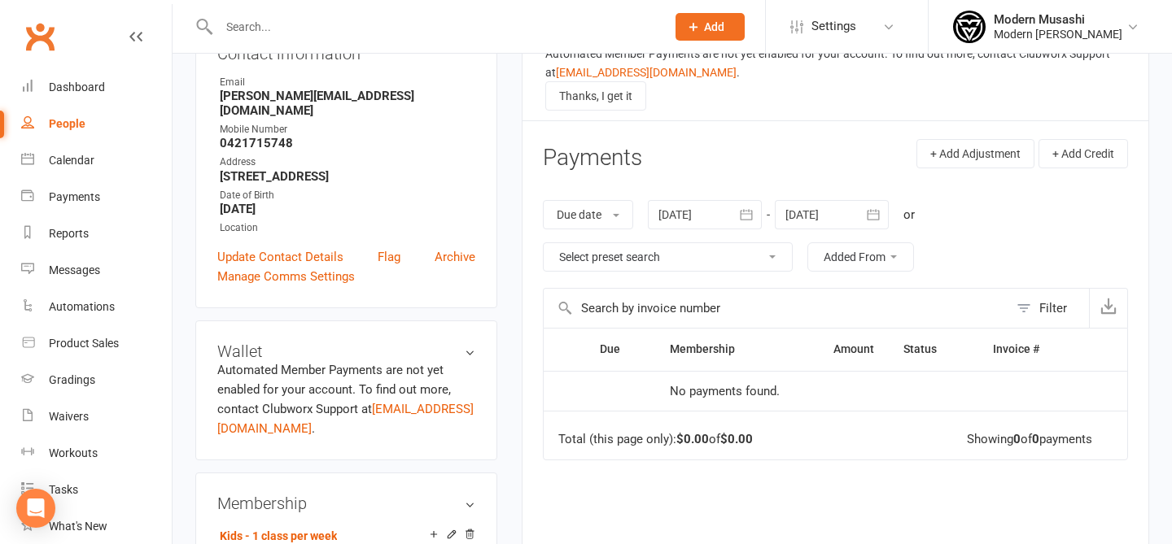
scroll to position [211, 0]
click at [738, 251] on select "Select preset search All failures All skipped payments All pending payments All…" at bounding box center [668, 256] width 248 height 28
click at [867, 251] on button "Added From" at bounding box center [860, 255] width 107 height 29
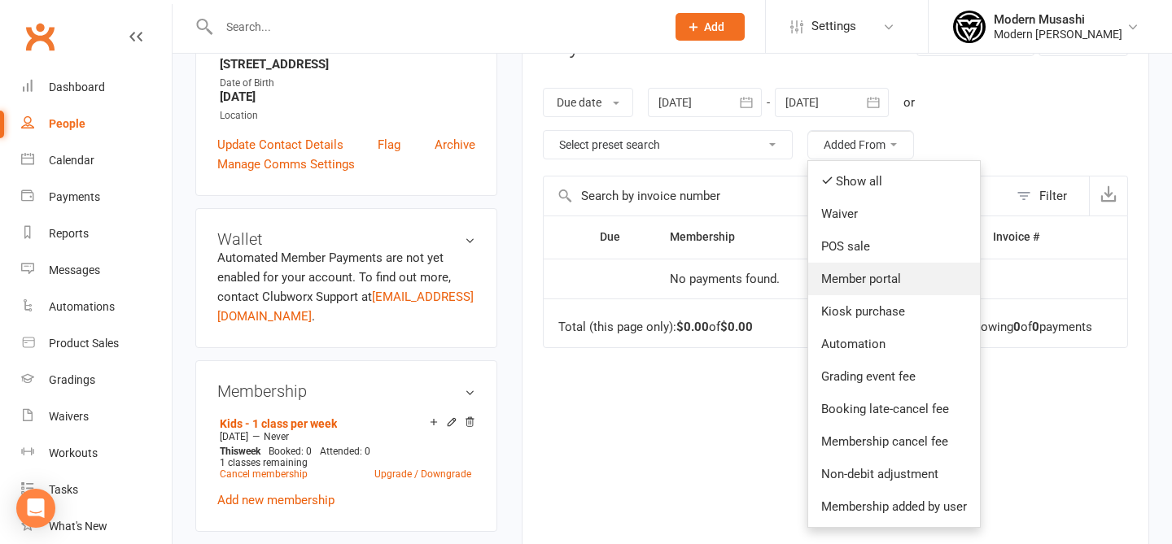
scroll to position [385, 0]
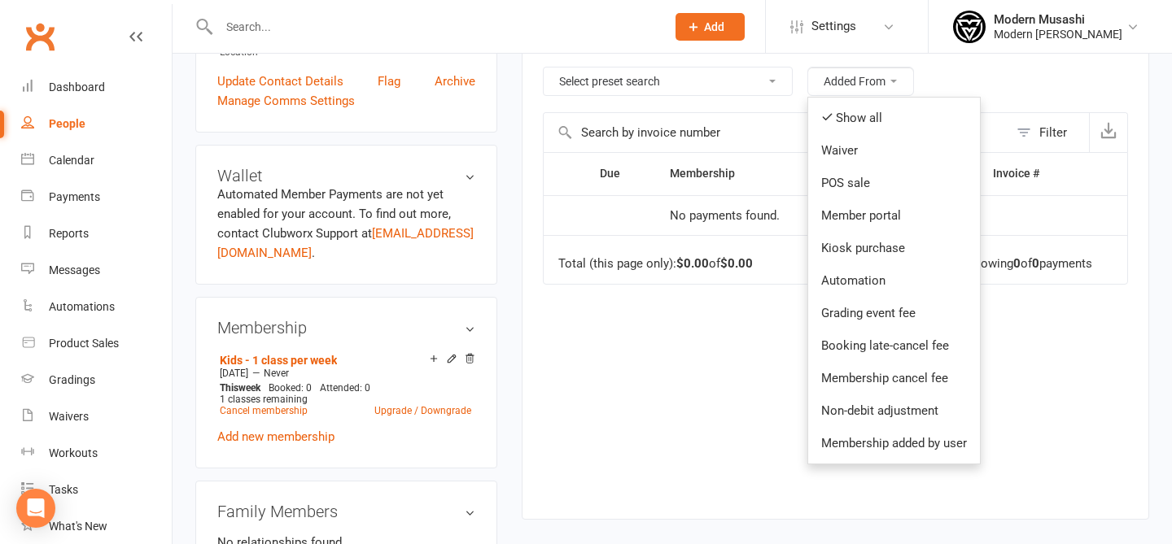
click at [1032, 394] on div "Due Contact Membership Amount Status History Invoice # No payments found. Total…" at bounding box center [835, 323] width 585 height 342
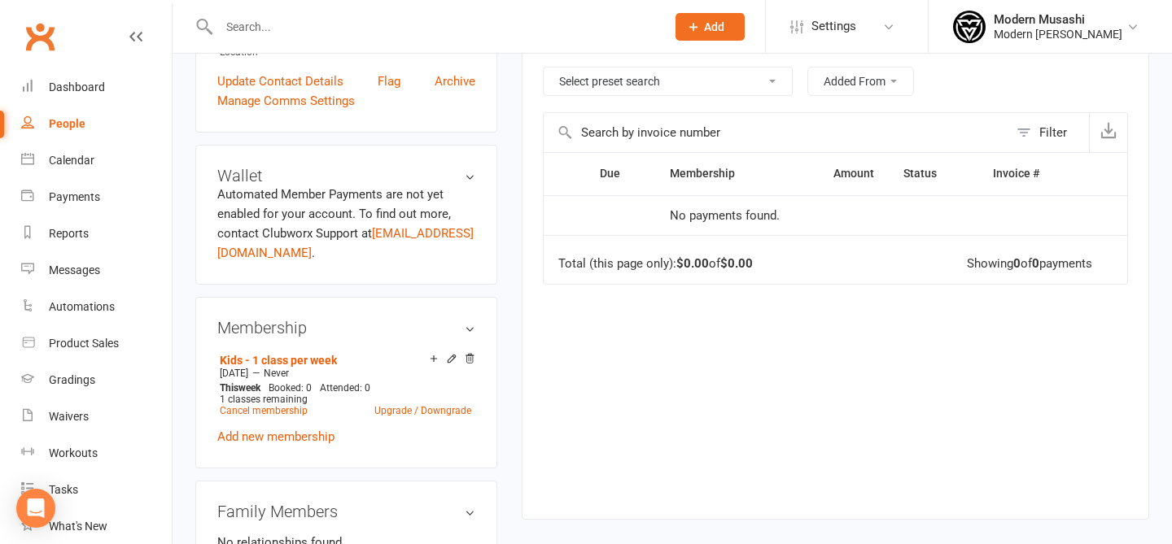
scroll to position [0, 0]
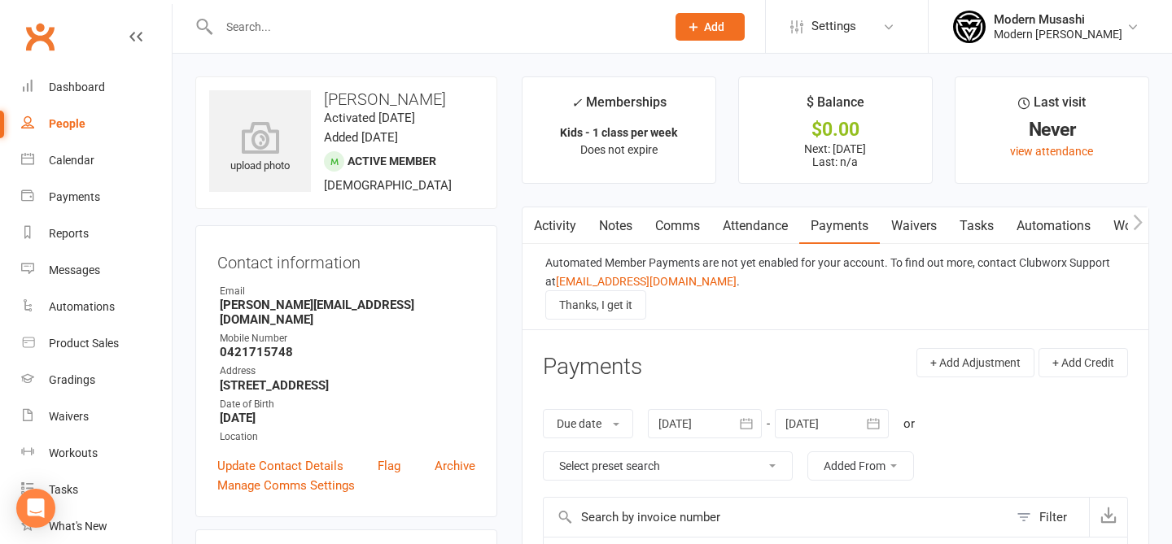
click at [828, 416] on div at bounding box center [832, 423] width 114 height 29
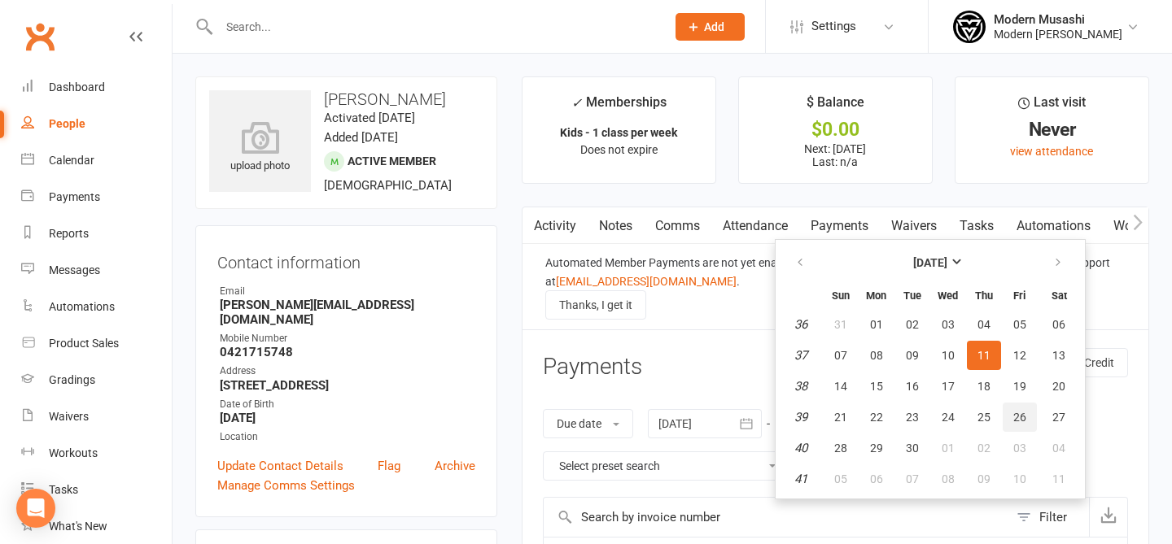
click at [1022, 417] on span "26" at bounding box center [1019, 417] width 13 height 13
type input "26 Sep 2025"
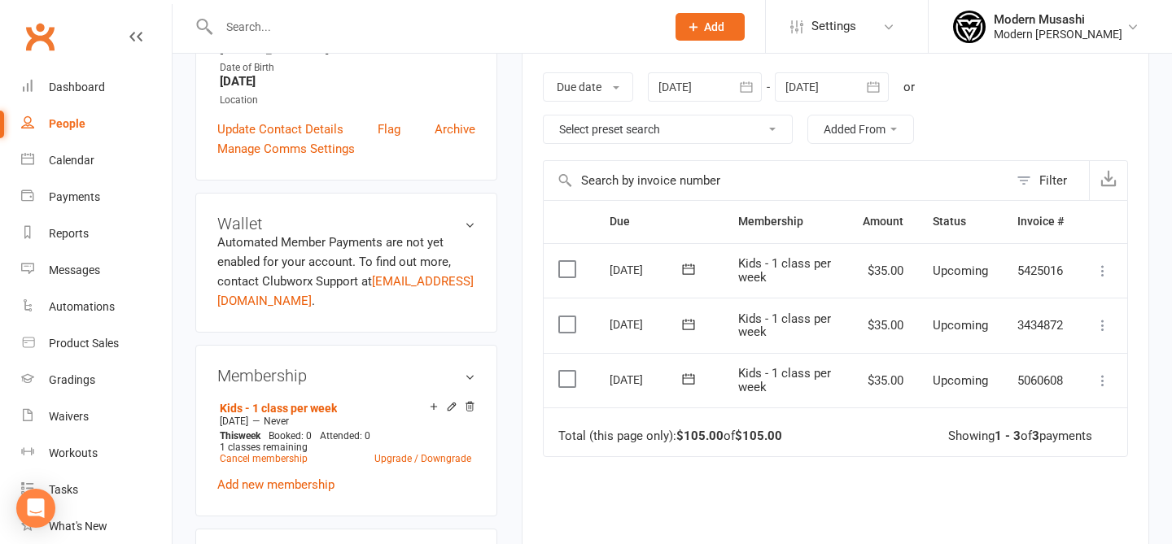
scroll to position [335, 0]
click at [1045, 186] on div "Filter" at bounding box center [1053, 183] width 28 height 20
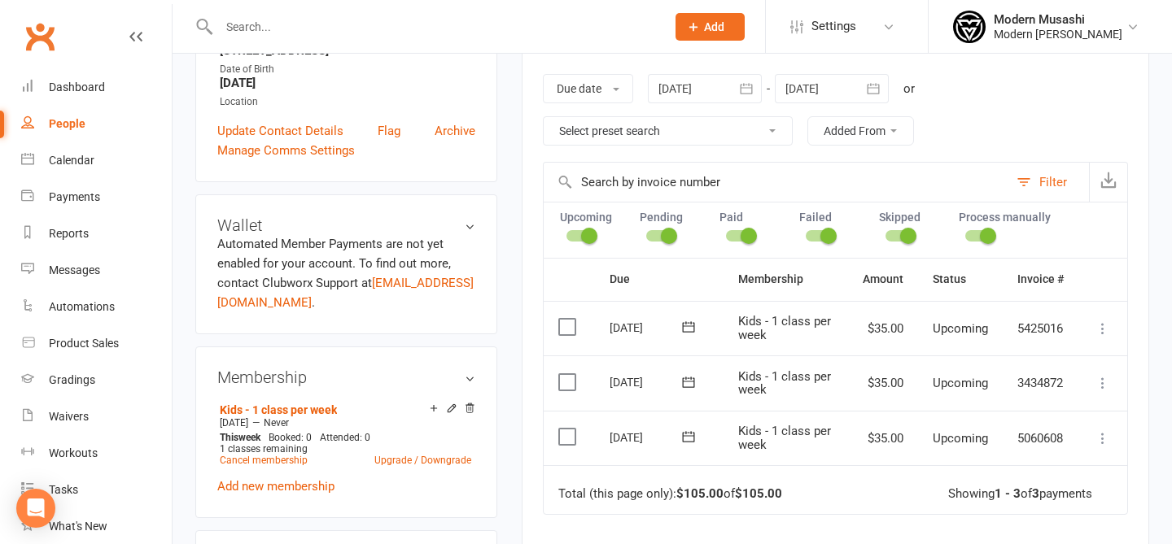
click at [1044, 186] on div "Filter" at bounding box center [1053, 183] width 28 height 20
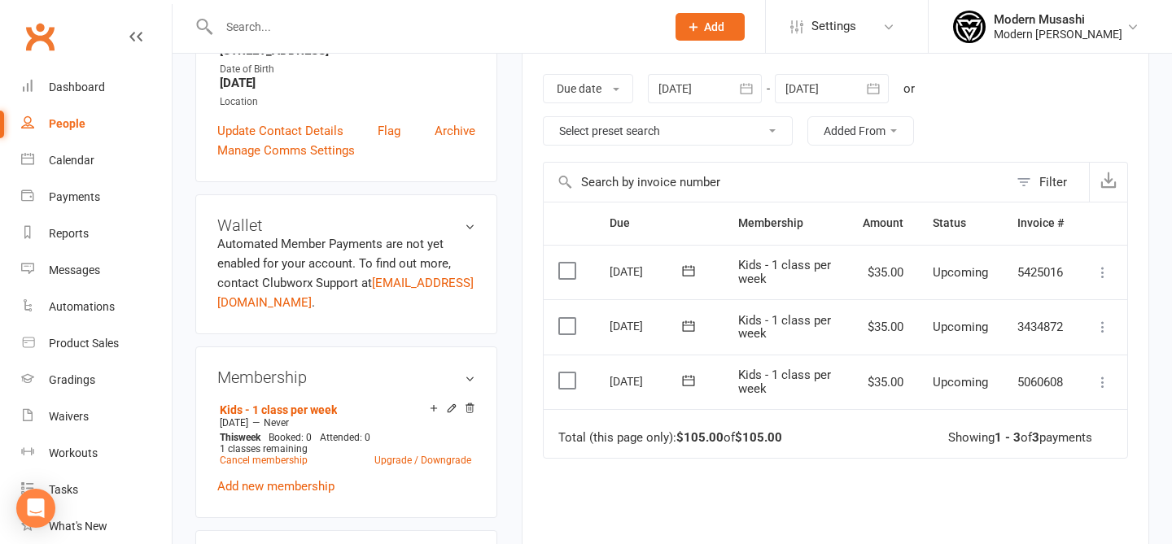
click at [1102, 286] on td "Mark as Paid (Cash) Mark as Paid (POS) Mark as Paid (Other) Skip Change amount …" at bounding box center [1102, 272] width 49 height 55
click at [1101, 266] on icon at bounding box center [1103, 272] width 16 height 16
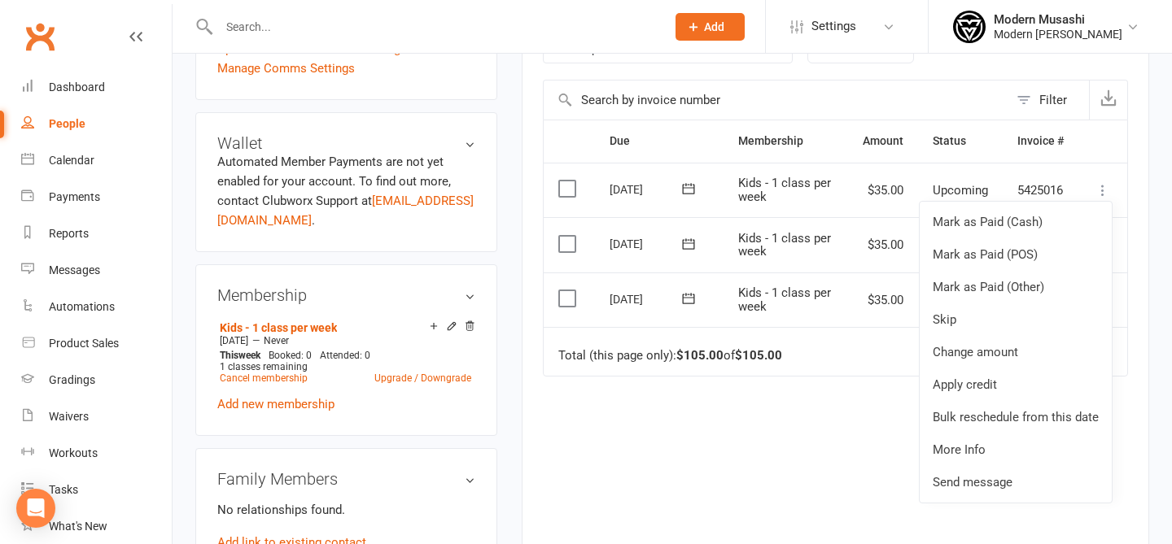
scroll to position [420, 0]
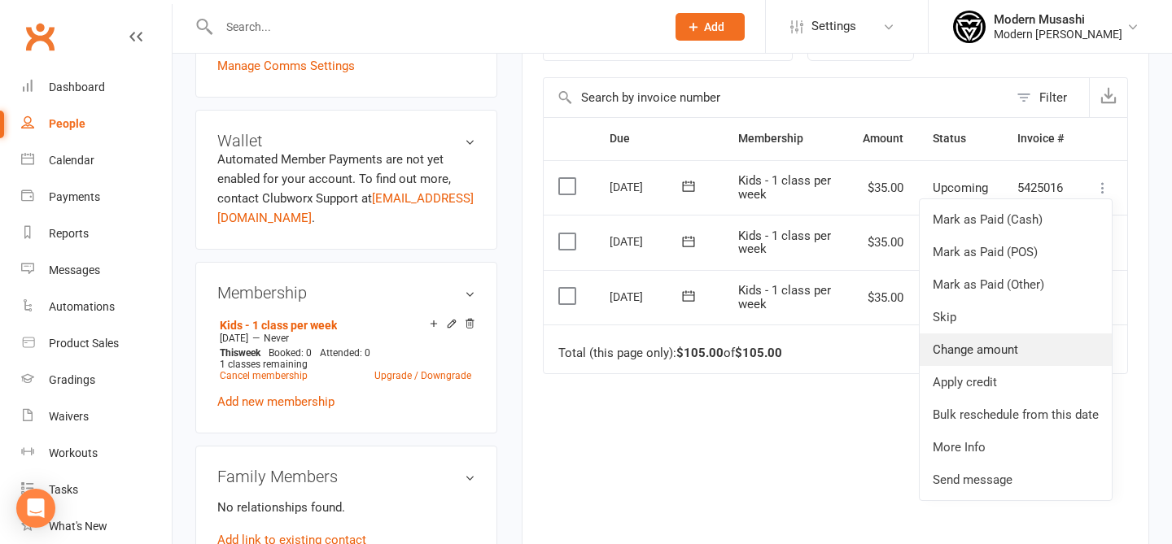
click at [1051, 348] on link "Change amount" at bounding box center [1016, 350] width 192 height 33
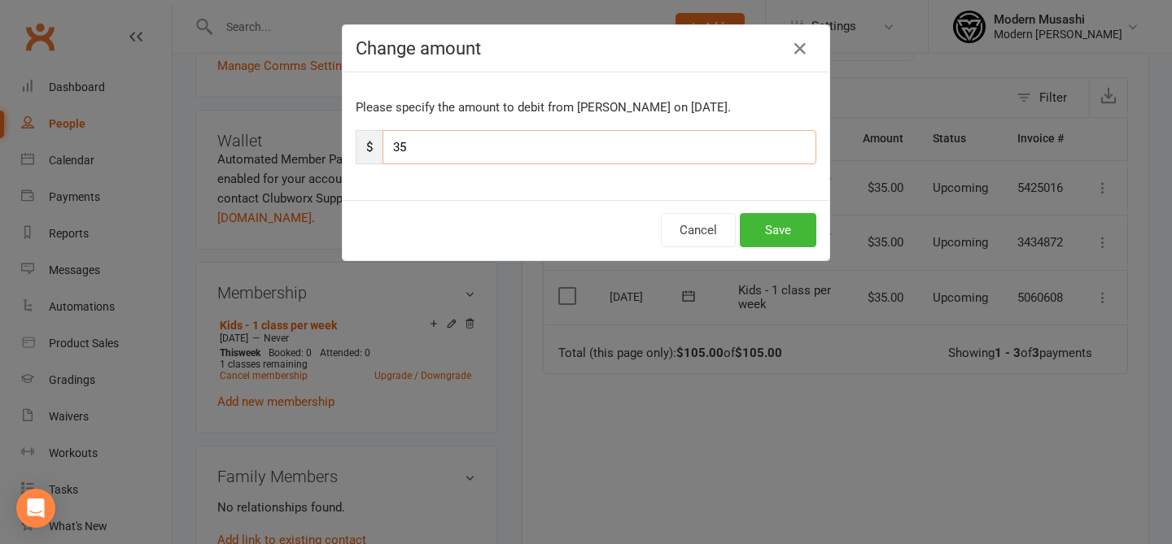
click at [656, 145] on input "35" at bounding box center [599, 147] width 434 height 34
type input "3"
type input "5"
click at [795, 231] on button "Save" at bounding box center [778, 230] width 76 height 34
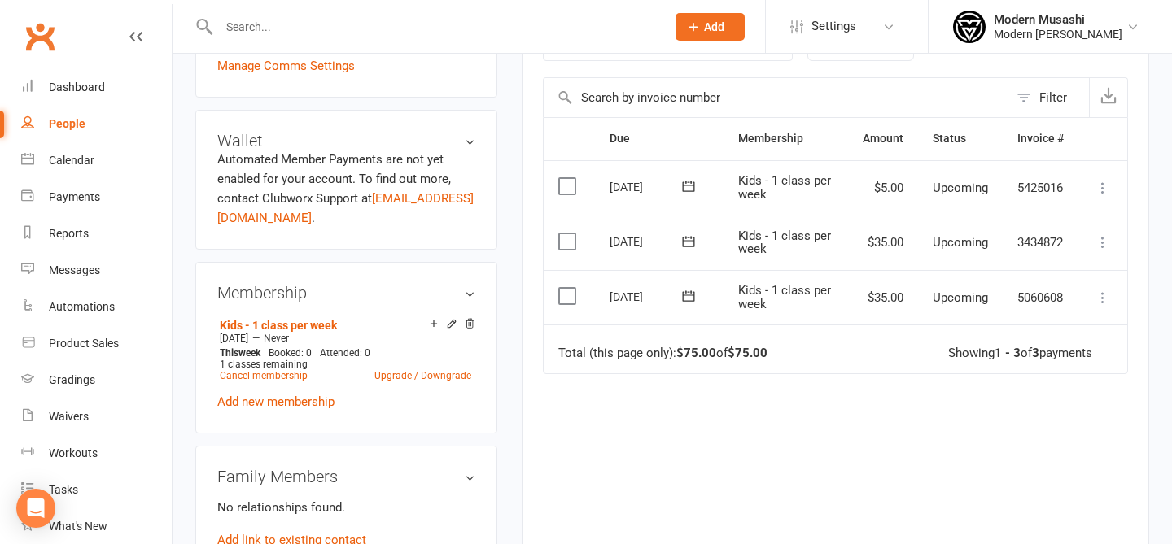
click at [1106, 235] on icon at bounding box center [1103, 242] width 16 height 16
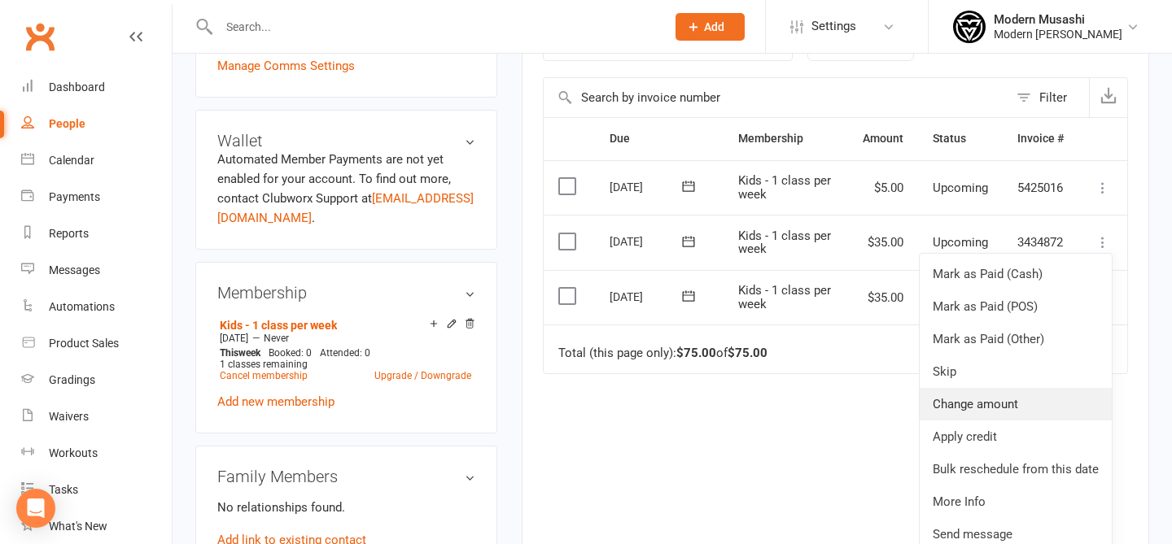
click at [1031, 399] on link "Change amount" at bounding box center [1016, 404] width 192 height 33
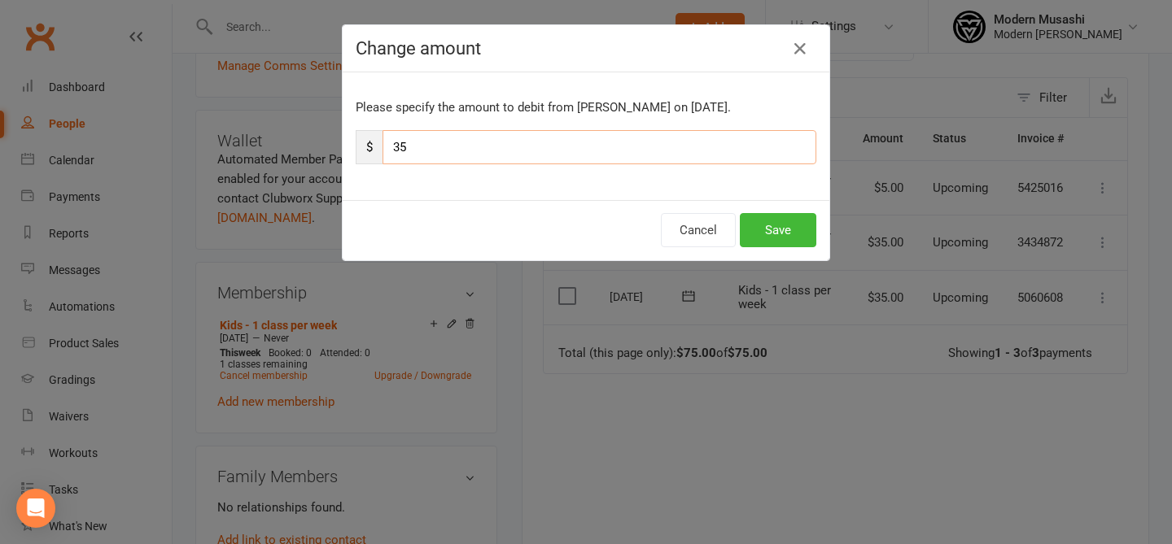
click at [577, 144] on input "35" at bounding box center [599, 147] width 434 height 34
type input "3"
type input "5"
click at [775, 226] on button "Save" at bounding box center [778, 230] width 76 height 34
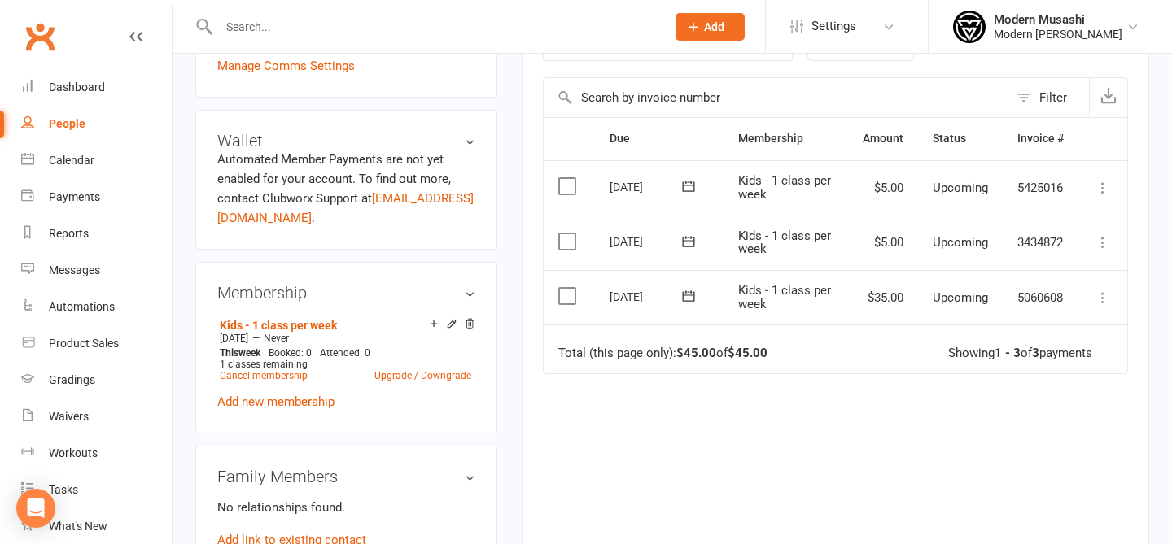
click at [1105, 295] on icon at bounding box center [1103, 298] width 16 height 16
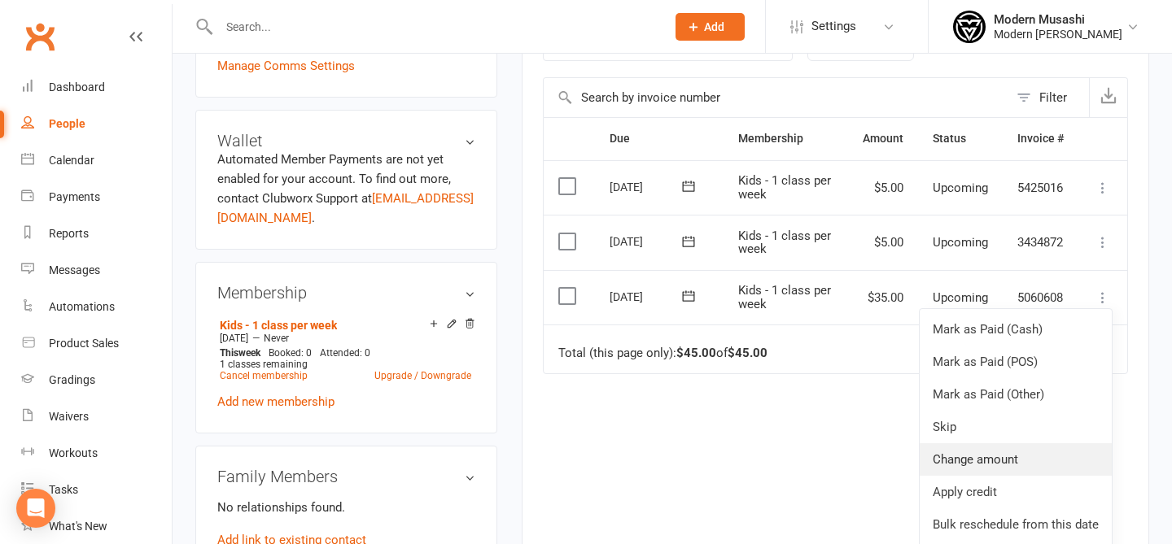
click at [1031, 458] on link "Change amount" at bounding box center [1016, 460] width 192 height 33
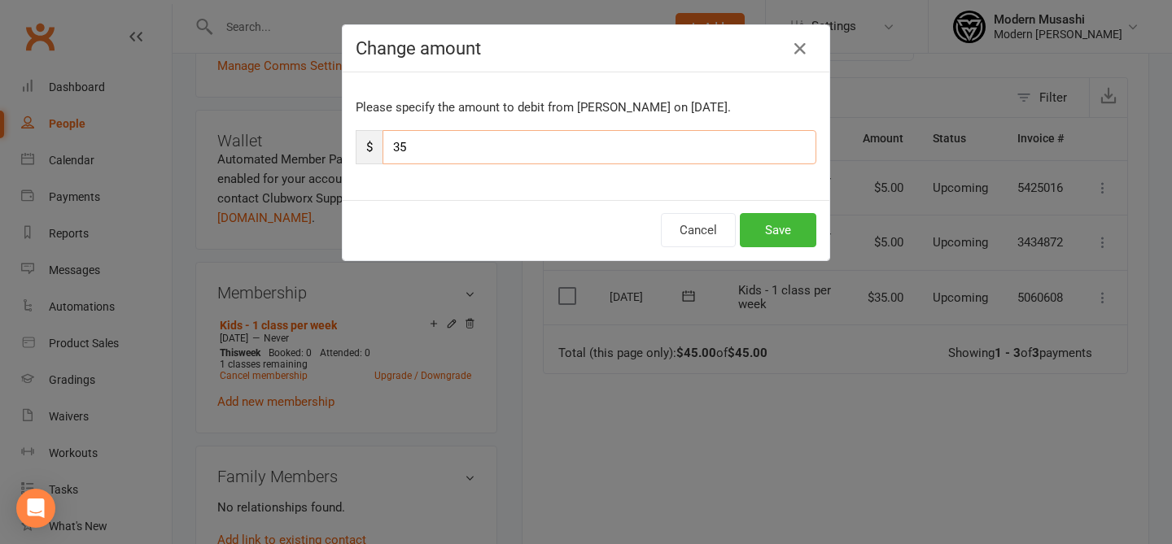
click at [558, 145] on input "35" at bounding box center [599, 147] width 434 height 34
type input "3"
type input "5"
click at [760, 230] on button "Save" at bounding box center [778, 230] width 76 height 34
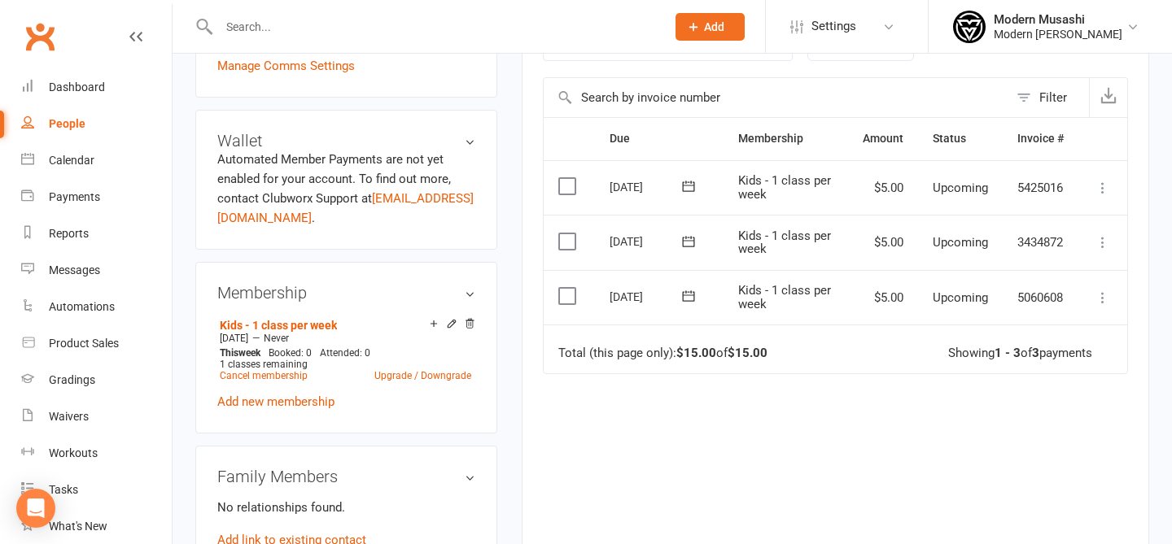
click at [933, 446] on div "Due Contact Membership Amount Status History Invoice # Select this 26 Sep 2025 …" at bounding box center [835, 350] width 585 height 466
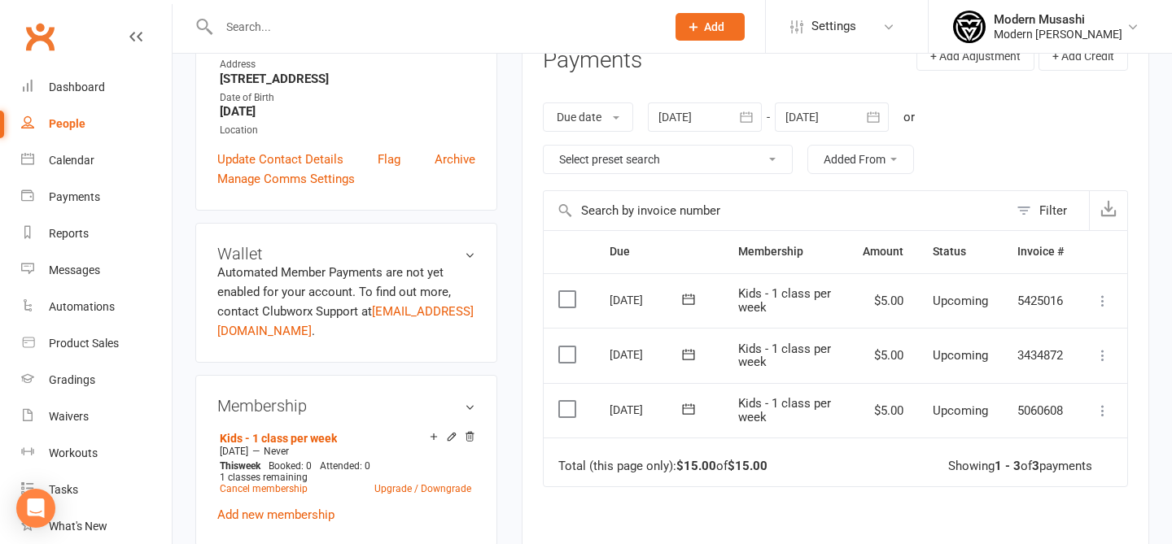
scroll to position [0, 0]
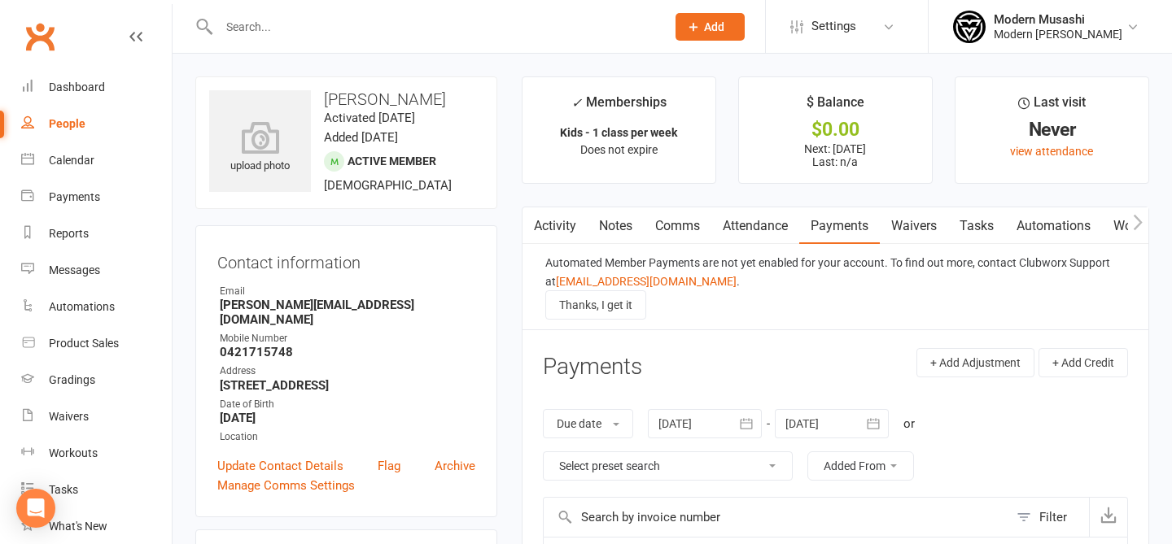
click at [274, 46] on div at bounding box center [424, 26] width 459 height 53
click at [250, 33] on input "text" at bounding box center [434, 26] width 440 height 23
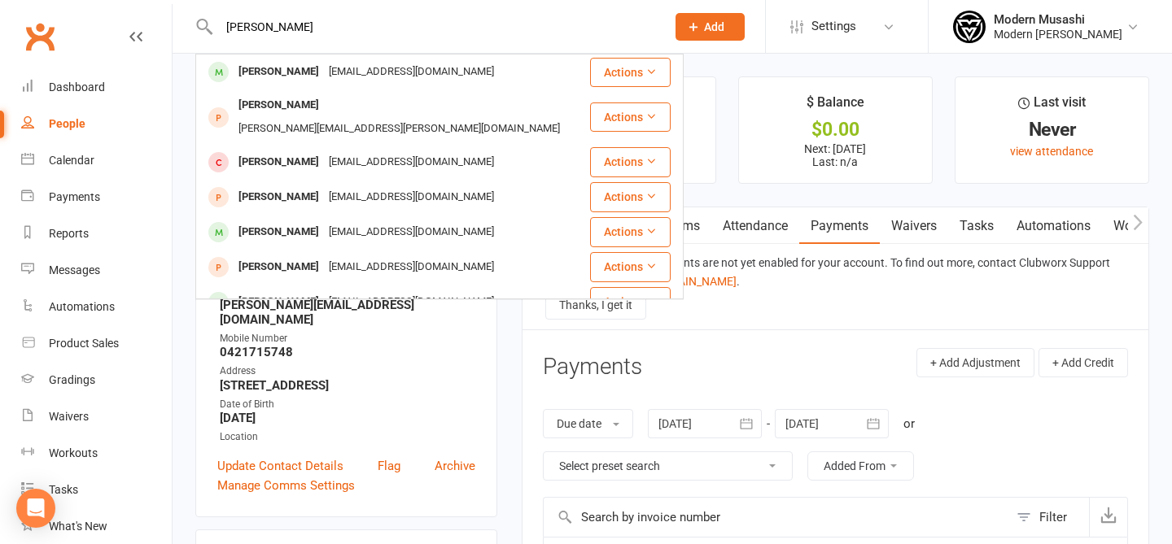
type input "peter"
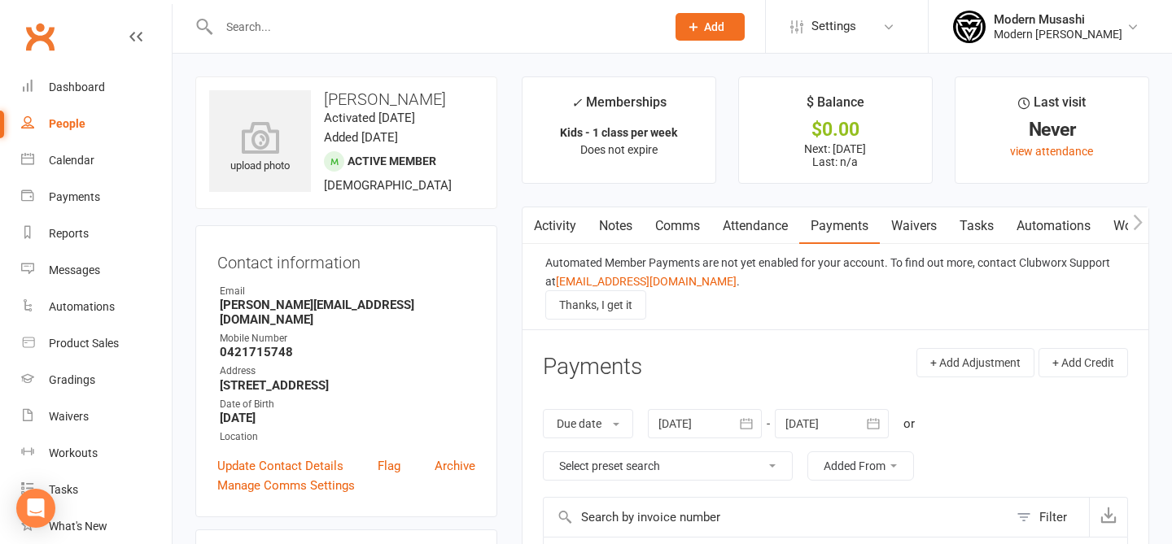
click at [275, 28] on input "text" at bounding box center [434, 26] width 440 height 23
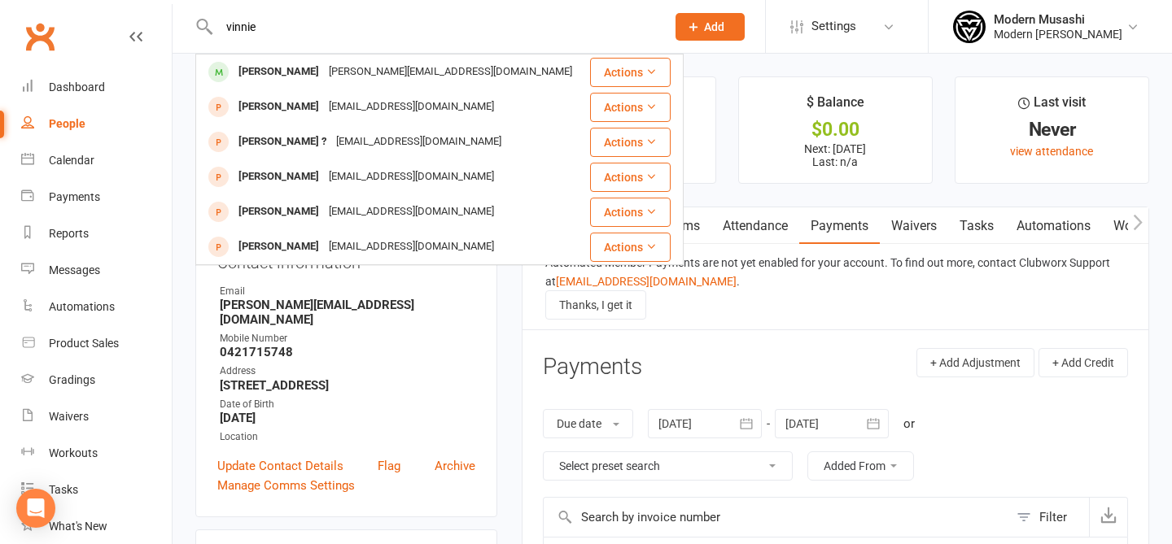
type input "vinnie"
click at [330, 60] on div "hannah.duncan@hotmail.com" at bounding box center [450, 72] width 253 height 24
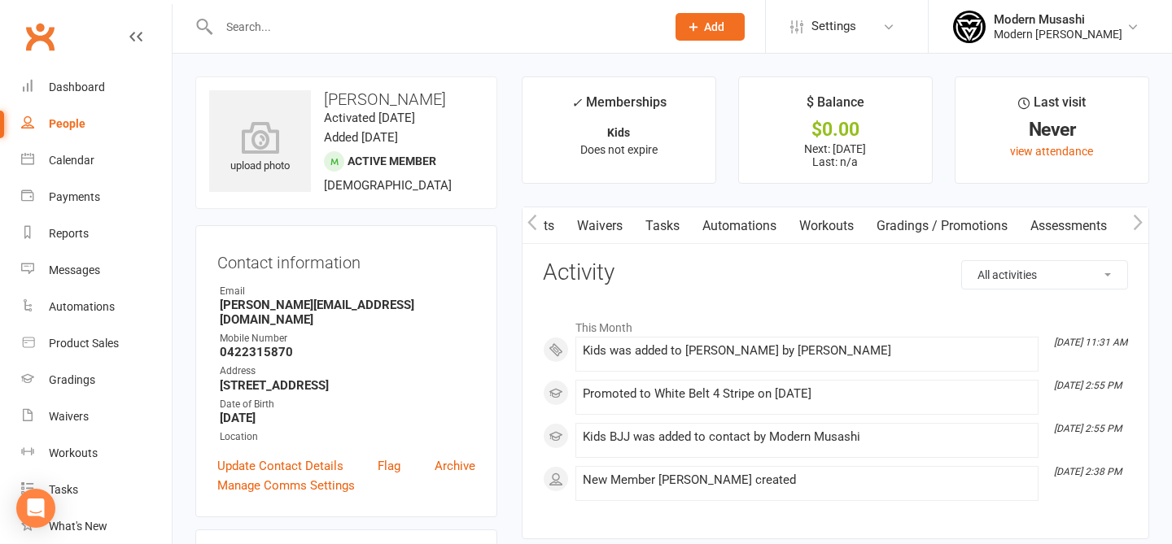
scroll to position [0, 323]
click at [902, 228] on link "Gradings / Promotions" at bounding box center [933, 226] width 154 height 37
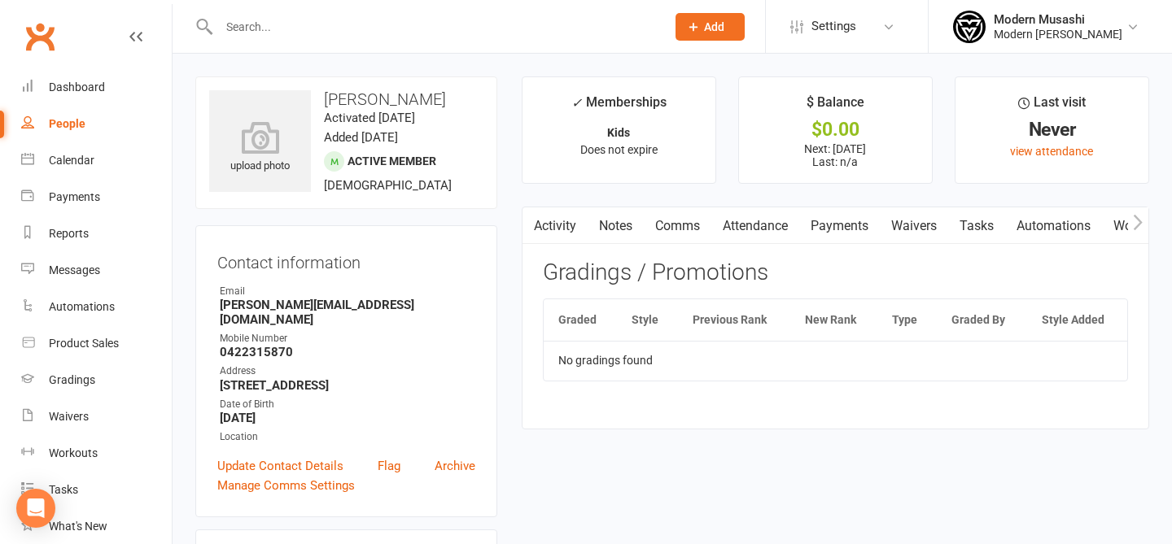
click at [573, 231] on link "Activity" at bounding box center [554, 226] width 65 height 37
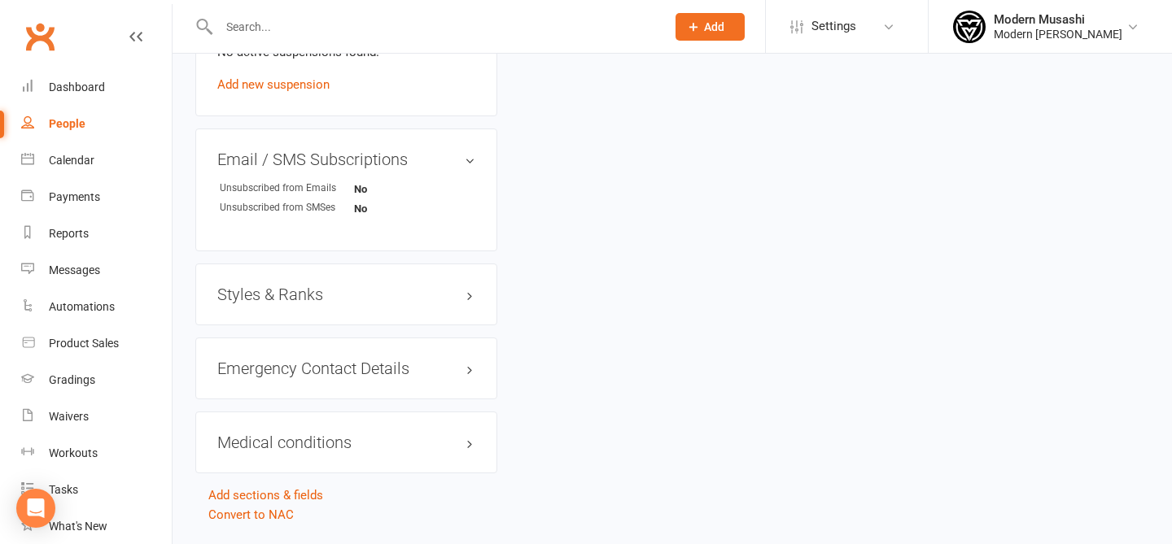
scroll to position [1061, 0]
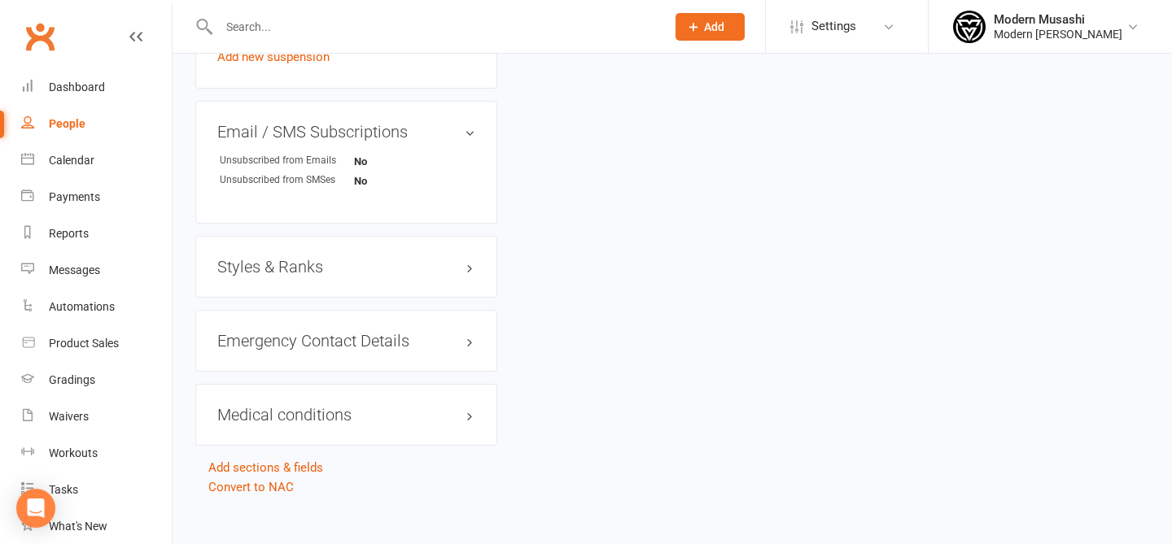
click at [462, 258] on h3 "Styles & Ranks" at bounding box center [346, 267] width 258 height 18
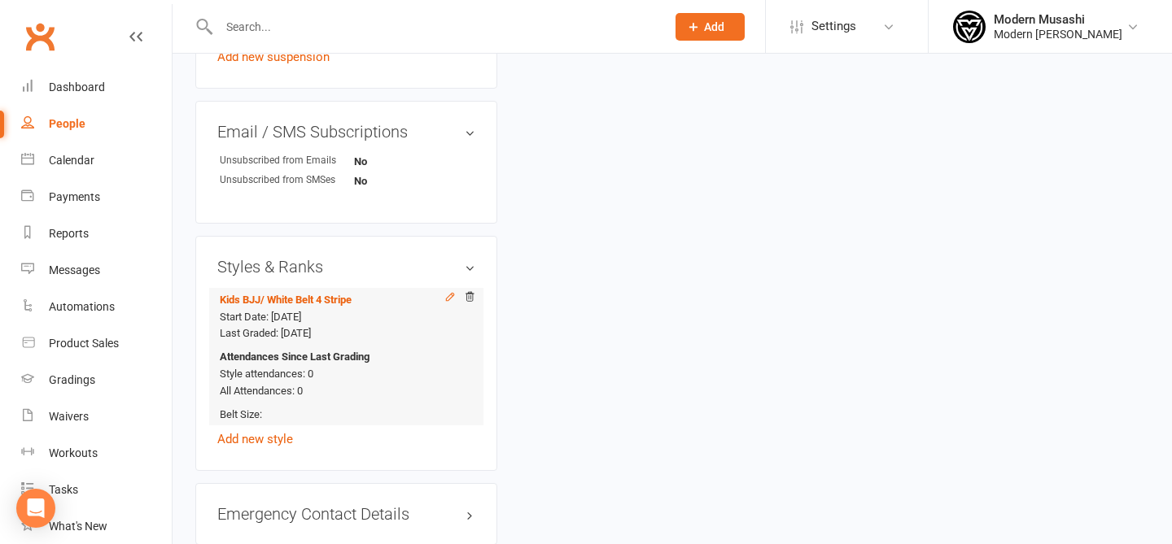
click at [448, 293] on icon at bounding box center [449, 296] width 7 height 7
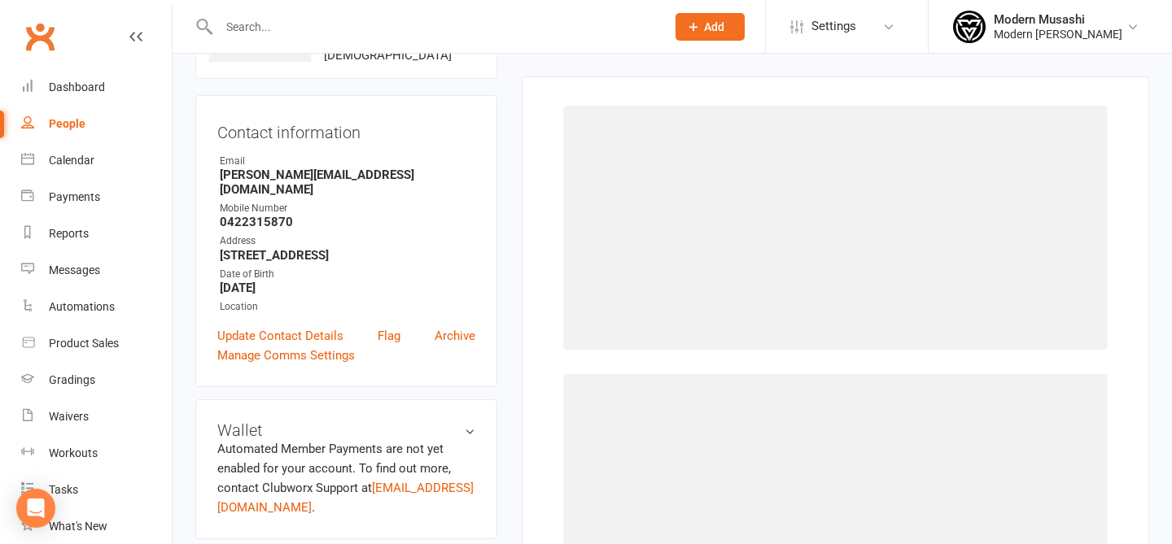
scroll to position [125, 0]
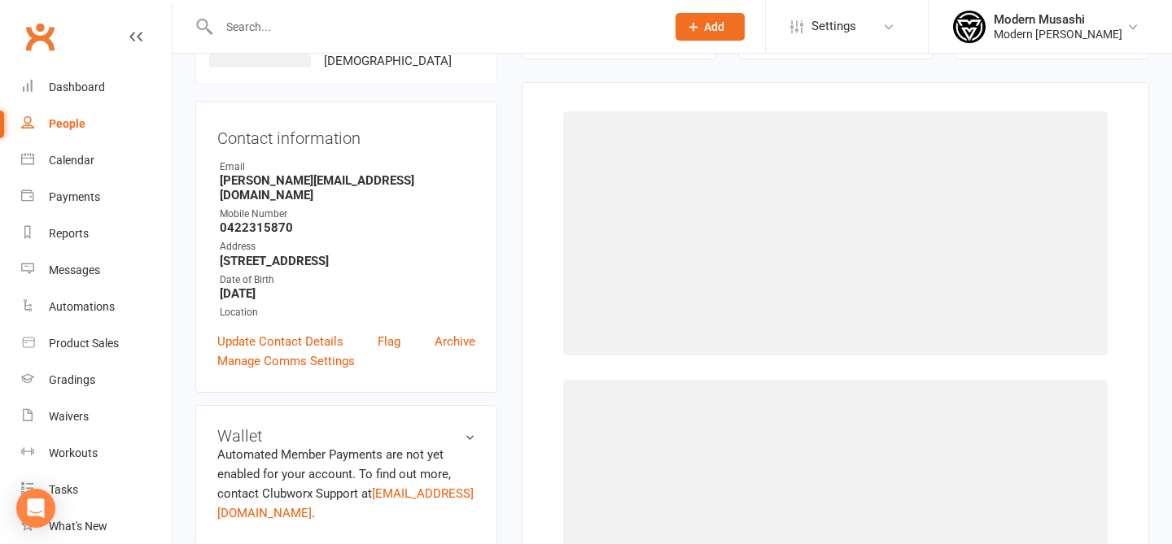
select select "3741"
select select "44562"
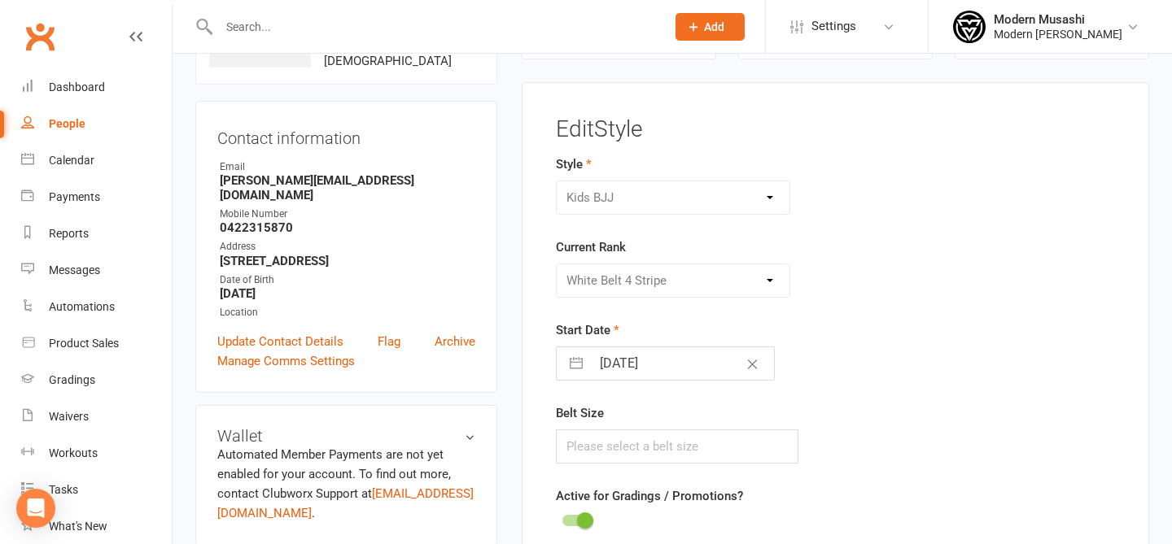
click at [717, 197] on div "Adults BJJ Kids BJJ" at bounding box center [673, 198] width 235 height 34
click at [627, 304] on form "Style Adults BJJ Kids BJJ Current Rank Please Select Starting Rank White Belt W…" at bounding box center [738, 344] width 365 height 378
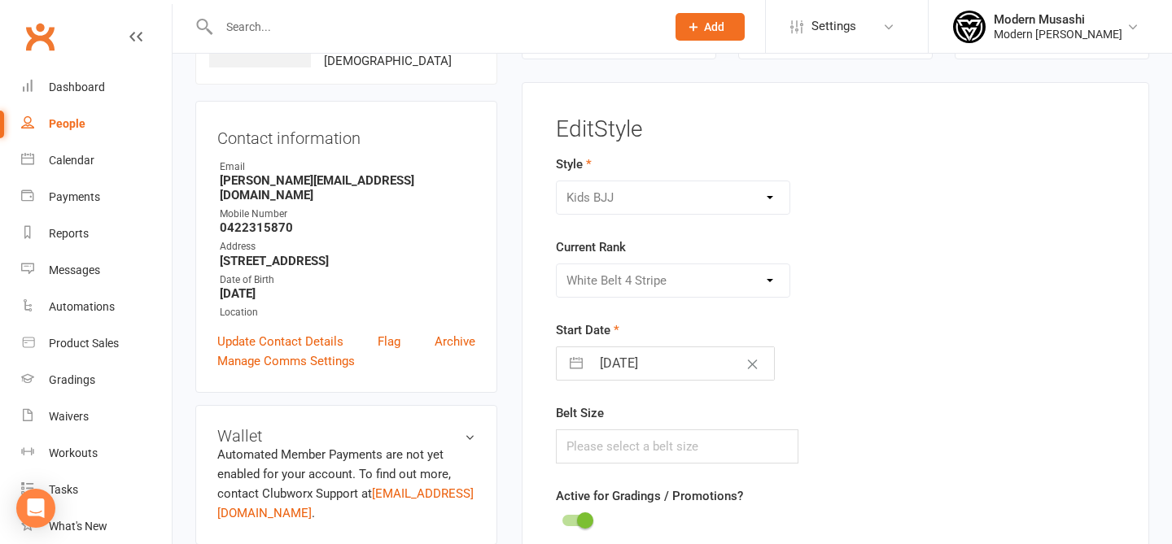
click at [601, 370] on input "08 Jul 2025" at bounding box center [682, 363] width 183 height 33
select select "5"
select select "2025"
select select "6"
select select "2025"
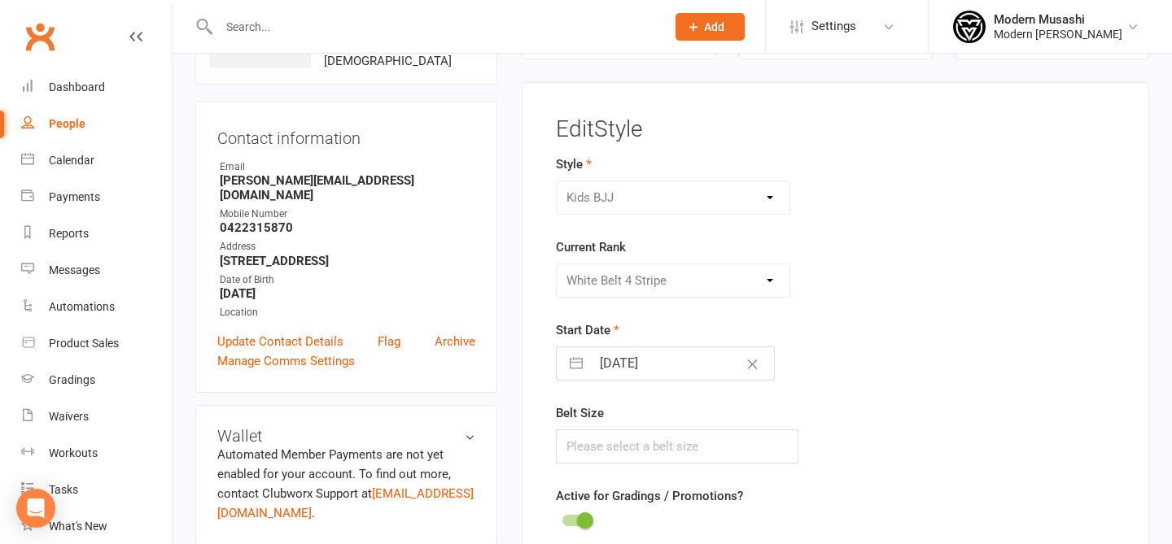
select select "7"
select select "2025"
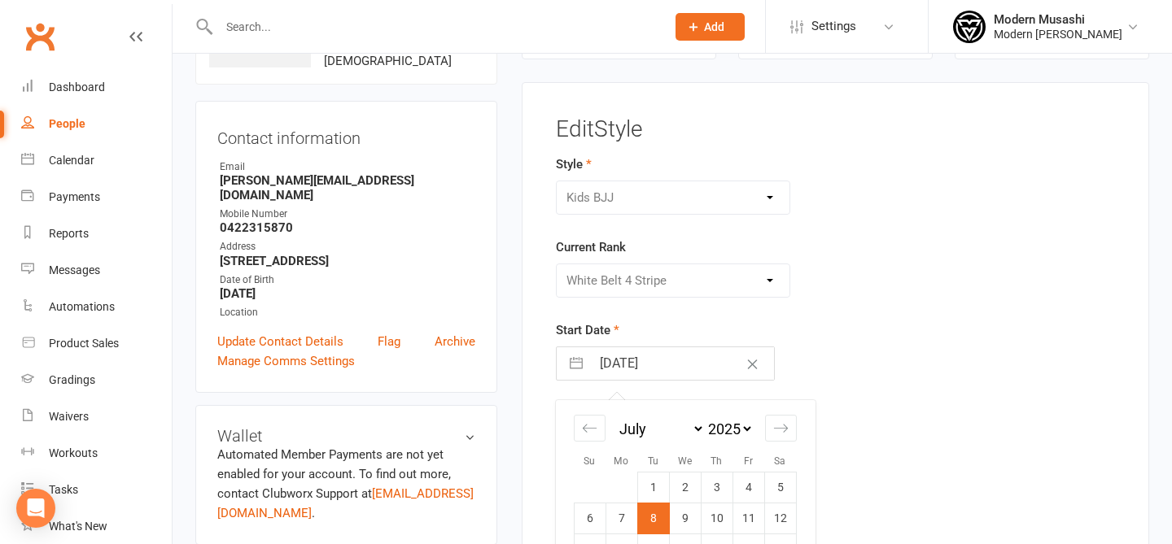
click at [885, 322] on div "Start Date 08 Jul 2025 Navigate forward to interact with the calendar and selec…" at bounding box center [738, 351] width 365 height 60
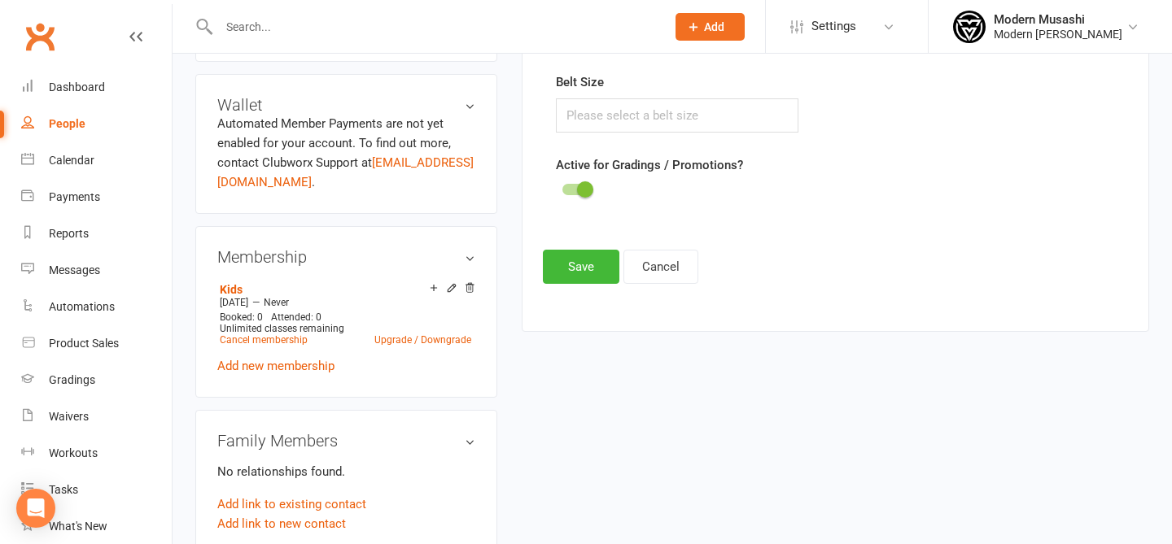
scroll to position [0, 0]
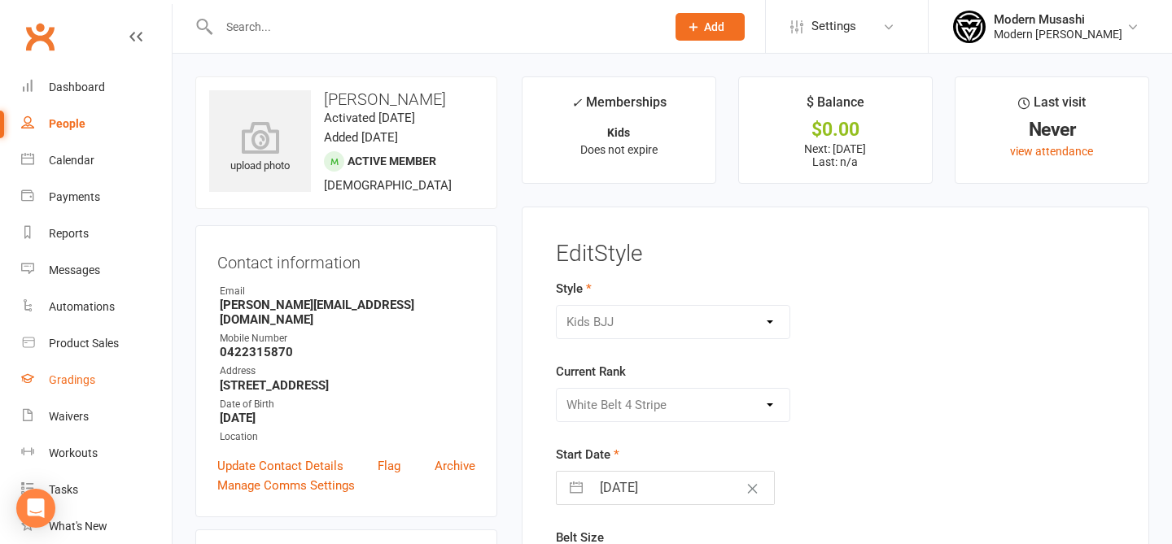
click at [76, 368] on link "Gradings" at bounding box center [96, 380] width 151 height 37
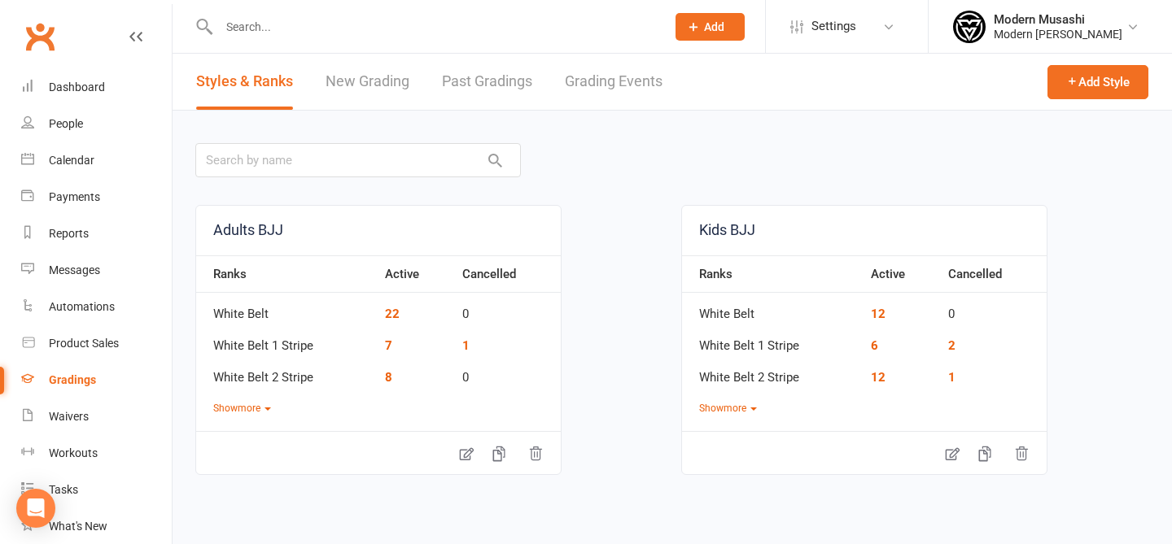
click at [379, 84] on link "New Grading" at bounding box center [368, 82] width 84 height 56
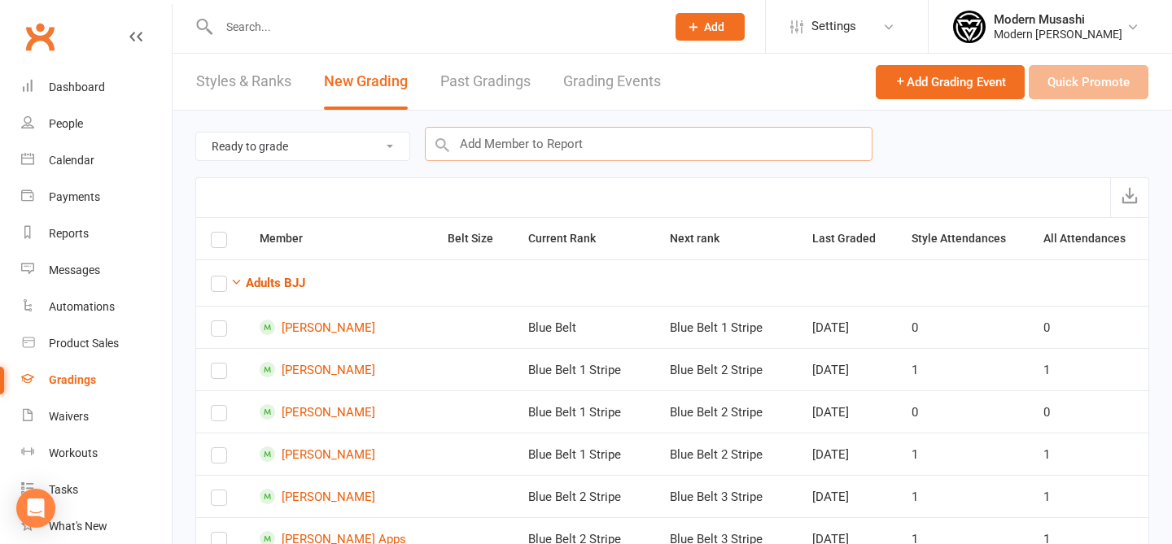
click at [492, 148] on input "text" at bounding box center [649, 144] width 448 height 34
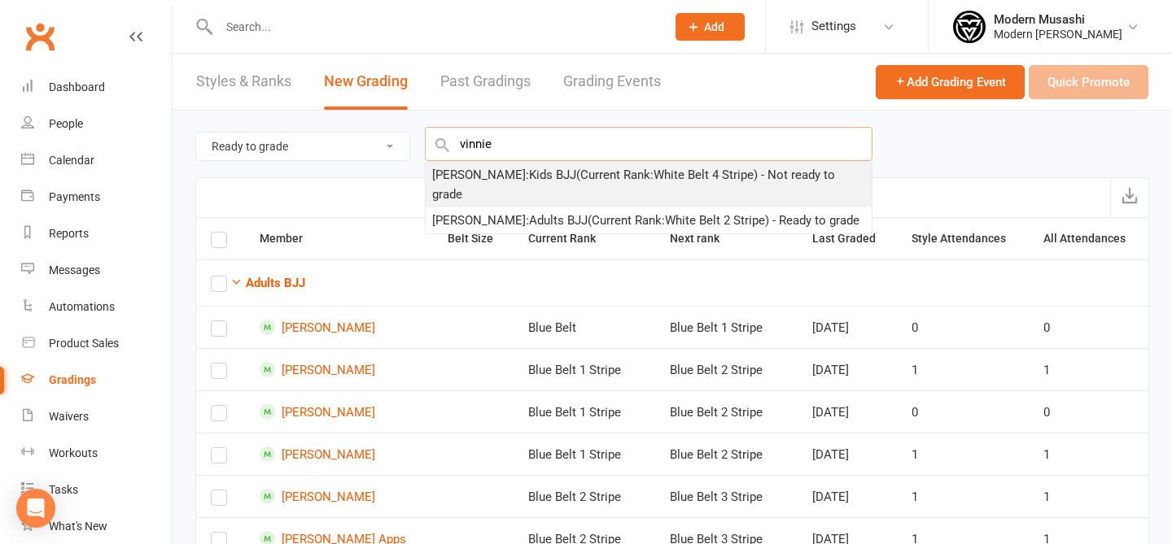
type input "vinnie"
click at [548, 182] on div "Vinnie Lauricella : Kids BJJ (Current Rank: White Belt 4 Stripe ) - Not ready t…" at bounding box center [648, 184] width 433 height 39
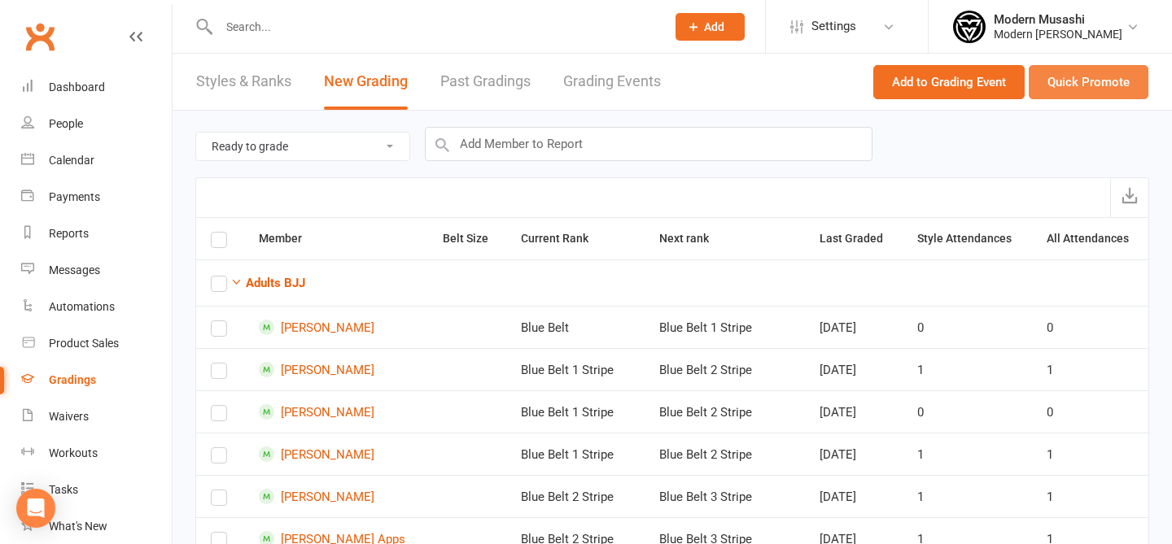
click at [1082, 82] on button "Quick Promote" at bounding box center [1089, 82] width 120 height 34
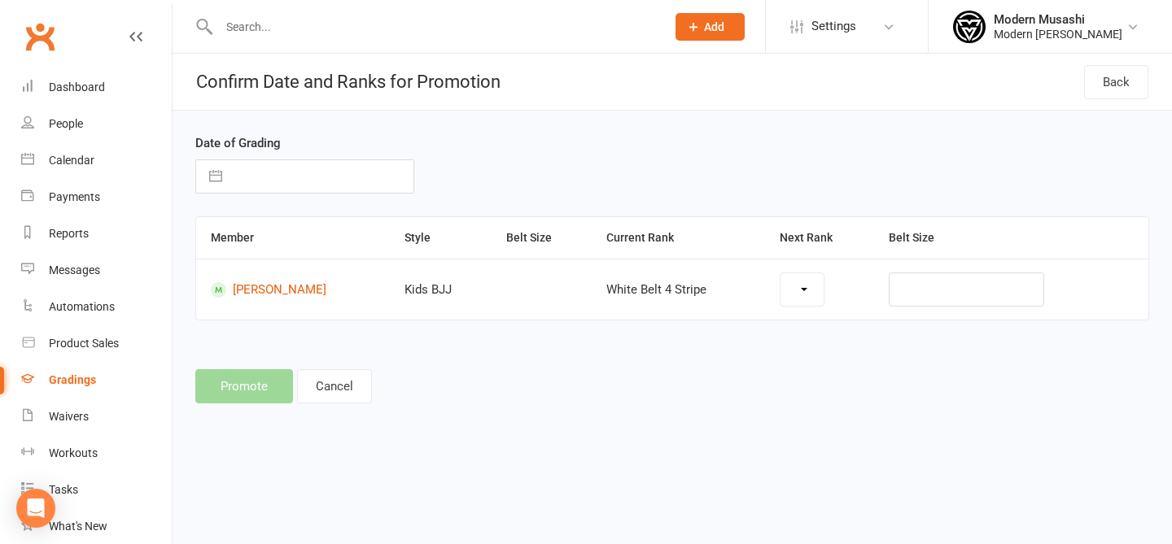
select select "44563"
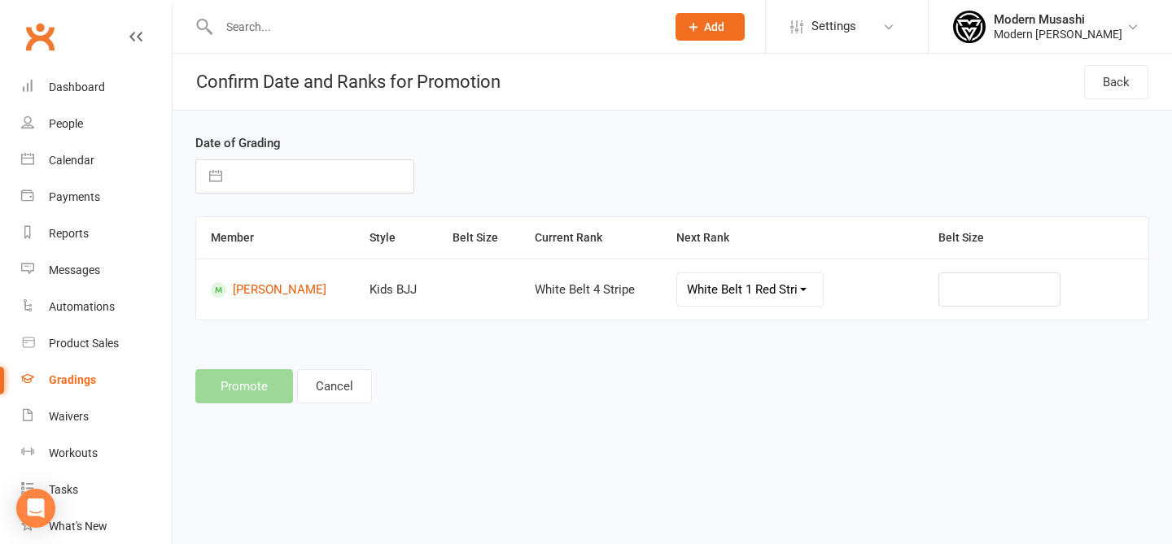
click at [823, 286] on select "White Belt 1 Red Stripe Grey White Belt Grey White Belt 1 Stripe Grey White Bel…" at bounding box center [750, 289] width 146 height 33
click at [467, 325] on div "Member Style Belt Size Current Rank Next Rank Belt Size Vinnie Lauricella Kids …" at bounding box center [672, 279] width 954 height 127
click at [748, 286] on select "White Belt 1 Red Stripe Grey White Belt Grey White Belt 1 Stripe Grey White Bel…" at bounding box center [750, 289] width 146 height 33
click at [959, 264] on td at bounding box center [1036, 289] width 225 height 61
click at [979, 273] on input "text" at bounding box center [999, 290] width 122 height 34
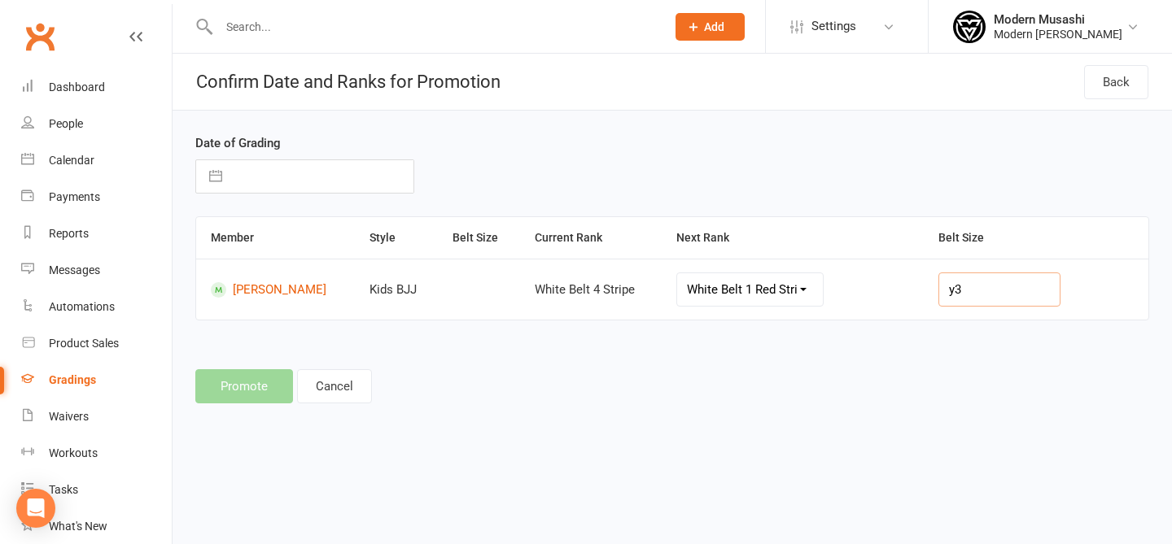
click at [980, 277] on input "y3" at bounding box center [999, 290] width 122 height 34
type input "y3"
click at [1056, 245] on th "Belt Size" at bounding box center [1036, 238] width 225 height 42
drag, startPoint x: 1019, startPoint y: 284, endPoint x: 917, endPoint y: 247, distance: 108.1
click at [917, 247] on table "Member Style Belt Size Current Rank Next Rank Belt Size Vinnie Lauricella Kids …" at bounding box center [672, 268] width 954 height 104
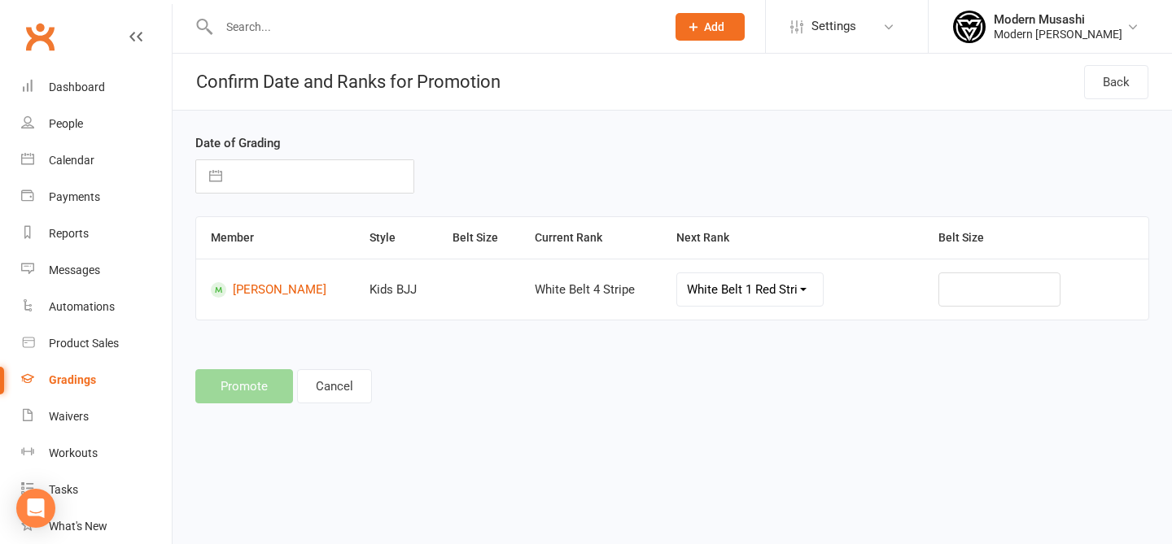
click at [260, 190] on input "text" at bounding box center [321, 176] width 183 height 33
select select "6"
select select "2025"
select select "7"
select select "2025"
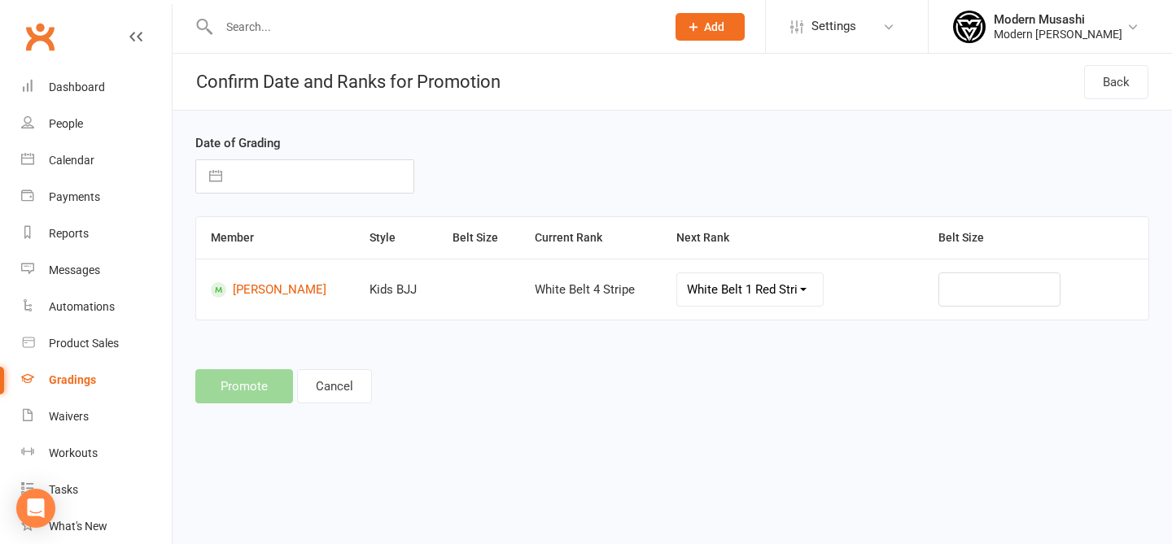
select select "8"
select select "2025"
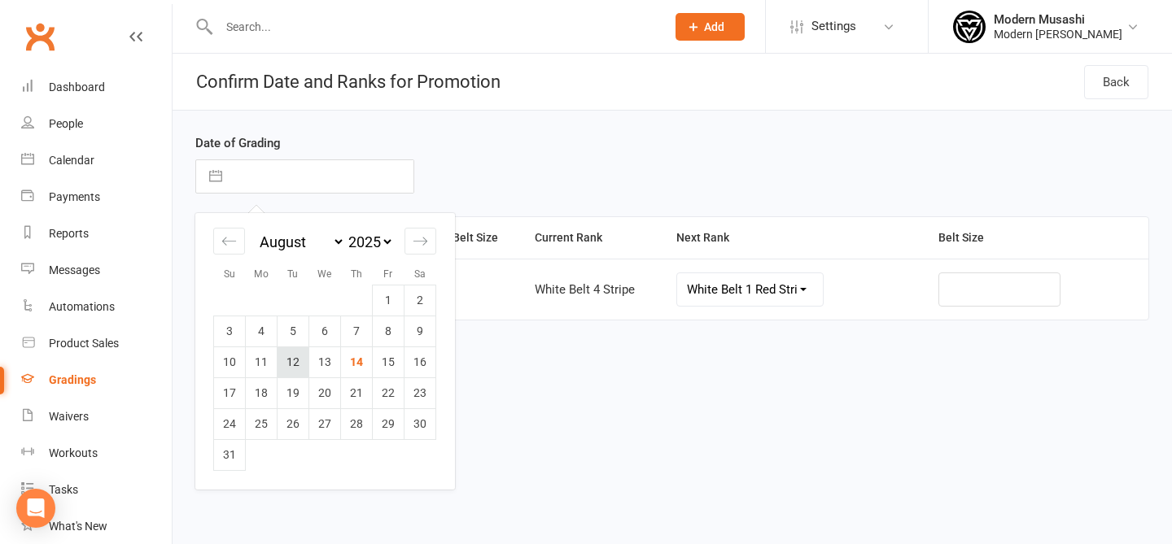
click at [291, 366] on td "12" at bounding box center [293, 362] width 32 height 31
type input "12 Aug 2025"
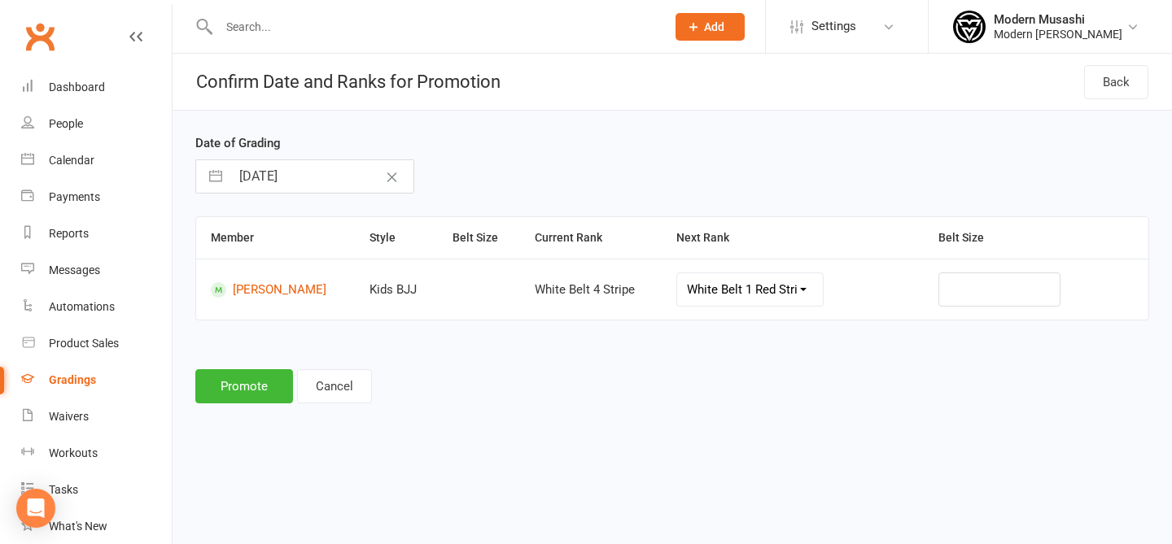
click at [525, 433] on html "Prospect Member Non-attending contact Class / event Appointment Grading event T…" at bounding box center [586, 226] width 1172 height 452
click at [248, 389] on button "Promote" at bounding box center [244, 386] width 98 height 34
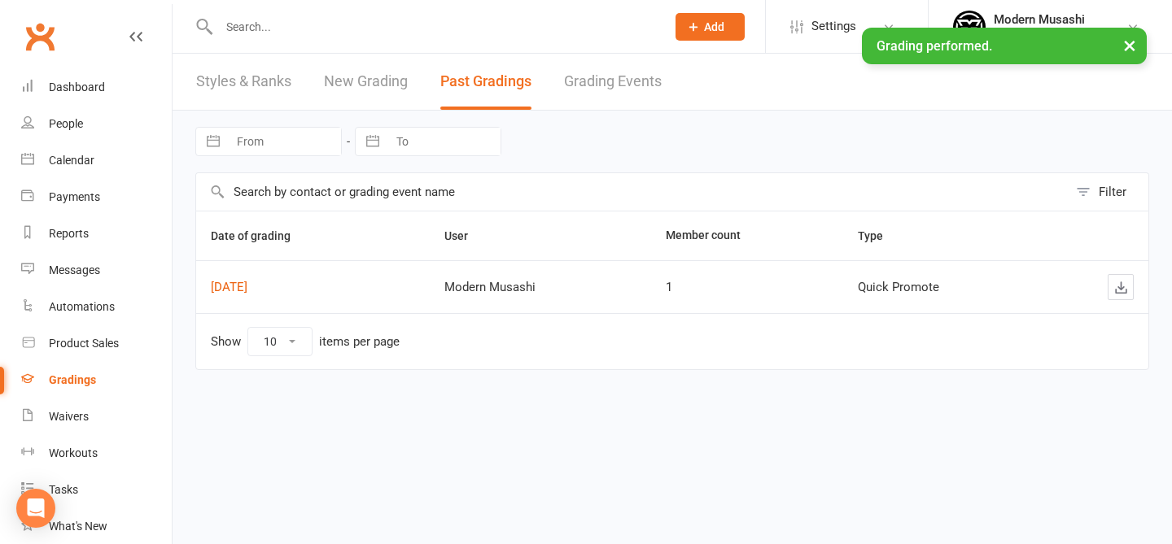
click at [382, 72] on link "New Grading" at bounding box center [366, 82] width 84 height 56
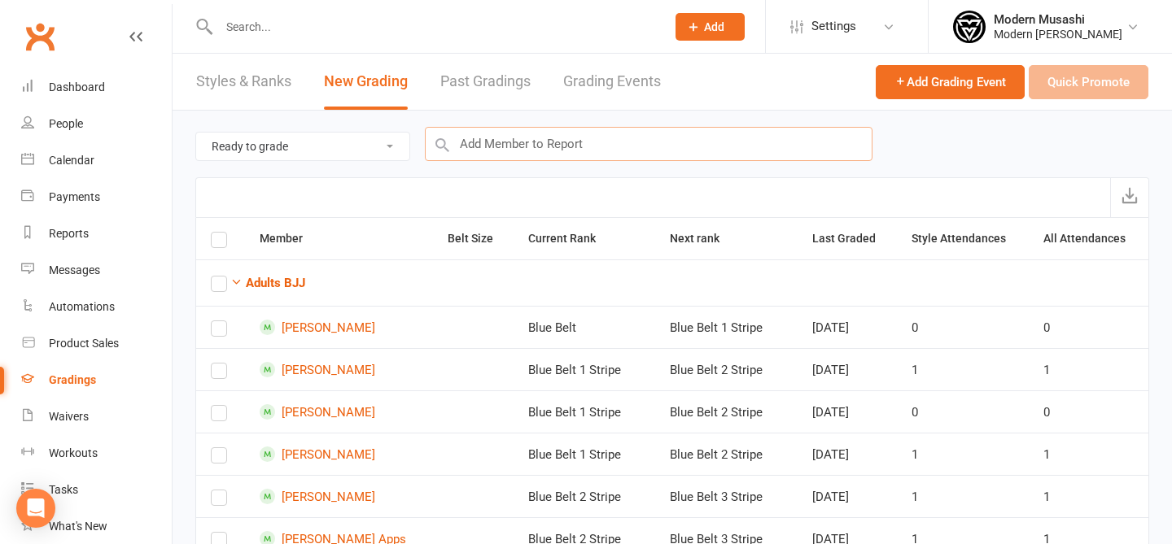
click at [483, 146] on input "text" at bounding box center [649, 144] width 448 height 34
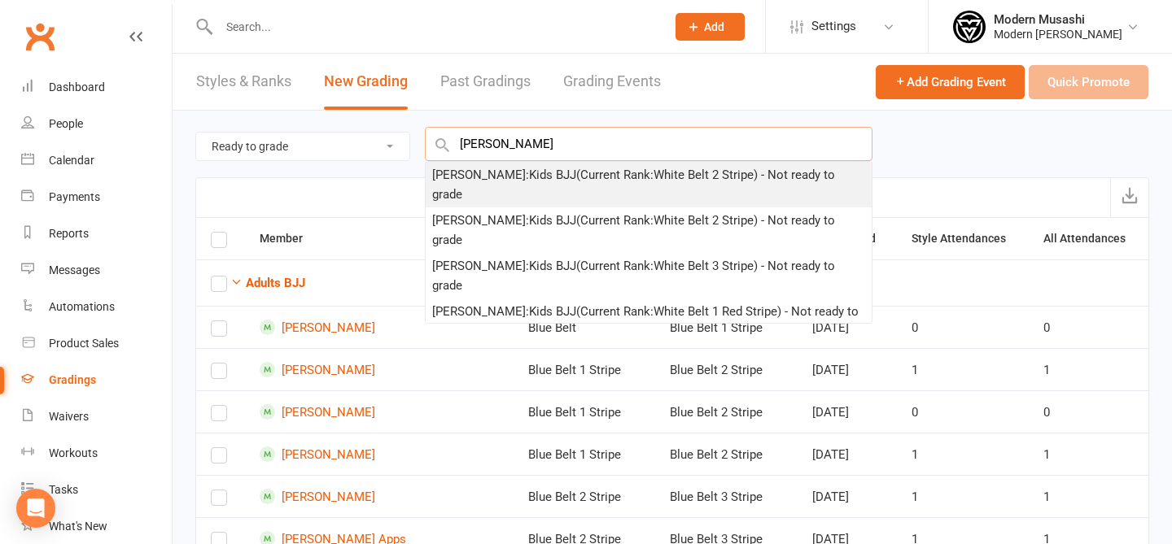
type input "willa"
click at [510, 175] on div "Willa Draper : Kids BJJ (Current Rank: White Belt 2 Stripe ) - Not ready to gra…" at bounding box center [648, 184] width 433 height 39
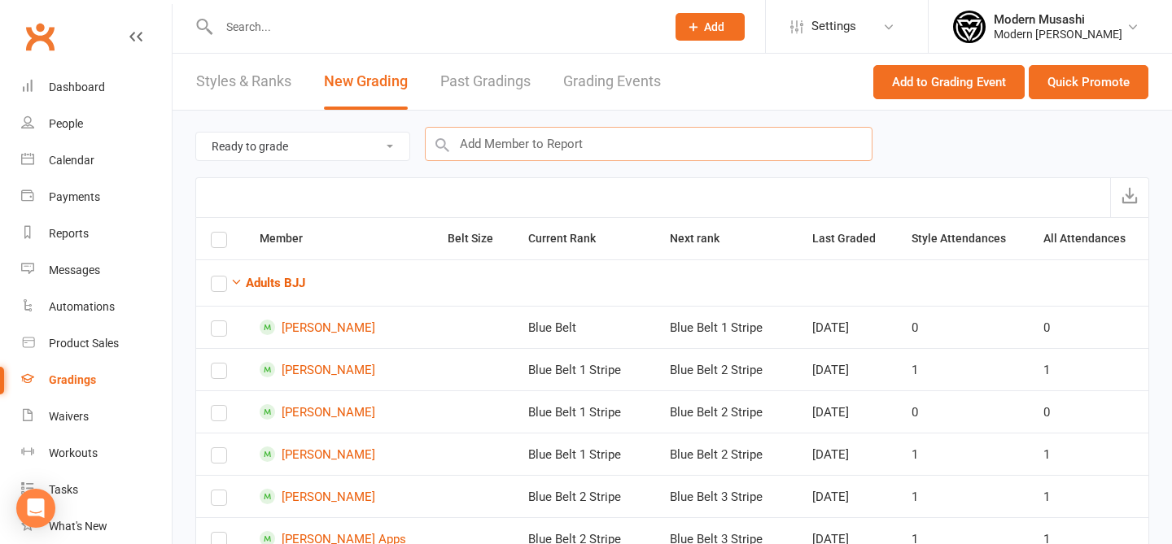
click at [579, 139] on input "text" at bounding box center [649, 144] width 448 height 34
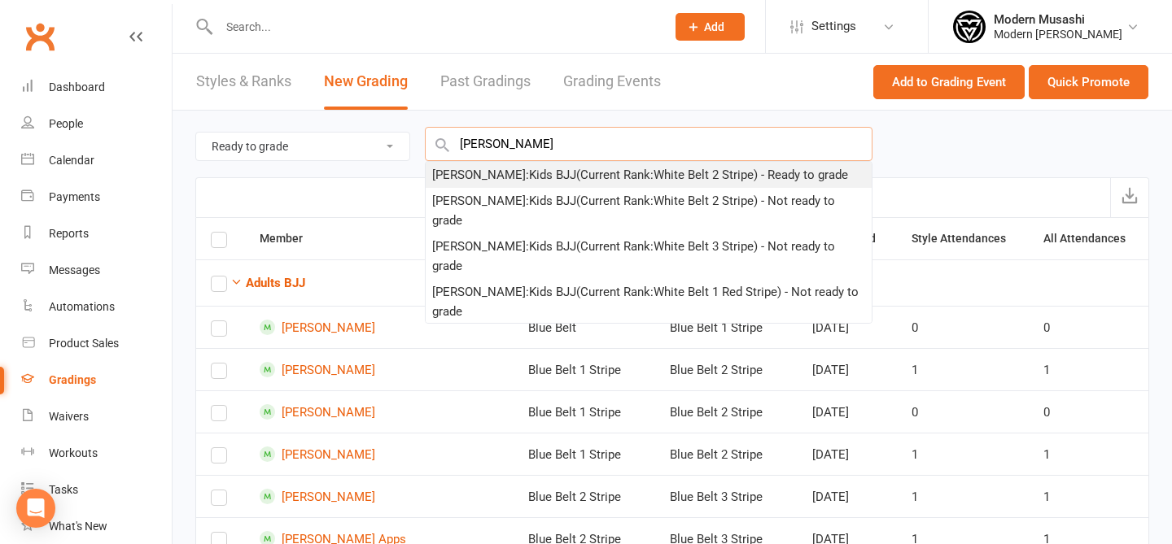
type input "willa"
click at [492, 175] on div "Willa Draper : Kids BJJ (Current Rank: White Belt 2 Stripe ) - Ready to grade" at bounding box center [640, 175] width 416 height 20
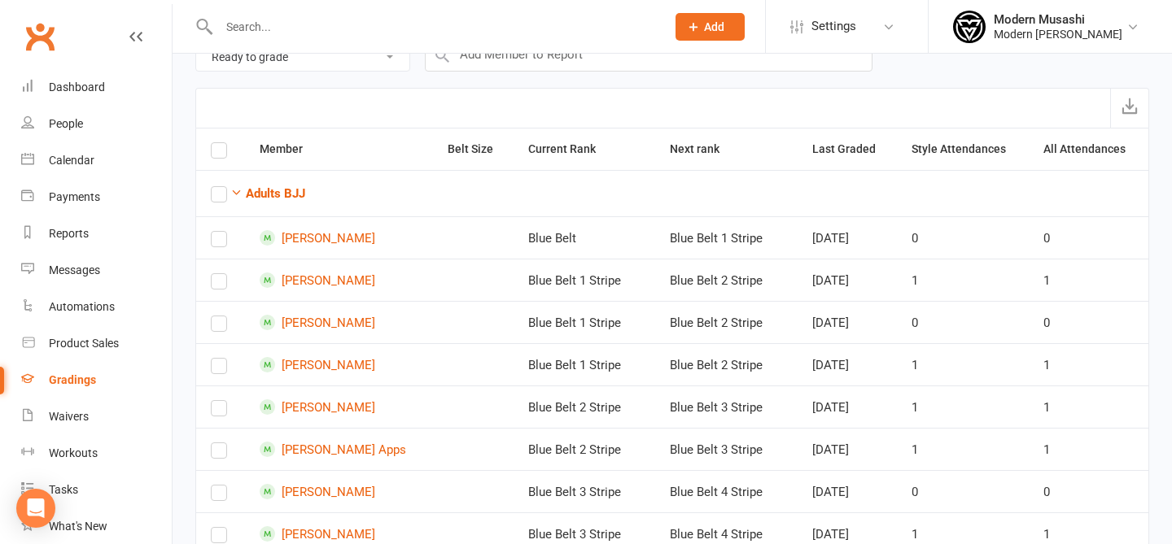
scroll to position [67, 0]
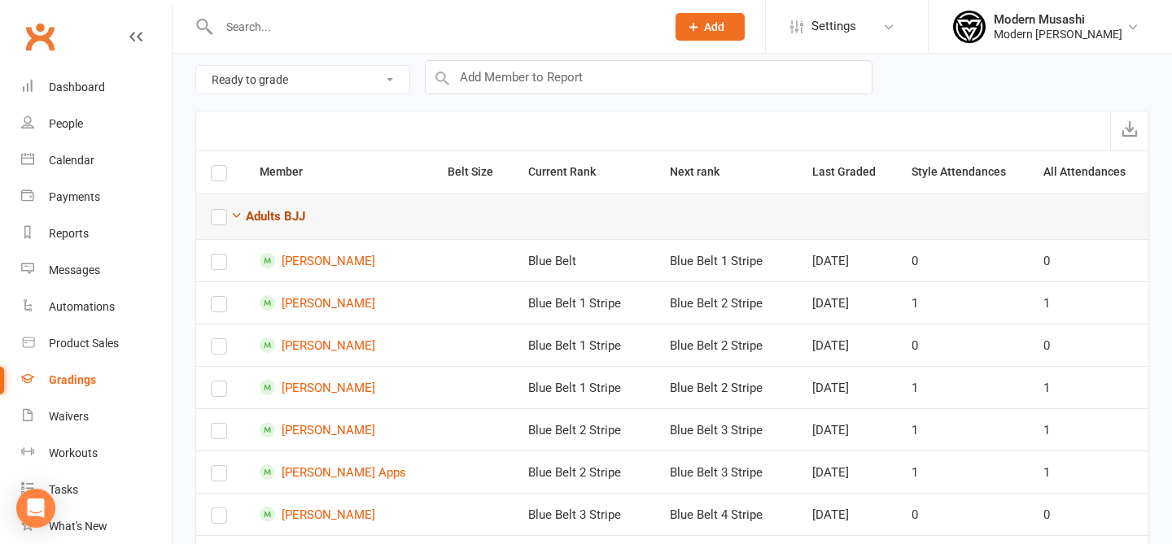
click at [235, 221] on icon "button" at bounding box center [236, 215] width 12 height 12
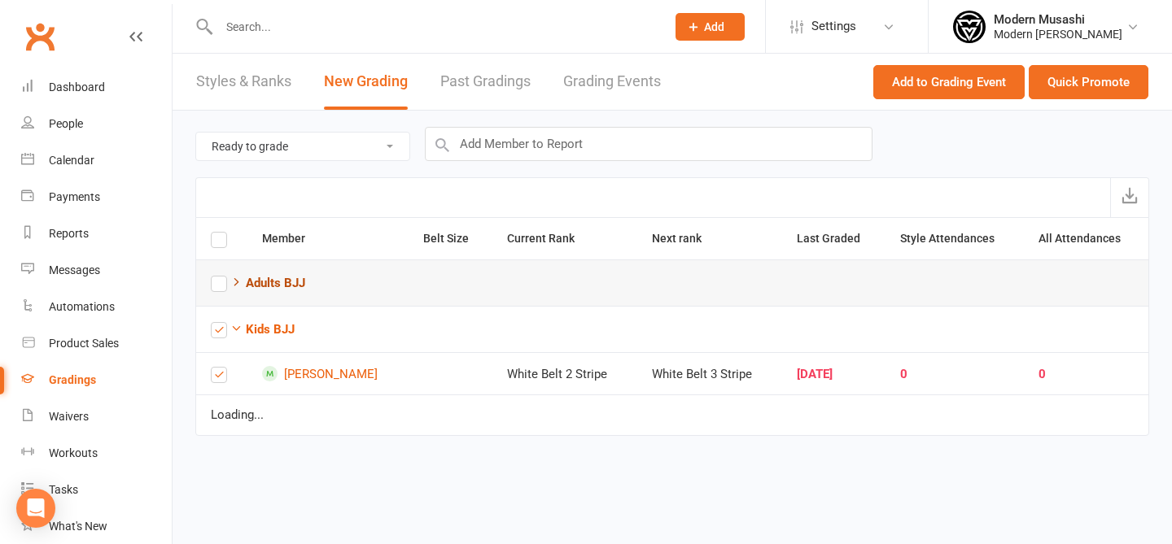
scroll to position [0, 0]
click at [1097, 88] on button "Quick Promote" at bounding box center [1089, 82] width 120 height 34
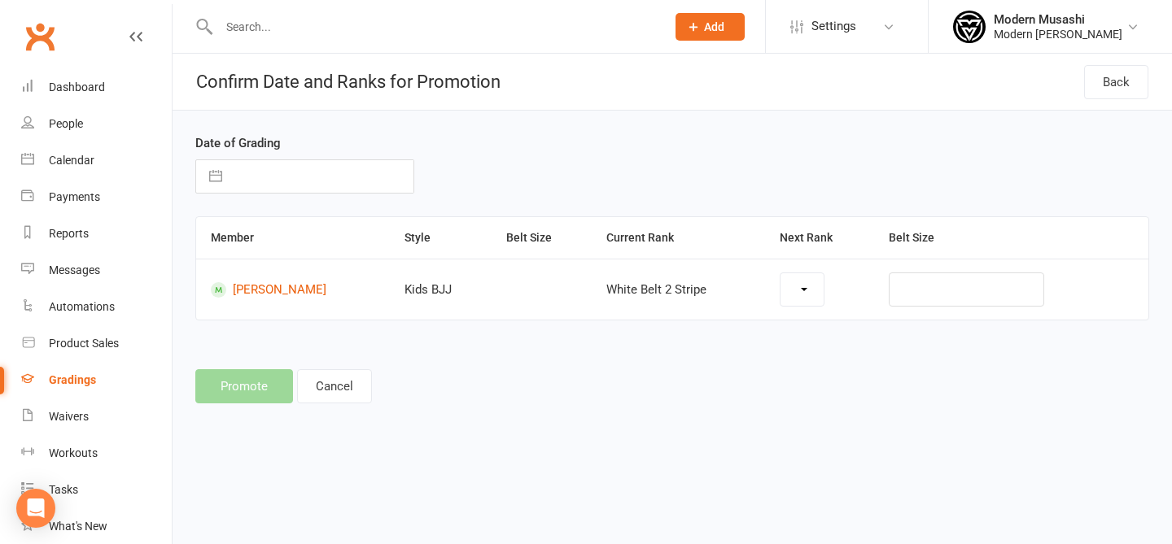
select select "44561"
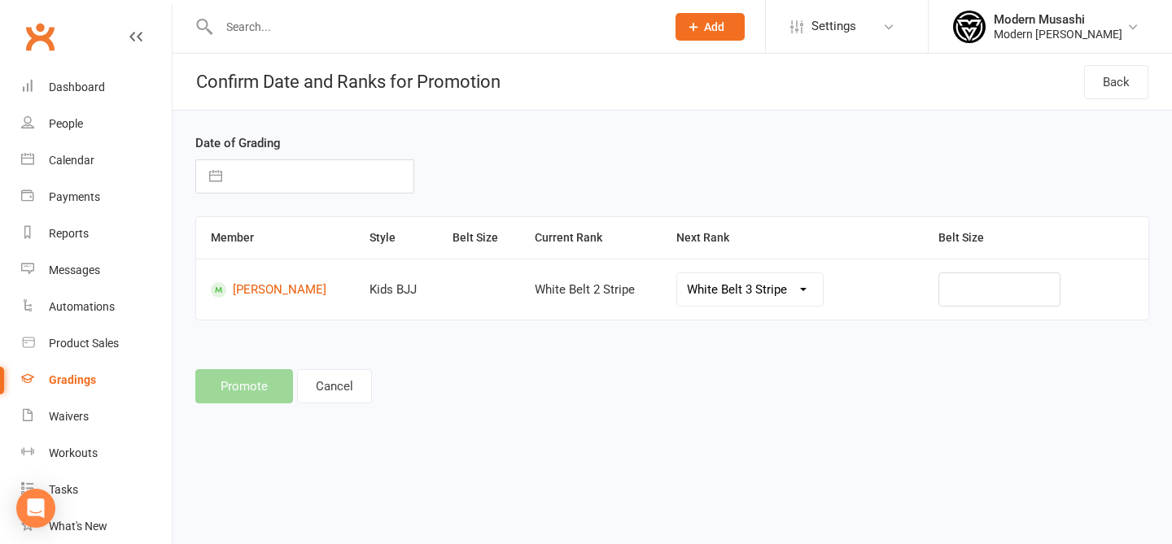
click at [836, 273] on div "White Belt 3 Stripe White Belt 4 Stripe White Belt 1 Red Stripe Grey White Belt…" at bounding box center [750, 290] width 172 height 34
click at [774, 287] on select "White Belt 3 Stripe White Belt 4 Stripe White Belt 1 Red Stripe Grey White Belt…" at bounding box center [750, 289] width 146 height 33
click at [329, 187] on input "text" at bounding box center [321, 176] width 183 height 33
select select "6"
select select "2025"
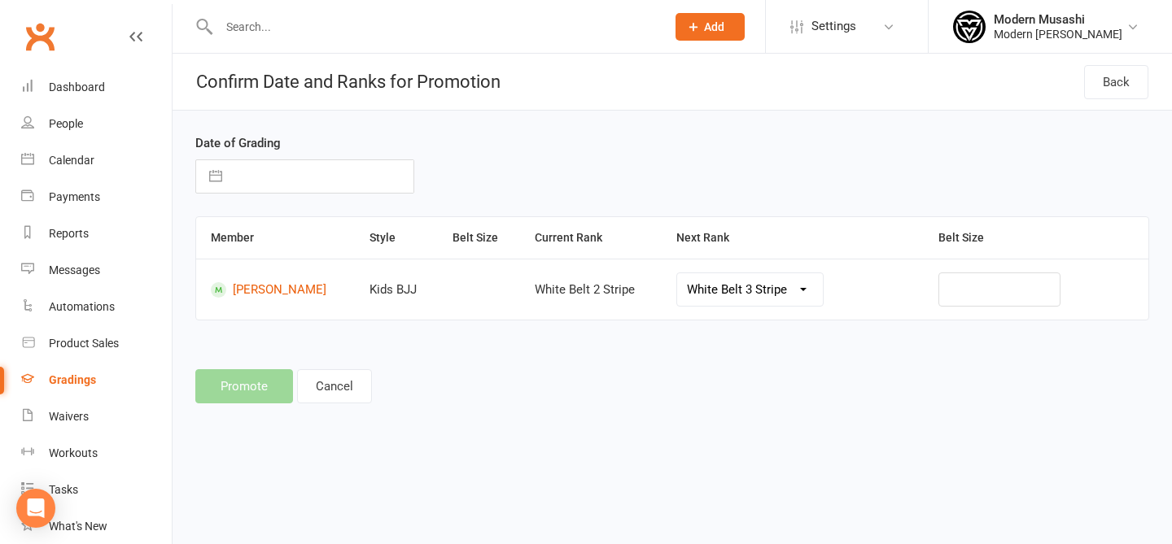
select select "7"
select select "2025"
select select "8"
select select "2025"
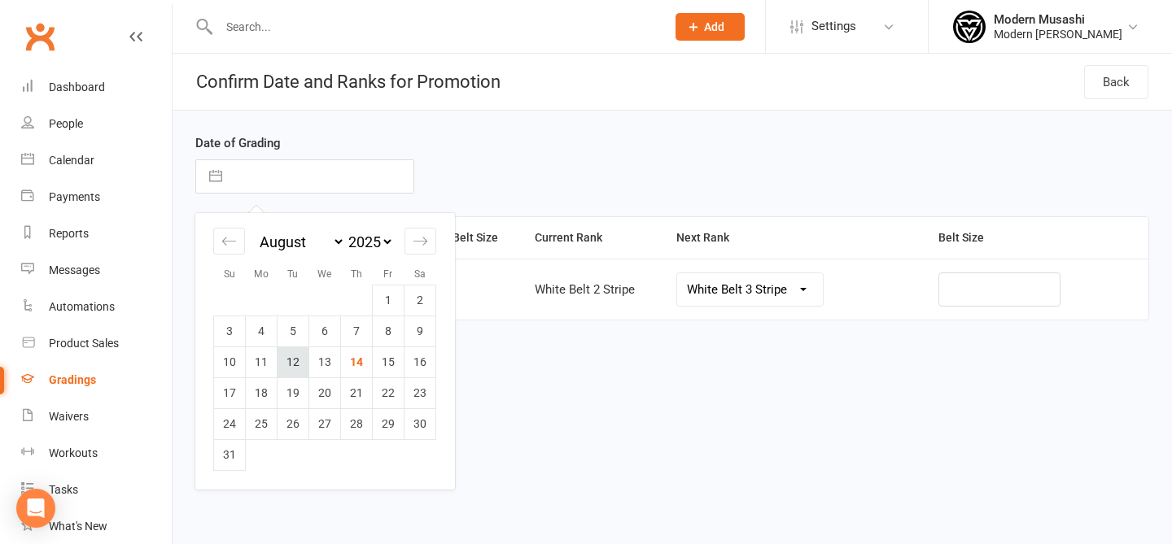
click at [299, 365] on td "12" at bounding box center [293, 362] width 32 height 31
type input "12 Aug 2025"
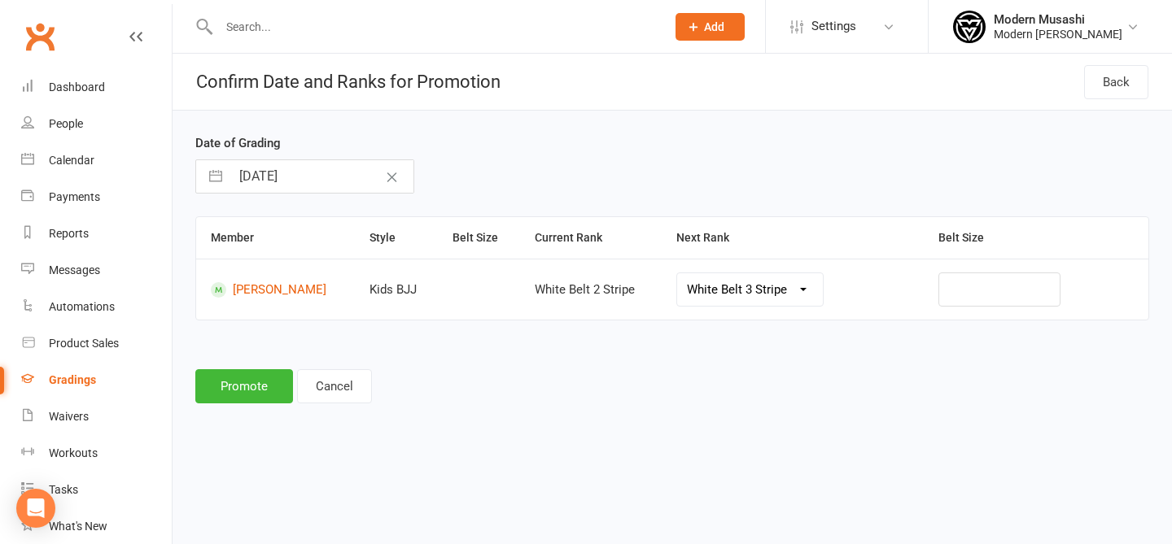
click at [444, 413] on div "Date of Grading 12 Aug 2025 Navigate forward to interact with the calendar and …" at bounding box center [672, 270] width 999 height 319
click at [236, 390] on button "Promote" at bounding box center [244, 386] width 98 height 34
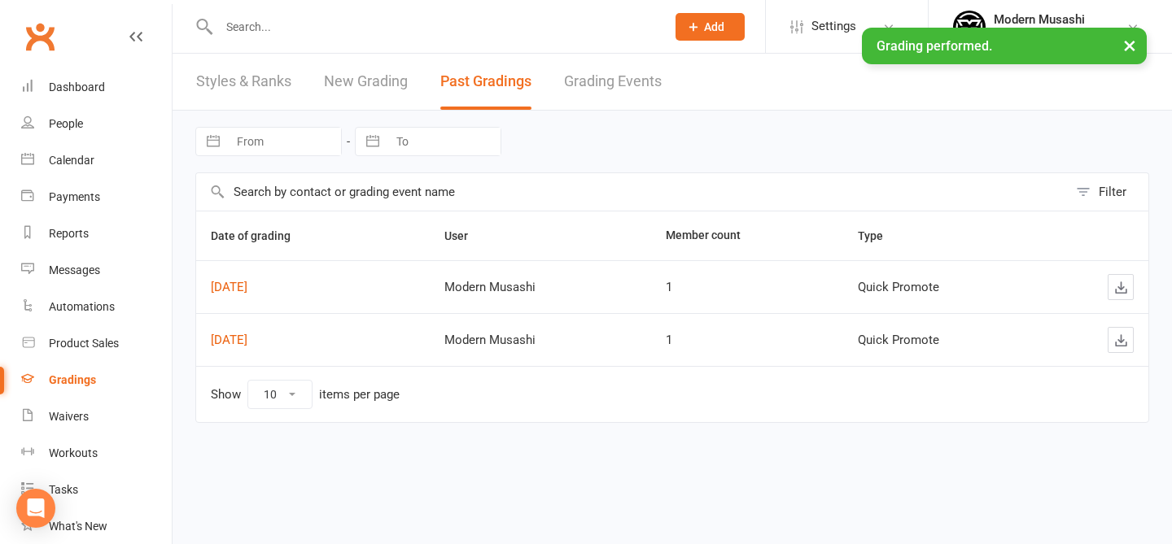
click at [592, 381] on td "Show 10 25 50 100 items per page" at bounding box center [672, 394] width 952 height 56
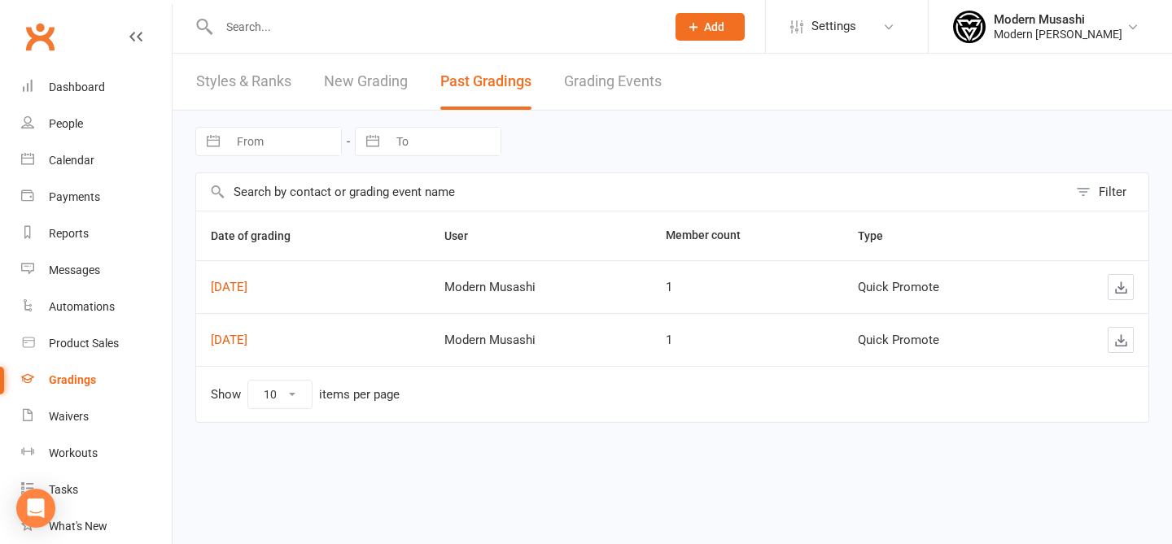
click at [314, 87] on div "Styles & Ranks New Grading Past Gradings Grading Events" at bounding box center [429, 82] width 513 height 56
click at [571, 84] on link "Grading Events" at bounding box center [613, 82] width 98 height 56
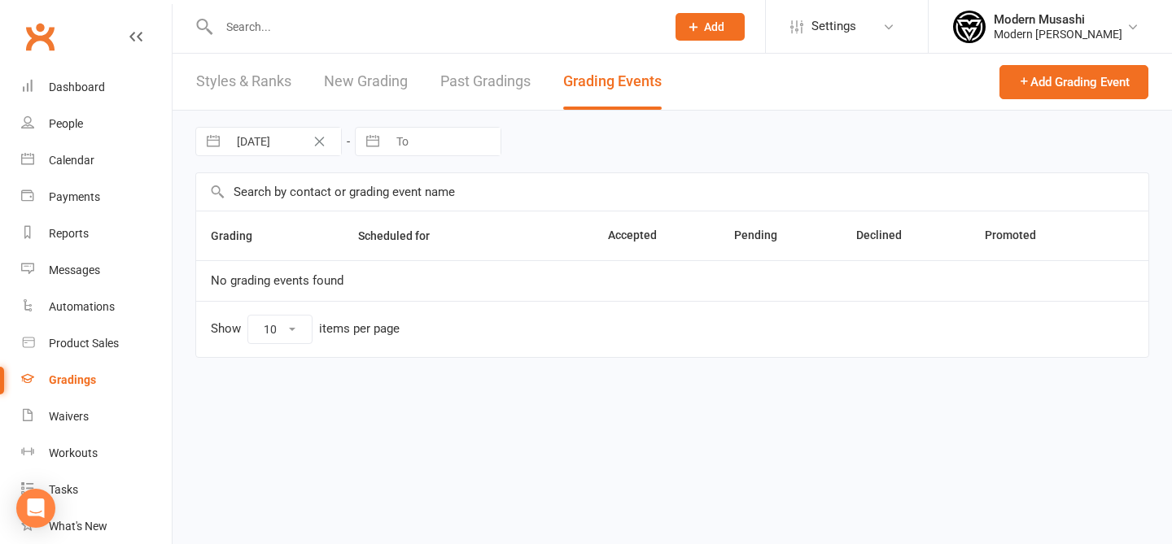
click at [269, 103] on link "Styles & Ranks" at bounding box center [243, 82] width 95 height 56
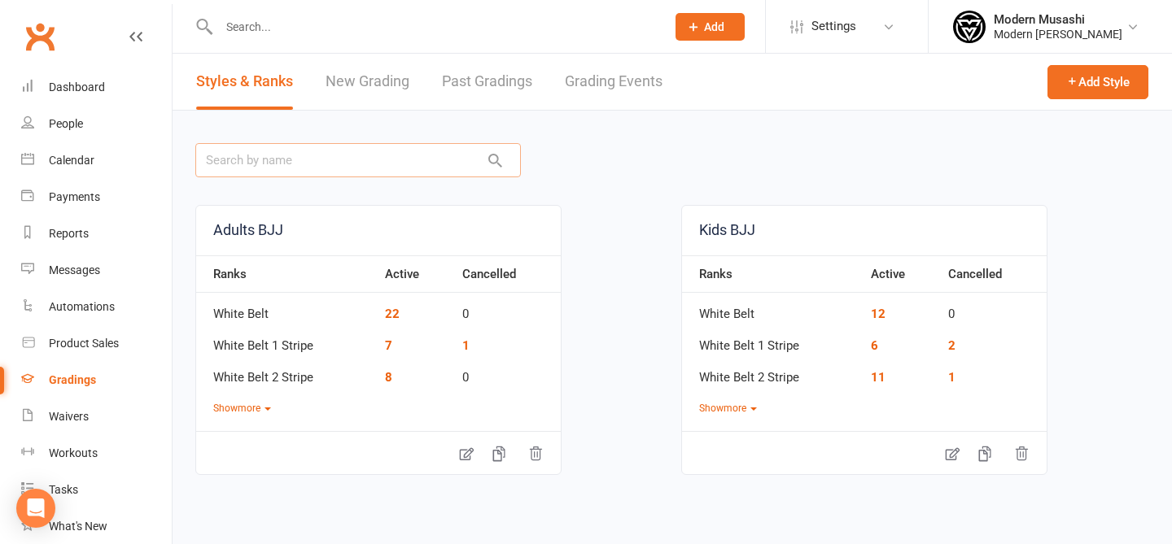
drag, startPoint x: 458, startPoint y: 146, endPoint x: 434, endPoint y: 118, distance: 37.5
click at [445, 136] on div at bounding box center [672, 160] width 954 height 54
click at [381, 85] on link "New Grading" at bounding box center [368, 82] width 84 height 56
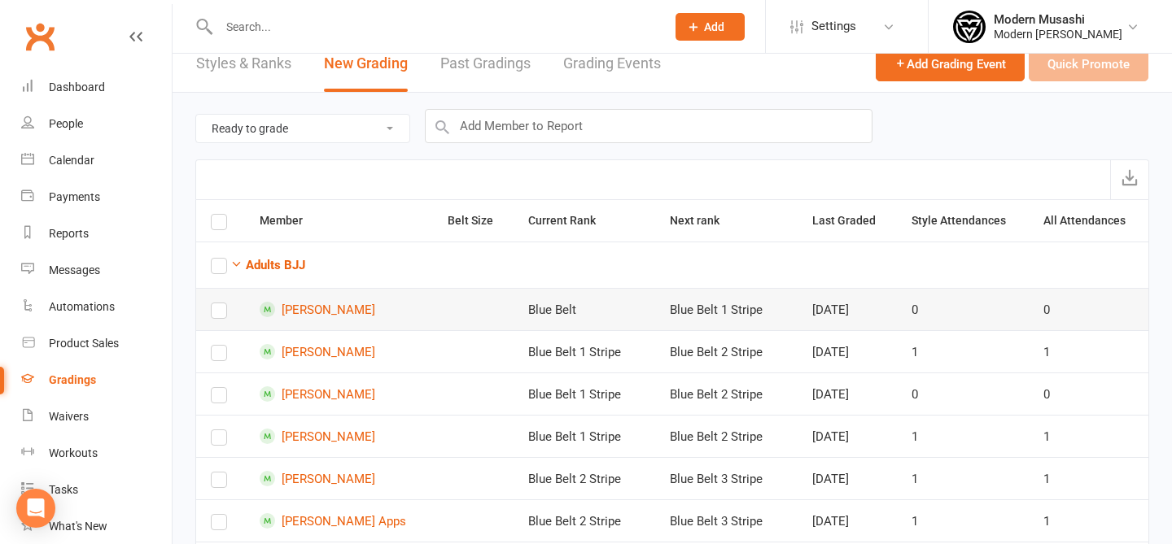
scroll to position [7, 0]
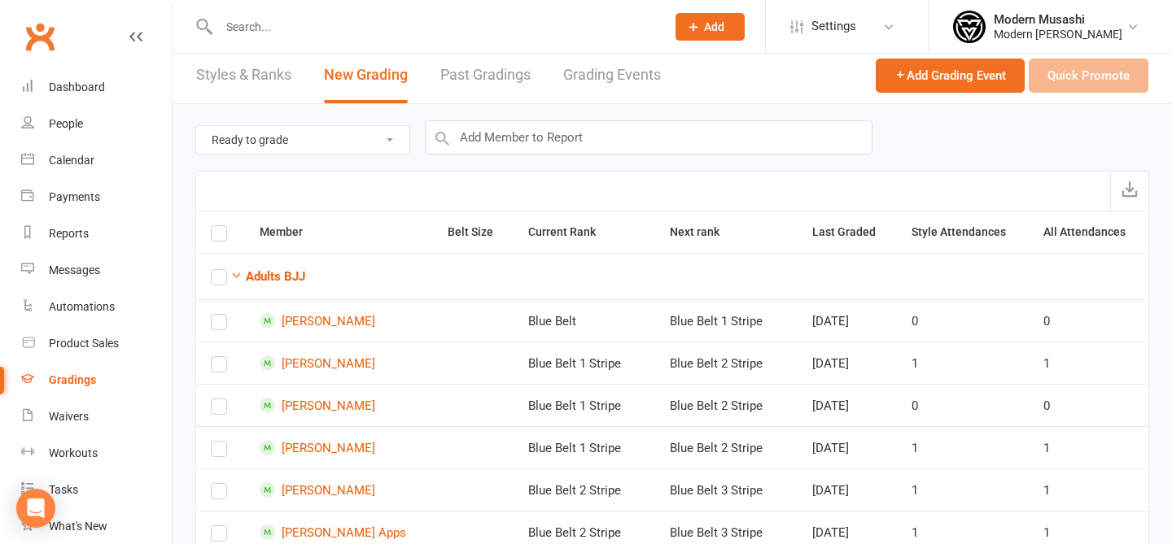
click at [281, 141] on select "Ready to grade All members enrolled in a style Active members enrolled in a sty…" at bounding box center [302, 140] width 213 height 28
click at [321, 144] on select "Ready to grade All members enrolled in a style Active members enrolled in a sty…" at bounding box center [302, 140] width 213 height 28
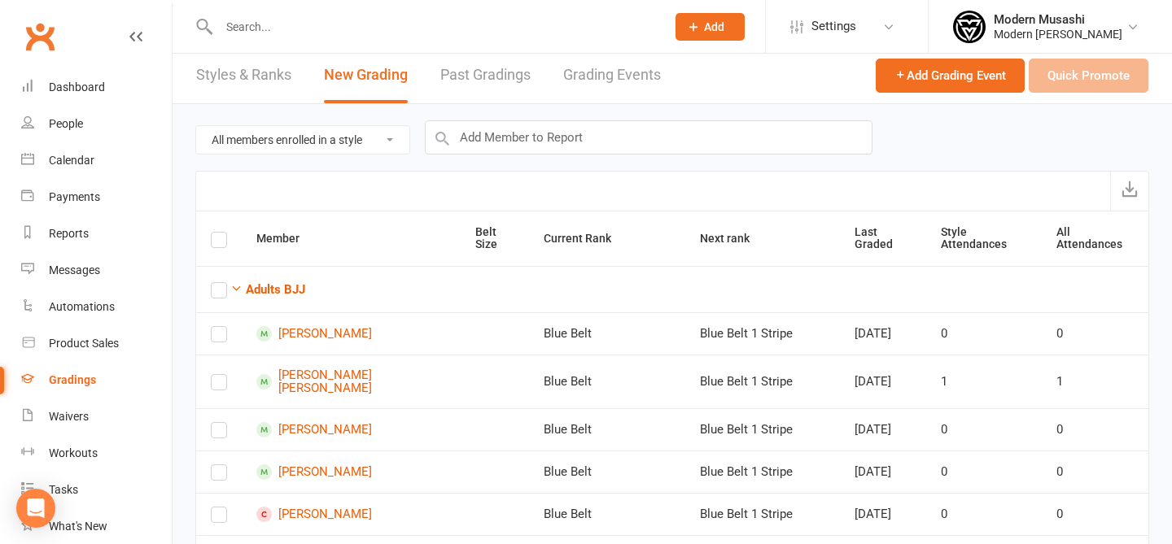
select select "ready_to_grade"
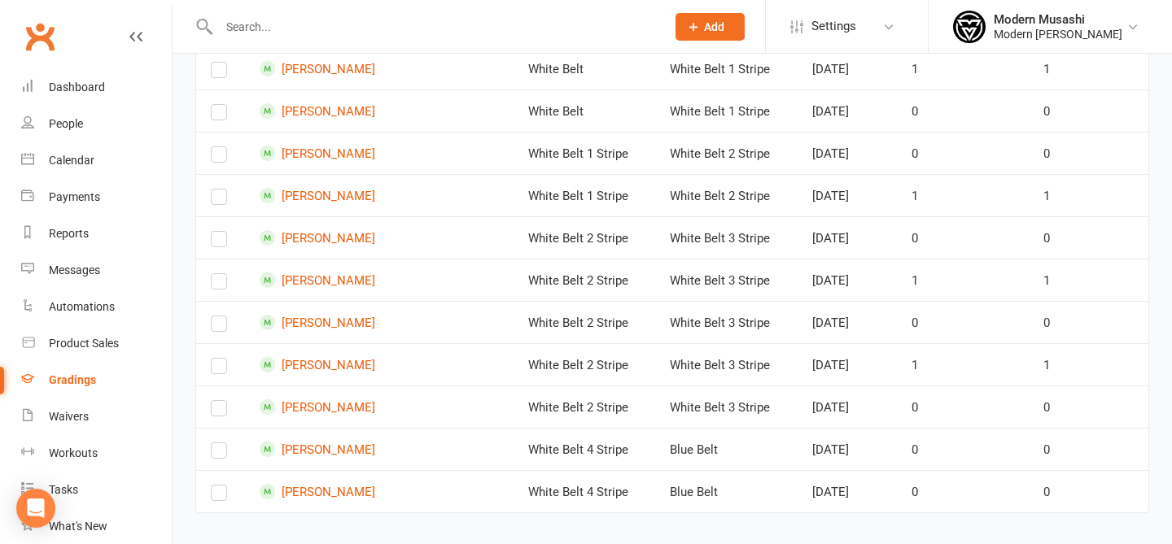
scroll to position [1417, 0]
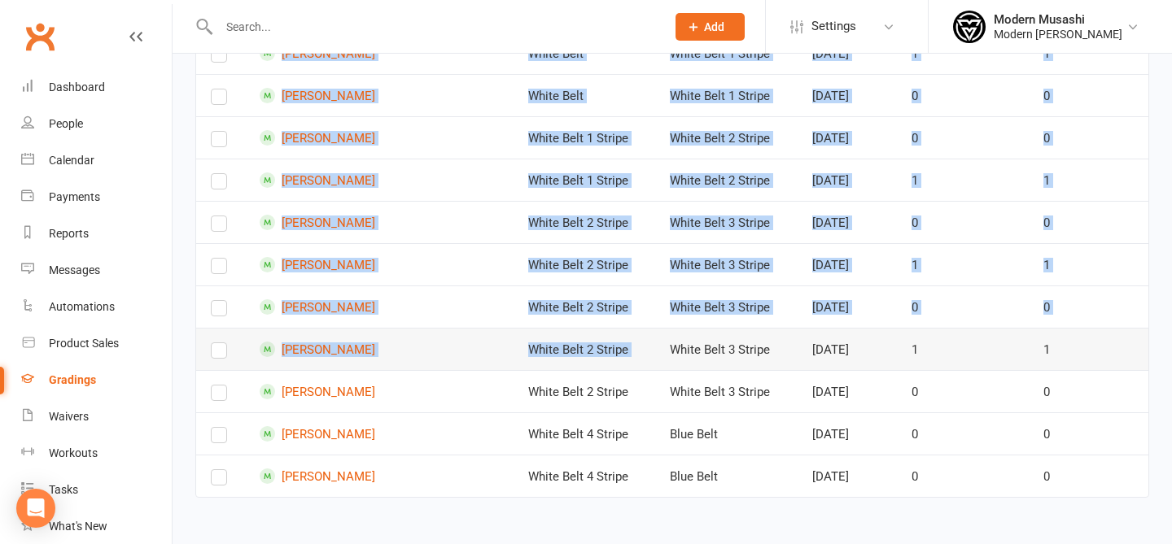
drag, startPoint x: 698, startPoint y: 499, endPoint x: 667, endPoint y: 333, distance: 168.9
click at [667, 333] on td "White Belt 3 Stripe" at bounding box center [726, 349] width 142 height 42
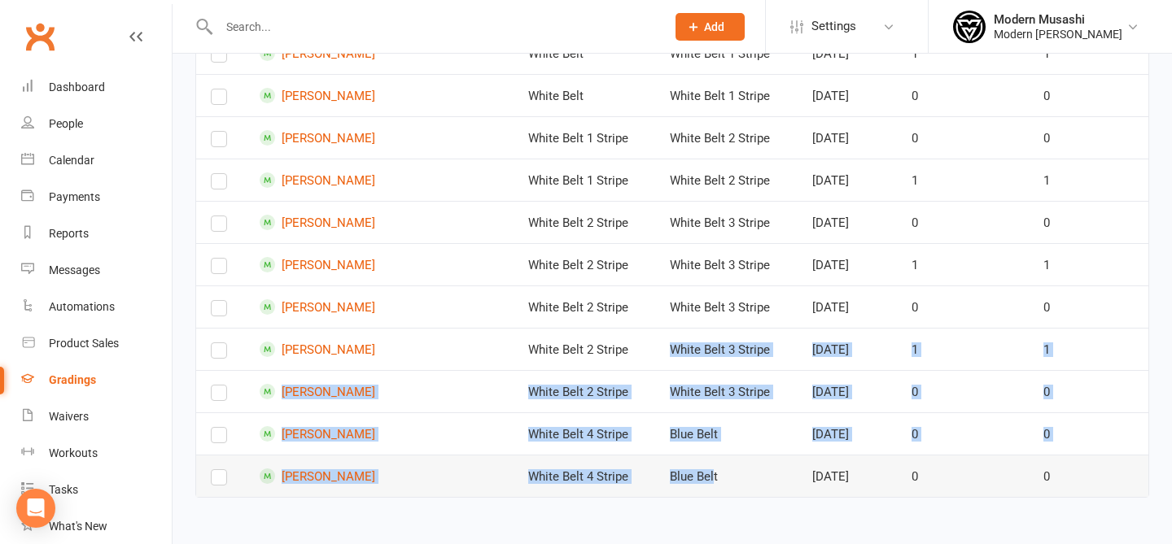
drag, startPoint x: 667, startPoint y: 333, endPoint x: 702, endPoint y: 479, distance: 150.6
click at [702, 479] on td "Blue Belt" at bounding box center [726, 476] width 142 height 42
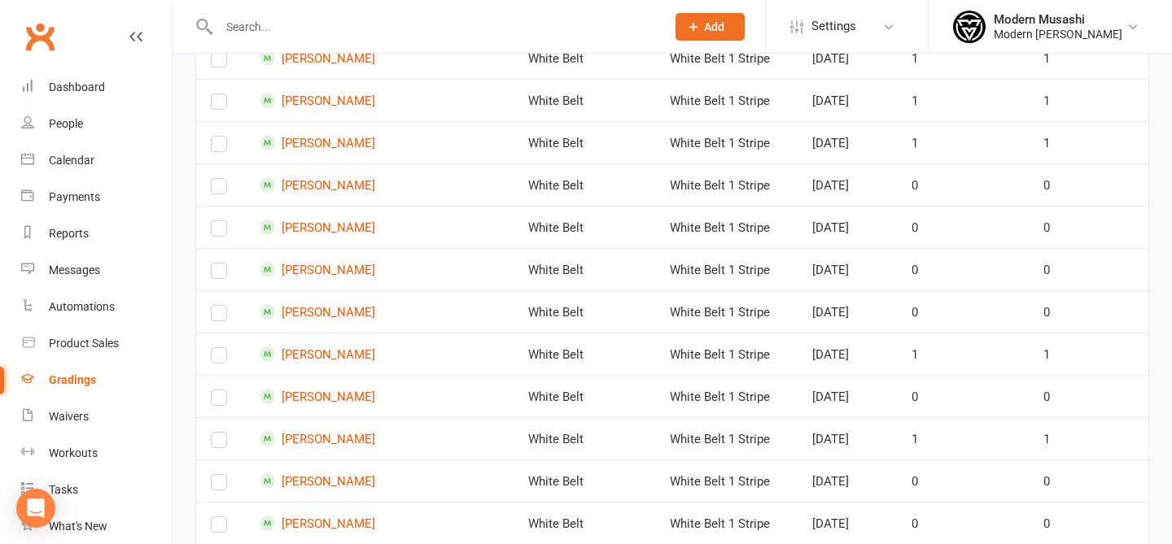
scroll to position [0, 0]
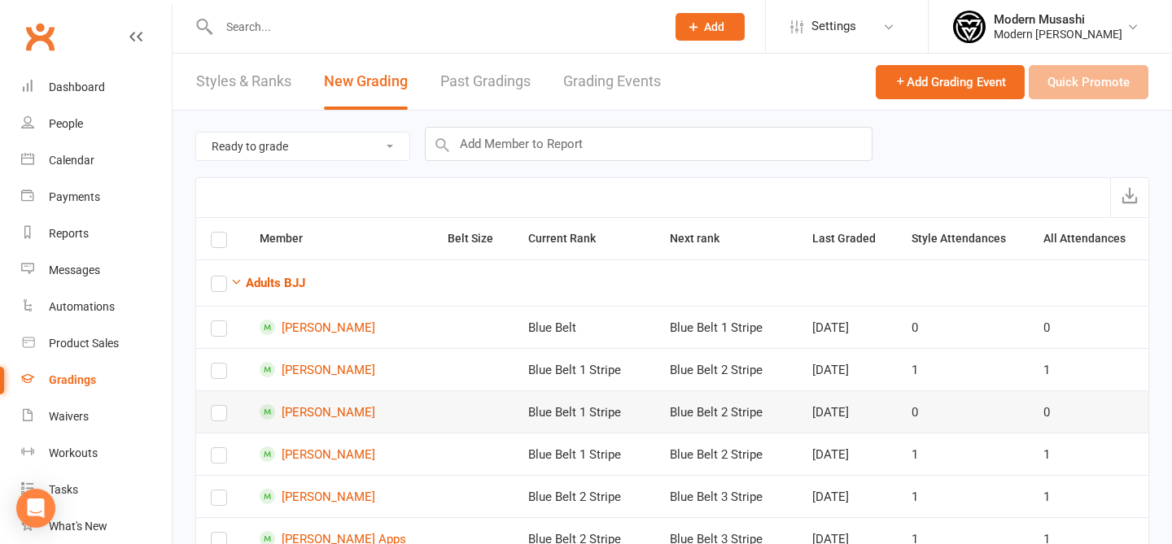
click at [328, 401] on td "[PERSON_NAME]" at bounding box center [339, 412] width 188 height 42
click at [334, 408] on link "[PERSON_NAME]" at bounding box center [339, 411] width 159 height 15
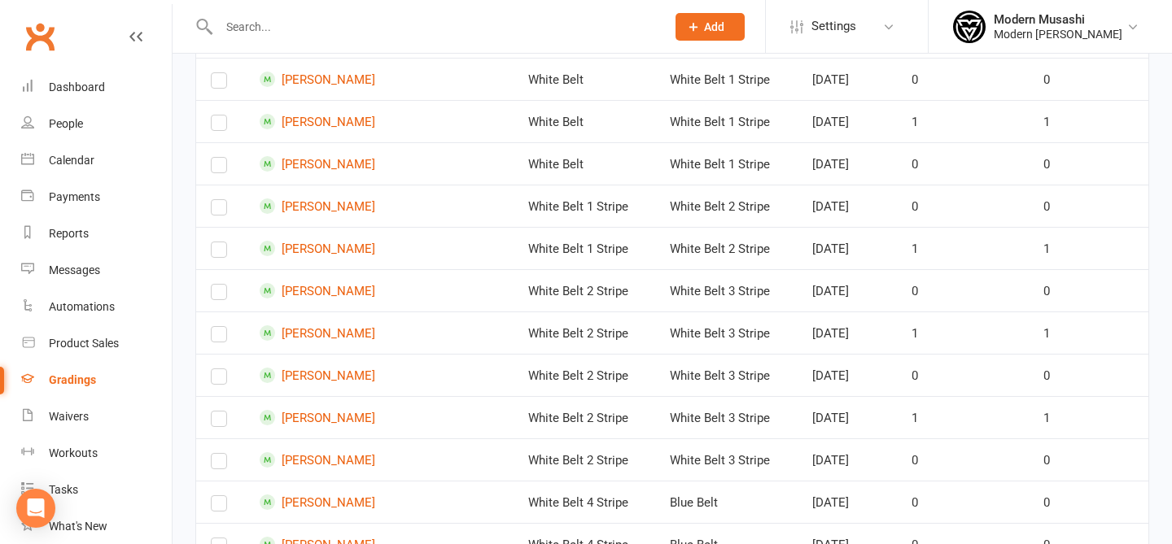
scroll to position [1346, 0]
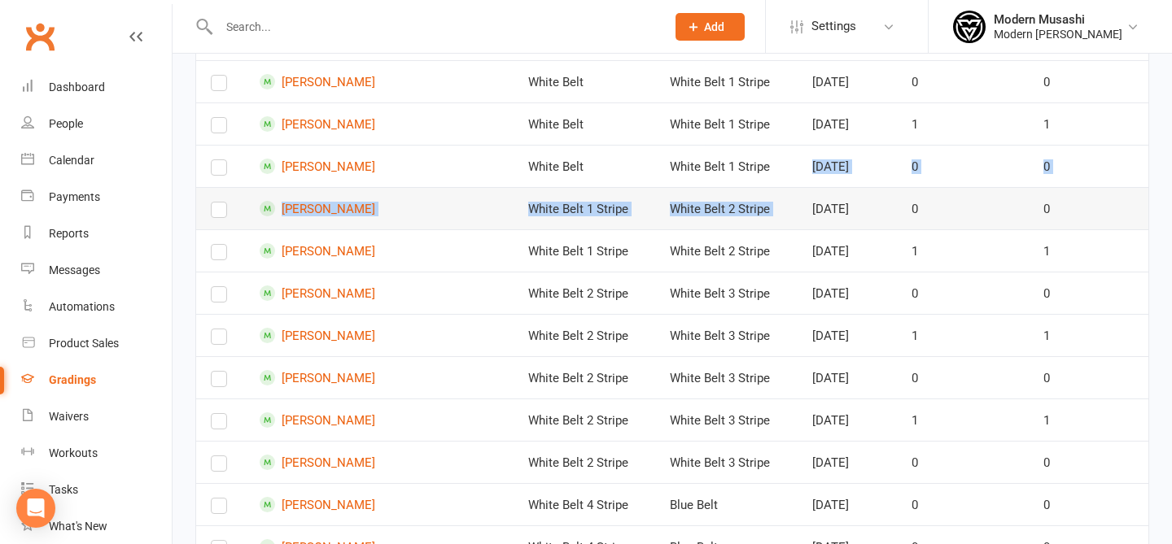
drag, startPoint x: 795, startPoint y: 165, endPoint x: 853, endPoint y: 189, distance: 62.4
click at [853, 189] on td "[DATE]" at bounding box center [846, 208] width 99 height 42
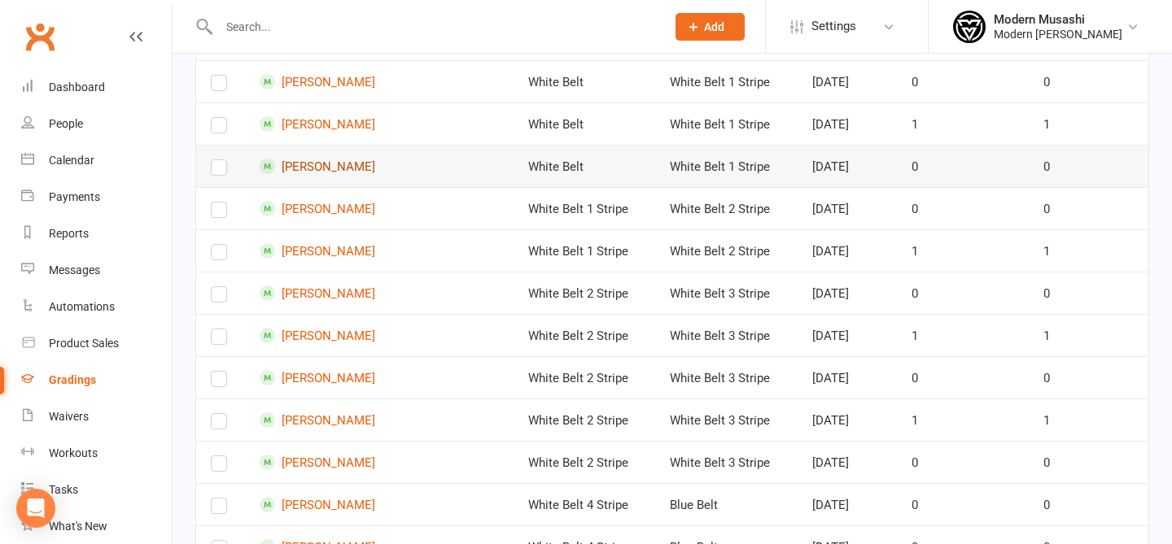
click at [358, 171] on link "[PERSON_NAME]" at bounding box center [339, 166] width 159 height 15
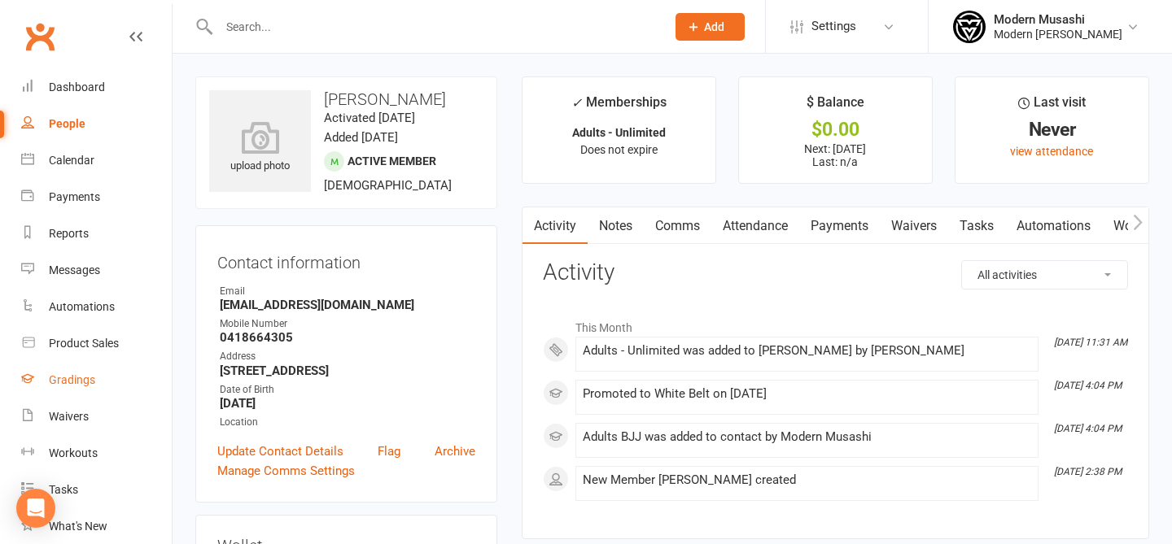
click at [70, 372] on link "Gradings" at bounding box center [96, 380] width 151 height 37
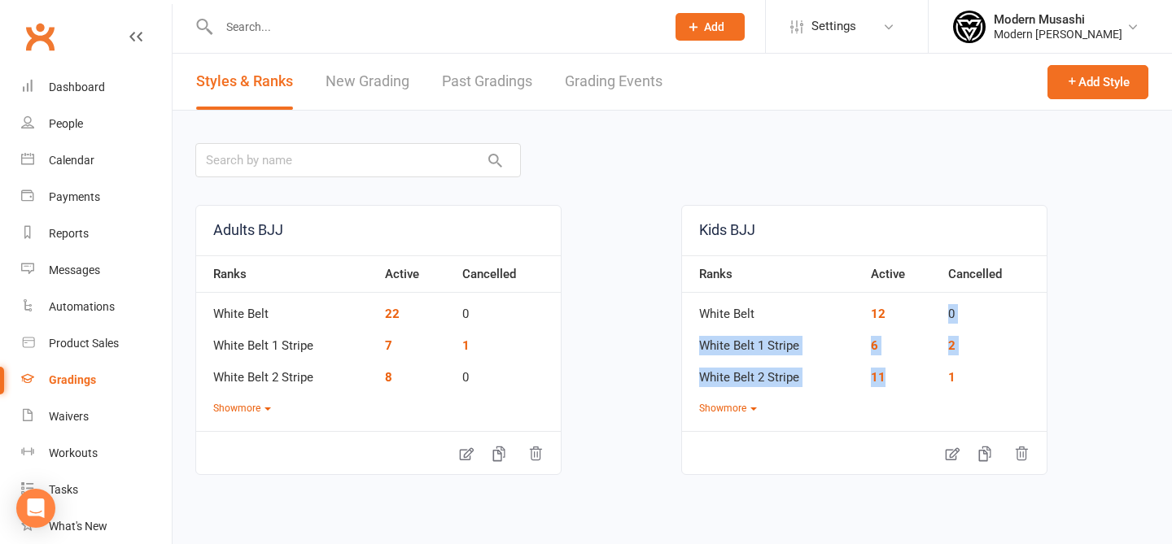
drag, startPoint x: 907, startPoint y: 317, endPoint x: 944, endPoint y: 385, distance: 76.8
click at [944, 385] on tbody "White Belt 12 0 White Belt 1 Stripe 6 2 White Belt 2 Stripe 11 1" at bounding box center [864, 340] width 365 height 95
click at [944, 385] on td "1" at bounding box center [993, 372] width 107 height 32
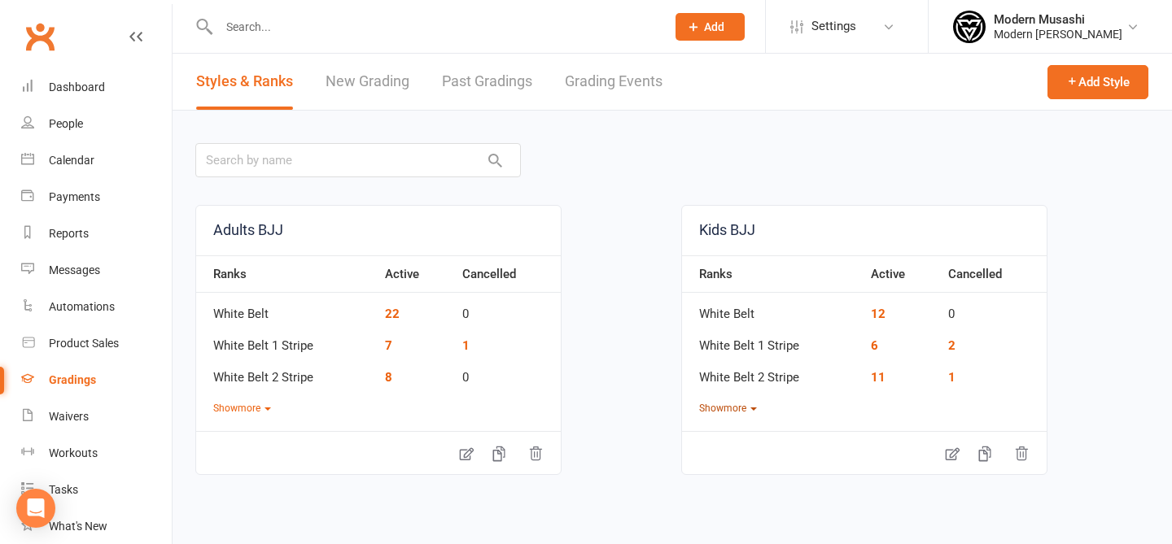
click at [736, 410] on button "Show more" at bounding box center [728, 408] width 58 height 15
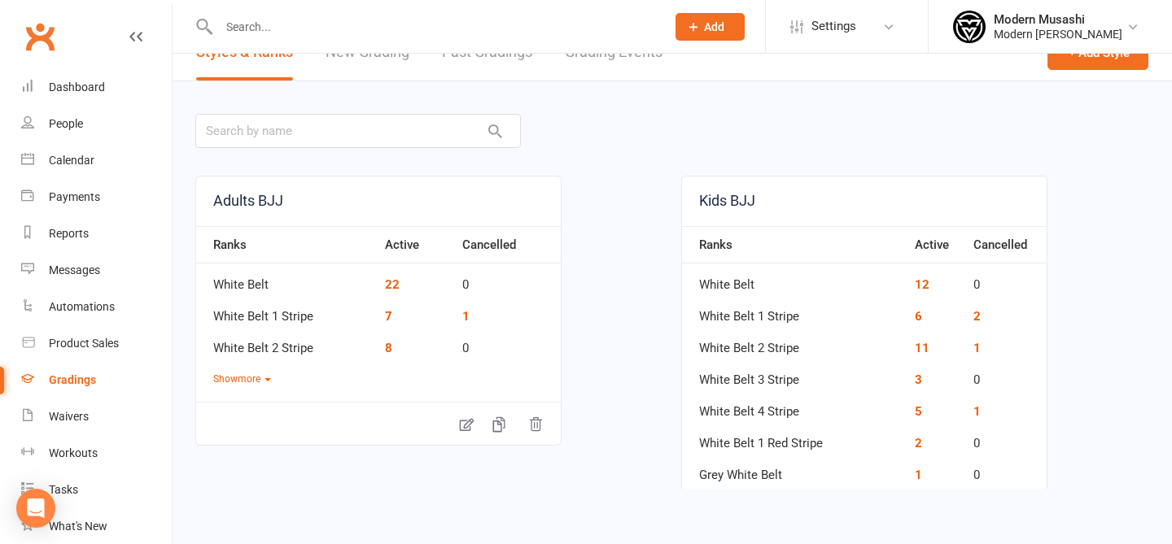
scroll to position [32, 0]
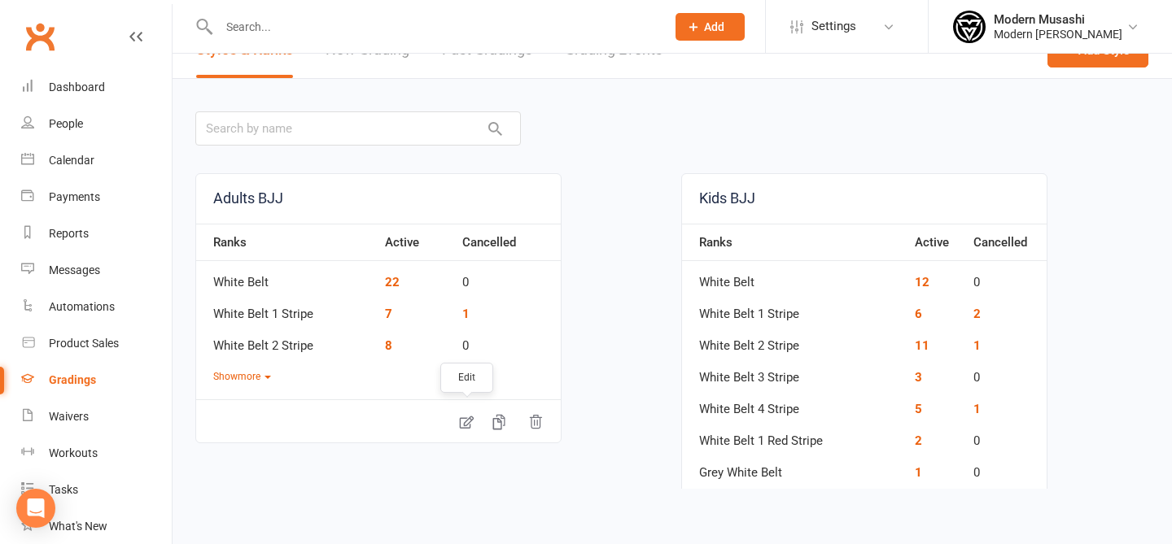
click at [457, 420] on link at bounding box center [466, 422] width 33 height 36
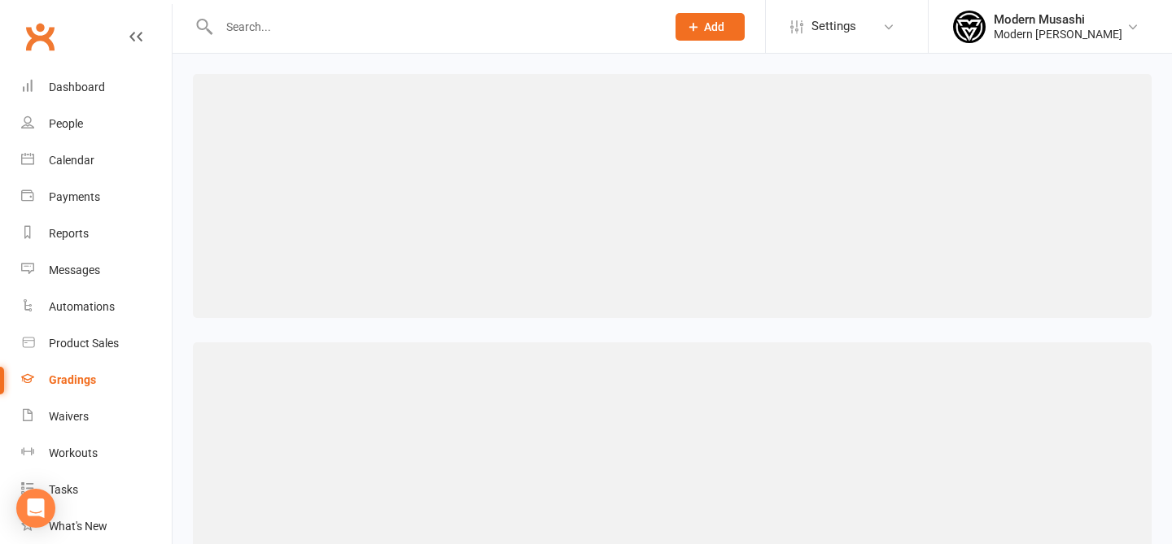
select select ">="
select select "contact_summaries:styles_style_most_recently_promoted_on"
select select ">"
select select "contact_summaries:styles_style_most_recently_promoted_on"
select select ">"
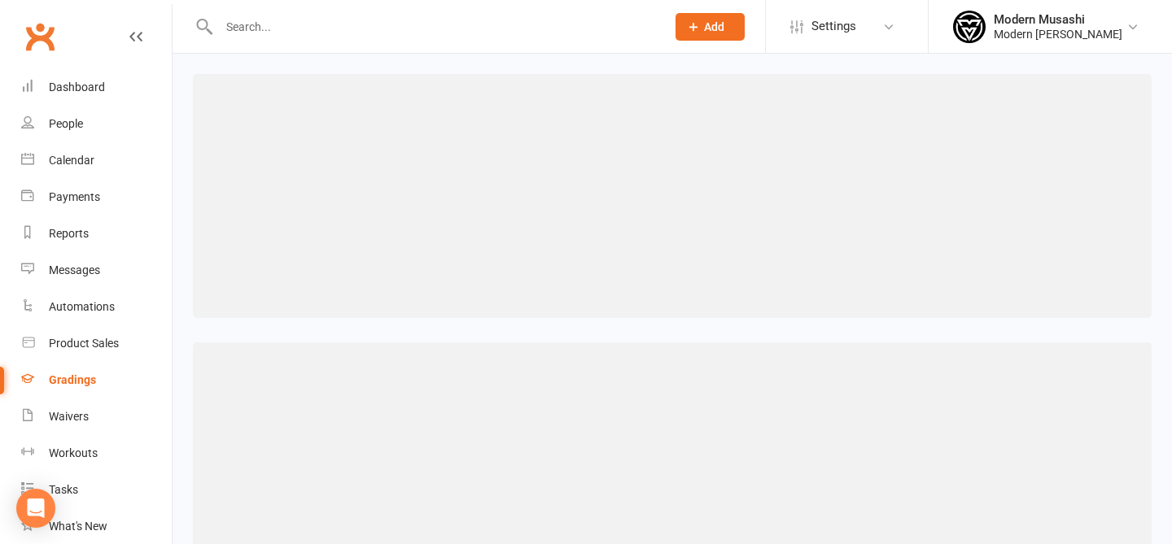
select select "contact_summaries:styles_style_most_recently_promoted_on"
select select ">"
select select "contact_summaries:styles_style_most_recently_promoted_on"
select select ">"
select select "contact_summaries:styles_style_most_recently_promoted_on"
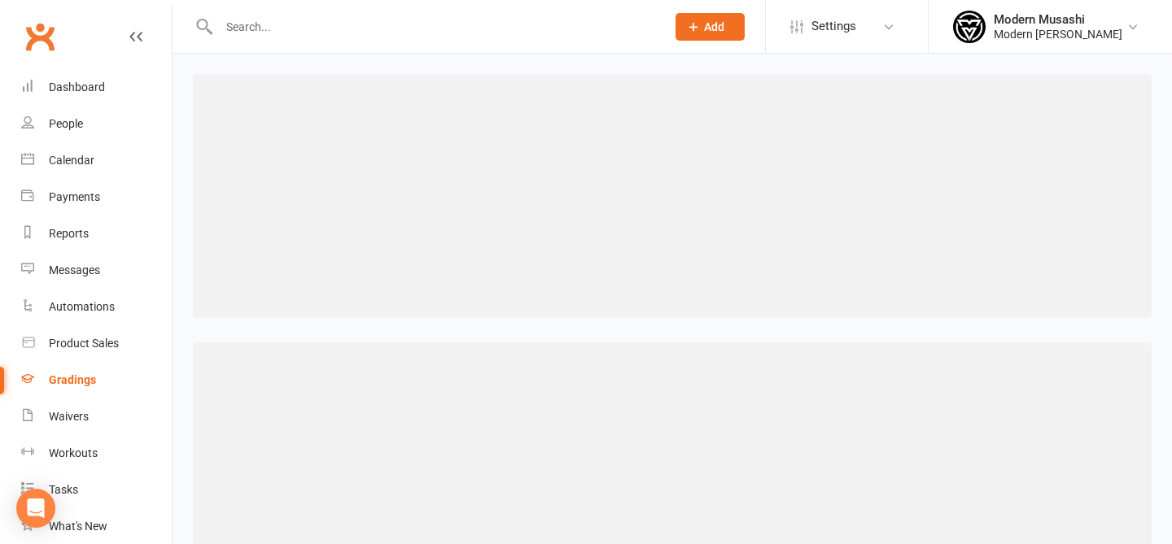
select select ">"
select select "contact_summaries:styles_style_most_recently_promoted_on"
select select ">"
select select "contact_summaries:styles_style_most_recently_promoted_on"
select select ">"
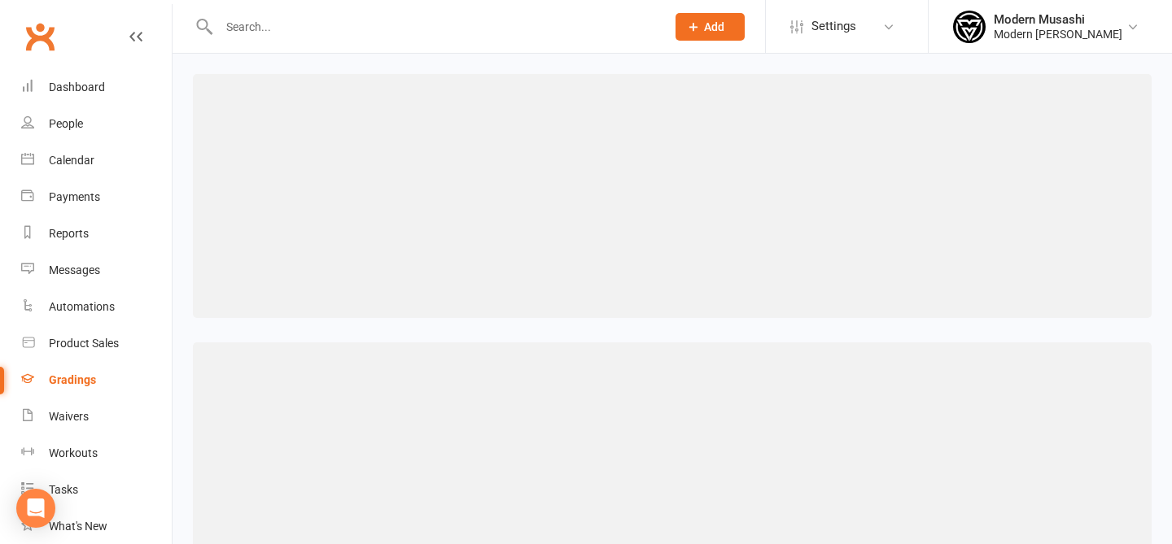
select select "contact_summaries:styles_style_most_recently_promoted_on"
select select ">"
select select "contact_summaries:styles_style_most_recently_promoted_on"
select select ">"
select select "contact_summaries:styles_style_most_recently_promoted_on"
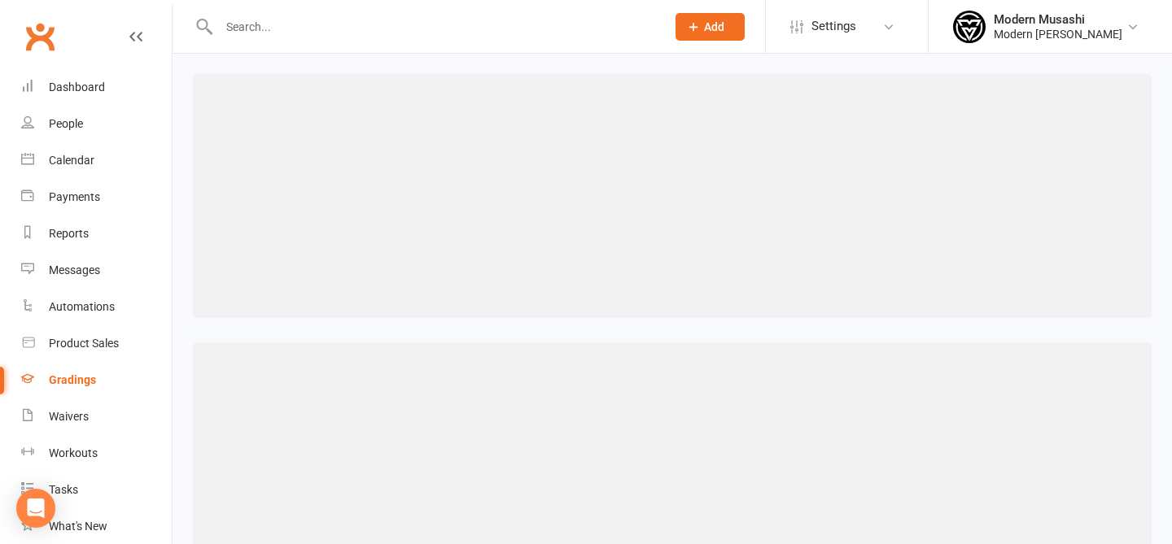
select select ">"
select select "contact_summaries:styles_style_most_recently_promoted_on"
select select ">"
select select "contact_summaries:styles_style_most_recently_promoted_on"
select select ">"
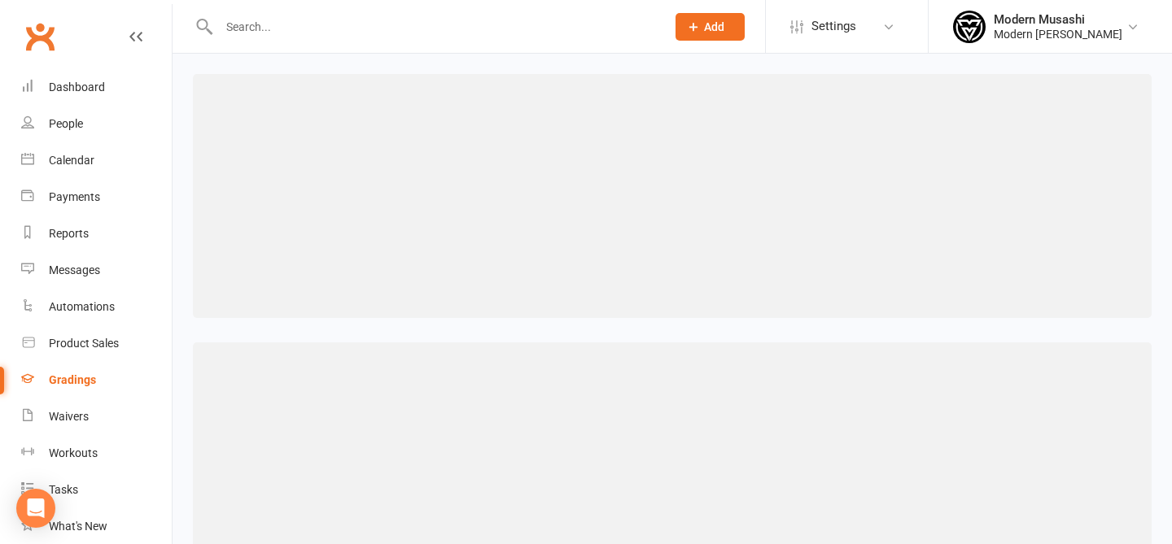
select select "contact_summaries:styles_style_most_recently_promoted_on"
select select ">"
select select "contact_summaries:styles_style_most_recently_promoted_on"
select select ">"
select select "contact_summaries:styles_style_most_recently_promoted_on"
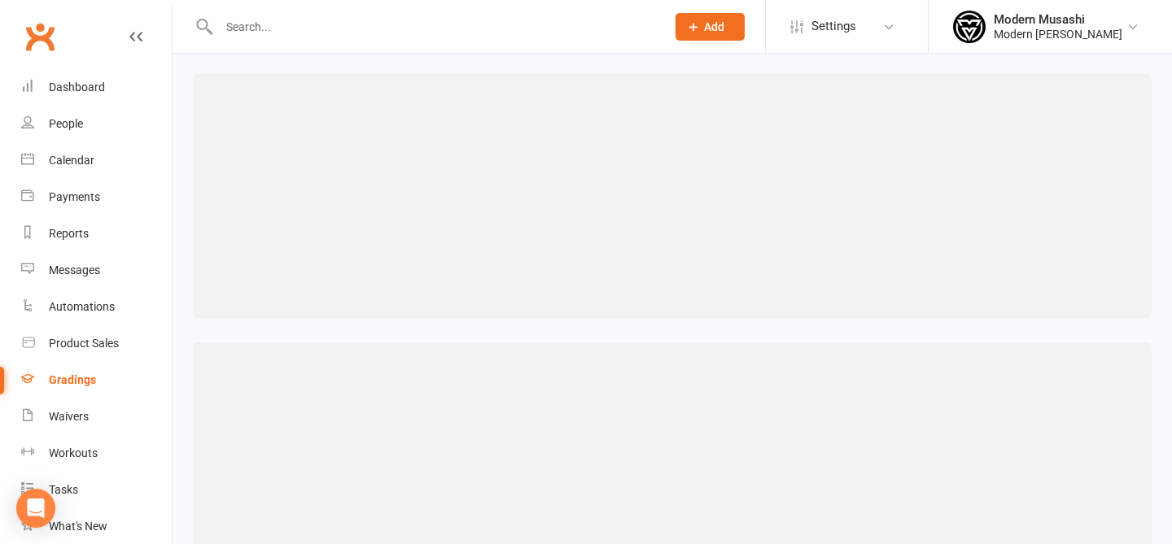
select select ">"
select select "contact_summaries:styles_style_most_recently_promoted_on"
select select ">"
select select "contact_summaries:styles_style_most_recently_promoted_on"
select select ">"
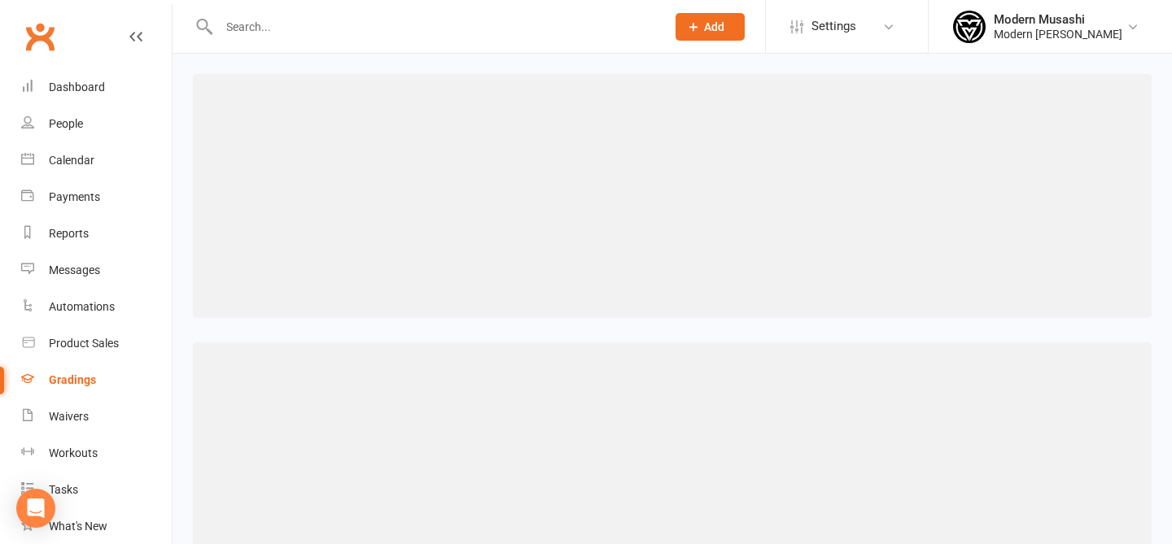
select select "contact_summaries:styles_style_most_recently_promoted_on"
select select ">"
select select "contact_summaries:styles_style_most_recently_promoted_on"
select select ">"
select select "contact_summaries:styles_style_most_recently_promoted_on"
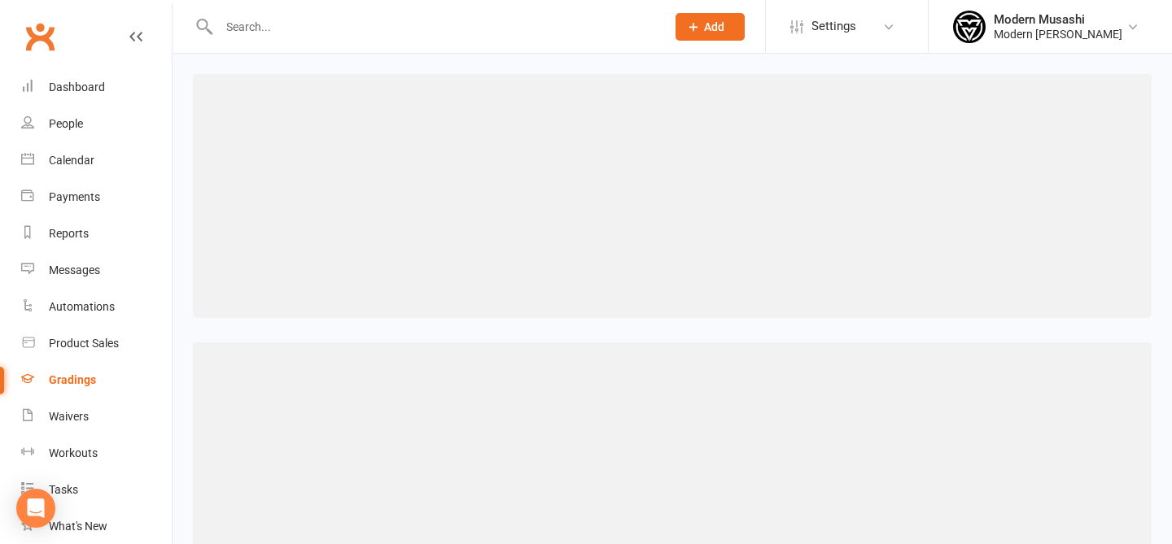
select select ">"
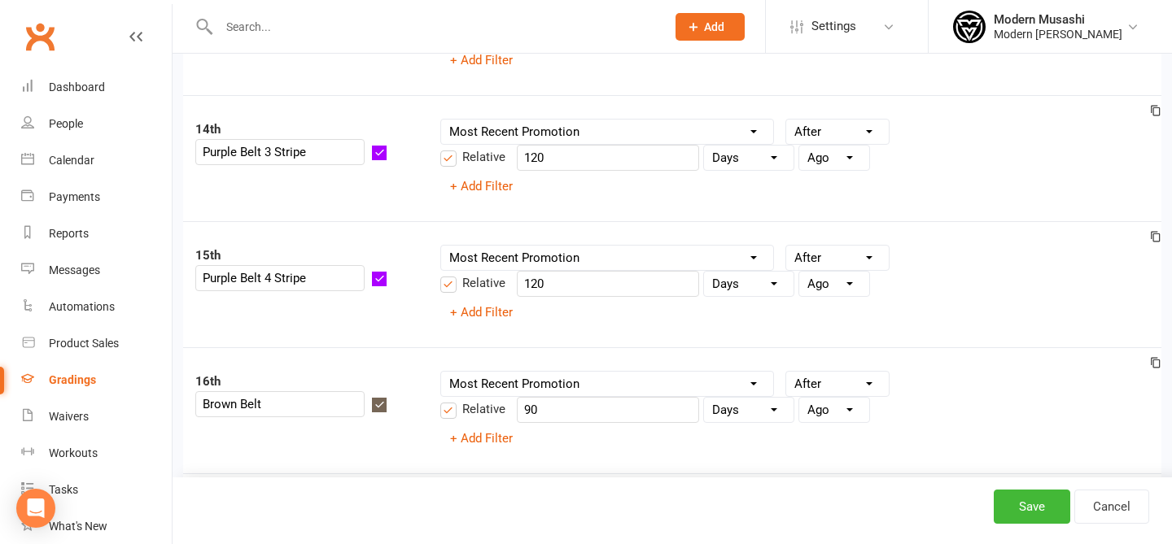
scroll to position [2506, 0]
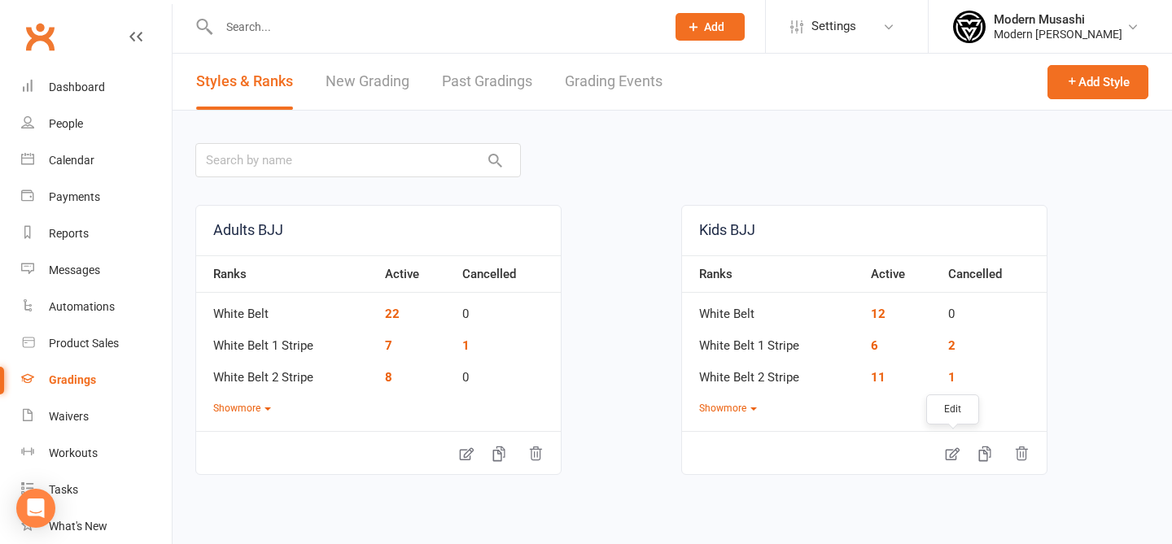
click at [954, 445] on link at bounding box center [952, 453] width 33 height 36
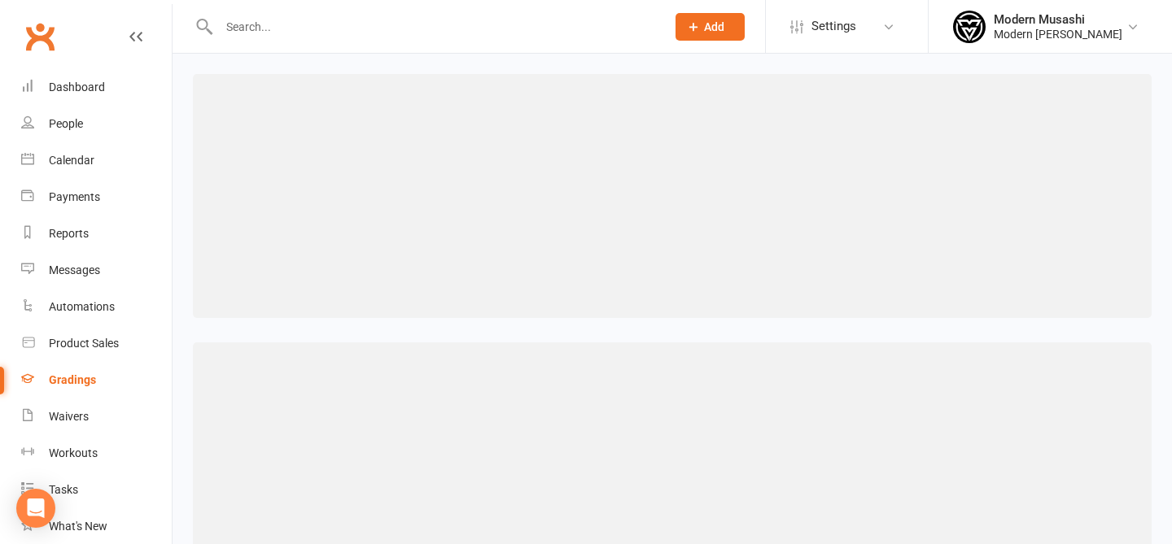
scroll to position [31, 0]
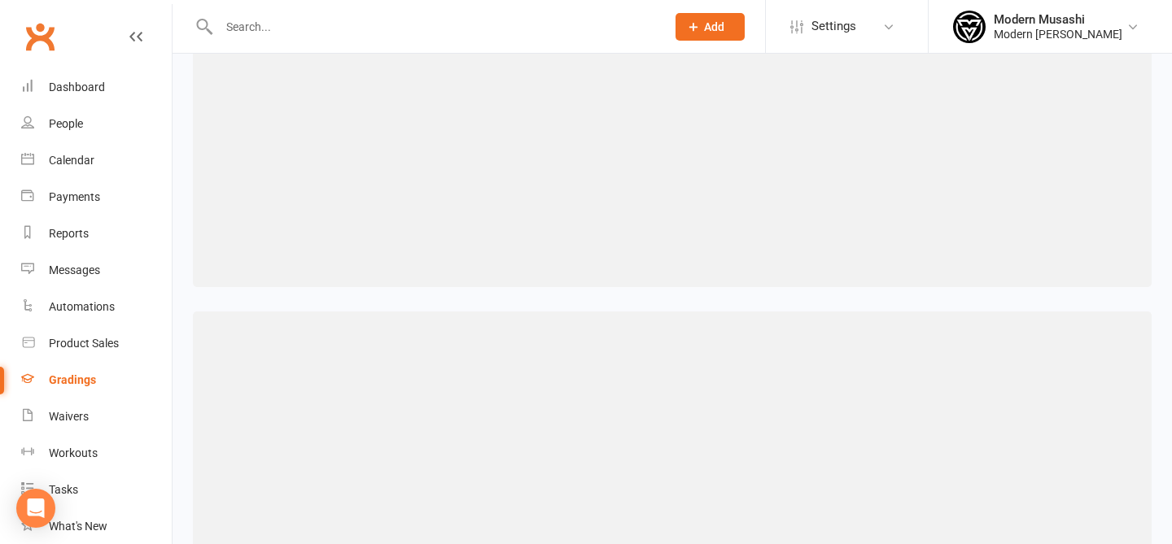
select select ">="
select select "contact_summaries:styles_all_class_attendances_since_last_promotion"
select select ">="
select select "contact_summaries:styles_style_most_recently_promoted_on"
select select "<="
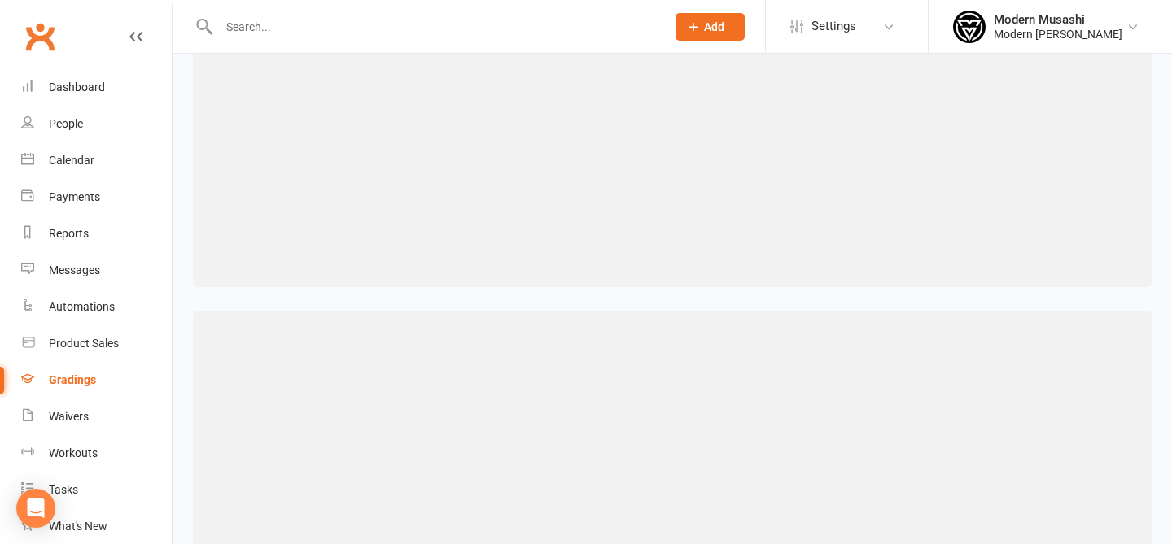
select select "contact_summaries:styles_all_class_attendances_since_last_promotion"
select select ">="
select select "contact_summaries:styles_style_most_recently_promoted_on"
select select "<="
select select "contact_summaries:styles_all_class_attendances_since_last_promotion"
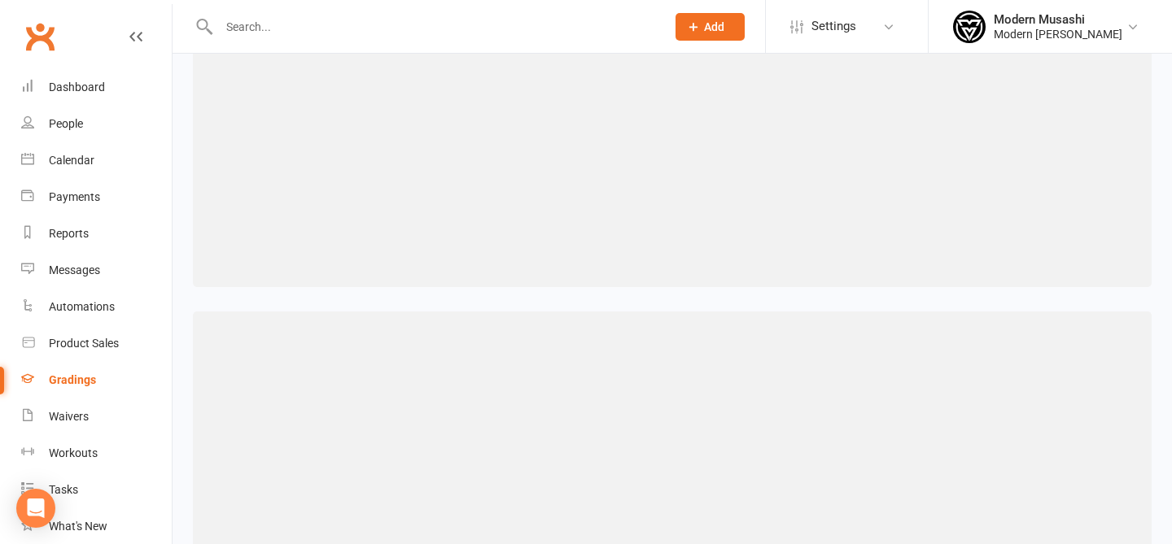
select select ">="
select select "contact_summaries:styles_style_most_recently_promoted_on"
select select "<="
select select "contact_summaries:styles_all_class_attendances_since_last_promotion"
select select ">="
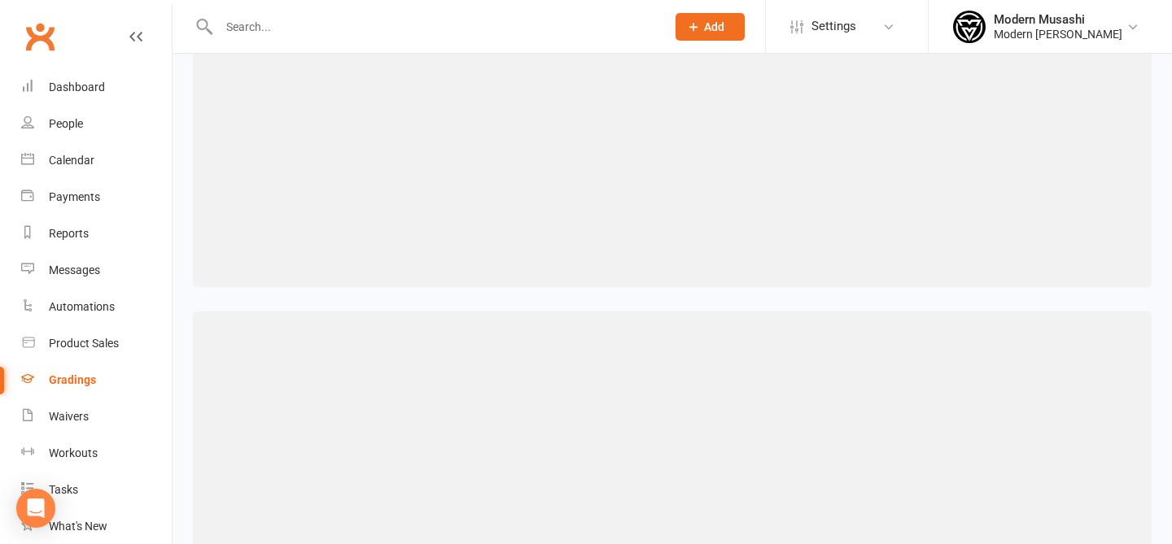
select select "contact_summaries:styles_style_most_recently_promoted_on"
select select "<="
select select "contact_summaries:styles_all_class_attendances_since_last_promotion"
select select ">="
select select "contact_summaries:styles_style_most_recently_promoted_on"
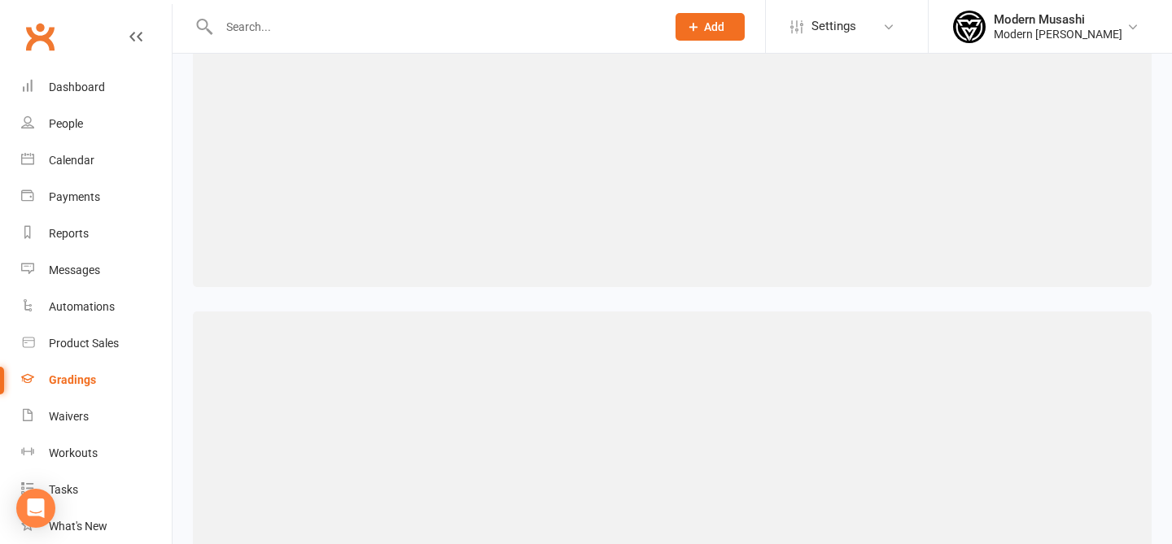
select select "<="
select select "contact_summaries:styles_all_class_attendances_since_last_promotion"
select select ">="
select select "contact_summaries:styles_style_most_recently_promoted_on"
select select "<="
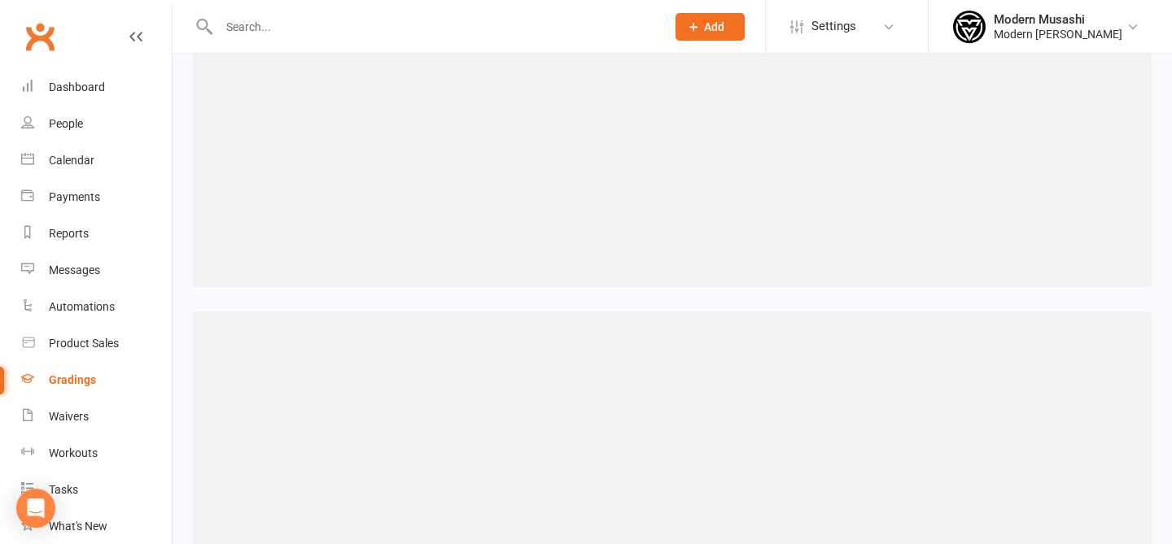
select select "contact_summaries:styles_all_class_attendances_since_last_promotion"
select select ">="
select select "contact_summaries:styles_style_most_recently_promoted_on"
select select "<="
select select "contact_summaries:styles_all_class_attendances_since_last_promotion"
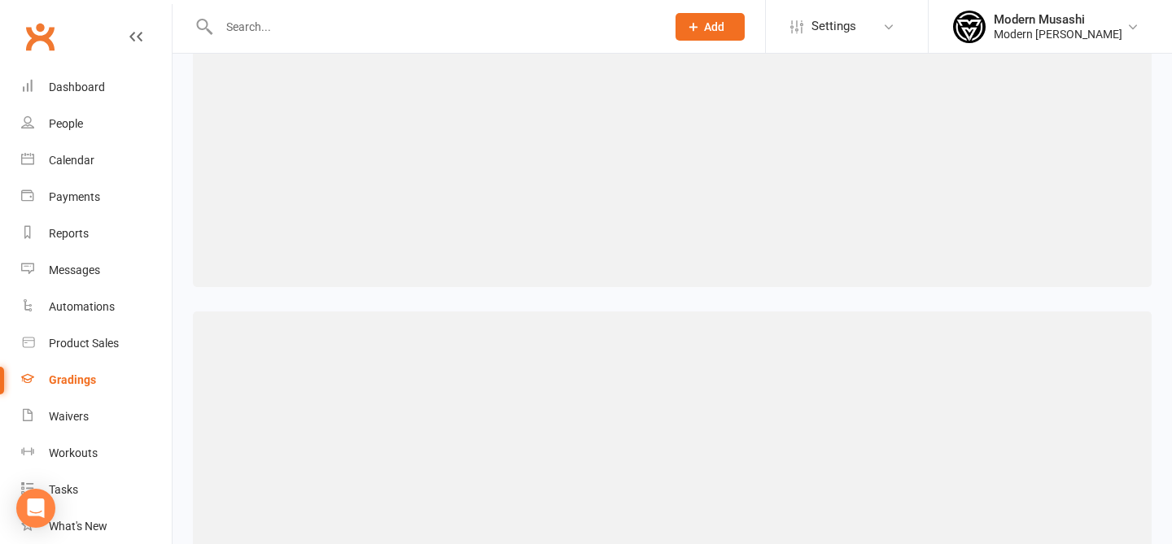
select select ">="
select select "contact_summaries:styles_style_most_recently_promoted_on"
select select "<="
select select "contact_summaries:styles_all_class_attendances_since_last_promotion"
select select ">="
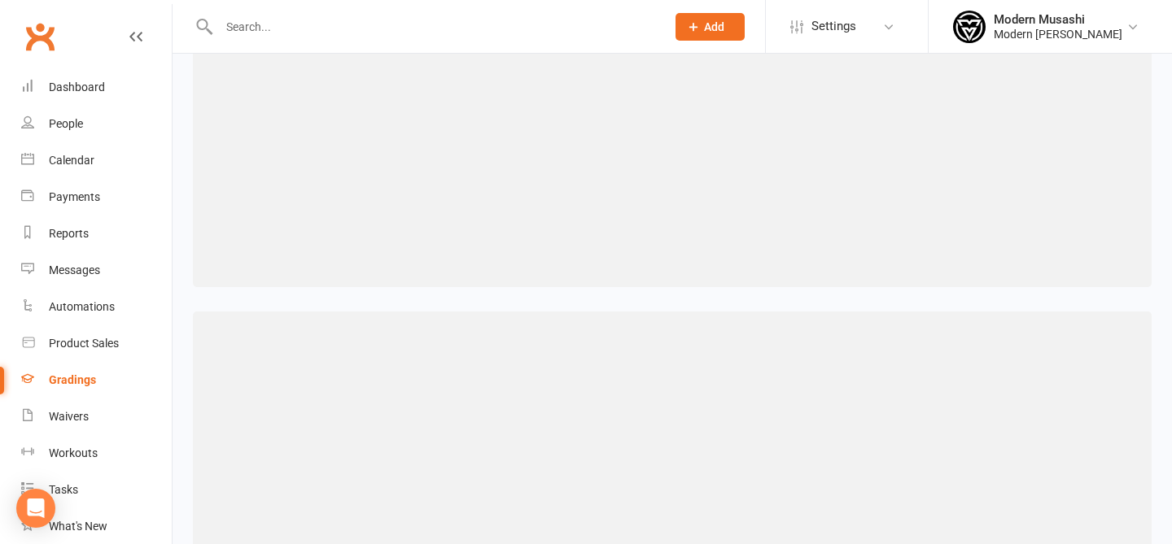
select select "contact_summaries:styles_style_most_recently_promoted_on"
select select "<="
select select "contact_summaries:styles_all_class_attendances_since_last_promotion"
select select ">="
select select "contact_summaries:styles_style_most_recently_promoted_on"
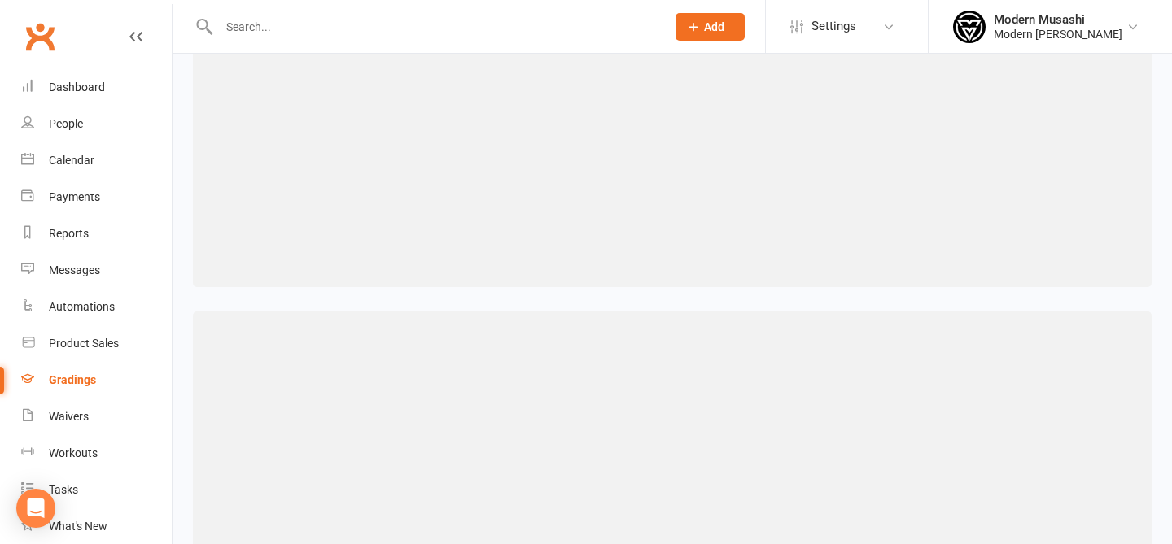
select select "<="
select select "contact_summaries:styles_all_class_attendances_since_last_promotion"
select select ">="
select select "contact_summaries:styles_style_most_recently_promoted_on"
select select "<="
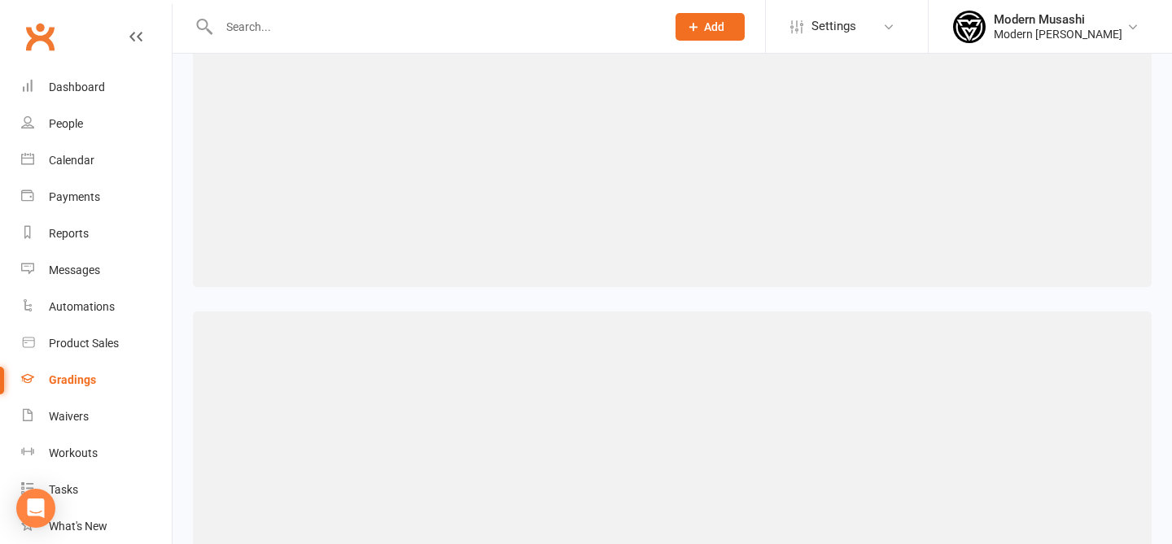
select select "contact_summaries:styles_all_class_attendances_since_last_promotion"
select select ">="
select select "contact_summaries:styles_style_most_recently_promoted_on"
select select "<="
select select "contact_summaries:styles_all_class_attendances_since_last_promotion"
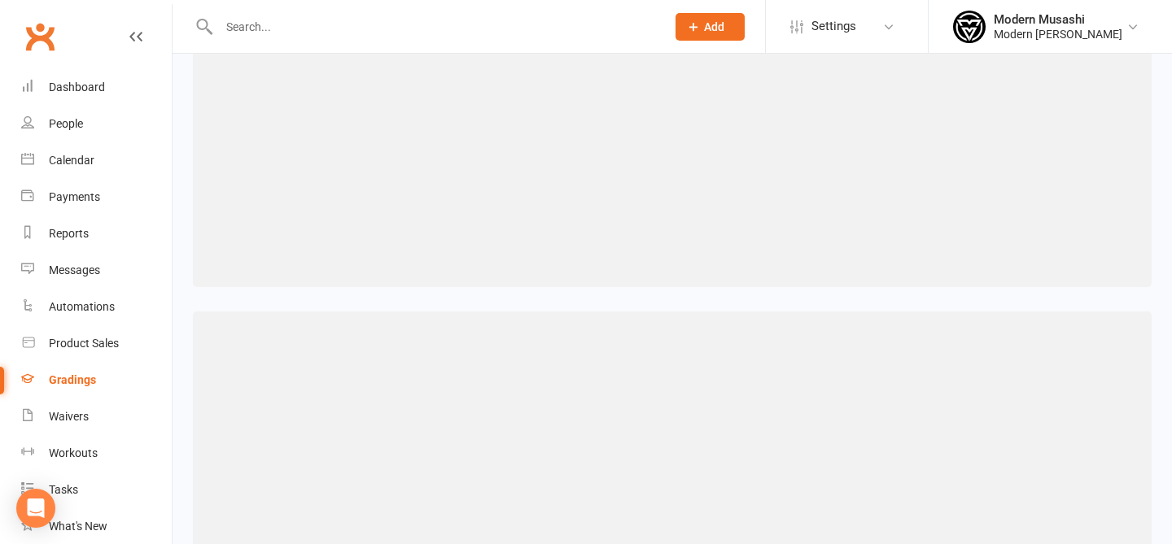
select select ">="
select select "contact_summaries:styles_style_most_recently_promoted_on"
select select "<="
select select "contact_summaries:styles_all_class_attendances_since_last_promotion"
select select ">="
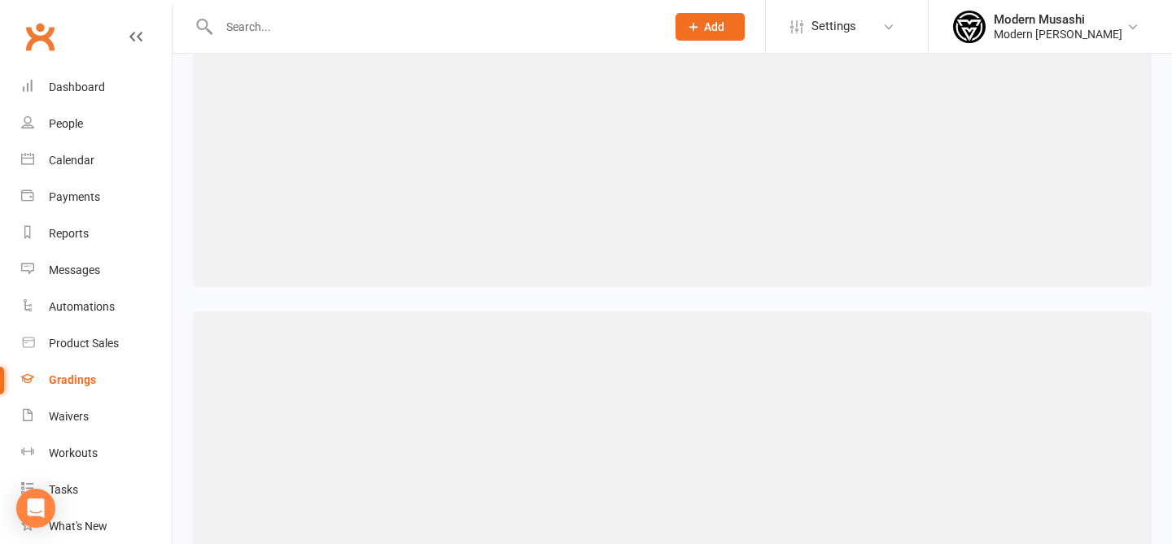
select select "contact_summaries:styles_style_most_recently_promoted_on"
select select "<="
select select "contact_summaries:styles_all_class_attendances_since_last_promotion"
select select ">="
select select "contact_summaries:styles_style_most_recently_promoted_on"
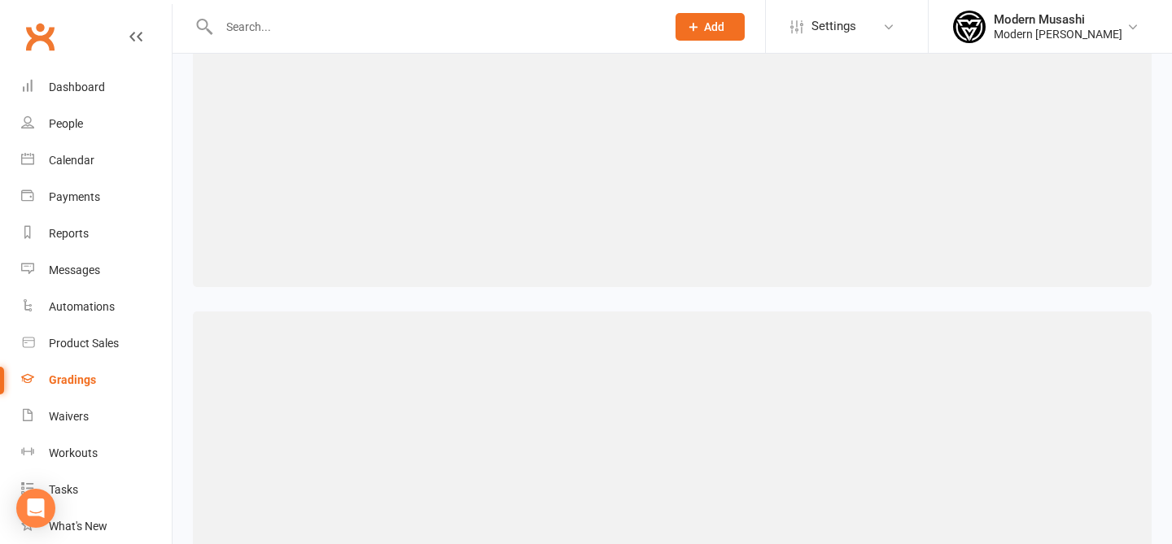
select select "<="
select select "contact_summaries:styles_all_class_attendances_since_last_promotion"
select select ">="
select select "contact_summaries:styles_style_most_recently_promoted_on"
select select "<="
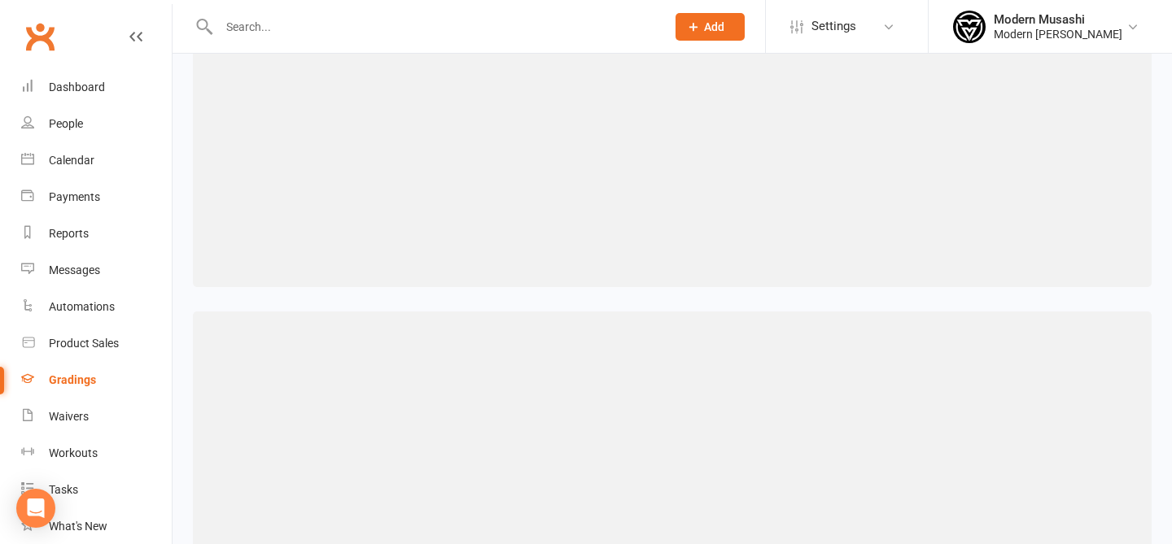
select select "contact_summaries:styles_all_class_attendances_since_last_promotion"
select select ">="
select select "contact_summaries:styles_style_most_recently_promoted_on"
select select "<="
select select "contact_summaries:styles_all_class_attendances_since_last_promotion"
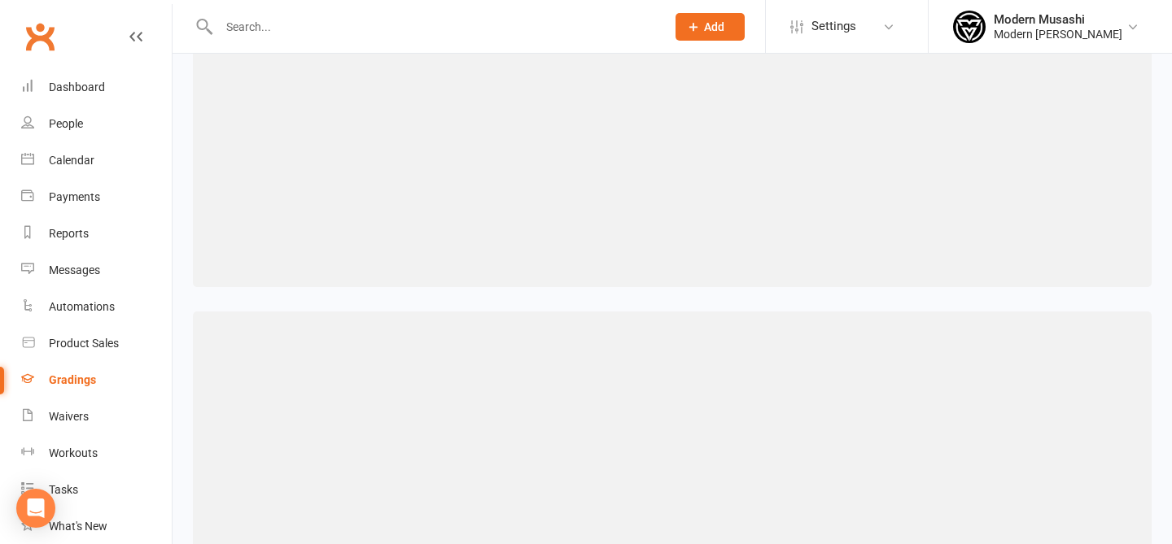
select select ">="
select select "contact_summaries:styles_style_most_recently_promoted_on"
select select "<="
select select "contact_summaries:styles_all_class_attendances_since_last_promotion"
select select ">="
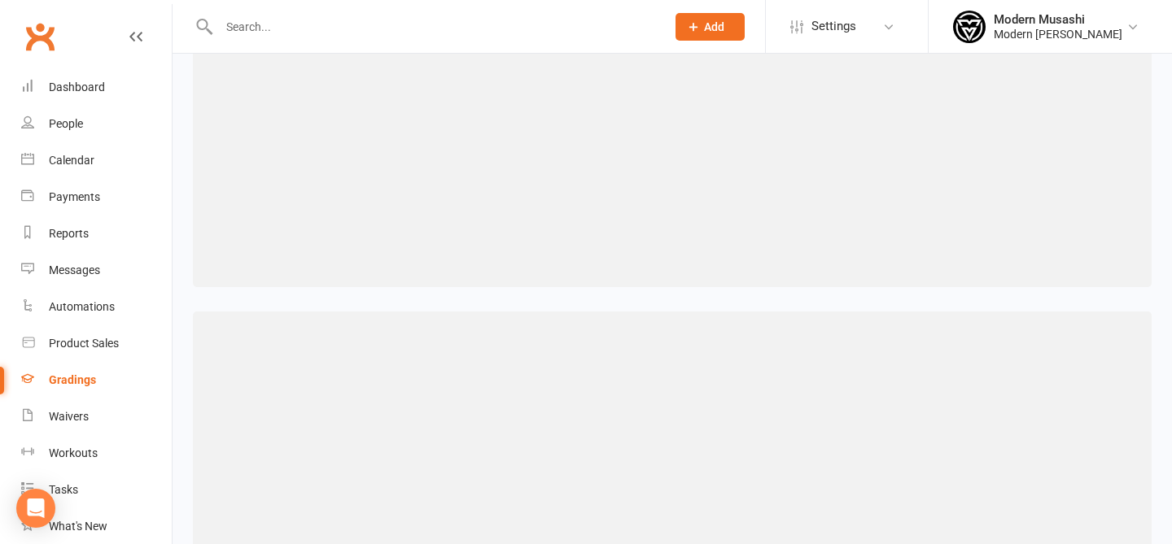
select select "contact_summaries:styles_style_most_recently_promoted_on"
select select "<="
select select "contact_summaries:styles_all_class_attendances_since_last_promotion"
select select ">="
select select "contact_summaries:styles_style_most_recently_promoted_on"
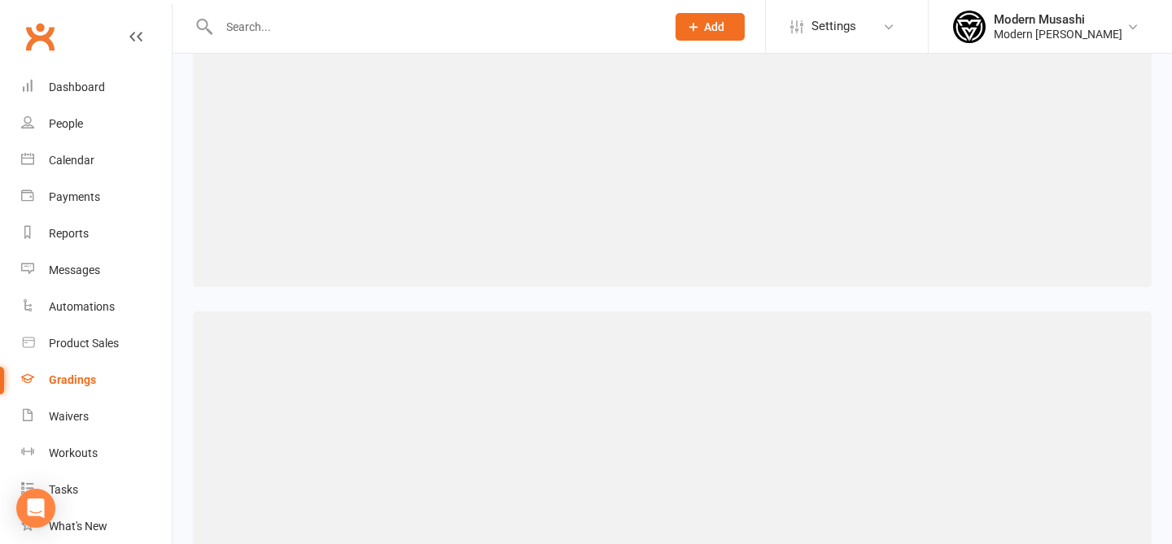
select select "<="
select select "contact_summaries:styles_all_class_attendances_since_last_promotion"
select select ">="
select select "contact_summaries:styles_style_most_recently_promoted_on"
select select "<="
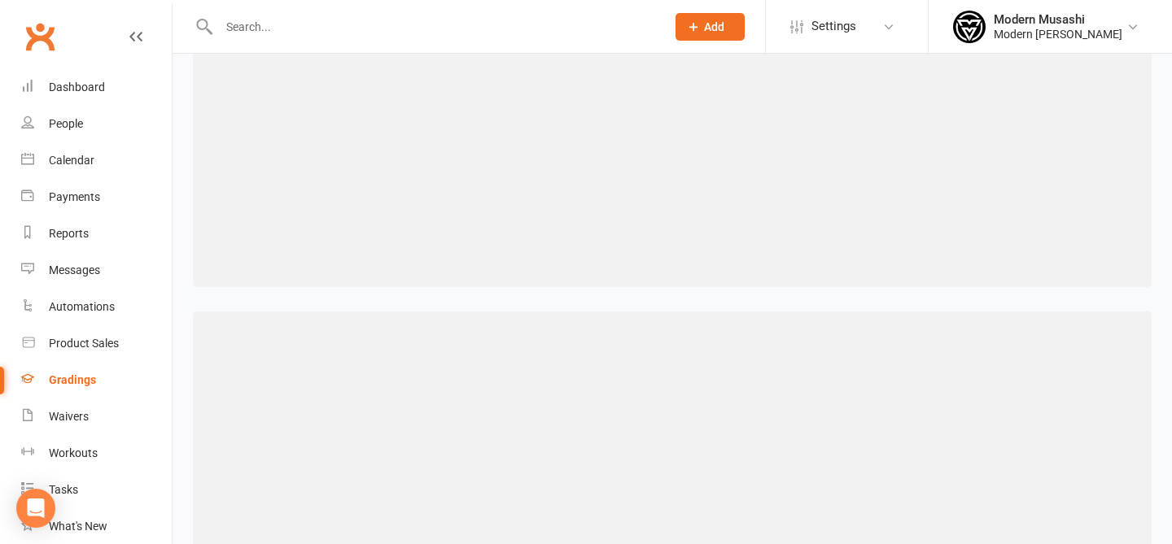
select select "contact_summaries:styles_all_class_attendances_since_last_promotion"
select select ">="
select select "contact_summaries:styles_style_most_recently_promoted_on"
select select "<="
select select "contact_summaries:styles_all_class_attendances_since_last_promotion"
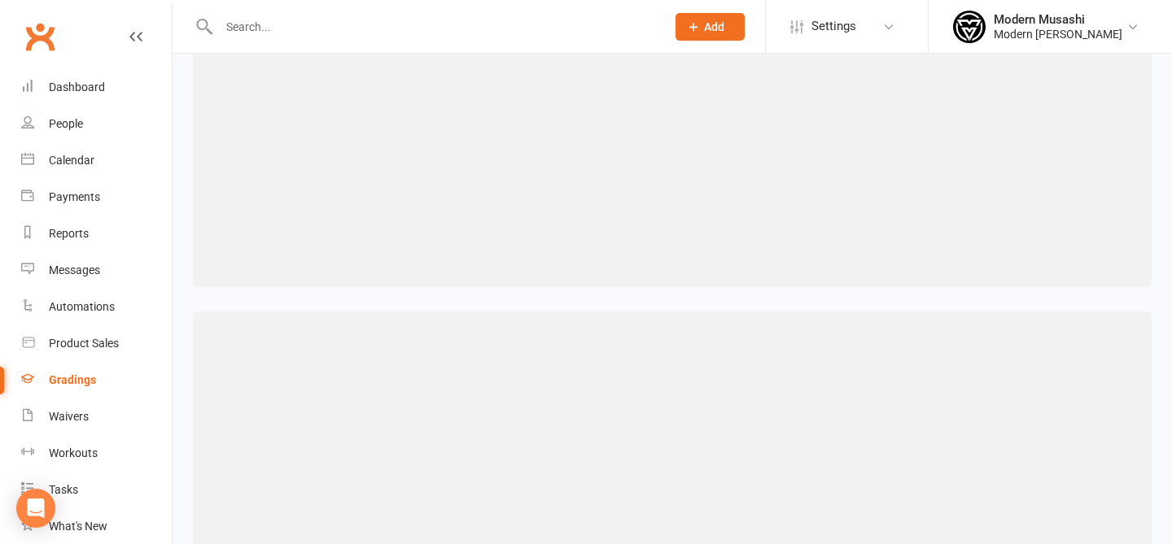
select select ">="
select select "contact_summaries:styles_style_most_recently_promoted_on"
select select "<="
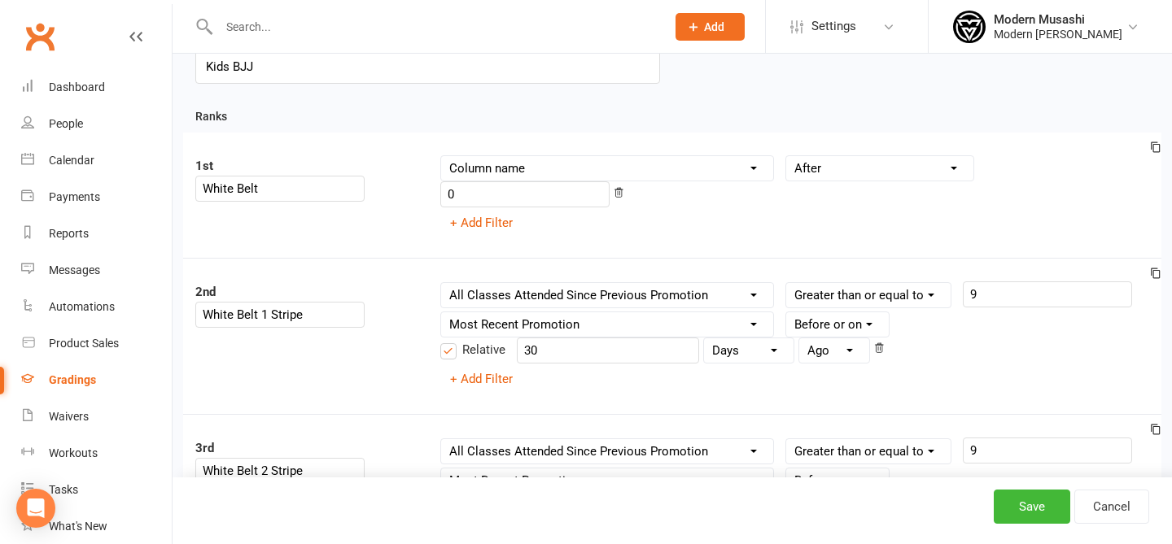
scroll to position [110, 0]
click at [1117, 502] on link "Cancel" at bounding box center [1111, 507] width 75 height 34
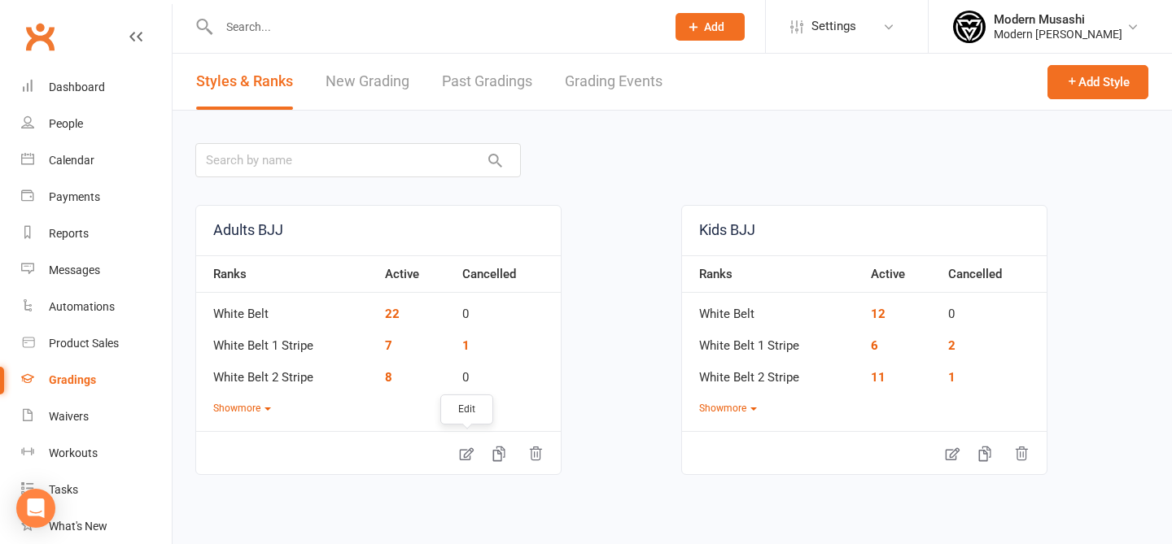
click at [471, 453] on icon at bounding box center [466, 454] width 16 height 16
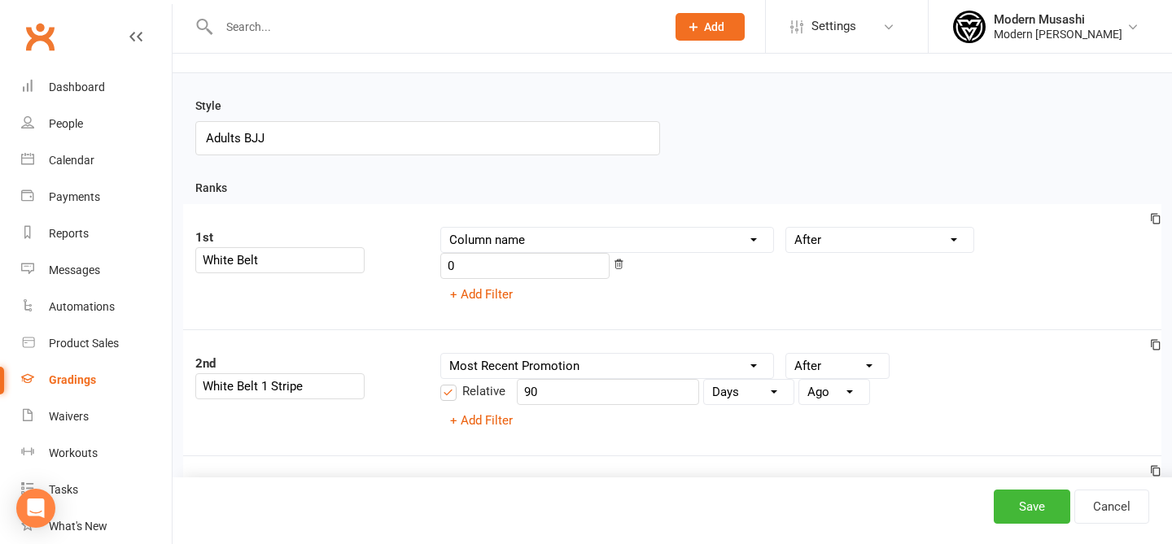
scroll to position [74, 0]
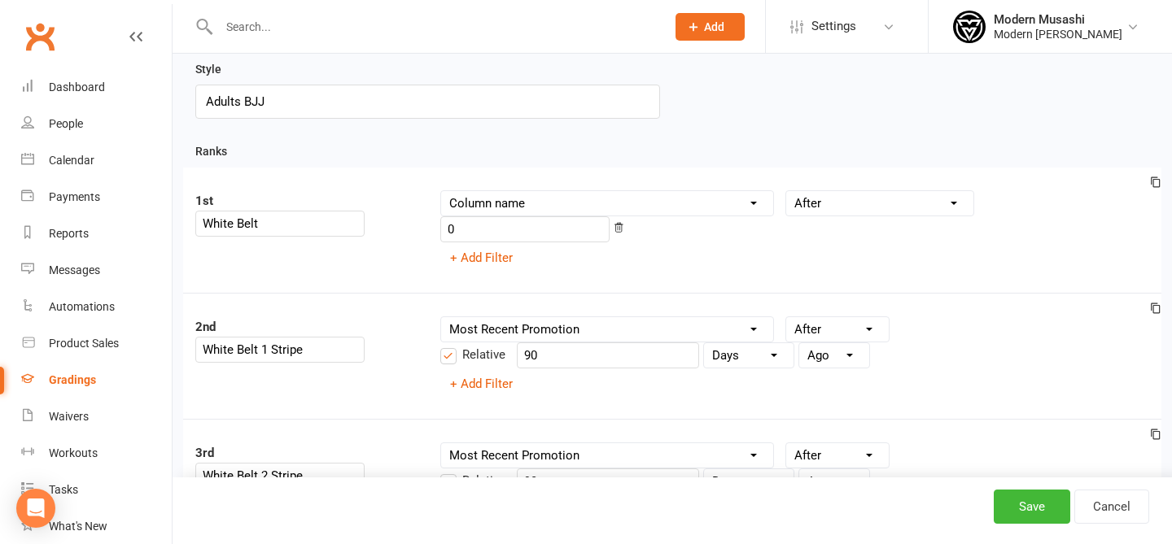
click at [584, 317] on select "Column name Belt Size Active for Grading? Most Recent Promotion All Classes Att…" at bounding box center [607, 329] width 332 height 24
click at [837, 293] on div "2nd White Belt 1 Stripe Column name Belt Size Active for Grading? Most Recent P…" at bounding box center [672, 356] width 978 height 126
click at [821, 317] on select "Condition Is Is not Before After Before or on After or on Is blank Is not blank" at bounding box center [837, 329] width 103 height 24
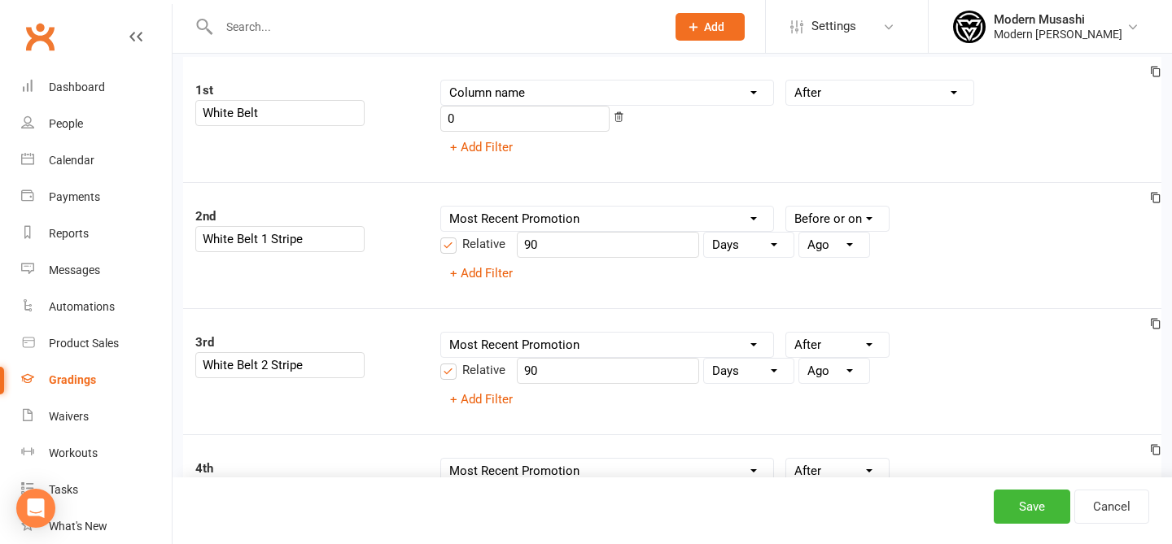
scroll to position [200, 0]
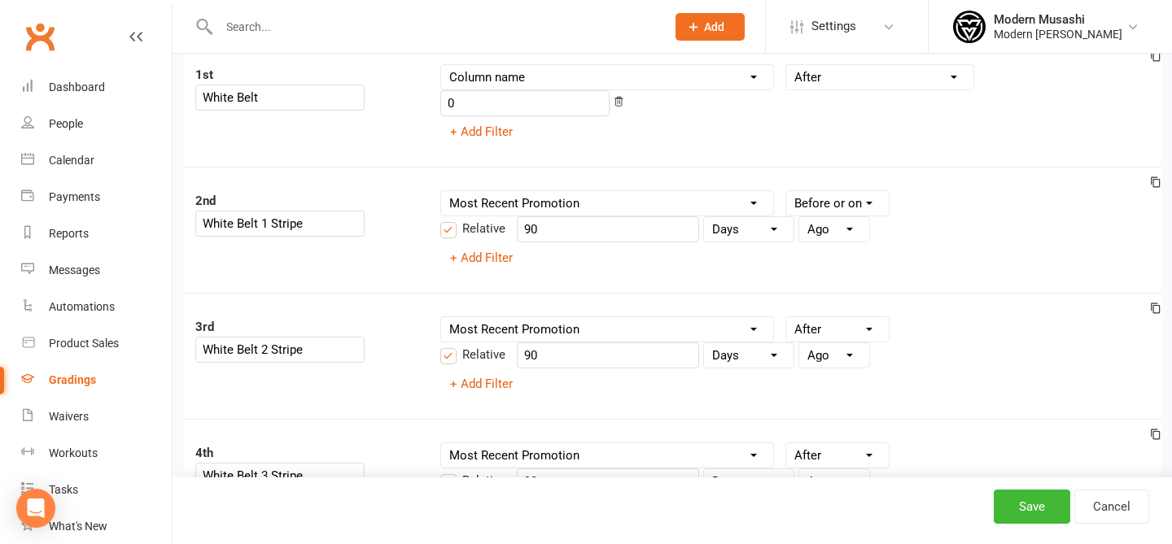
click at [848, 317] on select "Condition Is Is not Before After Before or on After or on Is blank Is not blank" at bounding box center [837, 329] width 103 height 24
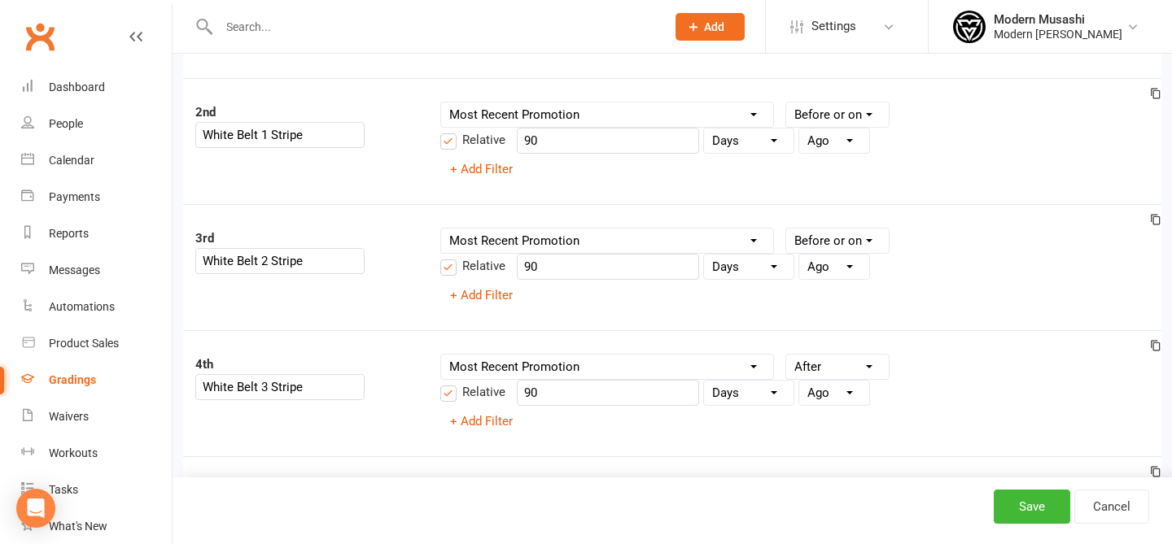
scroll to position [300, 0]
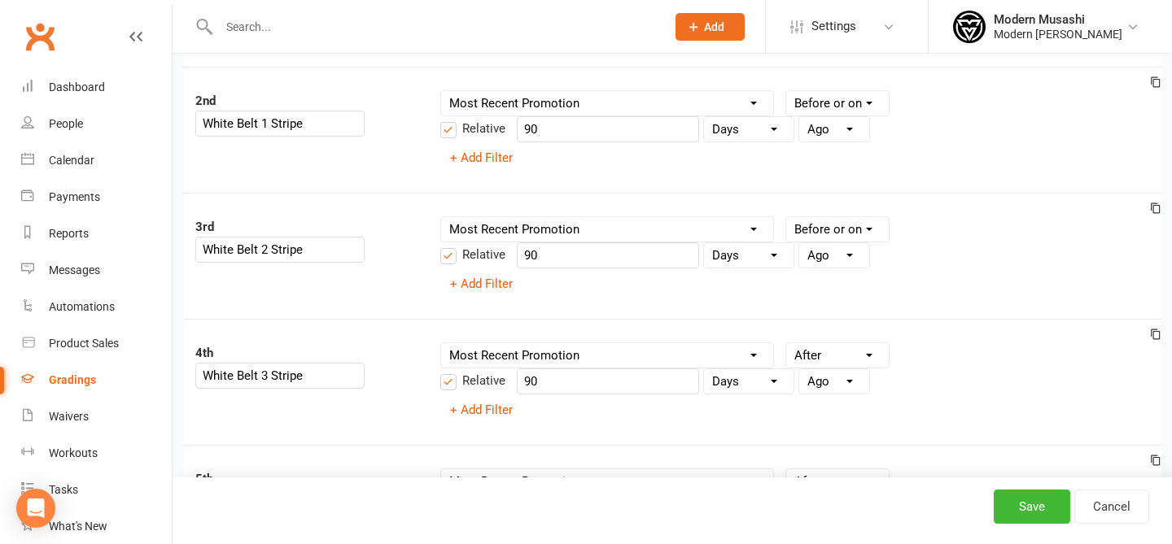
click at [820, 343] on select "Condition Is Is not Before After Before or on After or on Is blank Is not blank" at bounding box center [837, 355] width 103 height 24
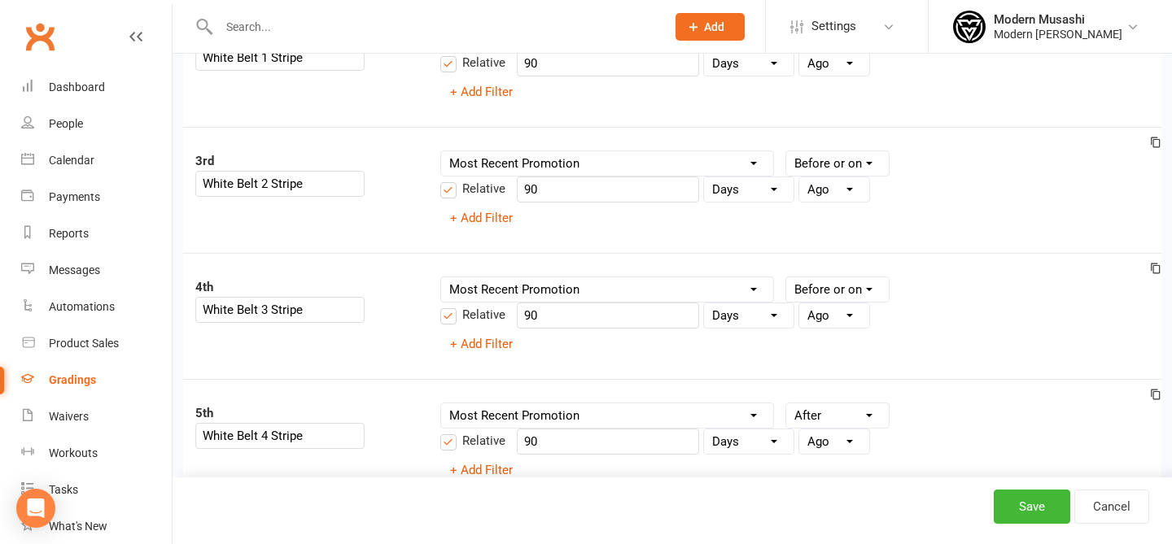
scroll to position [378, 0]
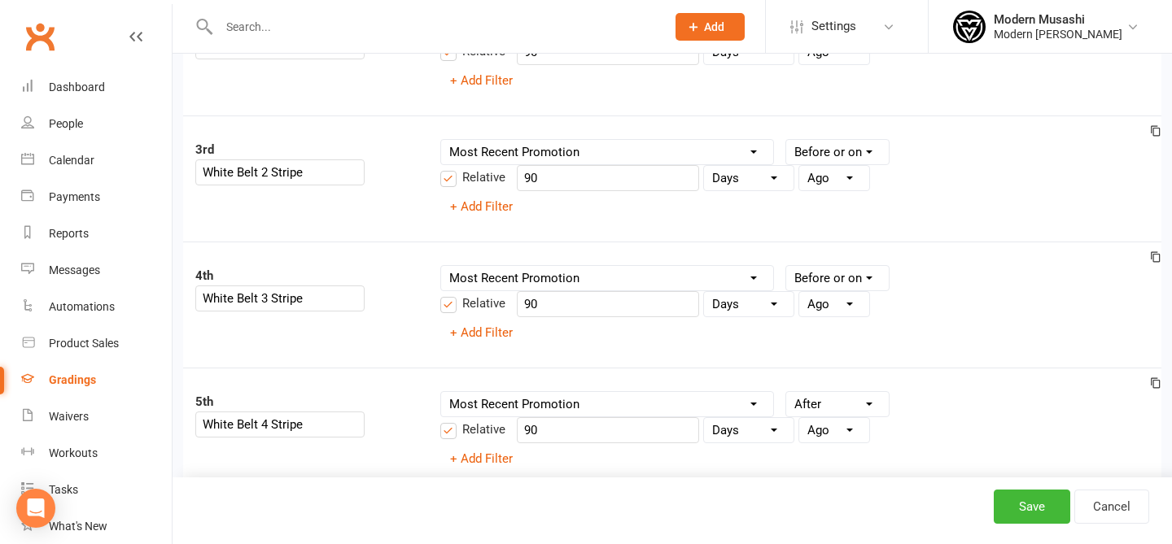
click at [838, 392] on select "Condition Is Is not Before After Before or on After or on Is blank Is not blank" at bounding box center [837, 404] width 103 height 24
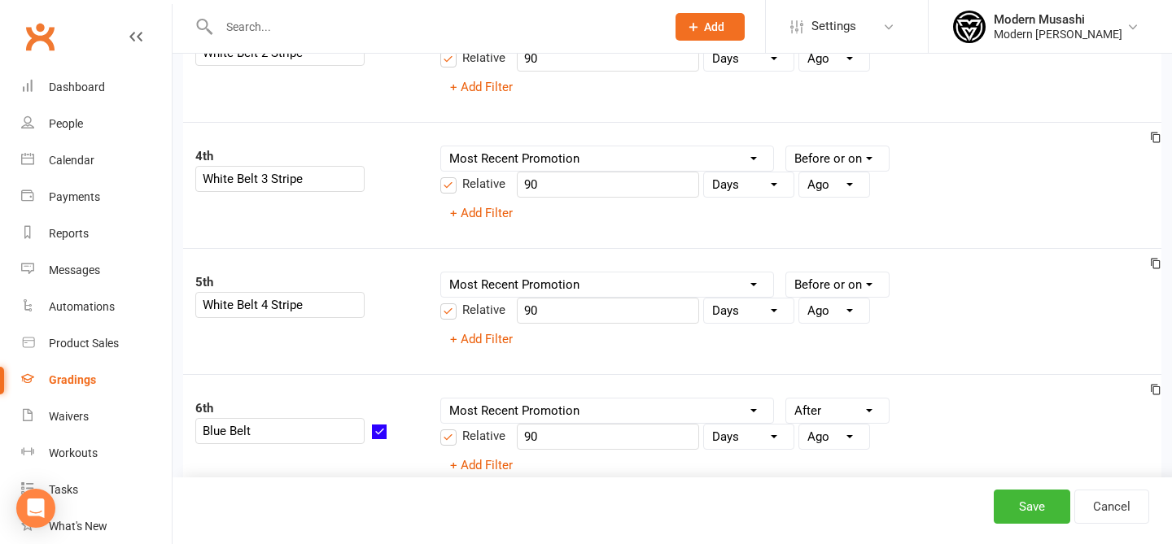
scroll to position [593, 0]
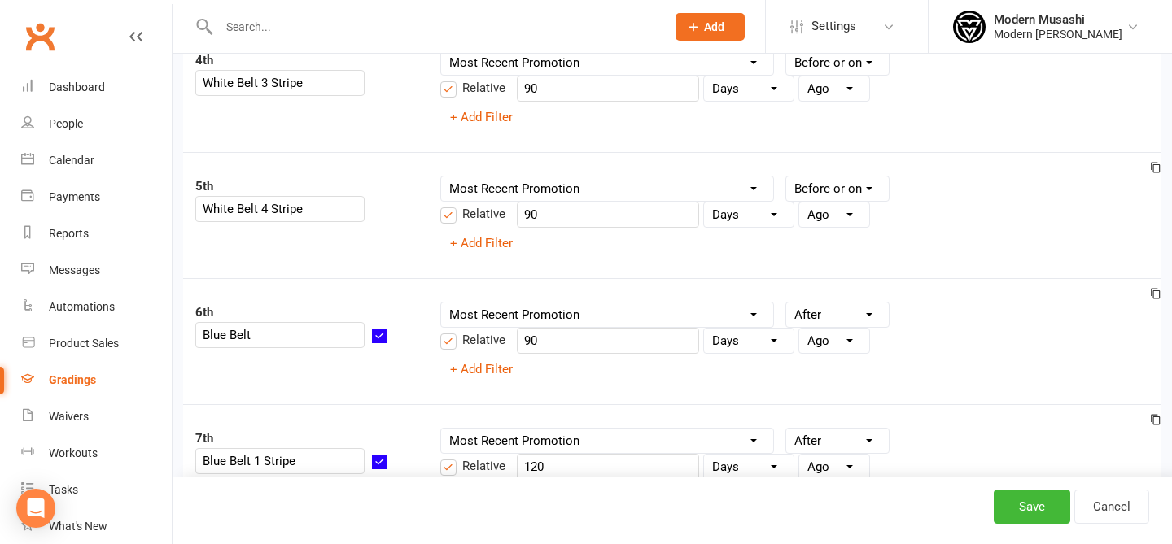
click at [833, 303] on select "Condition Is Is not Before After Before or on After or on Is blank Is not blank" at bounding box center [837, 315] width 103 height 24
click at [814, 429] on select "Condition Is Is not Before After Before or on After or on Is blank Is not blank" at bounding box center [837, 441] width 103 height 24
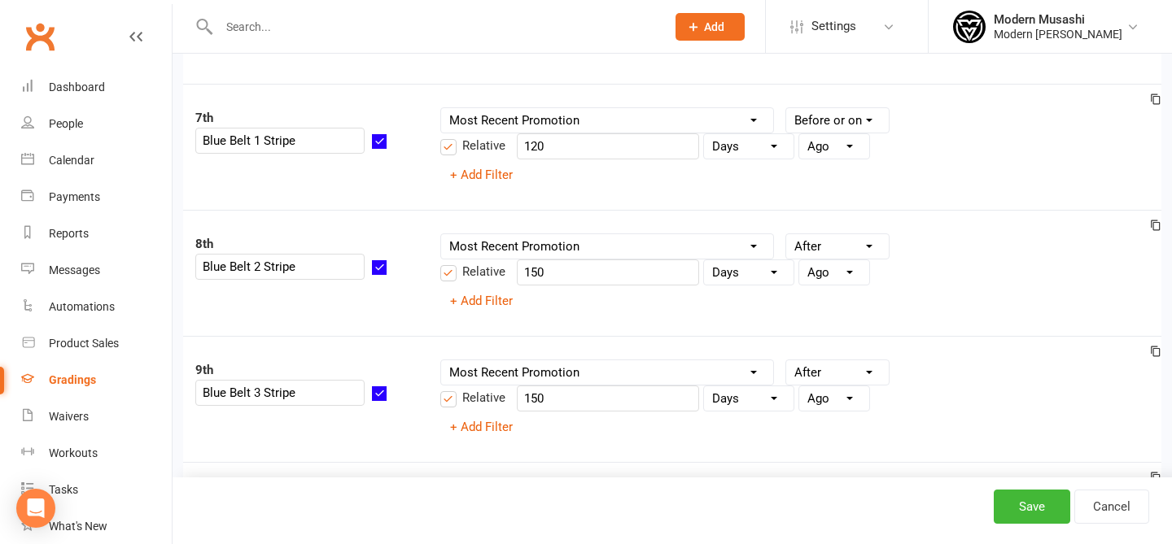
scroll to position [932, 0]
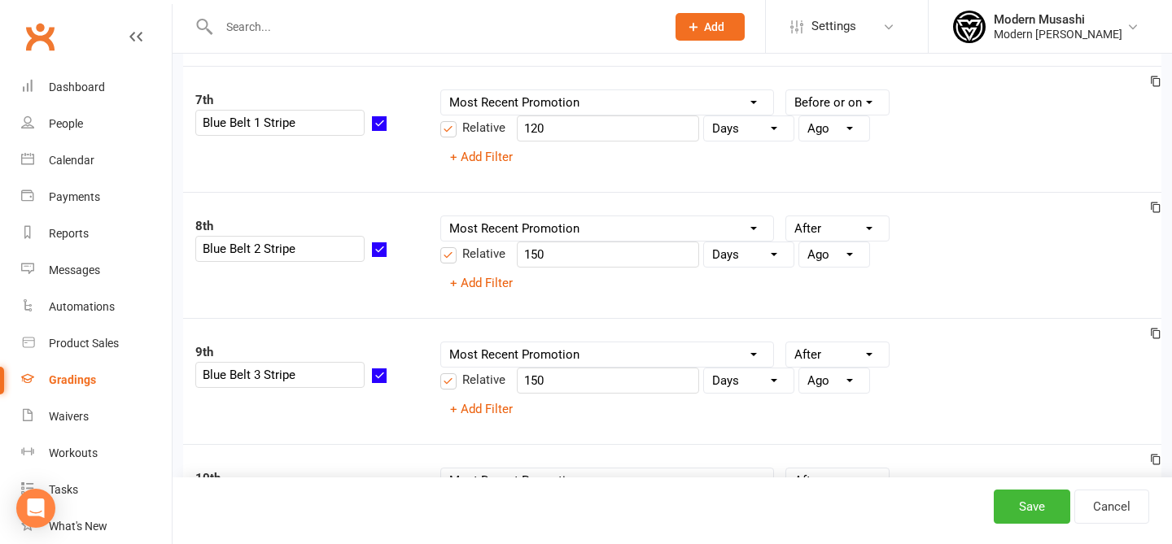
click at [843, 218] on div "Column name Belt Size Active for Grading? Most Recent Promotion All Classes Att…" at bounding box center [795, 242] width 710 height 52
click at [840, 216] on select "Condition Is Is not Before After Before or on After or on Is blank Is not blank" at bounding box center [837, 228] width 103 height 24
click at [846, 318] on div "9th Blue Belt 3 Stripe Column name Belt Size Active for Grading? Most Recent Pr…" at bounding box center [672, 381] width 978 height 126
click at [846, 343] on select "Condition Is Is not Before After Before or on After or on Is blank Is not blank" at bounding box center [837, 355] width 103 height 24
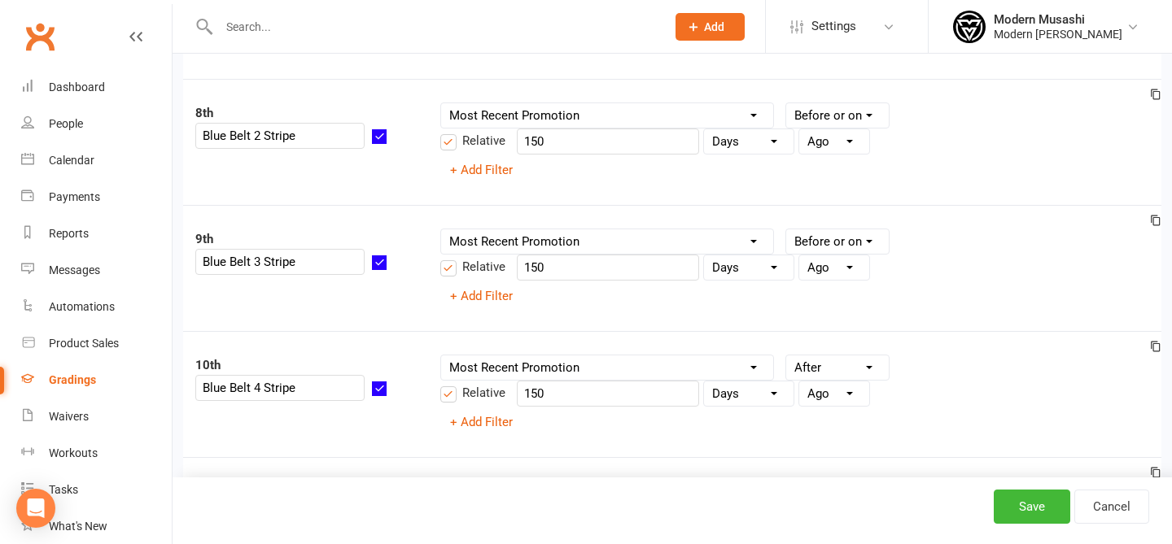
scroll to position [1084, 0]
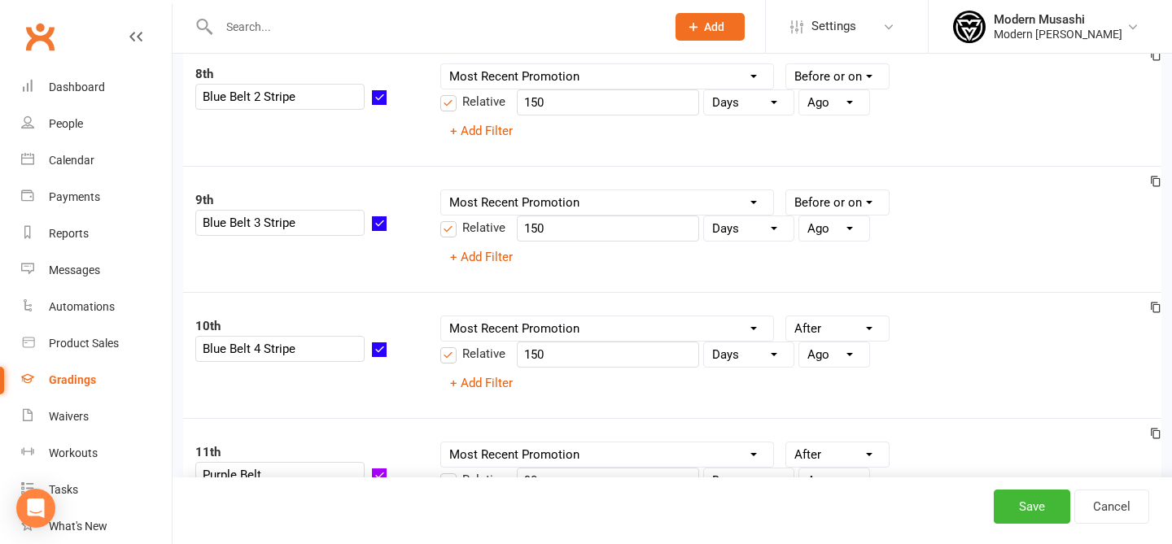
click at [817, 317] on select "Condition Is Is not Before After Before or on After or on Is blank Is not blank" at bounding box center [837, 329] width 103 height 24
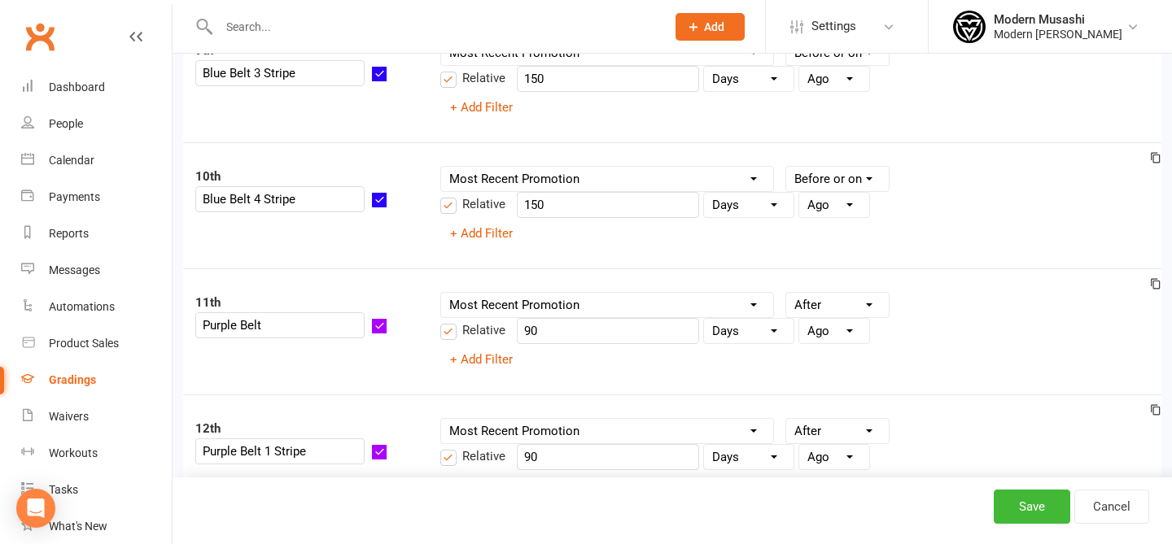
click at [824, 293] on select "Condition Is Is not Before After Before or on After or on Is blank Is not blank" at bounding box center [837, 305] width 103 height 24
click at [841, 419] on select "Condition Is Is not Before After Before or on After or on Is blank Is not blank" at bounding box center [837, 431] width 103 height 24
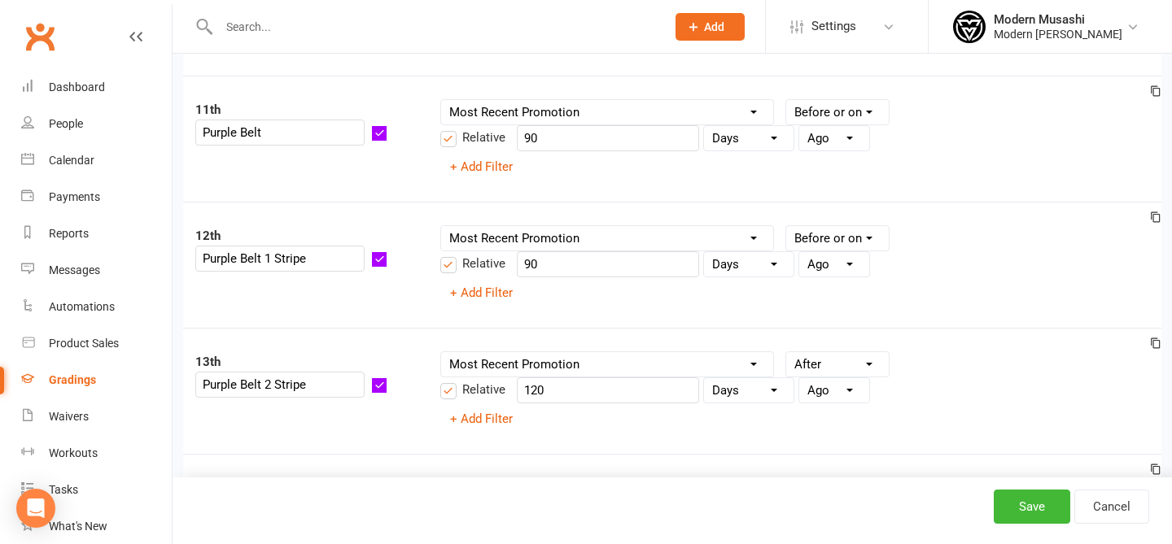
scroll to position [1459, 0]
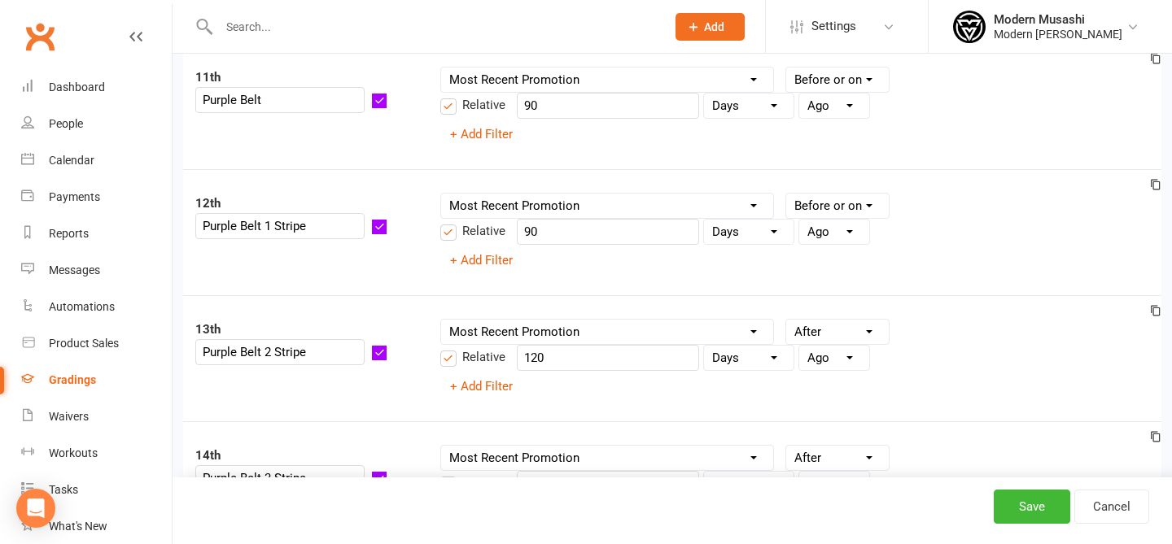
click at [840, 320] on select "Condition Is Is not Before After Before or on After or on Is blank Is not blank" at bounding box center [837, 332] width 103 height 24
click at [839, 446] on select "Condition Is Is not Before After Before or on After or on Is blank Is not blank" at bounding box center [837, 458] width 103 height 24
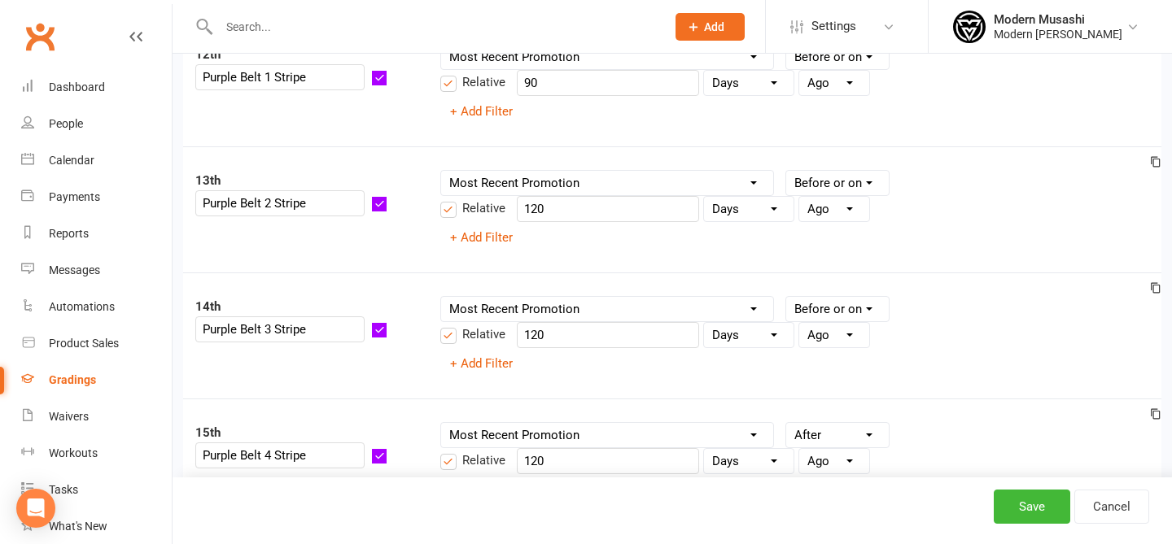
click at [846, 423] on select "Condition Is Is not Before After Before or on After or on Is blank Is not blank" at bounding box center [837, 435] width 103 height 24
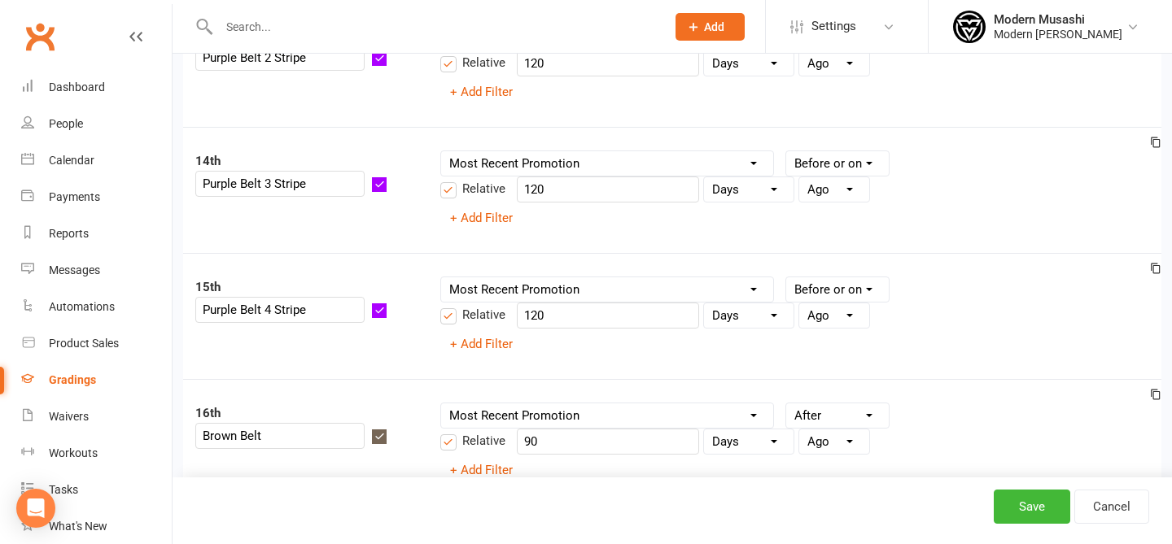
scroll to position [1784, 0]
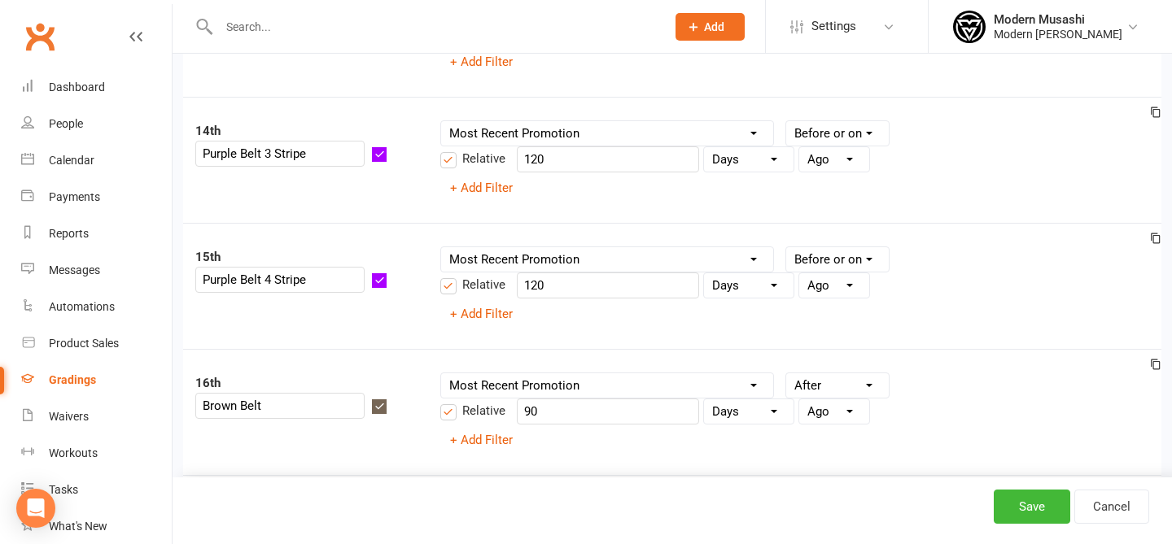
click at [815, 373] on div "Condition Is Is not Before After Before or on After or on Is blank Is not blank" at bounding box center [837, 386] width 104 height 26
click at [818, 374] on select "Condition Is Is not Before After Before or on After or on Is blank Is not blank" at bounding box center [837, 386] width 103 height 24
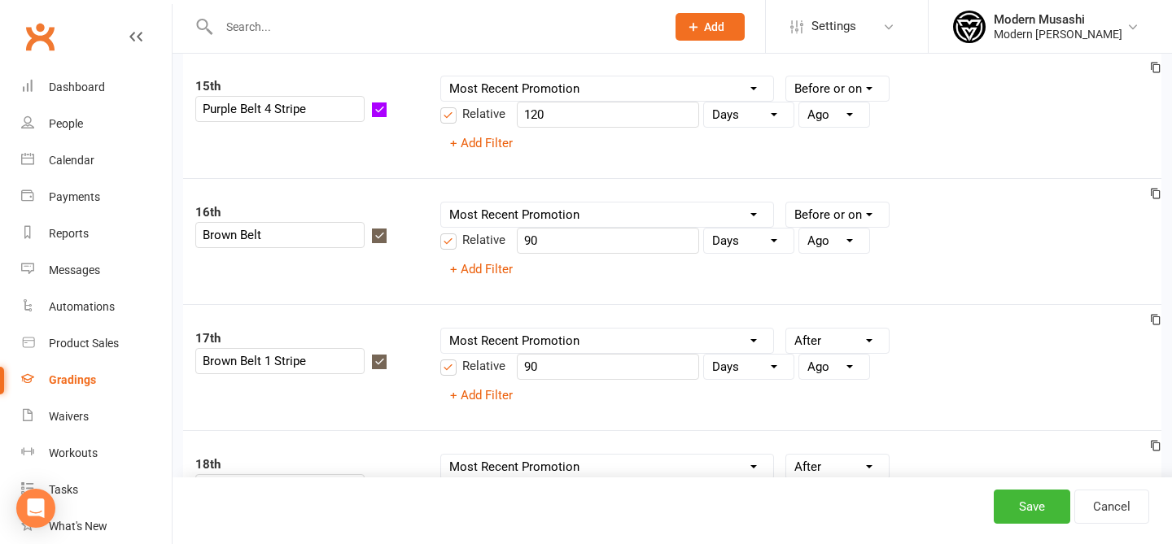
scroll to position [1966, 0]
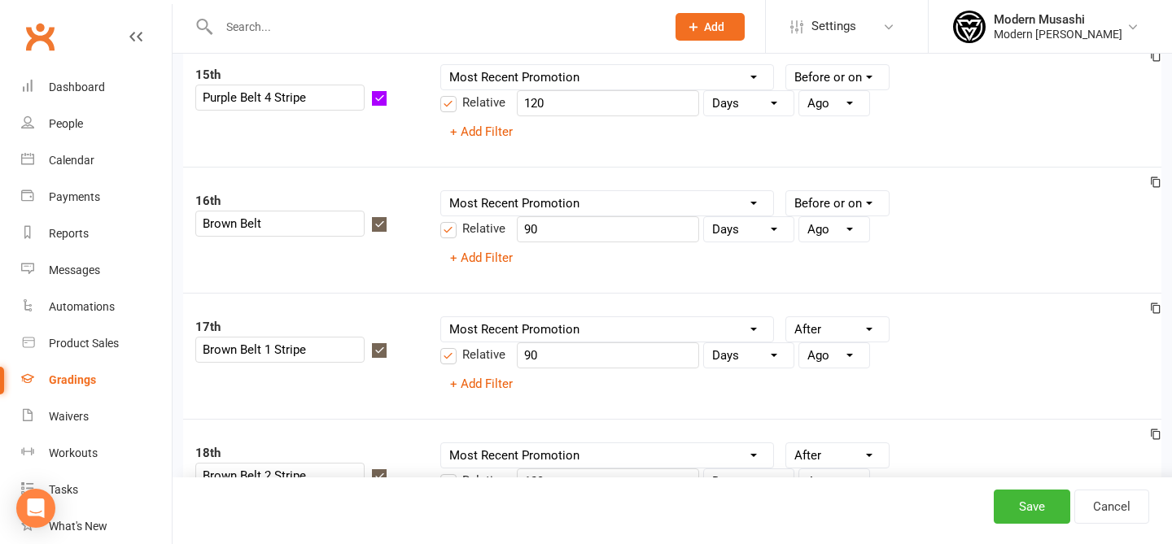
click at [831, 317] on select "Condition Is Is not Before After Before or on After or on Is blank Is not blank" at bounding box center [837, 329] width 103 height 24
click at [837, 444] on select "Condition Is Is not Before After Before or on After or on Is blank Is not blank" at bounding box center [837, 456] width 103 height 24
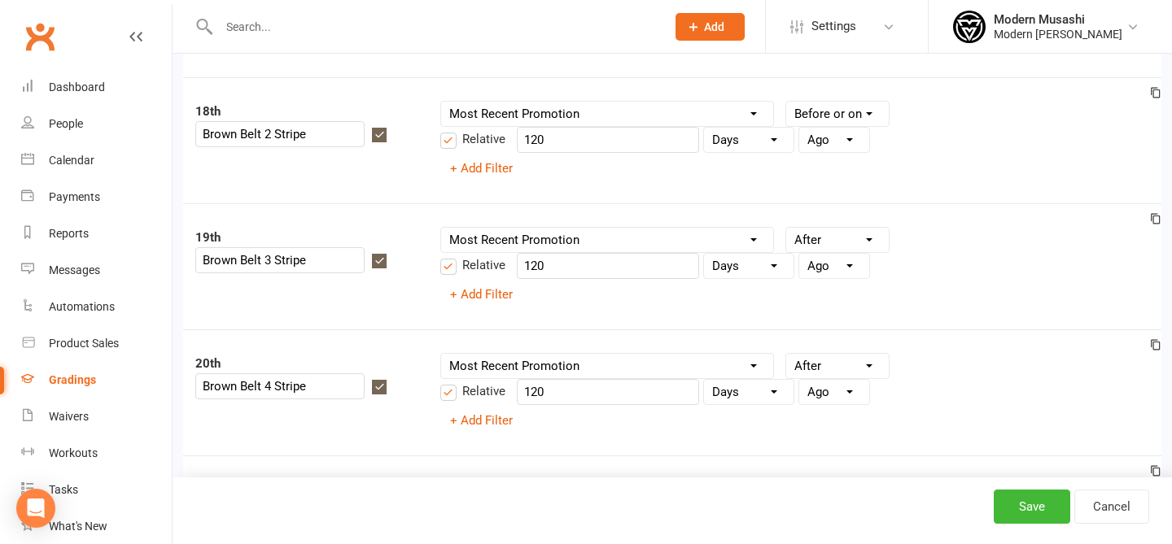
scroll to position [2301, 0]
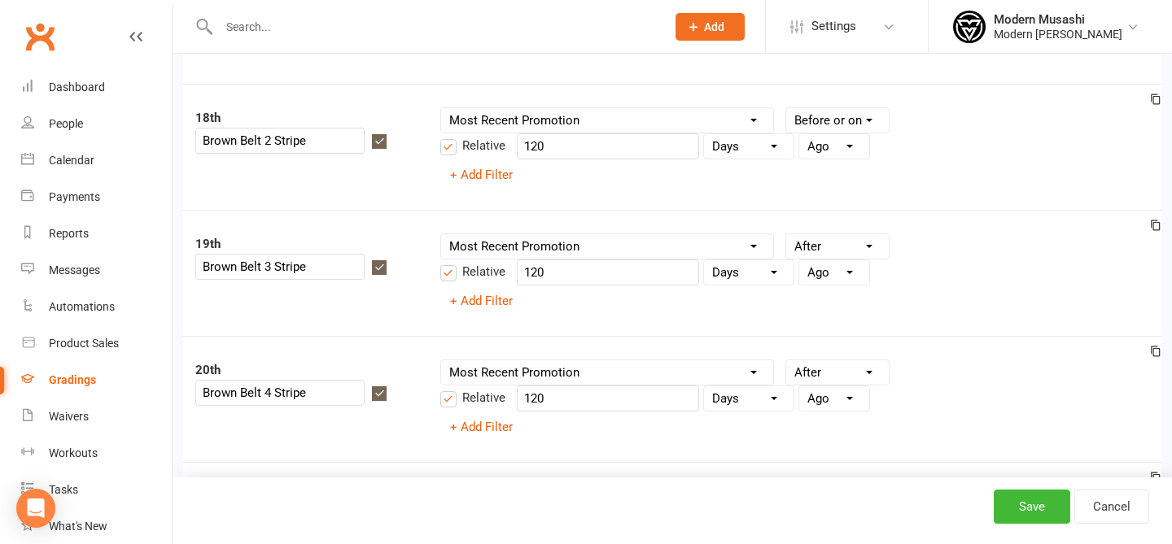
click at [852, 234] on select "Condition Is Is not Before After Before or on After or on Is blank Is not blank" at bounding box center [837, 246] width 103 height 24
click at [840, 361] on select "Condition Is Is not Before After Before or on After or on Is blank Is not blank" at bounding box center [837, 373] width 103 height 24
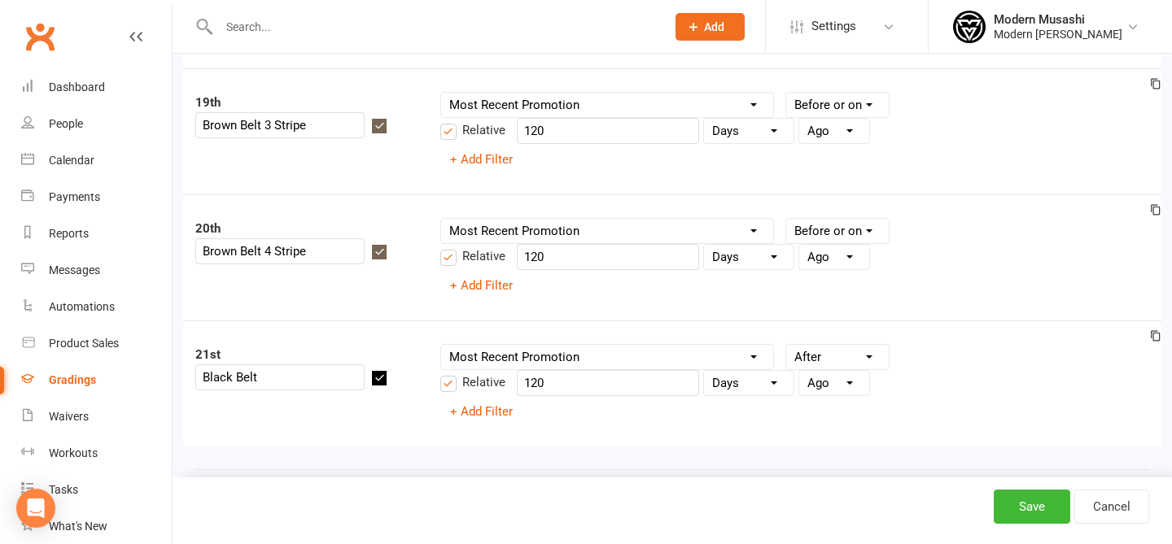
scroll to position [2467, 0]
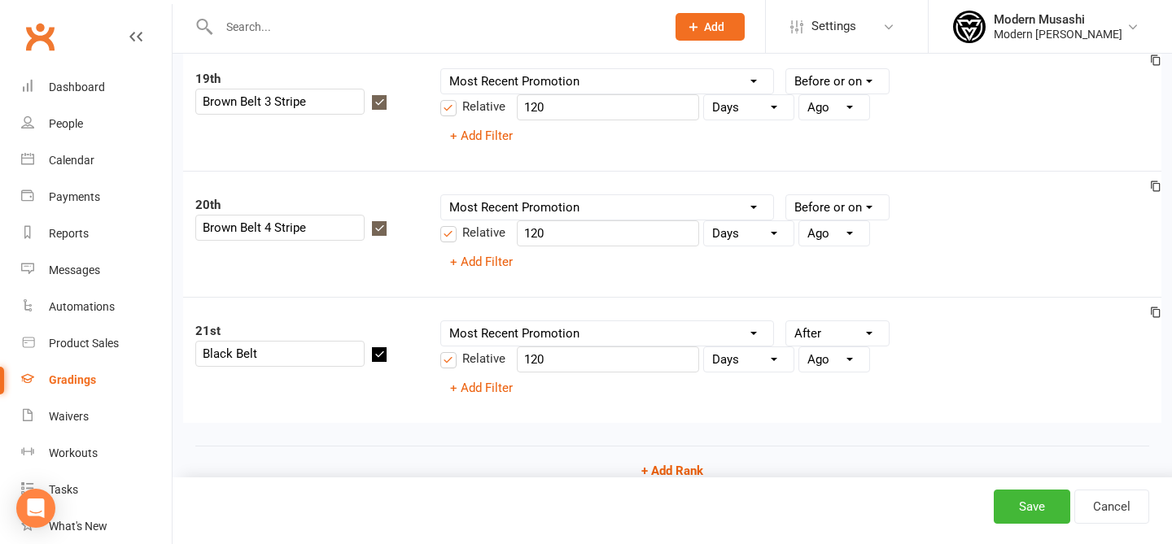
click at [841, 321] on select "Condition Is Is not Before After Before or on After or on Is blank Is not blank" at bounding box center [837, 333] width 103 height 24
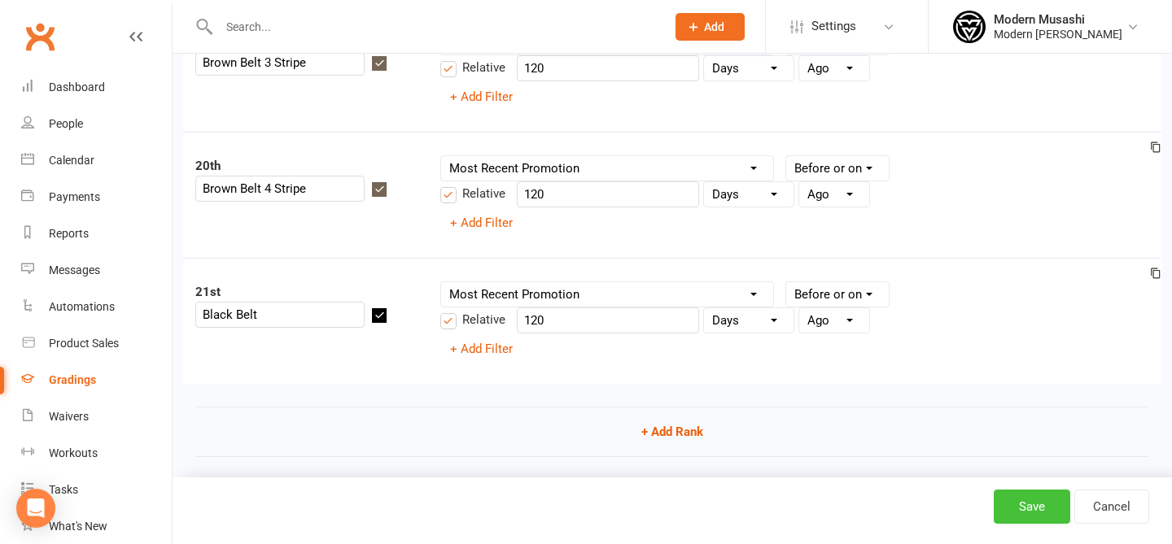
click at [1023, 491] on button "Save" at bounding box center [1032, 507] width 76 height 34
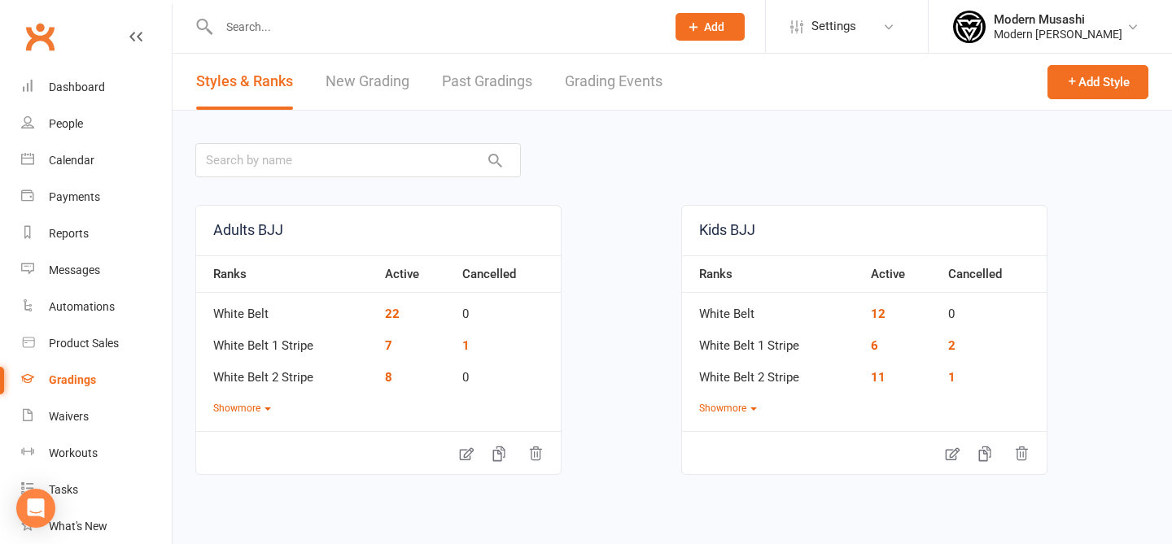
click at [405, 72] on link "New Grading" at bounding box center [368, 82] width 84 height 56
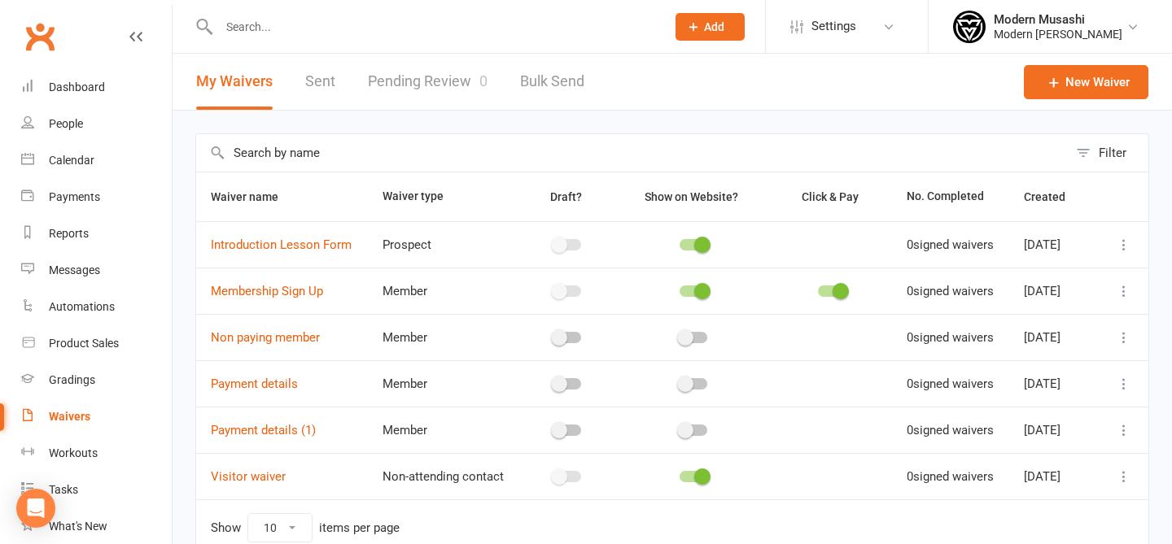
scroll to position [125, 0]
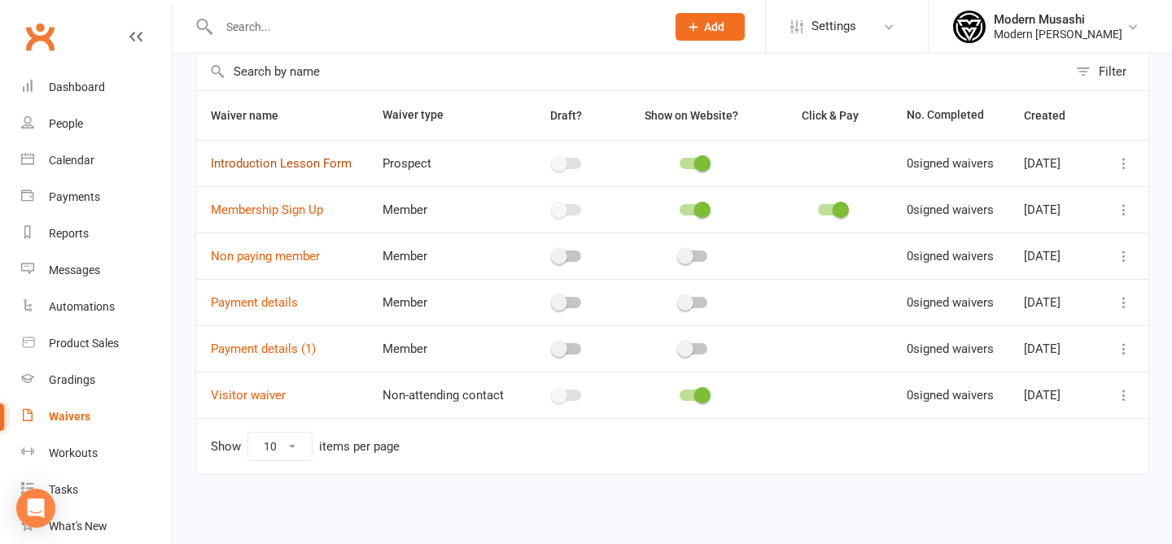
click at [286, 156] on link "Introduction Lesson Form" at bounding box center [281, 163] width 141 height 15
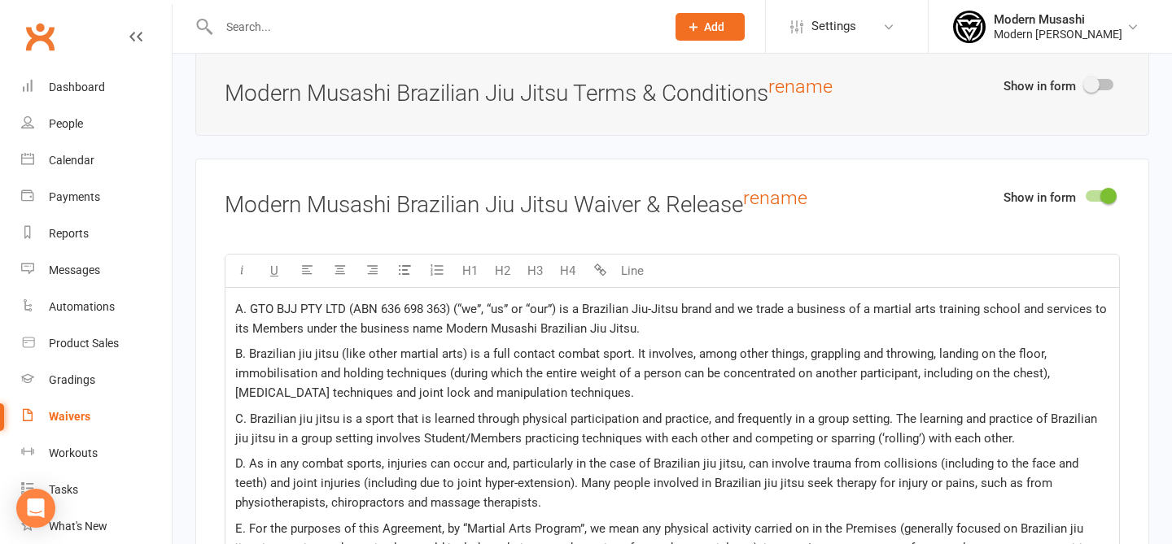
scroll to position [2537, 0]
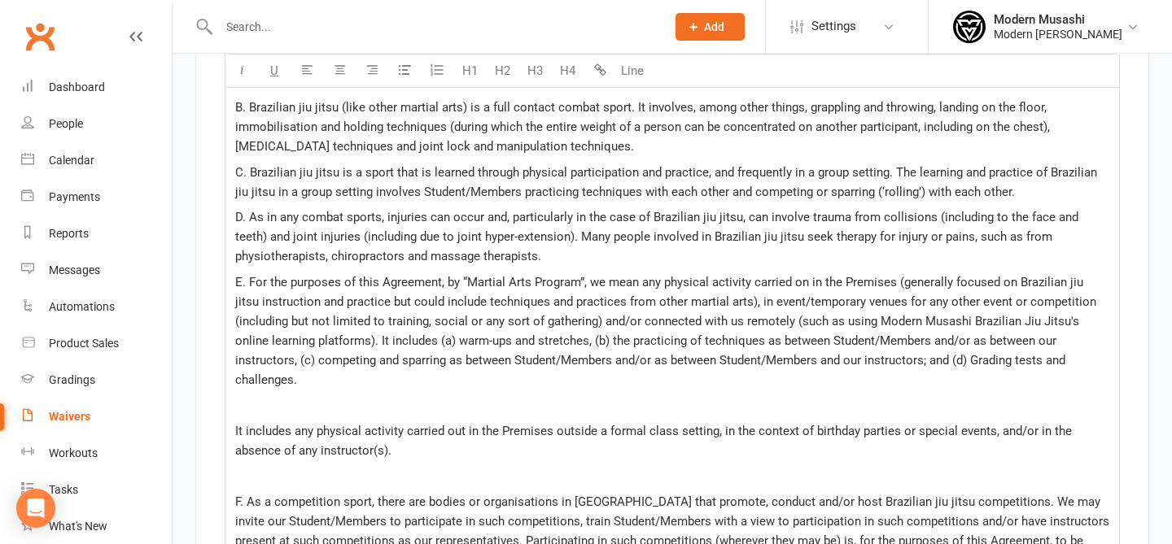
click at [461, 229] on span "D. As in any combat sports, injuries can occur and, particularly in the case of…" at bounding box center [658, 237] width 846 height 54
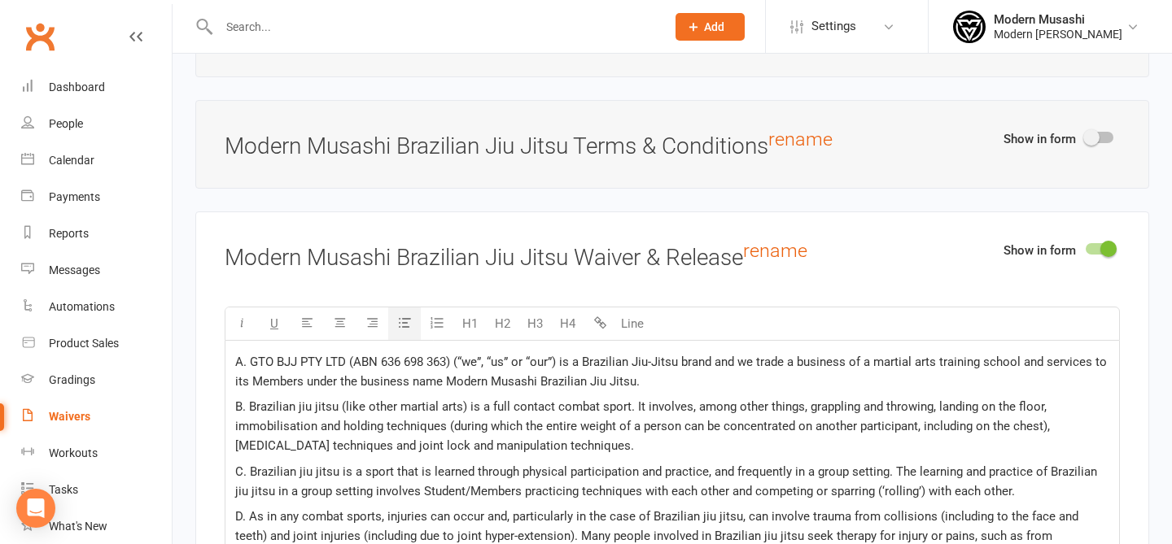
scroll to position [2240, 0]
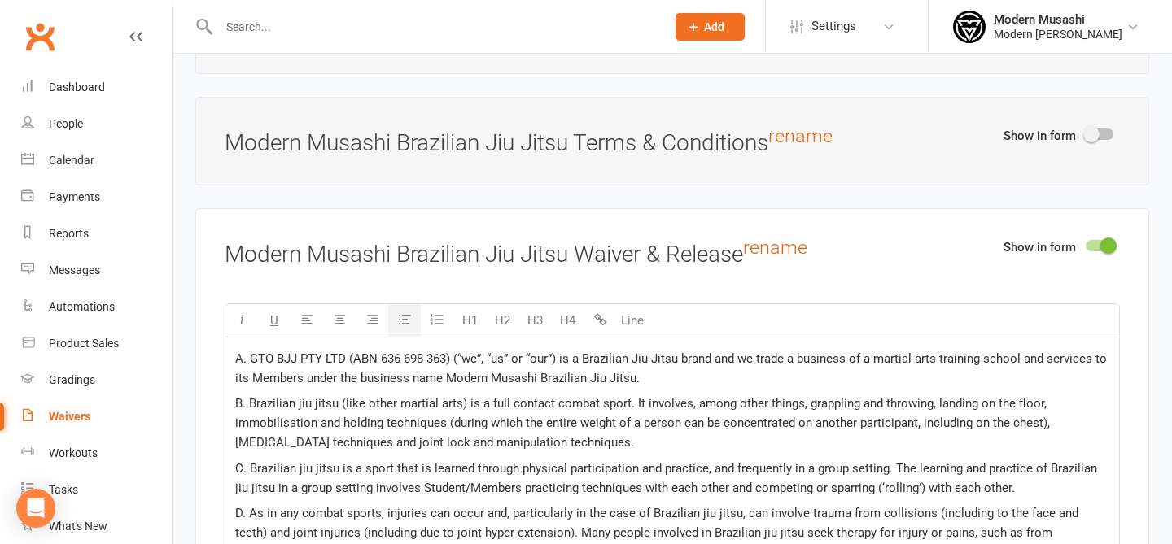
copy div "A. GTO BJJ PTY LTD (ABN 636 698 363) (“we”, “us” or “our”) is a Brazilian Jiu-J…"
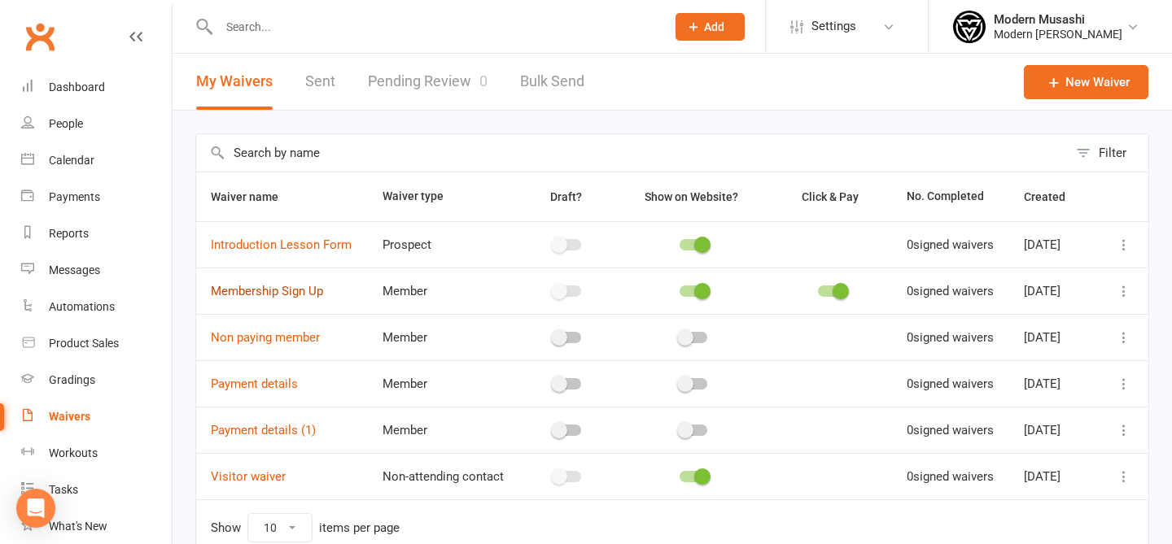
click at [272, 299] on link "Membership Sign Up" at bounding box center [267, 291] width 112 height 15
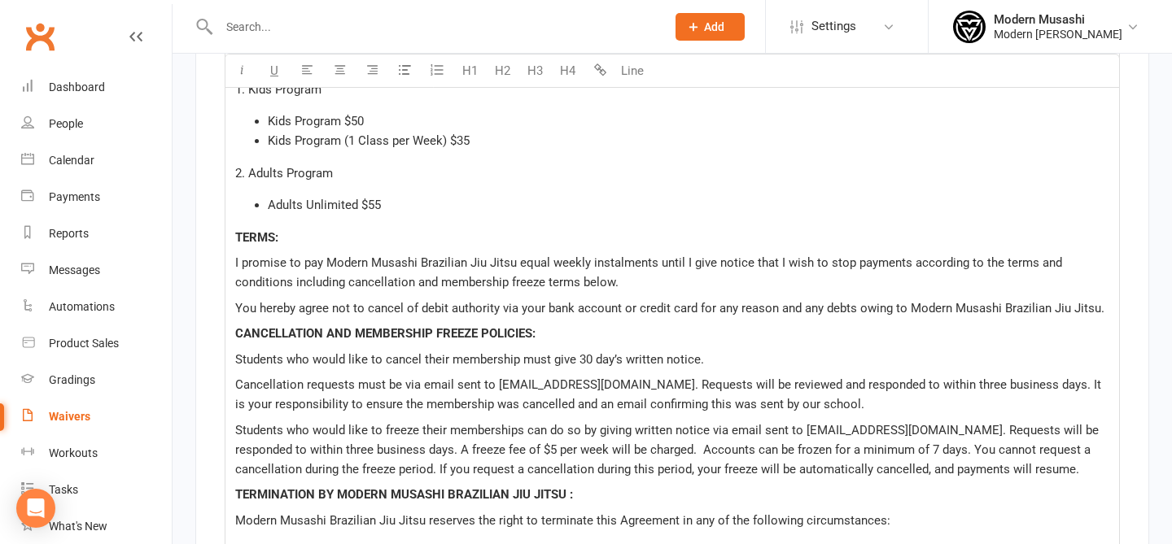
scroll to position [2468, 0]
click at [431, 200] on li "Adults Unlimited $55" at bounding box center [688, 206] width 841 height 20
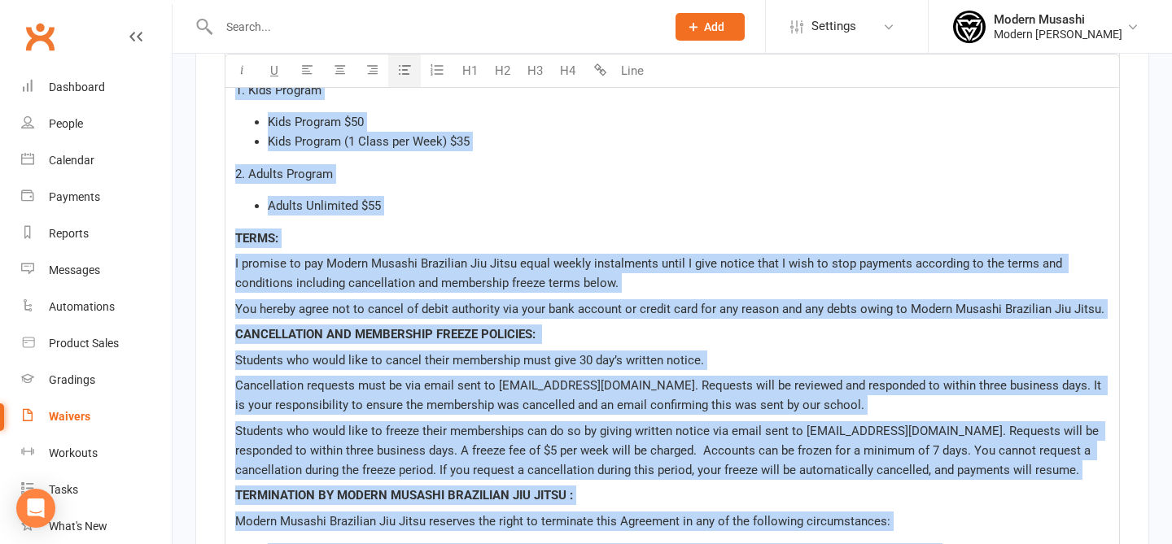
copy div "MEMBERSHIP AGREEMENT Weekly Membership Prices 1. Kids Program Kids Program $50 …"
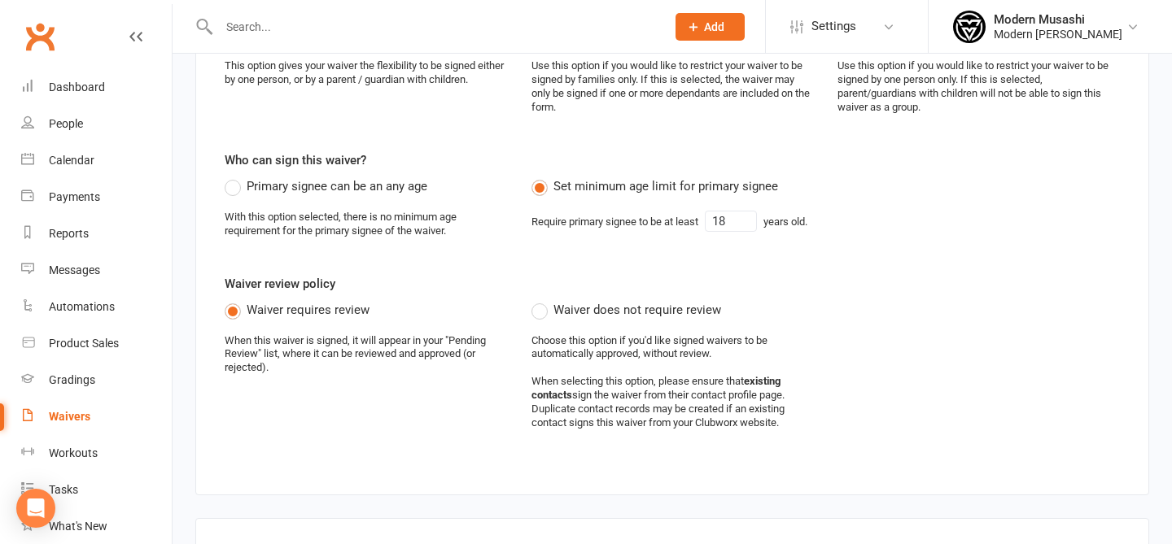
scroll to position [446, 0]
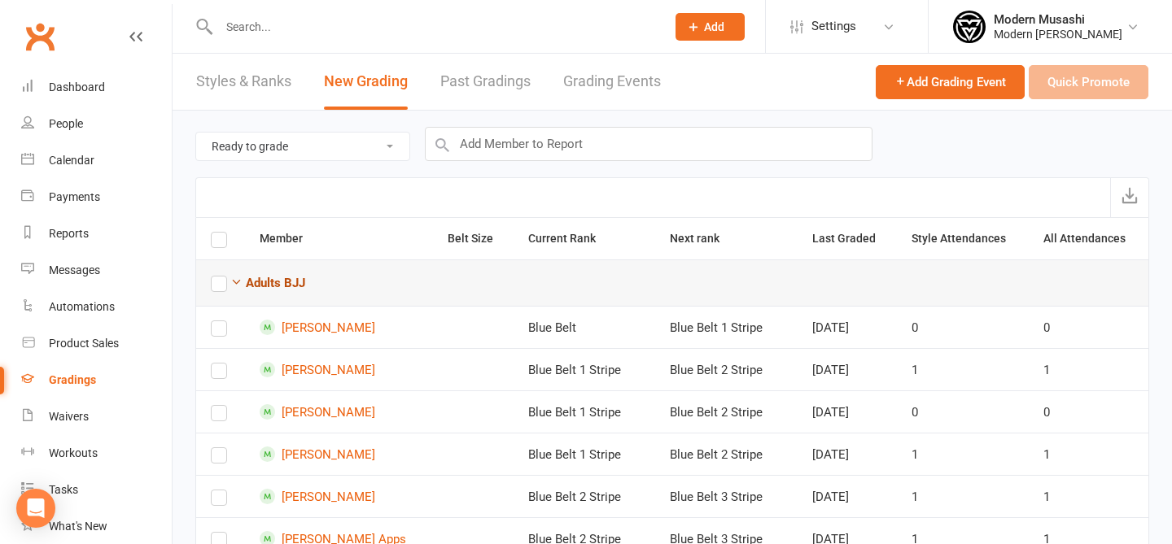
click at [233, 284] on icon "button" at bounding box center [236, 282] width 12 height 12
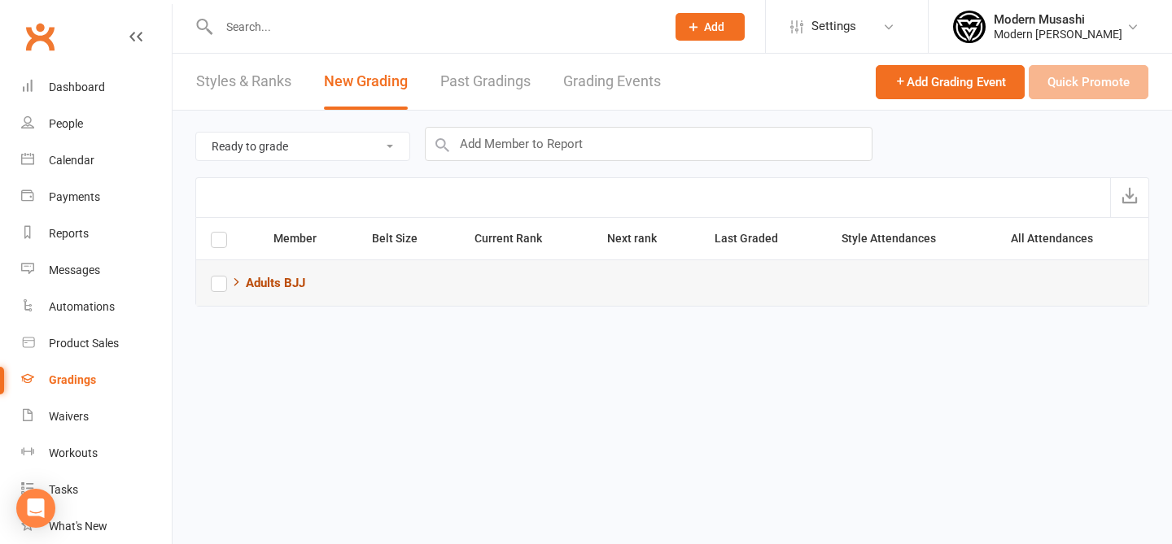
click at [233, 284] on icon "button" at bounding box center [236, 282] width 12 height 12
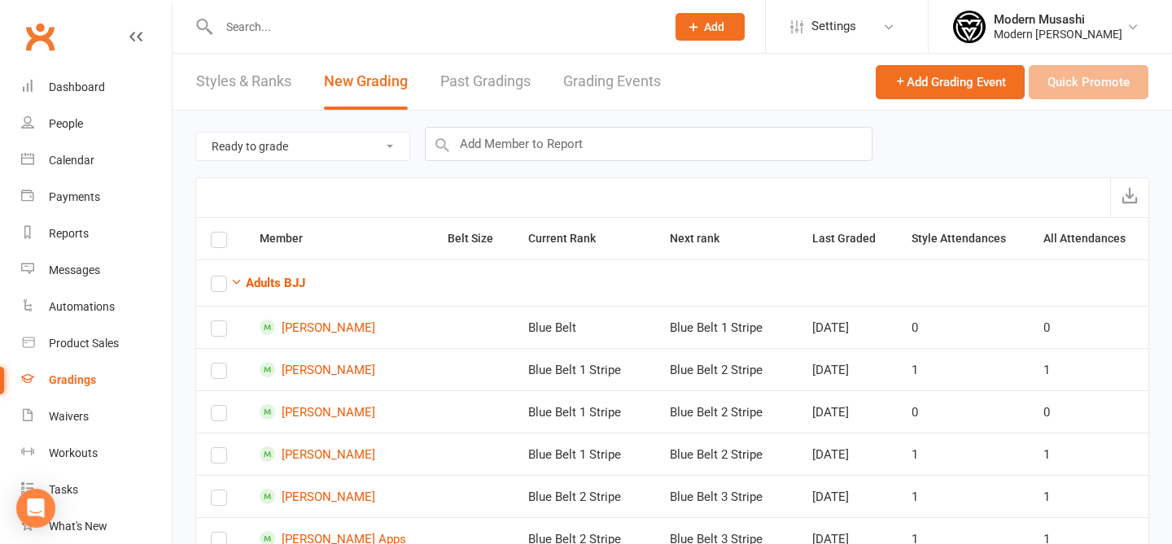
click at [302, 146] on select "Ready to grade All members enrolled in a style Active members enrolled in a sty…" at bounding box center [302, 147] width 213 height 28
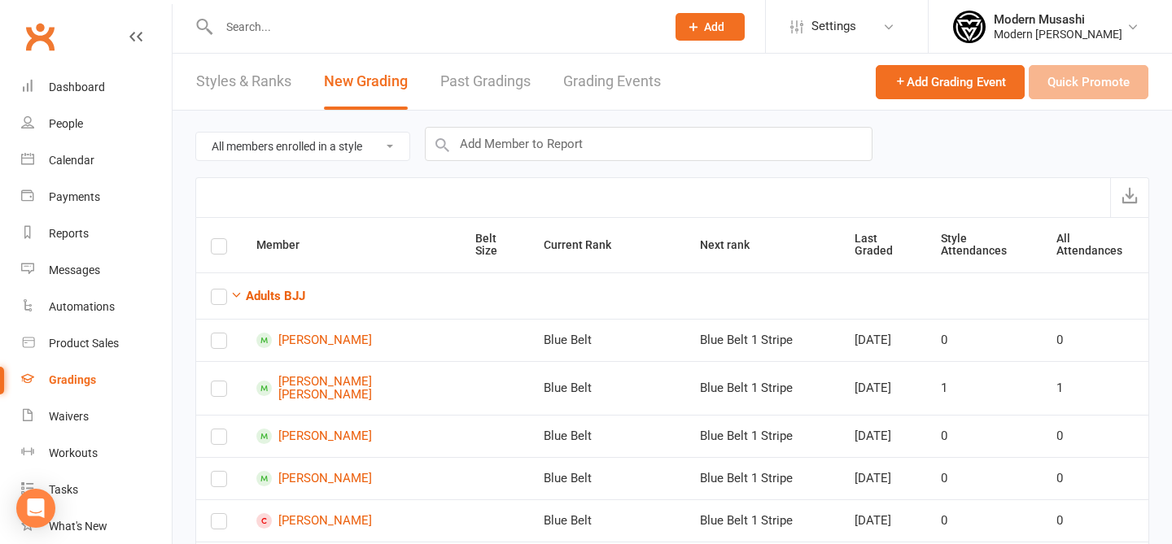
click at [260, 156] on select "Ready to grade All members enrolled in a style Active members enrolled in a sty…" at bounding box center [302, 147] width 213 height 28
select select "ready_to_grade"
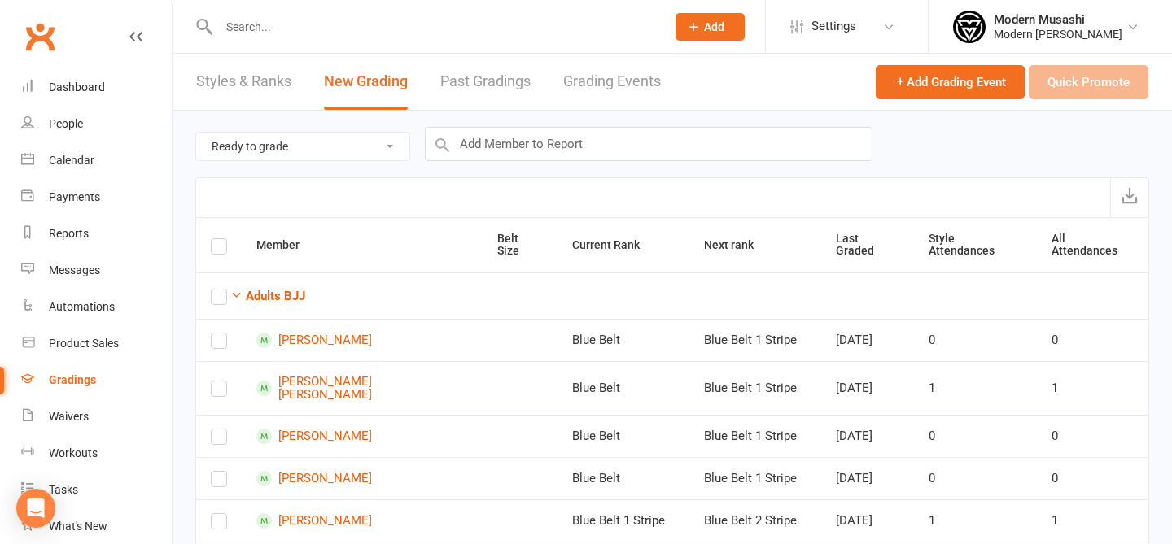
click at [357, 192] on div at bounding box center [672, 197] width 954 height 40
click at [235, 289] on icon "button" at bounding box center [236, 295] width 12 height 12
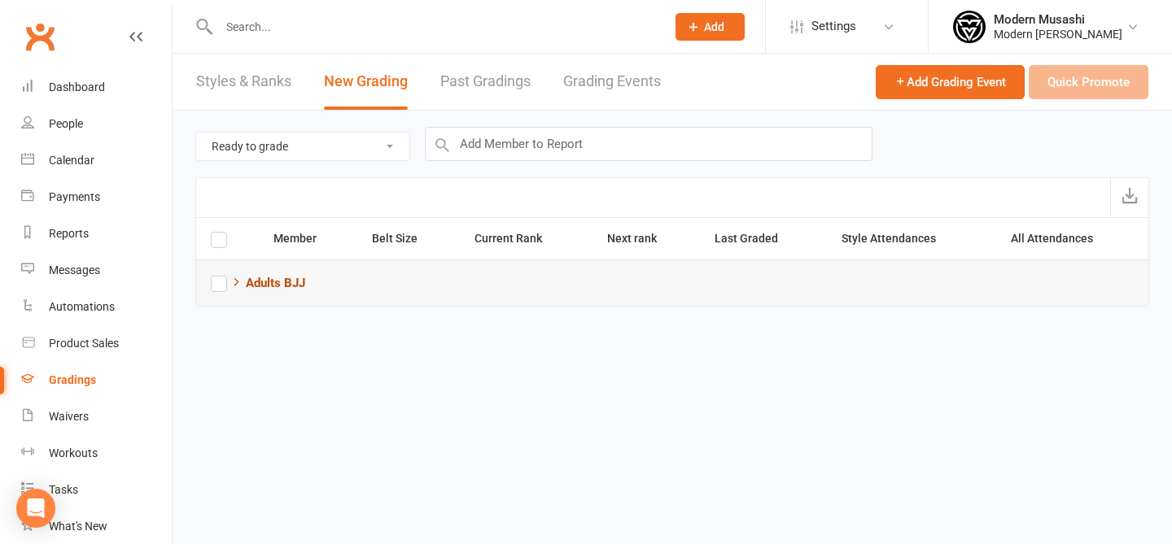
click at [235, 286] on icon "button" at bounding box center [236, 282] width 12 height 12
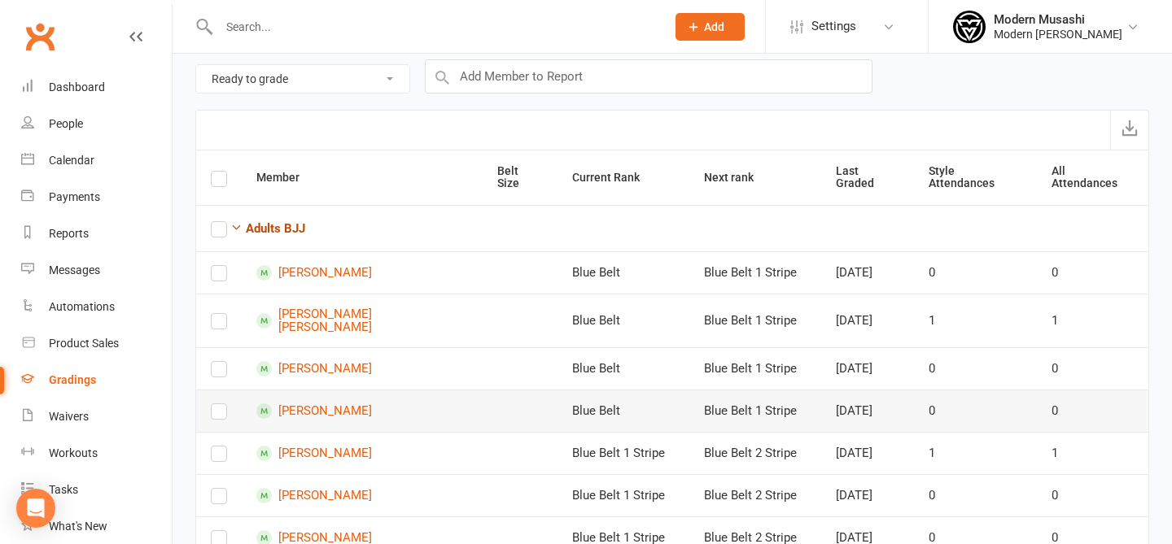
scroll to position [67, 0]
click at [245, 223] on button "Adults BJJ" at bounding box center [267, 230] width 75 height 20
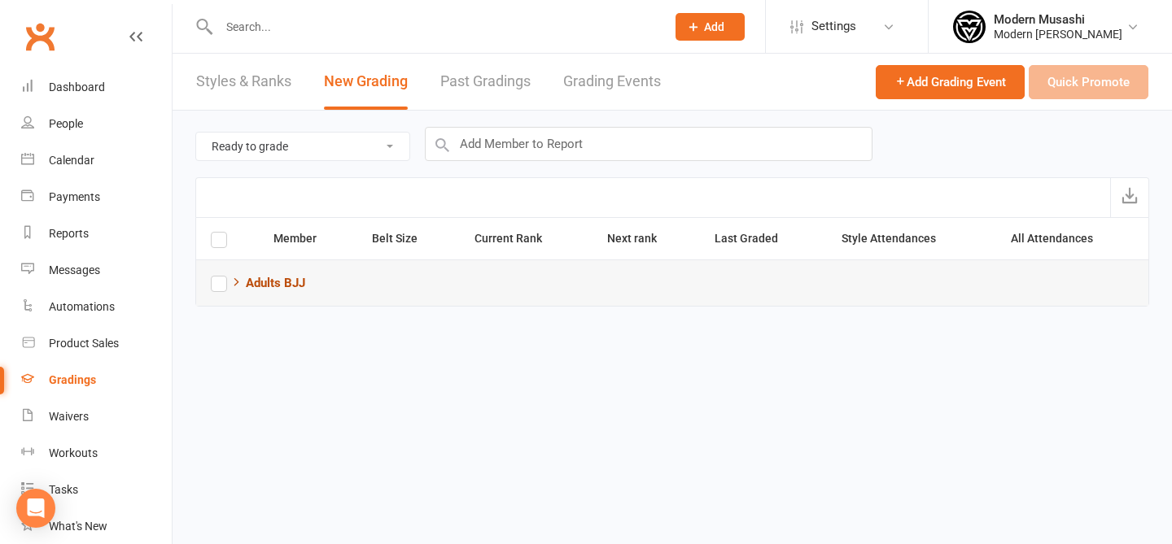
scroll to position [0, 0]
click at [433, 352] on html "Prospect Member Non-attending contact Class / event Appointment Grading event T…" at bounding box center [586, 176] width 1172 height 352
click at [270, 151] on select "Ready to grade All members enrolled in a style Active members enrolled in a sty…" at bounding box center [302, 147] width 213 height 28
click at [336, 142] on select "Ready to grade All members enrolled in a style Active members enrolled in a sty…" at bounding box center [302, 147] width 213 height 28
click at [244, 291] on button "Adults BJJ" at bounding box center [267, 283] width 75 height 20
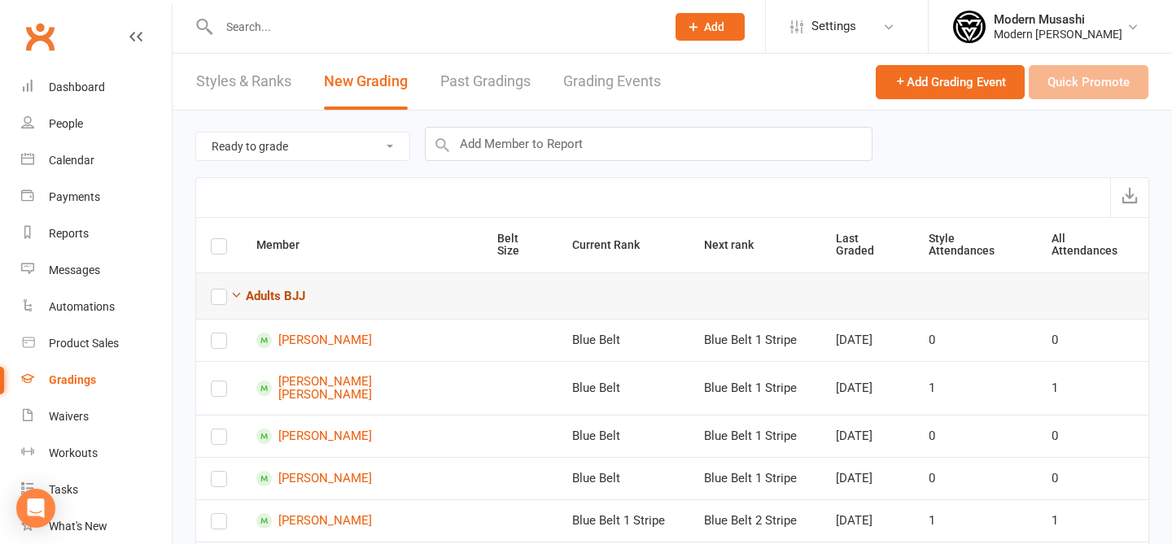
click at [246, 286] on button "Adults BJJ" at bounding box center [267, 296] width 75 height 20
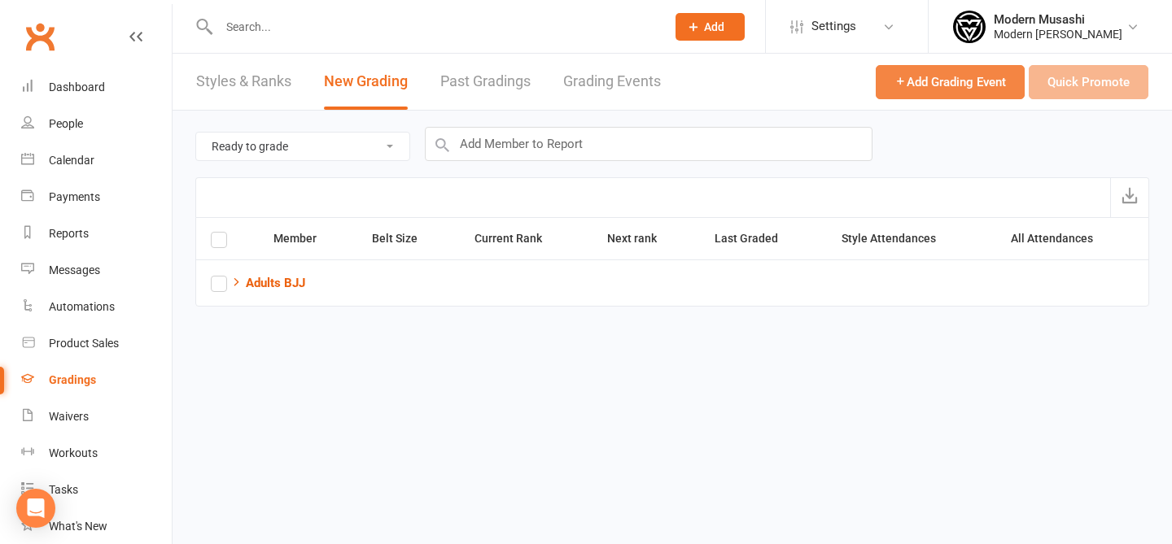
click at [888, 93] on button "Add Grading Event" at bounding box center [950, 82] width 149 height 34
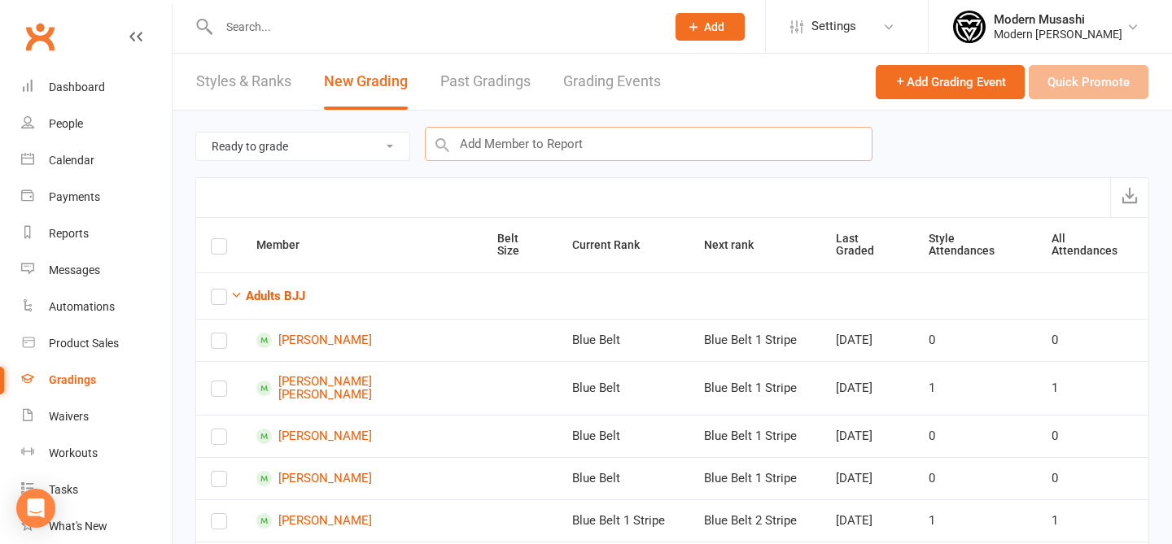
click at [508, 146] on input "text" at bounding box center [649, 144] width 448 height 34
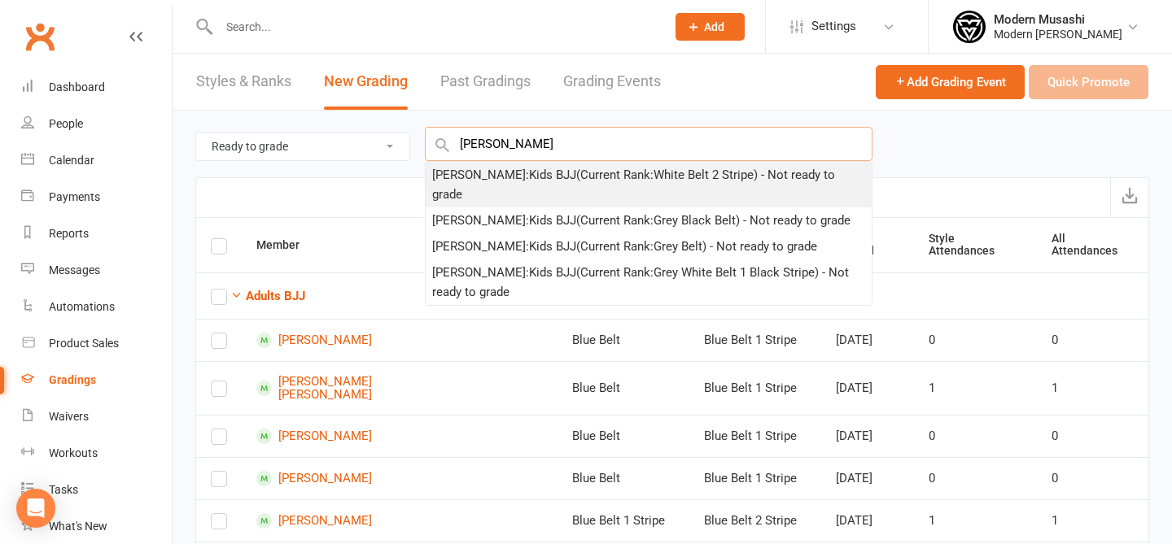
type input "[PERSON_NAME]"
click at [543, 193] on div "[PERSON_NAME] : Kids BJJ (Current Rank: White Belt 2 Stripe ) - Not ready to gr…" at bounding box center [648, 184] width 433 height 39
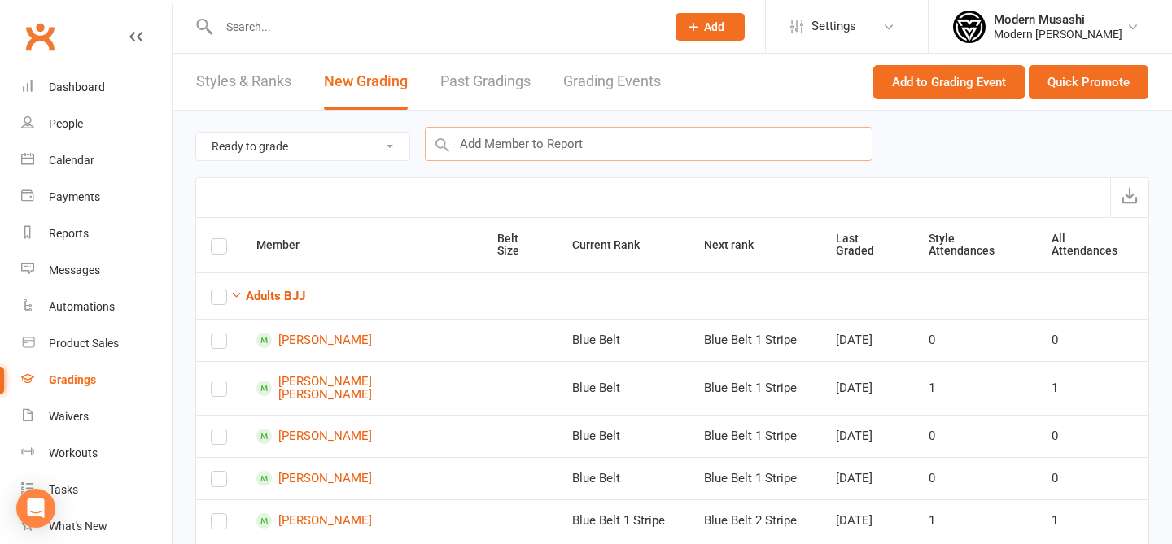
click at [529, 147] on input "text" at bounding box center [649, 144] width 448 height 34
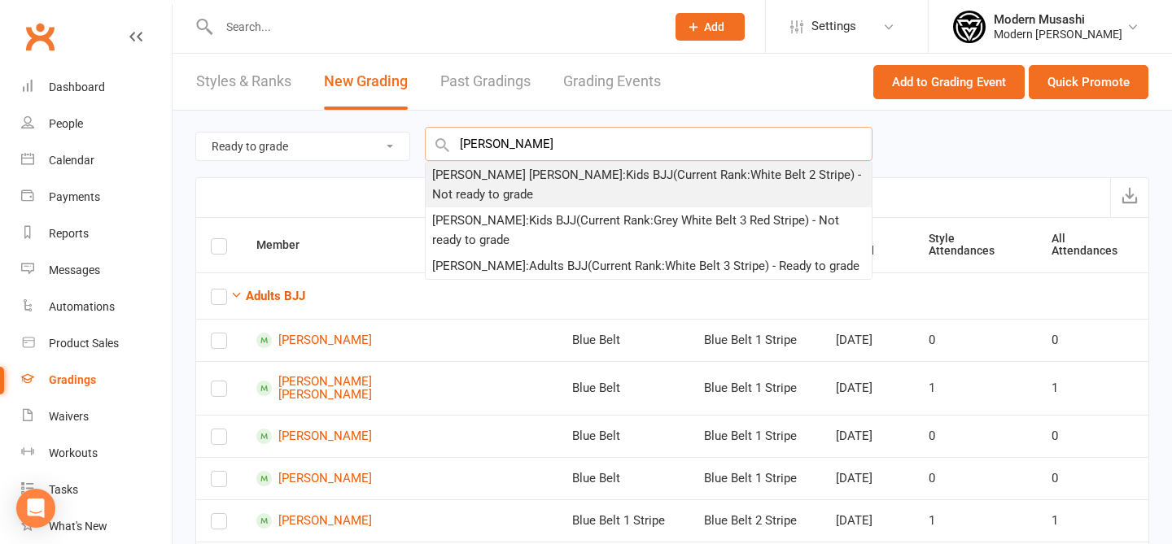
type input "[PERSON_NAME]"
click at [548, 179] on div "[PERSON_NAME] [PERSON_NAME] : Kids BJJ (Current Rank: White Belt 2 Stripe ) - N…" at bounding box center [648, 184] width 433 height 39
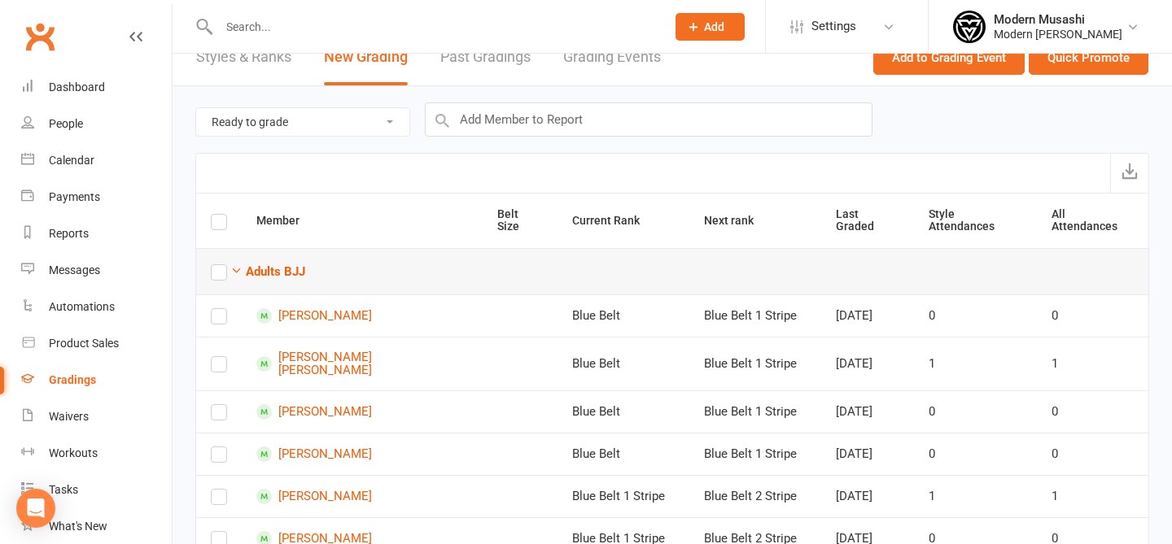
scroll to position [25, 0]
click at [231, 264] on icon "button" at bounding box center [236, 270] width 12 height 12
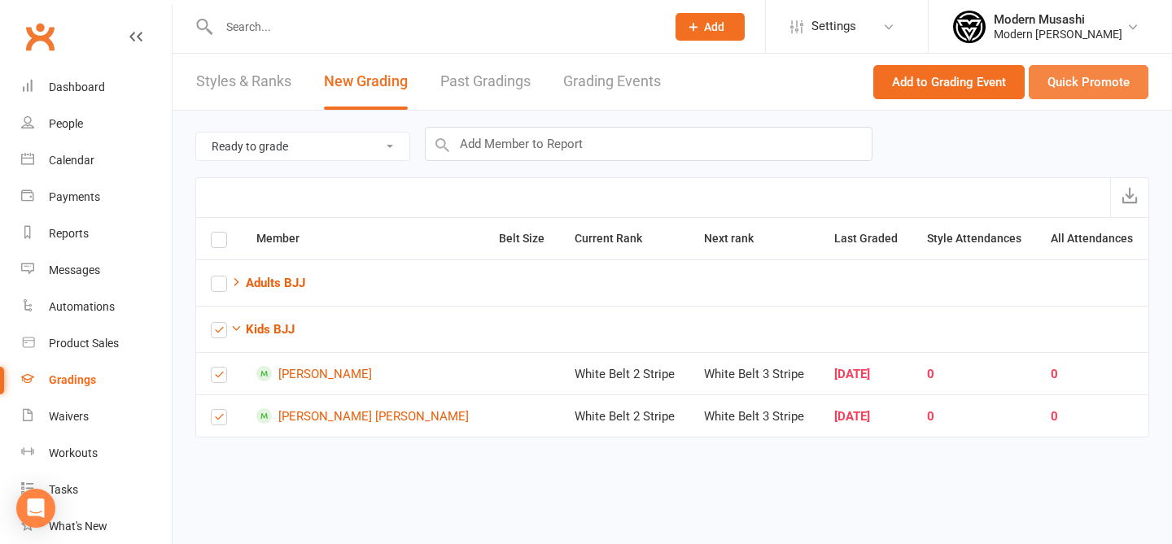
click at [1098, 82] on button "Quick Promote" at bounding box center [1089, 82] width 120 height 34
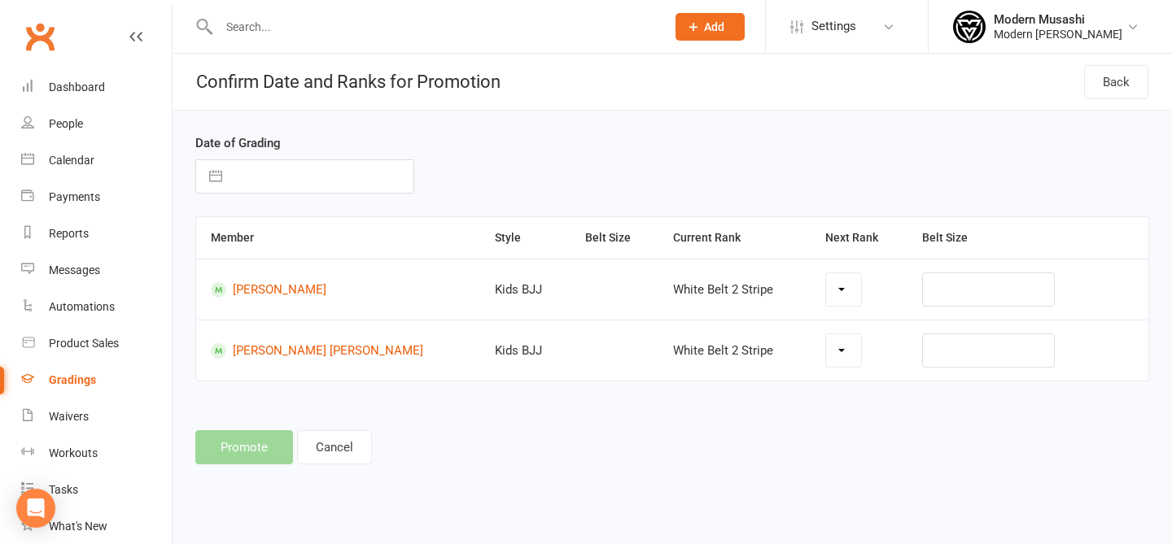
select select "44561"
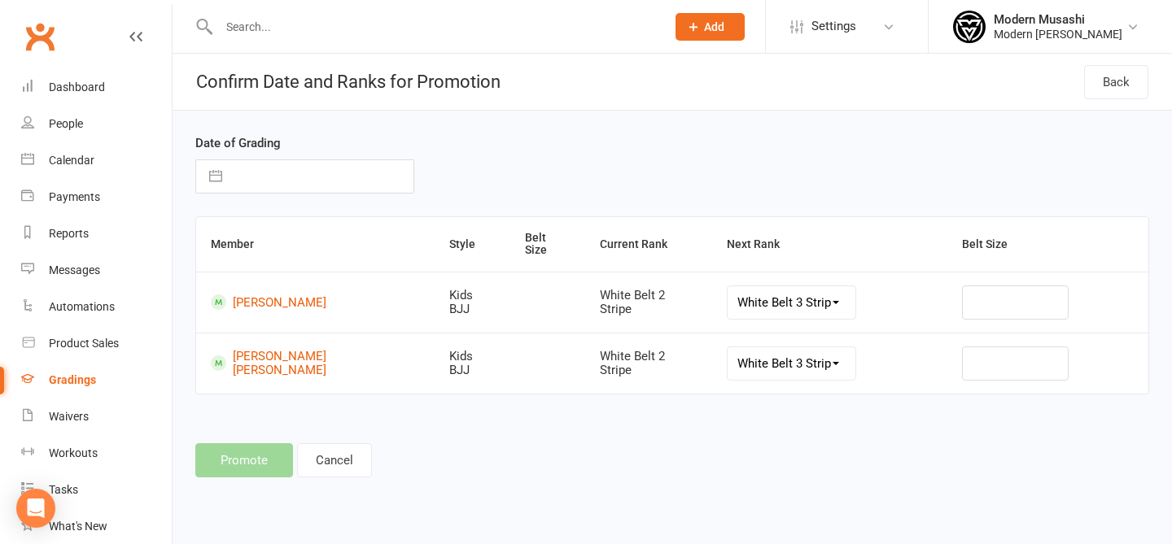
click at [330, 168] on input "text" at bounding box center [321, 176] width 183 height 33
select select "6"
select select "2025"
select select "7"
select select "2025"
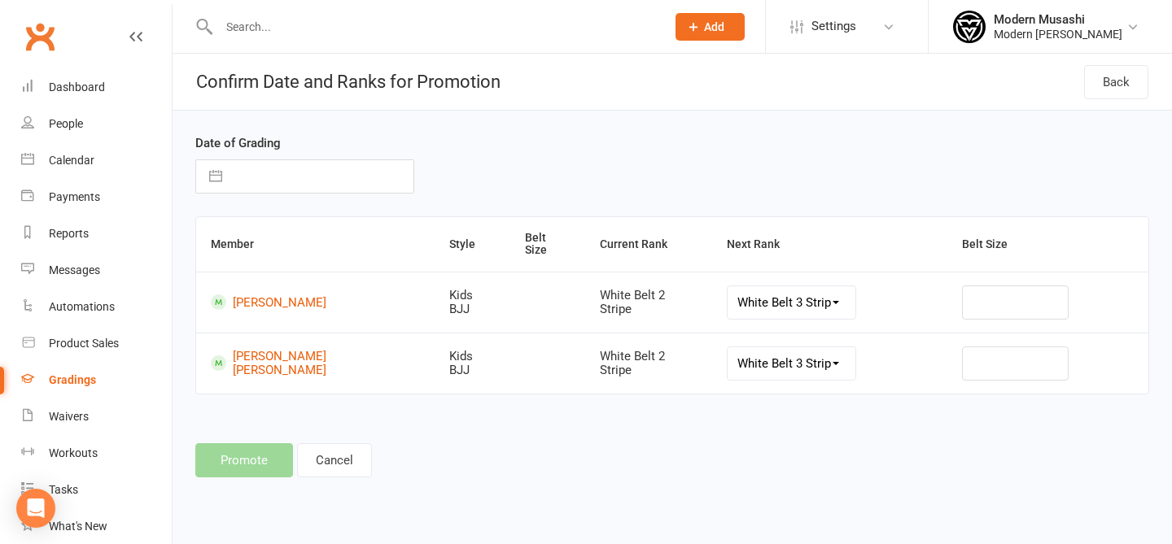
select select "8"
select select "2025"
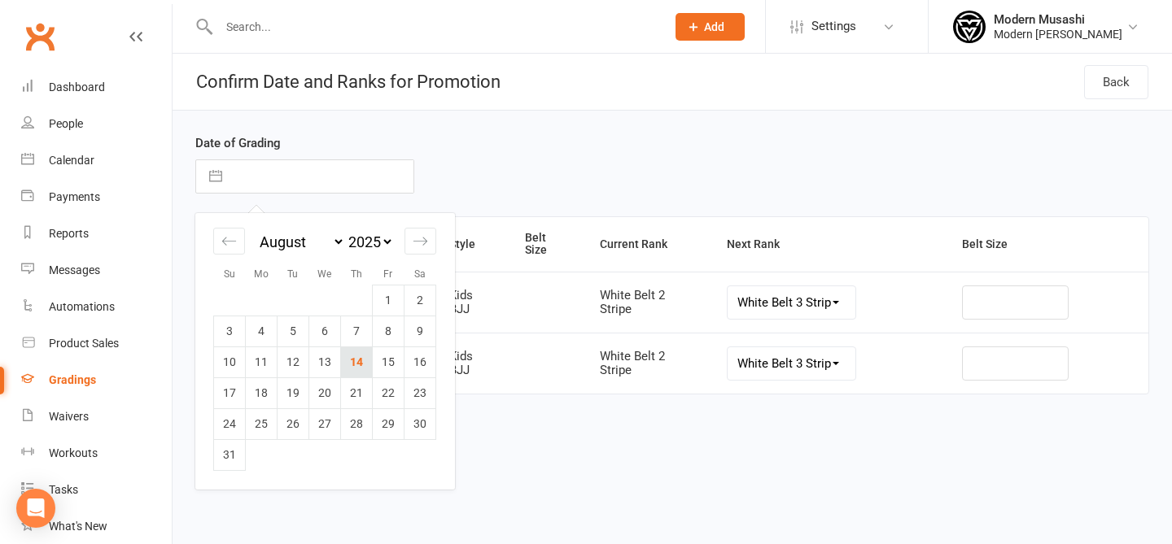
click at [354, 358] on td "14" at bounding box center [357, 362] width 32 height 31
type input "[DATE]"
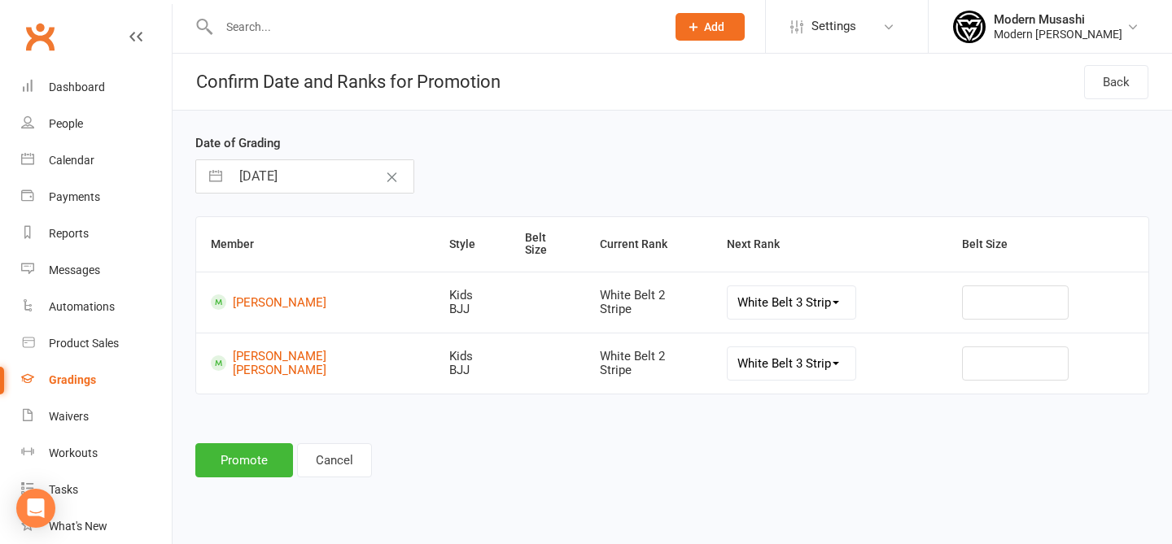
click at [492, 469] on div "Date of Grading [DATE] Navigate forward to interact with the calendar and selec…" at bounding box center [672, 307] width 999 height 393
click at [243, 446] on button "Promote" at bounding box center [244, 461] width 98 height 34
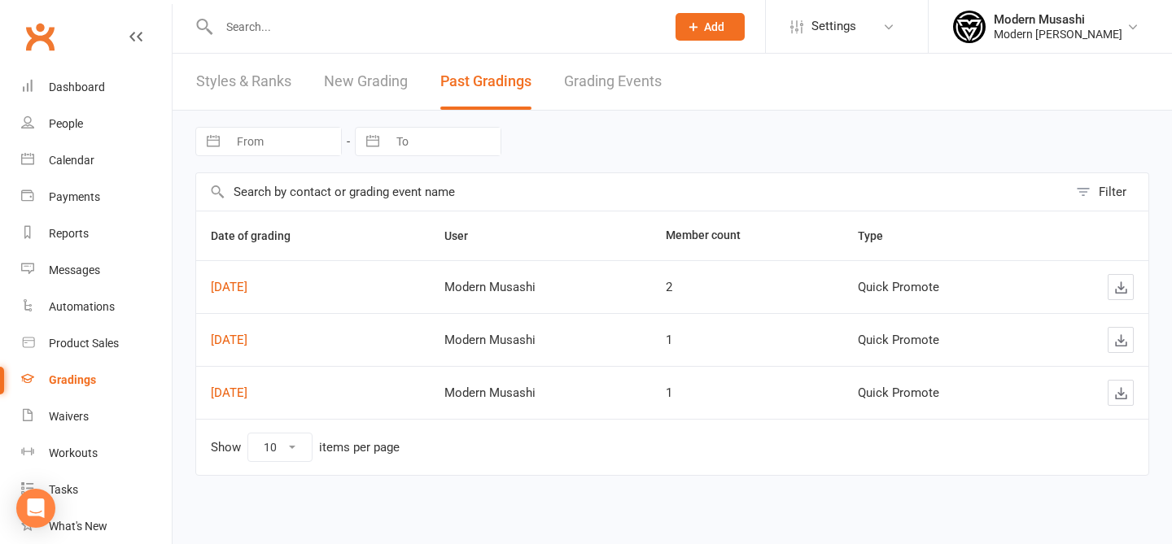
scroll to position [201, 0]
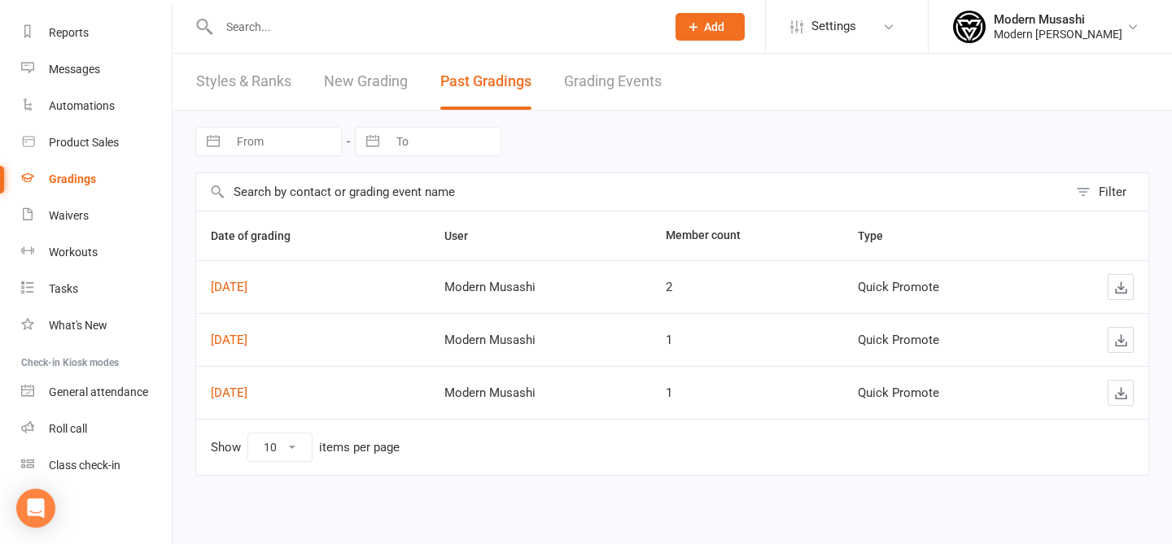
click at [299, 34] on input "text" at bounding box center [434, 26] width 440 height 23
type input "0"
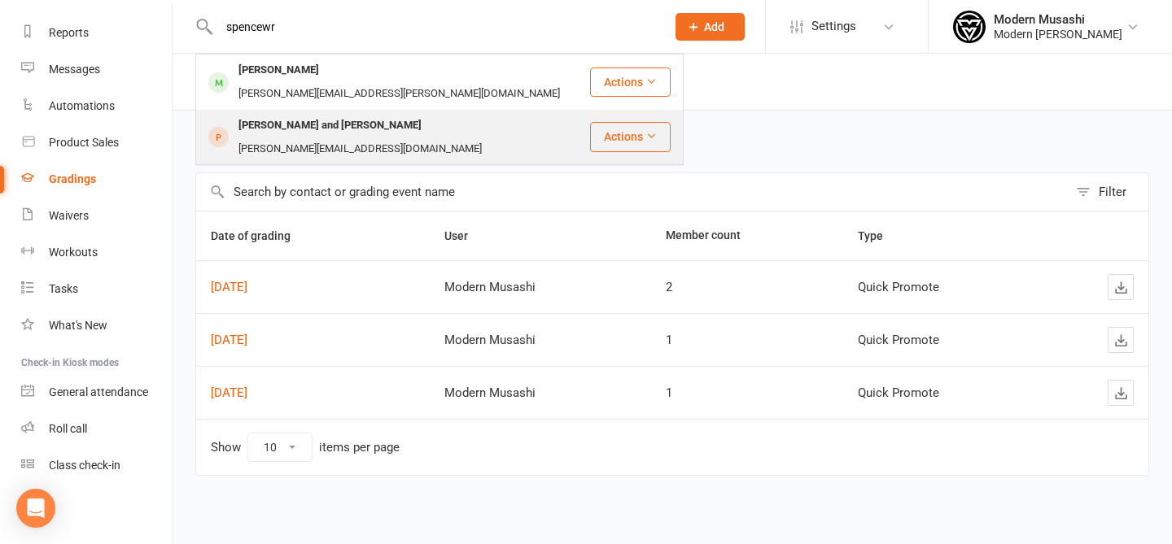
type input "spencewr"
click at [320, 114] on div "[PERSON_NAME] and [PERSON_NAME]" at bounding box center [330, 126] width 193 height 24
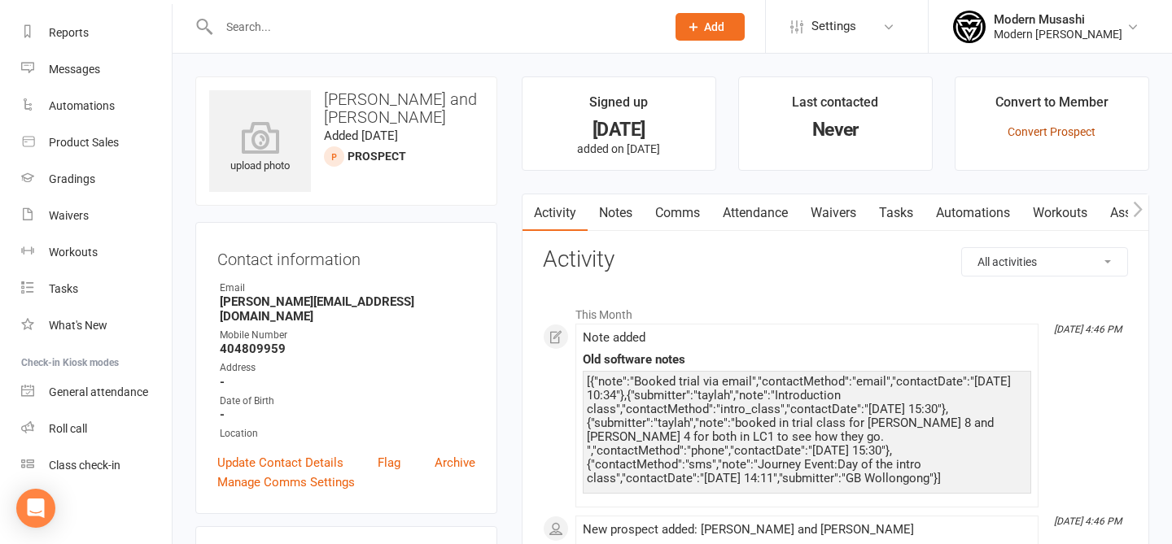
click at [1073, 135] on link "Convert Prospect" at bounding box center [1051, 131] width 88 height 13
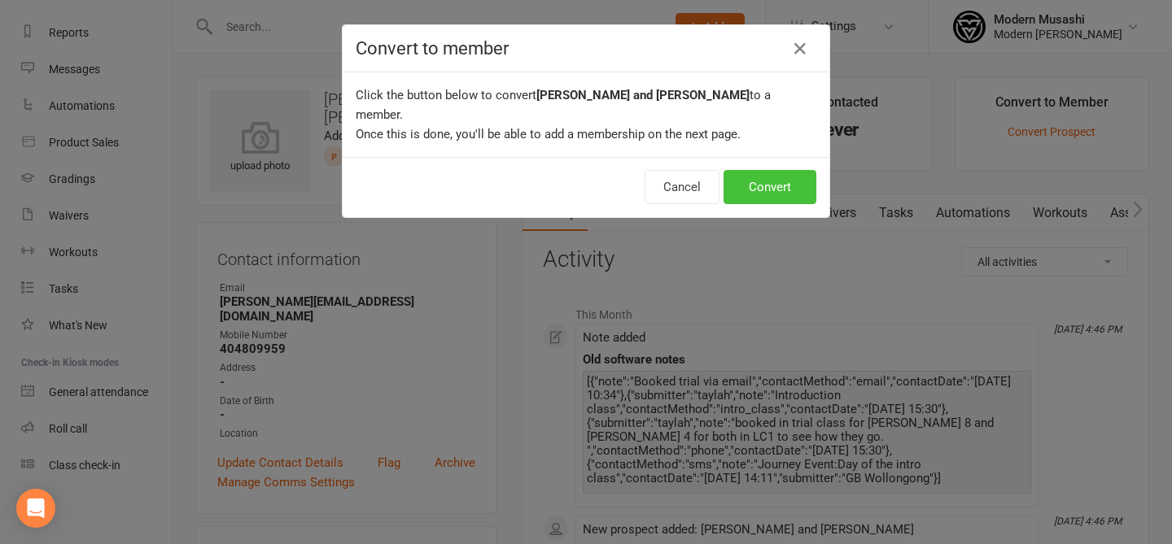
click at [797, 178] on button "Convert" at bounding box center [769, 187] width 93 height 34
